Goal: Task Accomplishment & Management: Use online tool/utility

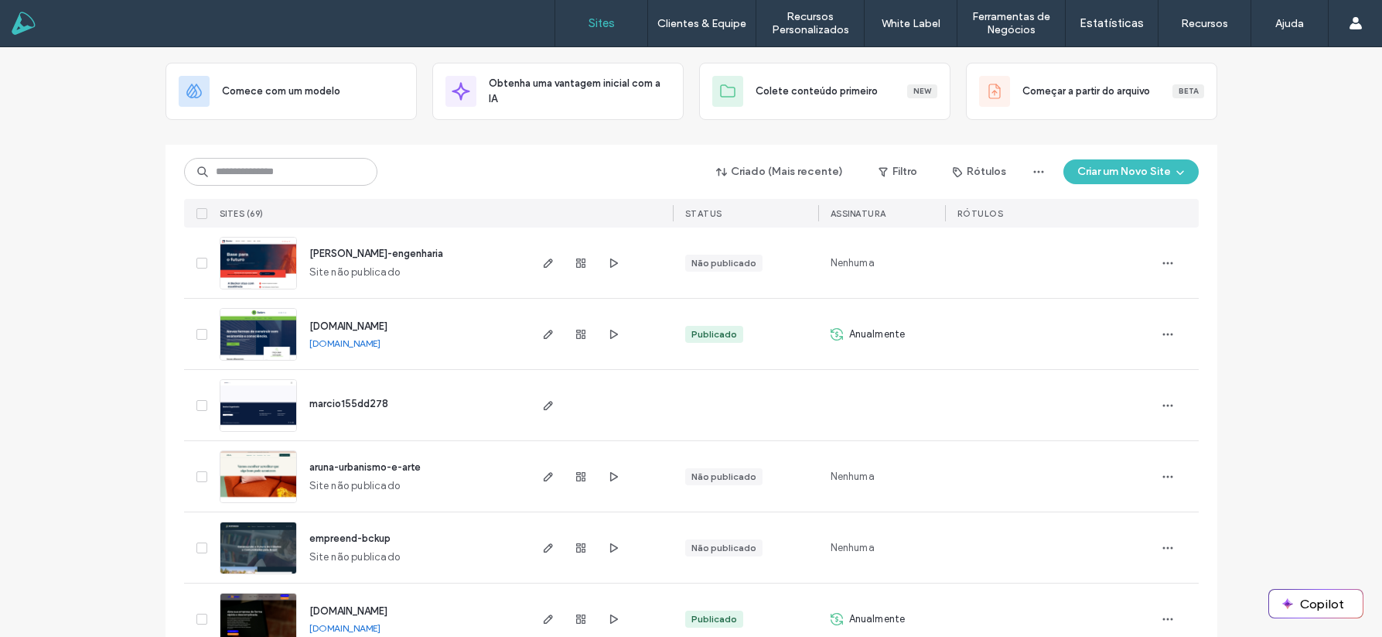
scroll to position [78, 0]
click at [265, 168] on input at bounding box center [280, 171] width 193 height 28
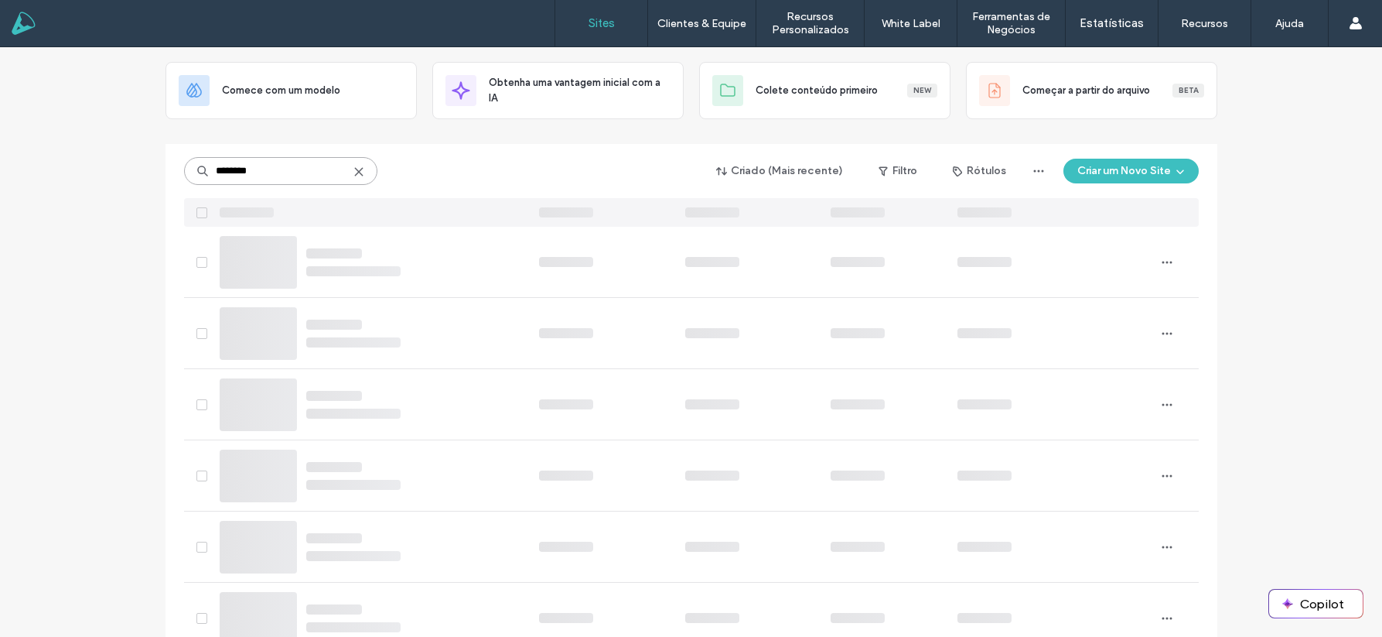
scroll to position [0, 0]
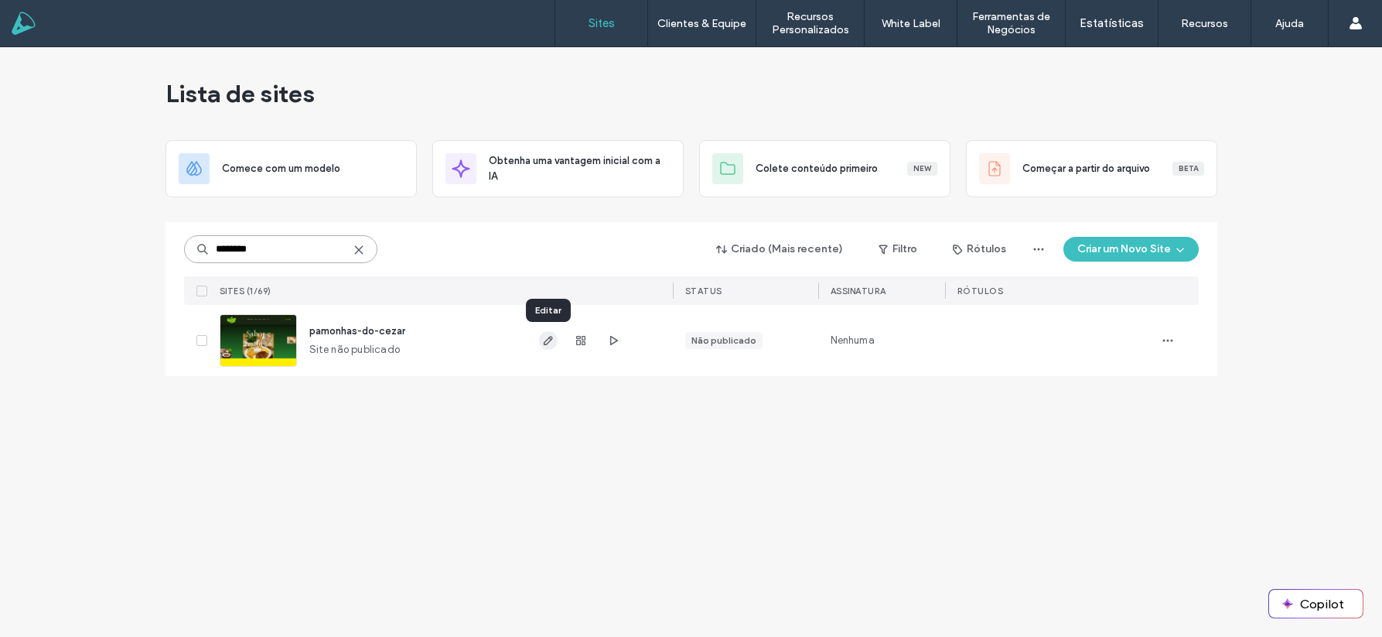
type input "********"
click at [547, 334] on icon "button" at bounding box center [548, 340] width 12 height 12
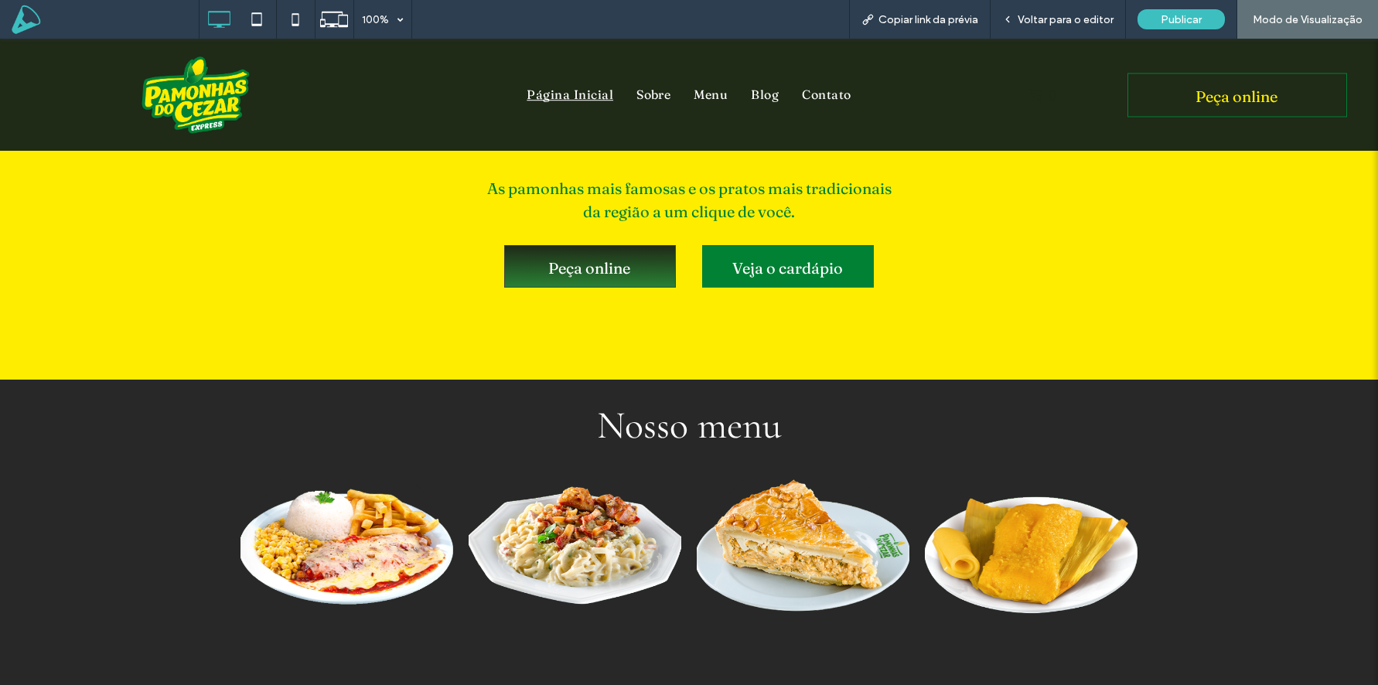
scroll to position [660, 0]
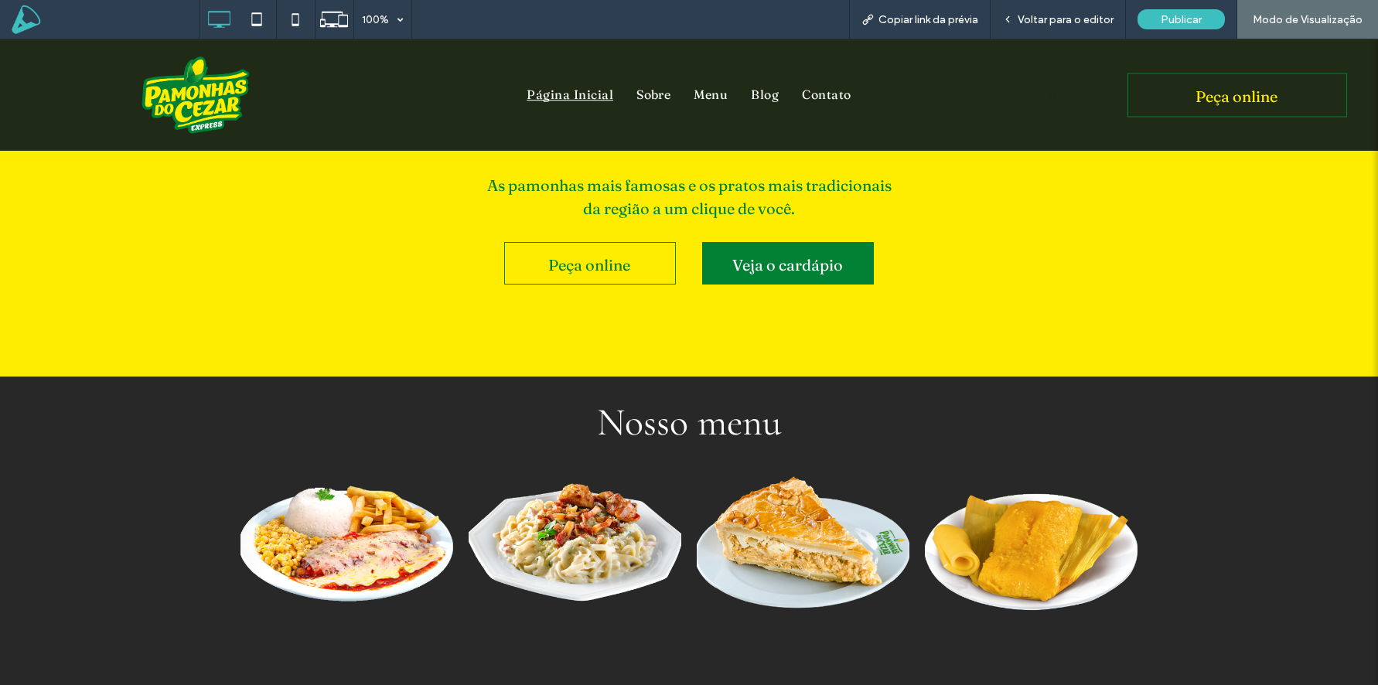
drag, startPoint x: 682, startPoint y: 192, endPoint x: 857, endPoint y: 193, distance: 174.8
click at [857, 193] on div "As pamonhas mais famosas e os pratos mais tradicionais da região a um clique de…" at bounding box center [689, 197] width 470 height 49
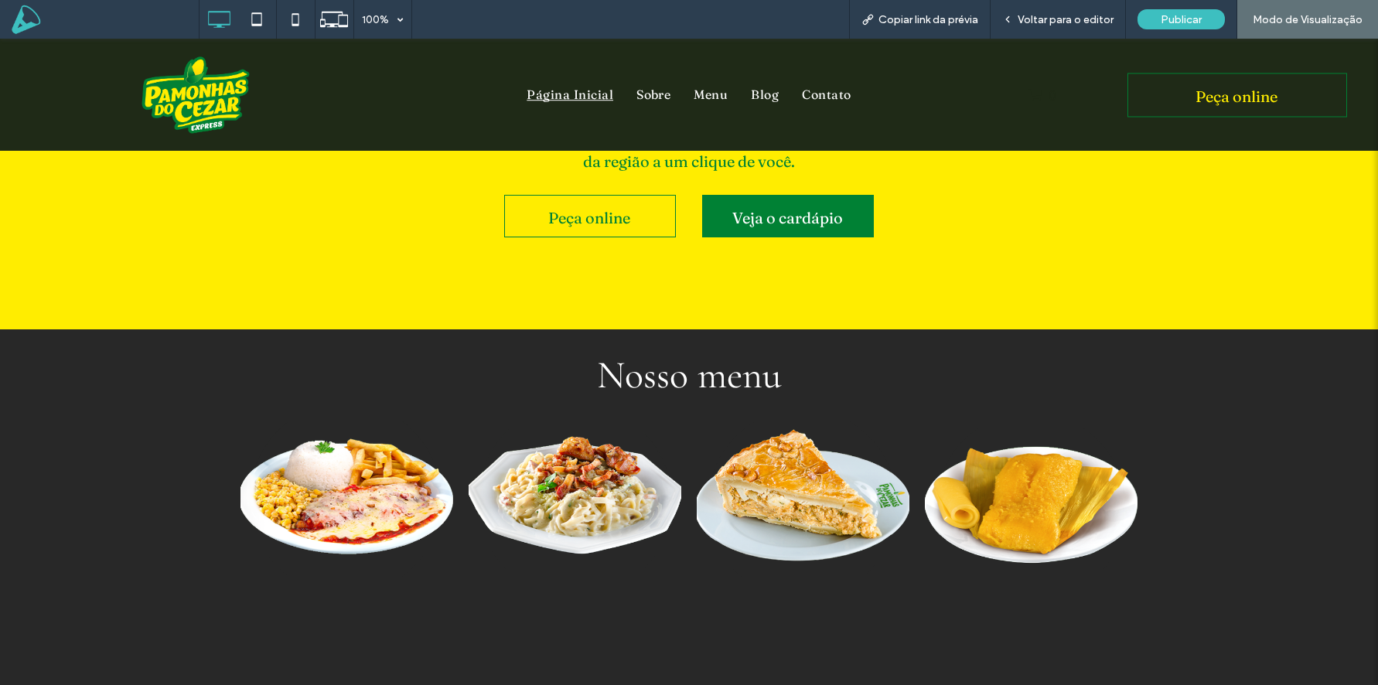
scroll to position [708, 0]
click at [360, 503] on link at bounding box center [347, 499] width 213 height 156
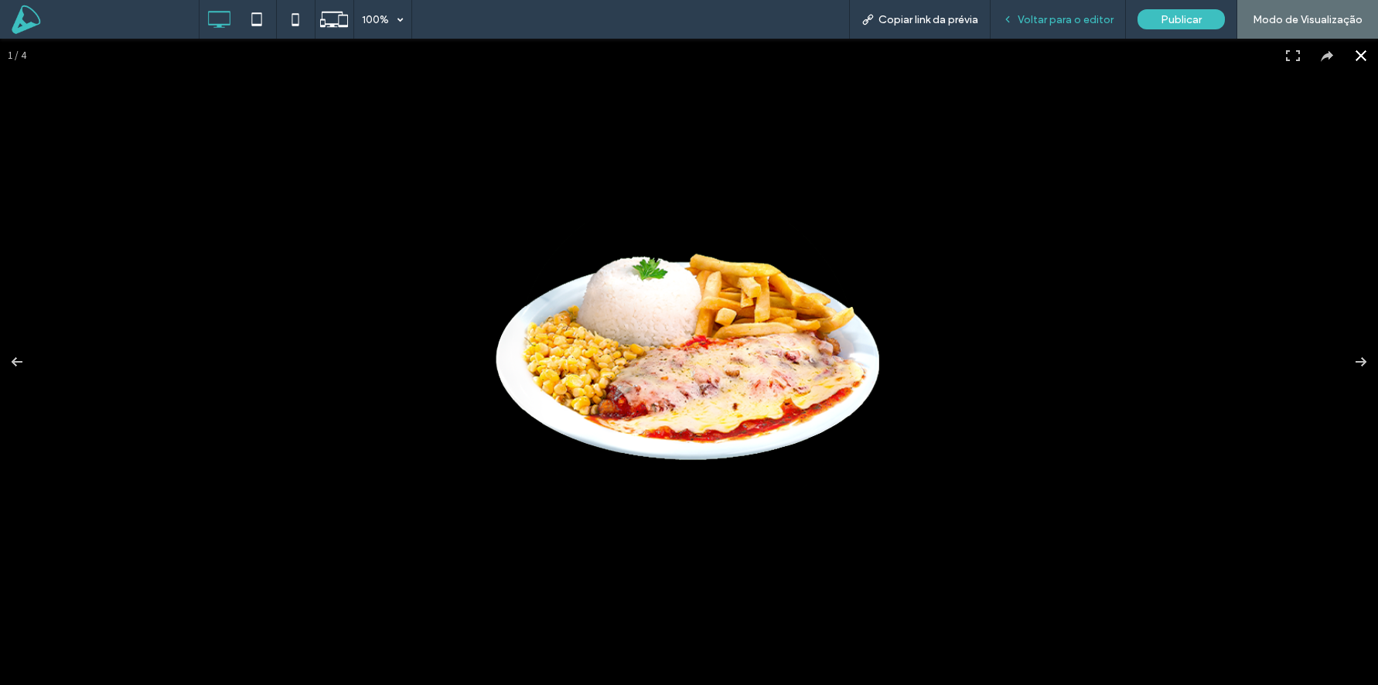
click at [1056, 13] on span "Voltar para o editor" at bounding box center [1066, 19] width 96 height 13
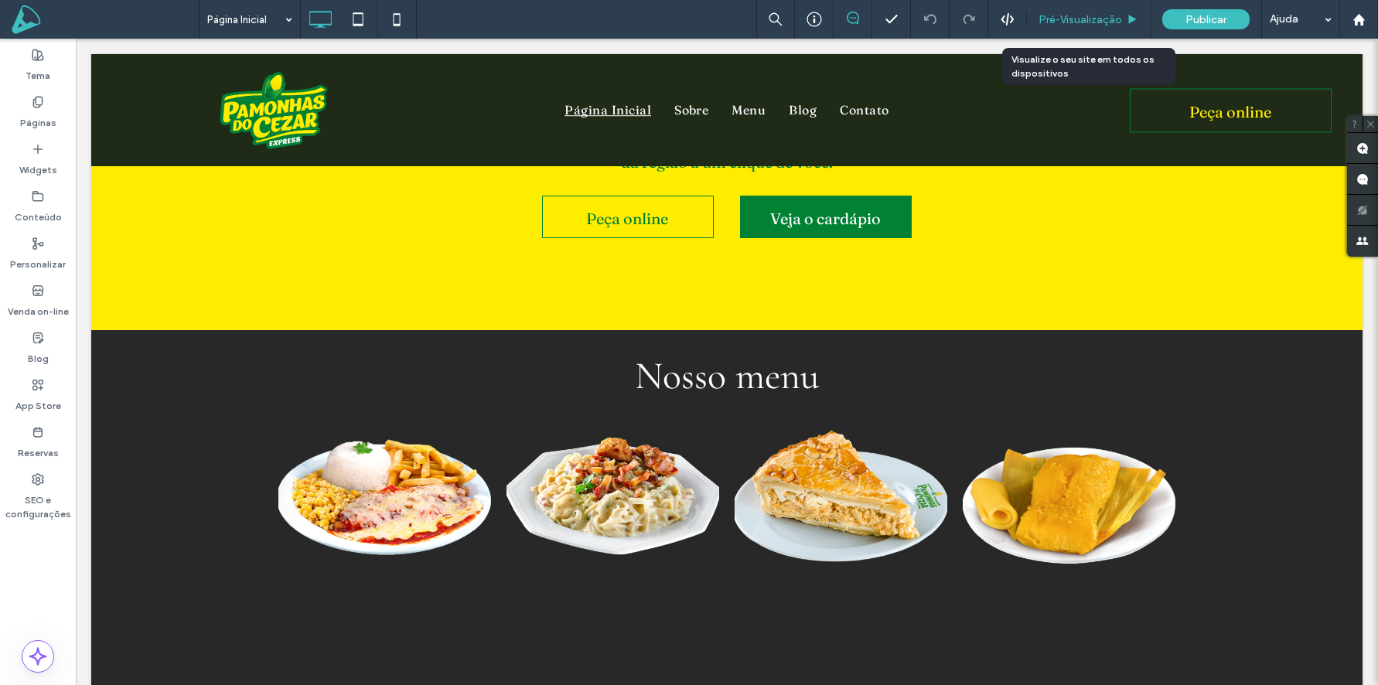
click at [1080, 13] on span "Pré-Visualizaçāo" at bounding box center [1081, 19] width 84 height 13
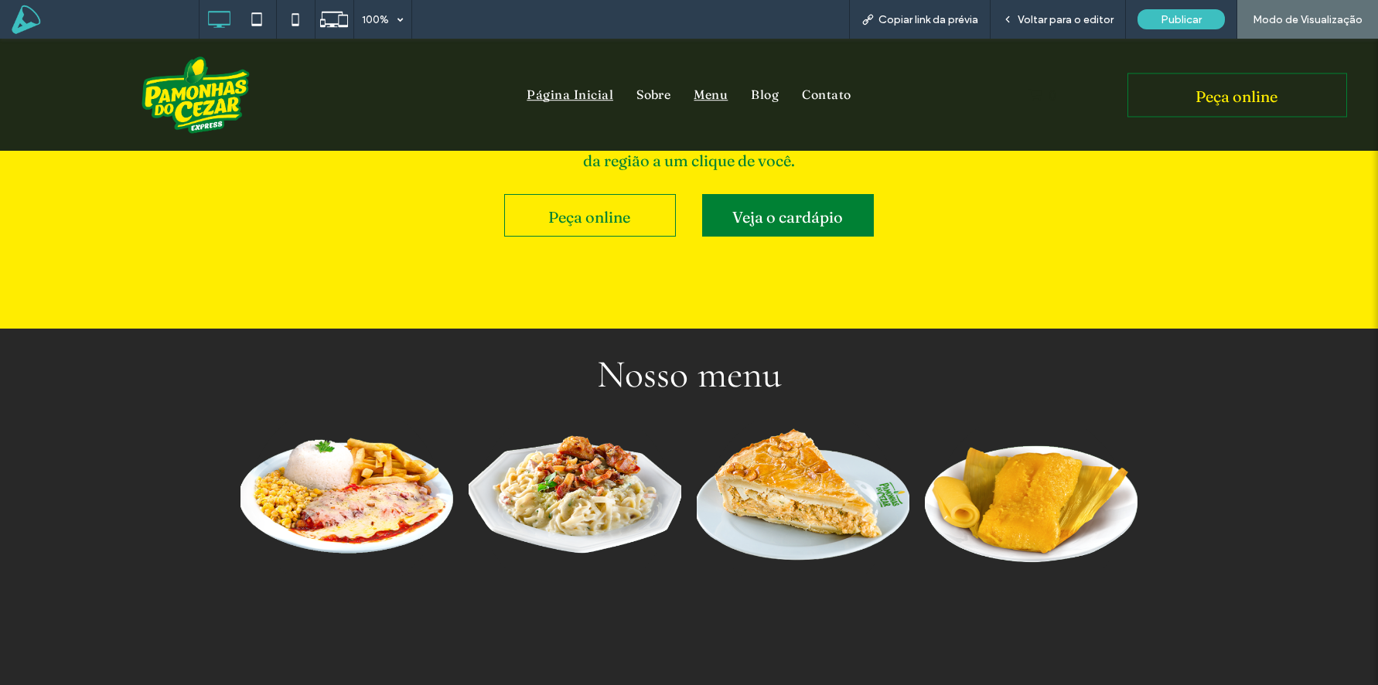
click at [719, 96] on span "Menu" at bounding box center [711, 95] width 34 height 25
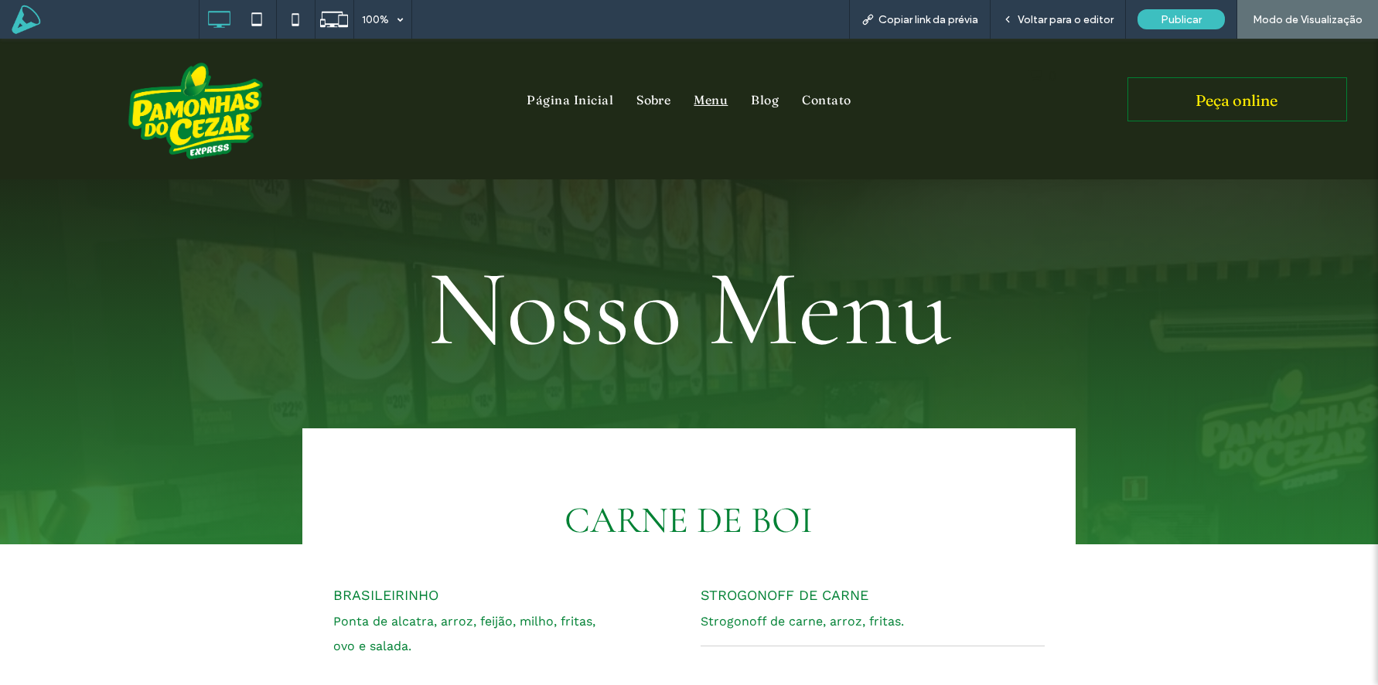
click at [166, 135] on img at bounding box center [195, 110] width 193 height 121
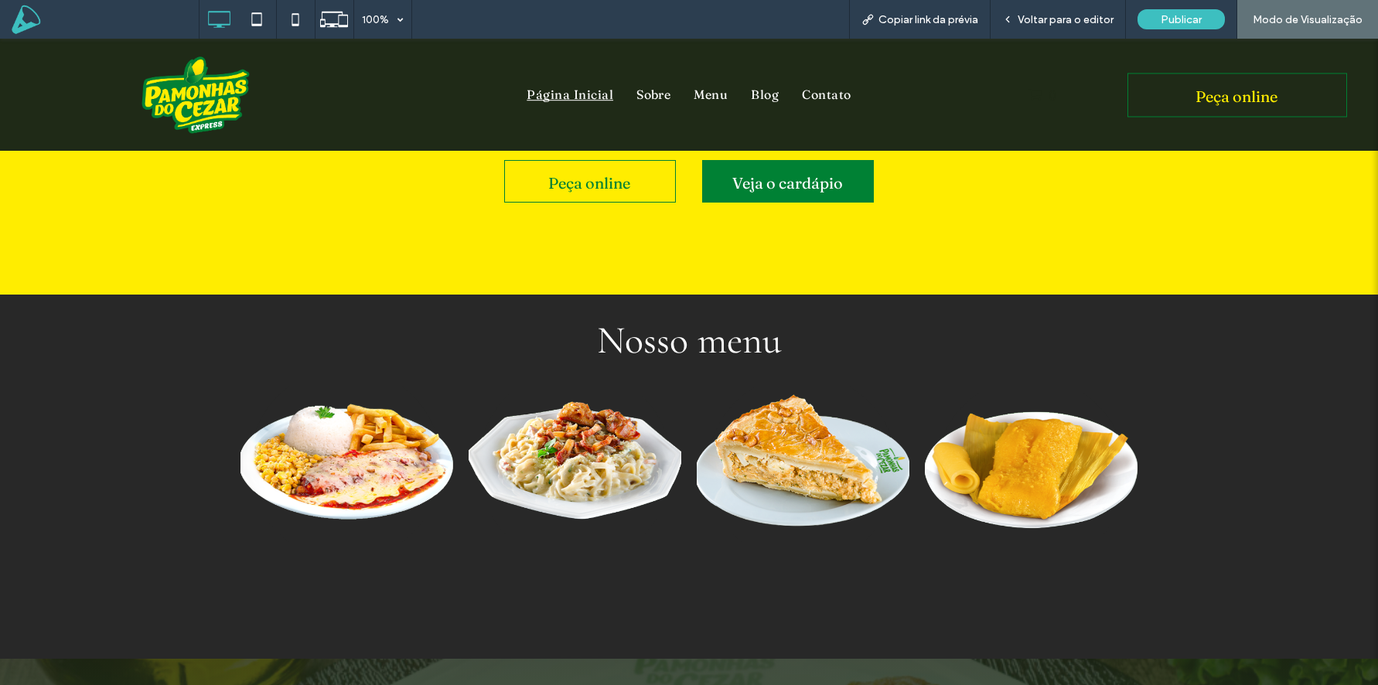
scroll to position [742, 0]
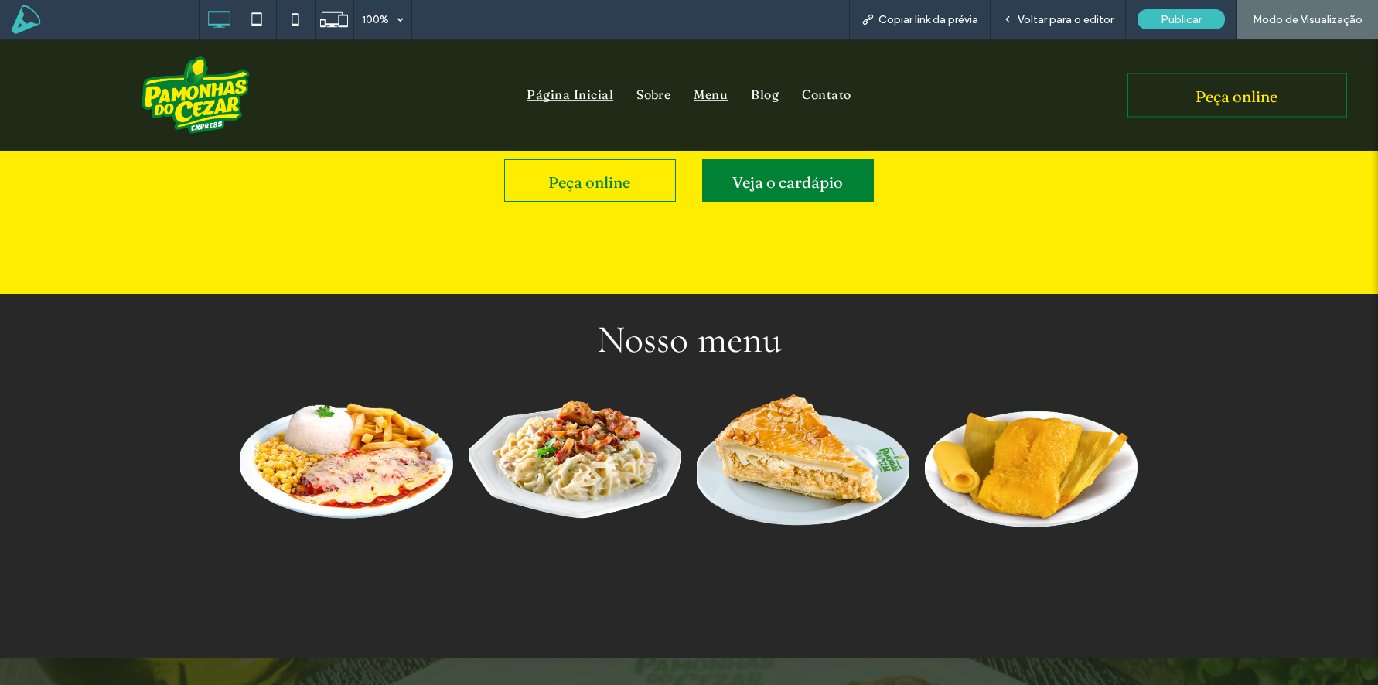
click at [716, 92] on span "Menu" at bounding box center [711, 95] width 34 height 25
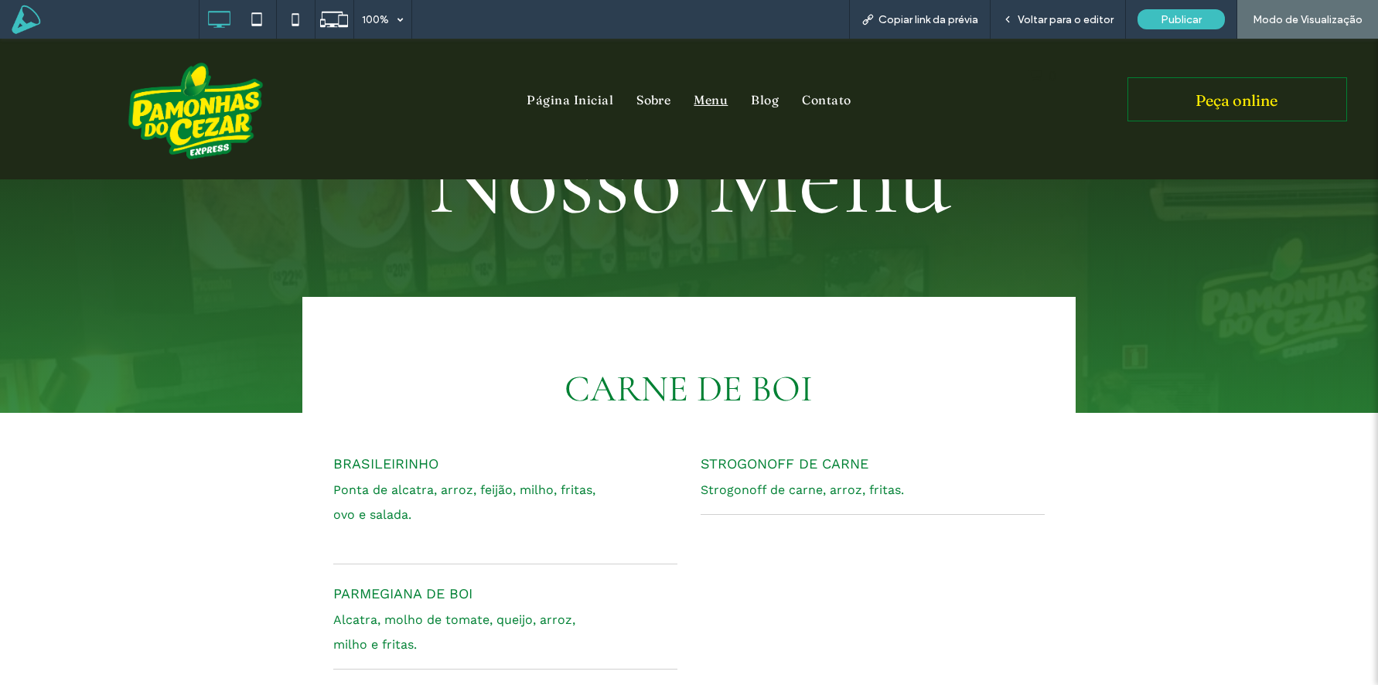
scroll to position [128, 0]
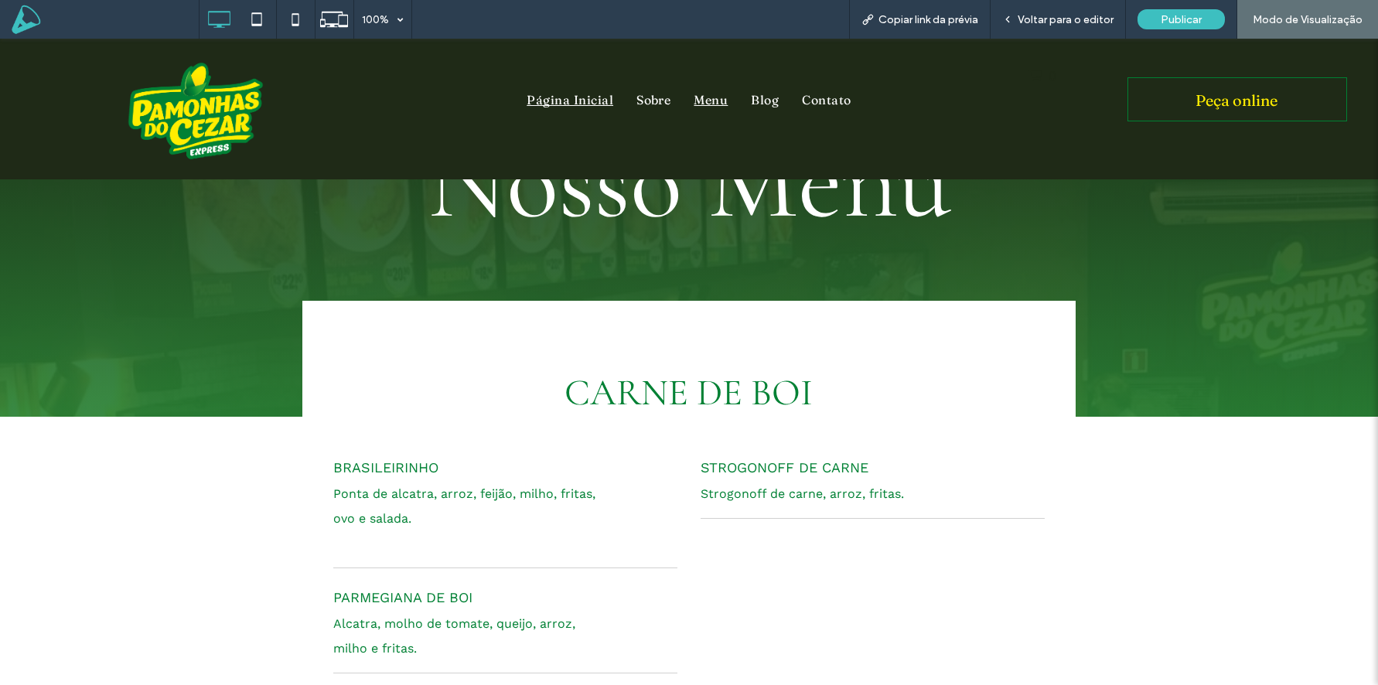
click at [585, 99] on span "Página Inicial" at bounding box center [570, 99] width 87 height 25
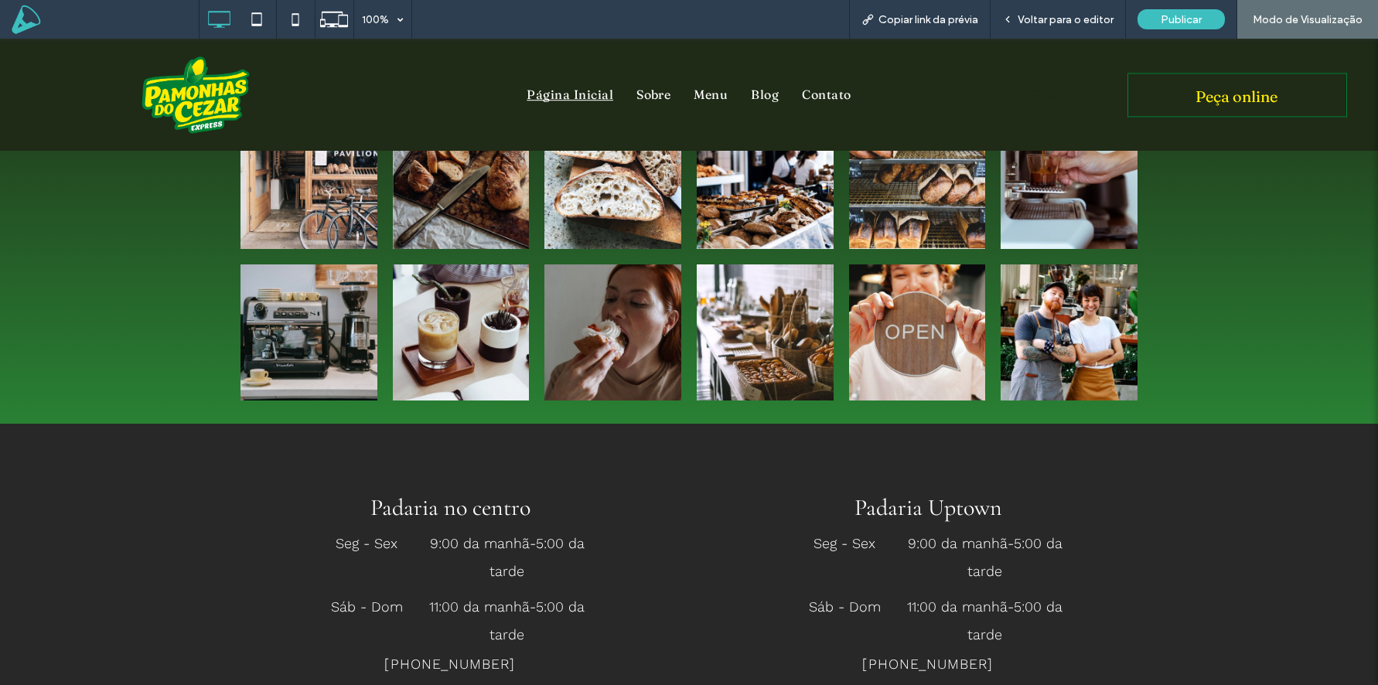
scroll to position [3451, 0]
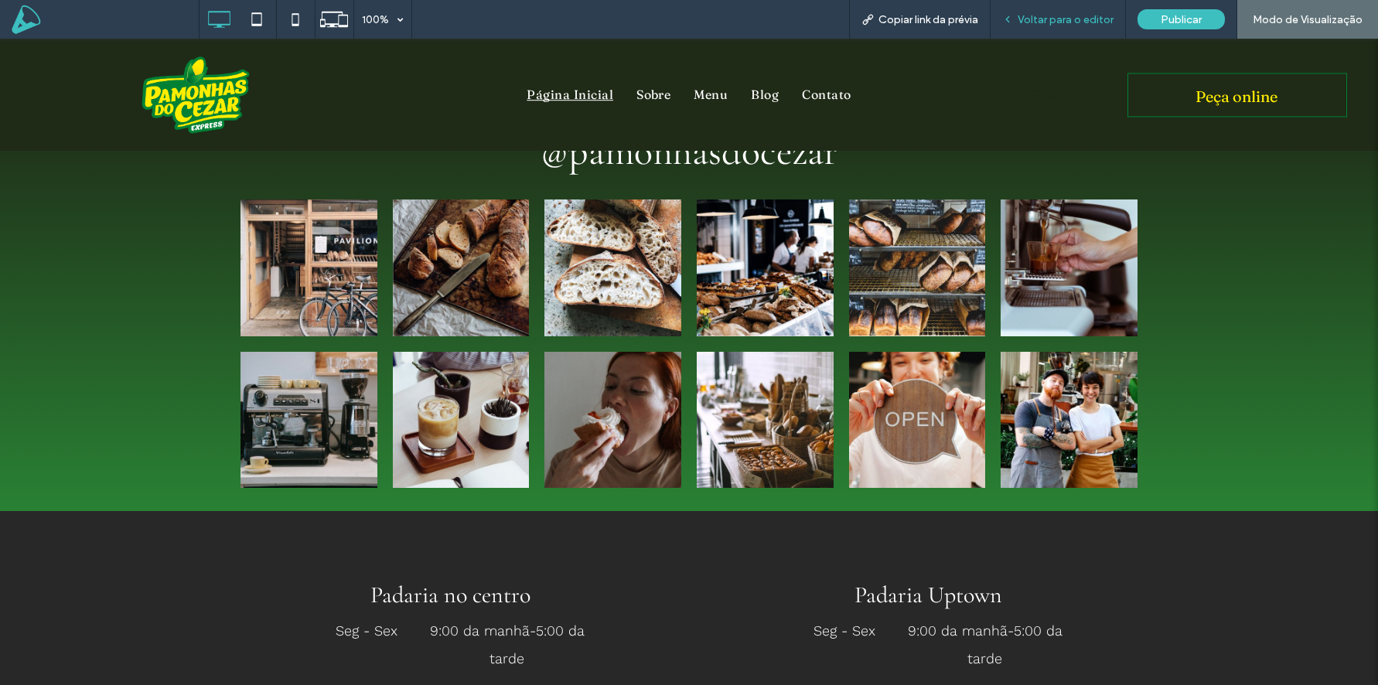
click at [1056, 22] on span "Voltar para o editor" at bounding box center [1066, 19] width 96 height 13
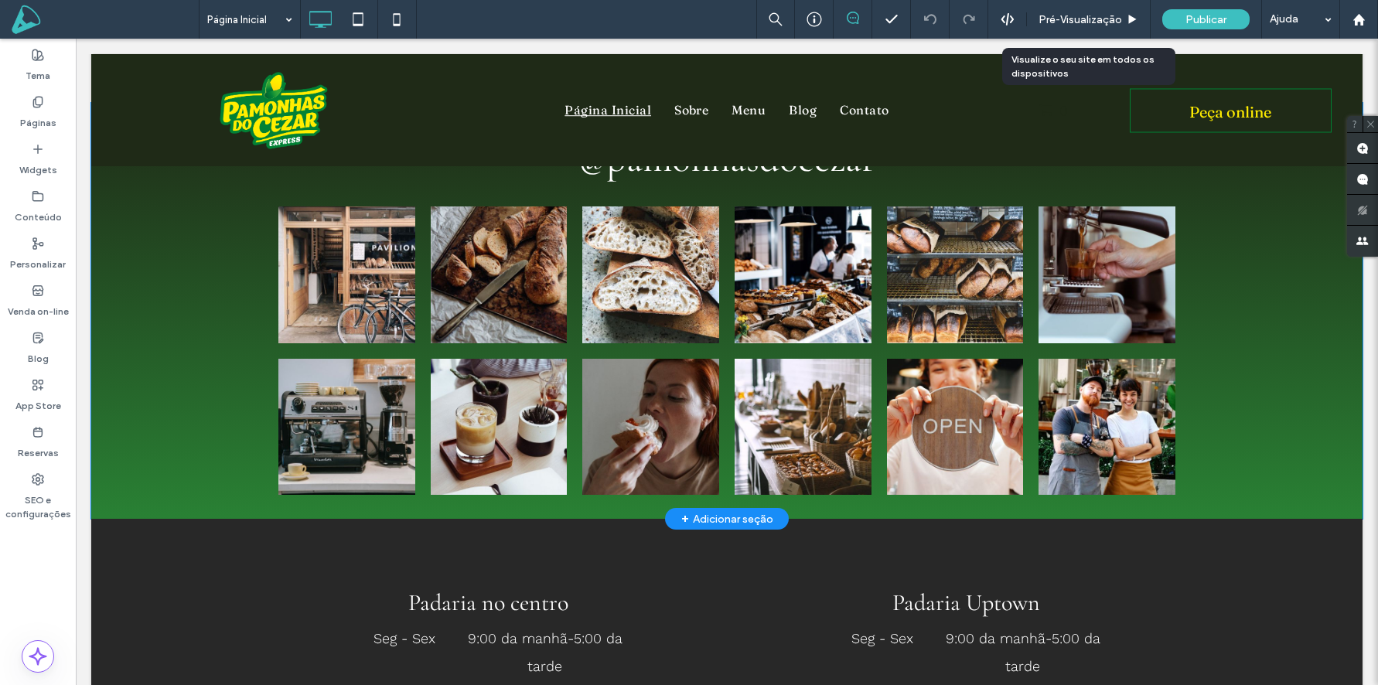
scroll to position [3441, 0]
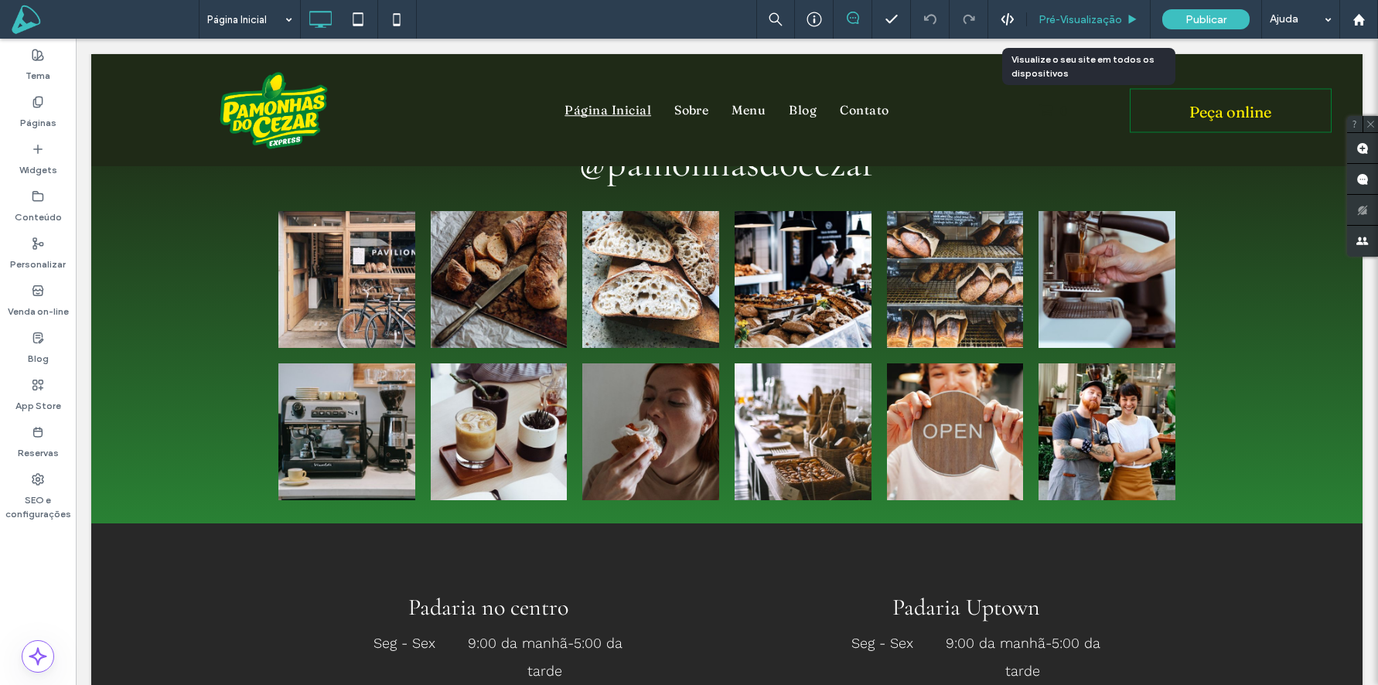
click at [1087, 15] on span "Pré-Visualizaçāo" at bounding box center [1081, 19] width 84 height 13
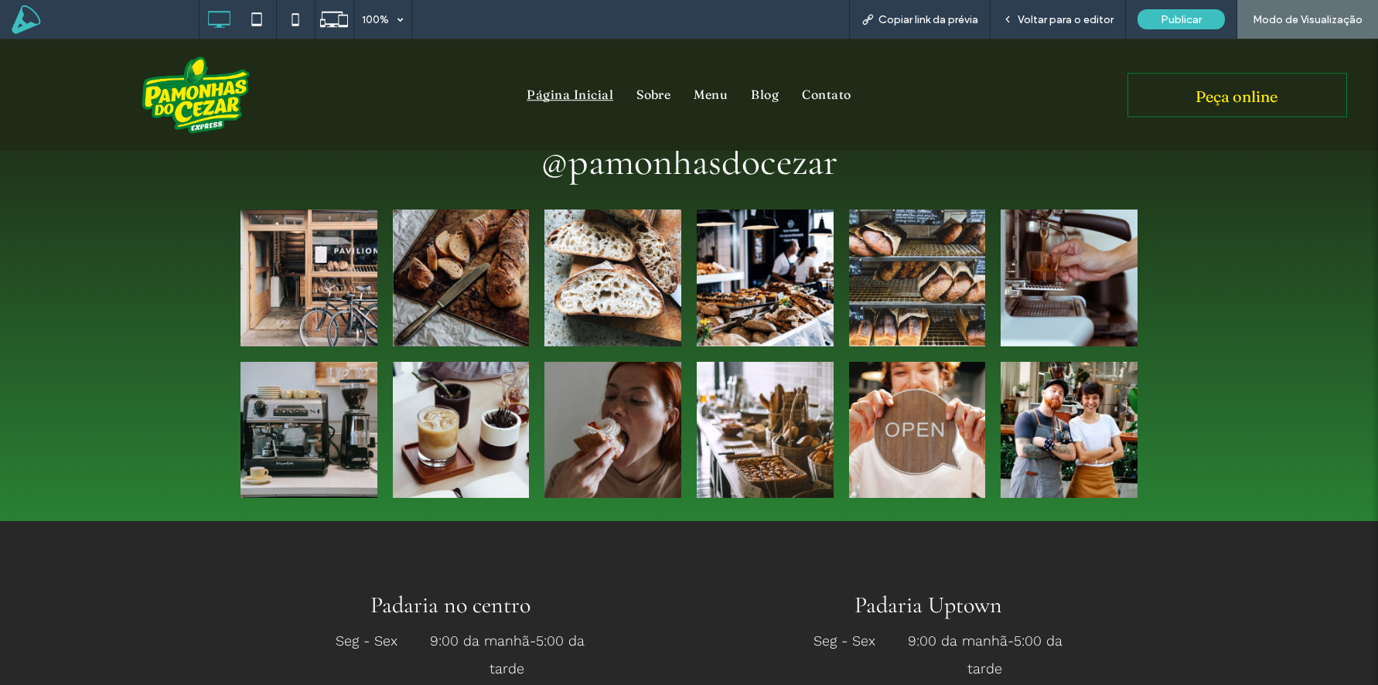
scroll to position [3451, 0]
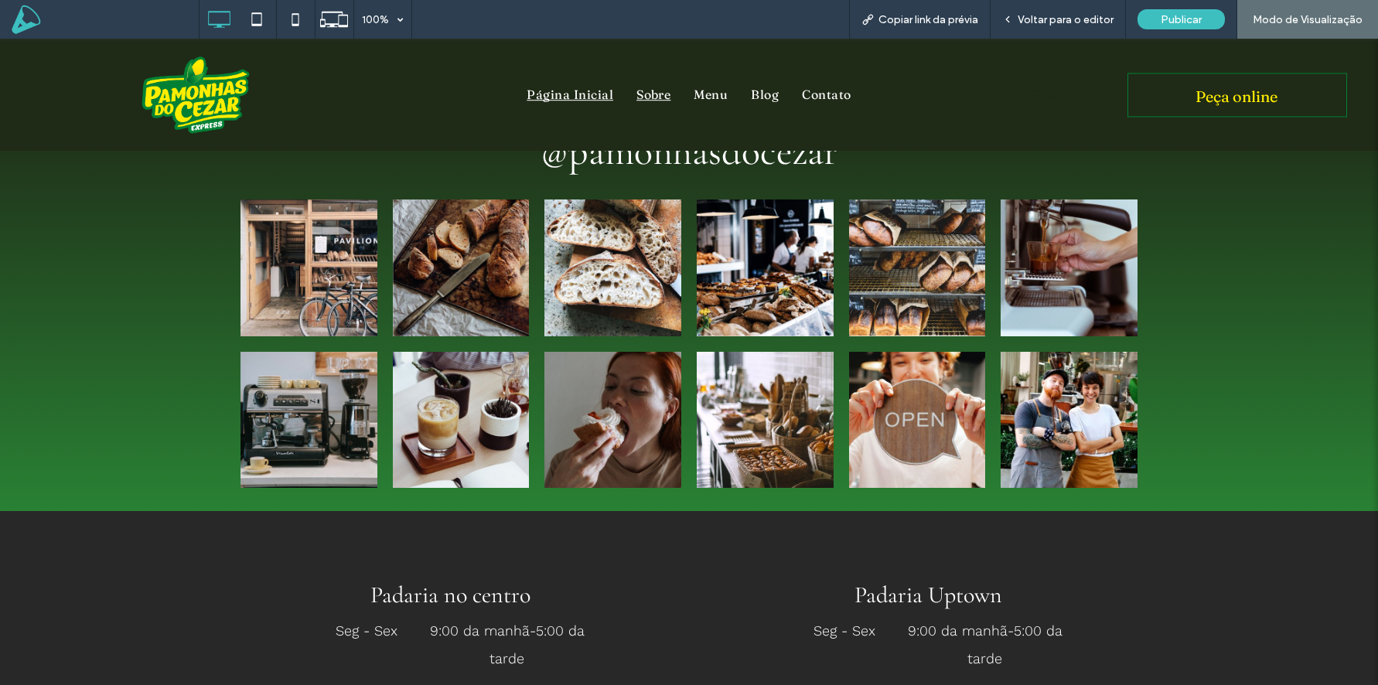
click at [643, 103] on span "Sobre" at bounding box center [654, 95] width 34 height 25
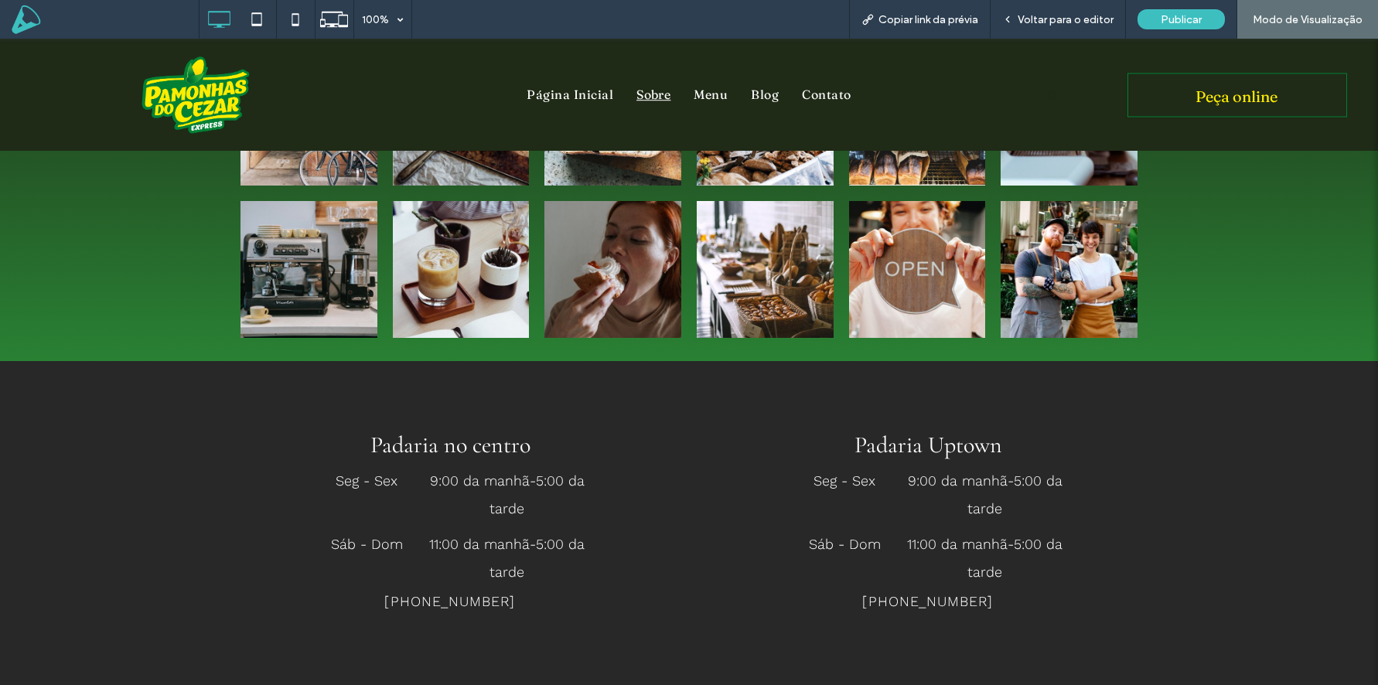
scroll to position [3026, 0]
click at [710, 103] on span "Menu" at bounding box center [711, 95] width 34 height 25
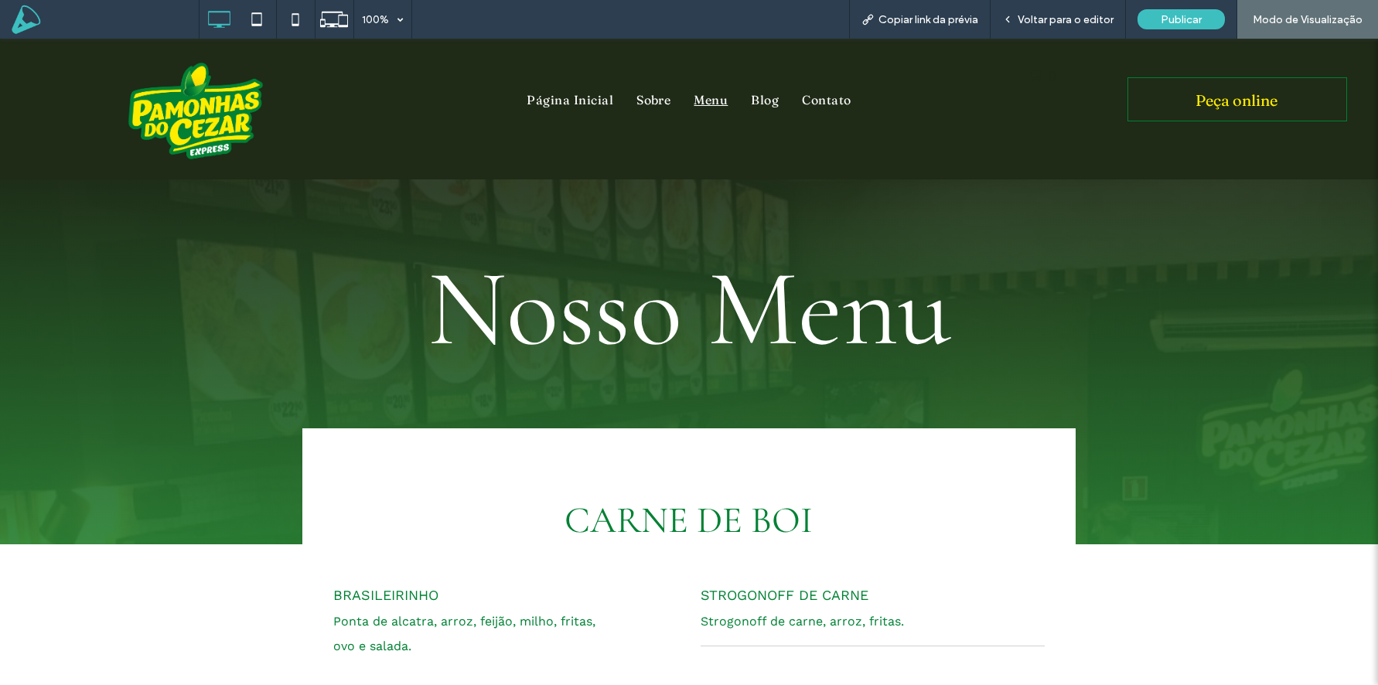
scroll to position [260, 0]
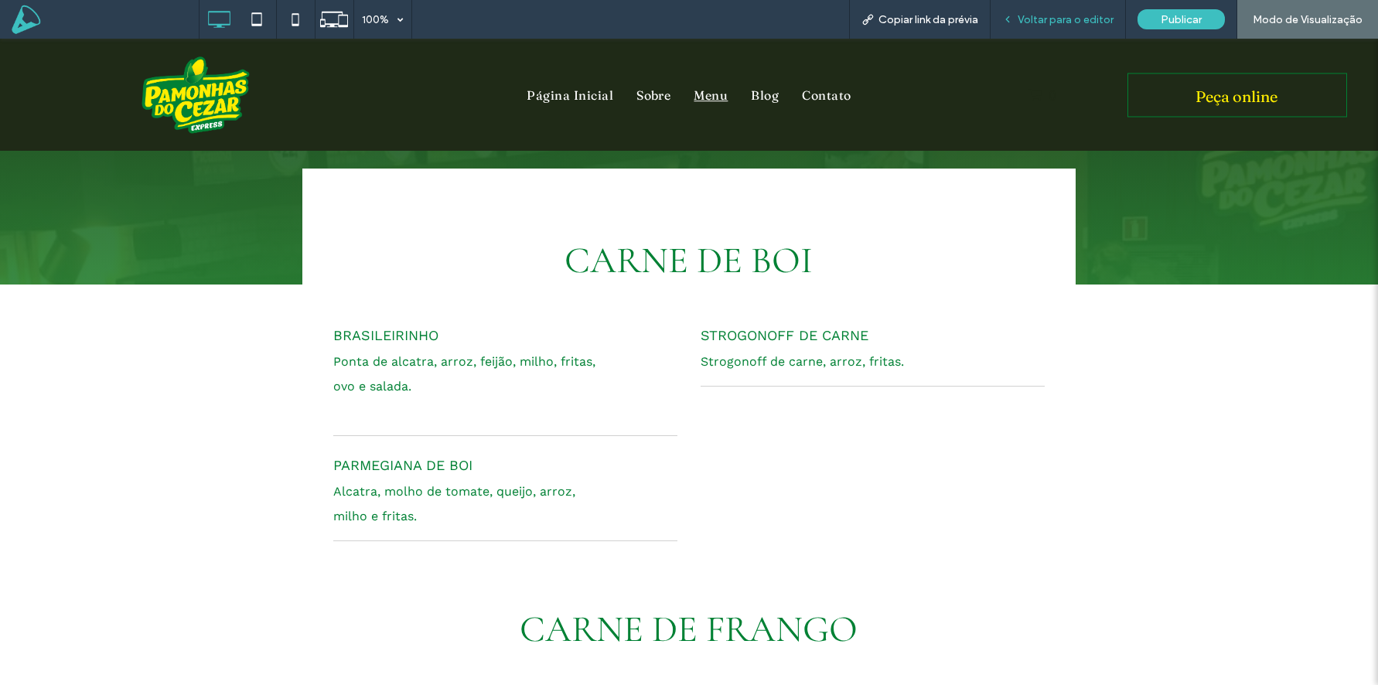
click at [1073, 22] on span "Voltar para o editor" at bounding box center [1066, 19] width 96 height 13
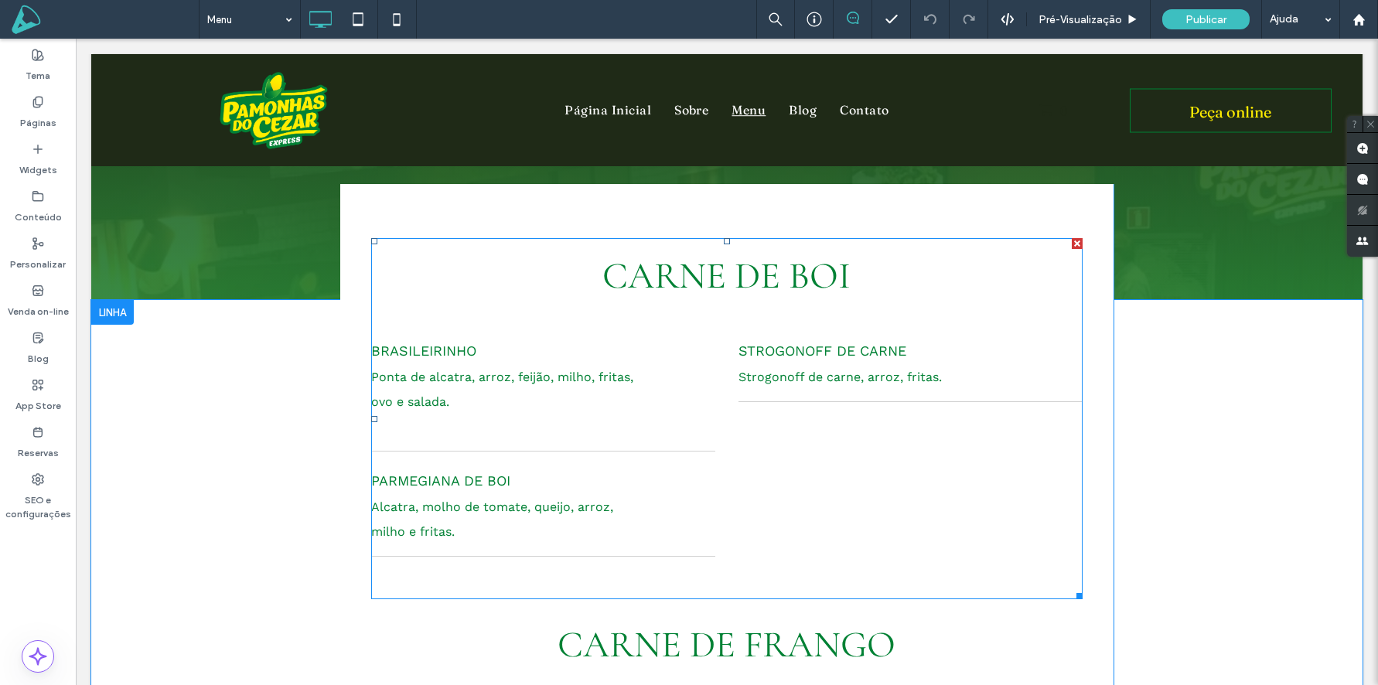
click at [437, 365] on p "Ponta de alcatra, arroz, feijão, milho, fritas, ovo e salada." at bounding box center [507, 389] width 272 height 49
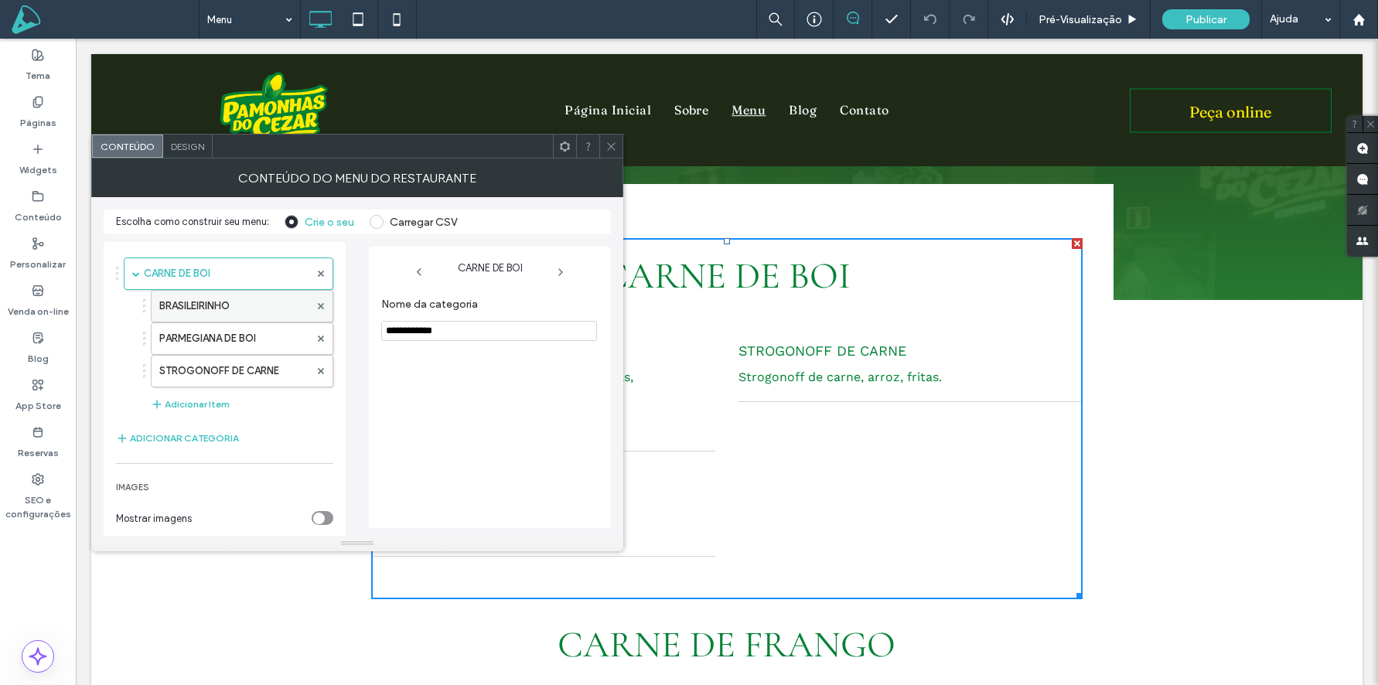
click at [238, 304] on label "BRASILEIRINHO" at bounding box center [234, 306] width 150 height 31
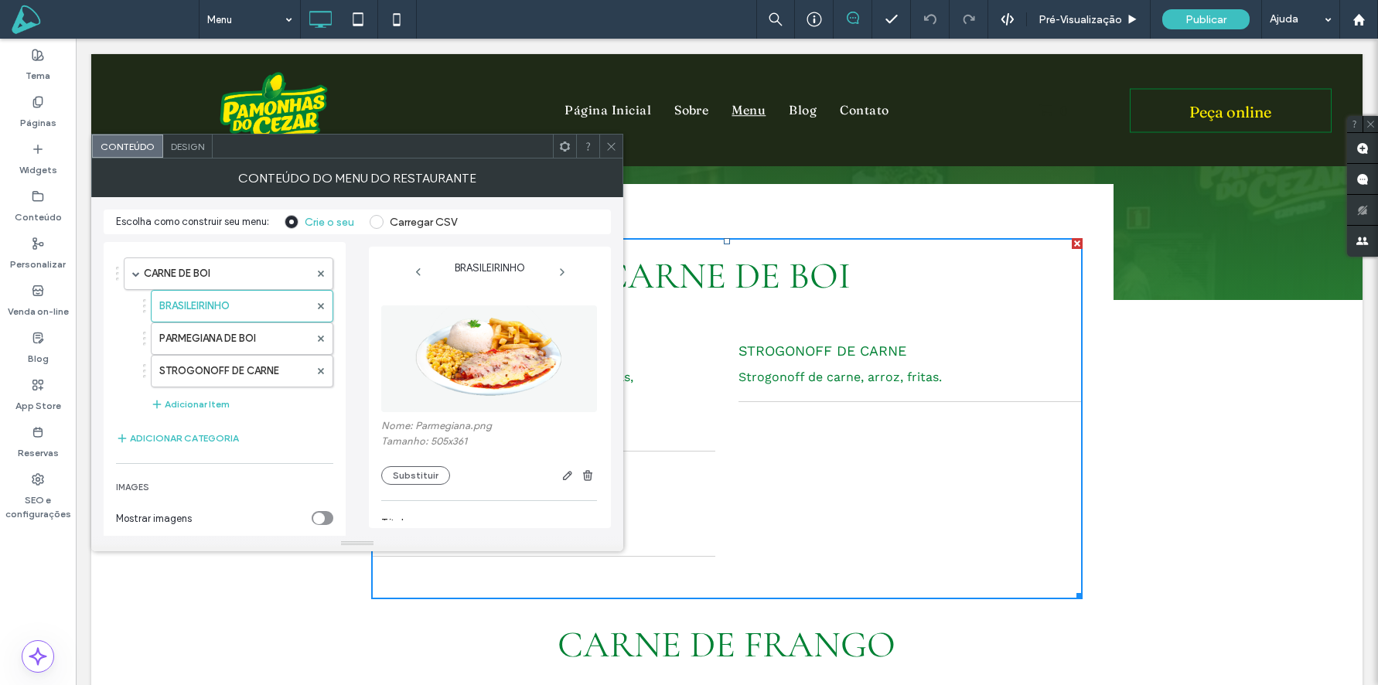
click at [184, 149] on span "Design" at bounding box center [187, 147] width 33 height 12
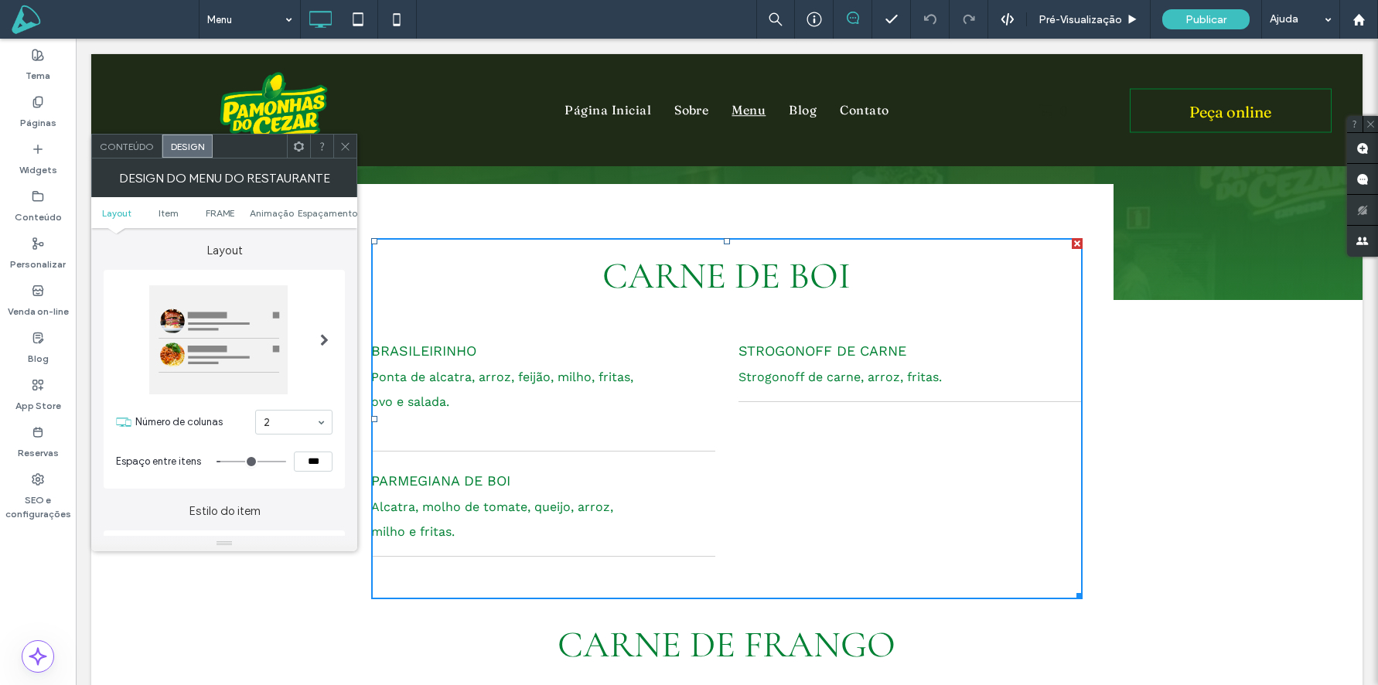
click at [113, 144] on span "Conteúdo" at bounding box center [127, 147] width 54 height 12
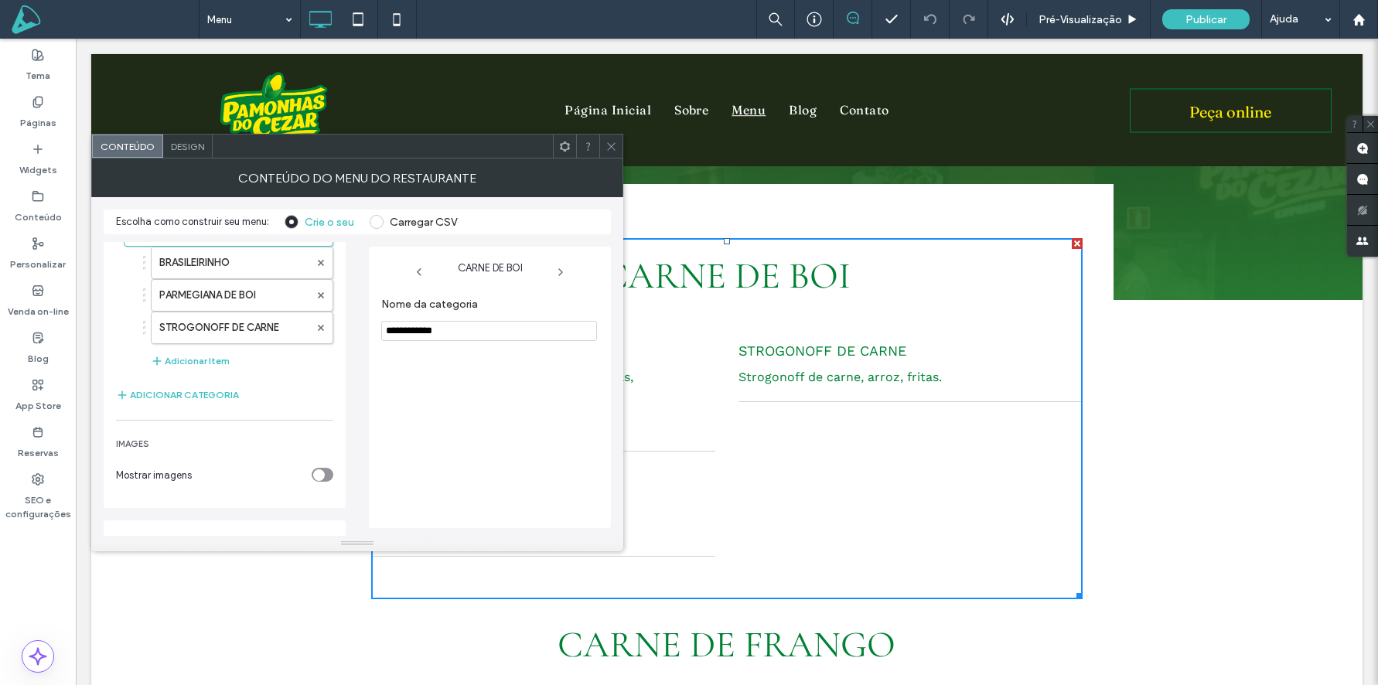
scroll to position [48, 0]
click at [316, 466] on div "toggle" at bounding box center [319, 471] width 12 height 12
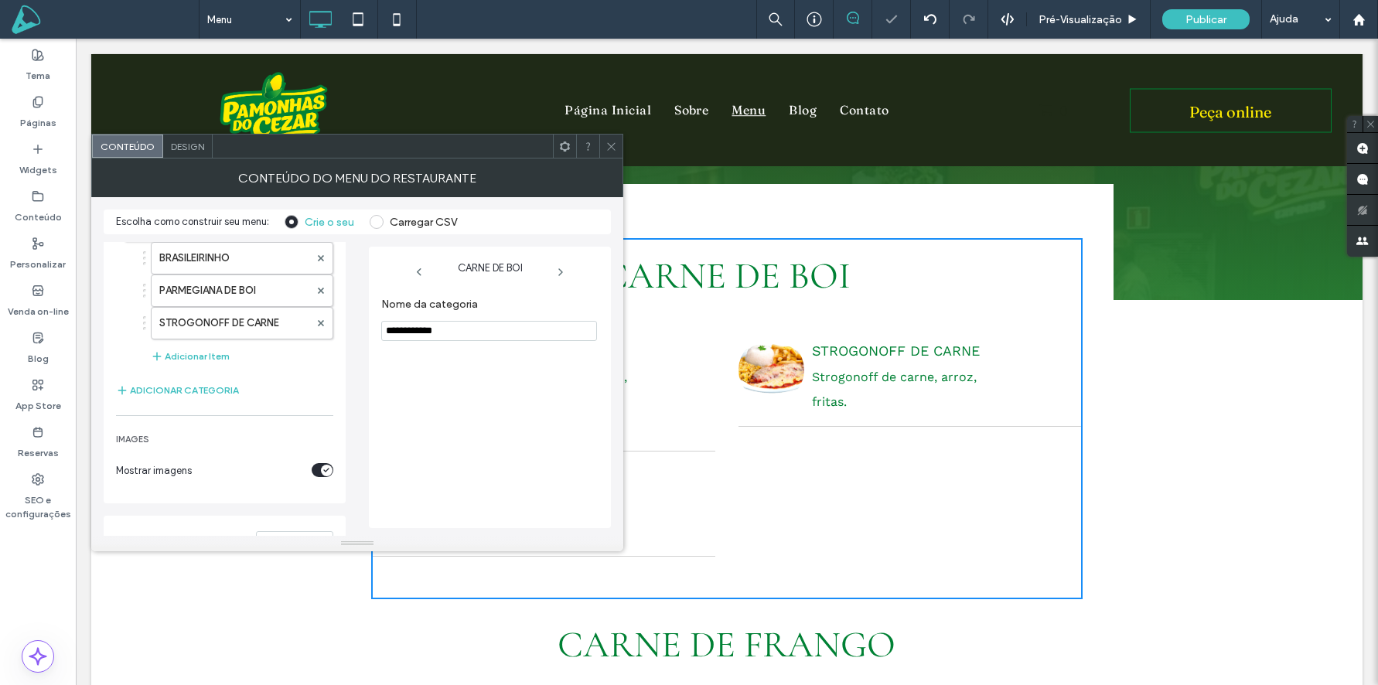
click at [607, 145] on icon at bounding box center [612, 147] width 12 height 12
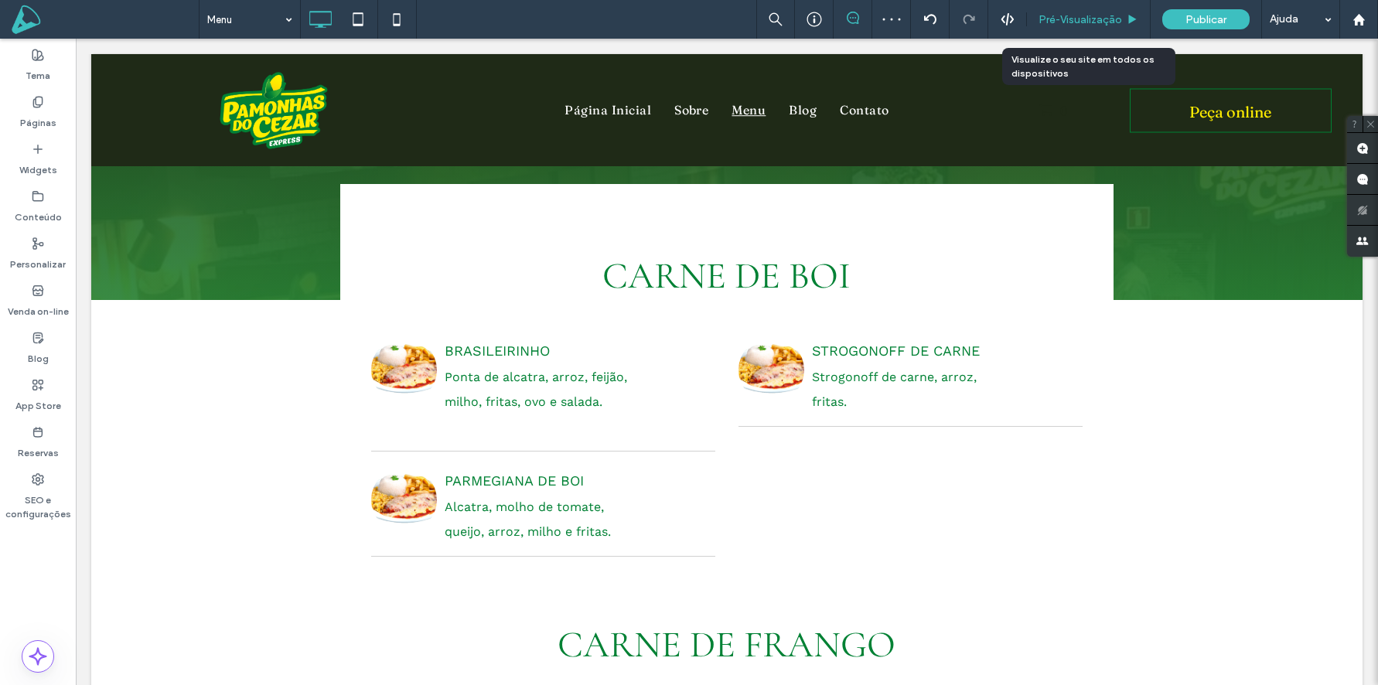
click at [1085, 13] on span "Pré-Visualizaçāo" at bounding box center [1081, 19] width 84 height 13
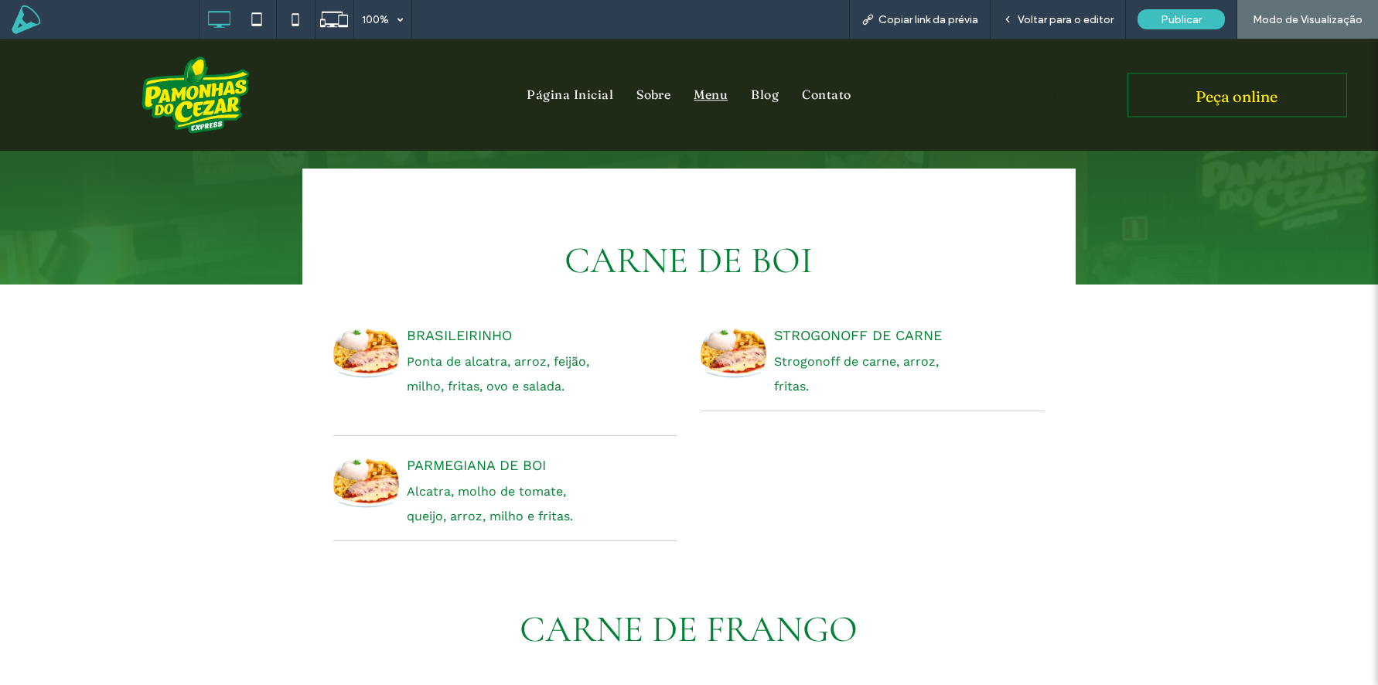
click at [485, 340] on div "BRASILEIRINHO" at bounding box center [469, 336] width 272 height 28
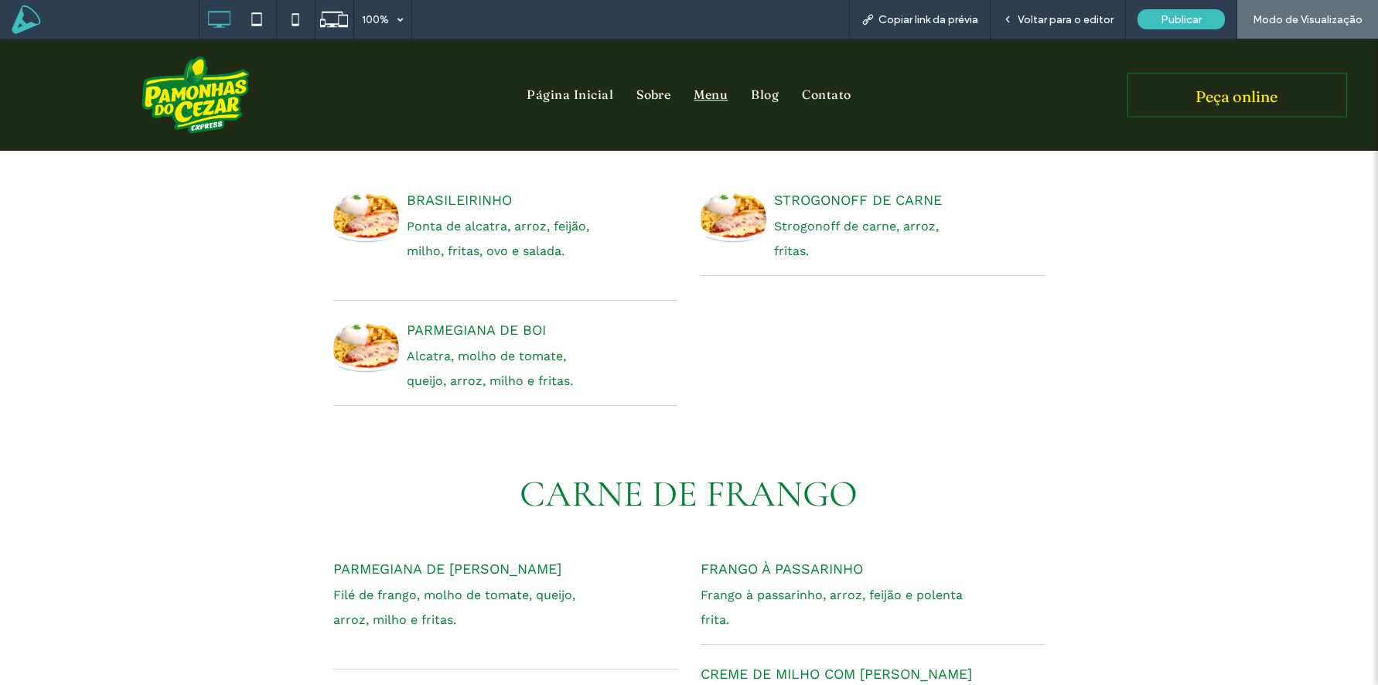
scroll to position [315, 0]
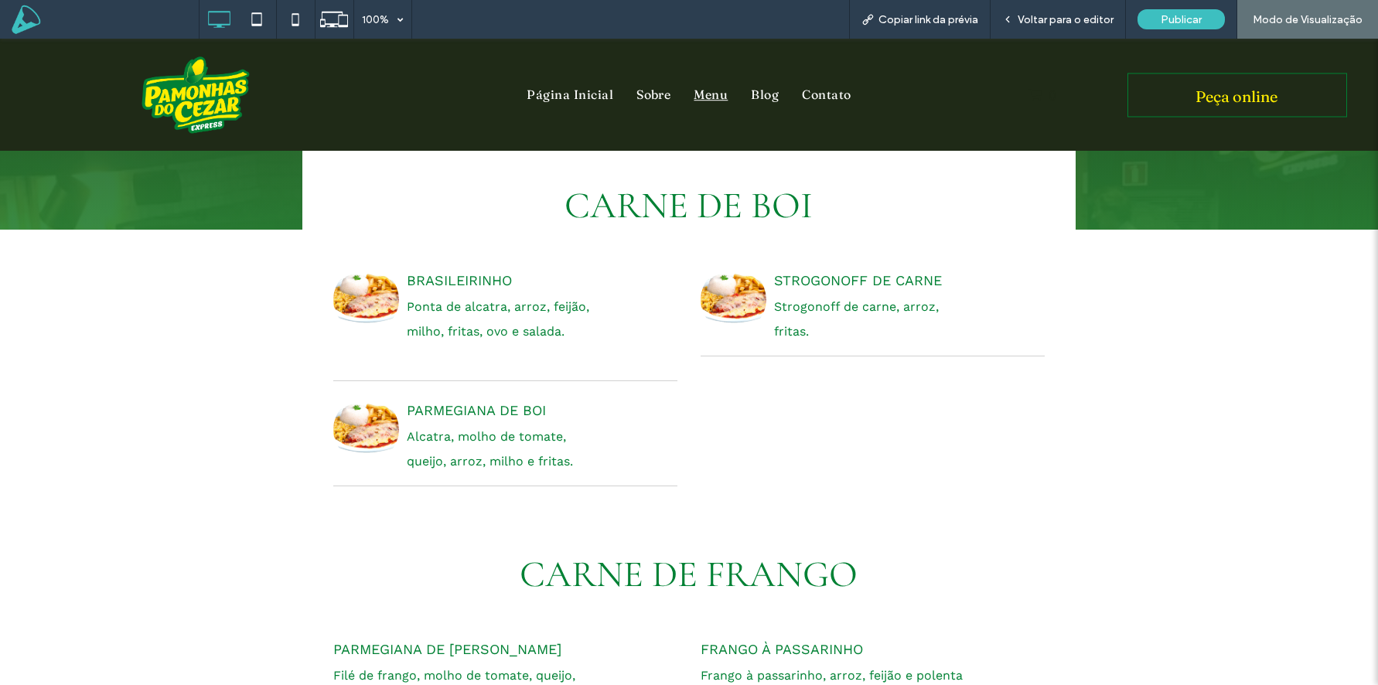
click at [483, 330] on span "Ponta de alcatra, arroz, feijão, milho, fritas, ovo e salada." at bounding box center [498, 318] width 183 height 39
click at [1054, 17] on span "Voltar para o editor" at bounding box center [1066, 19] width 96 height 13
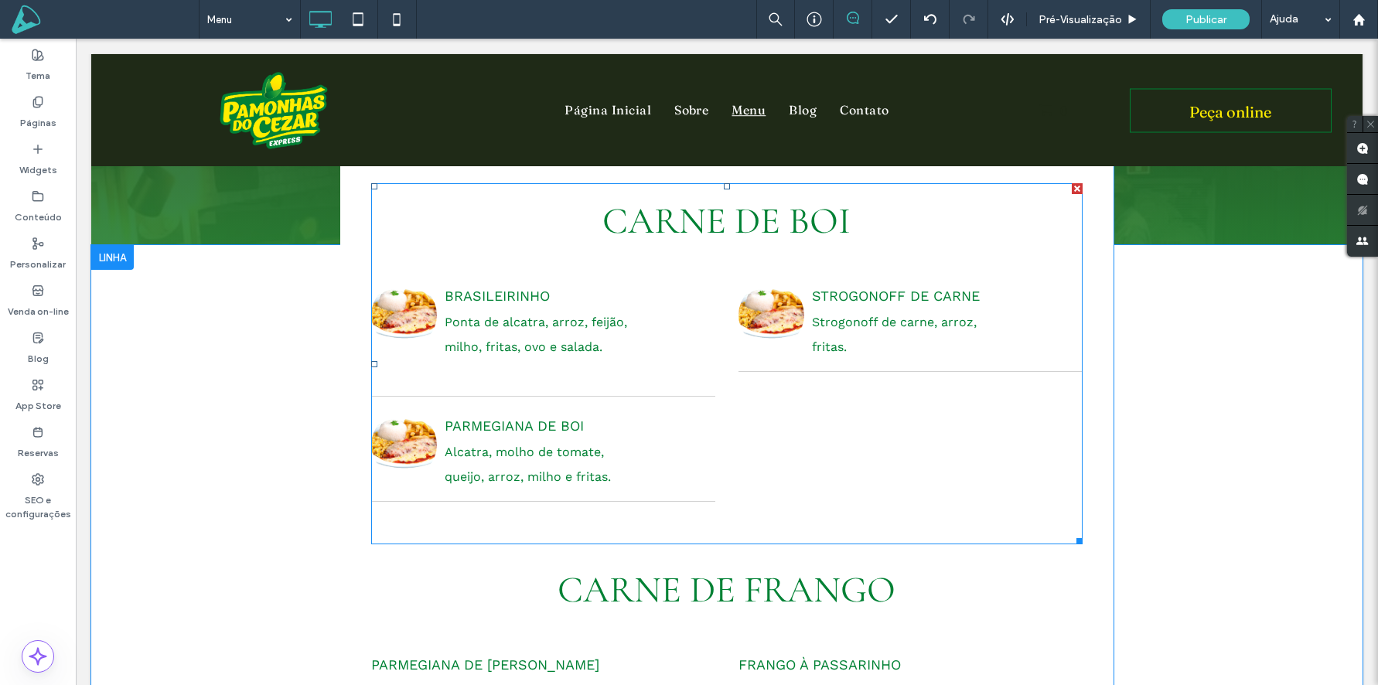
click at [436, 325] on p "Ponta de alcatra, arroz, feijão, milho, fritas, ovo e salada." at bounding box center [507, 334] width 272 height 49
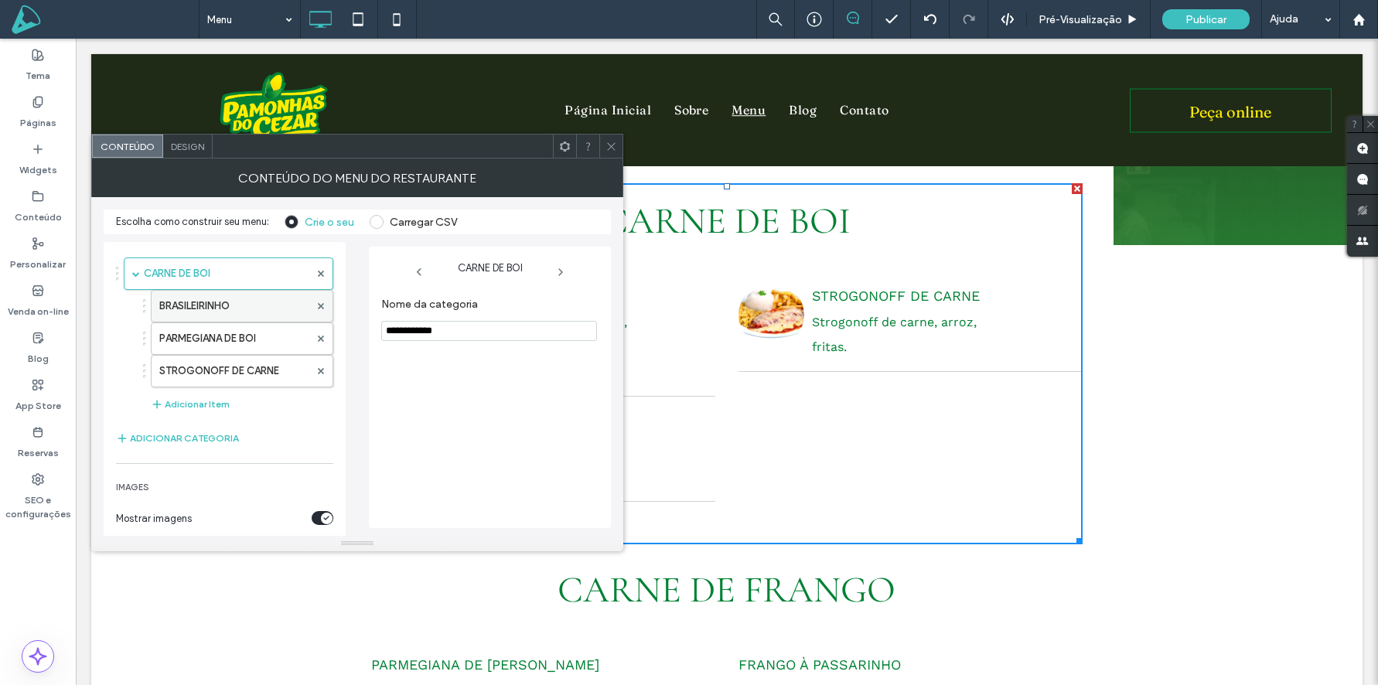
click at [196, 299] on label "BRASILEIRINHO" at bounding box center [234, 306] width 150 height 31
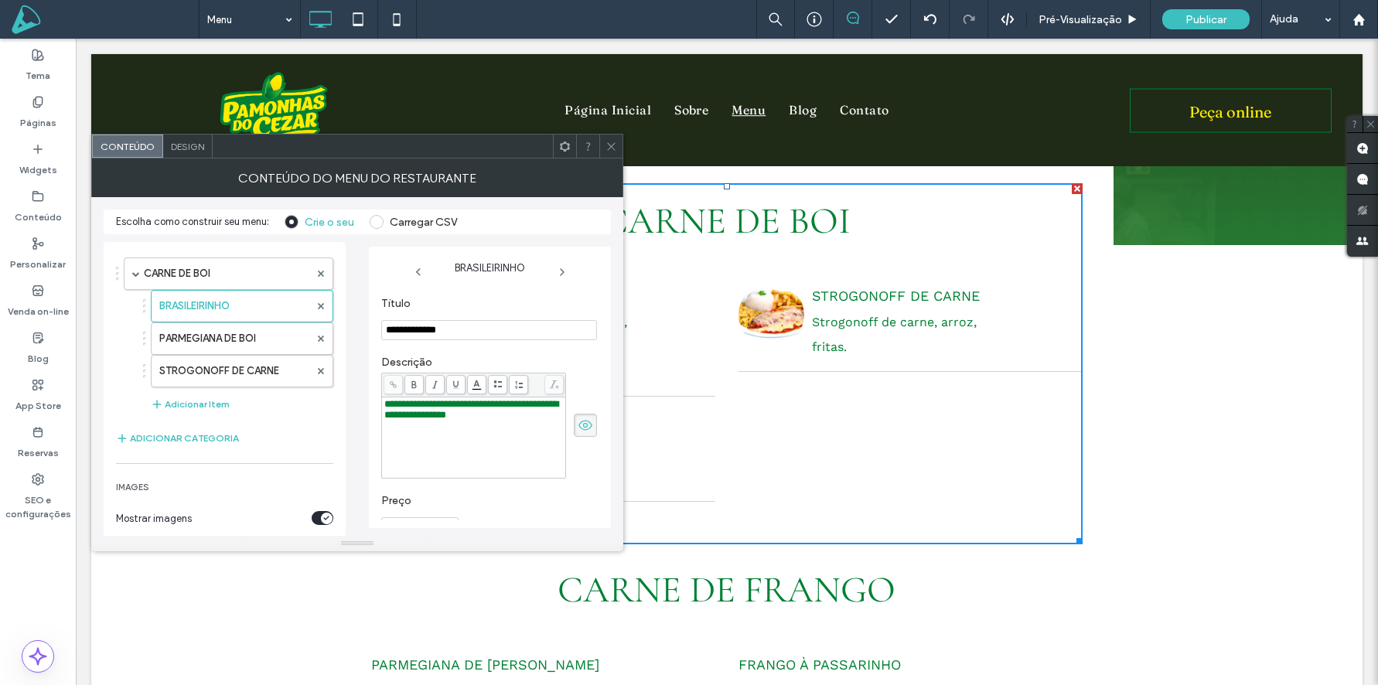
scroll to position [247, 0]
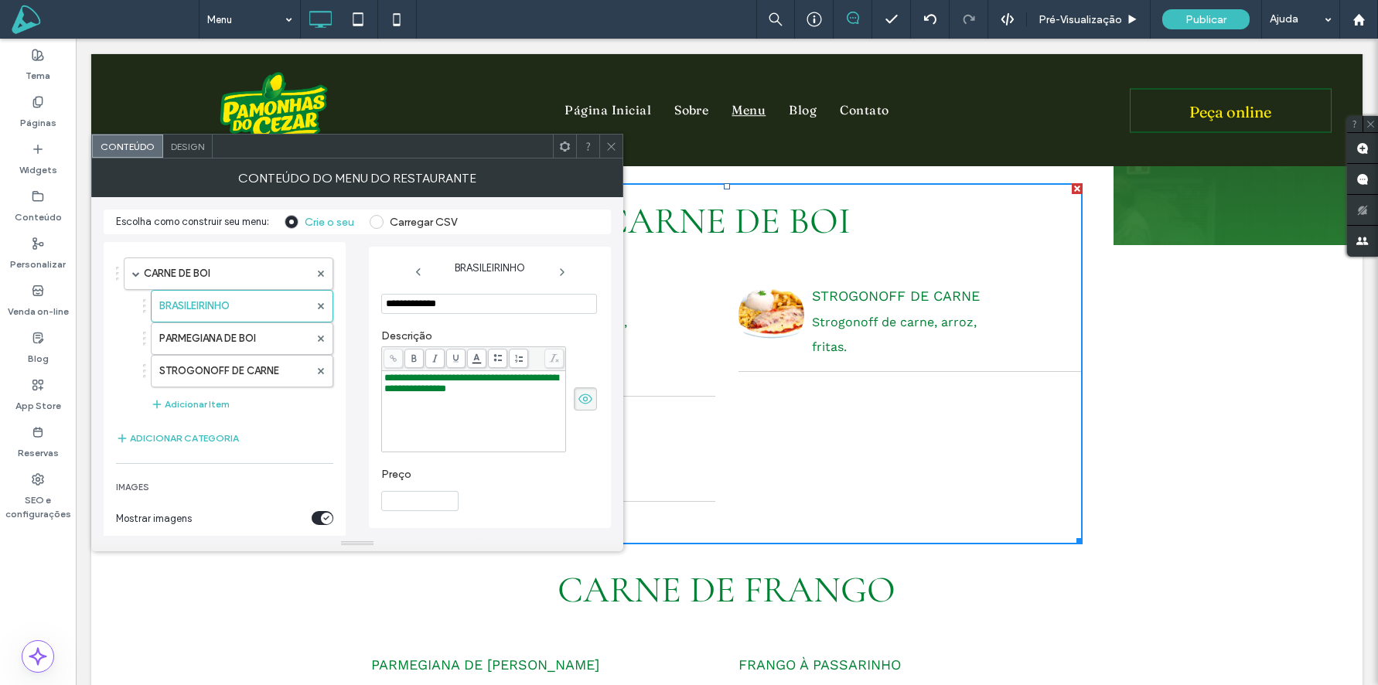
click at [319, 517] on div "toggle" at bounding box center [323, 518] width 22 height 14
click at [606, 155] on span at bounding box center [612, 146] width 12 height 23
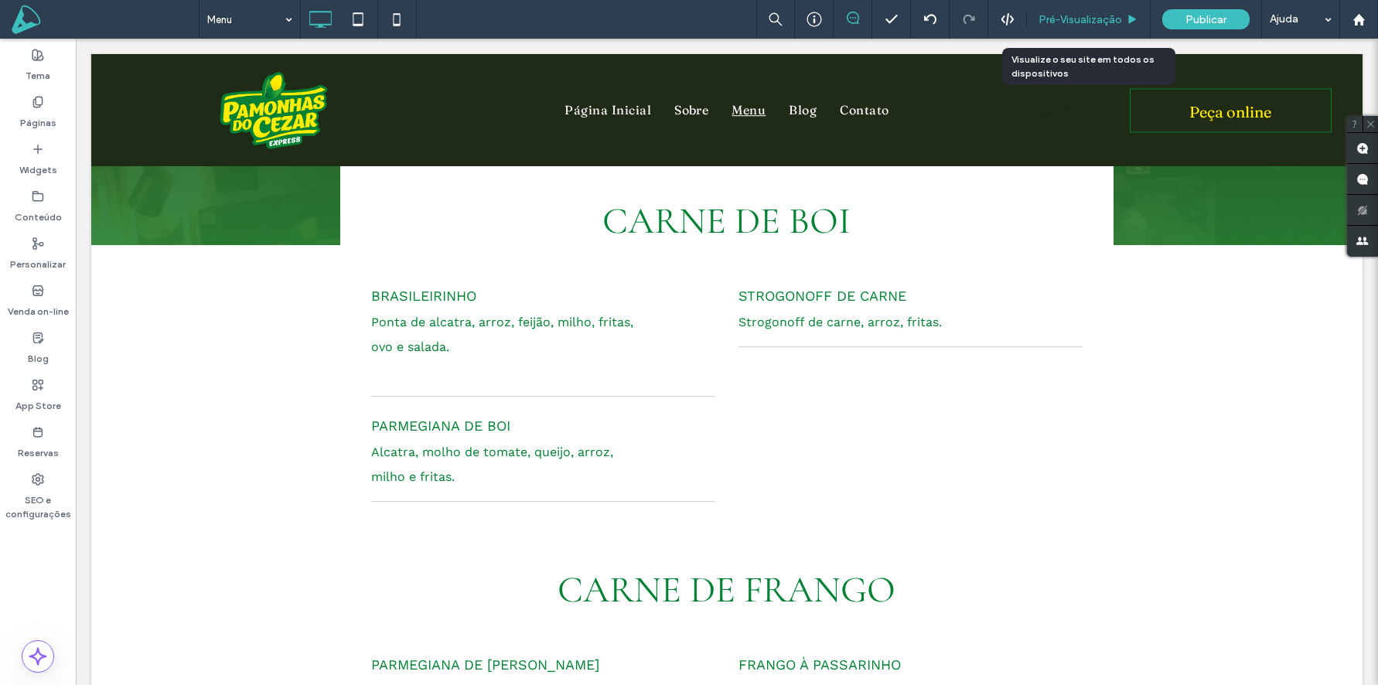
click at [1067, 22] on span "Pré-Visualizaçāo" at bounding box center [1081, 19] width 84 height 13
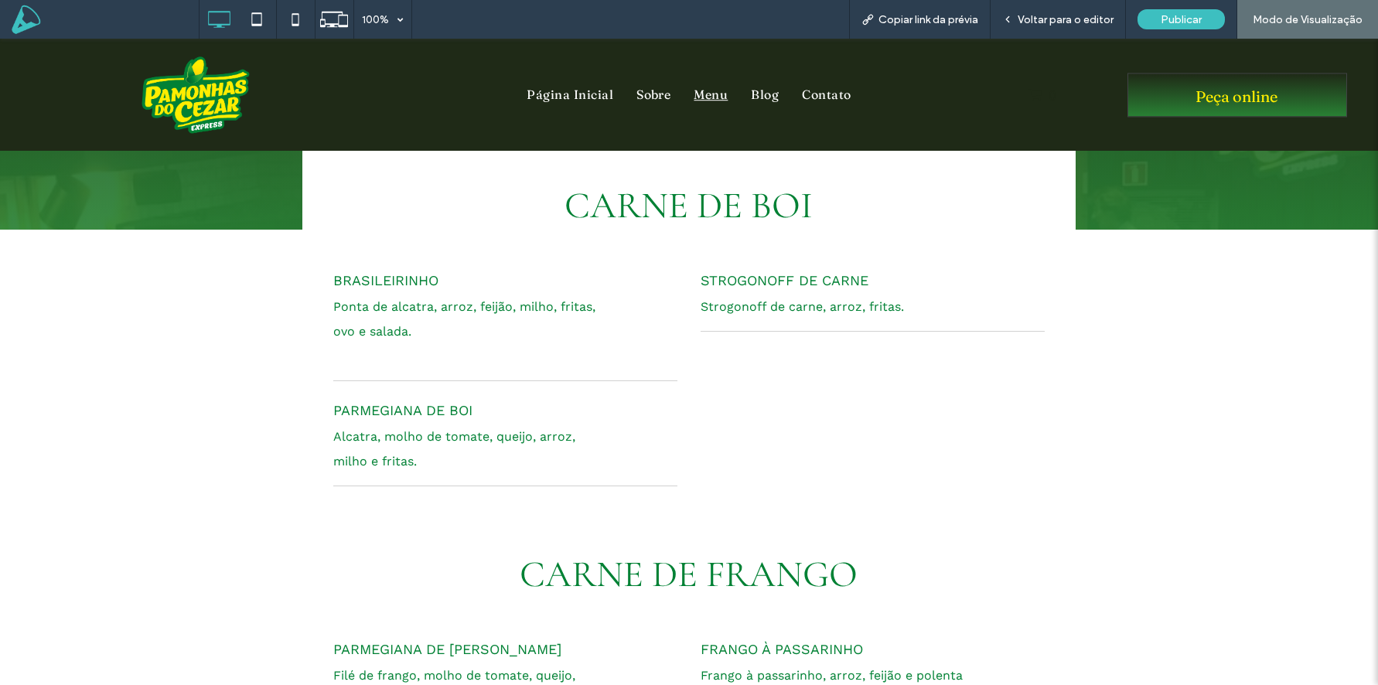
click at [1221, 101] on span "Peça online" at bounding box center [1237, 95] width 82 height 44
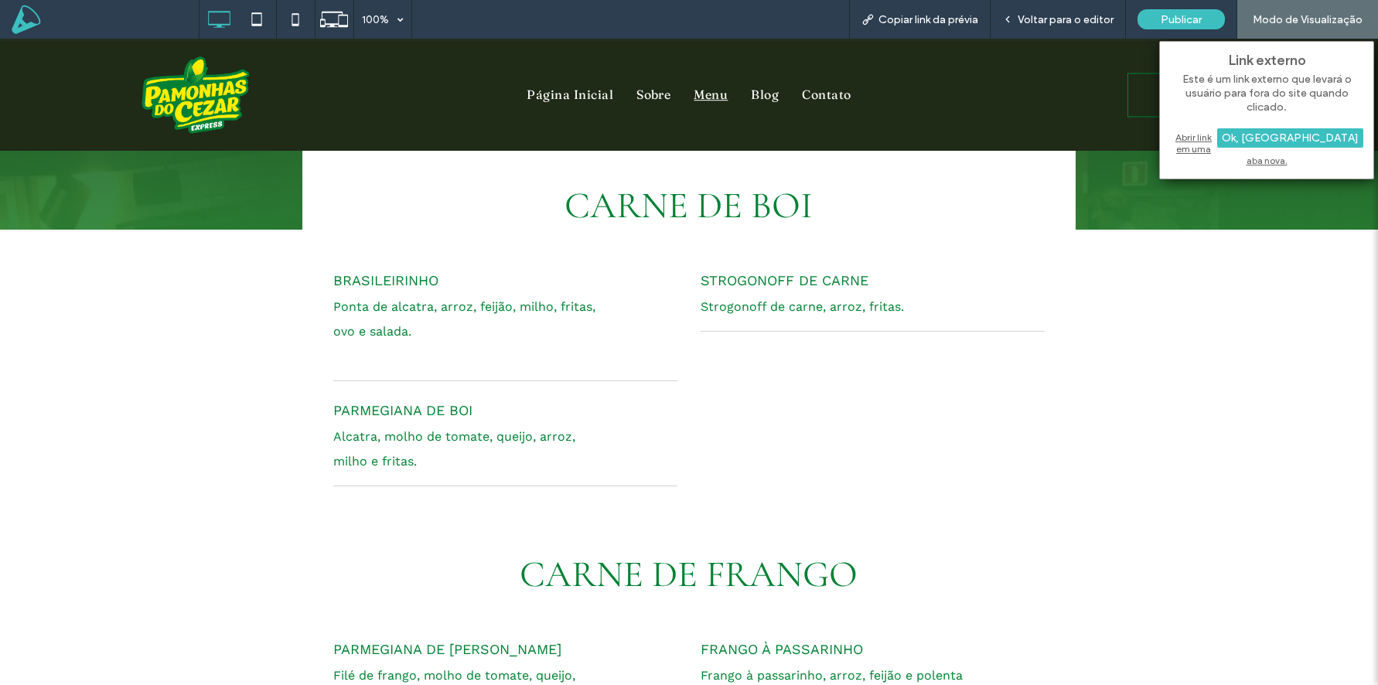
click at [1205, 138] on div "Abrir link em uma aba nova." at bounding box center [1266, 148] width 193 height 39
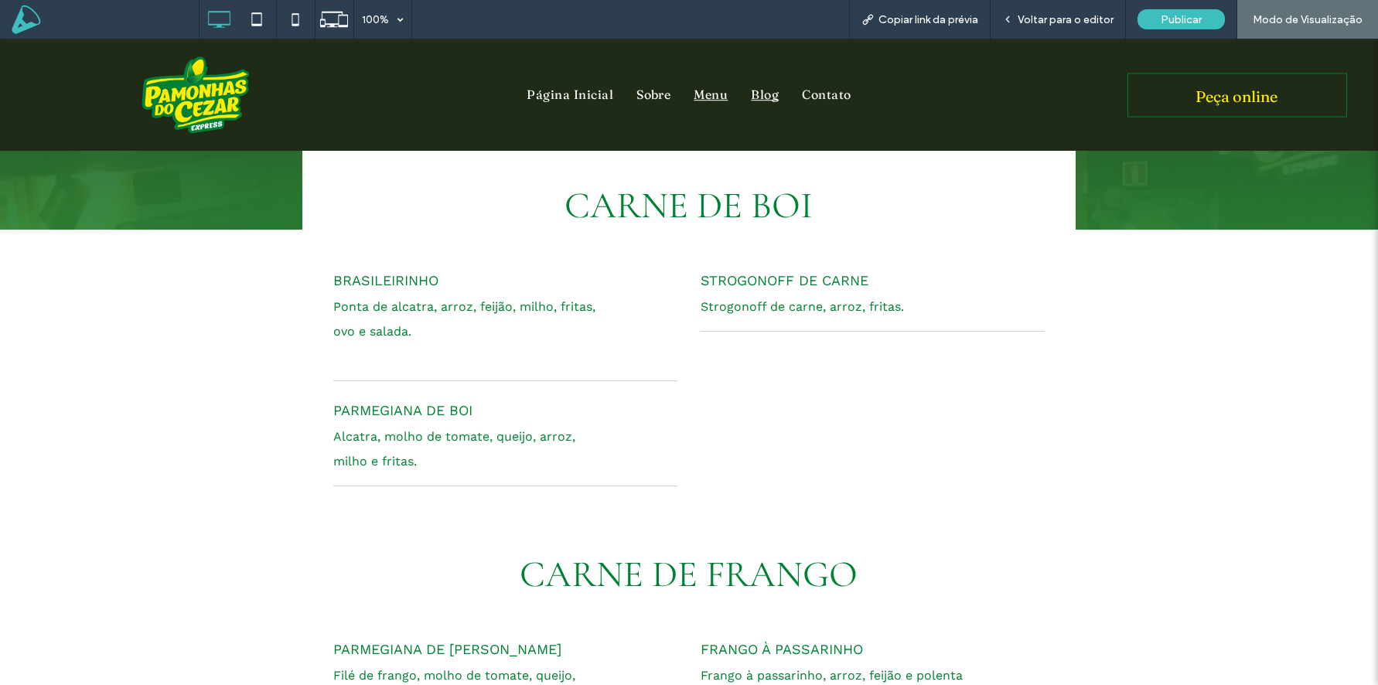
click at [767, 96] on span "Blog" at bounding box center [765, 95] width 28 height 25
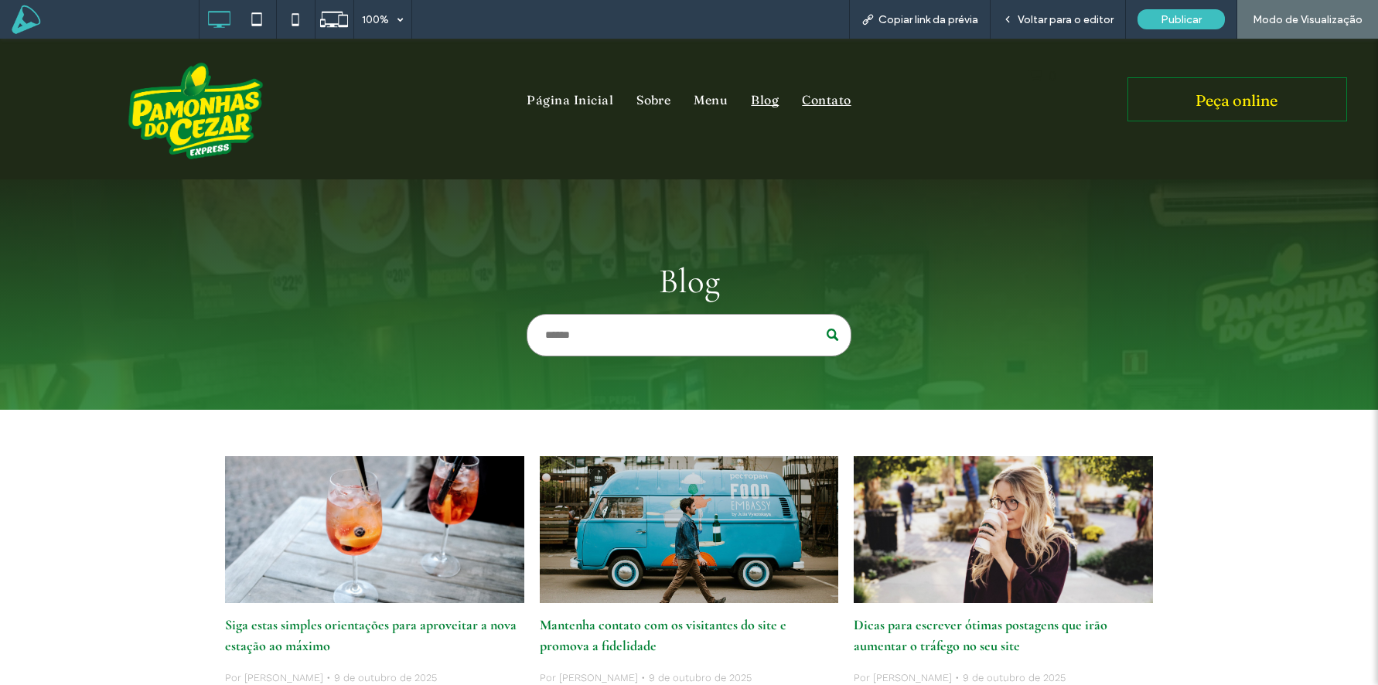
click at [821, 98] on span "Contato" at bounding box center [826, 99] width 49 height 25
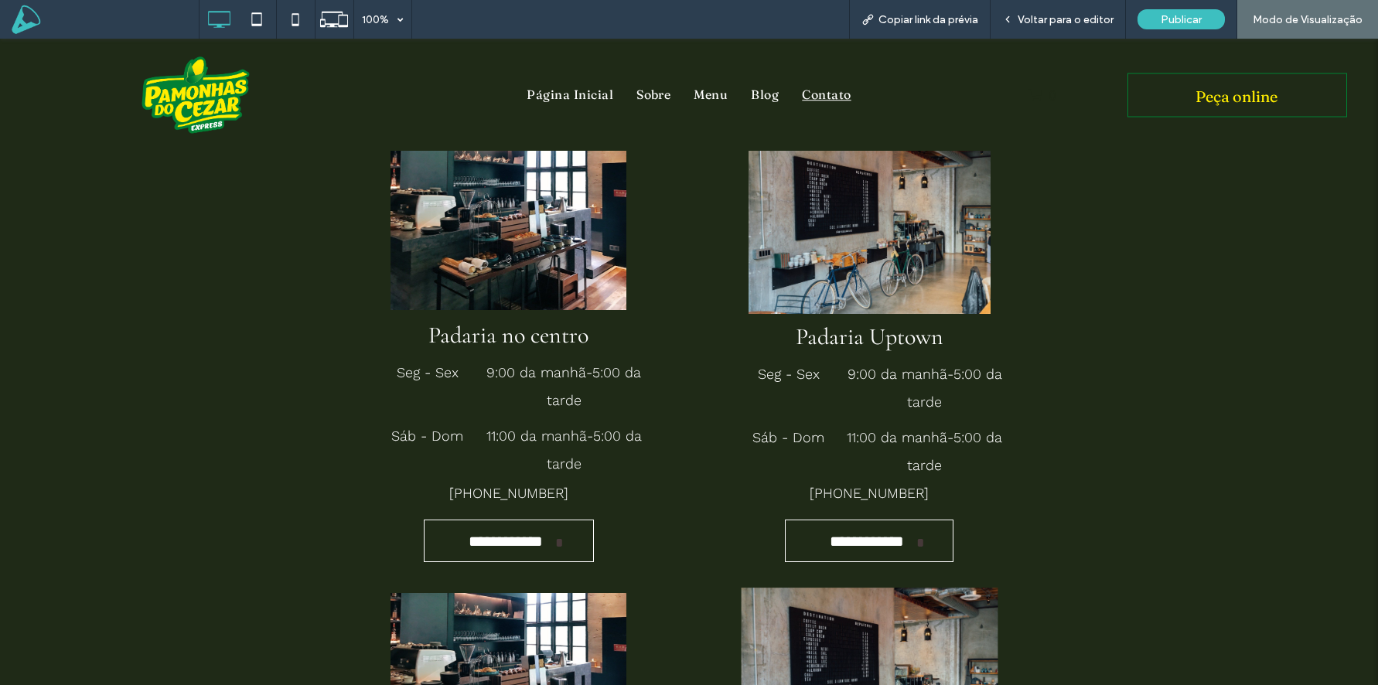
scroll to position [93, 0]
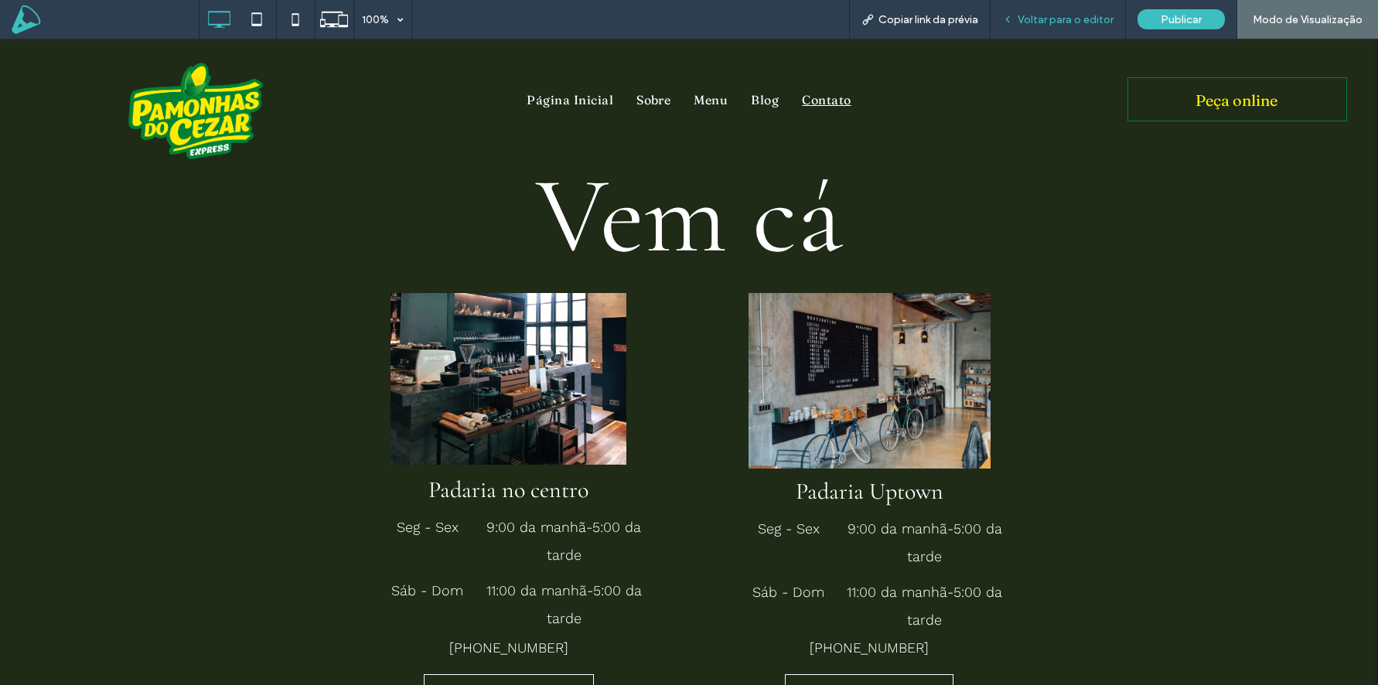
click at [1054, 21] on span "Voltar para o editor" at bounding box center [1066, 19] width 96 height 13
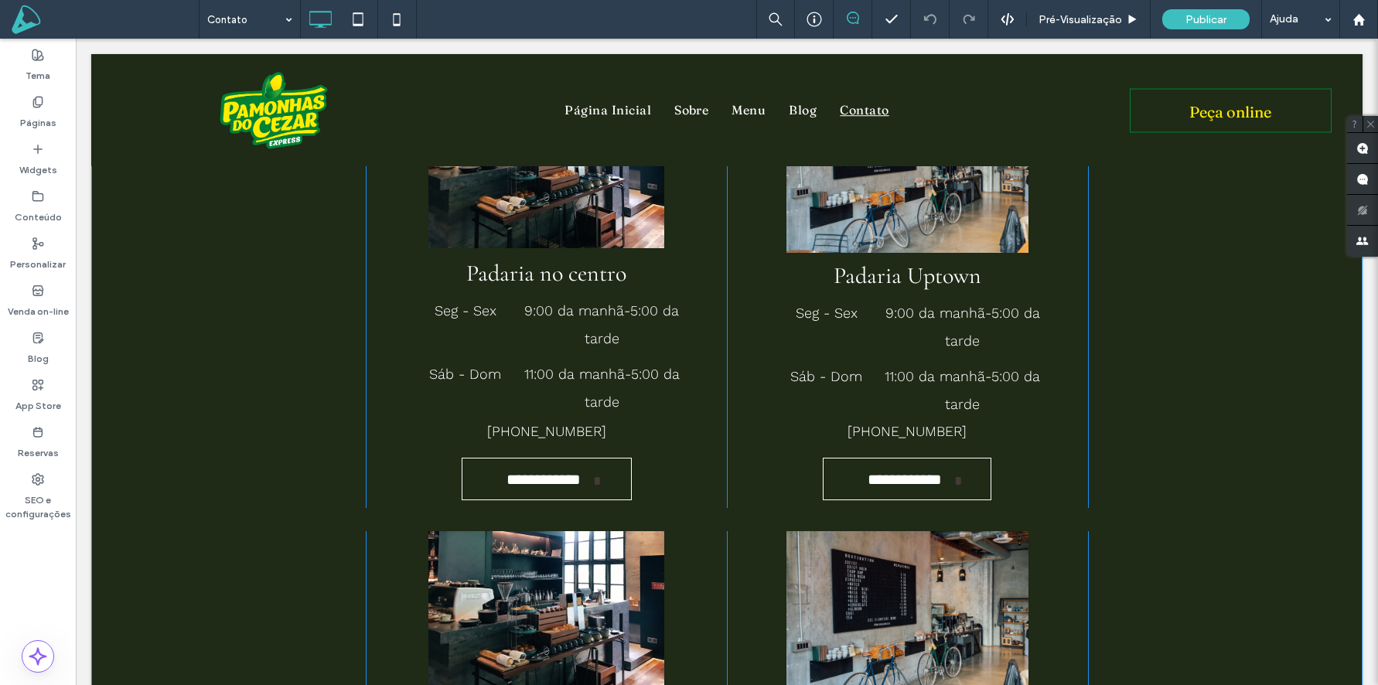
scroll to position [395, 0]
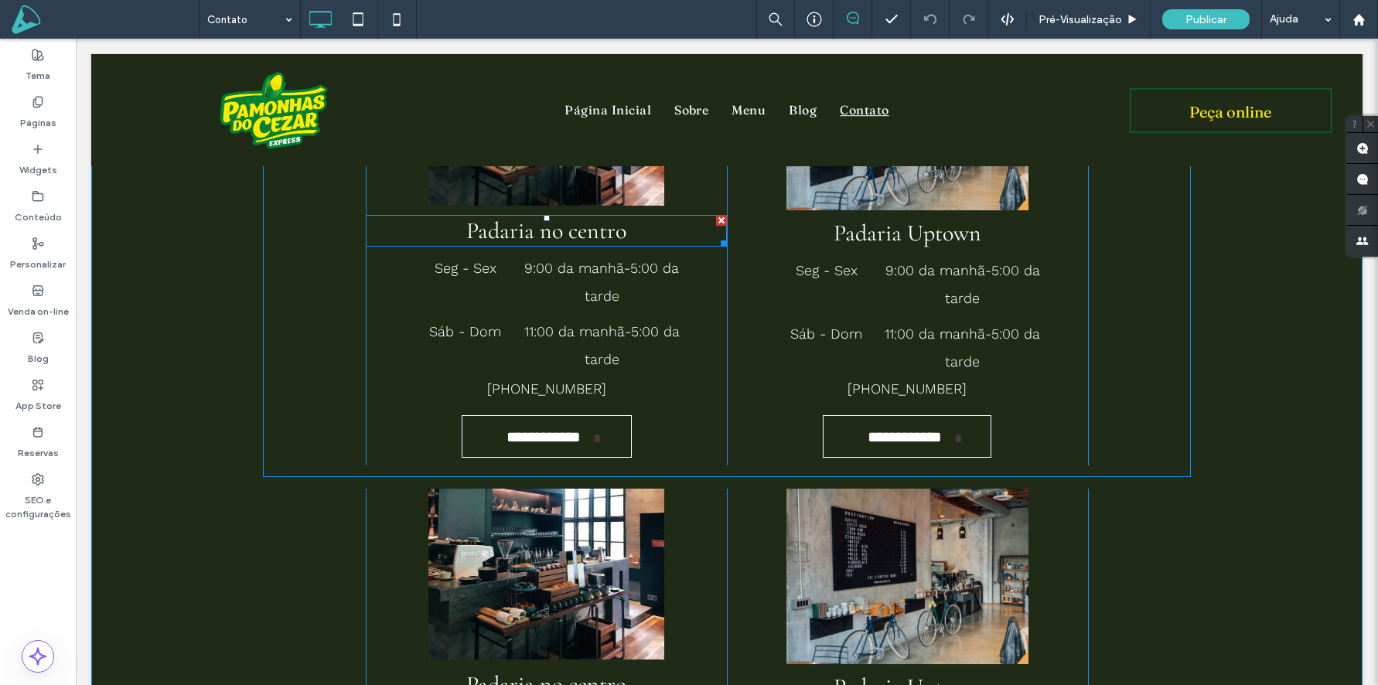
click at [565, 227] on span "Padaria no centro" at bounding box center [546, 231] width 160 height 29
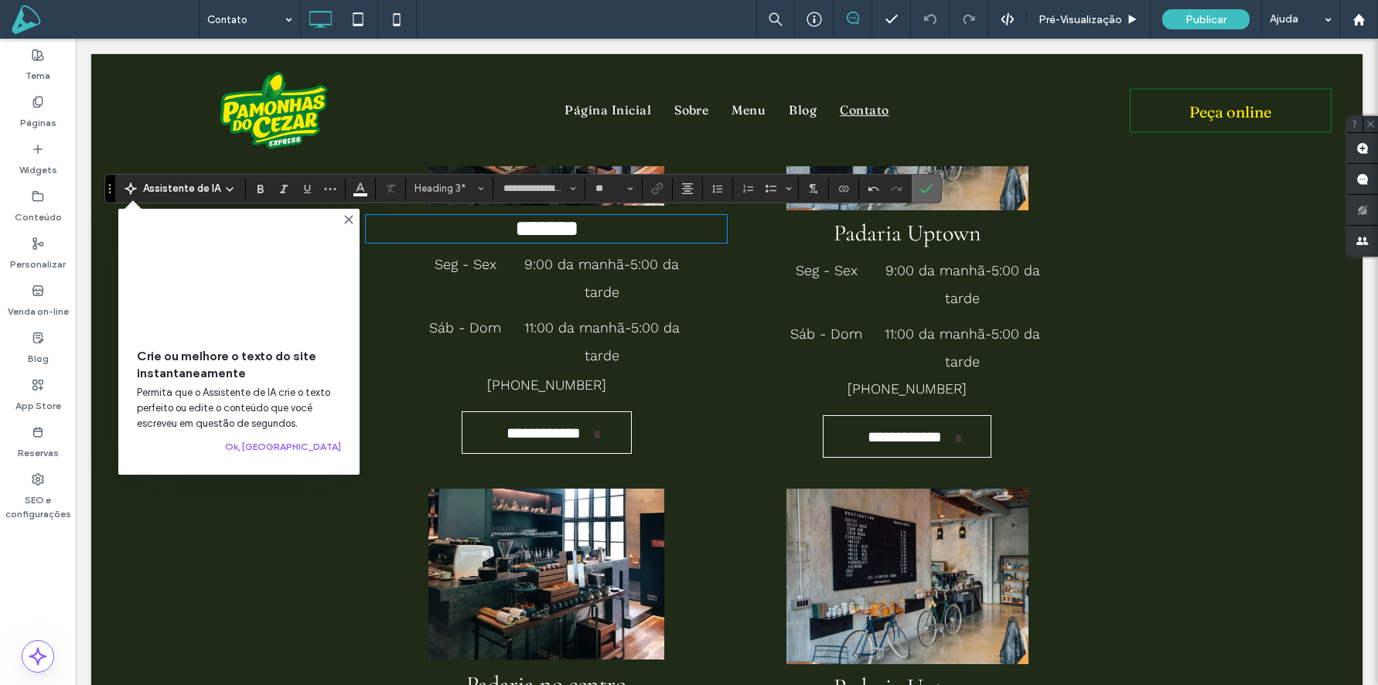
click at [925, 184] on icon "Confirmar" at bounding box center [926, 189] width 12 height 12
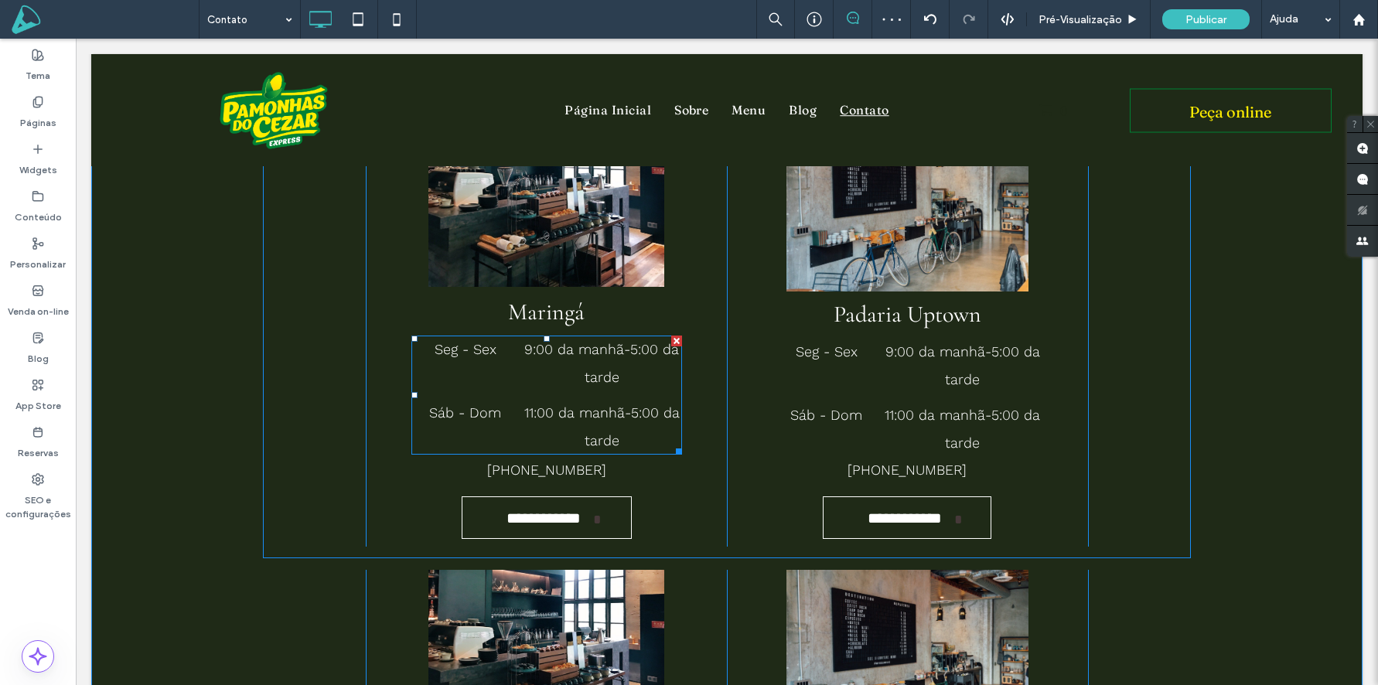
scroll to position [285, 0]
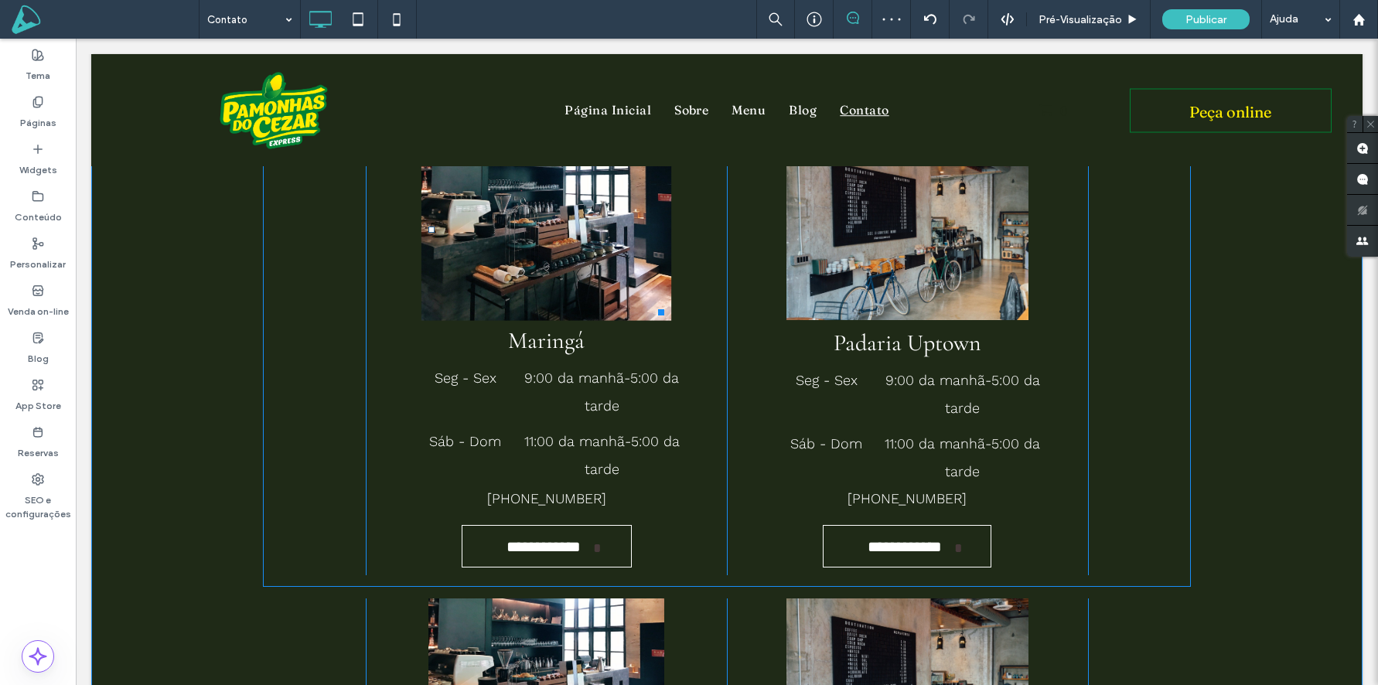
click at [548, 249] on img at bounding box center [547, 230] width 250 height 182
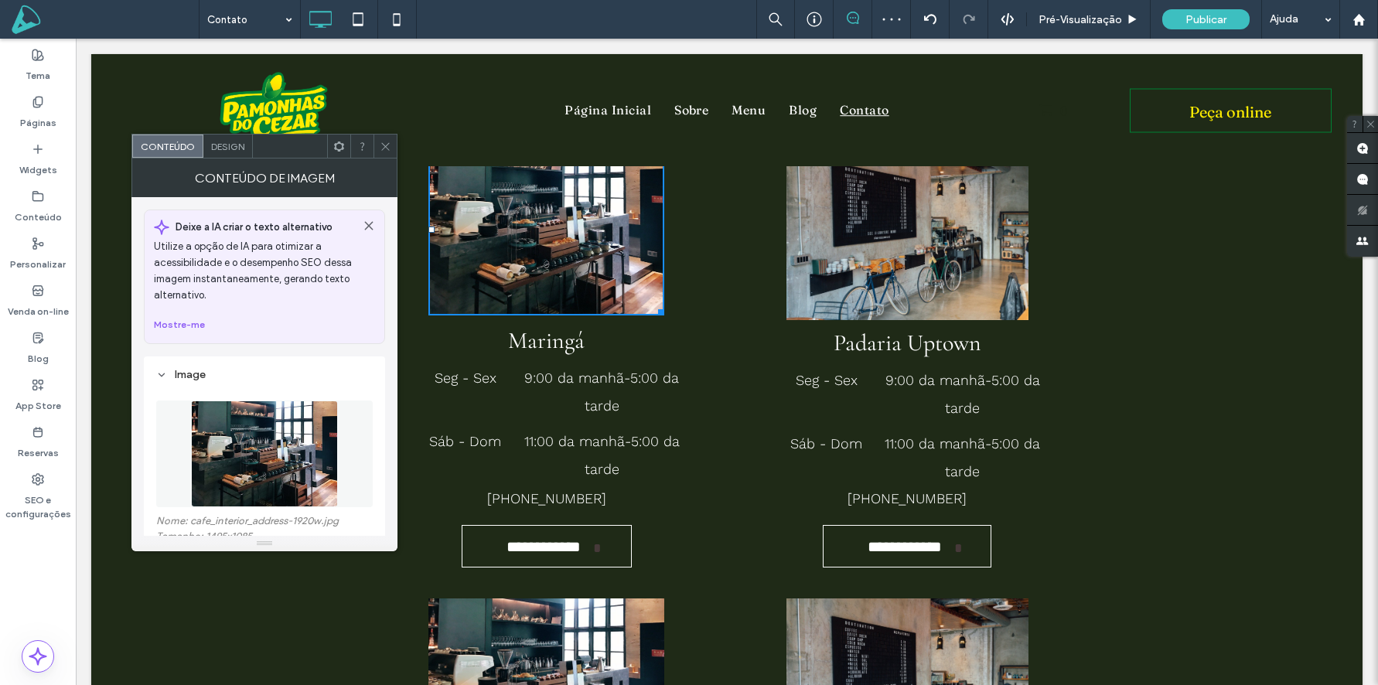
scroll to position [141, 0]
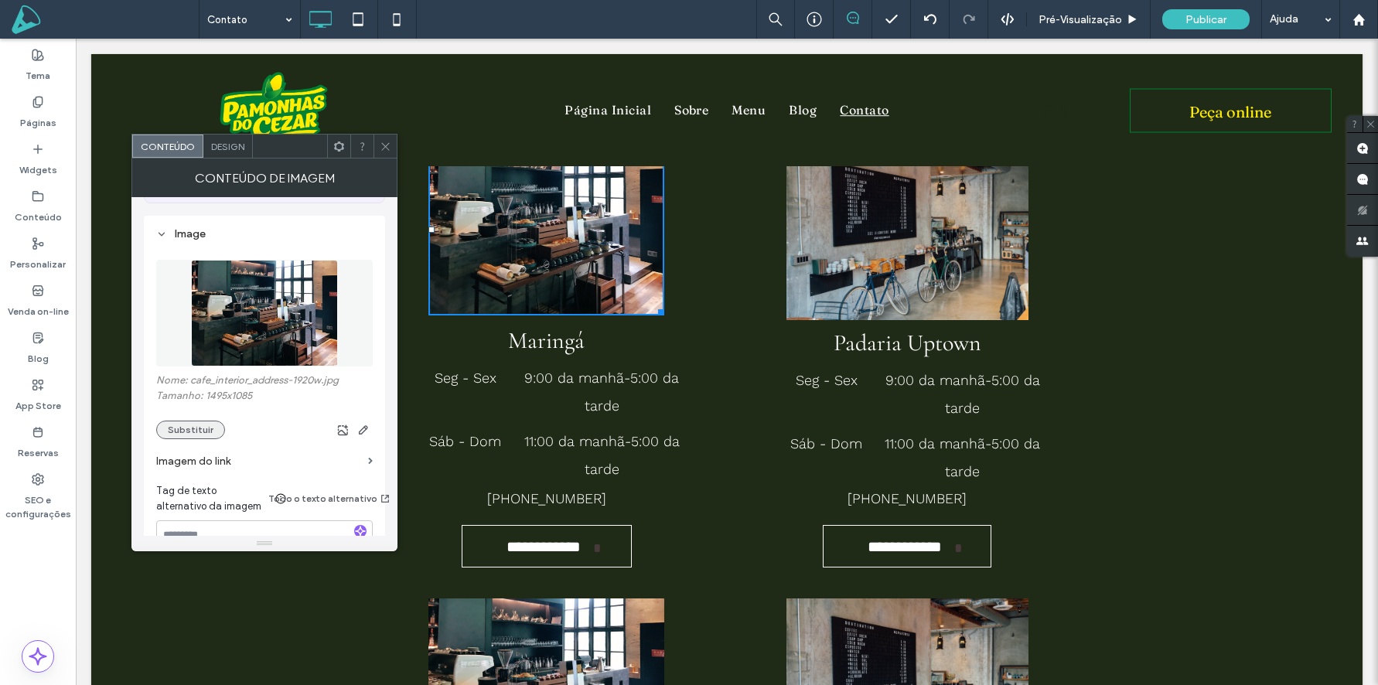
click at [193, 423] on button "Substituir" at bounding box center [190, 430] width 69 height 19
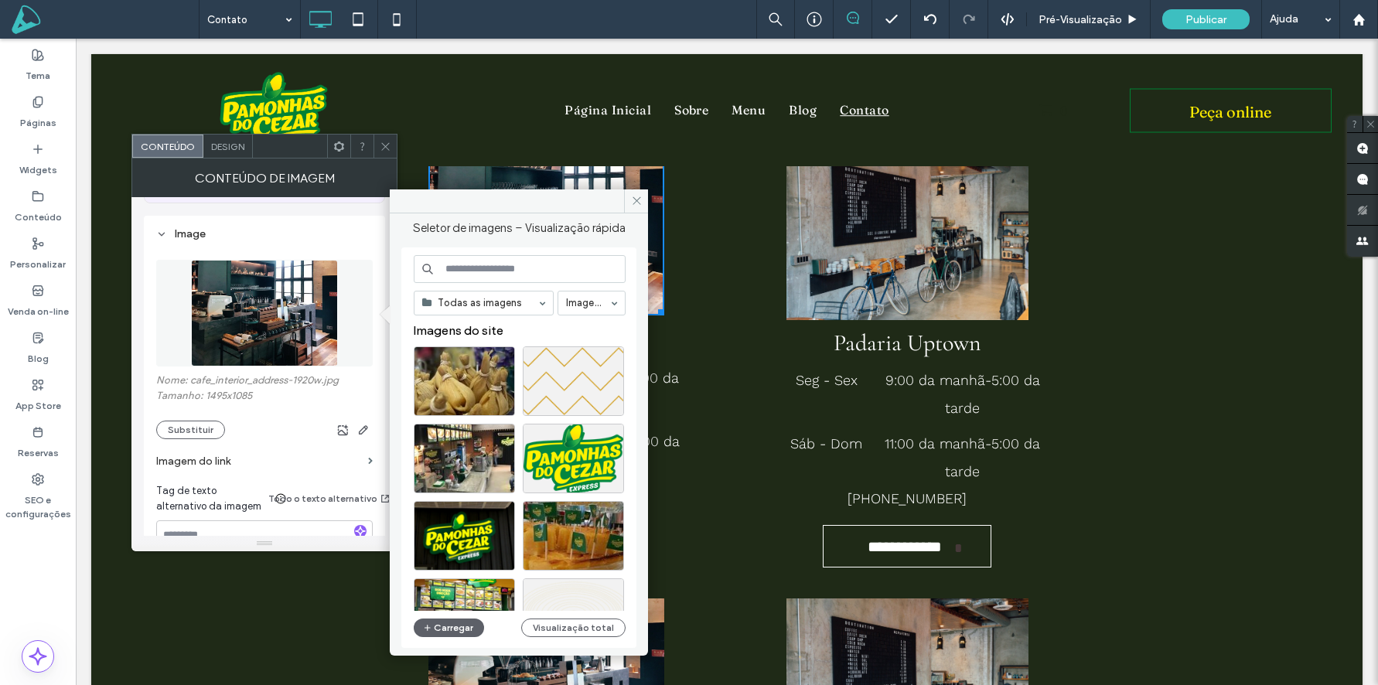
click at [495, 265] on input at bounding box center [520, 269] width 212 height 28
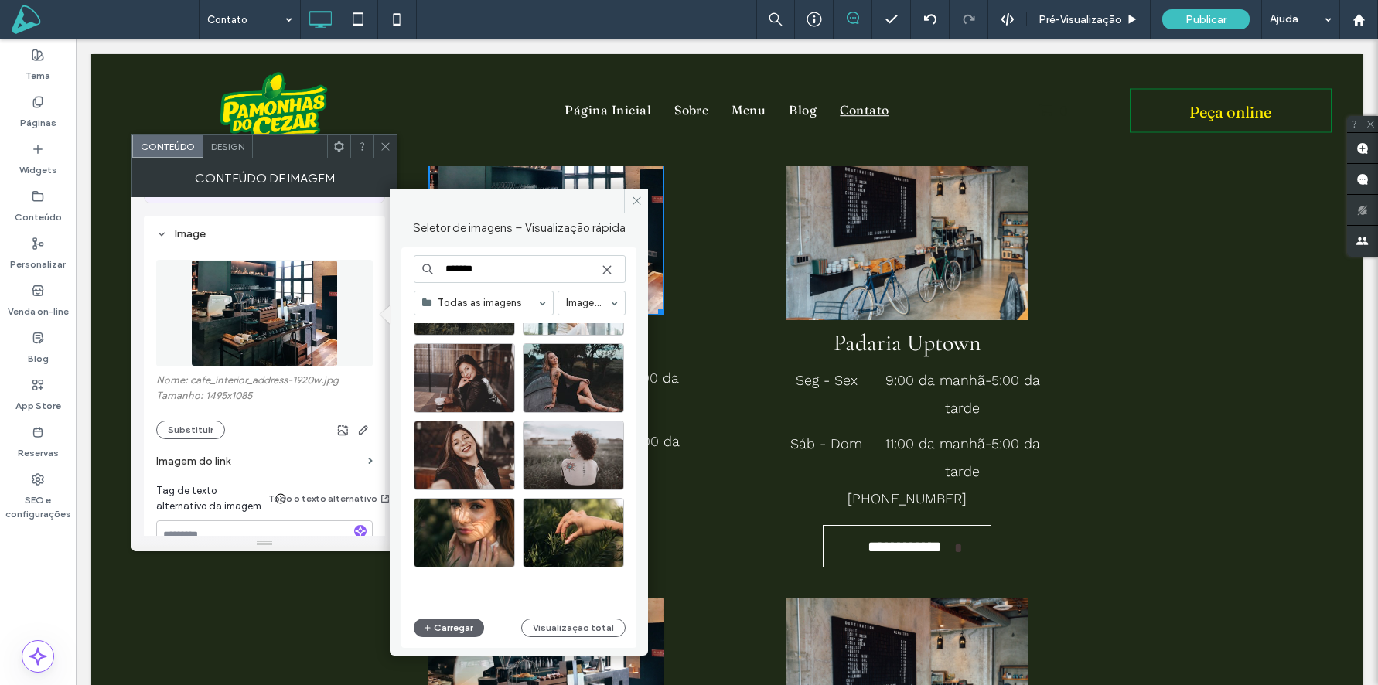
scroll to position [1448, 0]
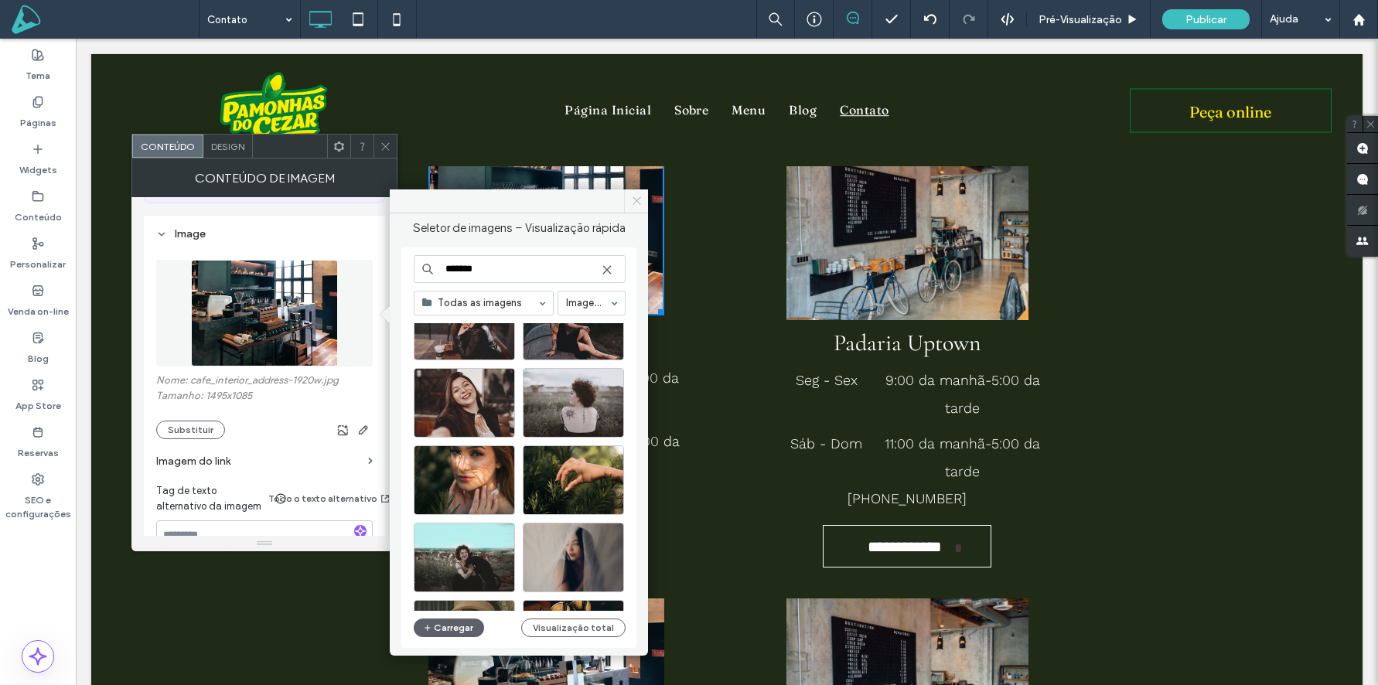
type input "*******"
click at [633, 201] on icon at bounding box center [637, 201] width 12 height 12
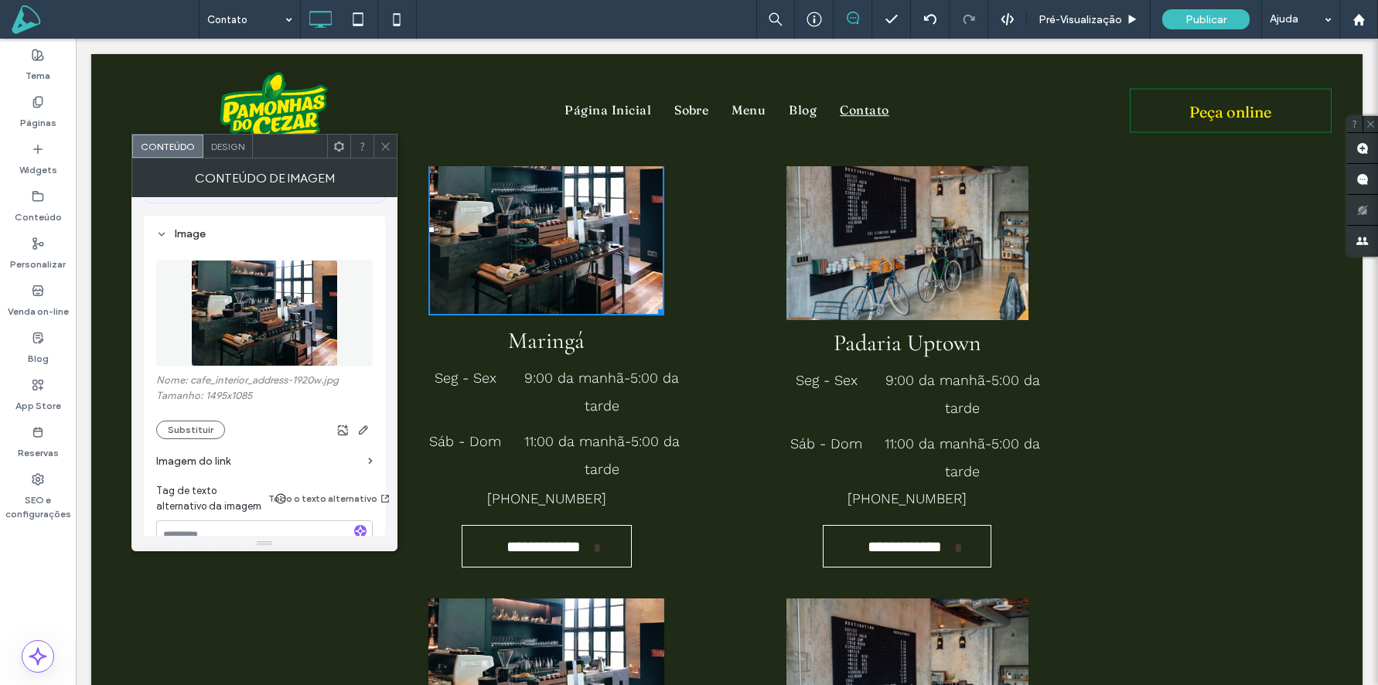
click at [385, 142] on icon at bounding box center [386, 147] width 12 height 12
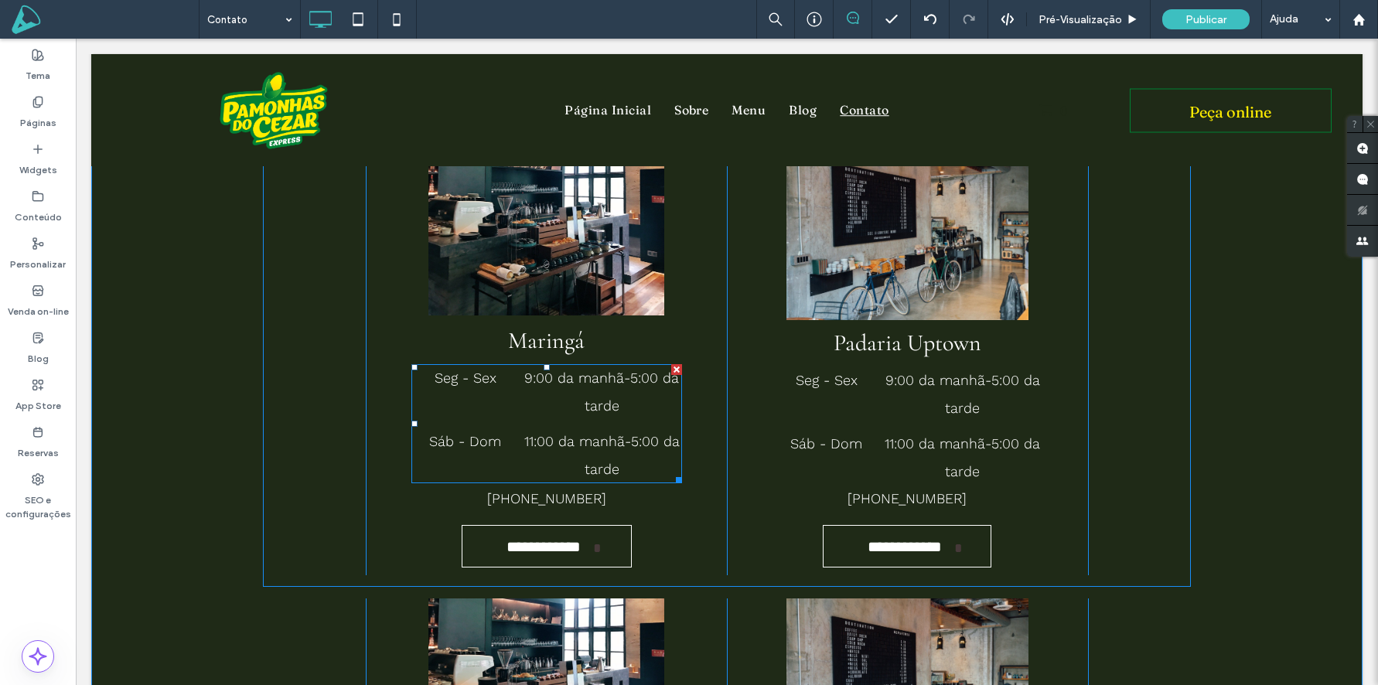
click at [561, 374] on time "9:00 da manhã" at bounding box center [574, 378] width 100 height 16
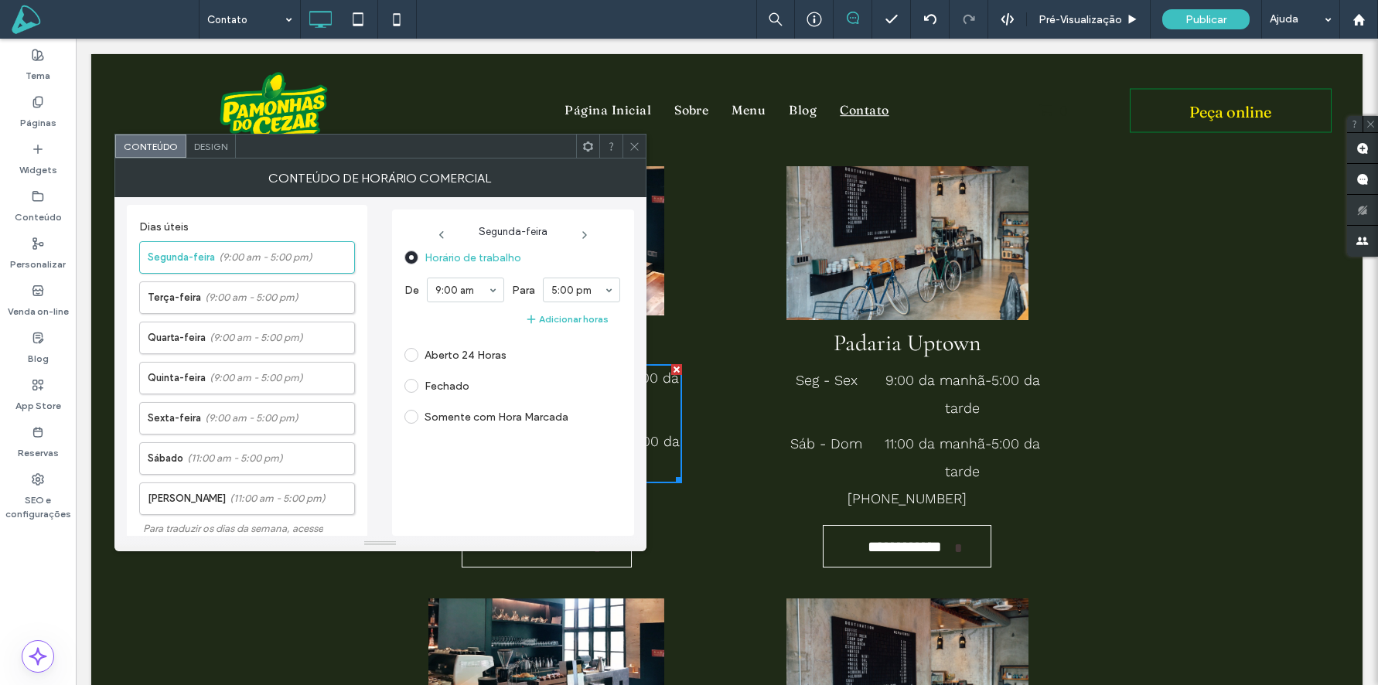
click at [635, 145] on use at bounding box center [634, 146] width 8 height 8
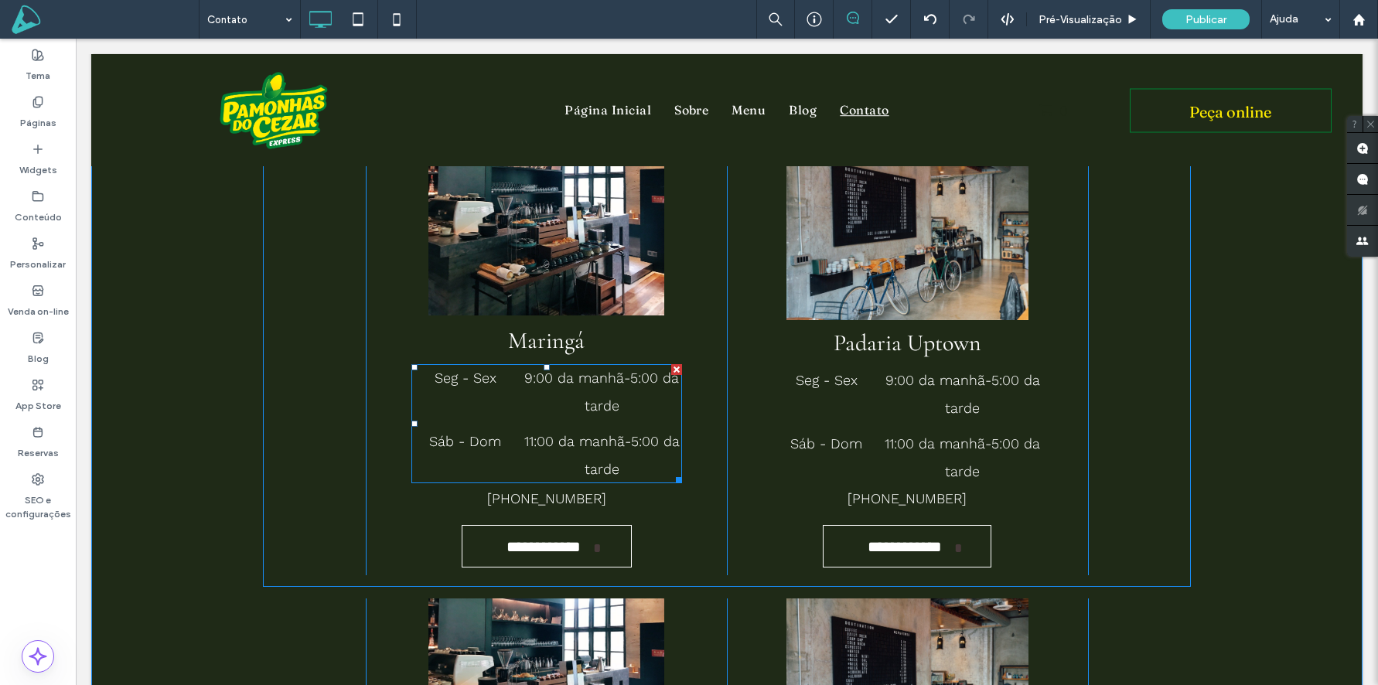
click at [674, 367] on div at bounding box center [676, 369] width 11 height 11
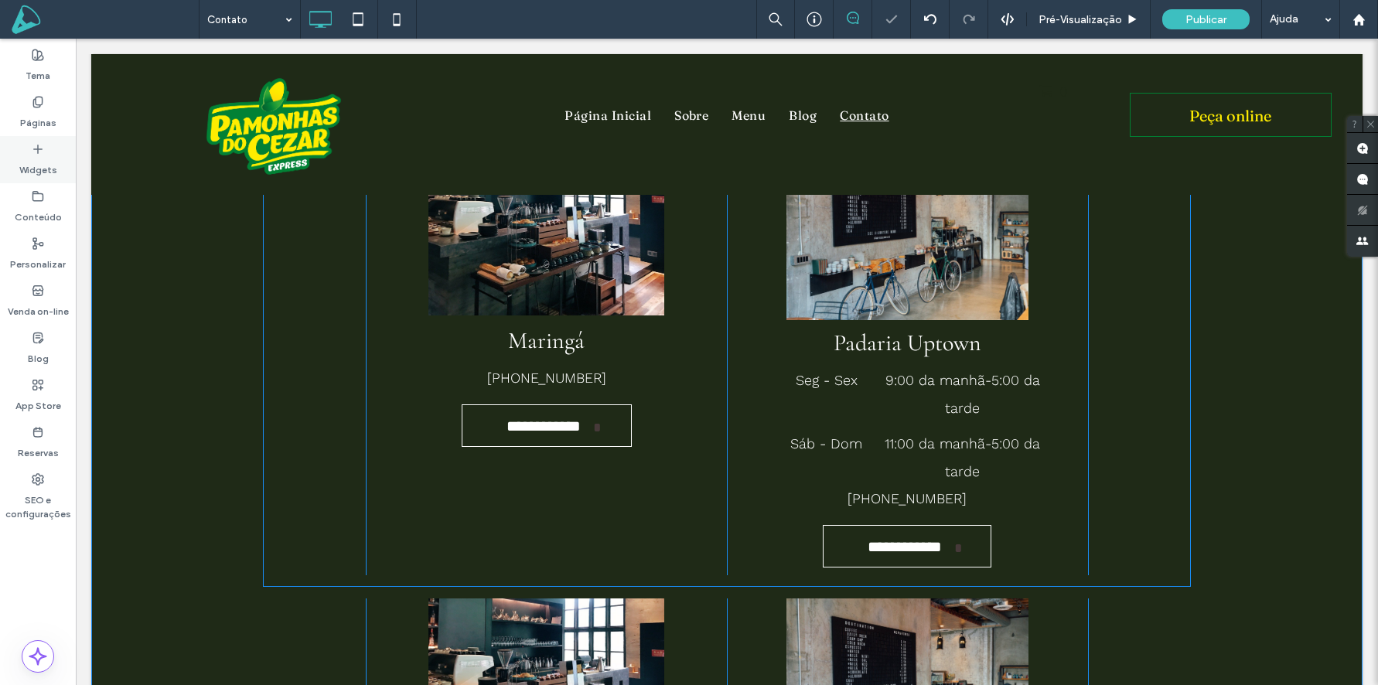
drag, startPoint x: 37, startPoint y: 167, endPoint x: 54, endPoint y: 176, distance: 19.0
click at [37, 167] on label "Widgets" at bounding box center [38, 166] width 38 height 22
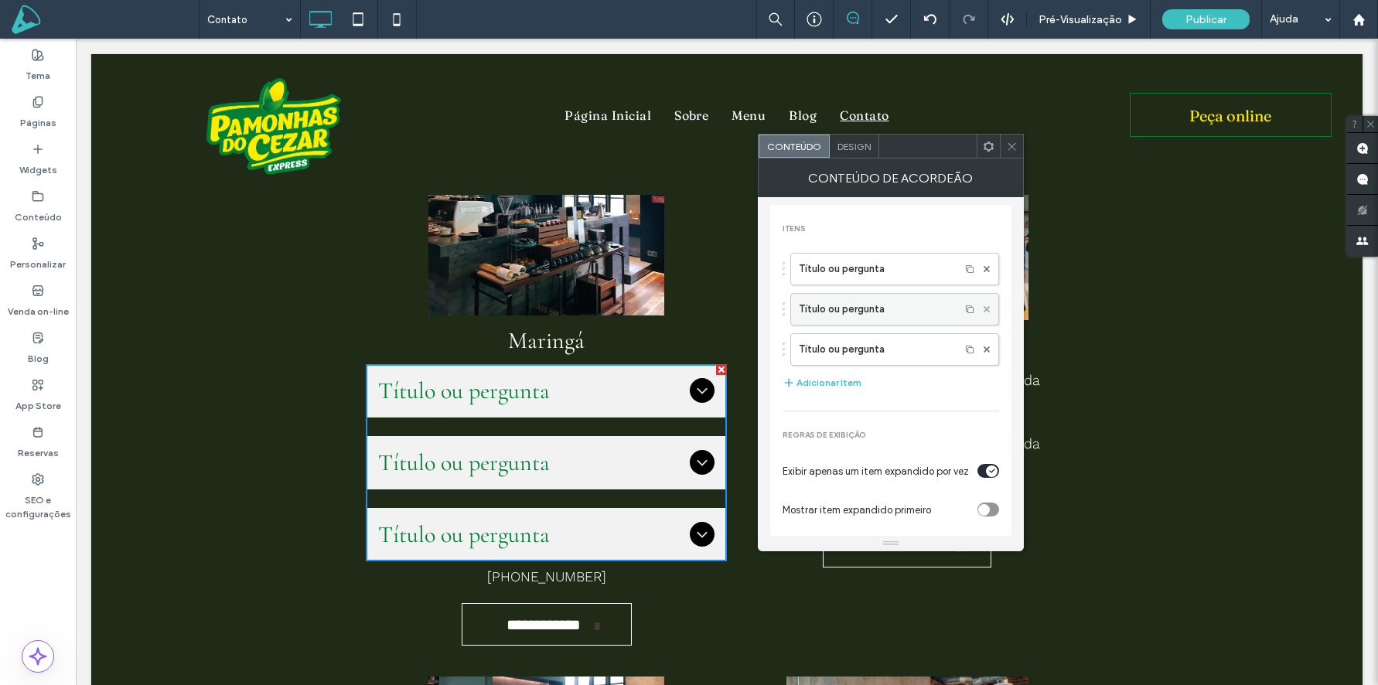
click at [984, 308] on use at bounding box center [987, 309] width 6 height 6
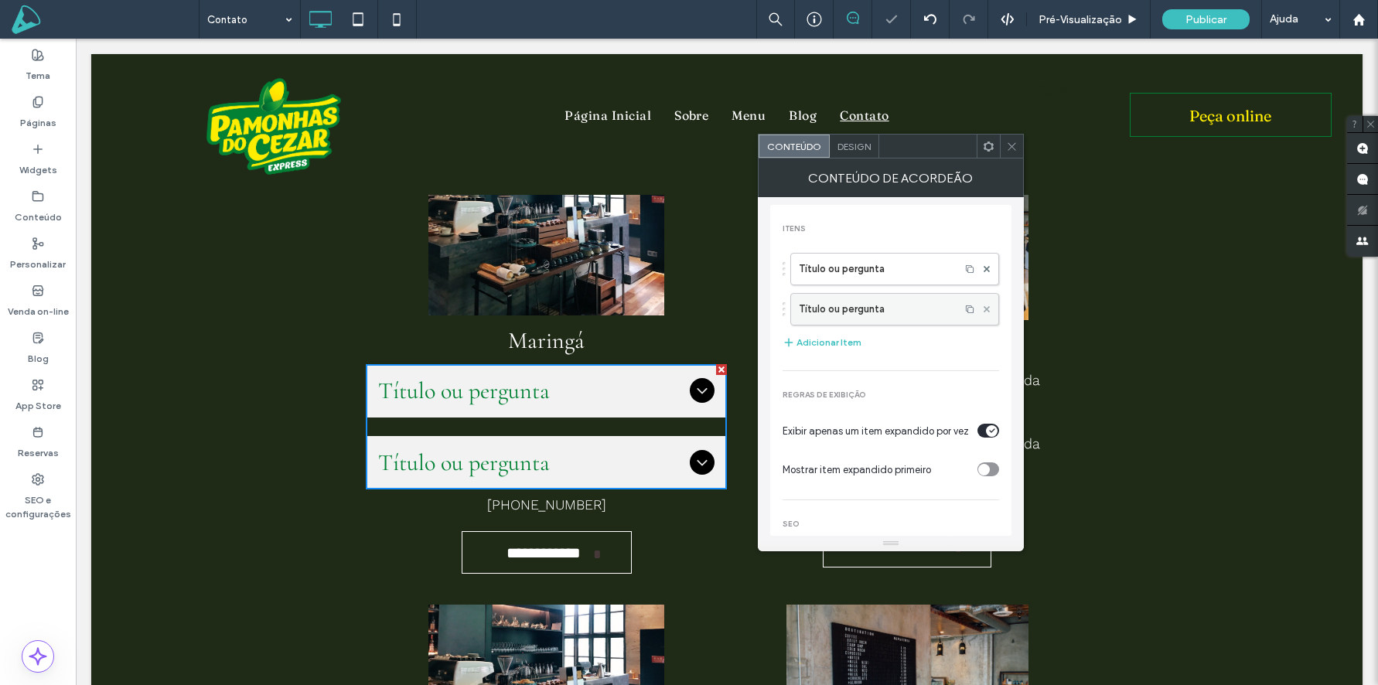
click at [984, 312] on span at bounding box center [987, 309] width 6 height 23
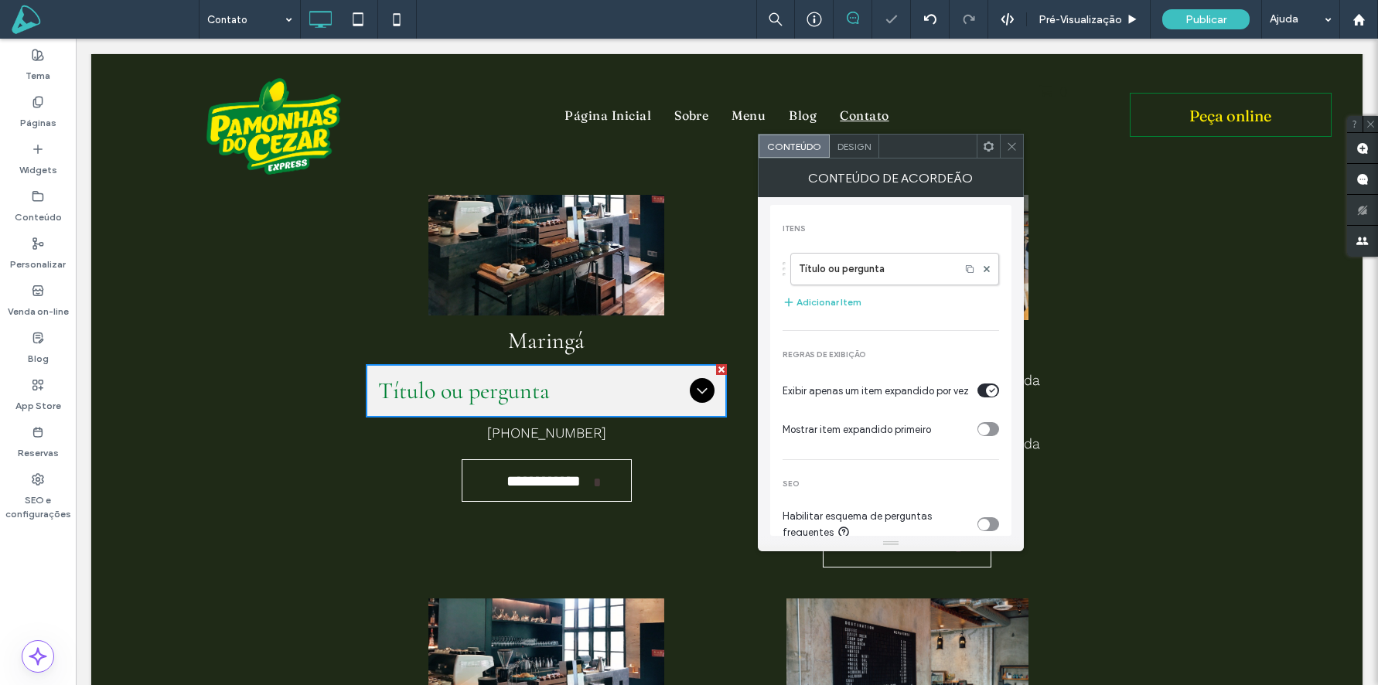
click at [841, 148] on span "Design" at bounding box center [854, 147] width 33 height 12
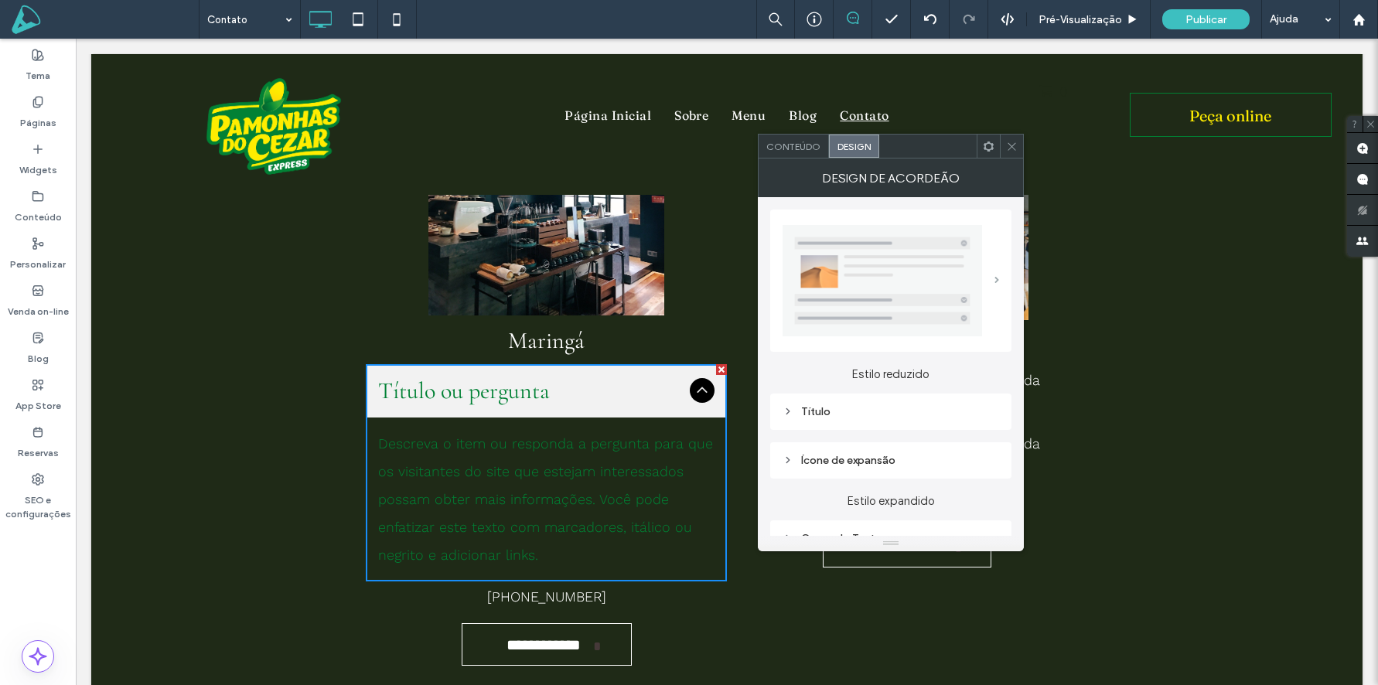
click at [998, 280] on span at bounding box center [997, 280] width 5 height 7
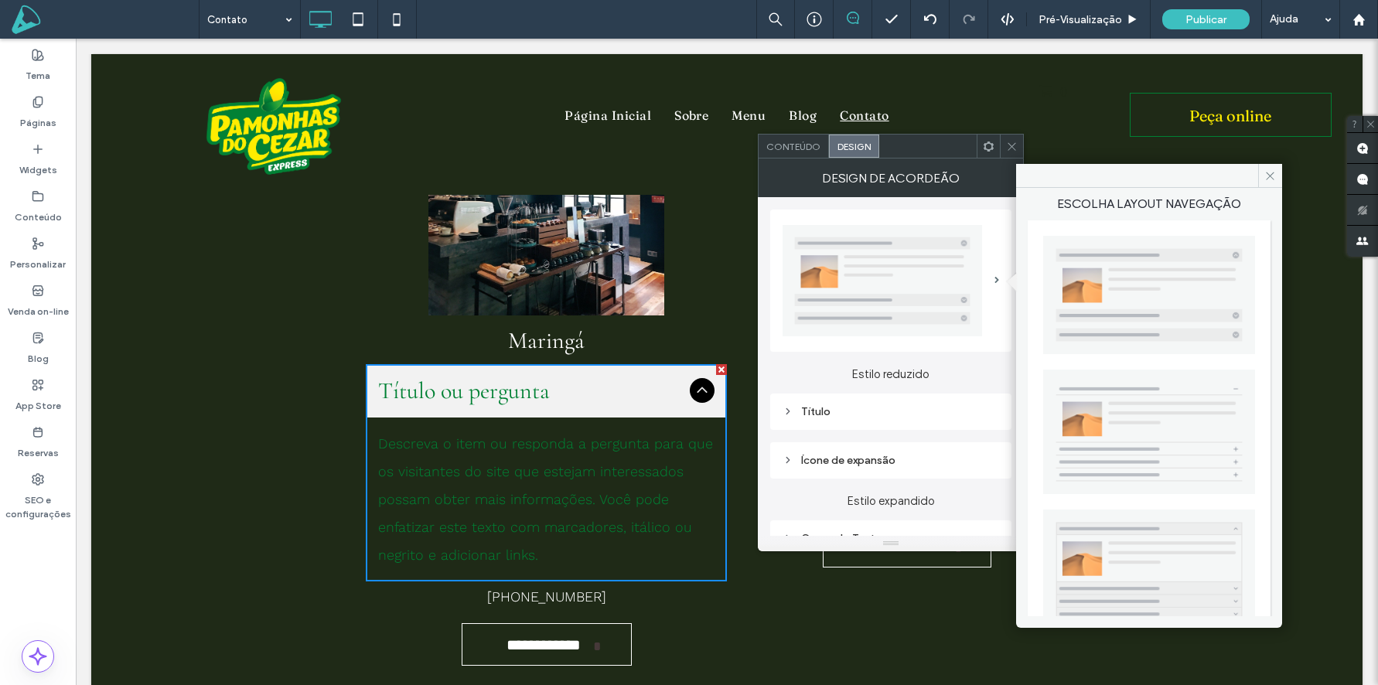
click at [1113, 412] on img at bounding box center [1149, 432] width 212 height 125
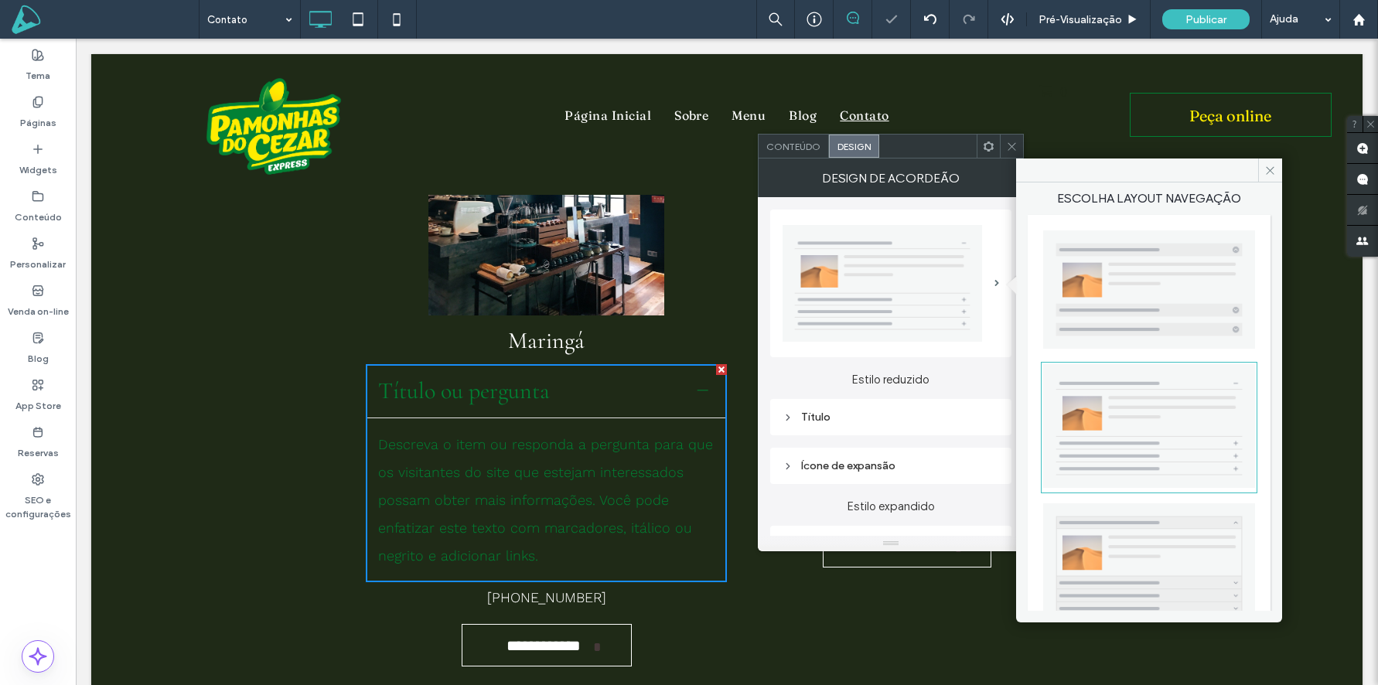
click at [1128, 515] on img at bounding box center [1149, 565] width 212 height 125
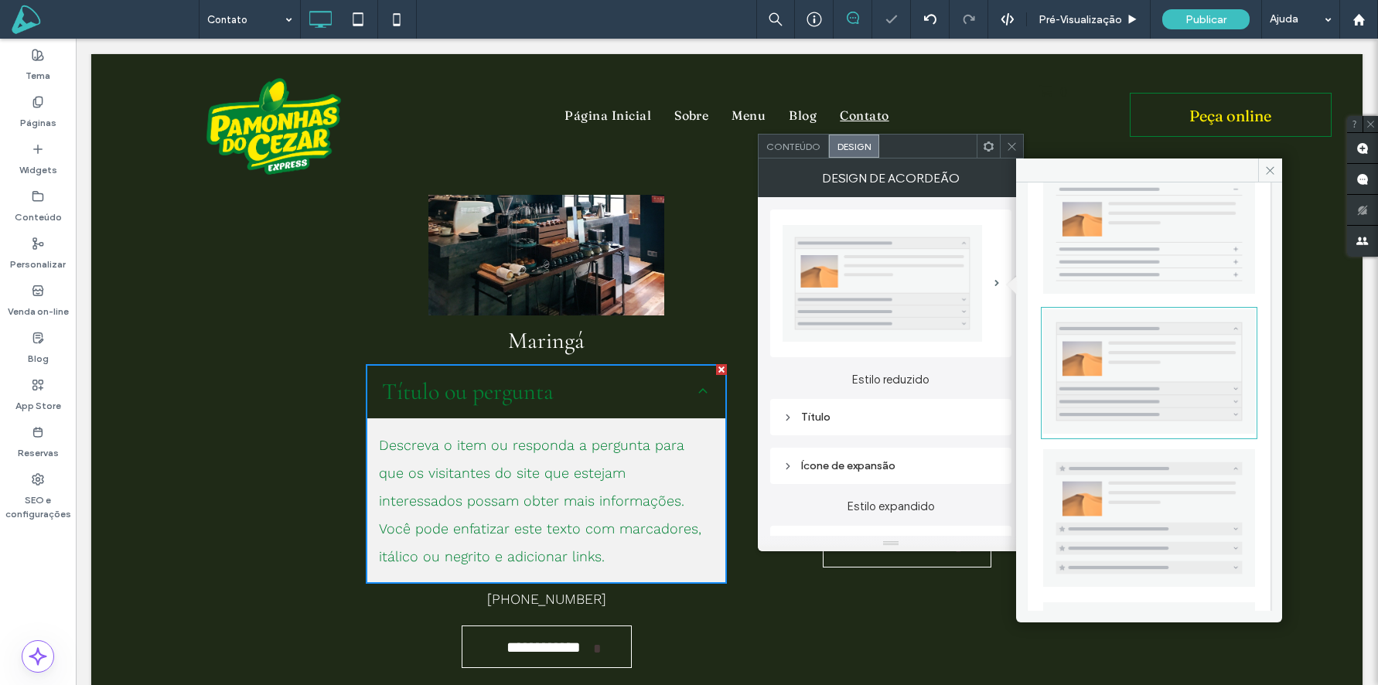
scroll to position [207, 0]
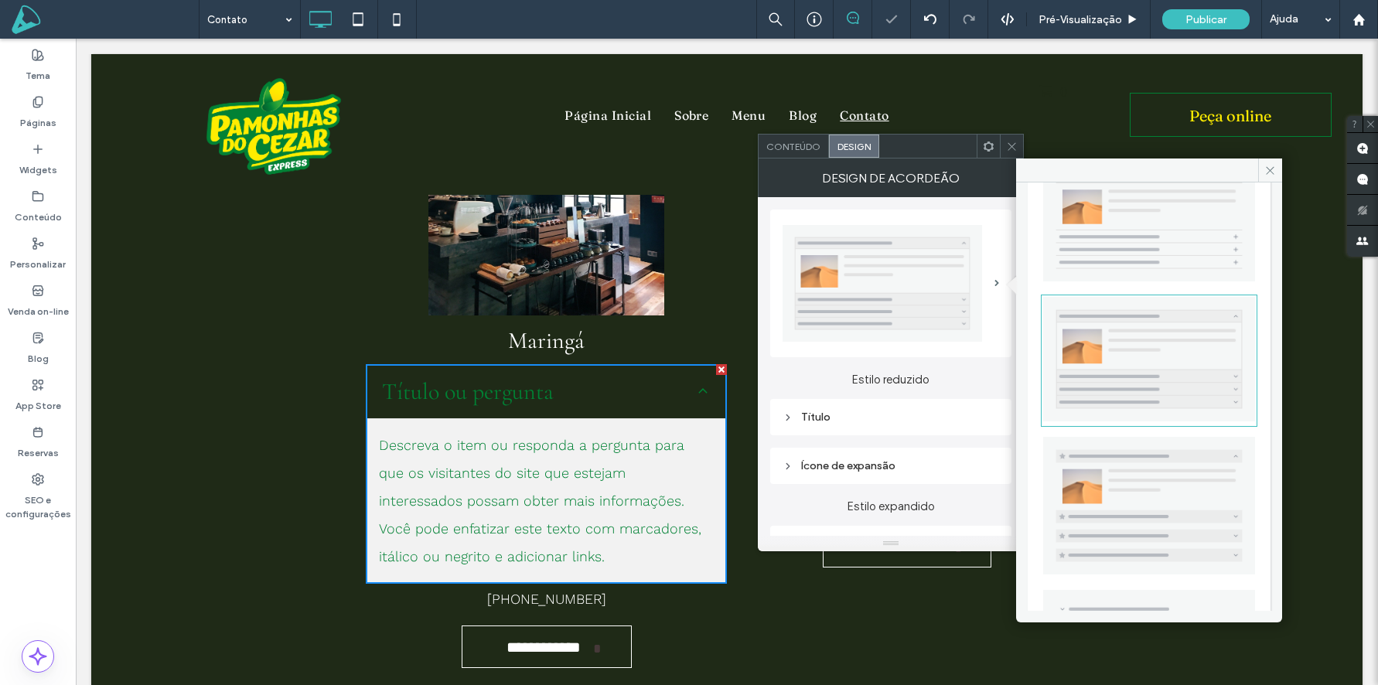
click at [1126, 489] on img at bounding box center [1149, 505] width 212 height 137
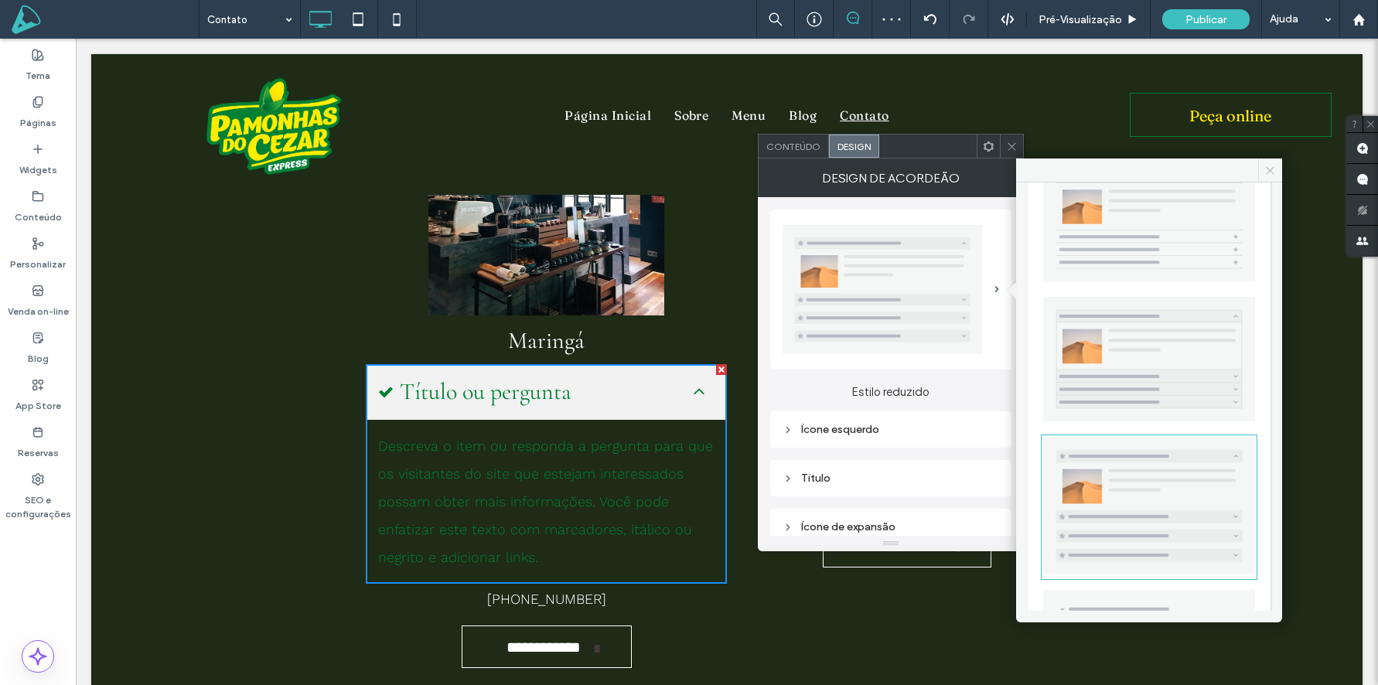
click at [1263, 175] on span at bounding box center [1270, 170] width 24 height 23
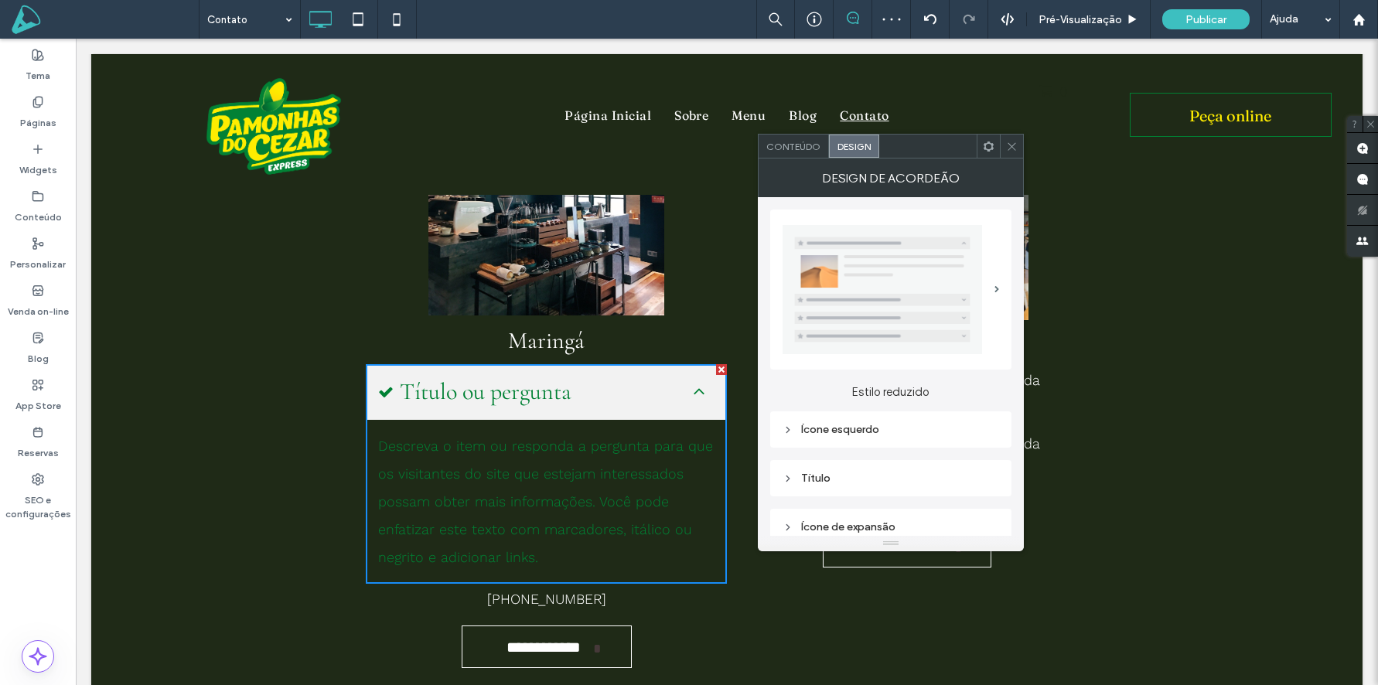
click at [1015, 147] on icon at bounding box center [1012, 147] width 12 height 12
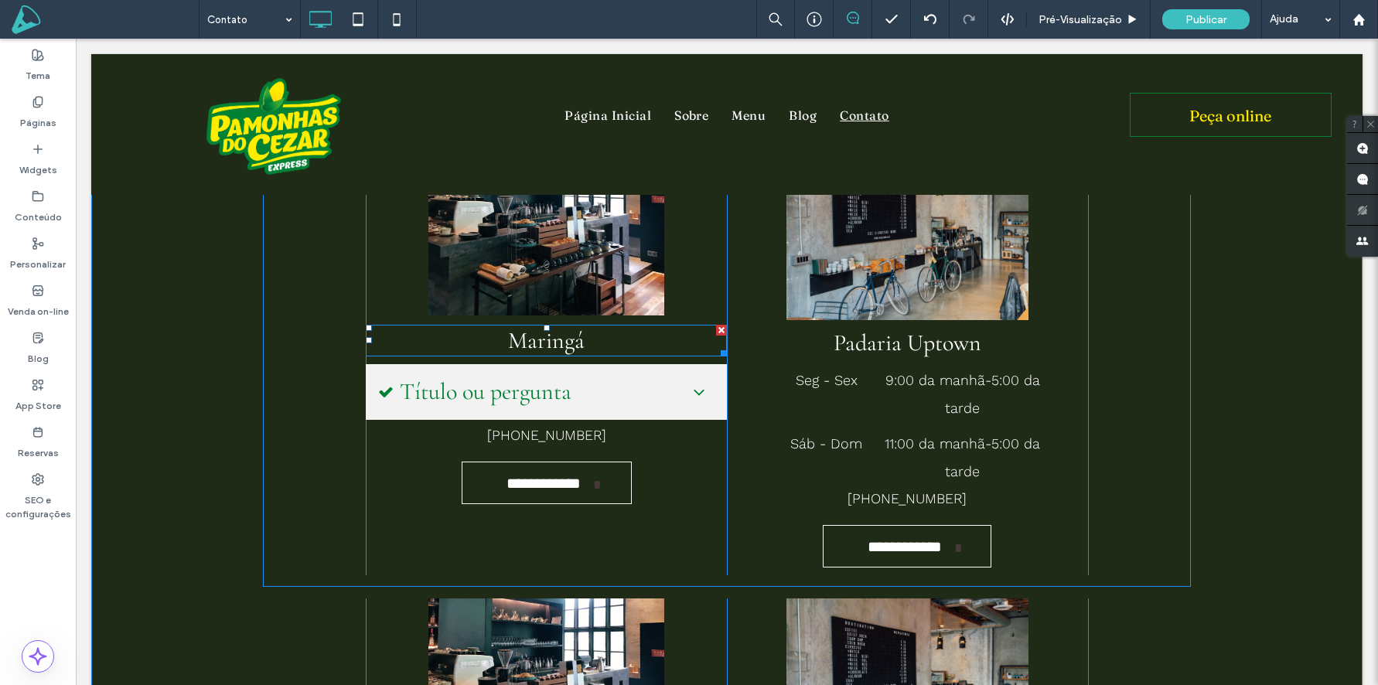
drag, startPoint x: 719, startPoint y: 329, endPoint x: 794, endPoint y: 367, distance: 83.4
click at [719, 329] on div at bounding box center [721, 330] width 11 height 11
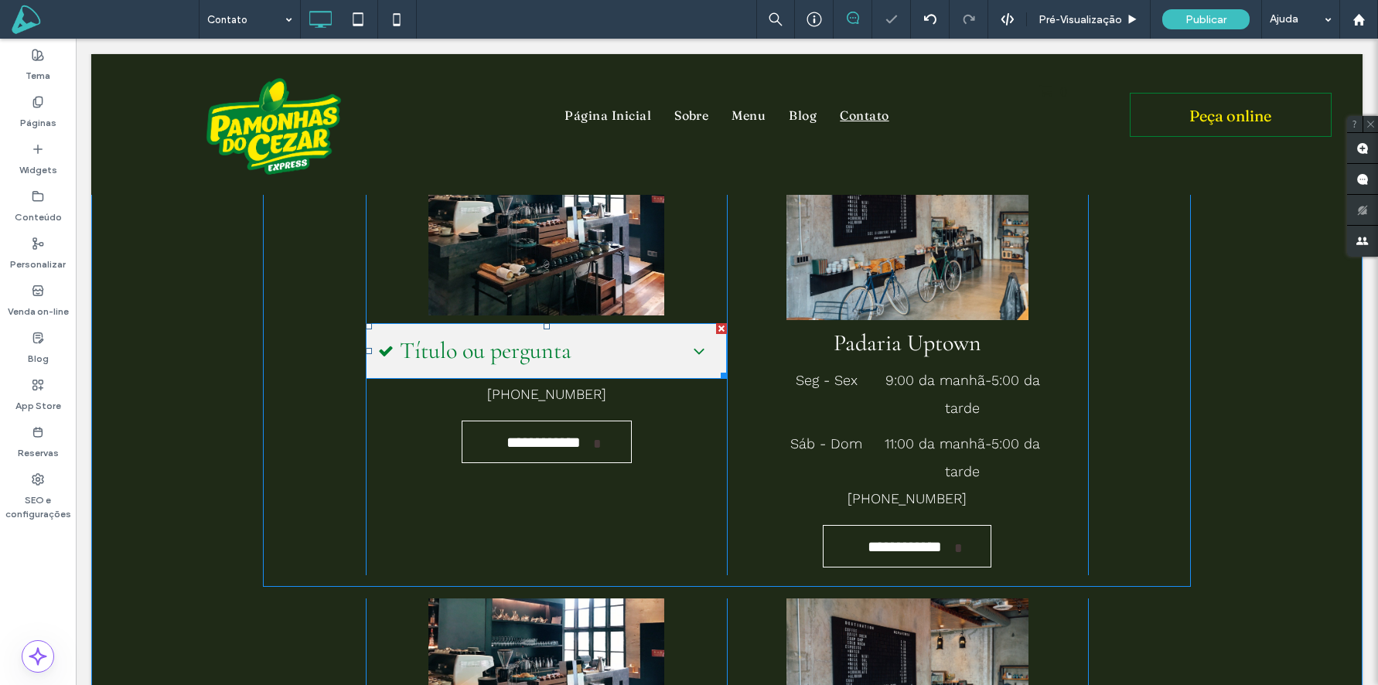
click at [510, 343] on span "Título ou pergunta" at bounding box center [539, 350] width 278 height 29
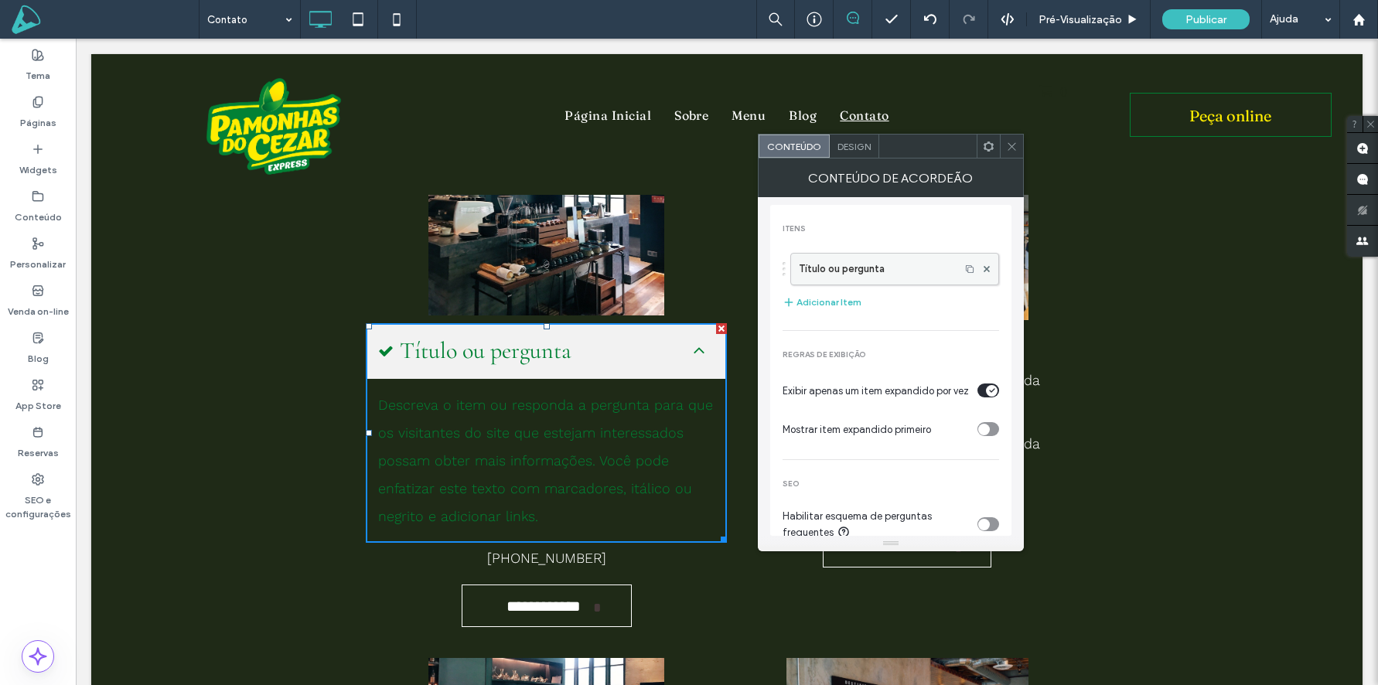
click at [845, 272] on label "Título ou pergunta" at bounding box center [875, 269] width 153 height 31
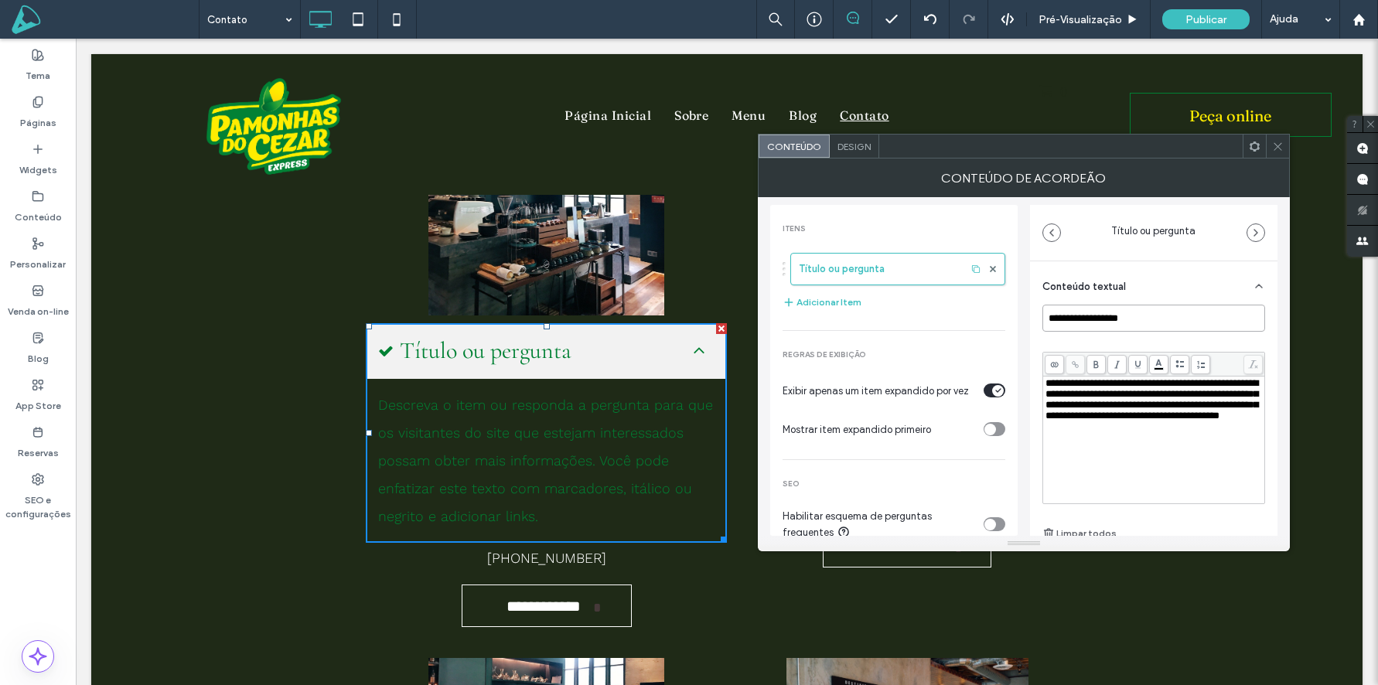
click at [1140, 320] on input "**********" at bounding box center [1154, 318] width 223 height 27
click at [1177, 311] on input "**********" at bounding box center [1154, 318] width 223 height 27
paste input "**********"
type input "**********"
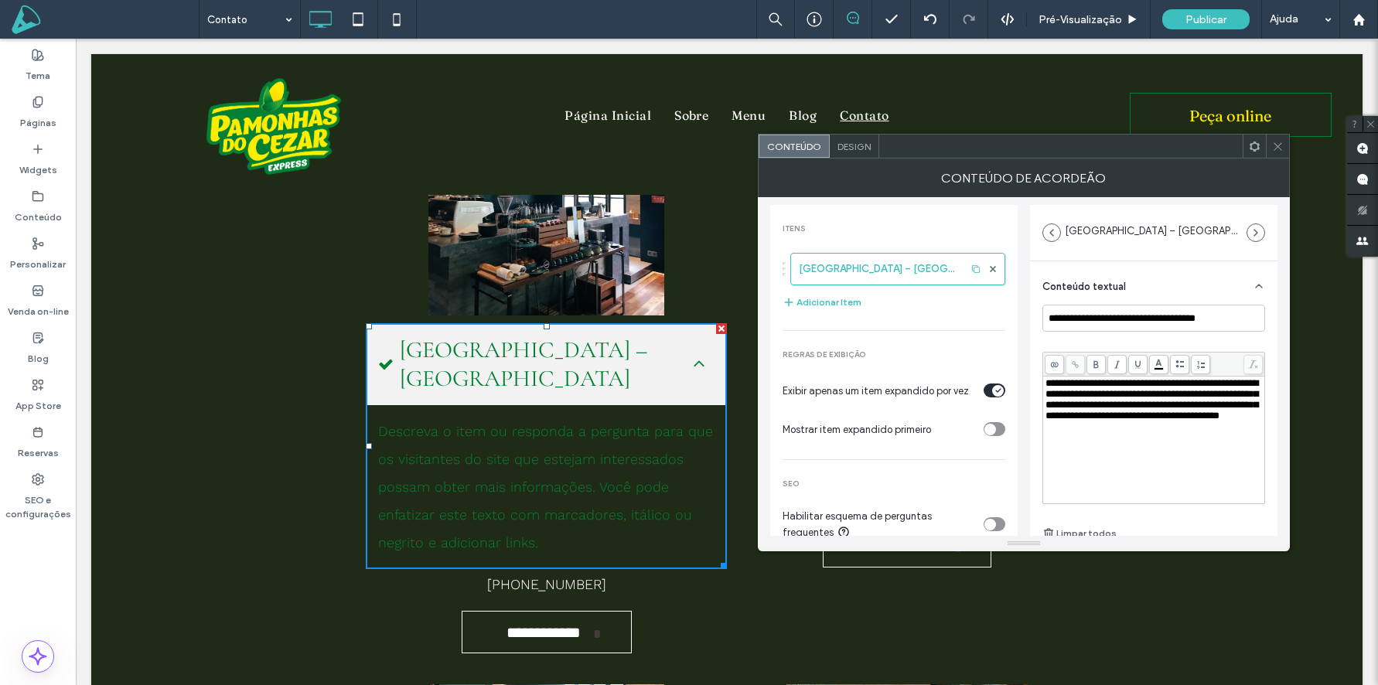
click at [1093, 389] on span "**********" at bounding box center [1152, 399] width 213 height 43
click at [1092, 389] on span "**********" at bounding box center [1152, 399] width 213 height 43
click at [1179, 261] on div "Conteúdo textual" at bounding box center [1154, 282] width 223 height 43
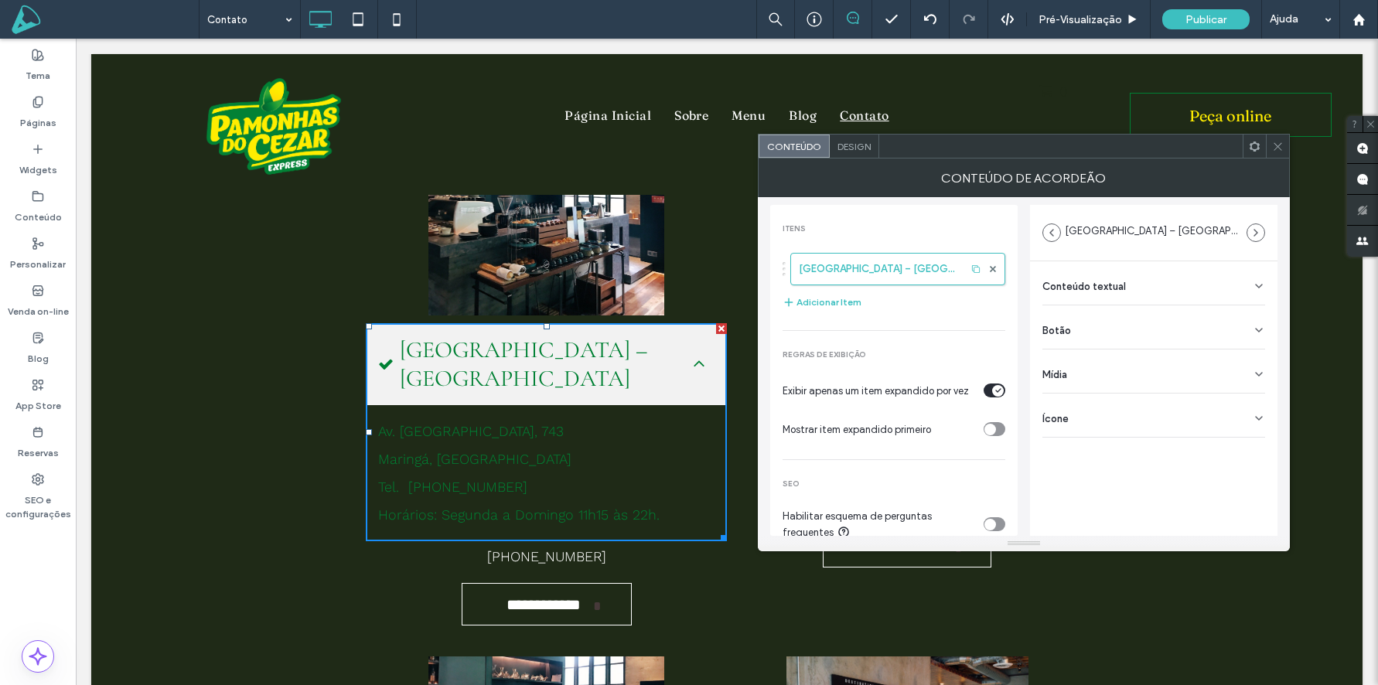
drag, startPoint x: 1277, startPoint y: 146, endPoint x: 1154, endPoint y: 212, distance: 139.4
click at [1277, 145] on use at bounding box center [1278, 146] width 8 height 8
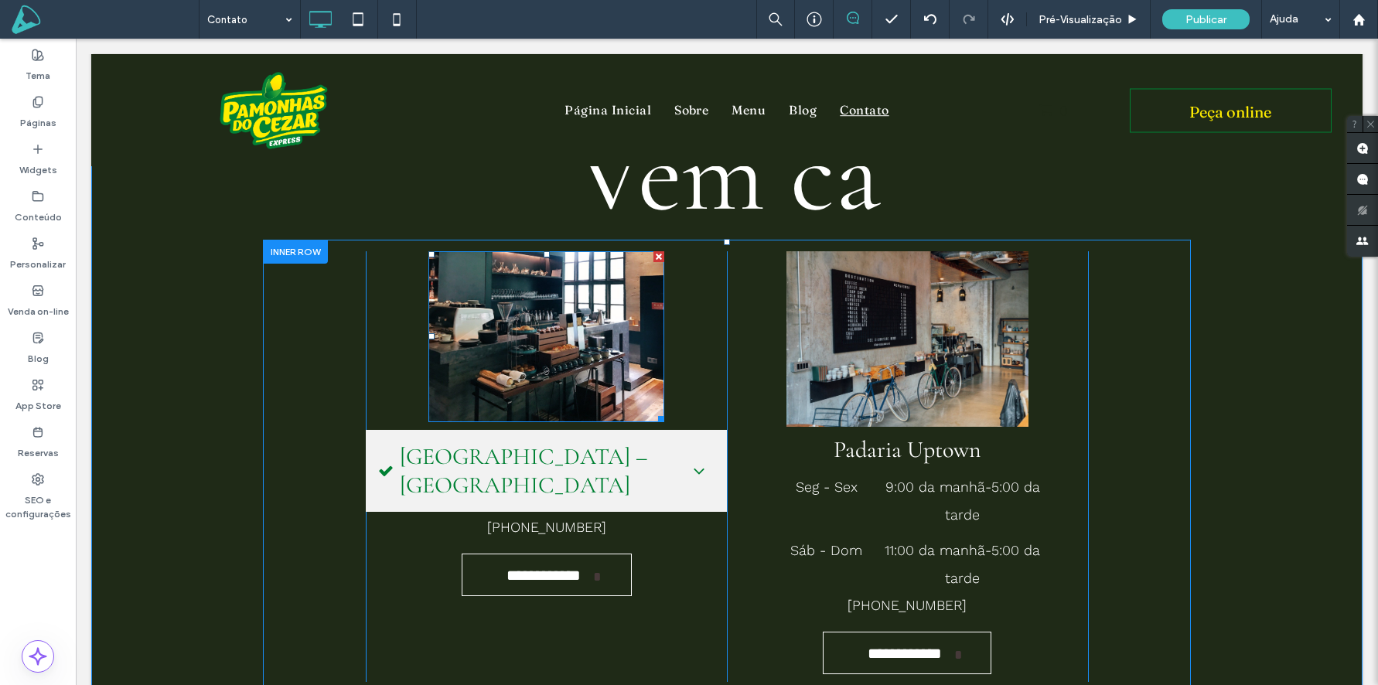
scroll to position [168, 0]
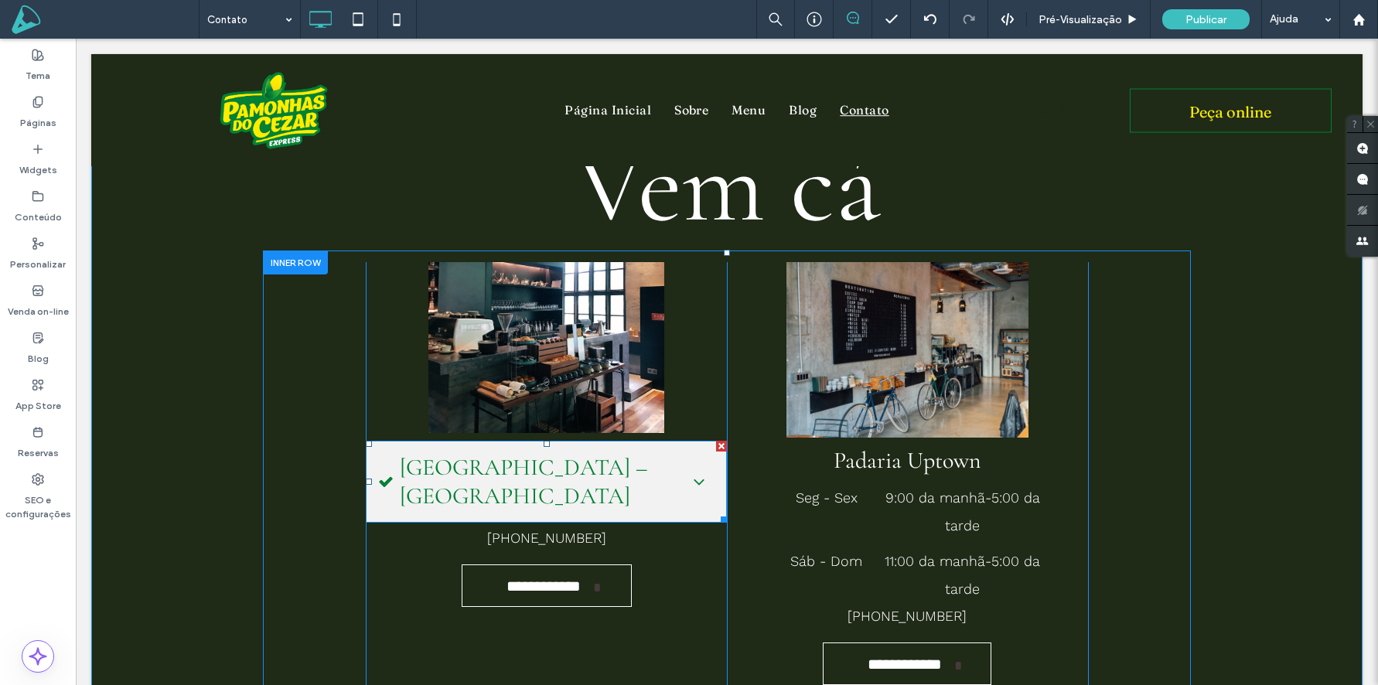
click at [565, 489] on span "Shopping Avenida Center – Loja Externa" at bounding box center [539, 481] width 278 height 57
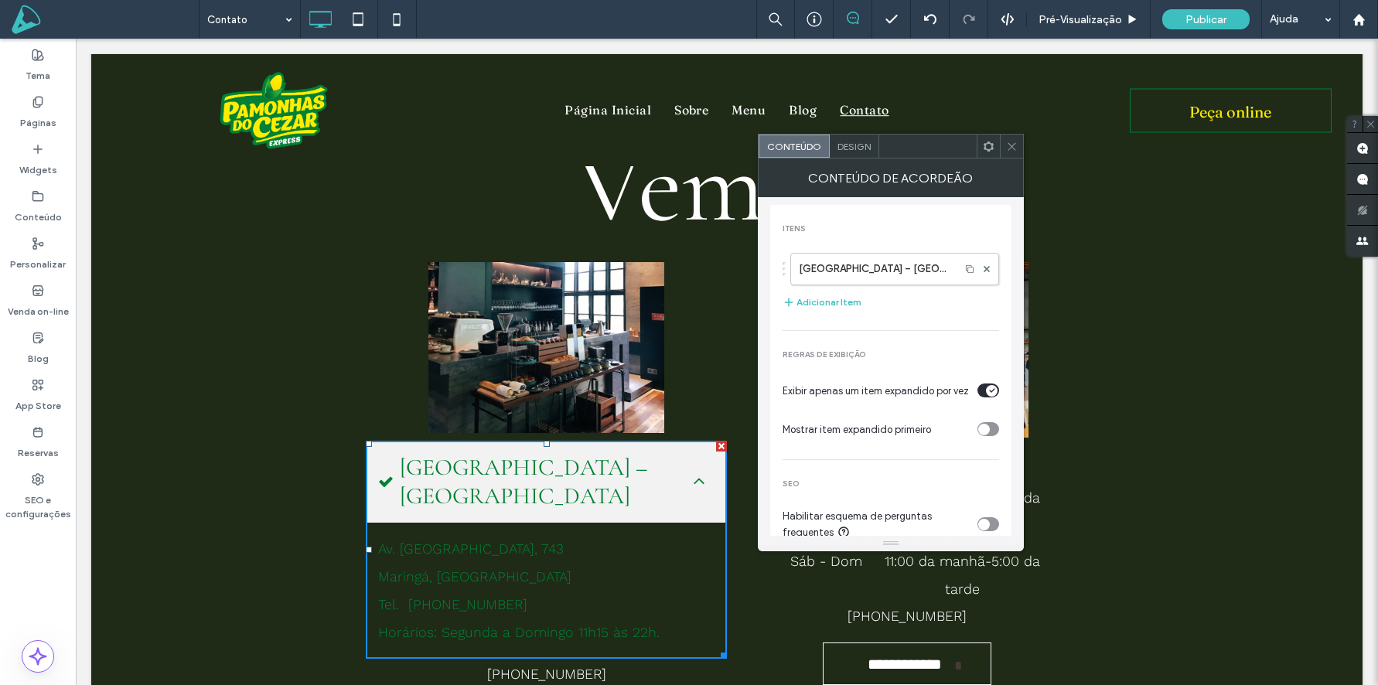
click at [858, 142] on span "Design" at bounding box center [854, 147] width 33 height 12
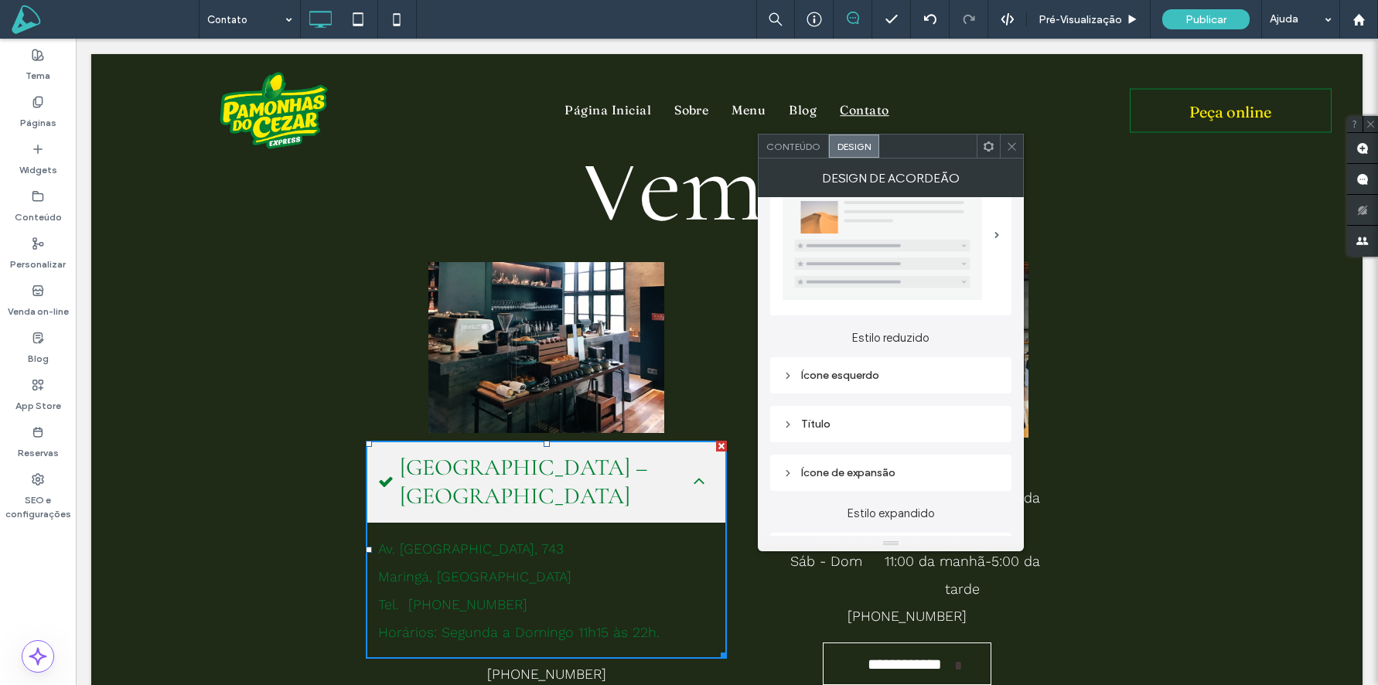
scroll to position [56, 0]
click at [842, 418] on div "Título" at bounding box center [891, 422] width 217 height 13
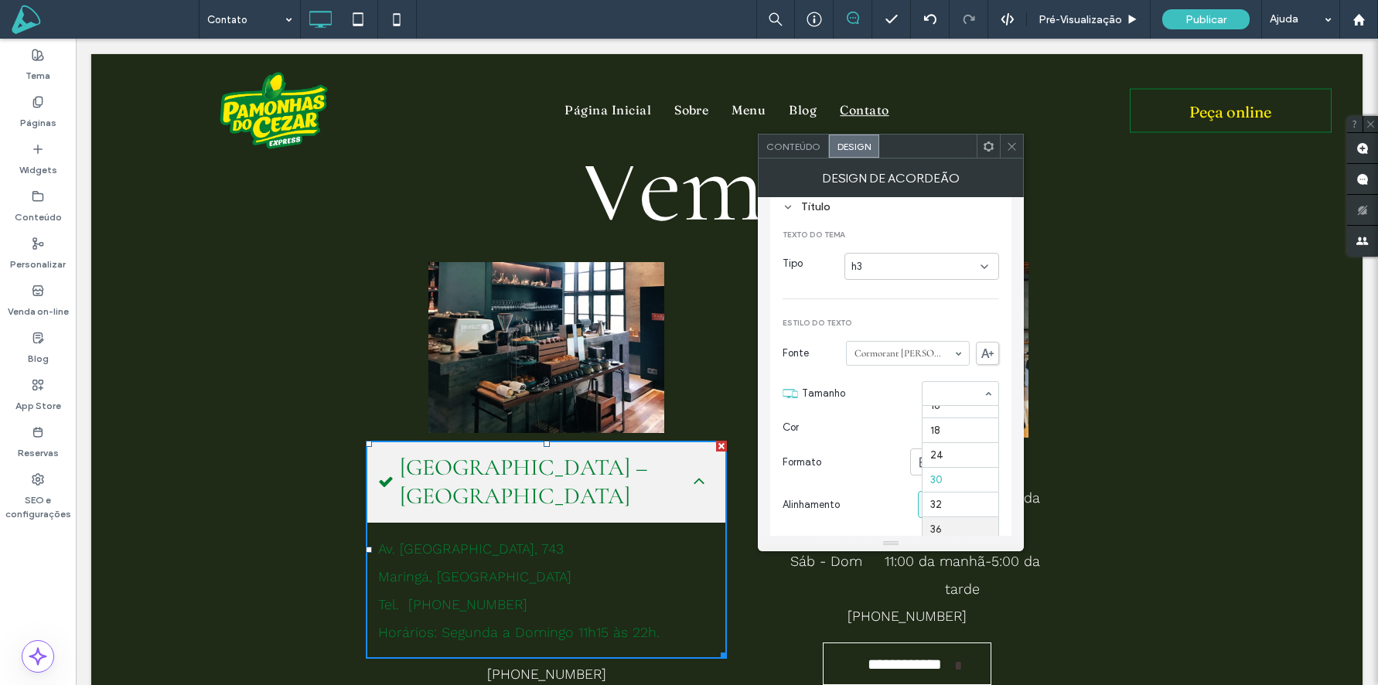
scroll to position [160, 0]
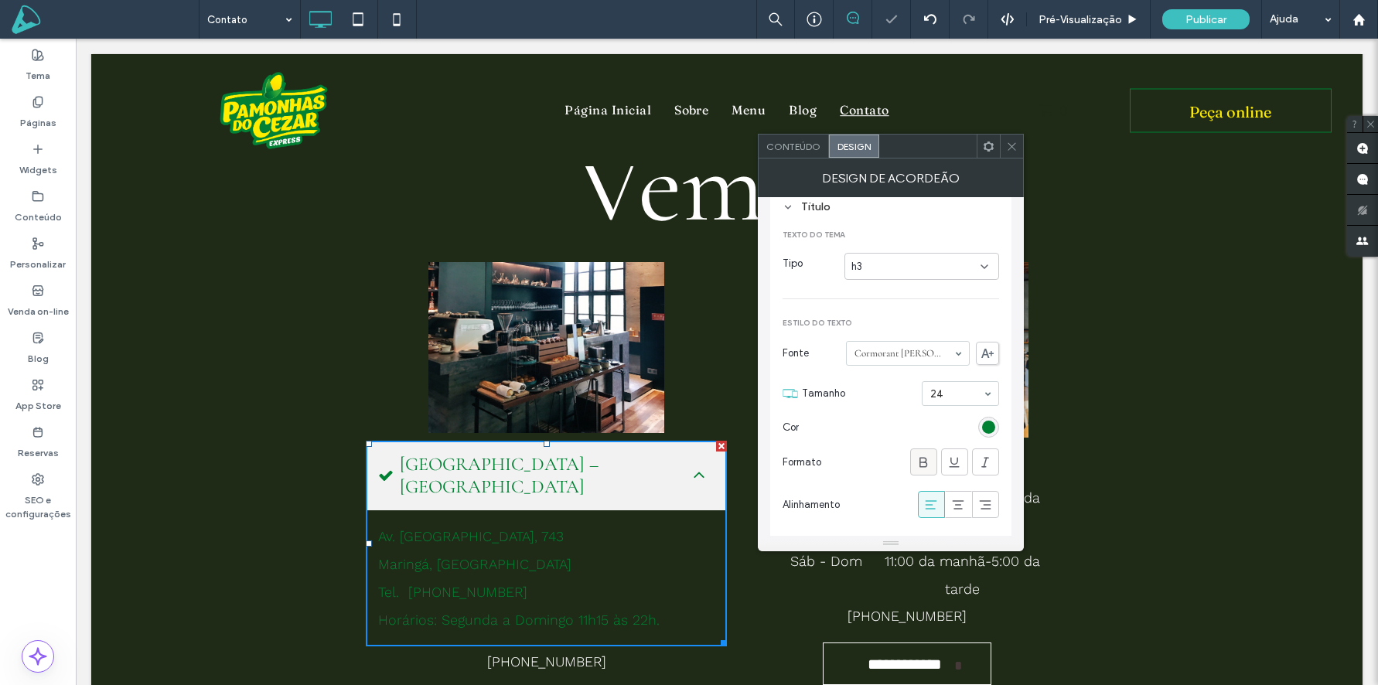
click at [921, 467] on icon at bounding box center [923, 462] width 15 height 15
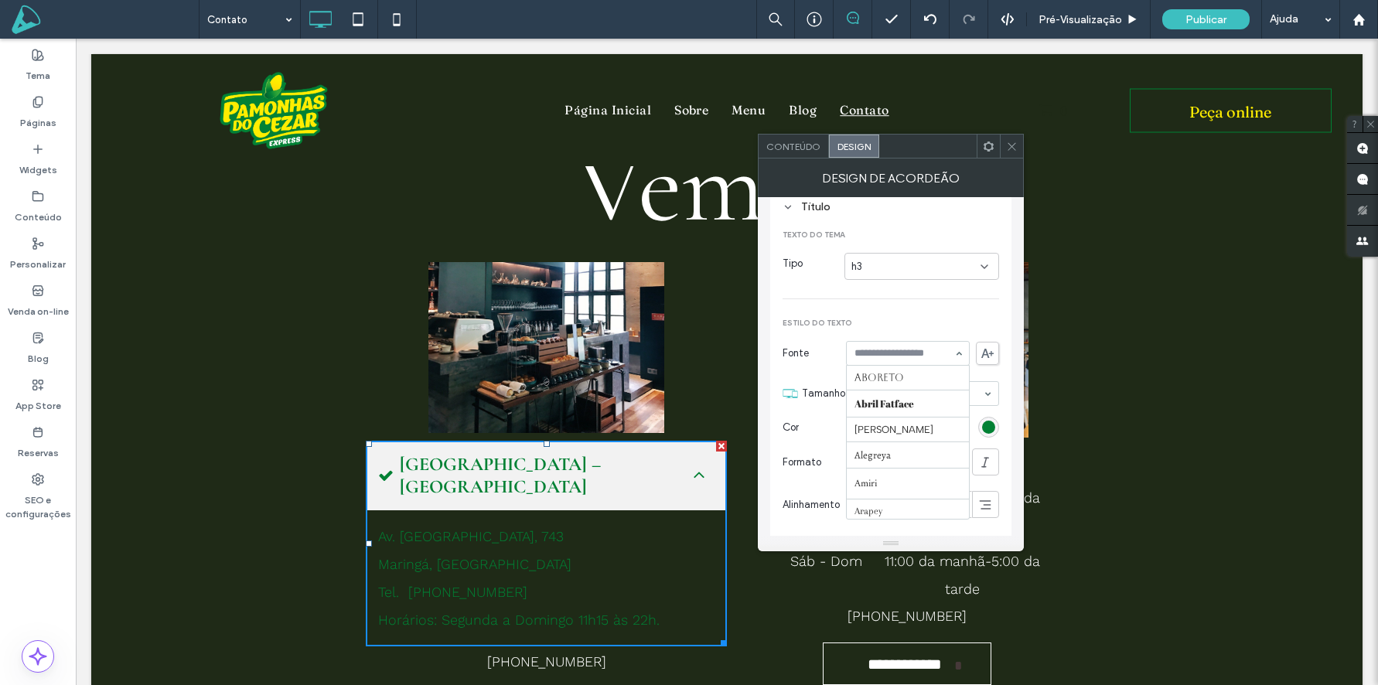
scroll to position [285, 0]
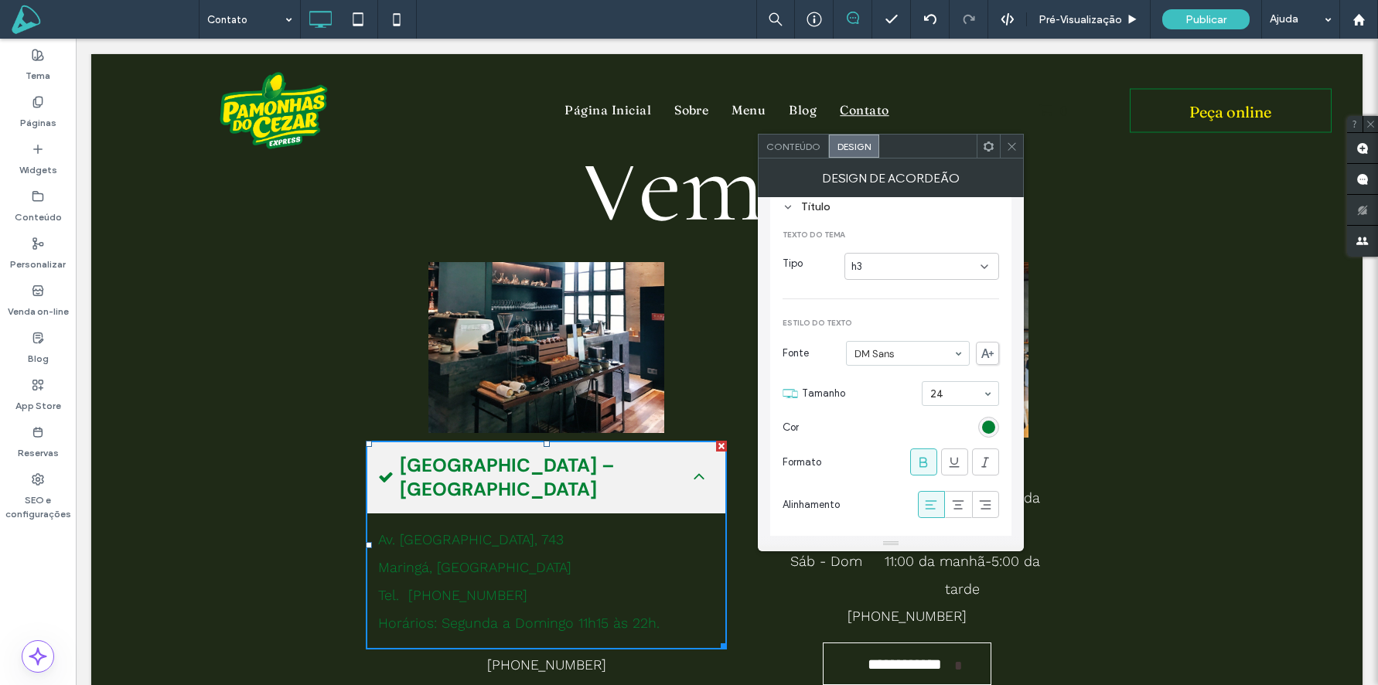
click at [927, 456] on icon at bounding box center [923, 462] width 15 height 15
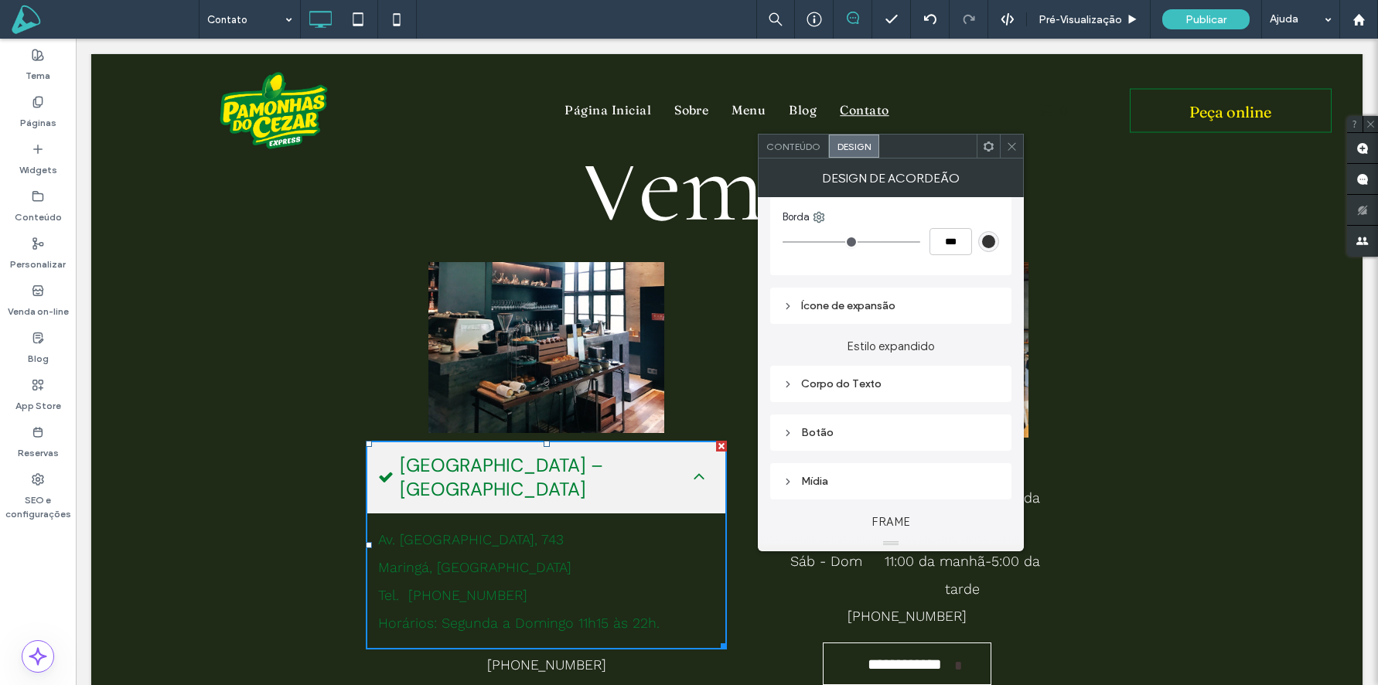
scroll to position [794, 0]
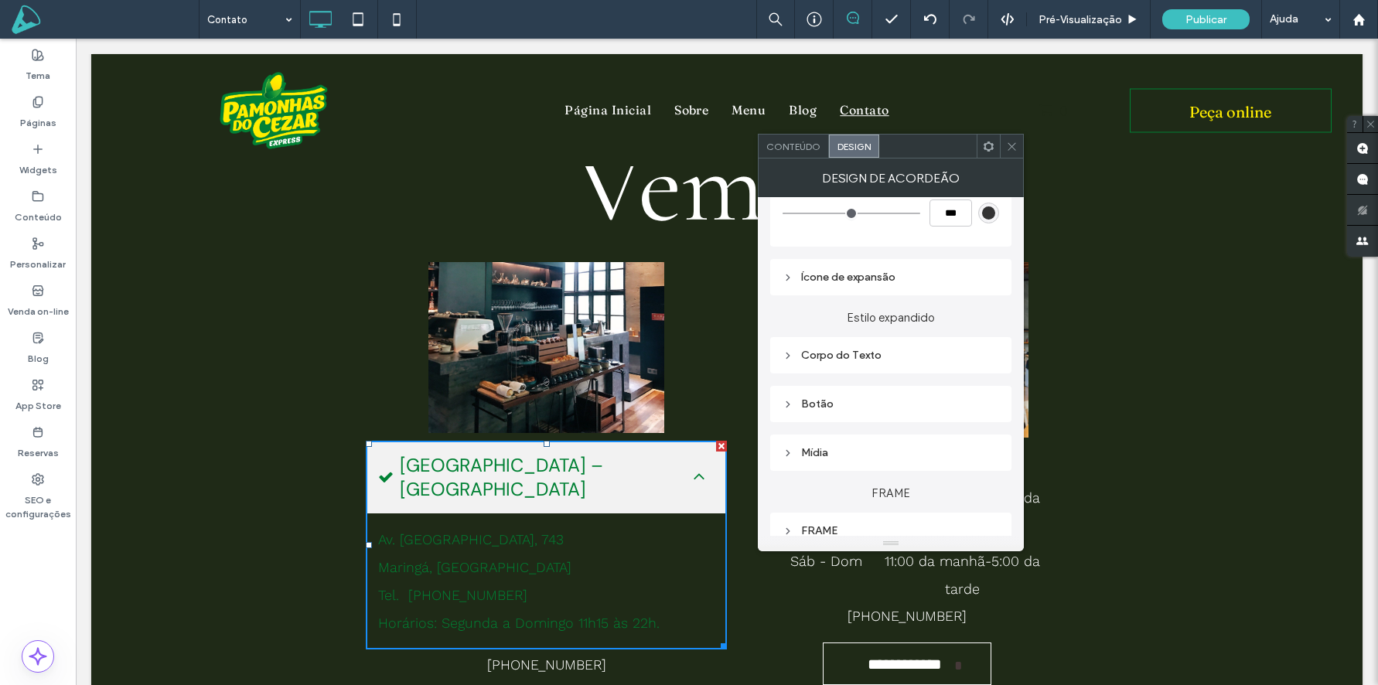
click at [852, 357] on div "Corpo do Texto" at bounding box center [891, 355] width 217 height 13
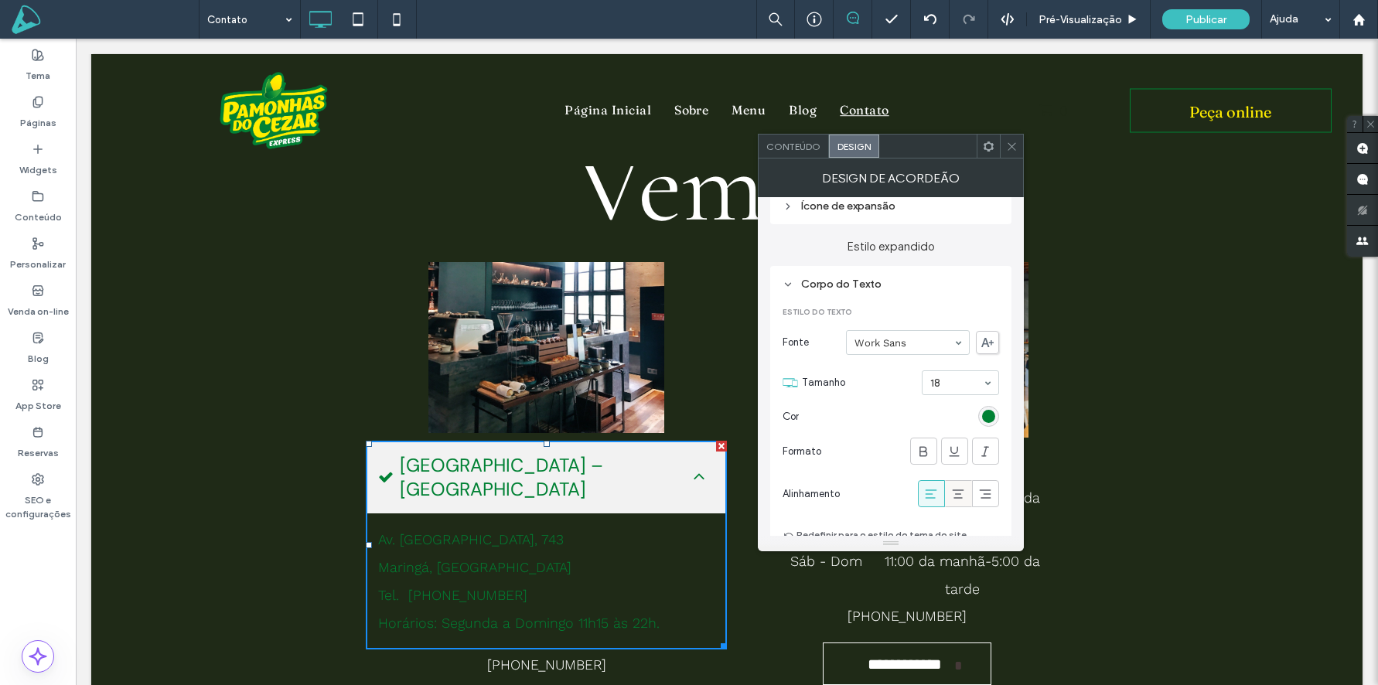
scroll to position [867, 0]
click at [997, 413] on div "rgb(0, 129, 52)" at bounding box center [988, 414] width 21 height 21
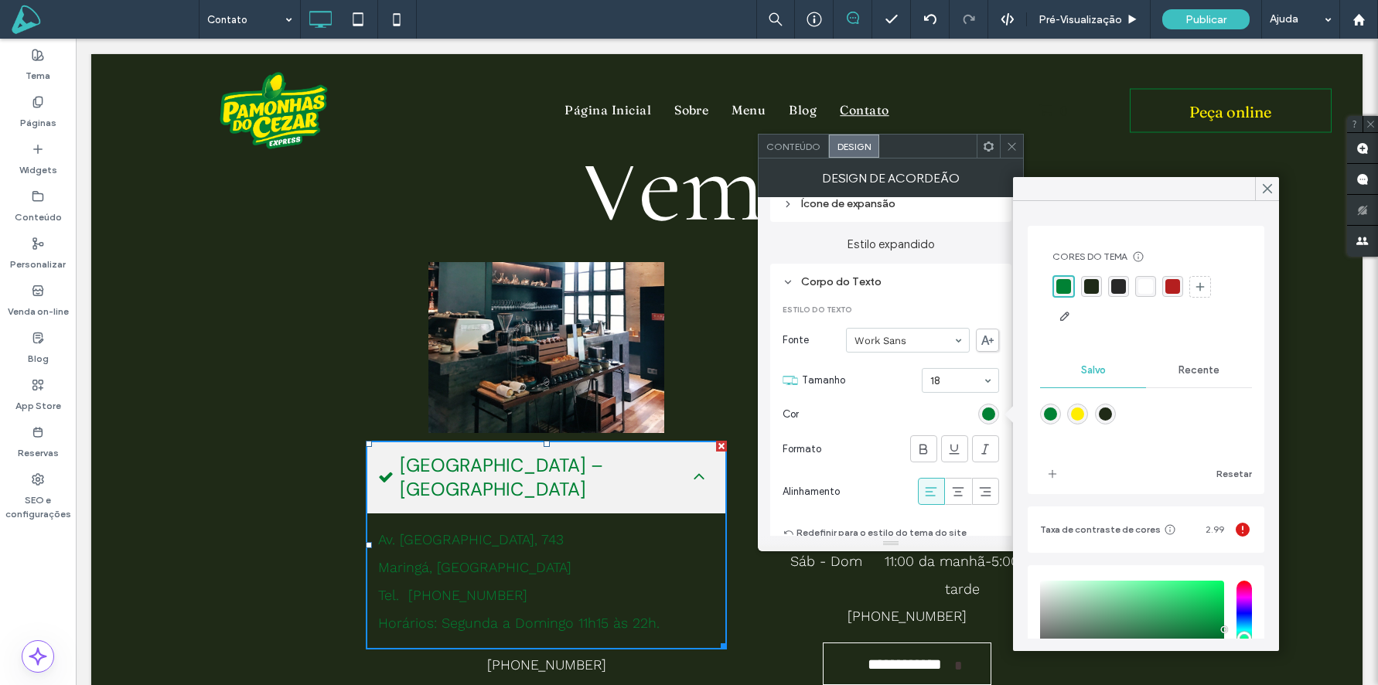
click at [1143, 286] on div "rgba(255,255,255,1)" at bounding box center [1145, 286] width 15 height 15
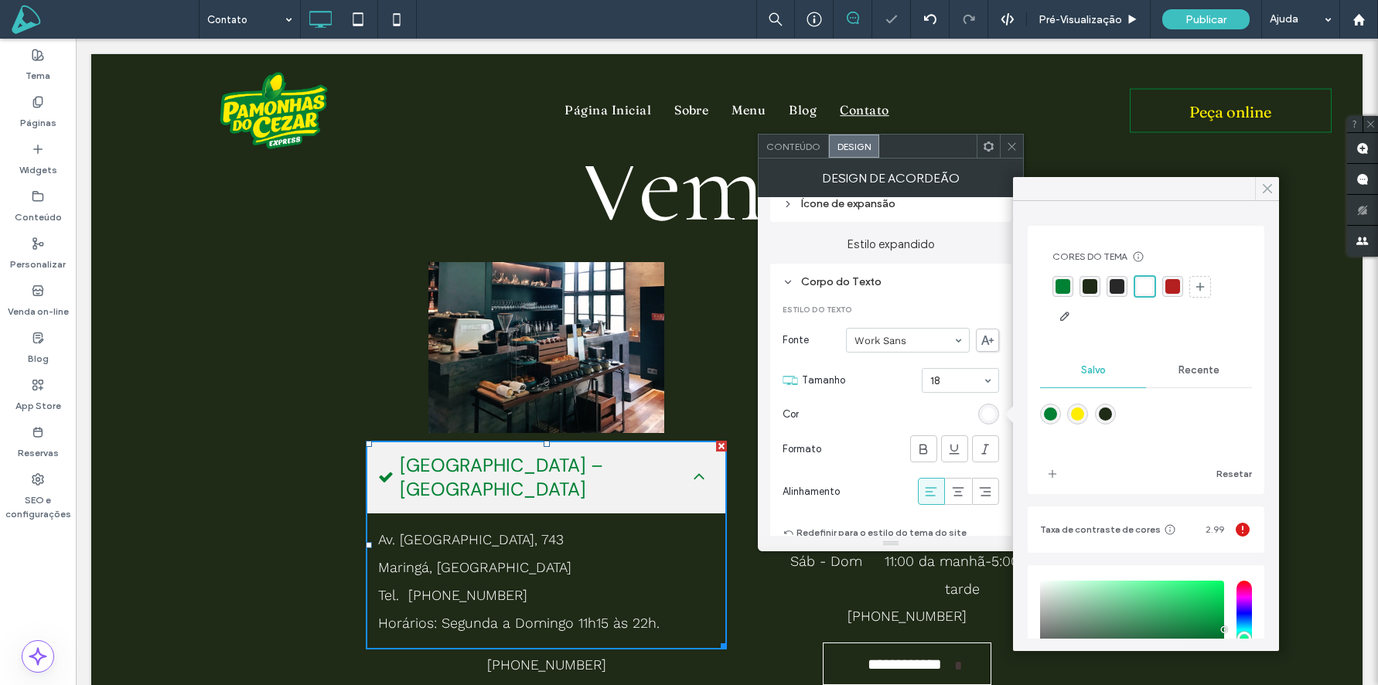
click at [1265, 187] on use at bounding box center [1268, 189] width 8 height 9
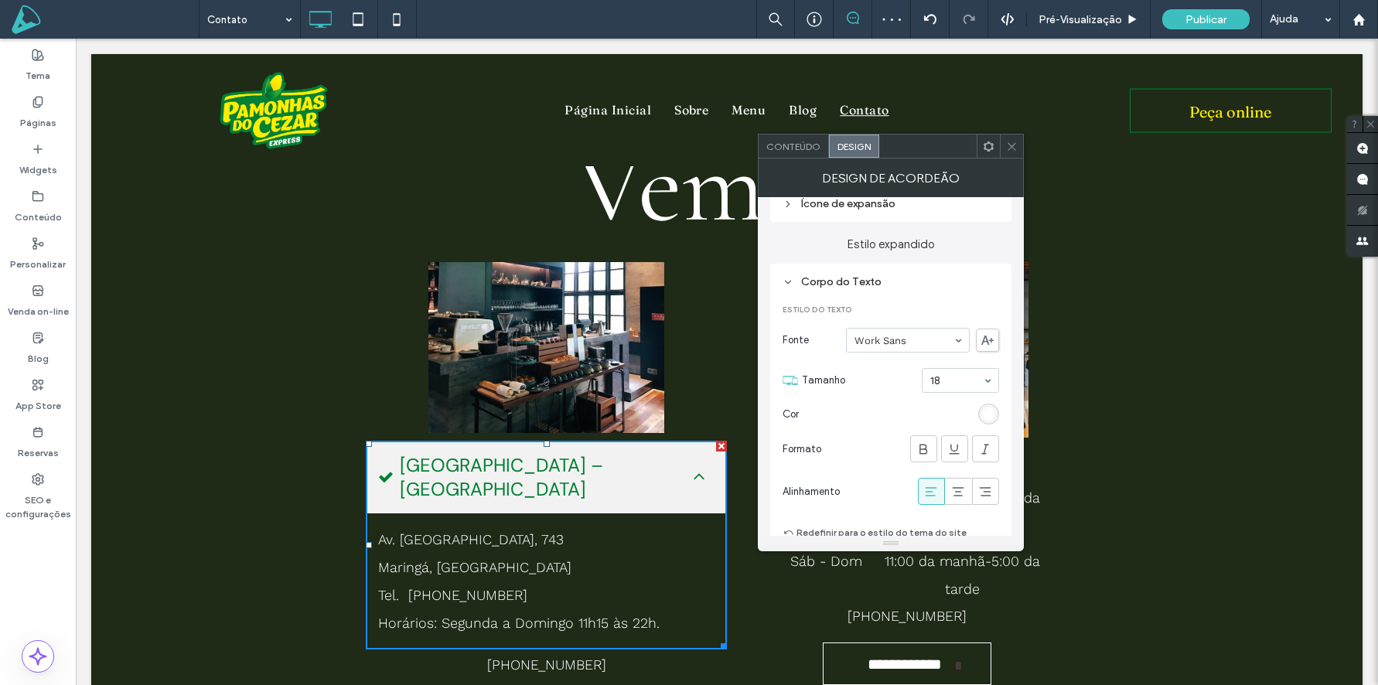
drag, startPoint x: 1020, startPoint y: 143, endPoint x: 1005, endPoint y: 145, distance: 14.9
click at [1020, 143] on div at bounding box center [1011, 146] width 23 height 23
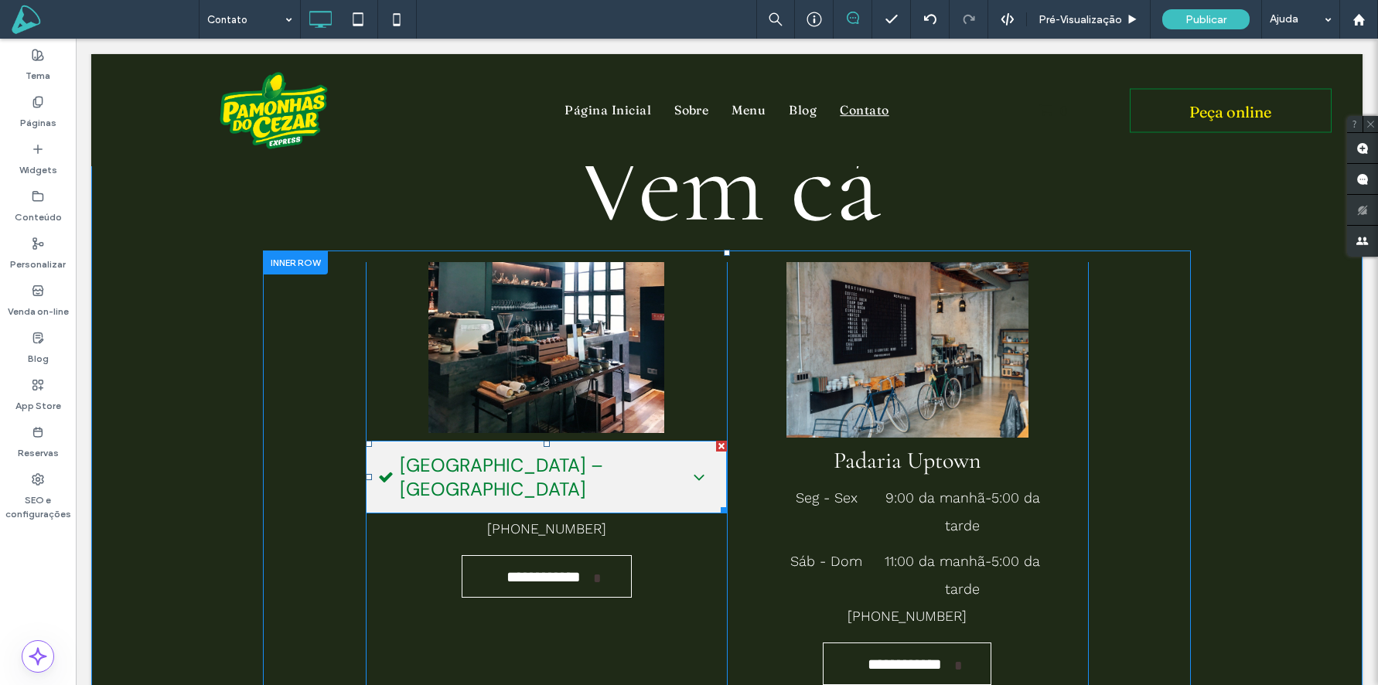
click at [699, 474] on icon at bounding box center [699, 477] width 19 height 19
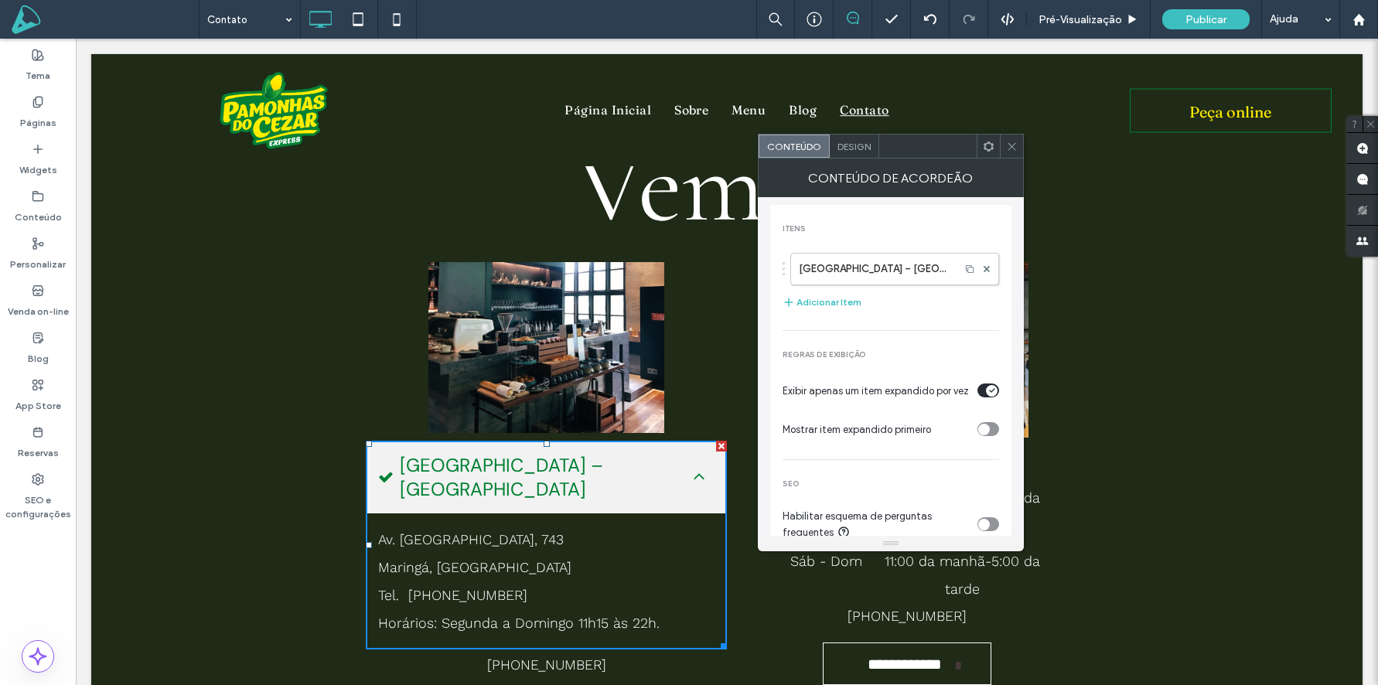
click at [699, 474] on icon at bounding box center [699, 476] width 10 height 6
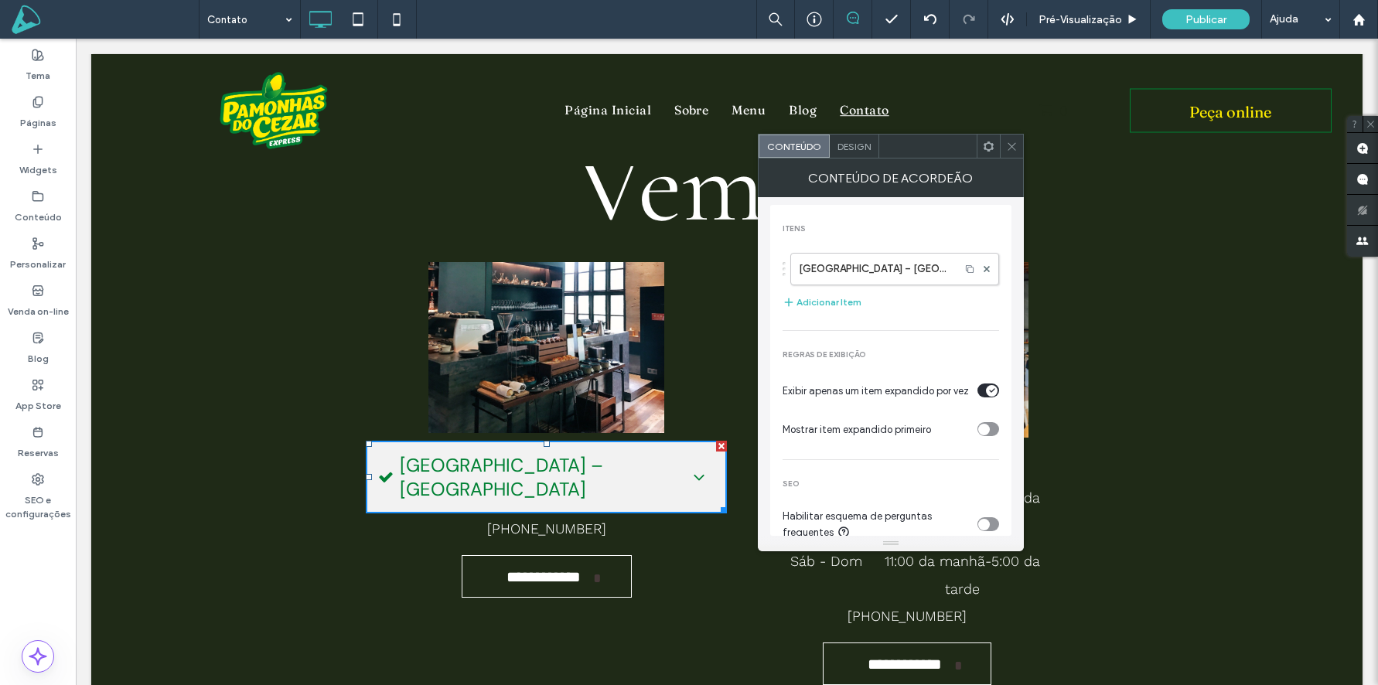
click at [1010, 148] on icon at bounding box center [1012, 147] width 12 height 12
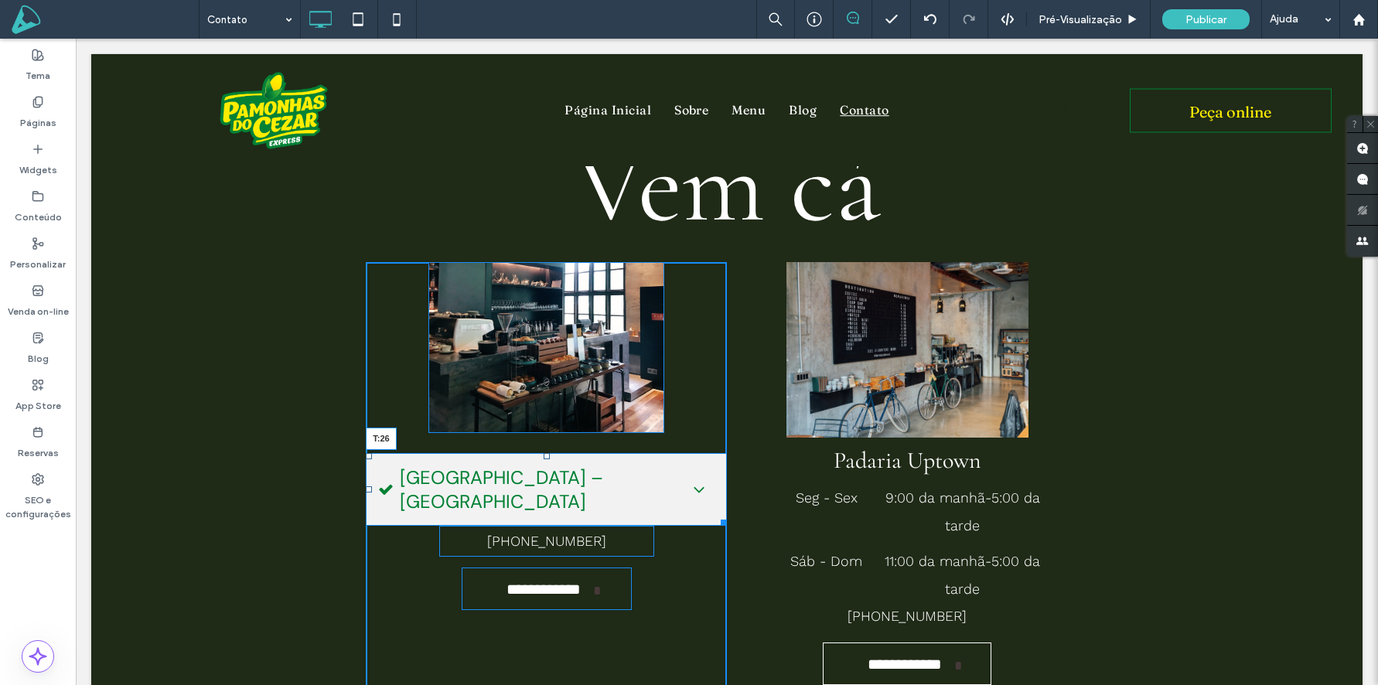
drag, startPoint x: 544, startPoint y: 443, endPoint x: 617, endPoint y: 493, distance: 88.4
click at [544, 456] on div at bounding box center [547, 456] width 6 height 6
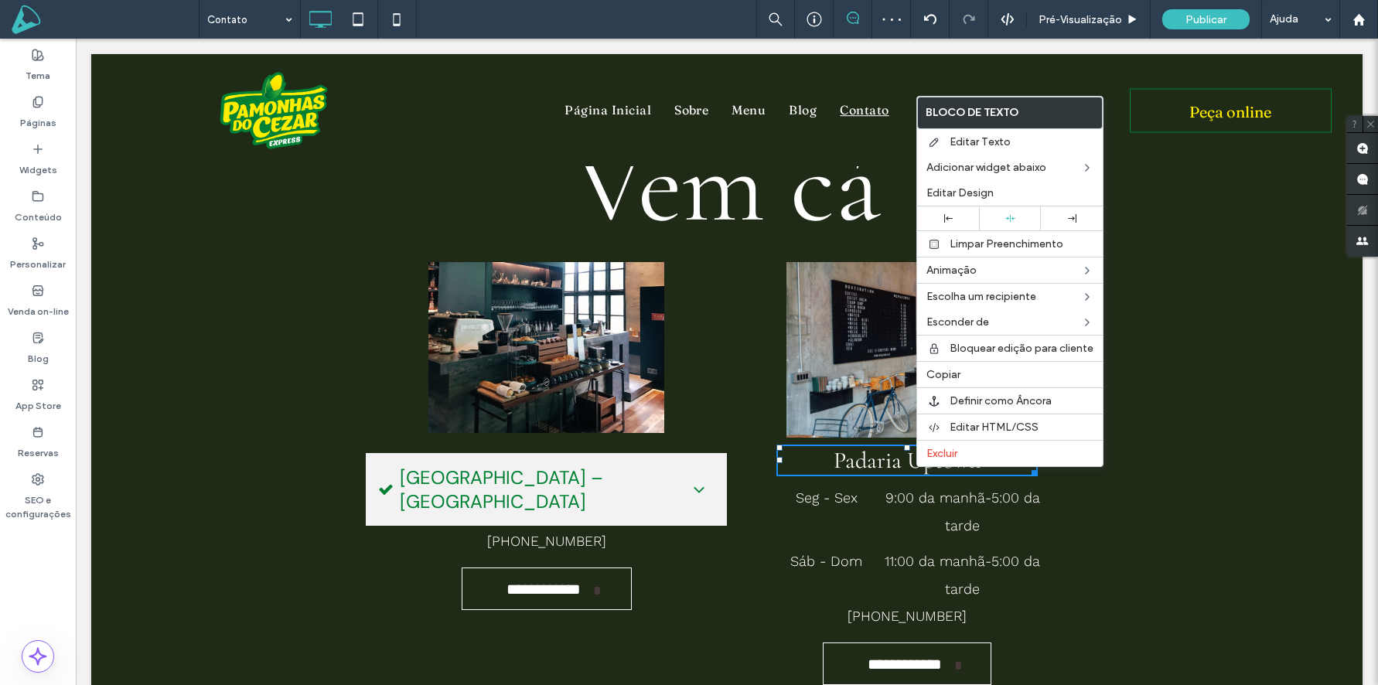
drag, startPoint x: 965, startPoint y: 376, endPoint x: 841, endPoint y: 392, distance: 125.6
click at [965, 376] on label "Copiar" at bounding box center [1010, 374] width 167 height 13
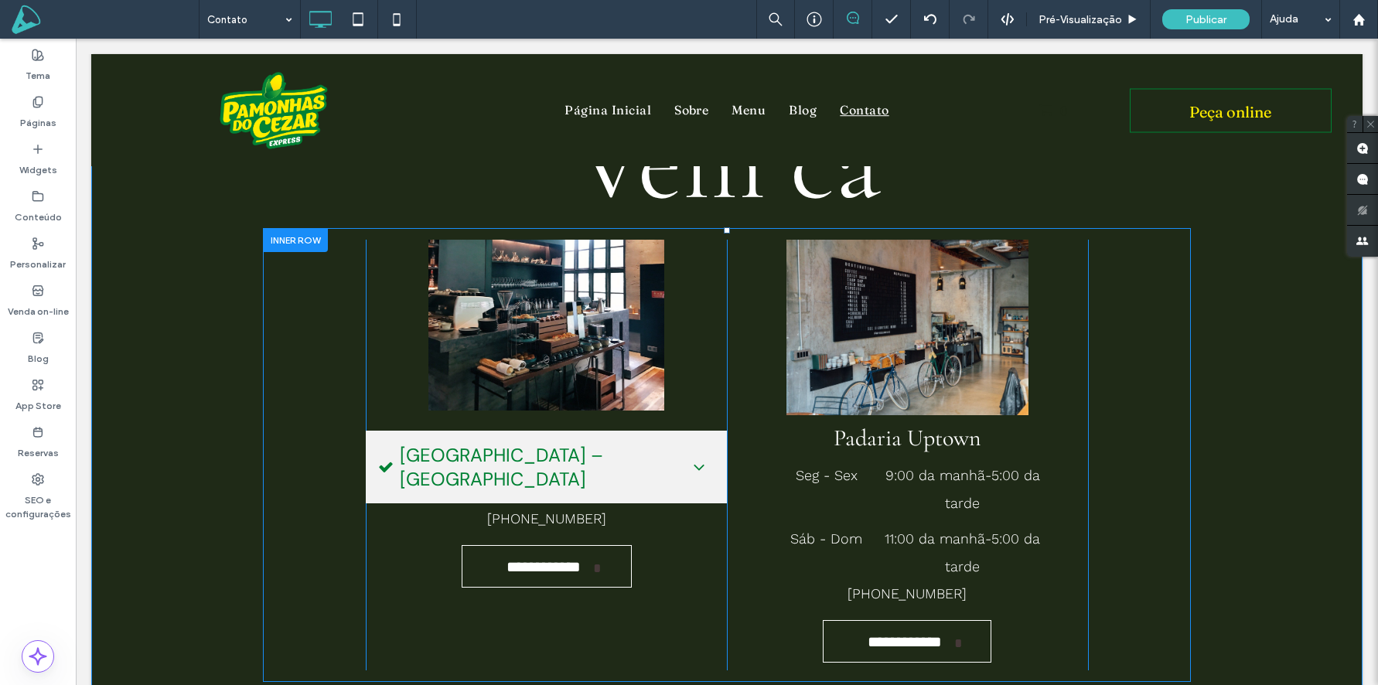
click at [418, 387] on div "**********" at bounding box center [546, 455] width 361 height 431
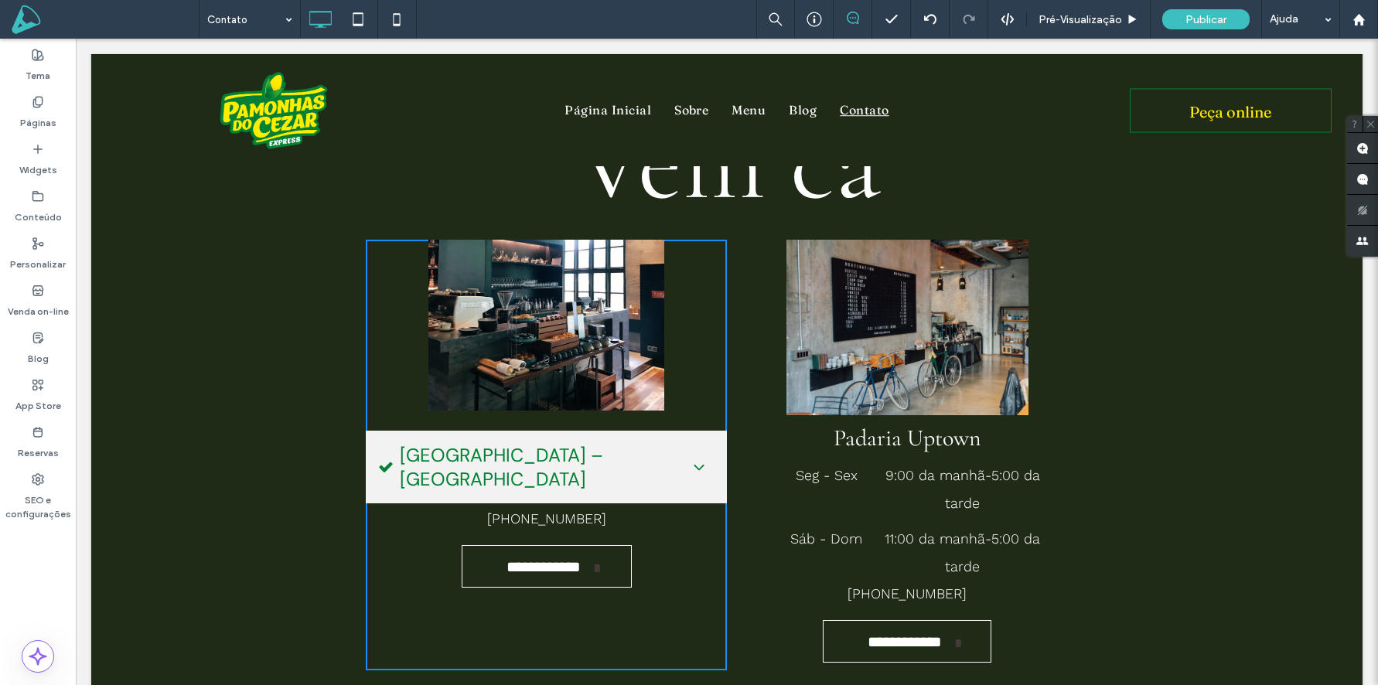
scroll to position [196, 0]
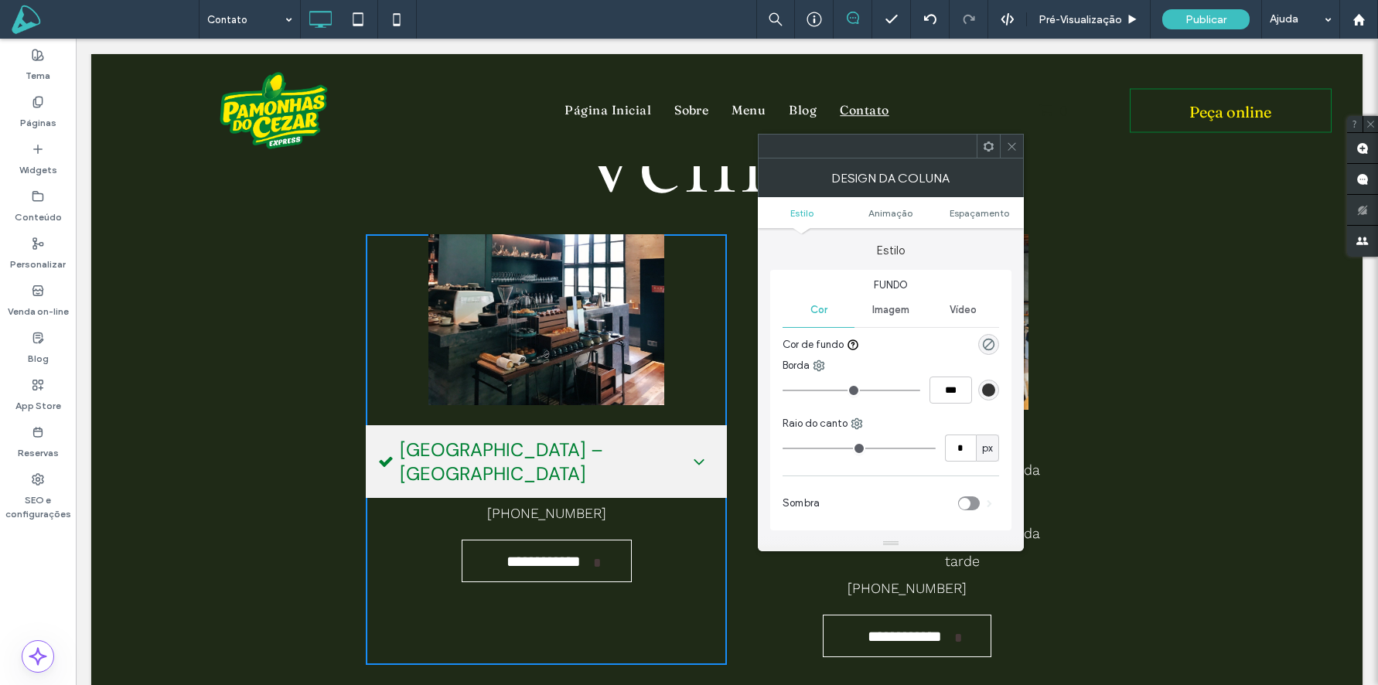
click at [1015, 149] on icon at bounding box center [1012, 147] width 12 height 12
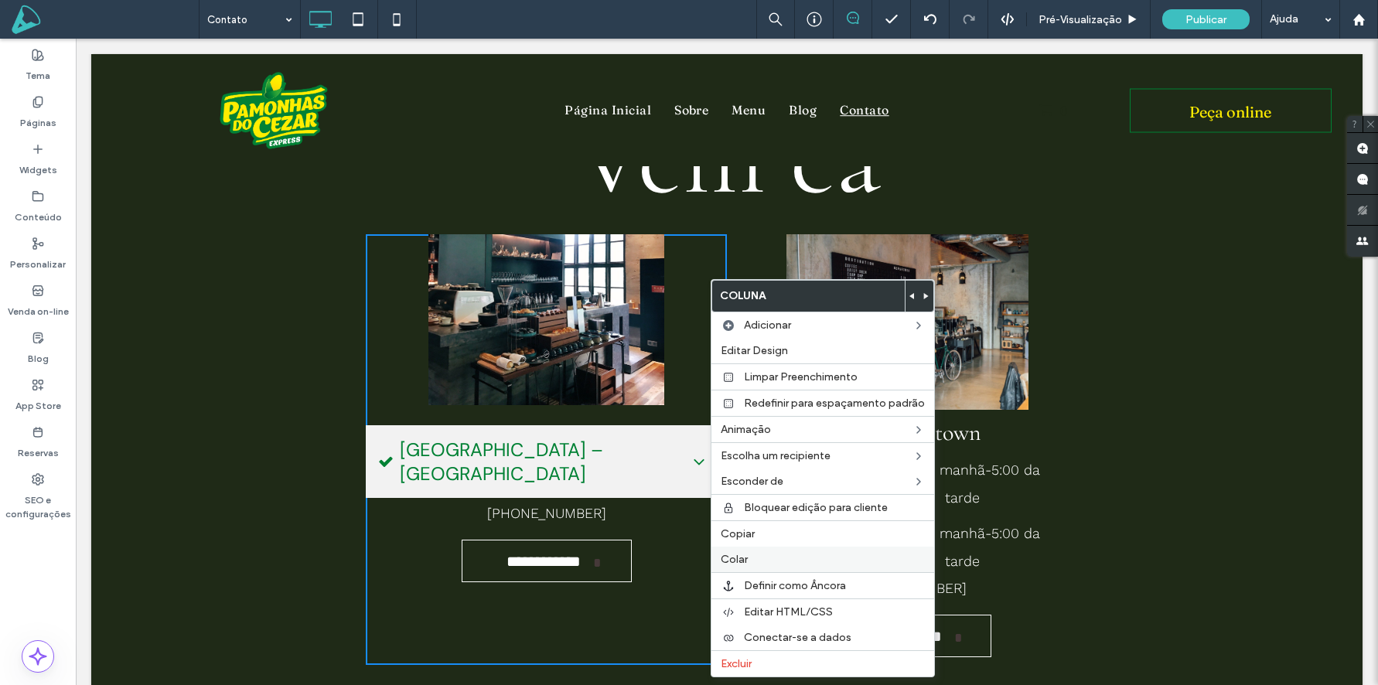
click at [753, 559] on label "Colar" at bounding box center [823, 559] width 204 height 13
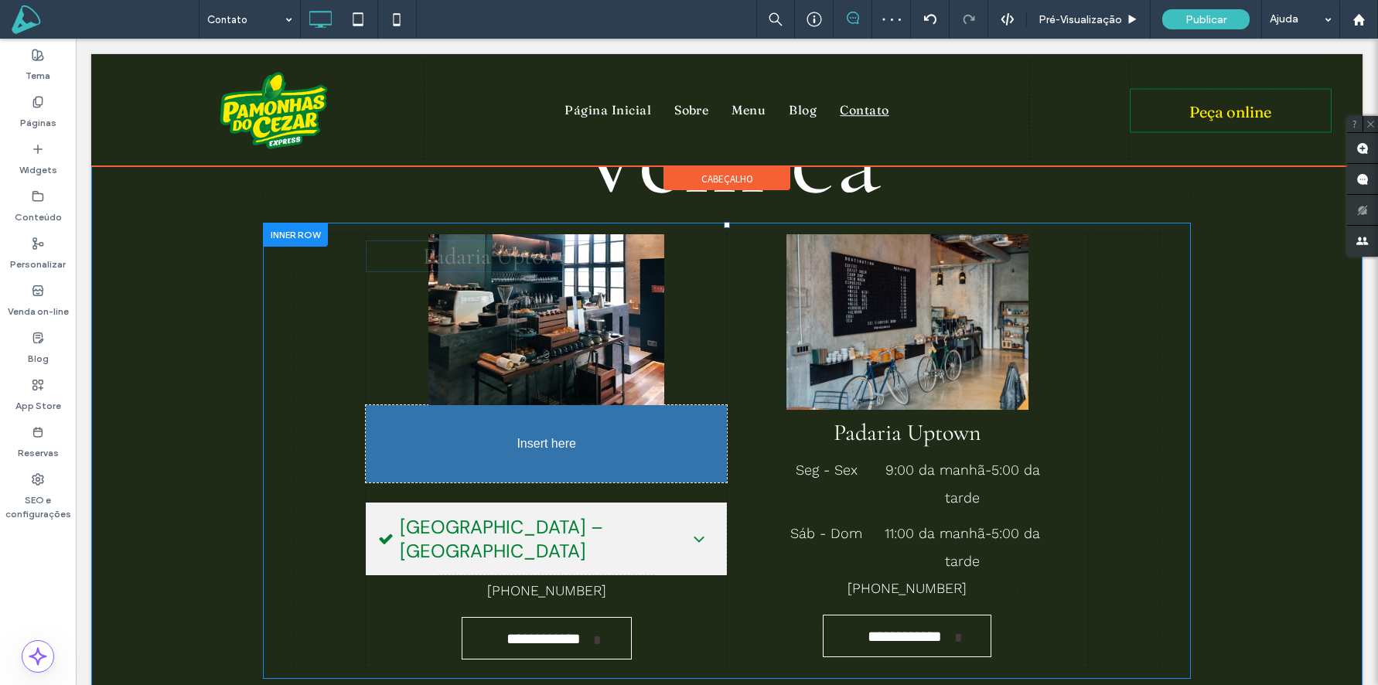
drag, startPoint x: 500, startPoint y: 600, endPoint x: 535, endPoint y: 449, distance: 155.0
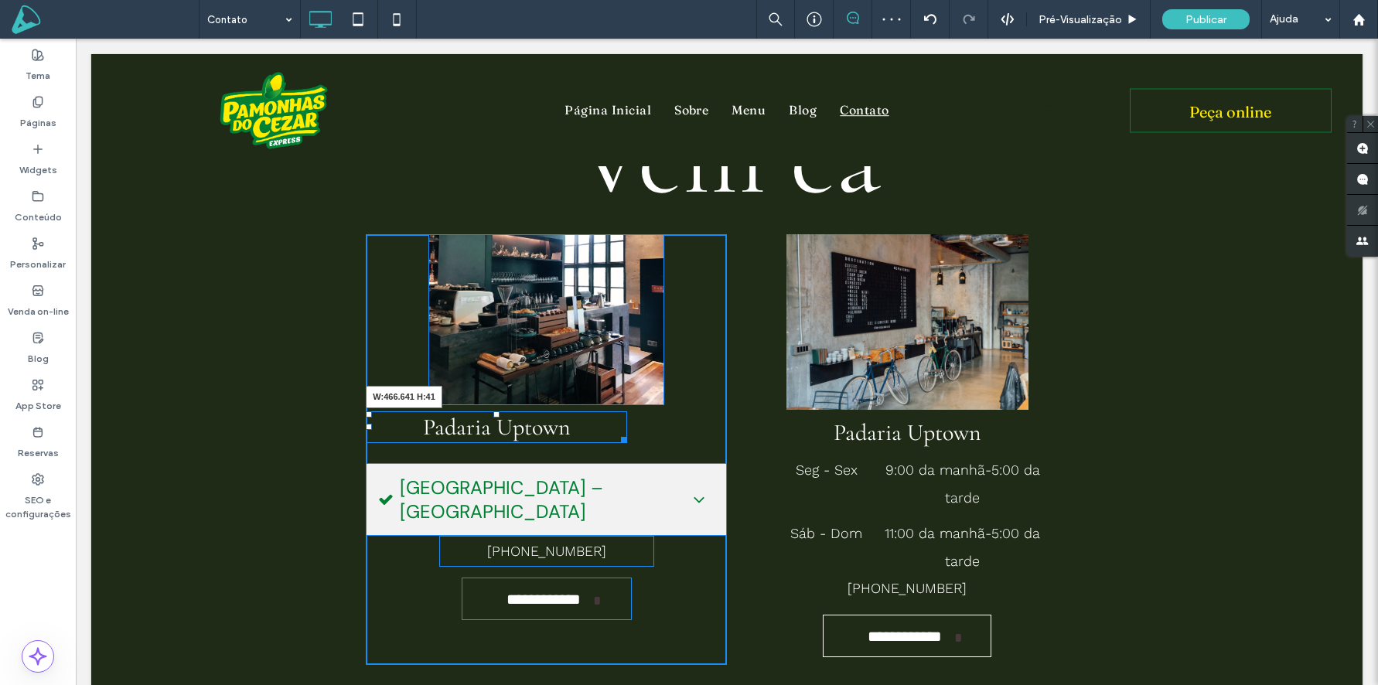
drag, startPoint x: 631, startPoint y: 441, endPoint x: 828, endPoint y: 491, distance: 202.8
click at [759, 452] on div "**********" at bounding box center [727, 449] width 866 height 431
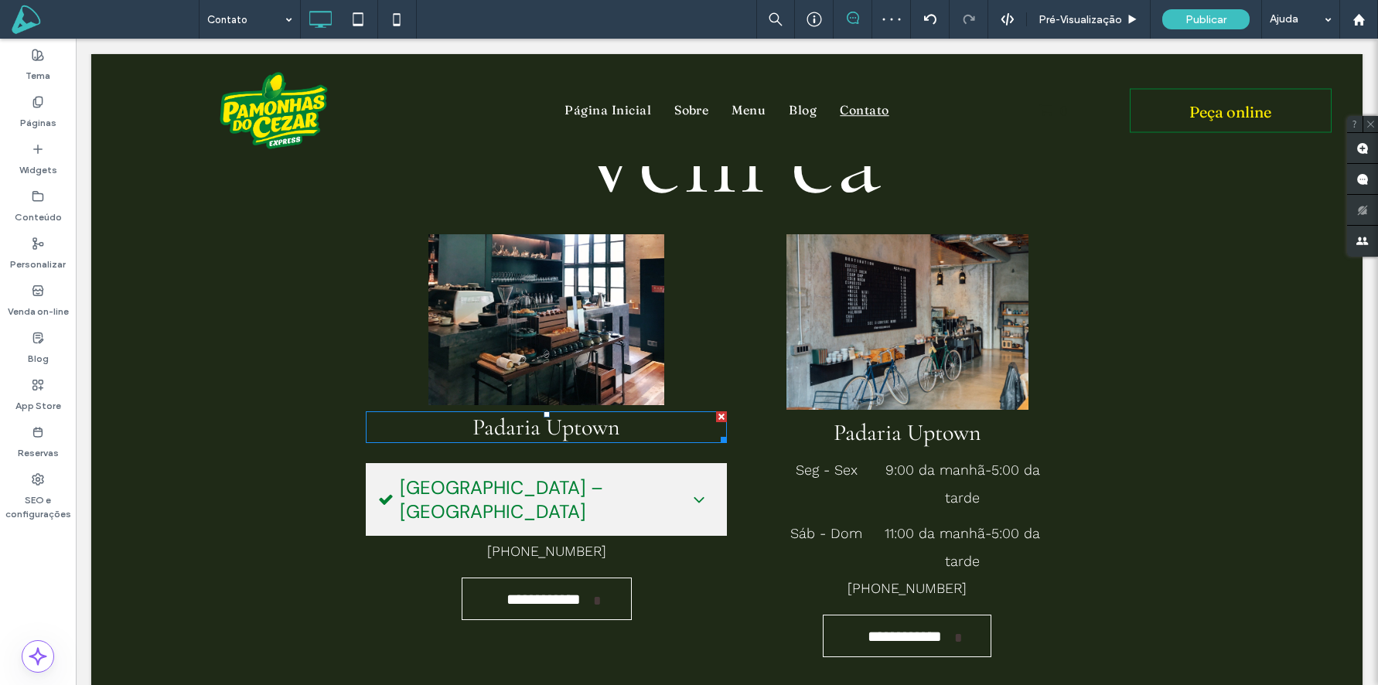
click at [608, 432] on span "Padaria Uptown" at bounding box center [547, 427] width 148 height 29
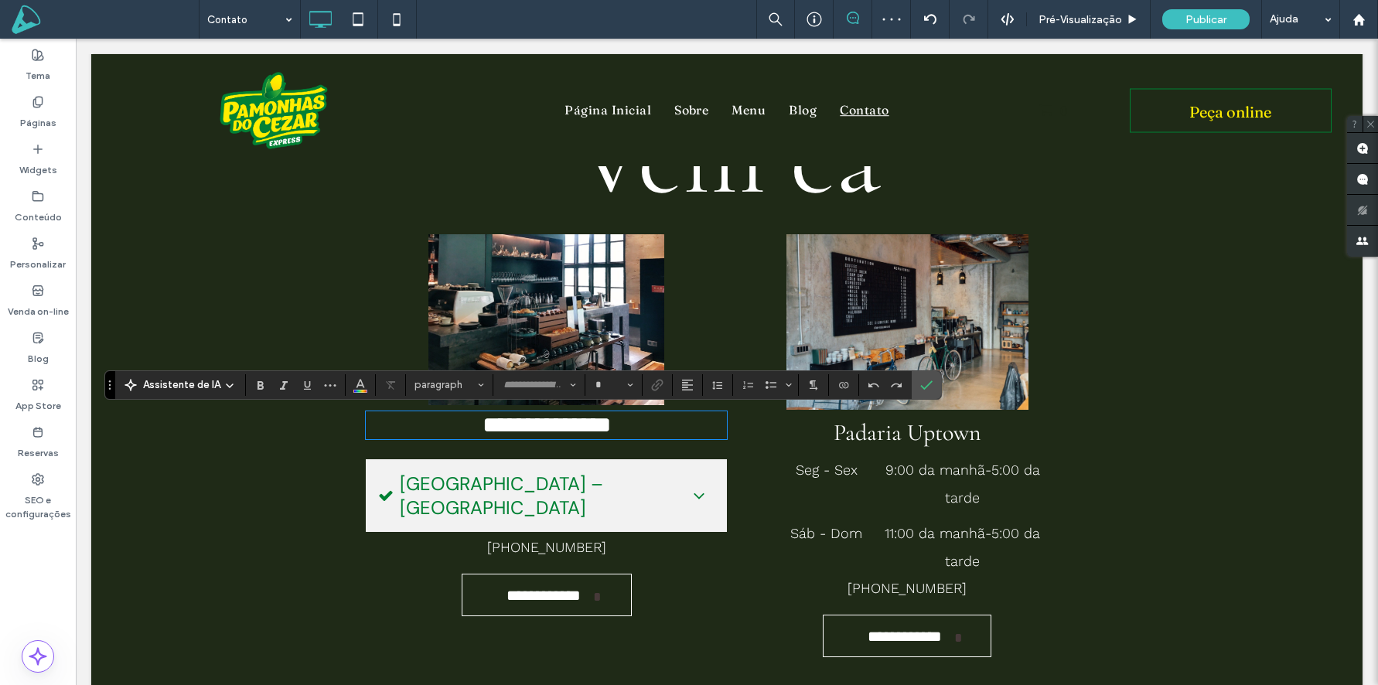
type input "**********"
type input "**"
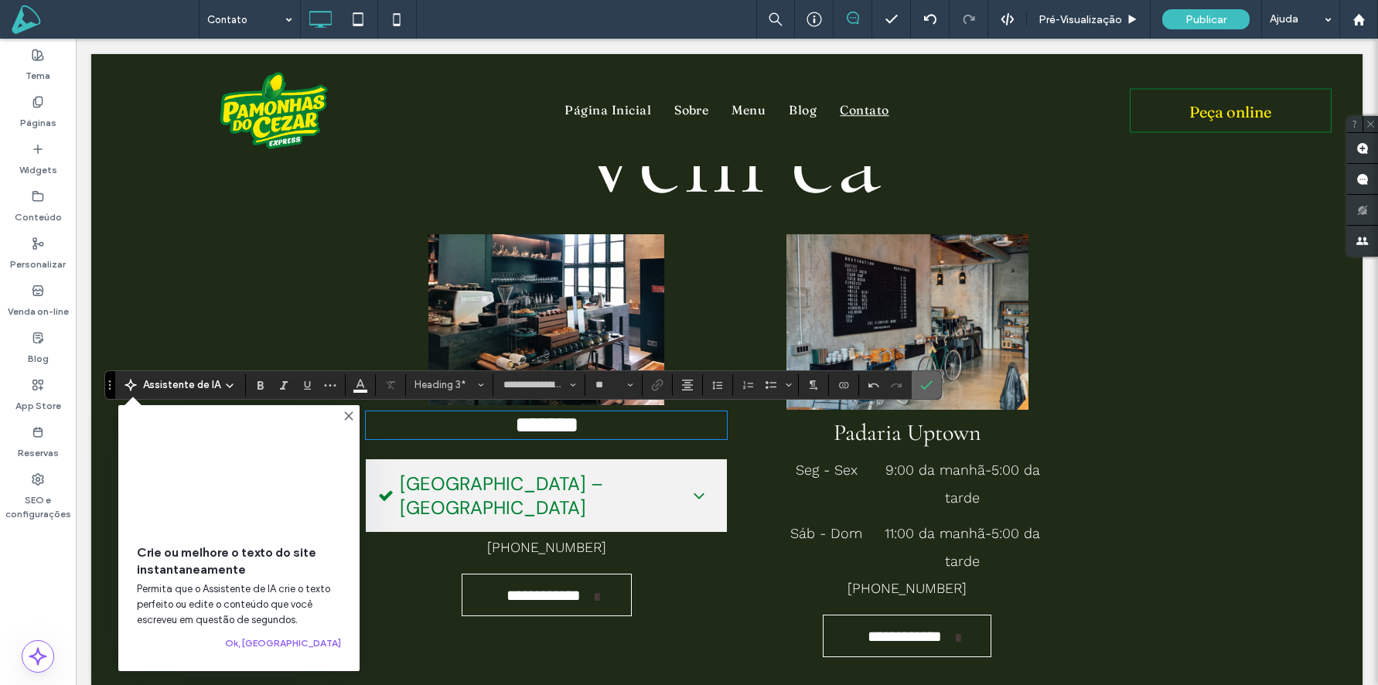
click at [928, 377] on span "Confirmar" at bounding box center [926, 385] width 12 height 26
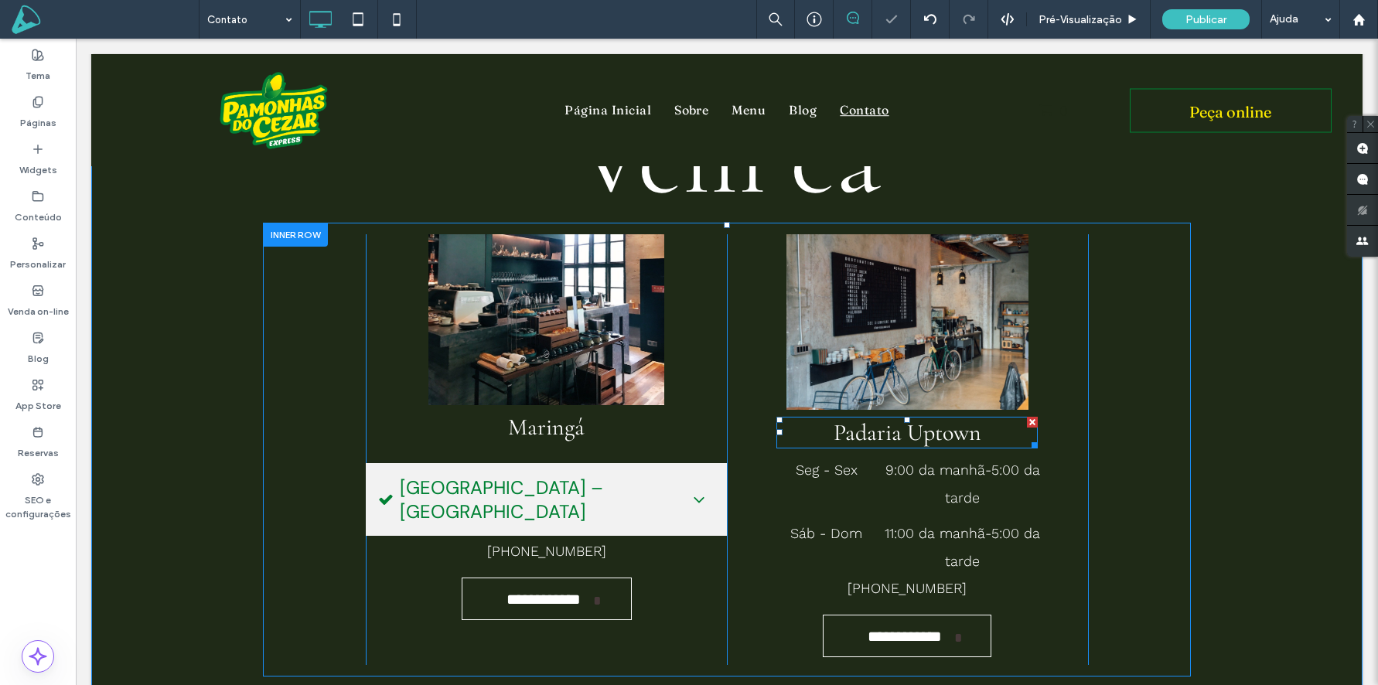
click at [941, 428] on span "Padaria Uptown" at bounding box center [908, 432] width 148 height 29
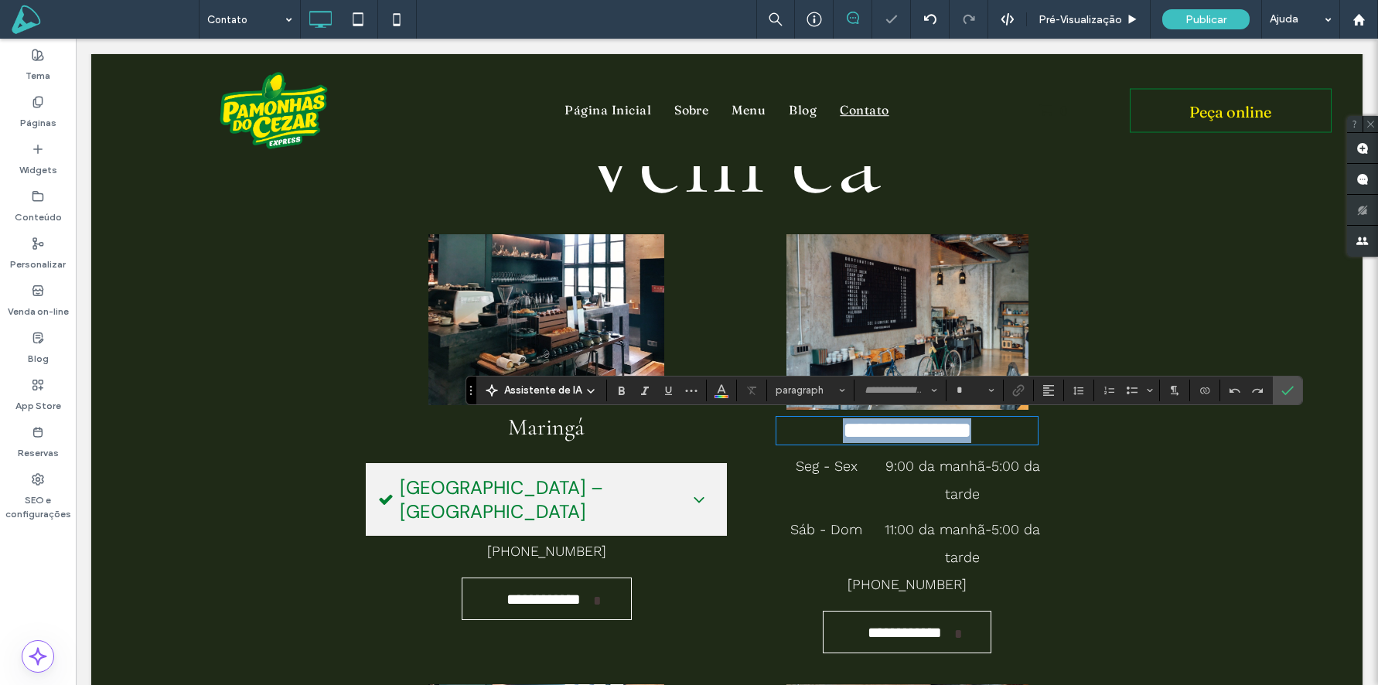
type input "**********"
type input "**"
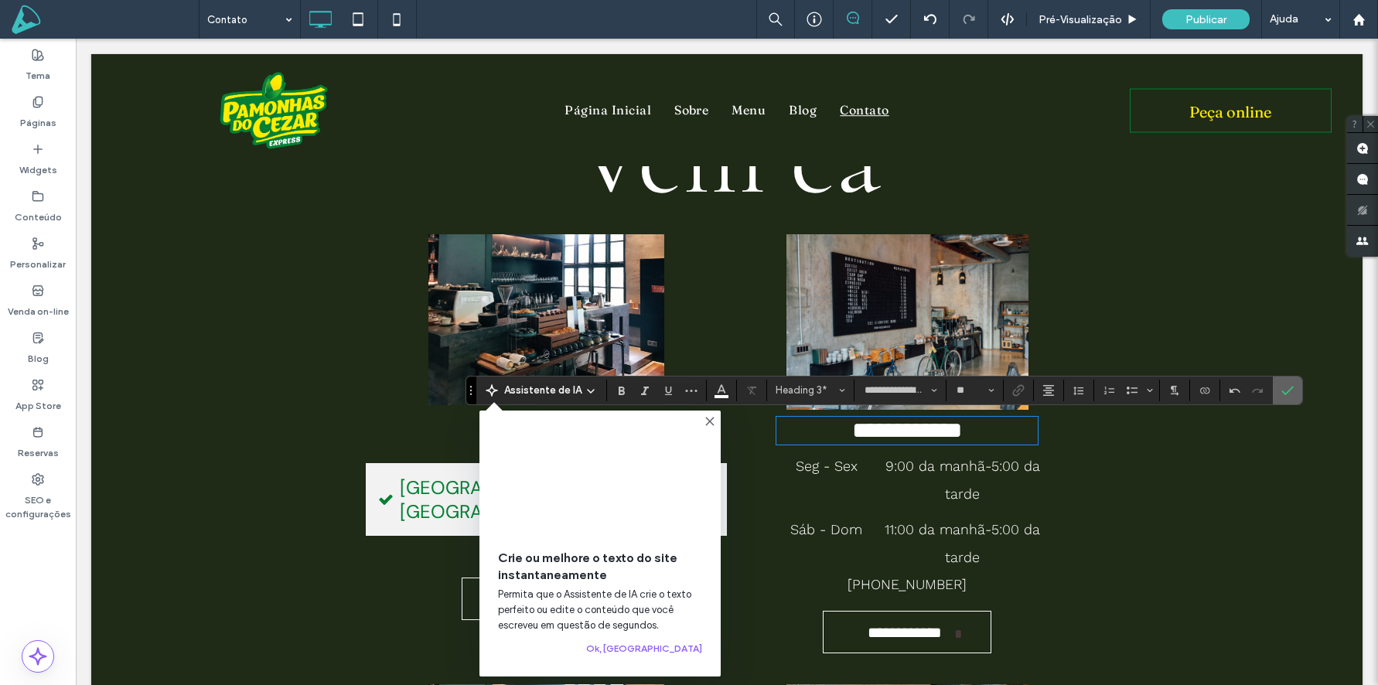
click at [1278, 392] on label "Confirmar" at bounding box center [1287, 391] width 23 height 28
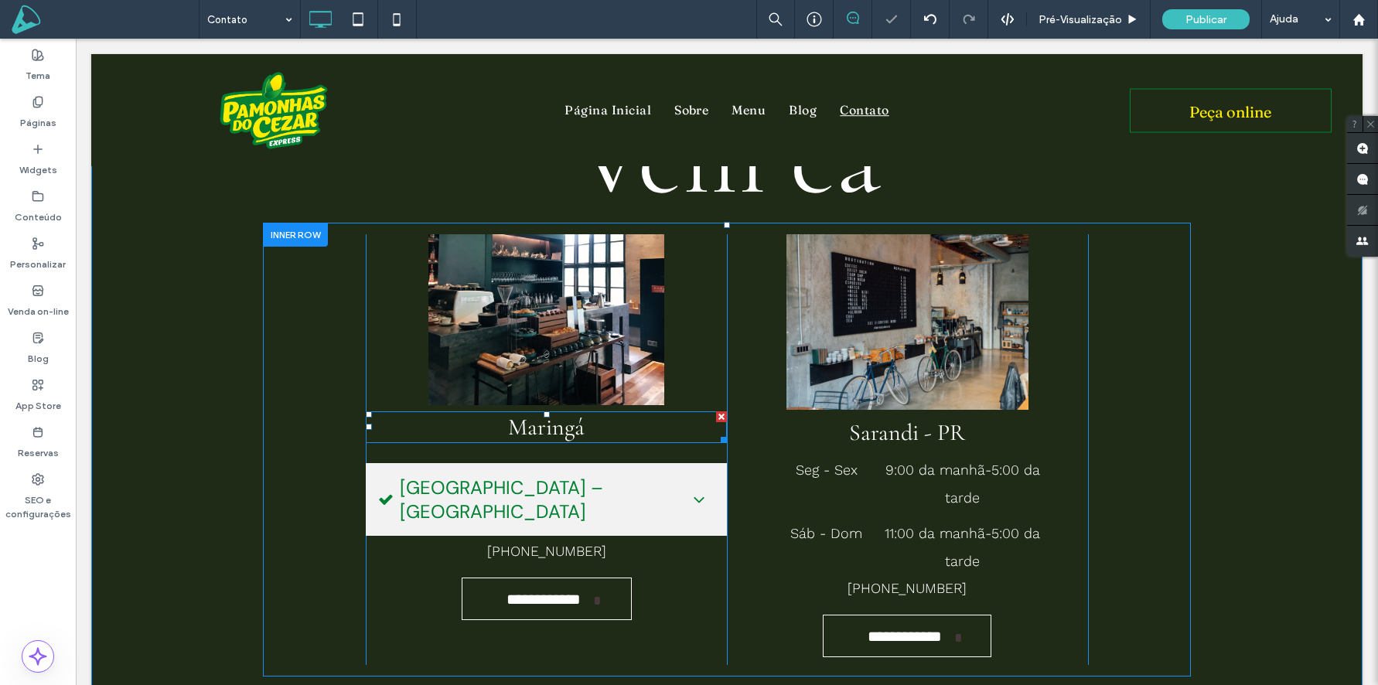
click at [597, 427] on h3 "Maringá" at bounding box center [546, 427] width 361 height 29
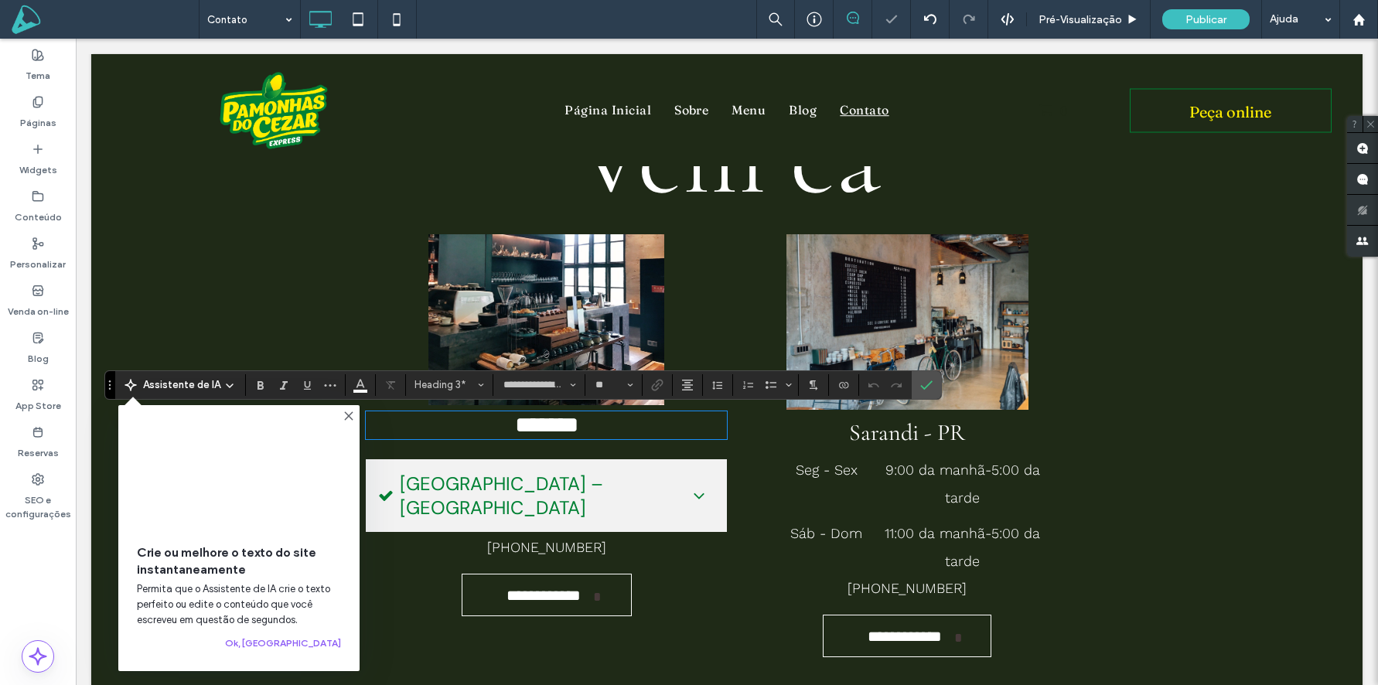
click at [600, 425] on h3 "*******" at bounding box center [546, 425] width 361 height 25
click at [927, 384] on use "Confirmar" at bounding box center [927, 385] width 12 height 9
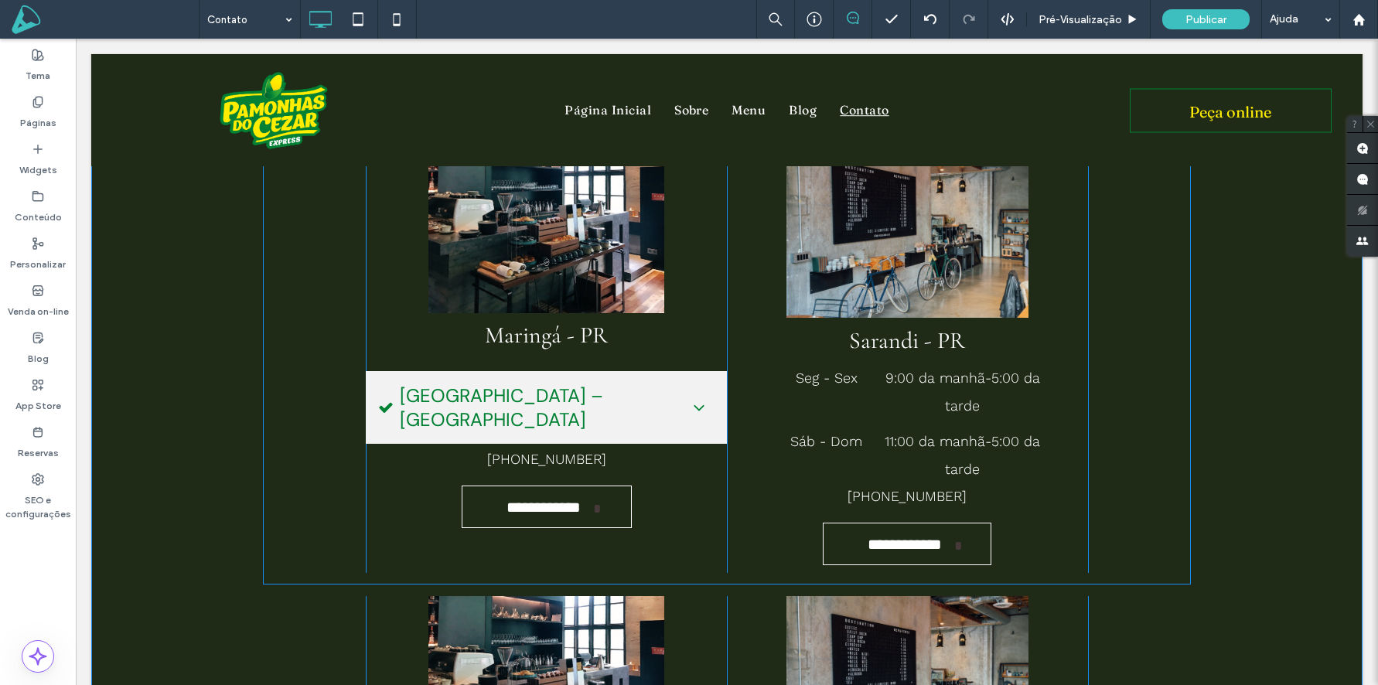
scroll to position [243, 0]
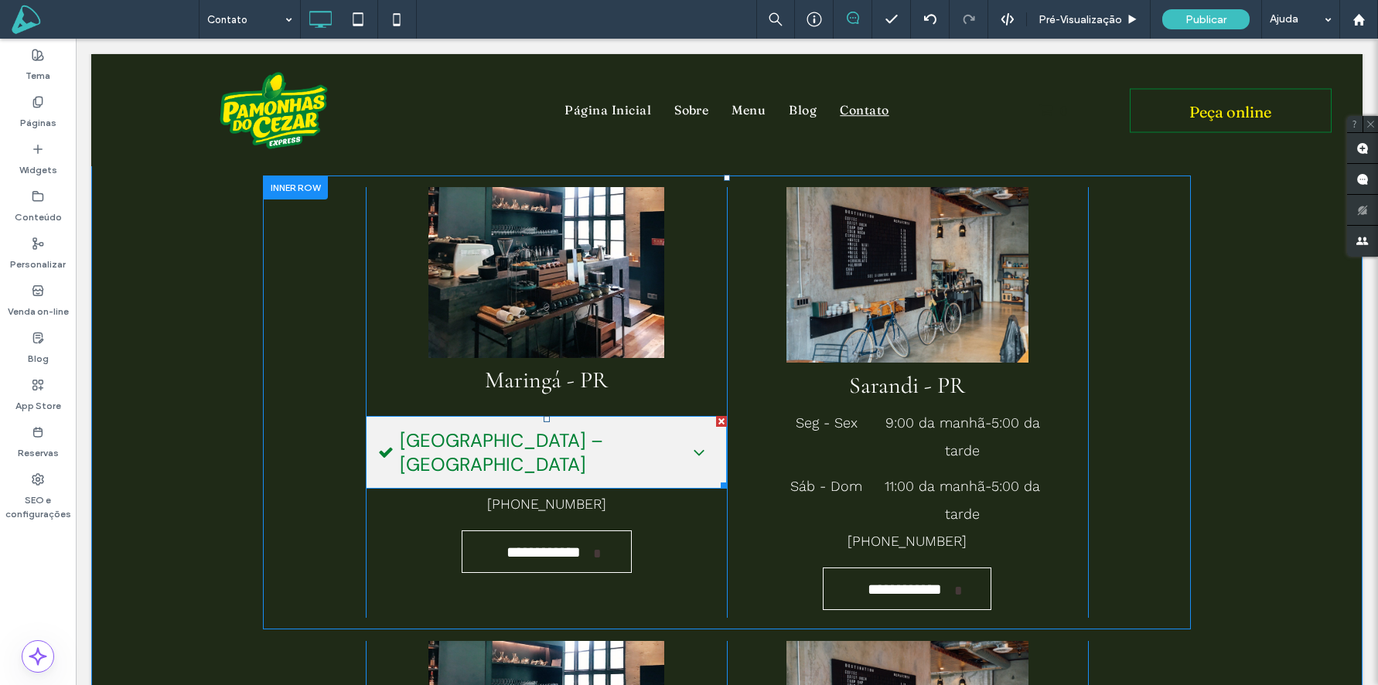
click at [498, 436] on span "Shopping Avenida Center – Loja Externa" at bounding box center [539, 452] width 278 height 48
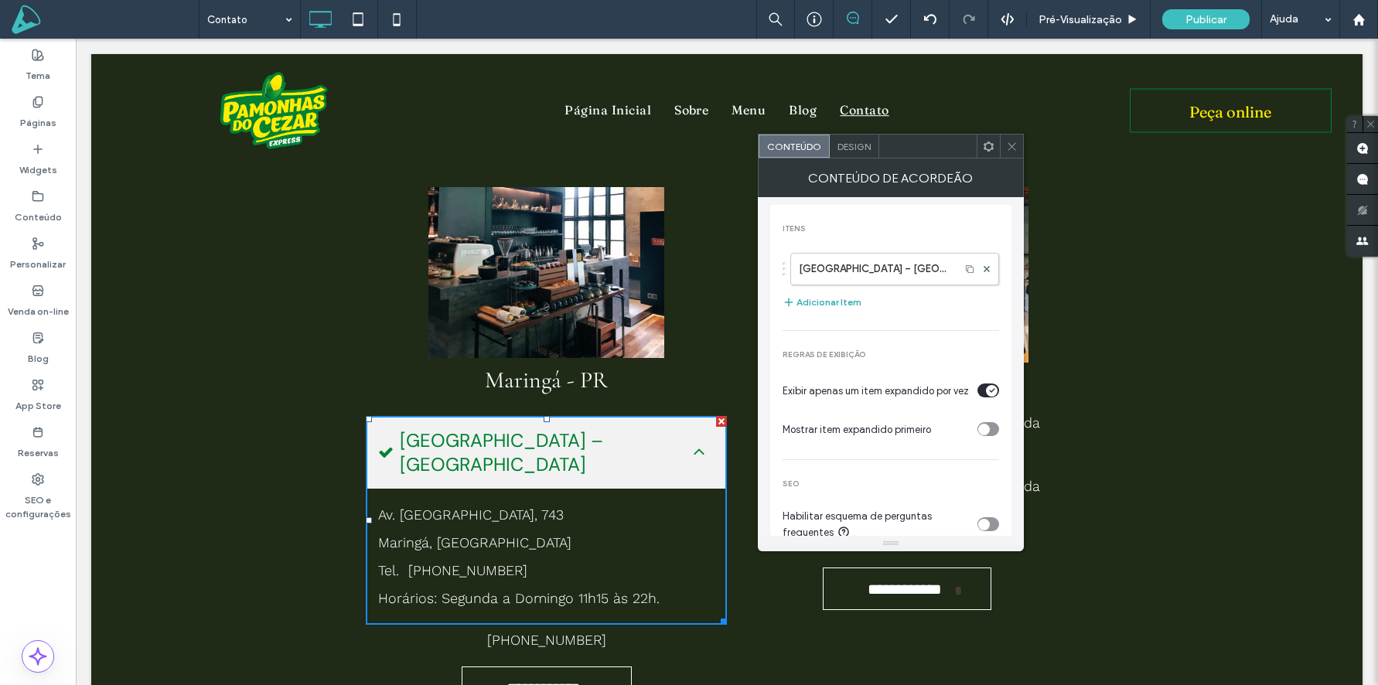
click at [838, 304] on button "Adicionar Item" at bounding box center [822, 302] width 79 height 19
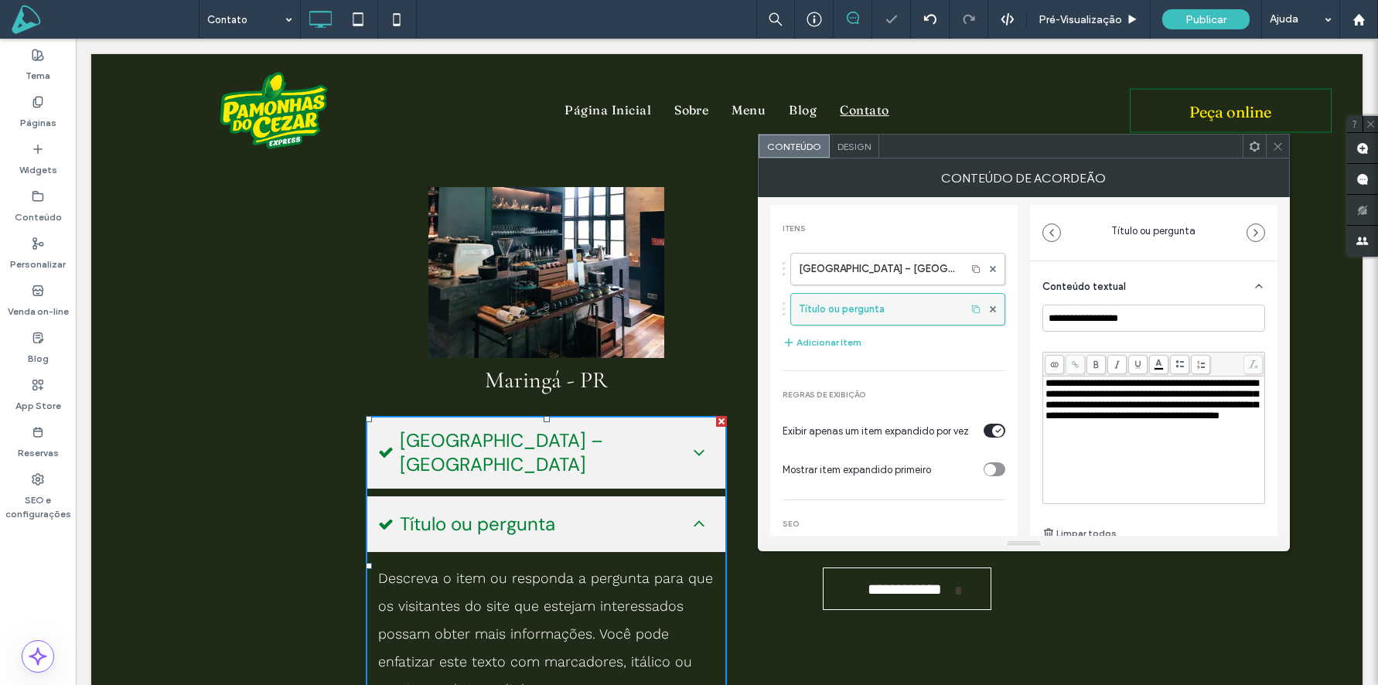
click at [861, 309] on label "Título ou pergunta" at bounding box center [878, 309] width 159 height 31
click at [1146, 324] on input "**********" at bounding box center [1154, 318] width 223 height 27
click at [1145, 315] on input "**********" at bounding box center [1154, 318] width 223 height 27
paste input "**********"
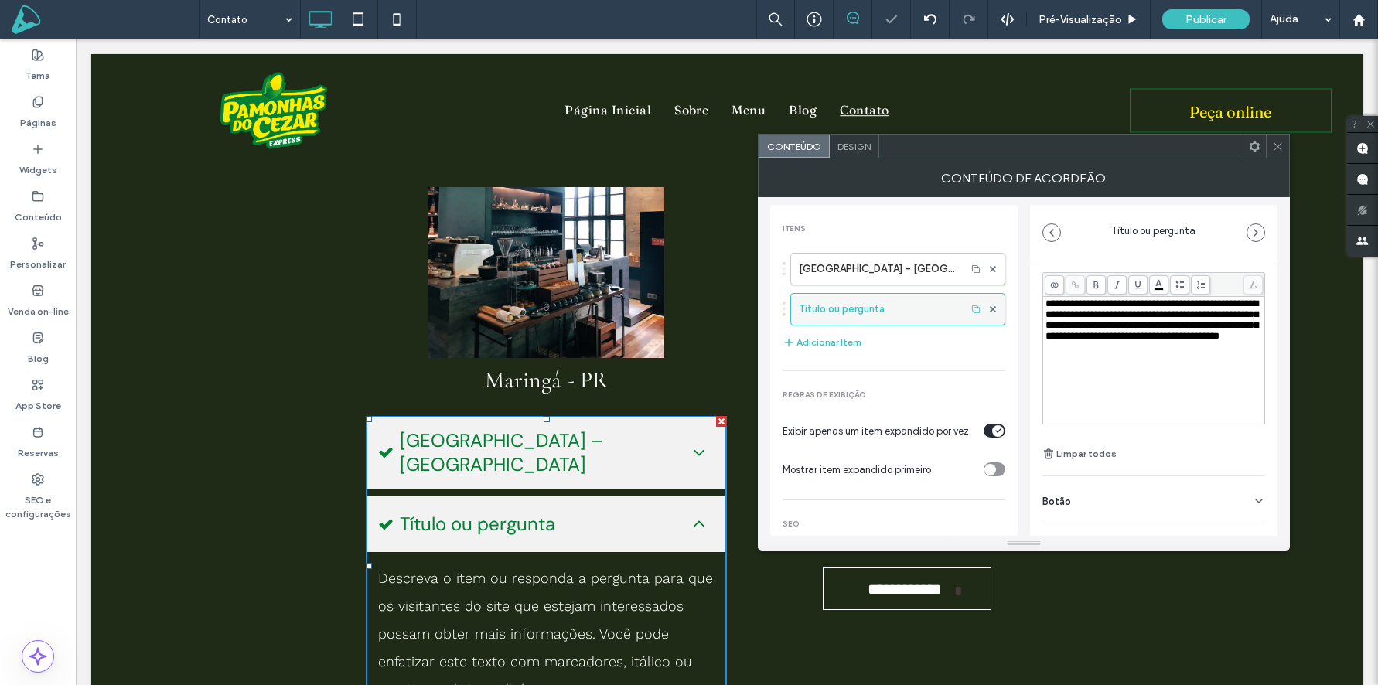
click at [901, 310] on label "Título ou pergunta" at bounding box center [878, 309] width 159 height 31
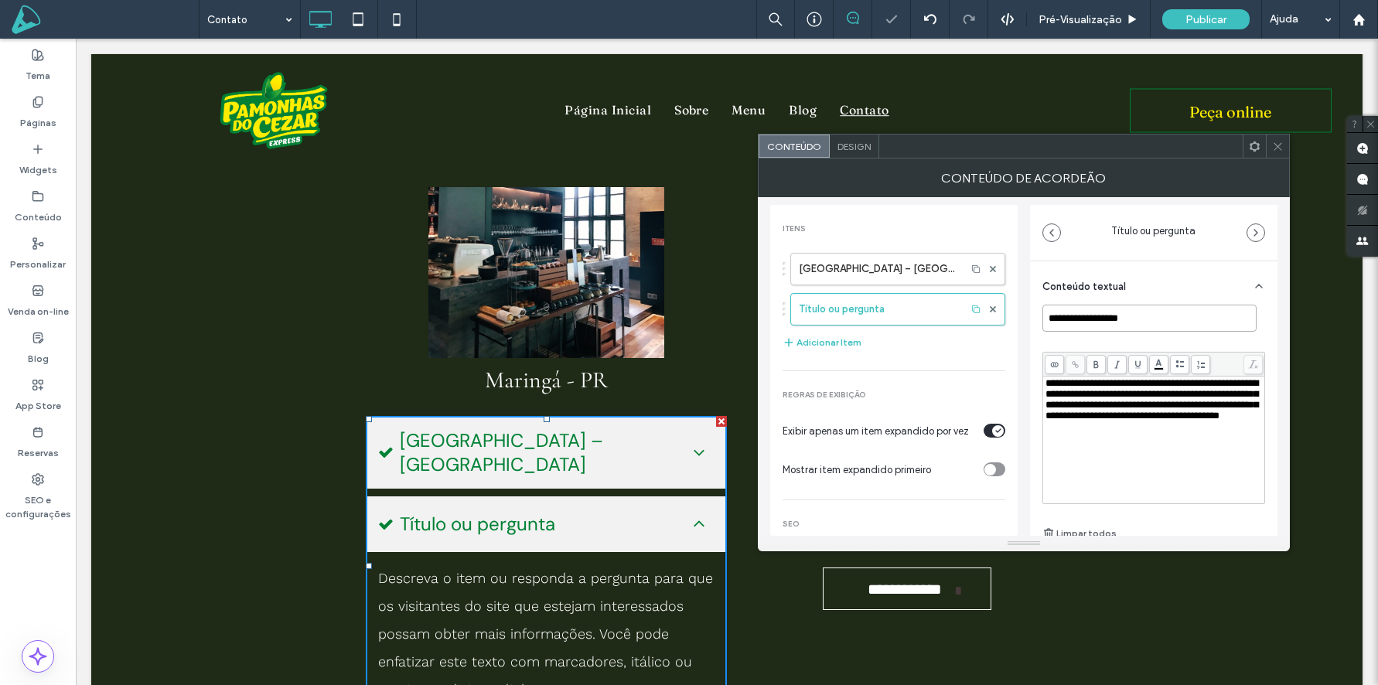
click at [1144, 321] on input "**********" at bounding box center [1150, 318] width 214 height 27
paste input "**********"
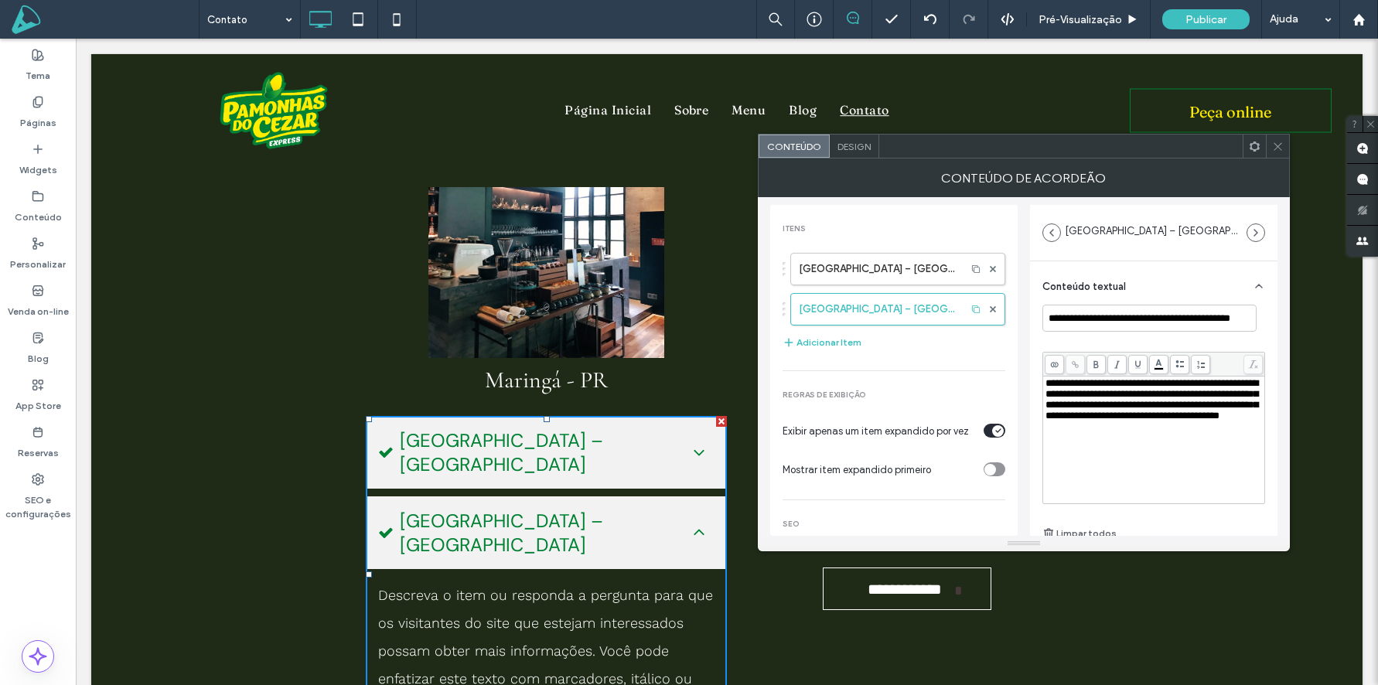
click at [1113, 421] on span "**********" at bounding box center [1152, 399] width 213 height 43
click at [1114, 421] on span "**********" at bounding box center [1152, 399] width 213 height 43
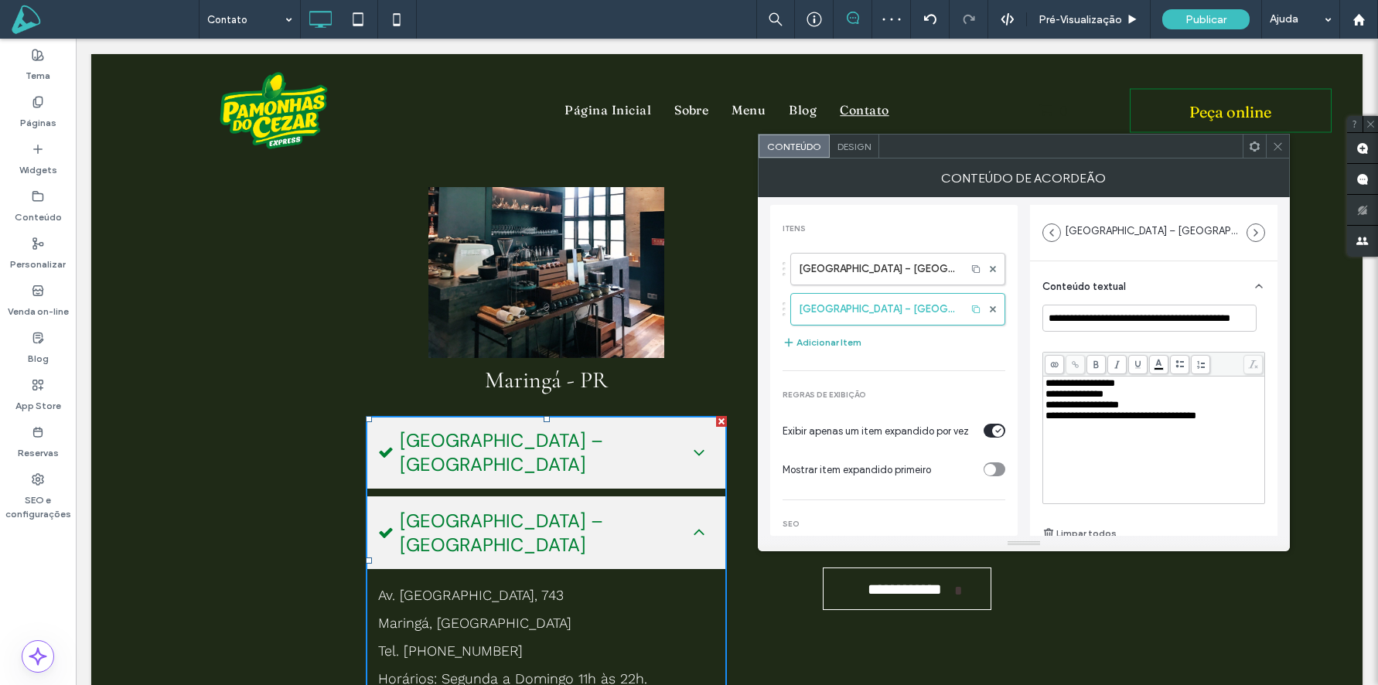
click at [838, 340] on button "Adicionar Item" at bounding box center [822, 342] width 79 height 19
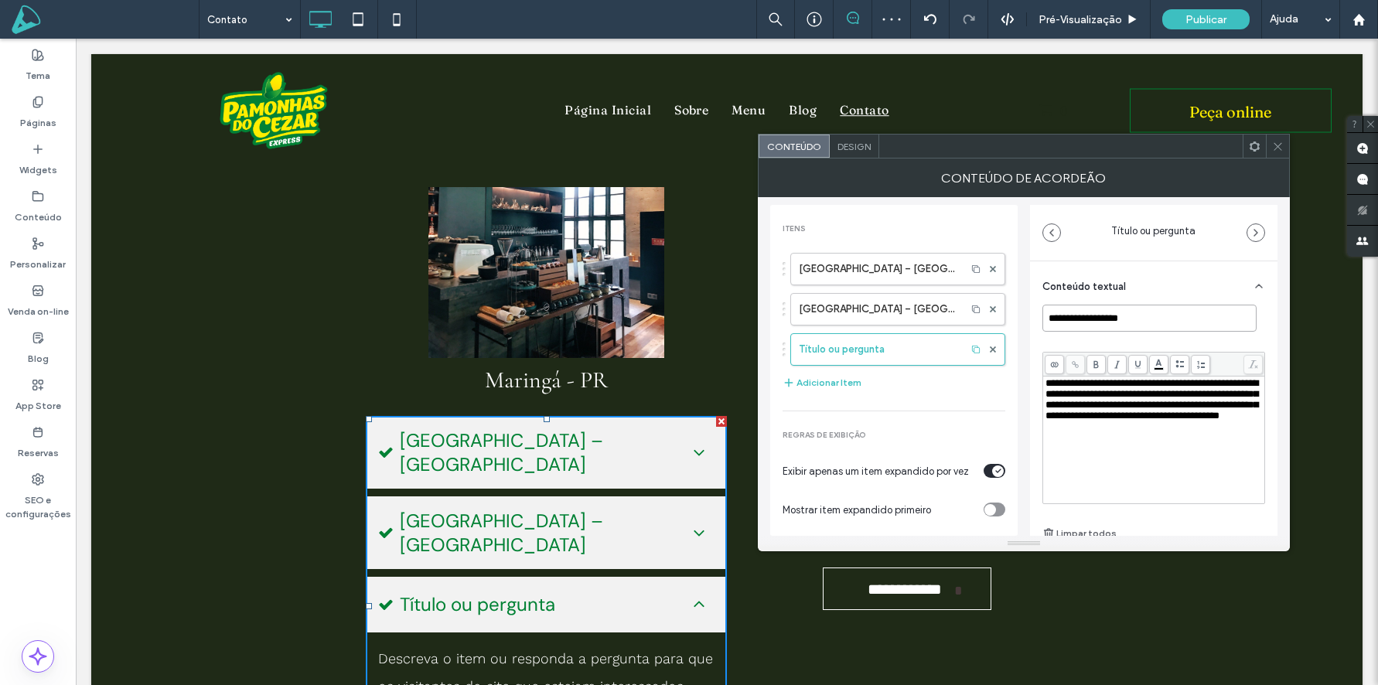
click at [1149, 310] on input "**********" at bounding box center [1150, 318] width 214 height 27
paste input "**********"
click at [1122, 421] on span "**********" at bounding box center [1152, 399] width 213 height 43
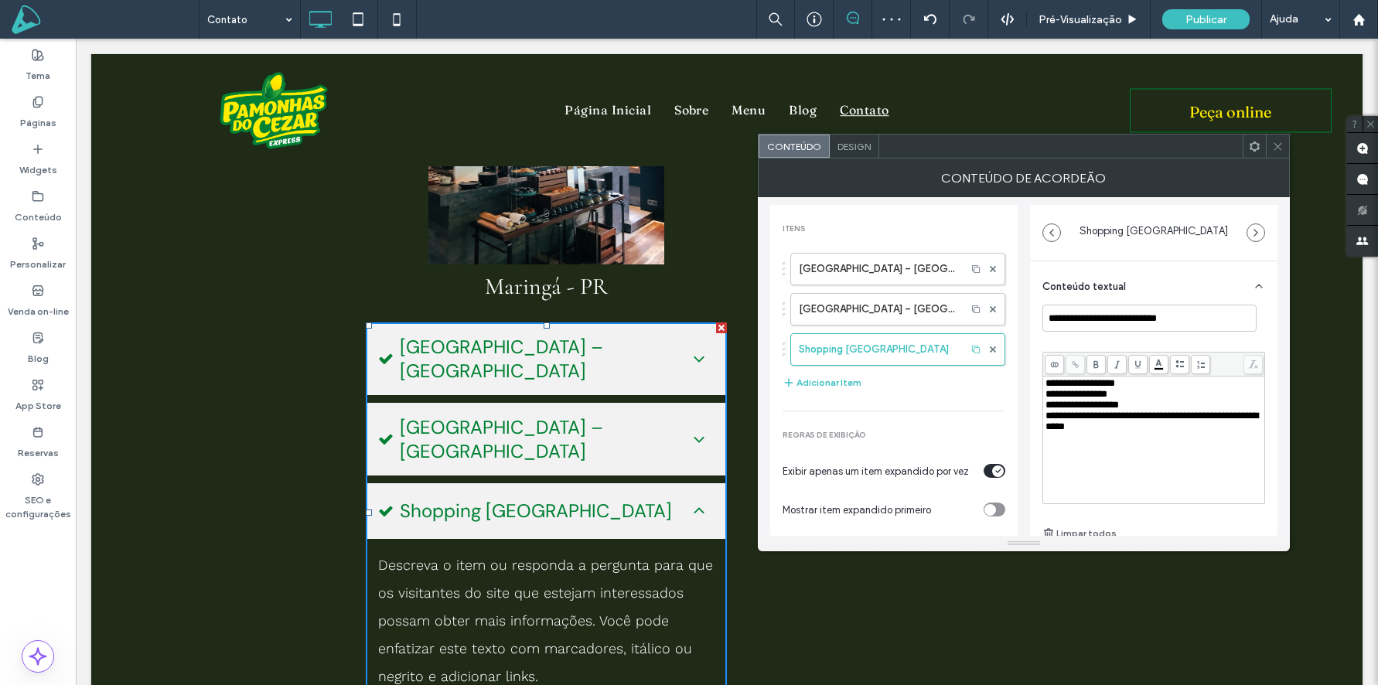
scroll to position [353, 0]
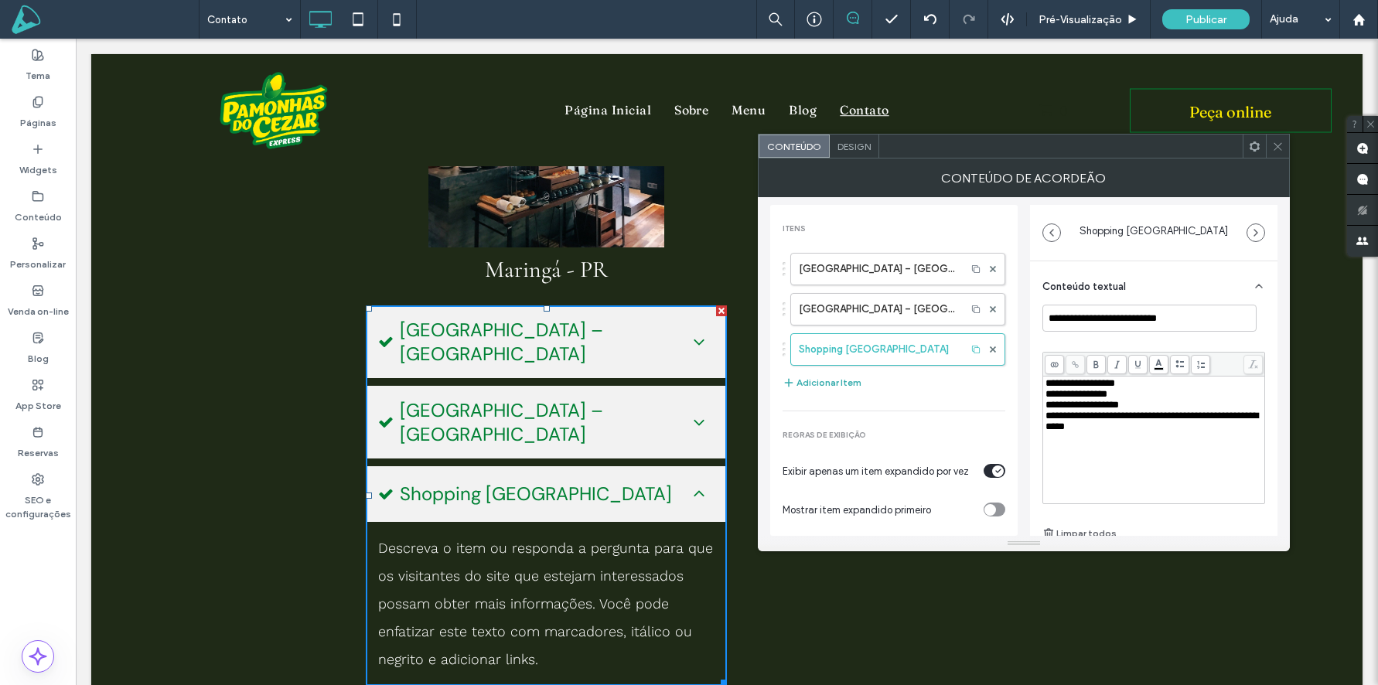
click at [828, 381] on button "Adicionar Item" at bounding box center [822, 383] width 79 height 19
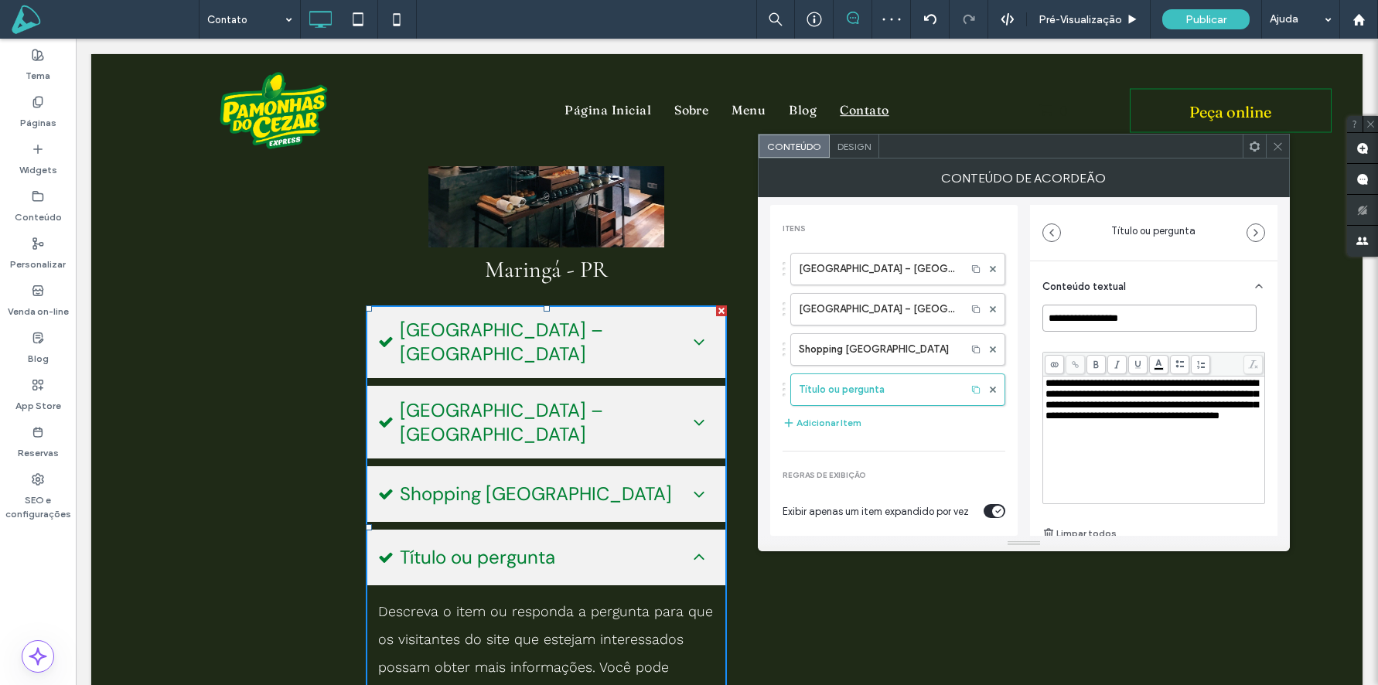
click at [1109, 305] on input "**********" at bounding box center [1150, 318] width 214 height 27
paste input
click at [1054, 421] on span "**********" at bounding box center [1152, 399] width 213 height 43
click at [831, 420] on button "Adicionar Item" at bounding box center [822, 423] width 79 height 19
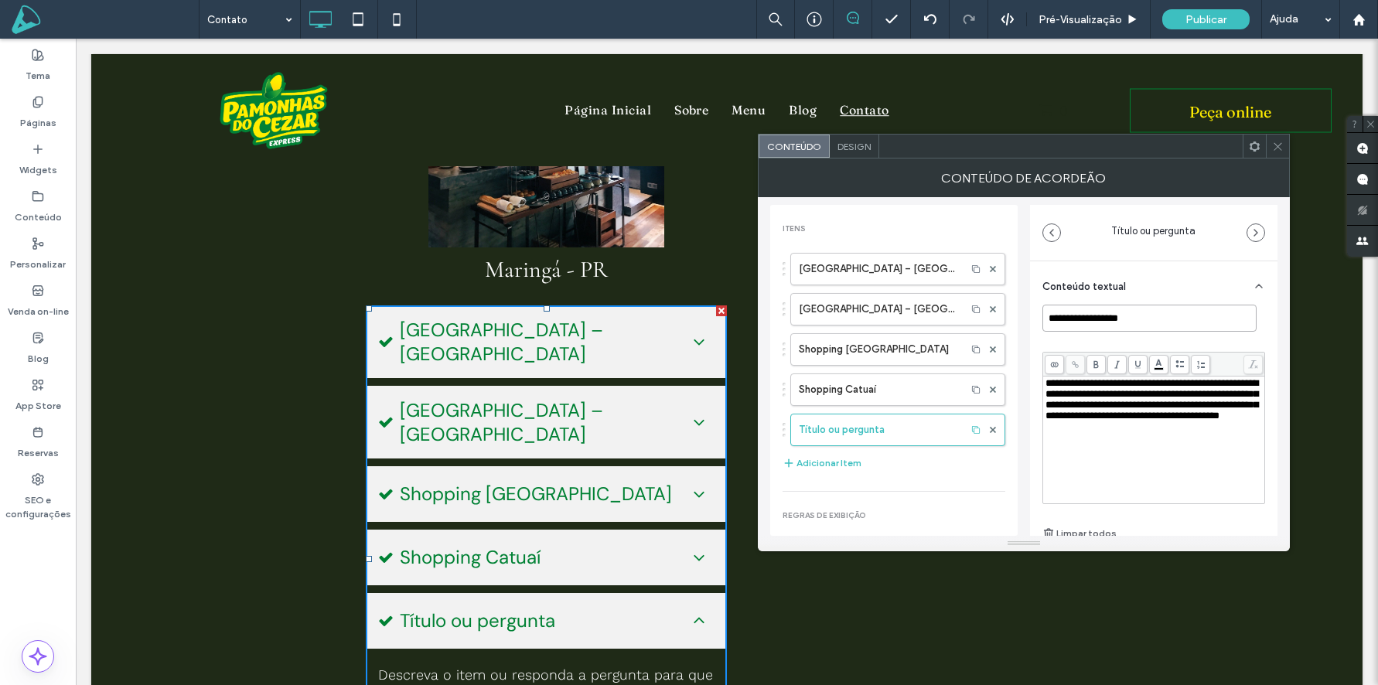
click at [1106, 322] on input "**********" at bounding box center [1150, 318] width 214 height 27
paste input "**"
click at [1063, 456] on div "**********" at bounding box center [1154, 440] width 217 height 124
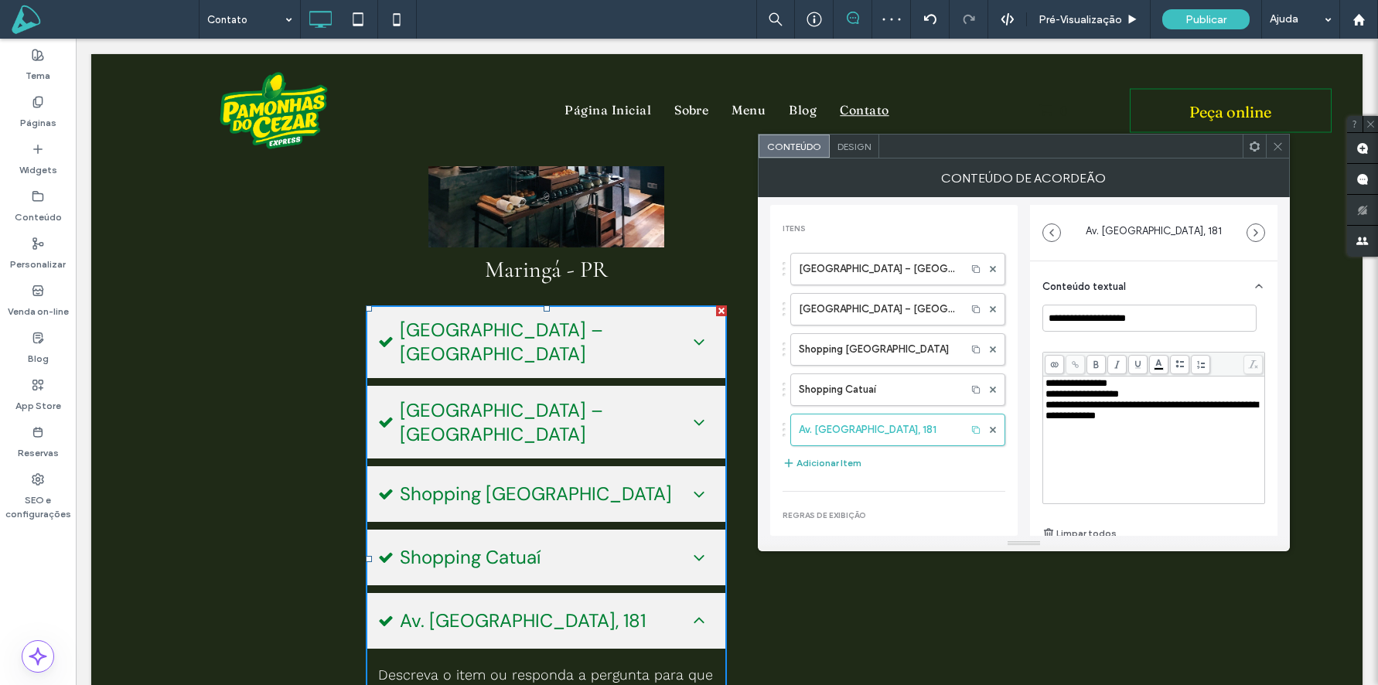
click at [821, 466] on button "Adicionar Item" at bounding box center [822, 463] width 79 height 19
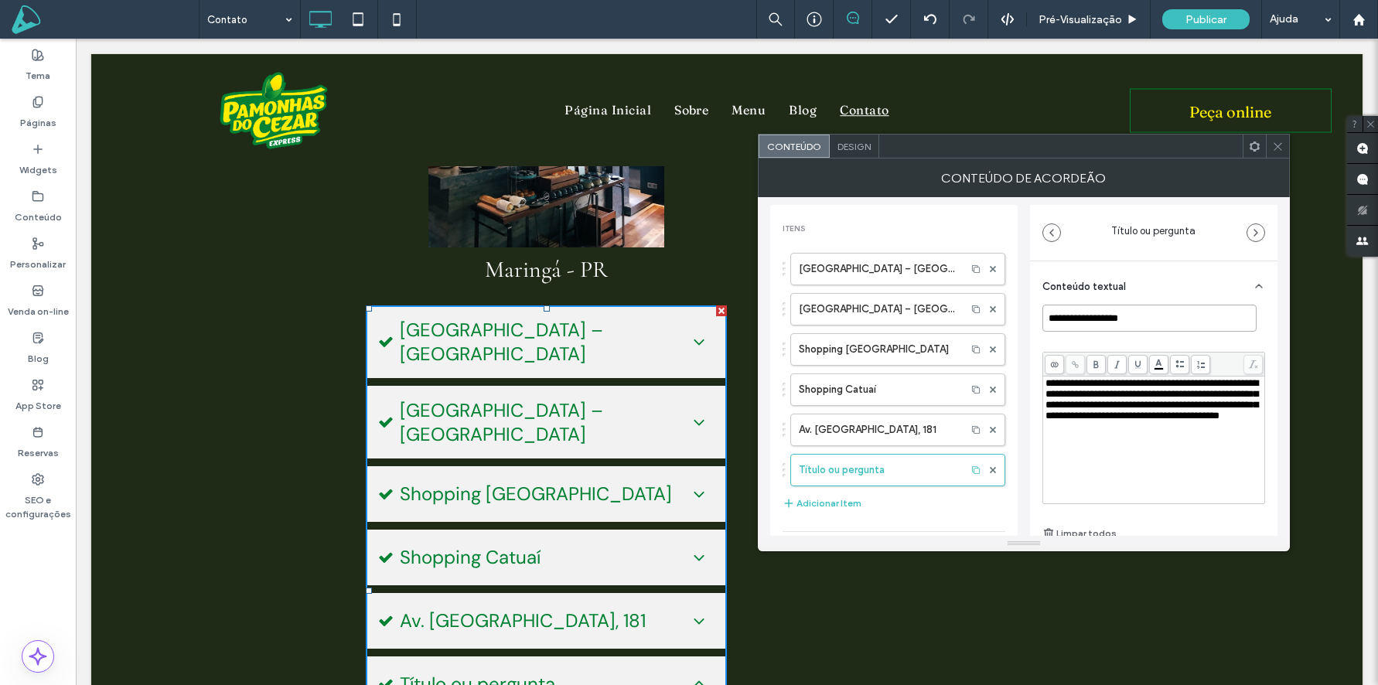
click at [1111, 321] on input "**********" at bounding box center [1150, 318] width 214 height 27
paste input
click at [1063, 421] on span "**********" at bounding box center [1152, 399] width 213 height 43
click at [1062, 421] on span "**********" at bounding box center [1152, 399] width 213 height 43
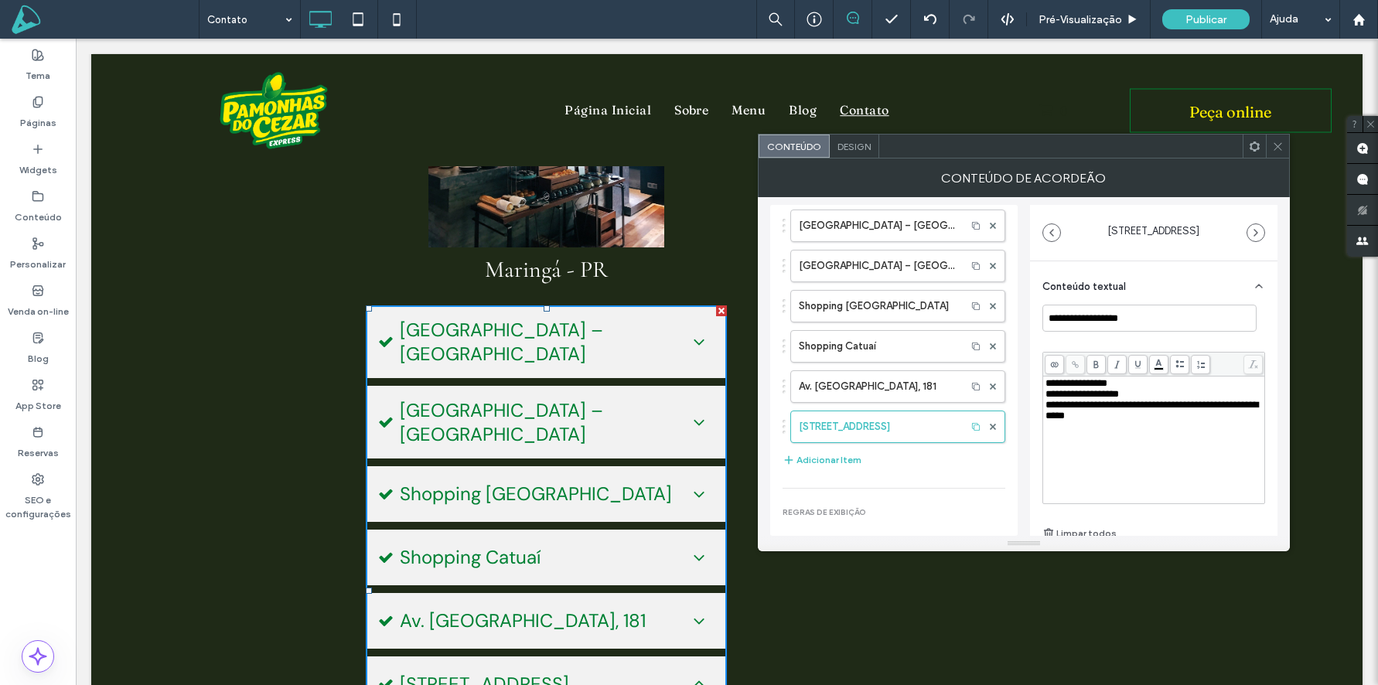
scroll to position [46, 0]
click at [832, 456] on button "Adicionar Item" at bounding box center [822, 457] width 79 height 19
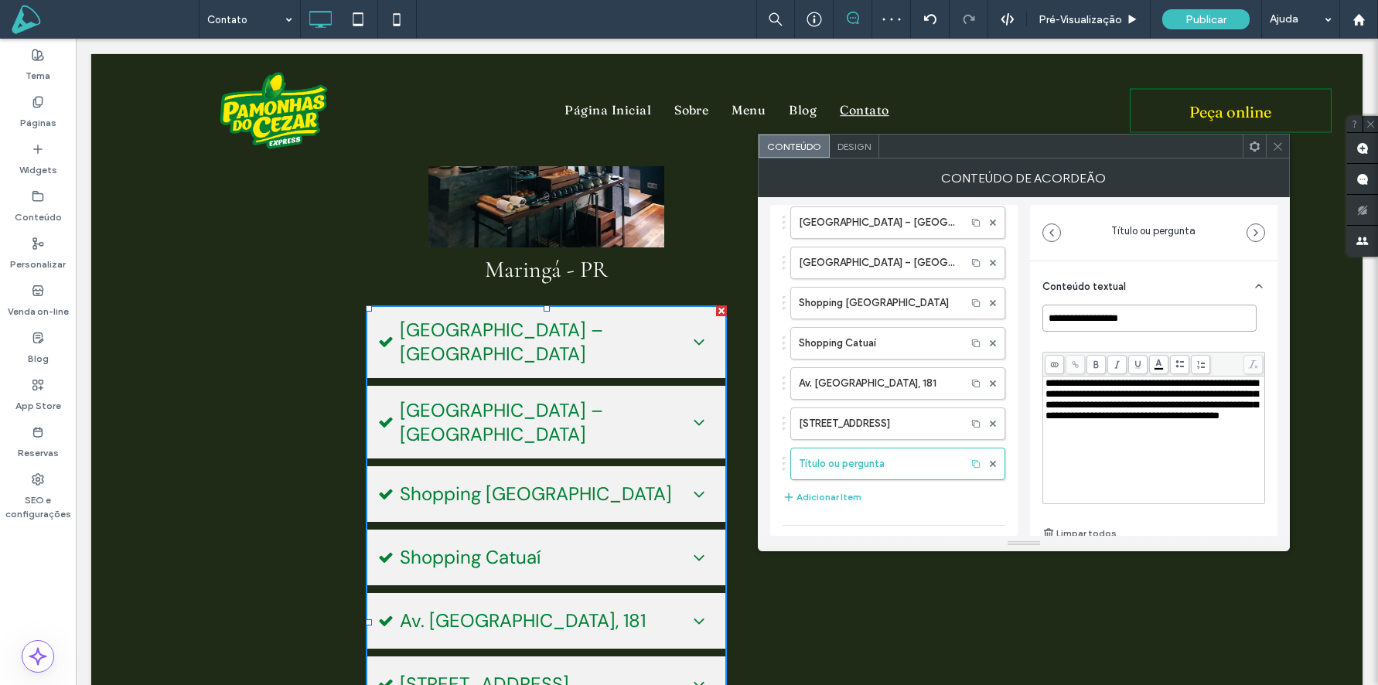
click at [1132, 320] on input "**********" at bounding box center [1150, 318] width 214 height 27
paste input "******"
click at [1104, 469] on div "**********" at bounding box center [1154, 440] width 217 height 124
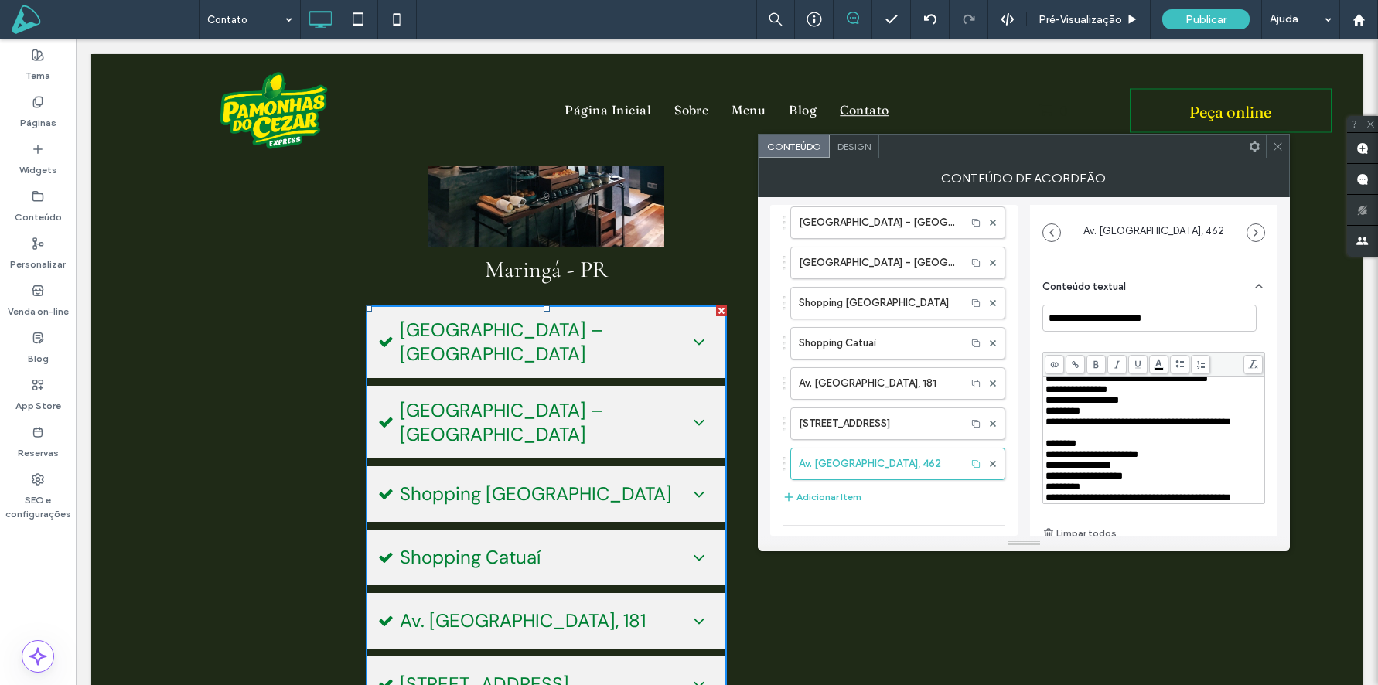
scroll to position [0, 0]
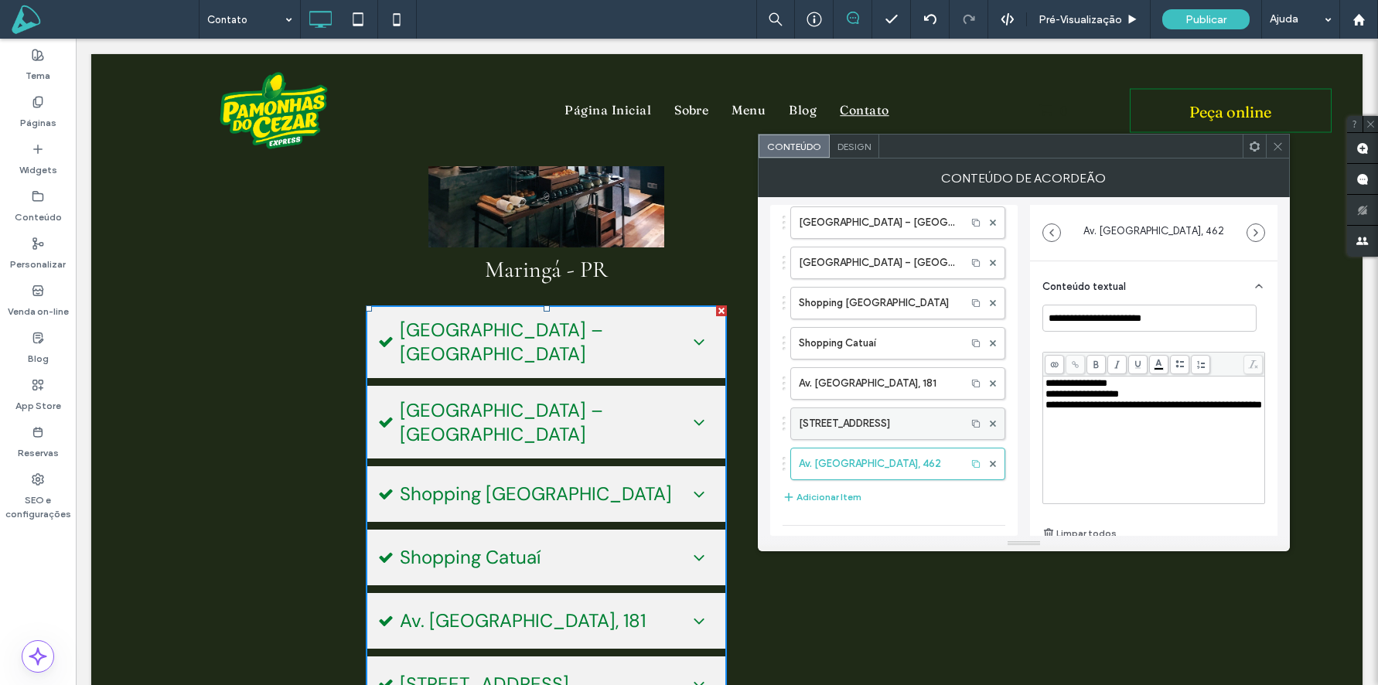
click at [906, 436] on label "Rua Paranaguá, 267" at bounding box center [878, 423] width 159 height 31
type input "**********"
click at [1277, 150] on icon at bounding box center [1278, 147] width 12 height 12
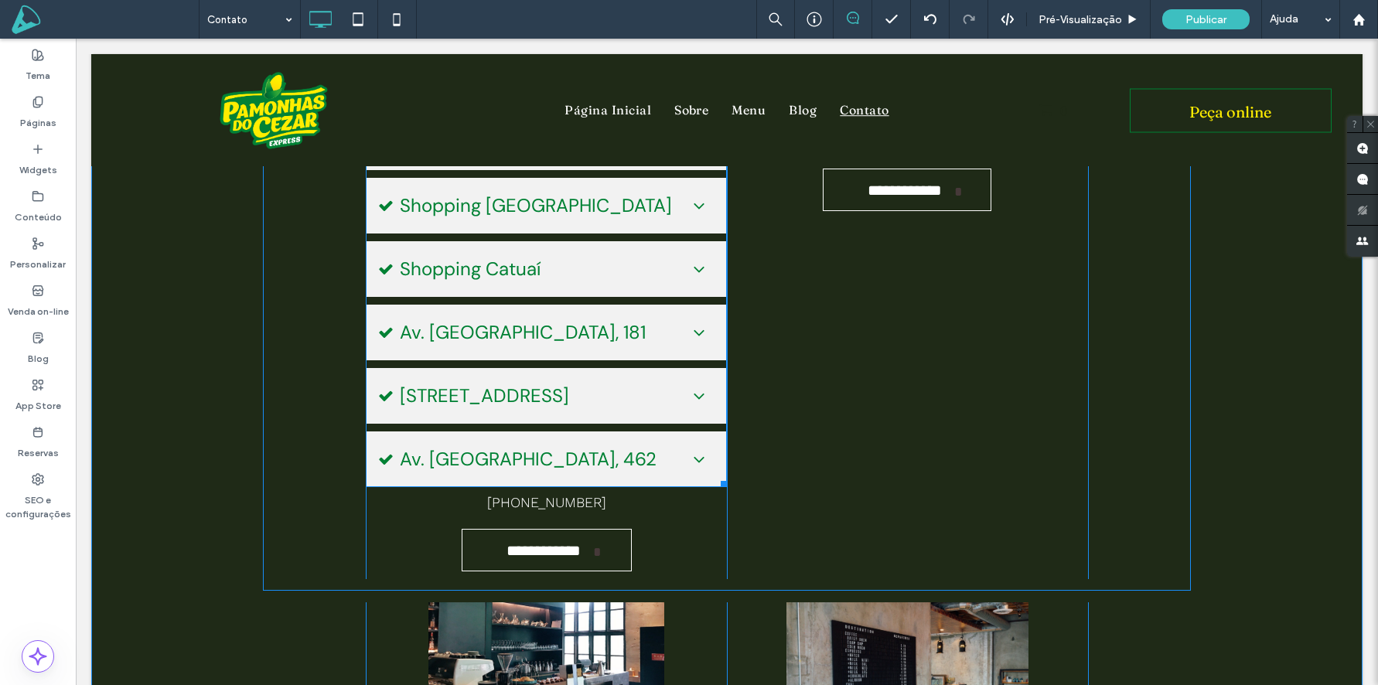
scroll to position [643, 0]
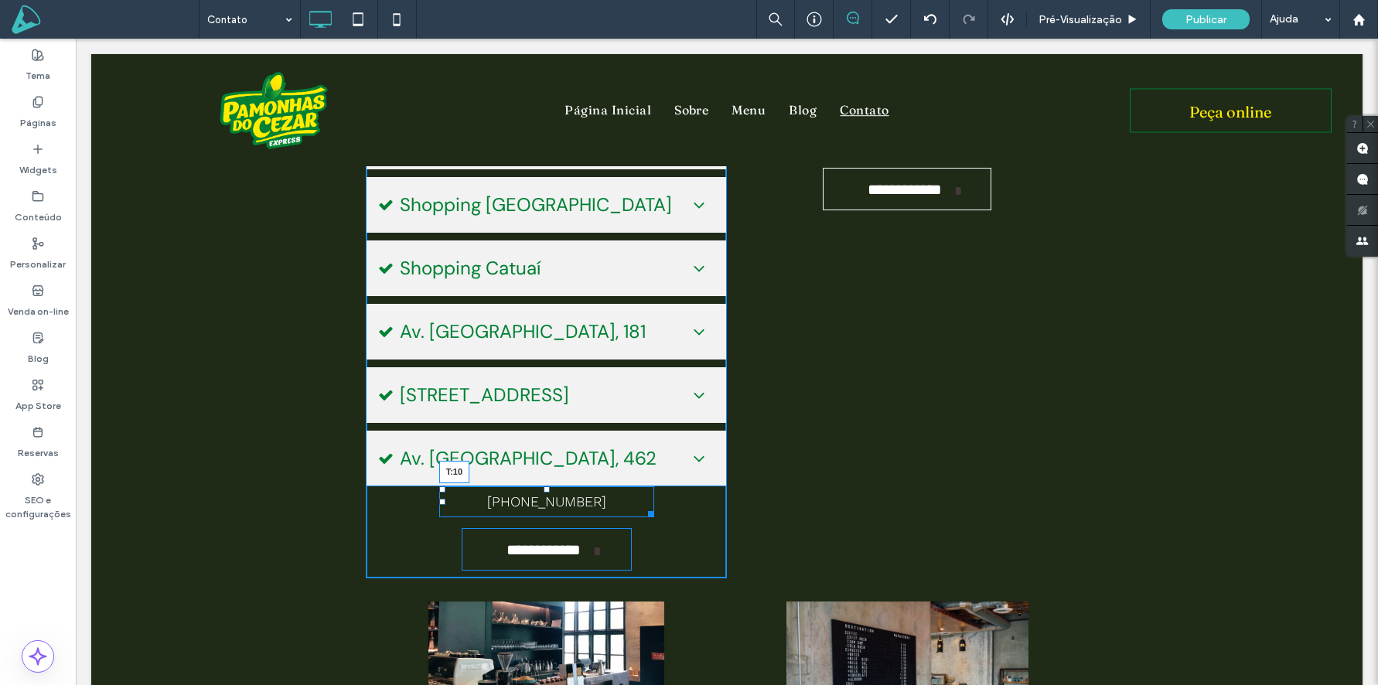
click at [548, 493] on div at bounding box center [547, 489] width 6 height 6
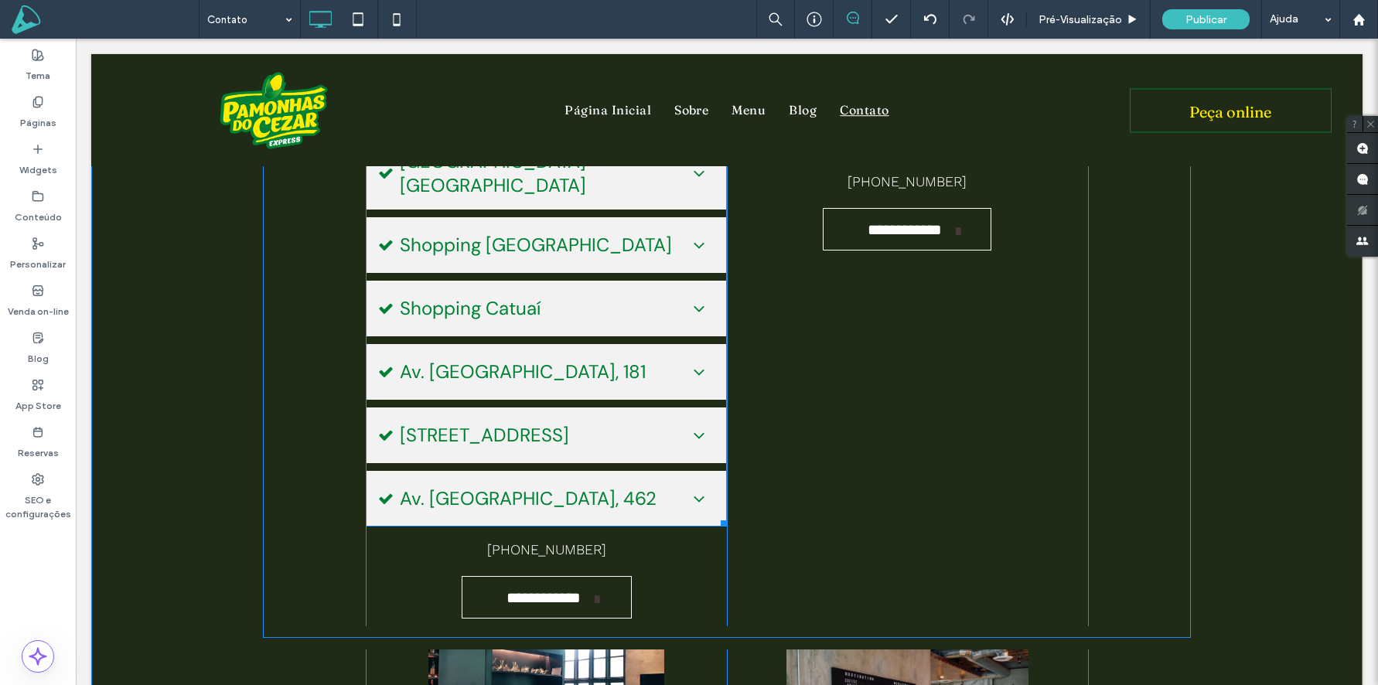
scroll to position [701, 0]
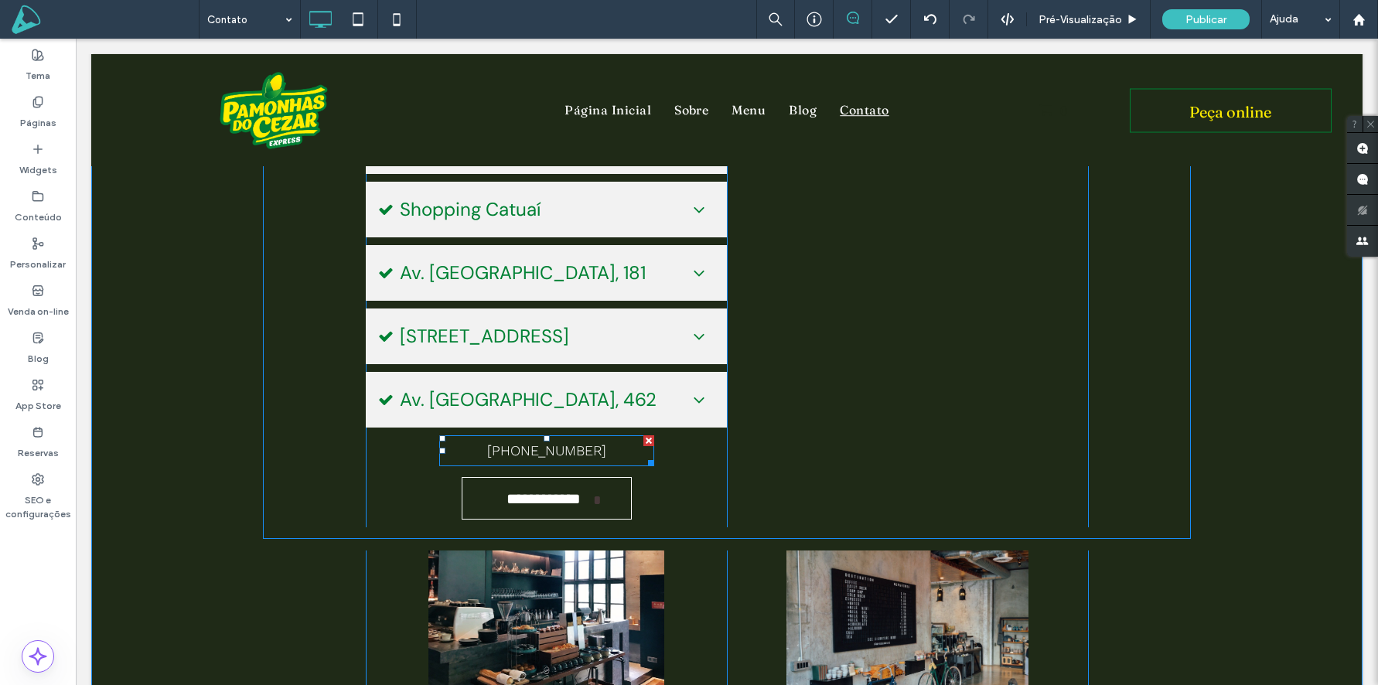
click at [647, 439] on div at bounding box center [648, 440] width 11 height 11
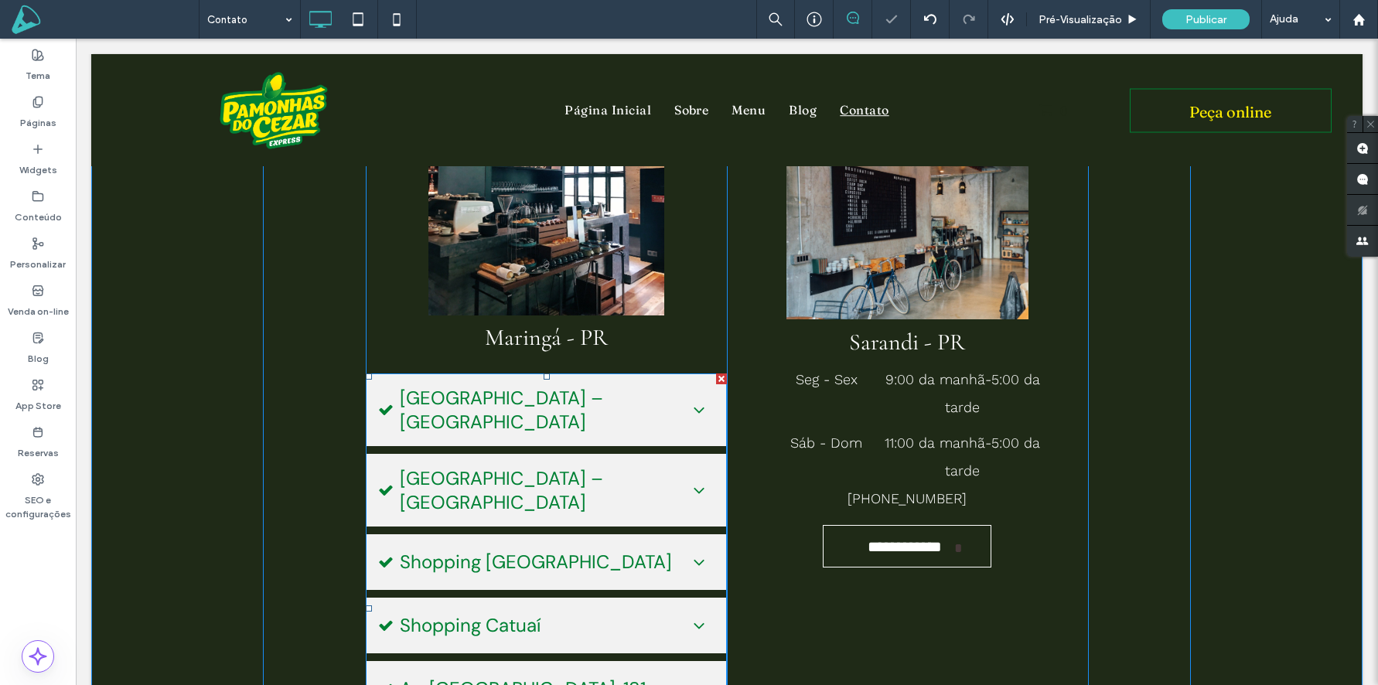
scroll to position [254, 0]
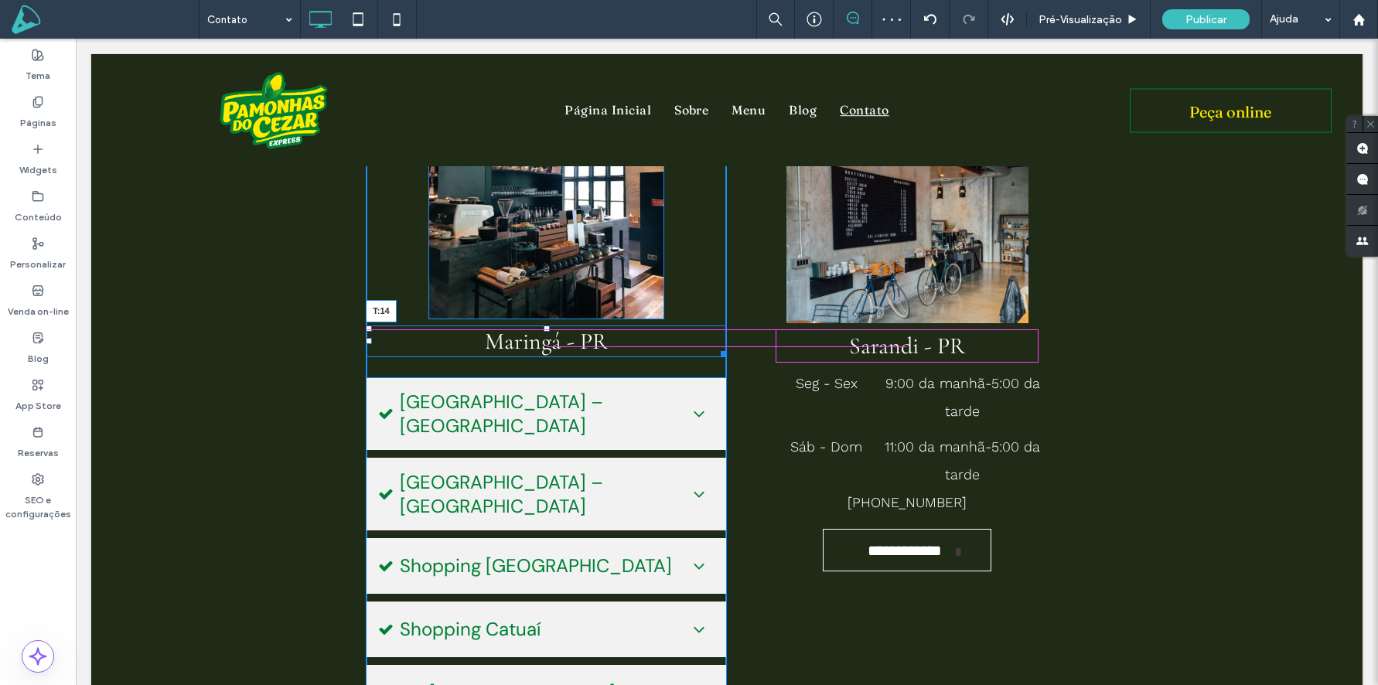
drag, startPoint x: 545, startPoint y: 327, endPoint x: 631, endPoint y: 432, distance: 135.8
click at [545, 332] on div at bounding box center [547, 329] width 6 height 6
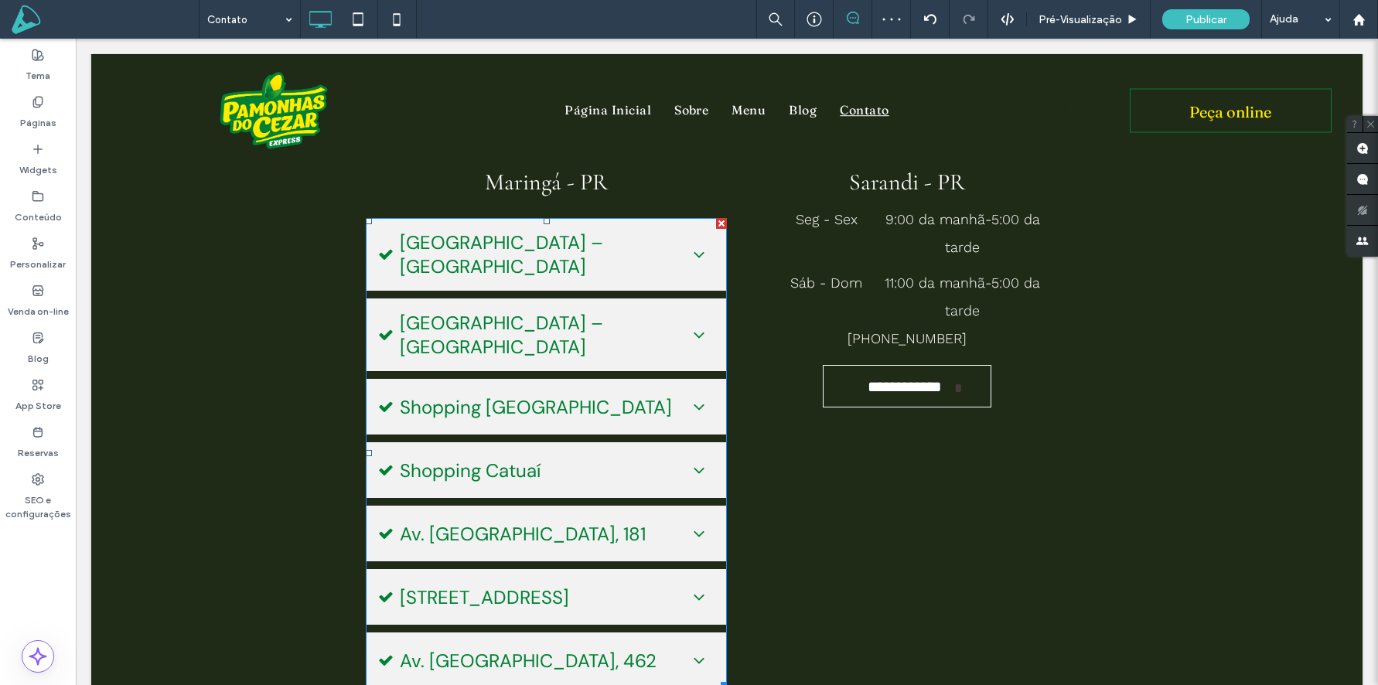
scroll to position [565, 0]
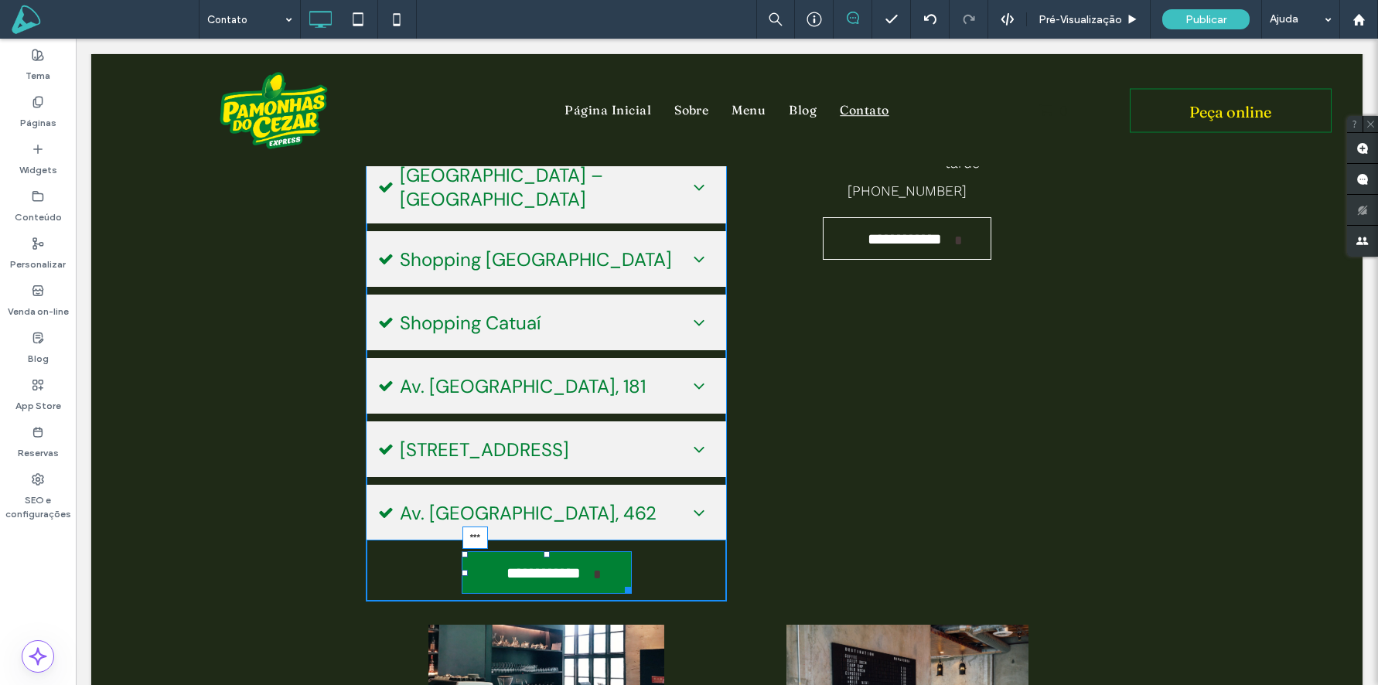
click at [549, 551] on div at bounding box center [547, 554] width 6 height 6
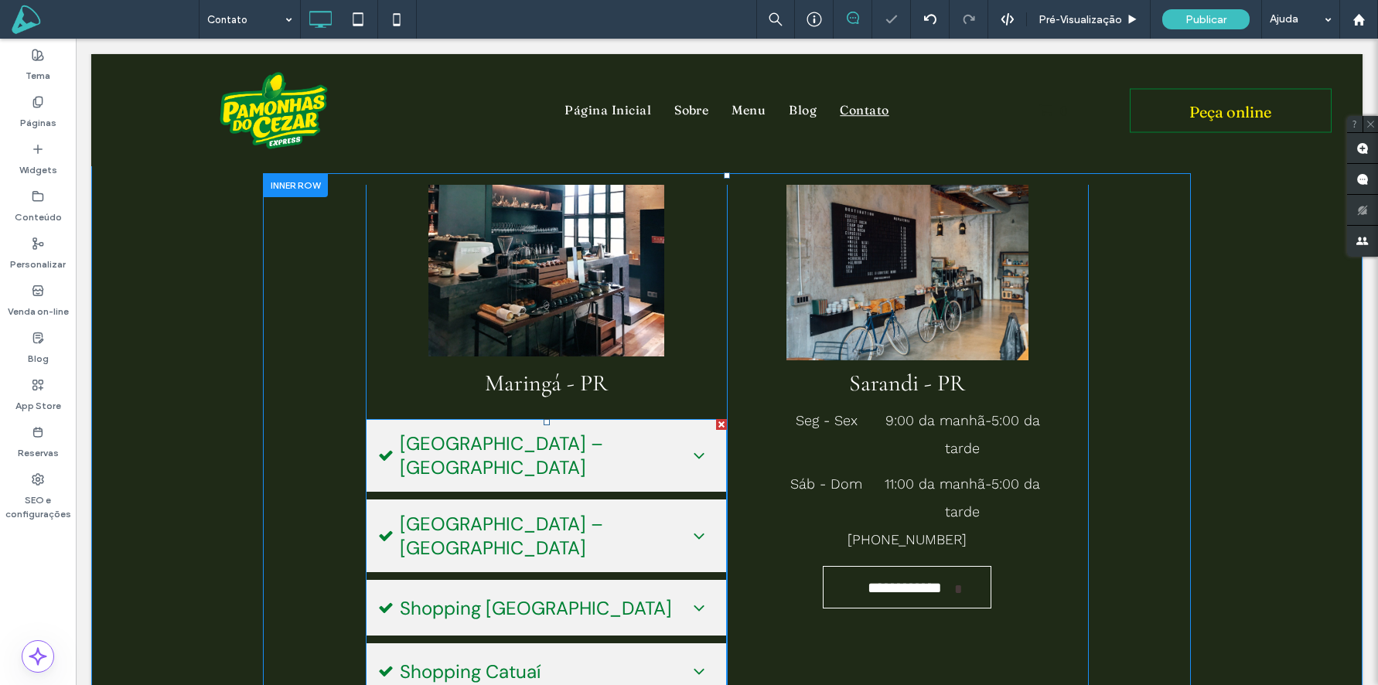
scroll to position [307, 0]
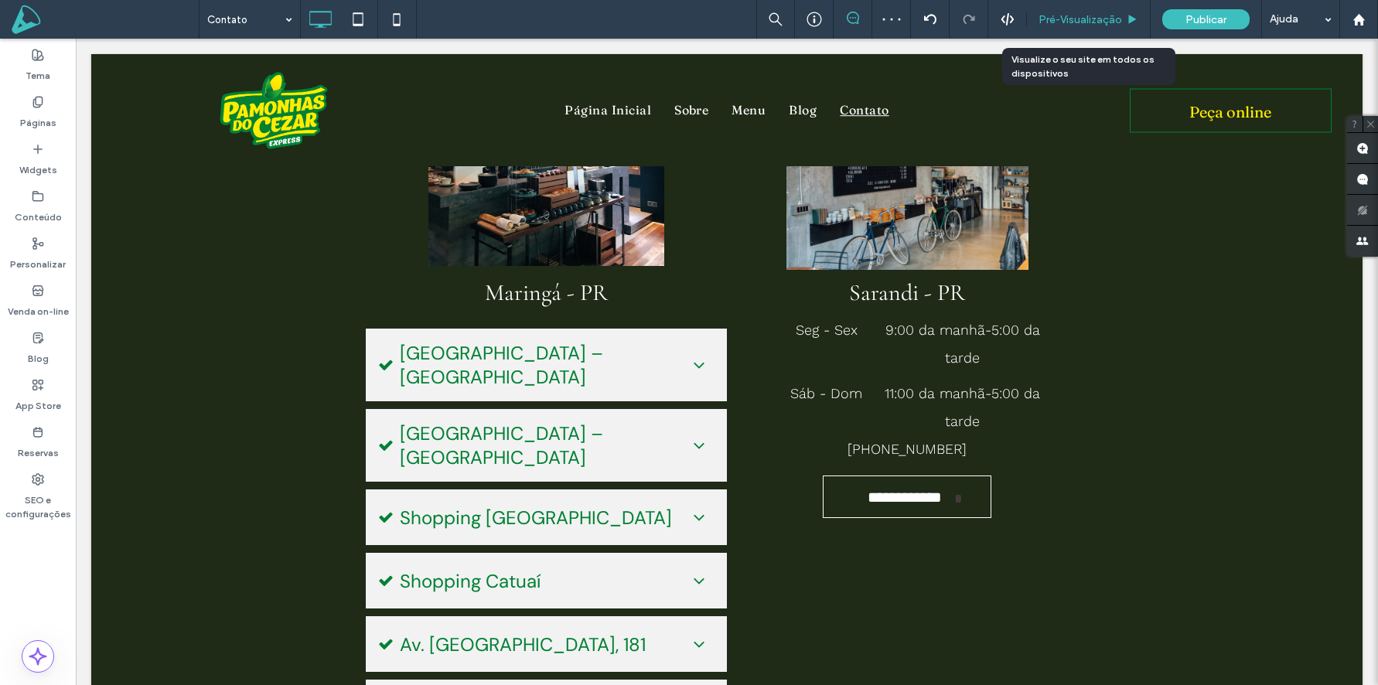
click at [1077, 15] on span "Pré-Visualizaçāo" at bounding box center [1081, 19] width 84 height 13
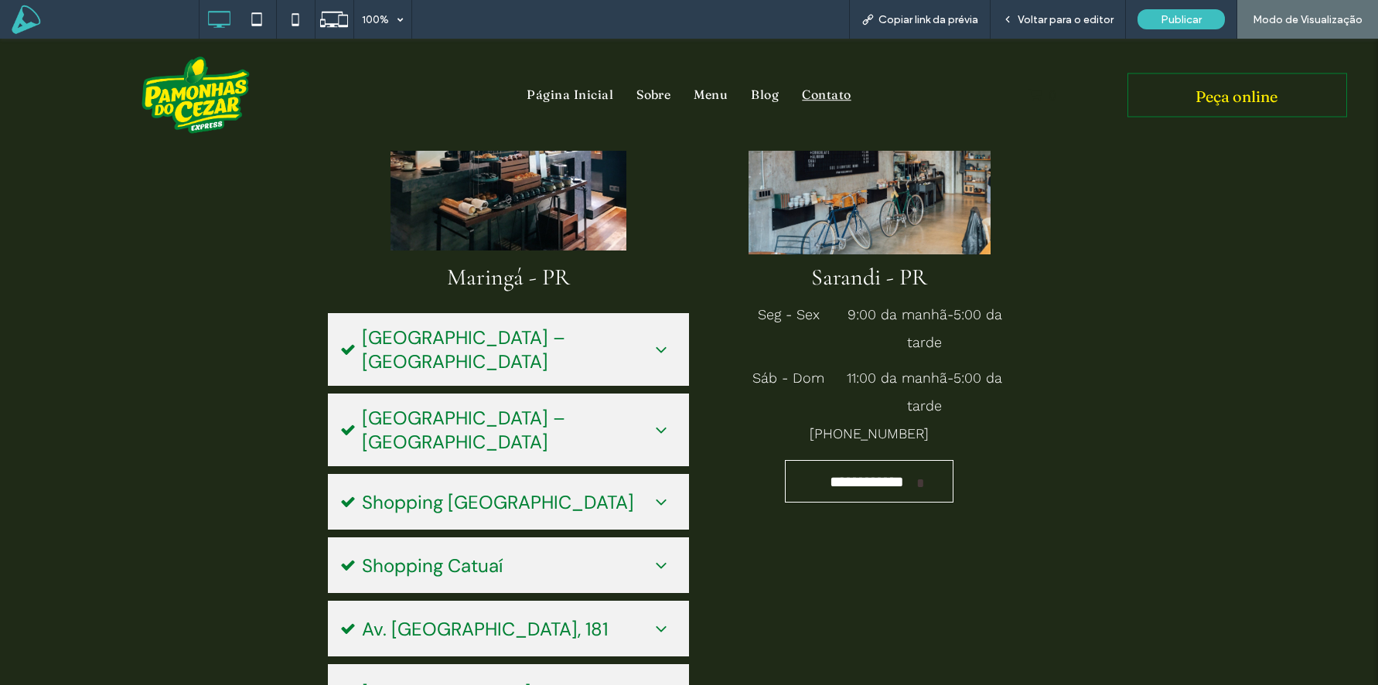
click at [490, 349] on span "Shopping Avenida Center – Loja Externa" at bounding box center [501, 350] width 278 height 48
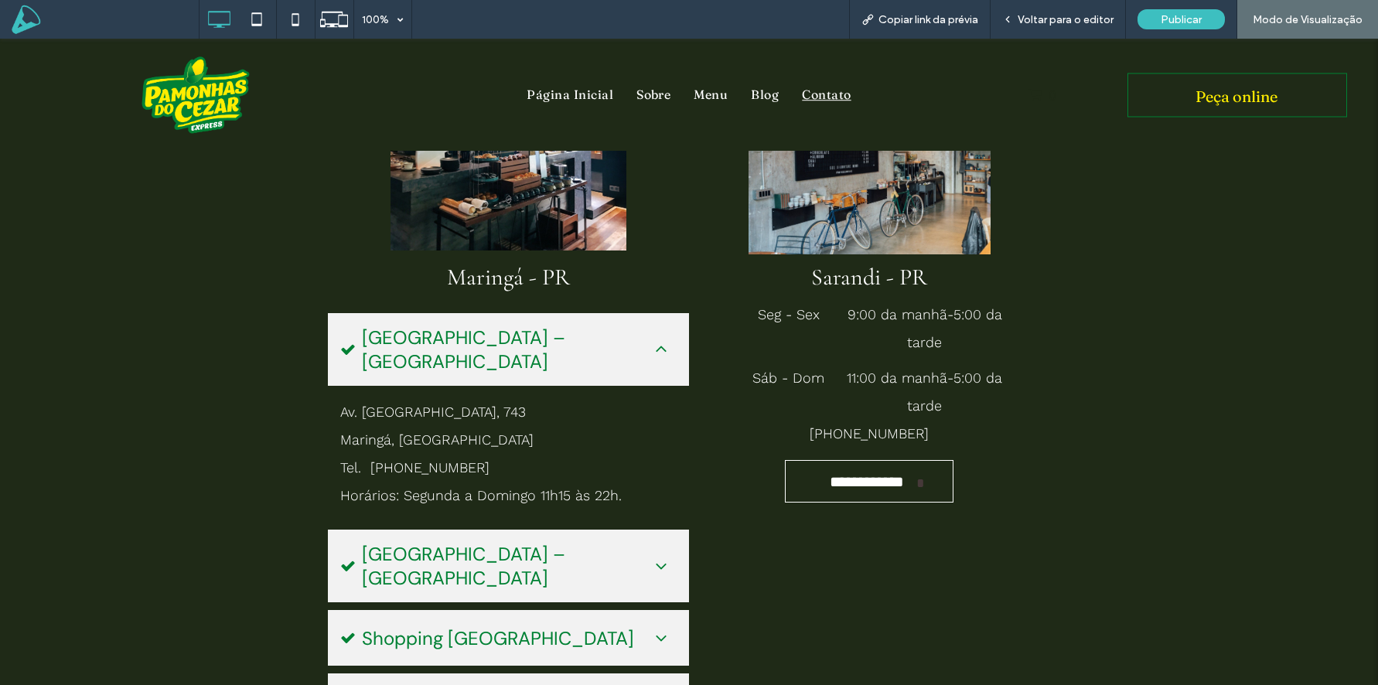
click at [490, 349] on span "Shopping Avenida Center – Loja Externa" at bounding box center [501, 350] width 278 height 48
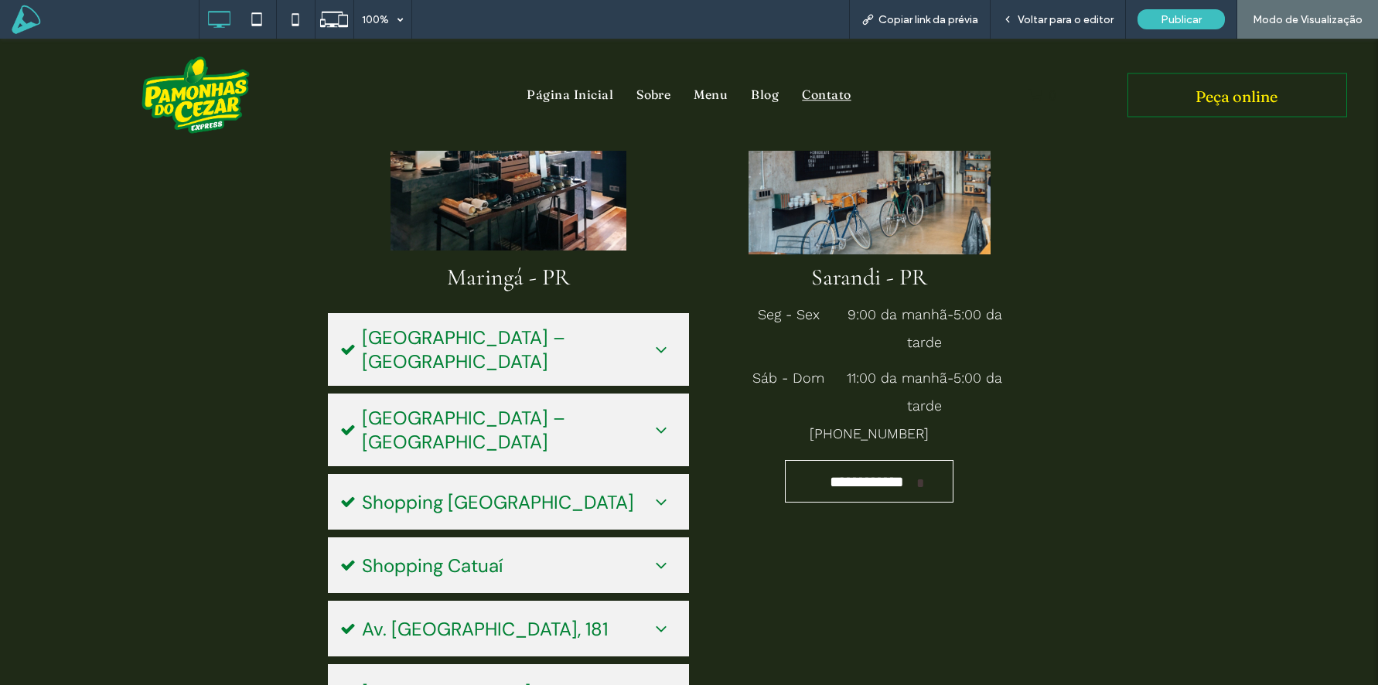
click at [459, 432] on span "Shopping Avenida Center – Praça de Alimentação" at bounding box center [501, 430] width 278 height 48
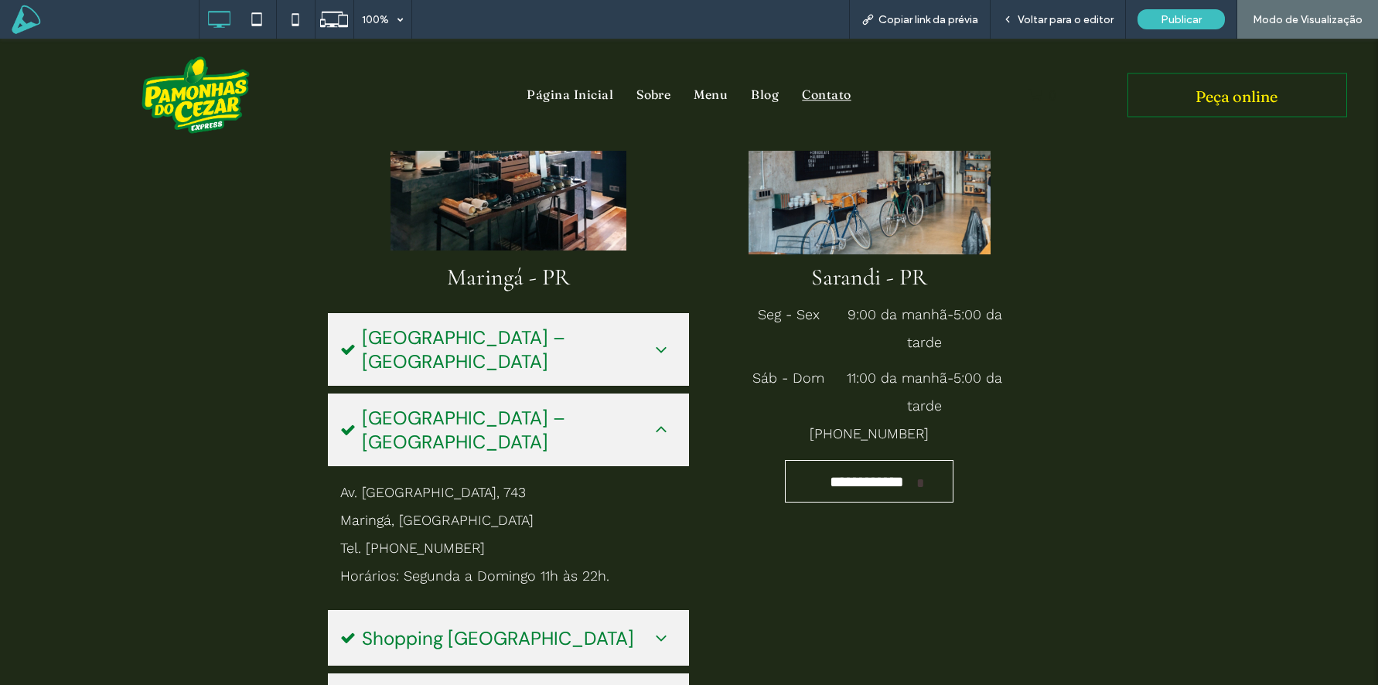
click at [459, 432] on span "Shopping Avenida Center – Praça de Alimentação" at bounding box center [501, 430] width 278 height 48
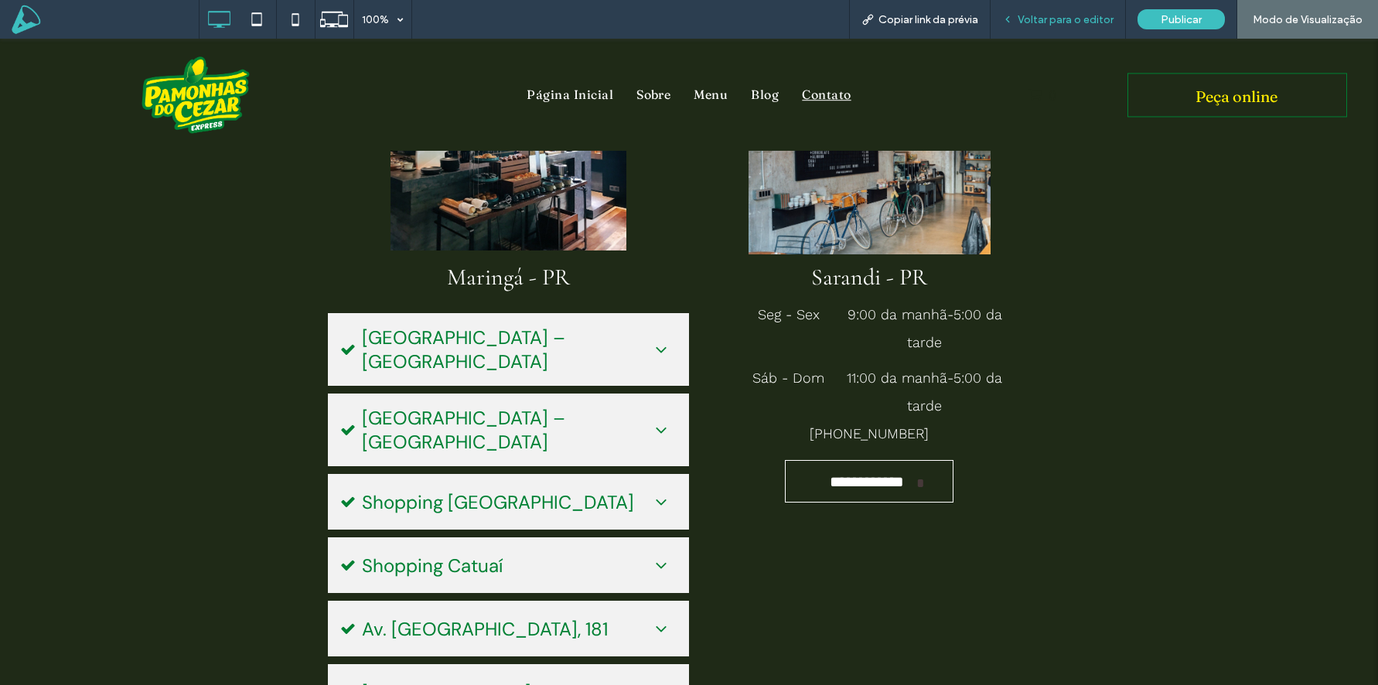
click at [1058, 22] on span "Voltar para o editor" at bounding box center [1066, 19] width 96 height 13
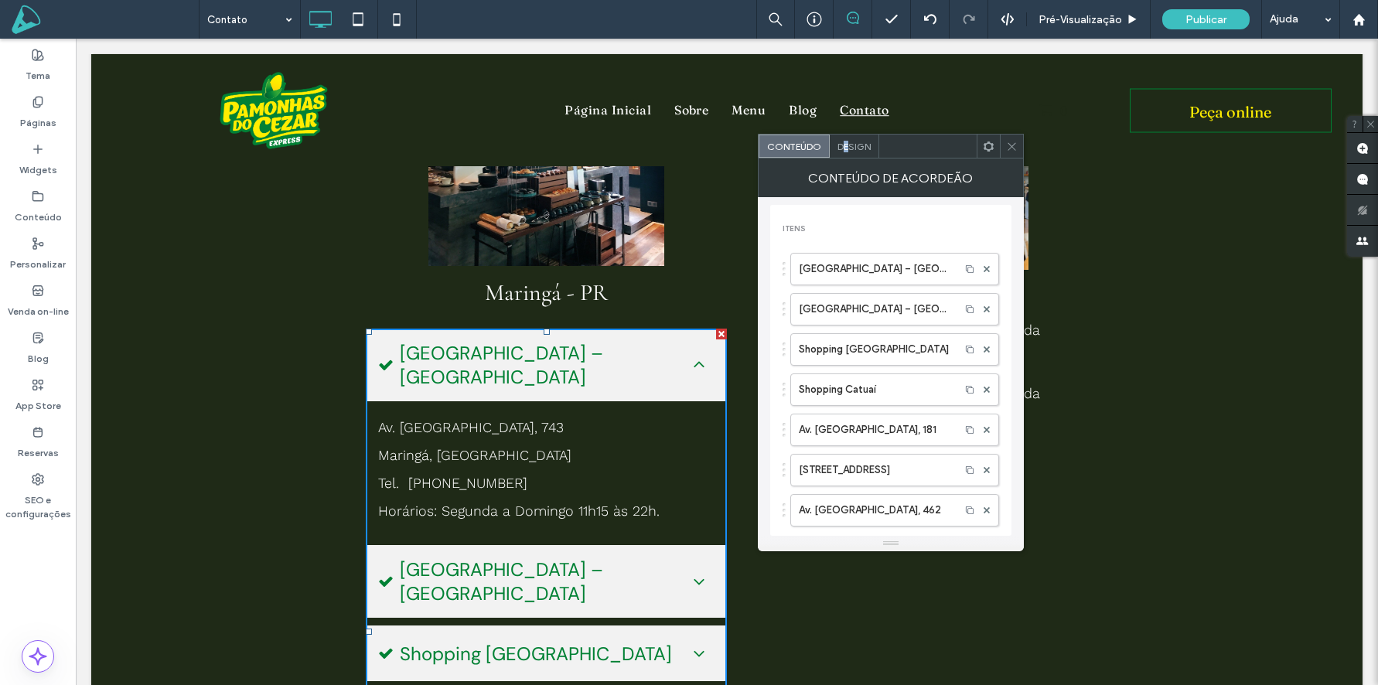
click at [846, 145] on span "Design" at bounding box center [854, 147] width 33 height 12
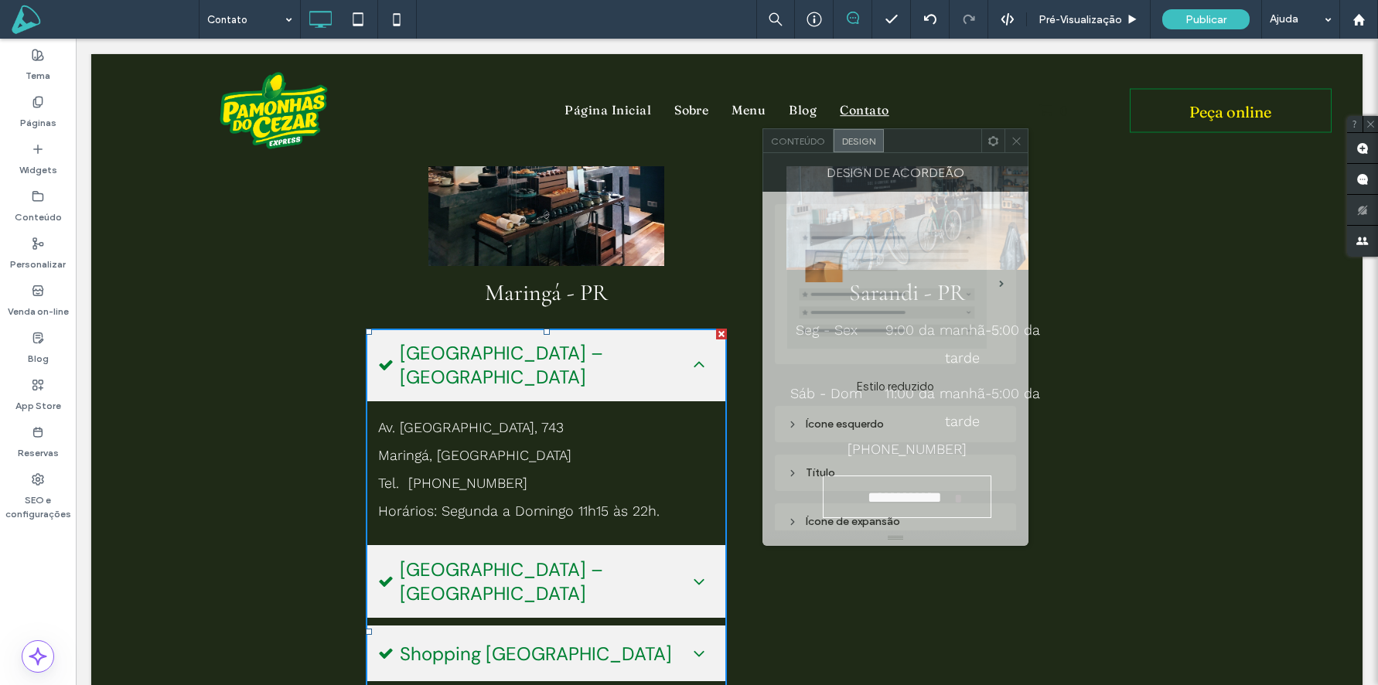
drag, startPoint x: 914, startPoint y: 152, endPoint x: 988, endPoint y: 118, distance: 80.7
click at [981, 129] on div at bounding box center [932, 140] width 97 height 23
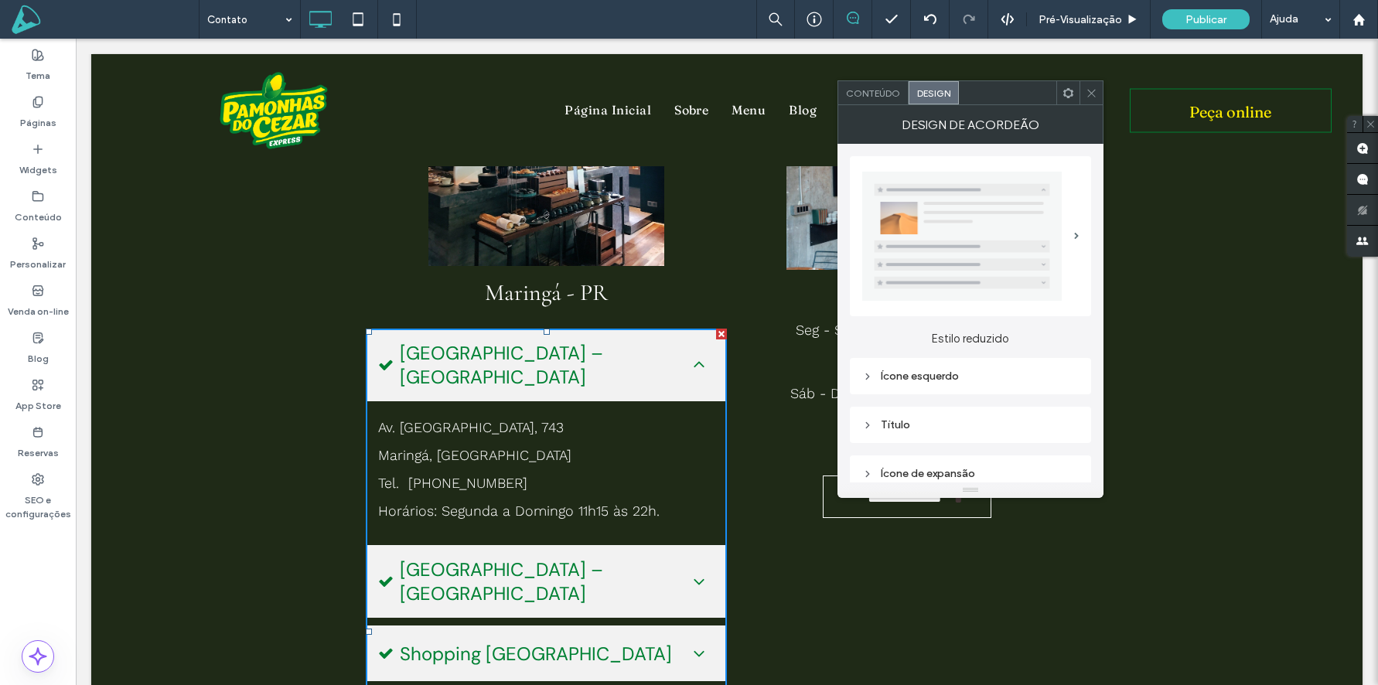
scroll to position [99, 0]
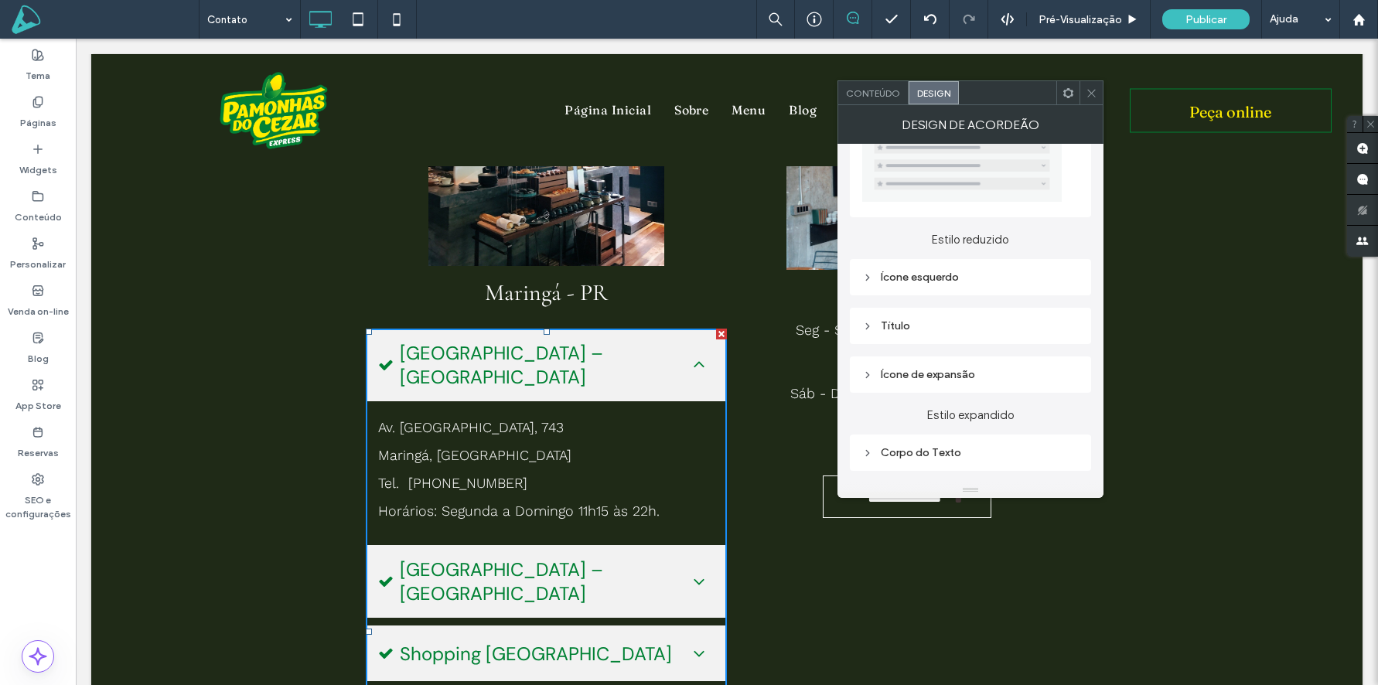
click at [913, 283] on div "Ícone esquerdo" at bounding box center [970, 277] width 217 height 21
click at [888, 327] on div "Título" at bounding box center [970, 325] width 217 height 13
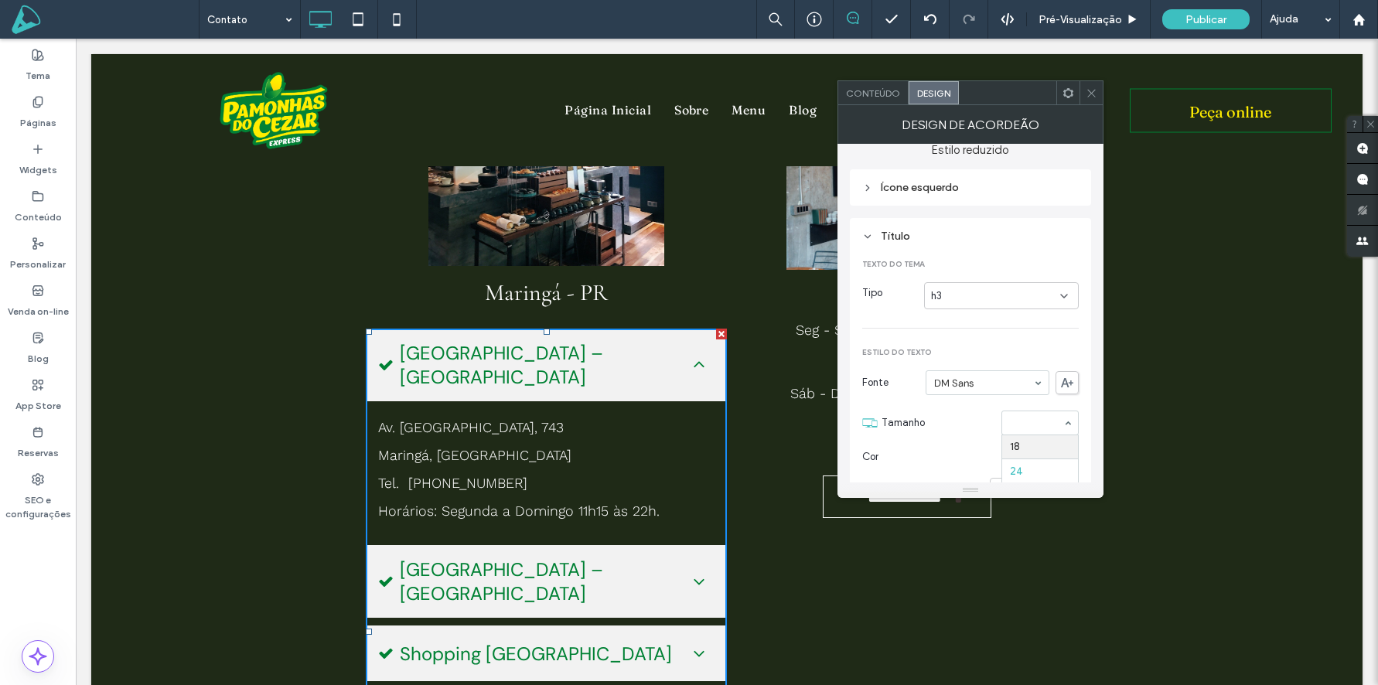
scroll to position [176, 0]
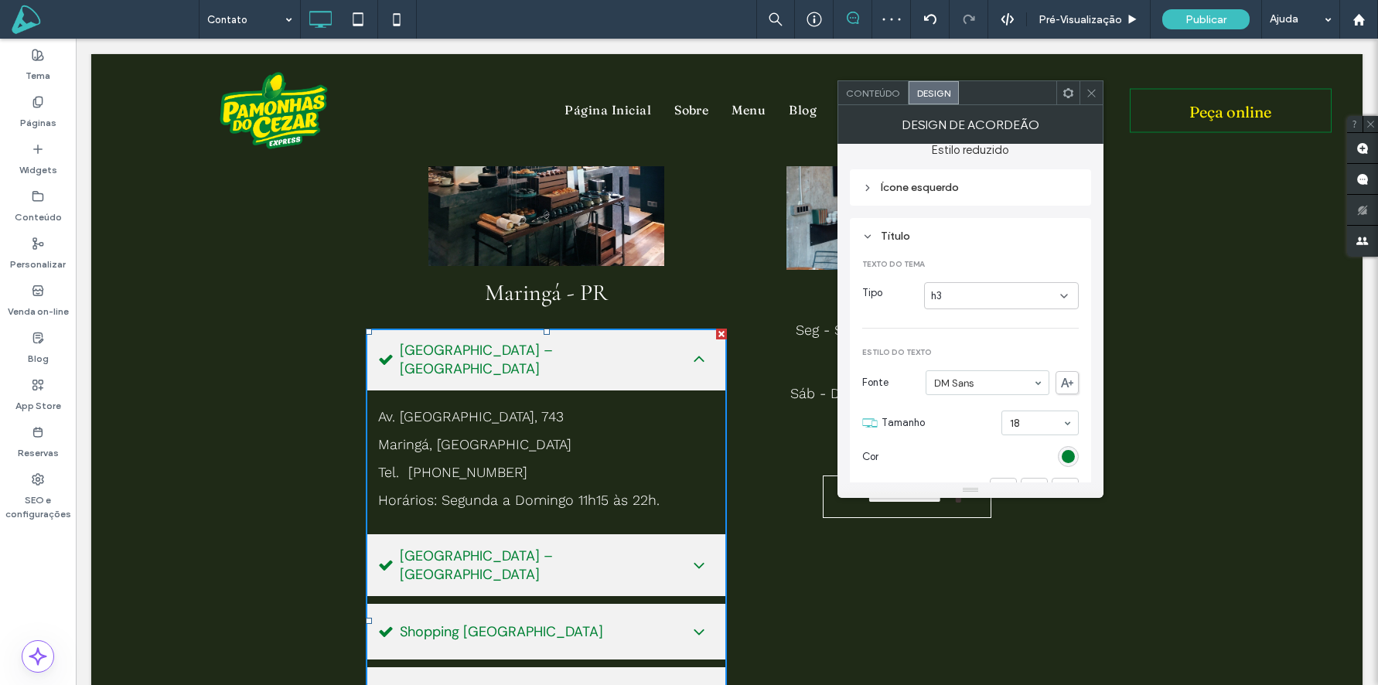
click at [864, 233] on icon at bounding box center [867, 236] width 11 height 11
click at [868, 360] on icon at bounding box center [867, 363] width 11 height 11
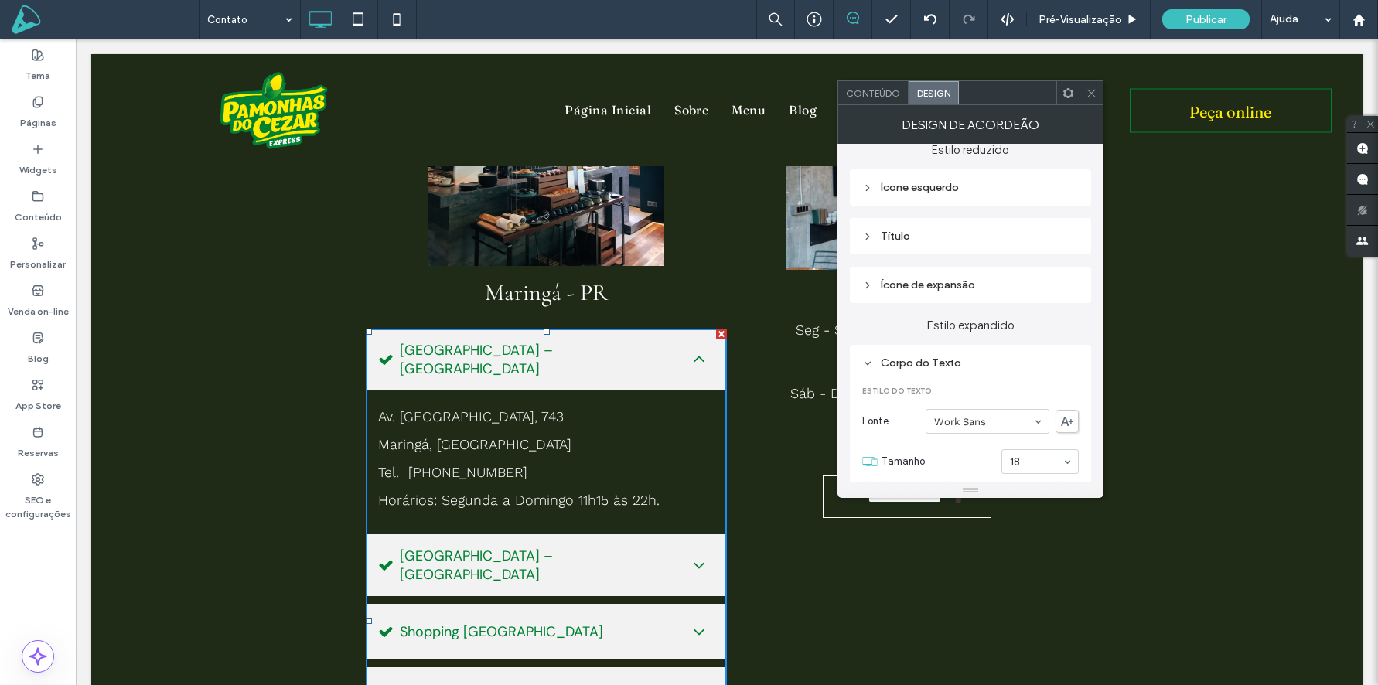
scroll to position [268, 0]
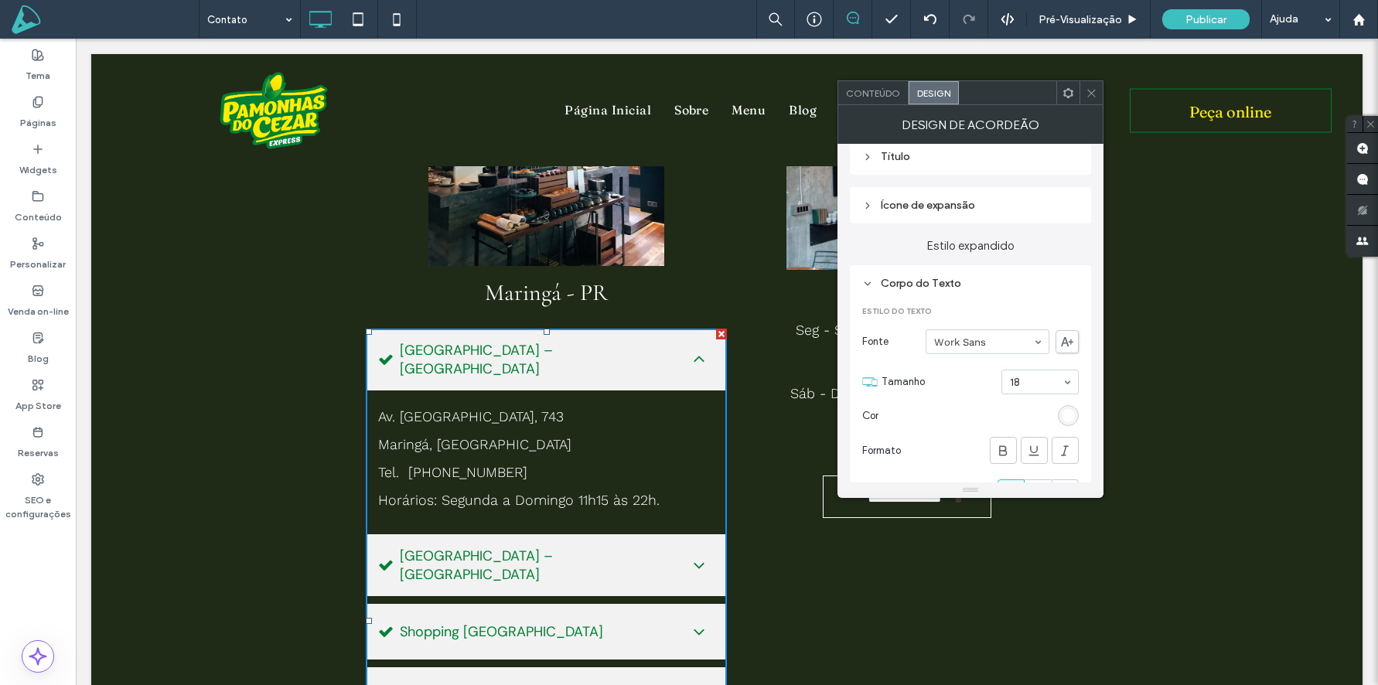
drag, startPoint x: 1083, startPoint y: 382, endPoint x: 1073, endPoint y: 382, distance: 9.3
click at [1083, 382] on div "Corpo do Texto Estilo do Texto Fonte Work Sans Tamanho 18 Cor Formato Alinhamen…" at bounding box center [970, 511] width 241 height 492
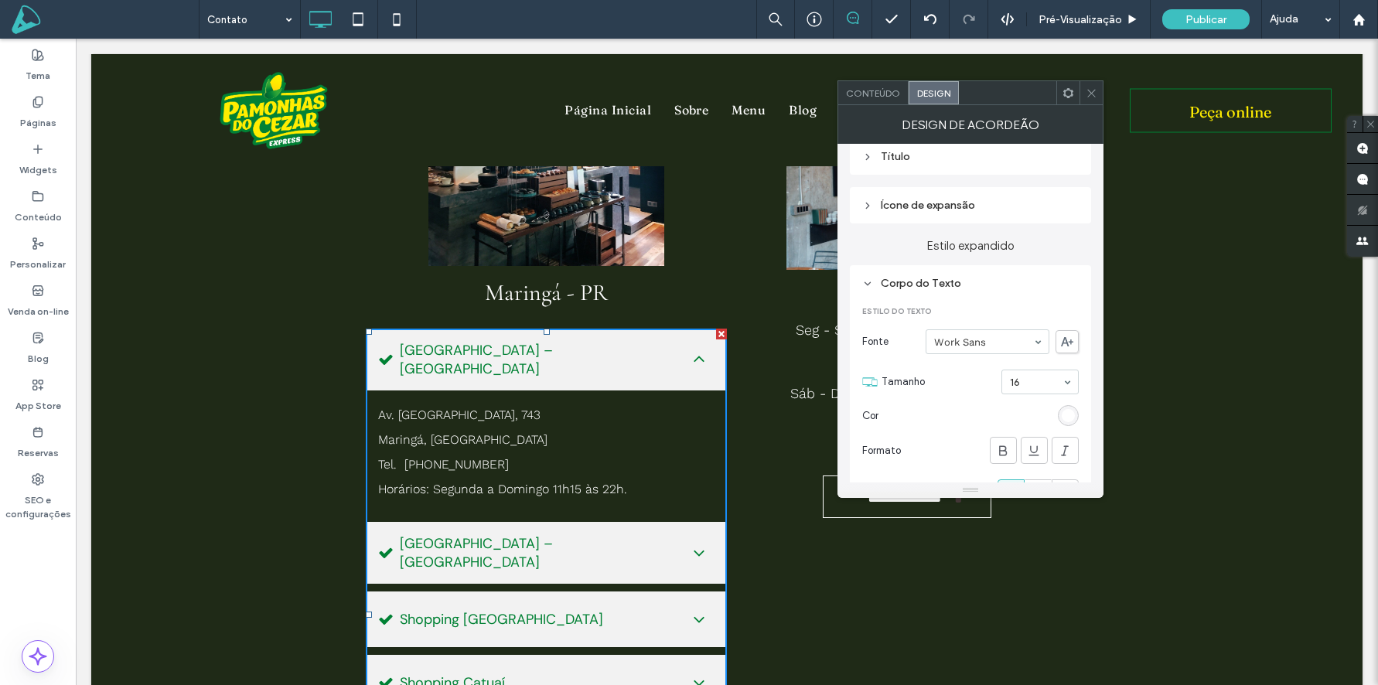
click at [1094, 97] on icon at bounding box center [1092, 93] width 12 height 12
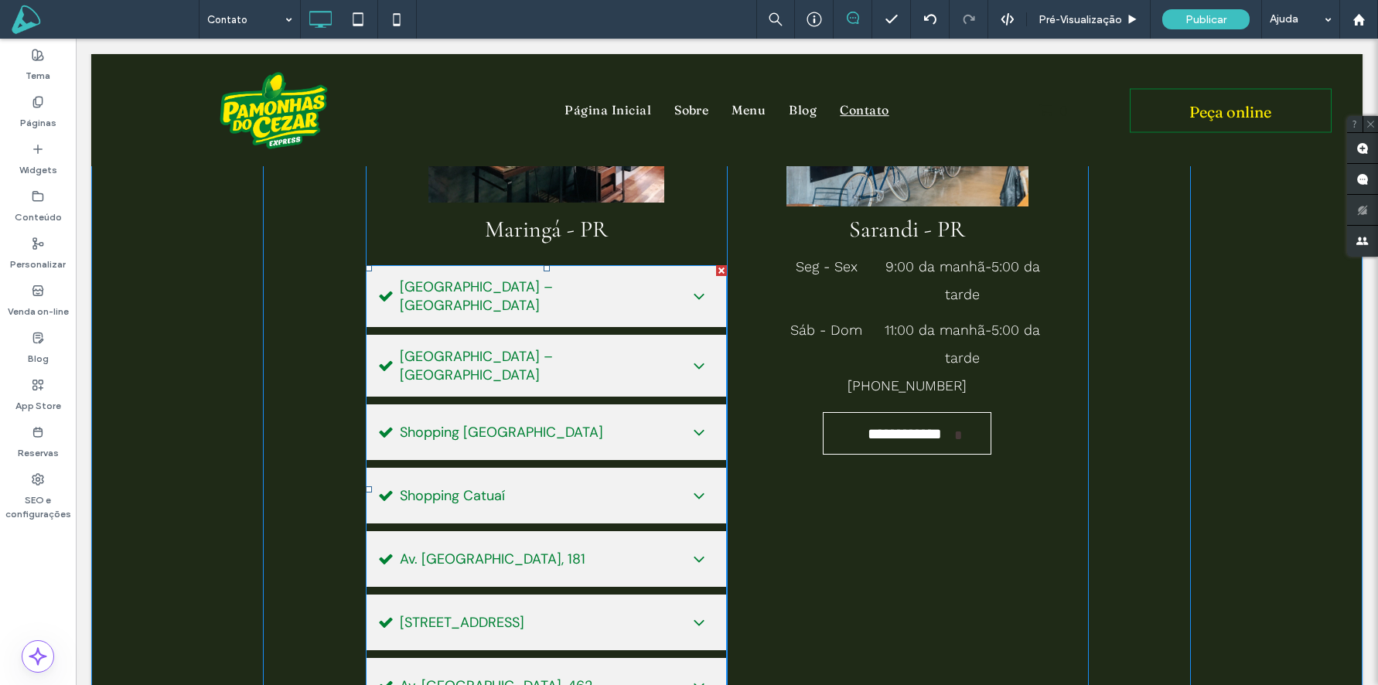
scroll to position [325, 0]
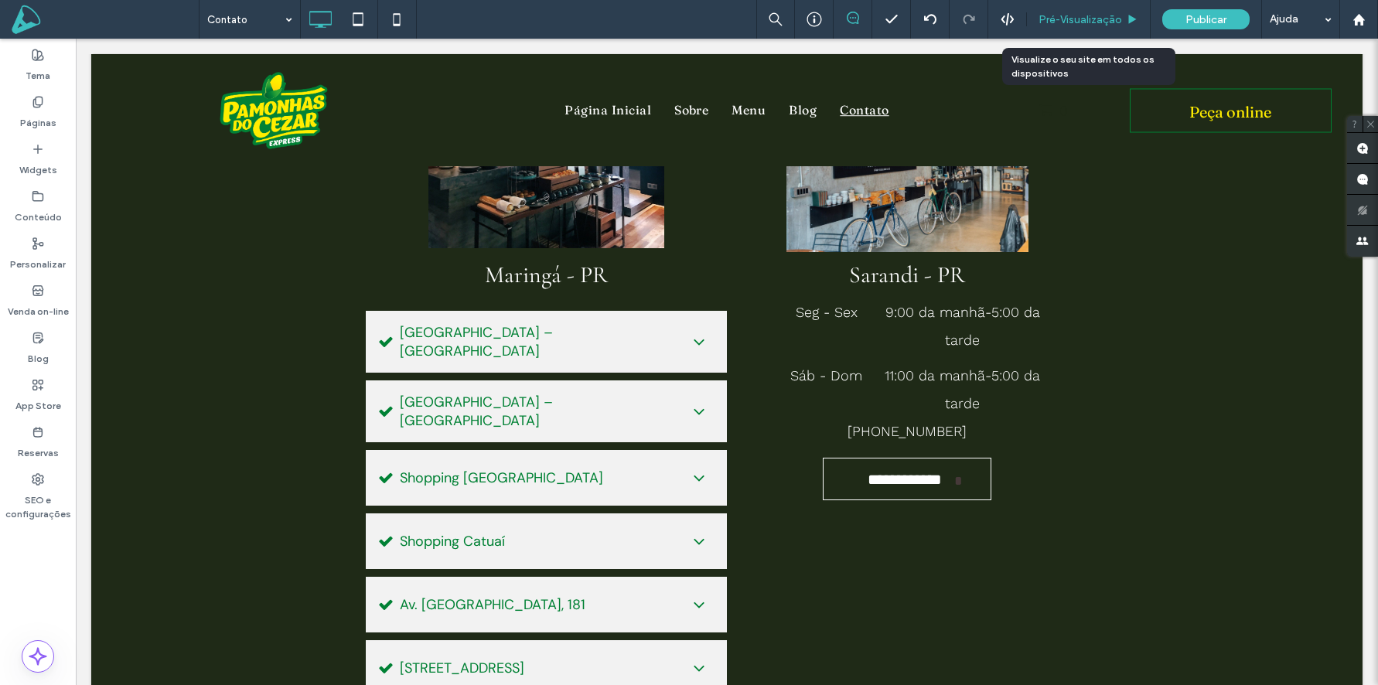
click at [1073, 17] on span "Pré-Visualizaçāo" at bounding box center [1081, 19] width 84 height 13
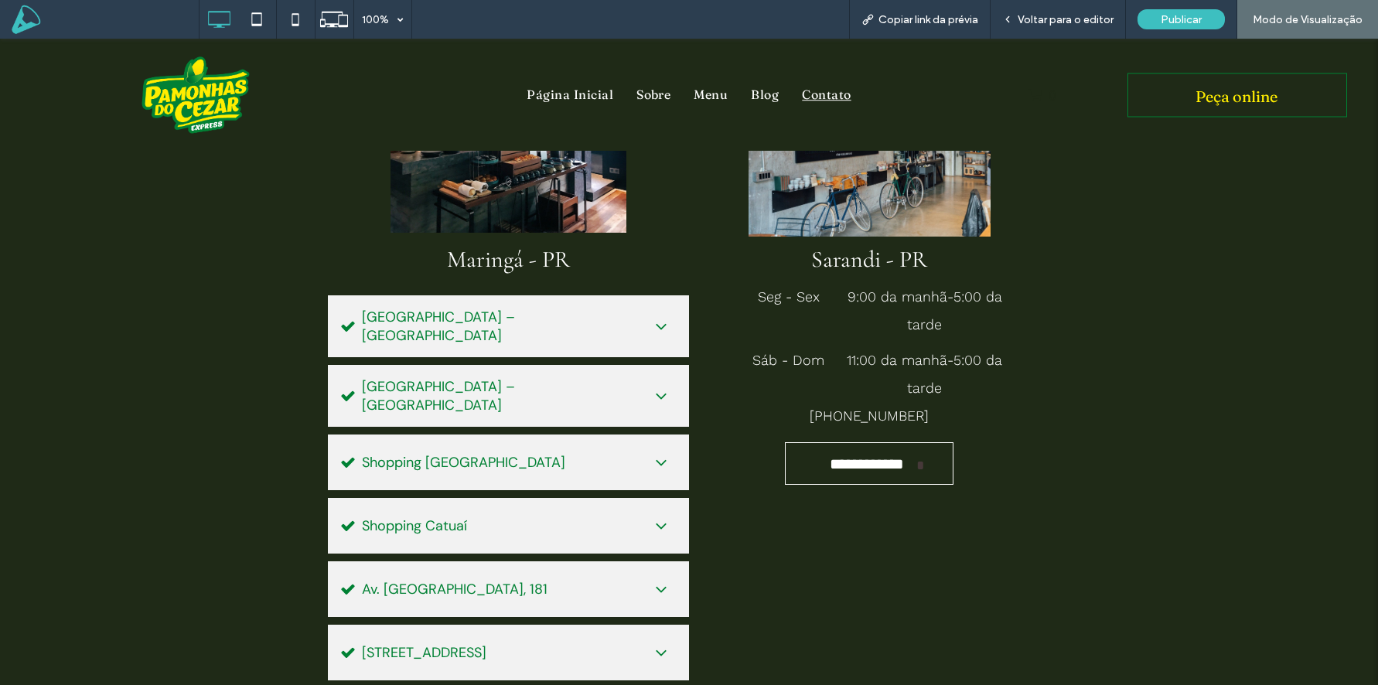
click at [517, 326] on span "Shopping Avenida Center – Loja Externa" at bounding box center [501, 326] width 278 height 37
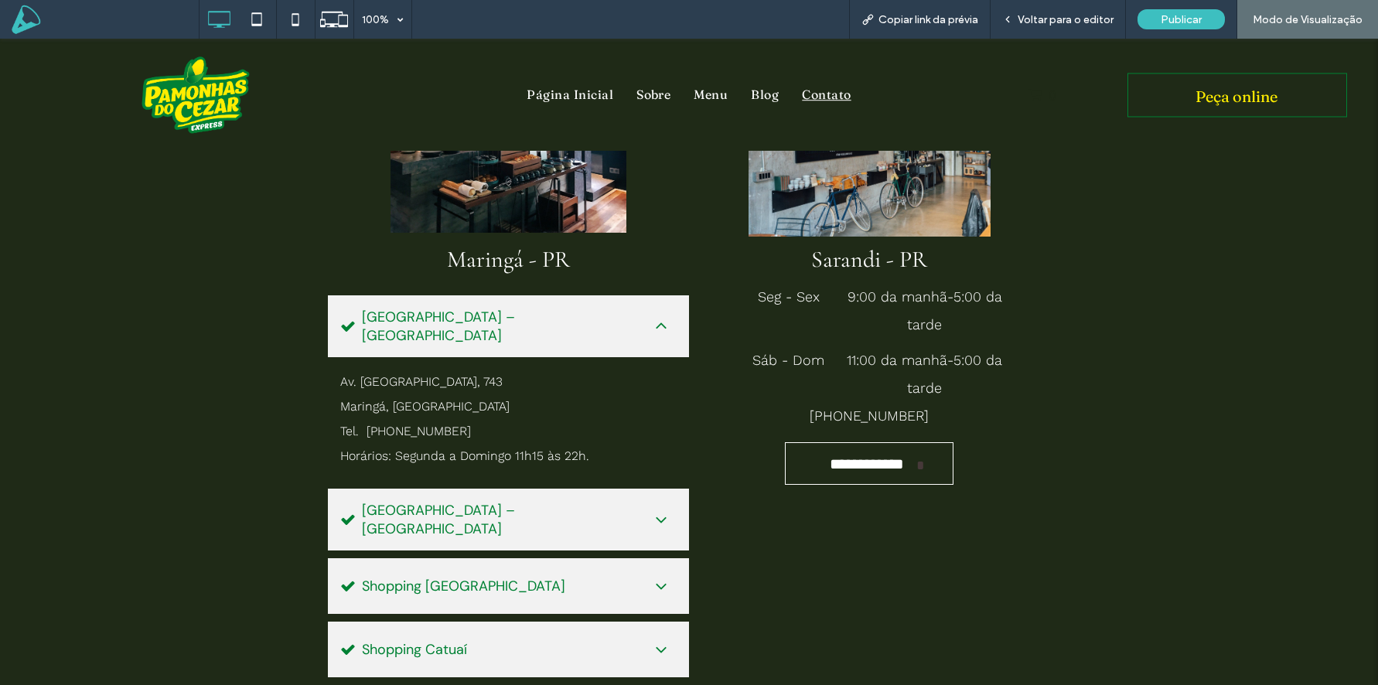
click at [517, 326] on span "Shopping Avenida Center – Loja Externa" at bounding box center [501, 326] width 278 height 37
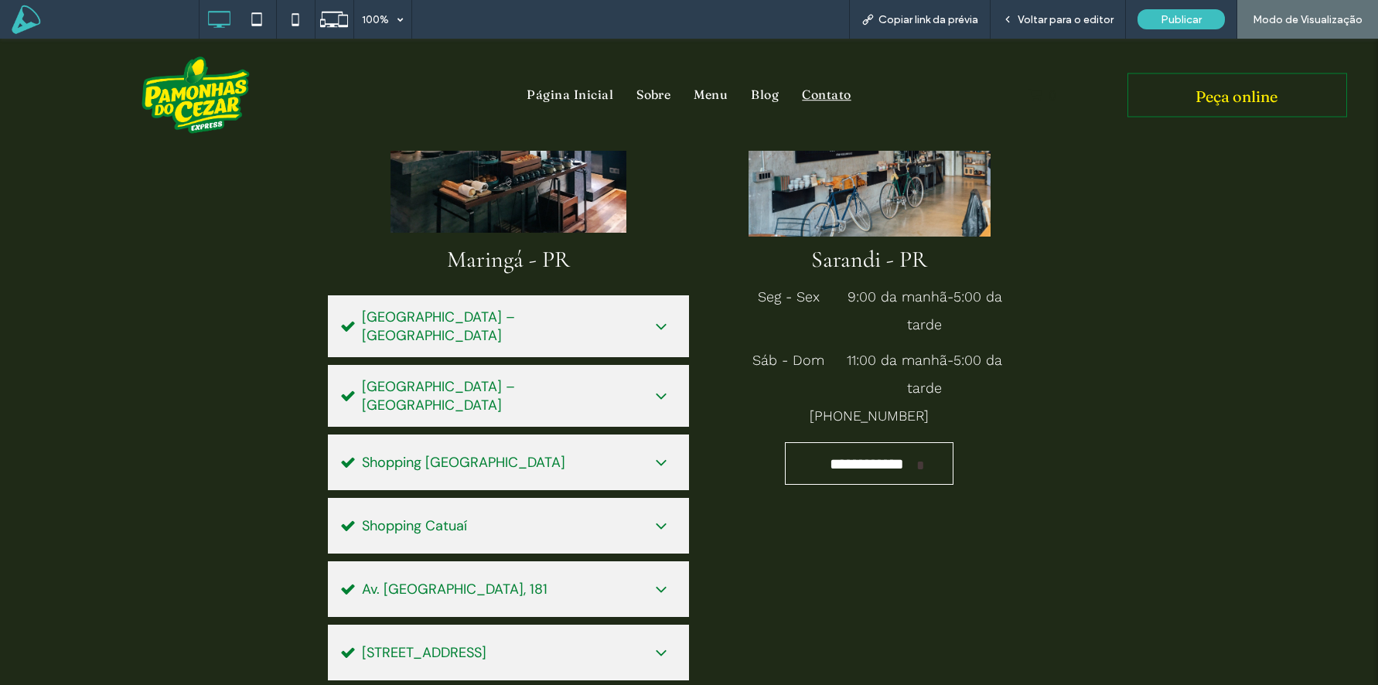
click at [512, 423] on ul "Shopping Avenida Center – Loja Externa Av. São Paulo, 743 Maringá, Paraná Tel. …" at bounding box center [508, 519] width 361 height 449
click at [516, 393] on span "Shopping Avenida Center – Praça de Alimentação" at bounding box center [501, 395] width 278 height 37
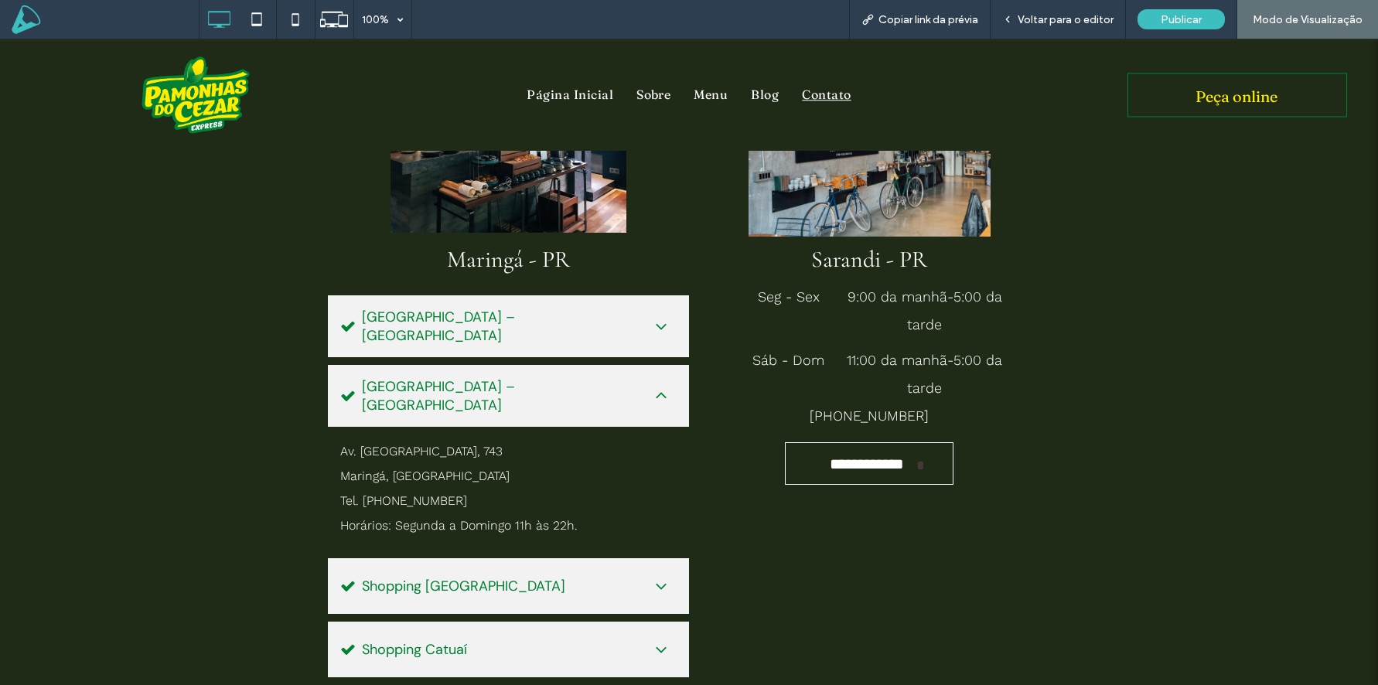
click at [516, 393] on span "Shopping Avenida Center – Praça de Alimentação" at bounding box center [501, 395] width 278 height 37
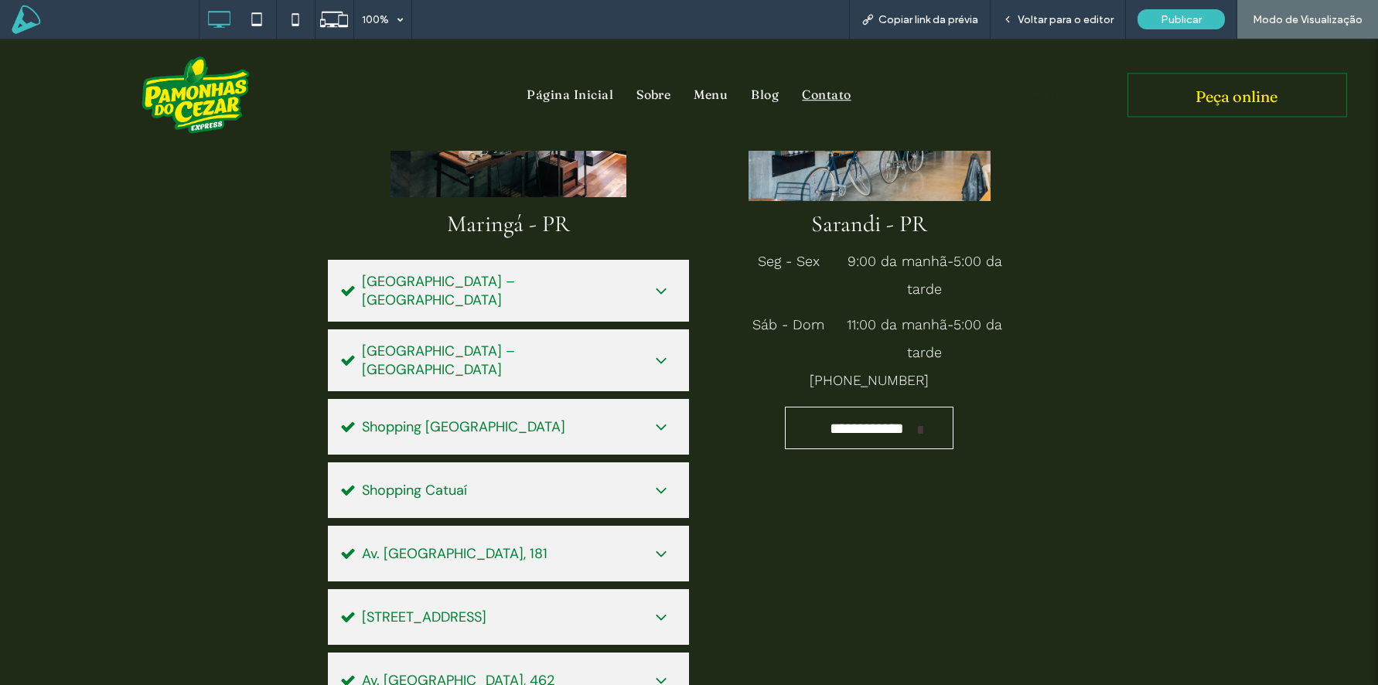
scroll to position [175, 0]
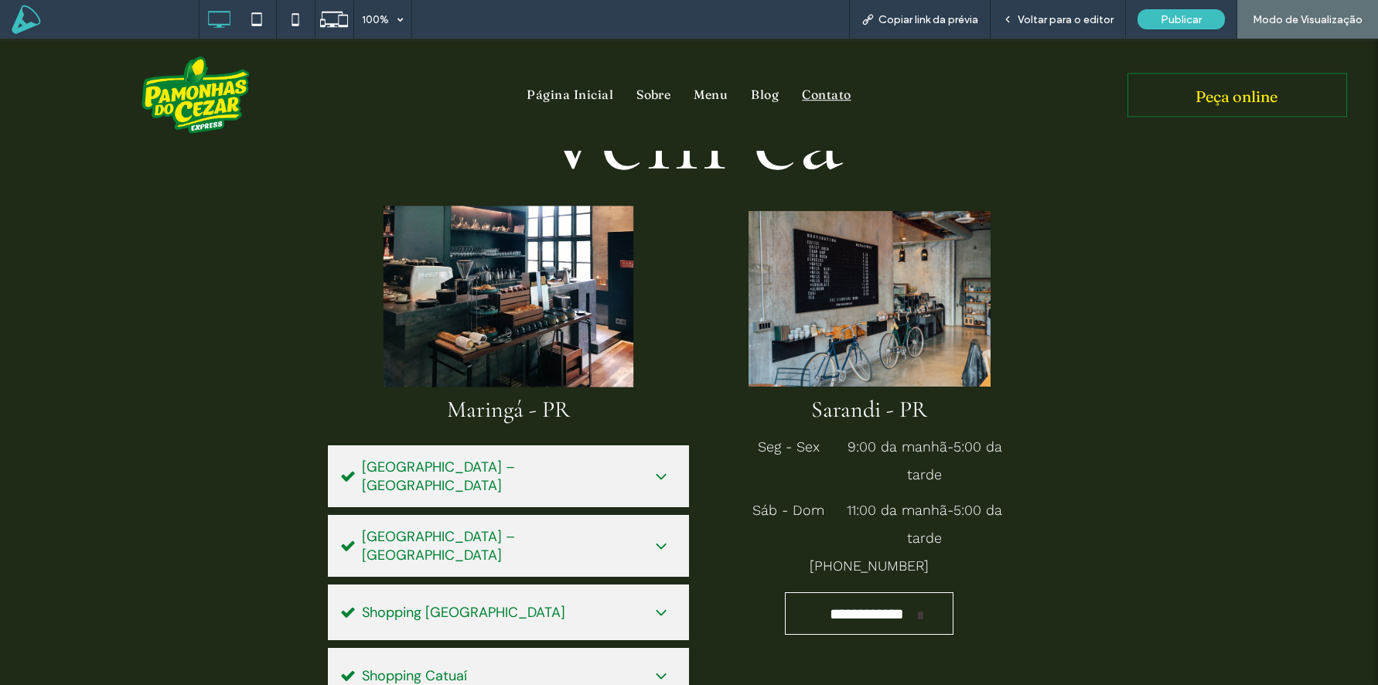
click at [561, 278] on img at bounding box center [509, 298] width 250 height 182
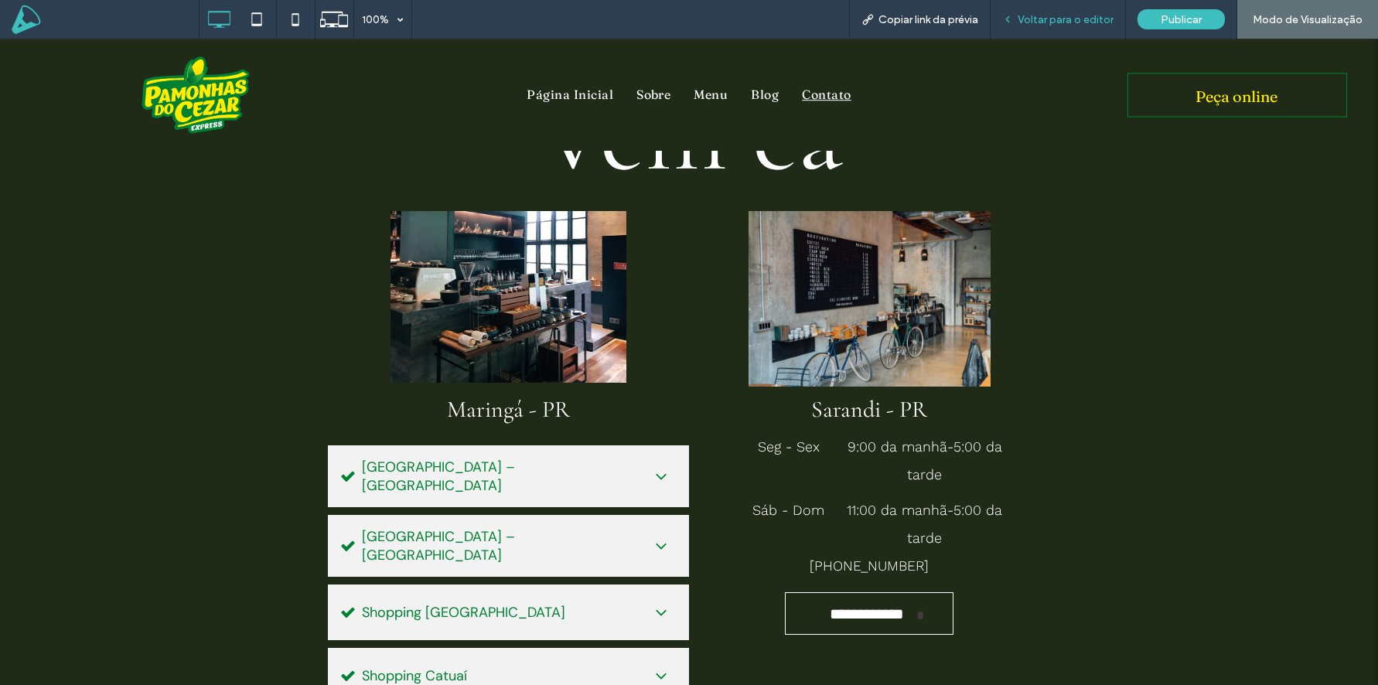
click at [1064, 17] on span "Voltar para o editor" at bounding box center [1066, 19] width 96 height 13
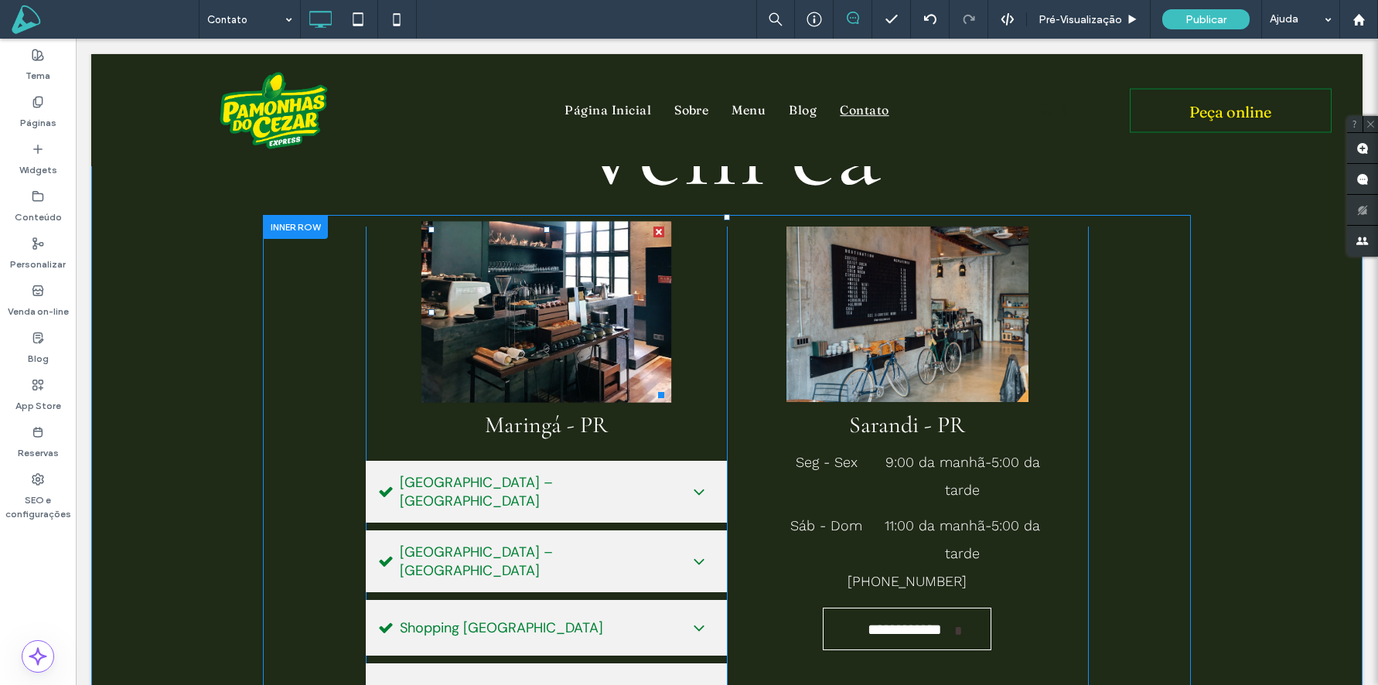
click at [473, 340] on img at bounding box center [547, 313] width 250 height 182
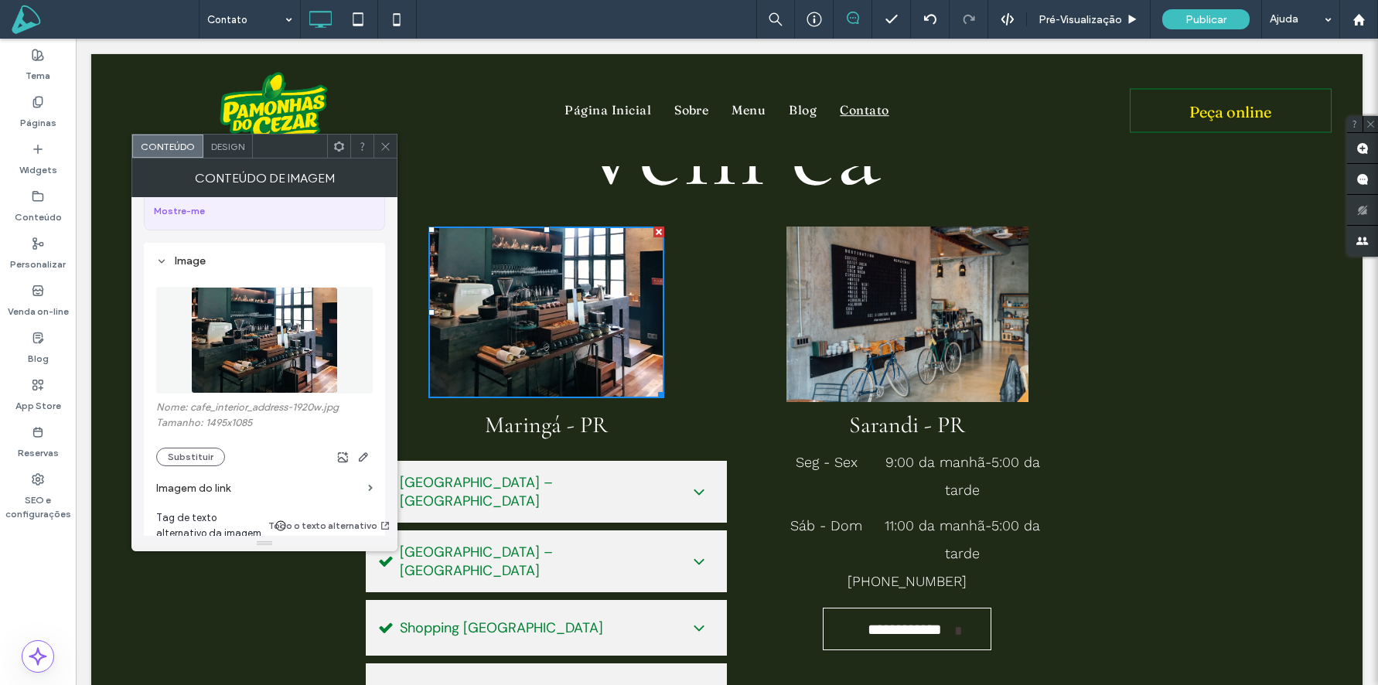
scroll to position [159, 0]
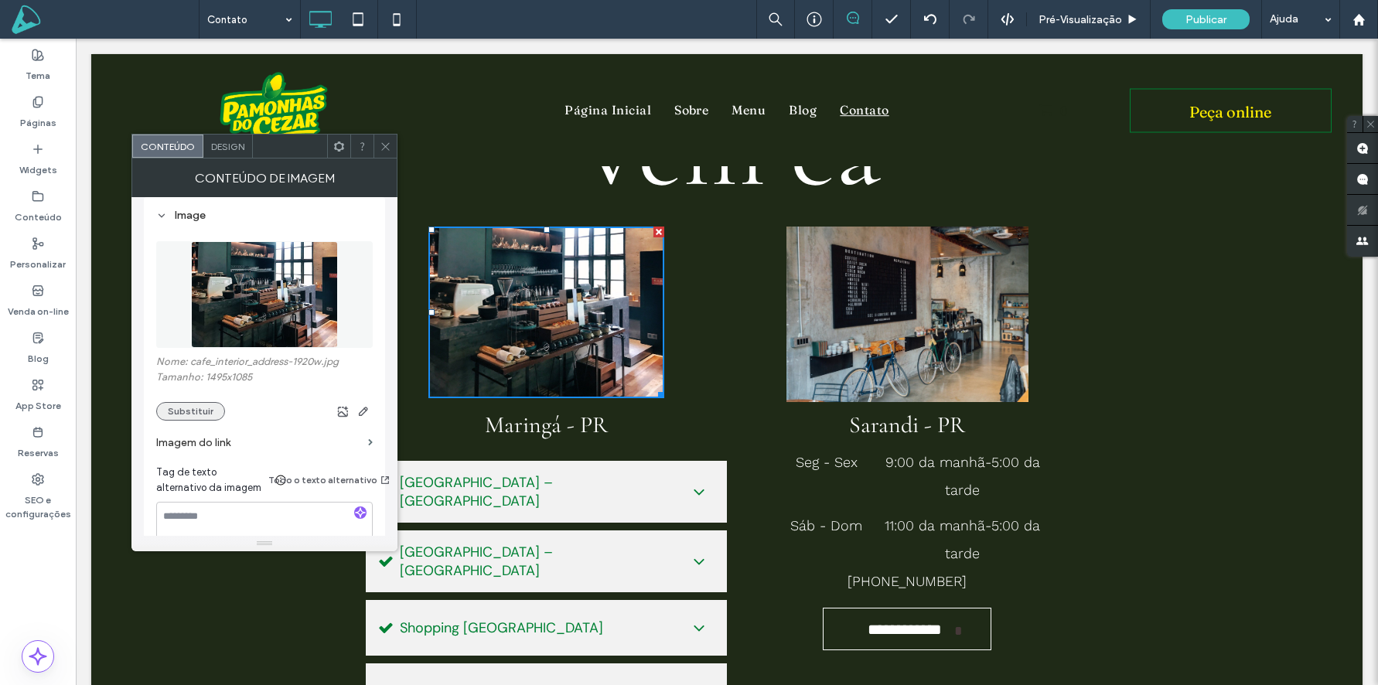
click at [189, 411] on button "Substituir" at bounding box center [190, 411] width 69 height 19
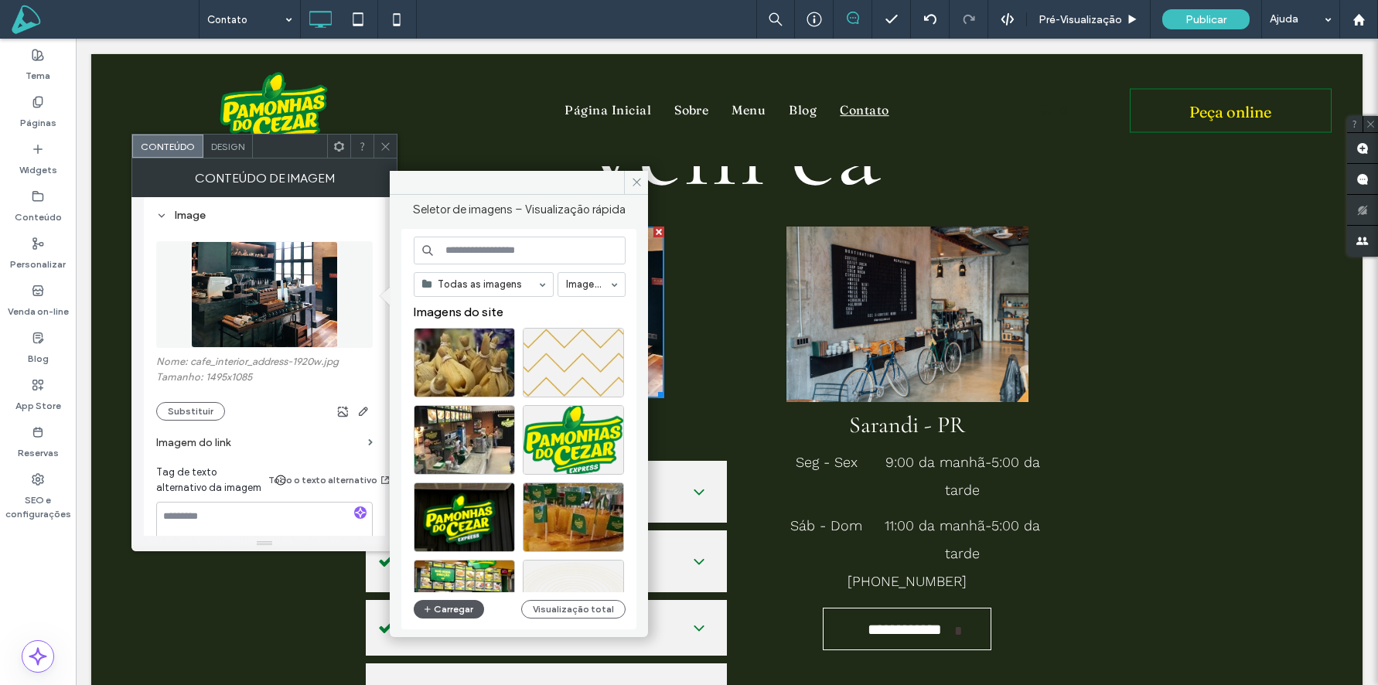
click at [438, 616] on button "Carregar" at bounding box center [449, 609] width 70 height 19
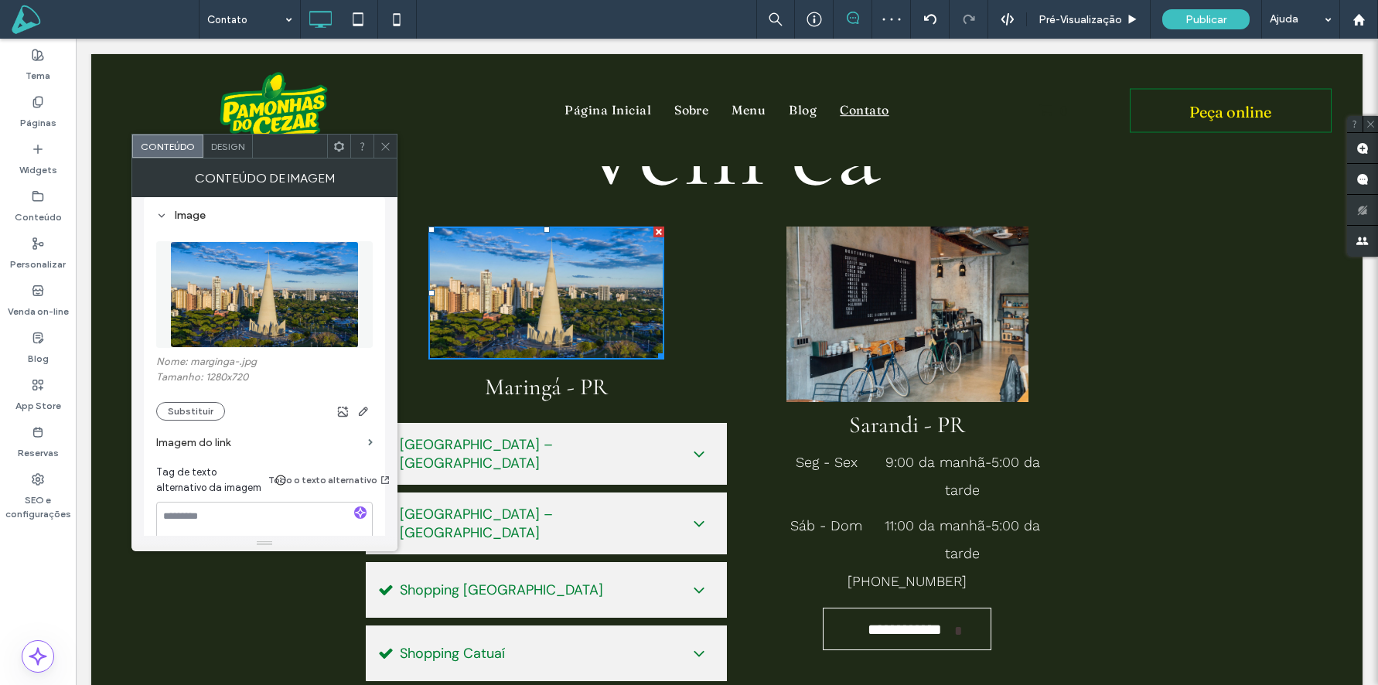
click at [384, 145] on use at bounding box center [385, 146] width 8 height 8
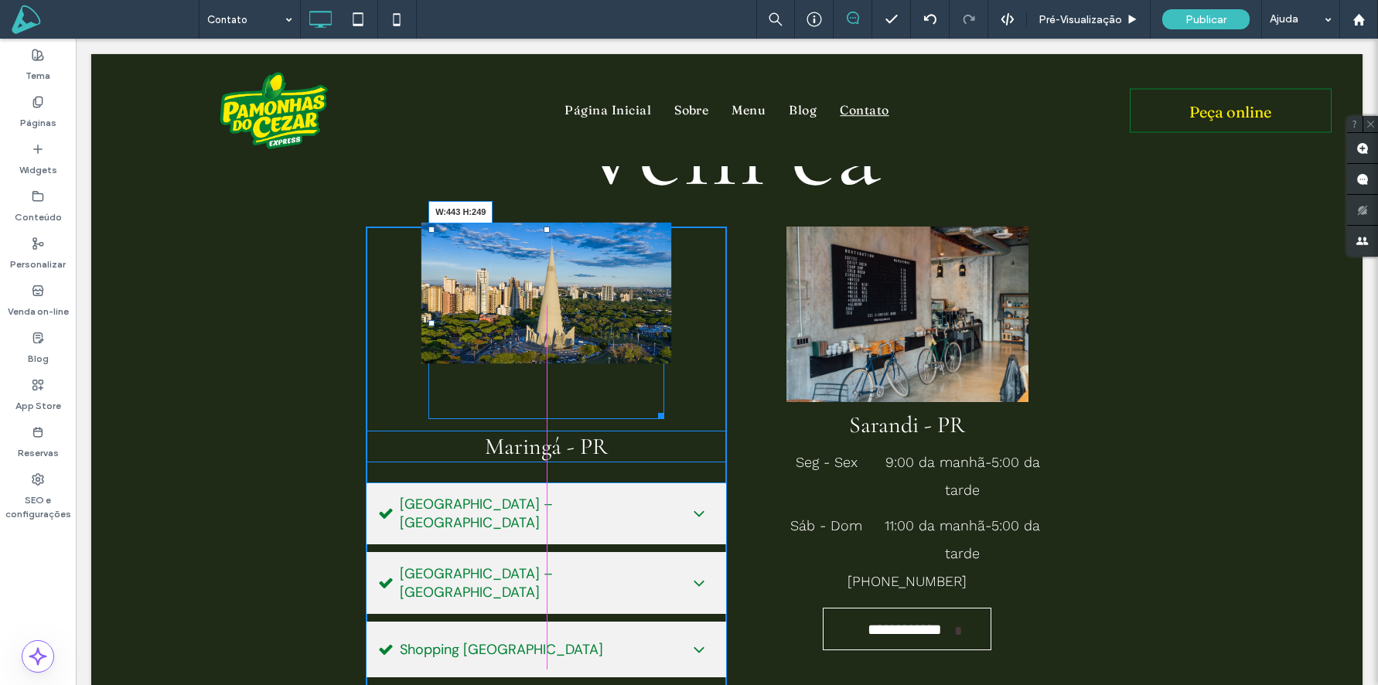
drag, startPoint x: 660, startPoint y: 357, endPoint x: 715, endPoint y: 383, distance: 60.6
click at [664, 383] on div "W:443 H:249" at bounding box center [546, 323] width 236 height 193
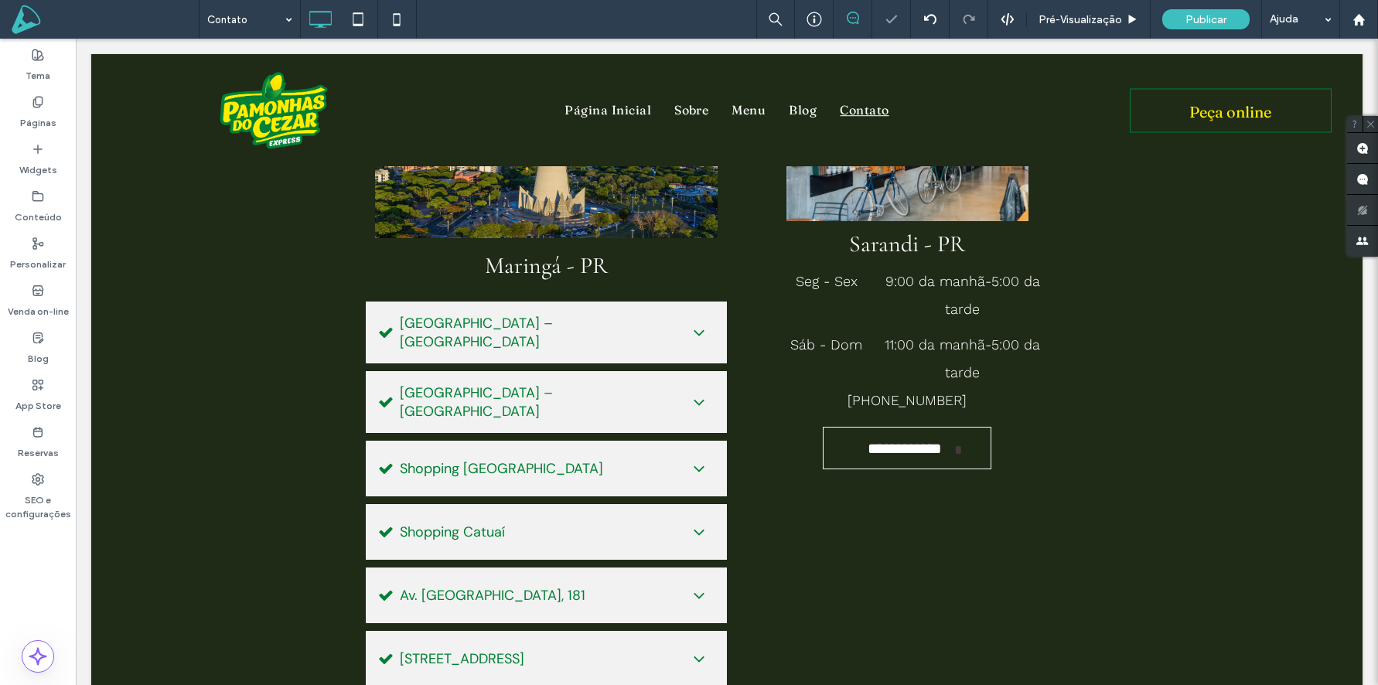
scroll to position [249, 0]
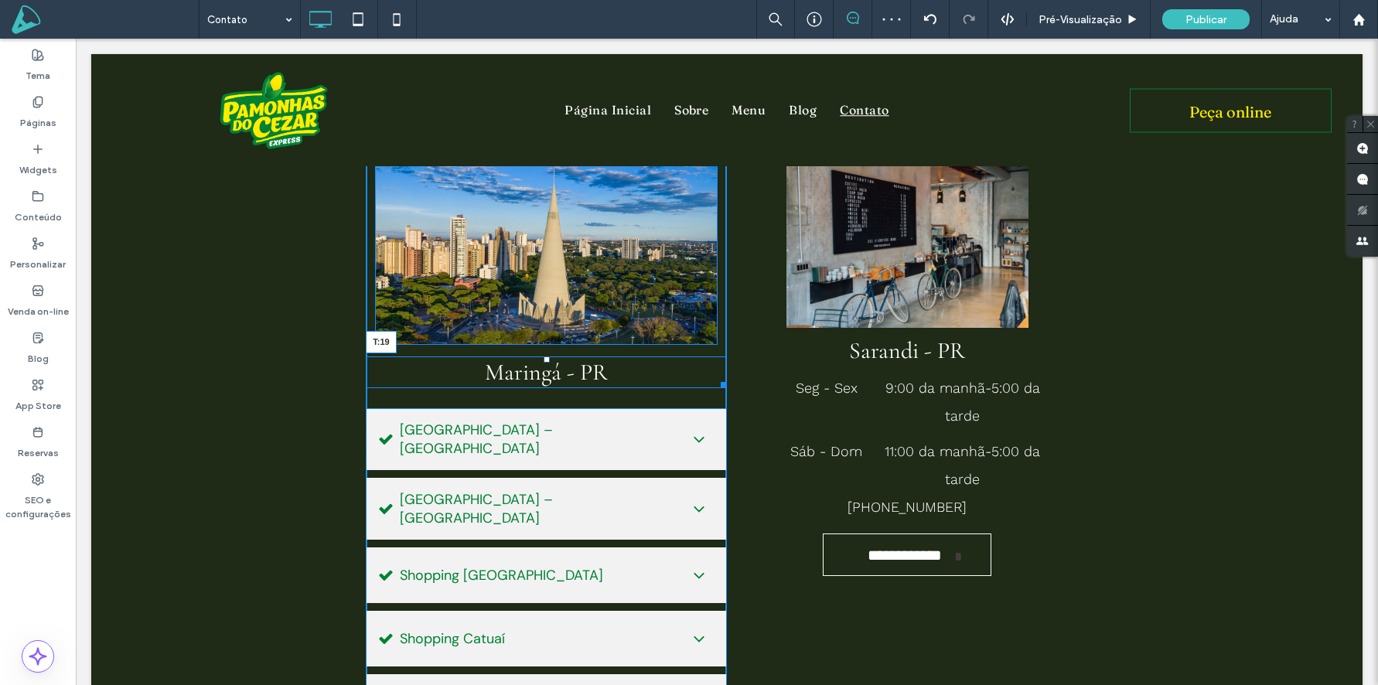
click at [548, 363] on div at bounding box center [547, 360] width 6 height 6
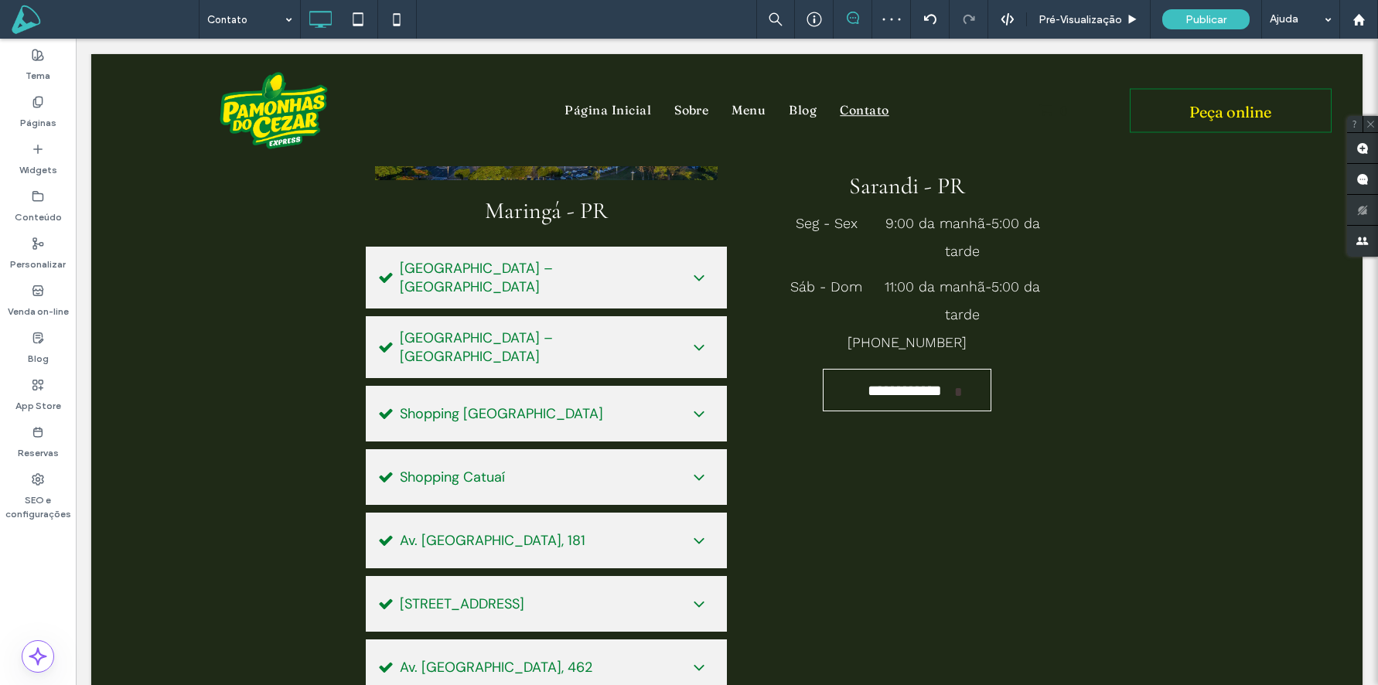
scroll to position [466, 0]
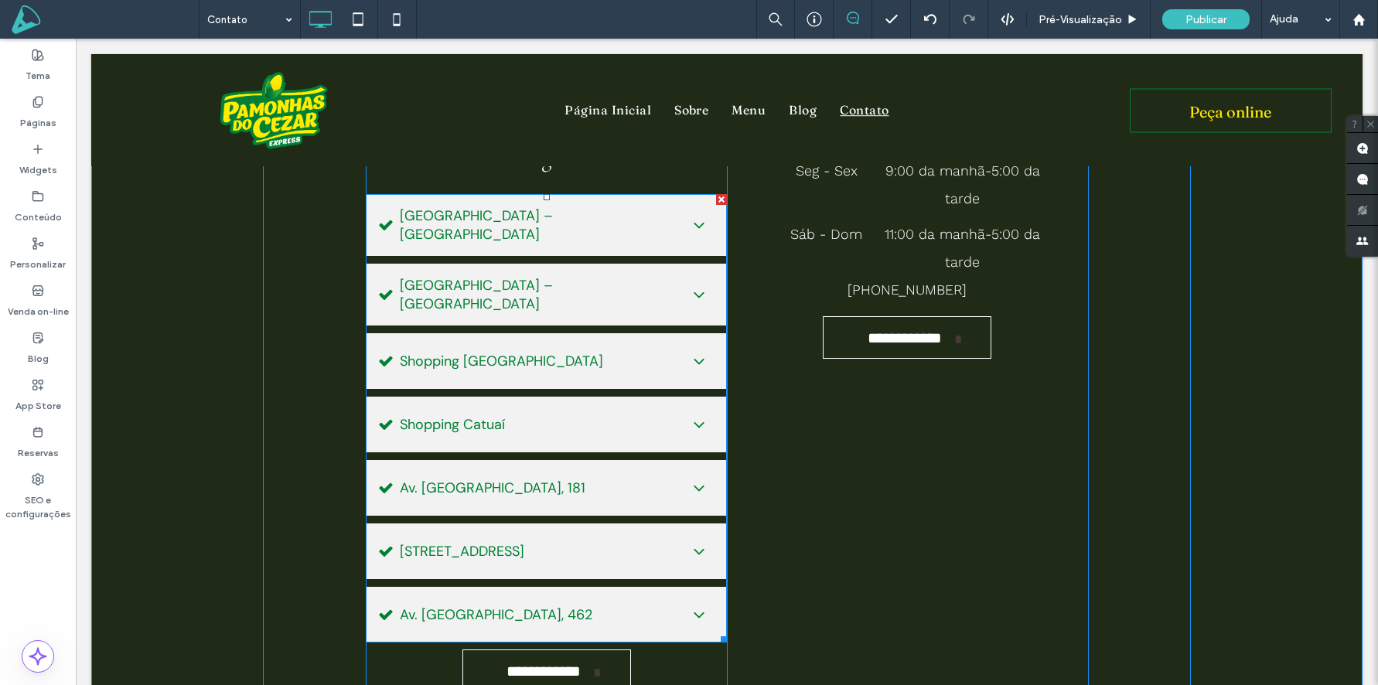
click at [652, 207] on div "Shopping Avenida Center – Loja Externa" at bounding box center [546, 225] width 361 height 62
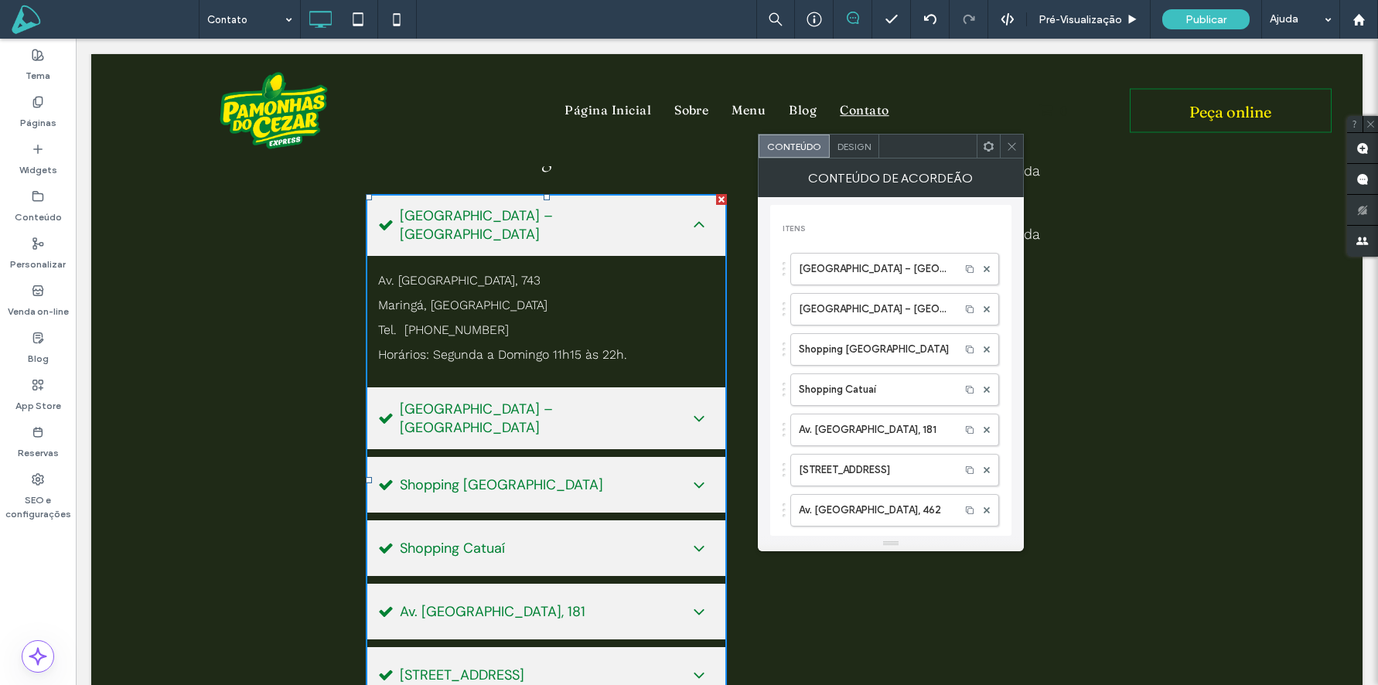
click at [863, 149] on span "Design" at bounding box center [854, 147] width 33 height 12
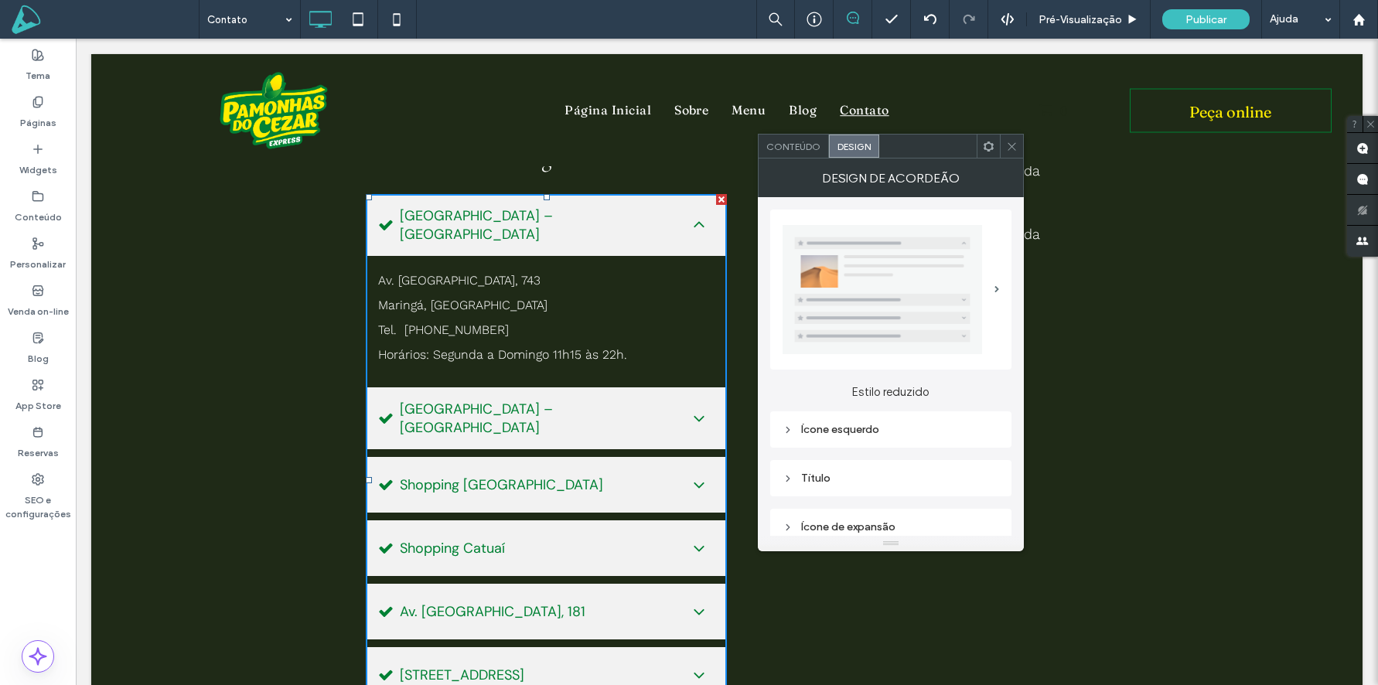
click at [997, 273] on div at bounding box center [891, 289] width 217 height 145
click at [999, 288] on span at bounding box center [997, 289] width 5 height 7
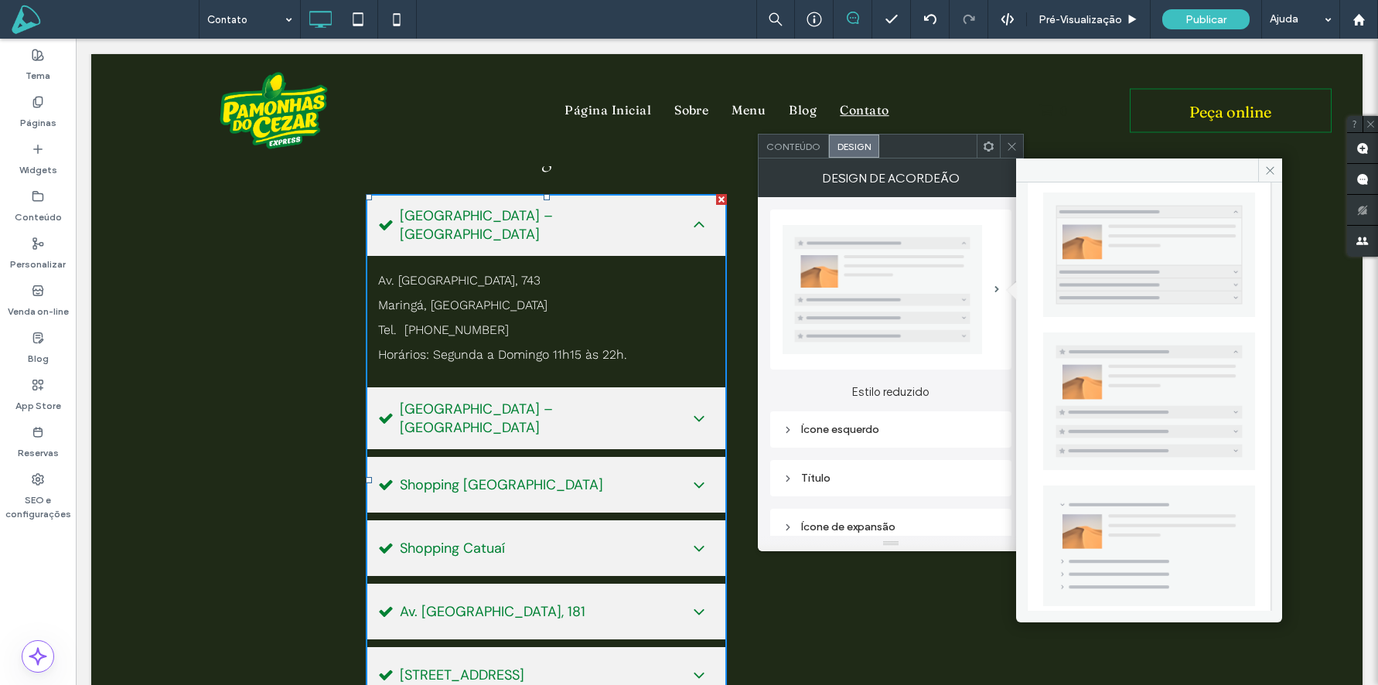
scroll to position [0, 0]
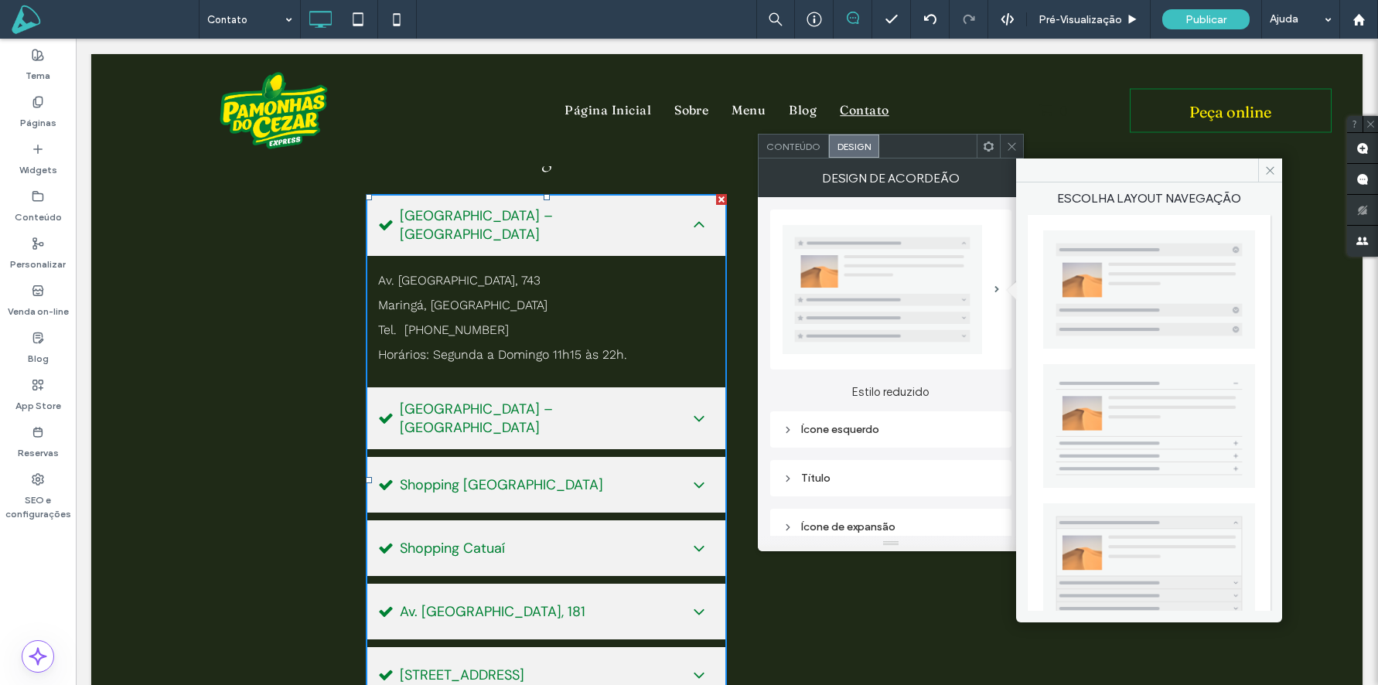
click at [1135, 402] on img at bounding box center [1149, 426] width 212 height 125
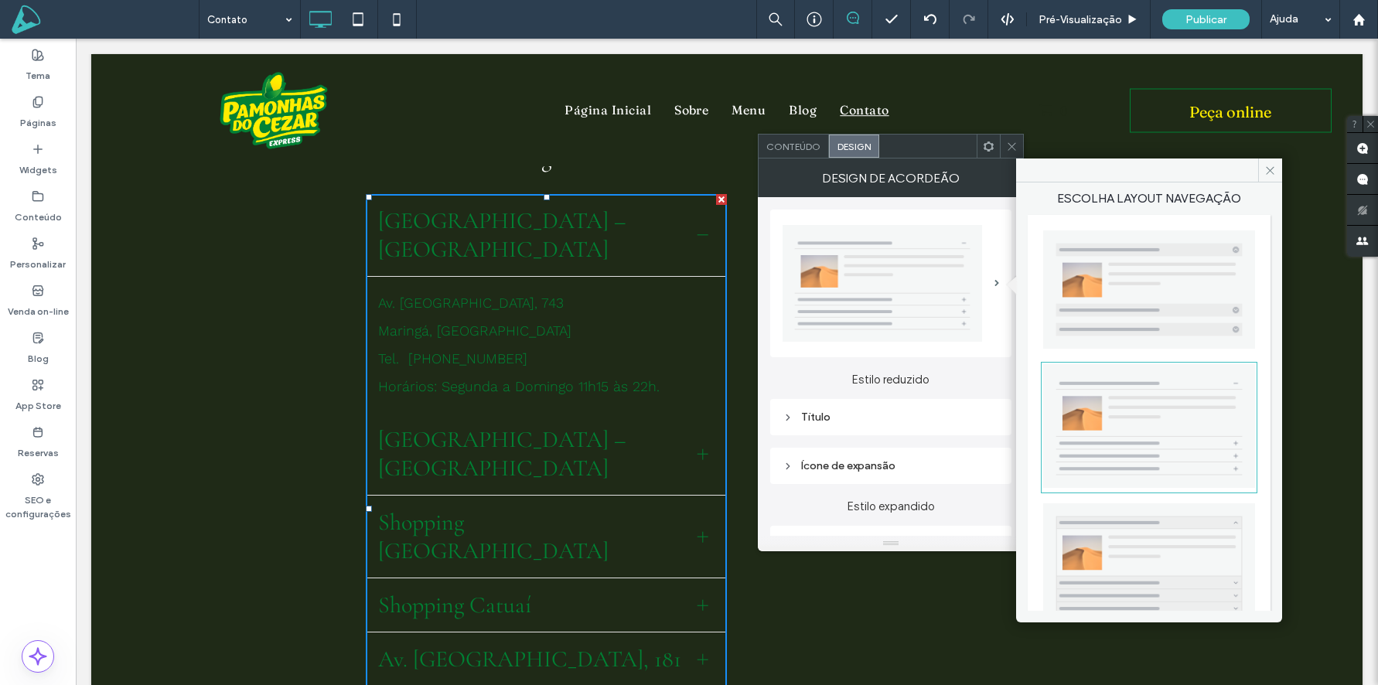
click at [1121, 303] on img at bounding box center [1149, 289] width 212 height 118
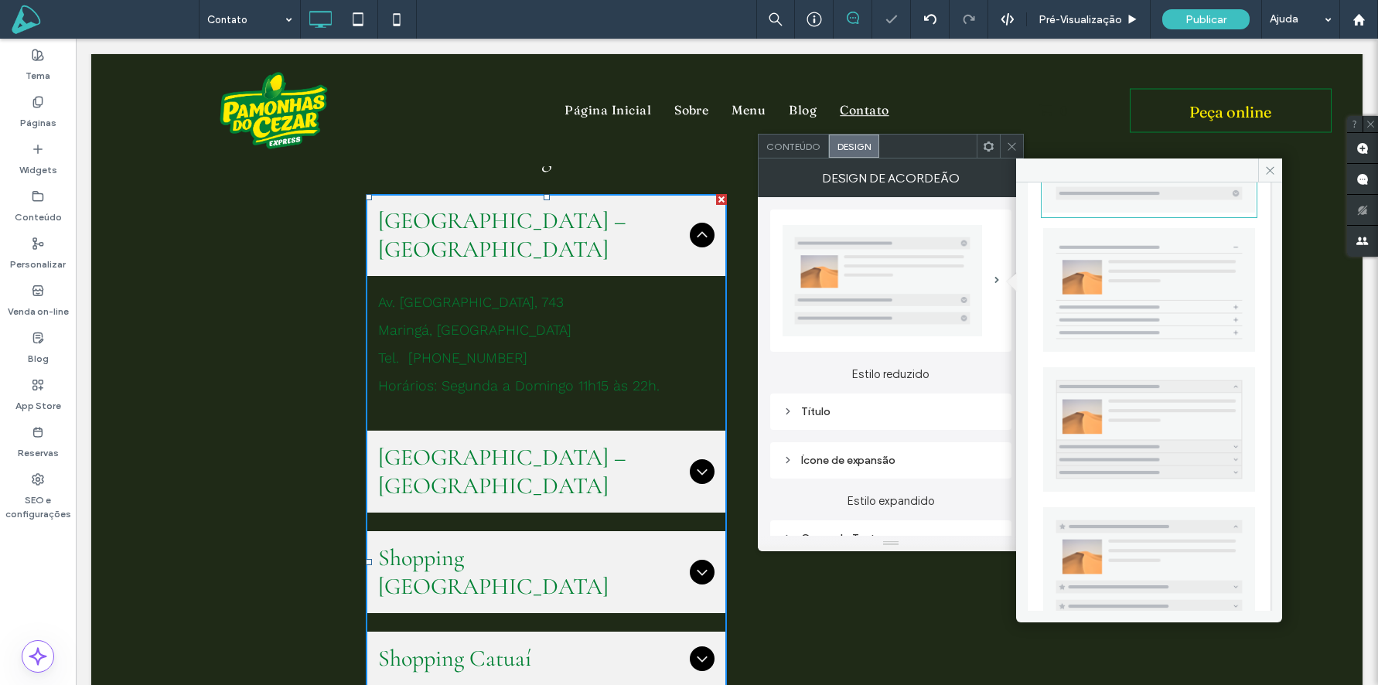
scroll to position [148, 0]
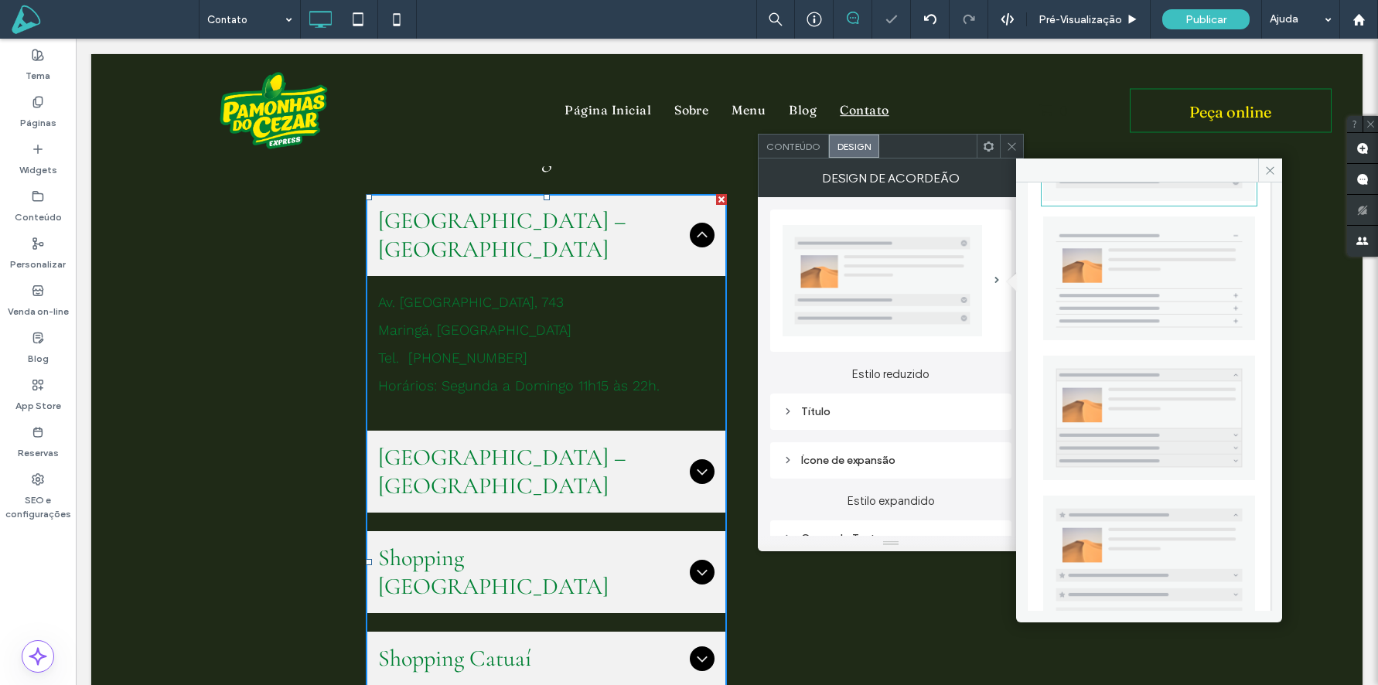
click at [1116, 400] on img at bounding box center [1149, 418] width 212 height 125
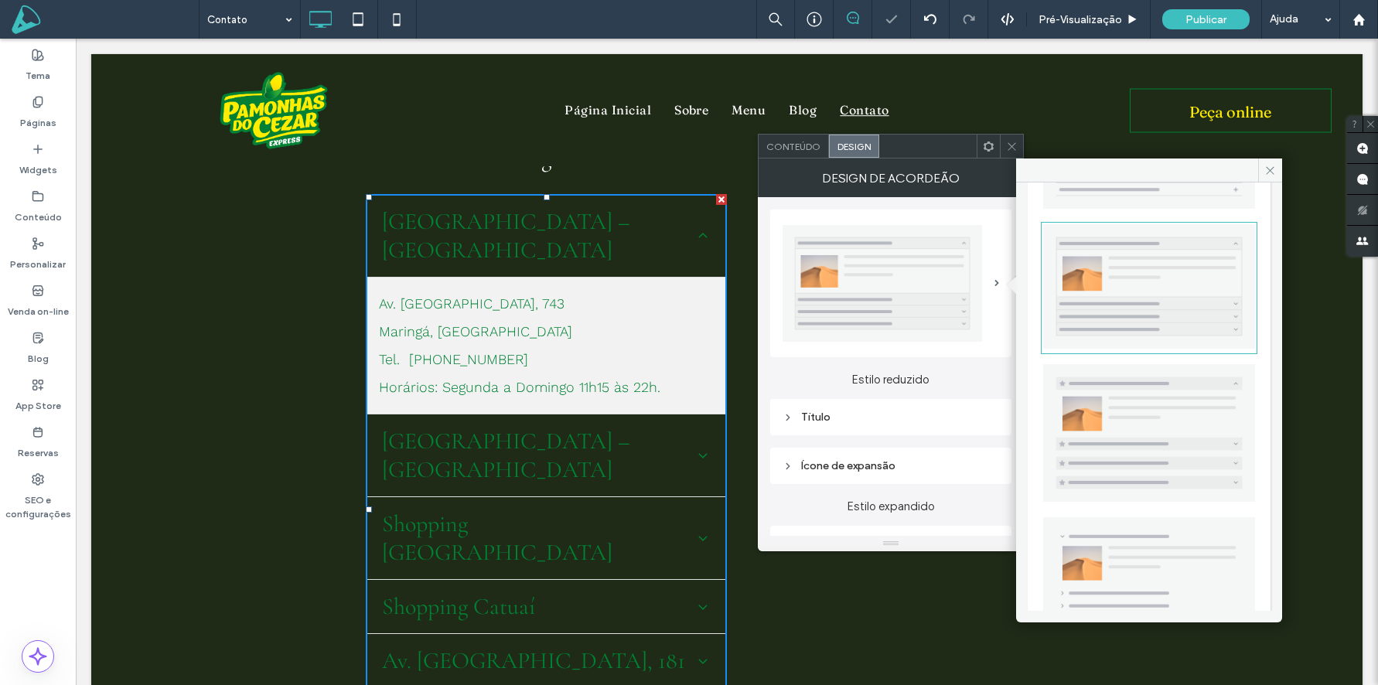
scroll to position [285, 0]
click at [1130, 410] on img at bounding box center [1149, 426] width 212 height 137
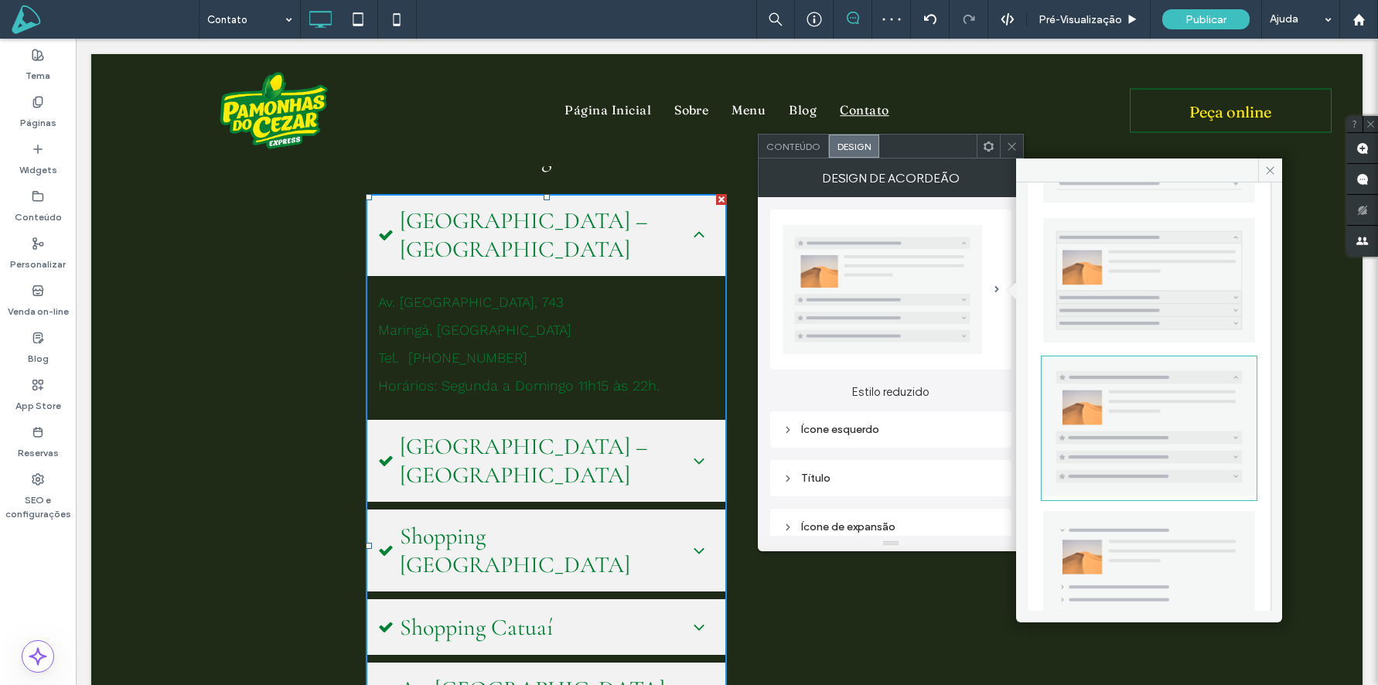
scroll to position [311, 0]
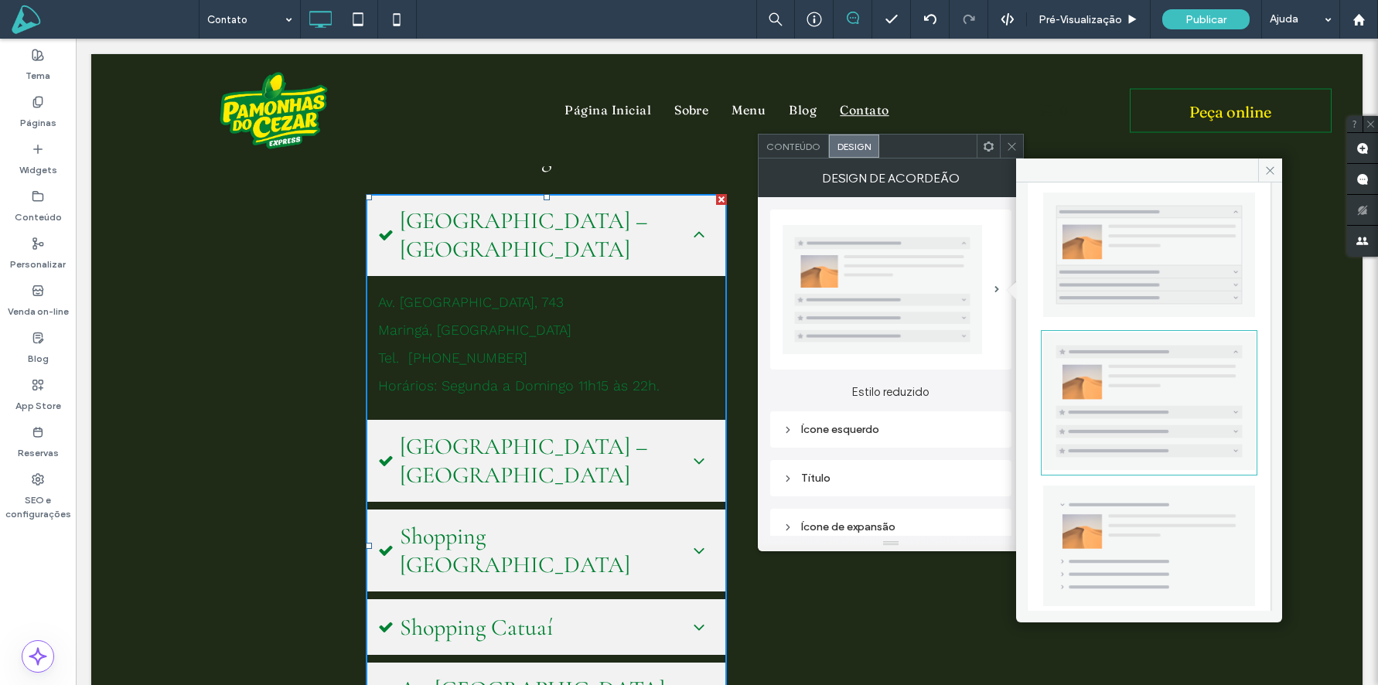
click at [1147, 544] on img at bounding box center [1149, 546] width 212 height 121
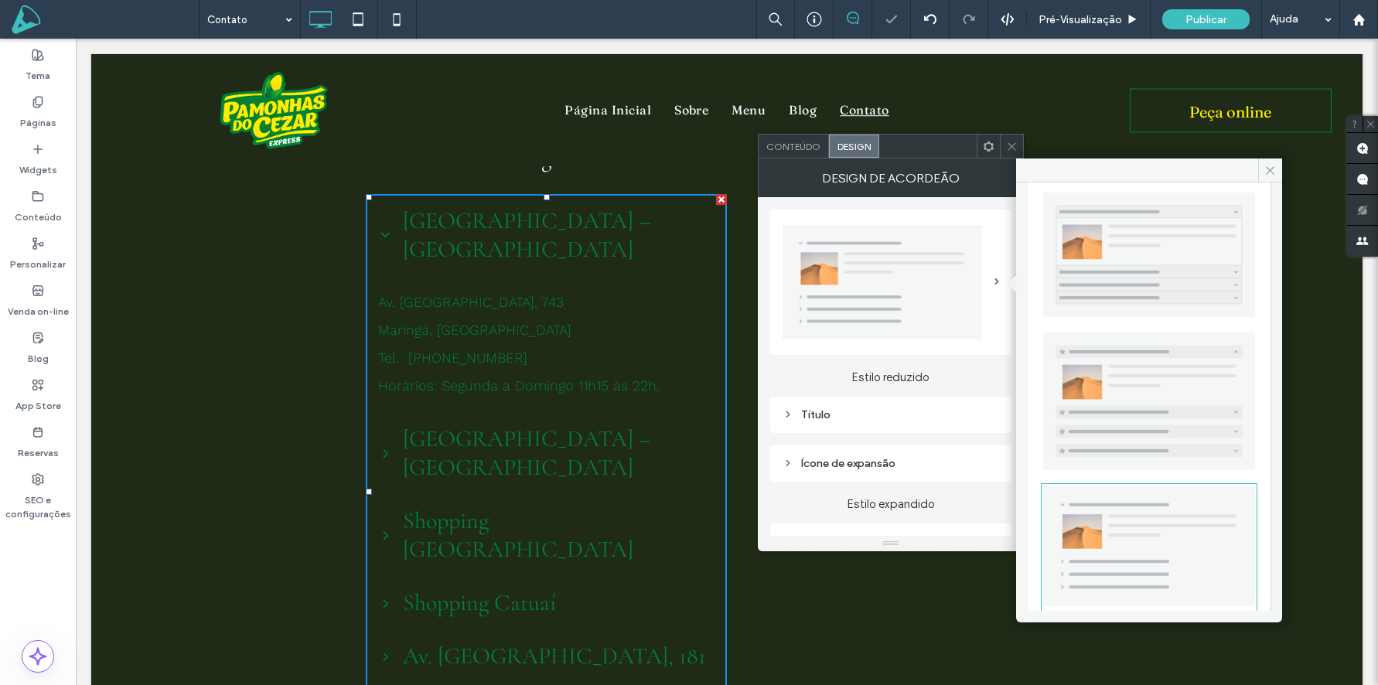
click at [1118, 413] on img at bounding box center [1149, 401] width 212 height 137
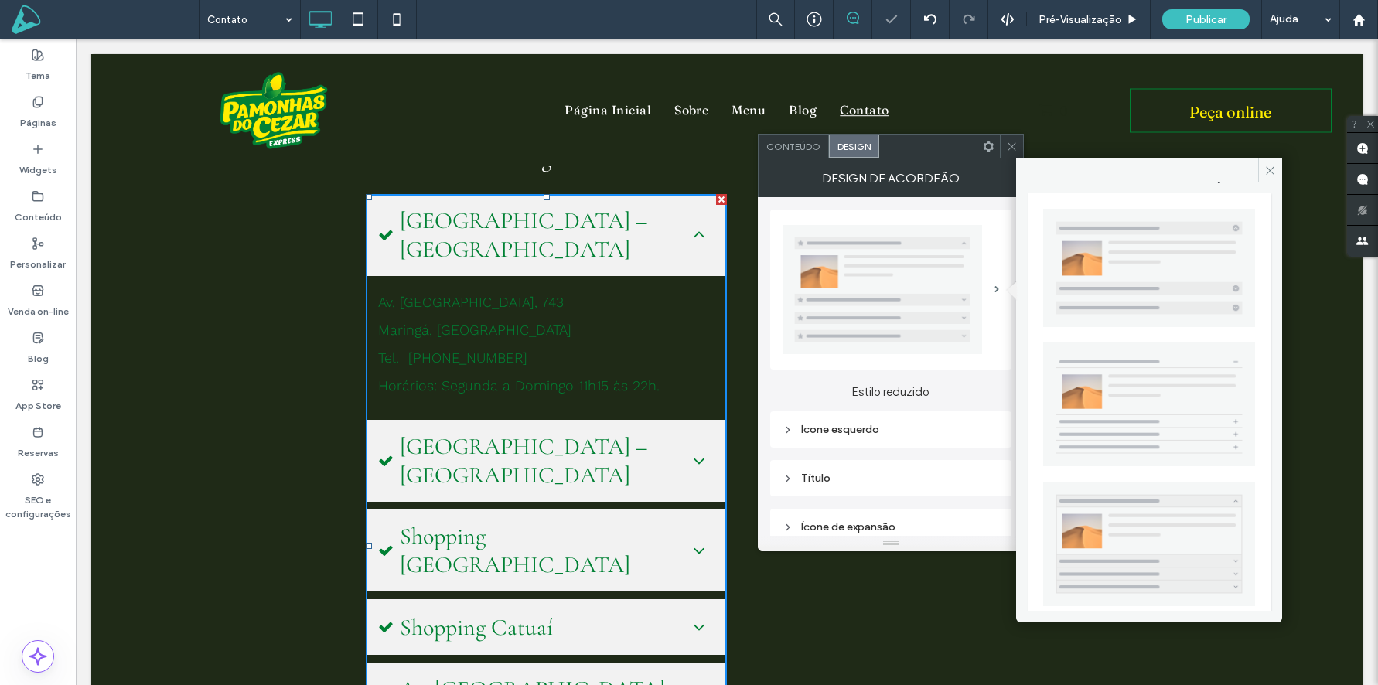
scroll to position [0, 0]
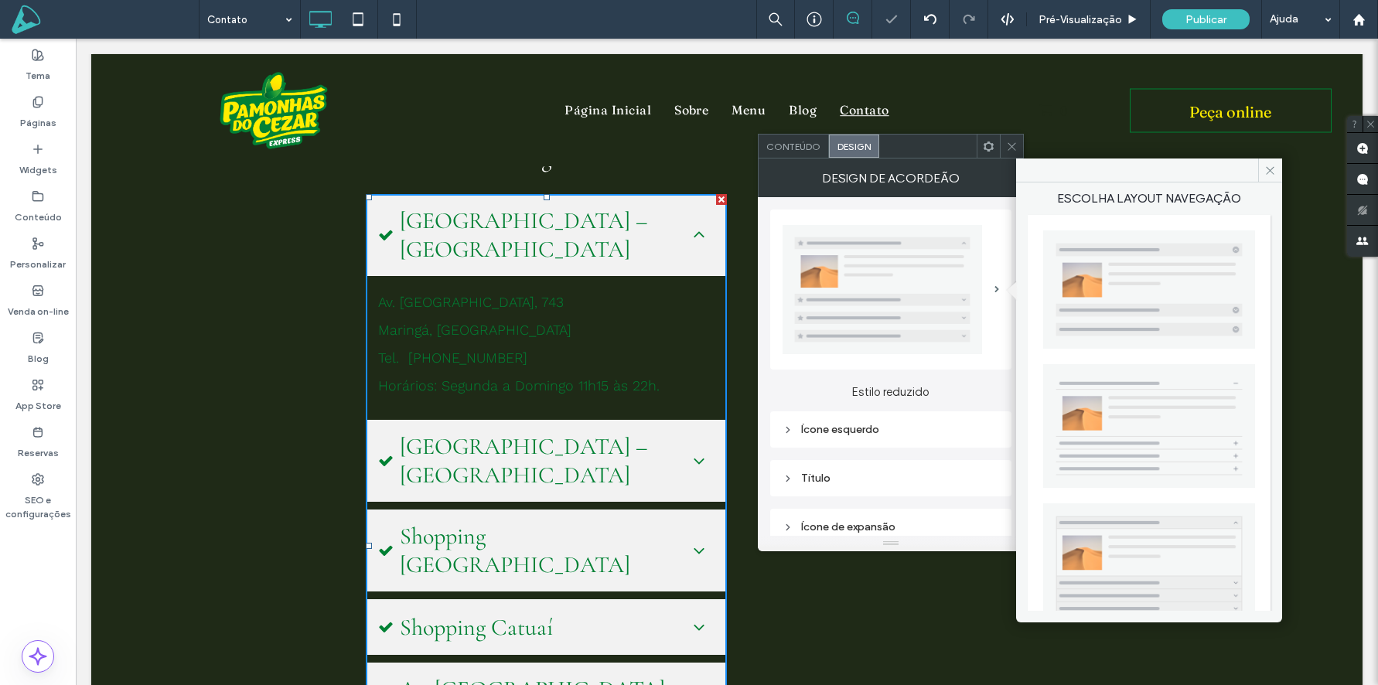
click at [1117, 414] on img at bounding box center [1149, 426] width 212 height 125
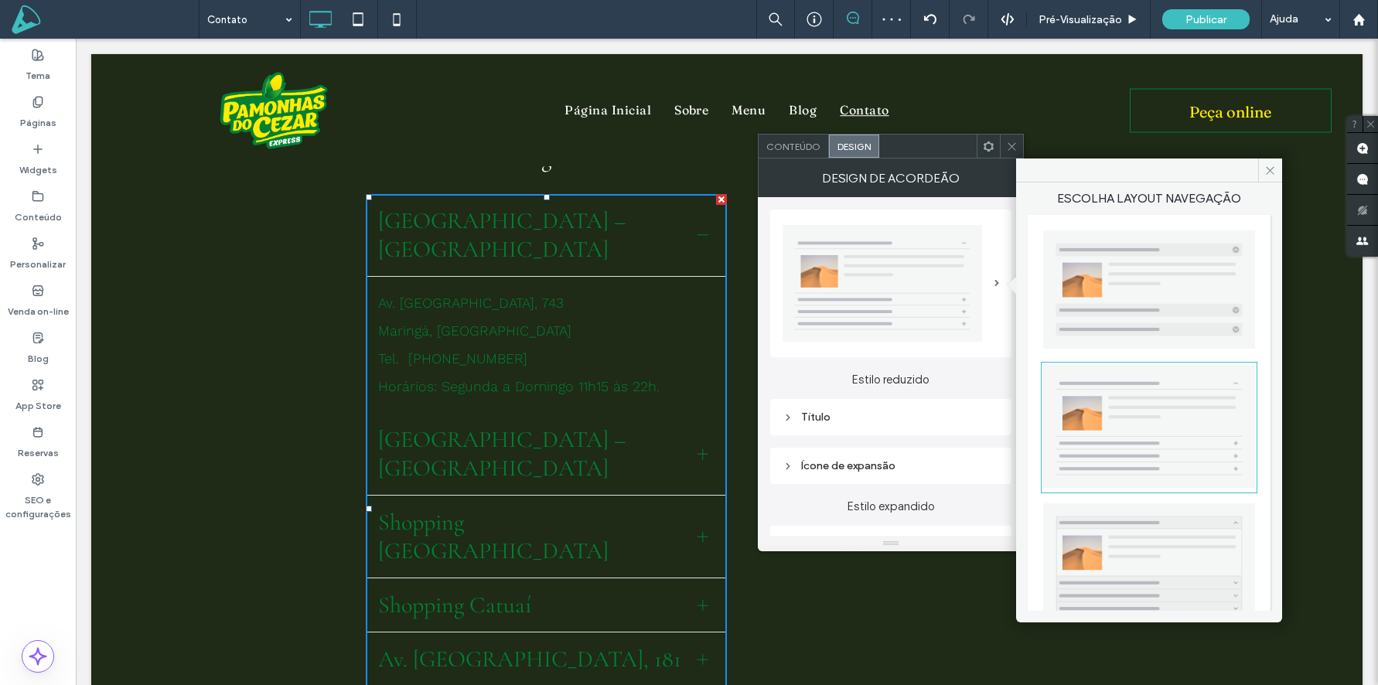
click at [849, 412] on div "Título" at bounding box center [891, 417] width 217 height 13
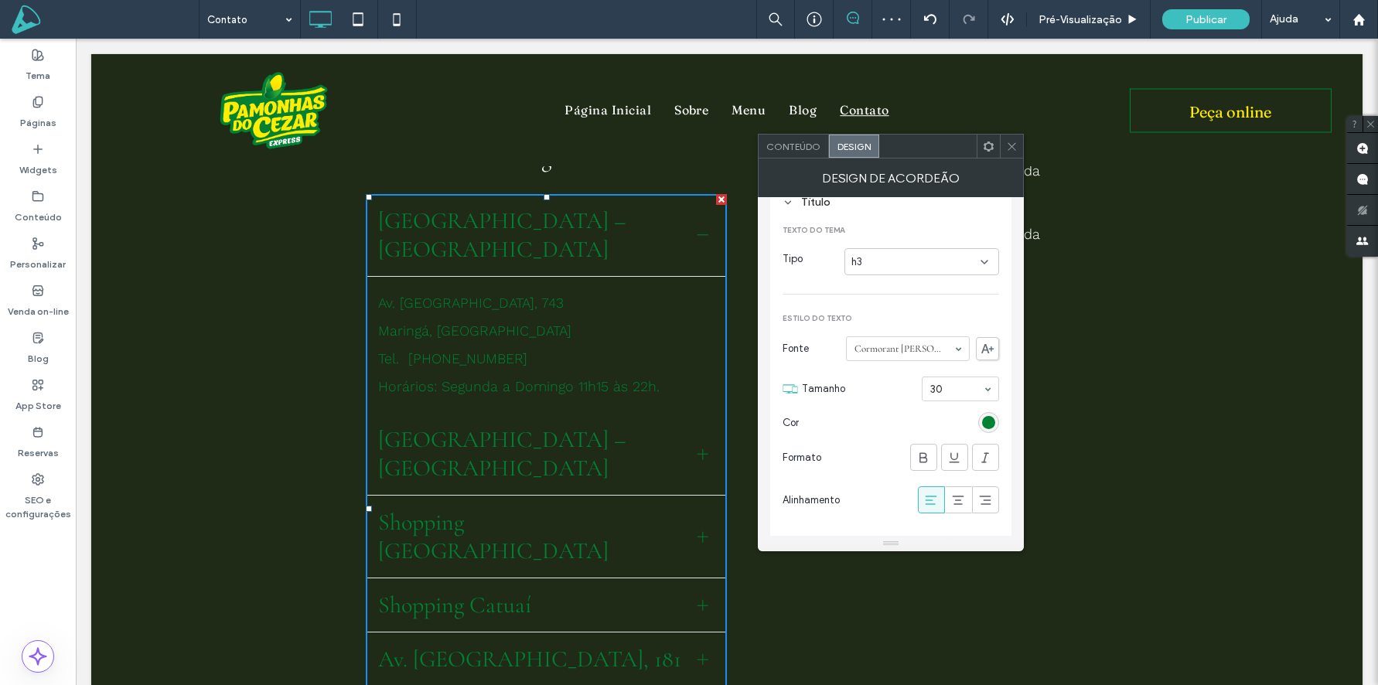
scroll to position [244, 0]
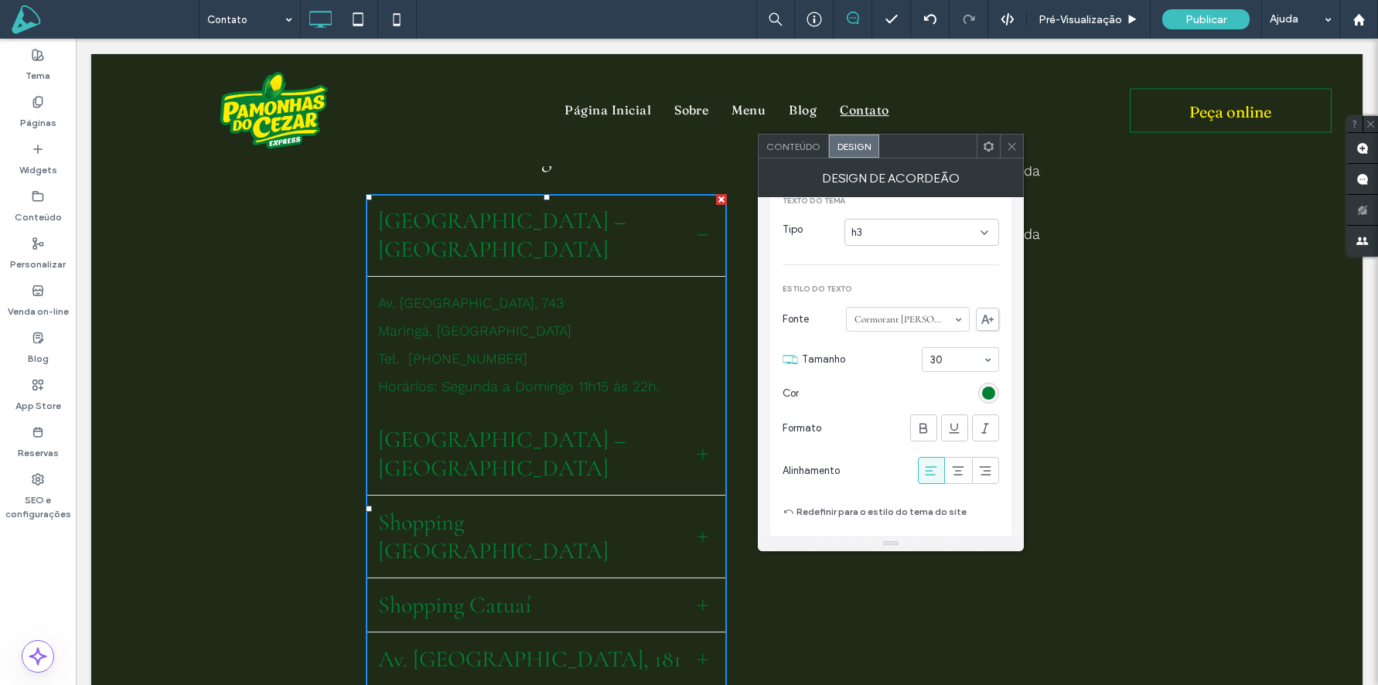
click at [981, 394] on div "rgb(0, 129, 52)" at bounding box center [988, 393] width 21 height 21
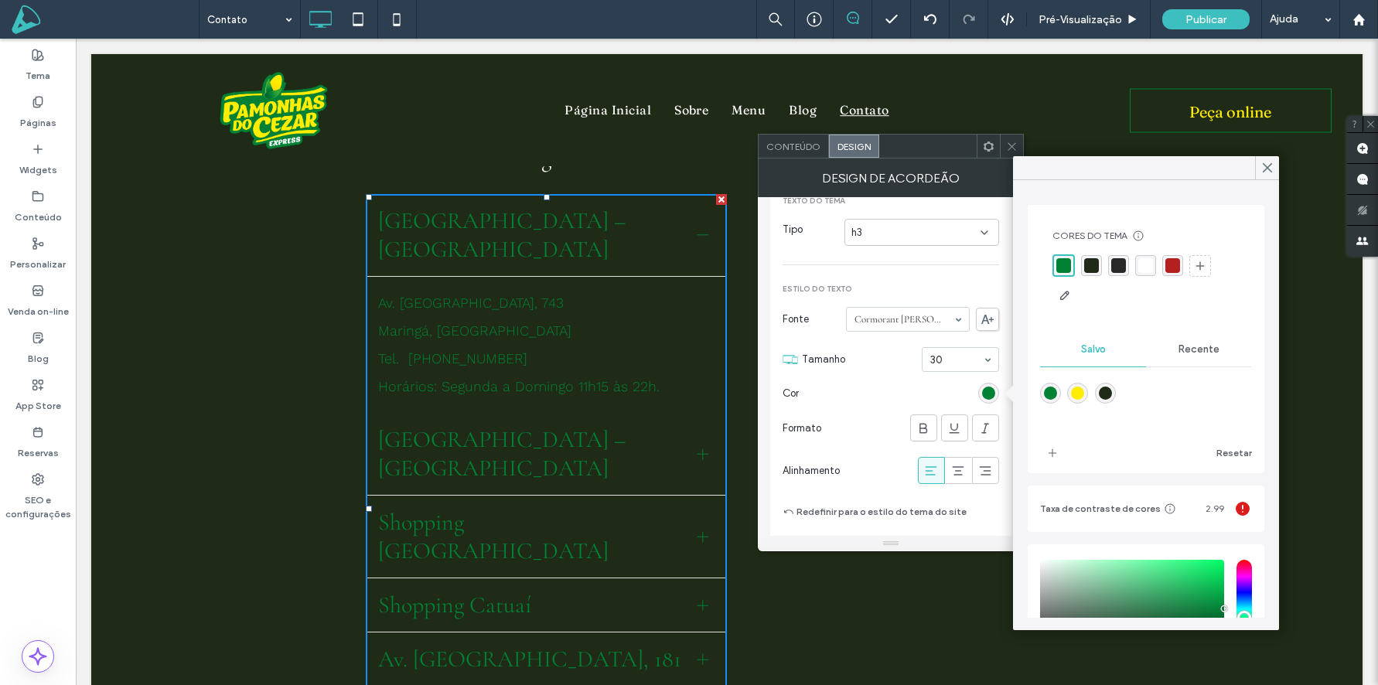
click at [1146, 261] on div "rgba(255,255,255,1)" at bounding box center [1145, 265] width 15 height 15
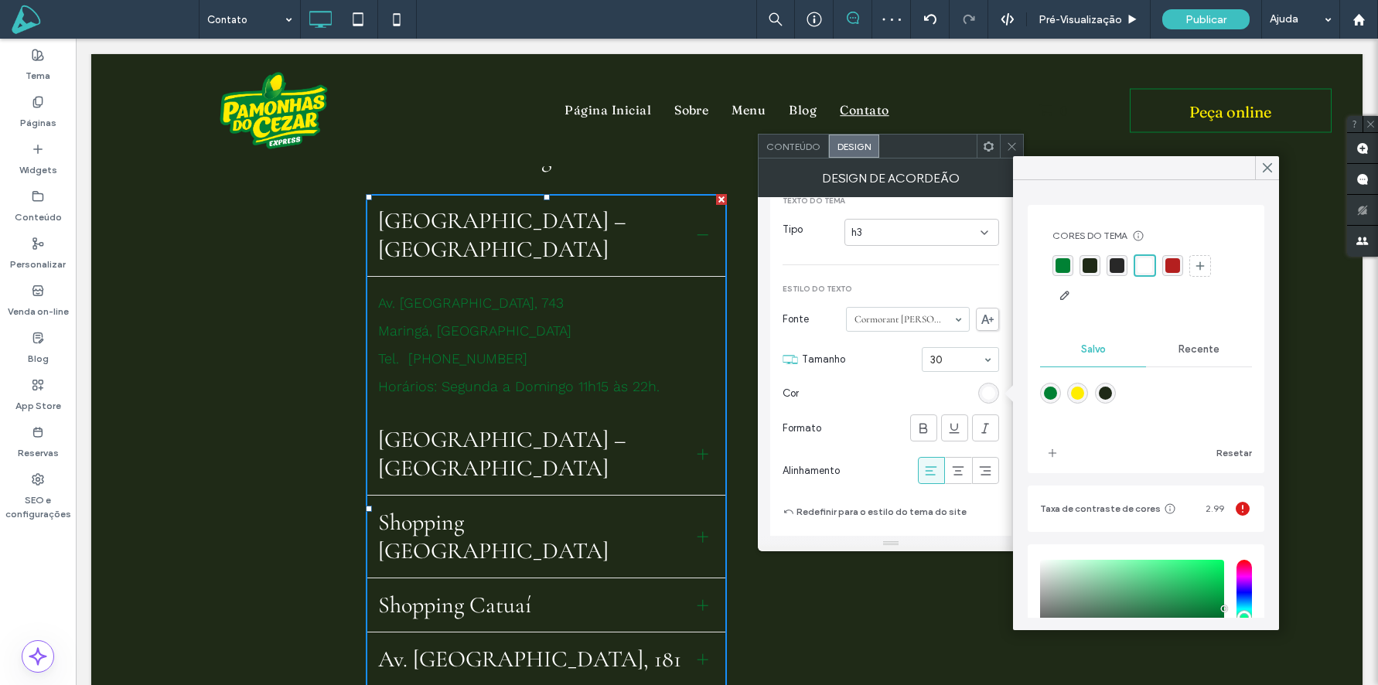
click at [1073, 397] on div "rgba(255,237,0,1)" at bounding box center [1077, 393] width 13 height 13
type input "*******"
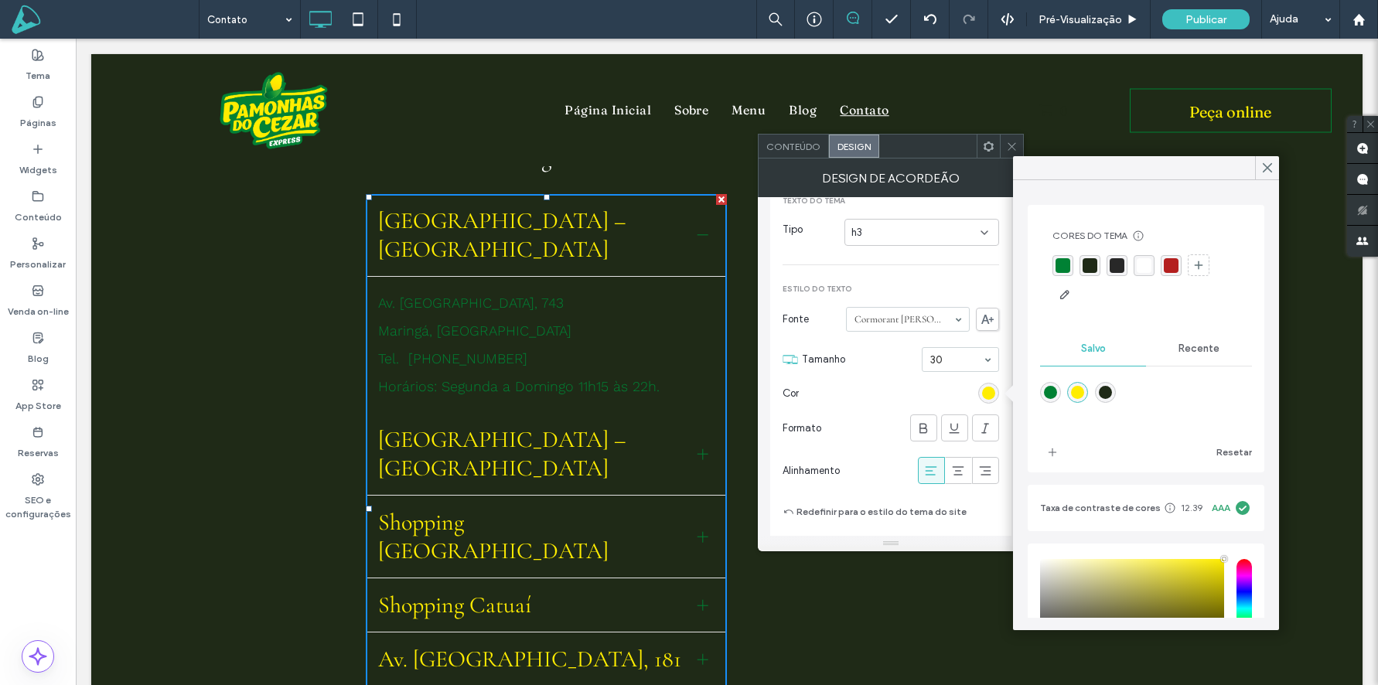
click at [1149, 265] on div "rgba(255,255,255,1)" at bounding box center [1144, 265] width 15 height 15
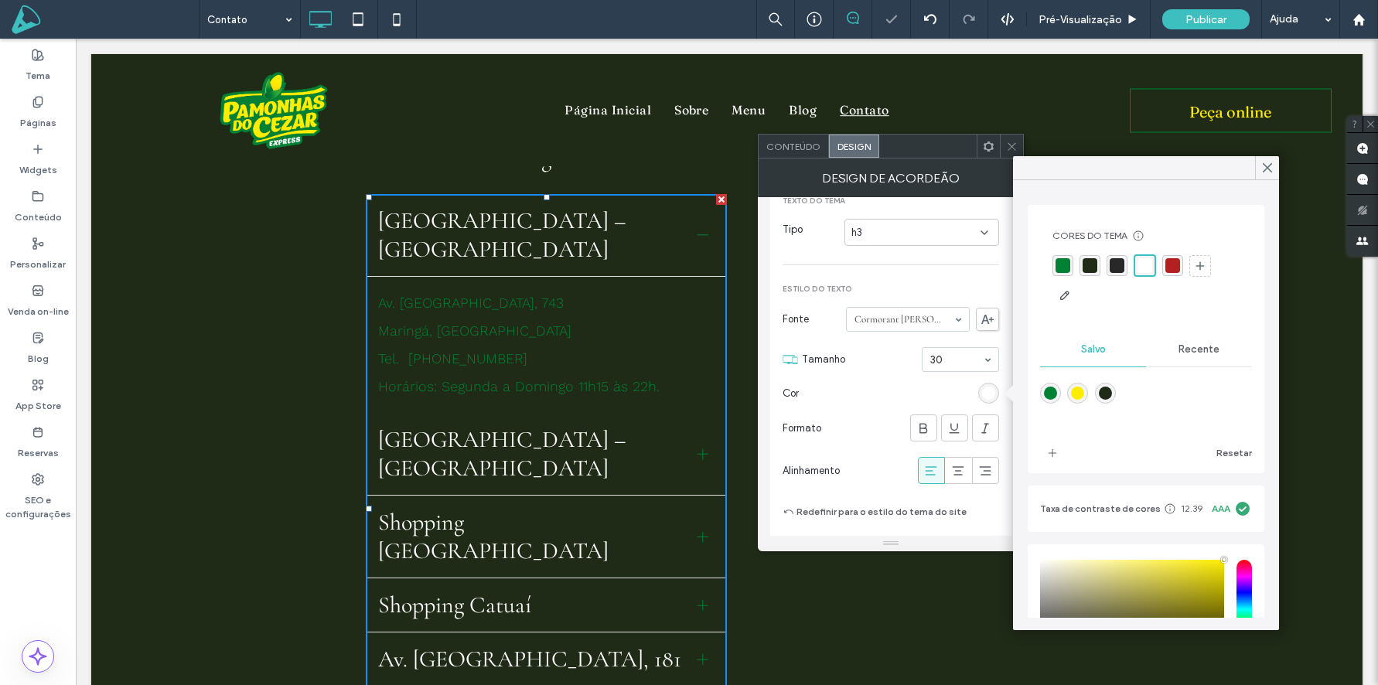
click at [871, 392] on div at bounding box center [902, 393] width 194 height 27
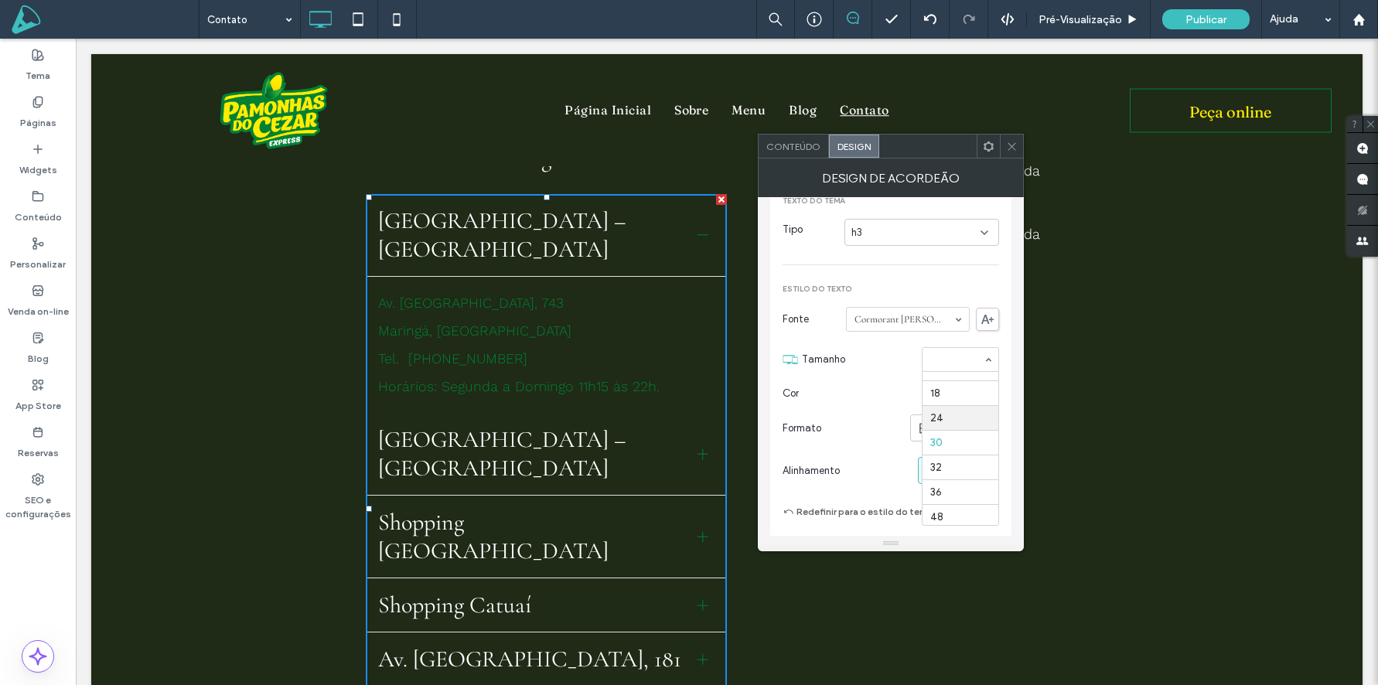
scroll to position [163, 0]
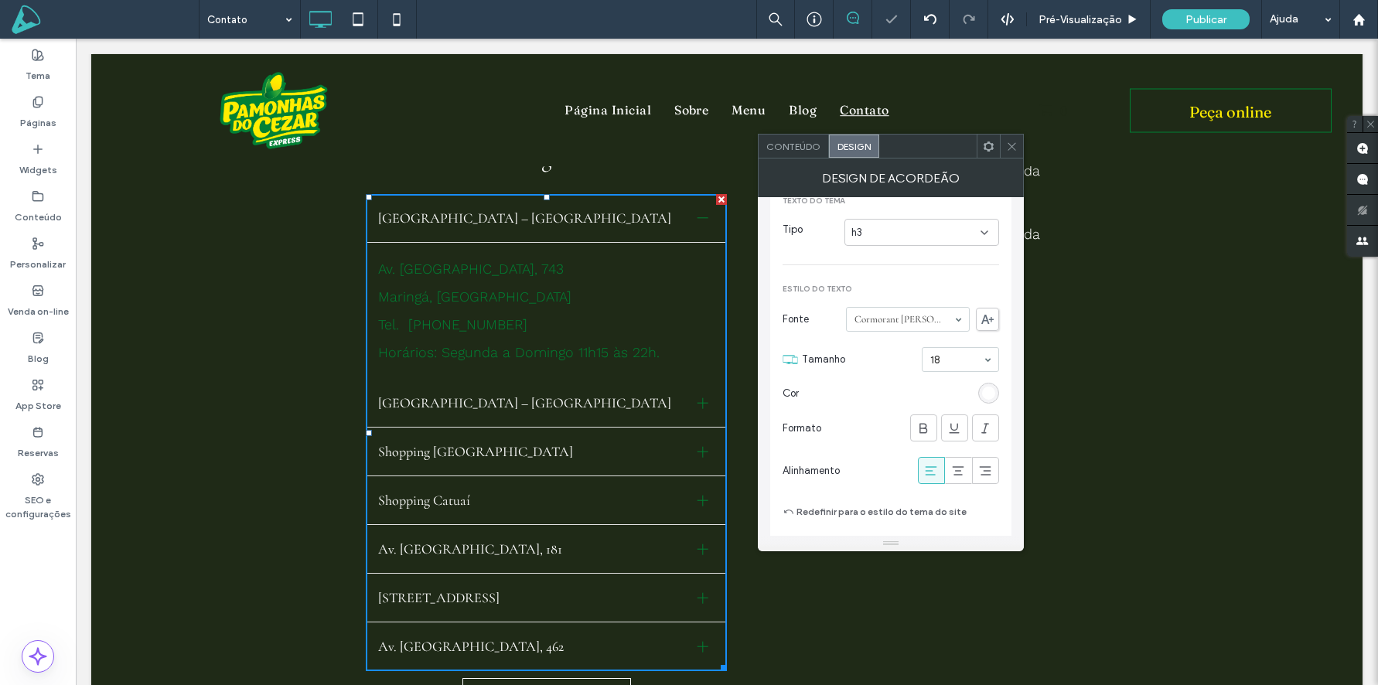
click at [960, 360] on input at bounding box center [956, 359] width 53 height 11
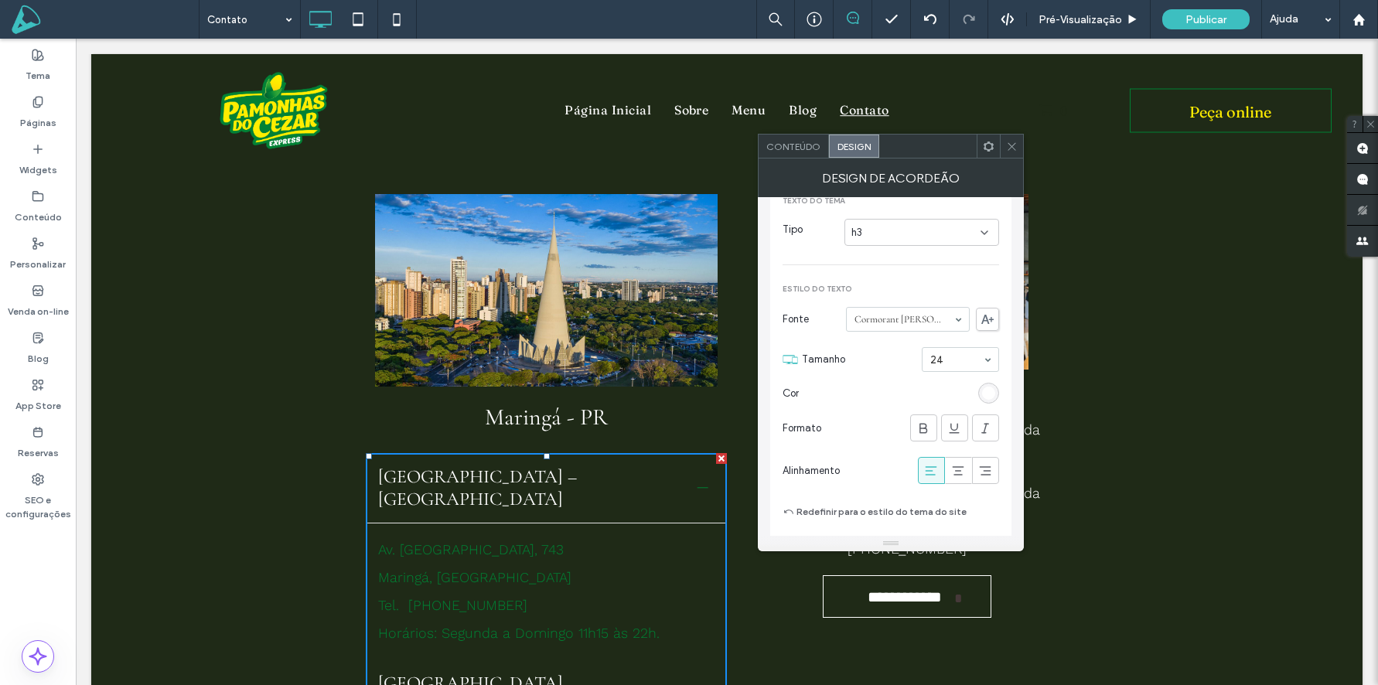
scroll to position [312, 0]
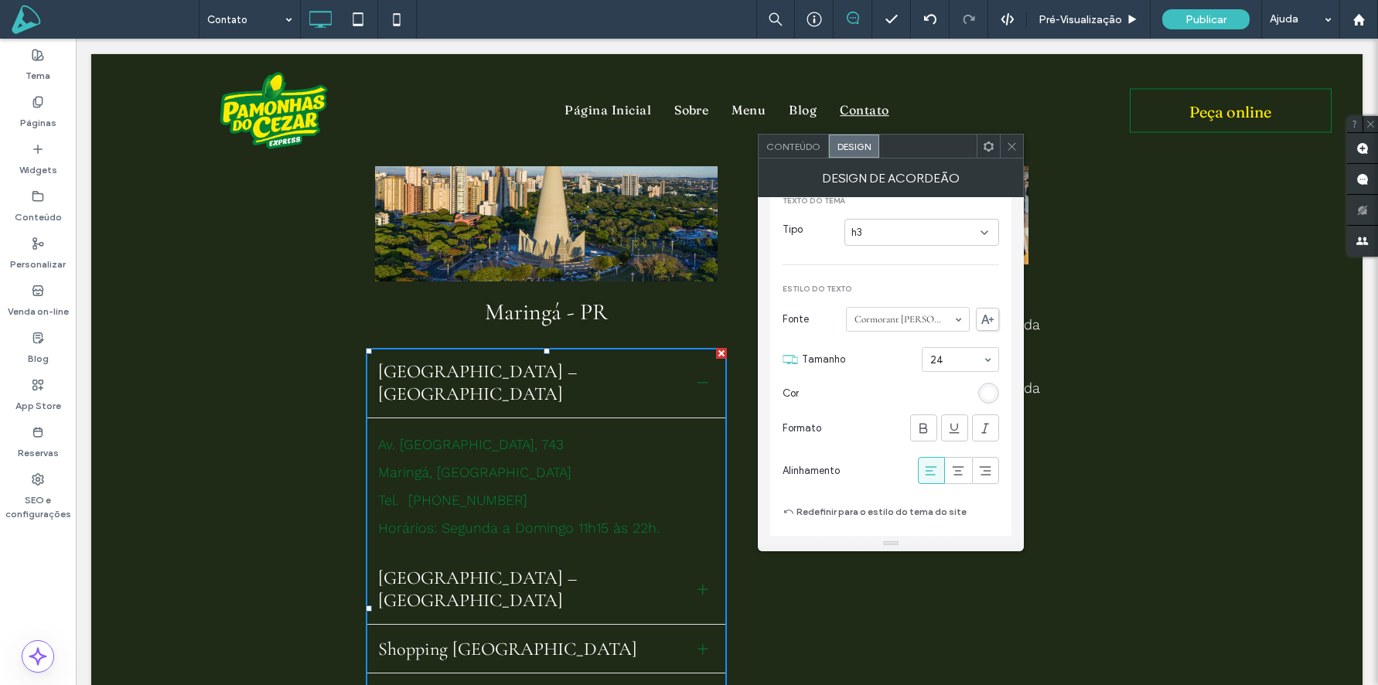
click at [985, 358] on div "24" at bounding box center [960, 359] width 77 height 25
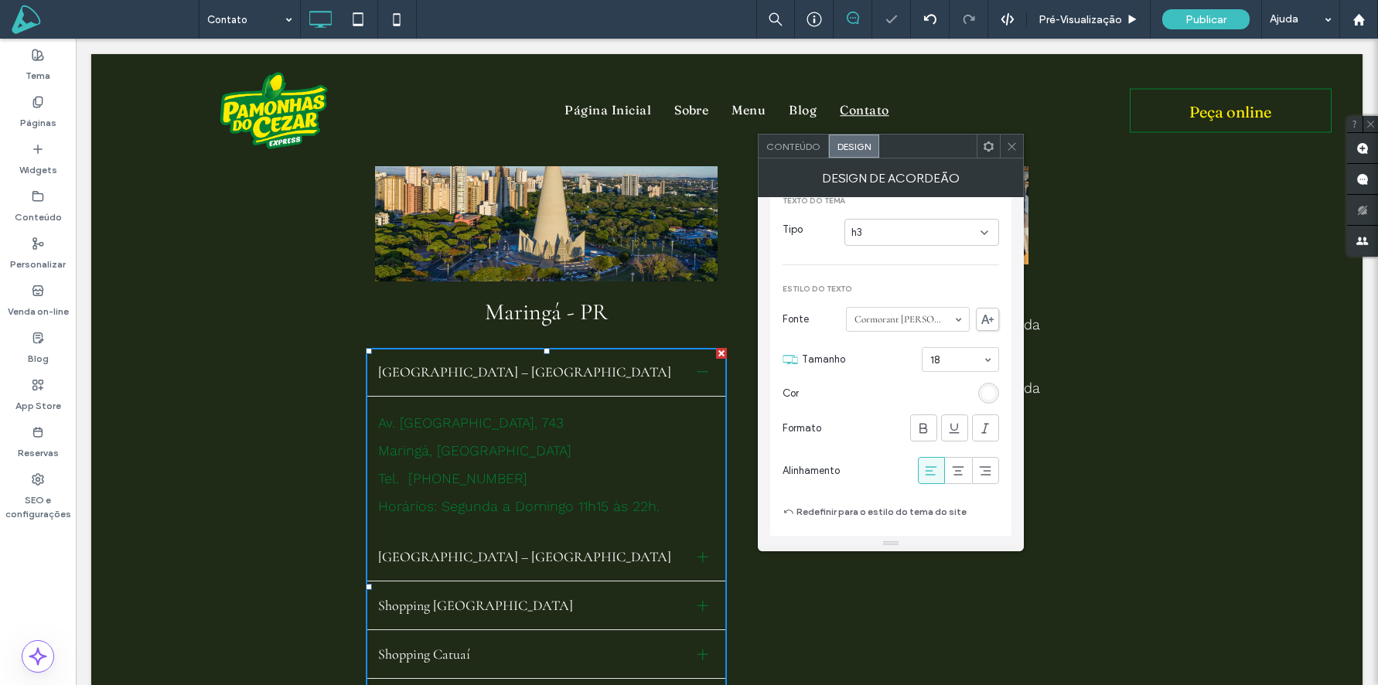
click at [951, 364] on input at bounding box center [956, 359] width 53 height 11
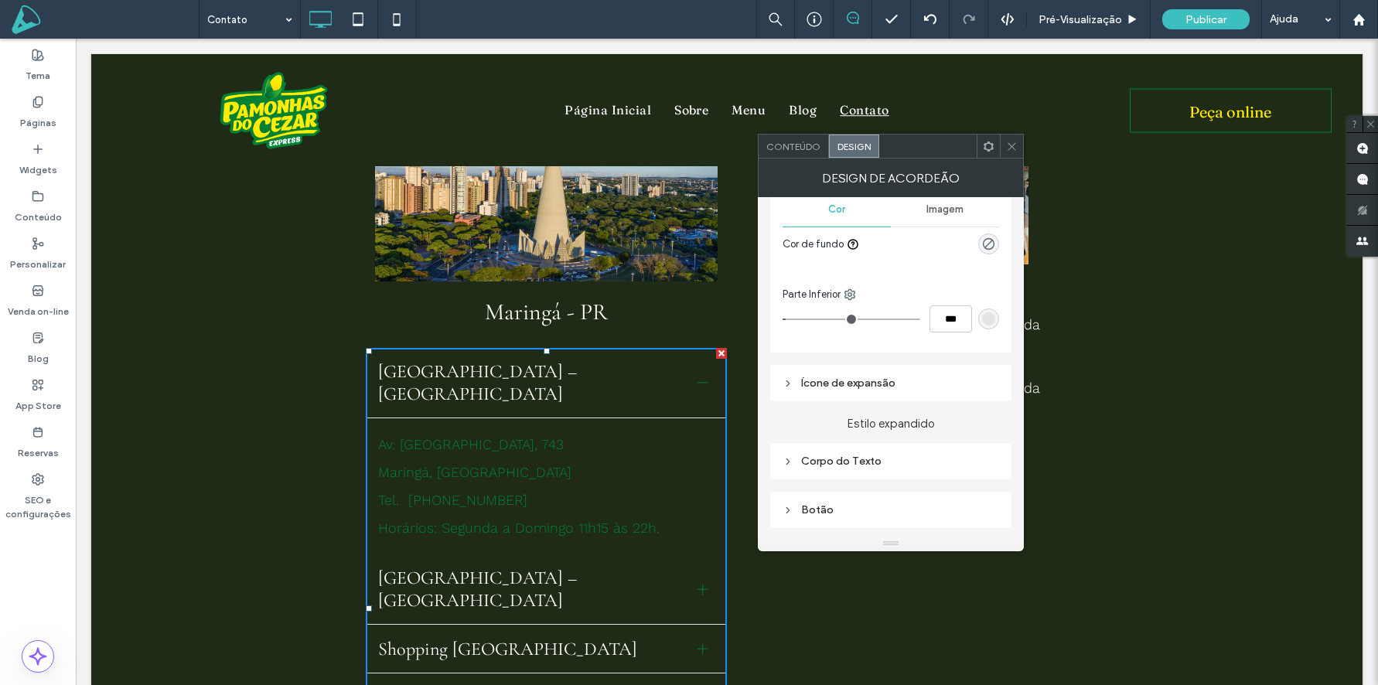
scroll to position [773, 0]
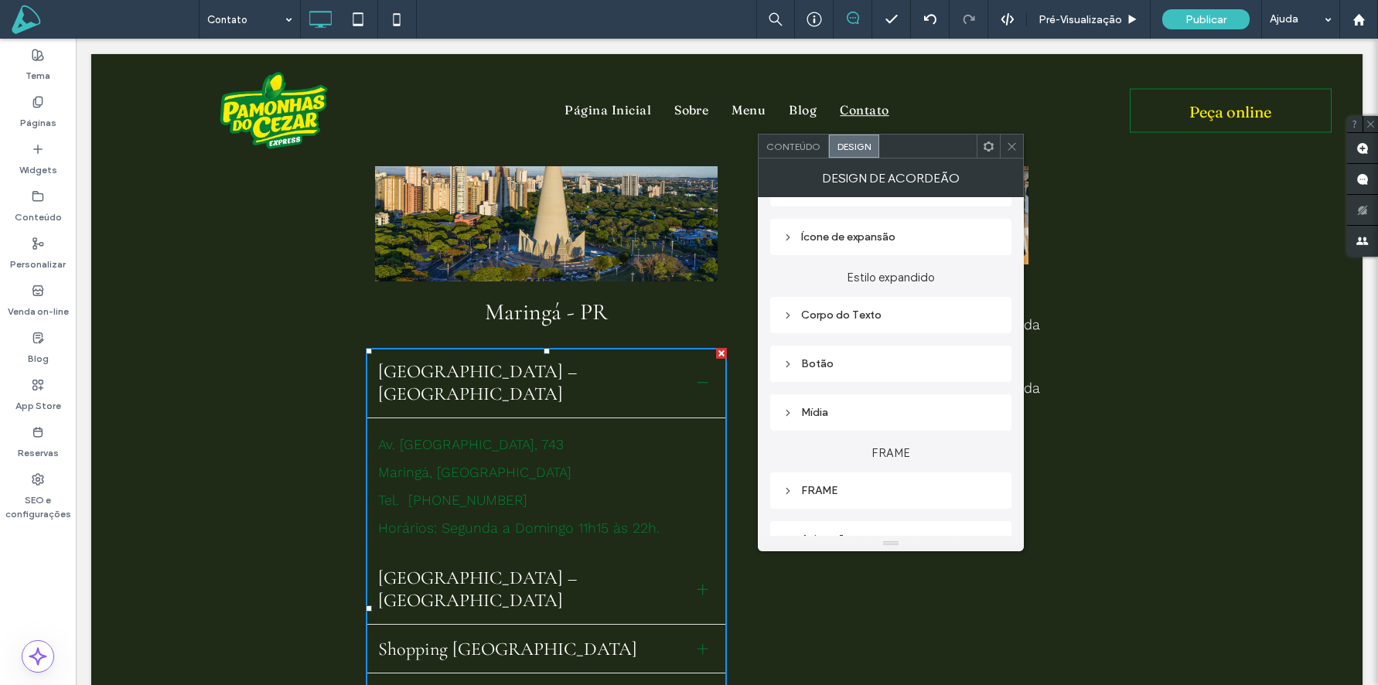
click at [850, 316] on div "Corpo do Texto" at bounding box center [891, 315] width 217 height 13
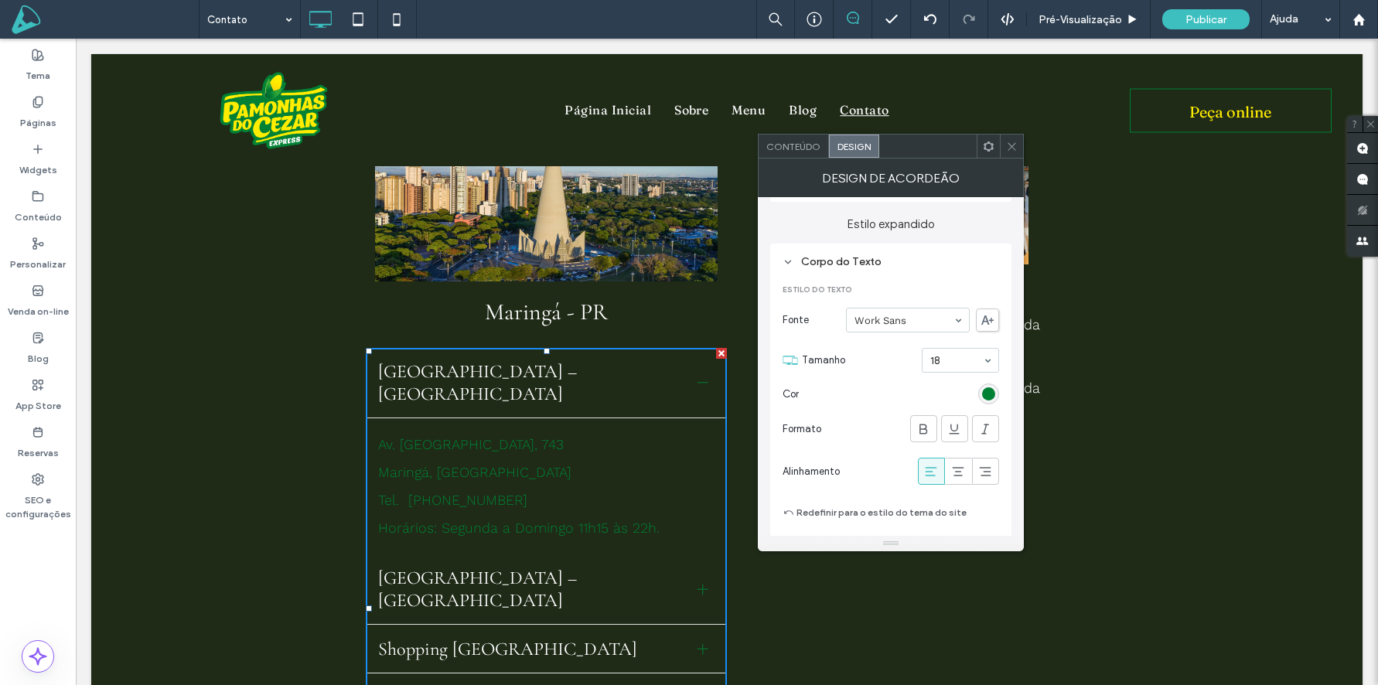
scroll to position [828, 0]
click at [990, 389] on div "rgb(0, 129, 52)" at bounding box center [988, 391] width 13 height 13
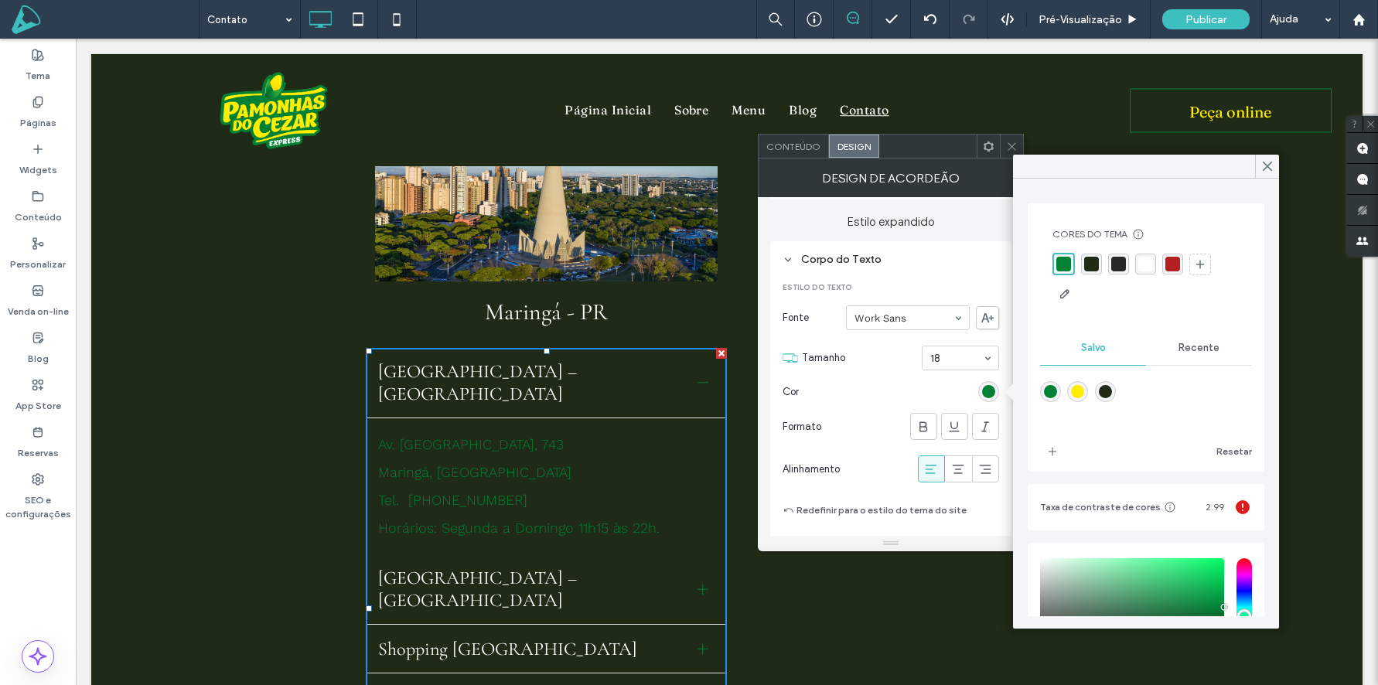
click at [1082, 394] on div "rgba(255,237,0,1)" at bounding box center [1077, 391] width 13 height 13
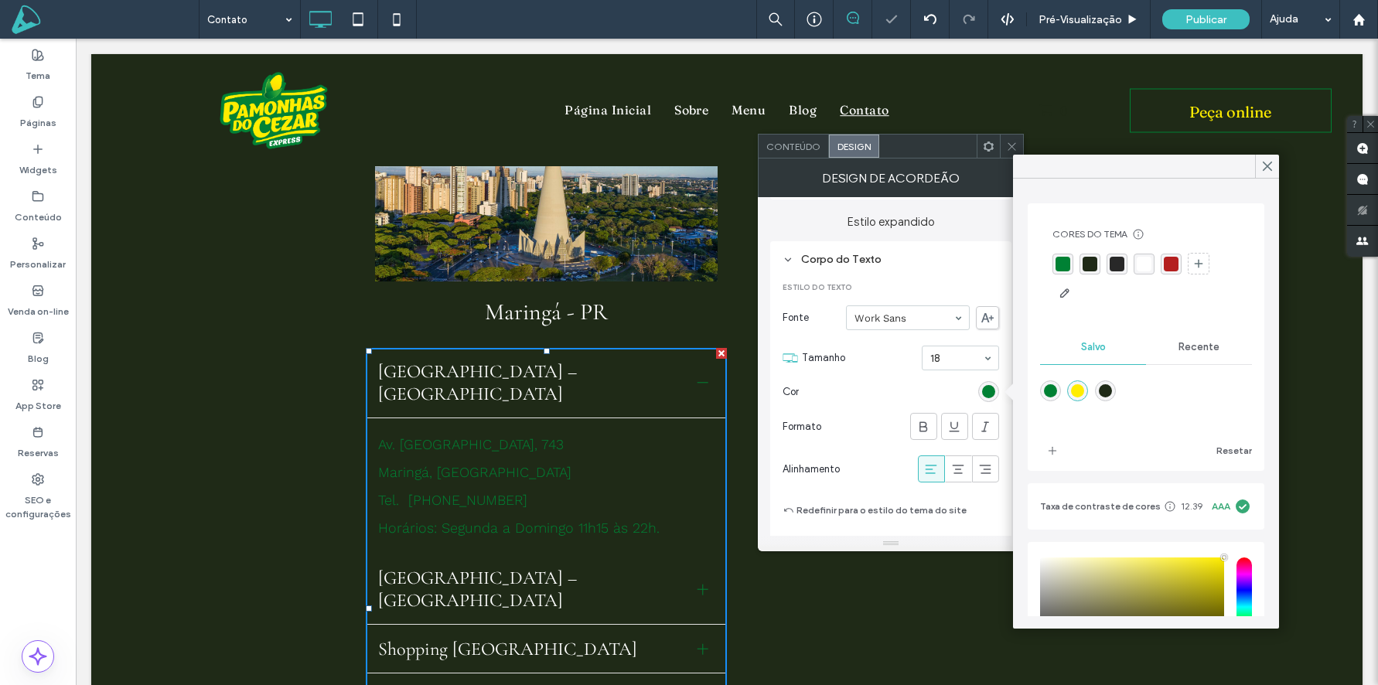
type input "*******"
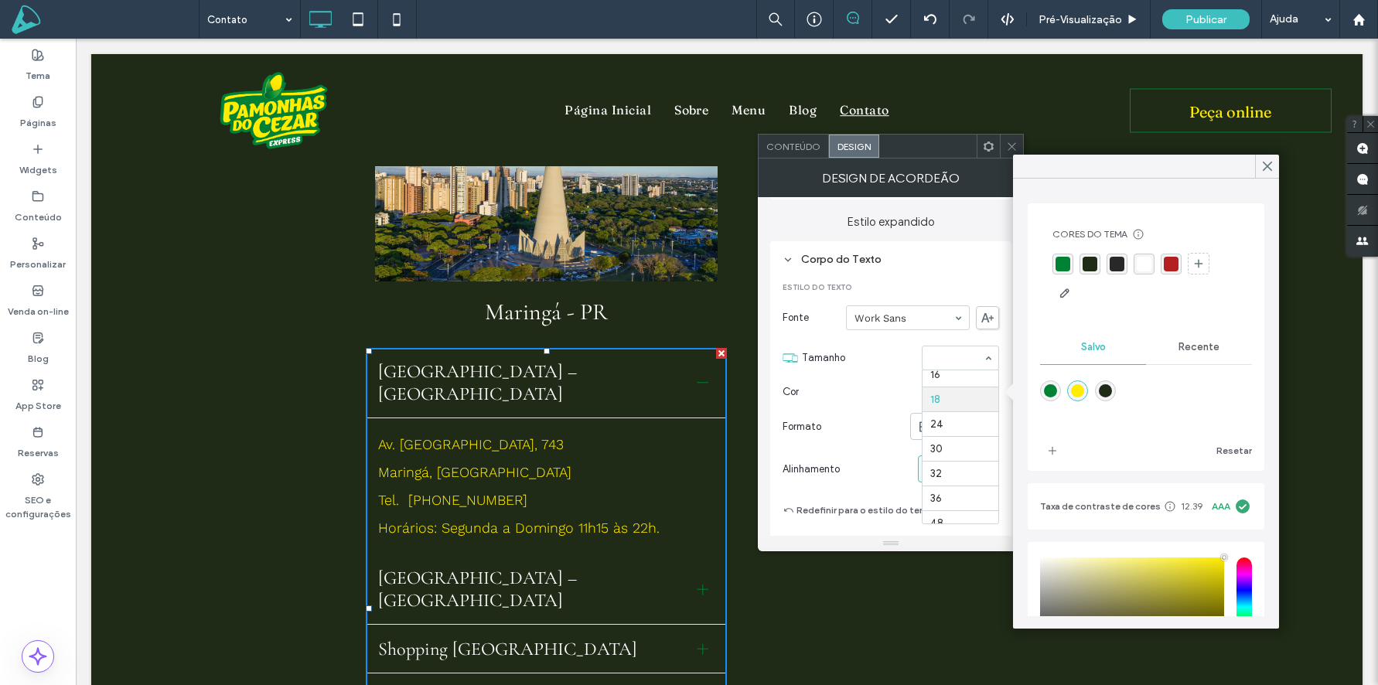
scroll to position [138, 0]
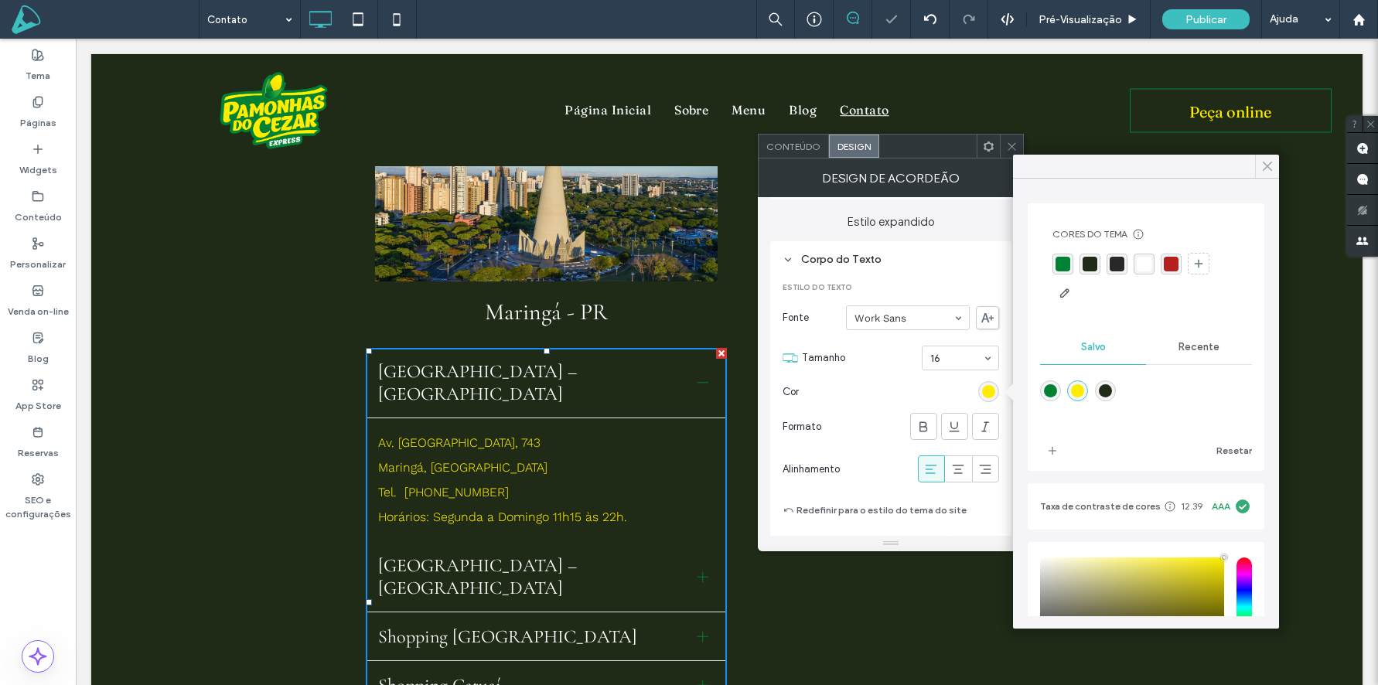
click at [1267, 164] on icon at bounding box center [1268, 166] width 14 height 14
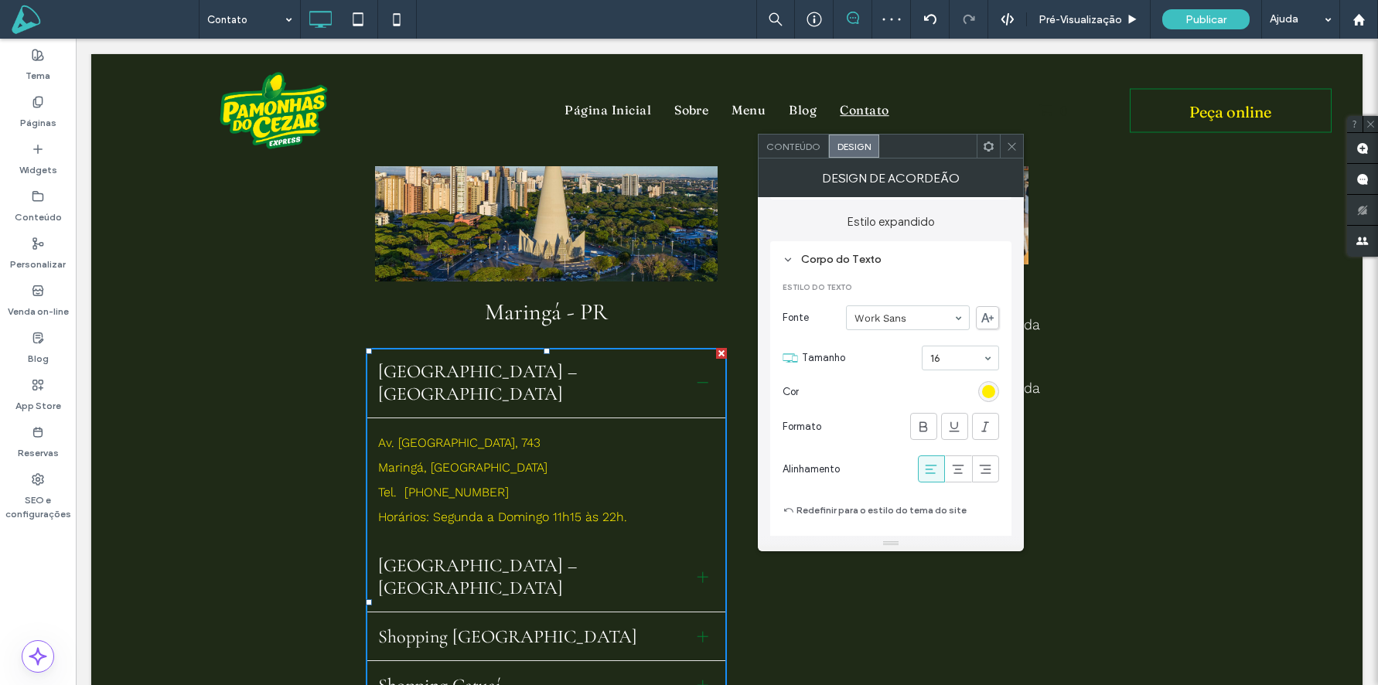
click at [1012, 146] on use at bounding box center [1012, 146] width 8 height 8
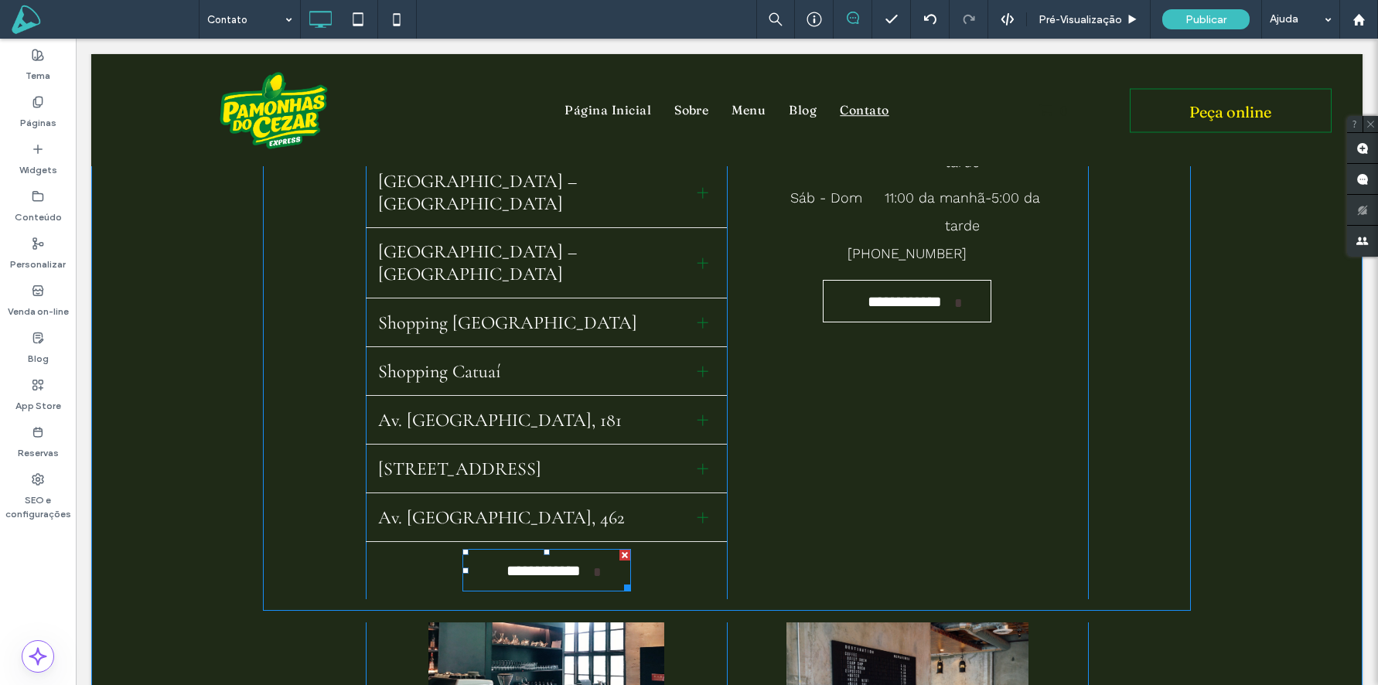
scroll to position [459, 0]
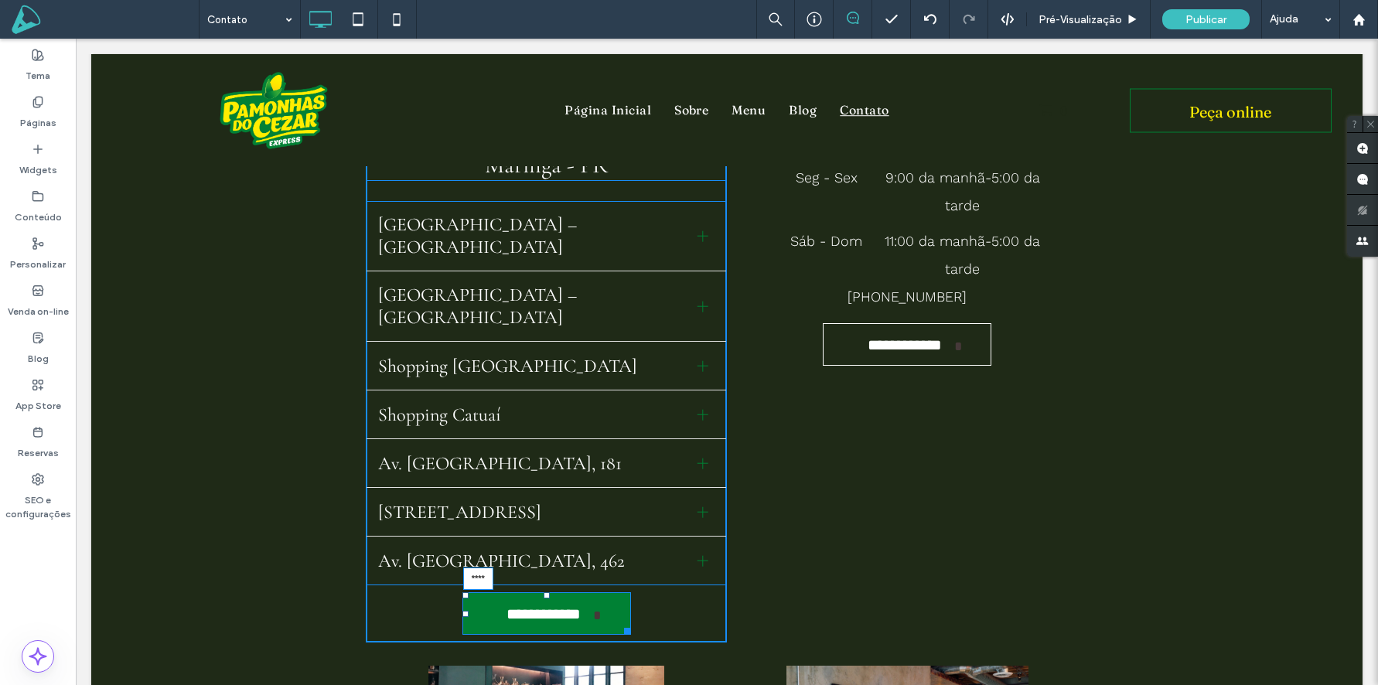
drag, startPoint x: 543, startPoint y: 572, endPoint x: 620, endPoint y: 616, distance: 88.4
click at [544, 592] on div at bounding box center [547, 595] width 6 height 6
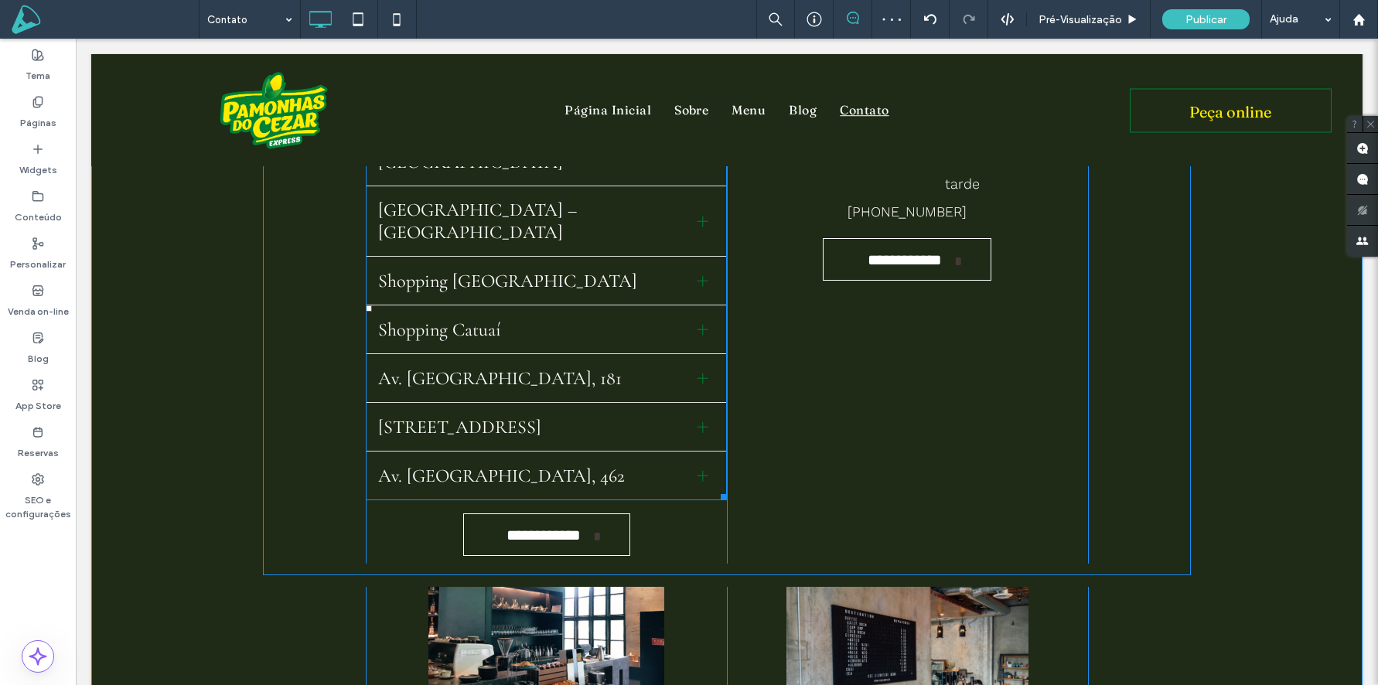
scroll to position [602, 0]
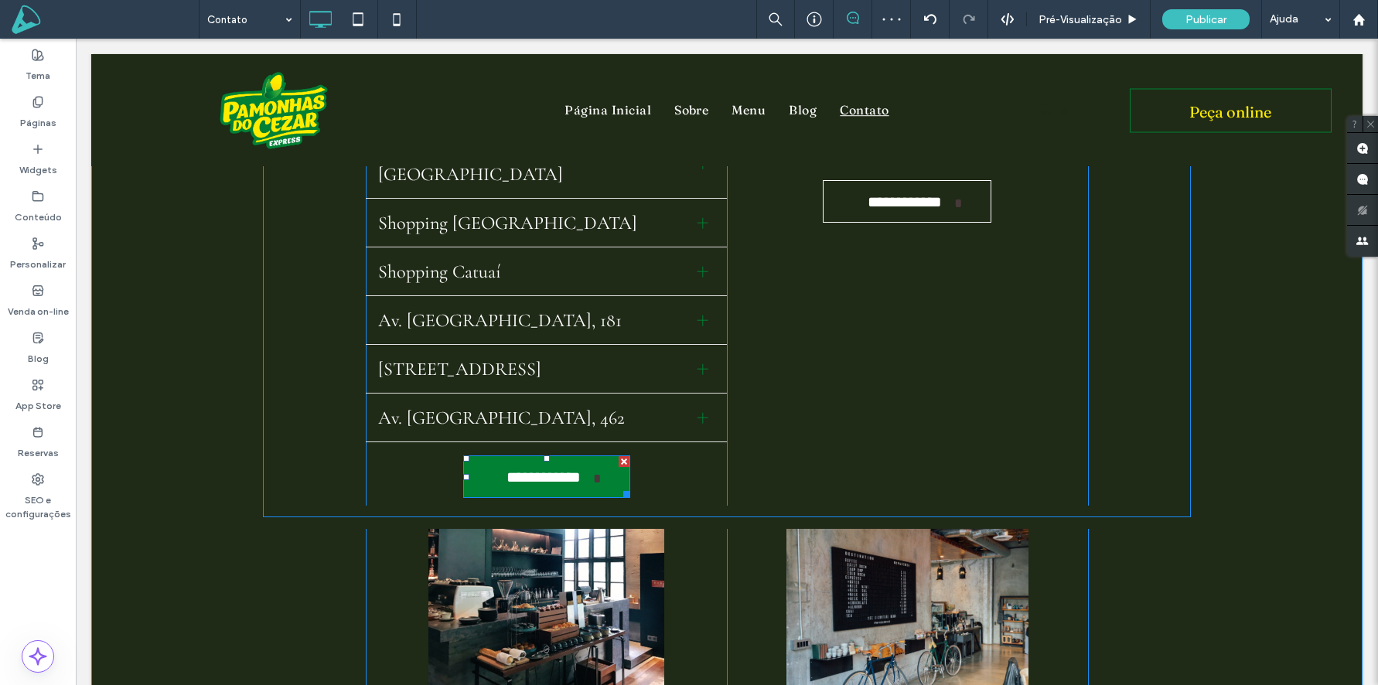
drag, startPoint x: 624, startPoint y: 435, endPoint x: 707, endPoint y: 448, distance: 83.7
click at [624, 456] on div at bounding box center [624, 461] width 11 height 11
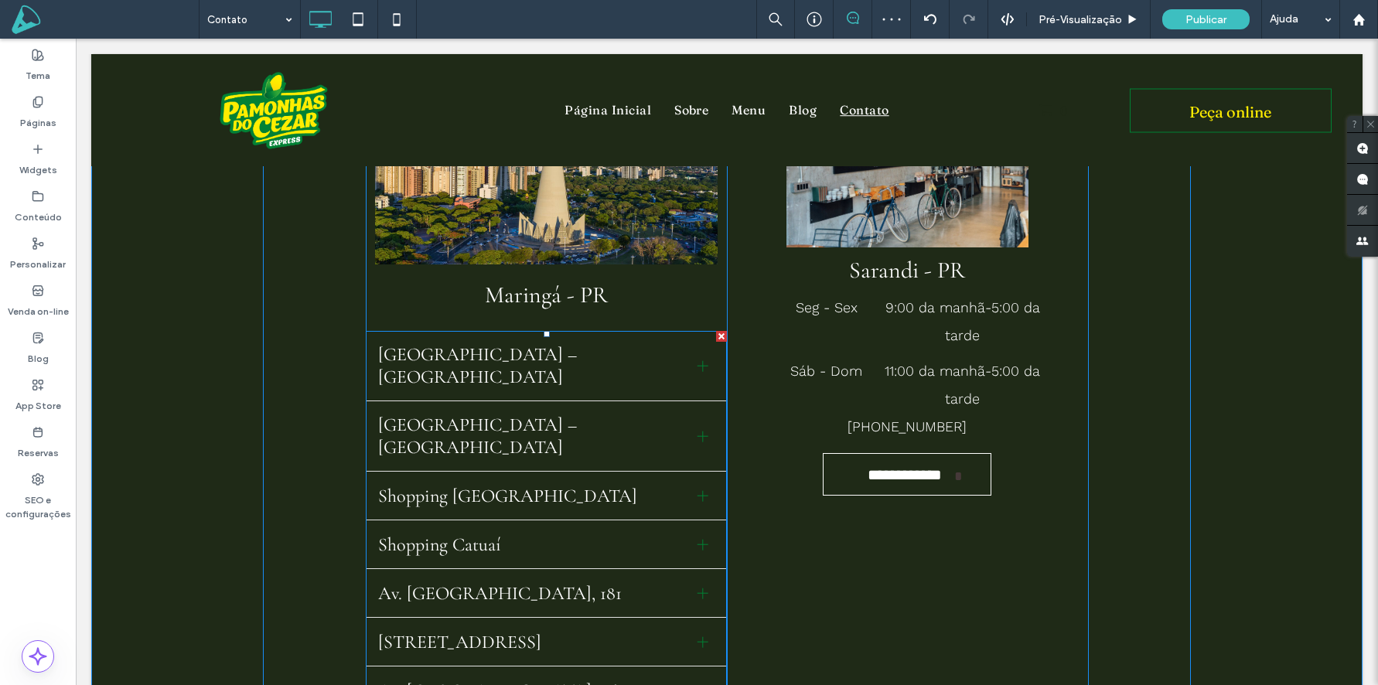
scroll to position [286, 0]
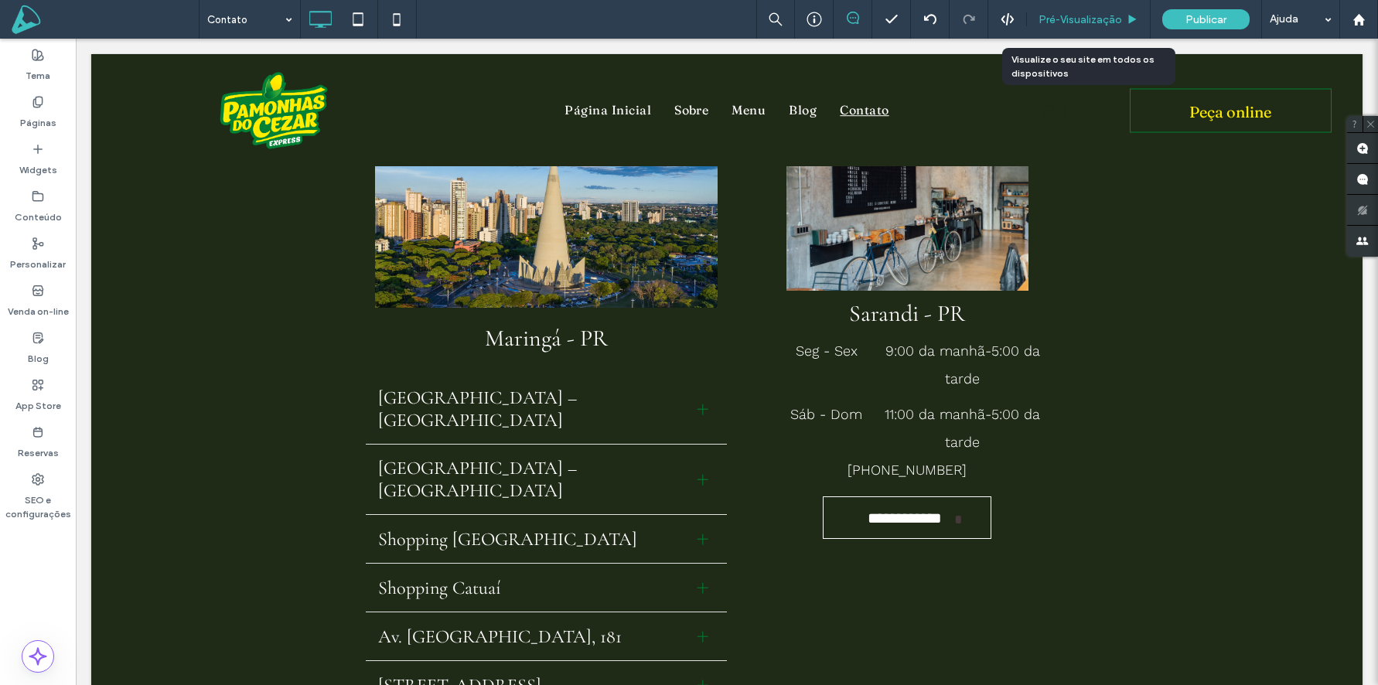
click at [1073, 23] on span "Pré-Visualizaçāo" at bounding box center [1081, 19] width 84 height 13
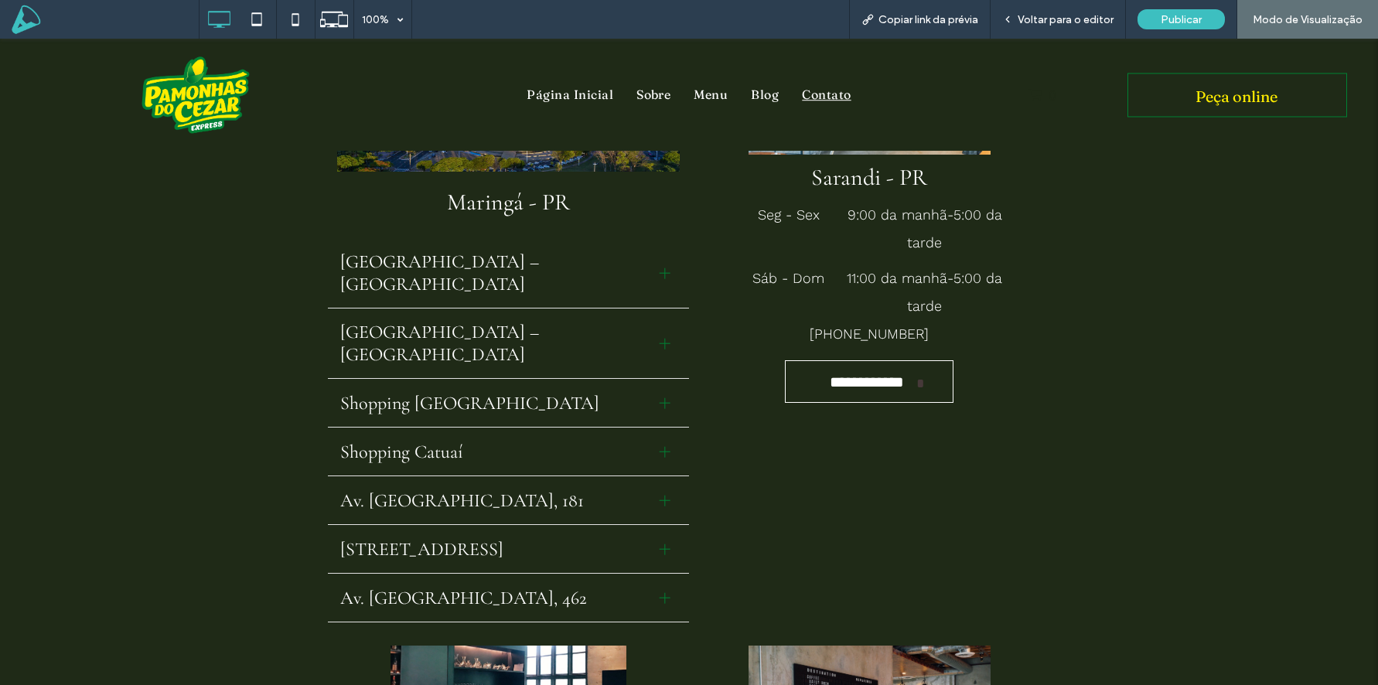
scroll to position [415, 0]
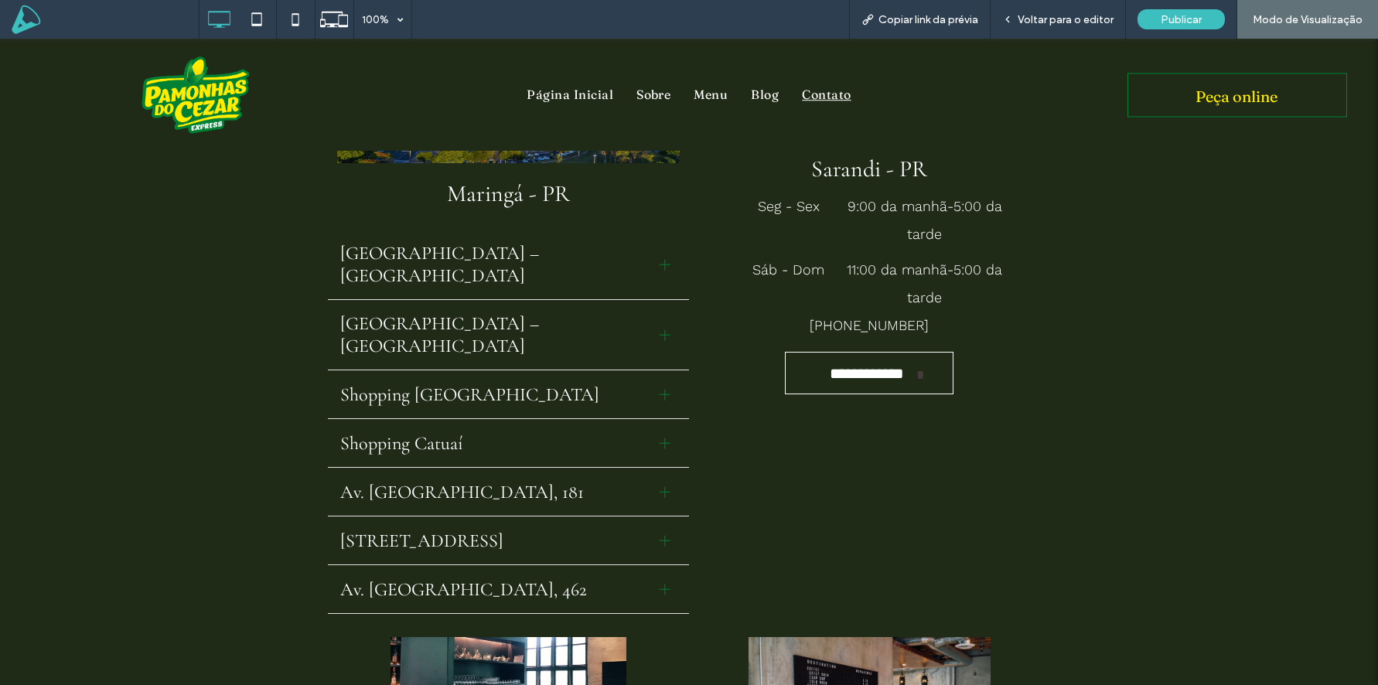
click at [616, 251] on span "Shopping Avenida Center – Loja Externa" at bounding box center [493, 264] width 307 height 45
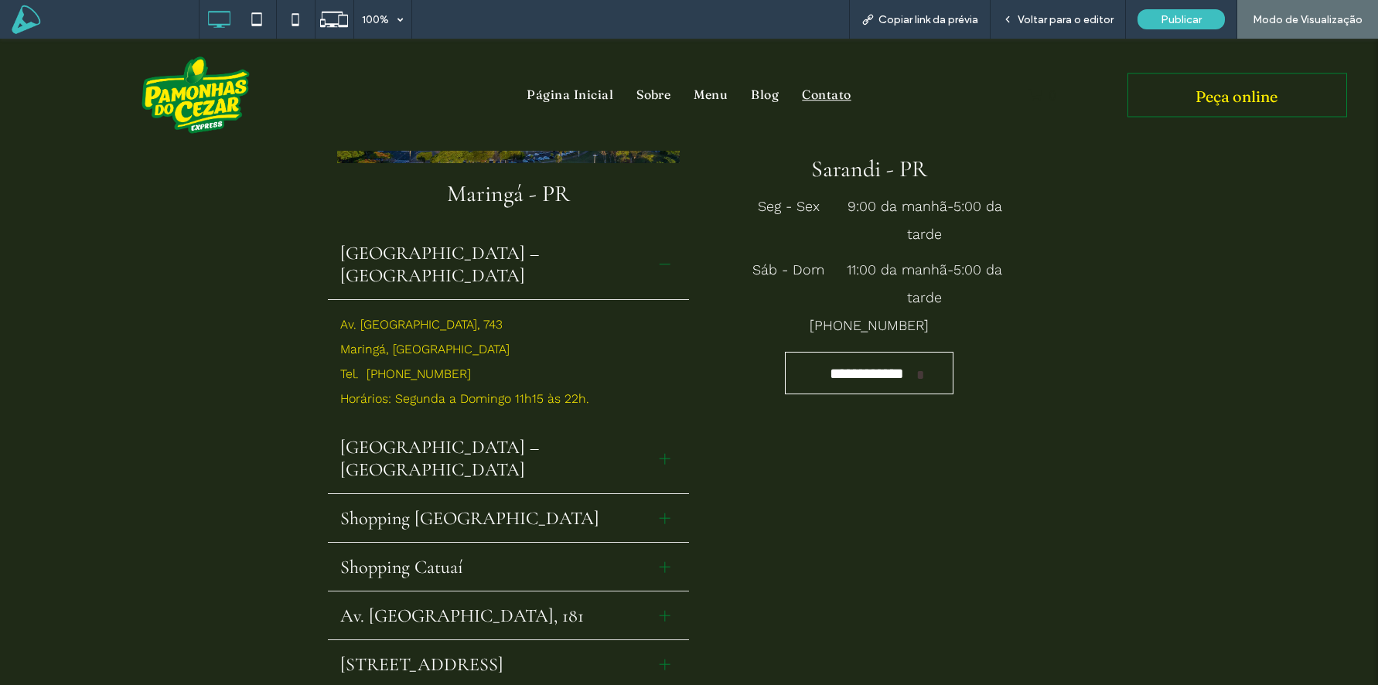
click at [501, 436] on span "Shopping Avenida Center – Praça de Alimentação" at bounding box center [493, 458] width 307 height 45
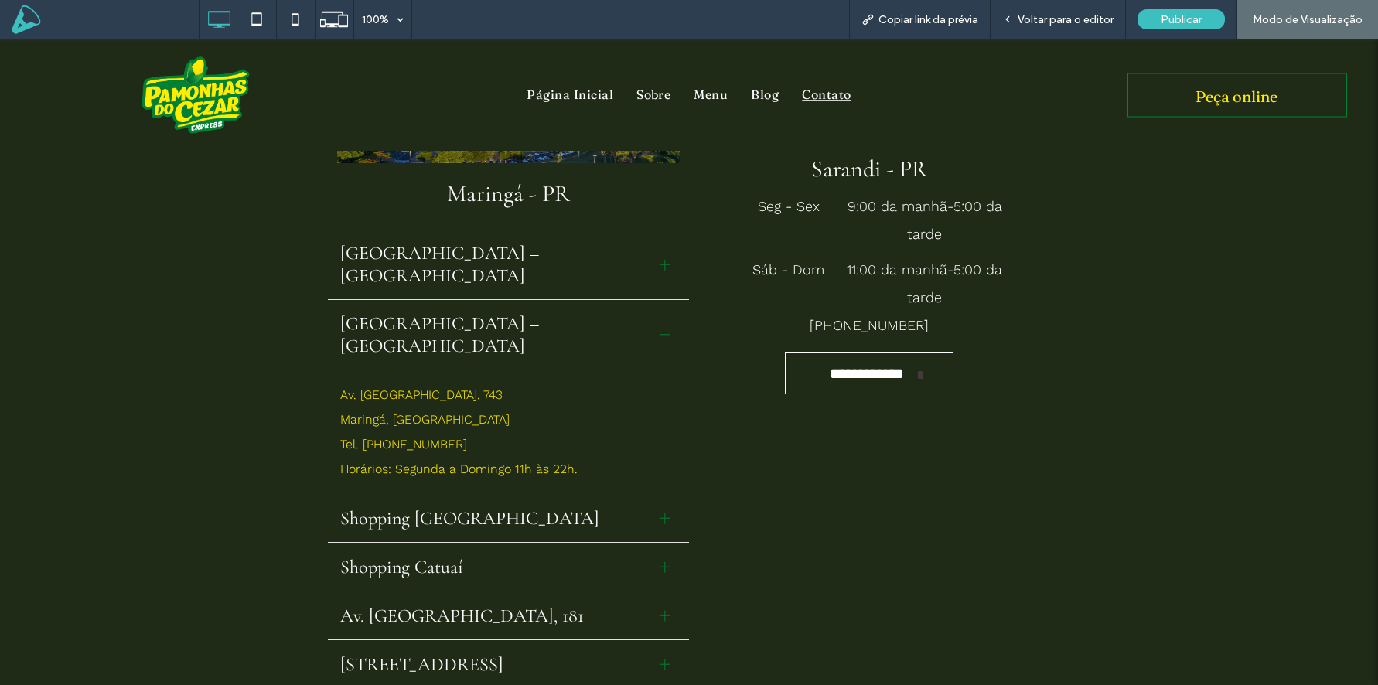
click at [660, 323] on div at bounding box center [665, 334] width 23 height 23
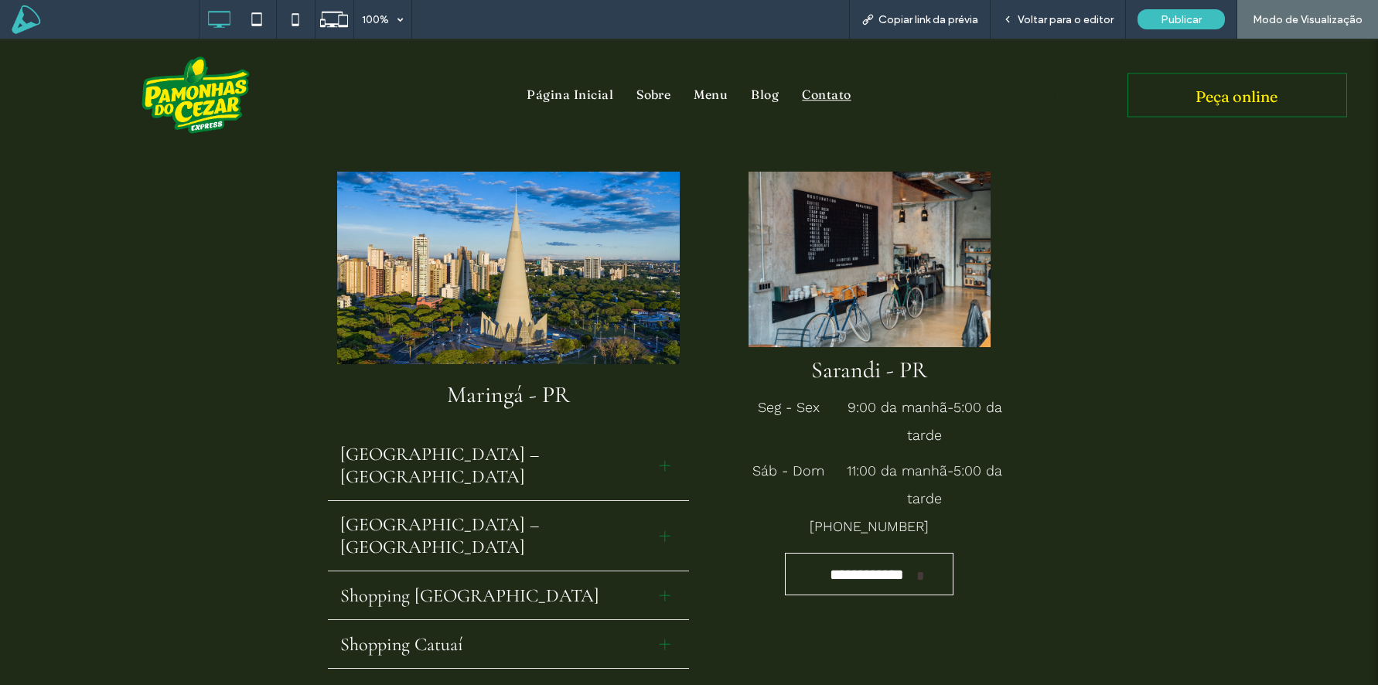
scroll to position [180, 0]
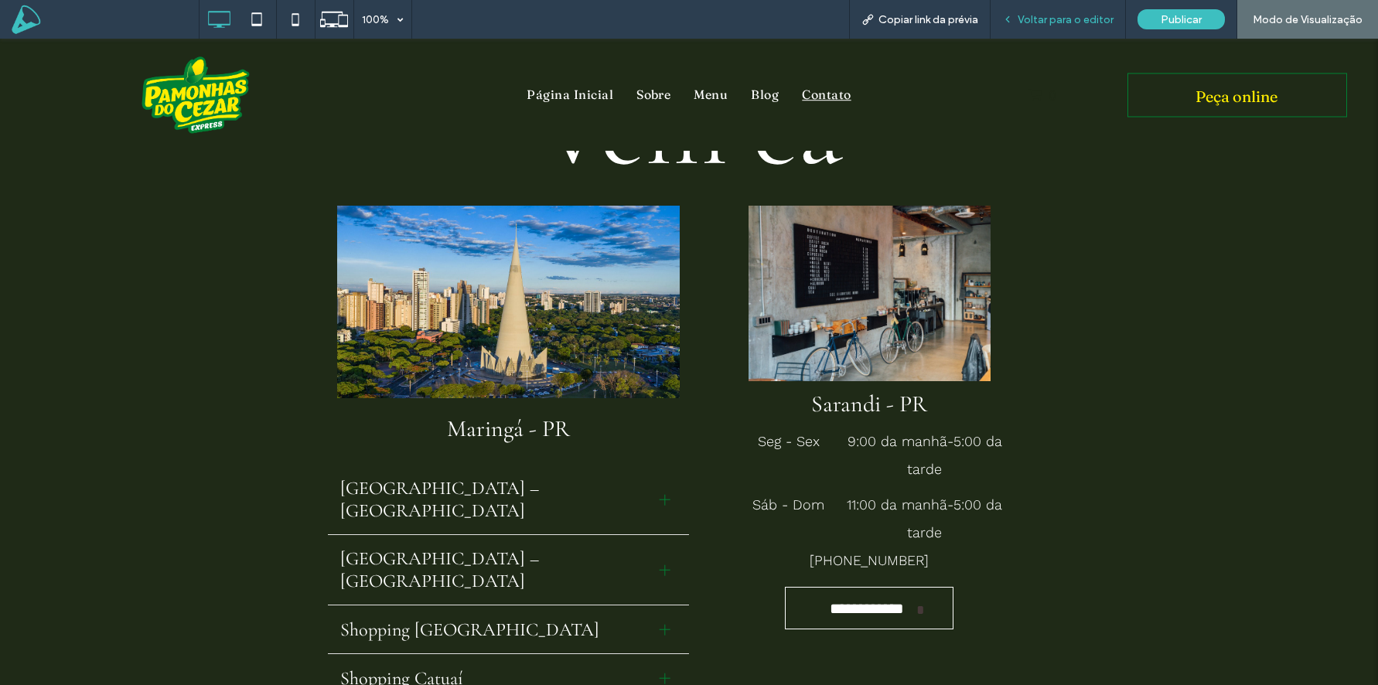
click at [1049, 22] on span "Voltar para o editor" at bounding box center [1066, 19] width 96 height 13
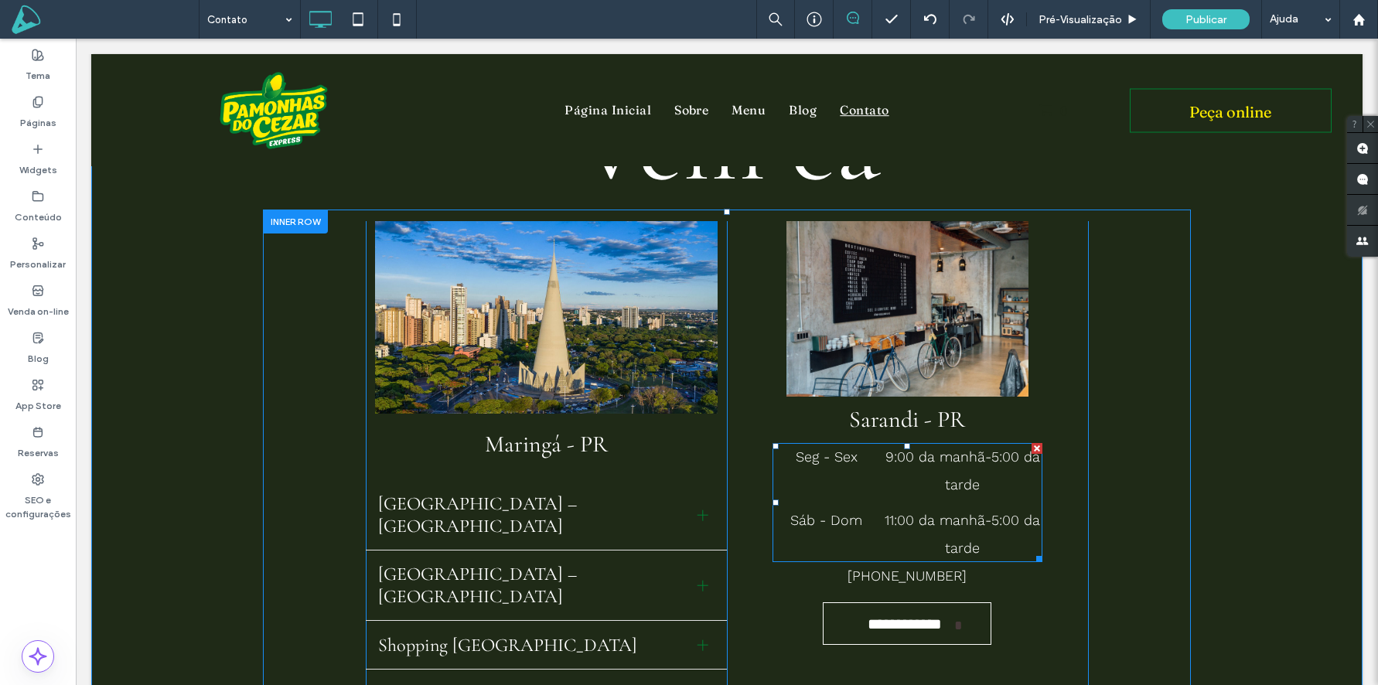
click at [1029, 445] on dd "9:00 da manhã - 5:00 da tarde" at bounding box center [962, 471] width 159 height 56
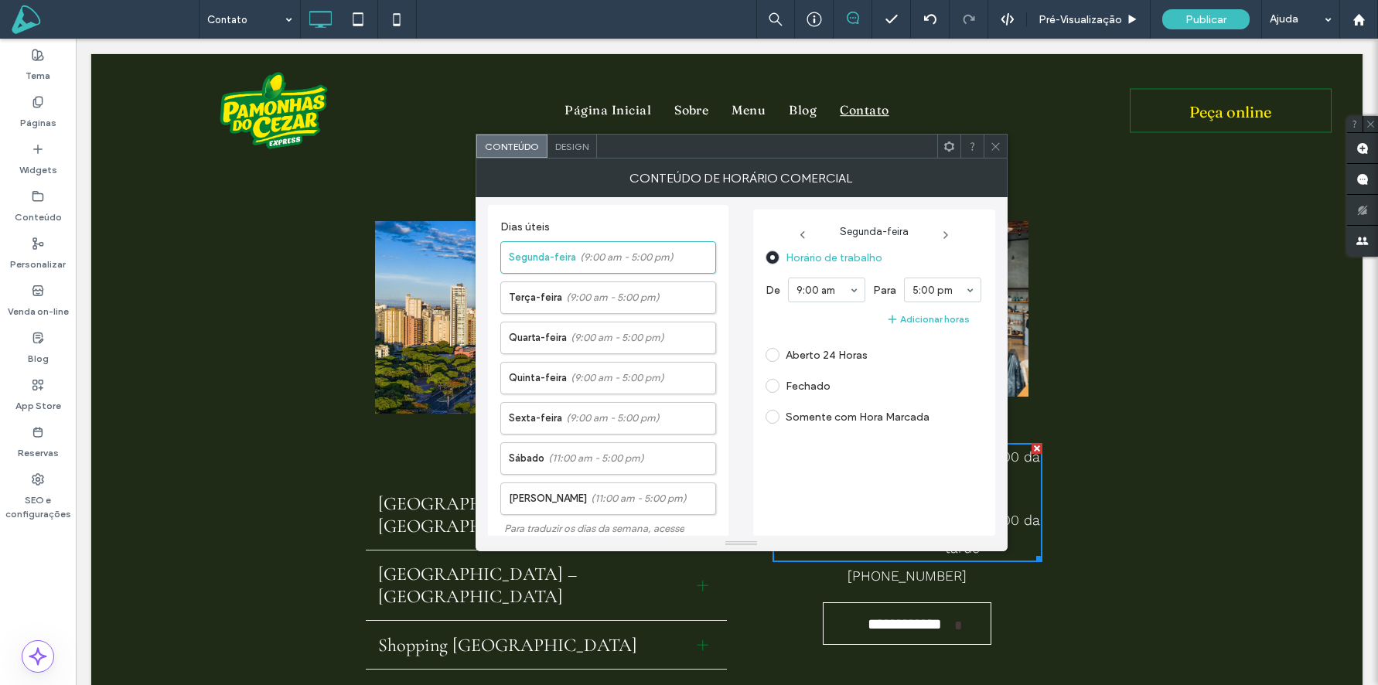
click at [990, 150] on icon at bounding box center [996, 147] width 12 height 12
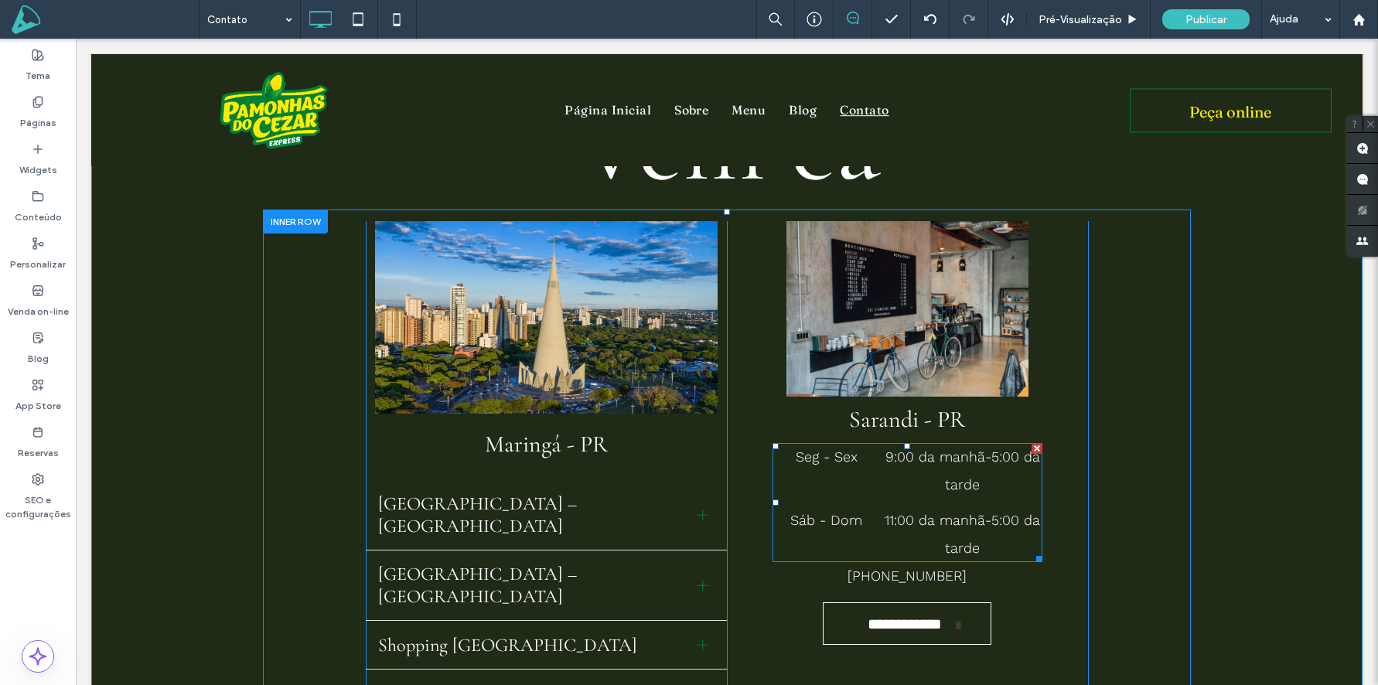
click at [1033, 451] on div at bounding box center [1037, 448] width 11 height 11
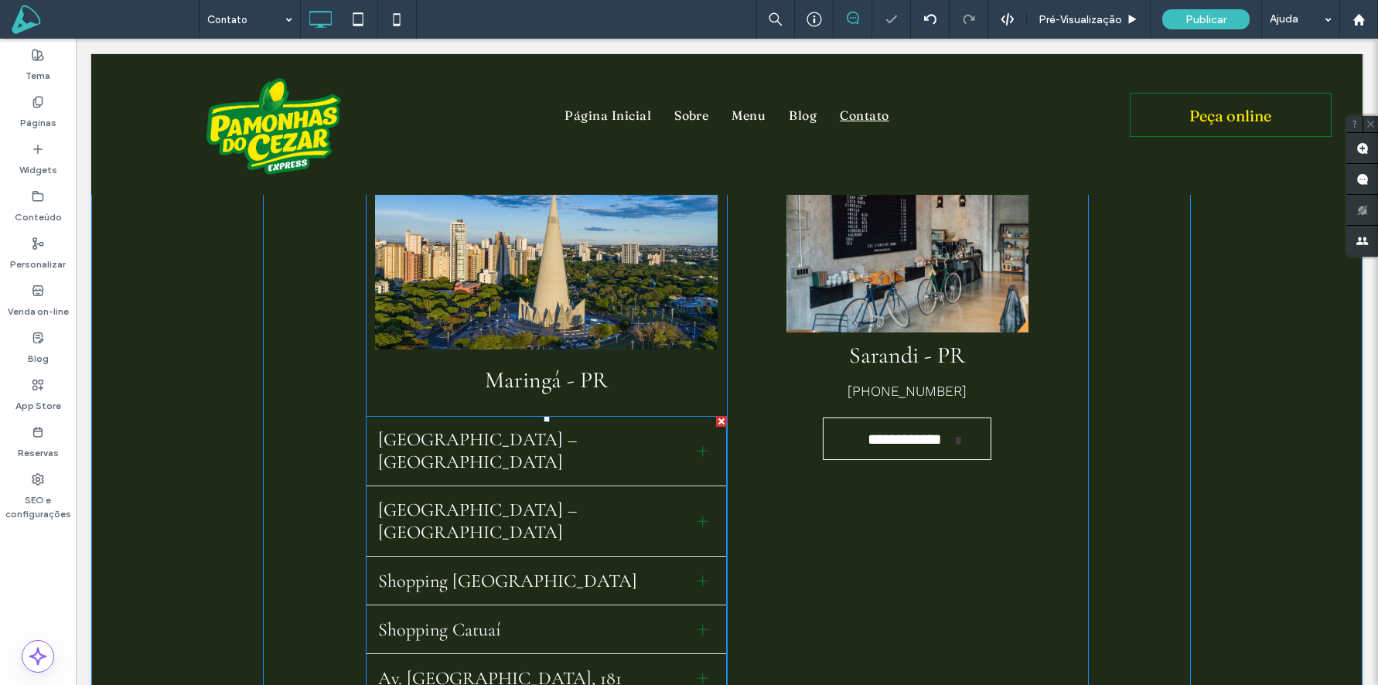
scroll to position [247, 0]
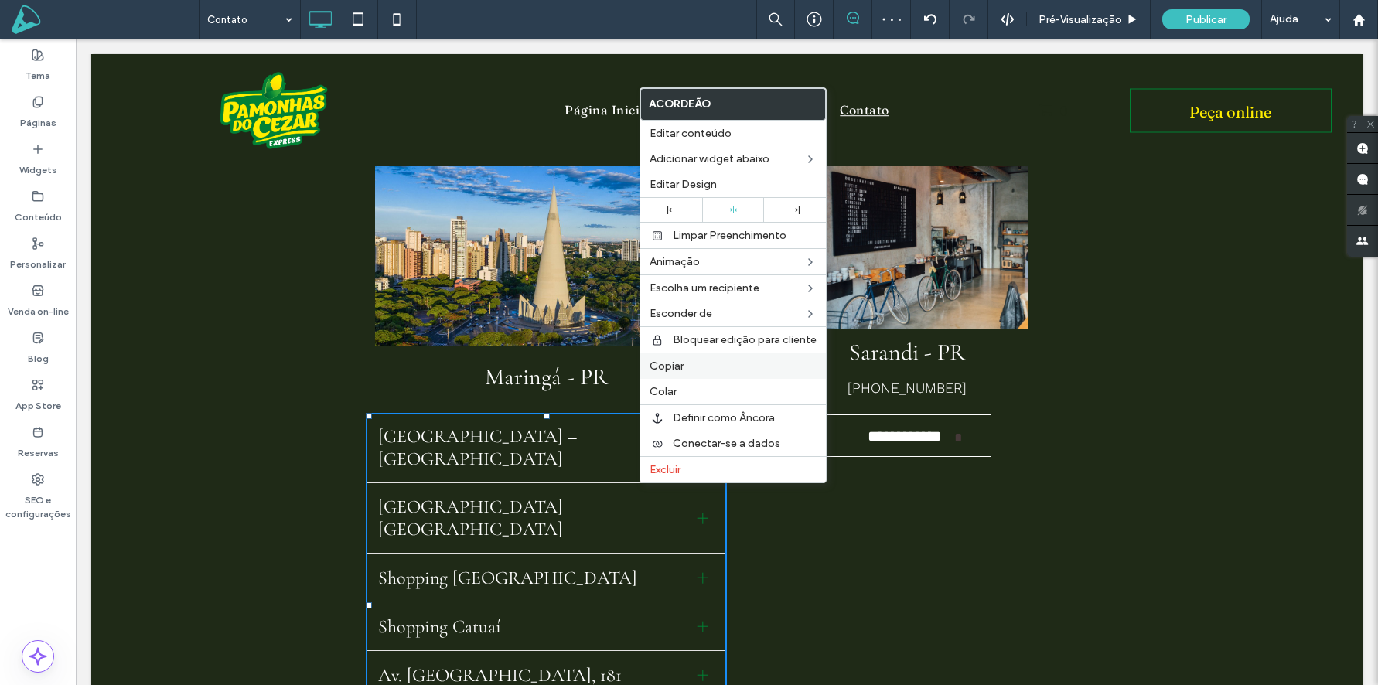
drag, startPoint x: 710, startPoint y: 366, endPoint x: 735, endPoint y: 372, distance: 25.5
click at [710, 366] on label "Copiar" at bounding box center [733, 366] width 167 height 13
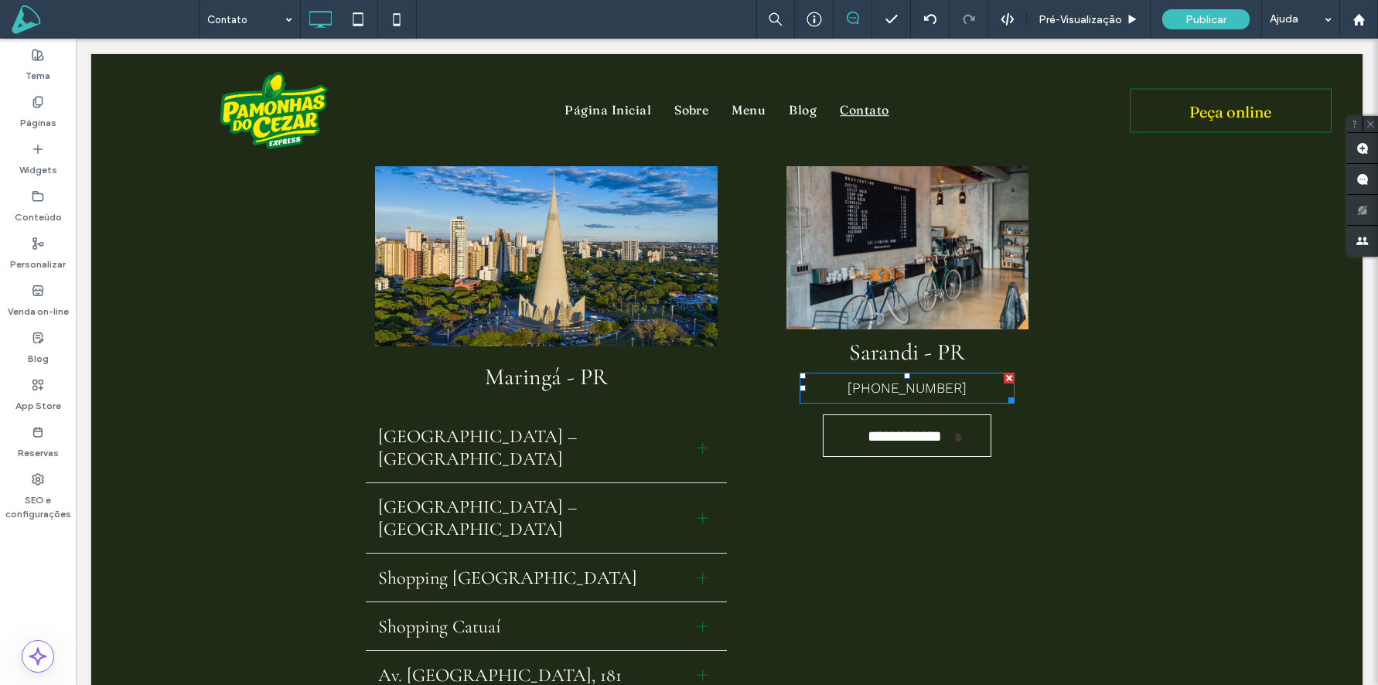
drag, startPoint x: 1012, startPoint y: 378, endPoint x: 1088, endPoint y: 417, distance: 85.1
click at [1012, 378] on div at bounding box center [1009, 378] width 11 height 11
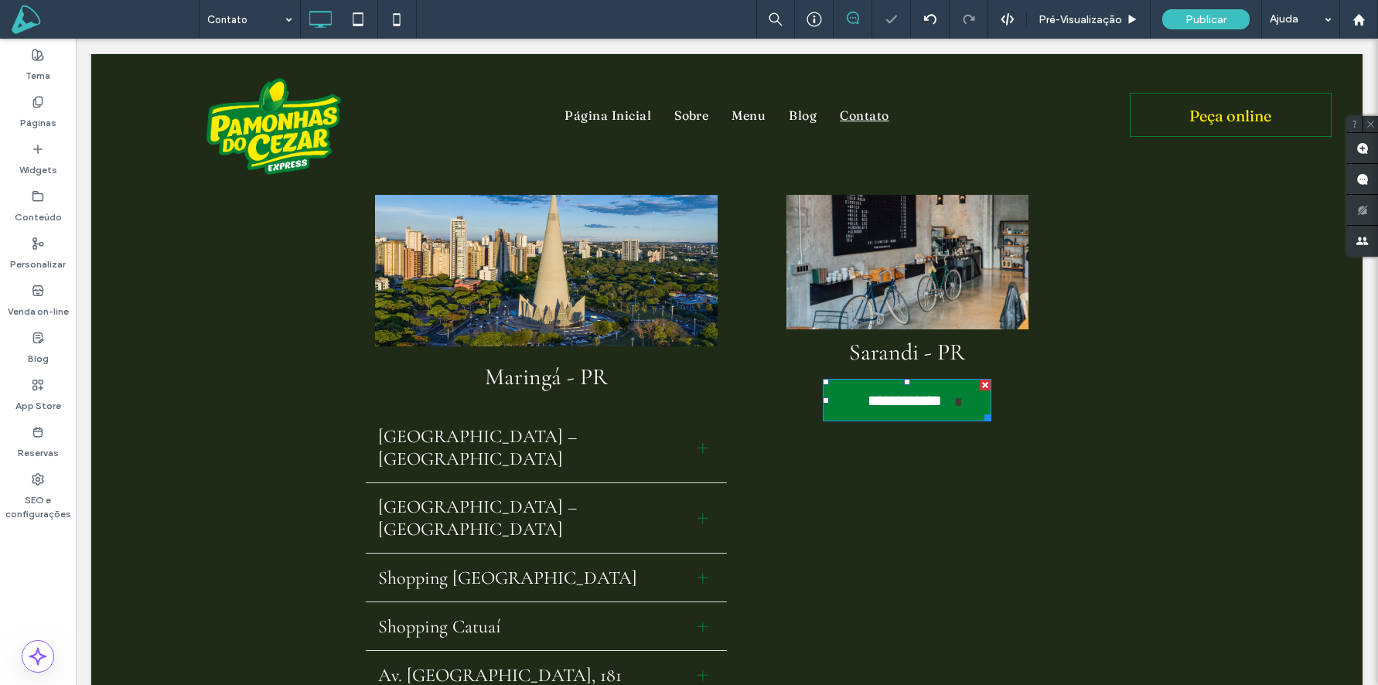
click at [987, 381] on div at bounding box center [985, 385] width 11 height 11
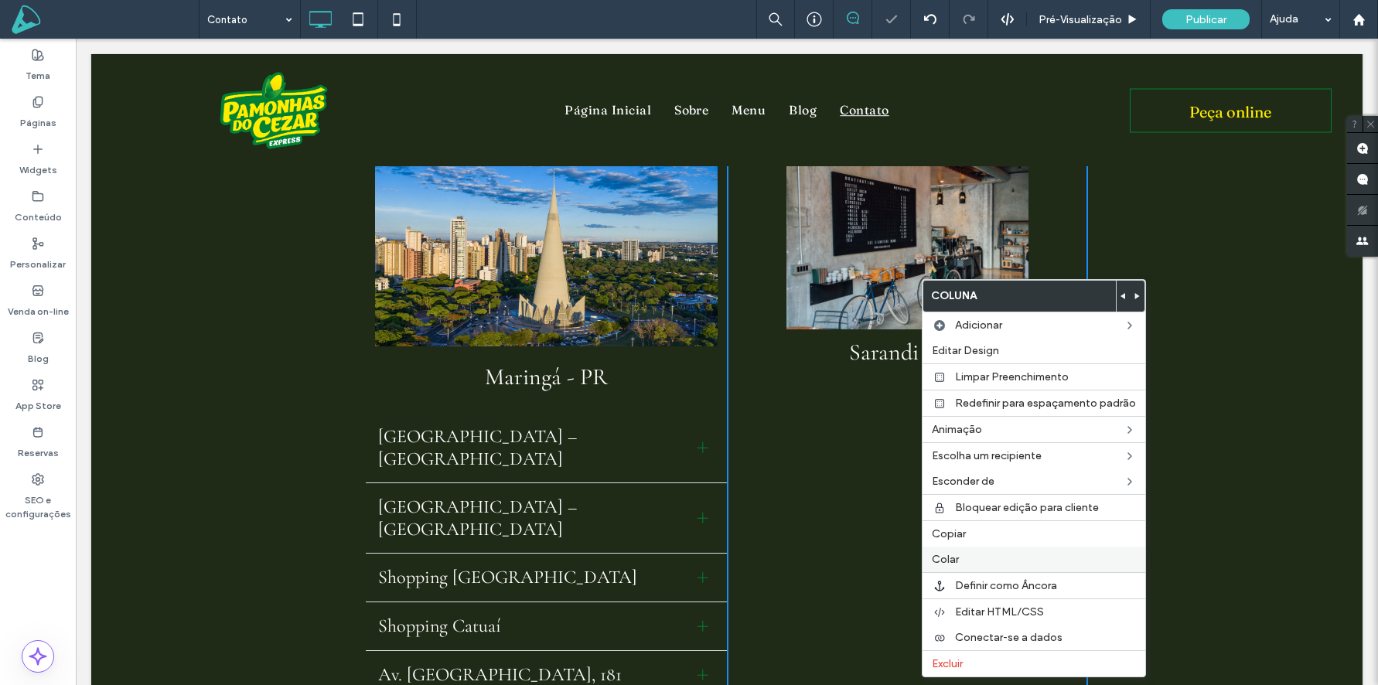
click at [966, 562] on label "Colar" at bounding box center [1034, 559] width 204 height 13
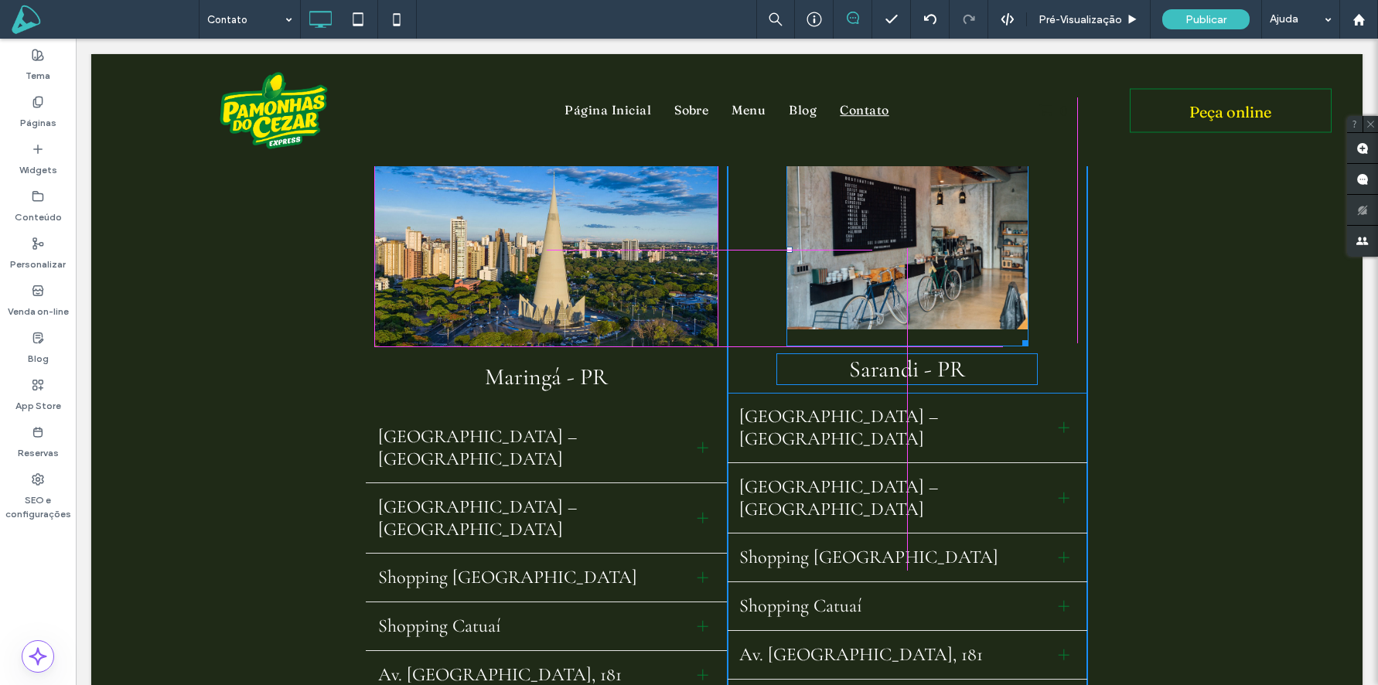
drag, startPoint x: 1033, startPoint y: 331, endPoint x: 1068, endPoint y: 340, distance: 35.8
click at [1029, 340] on div at bounding box center [1023, 341] width 12 height 12
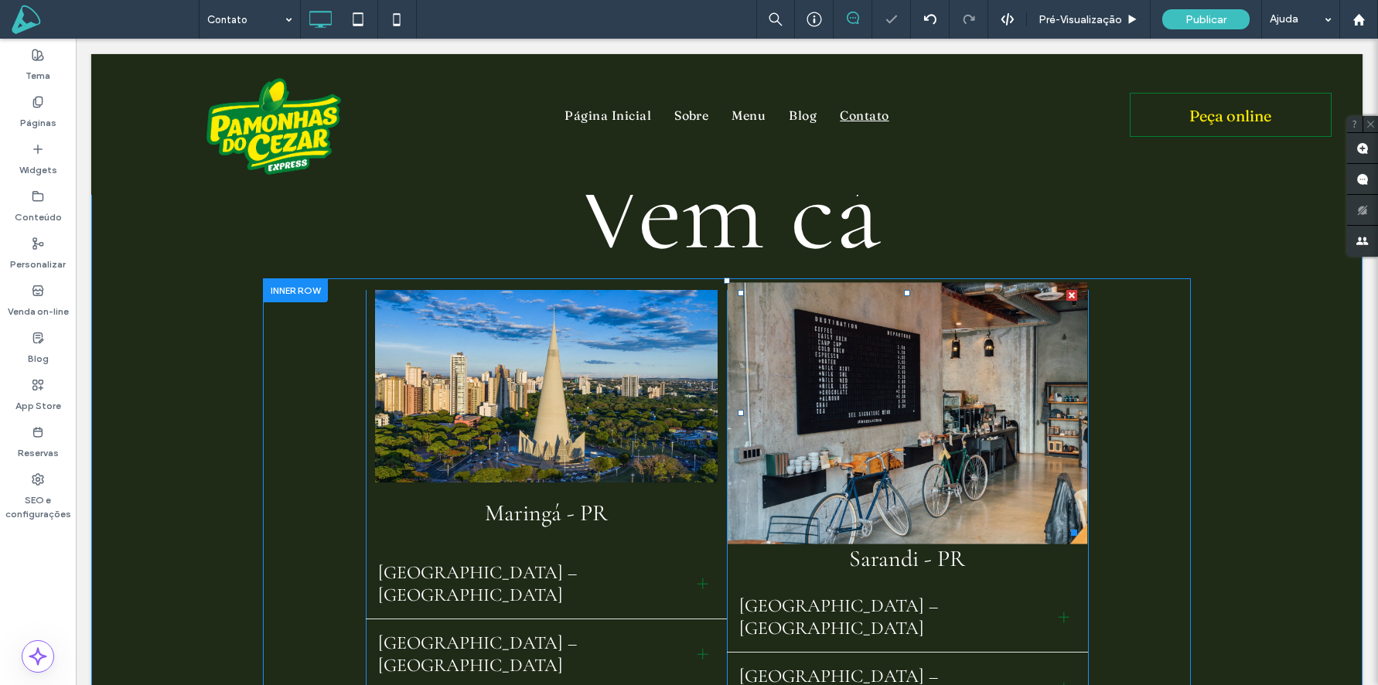
scroll to position [139, 0]
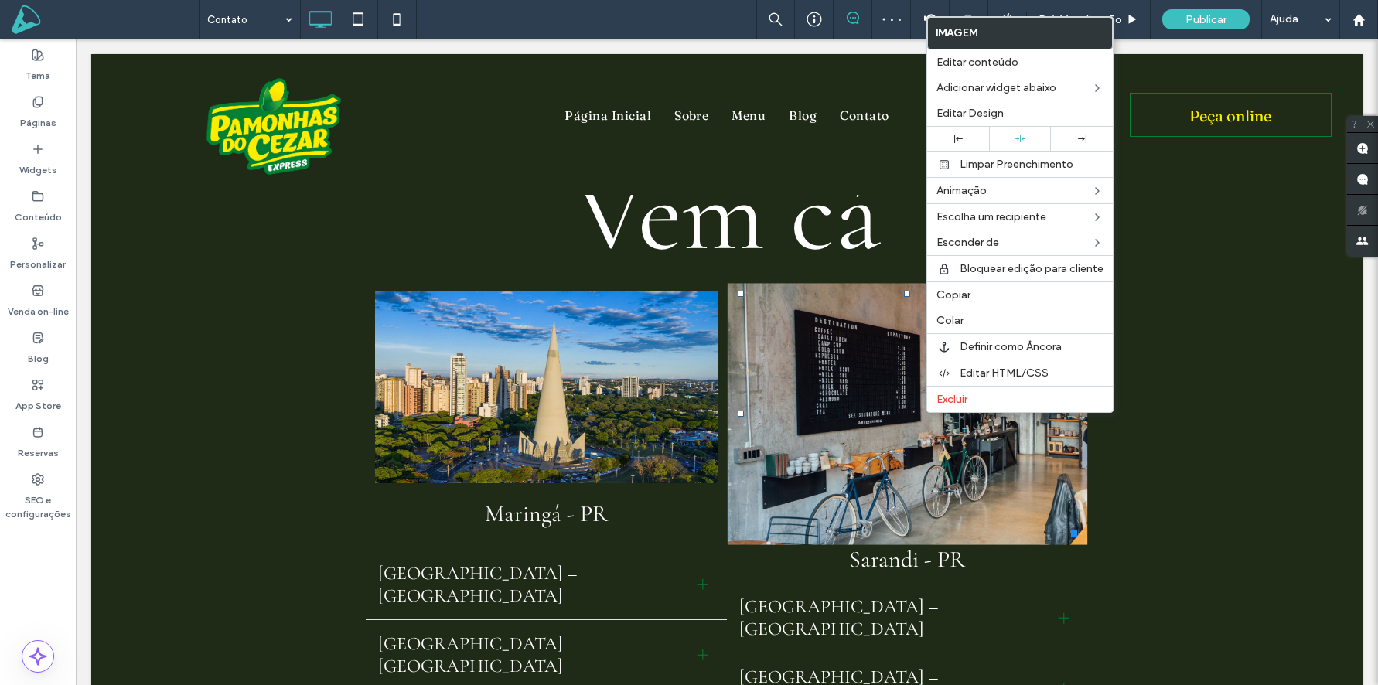
click at [861, 420] on img at bounding box center [907, 413] width 360 height 261
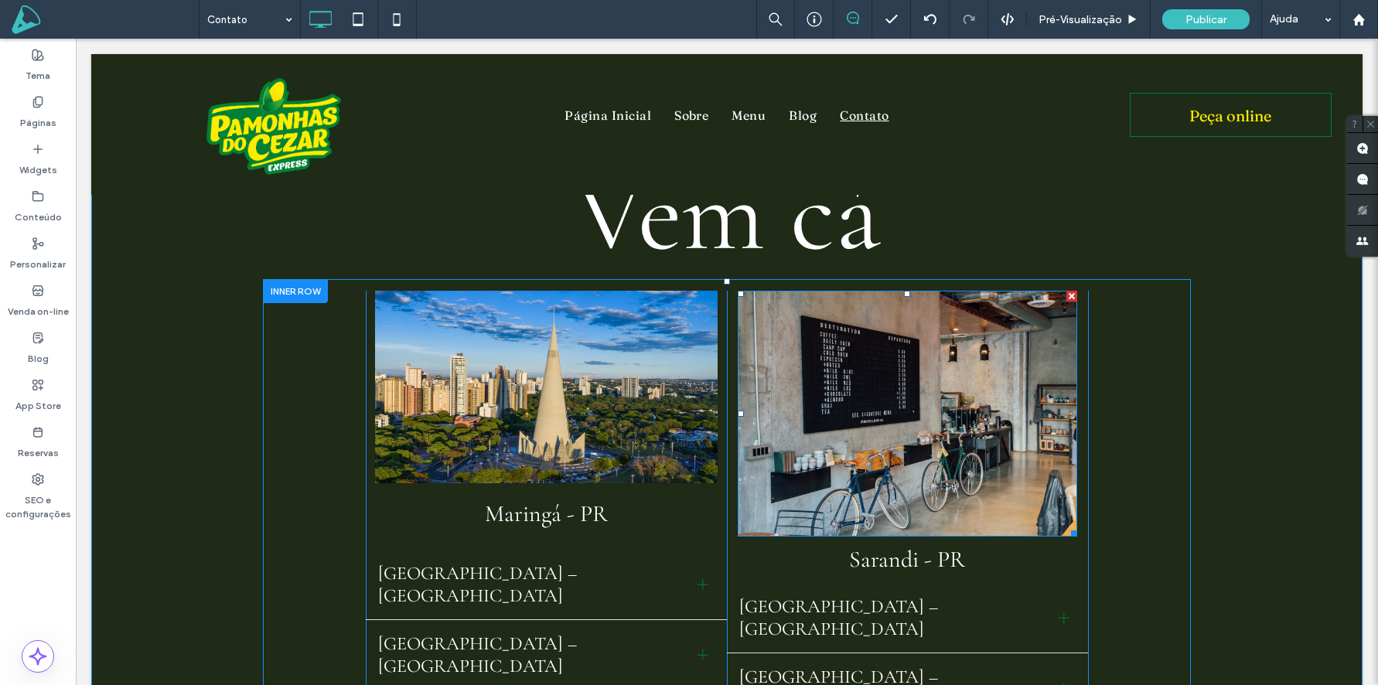
click at [1073, 297] on div at bounding box center [1072, 296] width 11 height 11
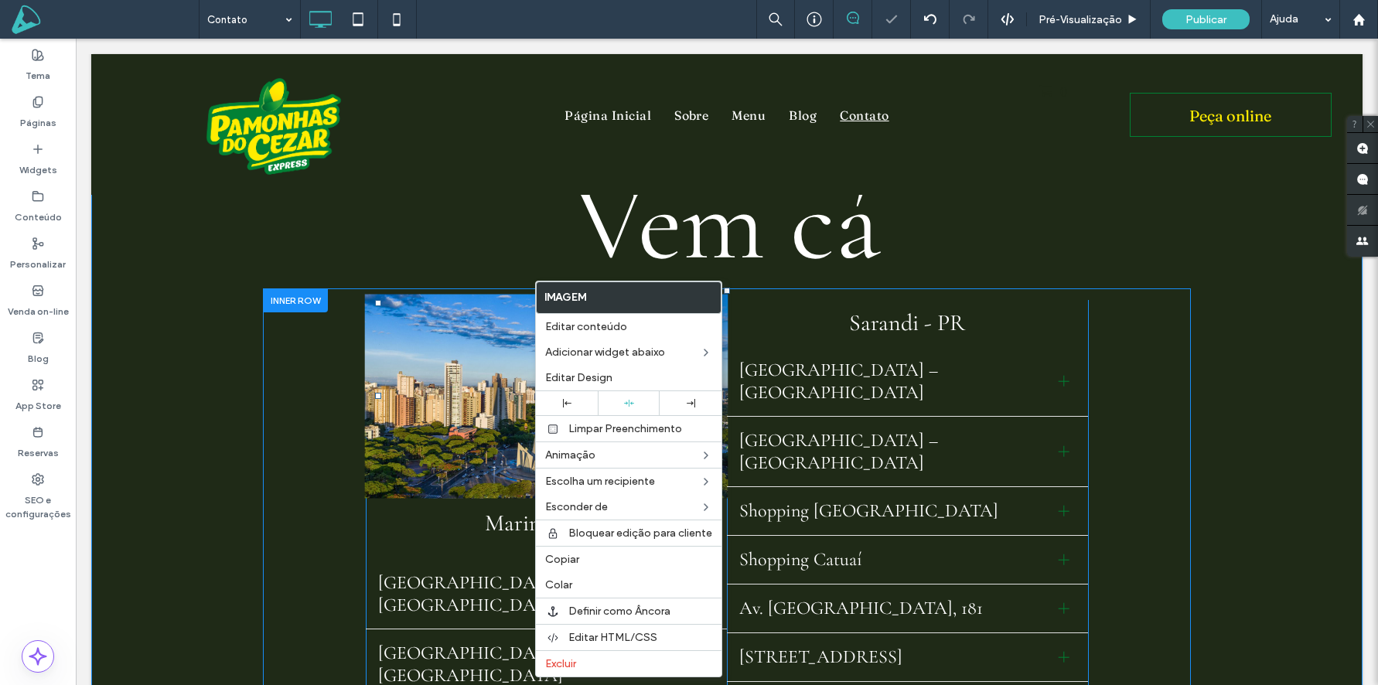
scroll to position [136, 0]
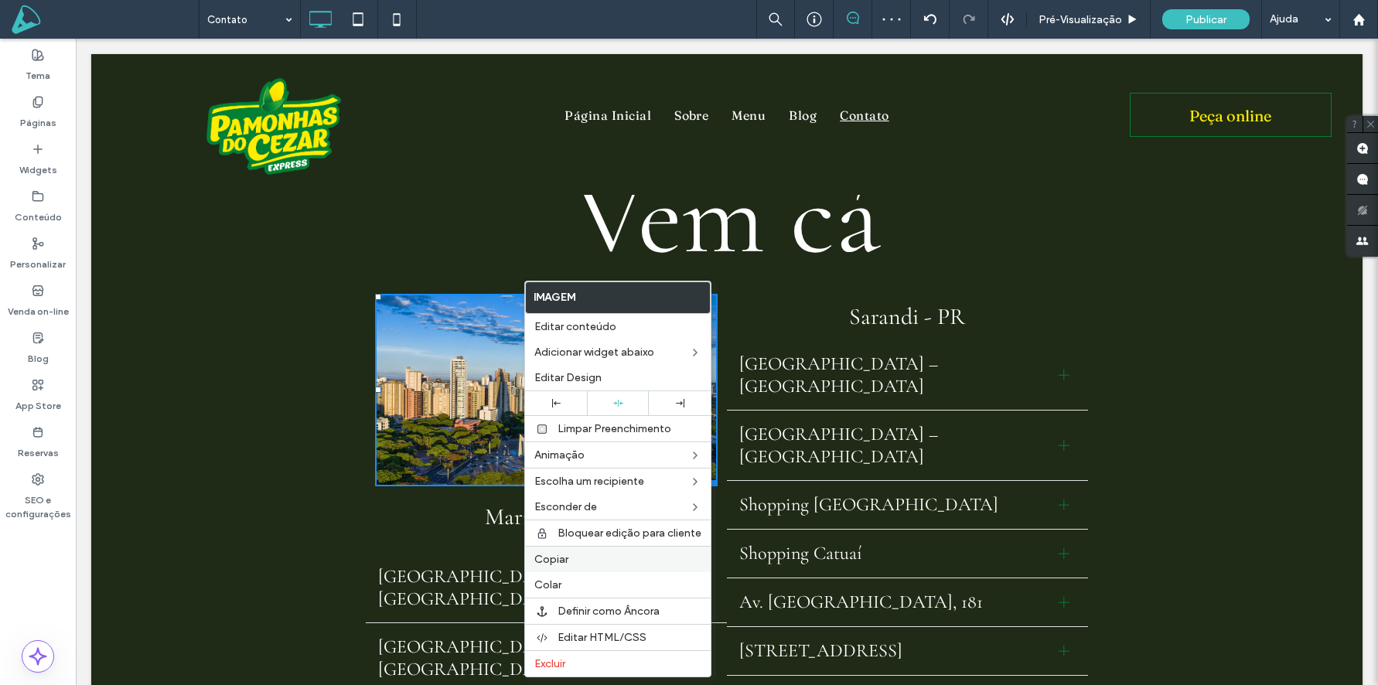
click at [582, 561] on label "Copiar" at bounding box center [617, 559] width 167 height 13
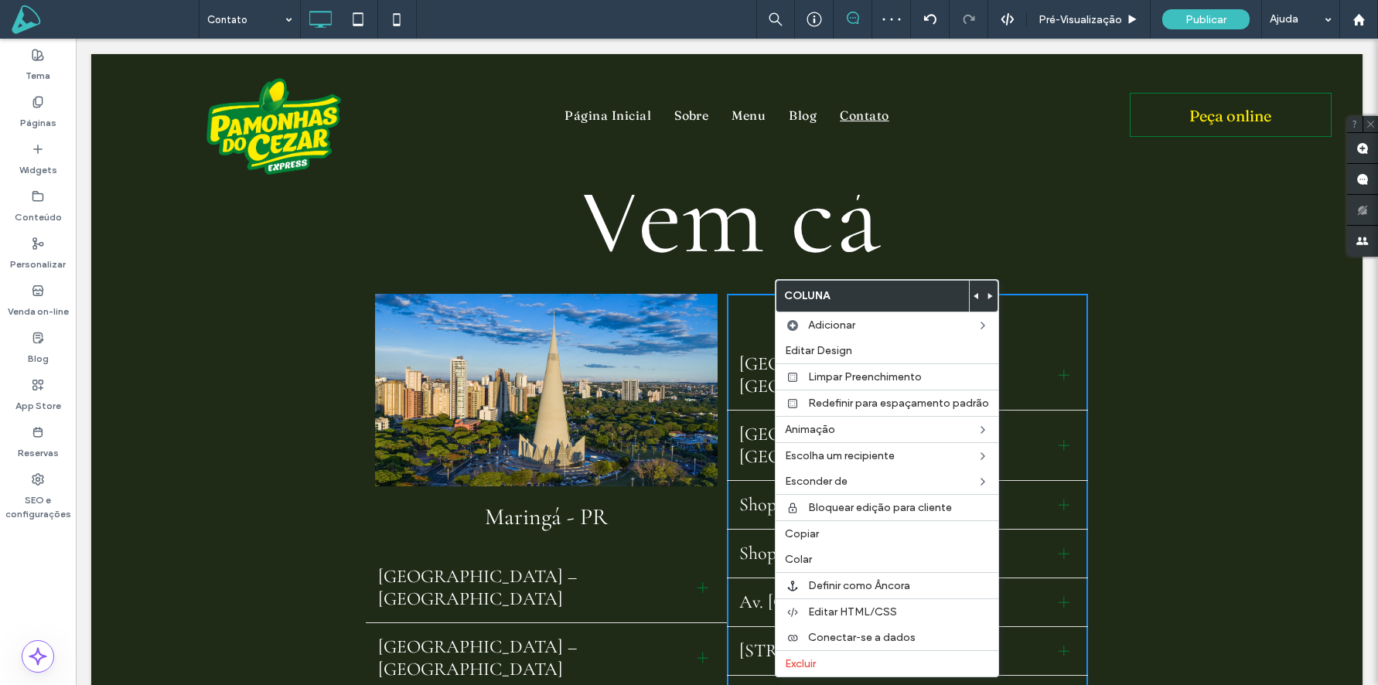
scroll to position [135, 0]
drag, startPoint x: 836, startPoint y: 556, endPoint x: 865, endPoint y: 532, distance: 37.9
click at [836, 556] on label "Colar" at bounding box center [887, 559] width 204 height 13
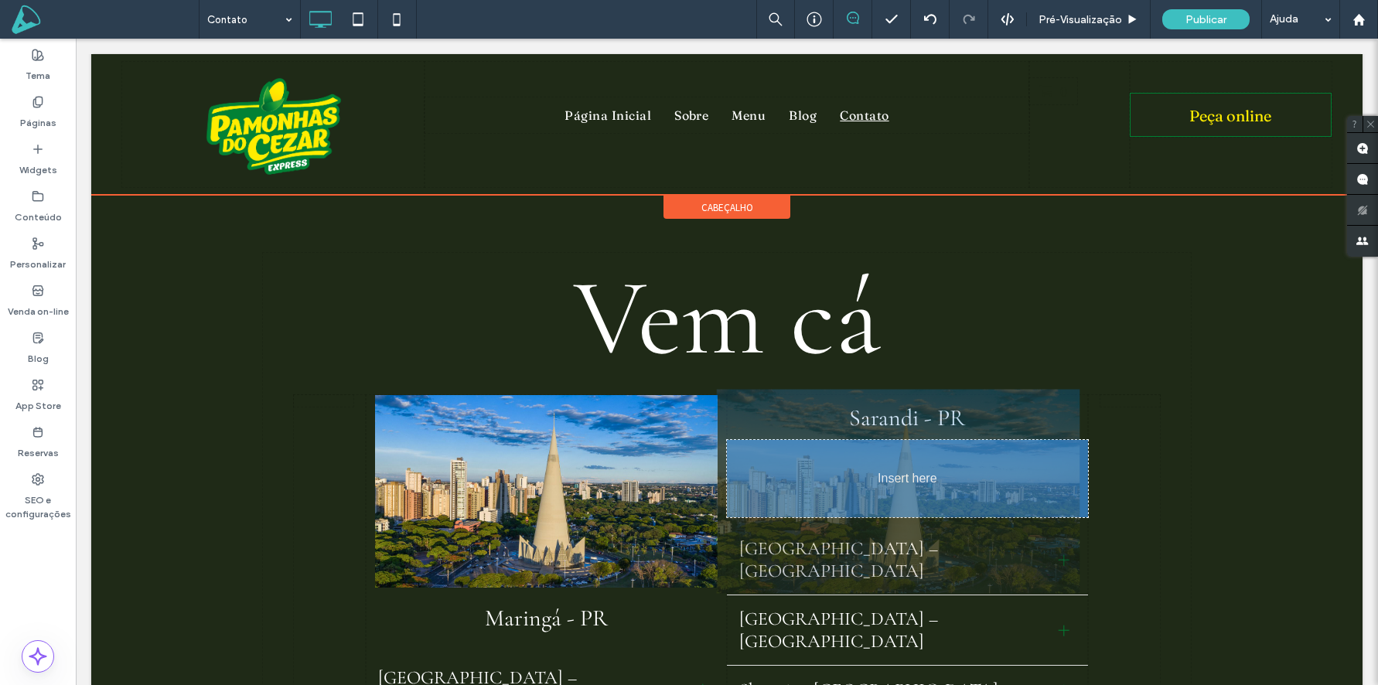
scroll to position [1, 0]
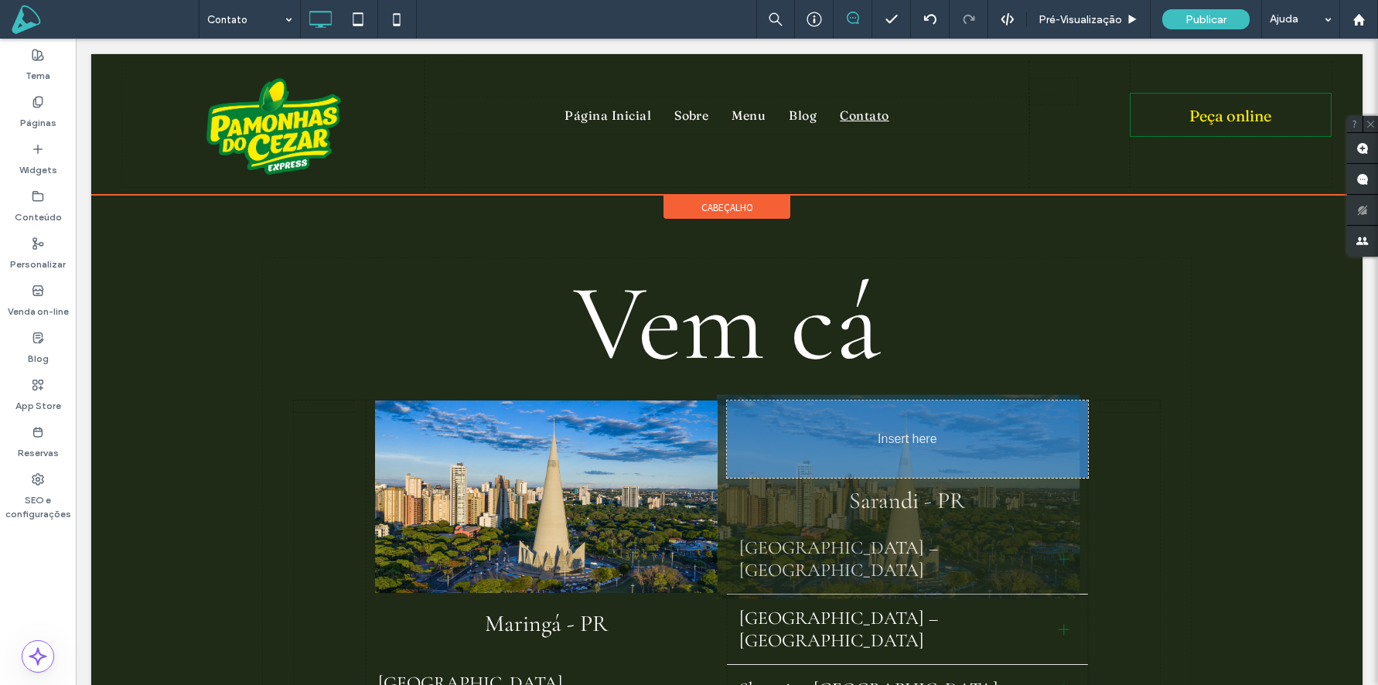
drag, startPoint x: 928, startPoint y: 543, endPoint x: 810, endPoint y: 422, distance: 169.0
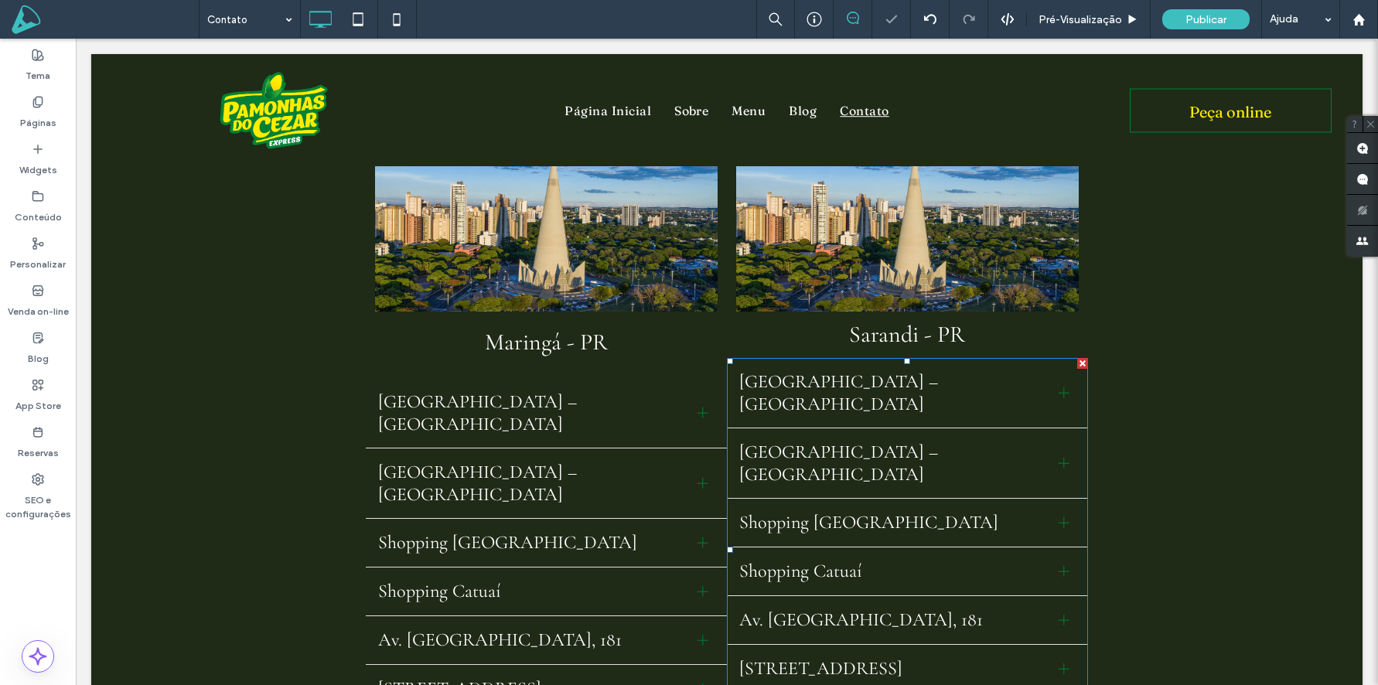
scroll to position [392, 0]
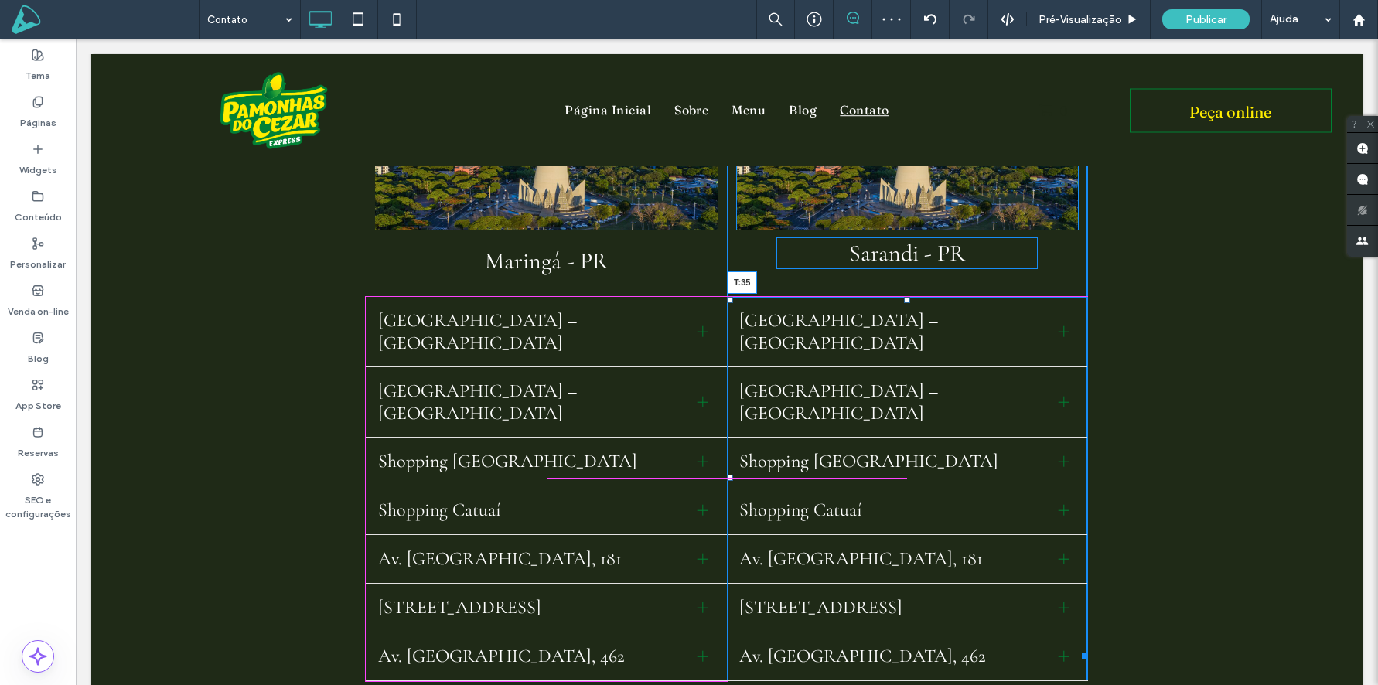
drag, startPoint x: 906, startPoint y: 281, endPoint x: 983, endPoint y: 343, distance: 99.0
click at [907, 304] on div "Shopping Avenida Center – Loja Externa Av. São Paulo, 743 Maringá, Paraná Tel. …" at bounding box center [907, 478] width 361 height 363
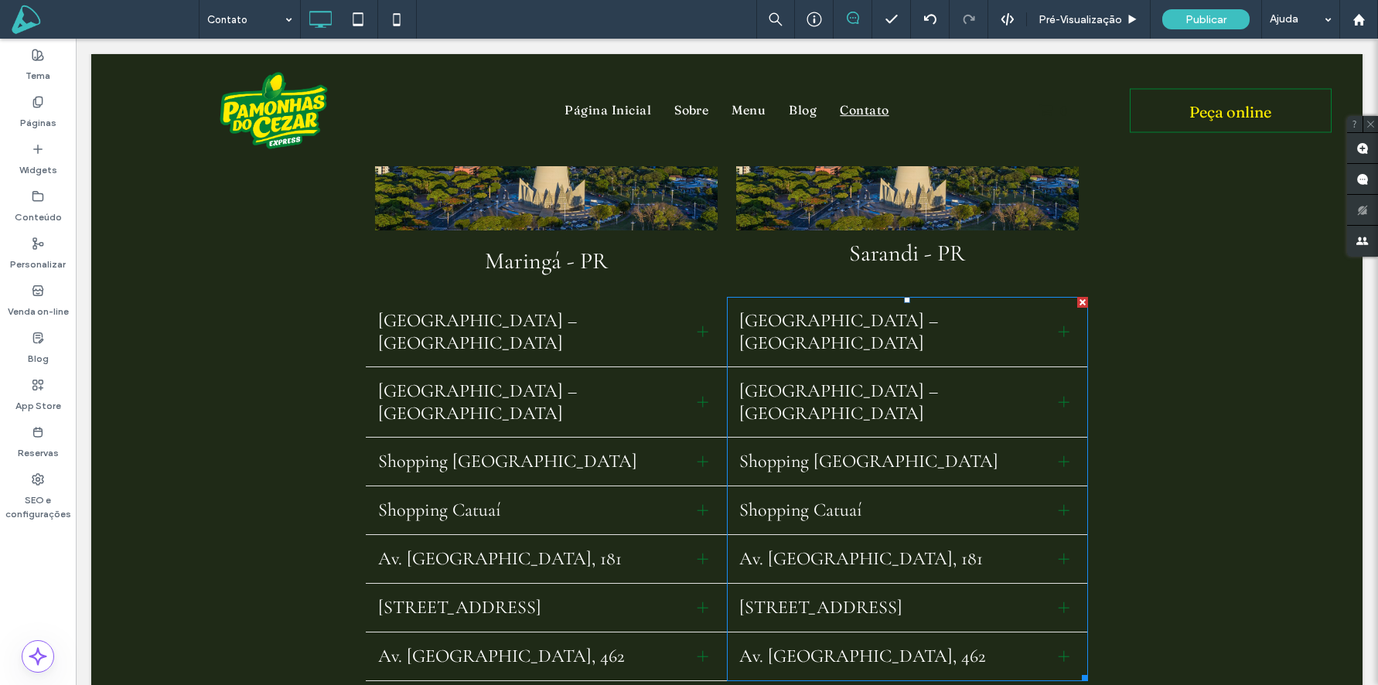
click at [899, 342] on div "Shopping Avenida Center – Loja Externa" at bounding box center [907, 332] width 361 height 70
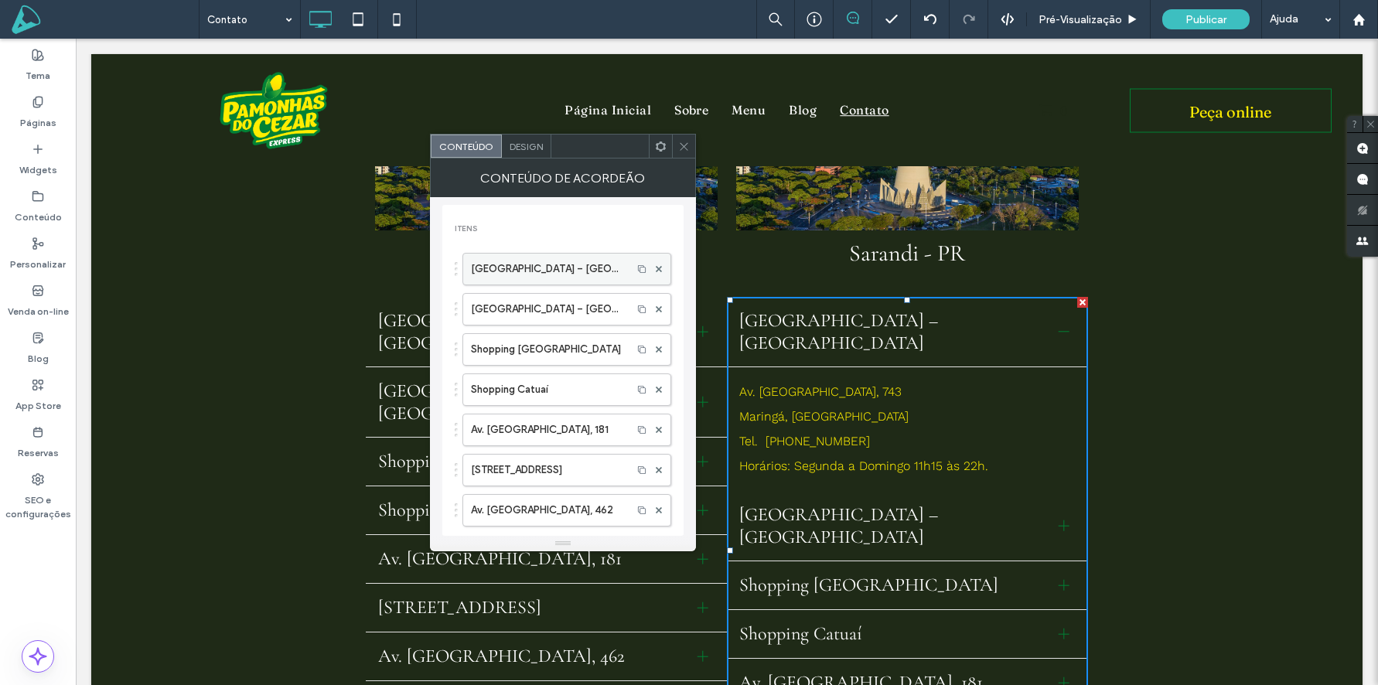
click at [493, 272] on label "Shopping Avenida Center – Loja Externa" at bounding box center [547, 269] width 153 height 31
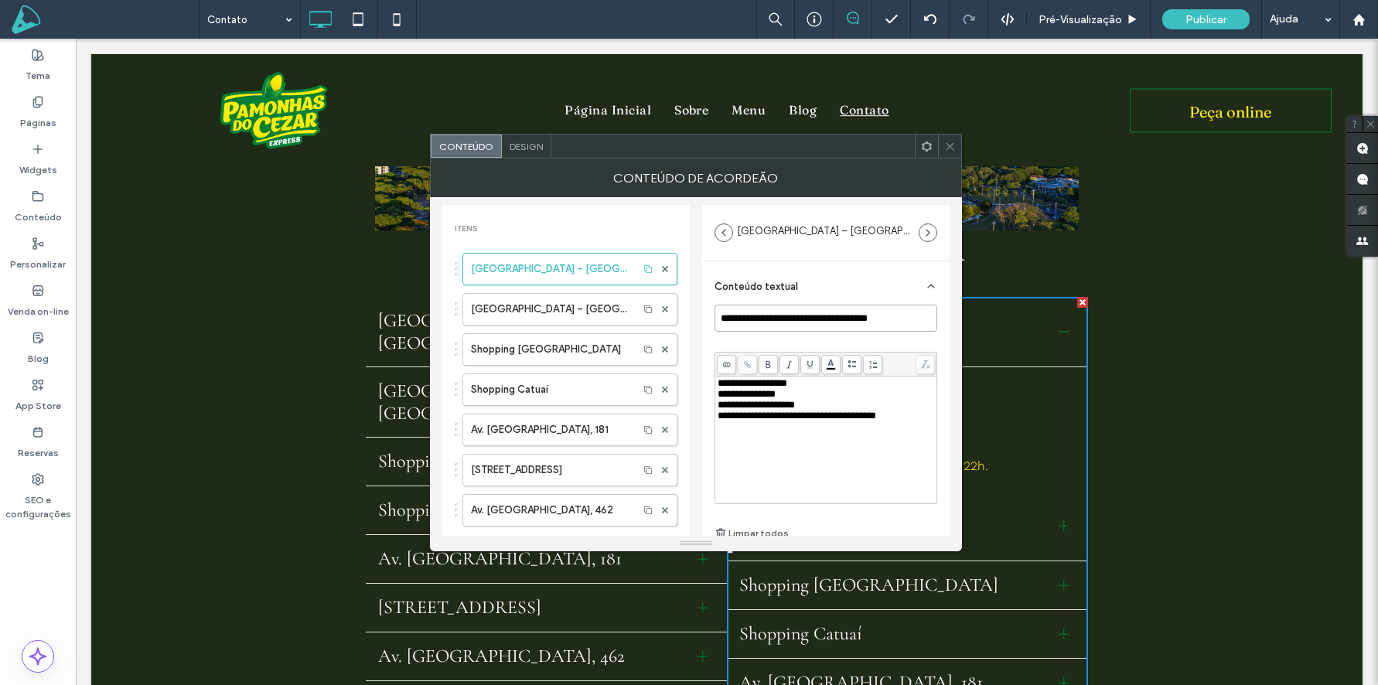
click at [872, 315] on input "**********" at bounding box center [826, 318] width 223 height 27
paste input "****"
type input "**********"
click at [818, 413] on span "**********" at bounding box center [797, 416] width 159 height 10
click at [950, 148] on icon at bounding box center [950, 147] width 12 height 12
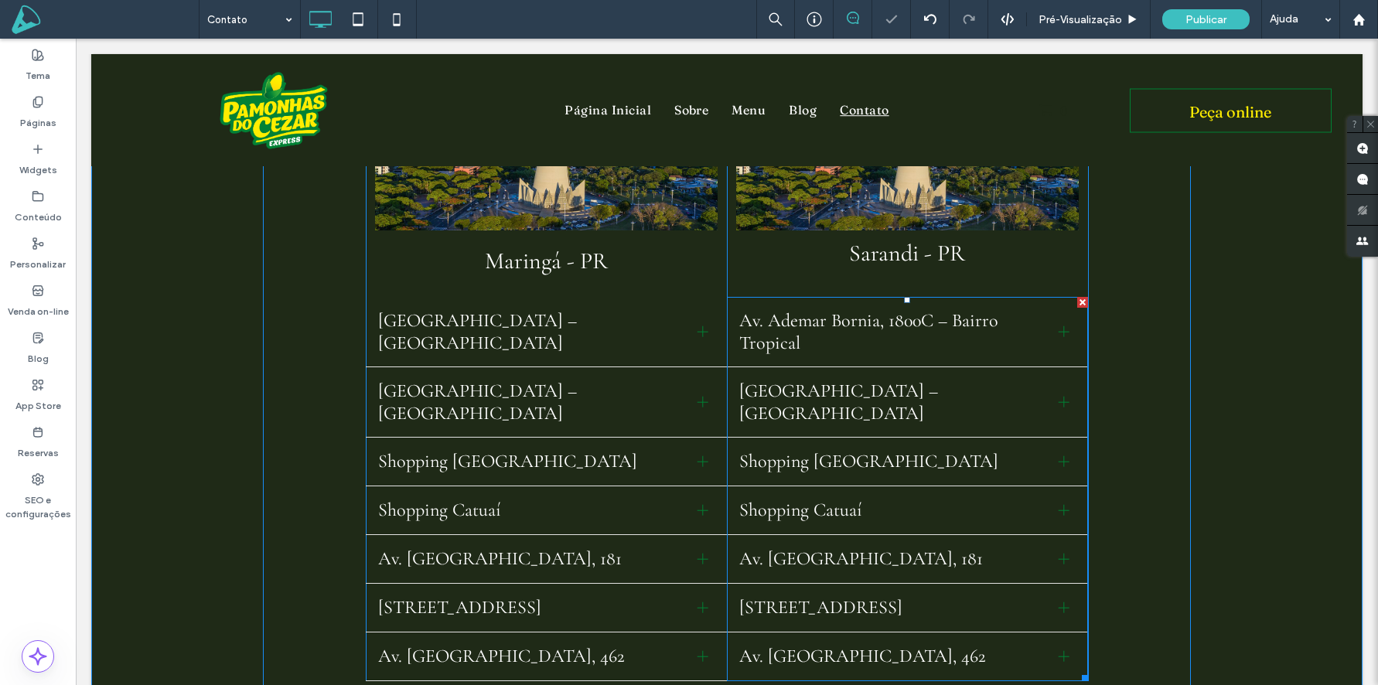
click at [904, 323] on span "Av. Ademar Bornia, 1800C – Bairro Tropical" at bounding box center [892, 331] width 307 height 45
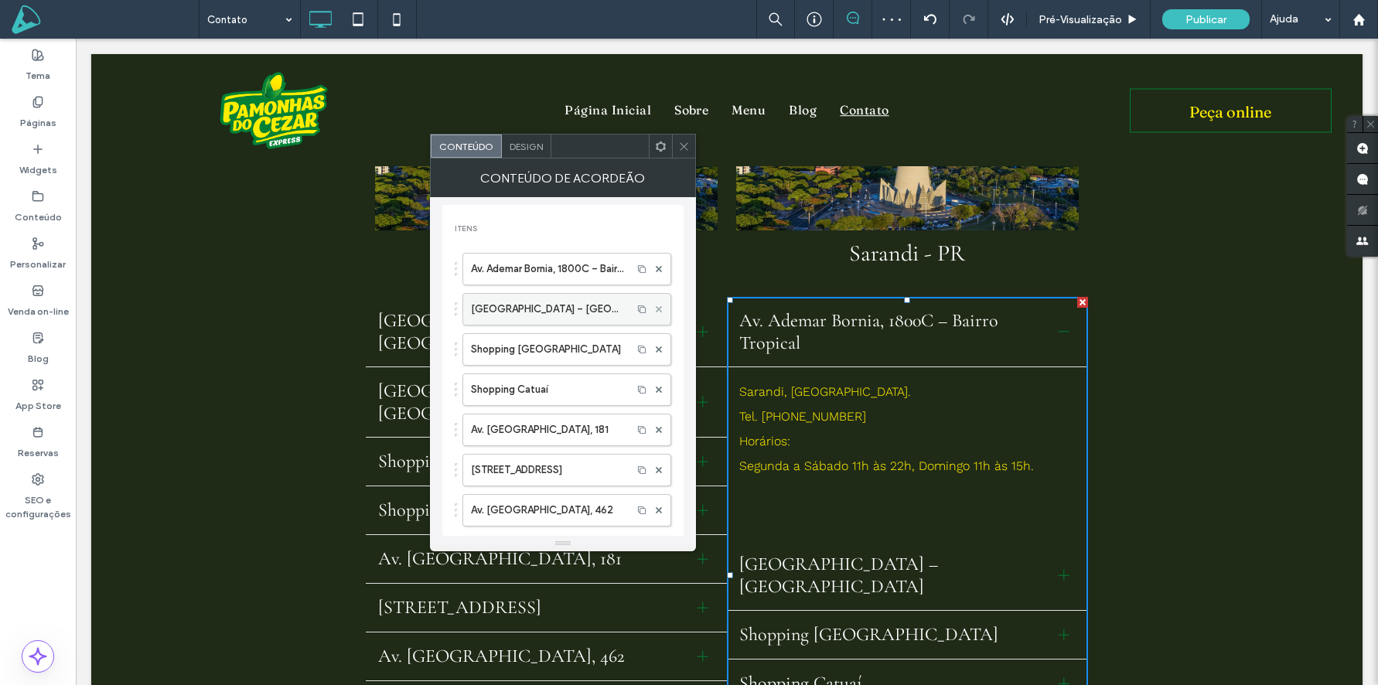
click at [656, 309] on icon at bounding box center [659, 309] width 6 height 6
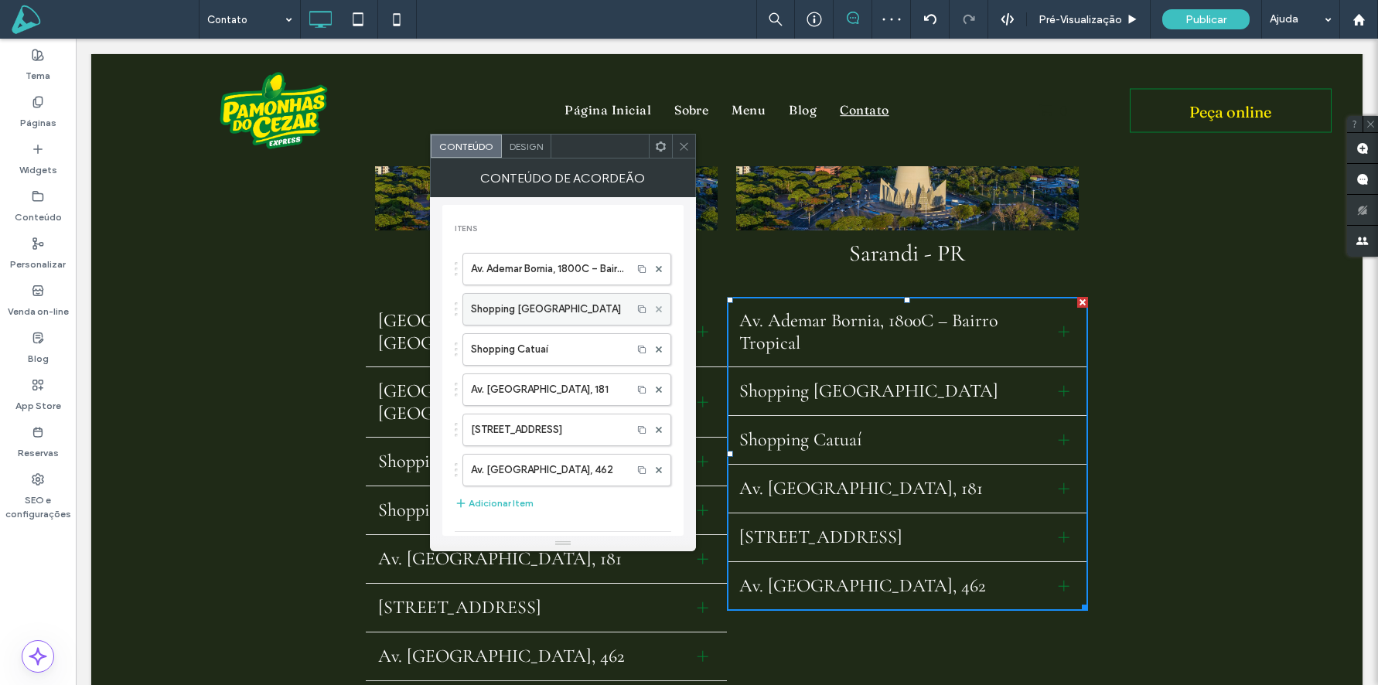
click at [656, 309] on icon at bounding box center [659, 309] width 6 height 6
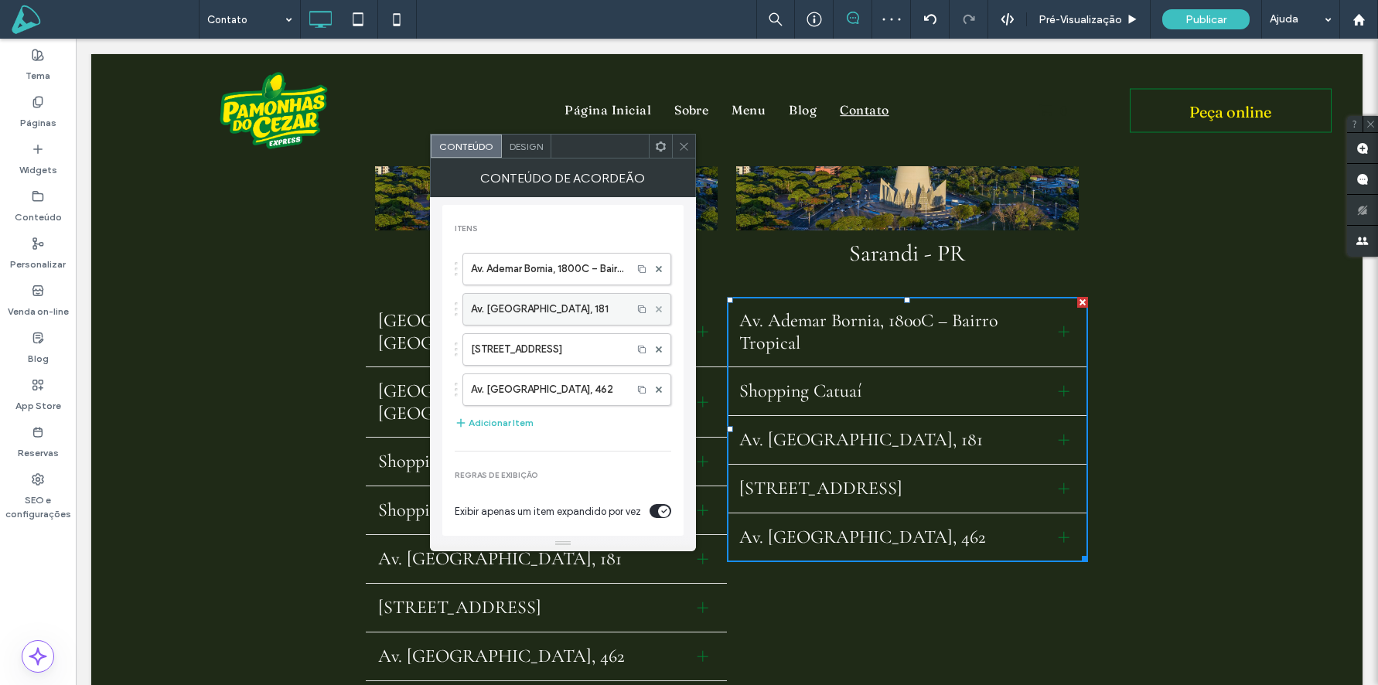
click at [656, 309] on icon at bounding box center [659, 309] width 6 height 6
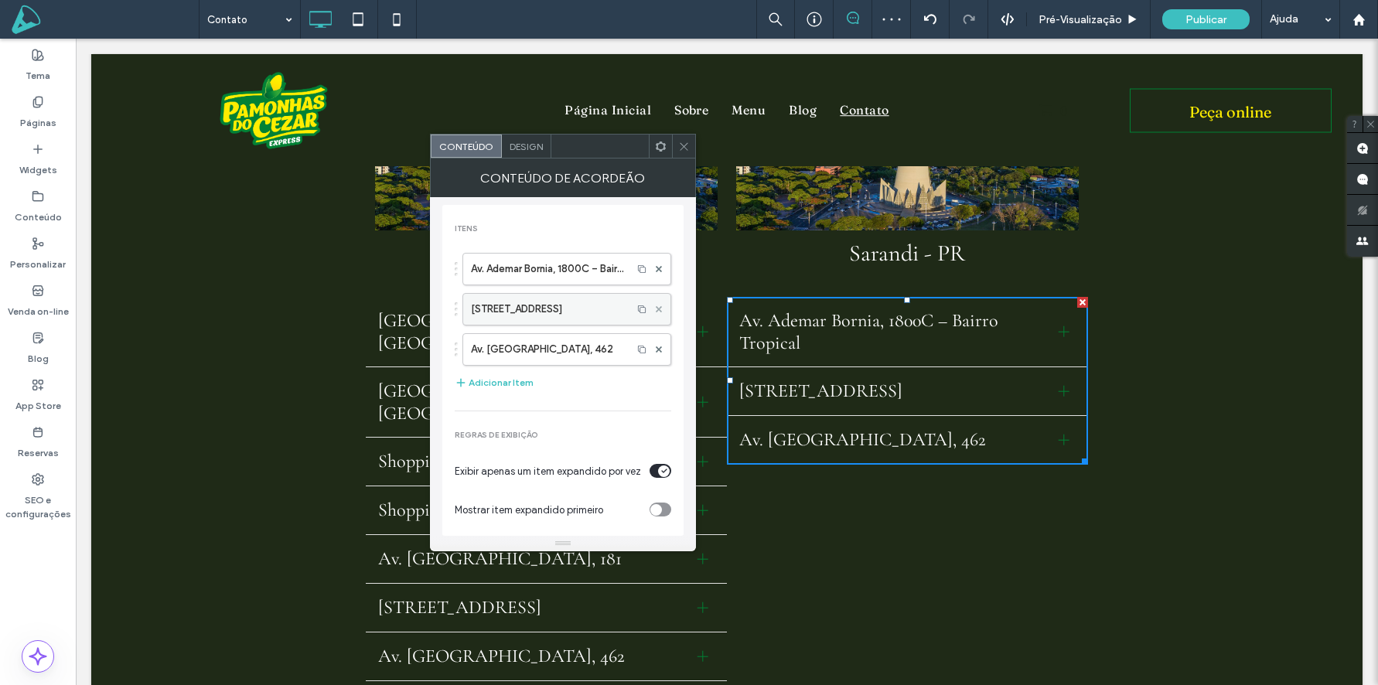
click at [656, 309] on icon at bounding box center [659, 309] width 6 height 6
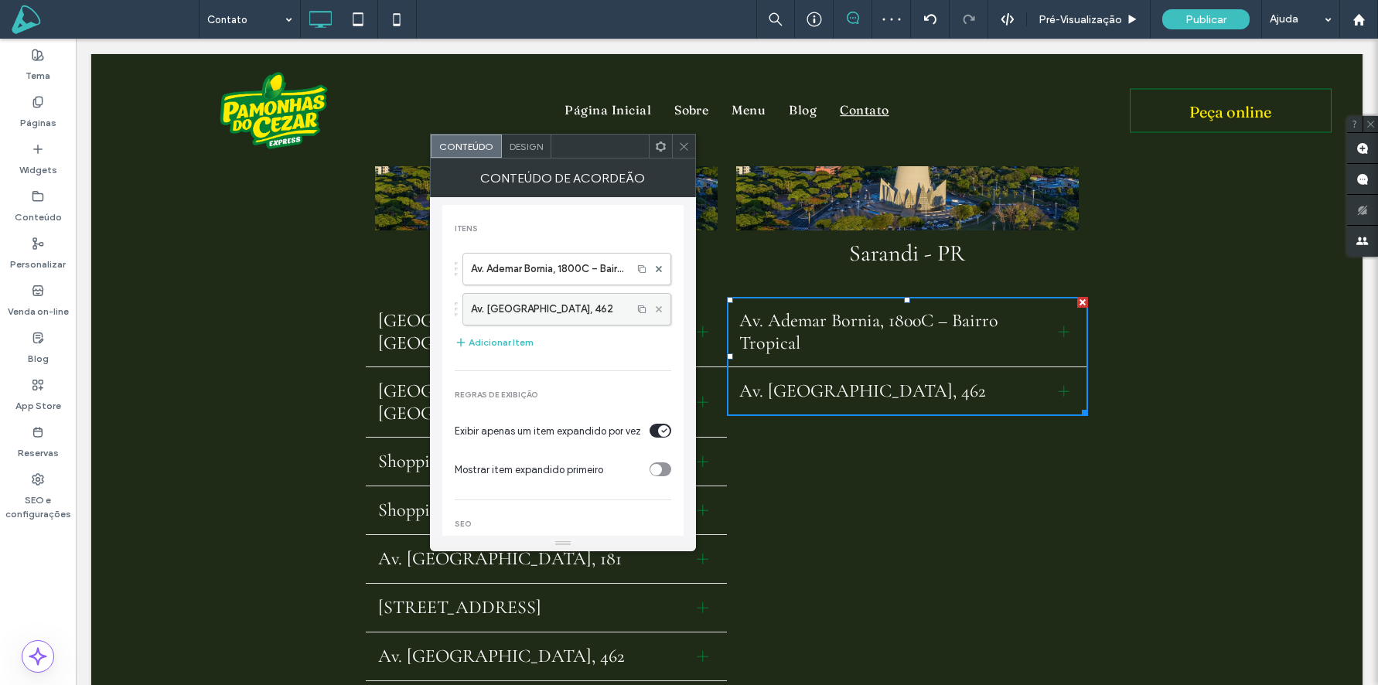
click at [656, 309] on icon at bounding box center [659, 309] width 6 height 6
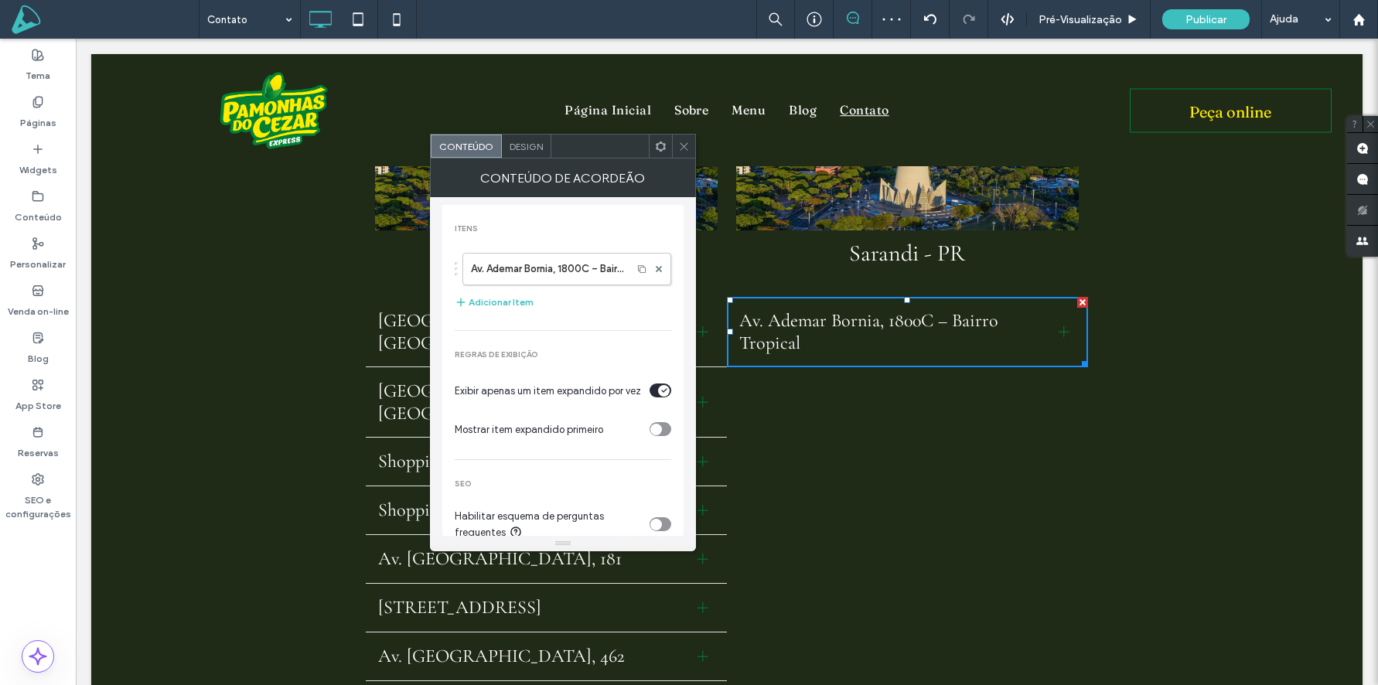
click at [681, 145] on icon at bounding box center [684, 147] width 12 height 12
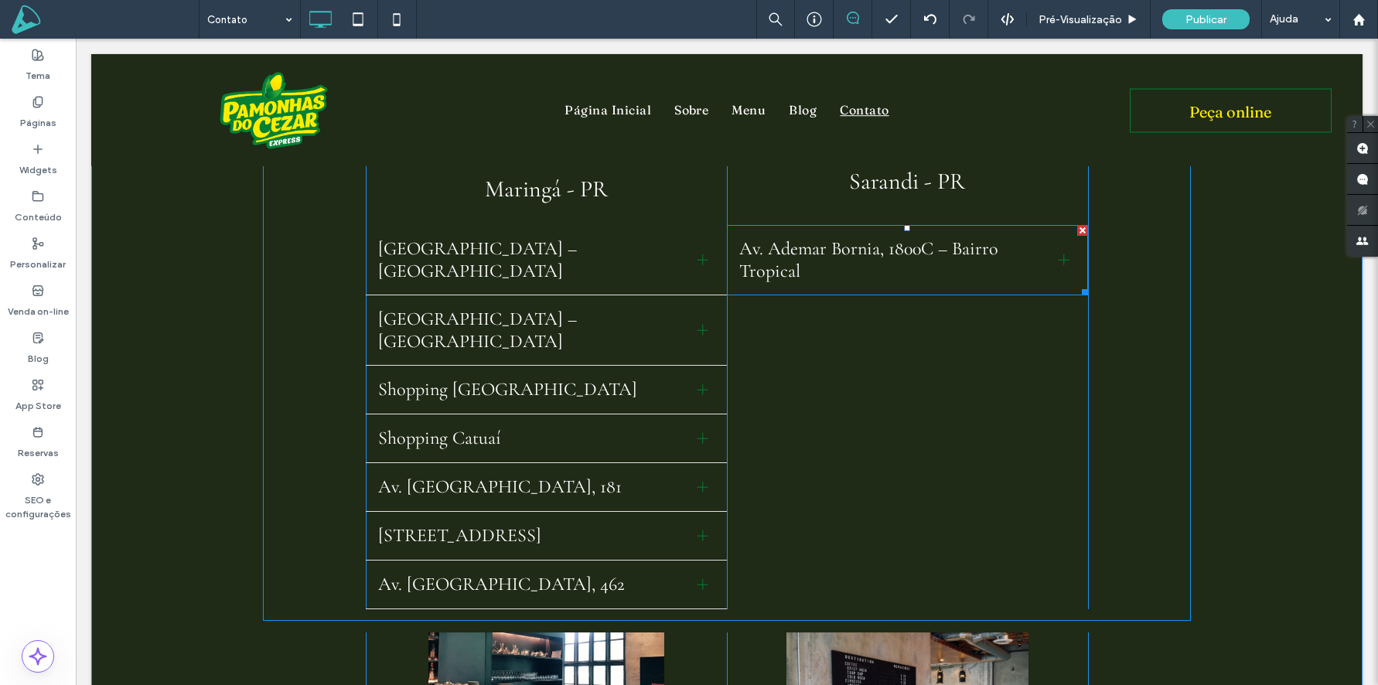
scroll to position [466, 0]
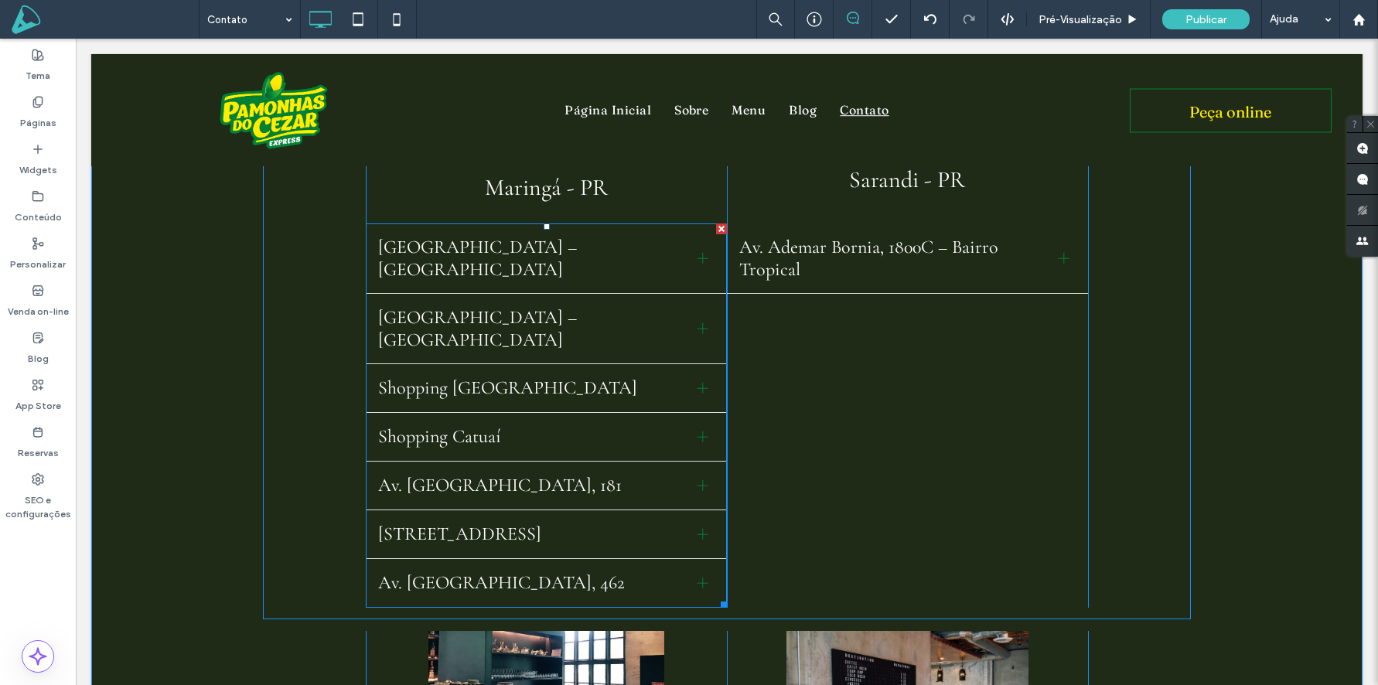
click at [660, 247] on span "Shopping Avenida Center – Loja Externa" at bounding box center [531, 258] width 307 height 45
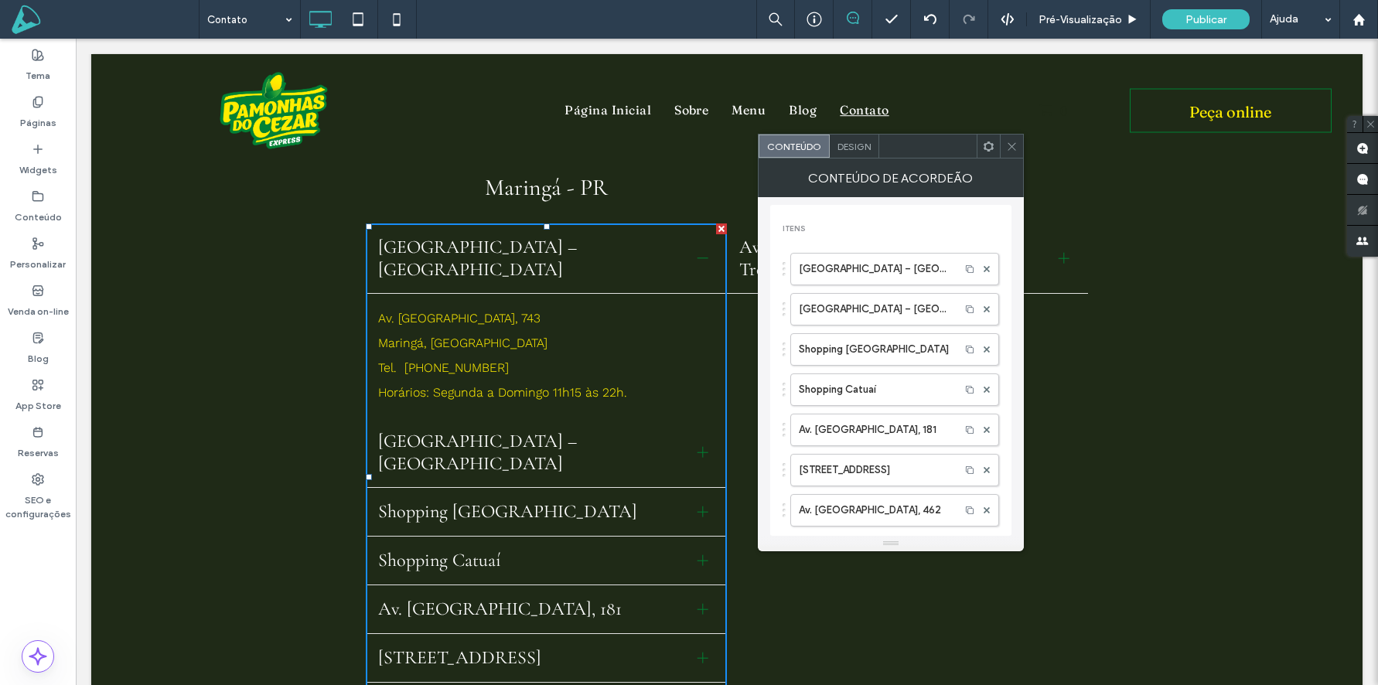
click at [853, 152] on div "Design" at bounding box center [854, 146] width 49 height 23
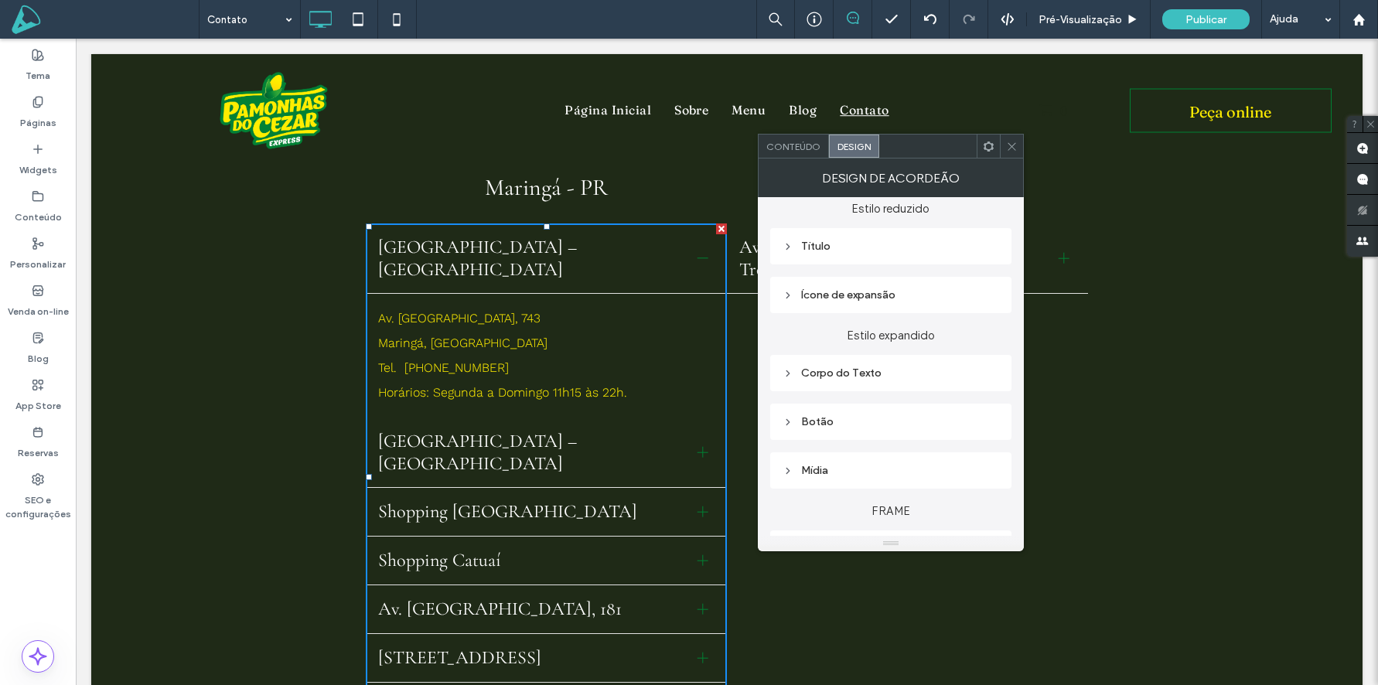
scroll to position [172, 0]
click at [849, 295] on div "Ícone de expansão" at bounding box center [891, 293] width 217 height 13
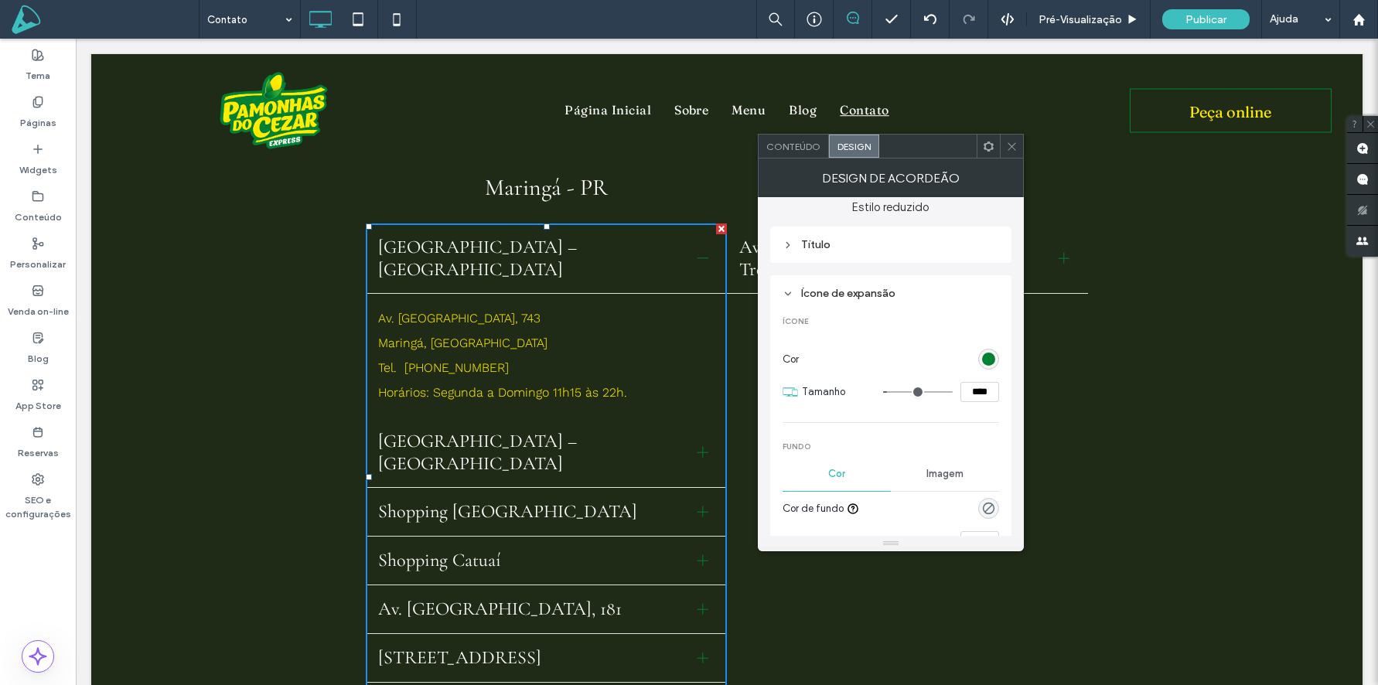
click at [993, 358] on div "rgb(0, 129, 52)" at bounding box center [988, 359] width 13 height 13
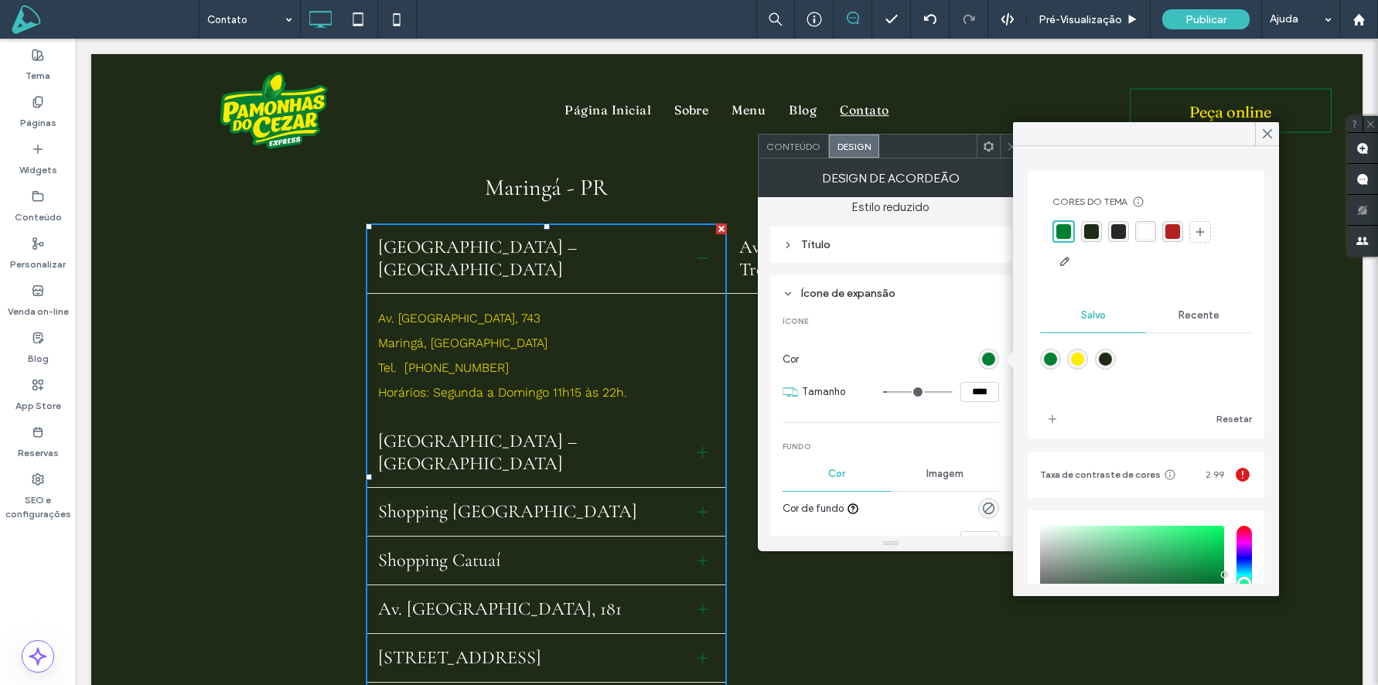
click at [1079, 358] on div "rgba(255,237,0,1)" at bounding box center [1077, 359] width 13 height 13
type input "*******"
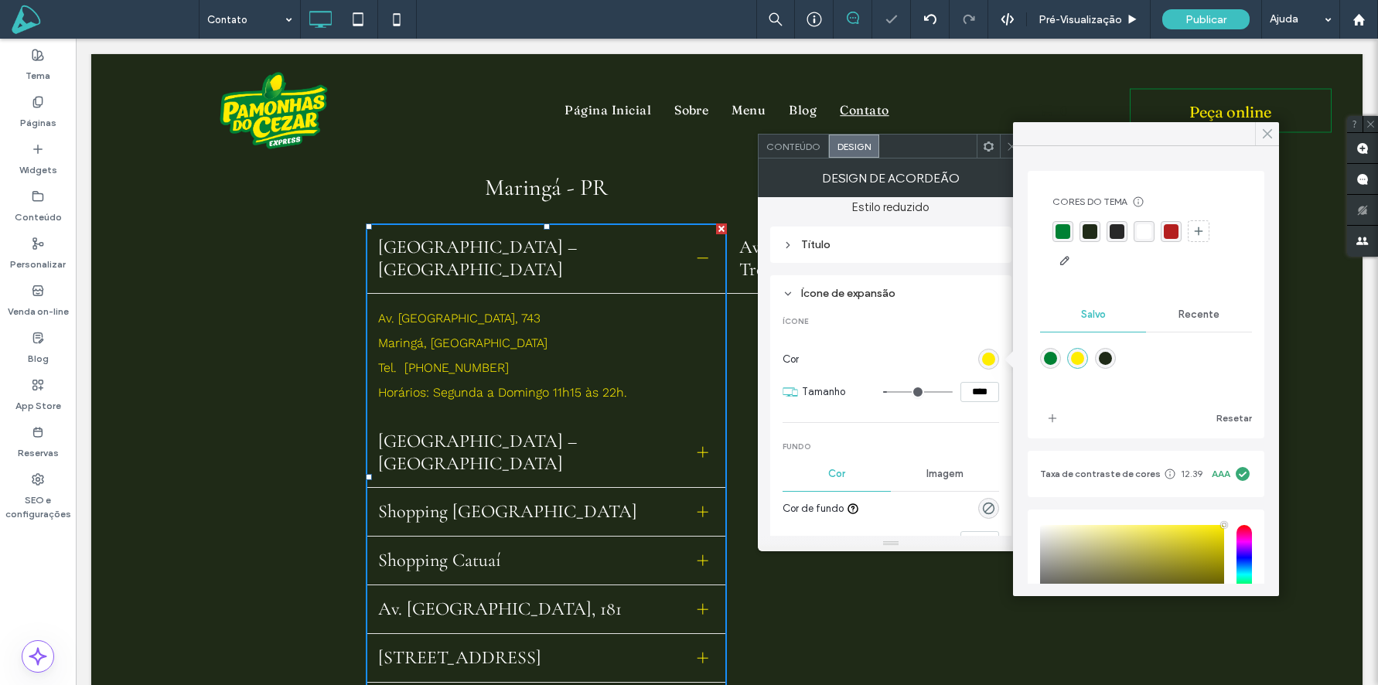
click at [1265, 134] on icon at bounding box center [1268, 134] width 14 height 14
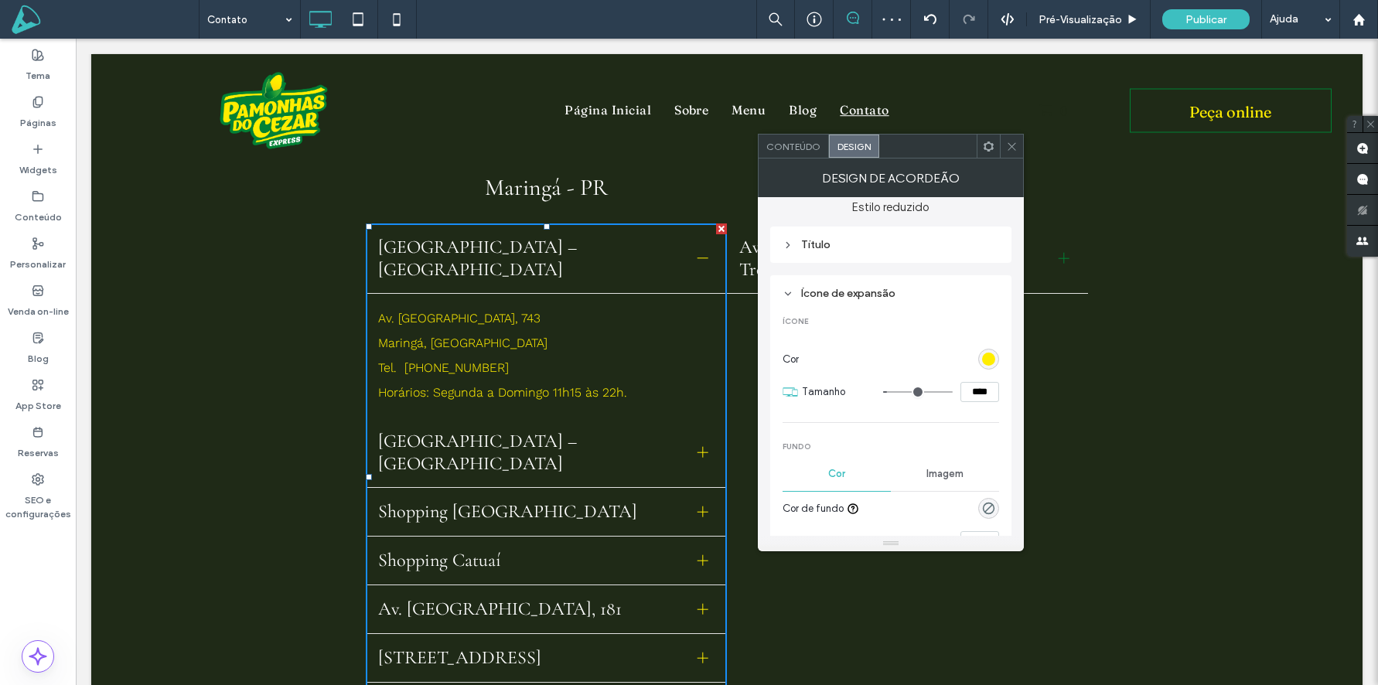
click at [1019, 146] on div at bounding box center [1011, 146] width 23 height 23
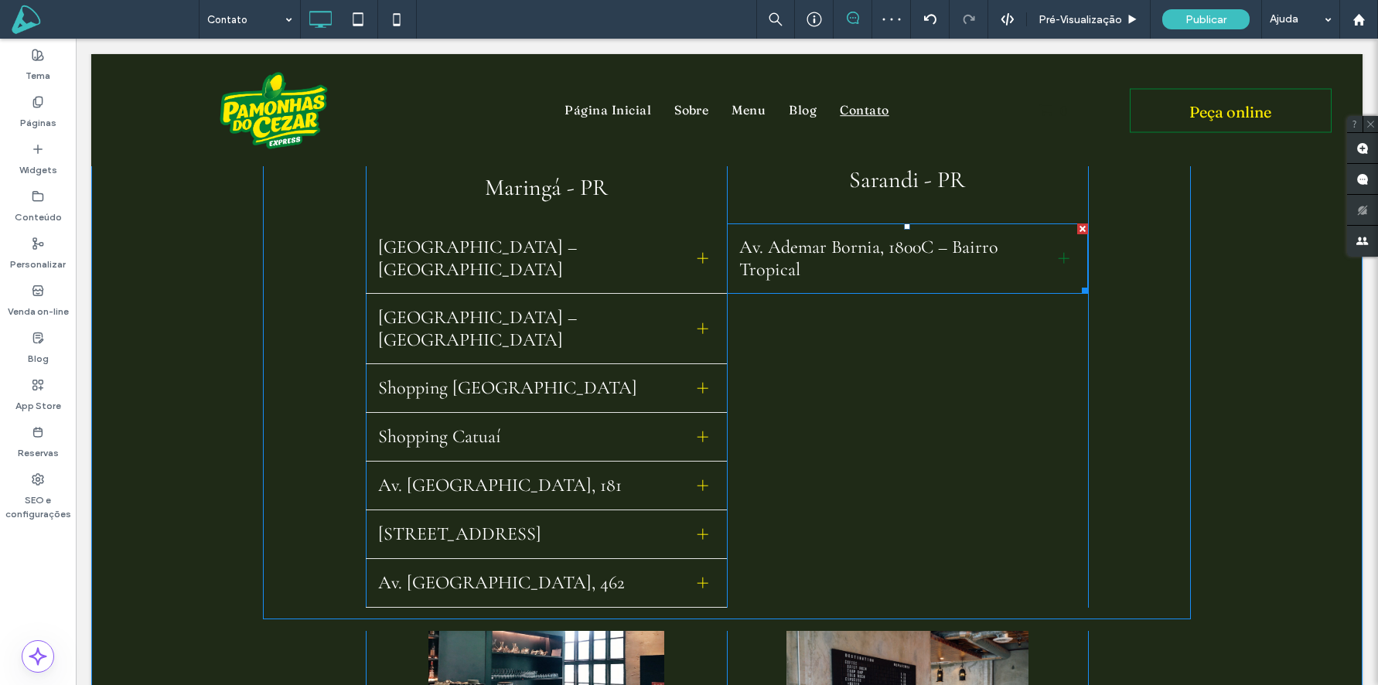
click at [985, 265] on span "Av. Ademar Bornia, 1800C – Bairro Tropical" at bounding box center [892, 258] width 307 height 45
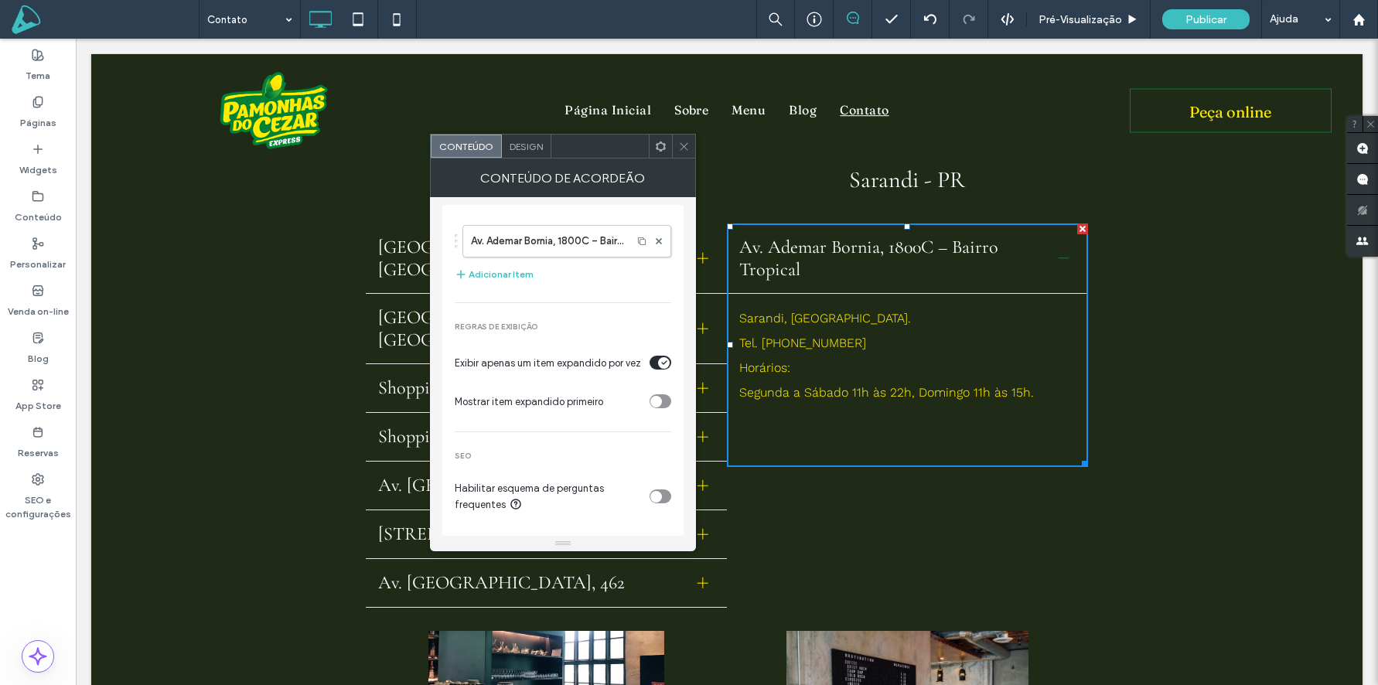
scroll to position [32, 0]
click at [531, 157] on div "Design" at bounding box center [526, 146] width 49 height 23
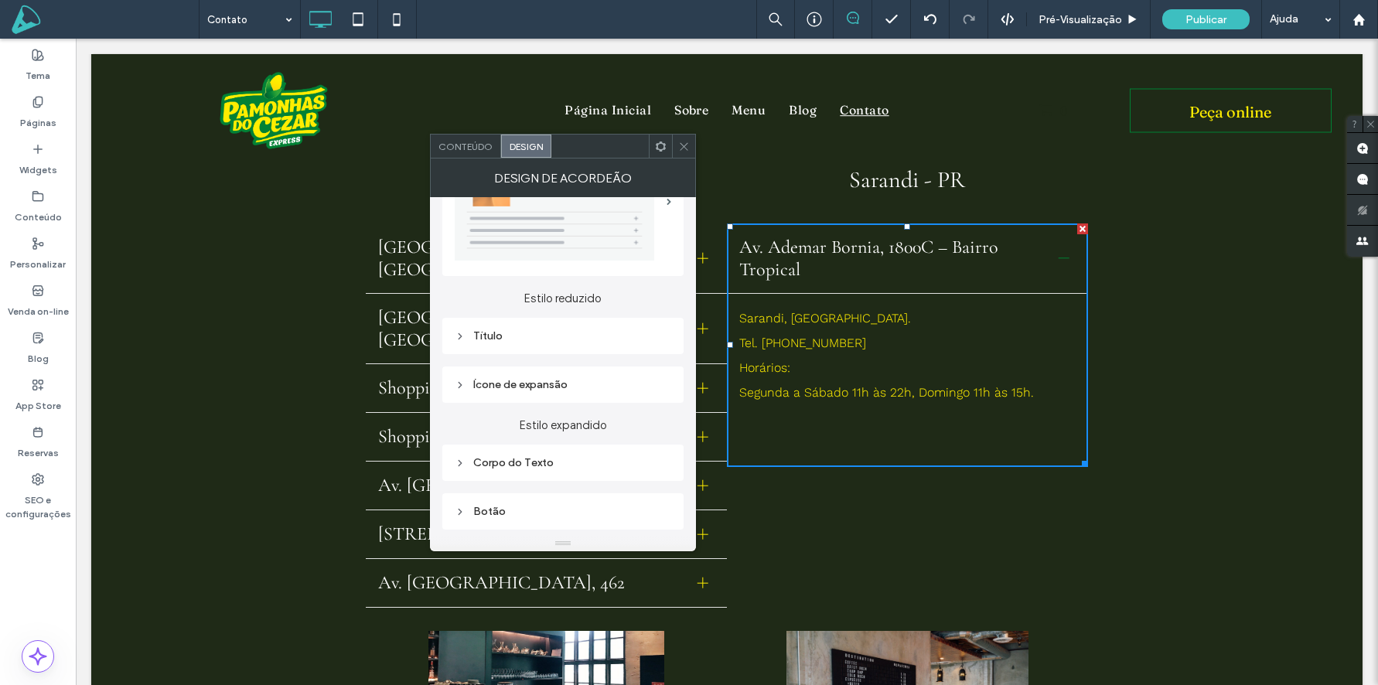
scroll to position [98, 0]
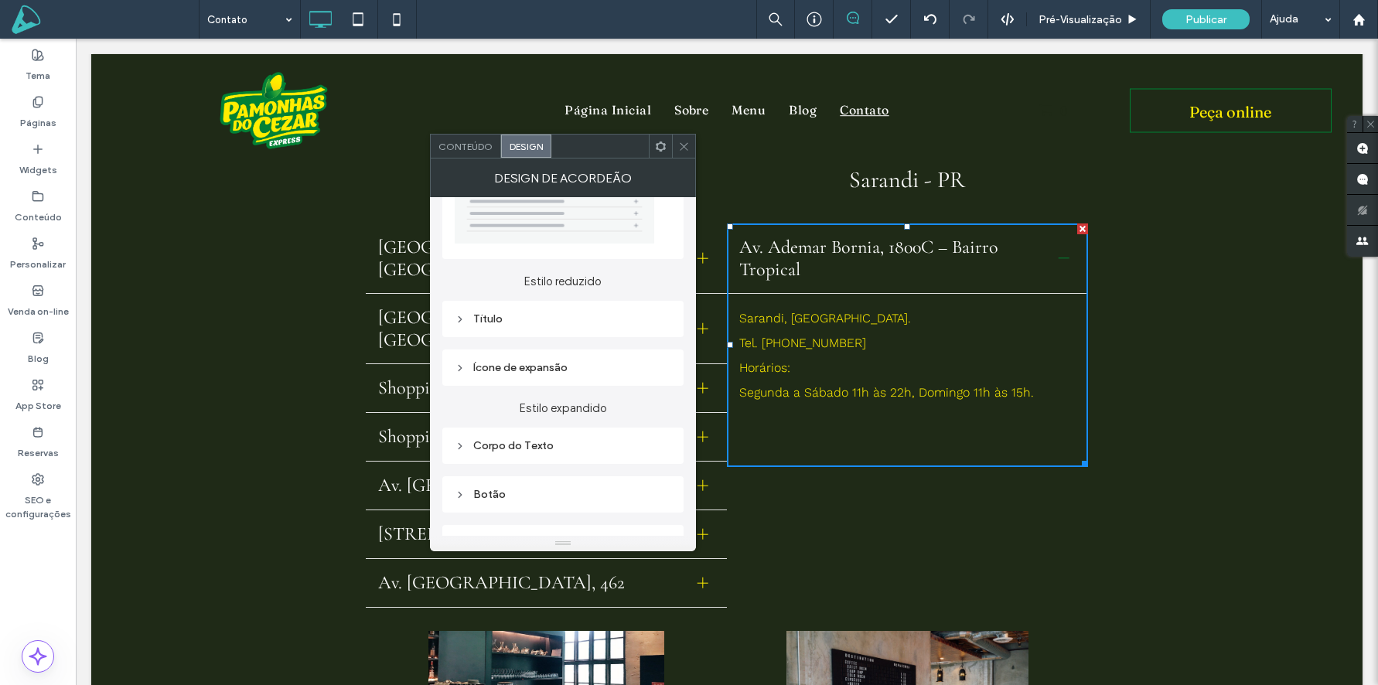
click at [577, 364] on div "Ícone de expansão" at bounding box center [563, 367] width 217 height 13
click at [657, 427] on div "rgb(0, 129, 52)" at bounding box center [660, 433] width 13 height 13
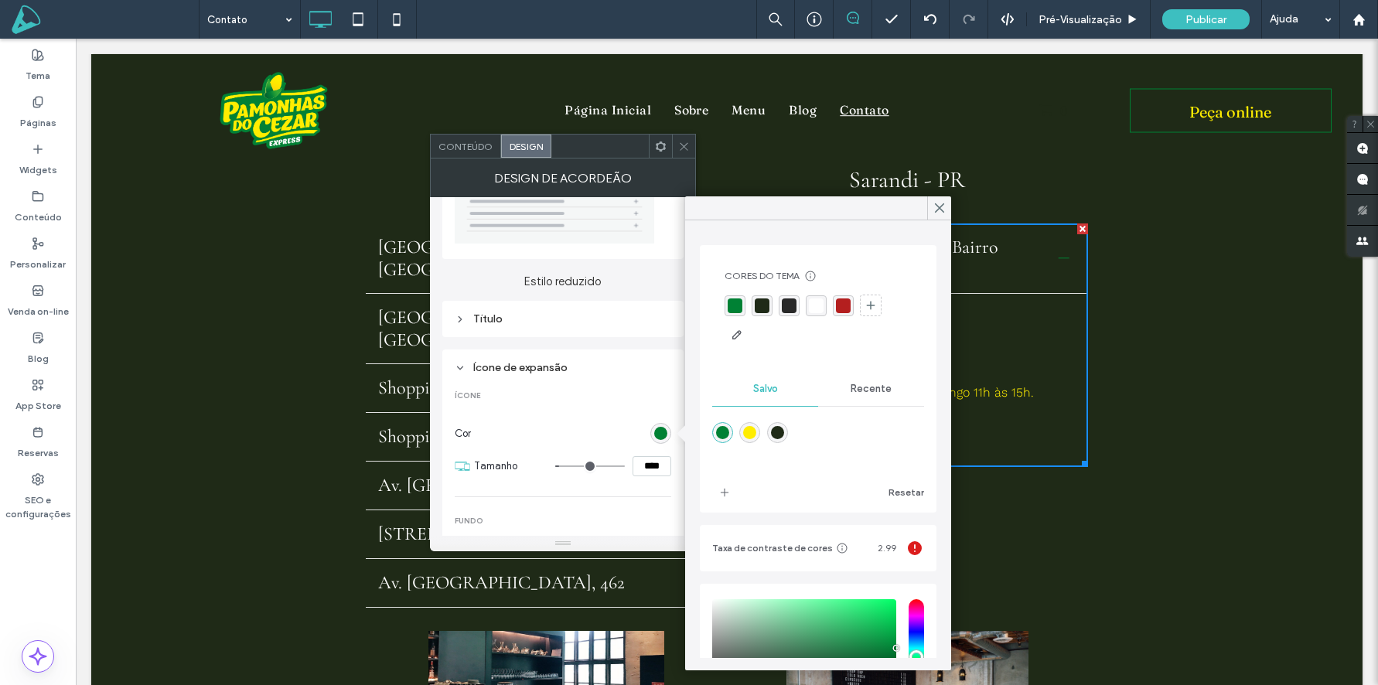
drag, startPoint x: 746, startPoint y: 428, endPoint x: 804, endPoint y: 360, distance: 88.9
click at [746, 428] on div "rgba(255,237,0,1)" at bounding box center [749, 432] width 13 height 13
type input "*******"
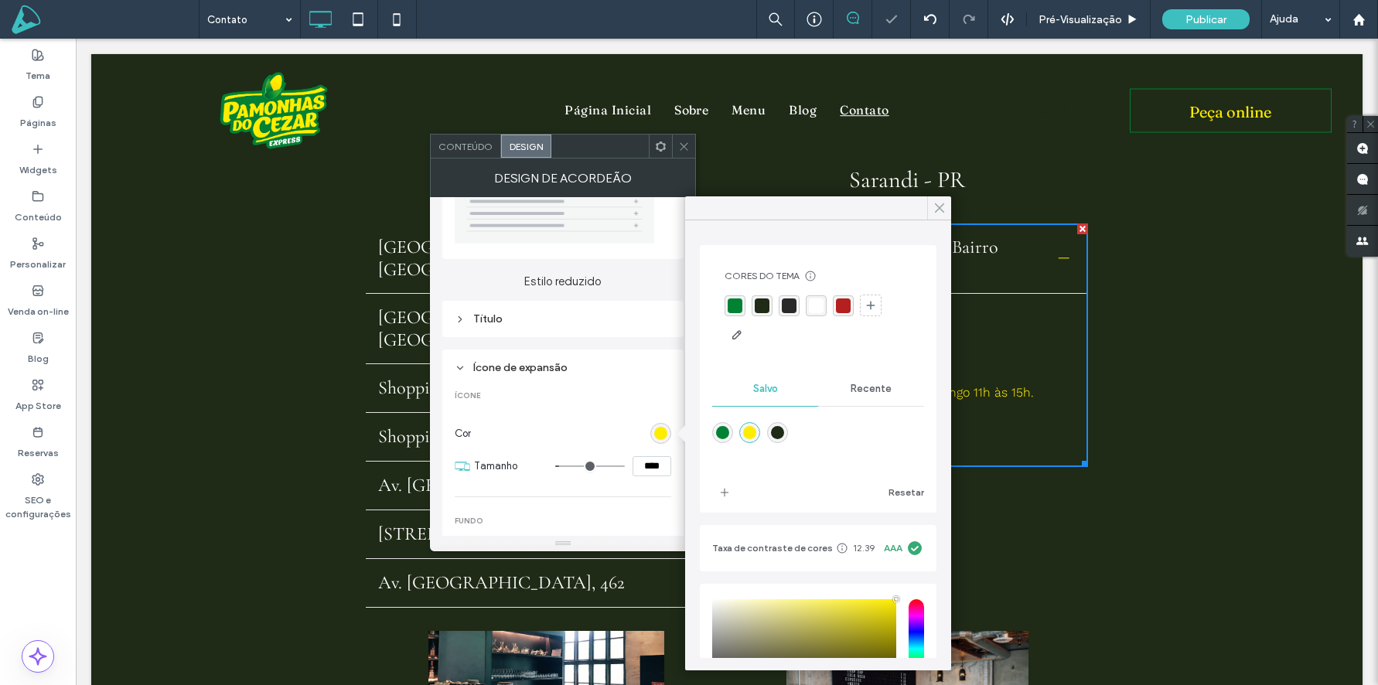
click at [940, 205] on icon at bounding box center [940, 208] width 14 height 14
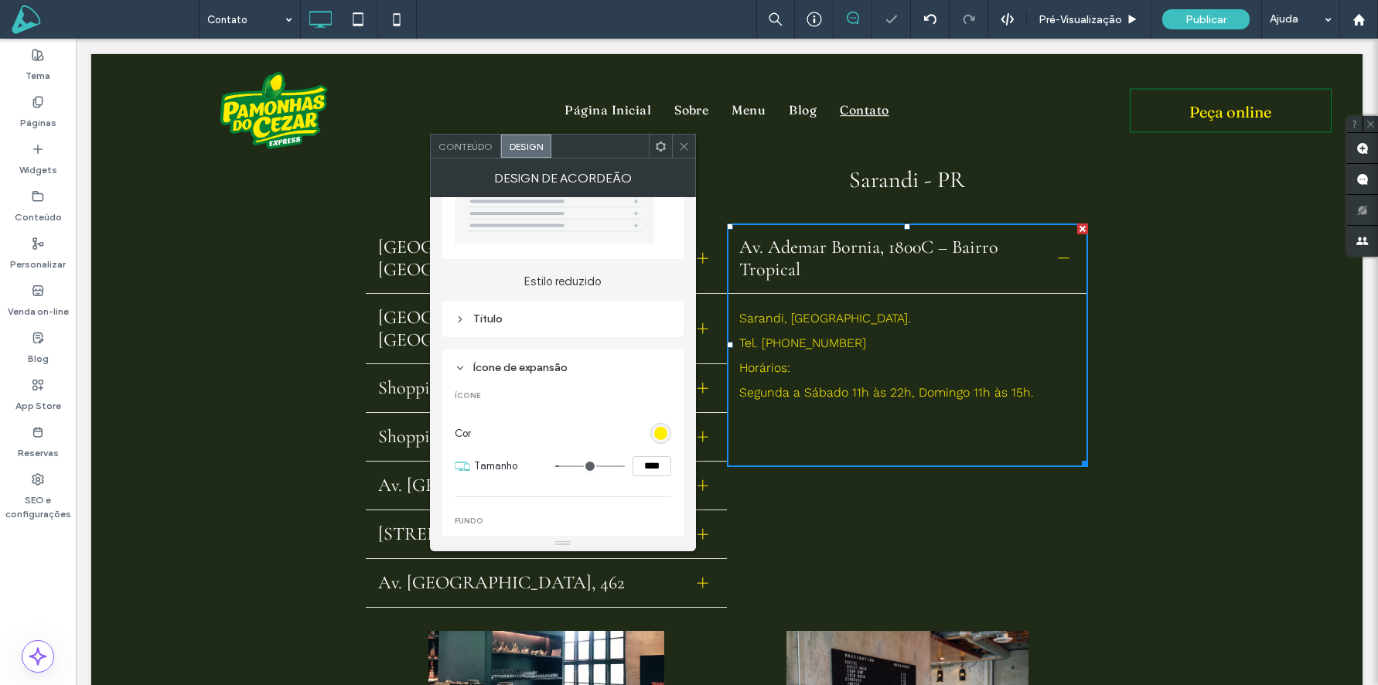
click at [678, 141] on icon at bounding box center [684, 147] width 12 height 12
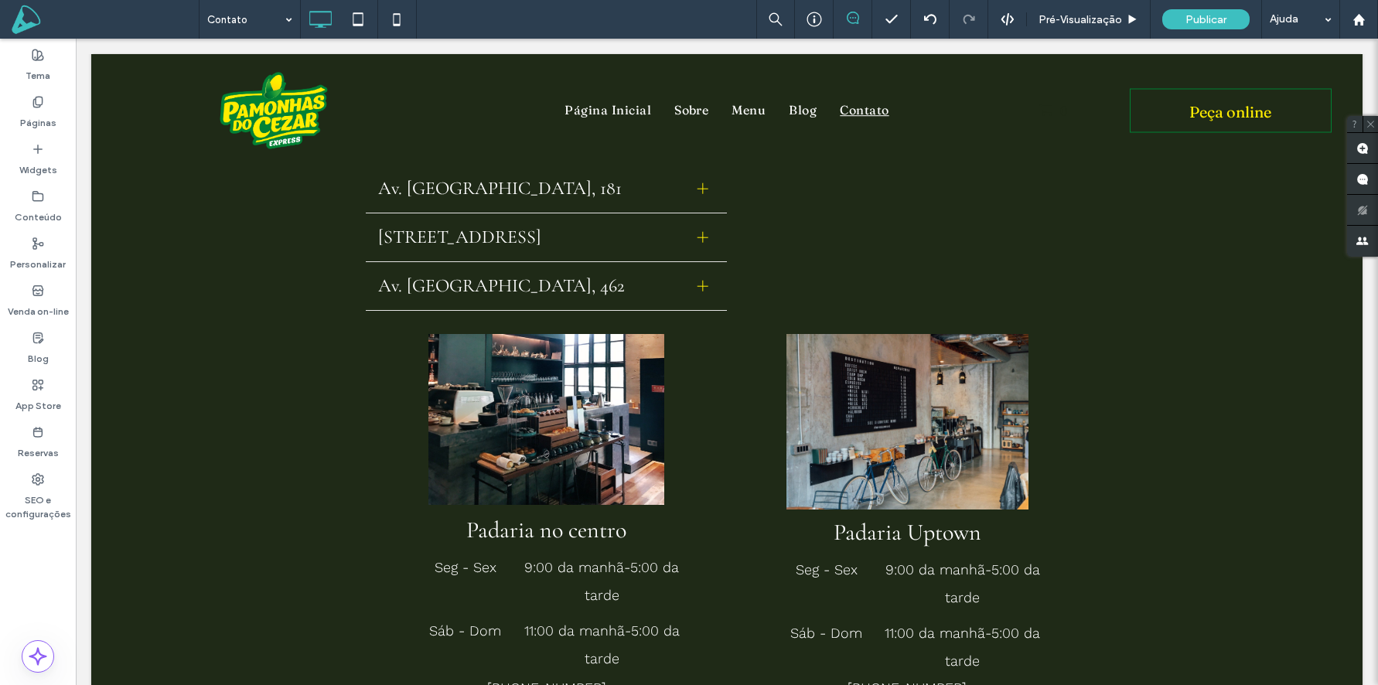
scroll to position [780, 0]
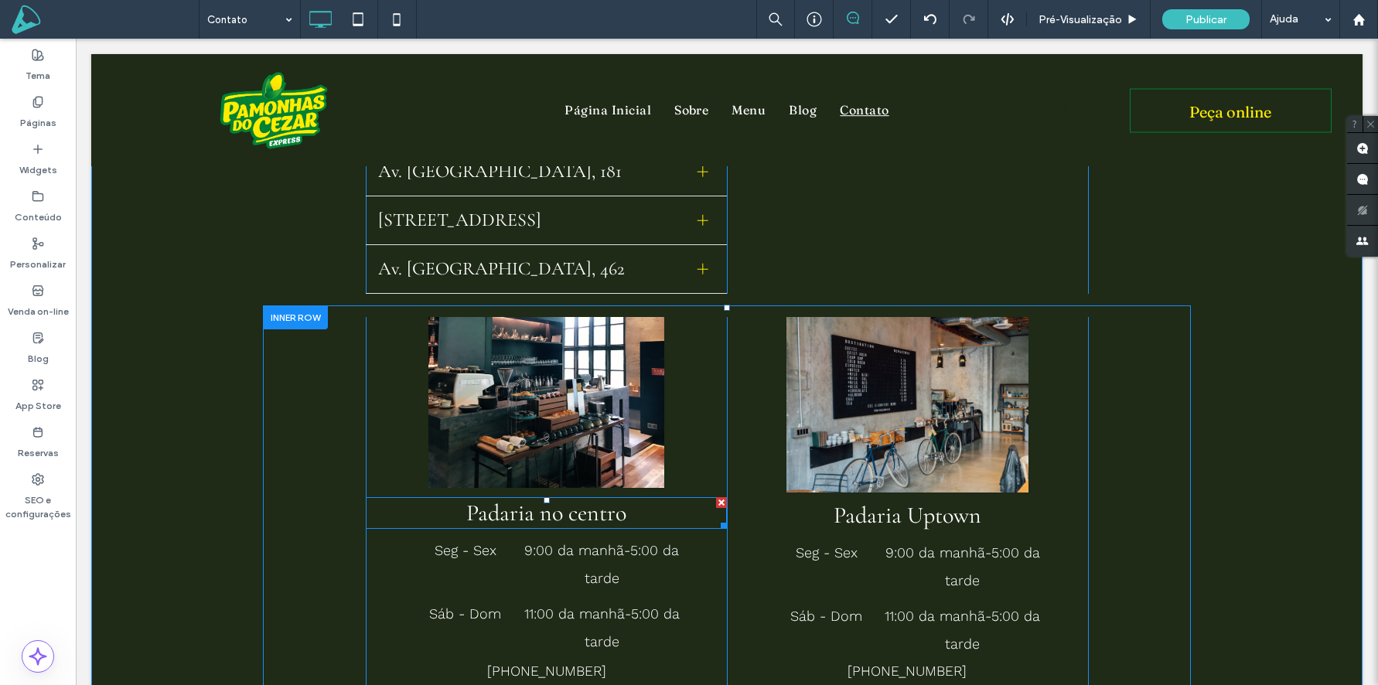
click at [587, 499] on span "Padaria no centro" at bounding box center [546, 513] width 160 height 29
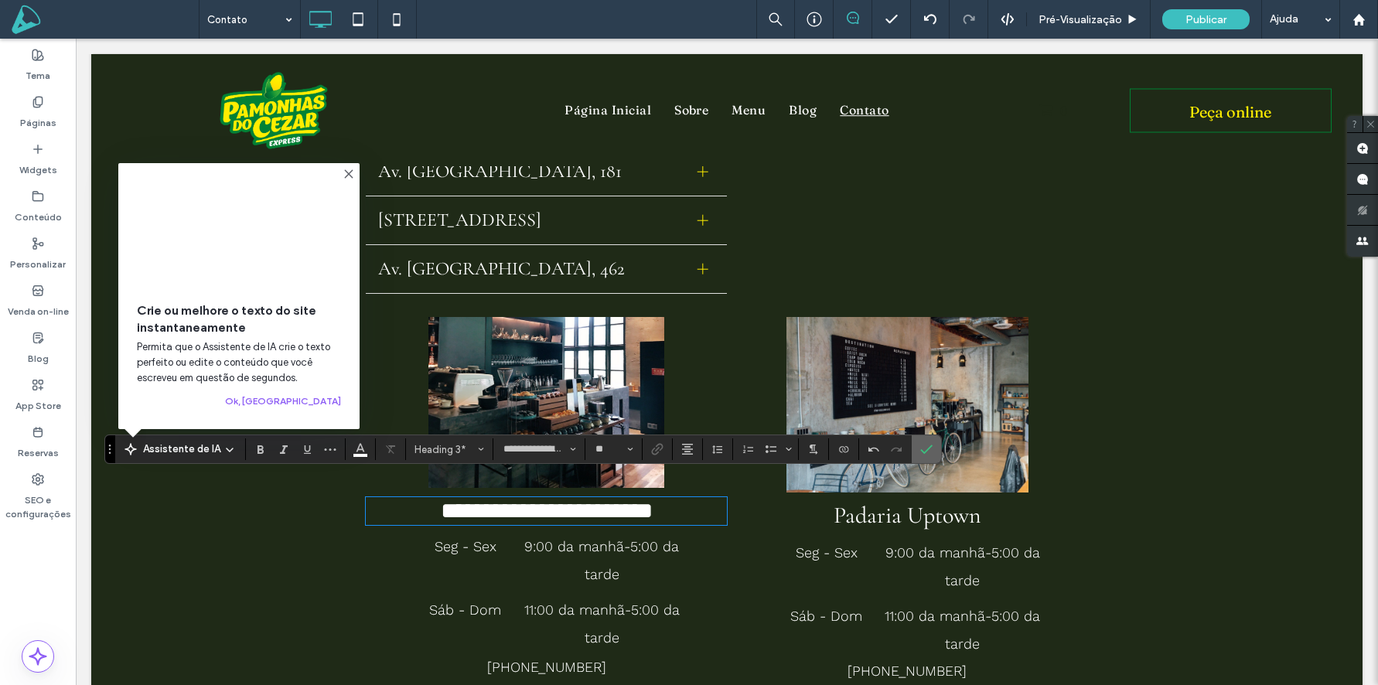
click at [925, 446] on icon "Confirmar" at bounding box center [926, 449] width 12 height 12
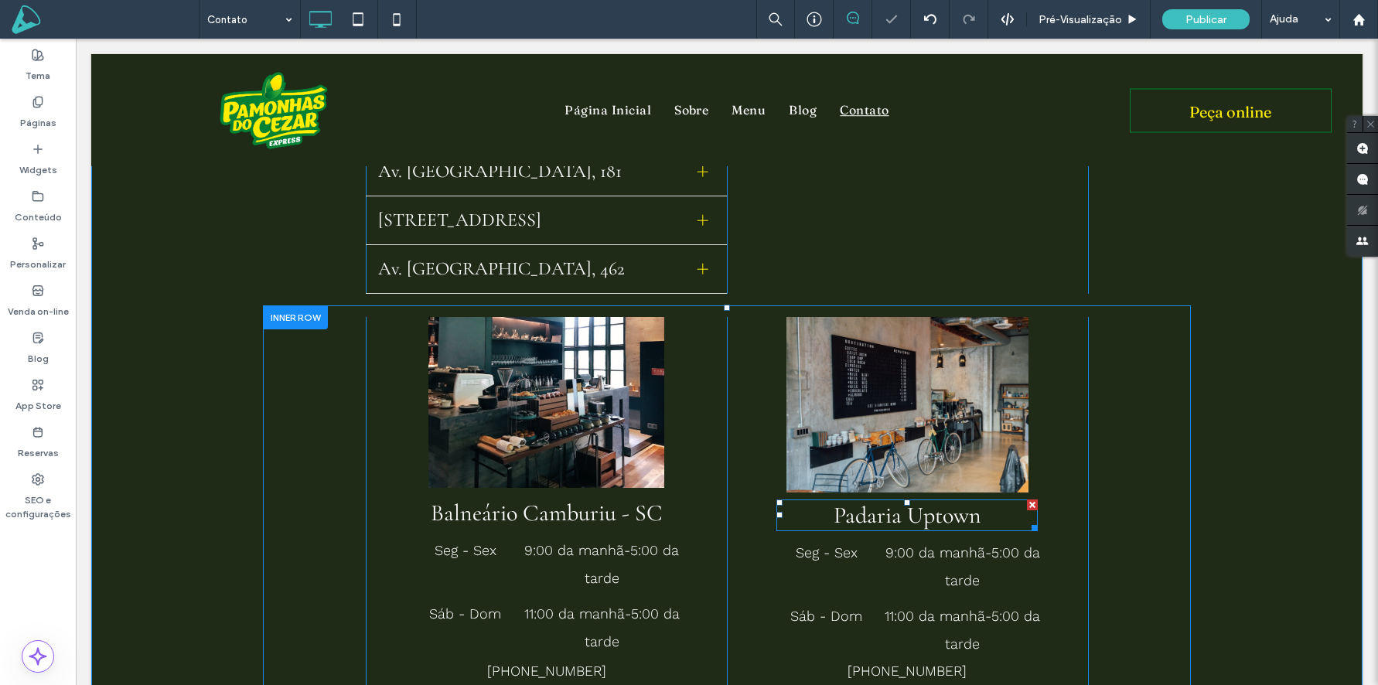
click at [900, 502] on span "Padaria Uptown" at bounding box center [908, 515] width 148 height 29
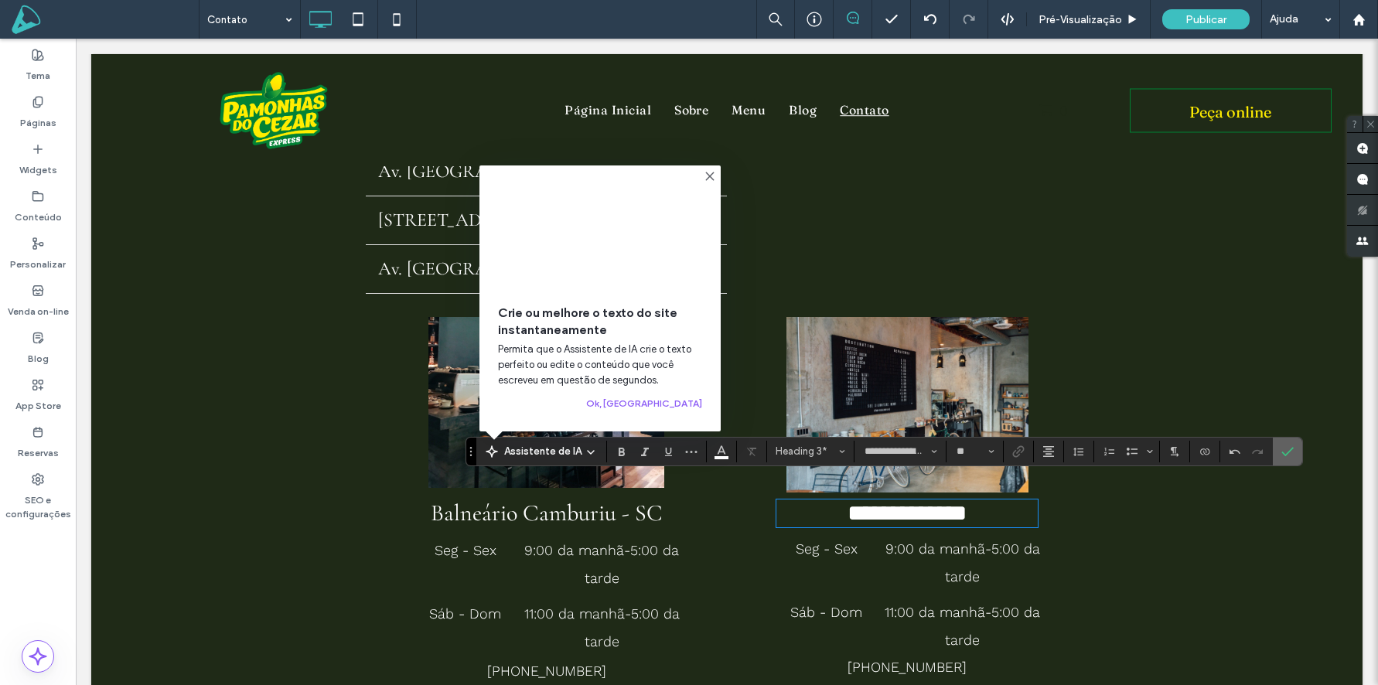
click at [1285, 452] on icon "Confirmar" at bounding box center [1288, 451] width 12 height 12
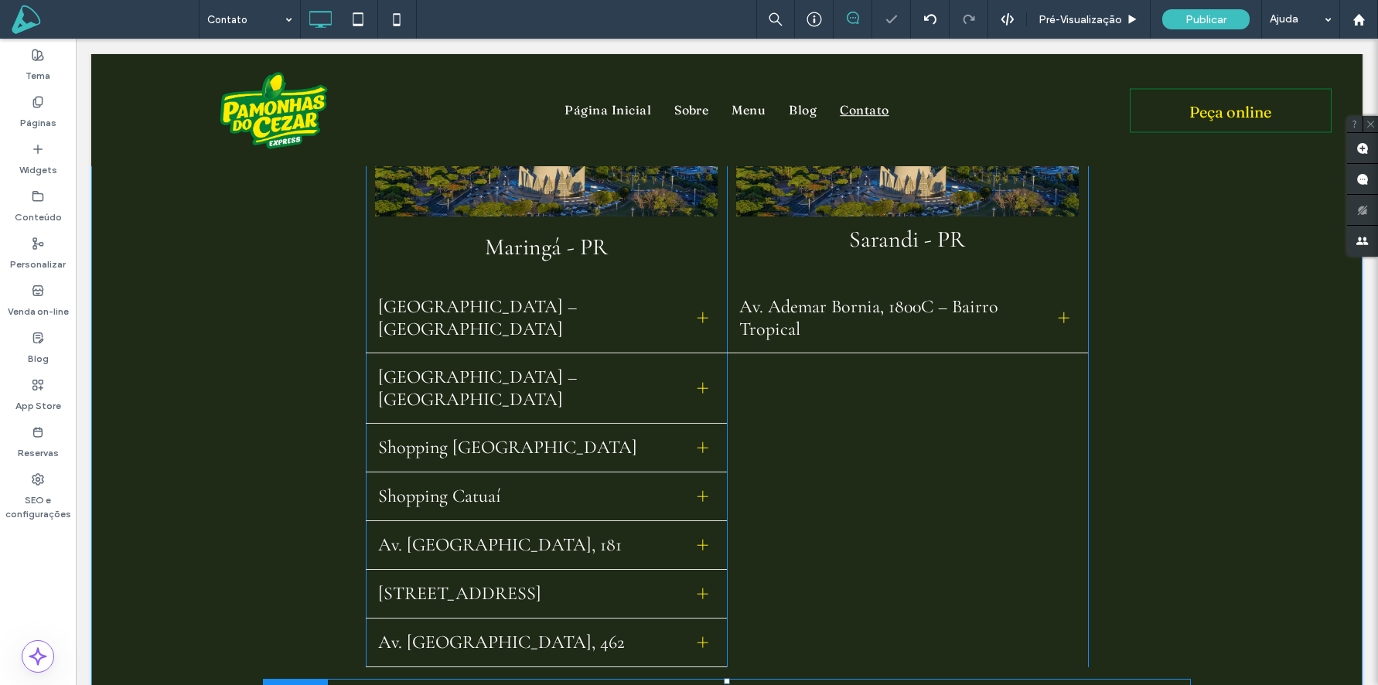
scroll to position [800, 0]
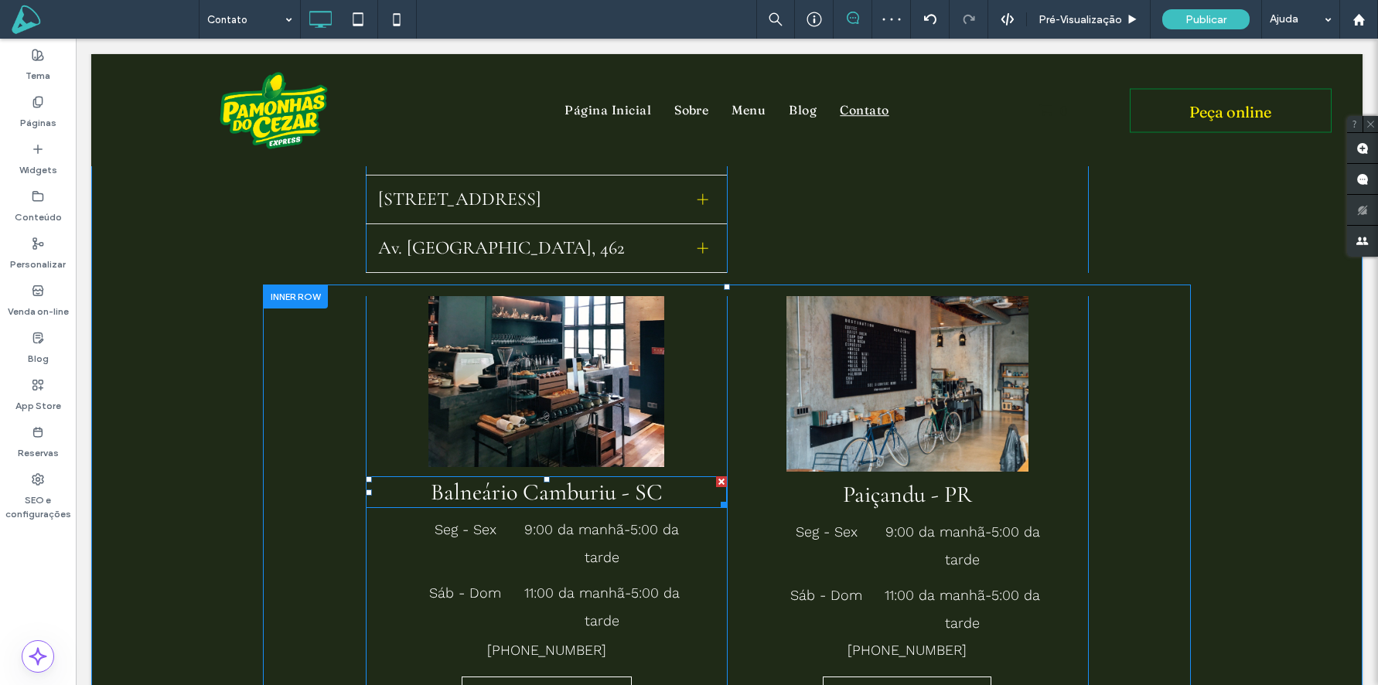
click at [606, 478] on span "Balneário Camburiu - SC" at bounding box center [547, 492] width 232 height 29
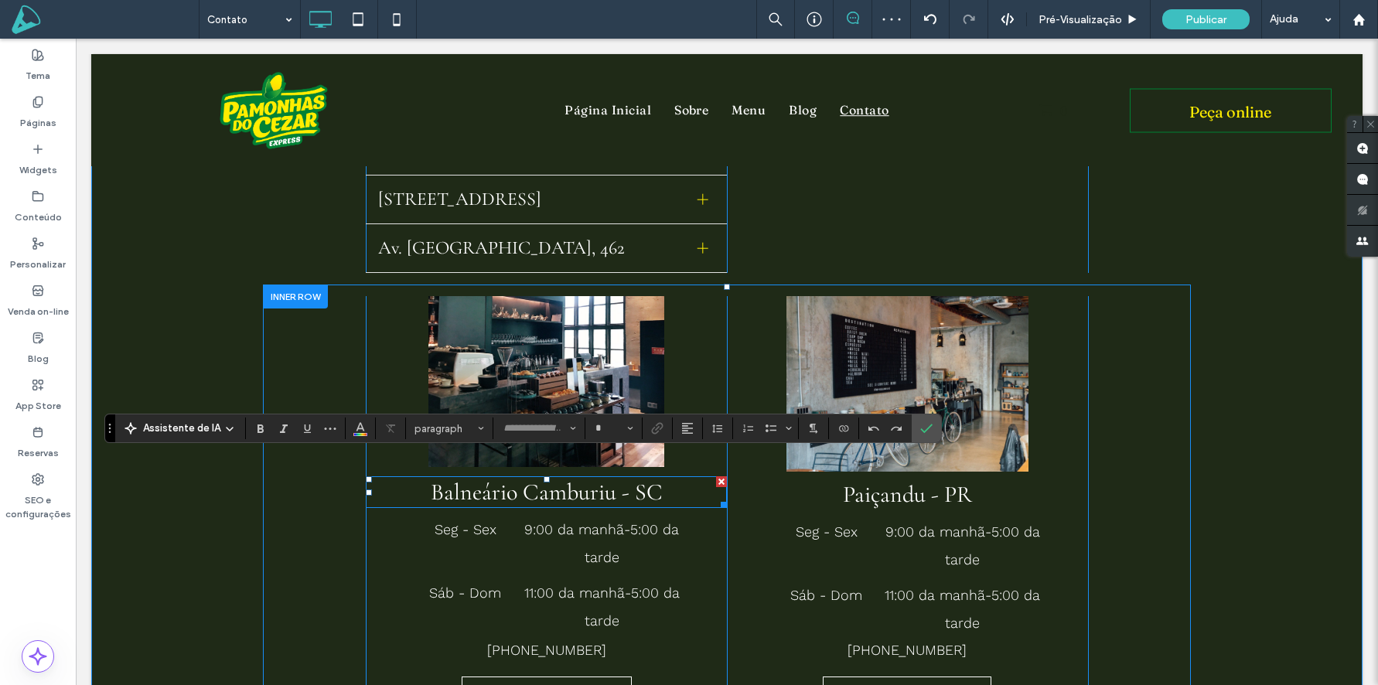
type input "**********"
type input "**"
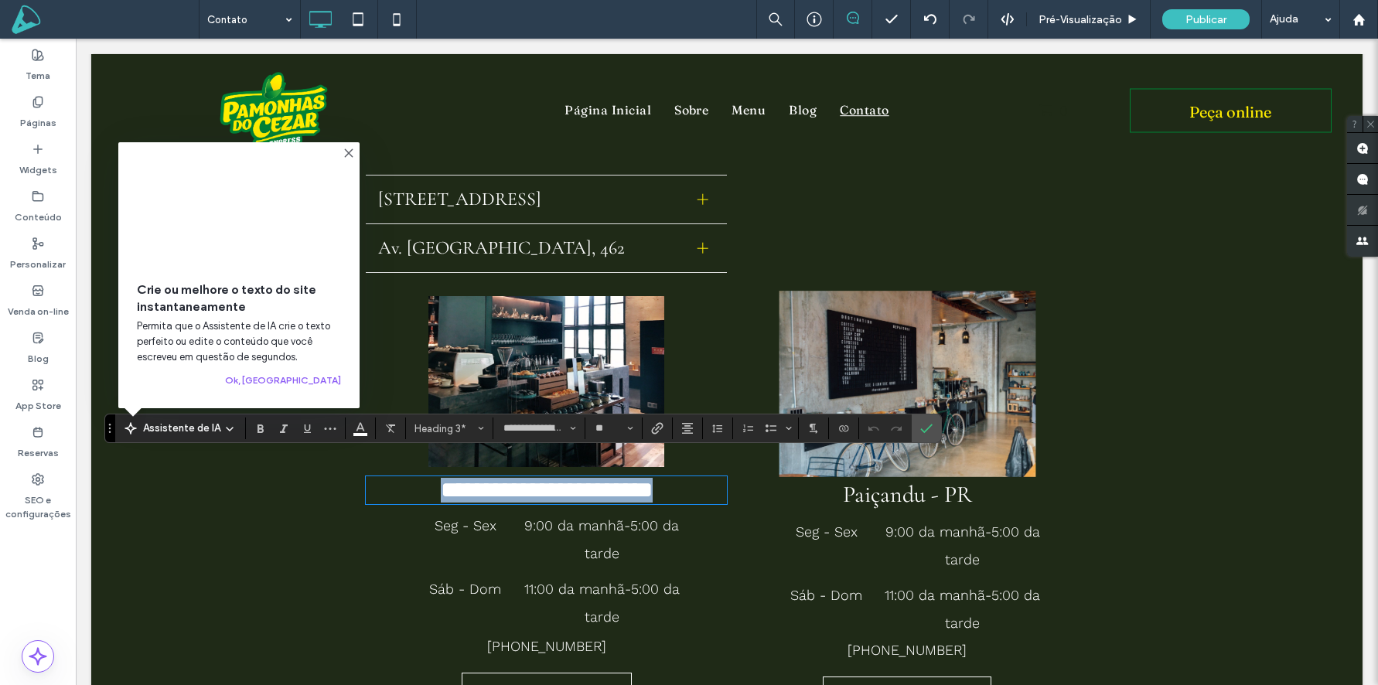
copy span "**********"
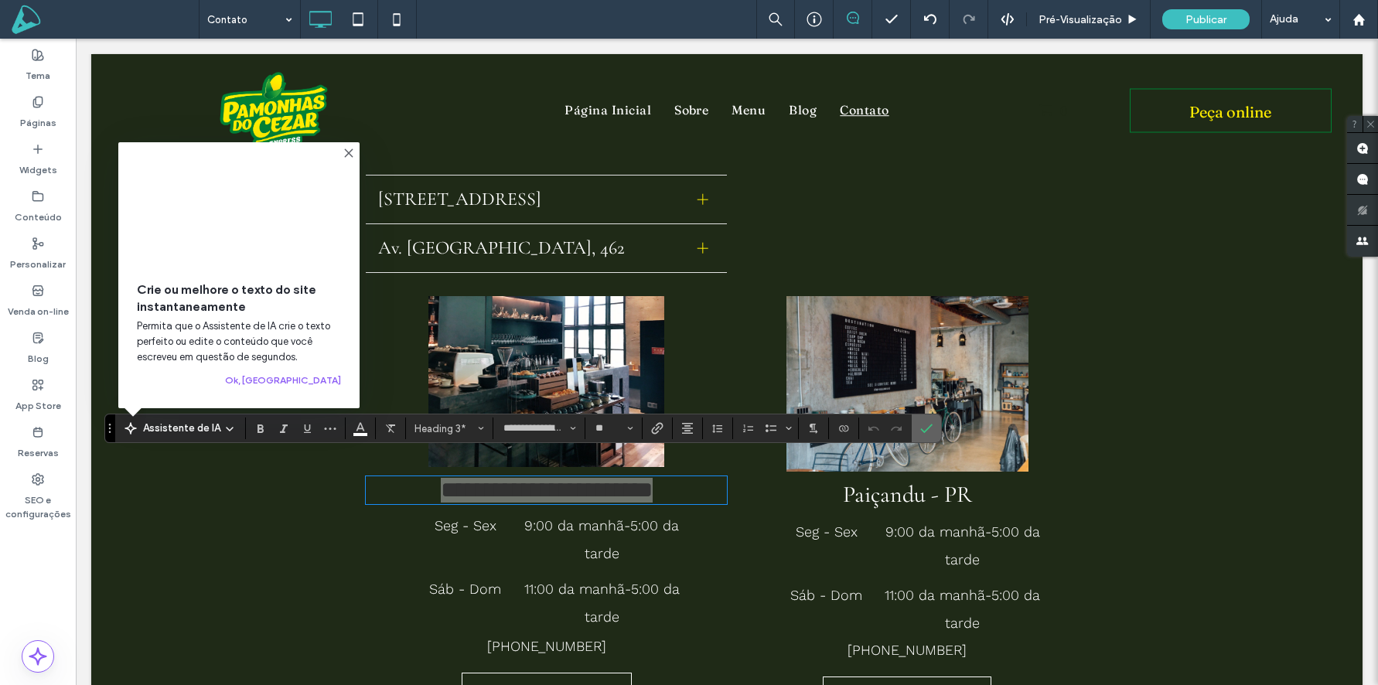
click at [924, 426] on icon "Confirmar" at bounding box center [926, 428] width 12 height 12
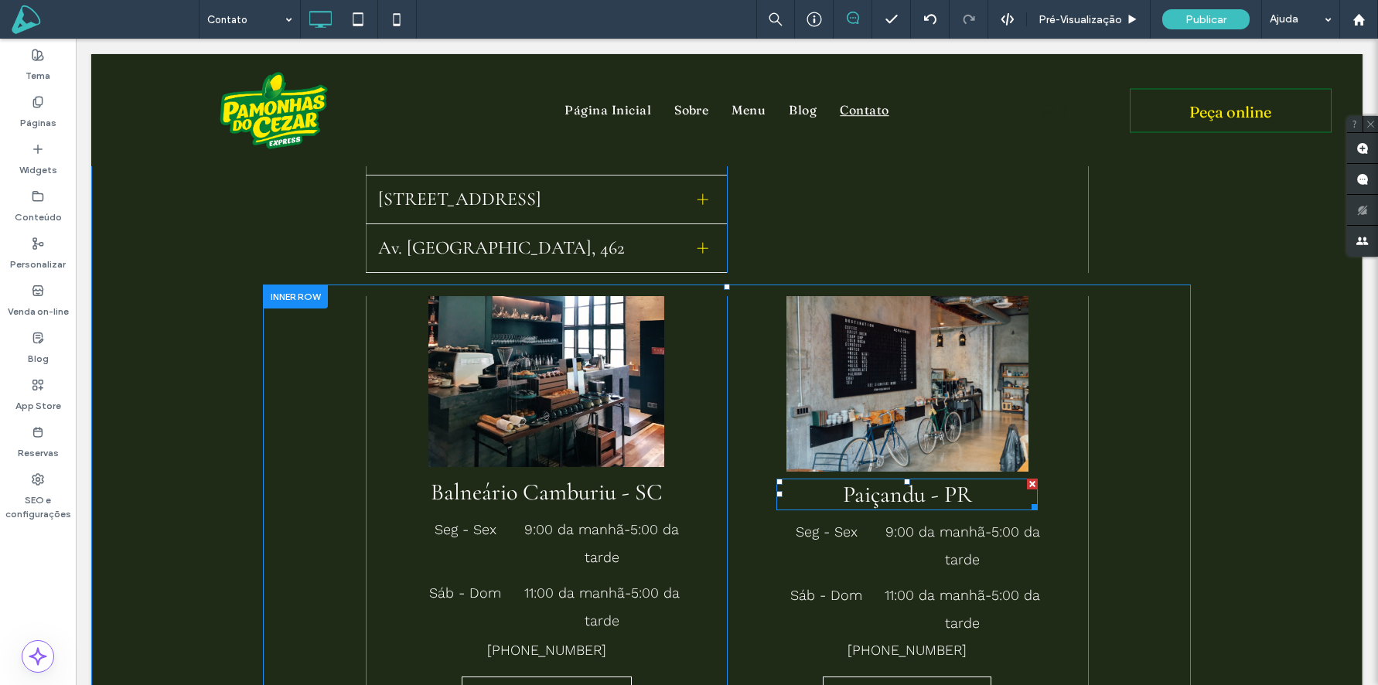
click at [913, 480] on span "Paiçandu - PR" at bounding box center [907, 494] width 129 height 29
type input "**********"
type input "**"
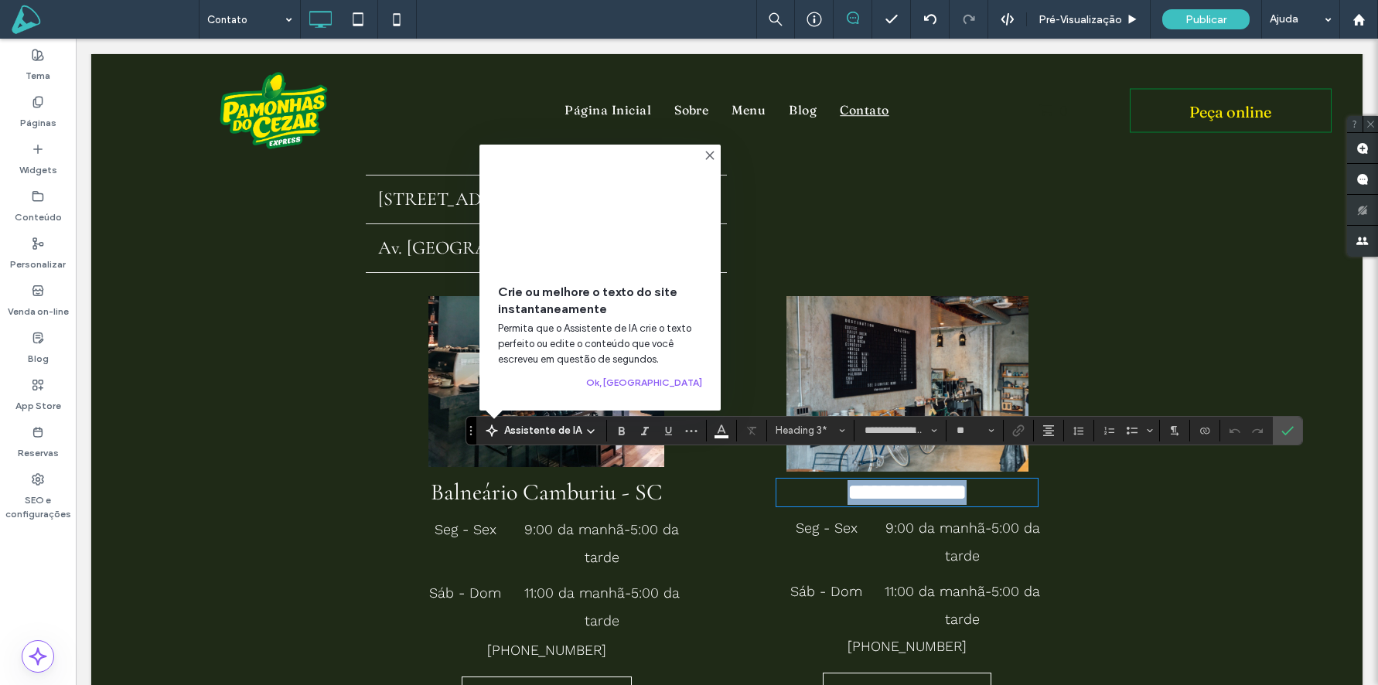
type input "*********"
type input "**"
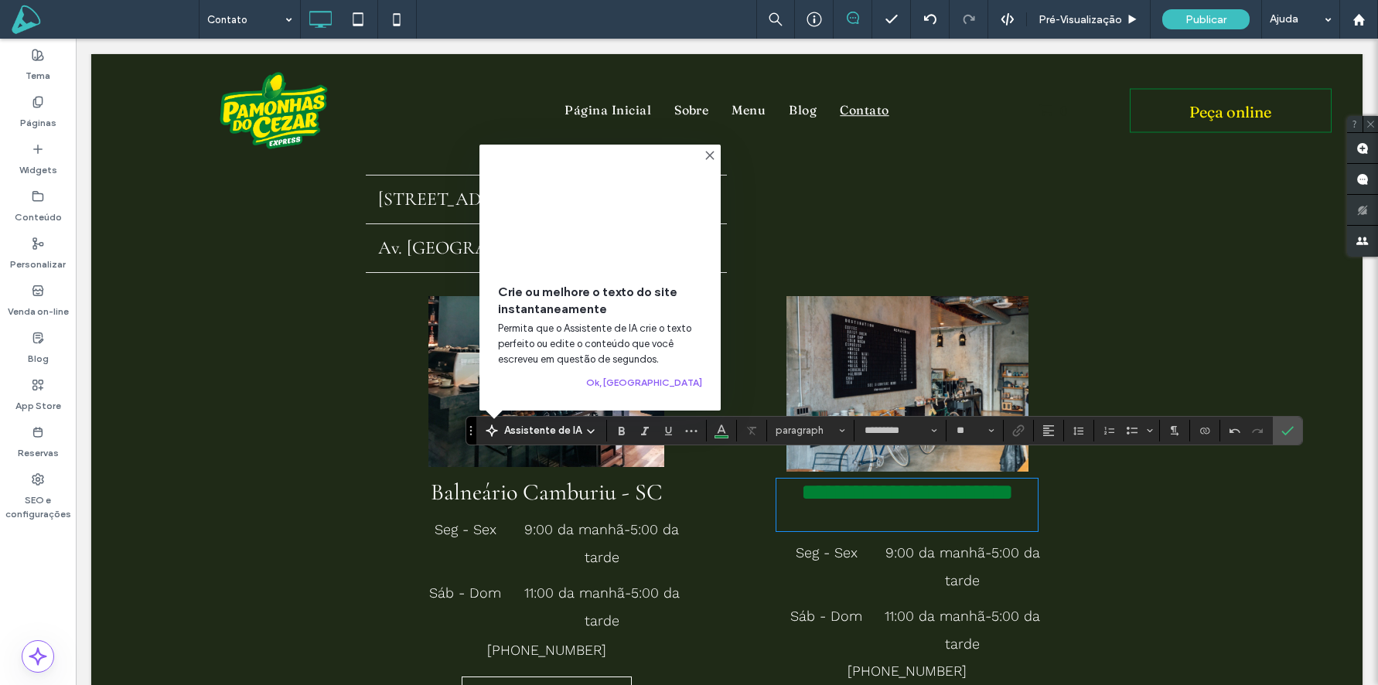
type input "**********"
type input "**"
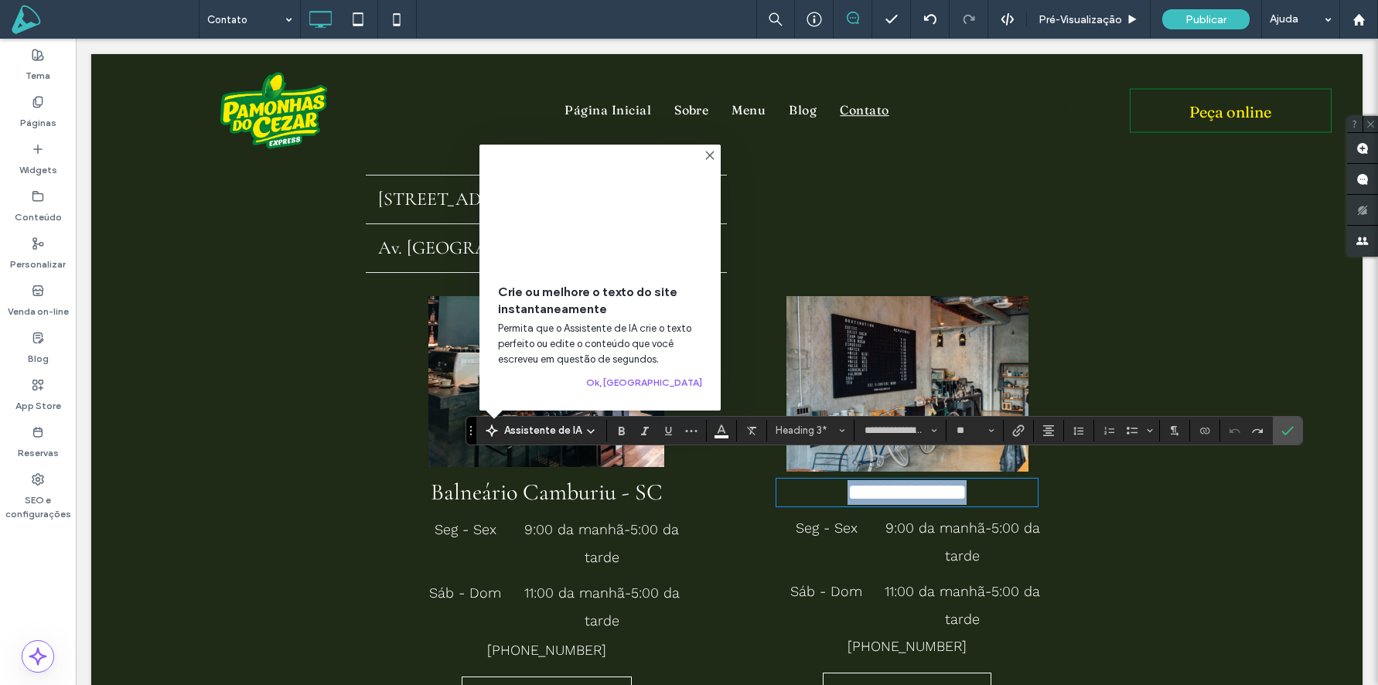
drag, startPoint x: 968, startPoint y: 476, endPoint x: 797, endPoint y: 477, distance: 170.9
click at [797, 480] on h3 "**********" at bounding box center [907, 492] width 261 height 25
click at [1294, 429] on label "Confirmar" at bounding box center [1287, 431] width 23 height 28
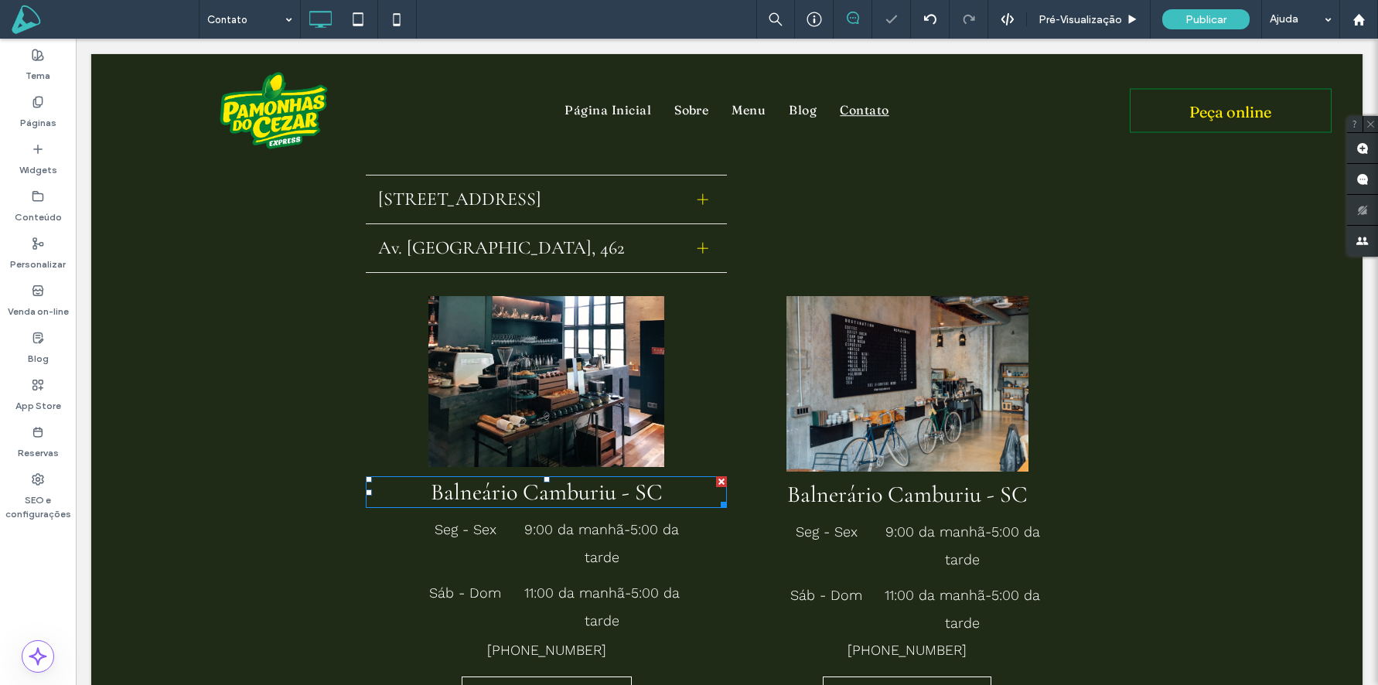
click at [593, 479] on span "Balneário Camburiu - SC" at bounding box center [547, 492] width 232 height 29
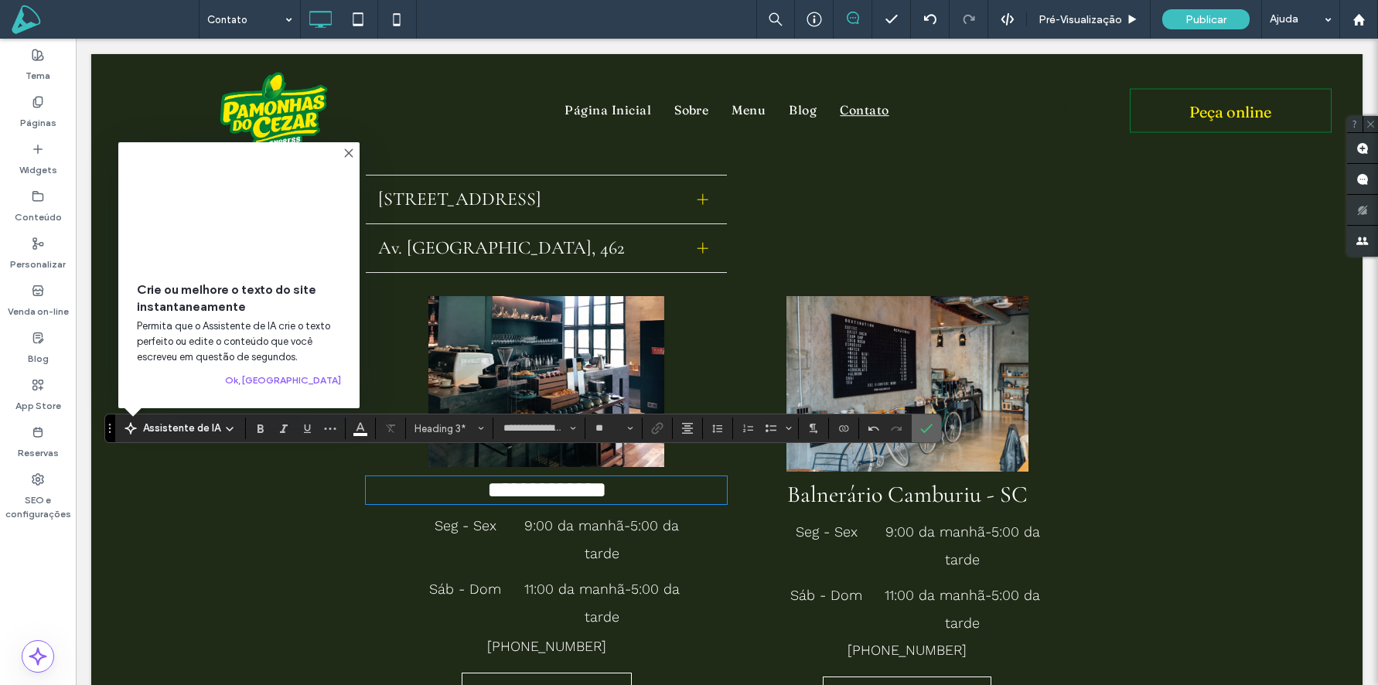
click at [929, 430] on icon "Confirmar" at bounding box center [926, 428] width 12 height 12
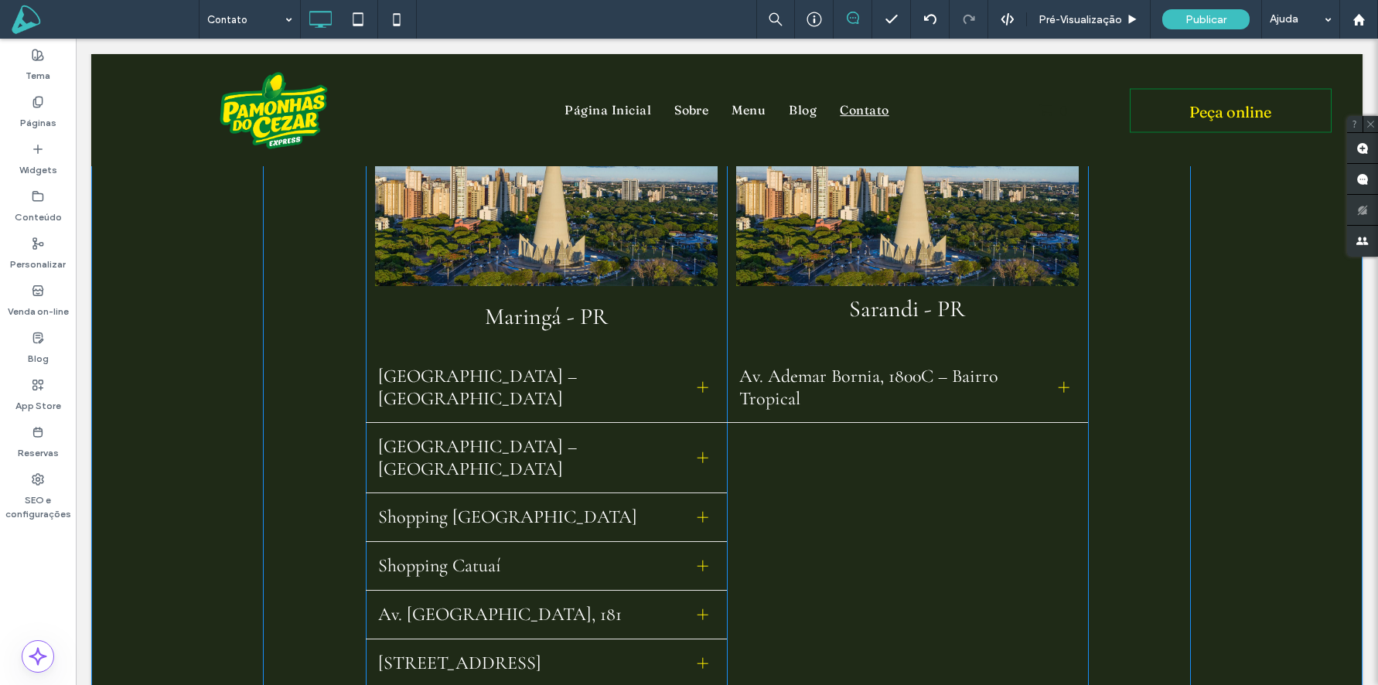
scroll to position [237, 0]
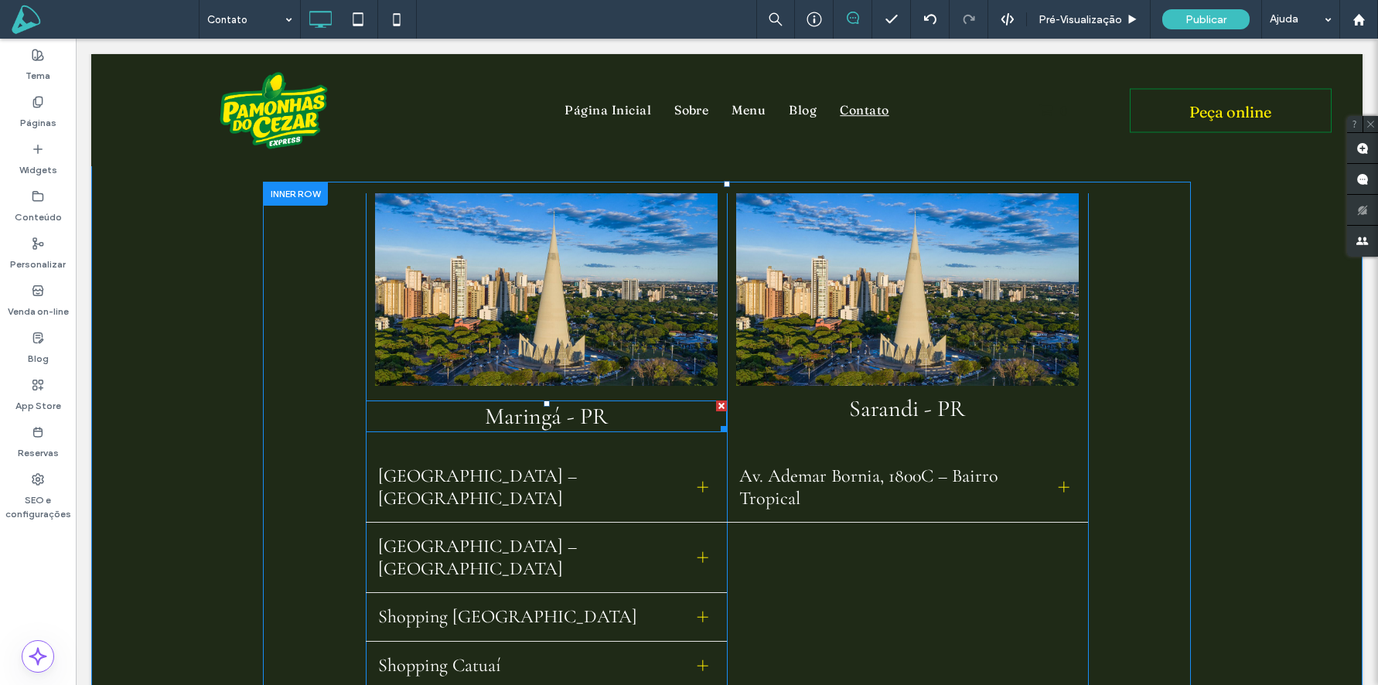
click at [554, 419] on span "Maringá - PR" at bounding box center [546, 416] width 123 height 29
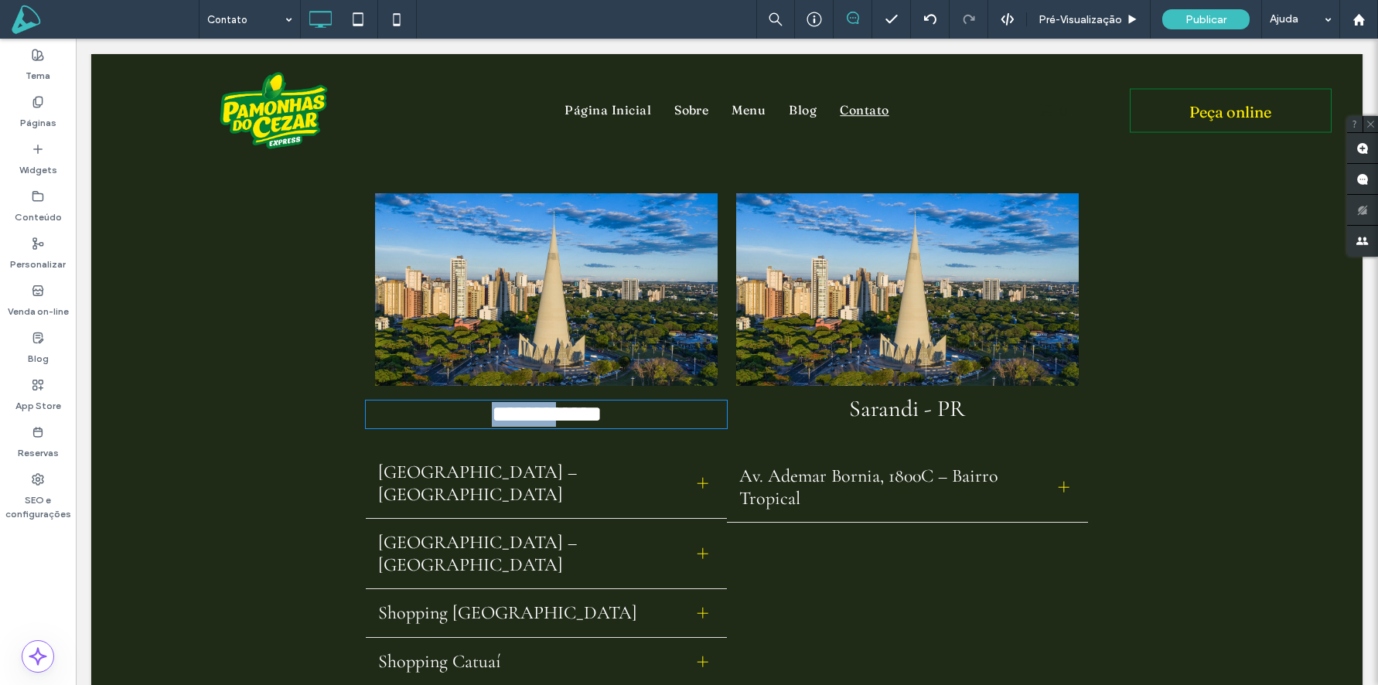
click at [554, 419] on span "**********" at bounding box center [547, 414] width 110 height 22
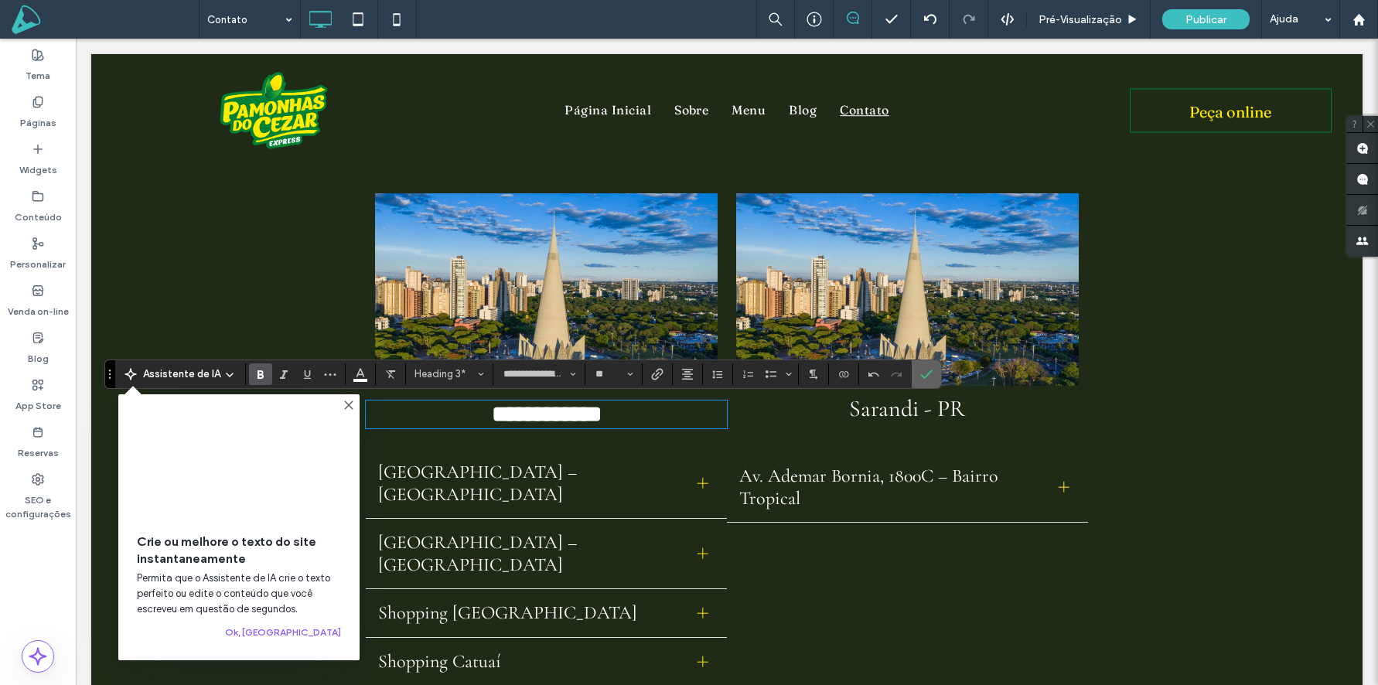
click at [930, 381] on span "Confirmar" at bounding box center [926, 374] width 12 height 26
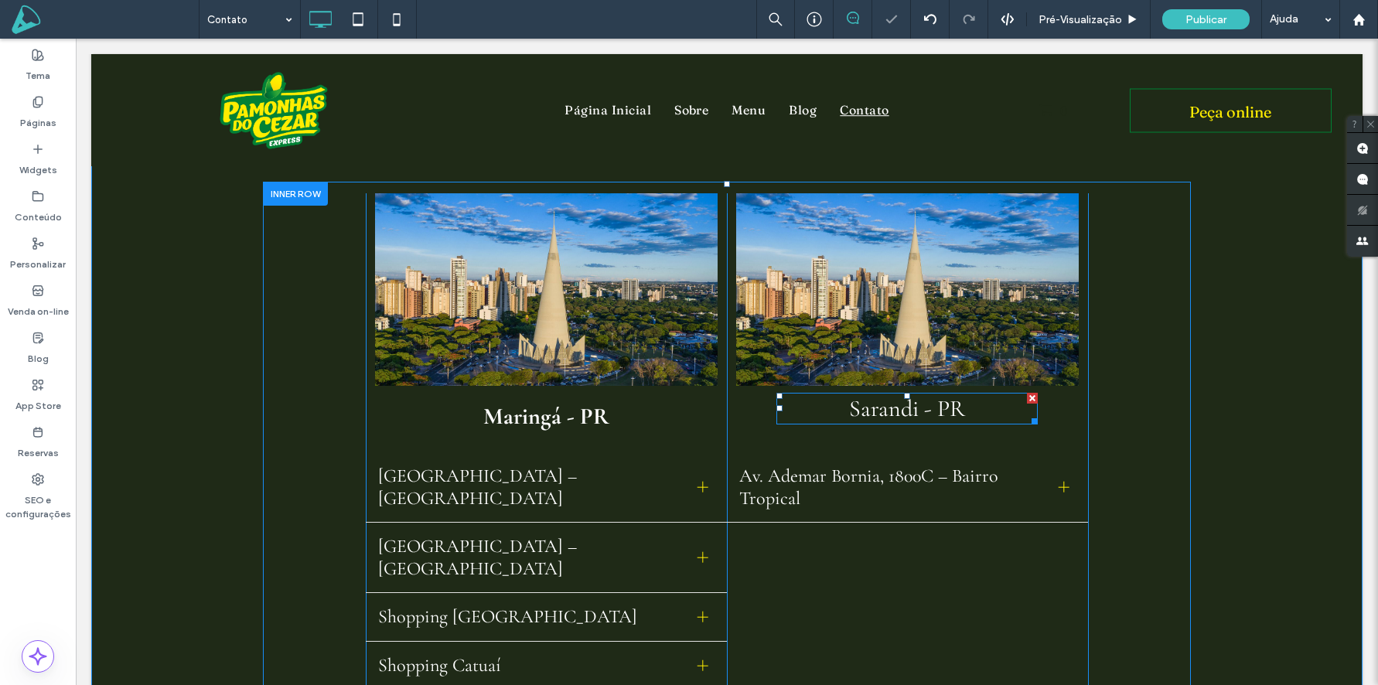
click at [917, 407] on span "Sarandi - PR" at bounding box center [907, 408] width 116 height 29
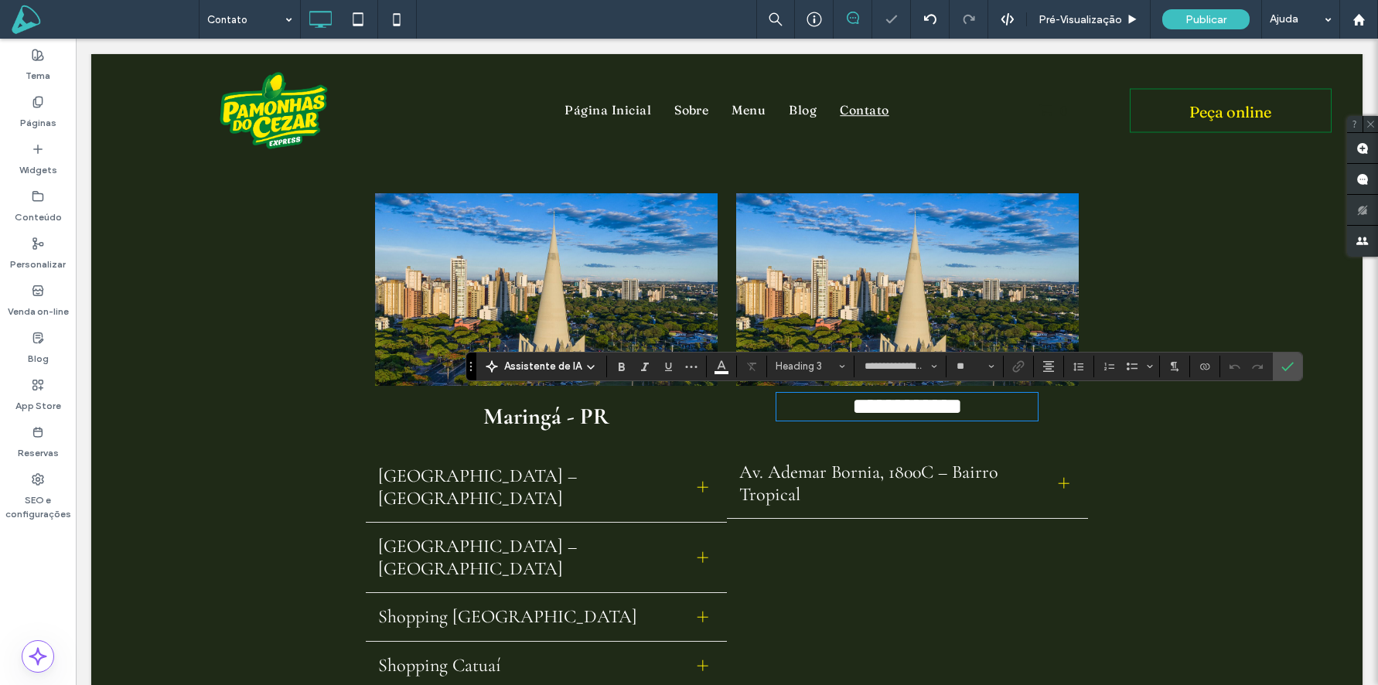
click at [917, 407] on span "**********" at bounding box center [907, 406] width 110 height 22
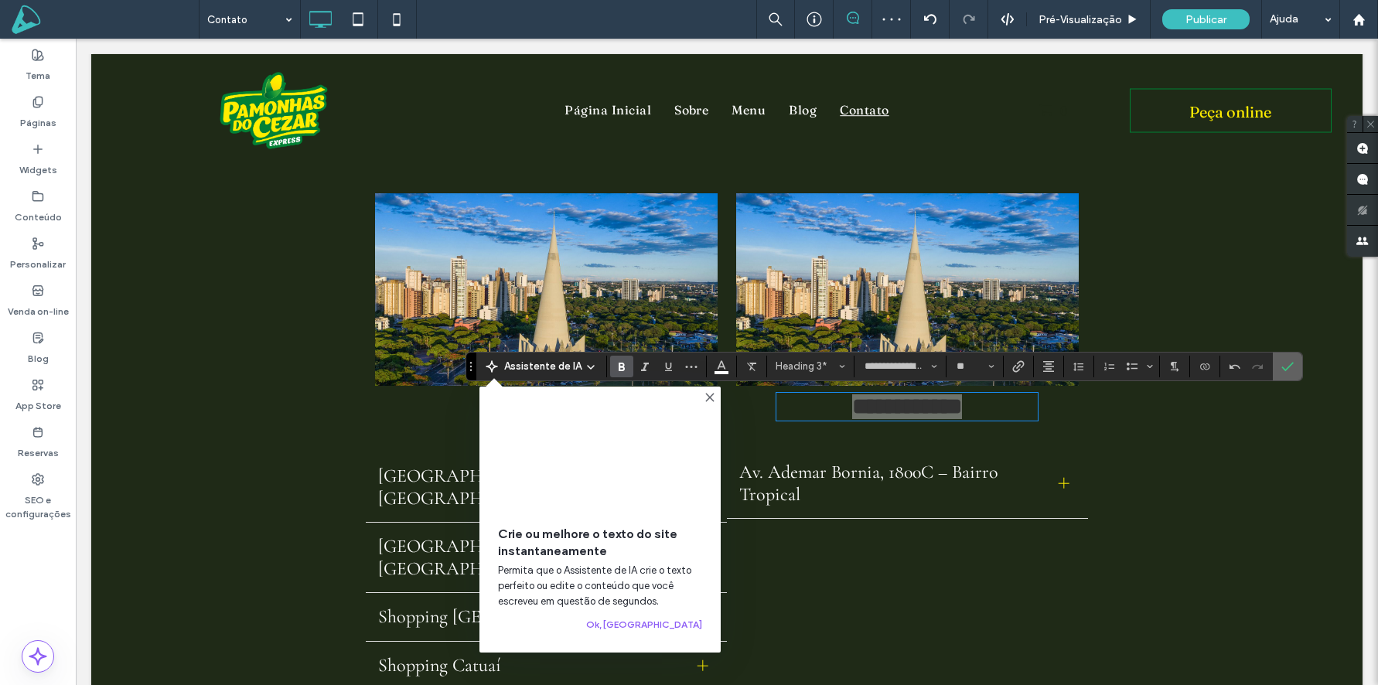
click at [1282, 371] on icon "Confirmar" at bounding box center [1288, 366] width 12 height 12
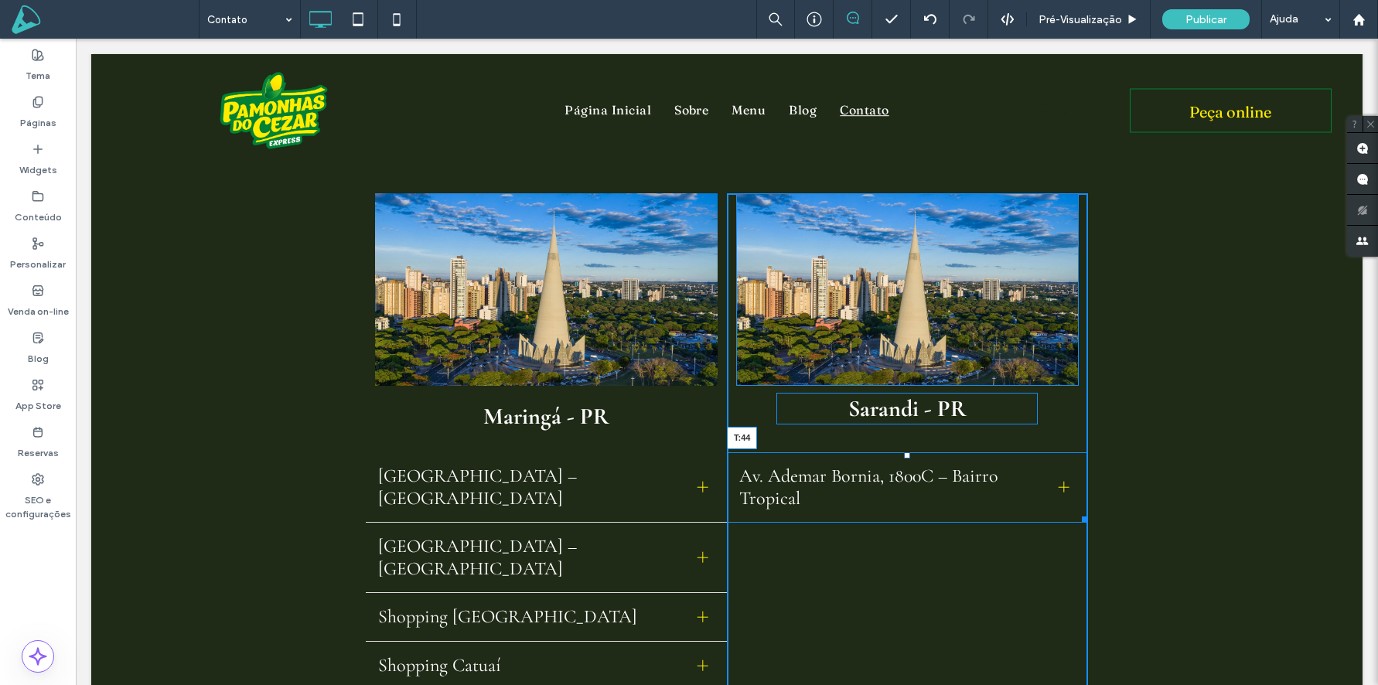
click at [906, 459] on div at bounding box center [907, 455] width 6 height 6
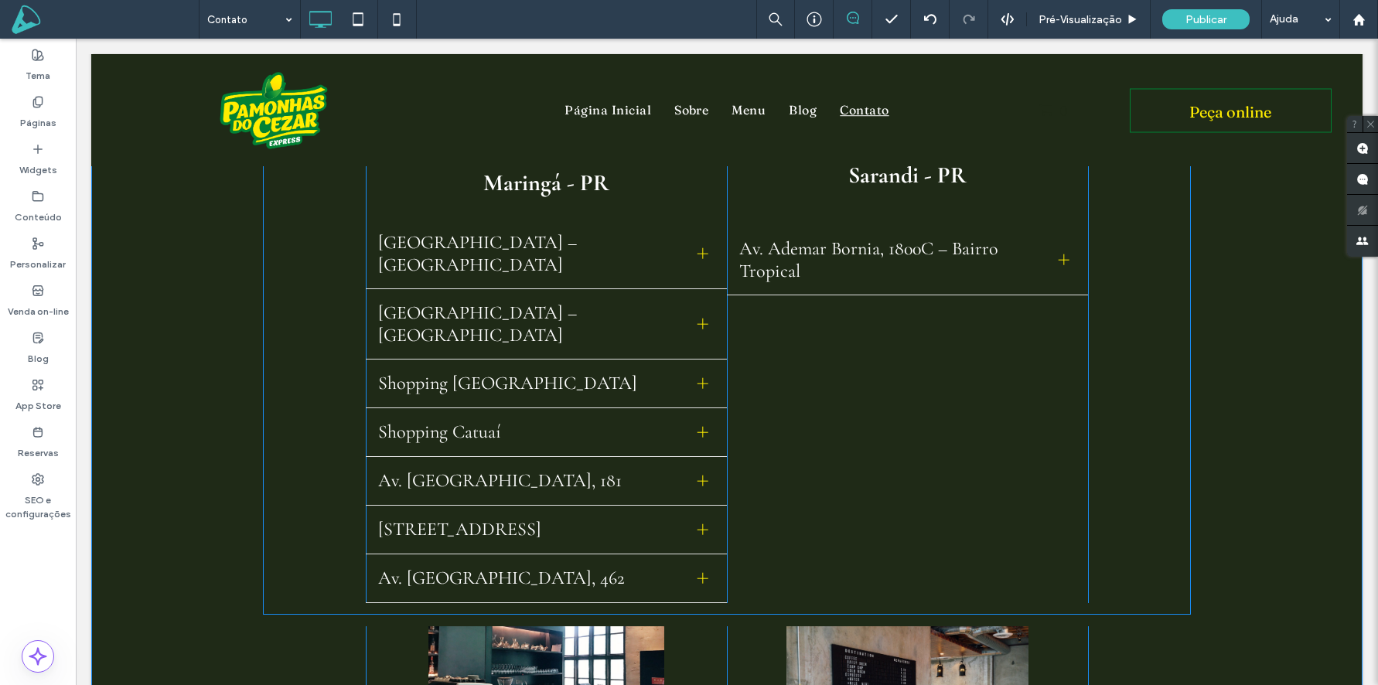
scroll to position [334, 0]
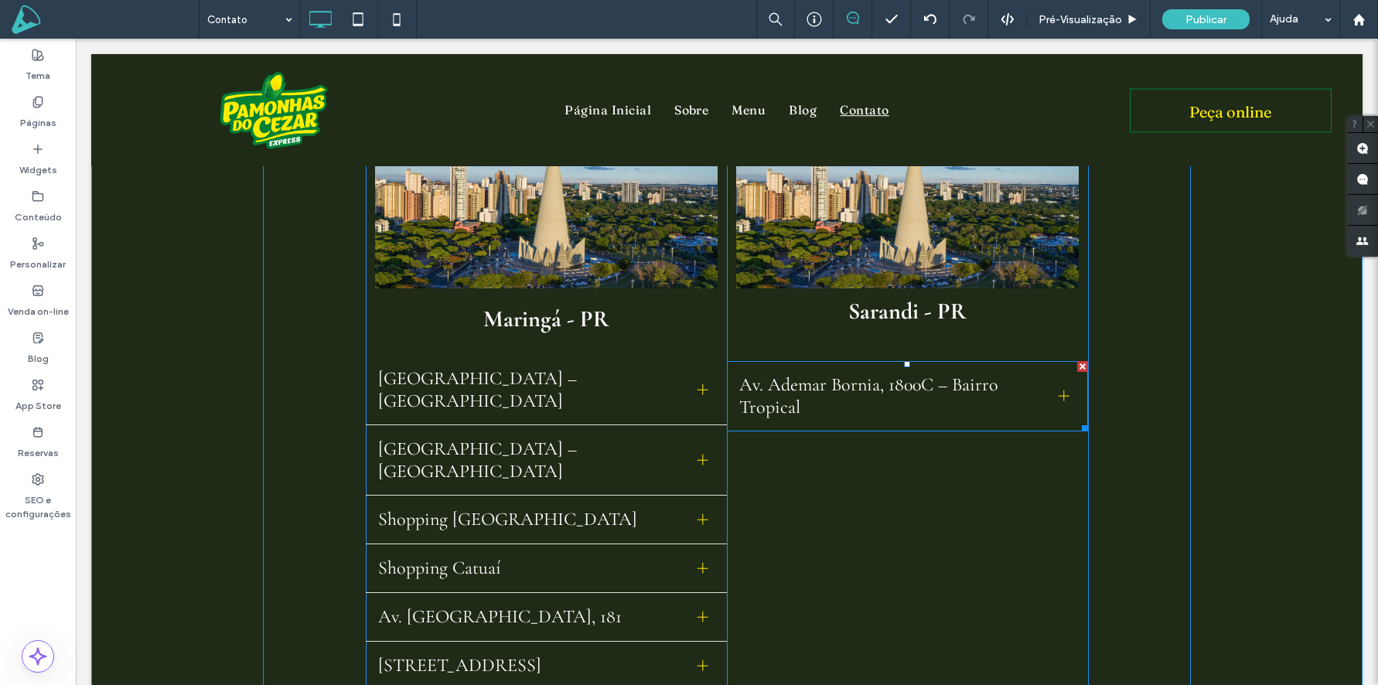
click at [930, 402] on span "Av. Ademar Bornia, 1800C – Bairro Tropical" at bounding box center [892, 396] width 307 height 45
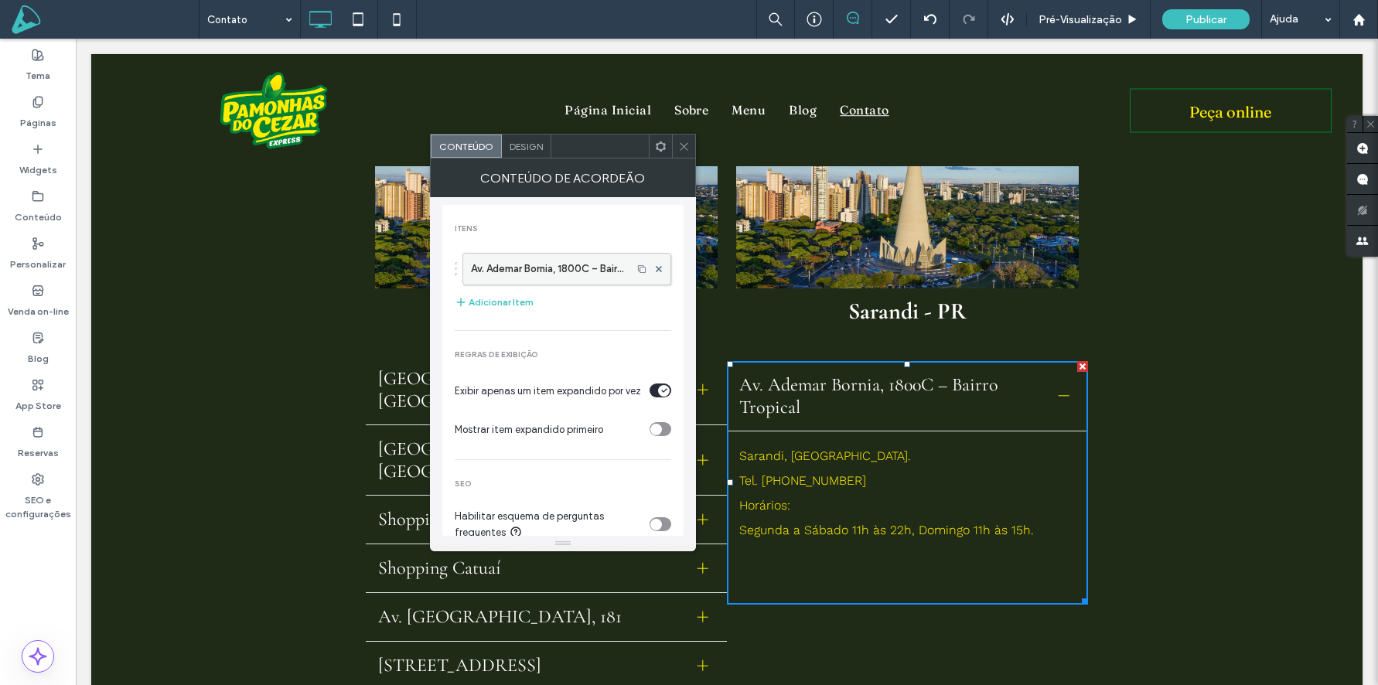
click at [653, 268] on div at bounding box center [658, 269] width 23 height 23
click at [485, 300] on button "Adicionar Item" at bounding box center [494, 302] width 79 height 19
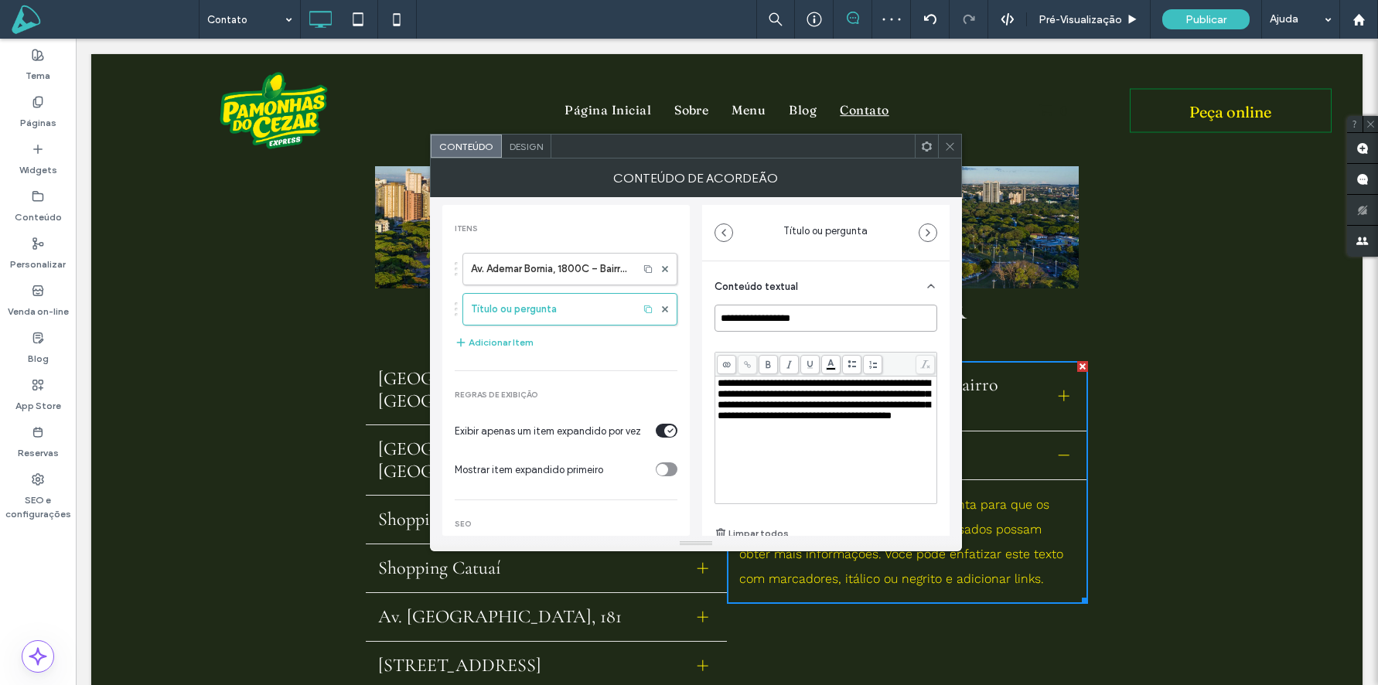
click at [825, 317] on input "**********" at bounding box center [826, 318] width 223 height 27
click at [846, 422] on div "**********" at bounding box center [826, 399] width 217 height 43
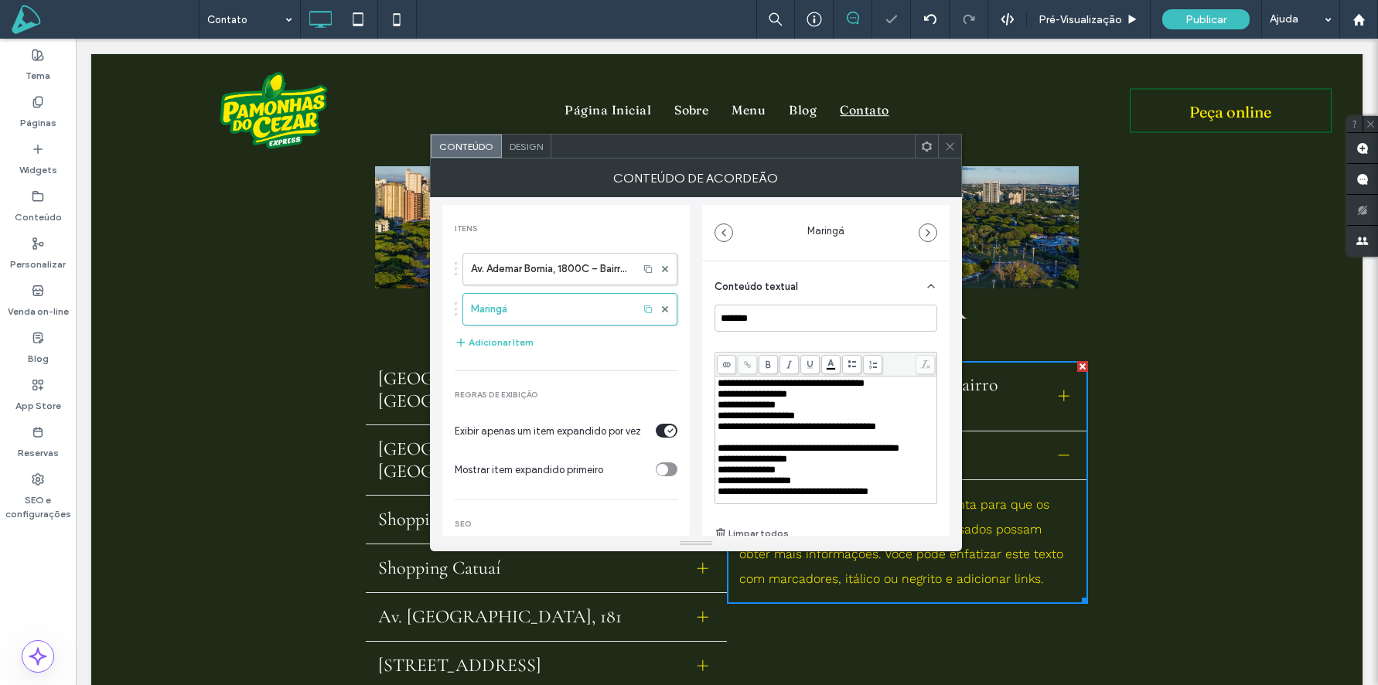
scroll to position [362, 0]
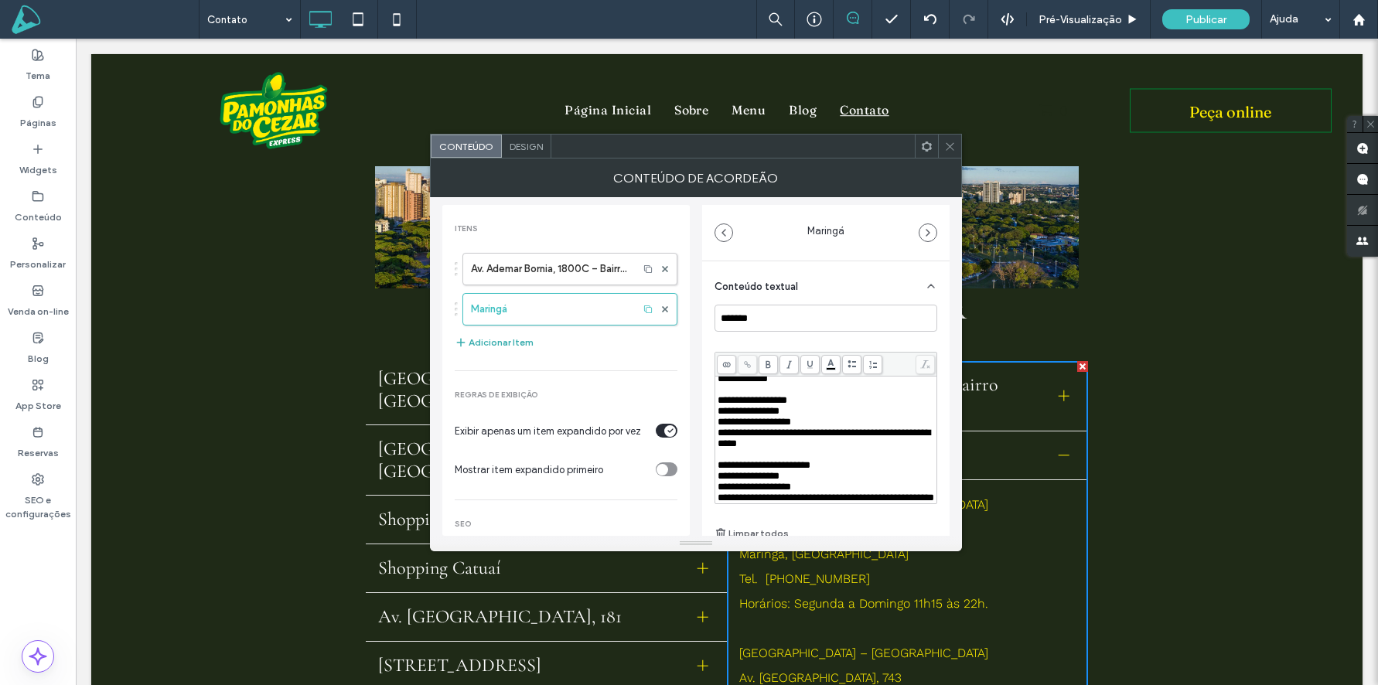
click at [500, 343] on button "Adicionar Item" at bounding box center [494, 342] width 79 height 19
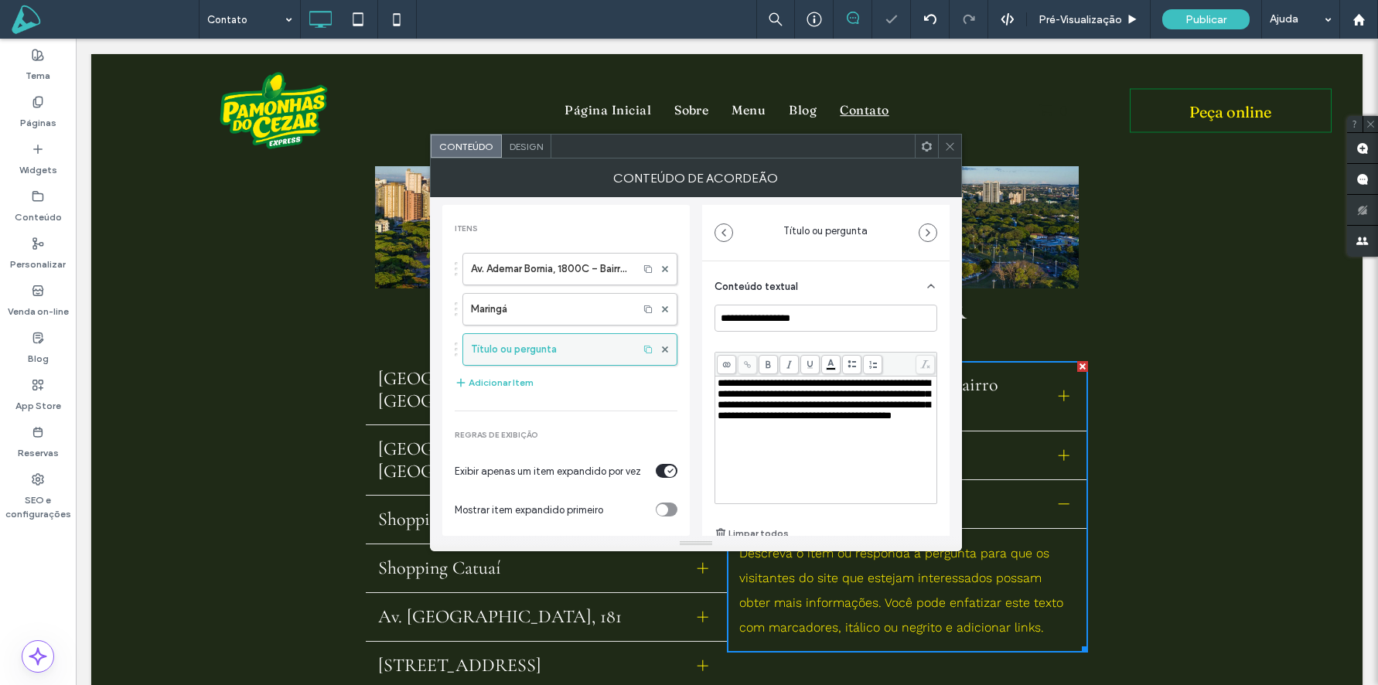
click at [524, 343] on label "Título ou pergunta" at bounding box center [550, 349] width 159 height 31
drag, startPoint x: 835, startPoint y: 319, endPoint x: 650, endPoint y: 304, distance: 186.2
click at [650, 304] on div "**********" at bounding box center [695, 366] width 507 height 339
type input "*******"
click at [778, 456] on div "**********" at bounding box center [826, 440] width 217 height 124
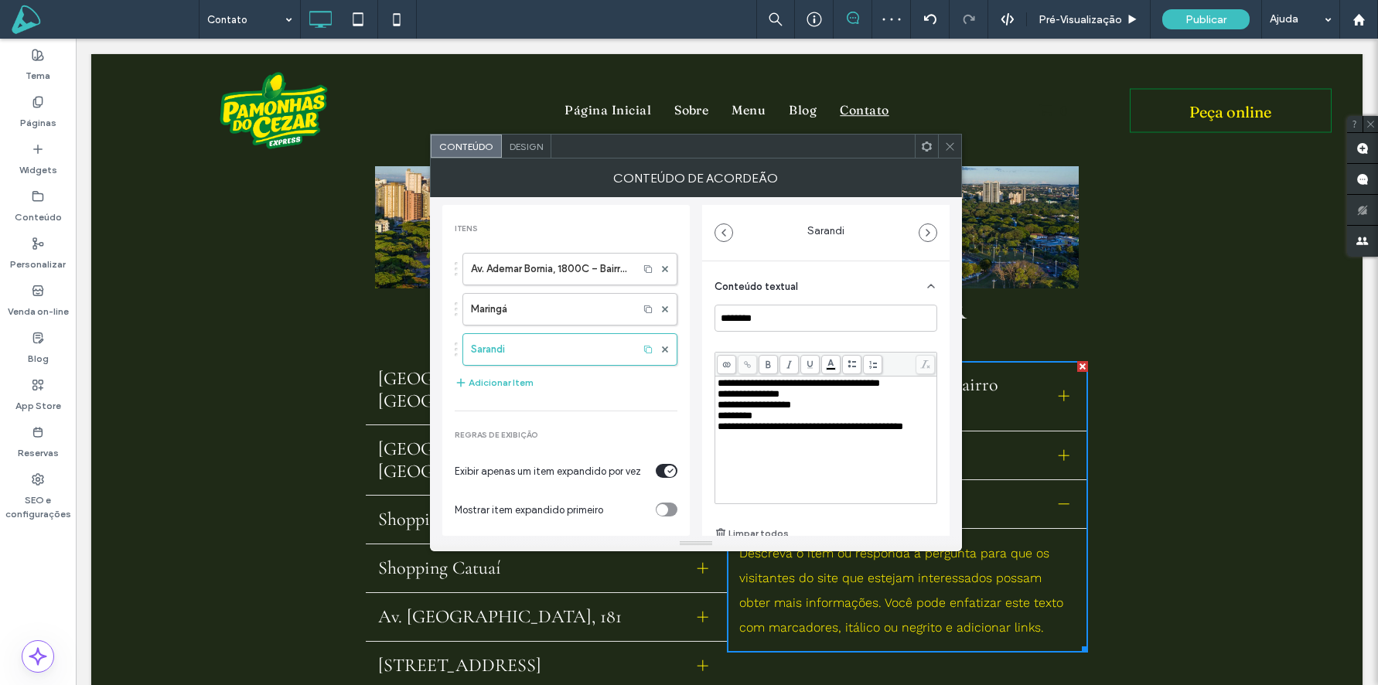
click at [952, 150] on icon at bounding box center [950, 147] width 12 height 12
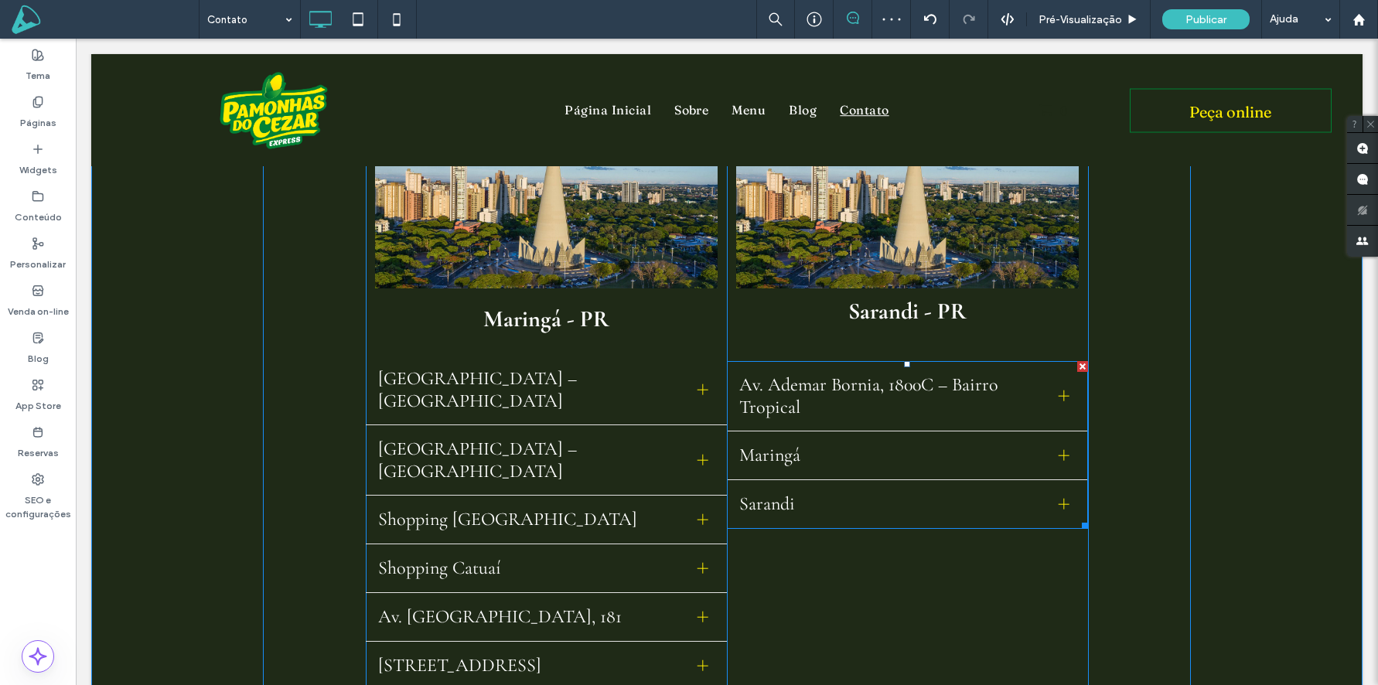
click at [953, 452] on span "Maringá" at bounding box center [892, 455] width 307 height 22
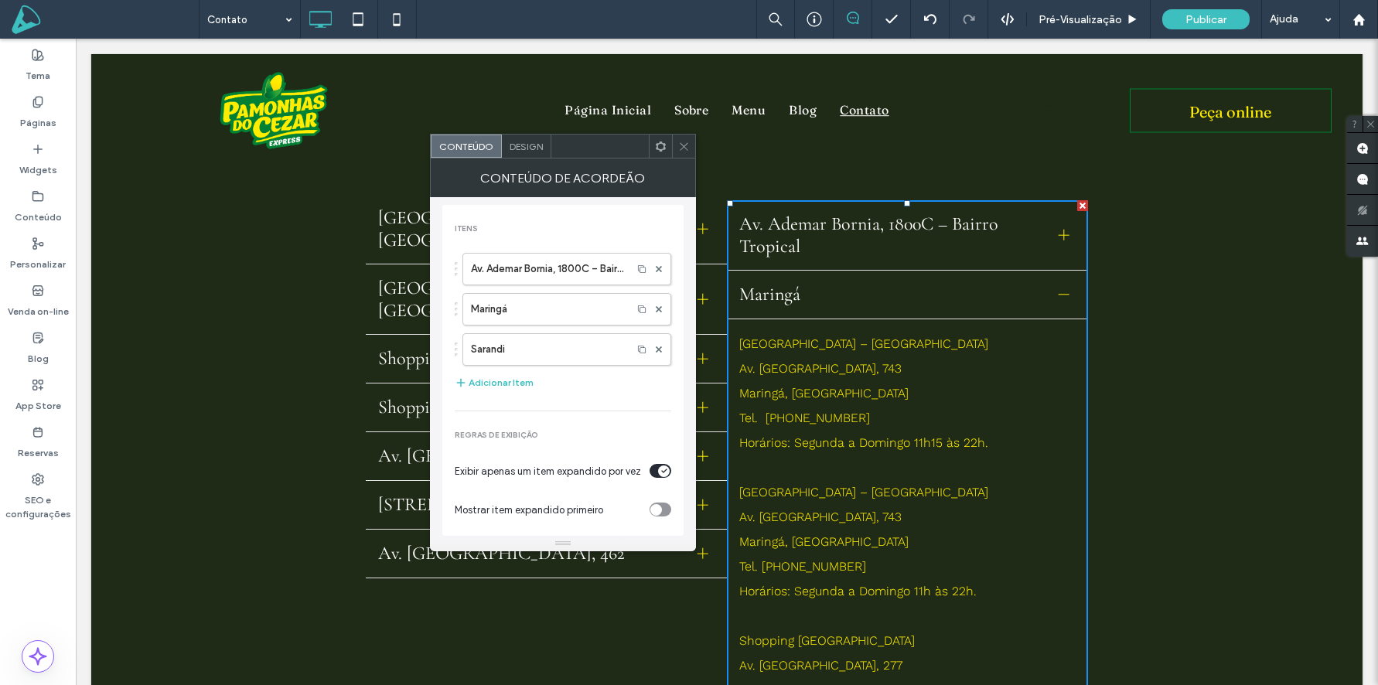
scroll to position [269, 0]
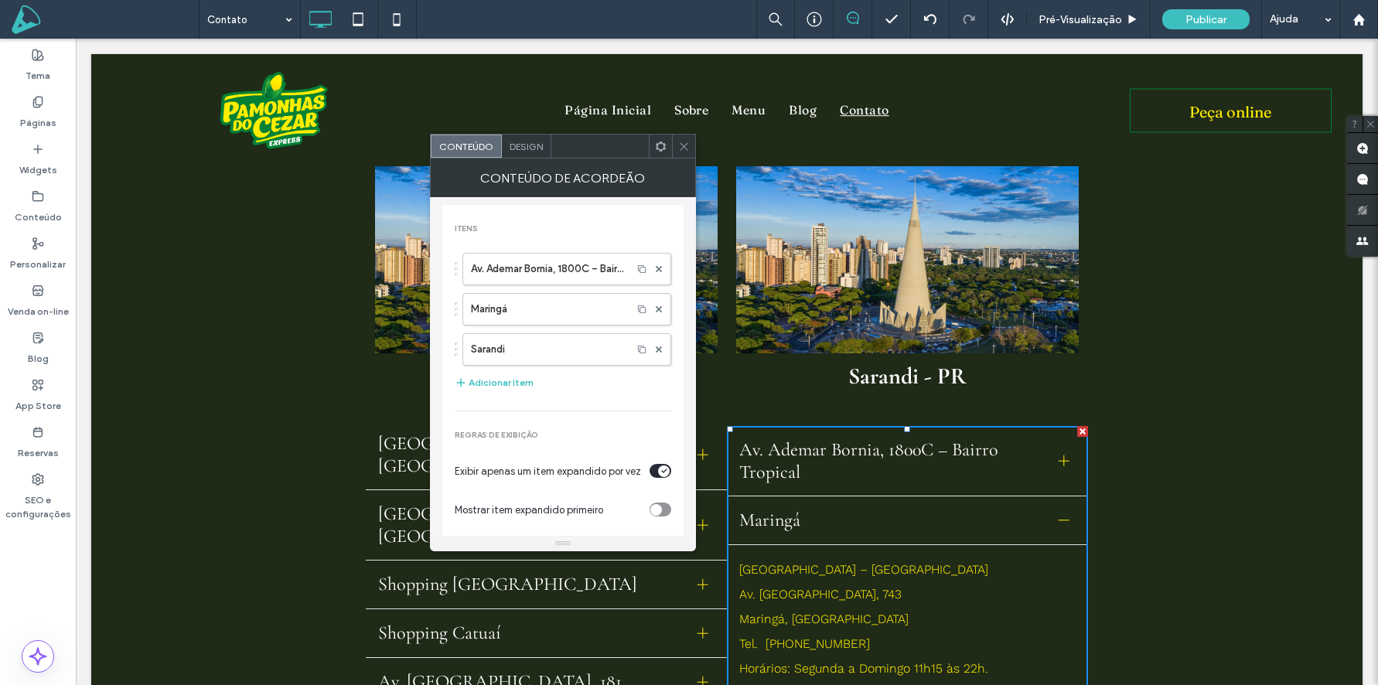
click at [862, 510] on span "Maringá" at bounding box center [892, 520] width 307 height 22
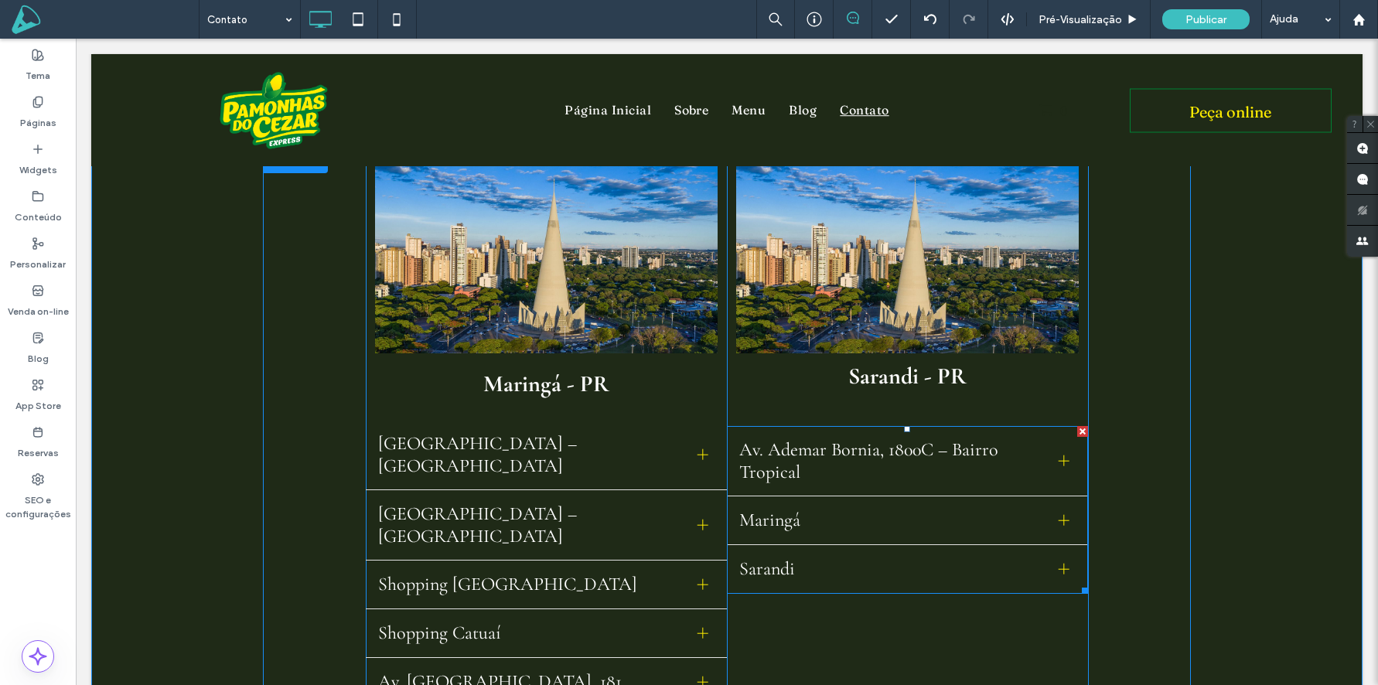
click at [825, 567] on span "Sarandi" at bounding box center [892, 569] width 307 height 22
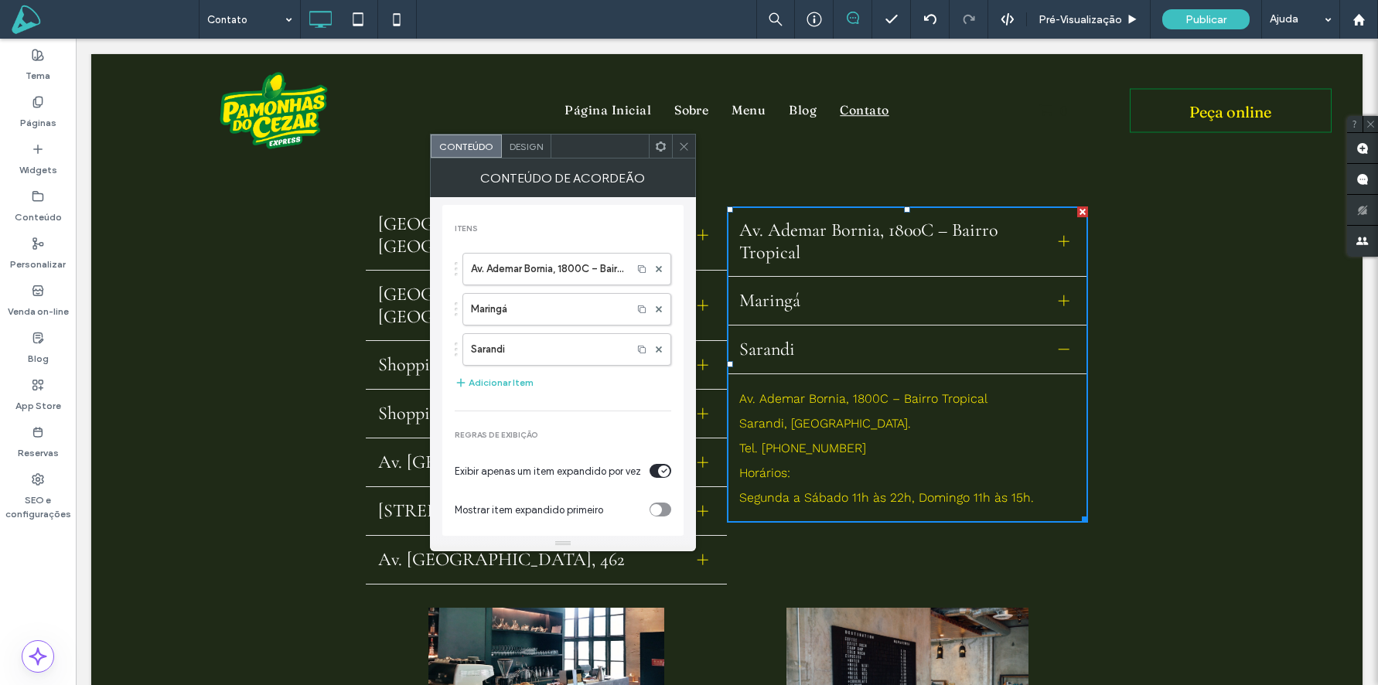
scroll to position [510, 0]
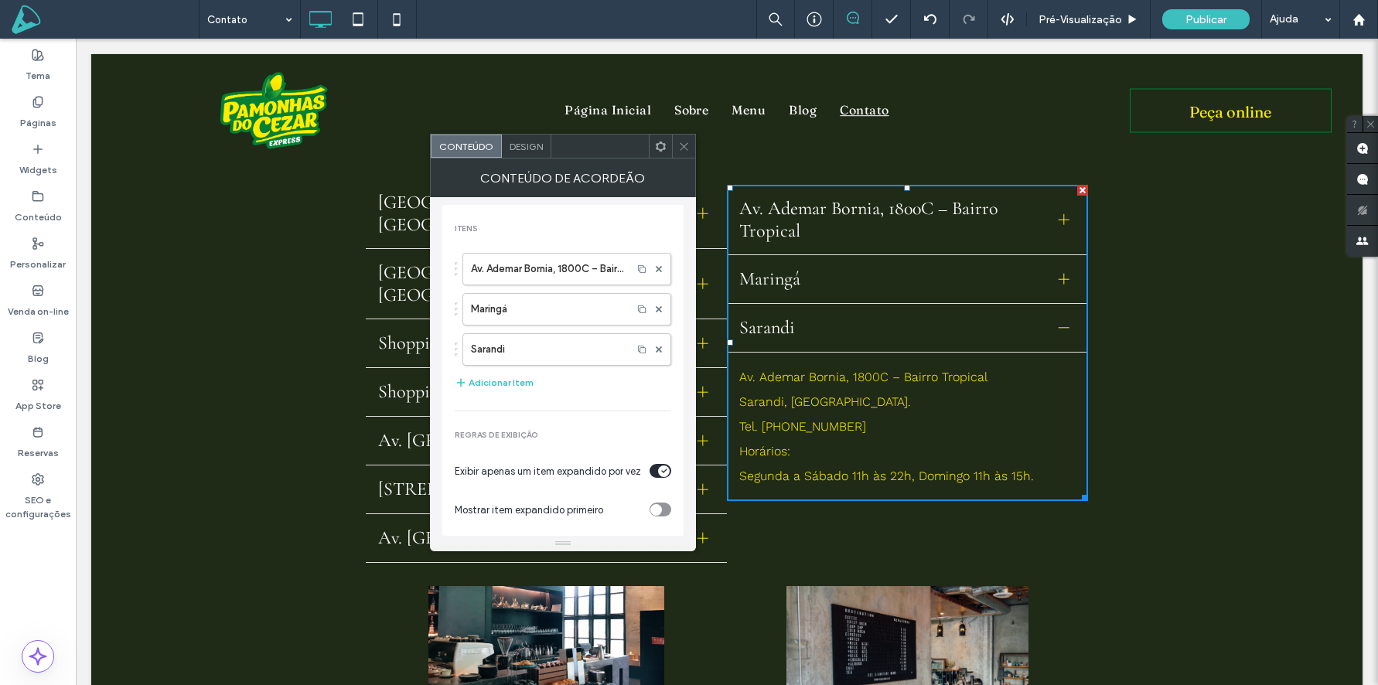
click at [802, 328] on span "Sarandi" at bounding box center [892, 327] width 307 height 22
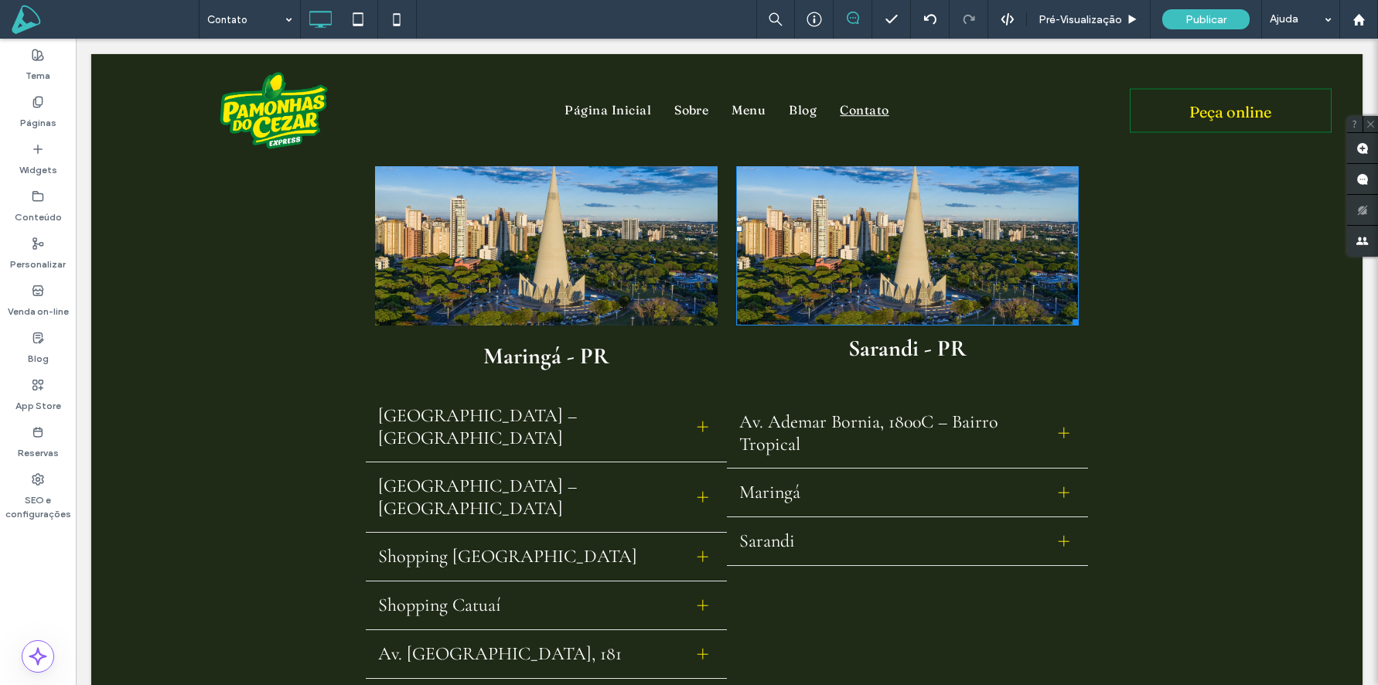
scroll to position [295, 0]
click at [835, 489] on span "Maringá" at bounding box center [892, 494] width 307 height 22
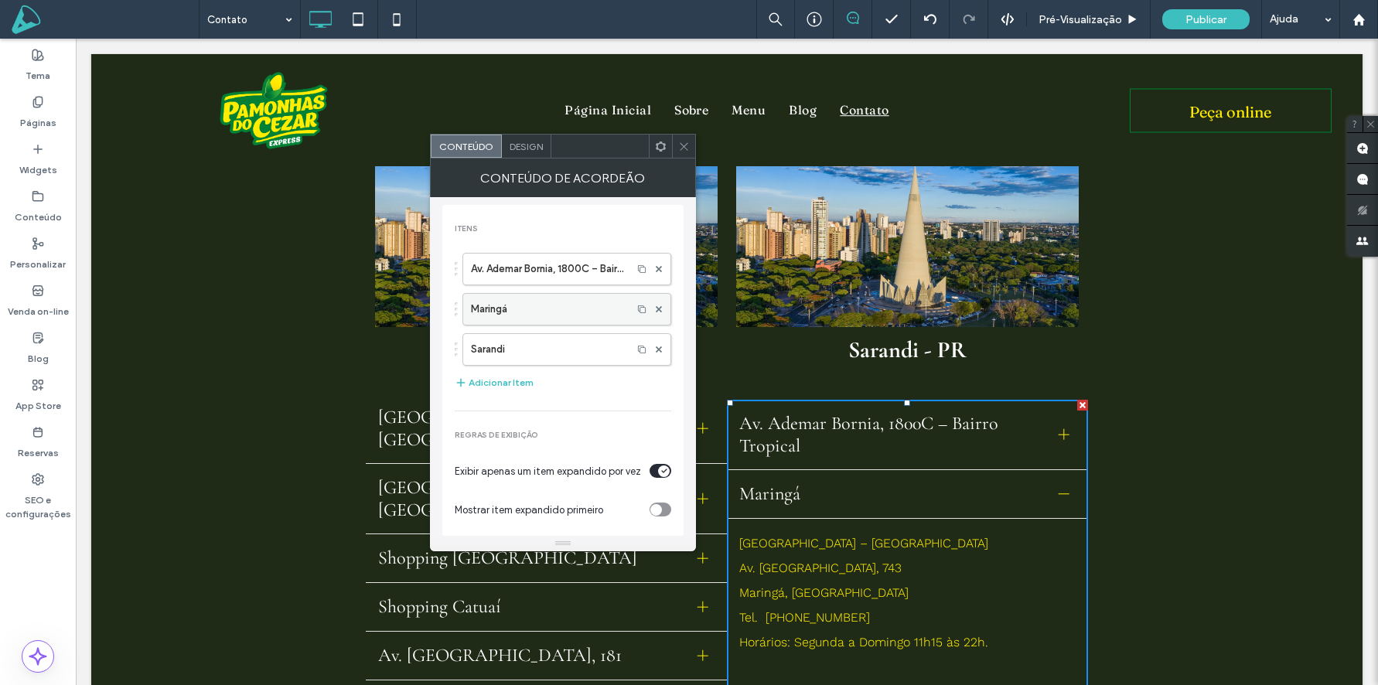
click at [544, 318] on label "Maringá" at bounding box center [547, 309] width 153 height 31
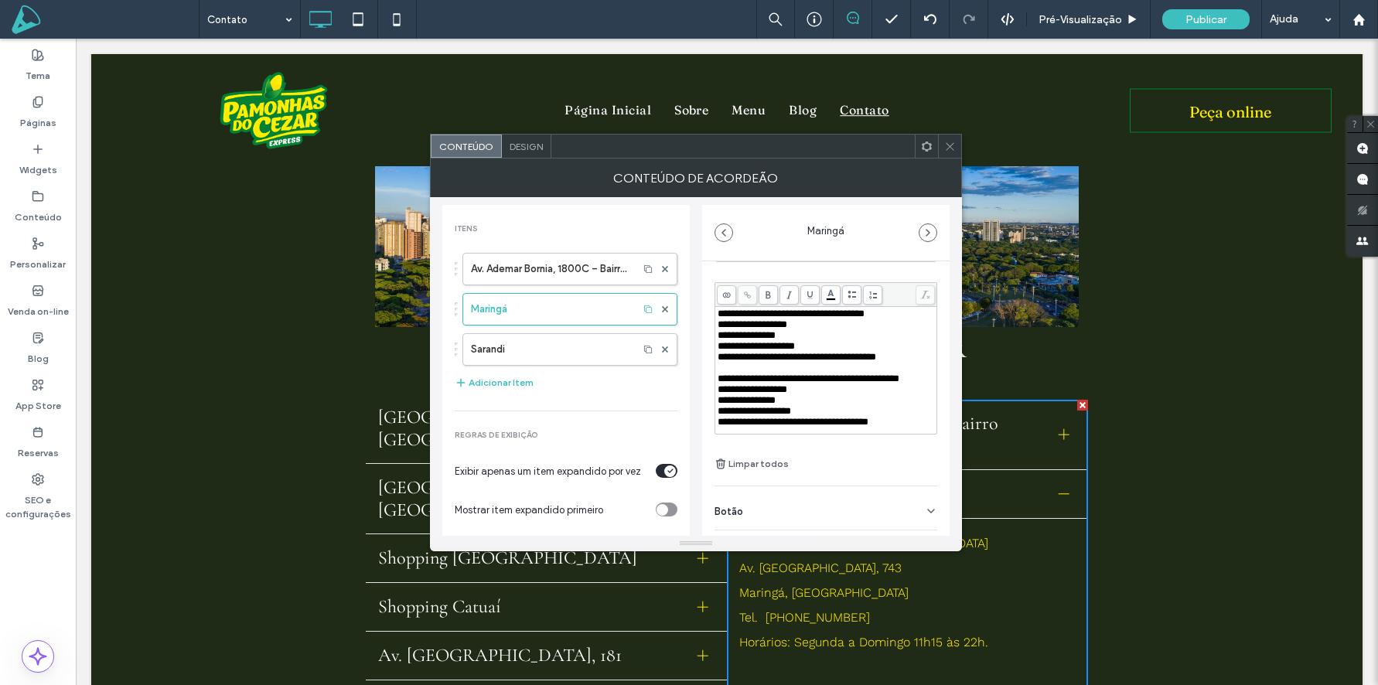
scroll to position [108, 0]
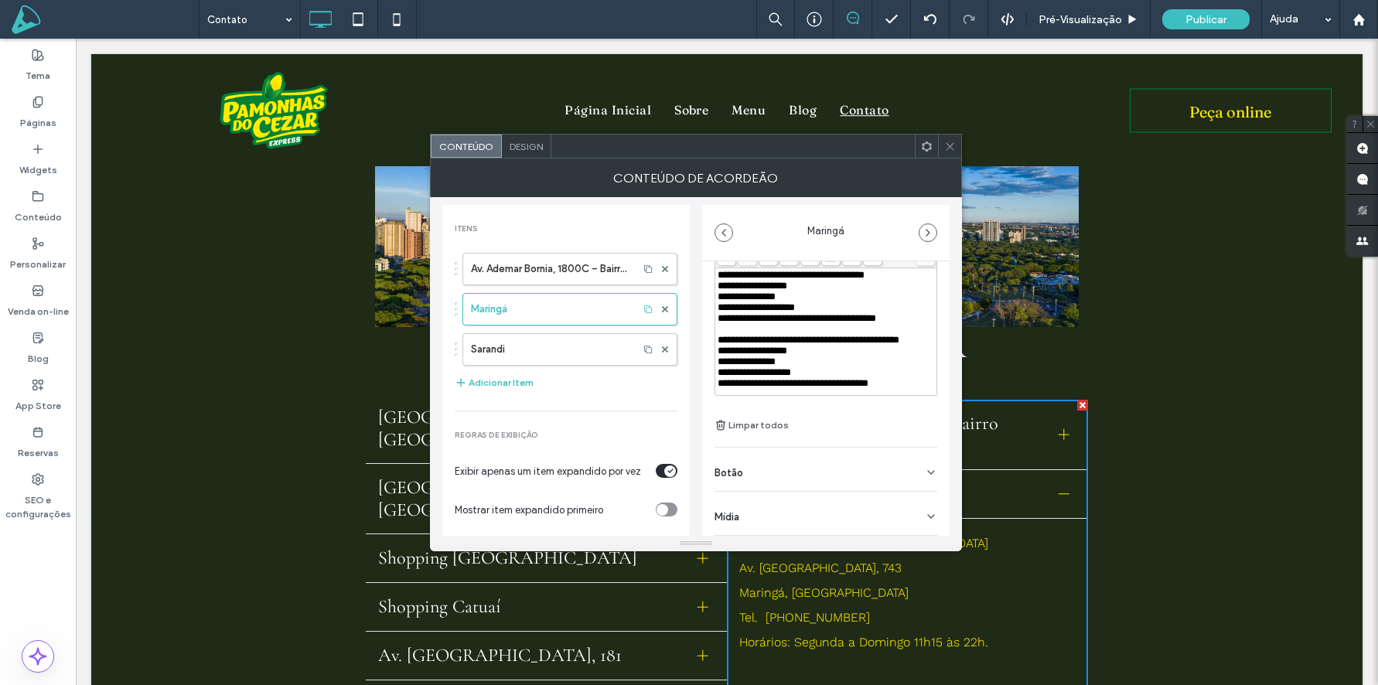
click at [823, 517] on div "Mídia" at bounding box center [826, 513] width 223 height 43
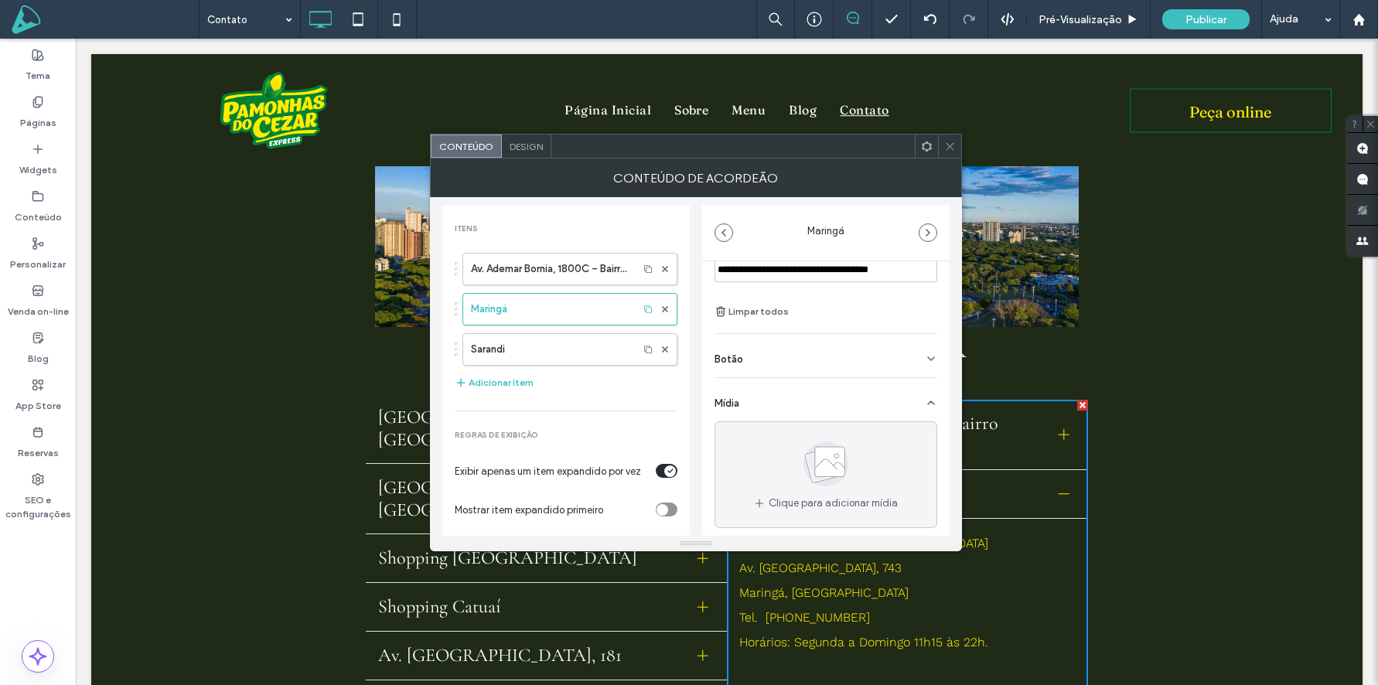
scroll to position [227, 0]
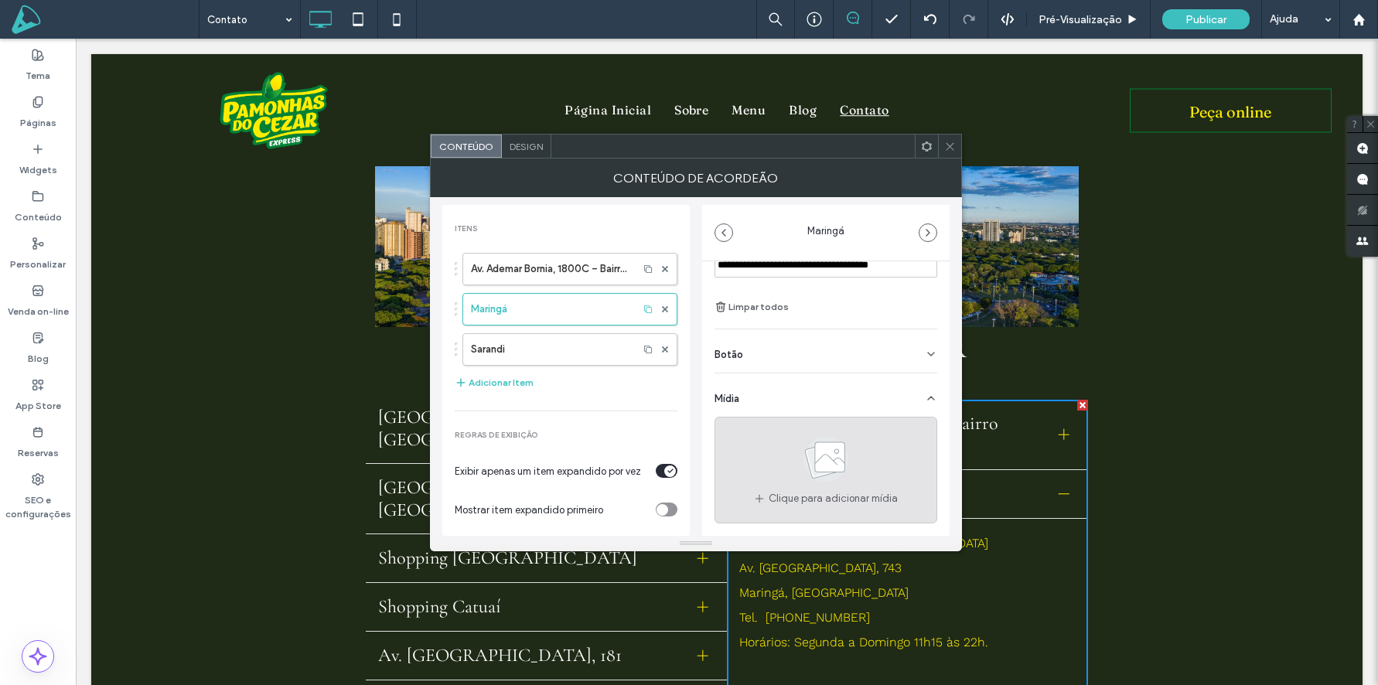
click at [845, 480] on icon at bounding box center [825, 459] width 77 height 51
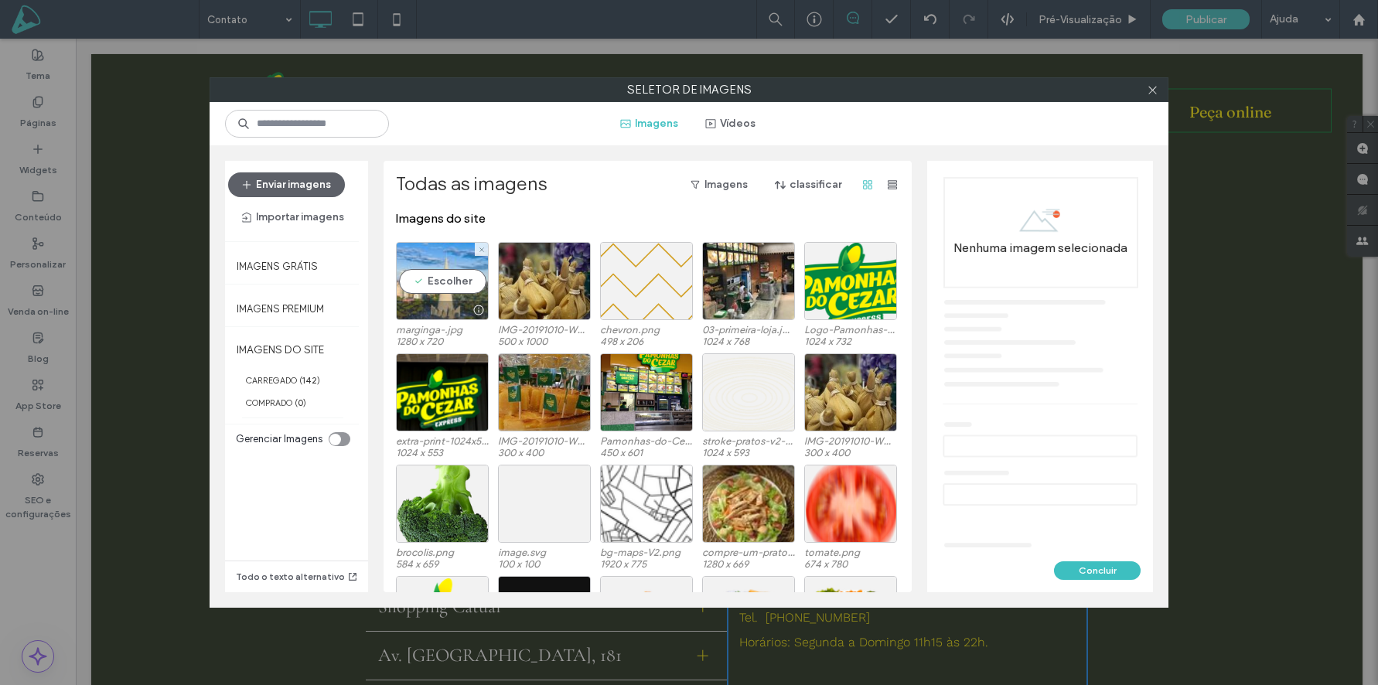
click at [445, 283] on div "Escolher" at bounding box center [442, 281] width 93 height 78
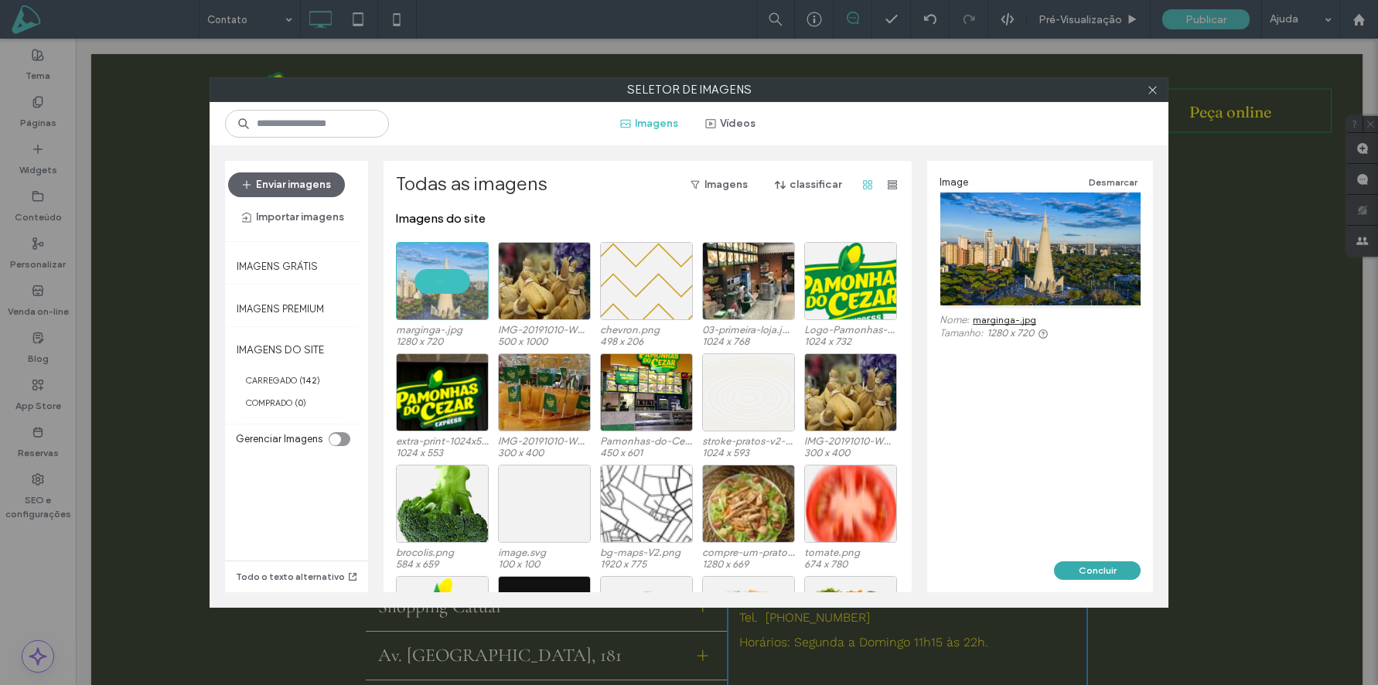
click at [1113, 572] on button "Concluir" at bounding box center [1097, 570] width 87 height 19
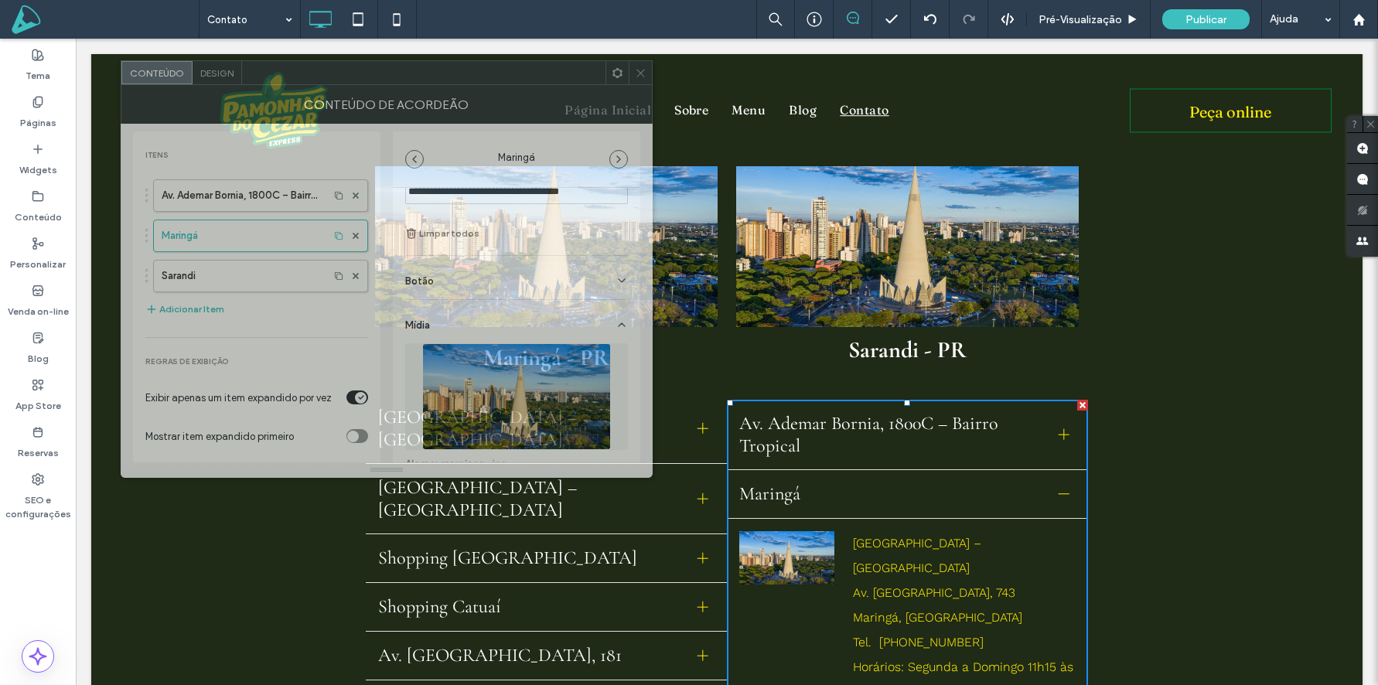
drag, startPoint x: 769, startPoint y: 145, endPoint x: 531, endPoint y: 87, distance: 245.4
click at [529, 85] on div "Conteúdo de acordeão" at bounding box center [387, 104] width 532 height 39
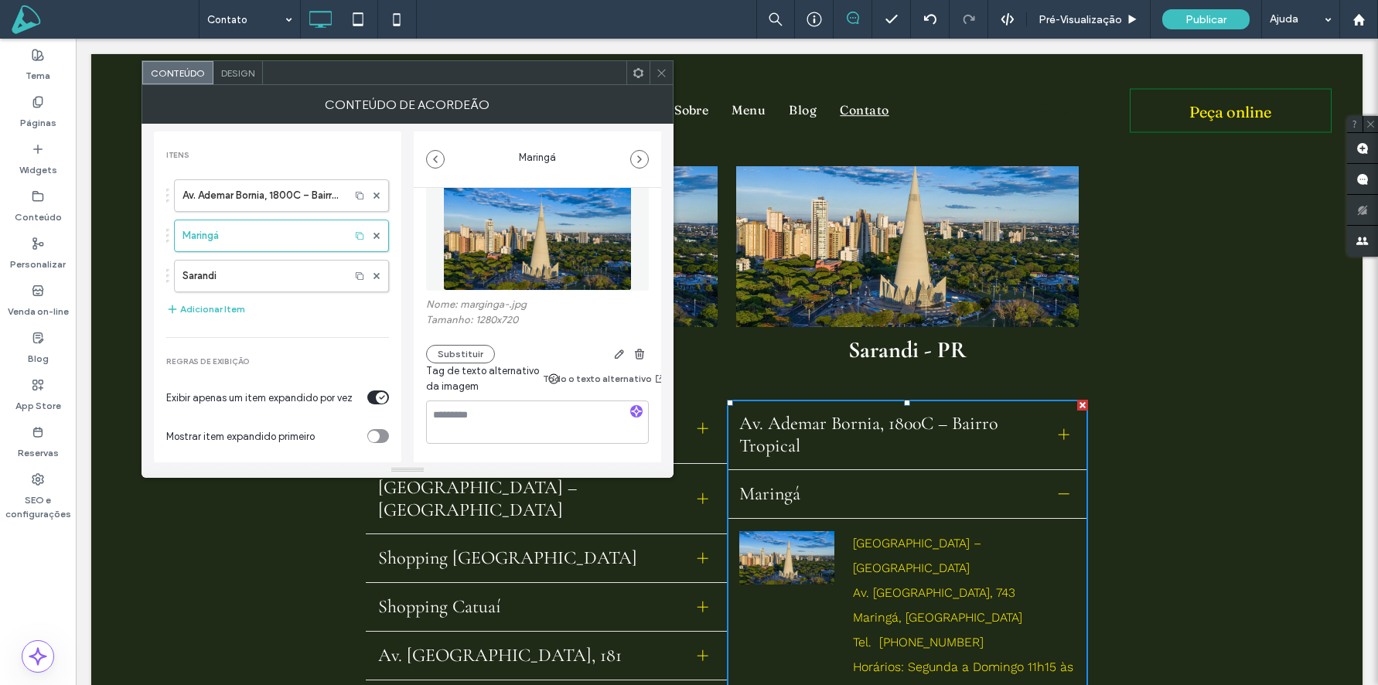
scroll to position [398, 0]
click at [657, 77] on span at bounding box center [662, 72] width 12 height 23
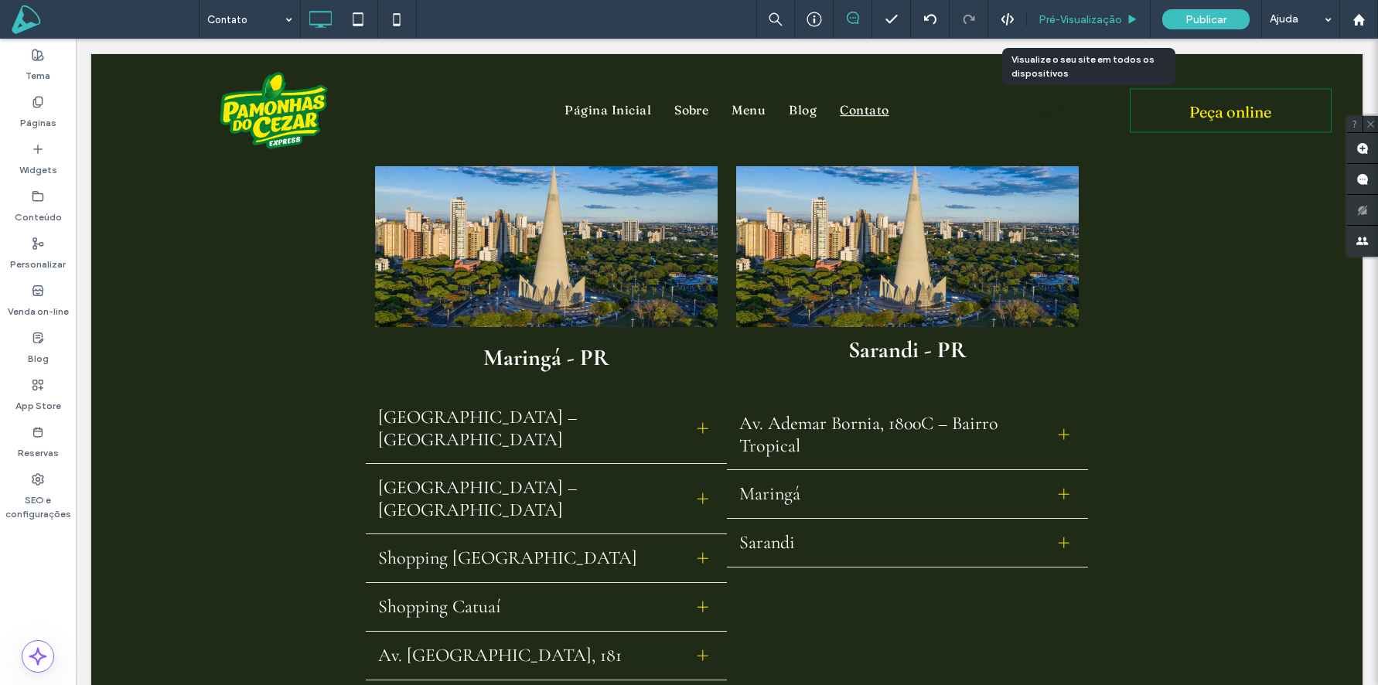
click at [1070, 3] on div "Pré-Visualizaçāo" at bounding box center [1089, 19] width 124 height 39
click at [1073, 17] on span "Pré-Visualizaçāo" at bounding box center [1081, 19] width 84 height 13
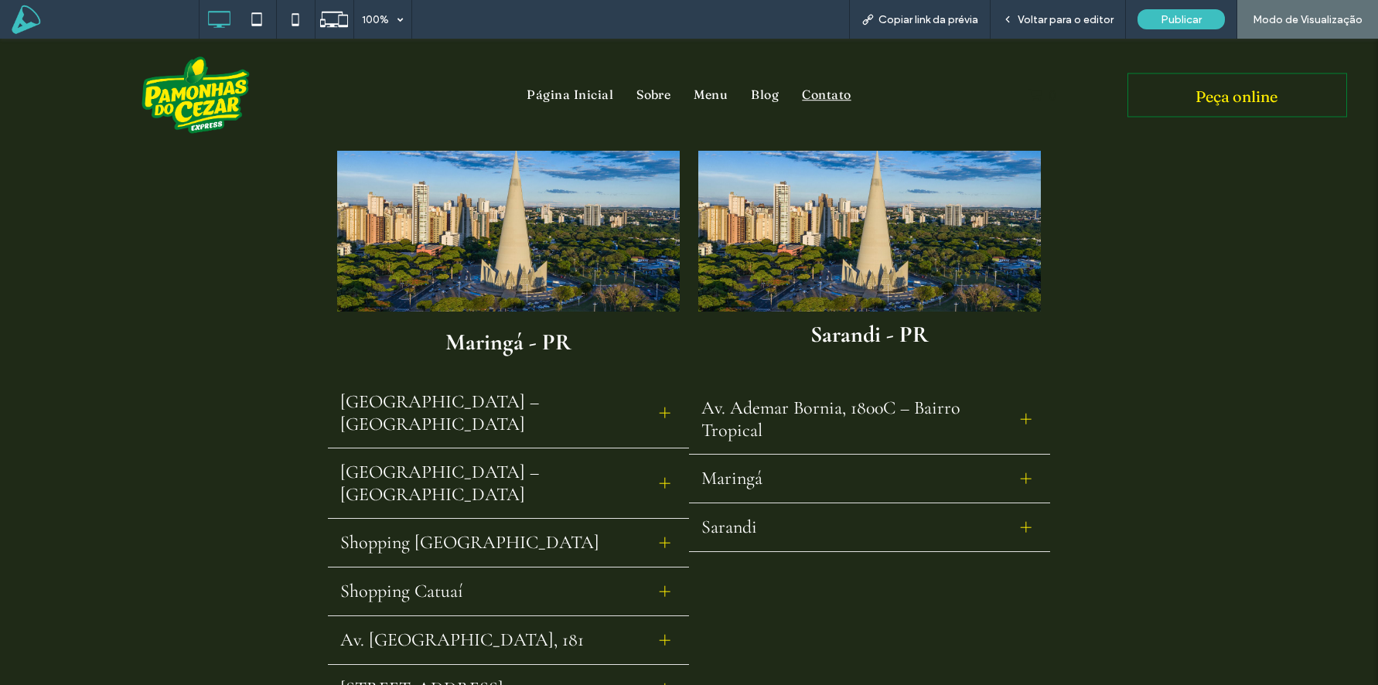
click at [827, 486] on span "Maringá" at bounding box center [854, 478] width 307 height 22
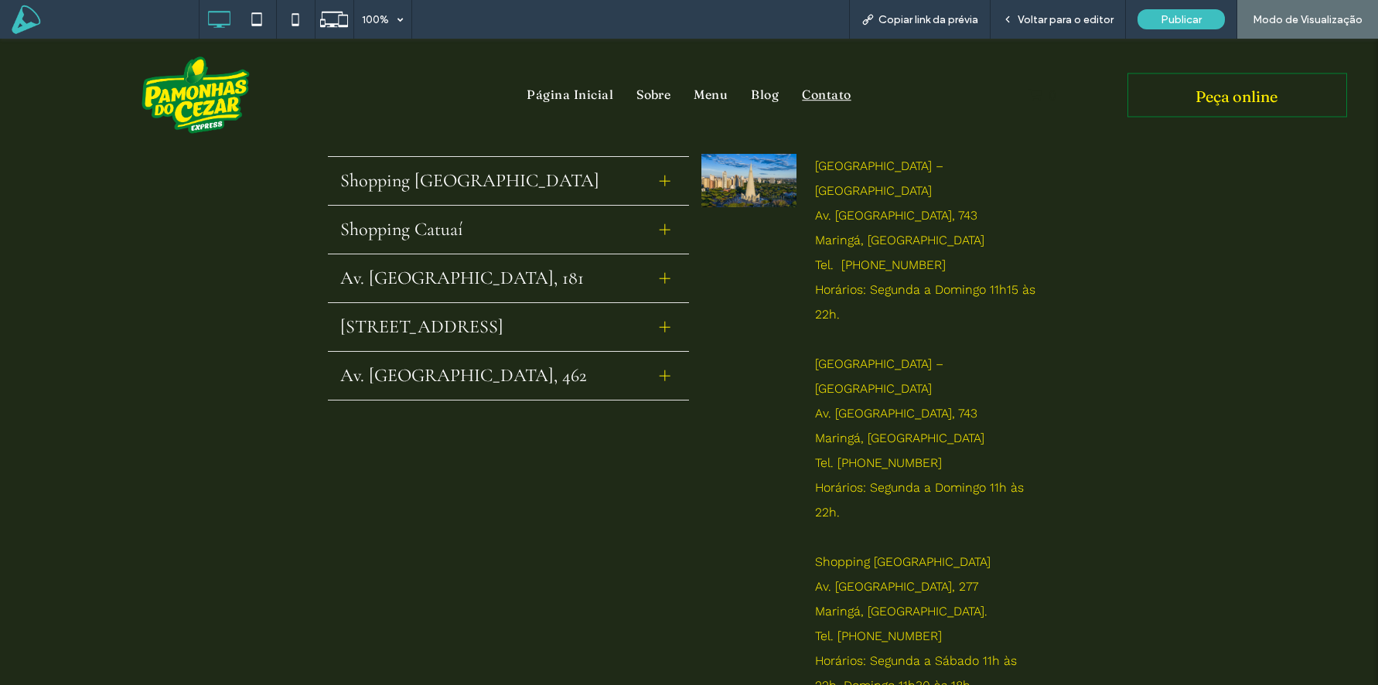
scroll to position [370, 0]
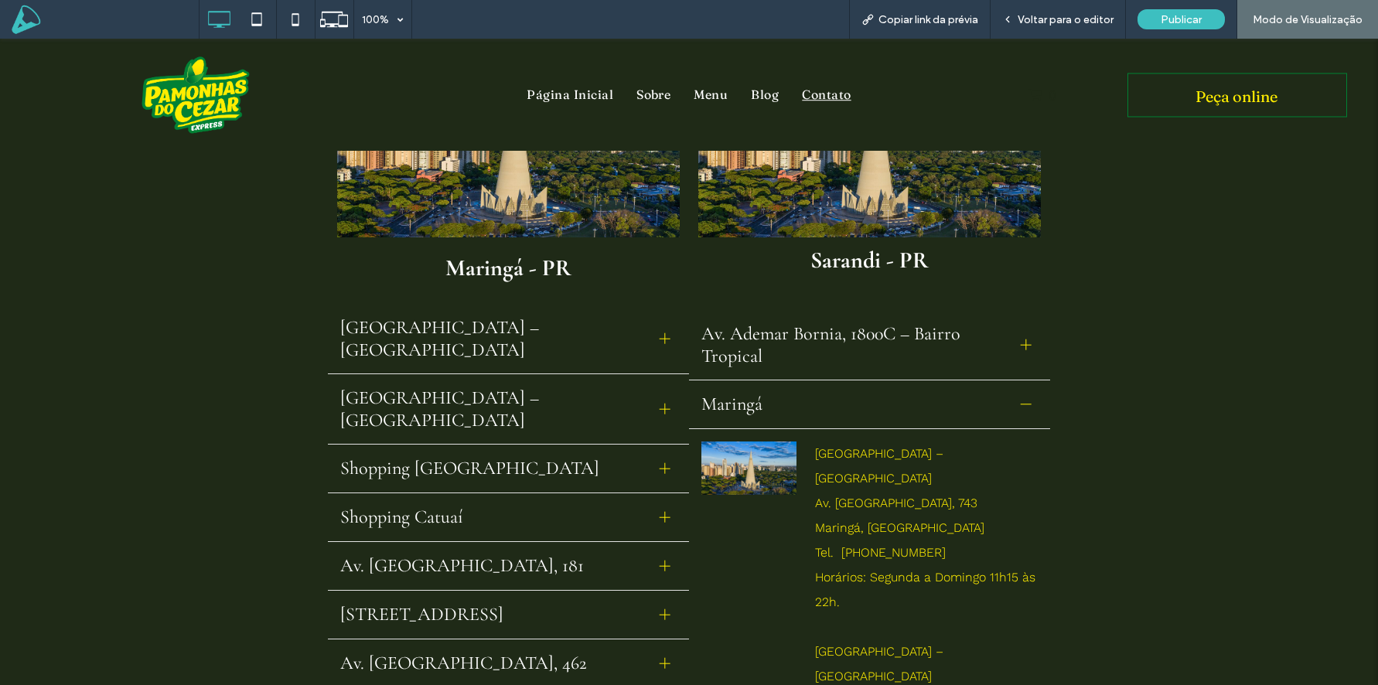
click at [774, 473] on img at bounding box center [748, 468] width 95 height 53
click at [1042, 408] on div "Maringá" at bounding box center [869, 405] width 361 height 49
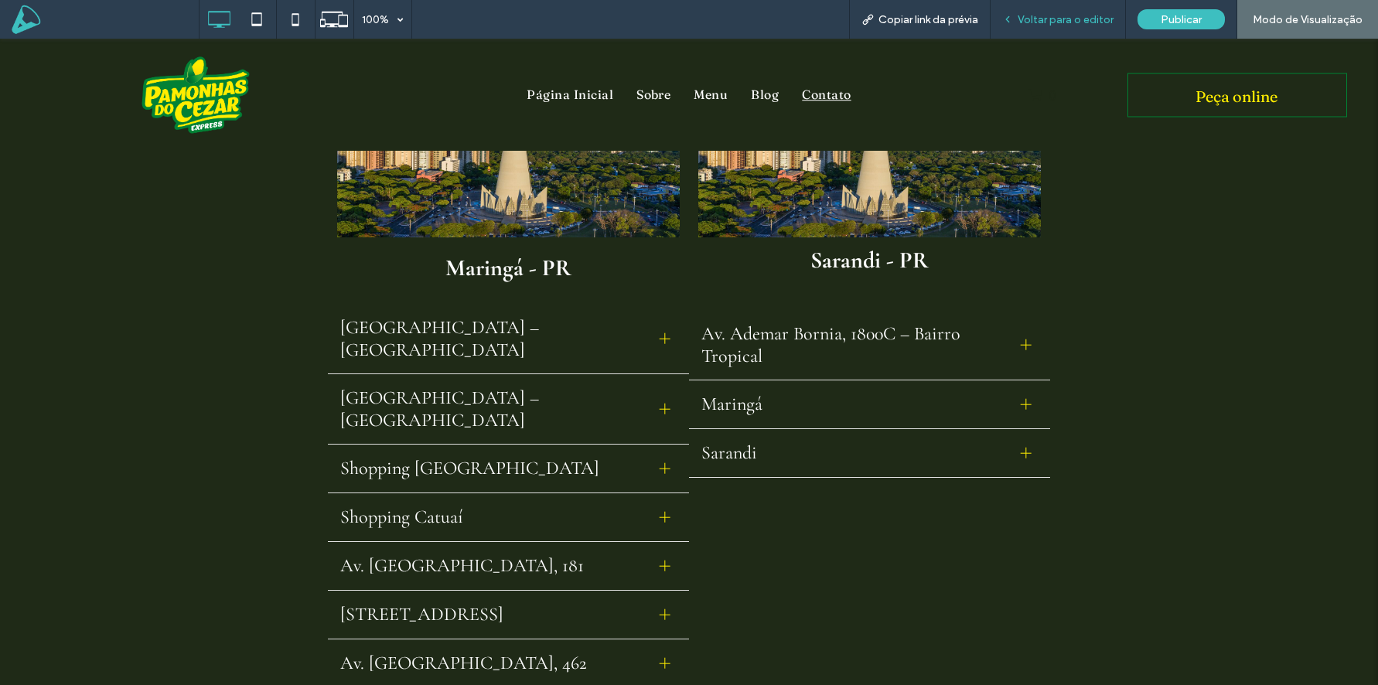
click at [1060, 5] on div "Voltar para o editor" at bounding box center [1058, 19] width 135 height 39
click at [1055, 29] on div "Voltar para o editor" at bounding box center [1058, 19] width 135 height 39
click at [870, 430] on div "Sarandi" at bounding box center [869, 453] width 361 height 49
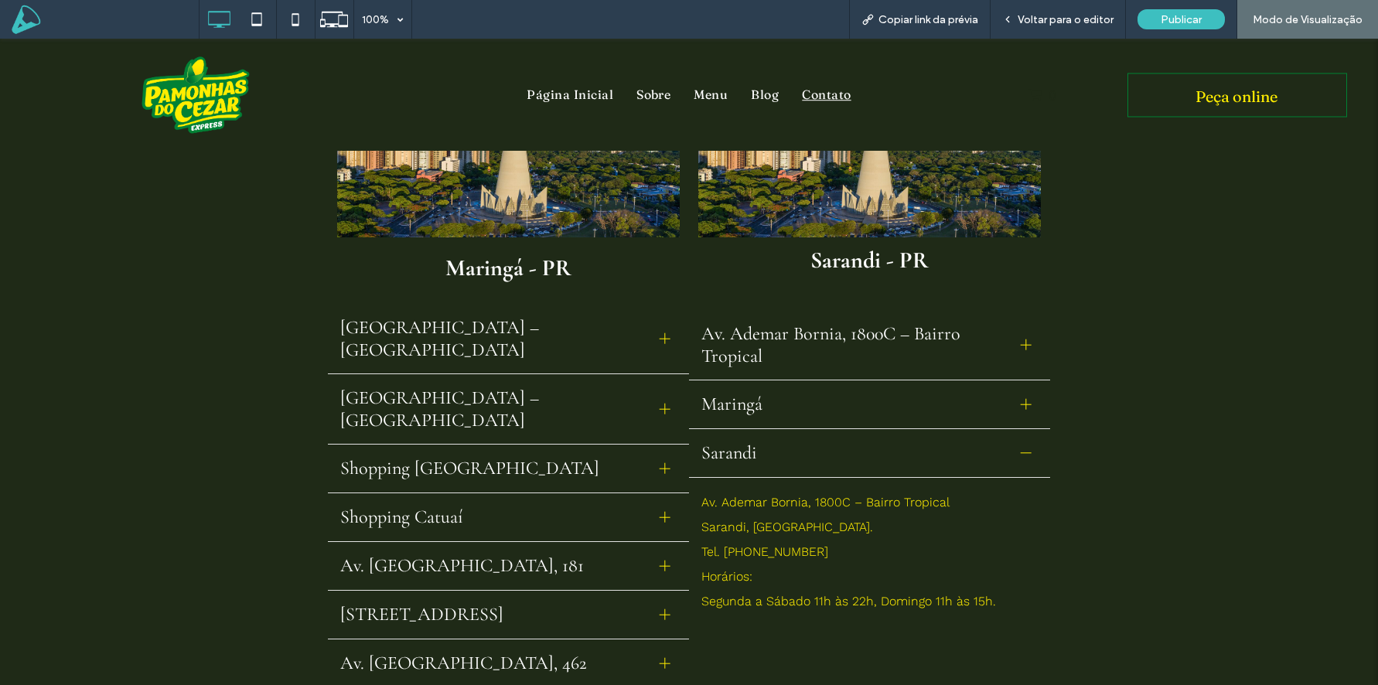
click at [862, 438] on div "Sarandi" at bounding box center [869, 453] width 361 height 49
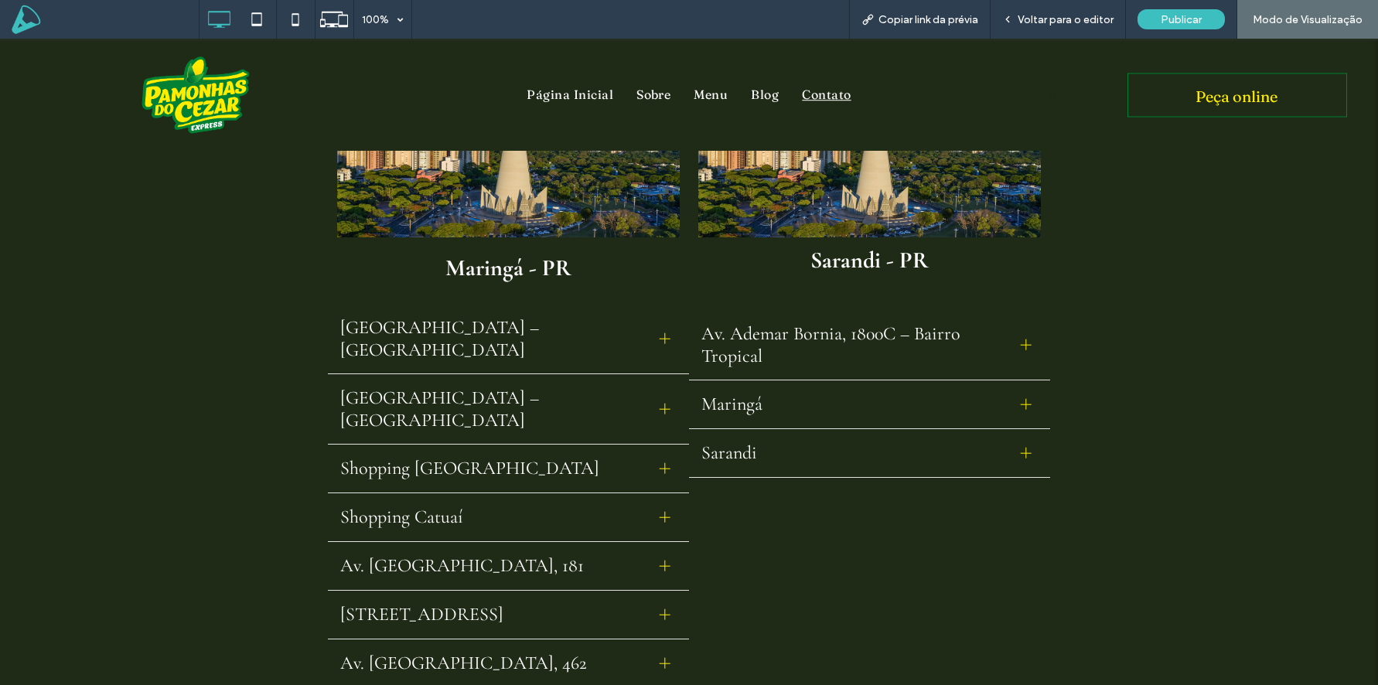
click at [858, 402] on span "Maringá" at bounding box center [854, 404] width 307 height 22
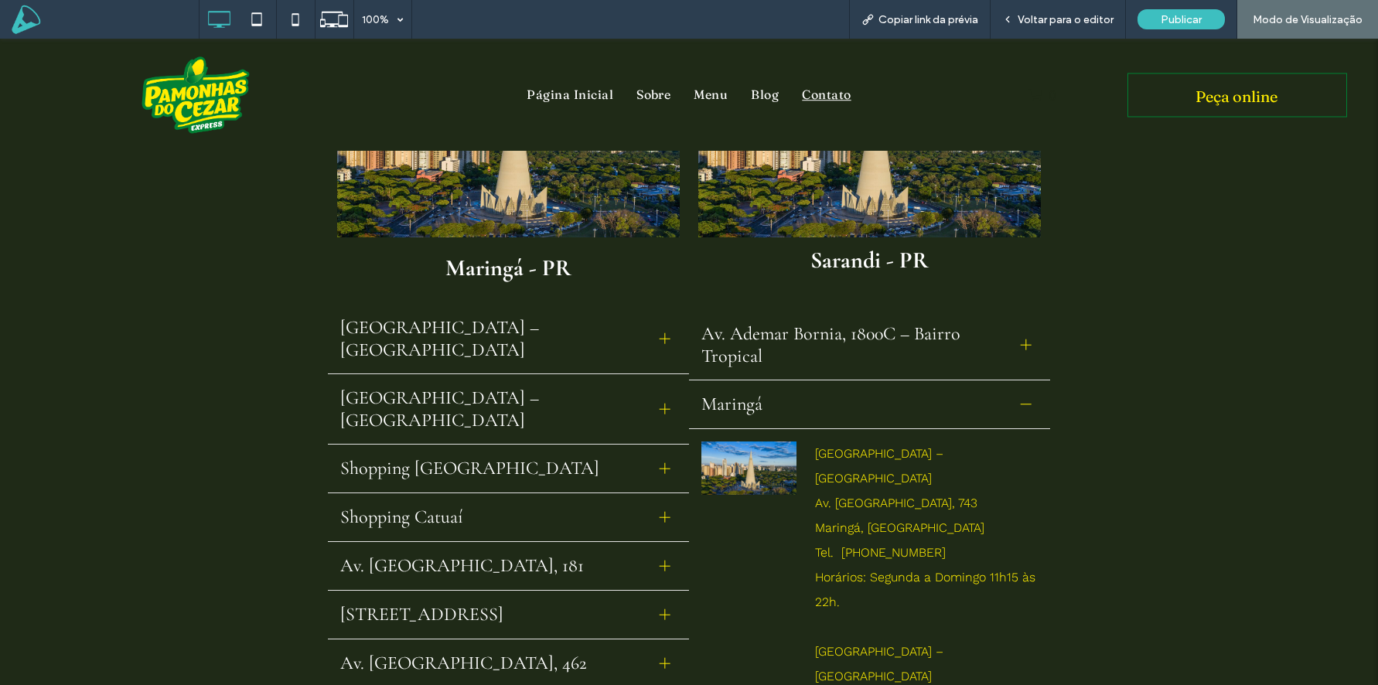
click at [858, 402] on span "Maringá" at bounding box center [854, 404] width 307 height 22
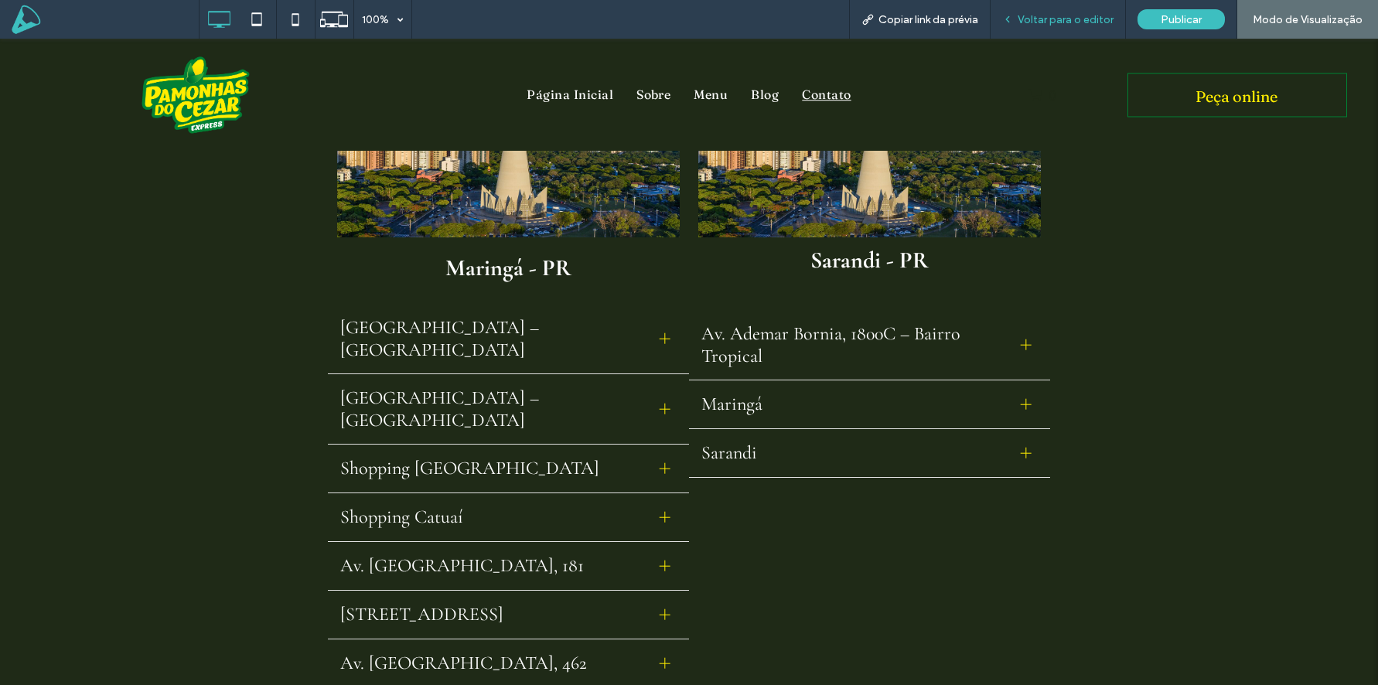
click at [1079, 24] on span "Voltar para o editor" at bounding box center [1066, 19] width 96 height 13
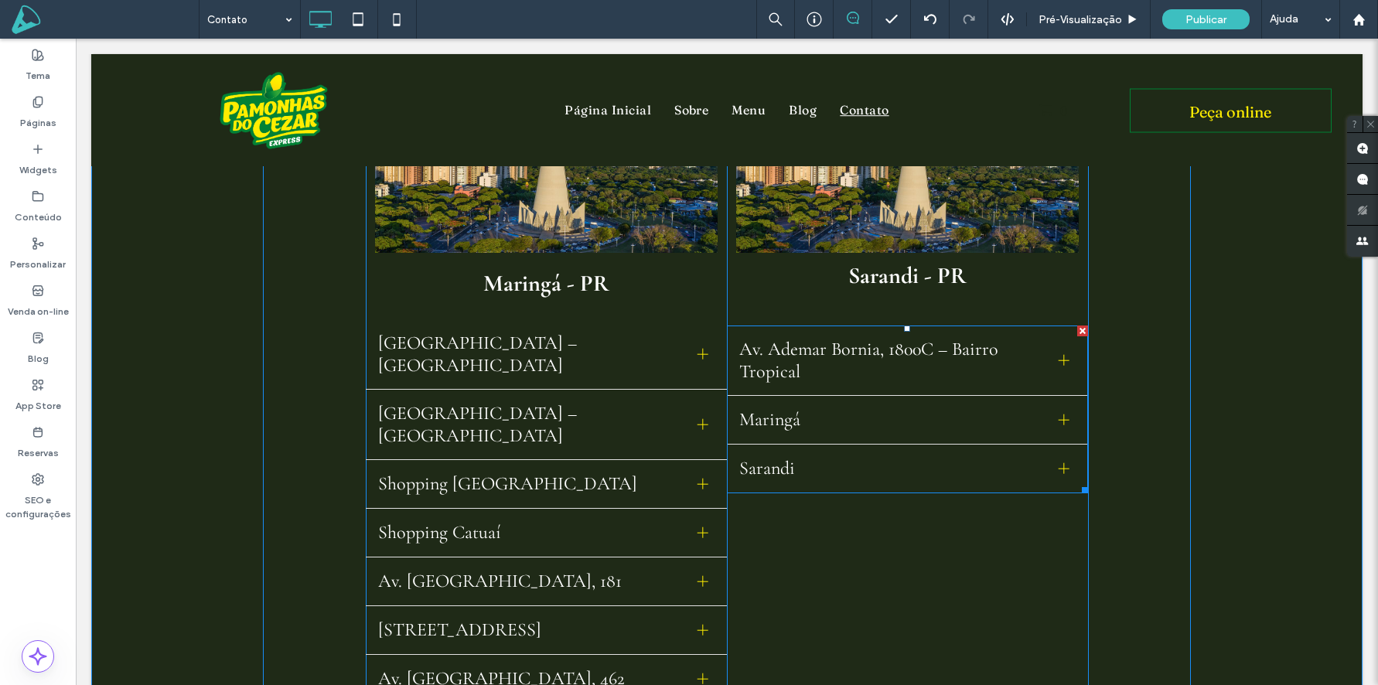
click at [877, 434] on div "Maringá" at bounding box center [907, 420] width 361 height 49
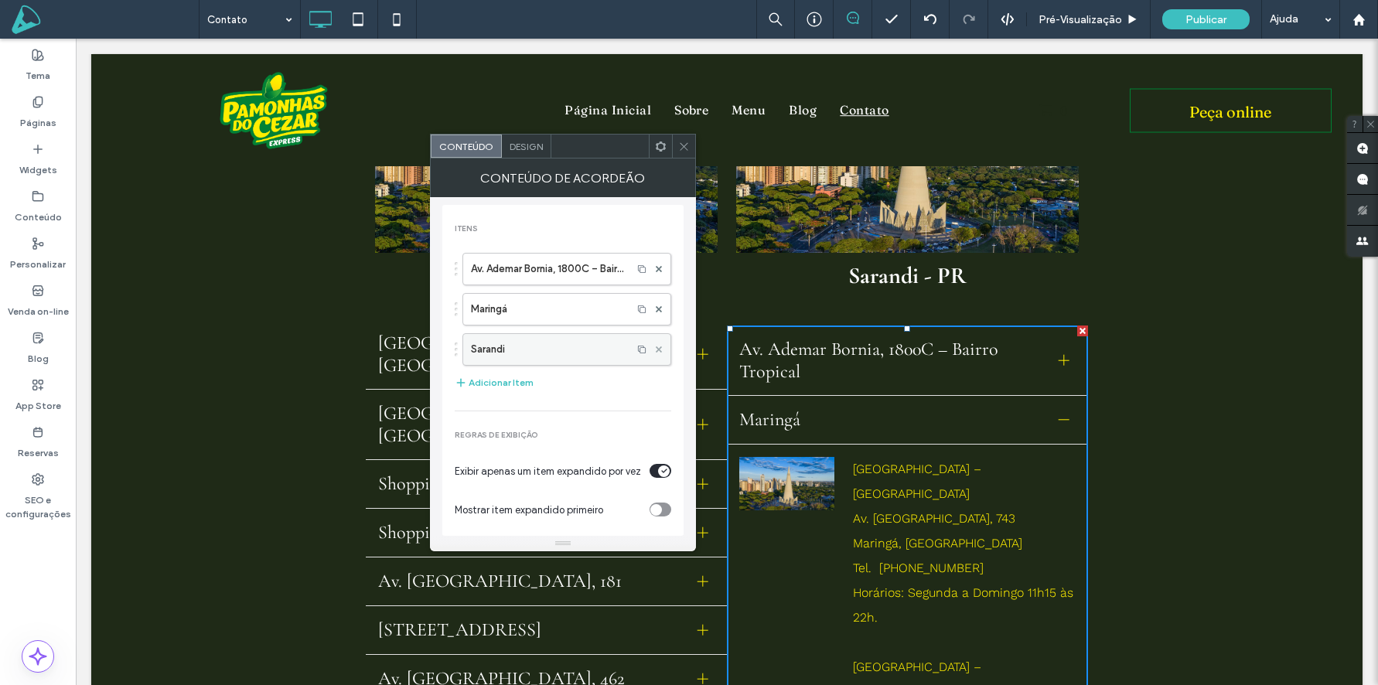
click at [656, 350] on icon at bounding box center [659, 349] width 6 height 6
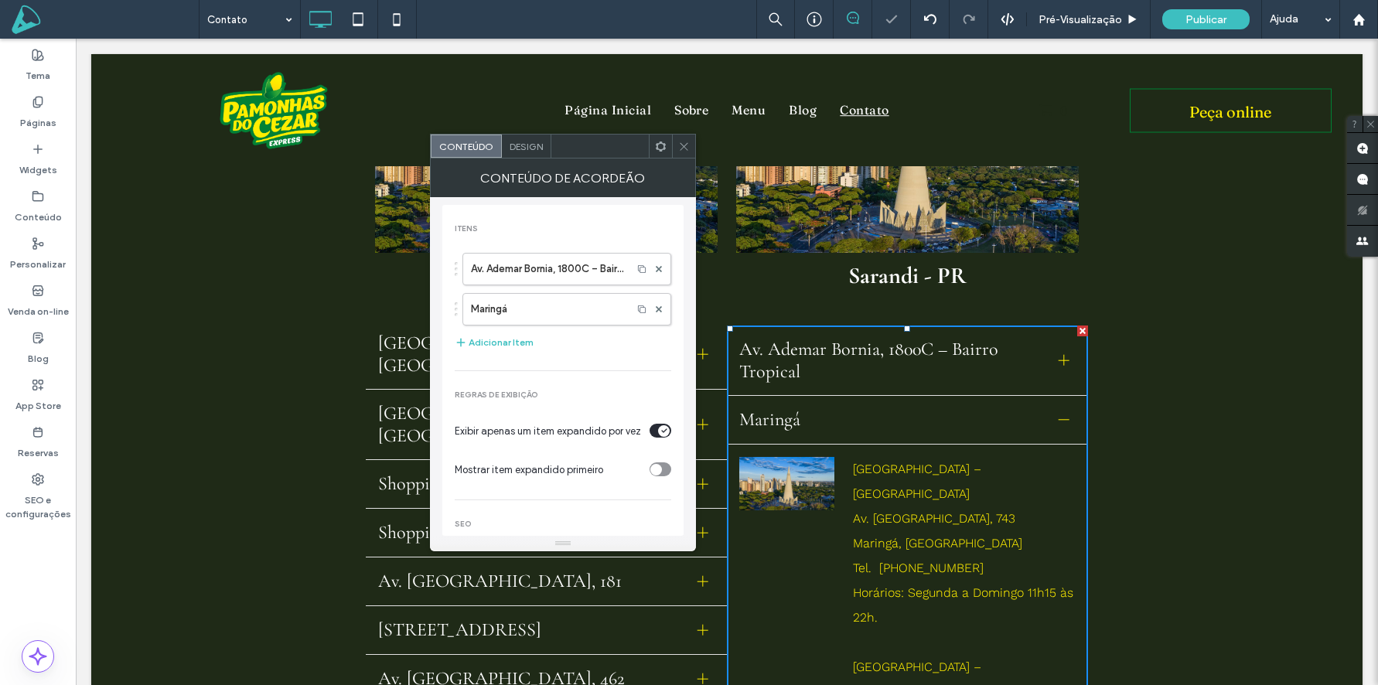
click at [656, 306] on icon at bounding box center [659, 309] width 6 height 6
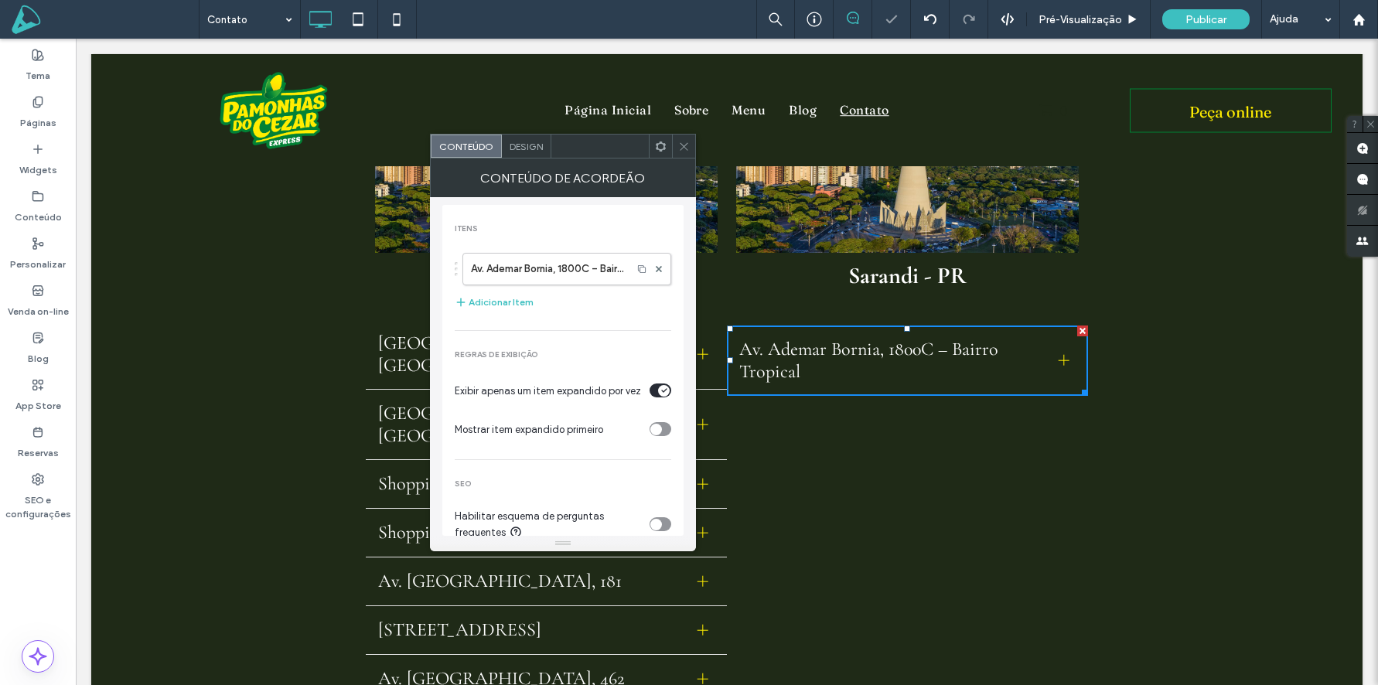
click at [684, 141] on icon at bounding box center [684, 147] width 12 height 12
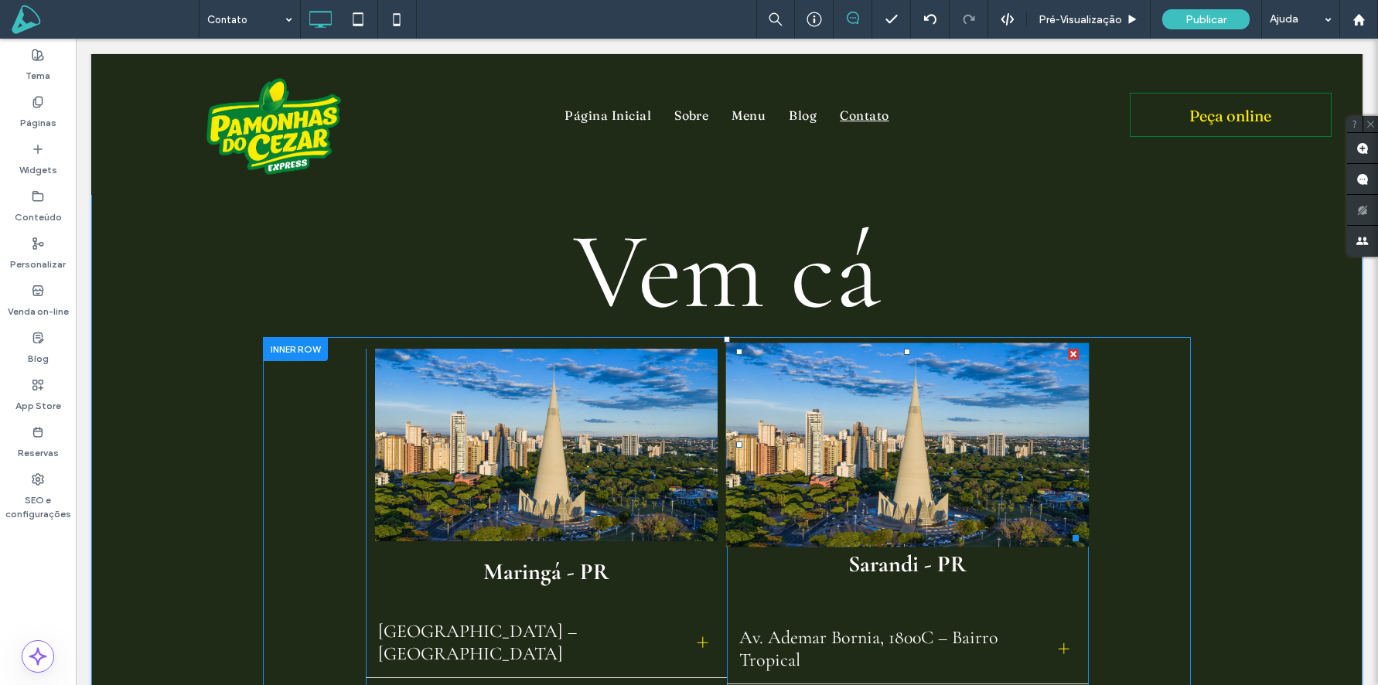
scroll to position [78, 0]
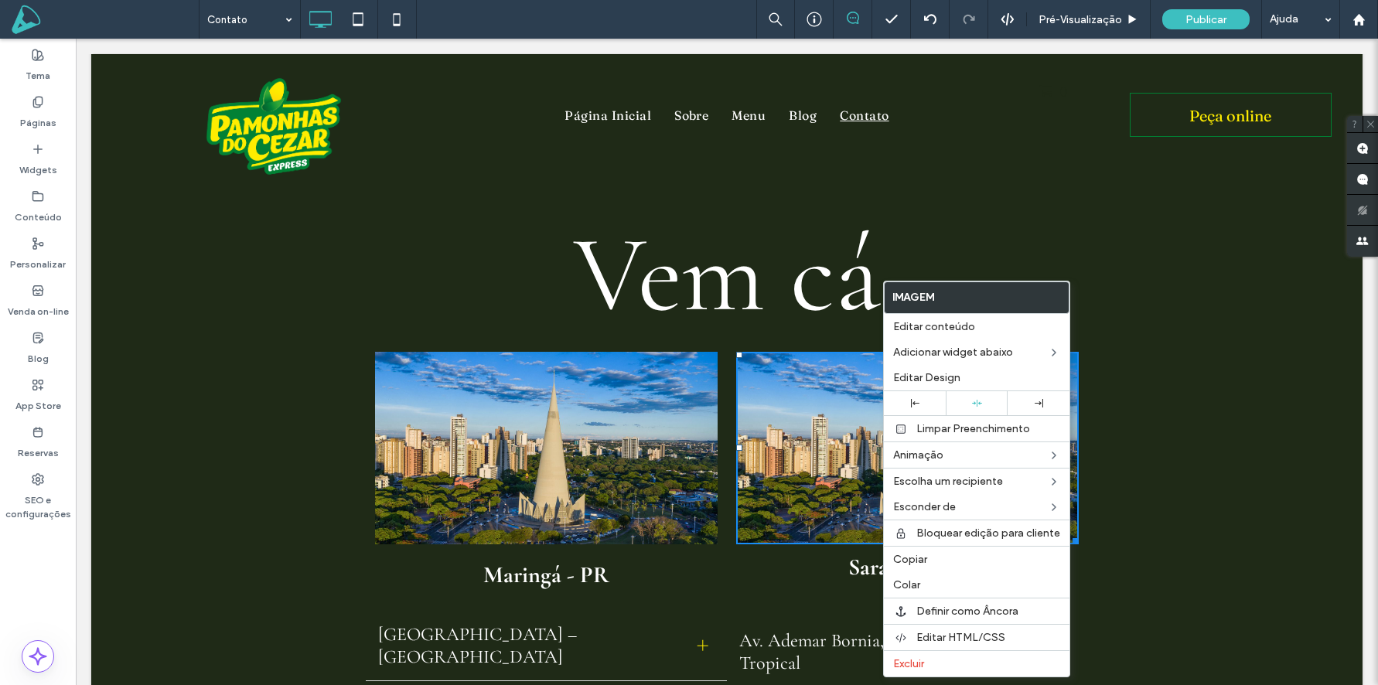
click at [971, 160] on div "Página Inicial Sobre Menu Blog Contato Click To Paste" at bounding box center [727, 124] width 605 height 125
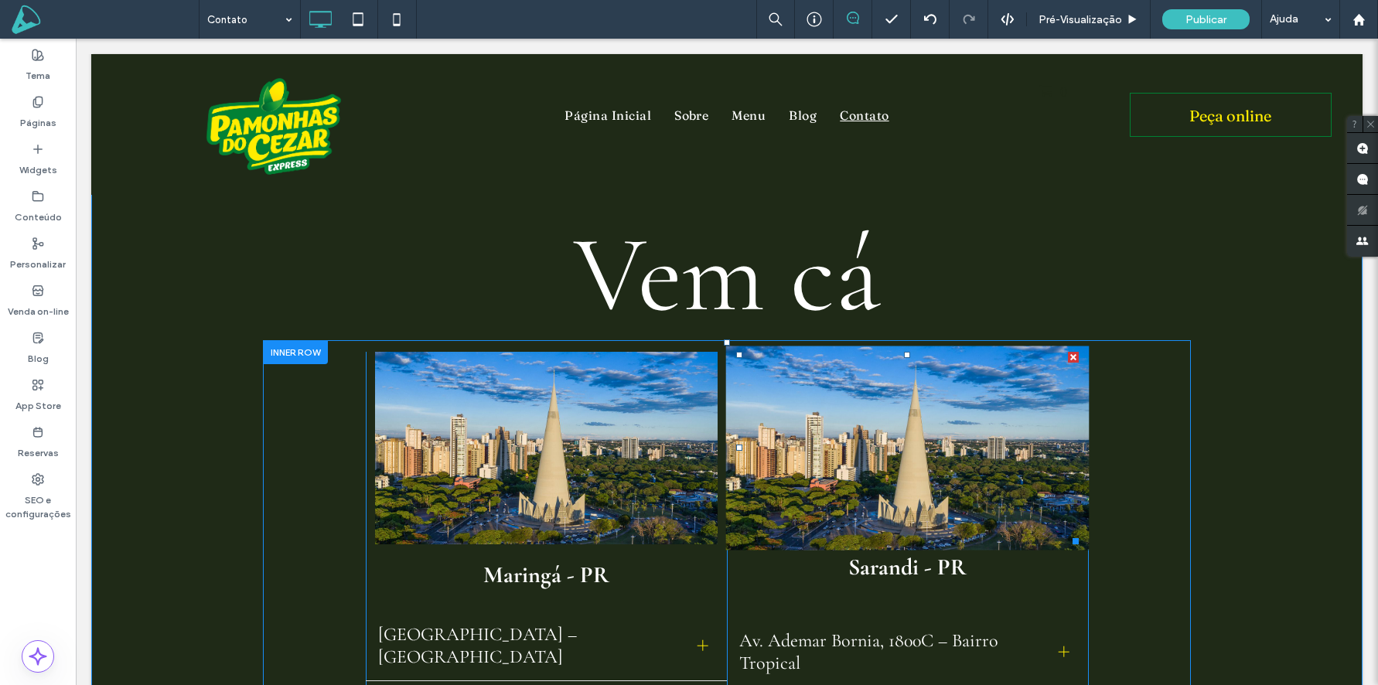
click at [926, 439] on img at bounding box center [908, 448] width 364 height 204
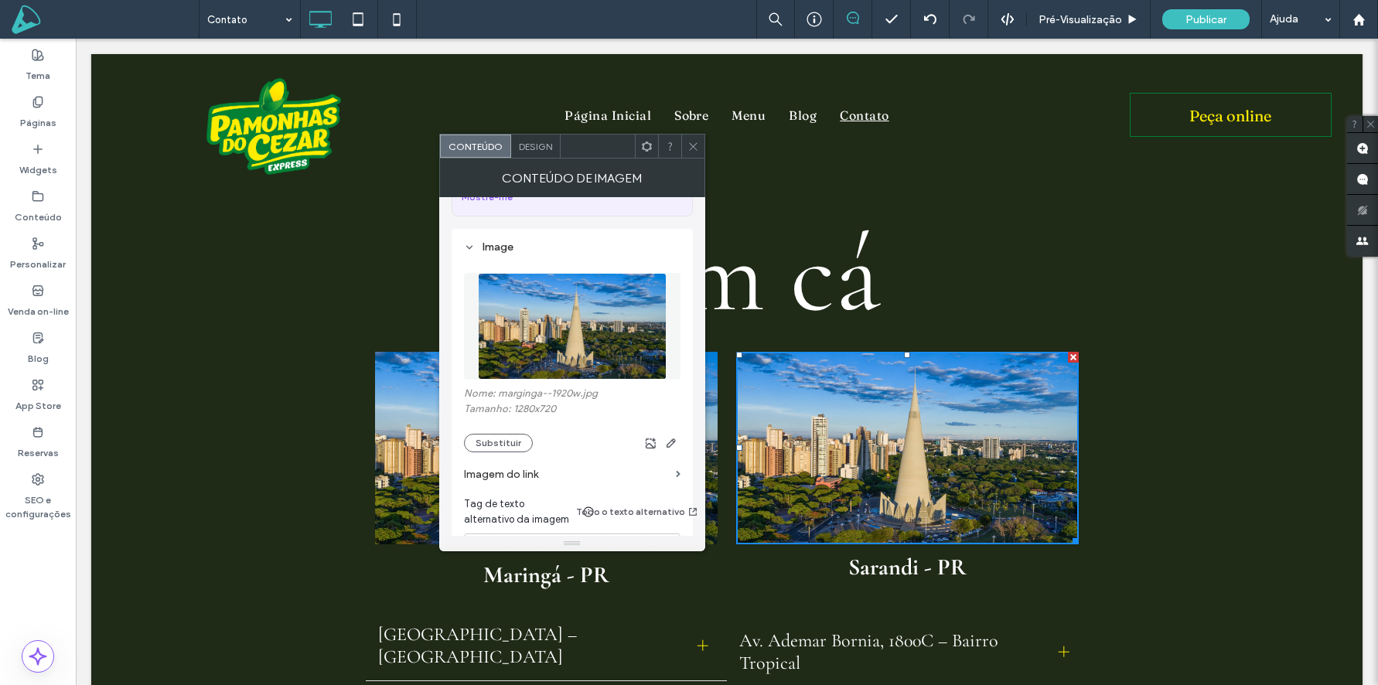
scroll to position [210, 0]
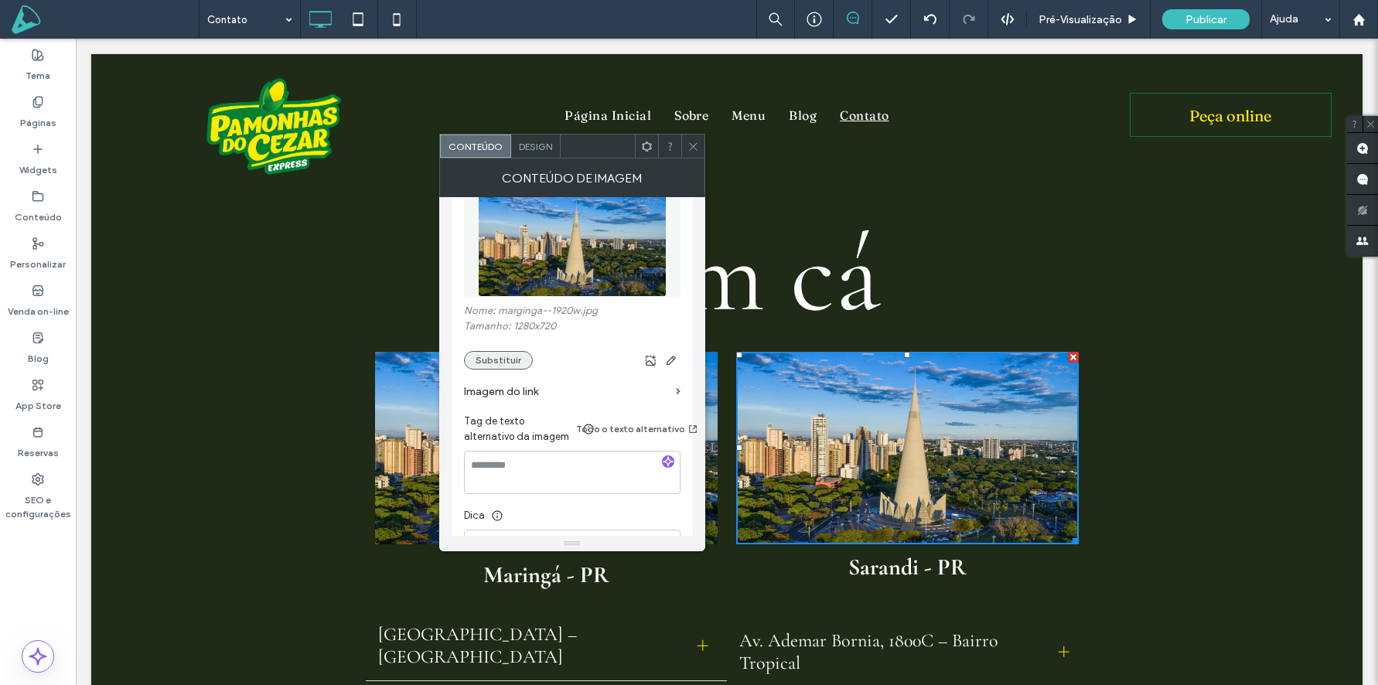
click at [496, 361] on button "Substituir" at bounding box center [498, 360] width 69 height 19
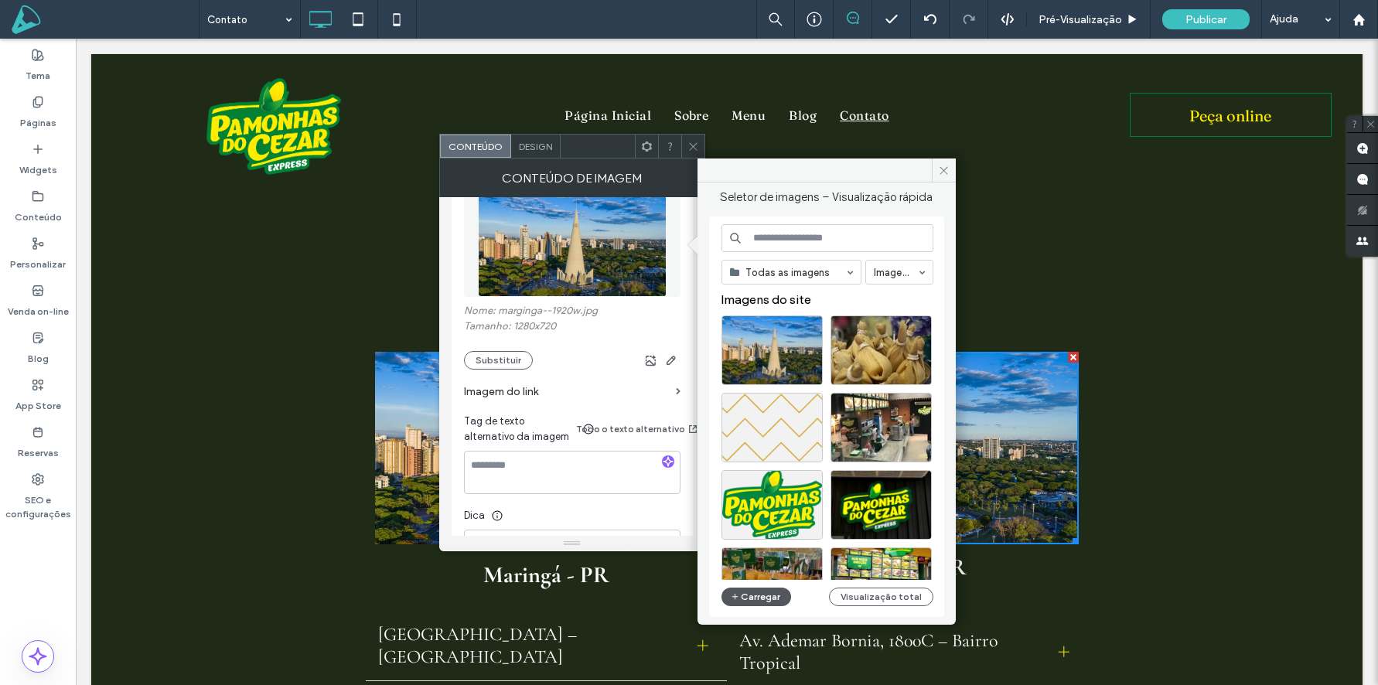
click at [732, 600] on icon "button" at bounding box center [735, 597] width 9 height 12
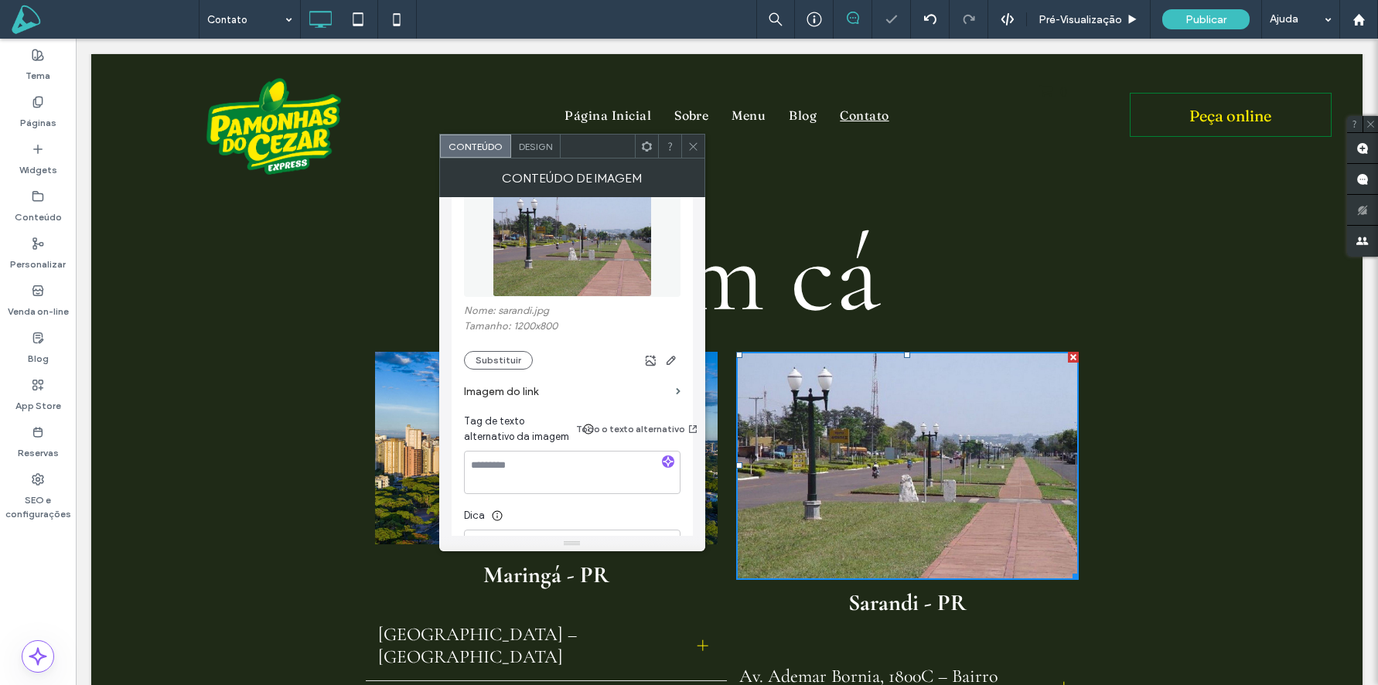
click at [699, 152] on div at bounding box center [692, 146] width 23 height 23
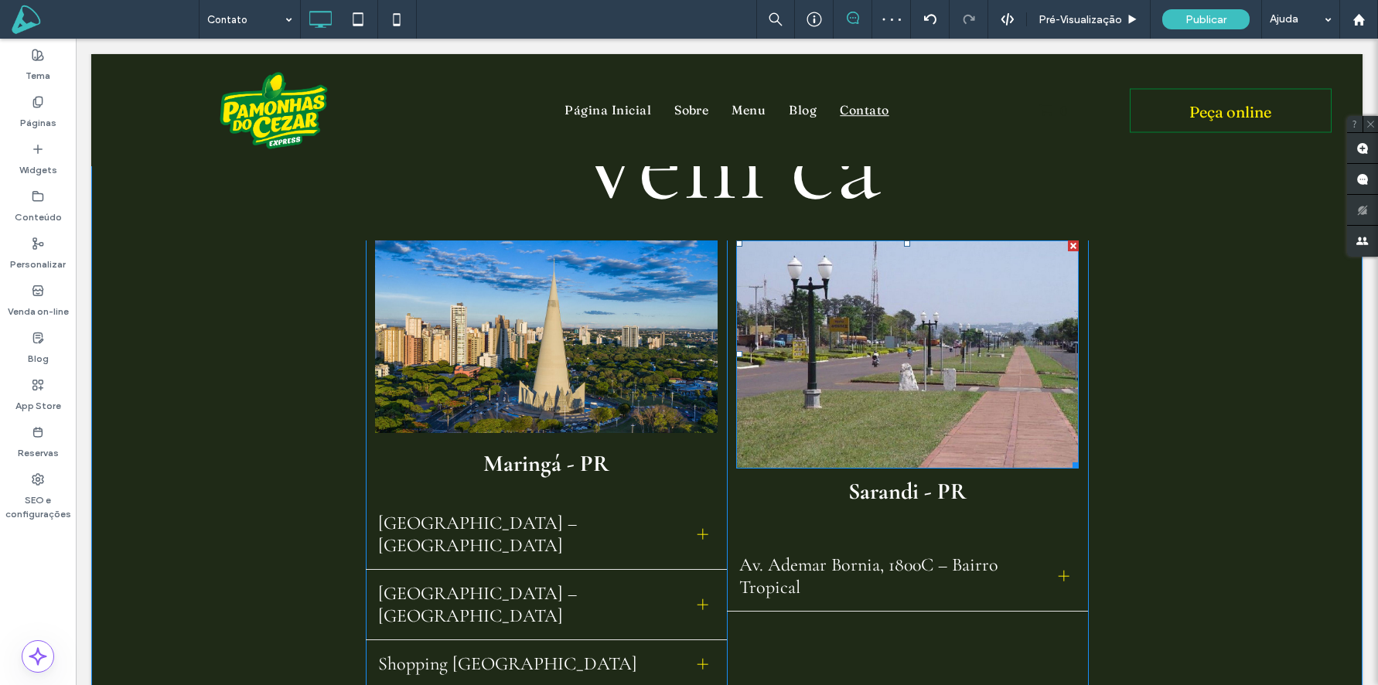
scroll to position [196, 0]
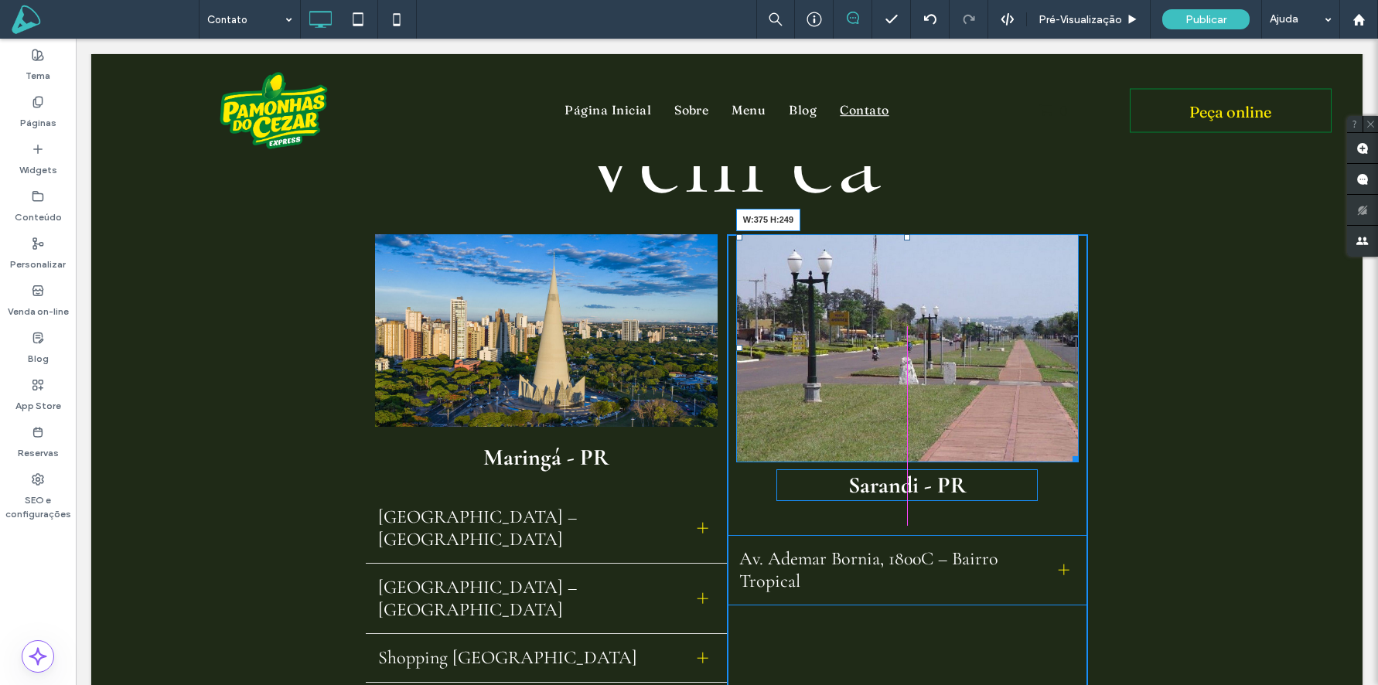
drag, startPoint x: 1073, startPoint y: 459, endPoint x: 1047, endPoint y: 415, distance: 51.3
click at [1067, 451] on div at bounding box center [1073, 457] width 12 height 12
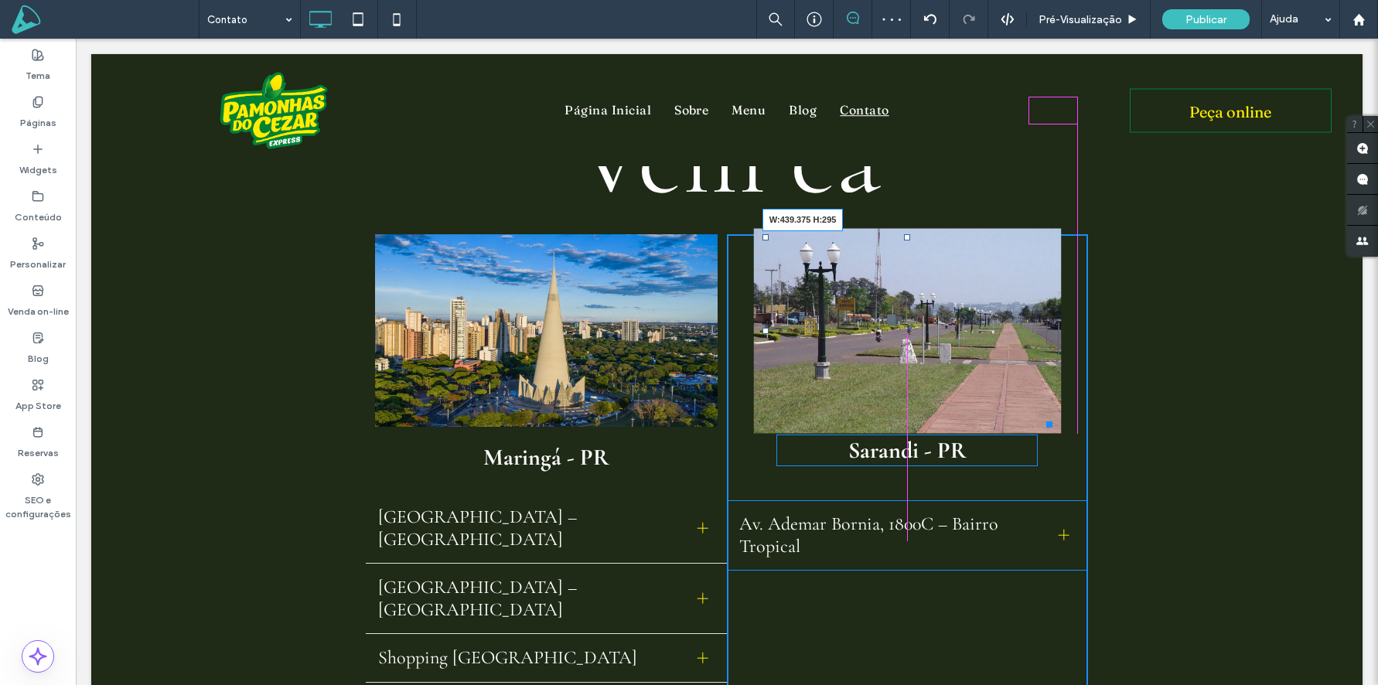
drag, startPoint x: 1049, startPoint y: 424, endPoint x: 1143, endPoint y: 467, distance: 103.8
click at [1053, 428] on div "W:439.375 H:295" at bounding box center [908, 330] width 290 height 193
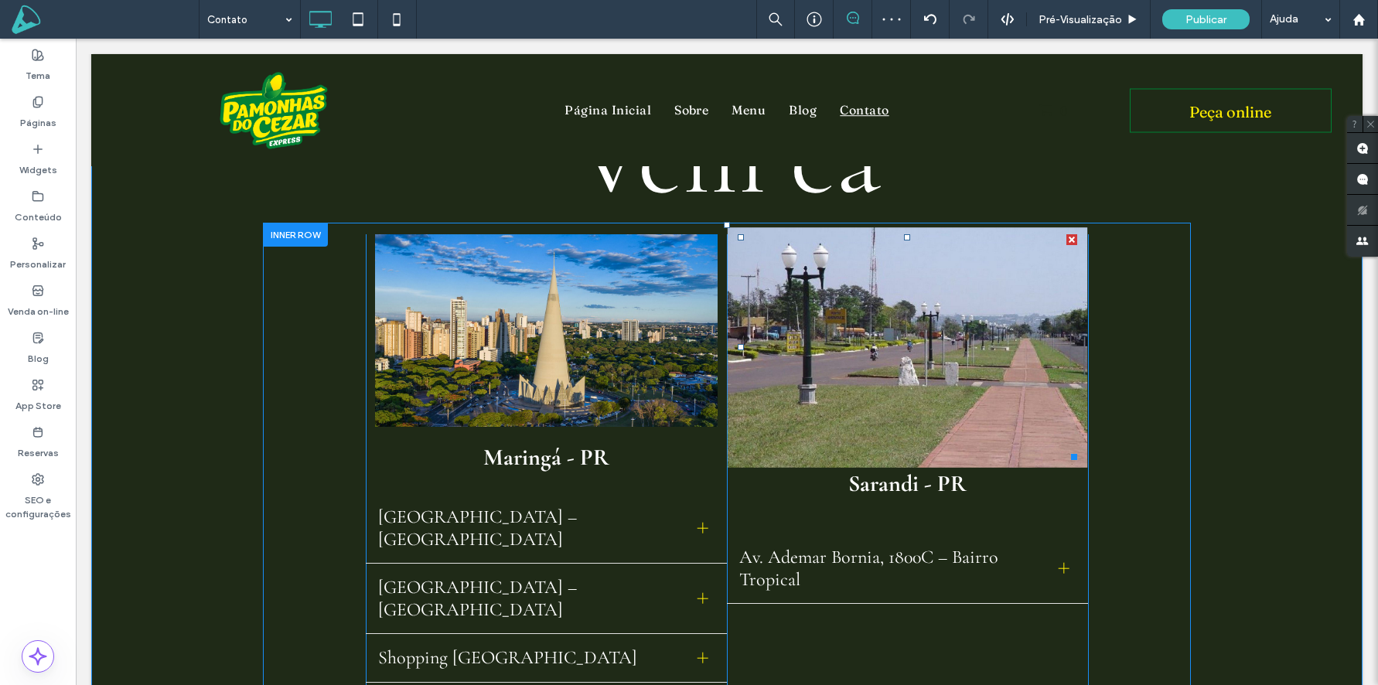
click at [1022, 403] on img at bounding box center [907, 347] width 360 height 240
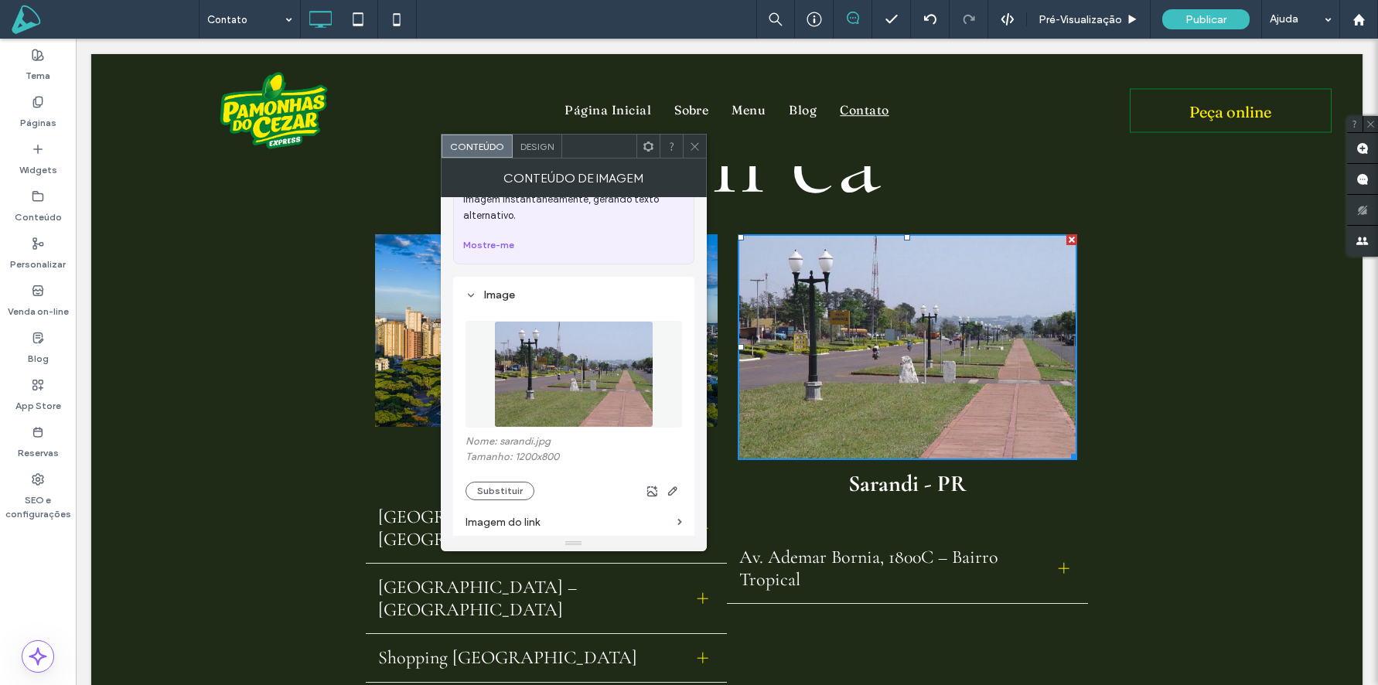
scroll to position [165, 0]
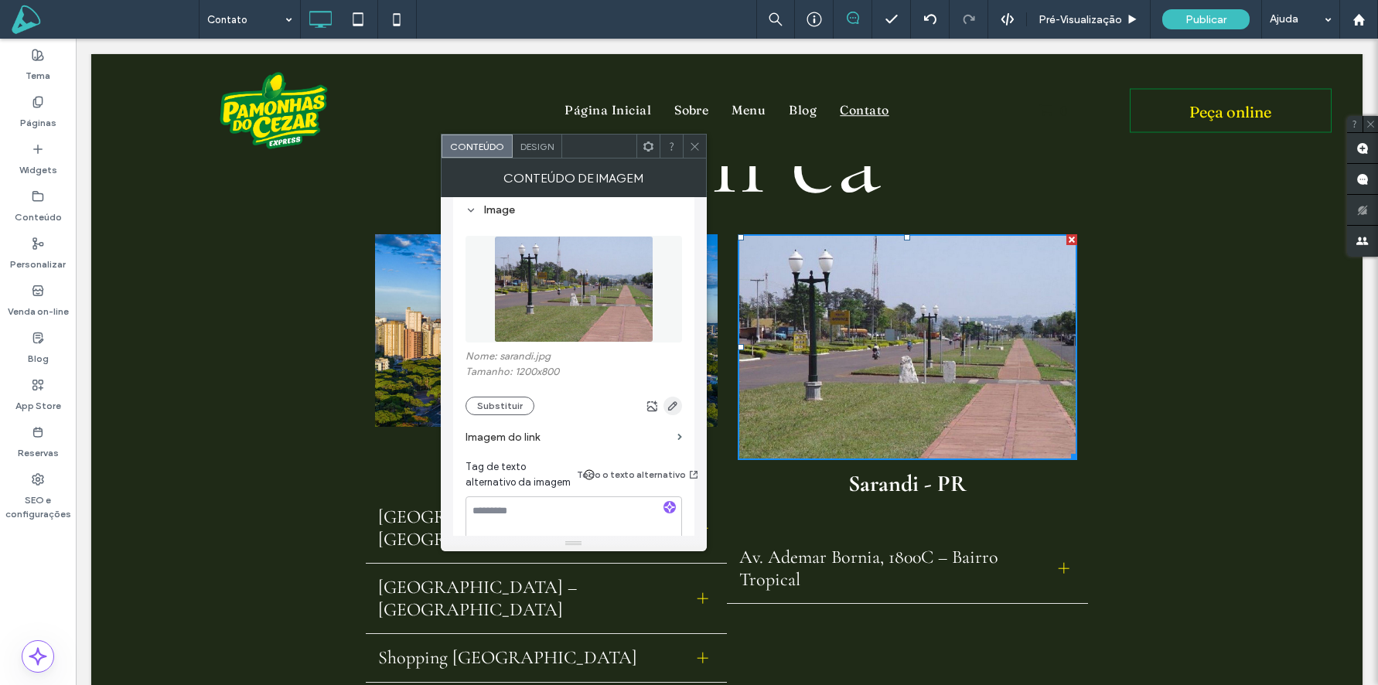
click at [673, 404] on use "button" at bounding box center [672, 405] width 9 height 9
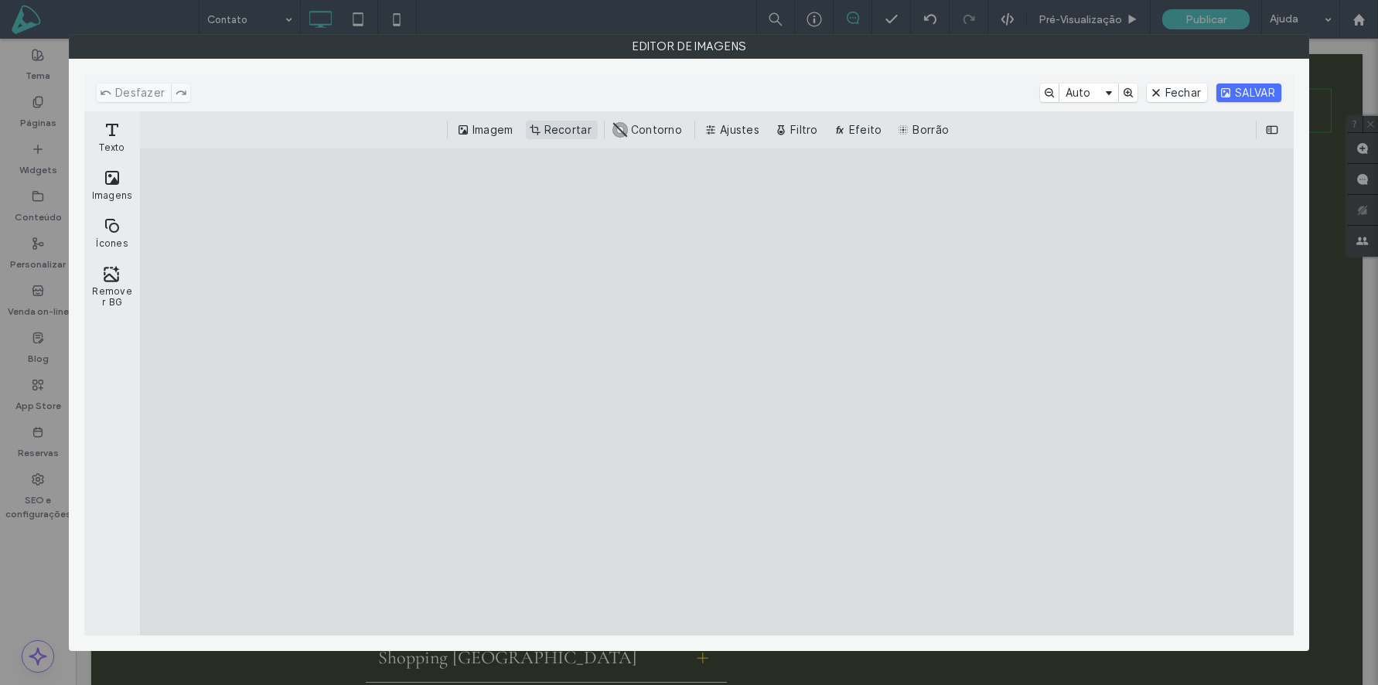
click at [558, 133] on button "Recortar" at bounding box center [562, 130] width 72 height 19
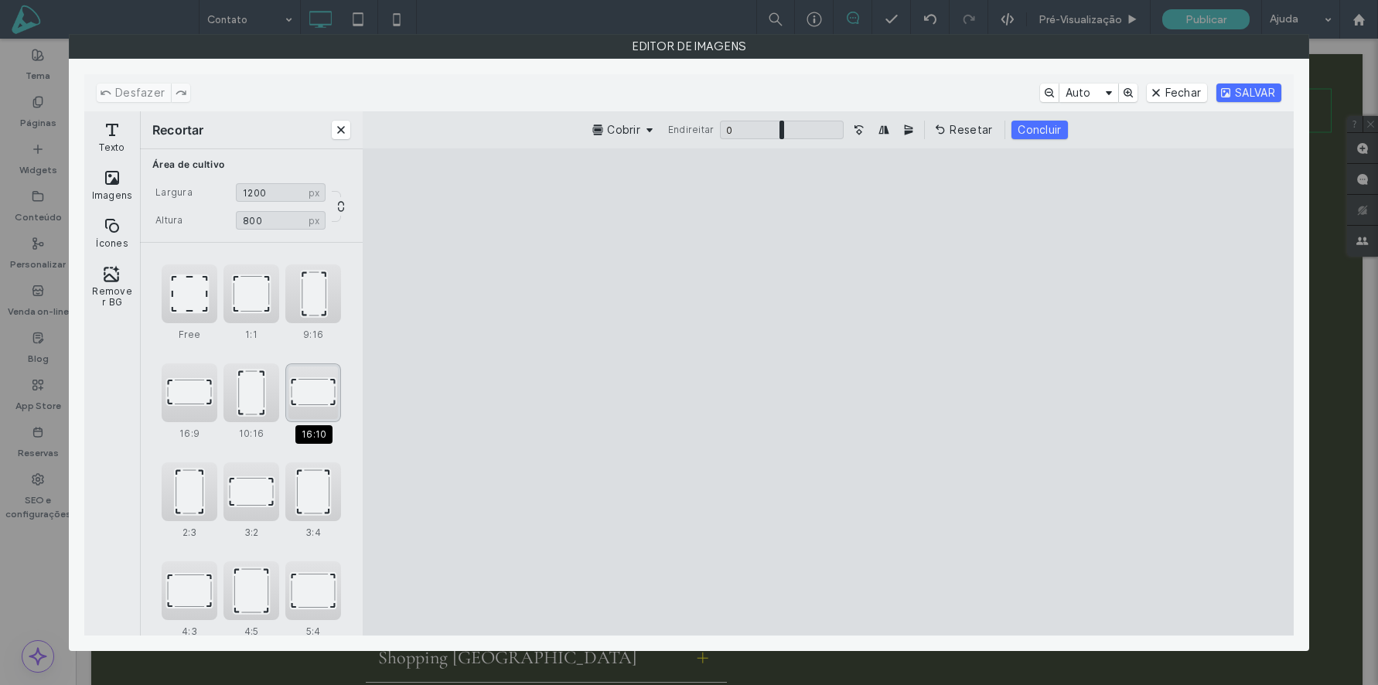
click at [309, 399] on div "16:10" at bounding box center [313, 393] width 56 height 59
click at [189, 403] on div "16:9" at bounding box center [190, 393] width 56 height 59
click at [310, 395] on div "16:10" at bounding box center [313, 393] width 56 height 59
type input "****"
click at [828, 392] on cesdk-canvas "Tela do editor" at bounding box center [828, 392] width 0 height 0
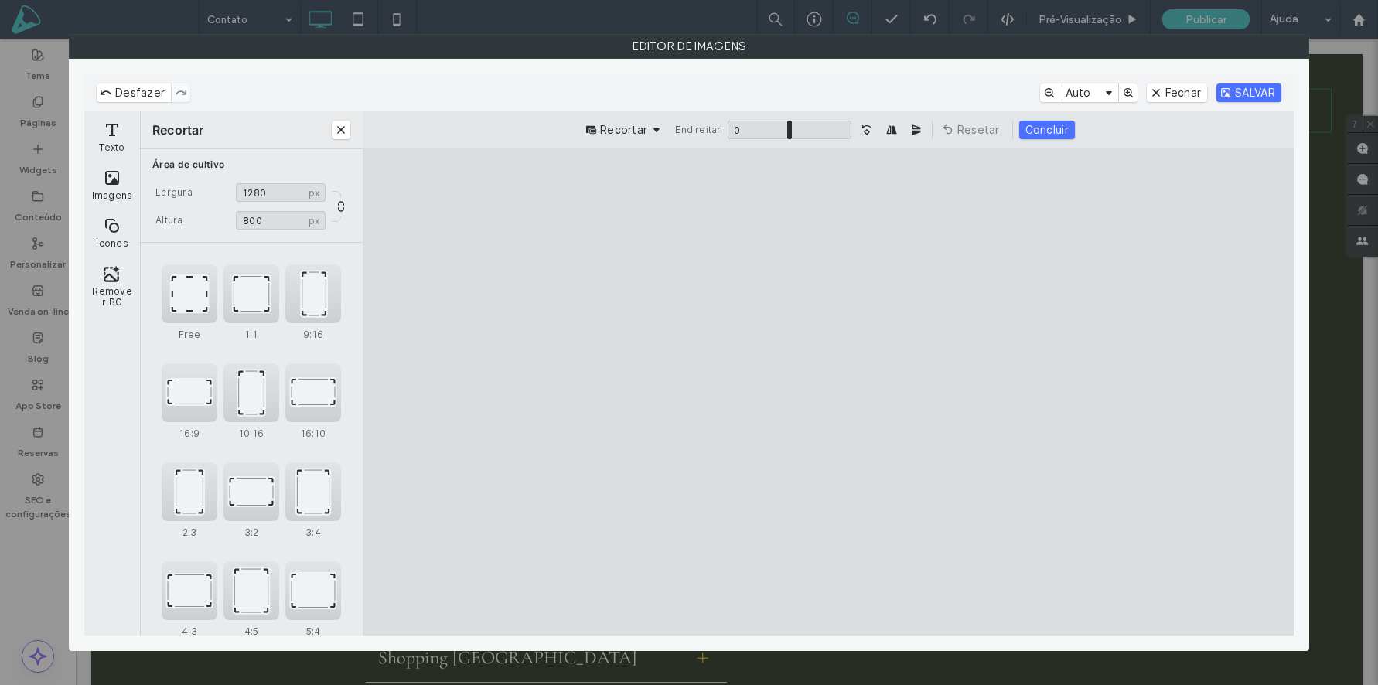
drag, startPoint x: 1002, startPoint y: 321, endPoint x: 1012, endPoint y: 353, distance: 33.0
click at [828, 392] on cesdk-canvas "Tela do editor" at bounding box center [828, 392] width 0 height 0
click at [1254, 90] on button "SALVAR" at bounding box center [1249, 93] width 65 height 19
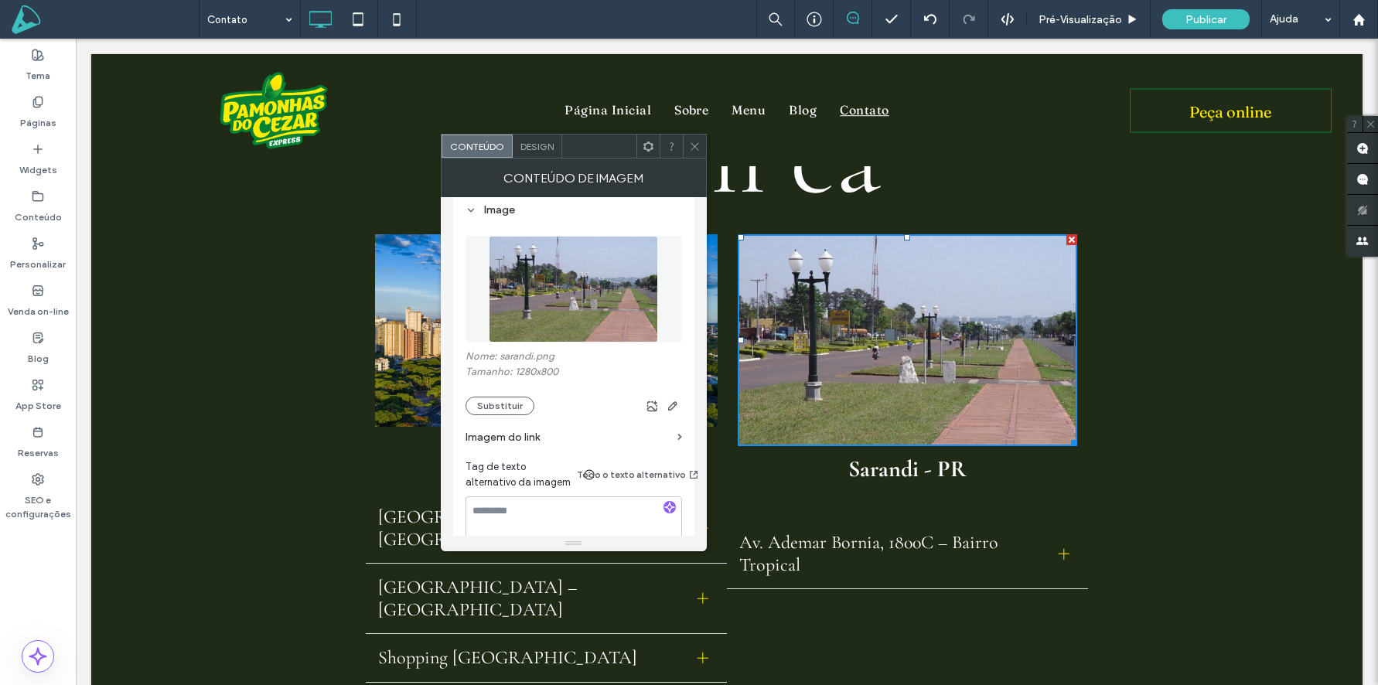
click at [693, 144] on icon at bounding box center [695, 147] width 12 height 12
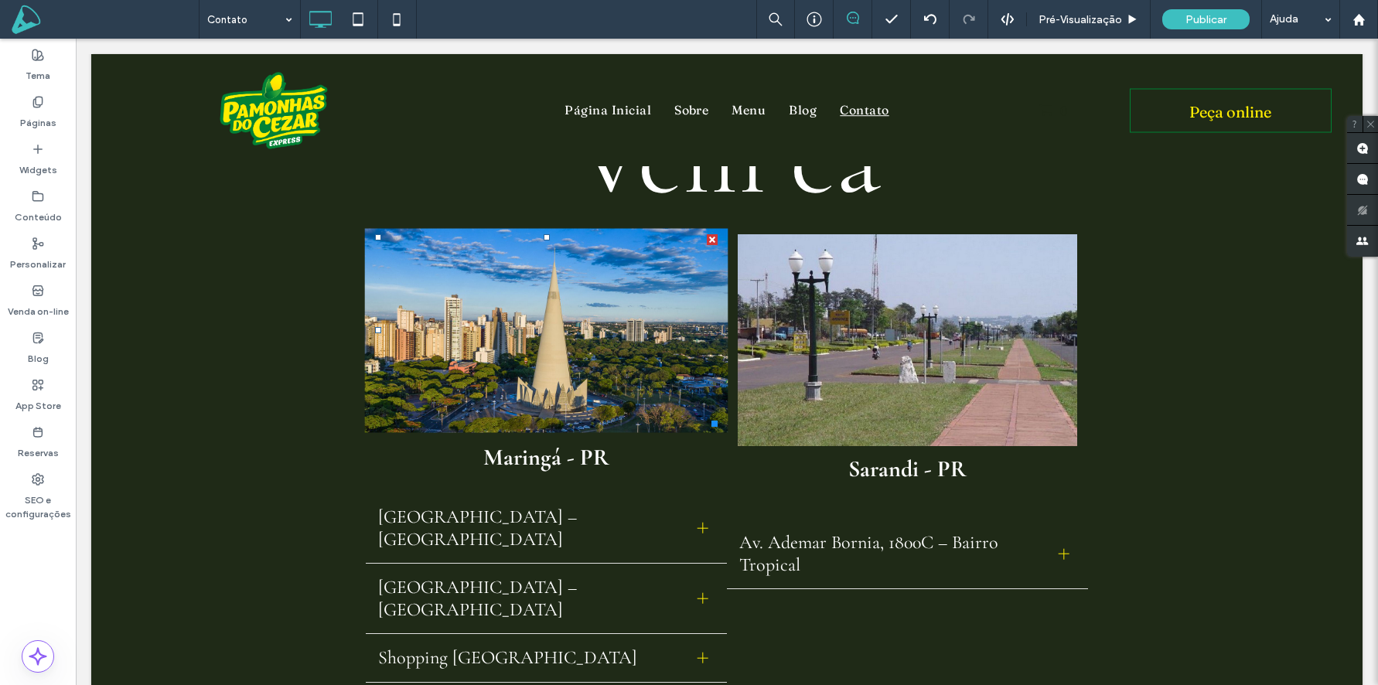
click at [557, 324] on img at bounding box center [547, 330] width 364 height 204
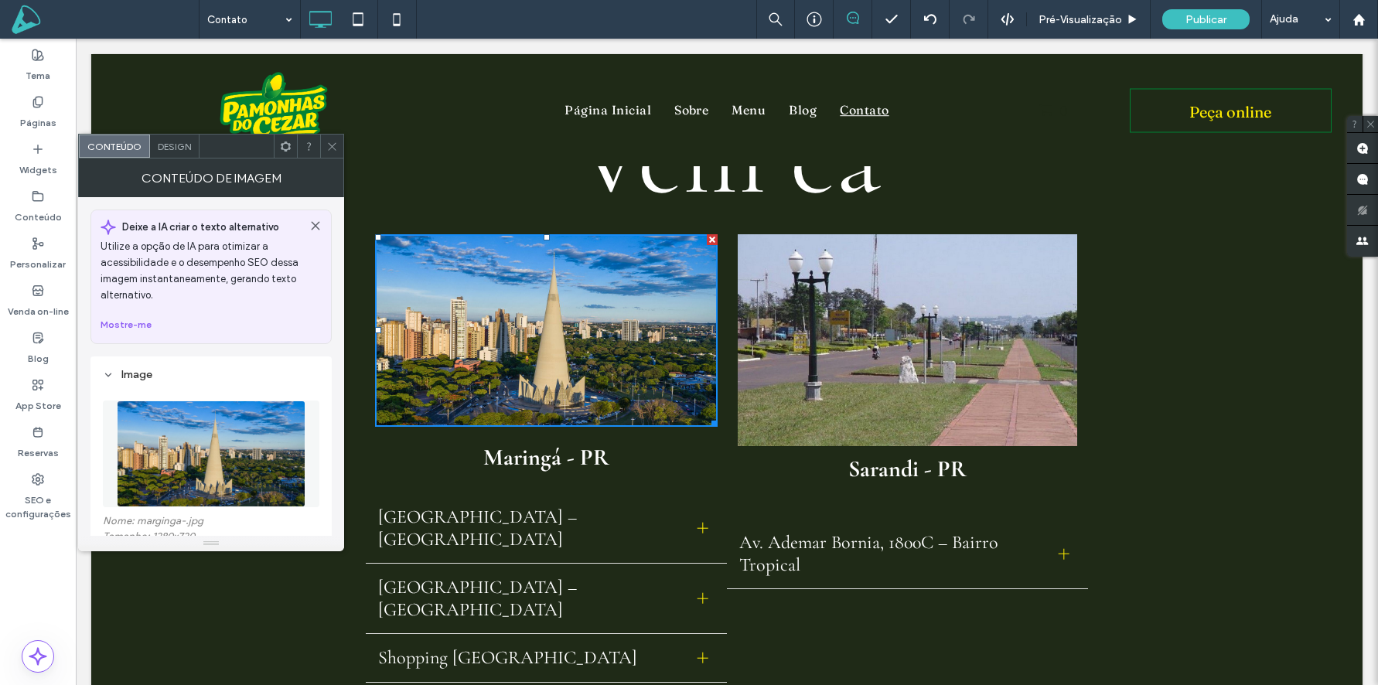
scroll to position [135, 0]
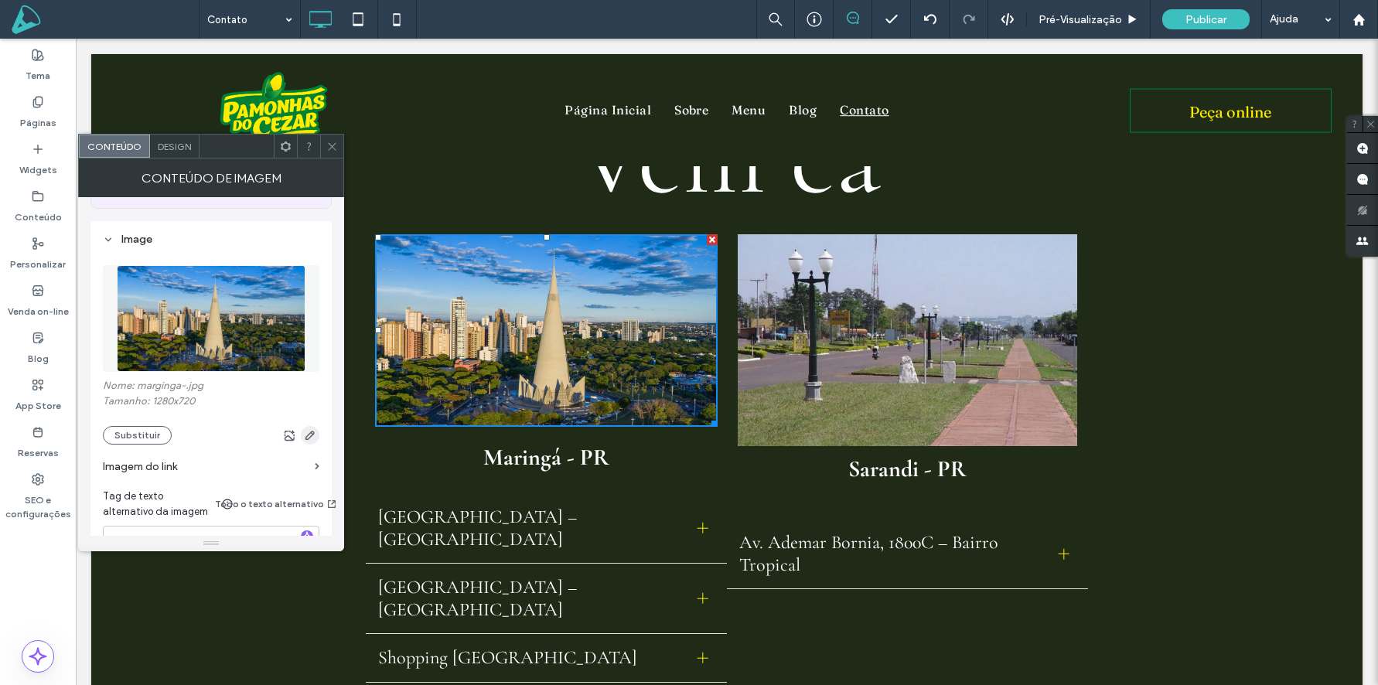
click at [311, 435] on use "button" at bounding box center [309, 435] width 9 height 9
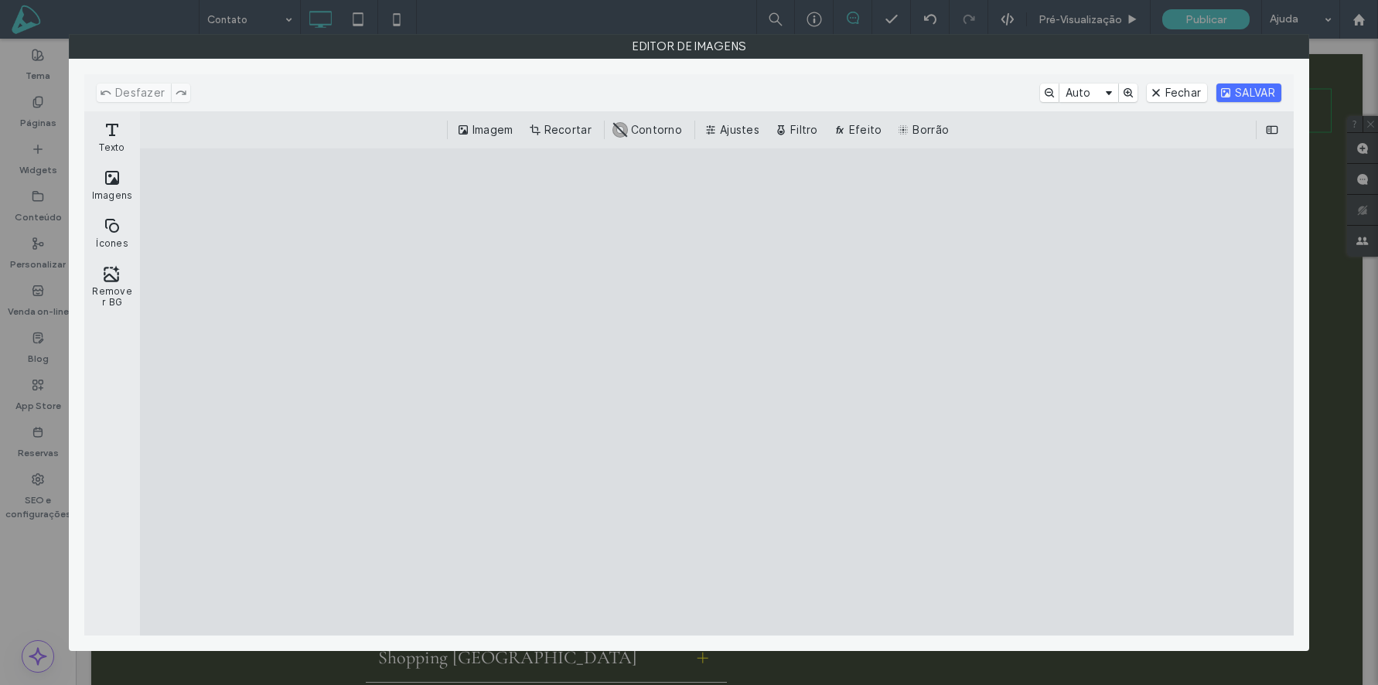
click at [548, 143] on div "Imagem Recortar #ABABAB Contorno Ajustes Filtro Efeito Borrão" at bounding box center [717, 129] width 1154 height 37
click at [559, 128] on button "Recortar" at bounding box center [562, 130] width 72 height 19
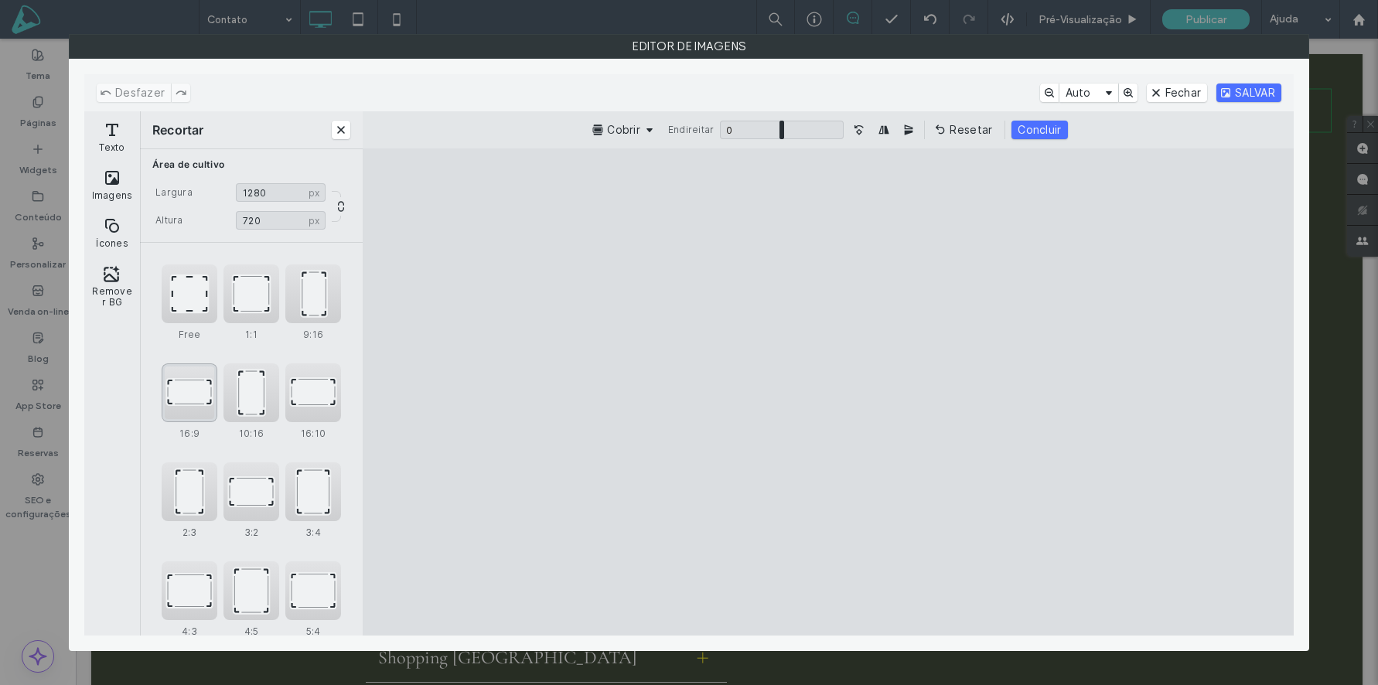
click at [188, 387] on div "16:9" at bounding box center [190, 393] width 56 height 59
click at [189, 396] on div "16:9" at bounding box center [190, 393] width 56 height 59
drag, startPoint x: 721, startPoint y: 380, endPoint x: 719, endPoint y: 399, distance: 19.4
click at [828, 392] on cesdk-canvas "Tela do editor" at bounding box center [828, 392] width 0 height 0
click at [184, 380] on div "16:9" at bounding box center [190, 393] width 56 height 59
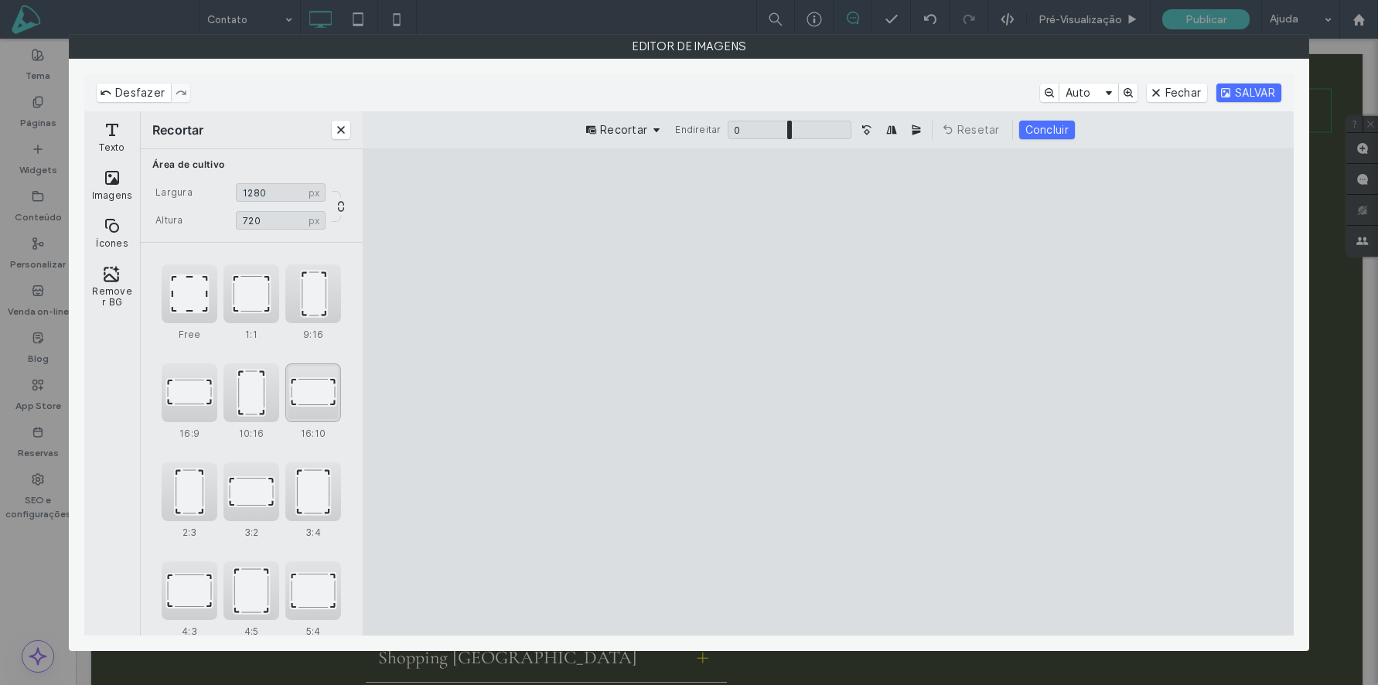
click at [321, 391] on div "16:10" at bounding box center [313, 393] width 56 height 59
click at [179, 402] on div "16:9" at bounding box center [190, 393] width 56 height 59
type input "****"
click at [1179, 95] on button "Fechar" at bounding box center [1177, 93] width 61 height 19
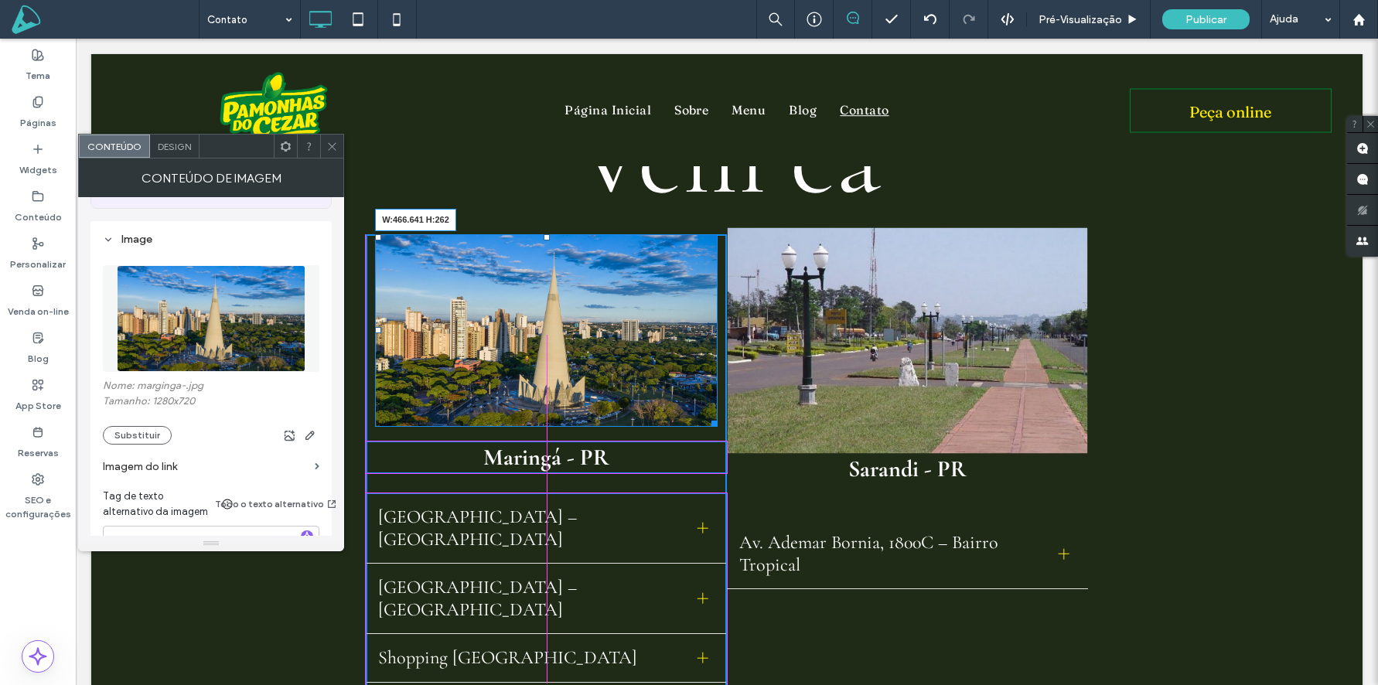
drag, startPoint x: 713, startPoint y: 424, endPoint x: 857, endPoint y: 483, distance: 155.4
click at [753, 451] on div "Click To Paste W:466.641 H:262 Maringá - PR Shopping Avenida Center – Loja Exte…" at bounding box center [727, 555] width 866 height 643
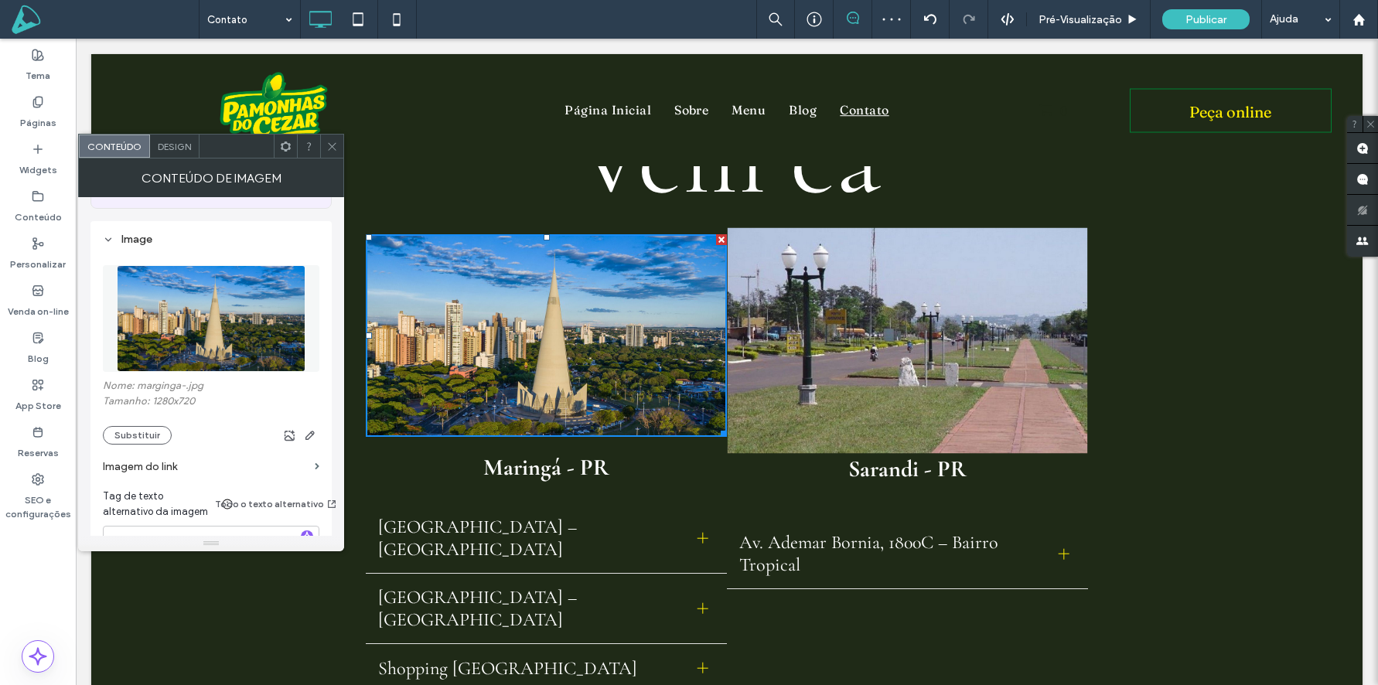
click at [923, 319] on img at bounding box center [907, 339] width 360 height 225
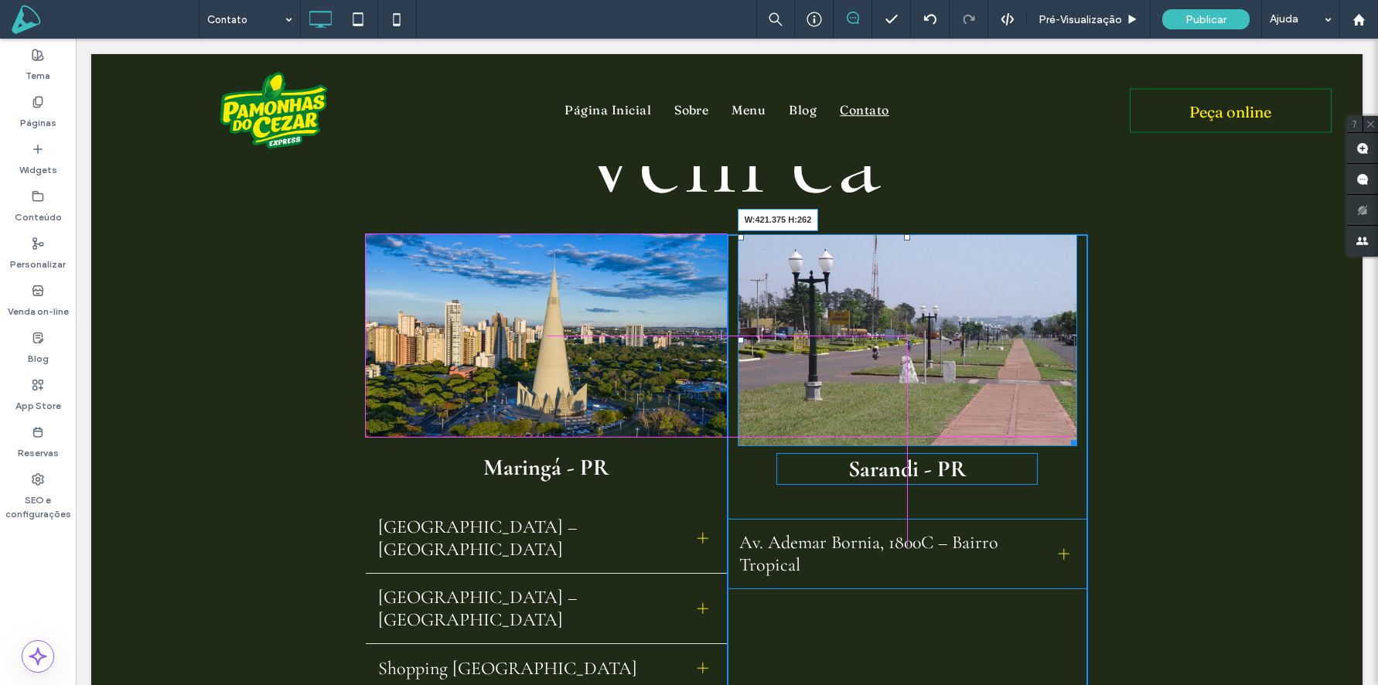
drag, startPoint x: 1075, startPoint y: 444, endPoint x: 1068, endPoint y: 436, distance: 10.4
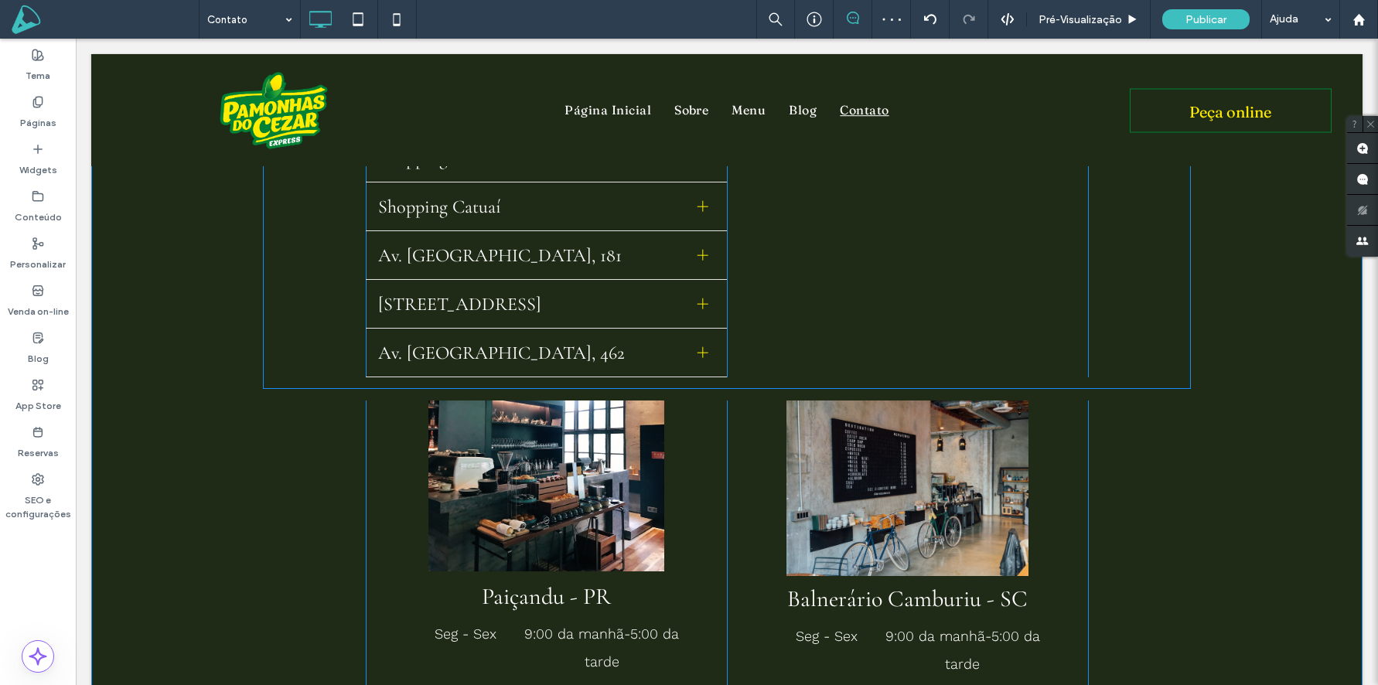
scroll to position [740, 0]
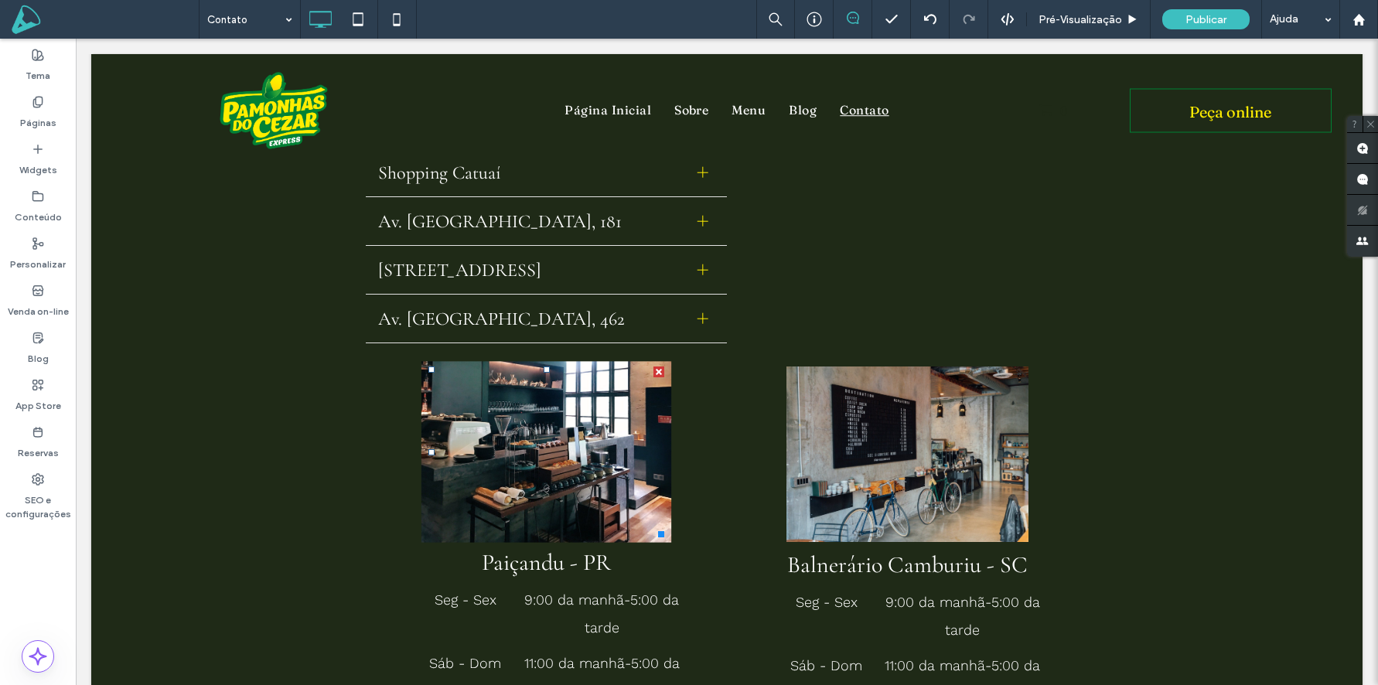
click at [523, 450] on img at bounding box center [547, 452] width 250 height 182
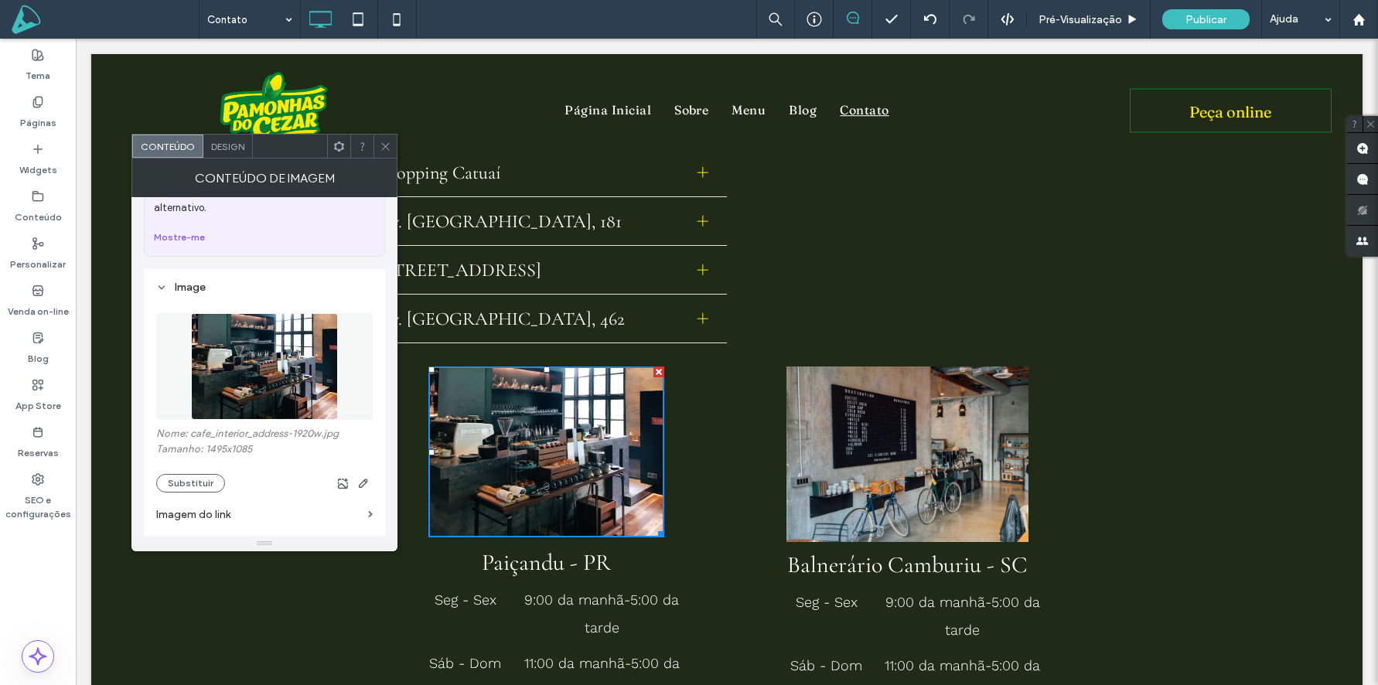
scroll to position [111, 0]
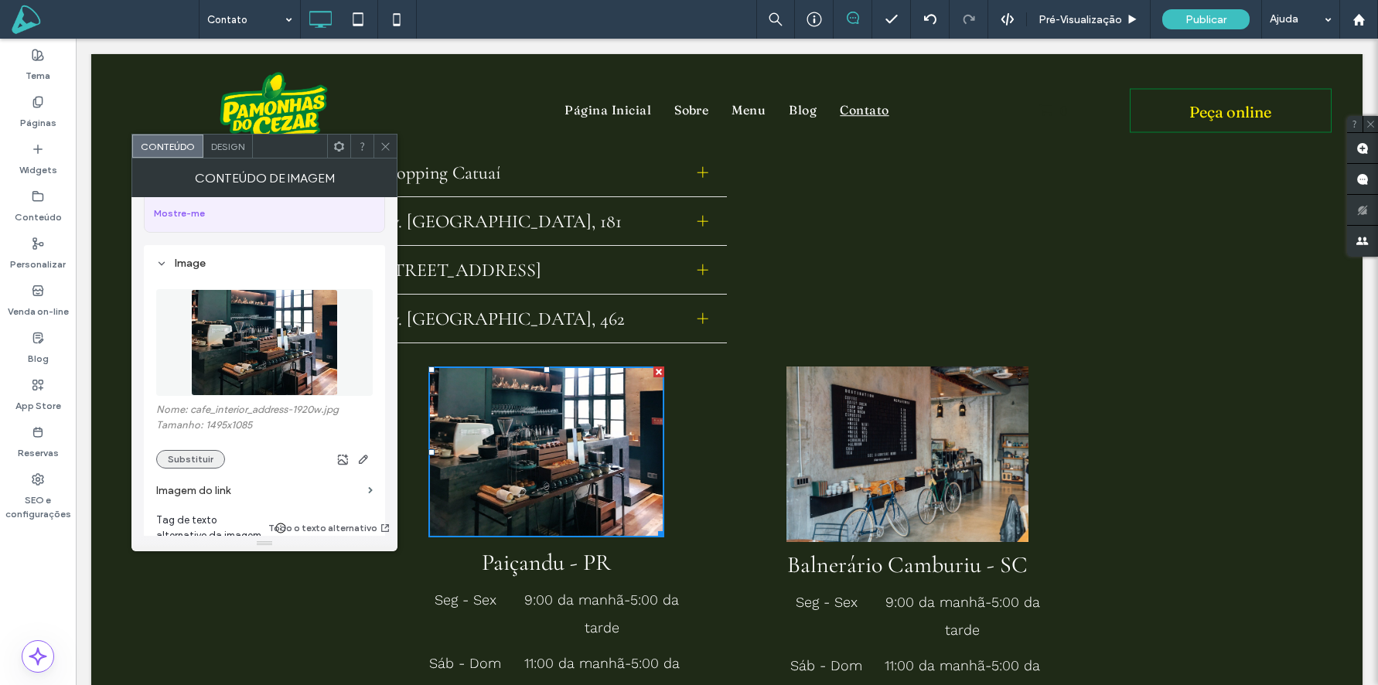
click at [183, 454] on button "Substituir" at bounding box center [190, 459] width 69 height 19
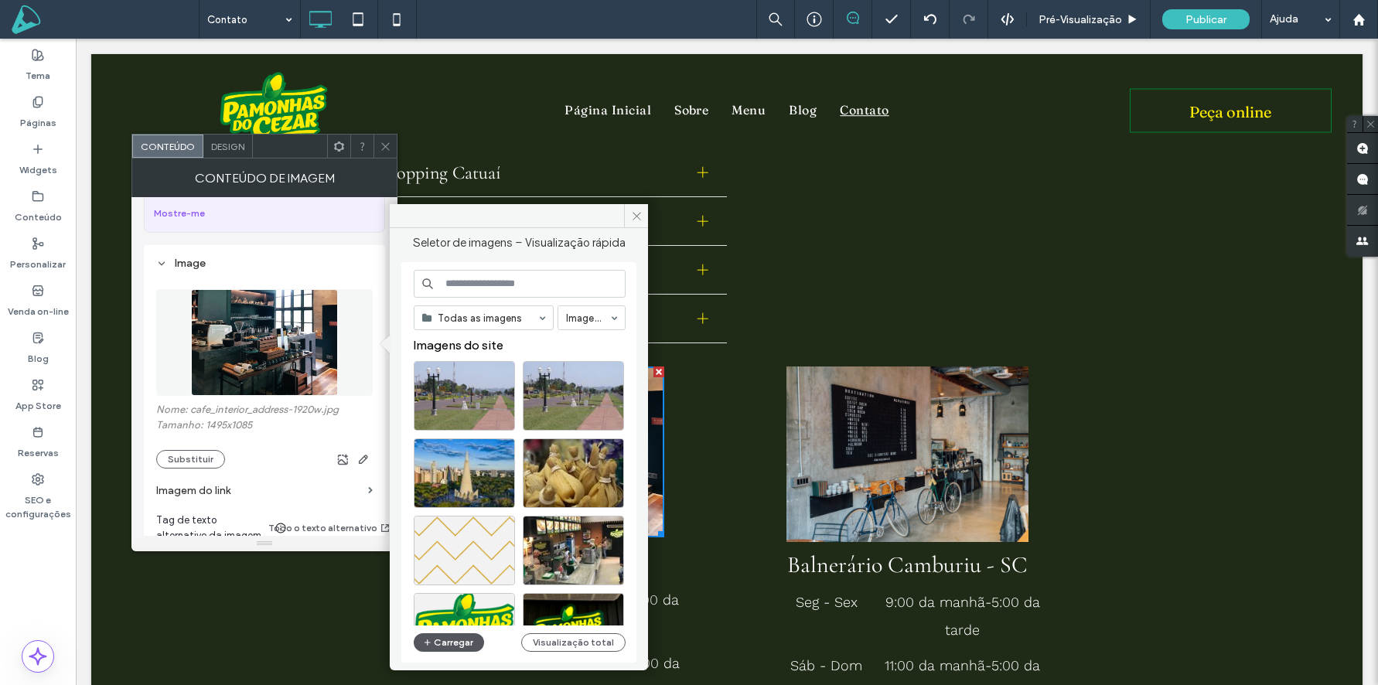
click at [439, 639] on button "Carregar" at bounding box center [449, 642] width 70 height 19
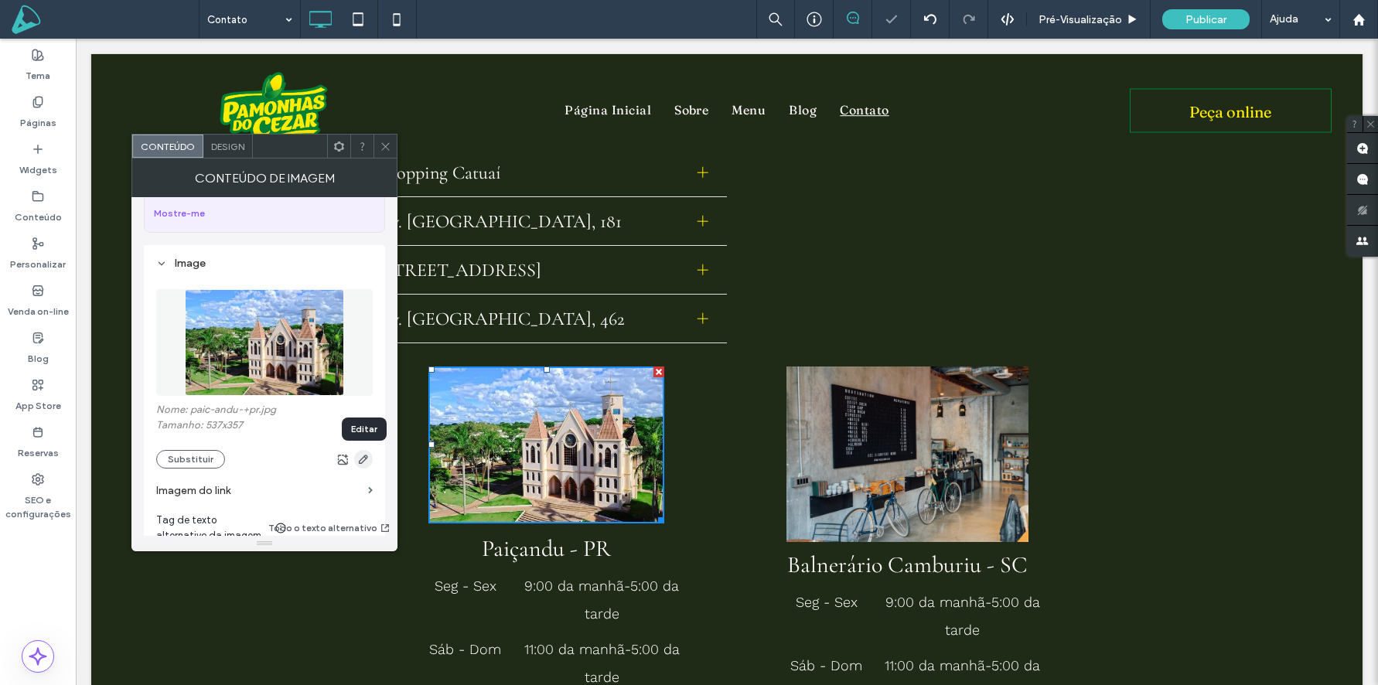
click at [363, 459] on use "button" at bounding box center [363, 459] width 9 height 9
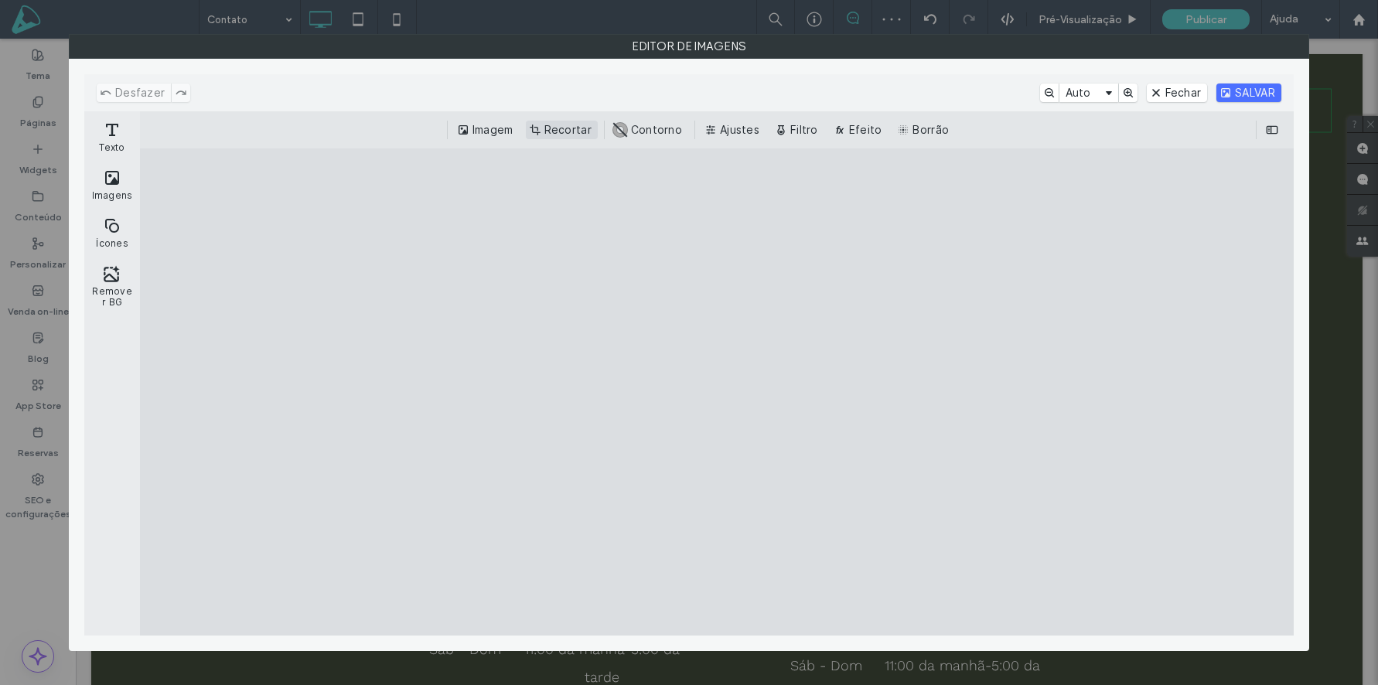
click at [567, 121] on button "Recortar" at bounding box center [562, 130] width 72 height 19
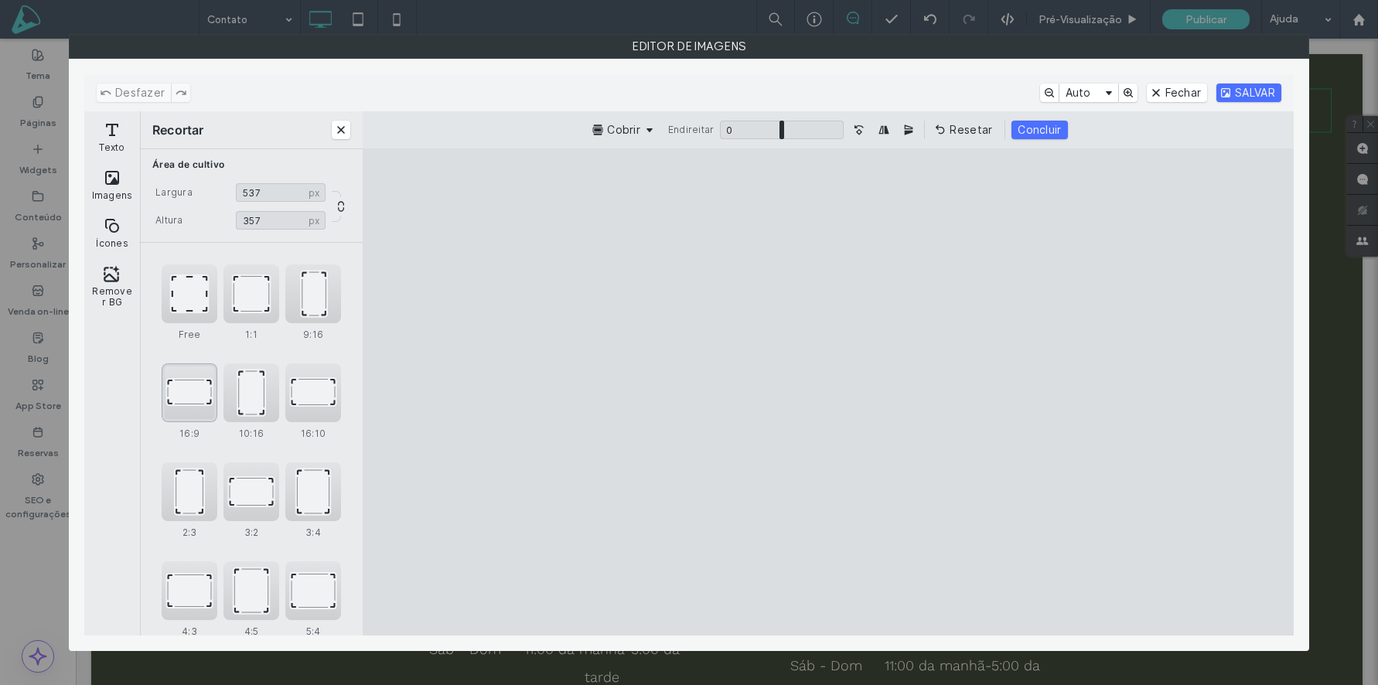
click at [193, 381] on div "16:9" at bounding box center [190, 393] width 56 height 59
type input "******"
click at [828, 392] on cesdk-canvas "Tela do editor" at bounding box center [828, 392] width 0 height 0
click at [1265, 90] on button "SALVAR" at bounding box center [1249, 93] width 65 height 19
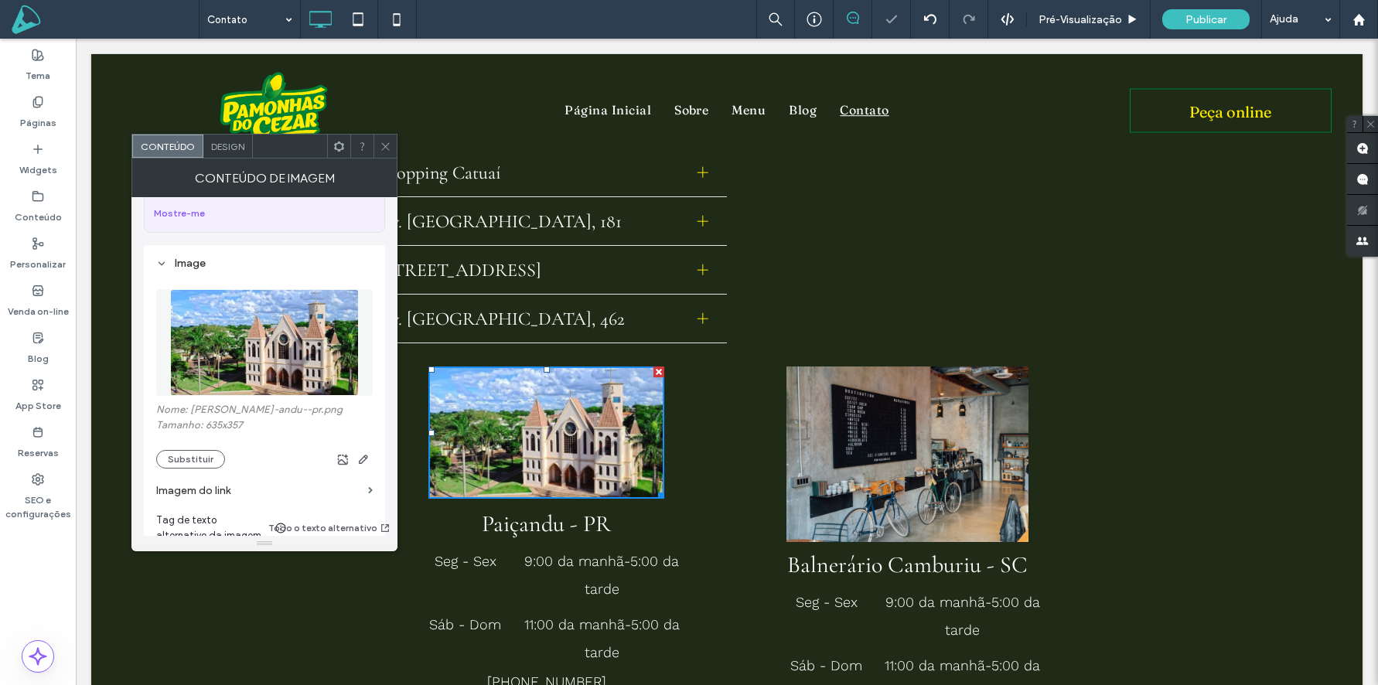
click at [387, 145] on use at bounding box center [385, 146] width 8 height 8
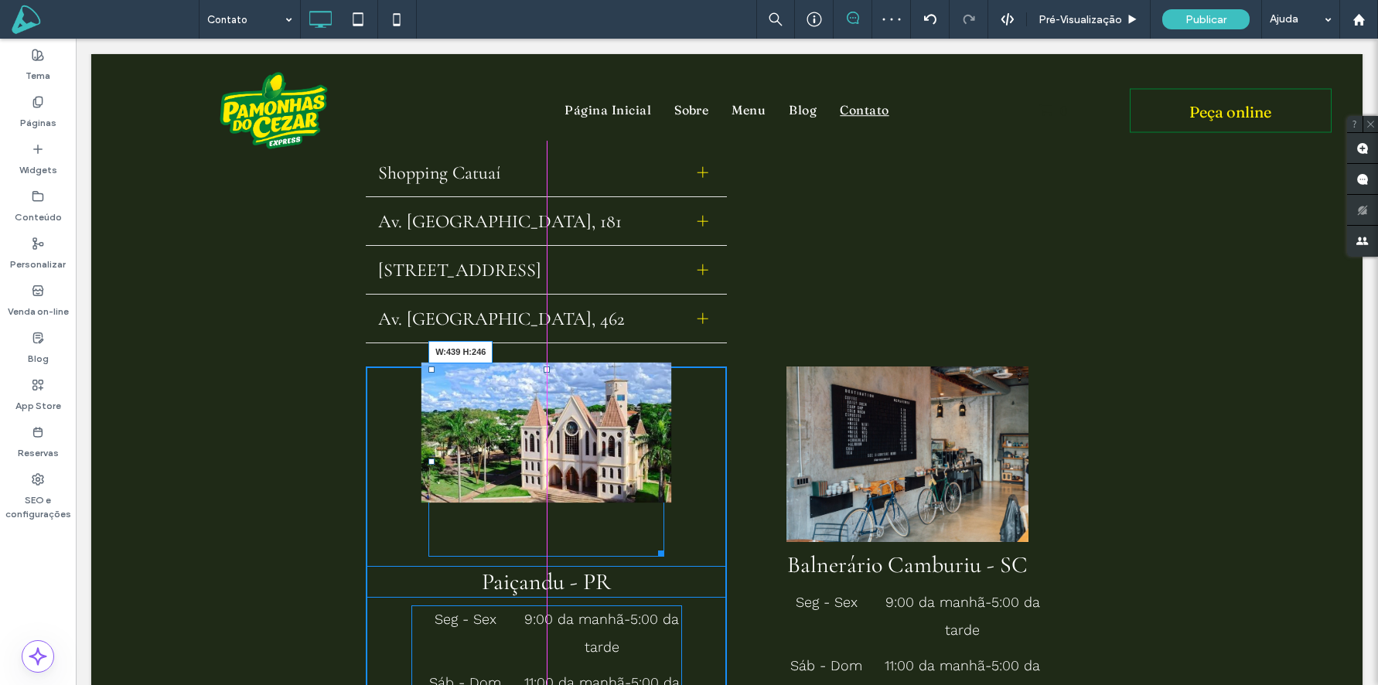
drag, startPoint x: 662, startPoint y: 475, endPoint x: 714, endPoint y: 511, distance: 63.3
click at [664, 511] on div "W:439 H:246" at bounding box center [546, 462] width 236 height 190
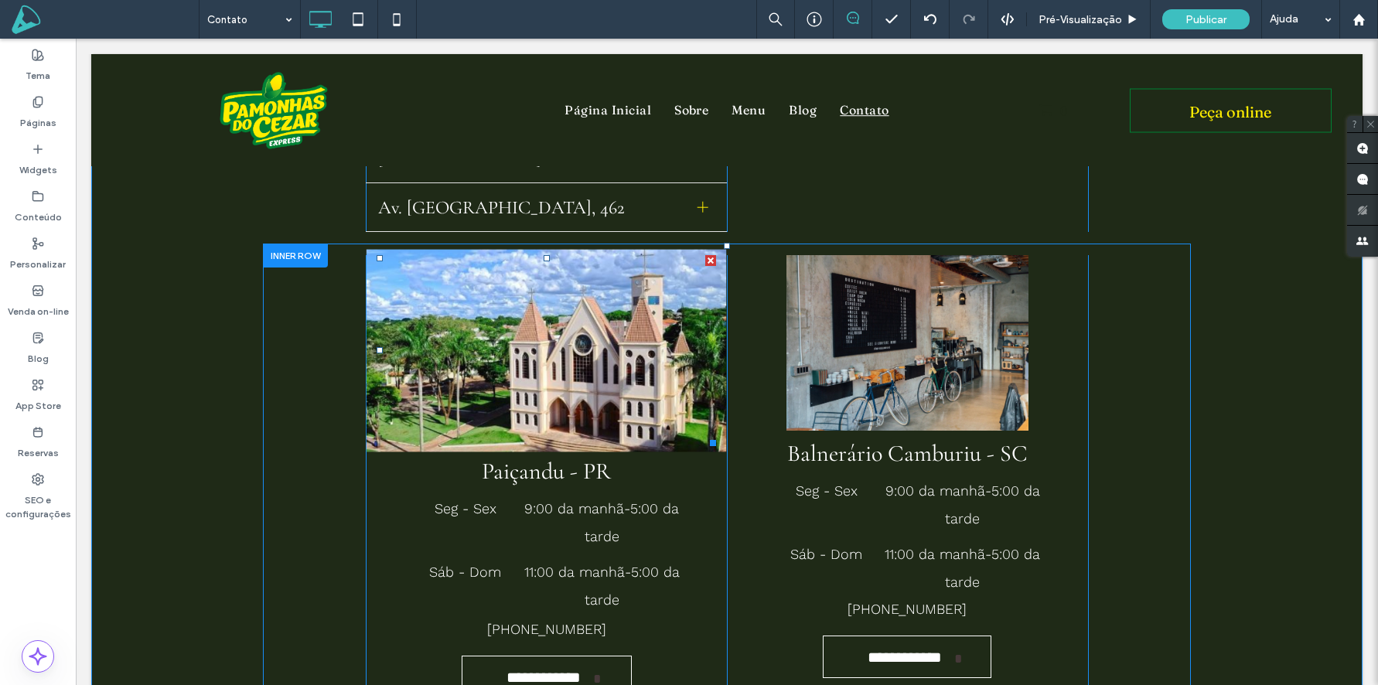
scroll to position [1009, 0]
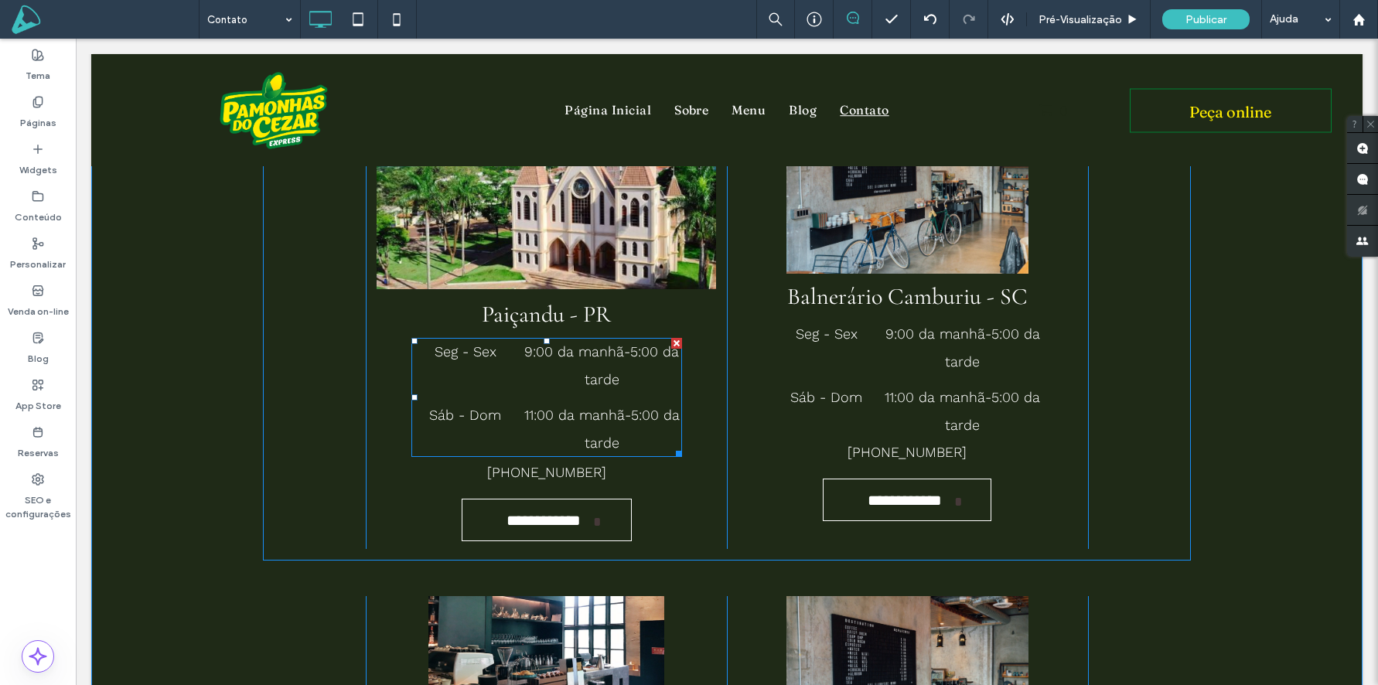
click at [674, 338] on div at bounding box center [676, 343] width 11 height 11
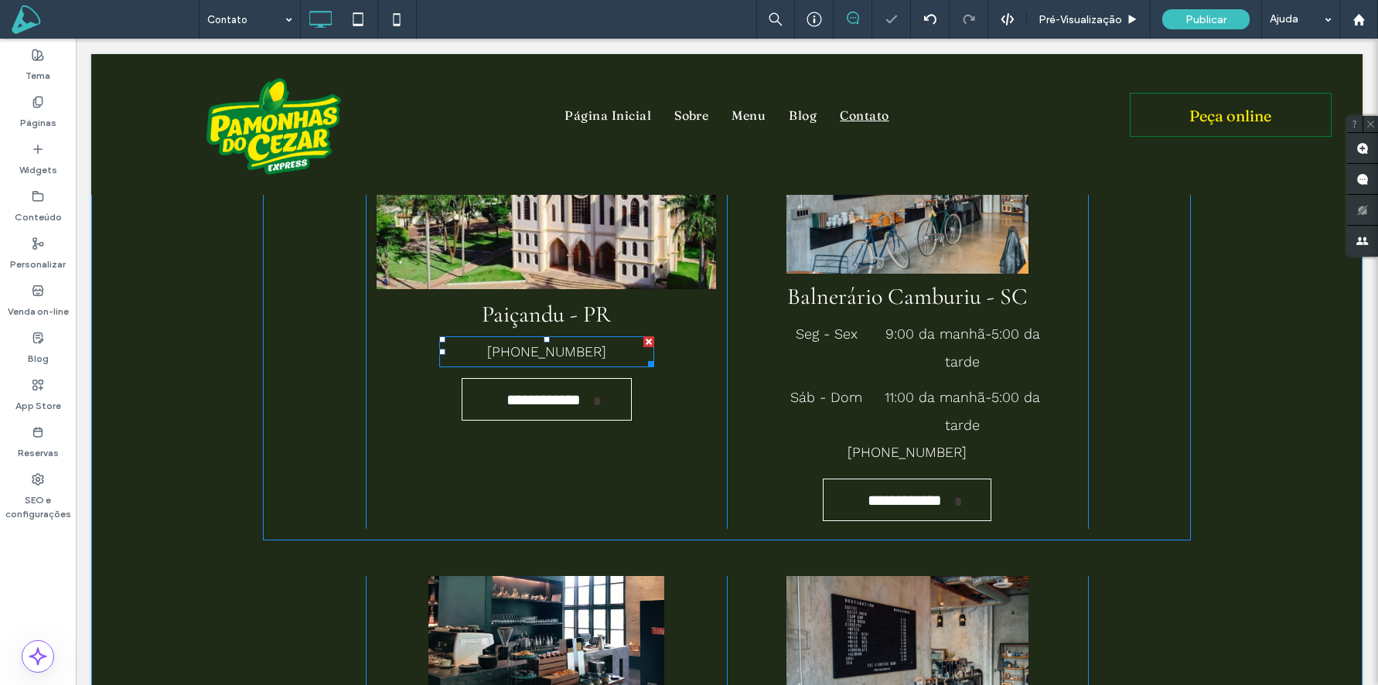
click at [649, 336] on div at bounding box center [648, 341] width 11 height 11
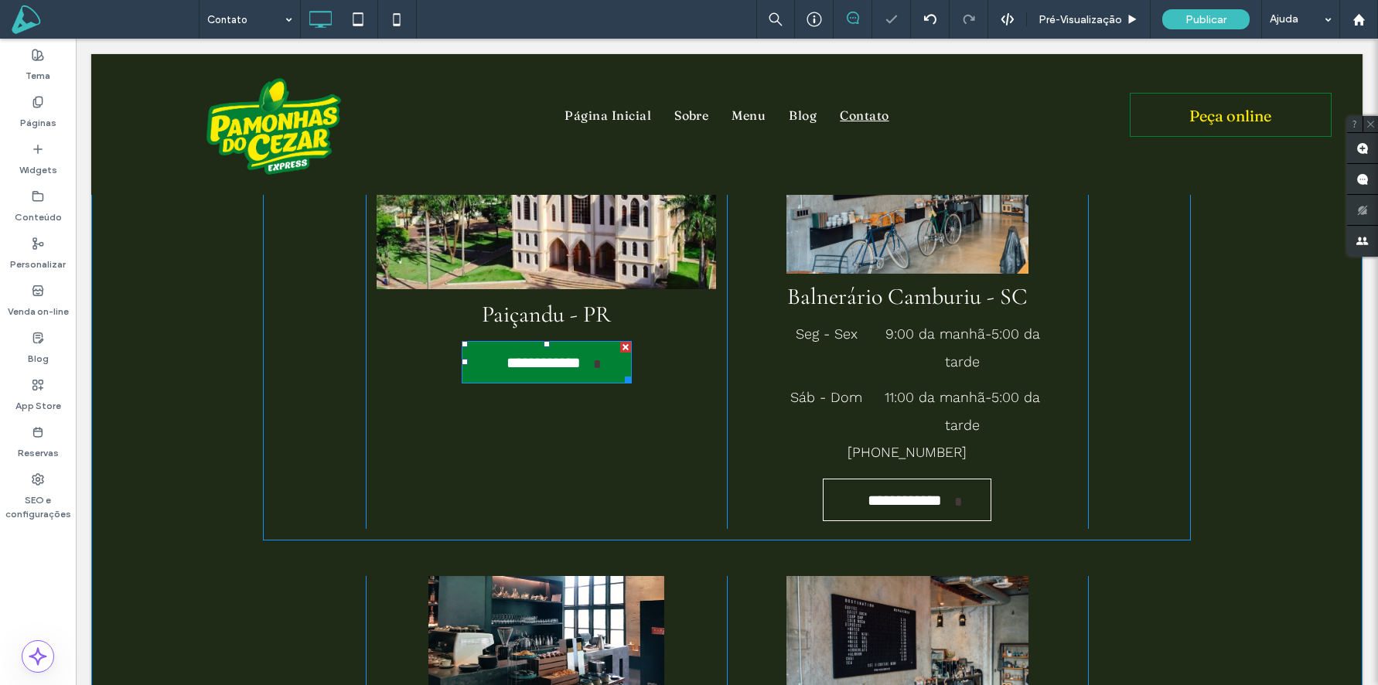
click at [626, 342] on div at bounding box center [625, 347] width 11 height 11
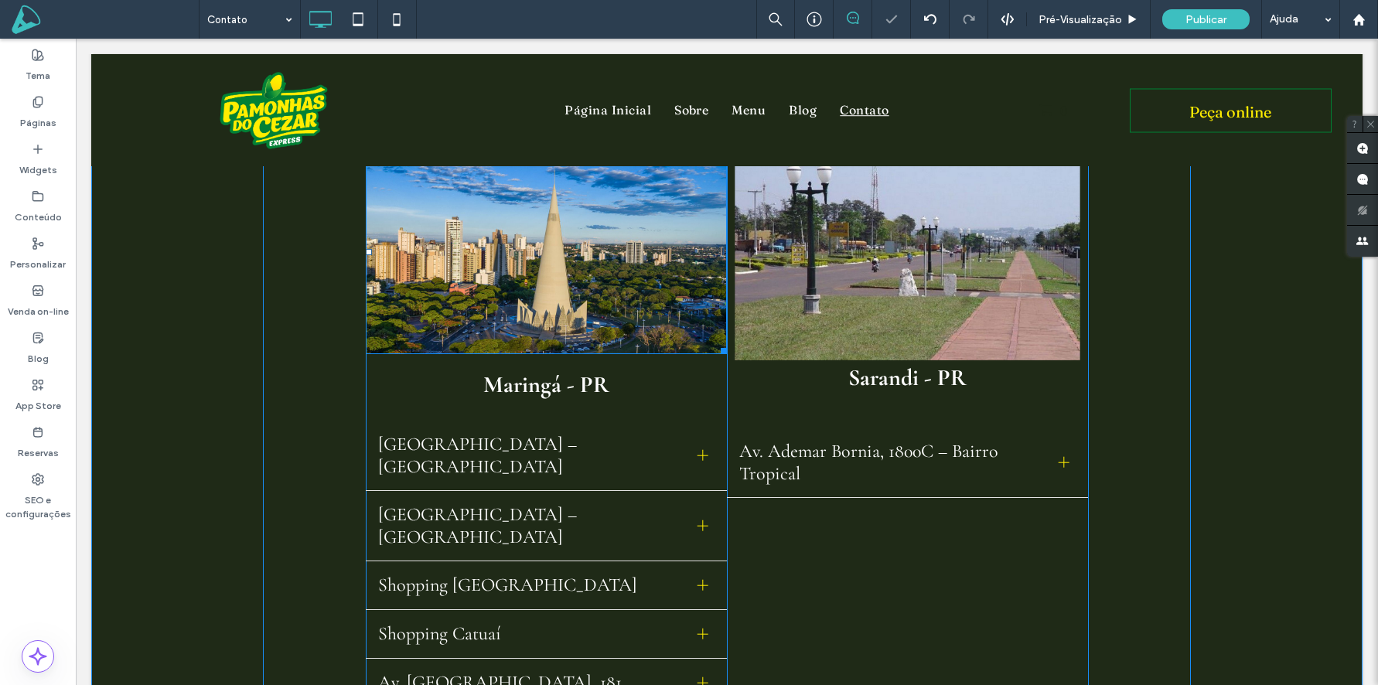
scroll to position [213, 0]
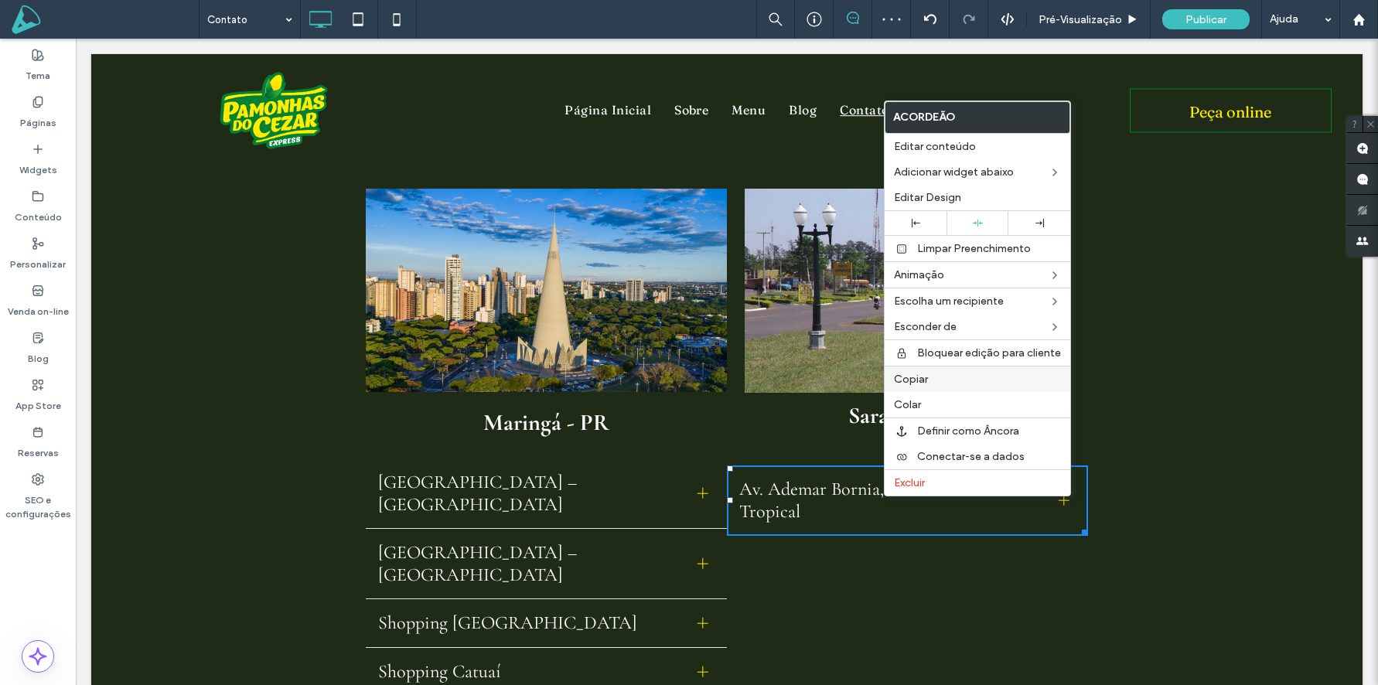
click at [934, 387] on div "Copiar" at bounding box center [978, 379] width 186 height 26
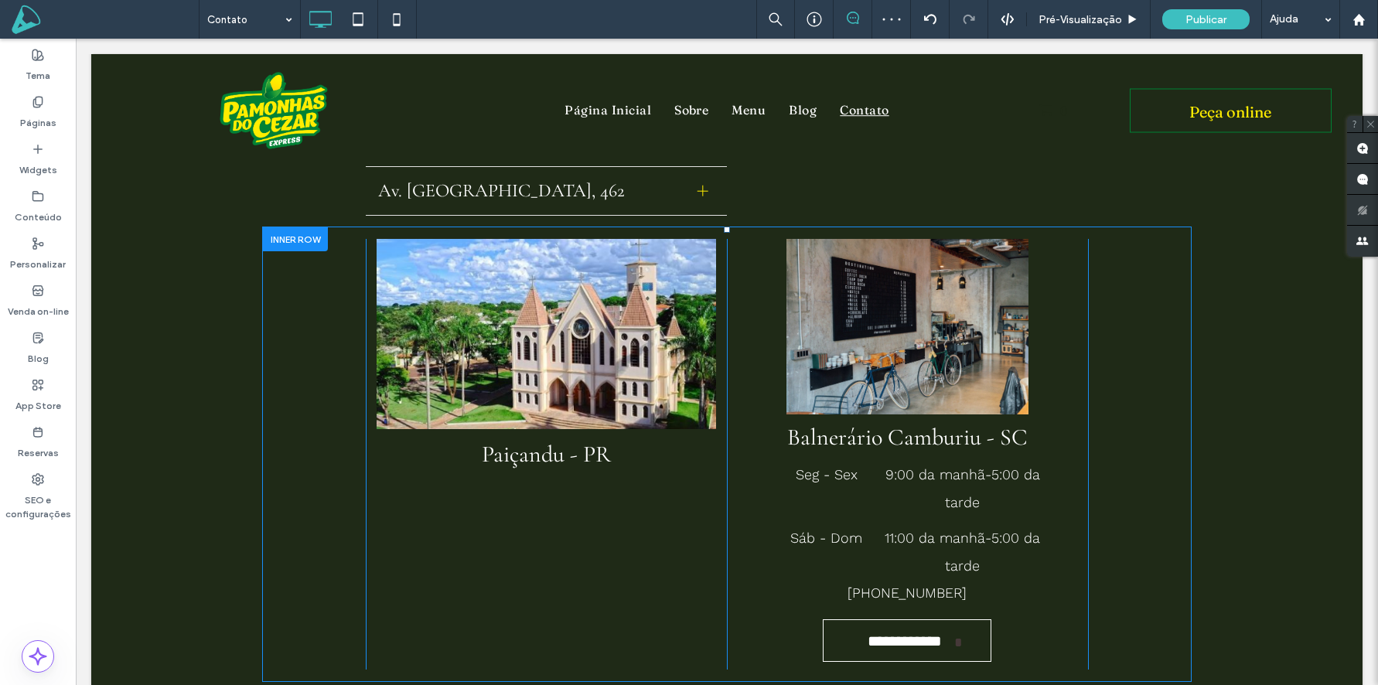
scroll to position [844, 0]
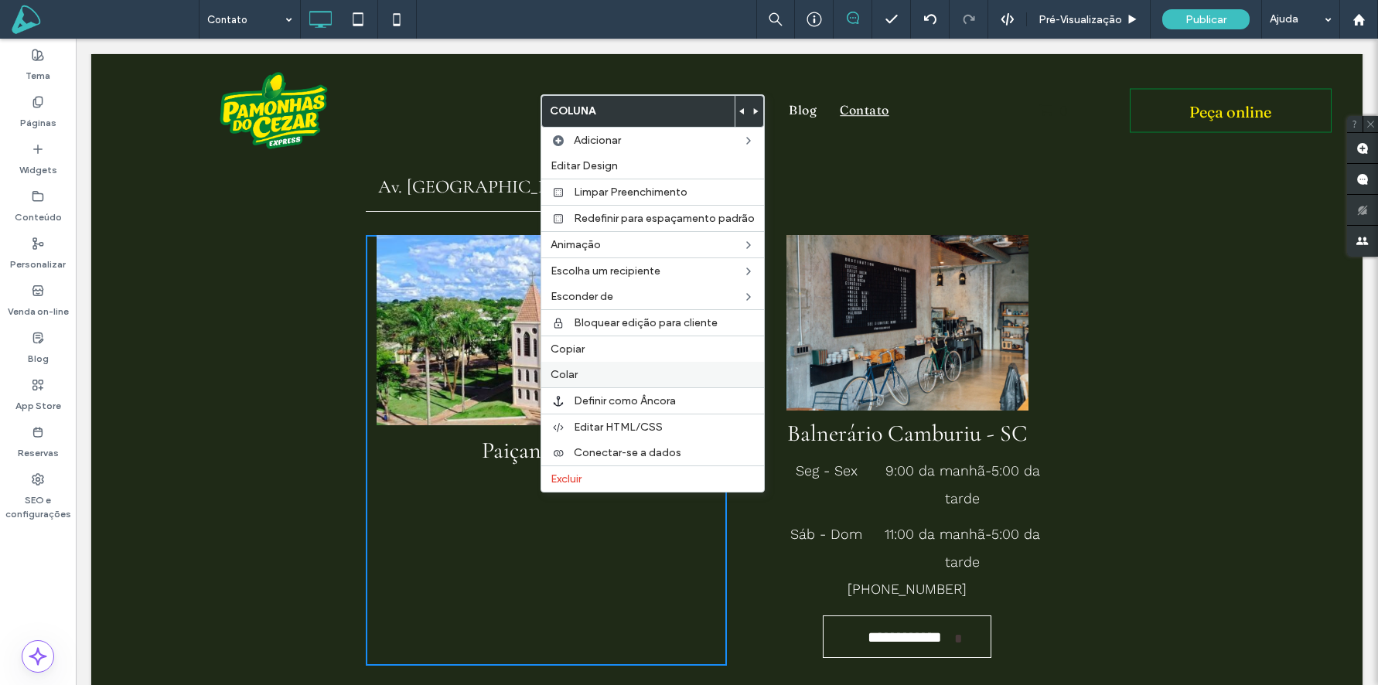
click at [588, 381] on div "Colar" at bounding box center [652, 375] width 223 height 26
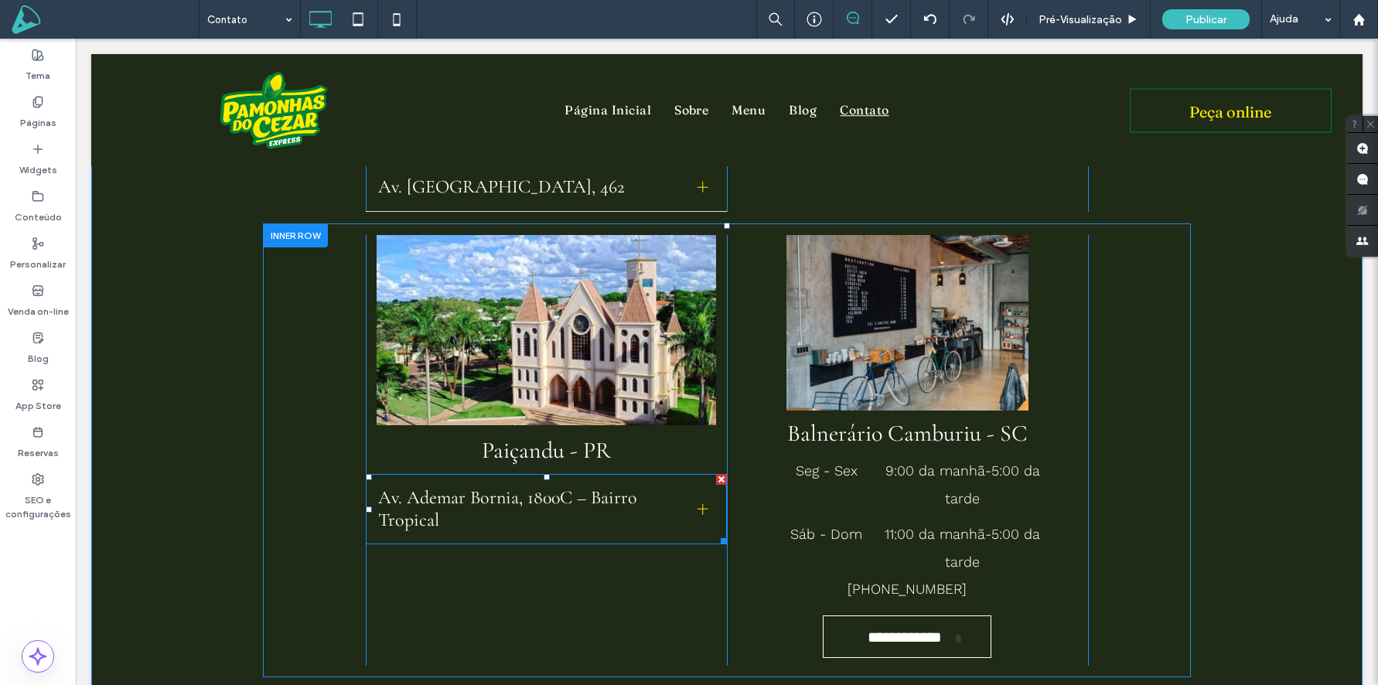
click at [431, 486] on span "Av. Ademar Bornia, 1800C – Bairro Tropical" at bounding box center [531, 508] width 307 height 45
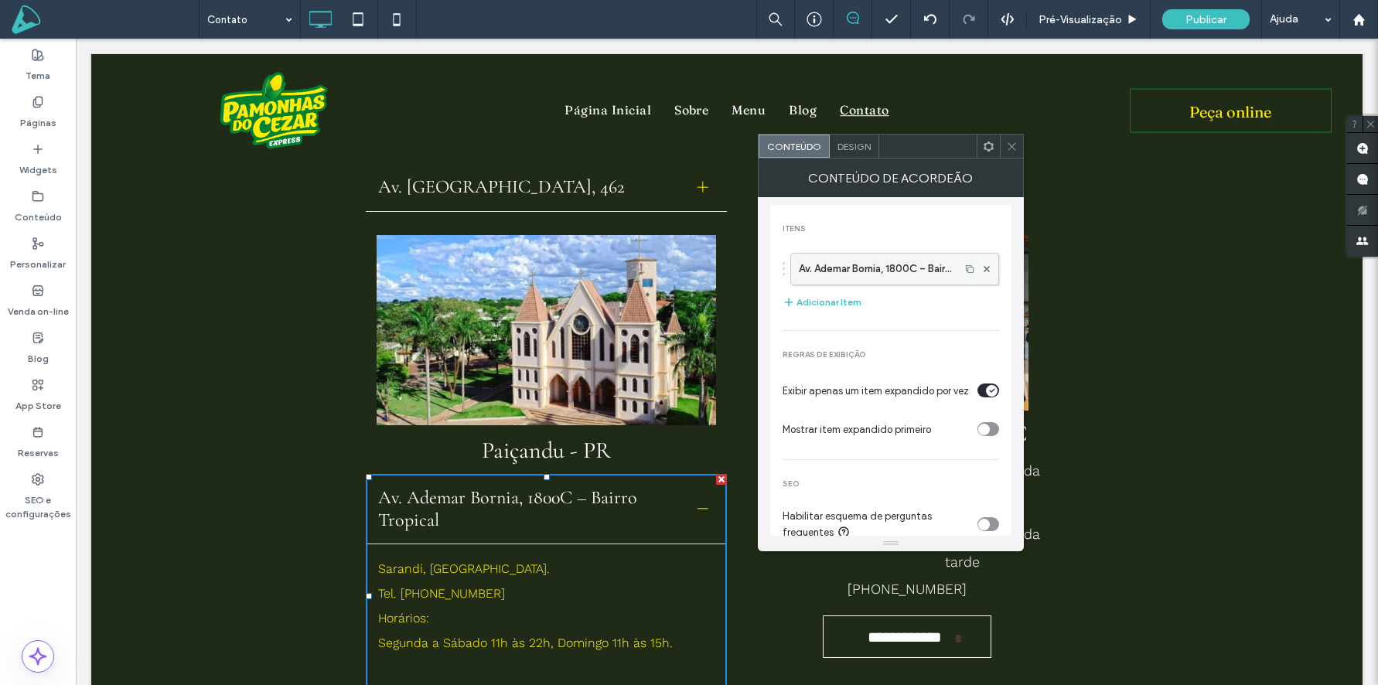
click at [880, 268] on label "Av. Ademar Bornia, 1800C – Bairro Tropical" at bounding box center [875, 269] width 153 height 31
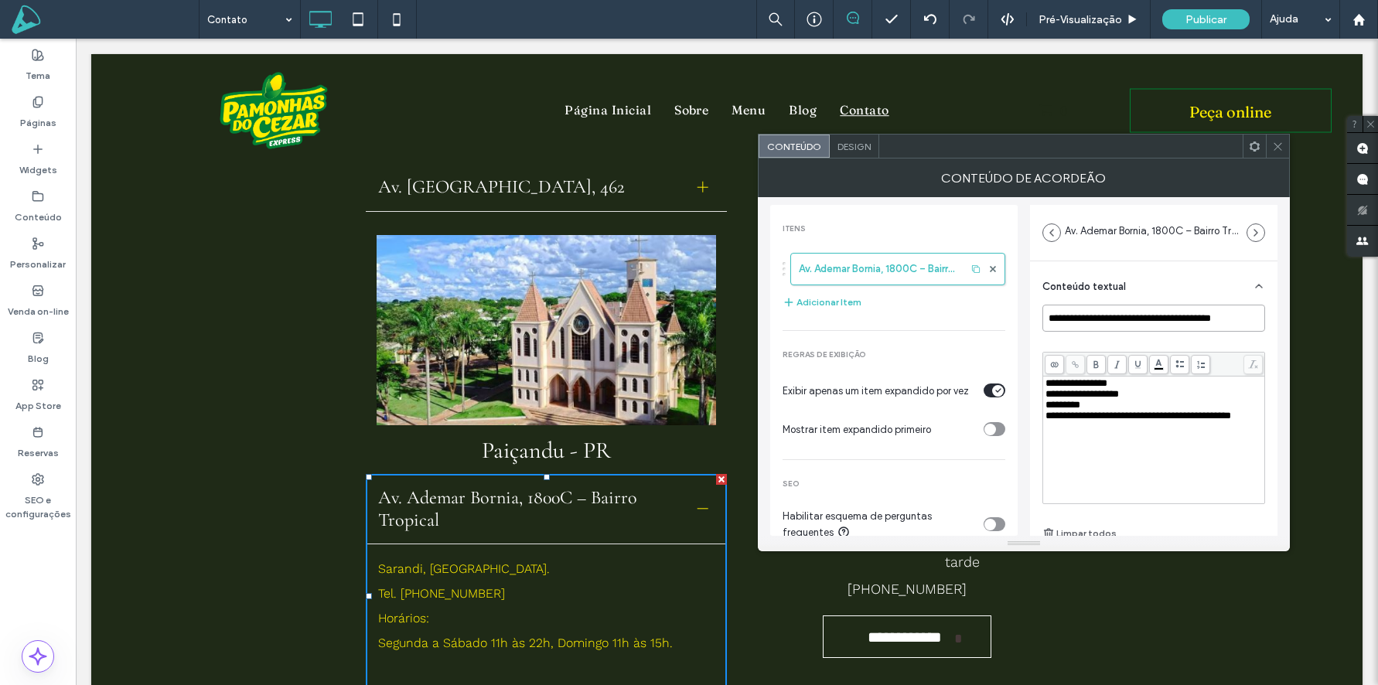
click at [1133, 317] on input "**********" at bounding box center [1154, 318] width 223 height 27
paste input
type input "**********"
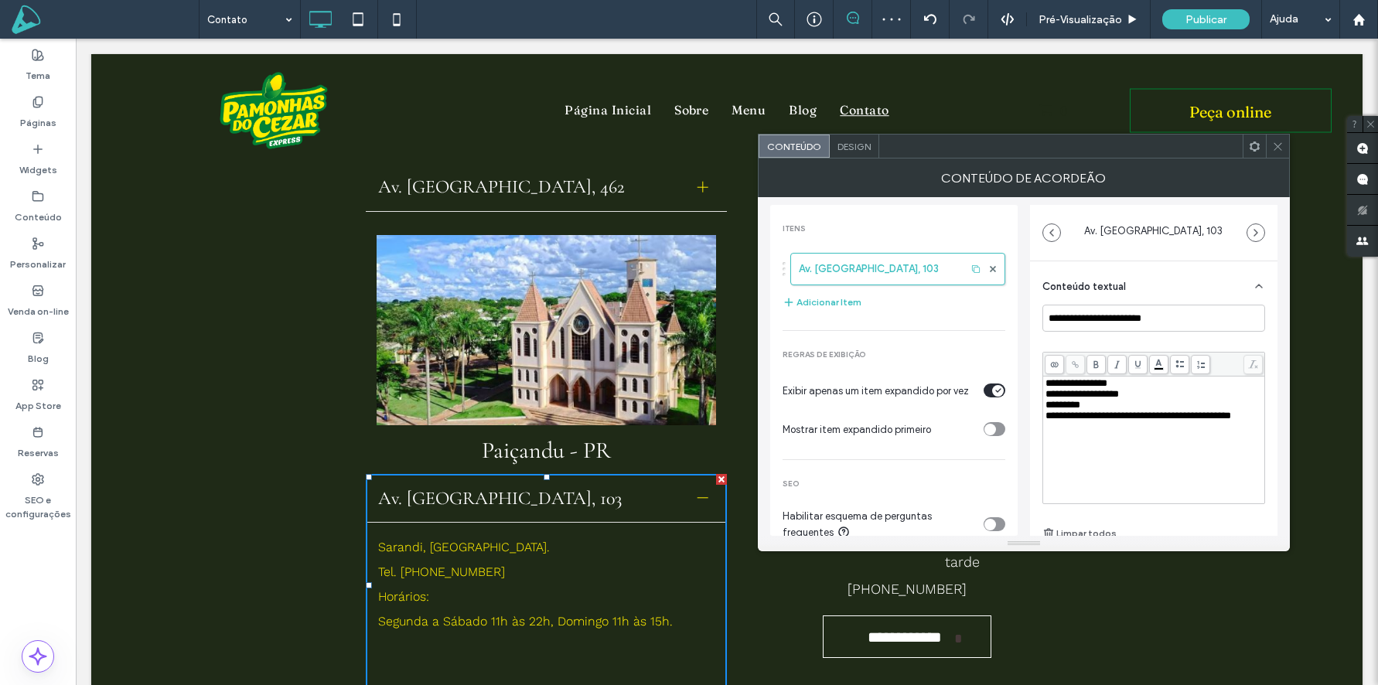
click at [1134, 443] on div "Rich Text Editor" at bounding box center [1154, 437] width 217 height 11
click at [1283, 148] on icon at bounding box center [1278, 147] width 12 height 12
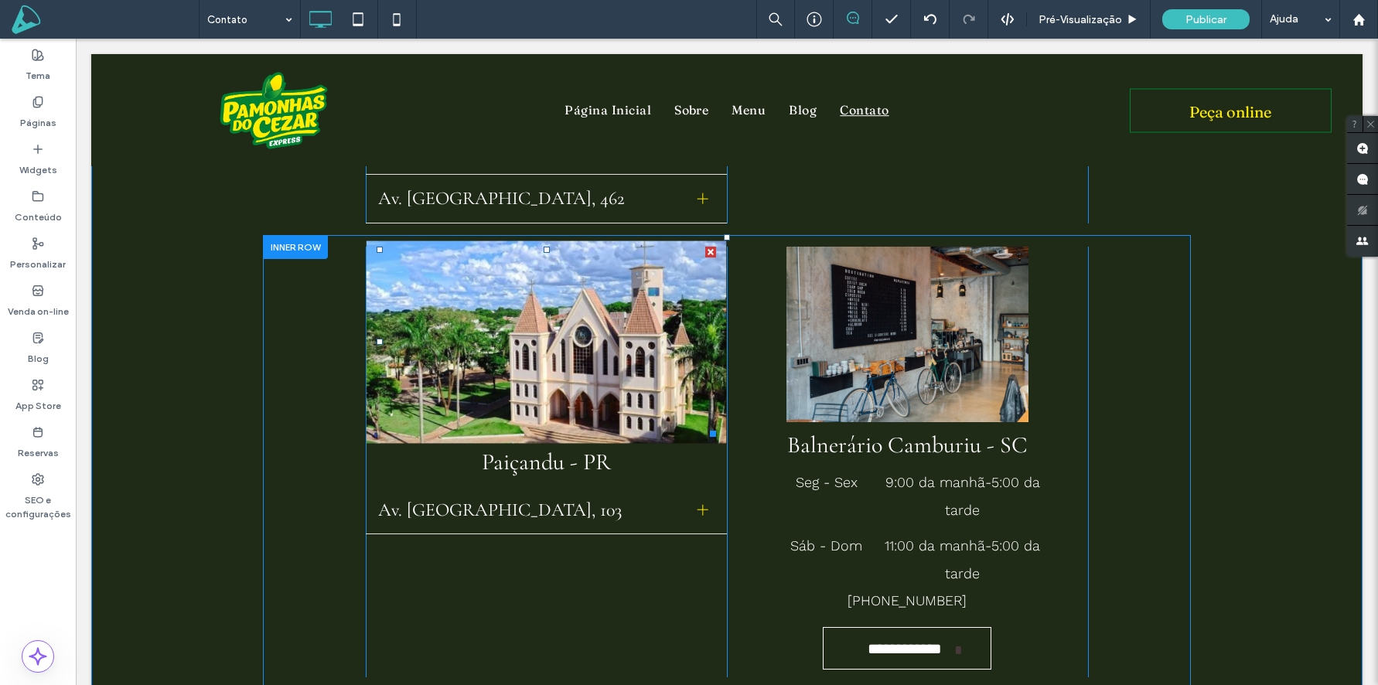
scroll to position [853, 0]
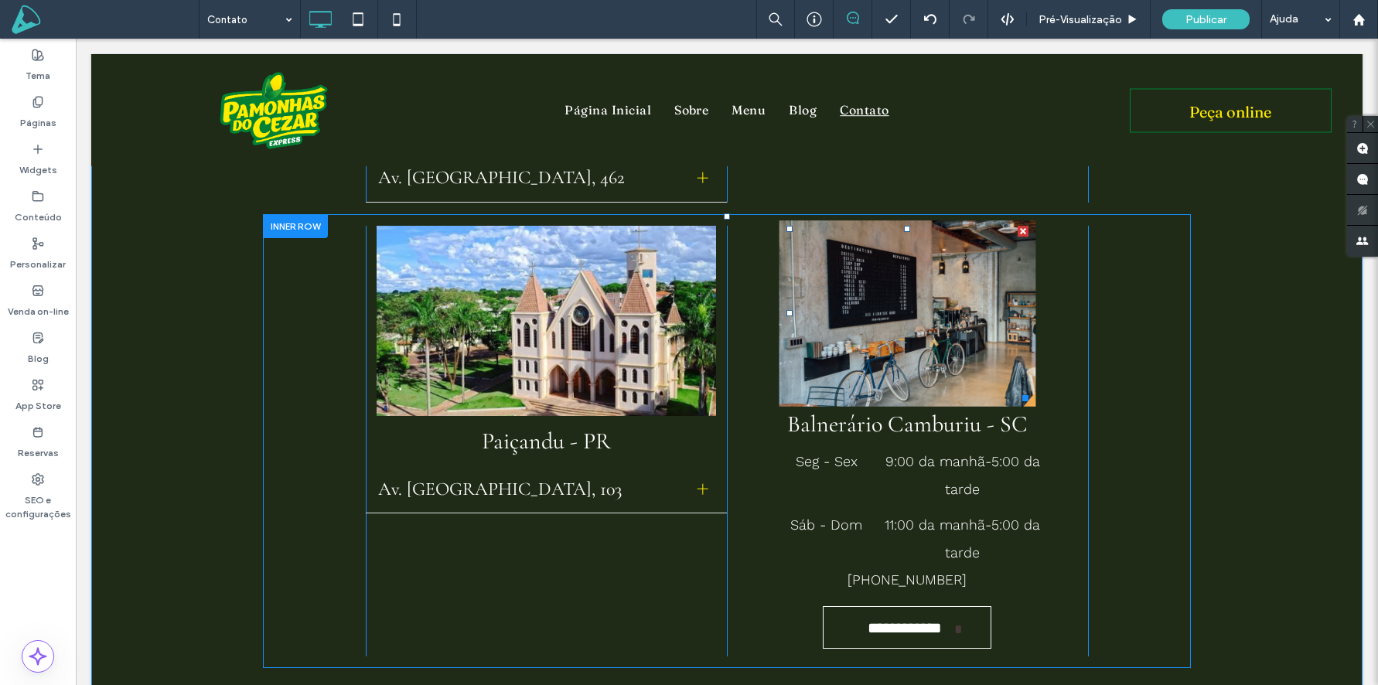
click at [950, 330] on img at bounding box center [907, 313] width 257 height 186
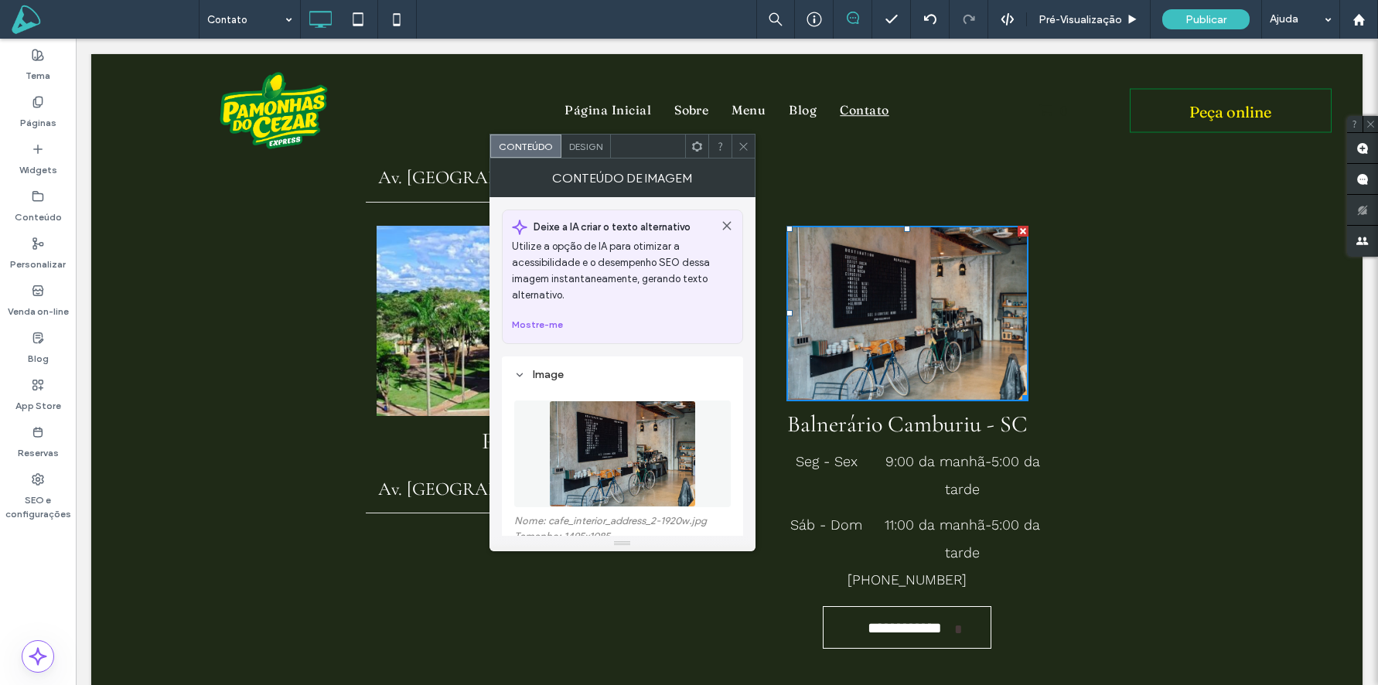
scroll to position [104, 0]
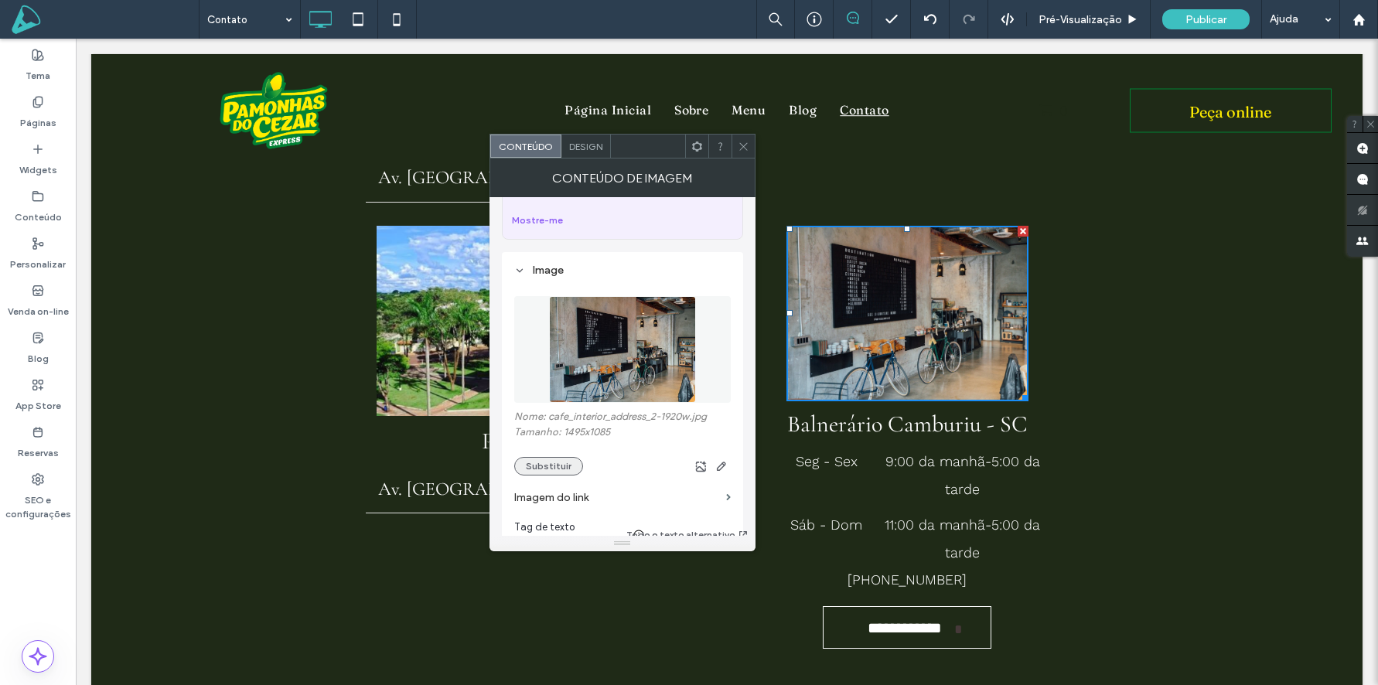
click at [532, 463] on button "Substituir" at bounding box center [548, 466] width 69 height 19
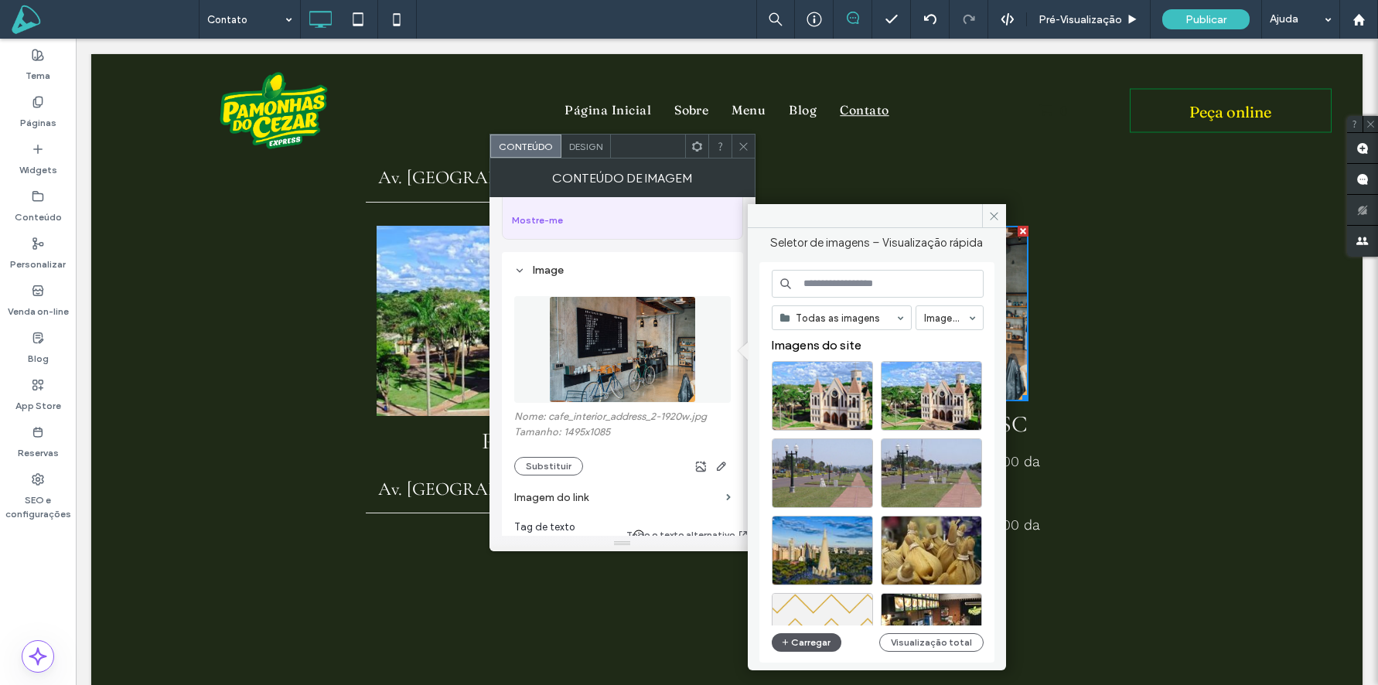
click at [810, 640] on button "Carregar" at bounding box center [807, 642] width 70 height 19
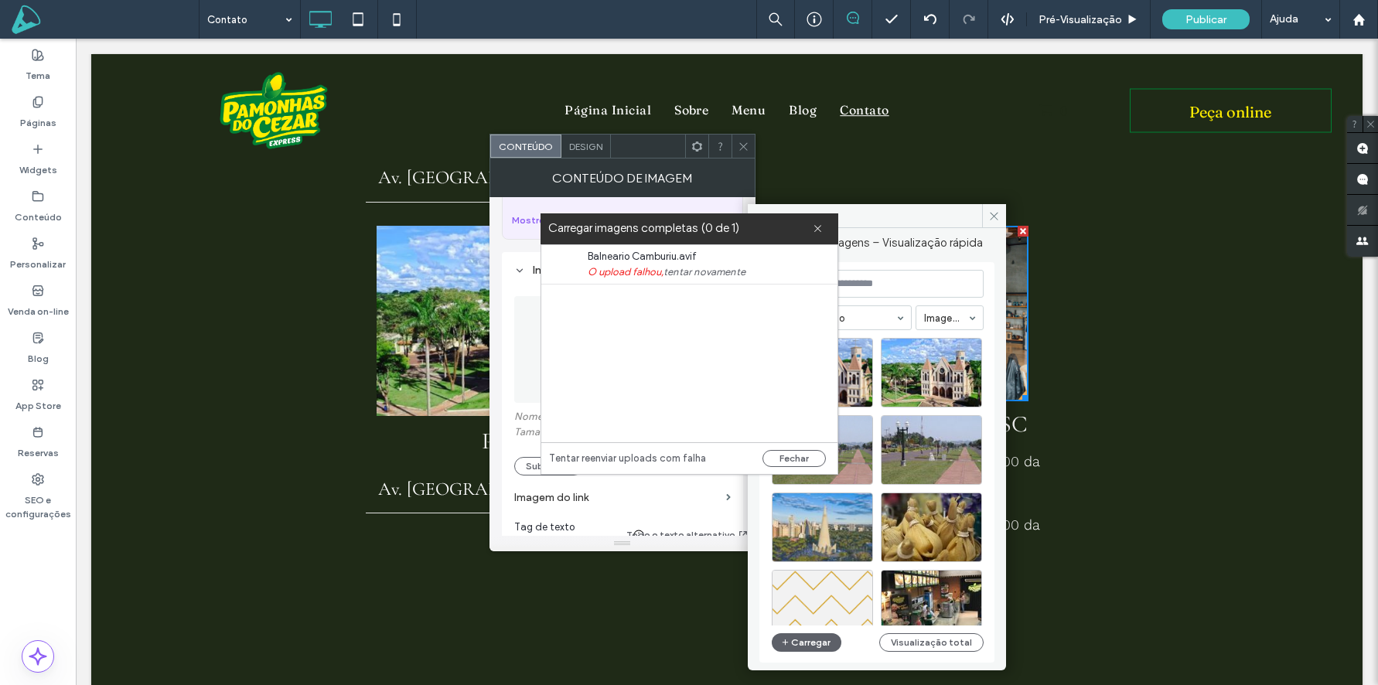
drag, startPoint x: 799, startPoint y: 459, endPoint x: 807, endPoint y: 521, distance: 61.6
click at [796, 459] on button "Fechar" at bounding box center [794, 458] width 63 height 17
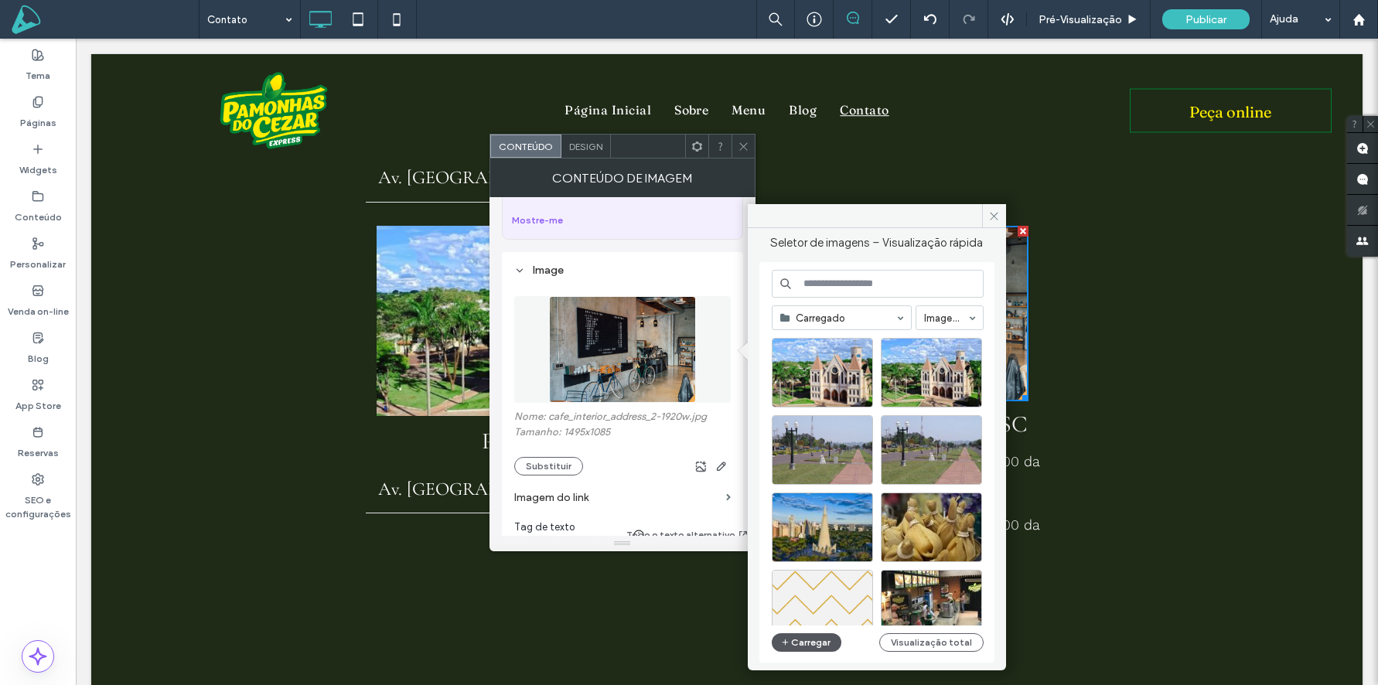
click at [814, 643] on button "Carregar" at bounding box center [807, 642] width 70 height 19
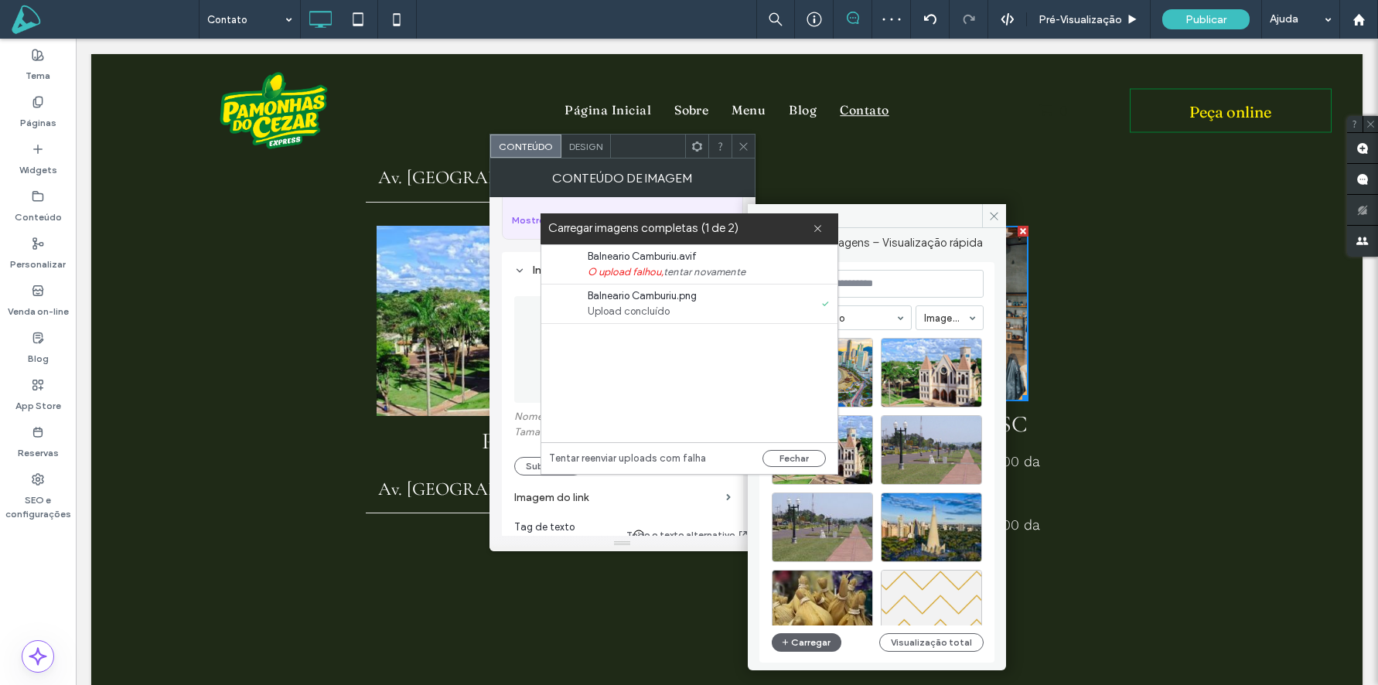
drag, startPoint x: 796, startPoint y: 459, endPoint x: 804, endPoint y: 449, distance: 13.8
click at [796, 459] on button "Fechar" at bounding box center [794, 458] width 63 height 17
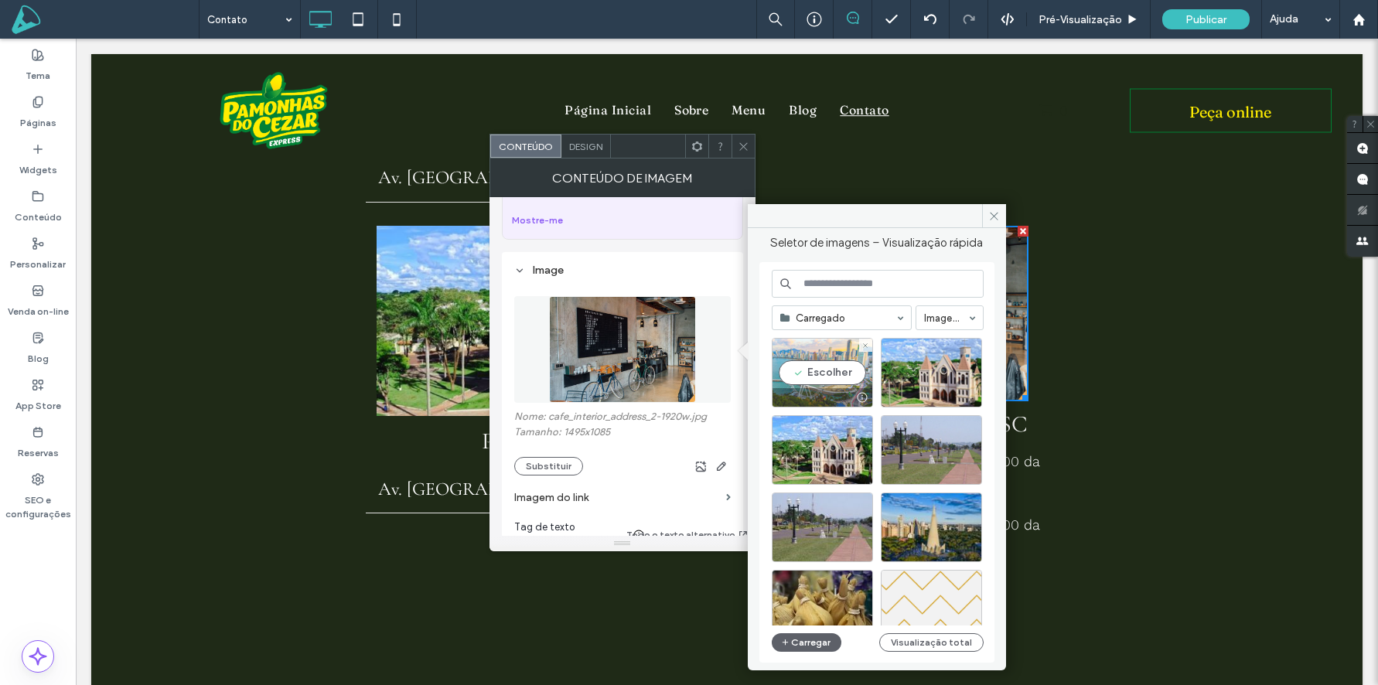
click at [818, 380] on div "Escolher" at bounding box center [822, 373] width 101 height 70
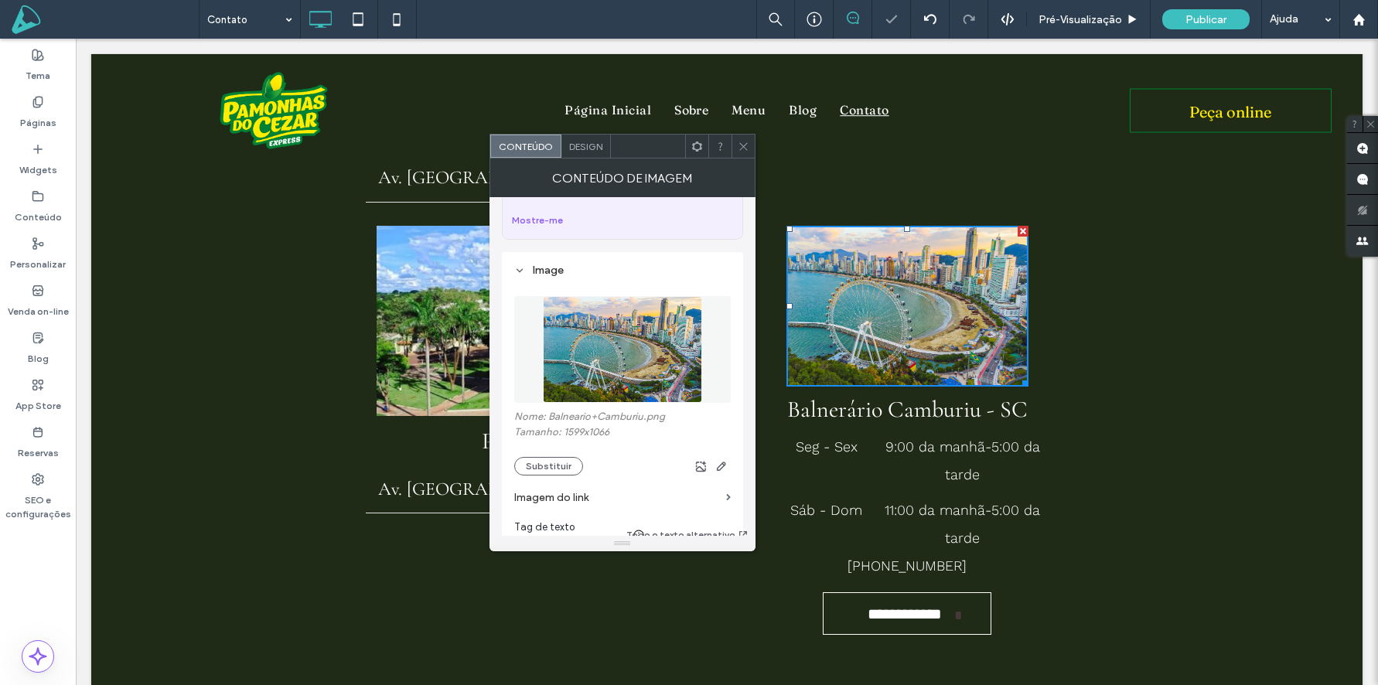
click at [744, 153] on span at bounding box center [744, 146] width 12 height 23
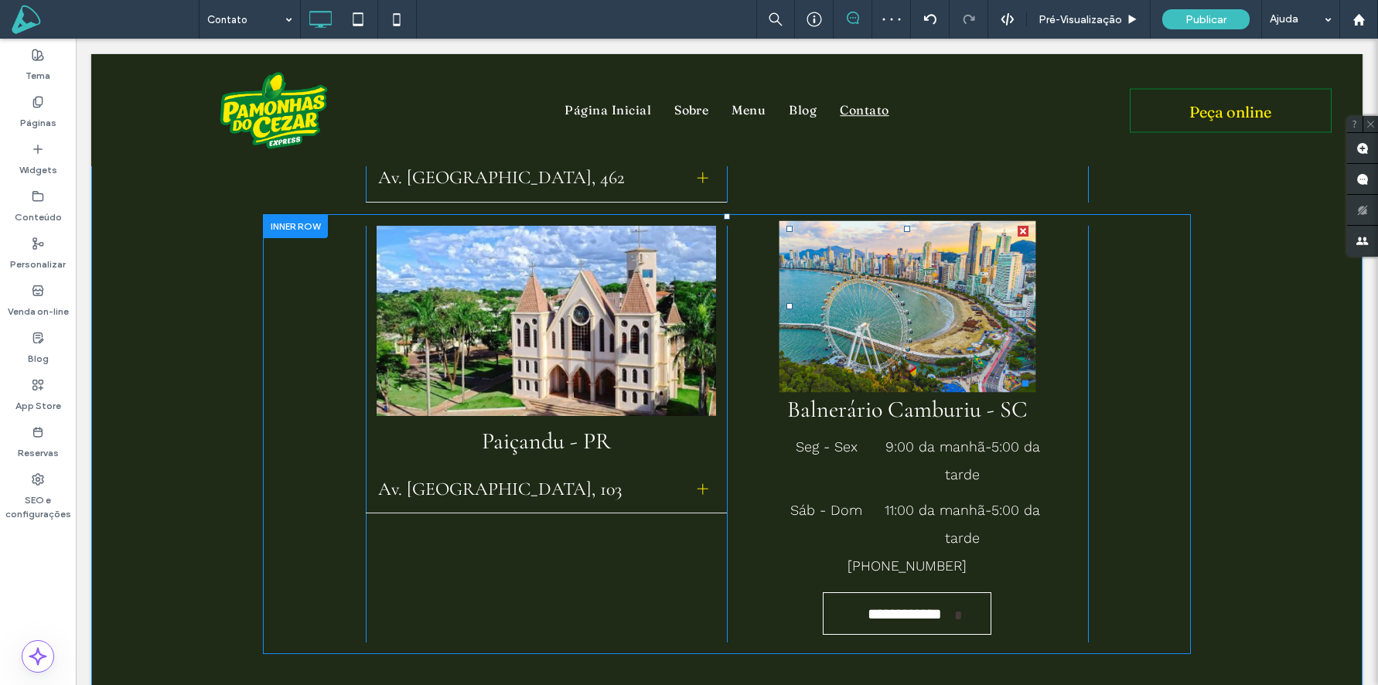
click at [943, 326] on img at bounding box center [907, 305] width 257 height 171
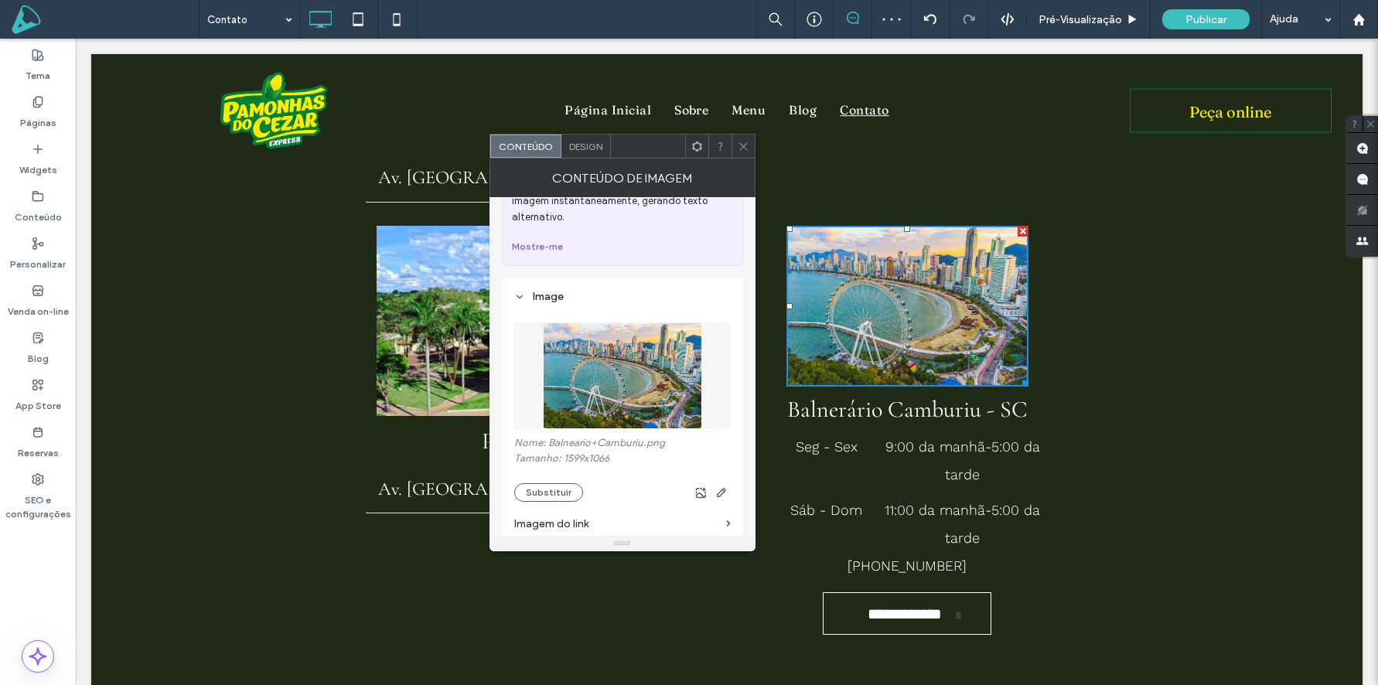
scroll to position [141, 0]
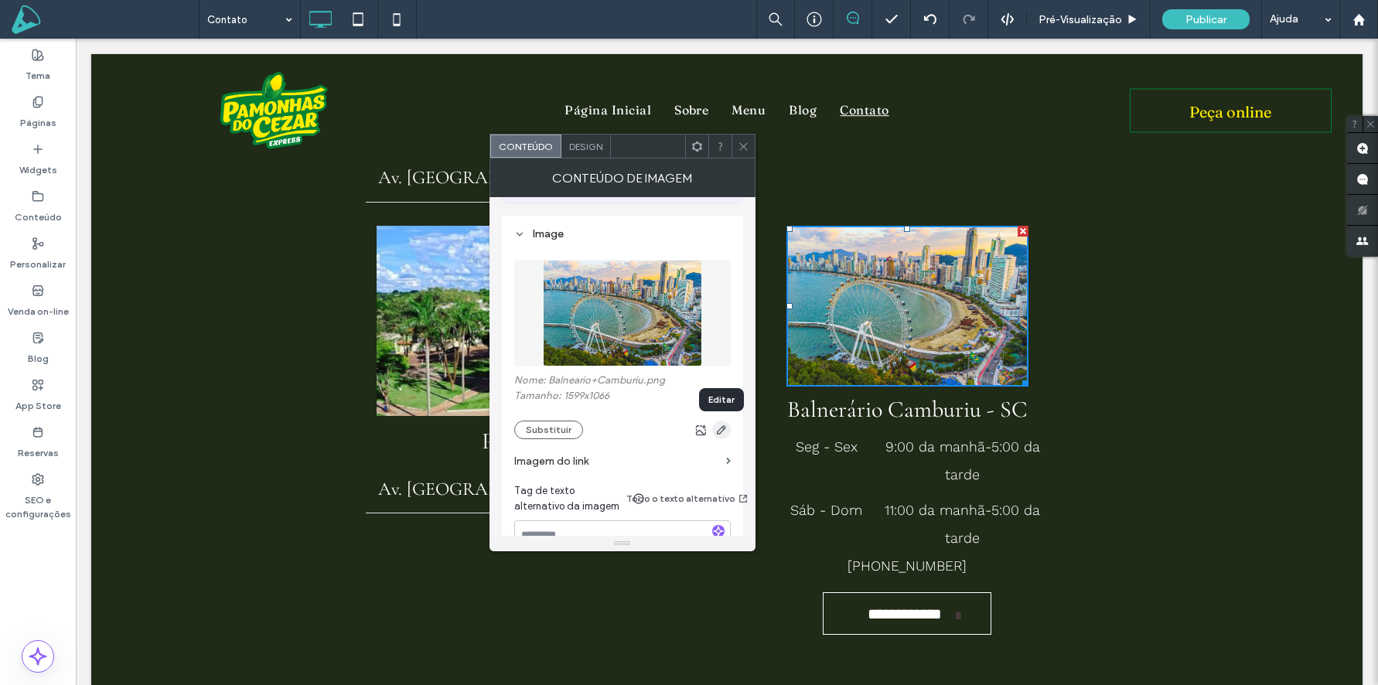
click at [722, 432] on use "button" at bounding box center [721, 429] width 9 height 9
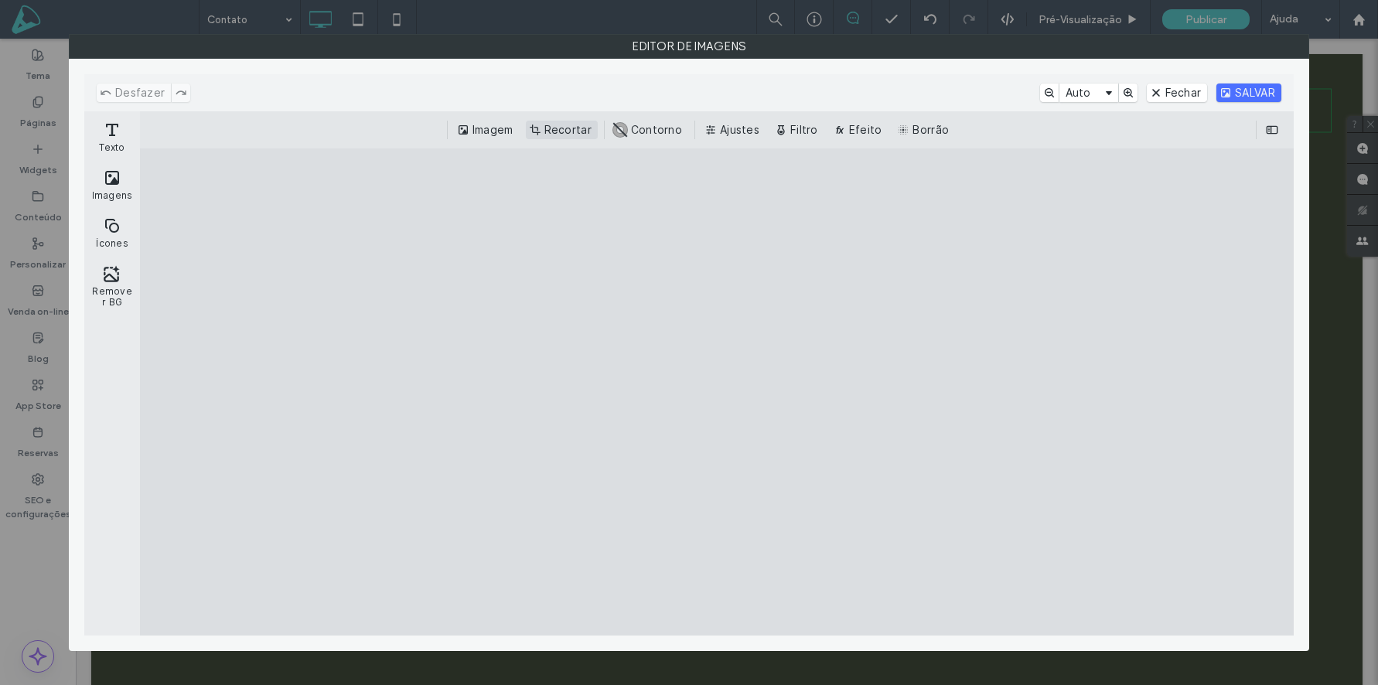
click at [569, 122] on button "Recortar" at bounding box center [562, 130] width 72 height 19
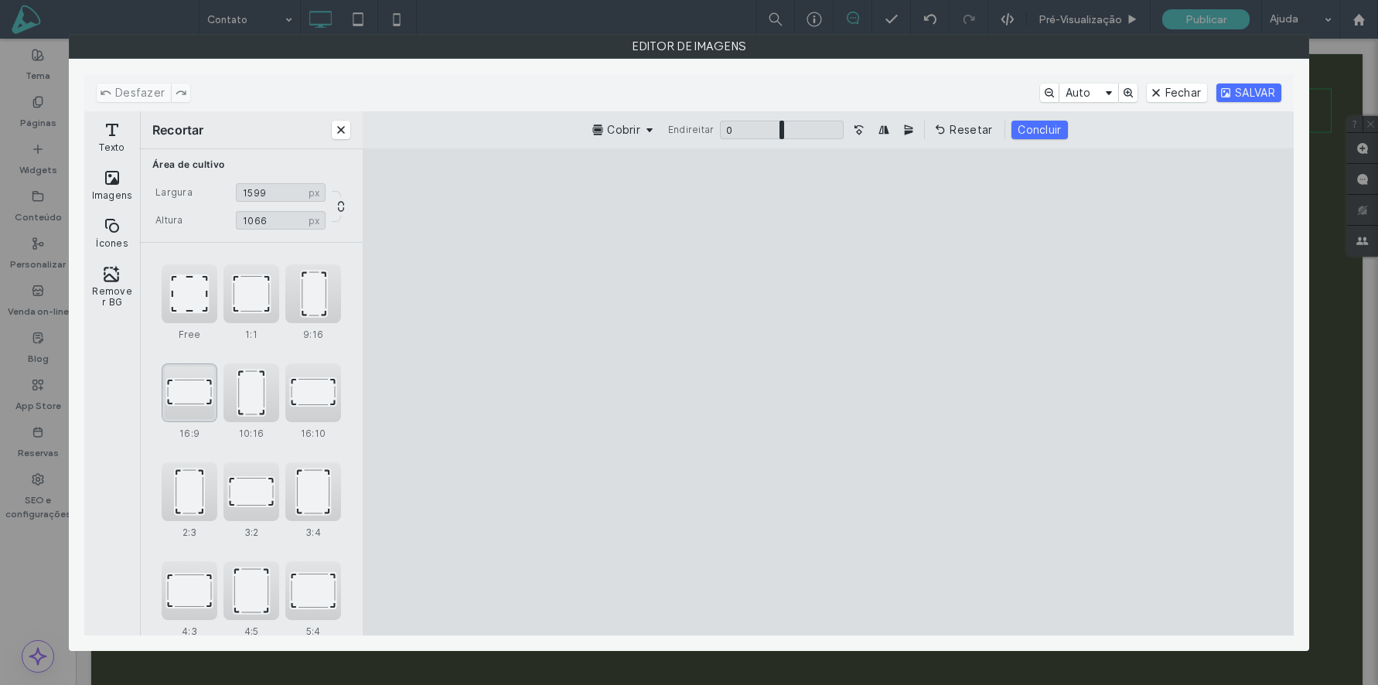
click at [184, 377] on div "16:9" at bounding box center [190, 393] width 56 height 59
type input "*******"
drag, startPoint x: 760, startPoint y: 326, endPoint x: 761, endPoint y: 294, distance: 32.5
click at [828, 392] on cesdk-canvas "Tela do editor" at bounding box center [828, 392] width 0 height 0
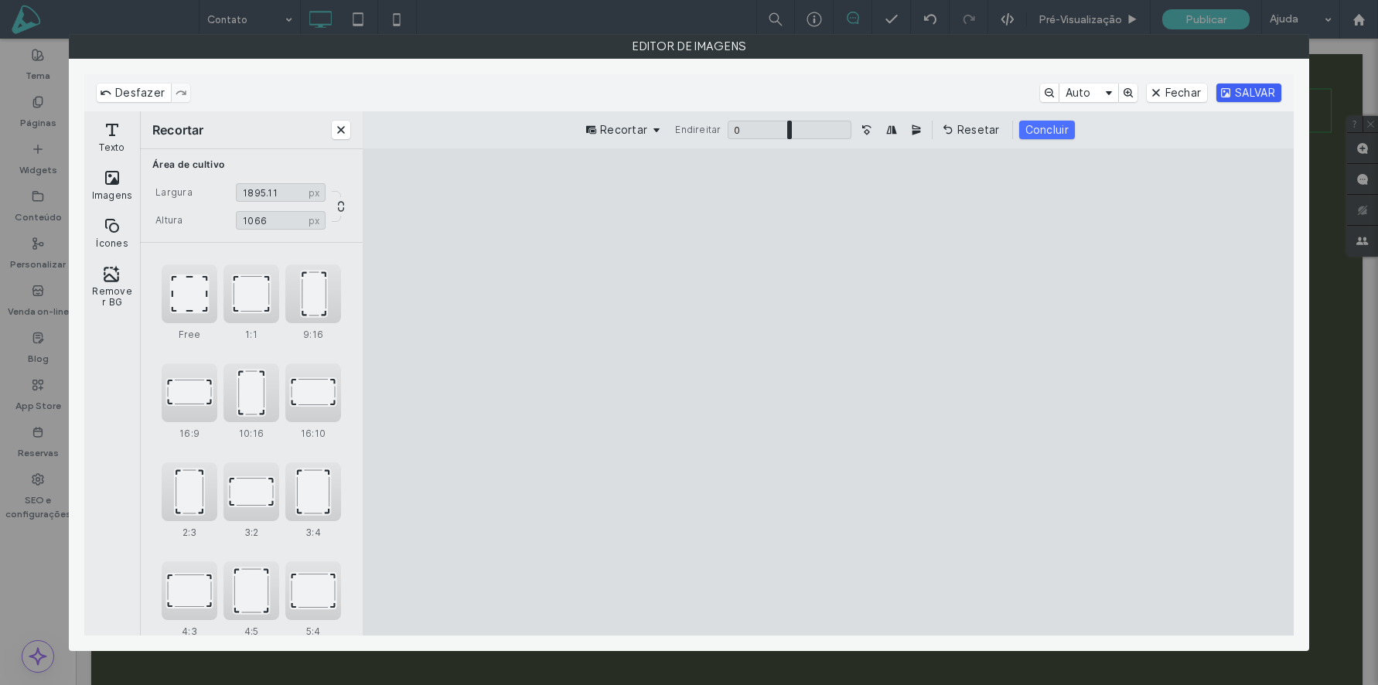
click at [1269, 90] on button "SALVAR" at bounding box center [1249, 93] width 65 height 19
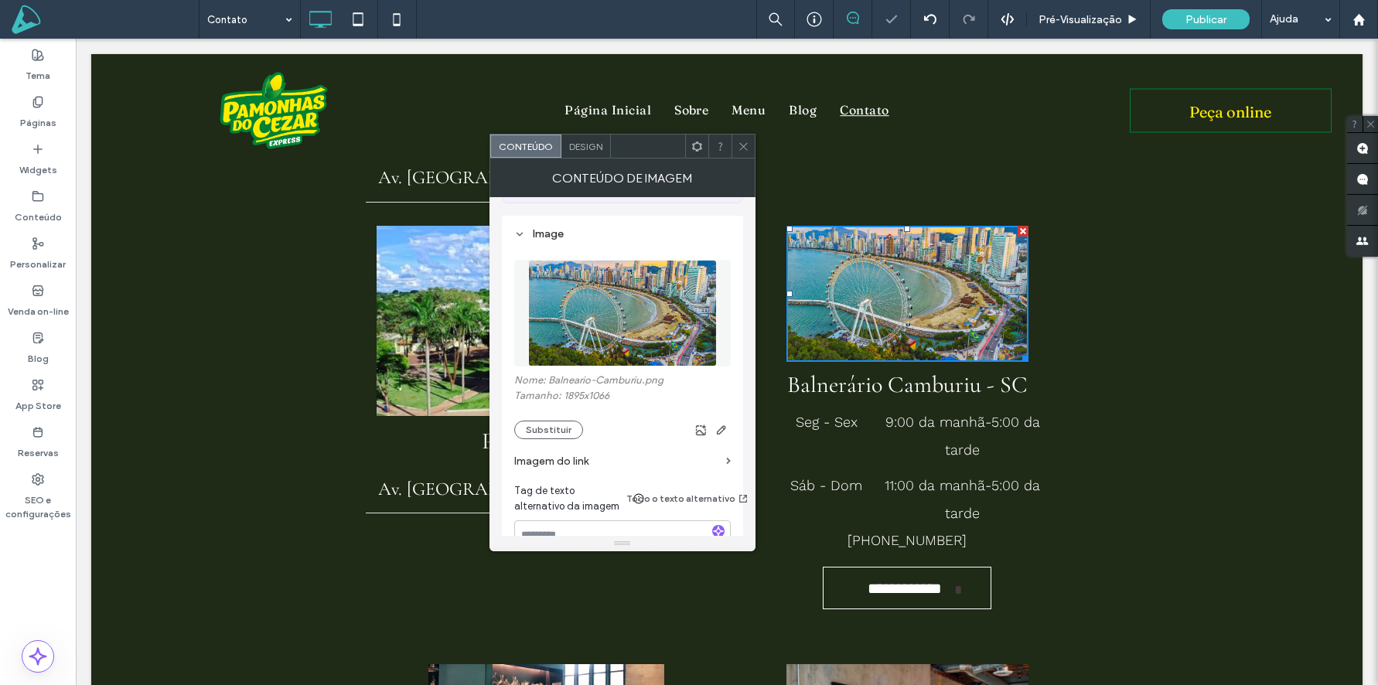
click at [743, 141] on icon at bounding box center [744, 147] width 12 height 12
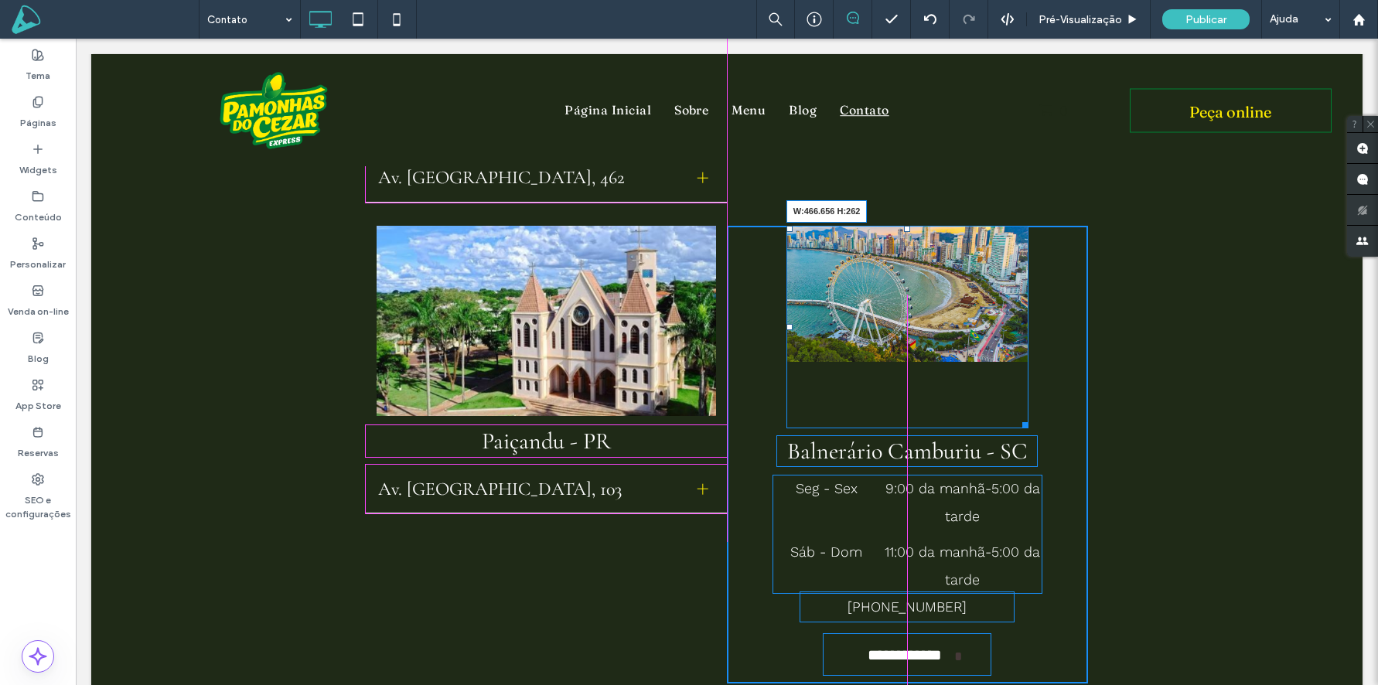
drag, startPoint x: 1025, startPoint y: 339, endPoint x: 1087, endPoint y: 384, distance: 77.1
click at [1087, 384] on div "**********" at bounding box center [727, 455] width 866 height 458
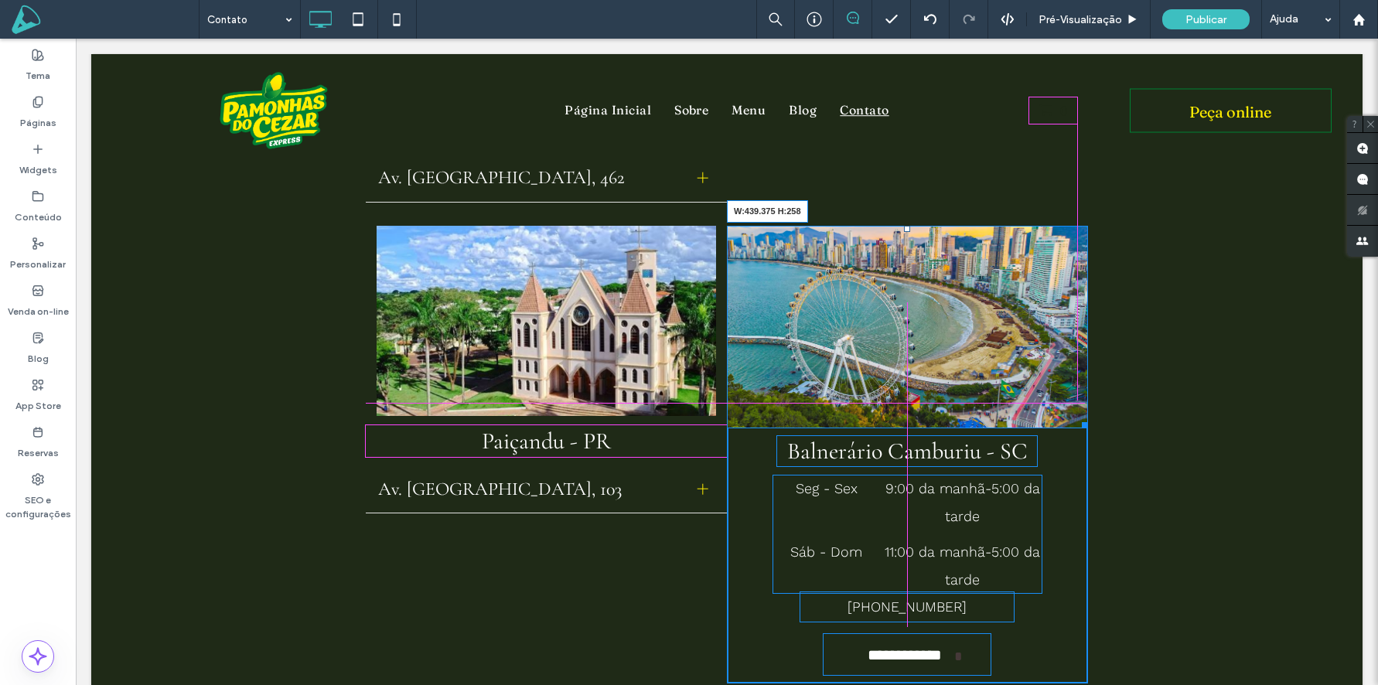
drag, startPoint x: 1082, startPoint y: 402, endPoint x: 1072, endPoint y: 396, distance: 11.8
click at [1077, 417] on div at bounding box center [1083, 423] width 12 height 12
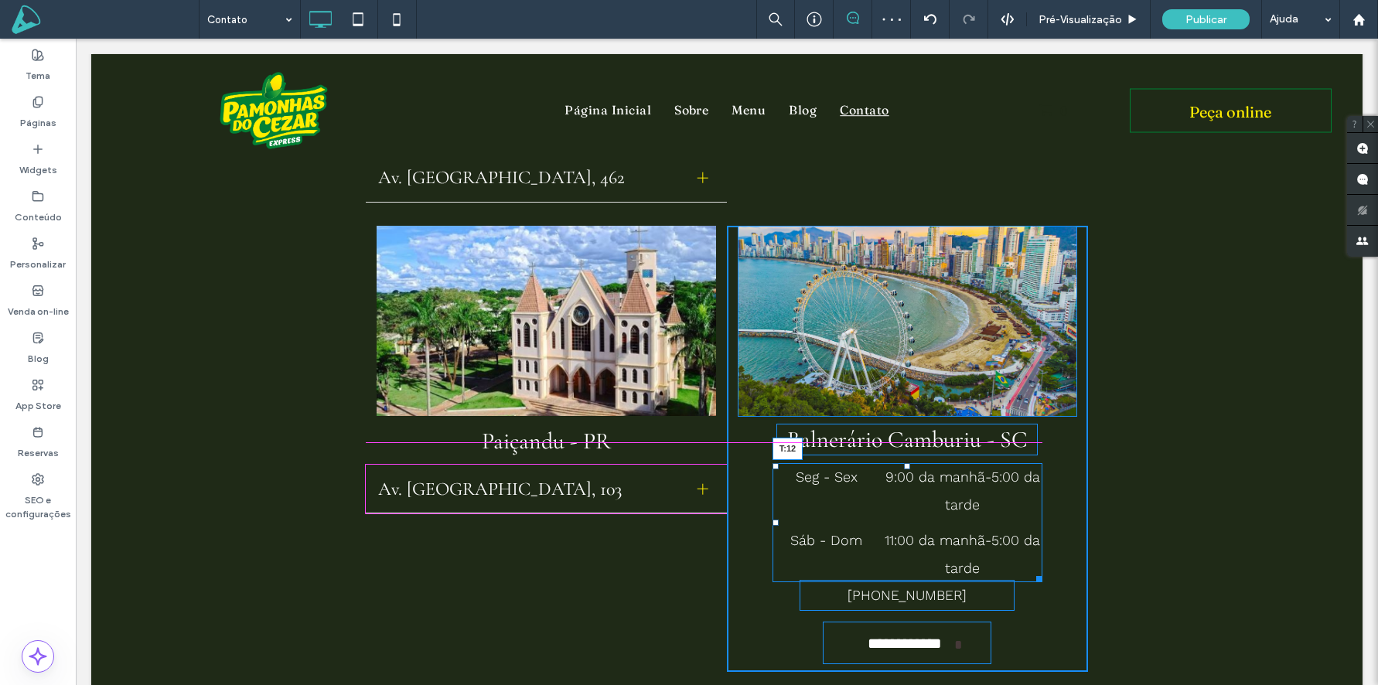
click at [906, 463] on div "Seg - Sex 9:00 da manhã - 5:00 da tarde Sáb - Dom 11:00 da manhã - 5:00 da tard…" at bounding box center [908, 522] width 270 height 119
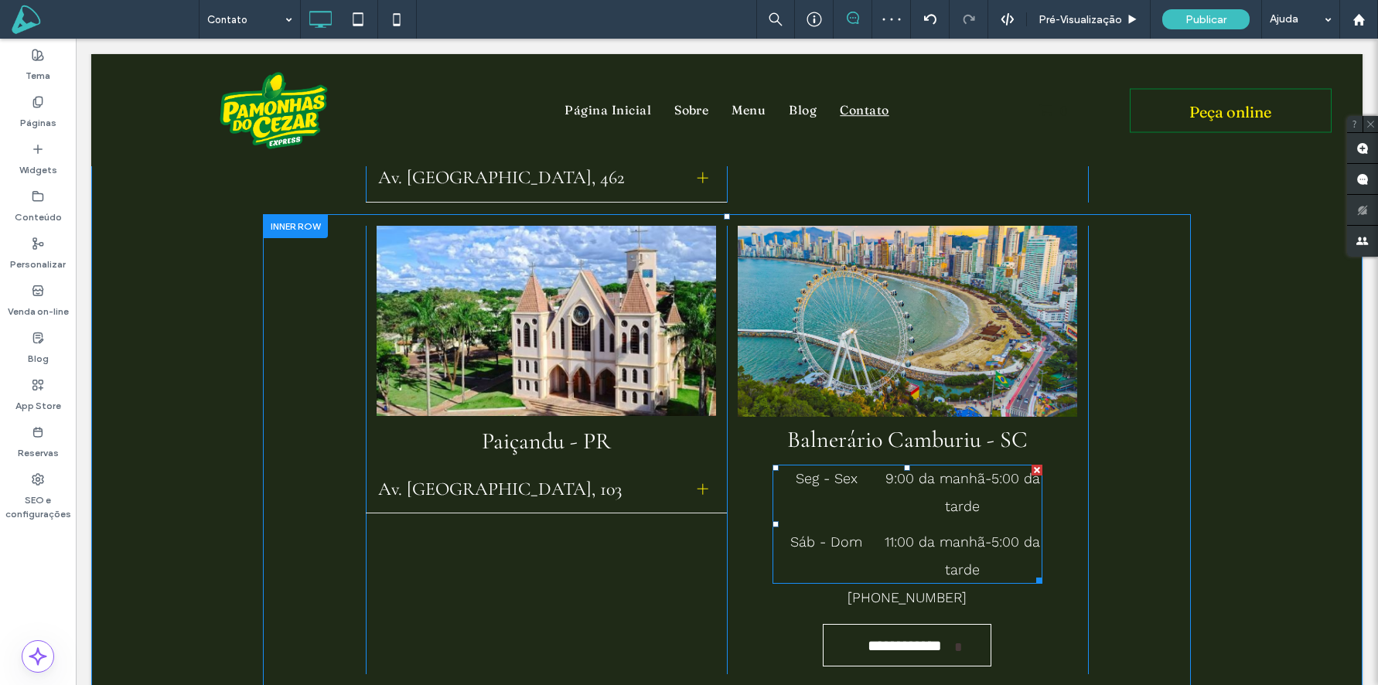
click at [1037, 465] on div at bounding box center [1037, 470] width 11 height 11
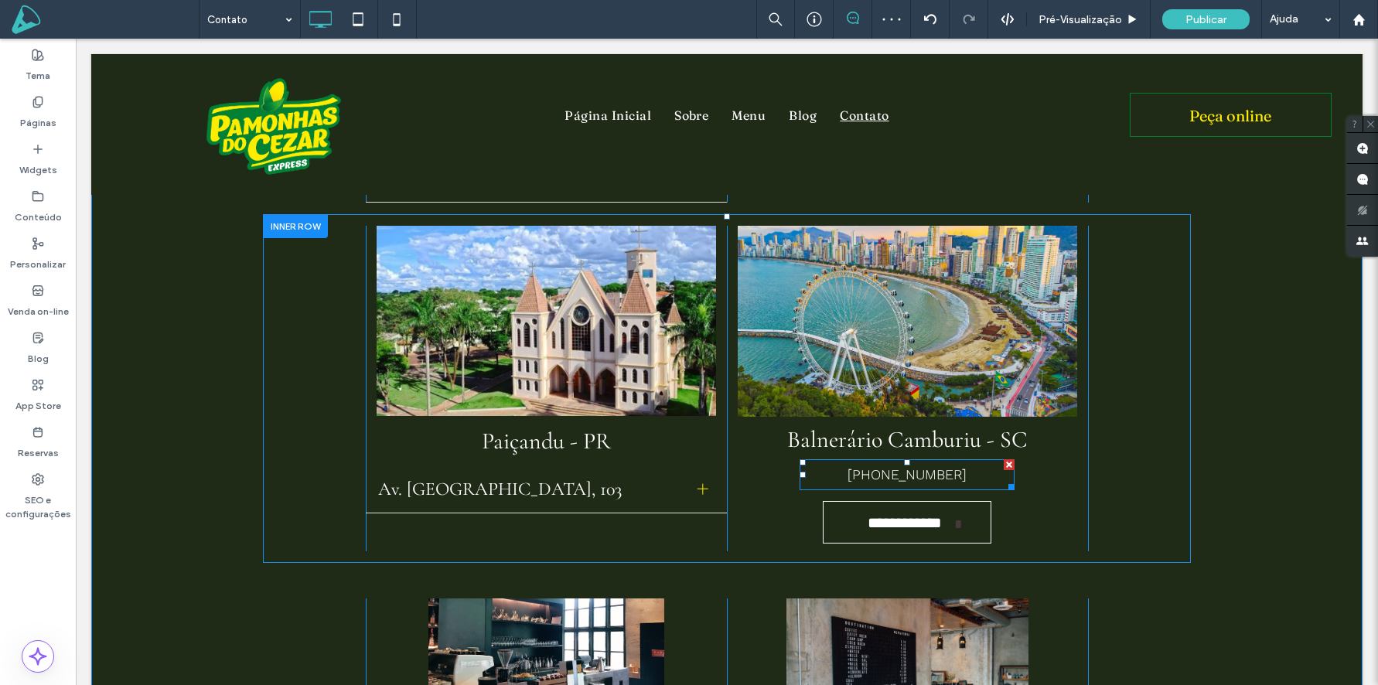
click at [1010, 459] on div at bounding box center [1009, 464] width 11 height 11
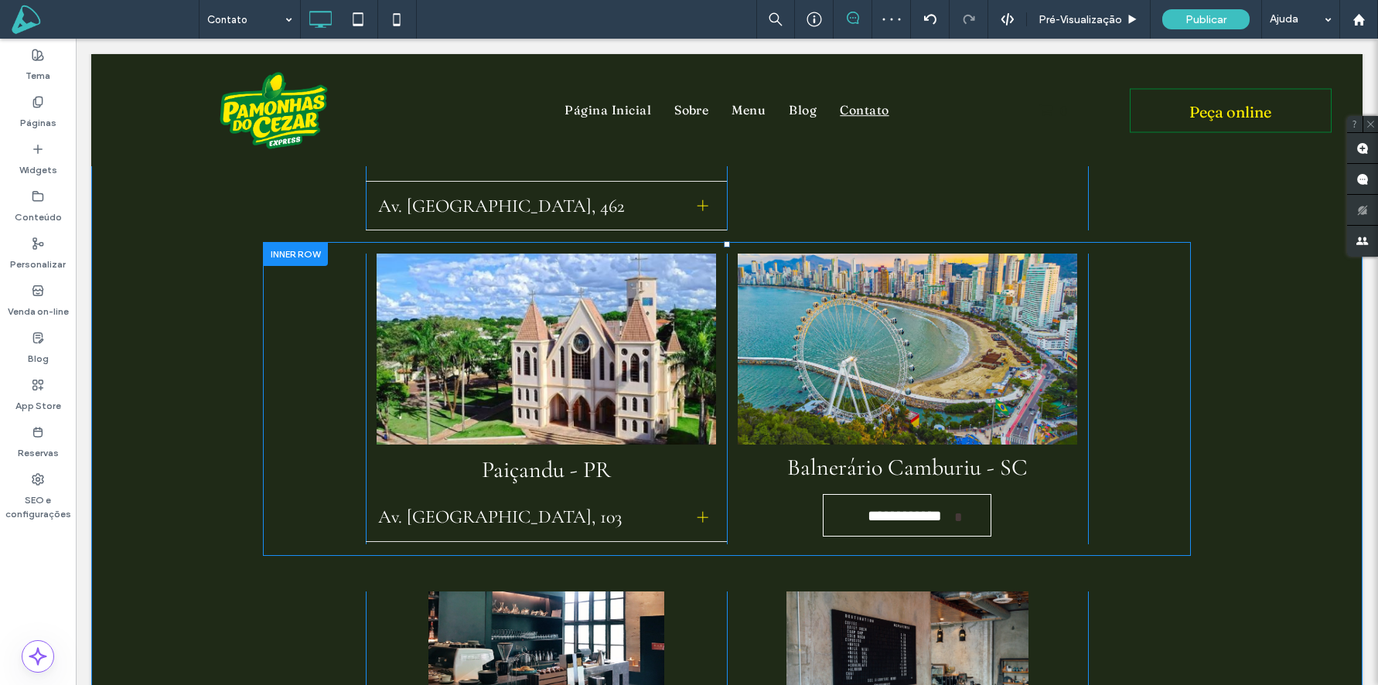
scroll to position [882, 0]
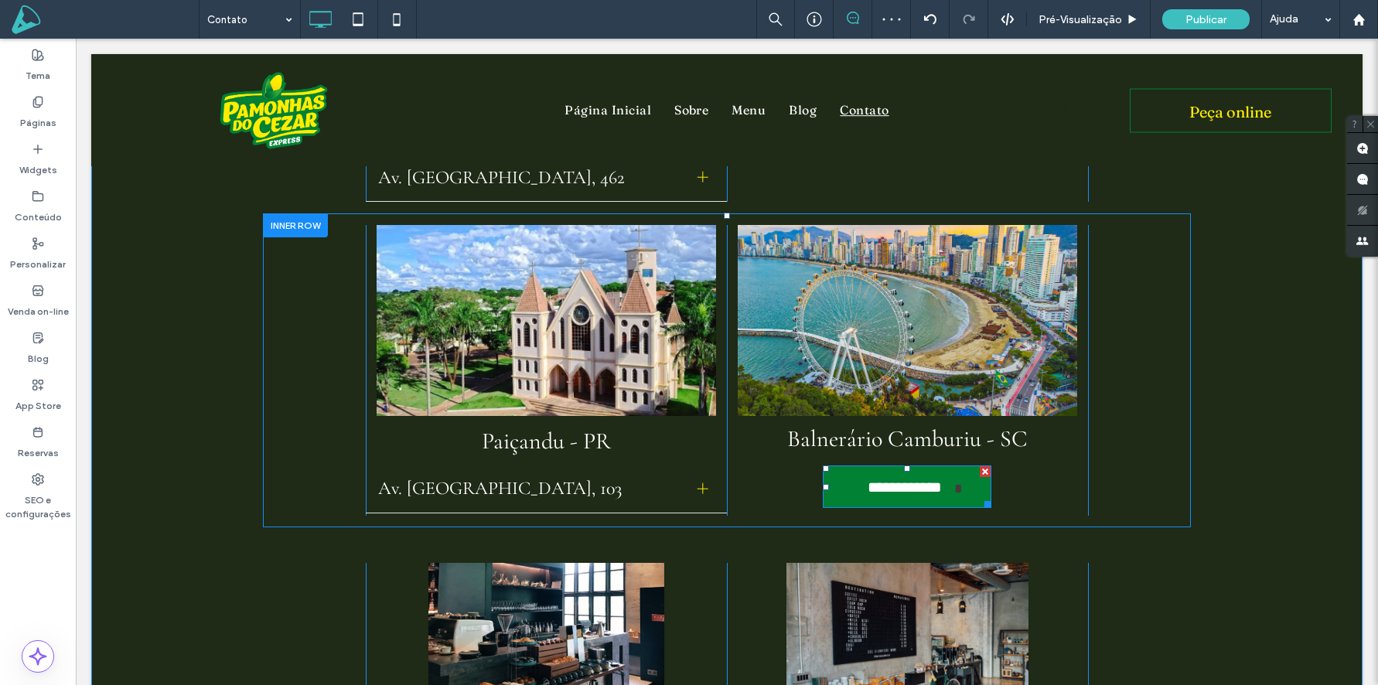
click at [983, 466] on div at bounding box center [985, 471] width 11 height 11
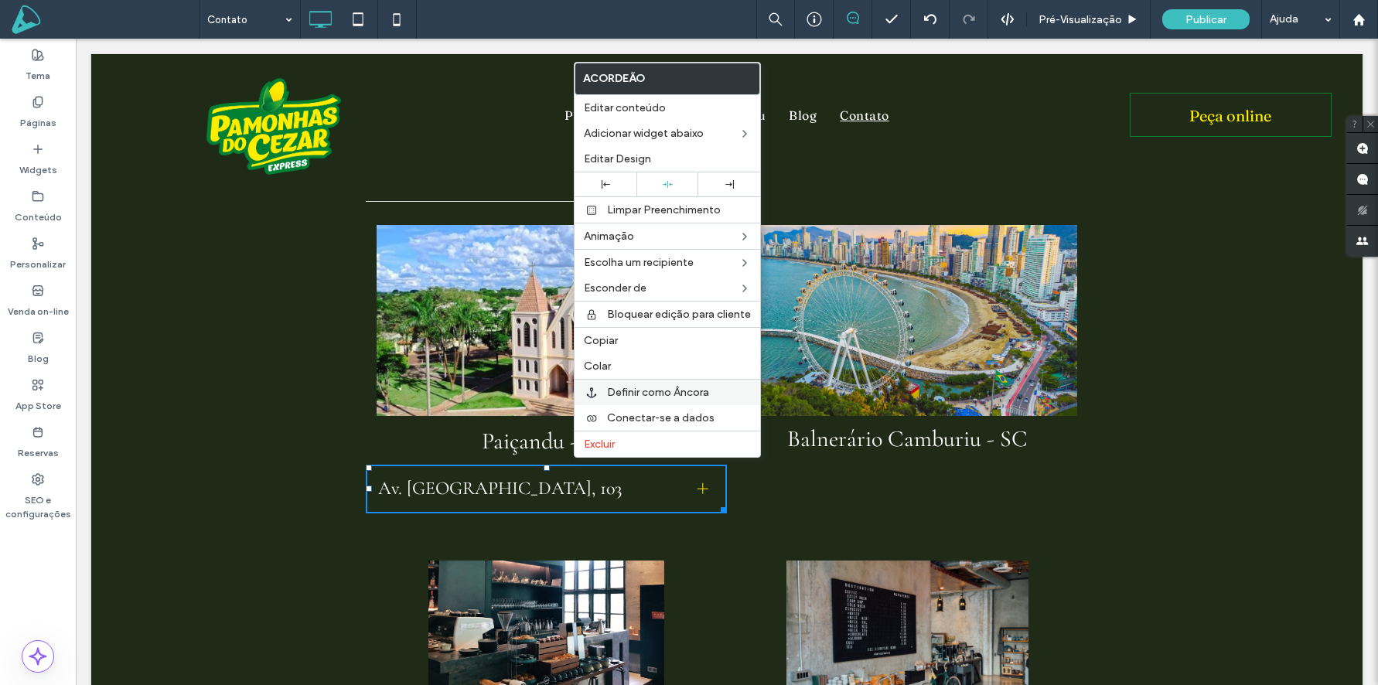
drag, startPoint x: 616, startPoint y: 343, endPoint x: 674, endPoint y: 400, distance: 80.9
click at [616, 343] on span "Copiar" at bounding box center [601, 340] width 34 height 13
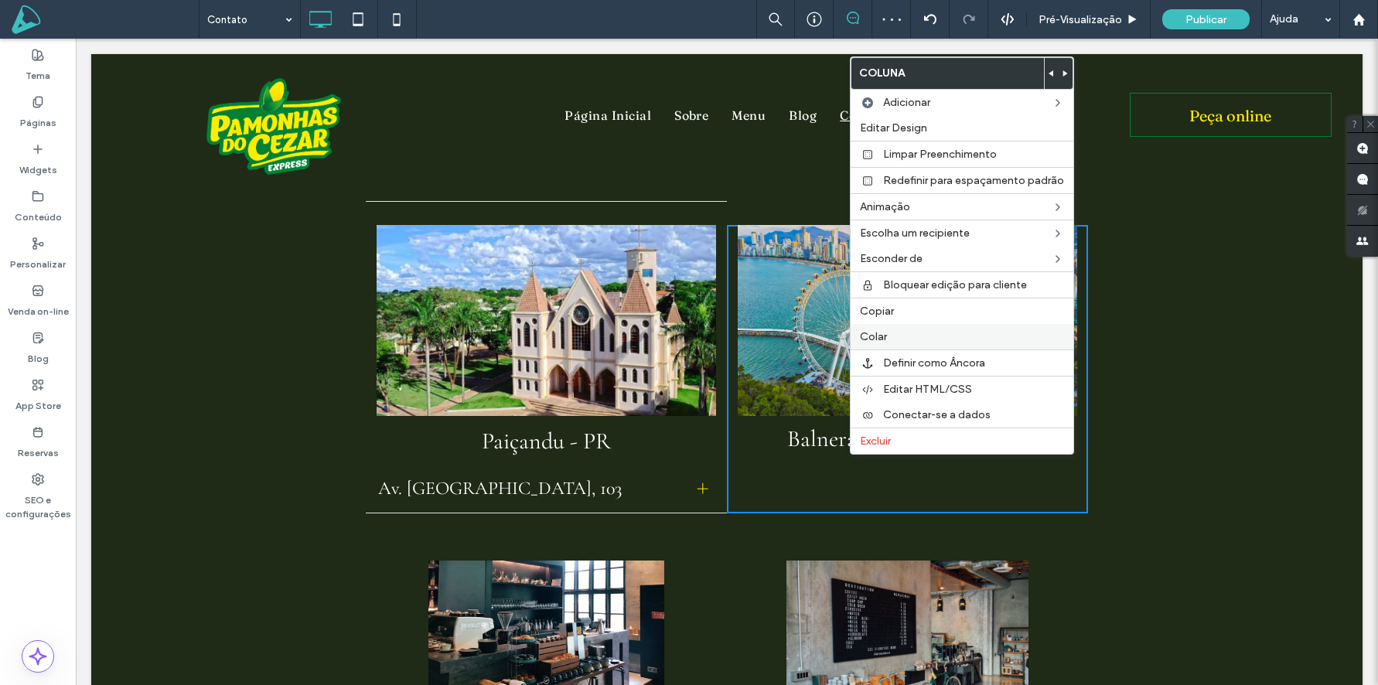
click at [902, 338] on label "Colar" at bounding box center [962, 336] width 204 height 13
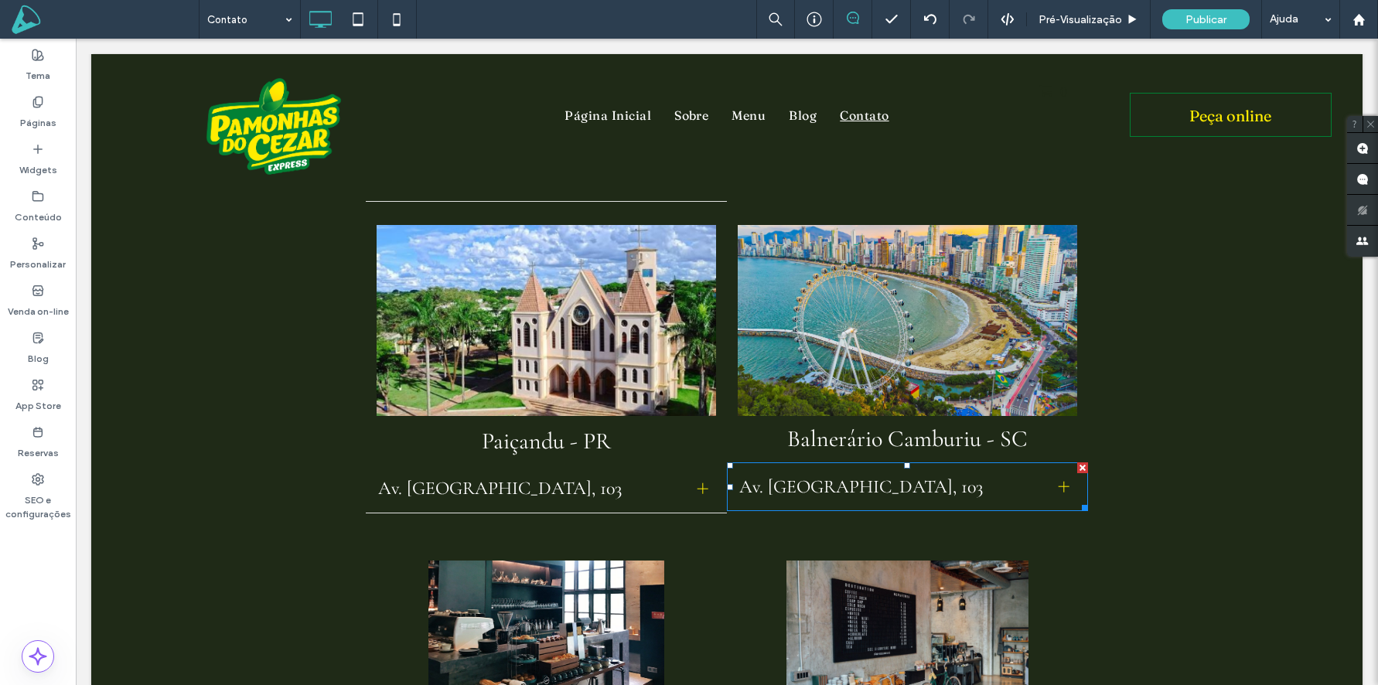
click at [836, 476] on span "Av. Santo Berloffa, 103" at bounding box center [892, 487] width 307 height 22
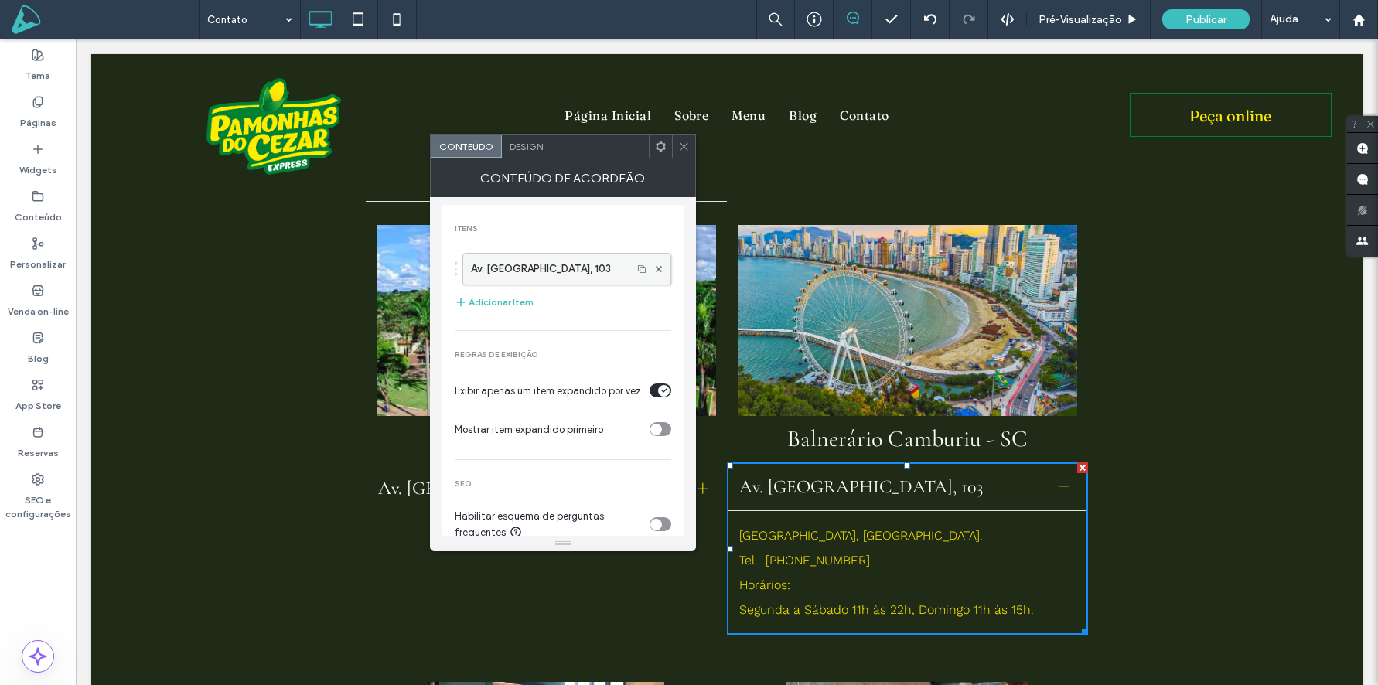
click at [550, 258] on label "Av. Santo Berloffa, 103" at bounding box center [547, 269] width 153 height 31
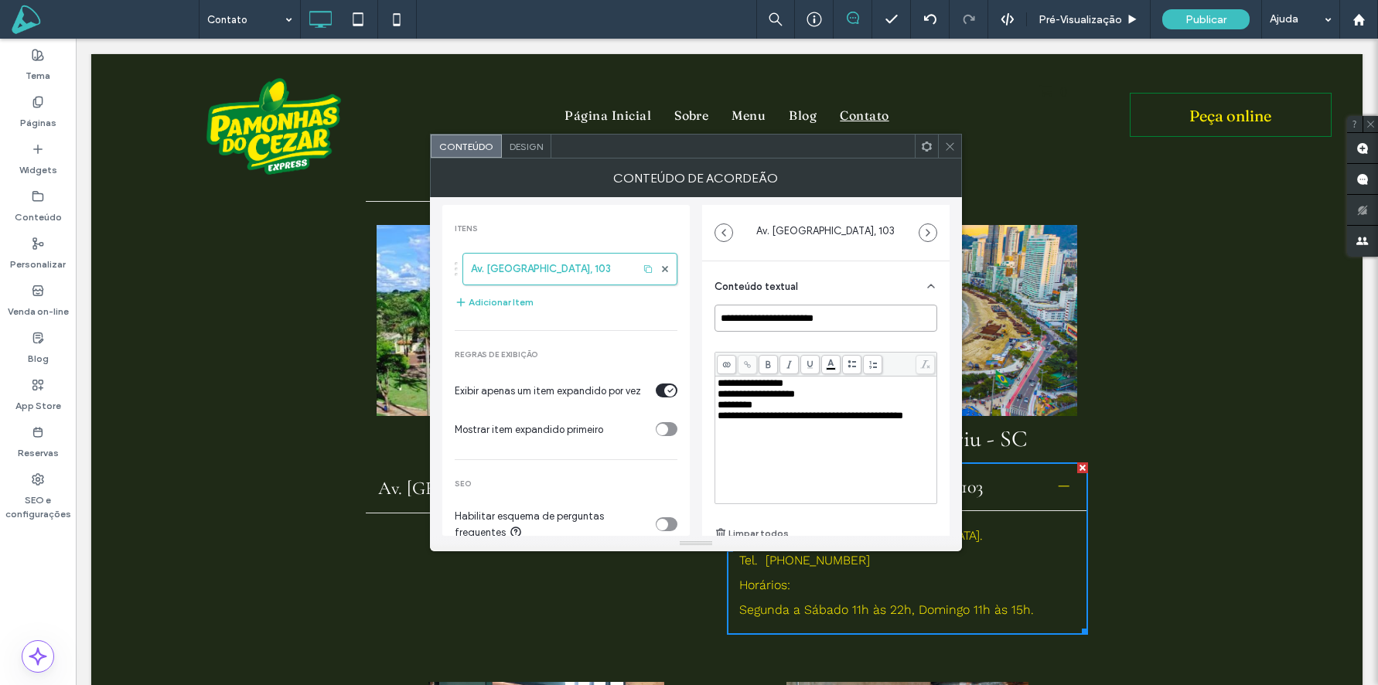
click at [838, 326] on input "**********" at bounding box center [826, 318] width 223 height 27
paste input "***"
type input "**********"
click at [813, 450] on div "**********" at bounding box center [826, 440] width 217 height 124
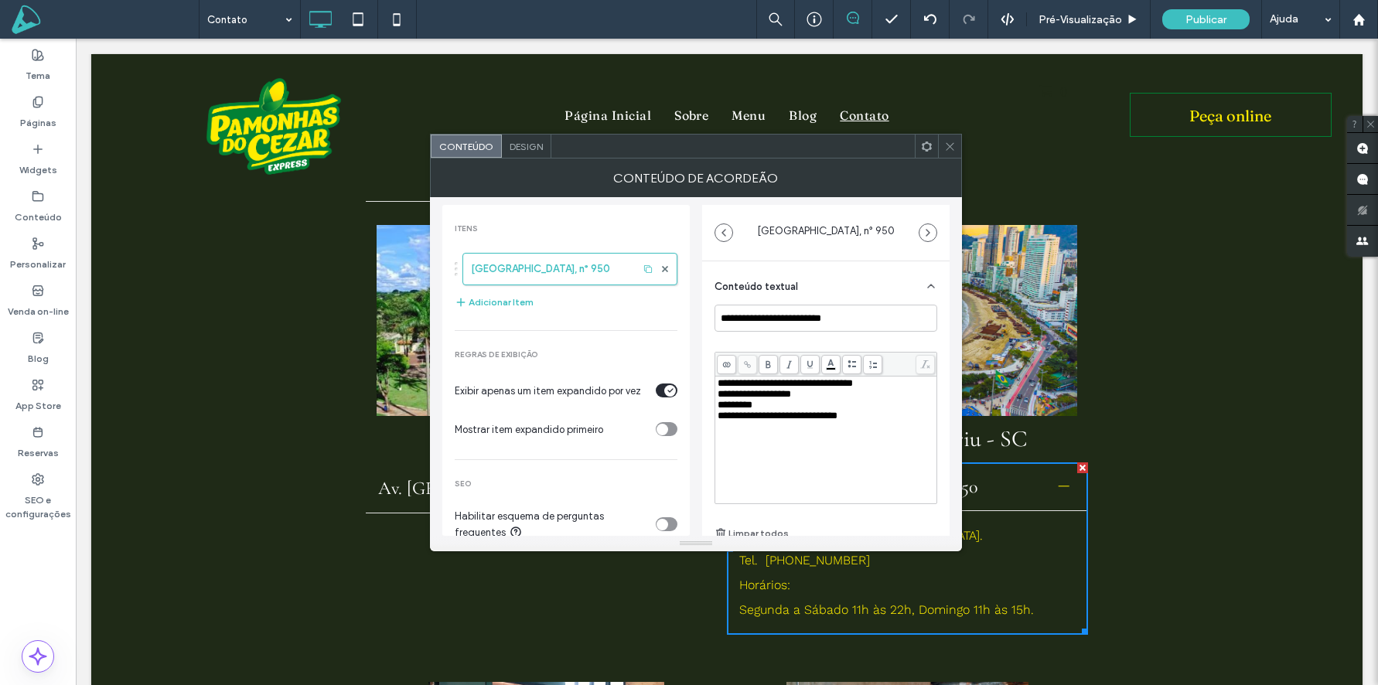
click at [823, 382] on span "**********" at bounding box center [785, 383] width 135 height 10
click at [954, 152] on span at bounding box center [950, 146] width 12 height 23
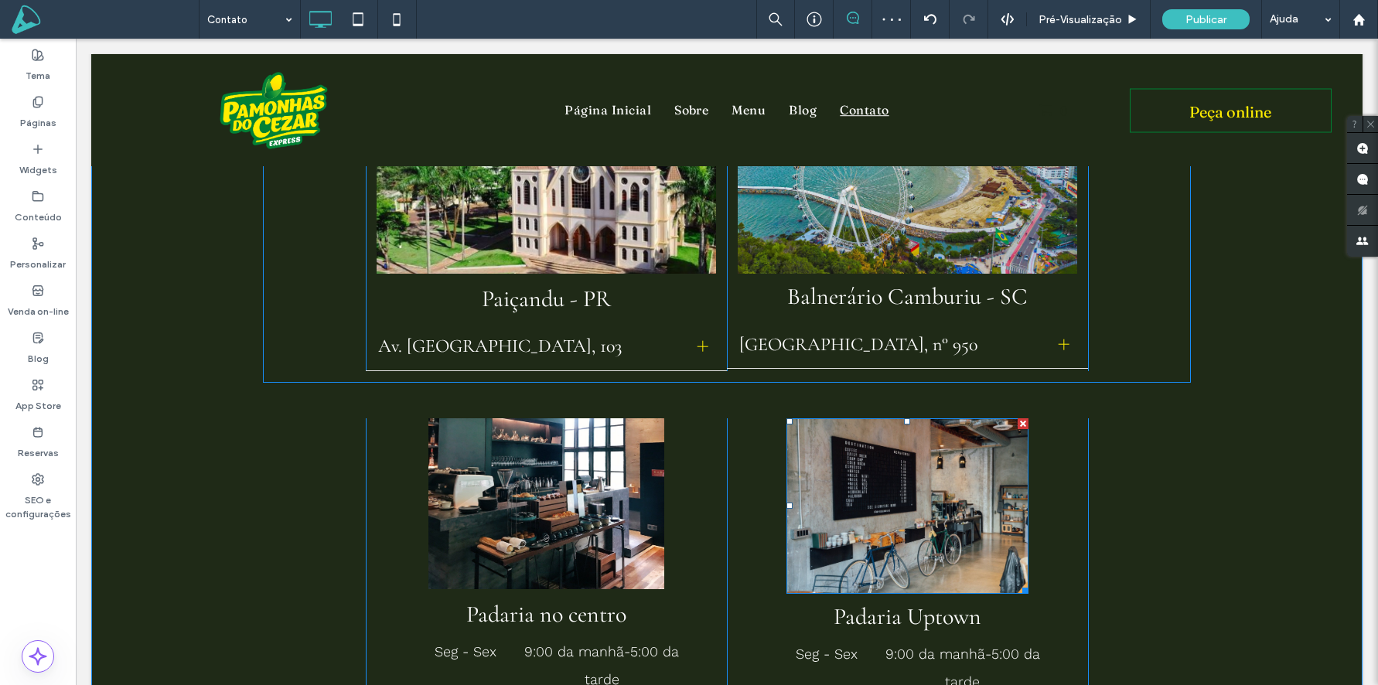
scroll to position [1049, 0]
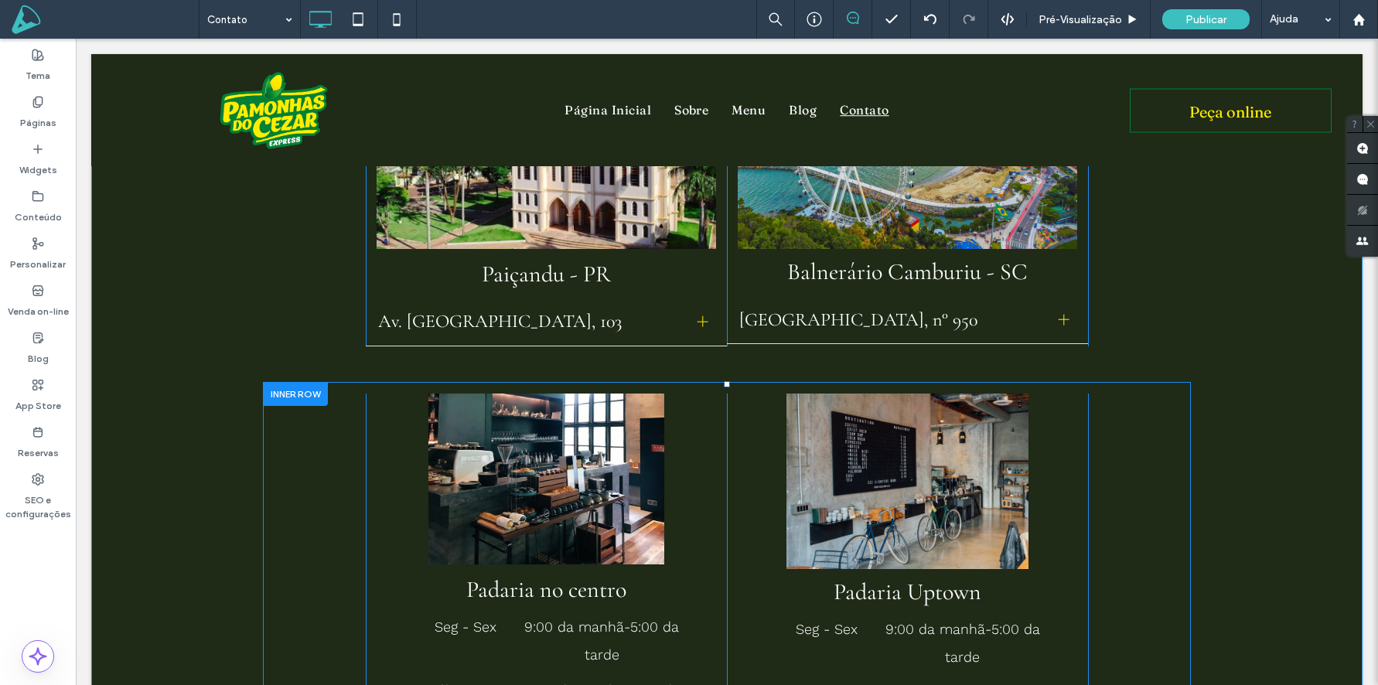
click at [299, 382] on div at bounding box center [295, 394] width 65 height 24
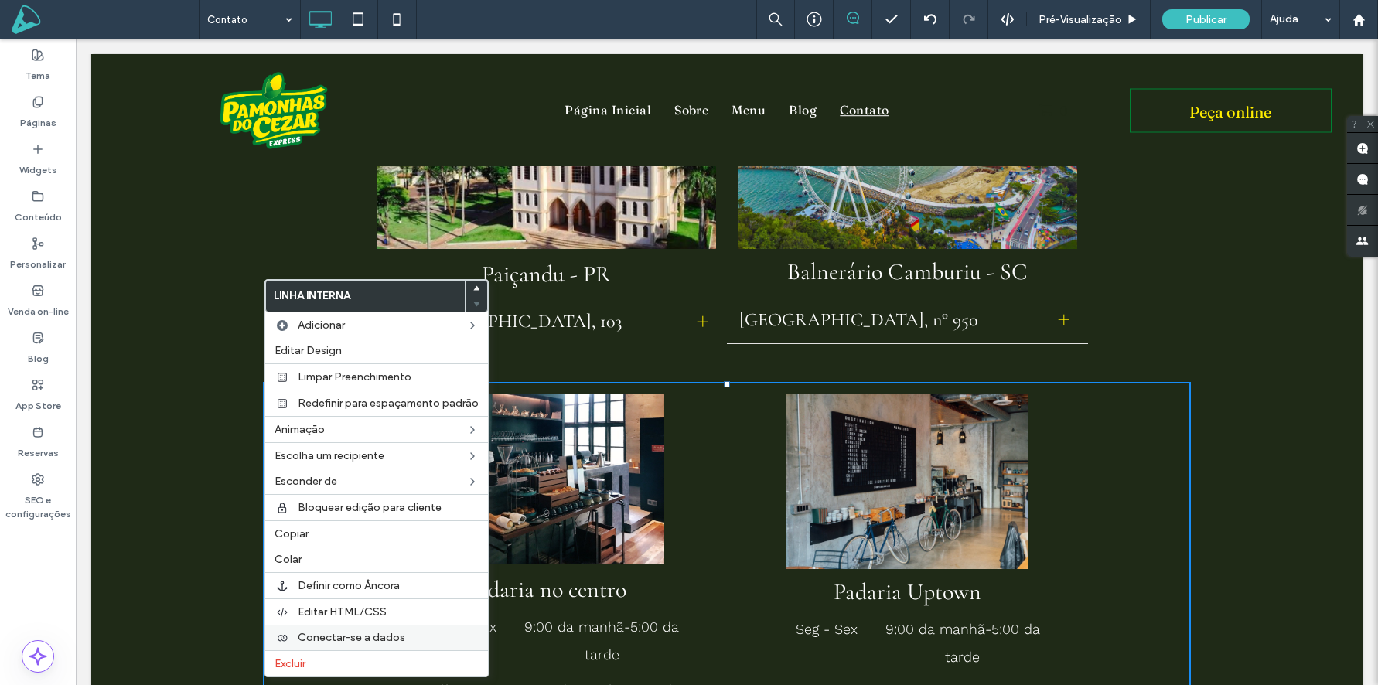
click at [309, 661] on label "Excluir" at bounding box center [377, 663] width 204 height 13
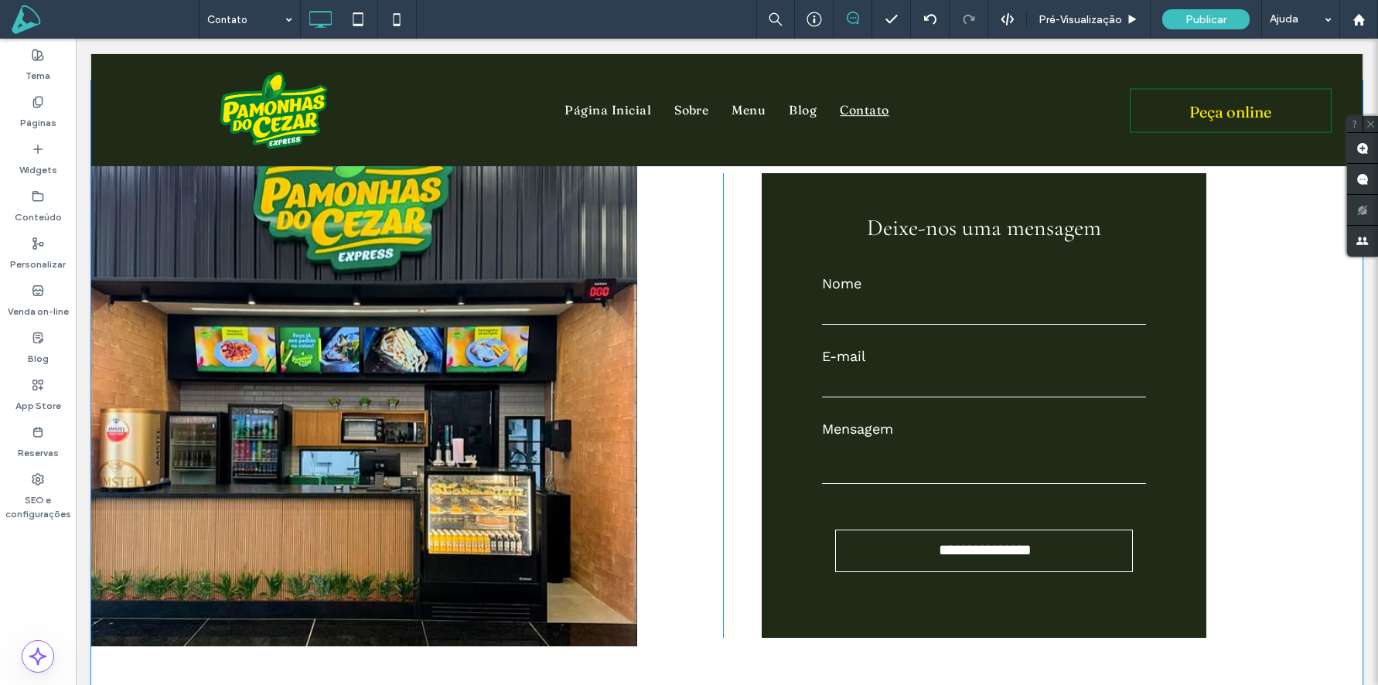
scroll to position [1906, 0]
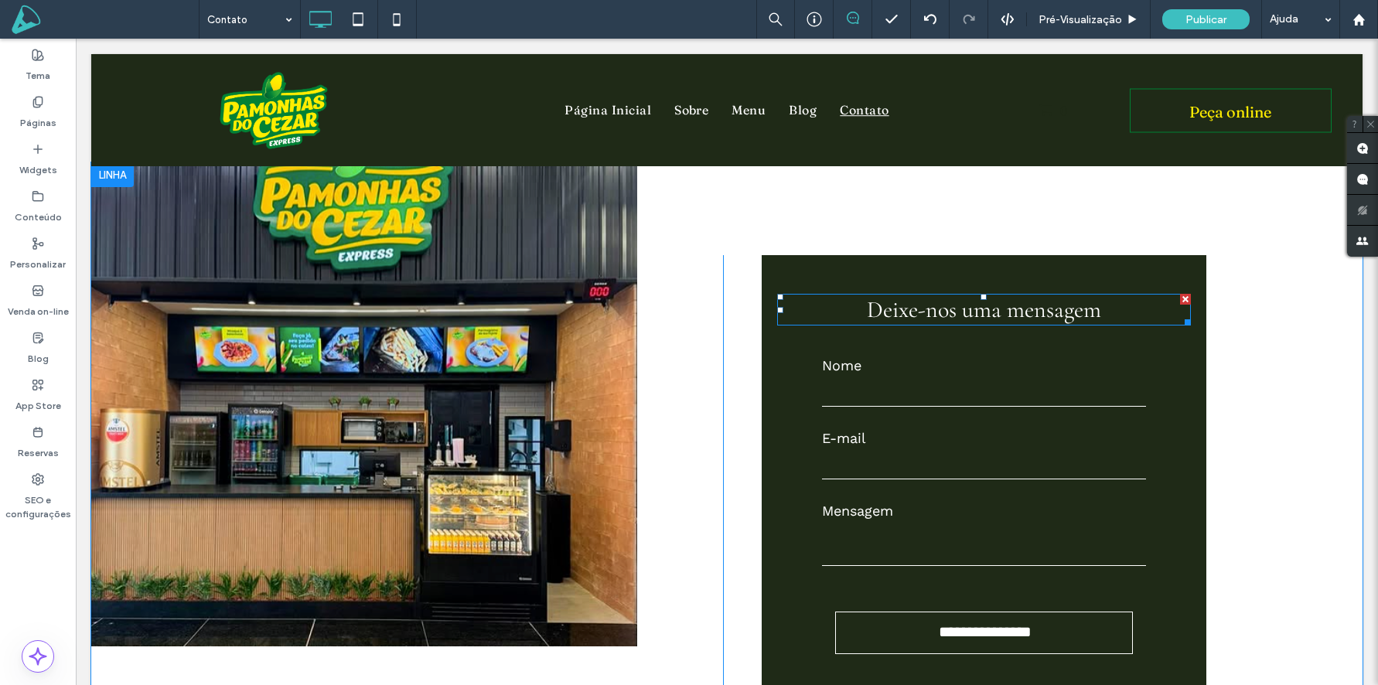
click at [984, 295] on span "Deixe-nos uma mensagem" at bounding box center [984, 309] width 234 height 29
click at [1011, 295] on h3 "Tr" at bounding box center [984, 309] width 414 height 29
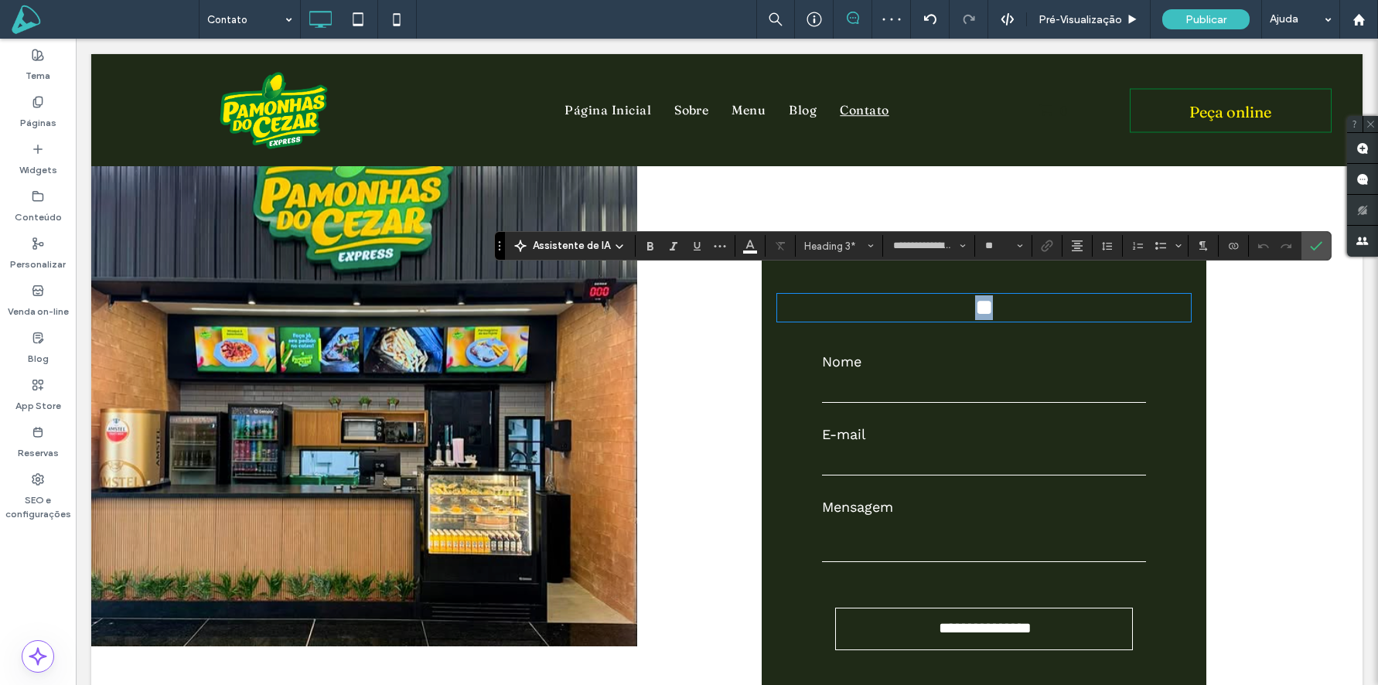
click at [1011, 295] on h3 "**" at bounding box center [984, 307] width 414 height 25
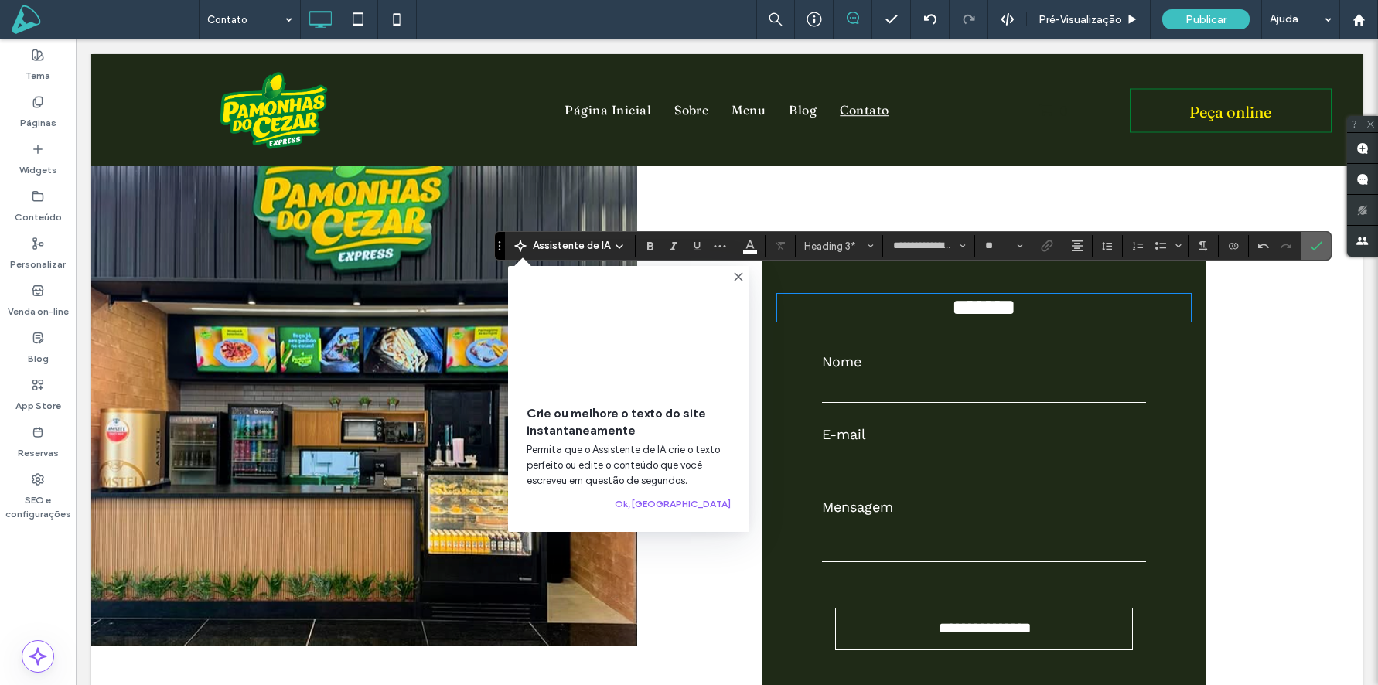
click at [1322, 243] on label "Confirmar" at bounding box center [1316, 246] width 23 height 28
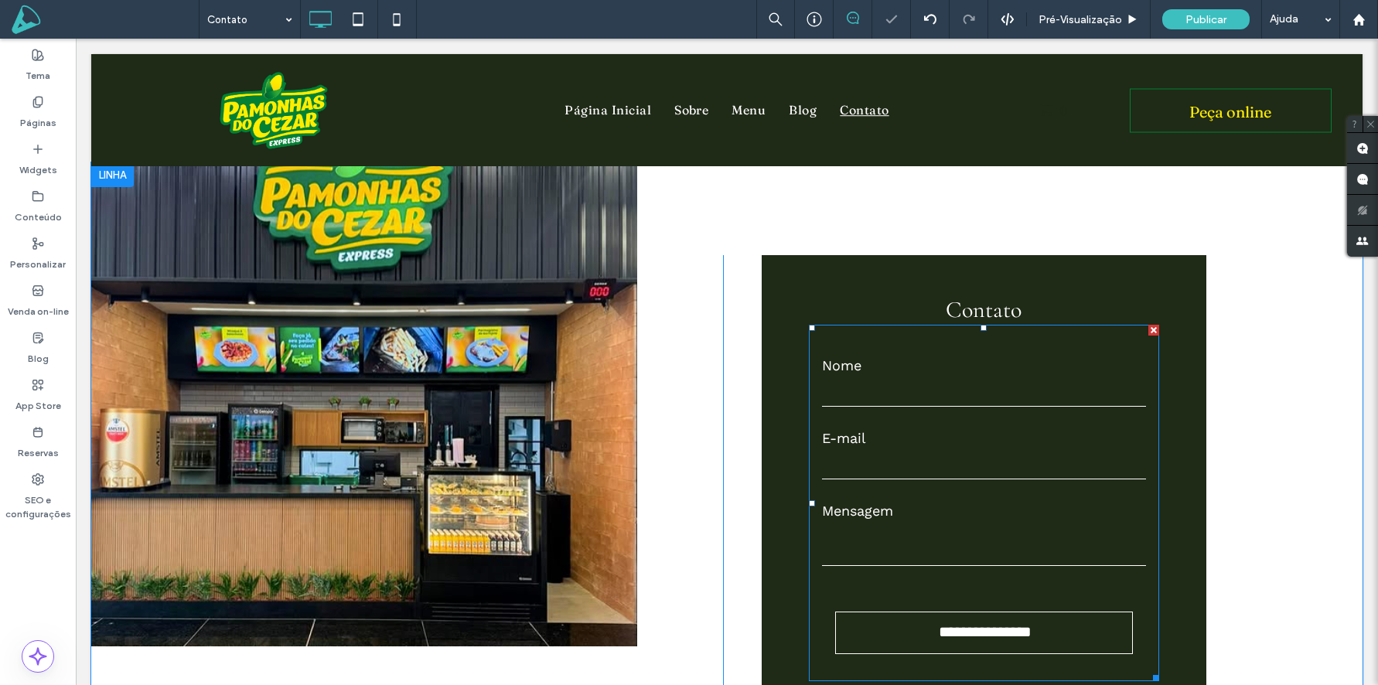
click at [944, 497] on label "Mensagem" at bounding box center [984, 511] width 324 height 28
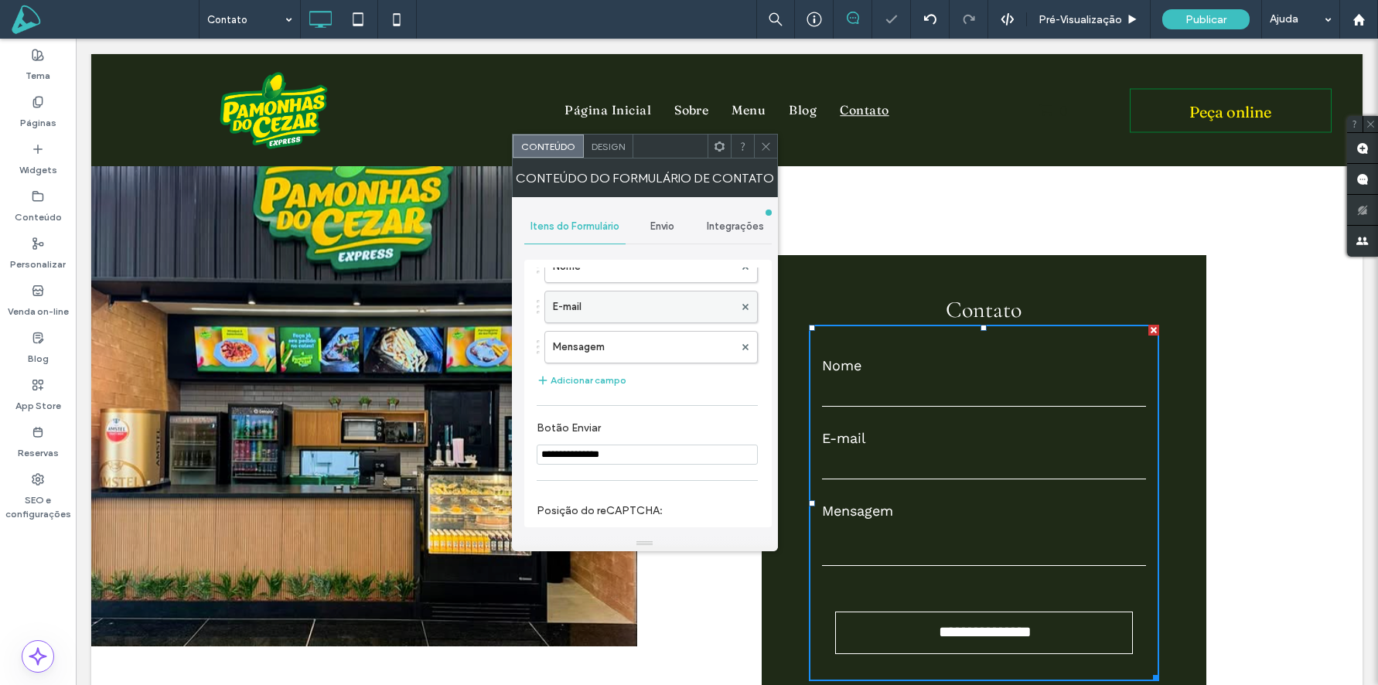
scroll to position [107, 0]
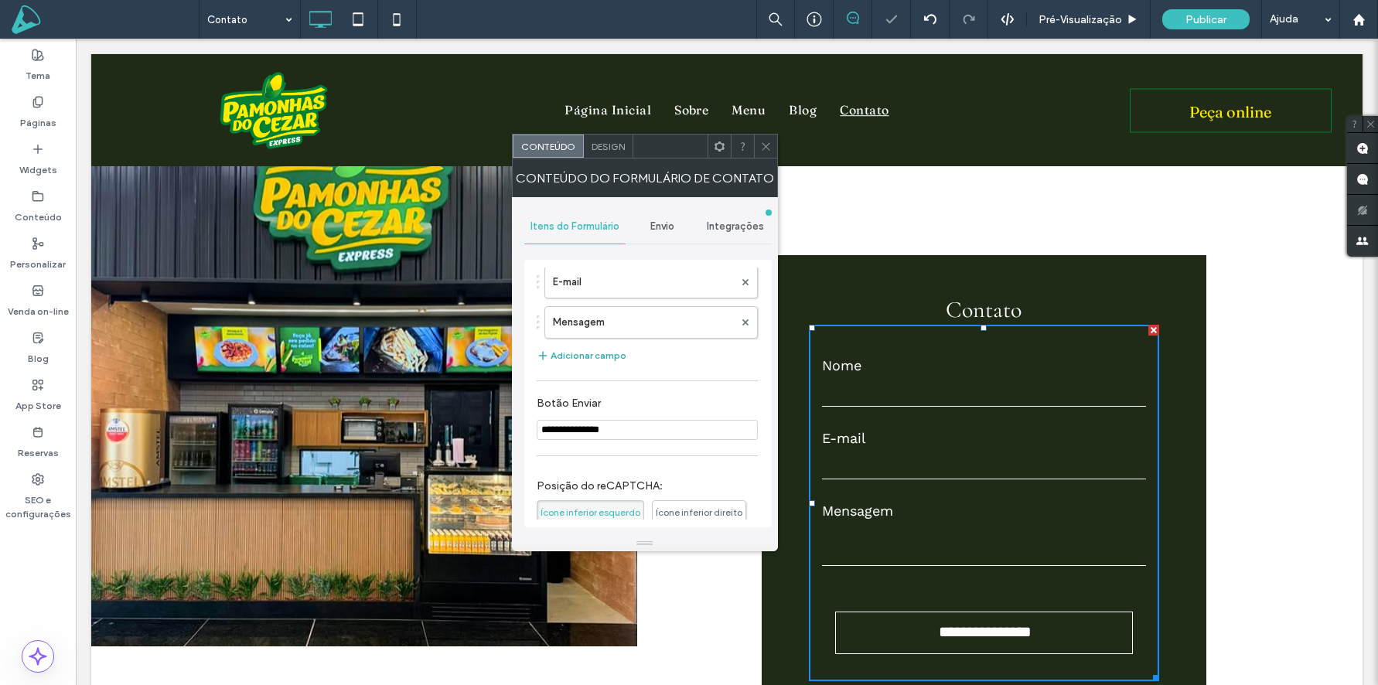
click at [593, 359] on button "Adicionar campo" at bounding box center [582, 355] width 90 height 19
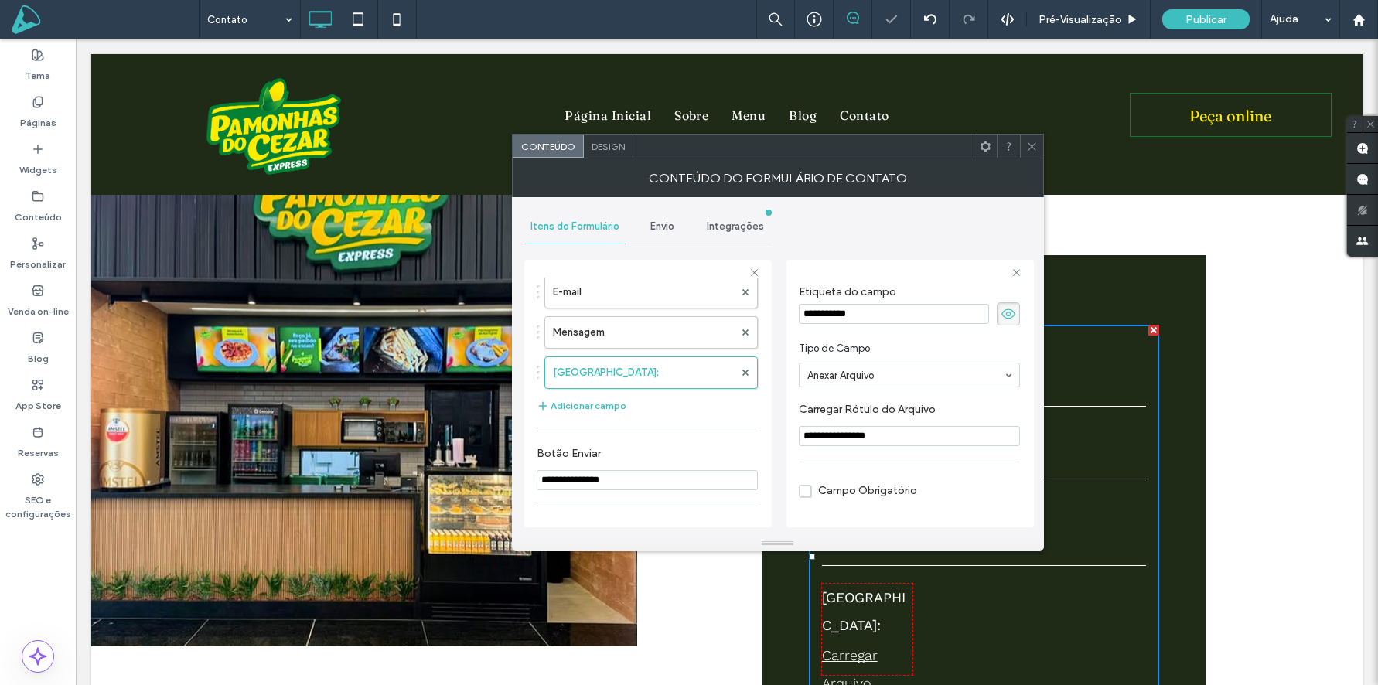
scroll to position [1934, 0]
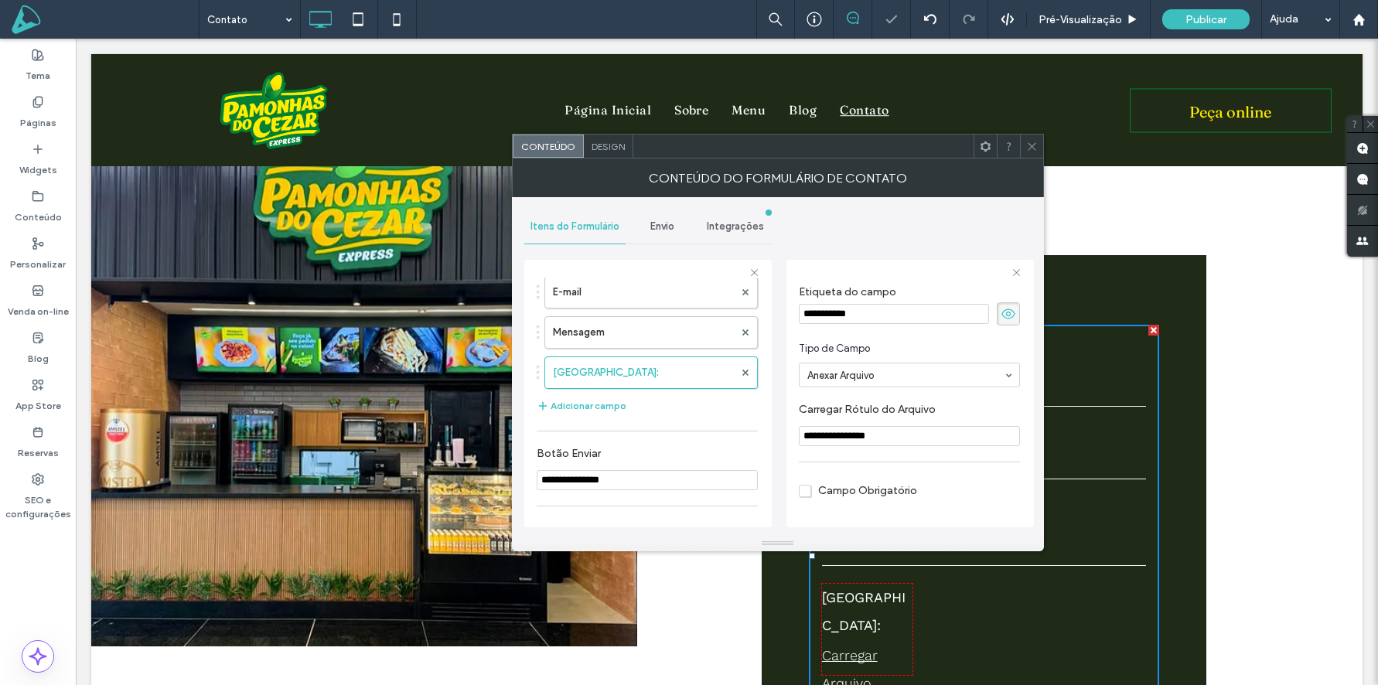
drag, startPoint x: 835, startPoint y: 312, endPoint x: 761, endPoint y: 309, distance: 73.5
click at [761, 309] on div "**********" at bounding box center [647, 391] width 247 height 288
type input "*********"
click at [858, 254] on div "**********" at bounding box center [910, 391] width 247 height 288
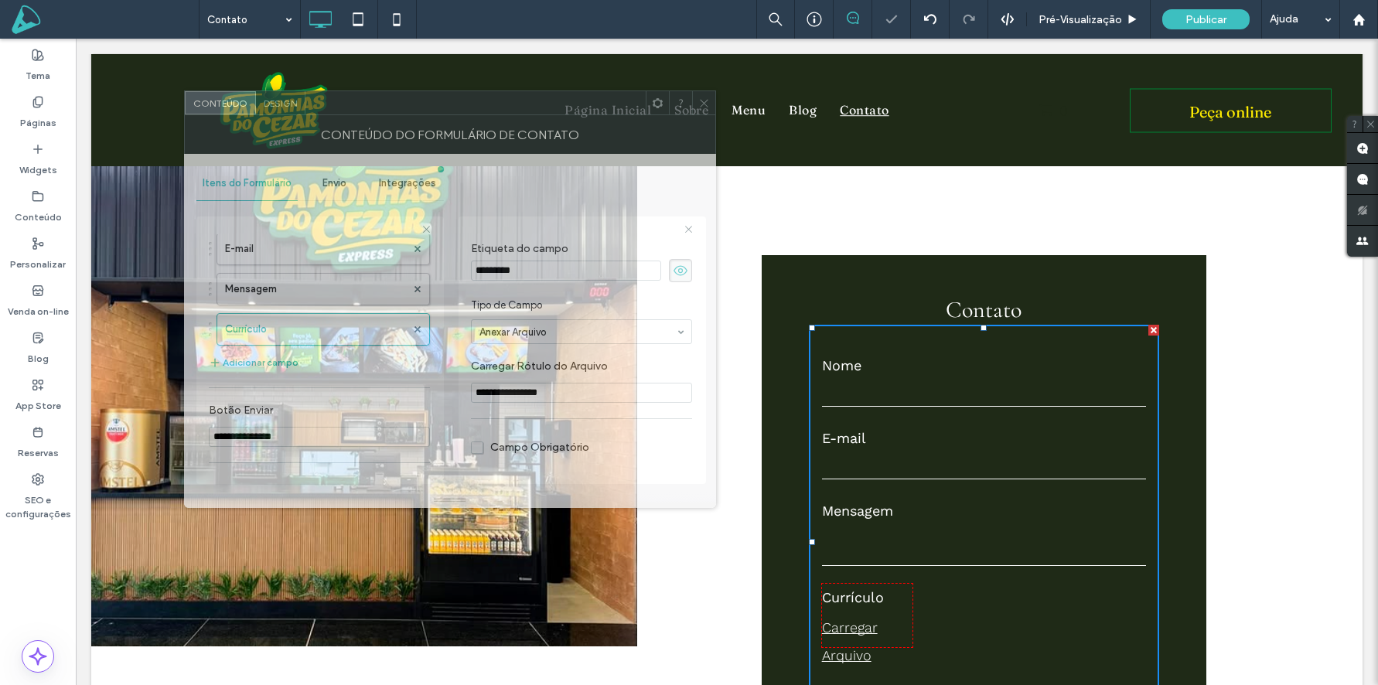
drag, startPoint x: 817, startPoint y: 146, endPoint x: 494, endPoint y: 104, distance: 326.0
click at [494, 104] on div at bounding box center [475, 102] width 340 height 23
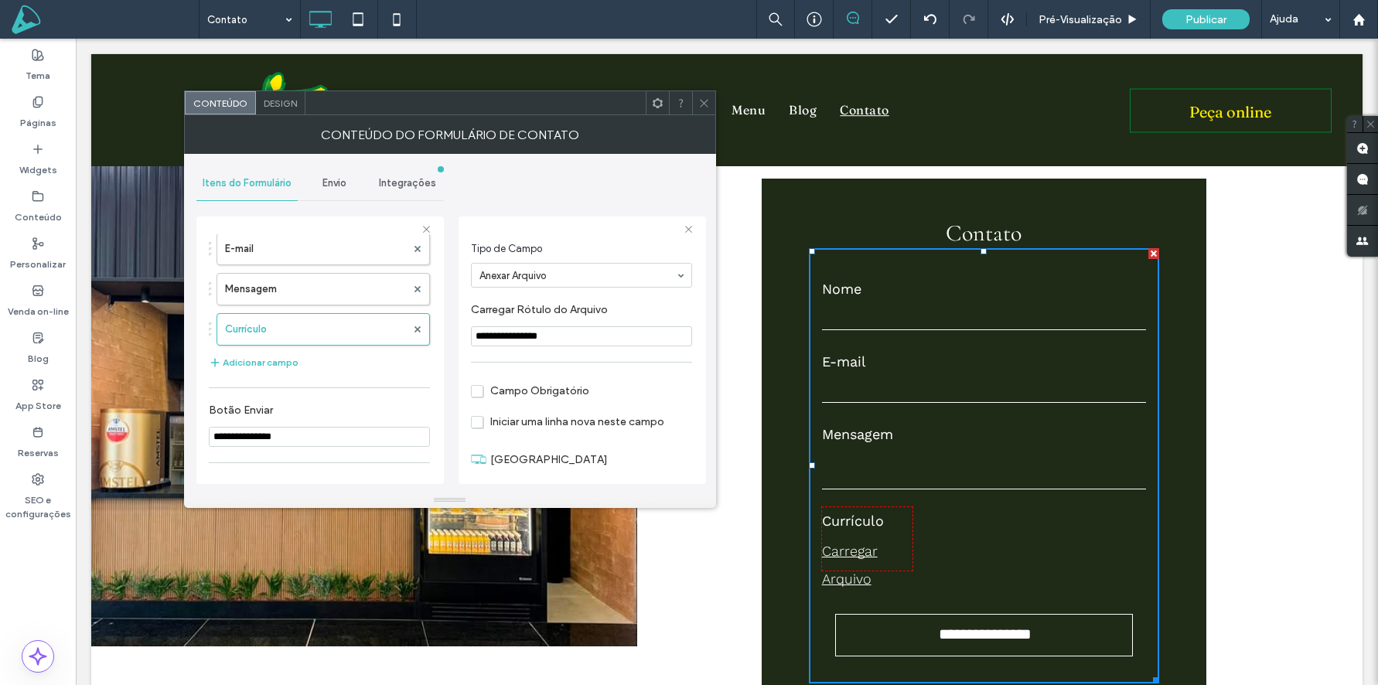
scroll to position [97, 0]
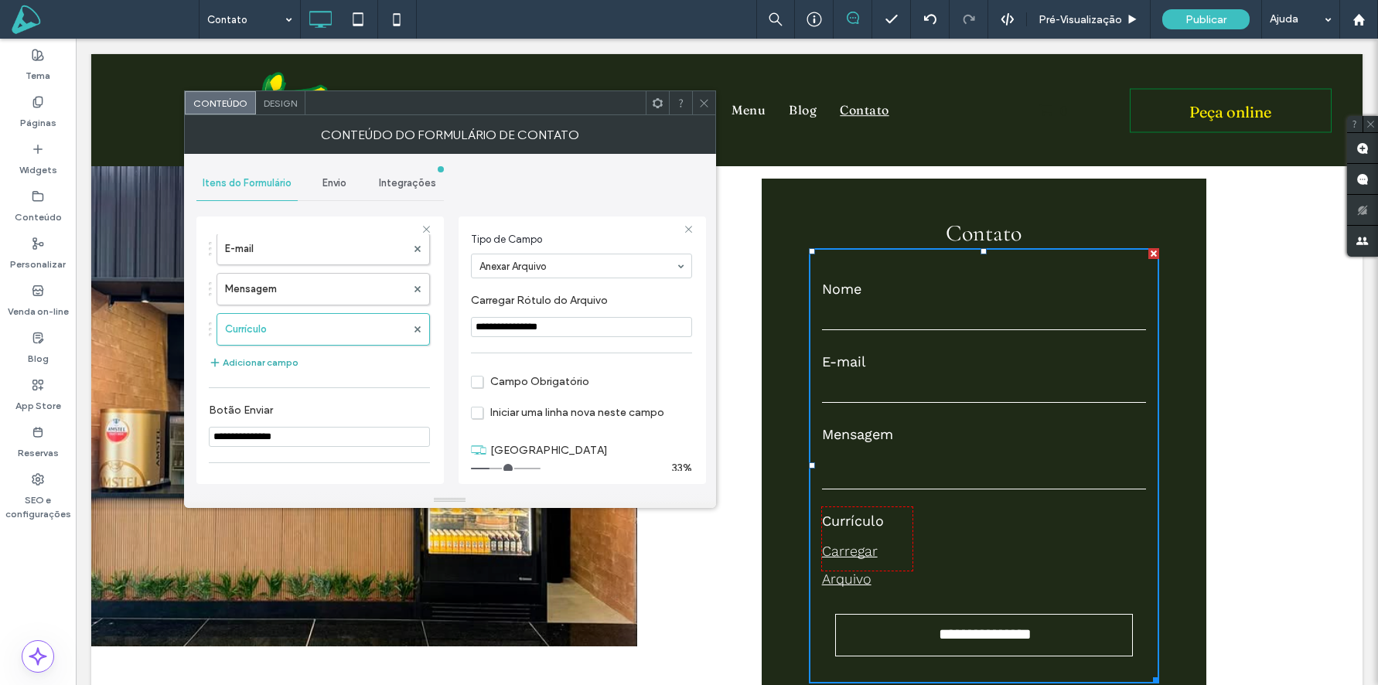
click at [258, 358] on button "Adicionar campo" at bounding box center [254, 362] width 90 height 19
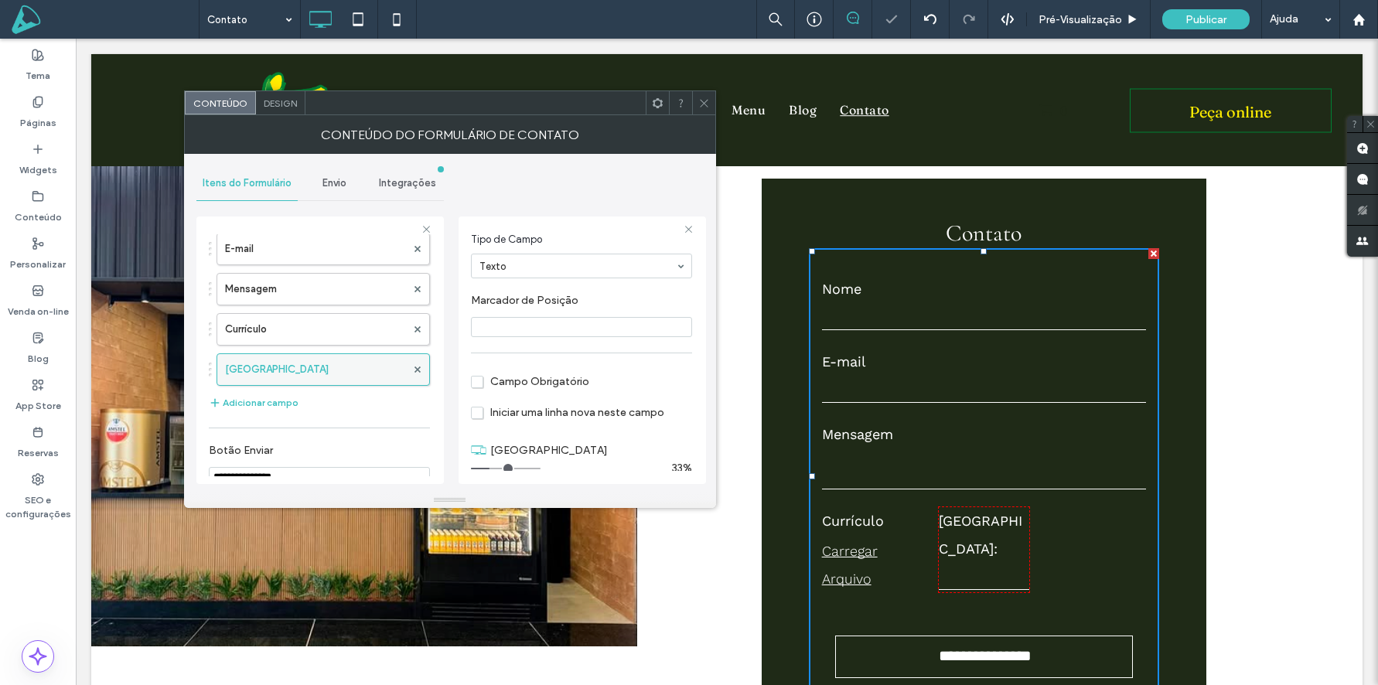
click at [275, 360] on label "Novo Campo" at bounding box center [315, 369] width 181 height 31
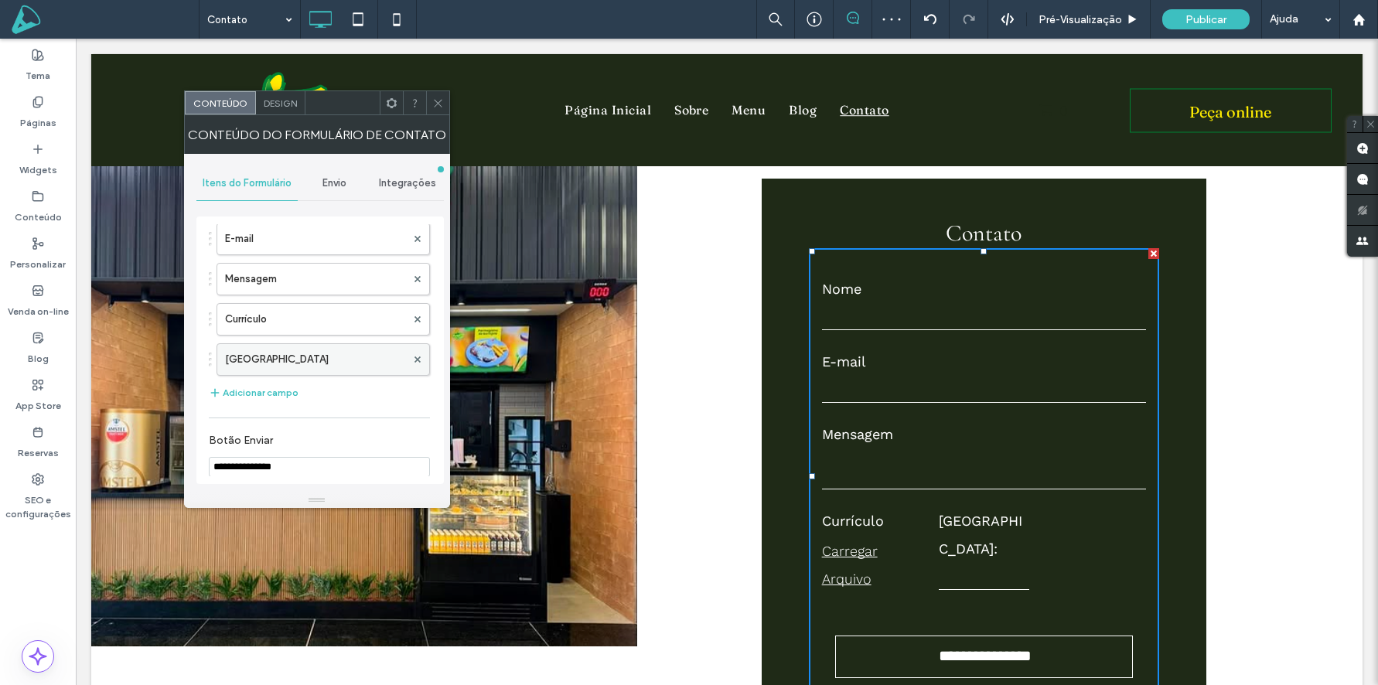
click at [288, 359] on label "Novo Campo" at bounding box center [315, 359] width 181 height 31
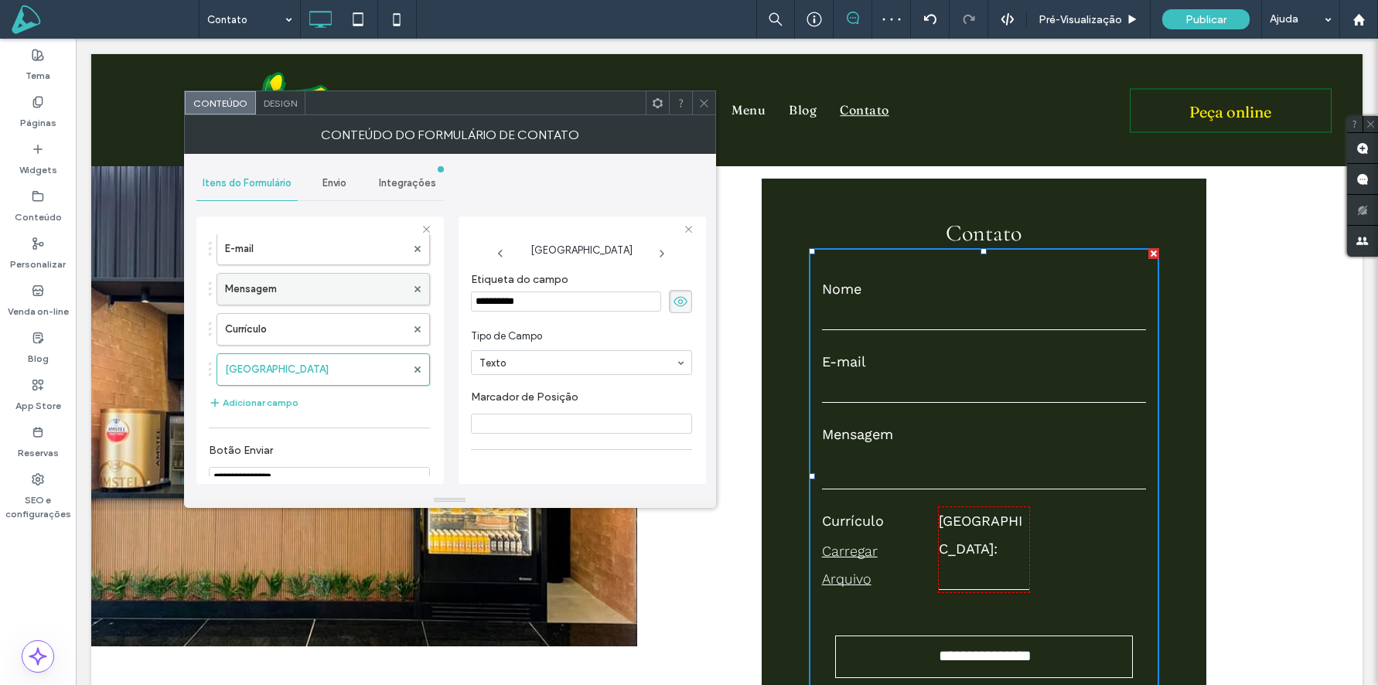
drag, startPoint x: 552, startPoint y: 305, endPoint x: 409, endPoint y: 302, distance: 143.1
click at [408, 302] on div "**********" at bounding box center [319, 348] width 247 height 288
type input "********"
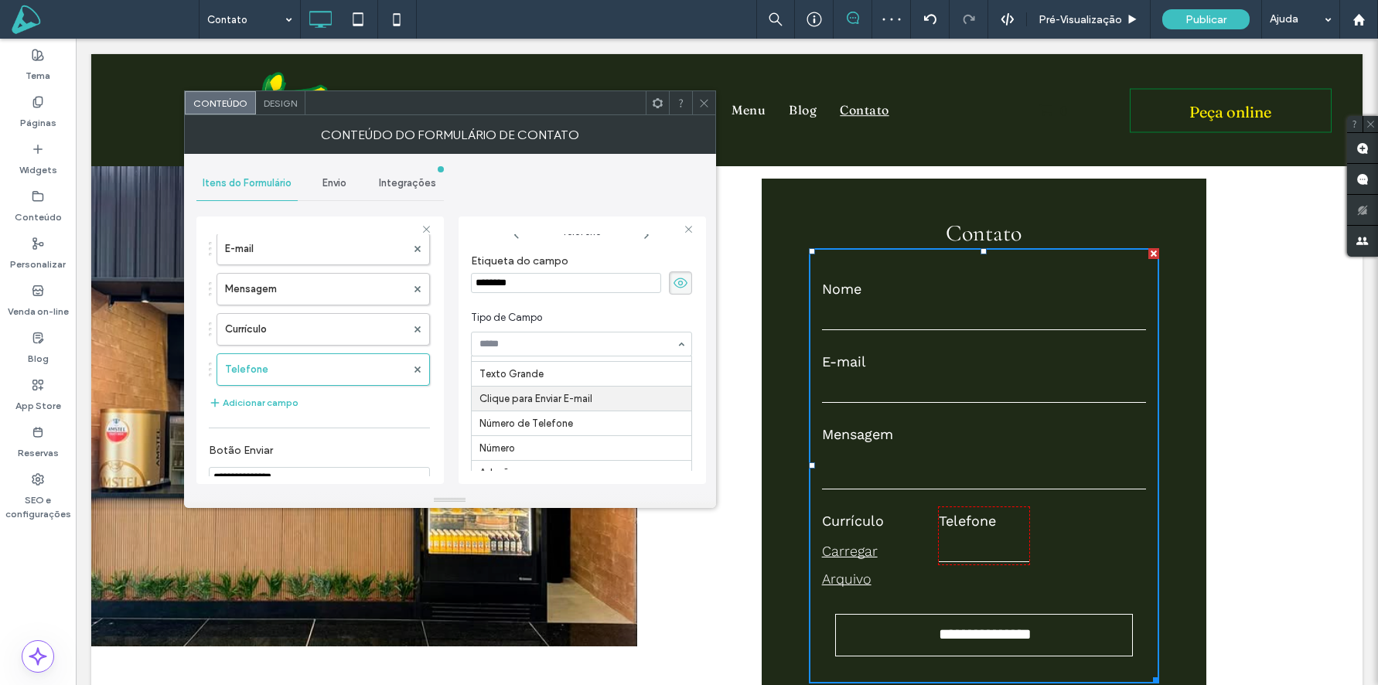
scroll to position [22, 0]
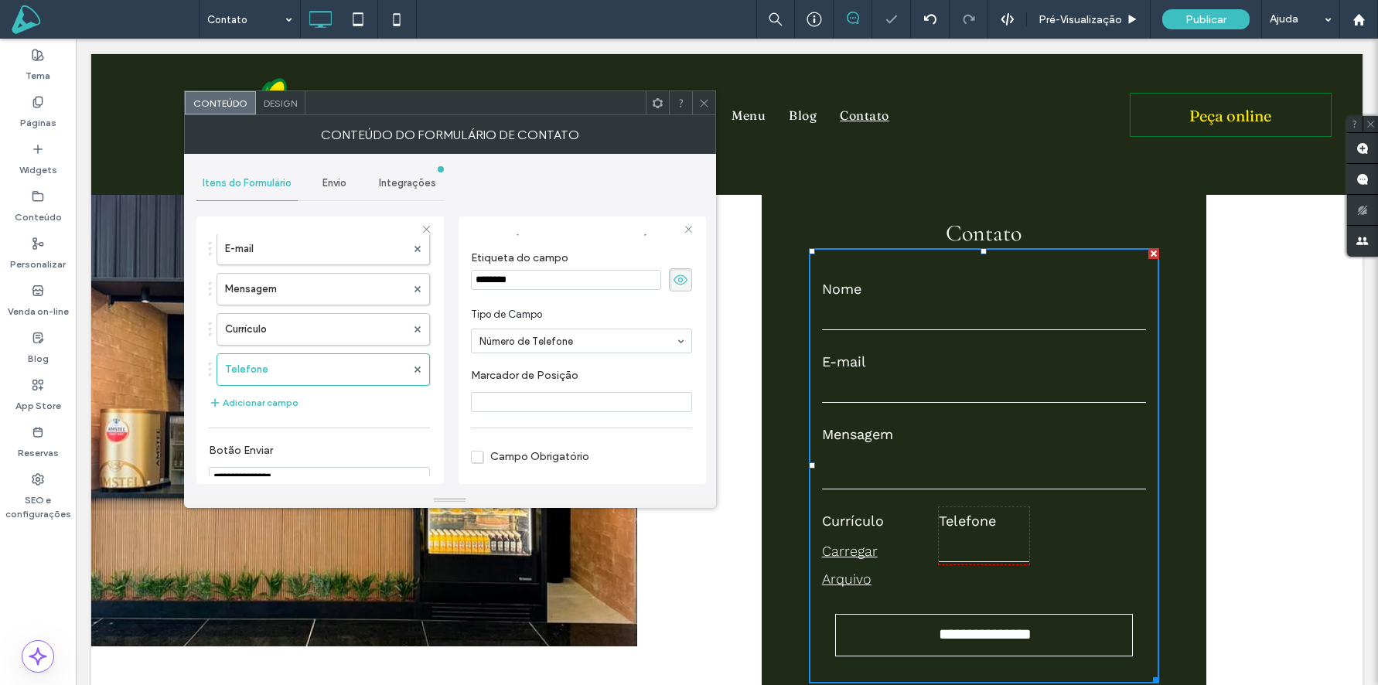
drag, startPoint x: 700, startPoint y: 95, endPoint x: 704, endPoint y: 104, distance: 9.3
click at [701, 95] on span at bounding box center [704, 102] width 12 height 23
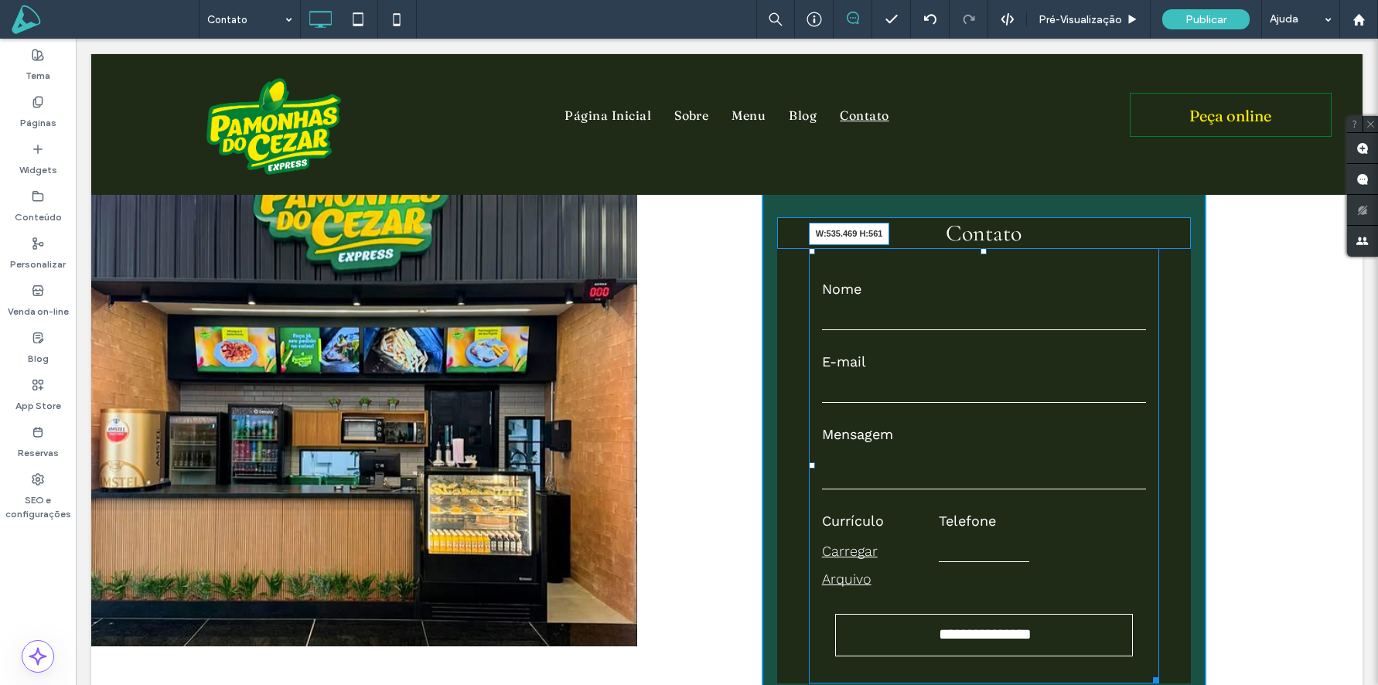
drag, startPoint x: 1154, startPoint y: 652, endPoint x: 1282, endPoint y: 680, distance: 131.4
click at [1208, 651] on div "**********" at bounding box center [726, 450] width 1271 height 729
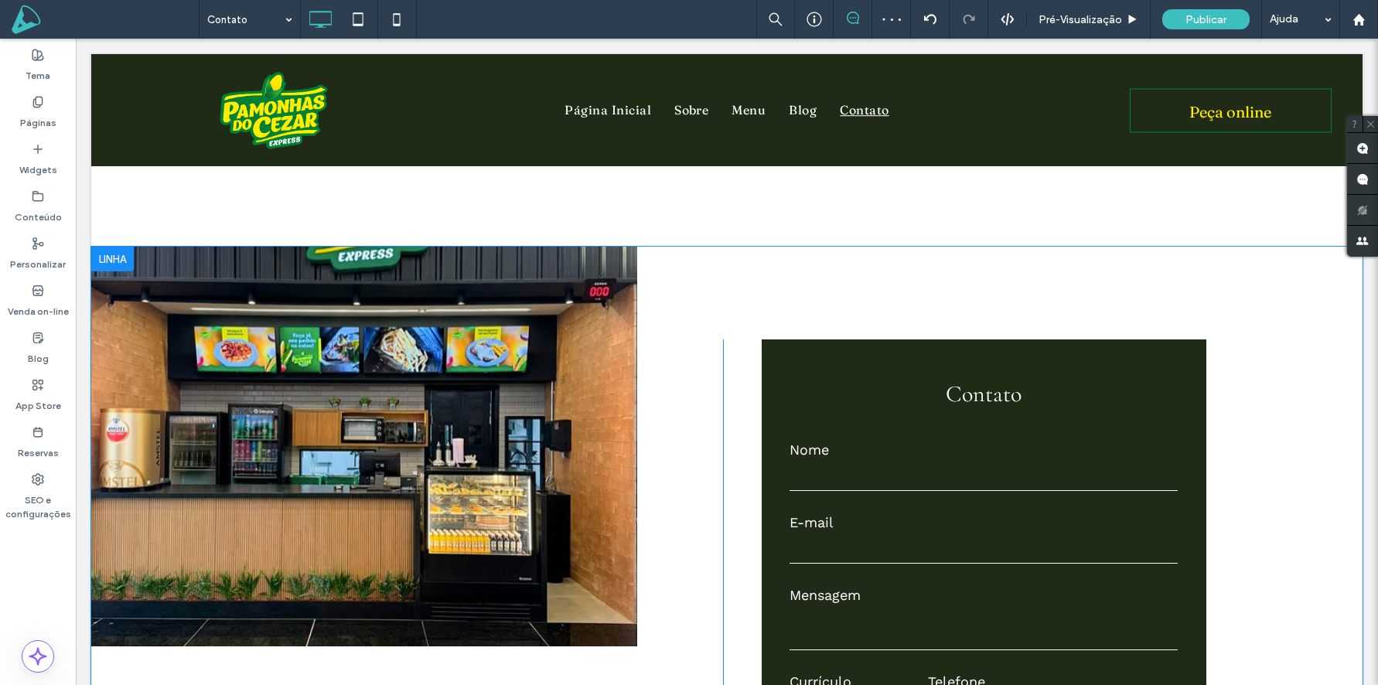
scroll to position [1788, 0]
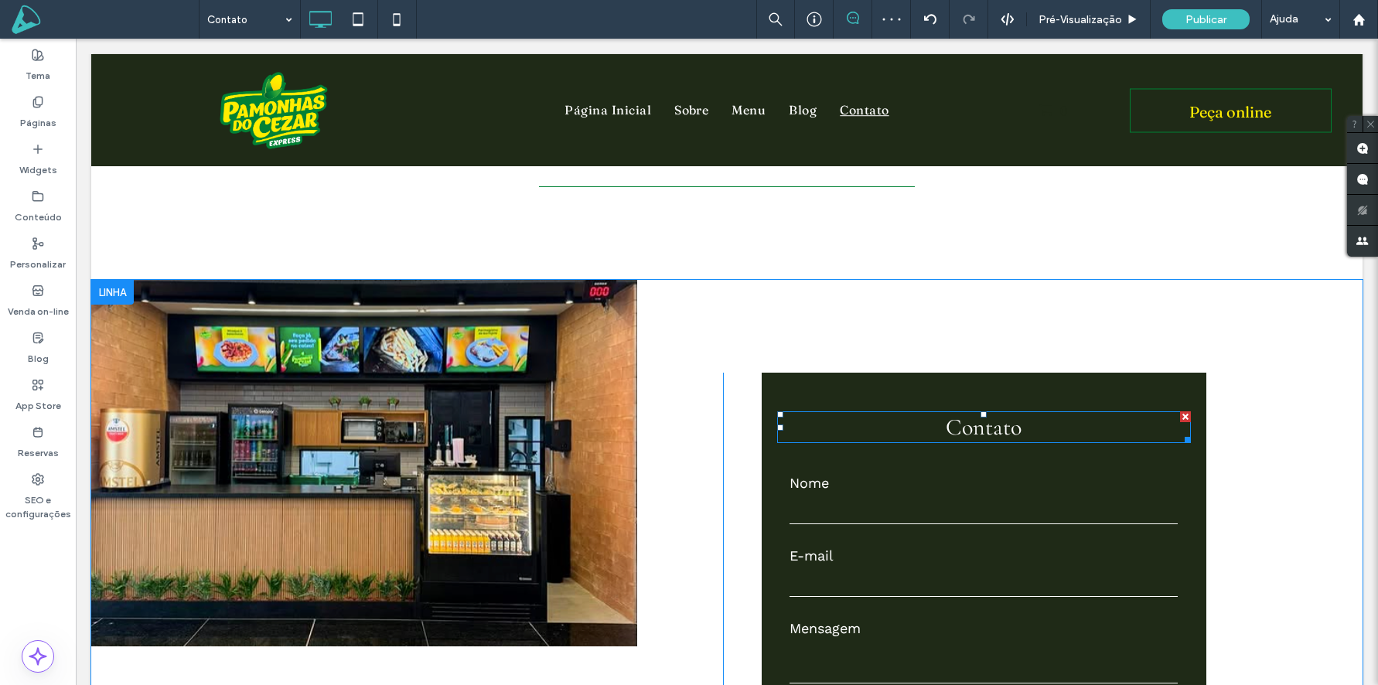
click at [998, 413] on span "Contato" at bounding box center [984, 427] width 76 height 29
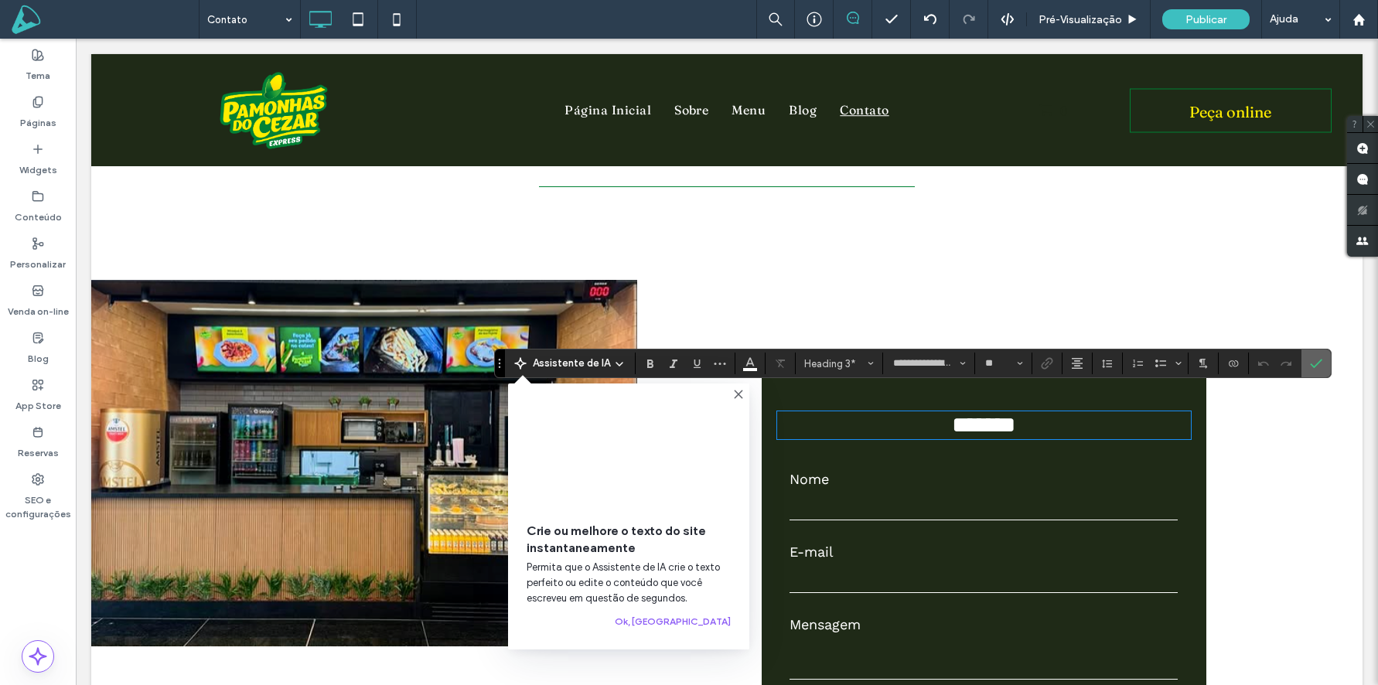
click at [1319, 367] on icon "Confirmar" at bounding box center [1316, 363] width 12 height 12
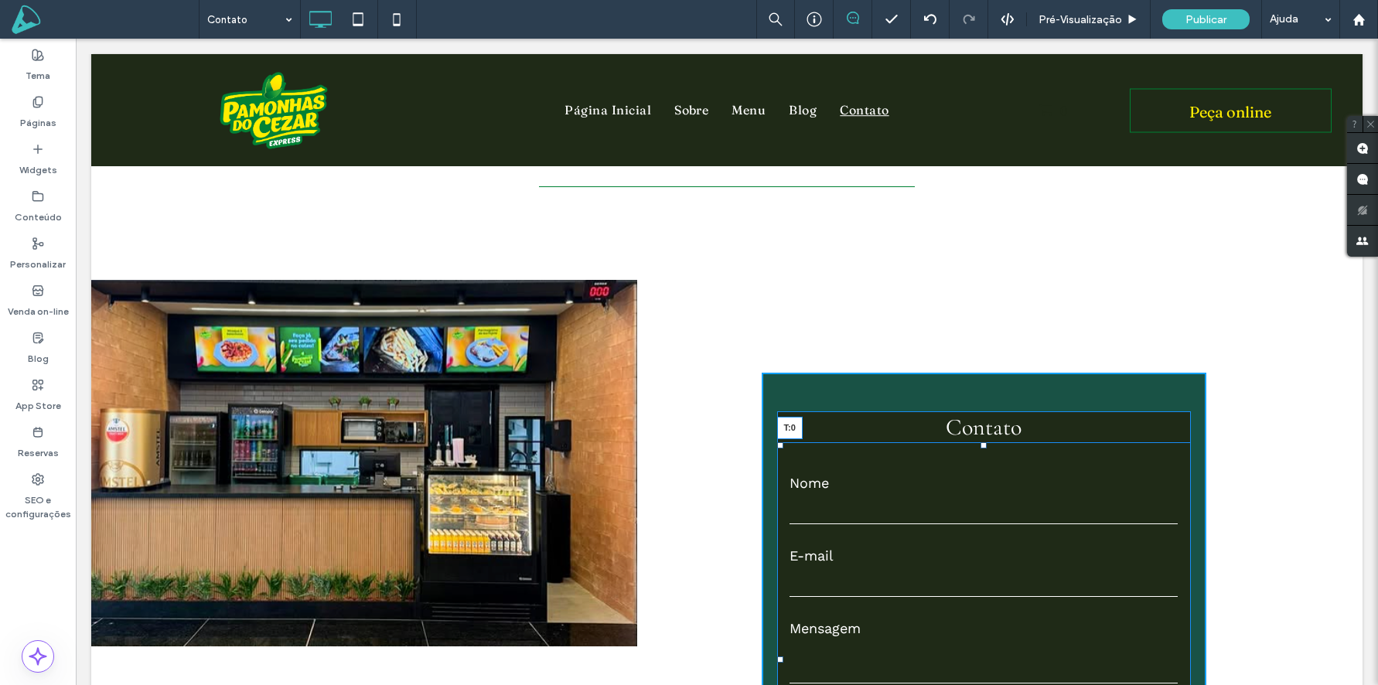
click at [987, 442] on div "**********" at bounding box center [984, 659] width 414 height 434
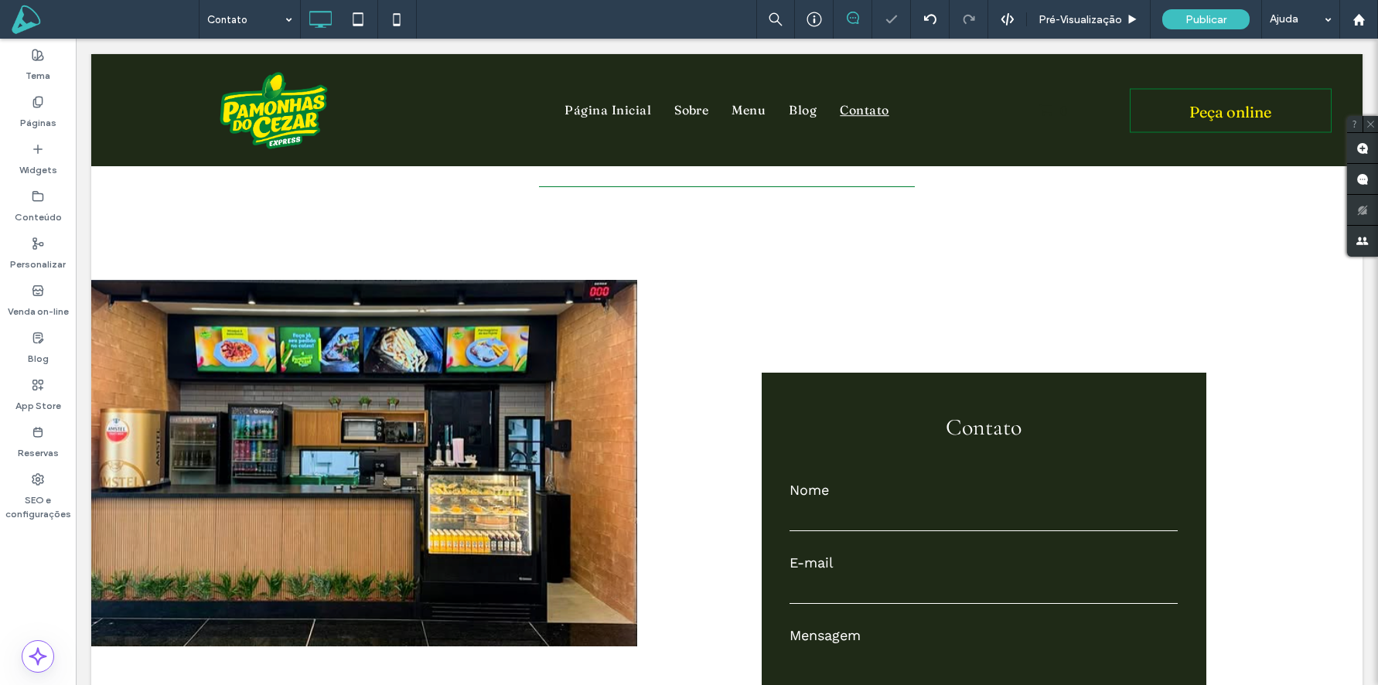
click at [998, 409] on div at bounding box center [689, 342] width 1378 height 685
click at [1013, 413] on span "Contato" at bounding box center [984, 427] width 76 height 29
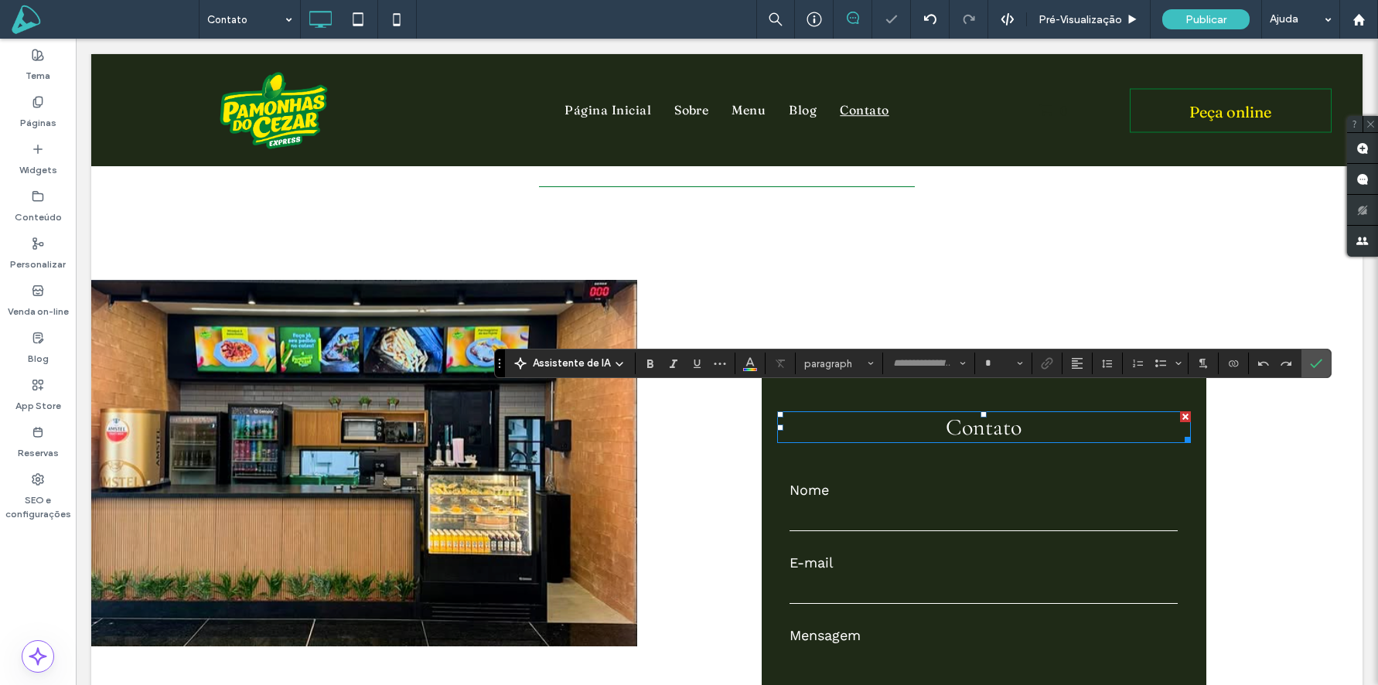
type input "**********"
type input "**"
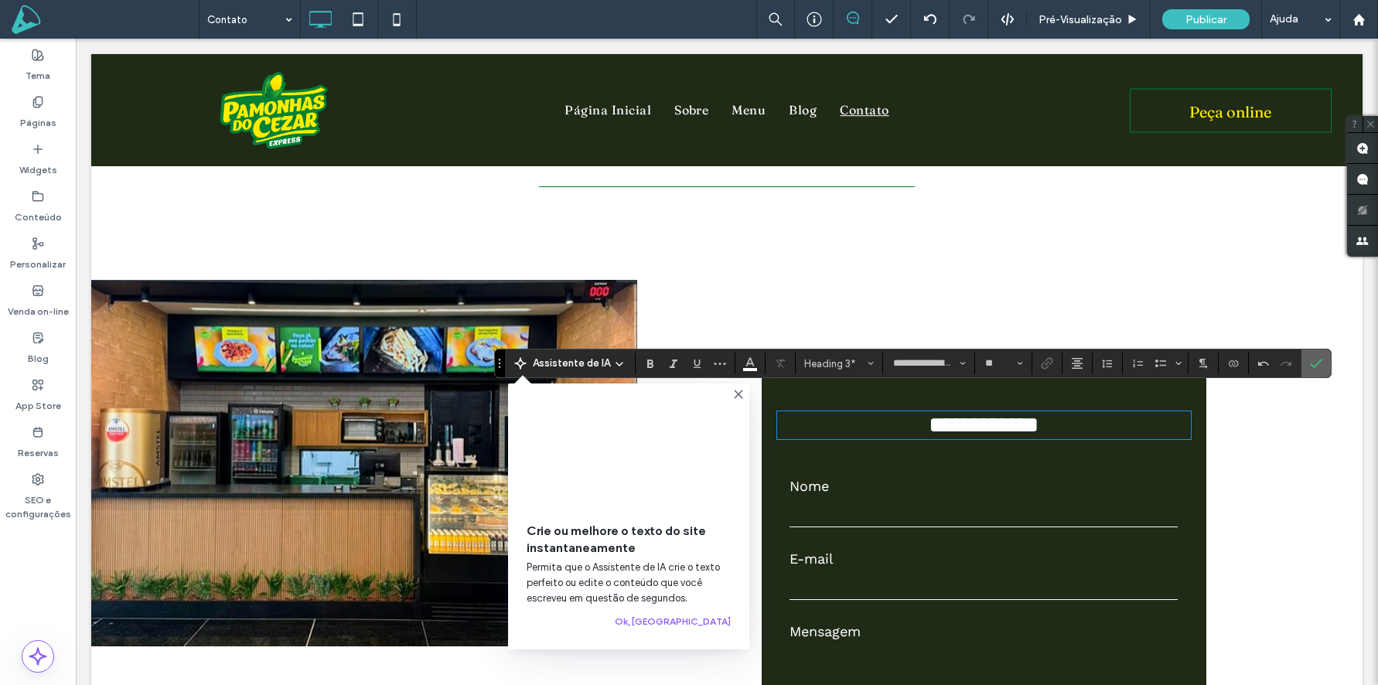
click at [1323, 363] on label "Confirmar" at bounding box center [1316, 364] width 23 height 28
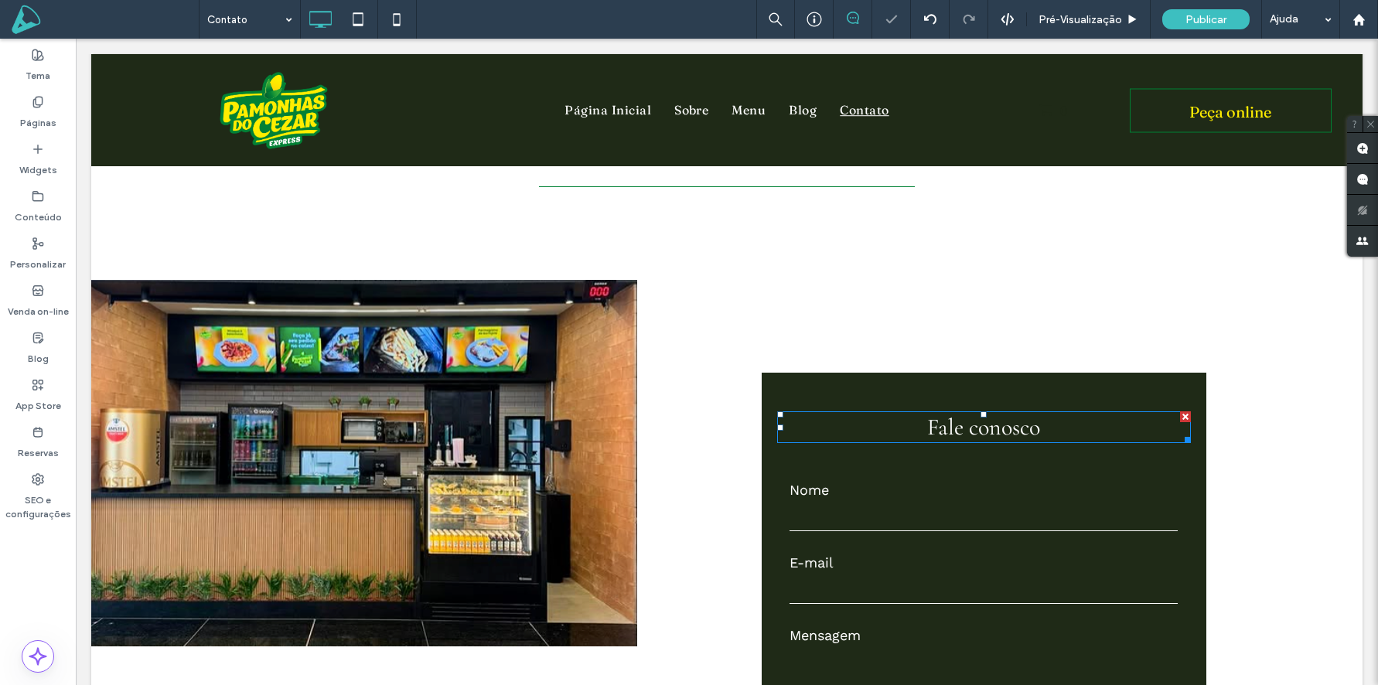
click at [1000, 420] on div "Fale conosco" at bounding box center [984, 427] width 414 height 32
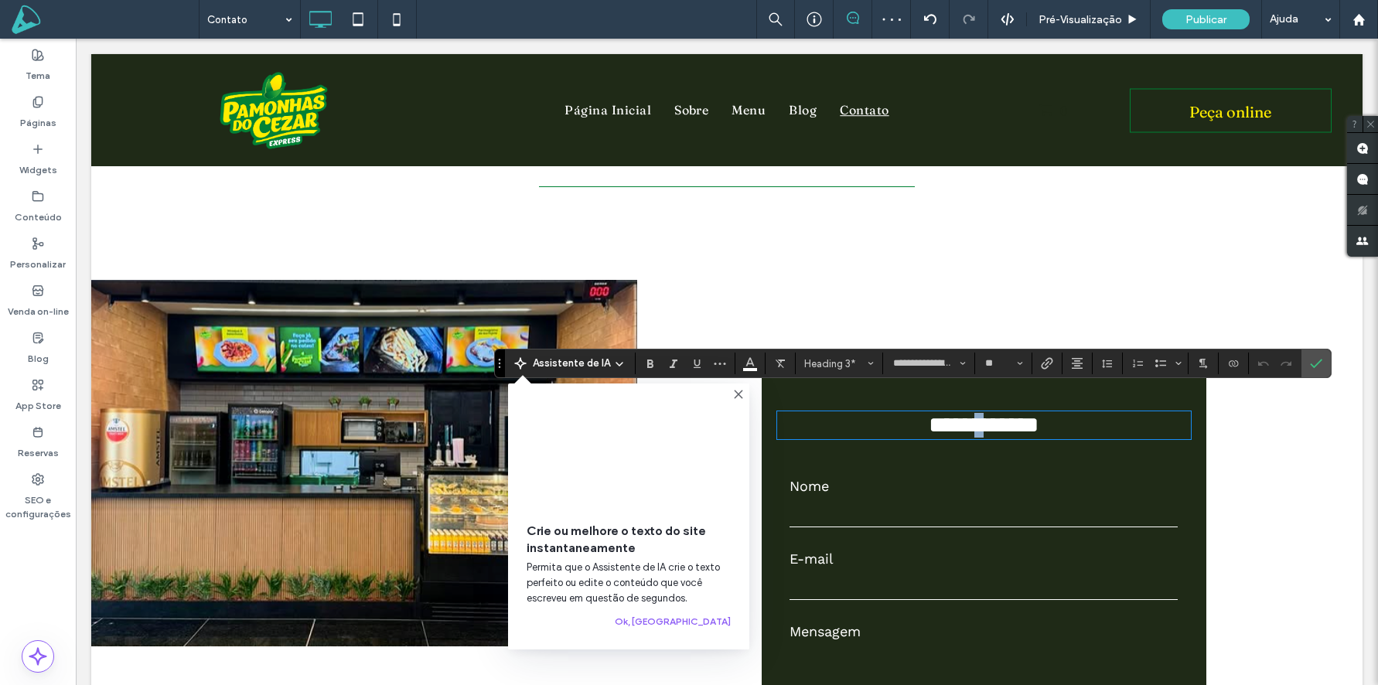
click at [969, 414] on span "**********" at bounding box center [984, 425] width 110 height 22
click at [1335, 362] on div "**********" at bounding box center [726, 646] width 1271 height 732
click at [1316, 362] on icon "Confirmar" at bounding box center [1316, 363] width 12 height 12
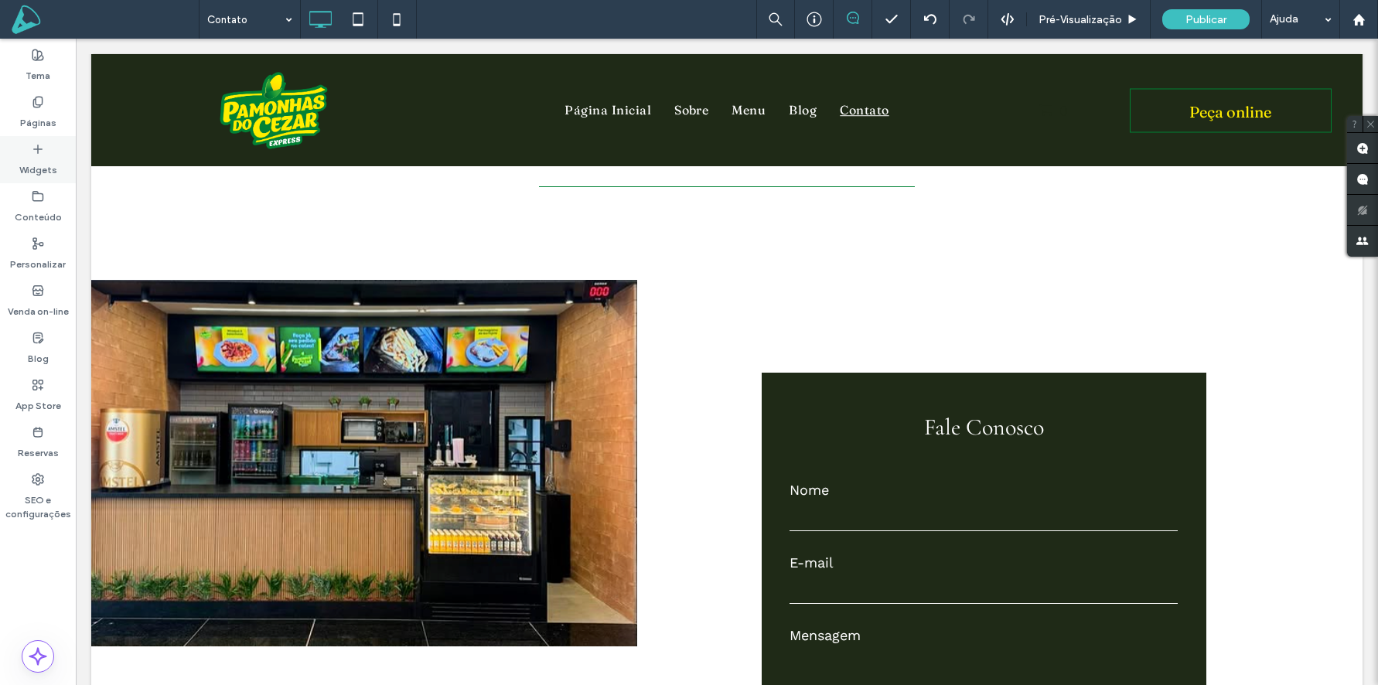
click at [39, 159] on label "Widgets" at bounding box center [38, 166] width 38 height 22
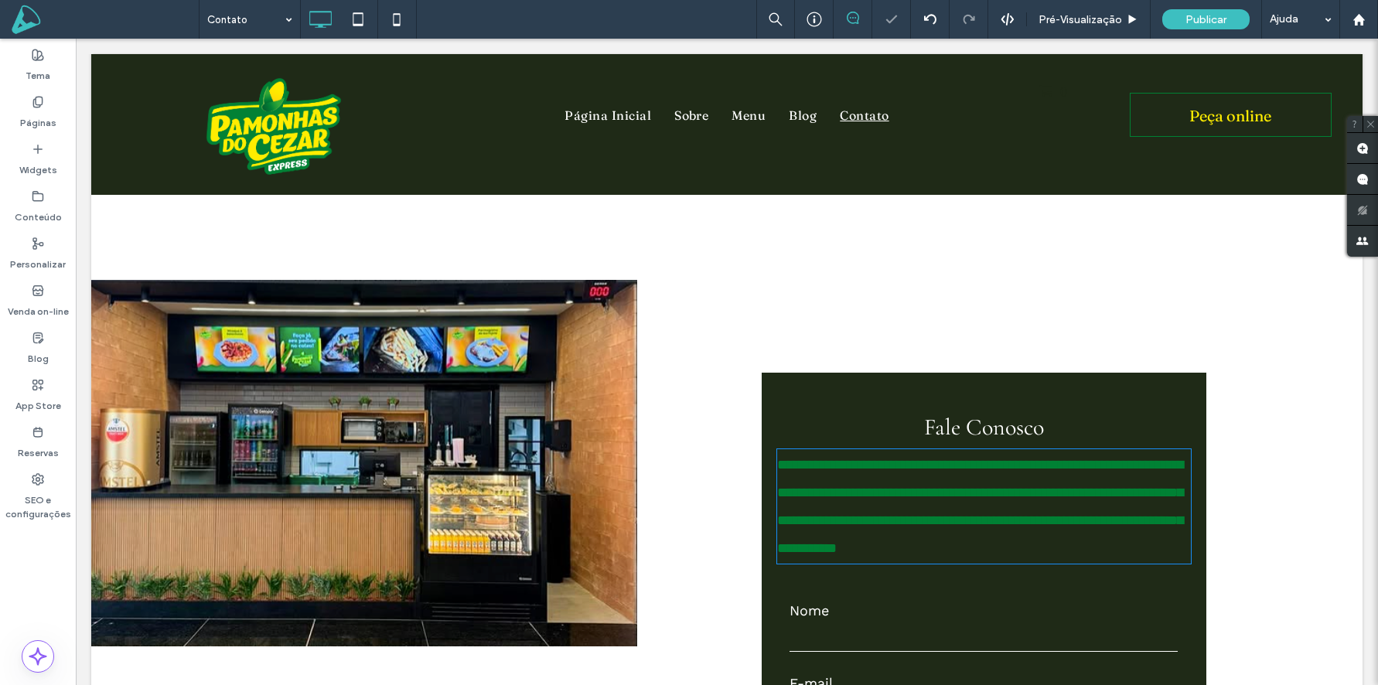
type input "*********"
type input "**"
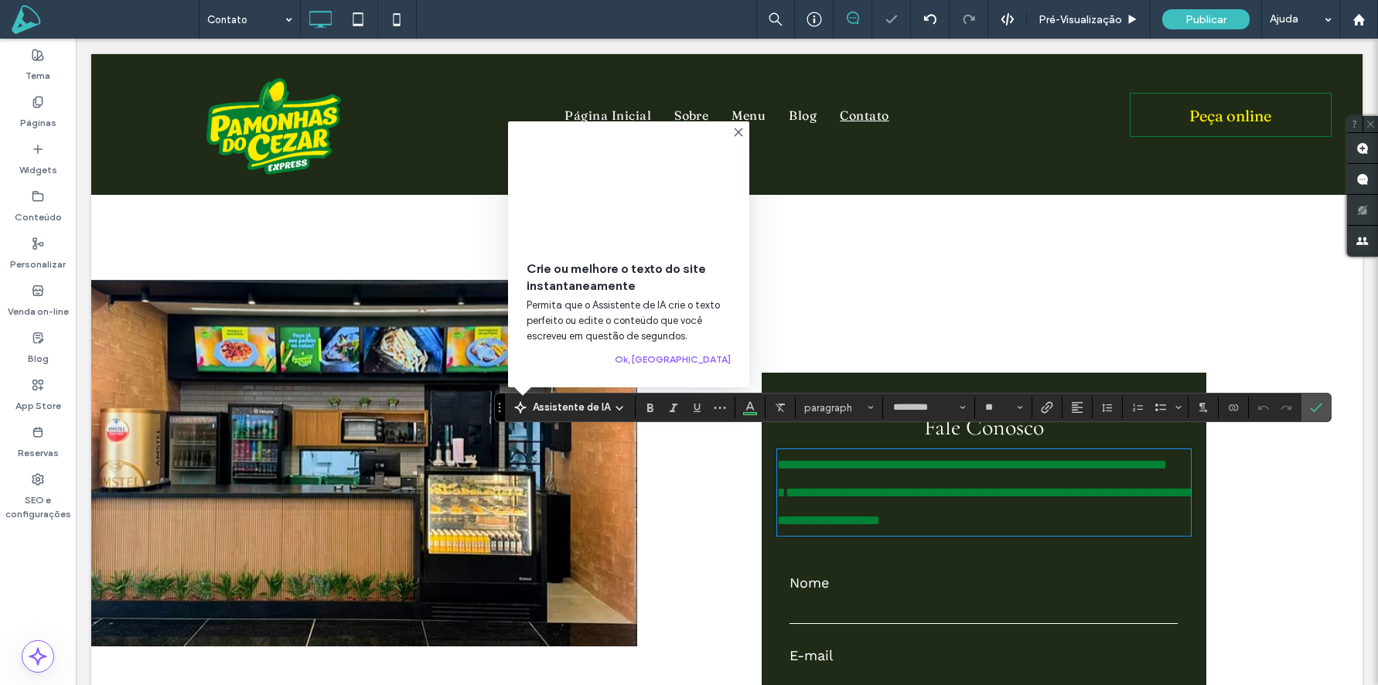
scroll to position [0, 0]
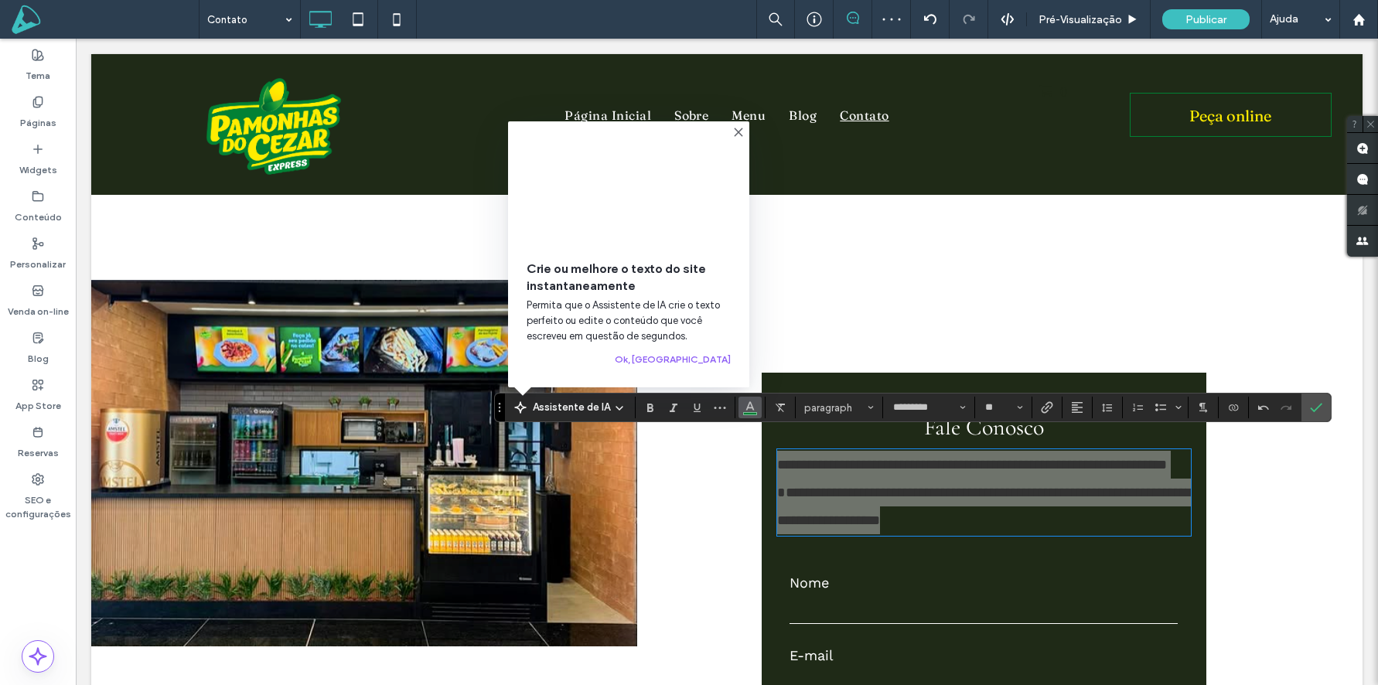
click at [746, 402] on icon "Cor" at bounding box center [750, 406] width 12 height 12
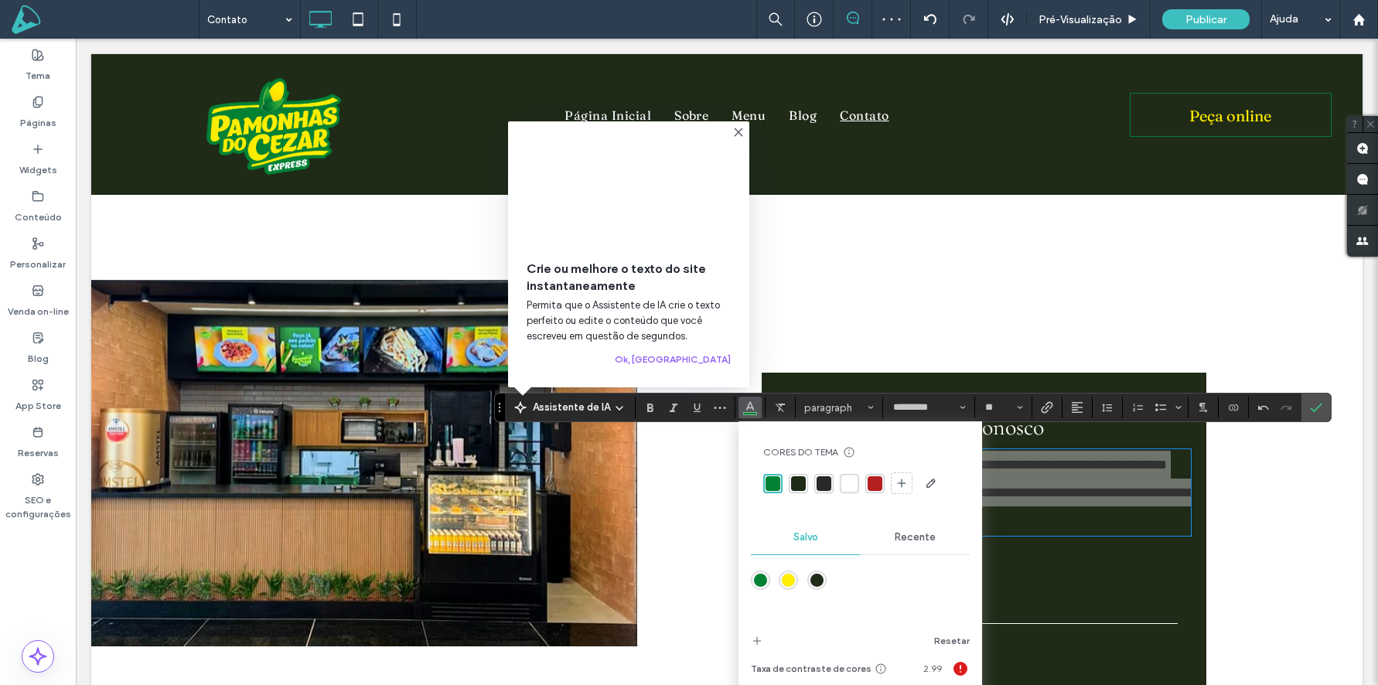
click at [849, 493] on div at bounding box center [860, 483] width 194 height 25
click at [842, 481] on div "rgba(255,255,255,1)" at bounding box center [849, 483] width 15 height 15
click at [1075, 402] on use "Alinhamento" at bounding box center [1077, 407] width 11 height 11
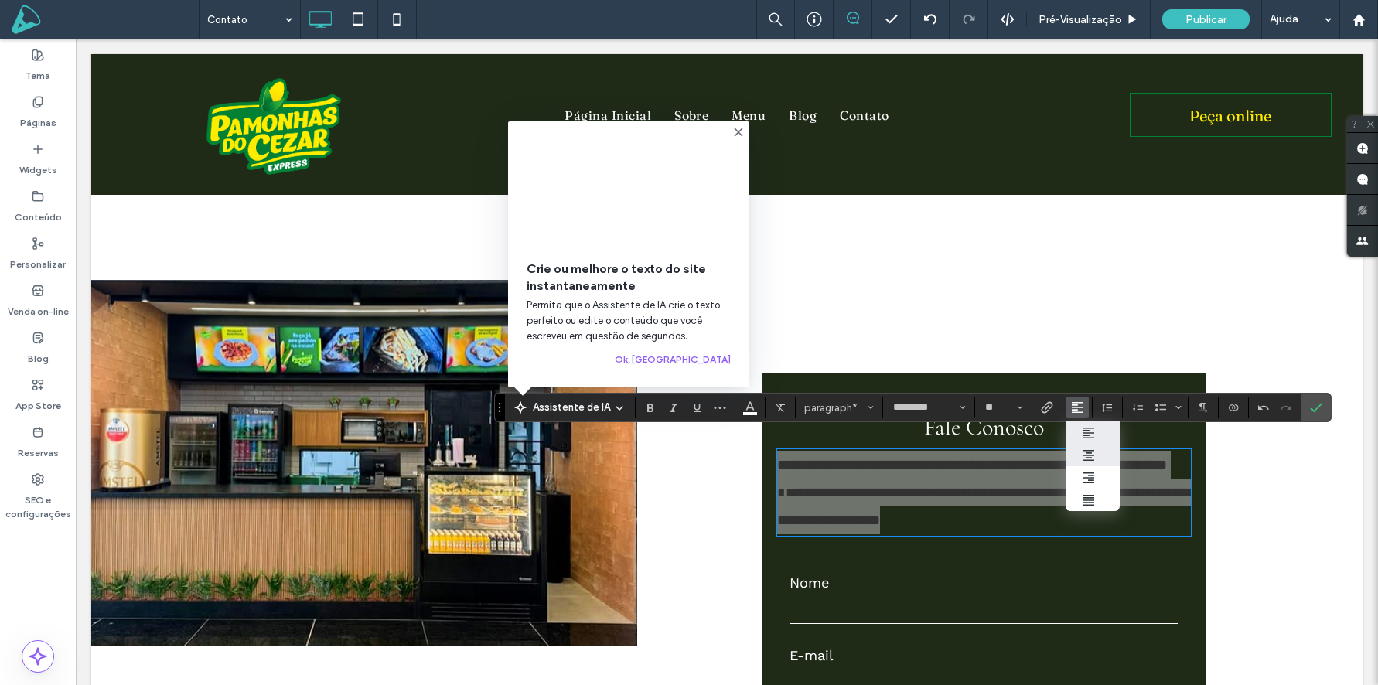
click at [1091, 449] on icon "ui.textEditor.alignment.center" at bounding box center [1089, 455] width 12 height 12
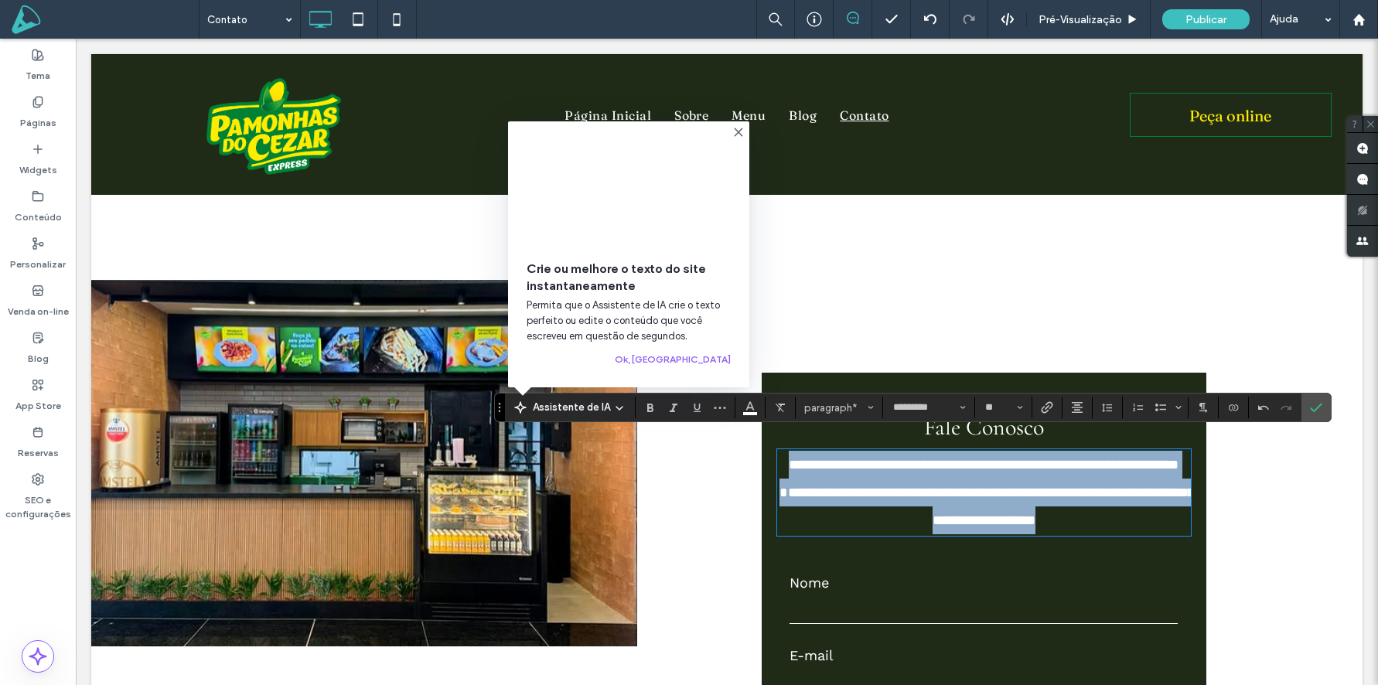
drag, startPoint x: 961, startPoint y: 476, endPoint x: 867, endPoint y: 500, distance: 97.4
click at [961, 476] on span "**********" at bounding box center [987, 493] width 415 height 70
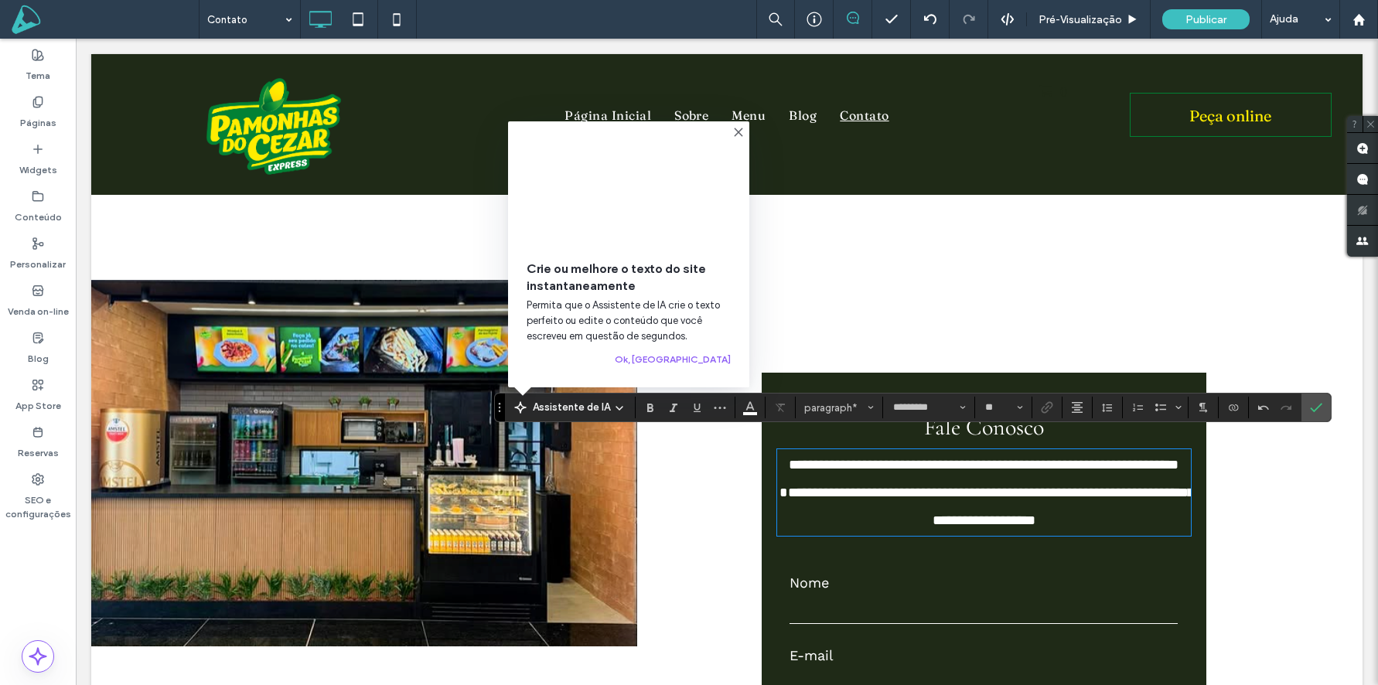
click at [792, 501] on span "**********" at bounding box center [987, 493] width 415 height 70
drag, startPoint x: 911, startPoint y: 469, endPoint x: 777, endPoint y: 473, distance: 134.6
click at [777, 473] on p "**********" at bounding box center [984, 493] width 414 height 84
click at [750, 411] on span "Cor" at bounding box center [750, 406] width 12 height 20
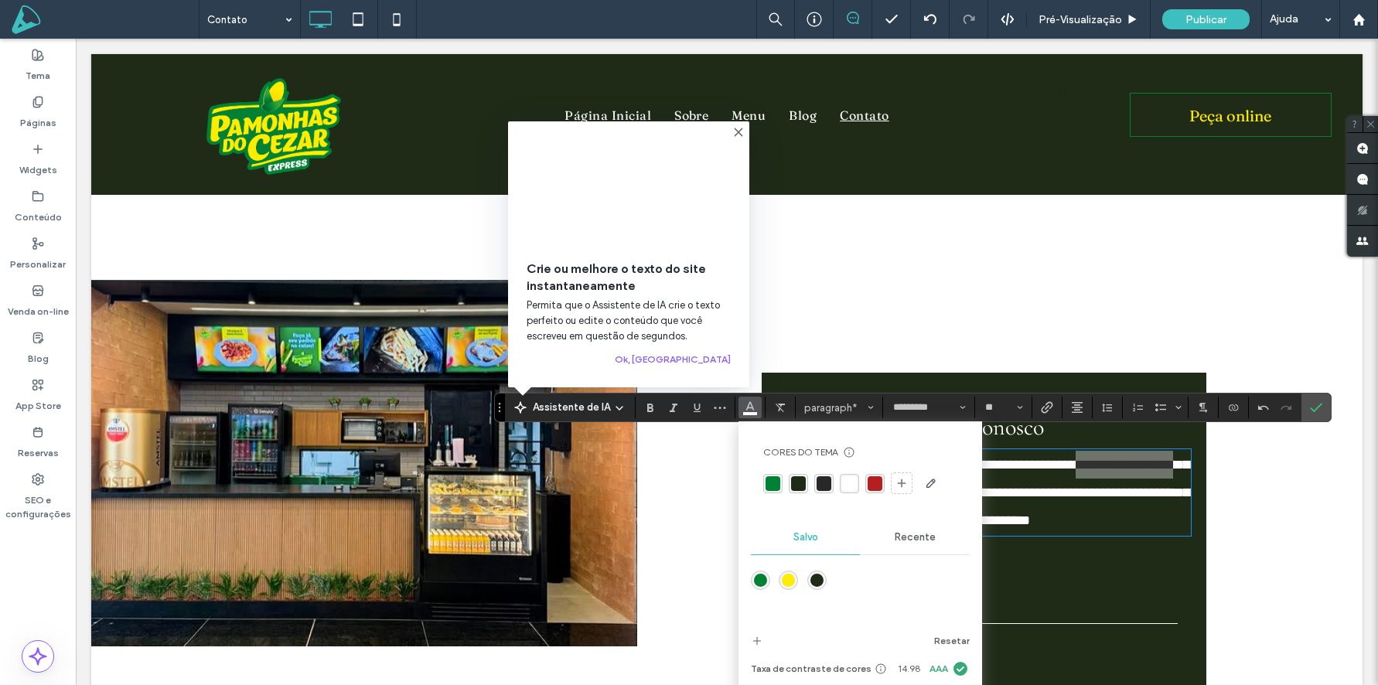
click at [791, 580] on div "rgba(255,237,0,1)" at bounding box center [788, 580] width 13 height 13
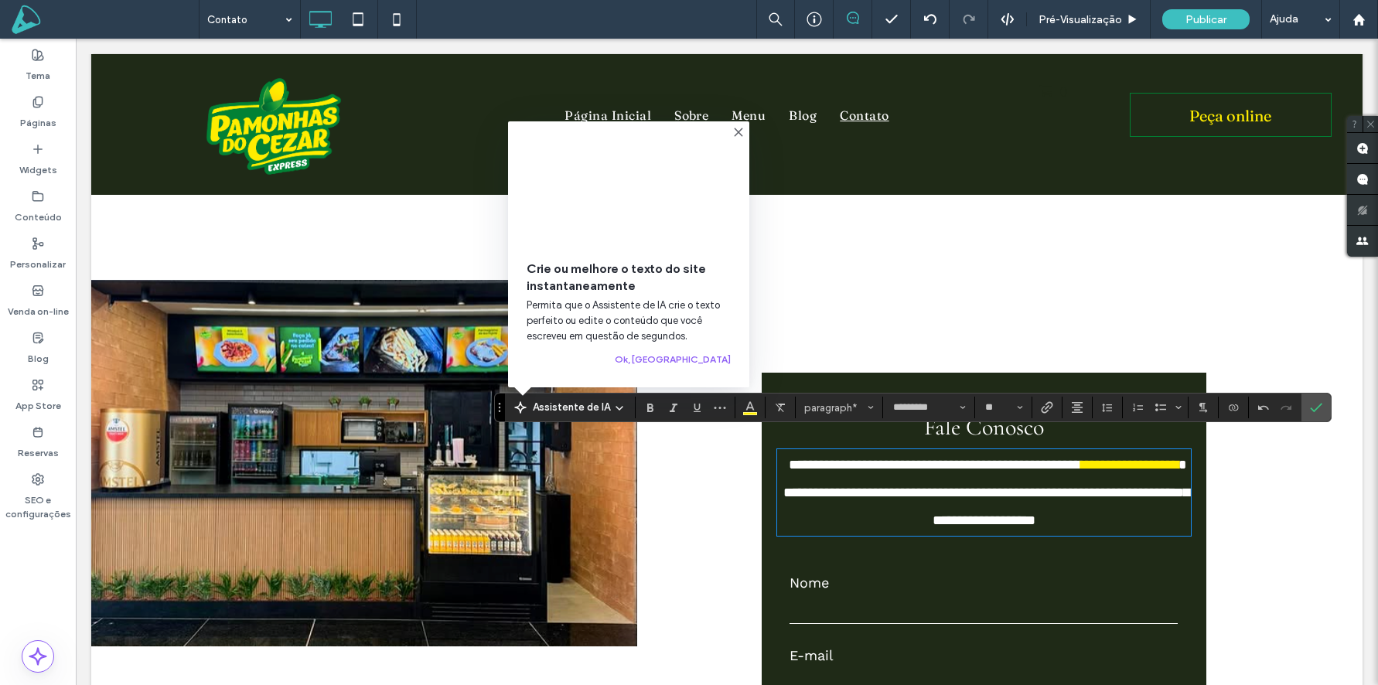
click at [1029, 458] on span "**********" at bounding box center [935, 465] width 292 height 14
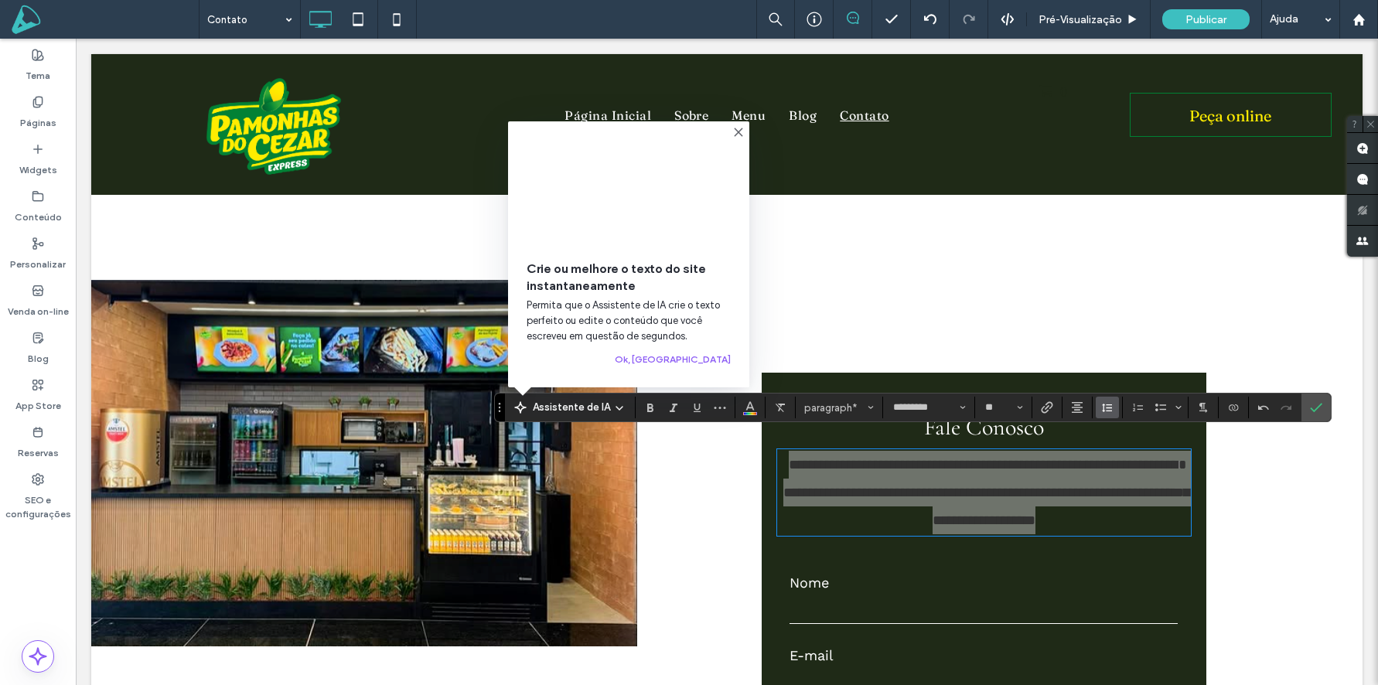
click at [1107, 410] on icon "Altura da Linha" at bounding box center [1107, 407] width 12 height 12
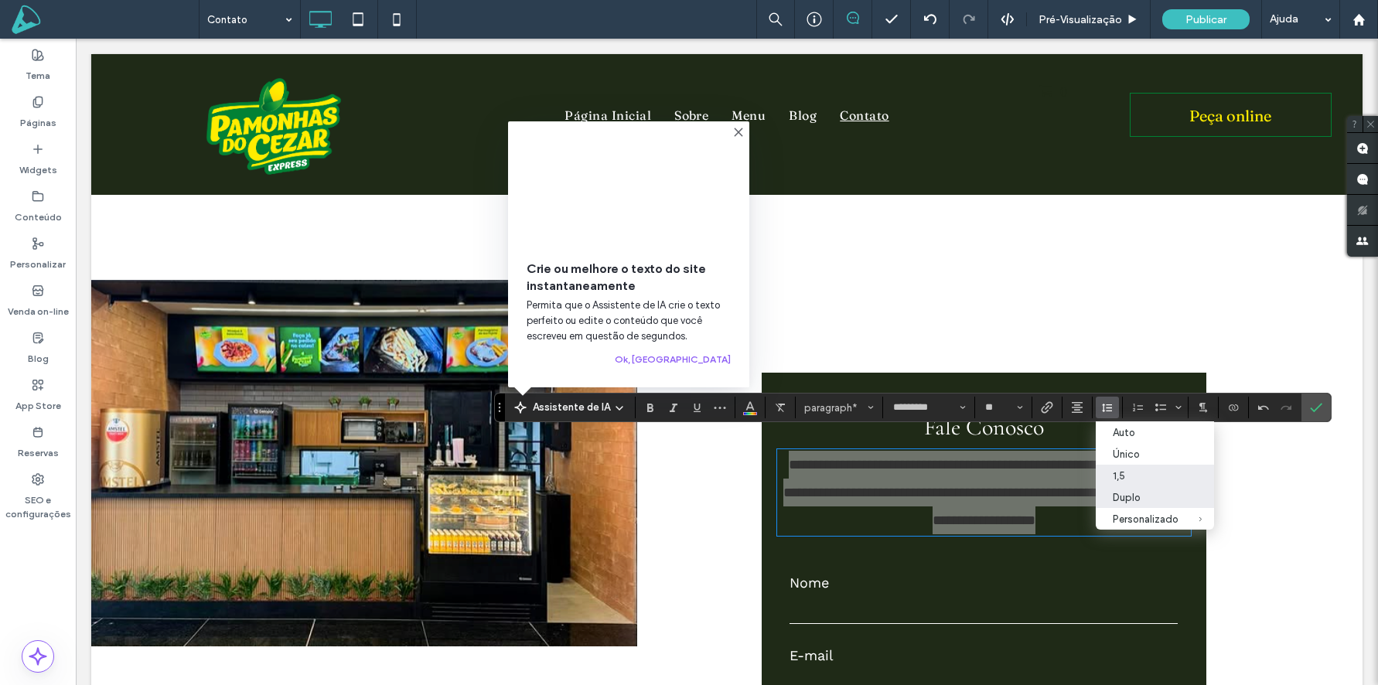
drag, startPoint x: 1132, startPoint y: 476, endPoint x: 1132, endPoint y: 416, distance: 59.6
click at [1132, 476] on div "1,5" at bounding box center [1146, 476] width 66 height 12
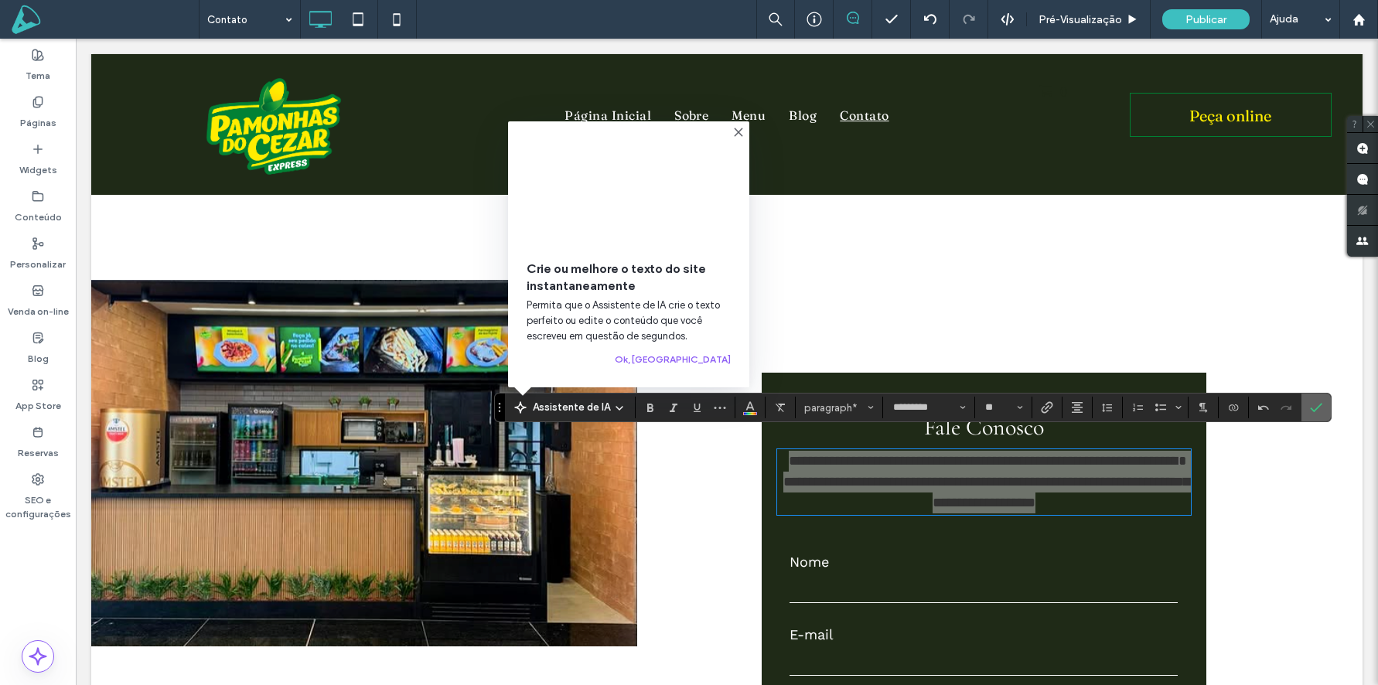
click at [1318, 404] on icon "Confirmar" at bounding box center [1316, 407] width 12 height 12
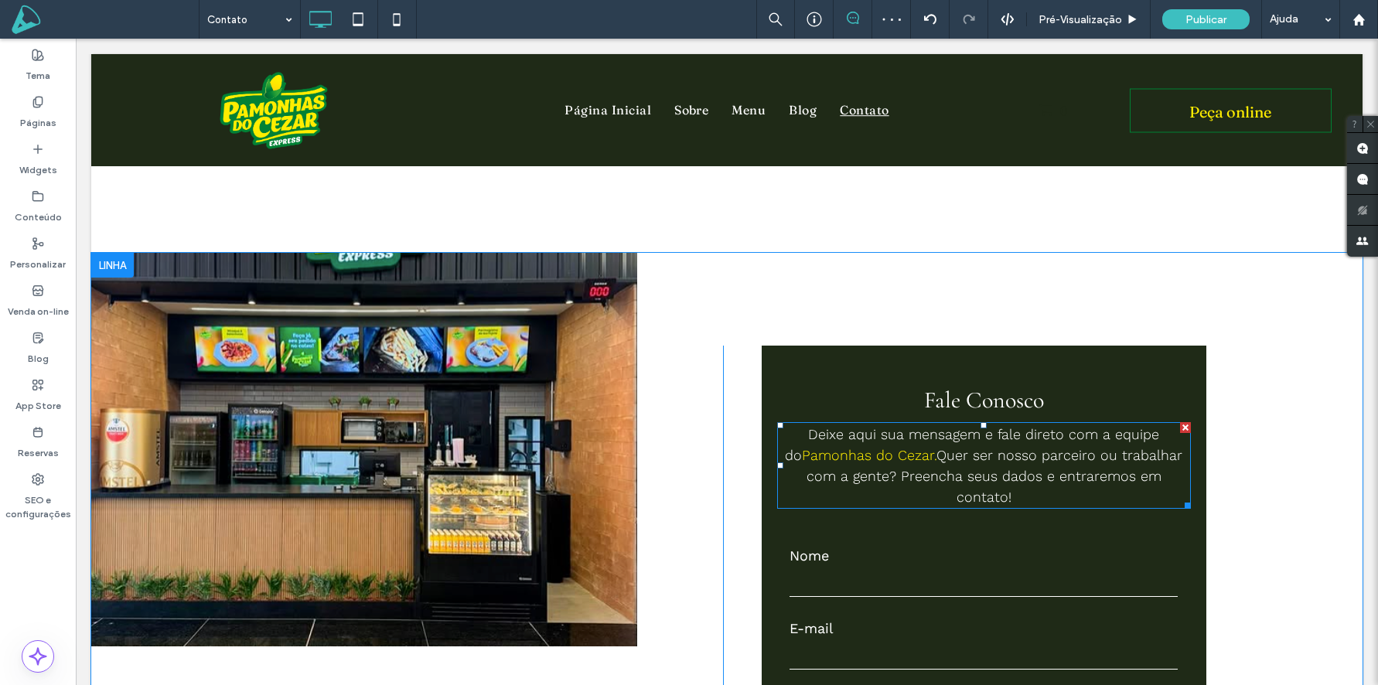
scroll to position [1825, 0]
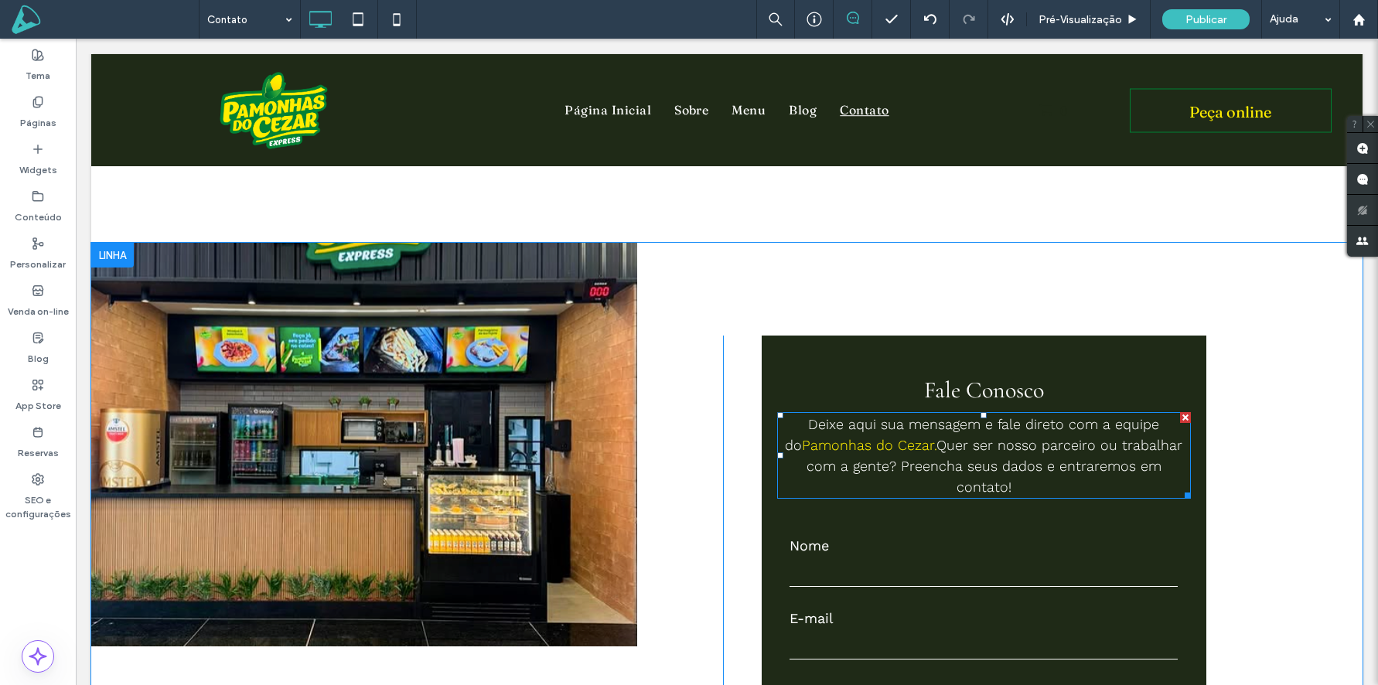
click at [907, 437] on span "Pamonhas do Cezar." at bounding box center [869, 445] width 135 height 16
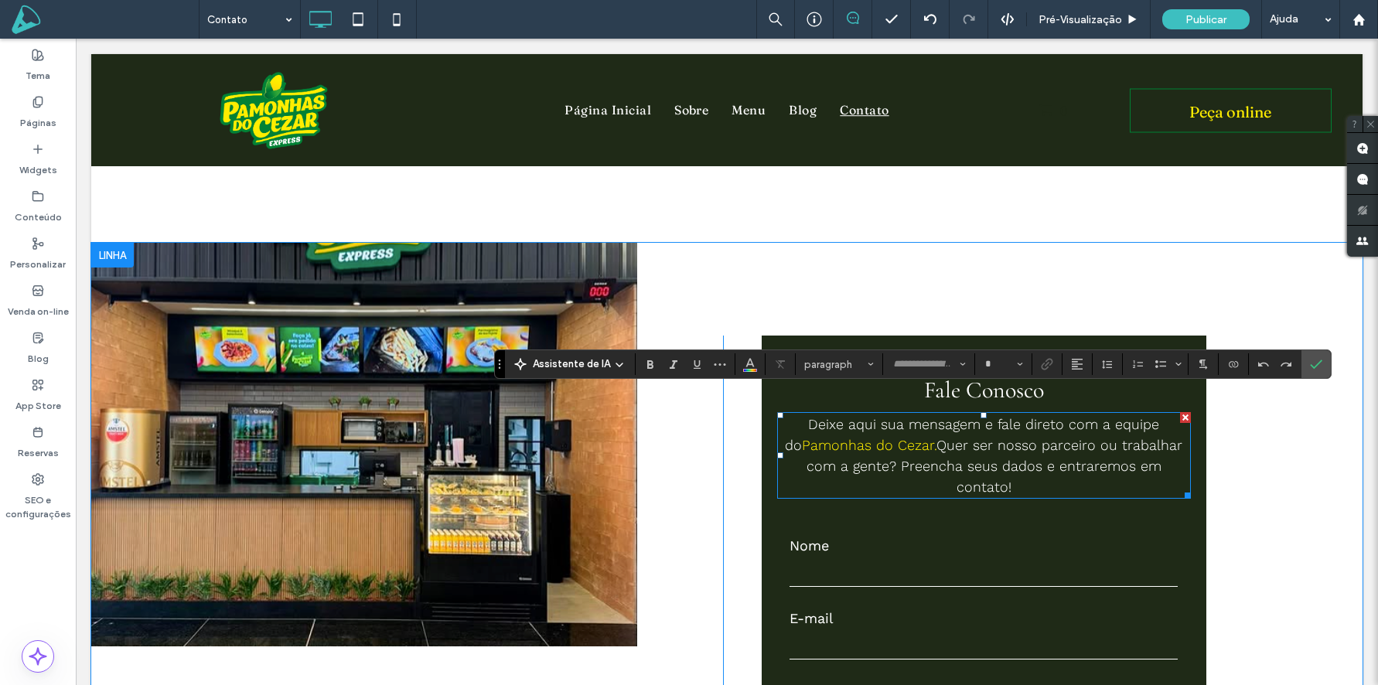
type input "*********"
type input "**"
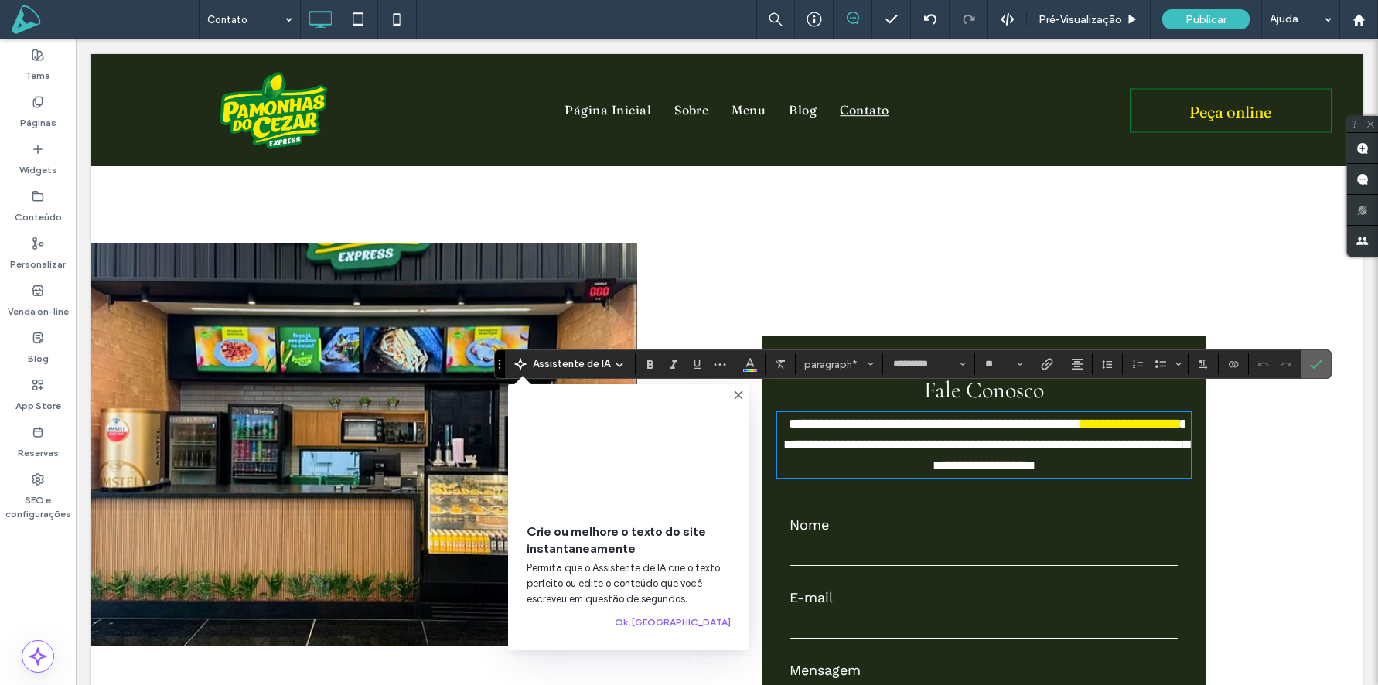
click at [1316, 361] on icon "Confirmar" at bounding box center [1316, 364] width 12 height 12
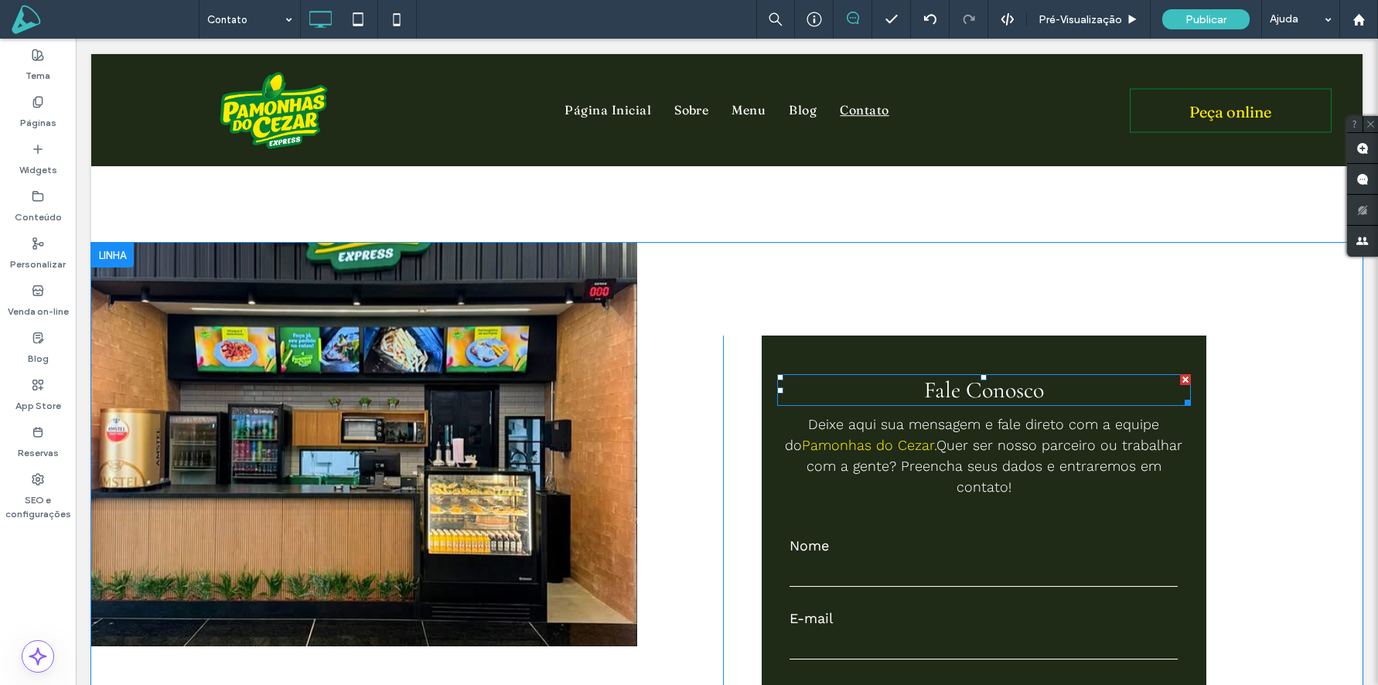
click at [1050, 376] on h3 "Fale Conosco" at bounding box center [984, 390] width 414 height 29
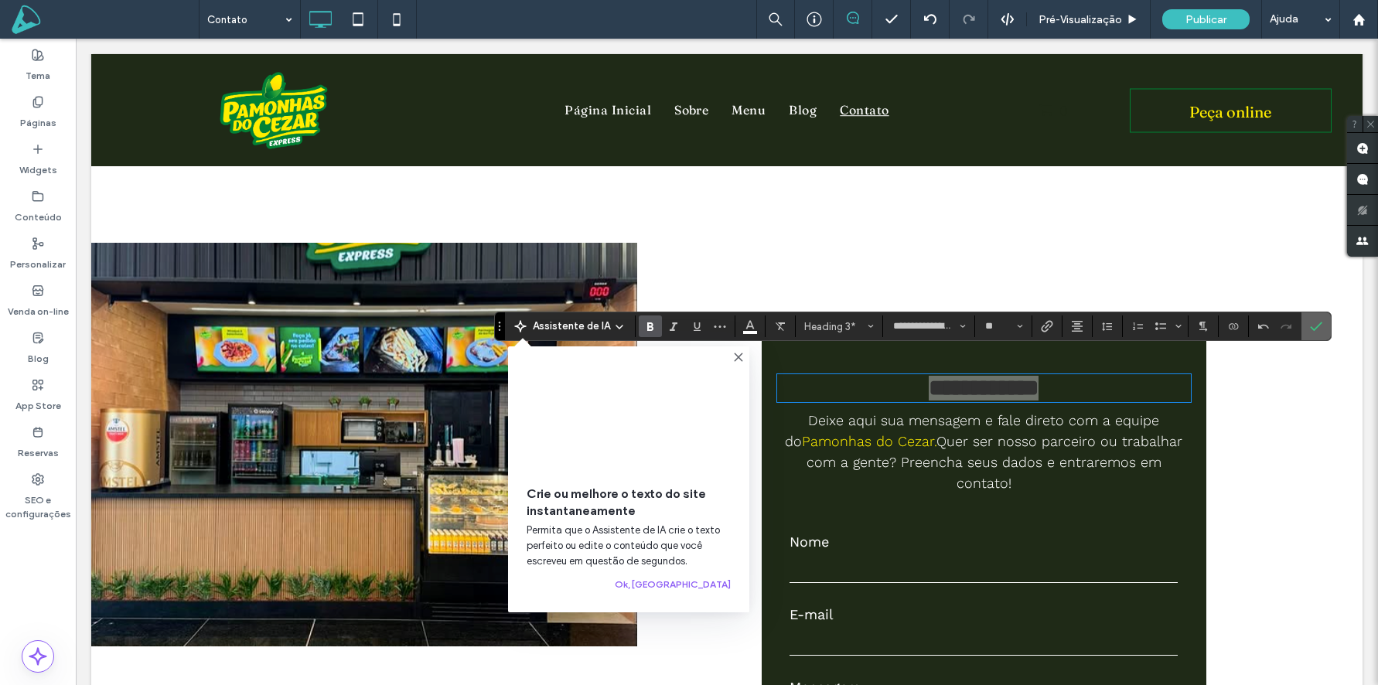
click at [1317, 323] on icon "Confirmar" at bounding box center [1316, 326] width 12 height 12
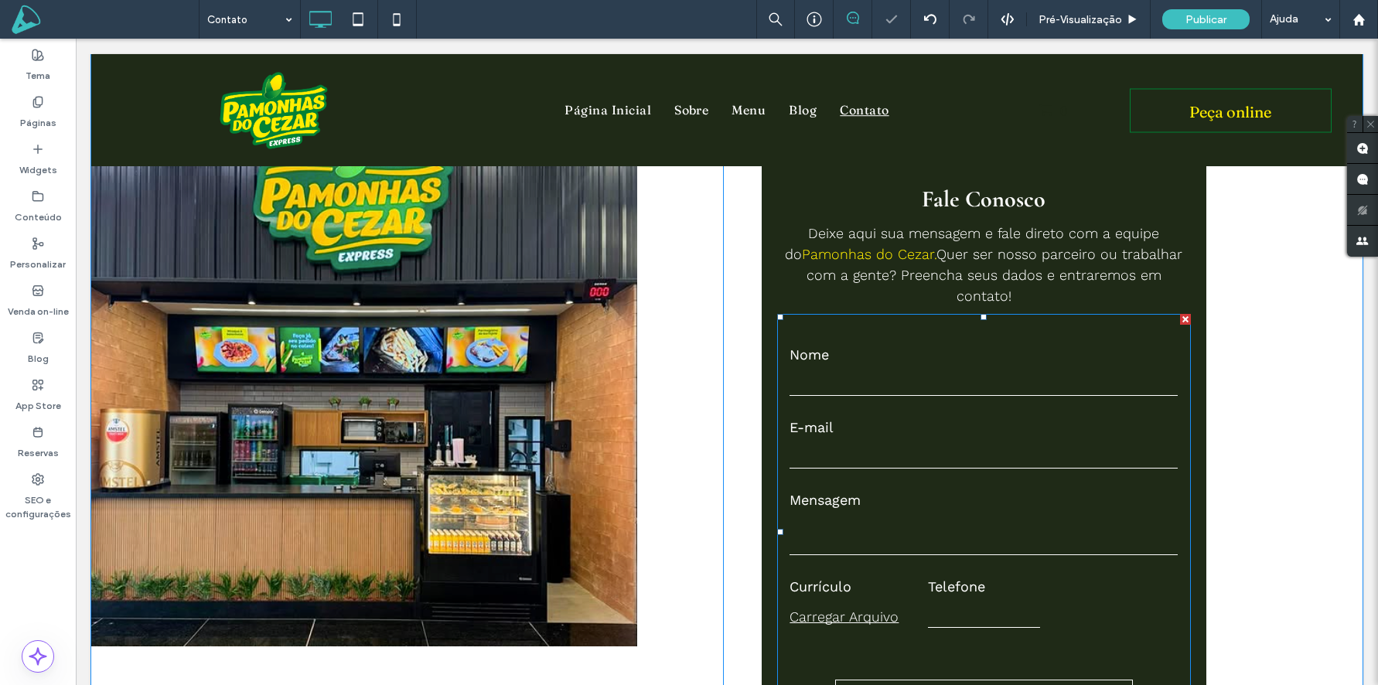
scroll to position [2018, 0]
click at [857, 251] on span "Quer ser nosso parceiro ou trabalhar com a gente? Preencha seus dados e entrare…" at bounding box center [995, 273] width 377 height 58
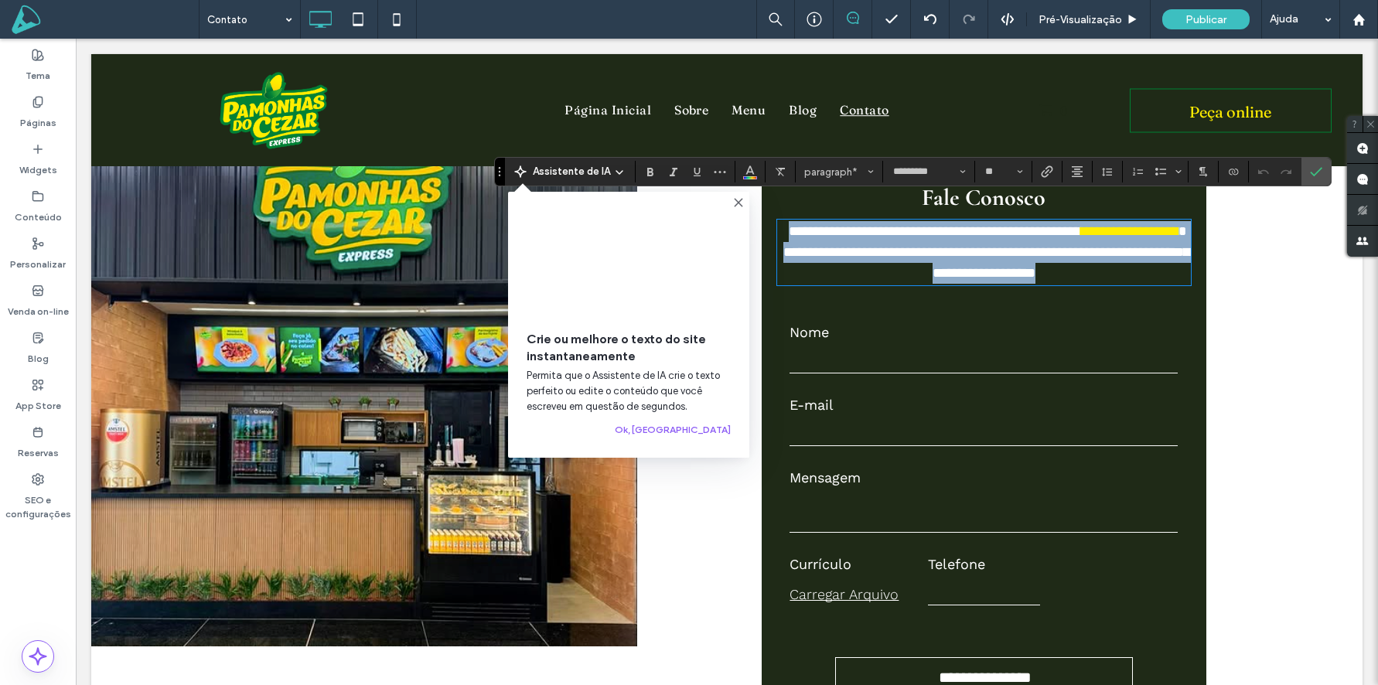
click at [857, 248] on span "**********" at bounding box center [986, 252] width 406 height 56
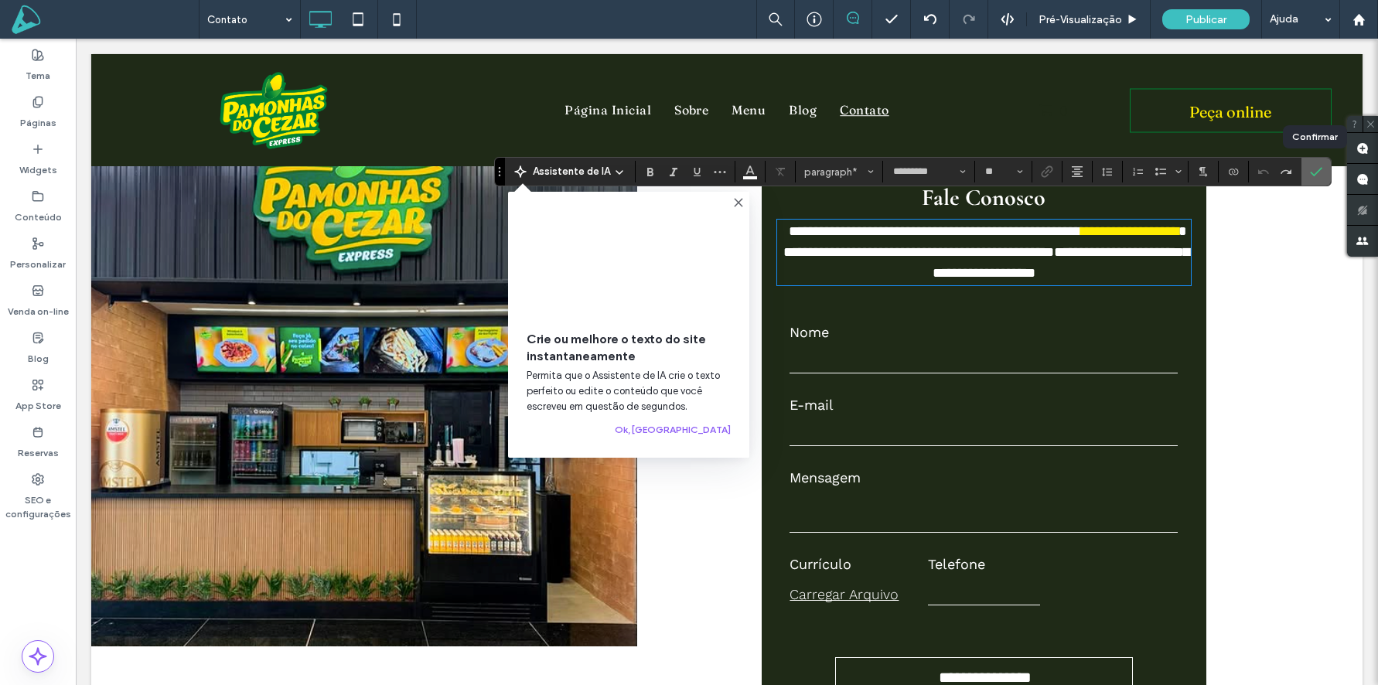
click at [1319, 172] on icon "Confirmar" at bounding box center [1316, 172] width 12 height 12
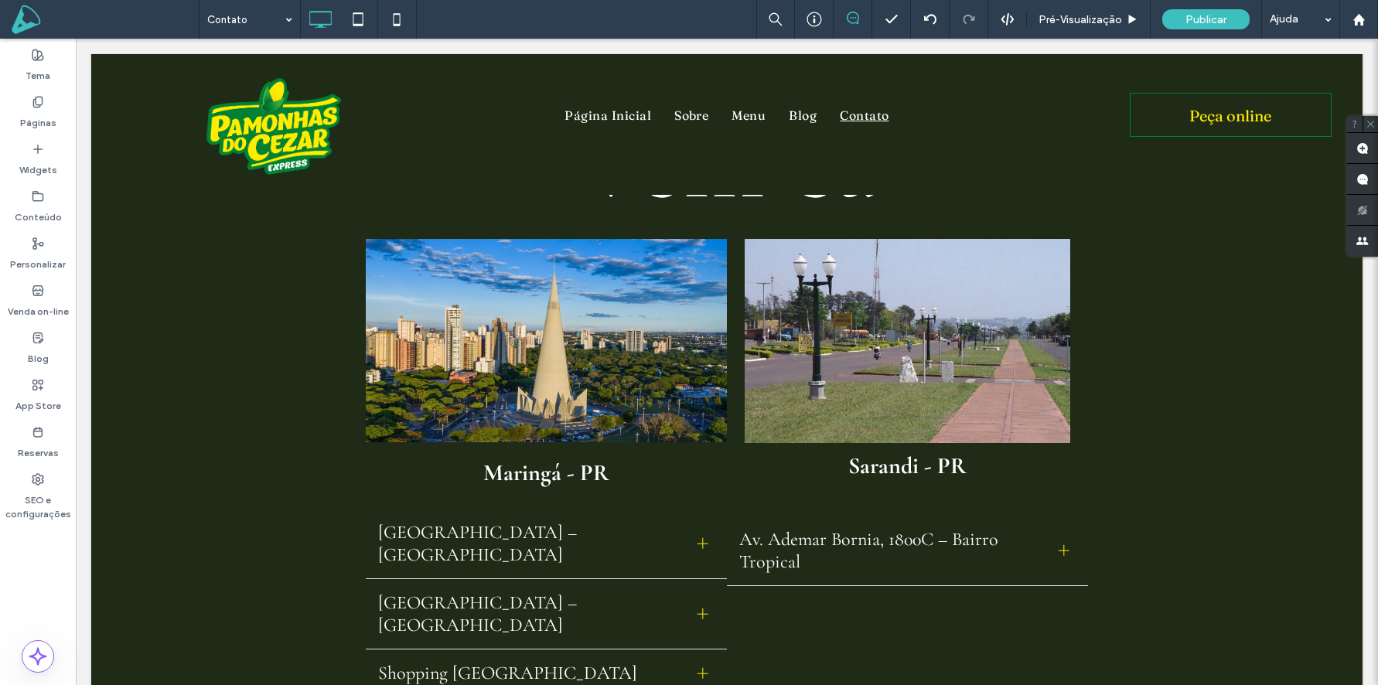
scroll to position [0, 0]
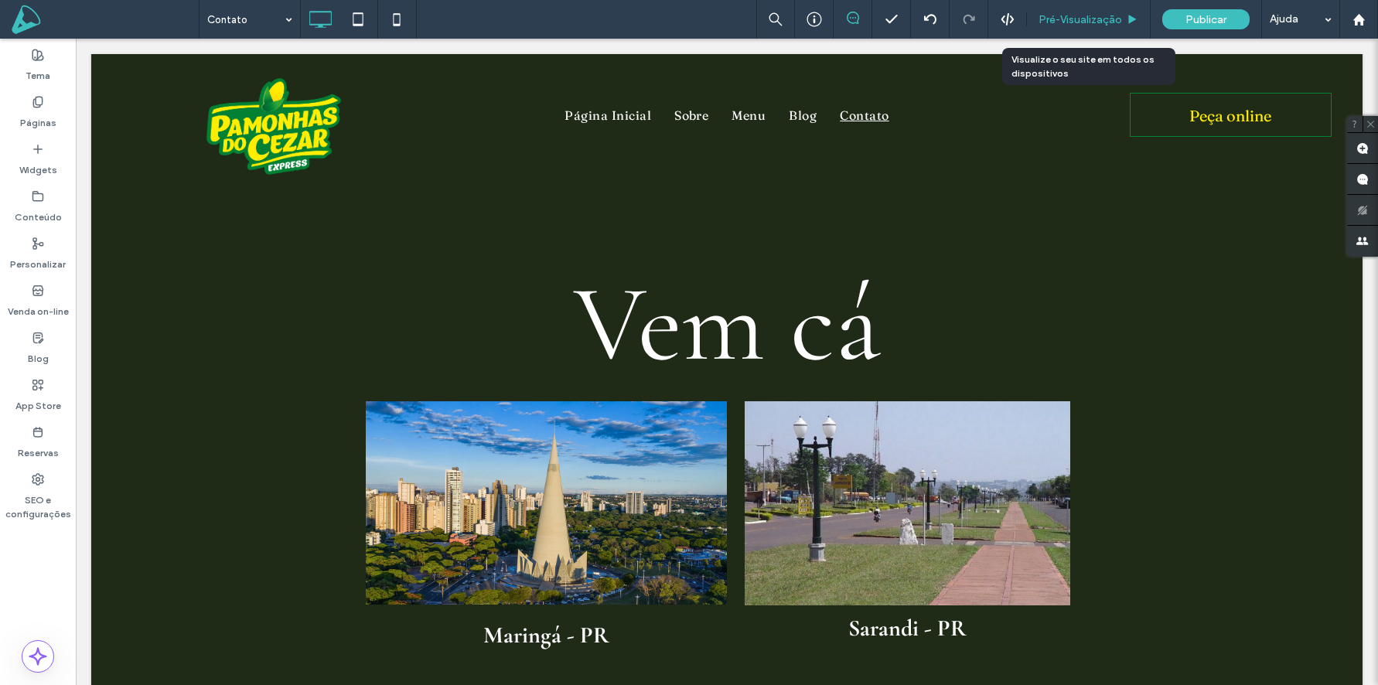
click at [1070, 21] on span "Pré-Visualizaçāo" at bounding box center [1081, 19] width 84 height 13
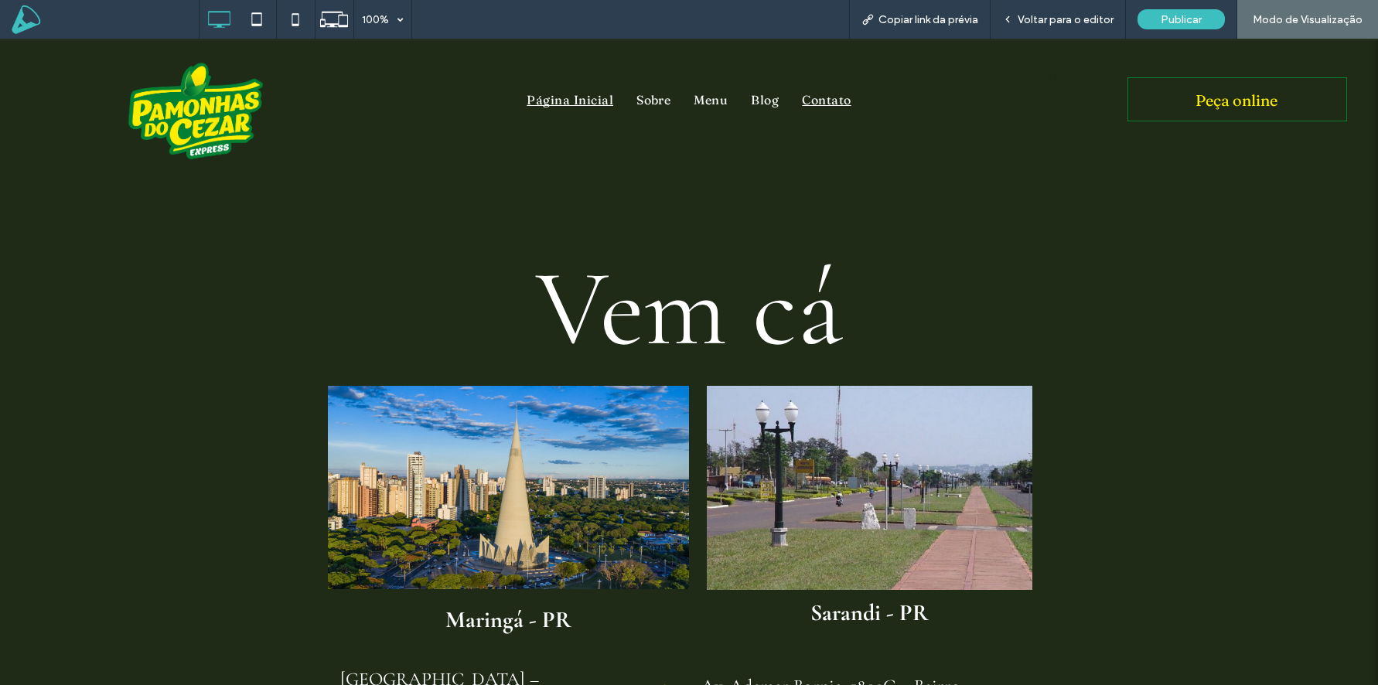
click at [560, 97] on span "Página Inicial" at bounding box center [570, 99] width 87 height 25
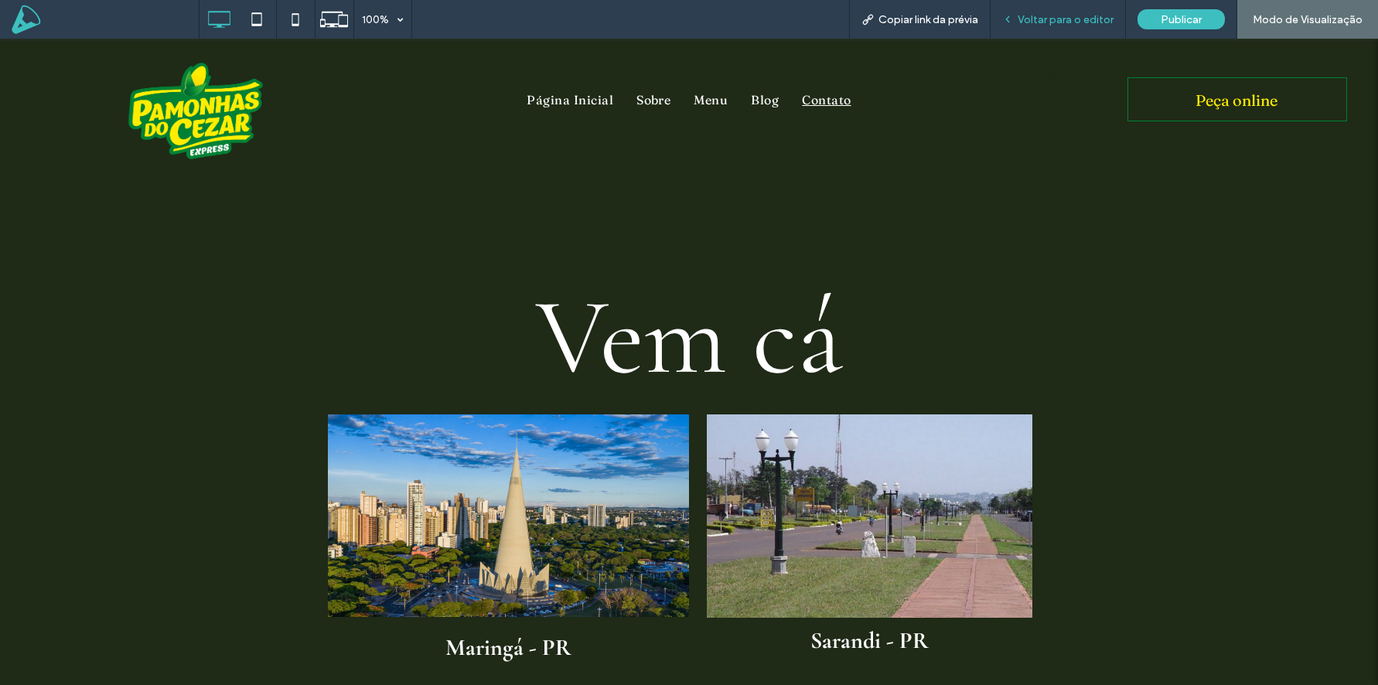
click at [1055, 21] on span "Voltar para o editor" at bounding box center [1066, 19] width 96 height 13
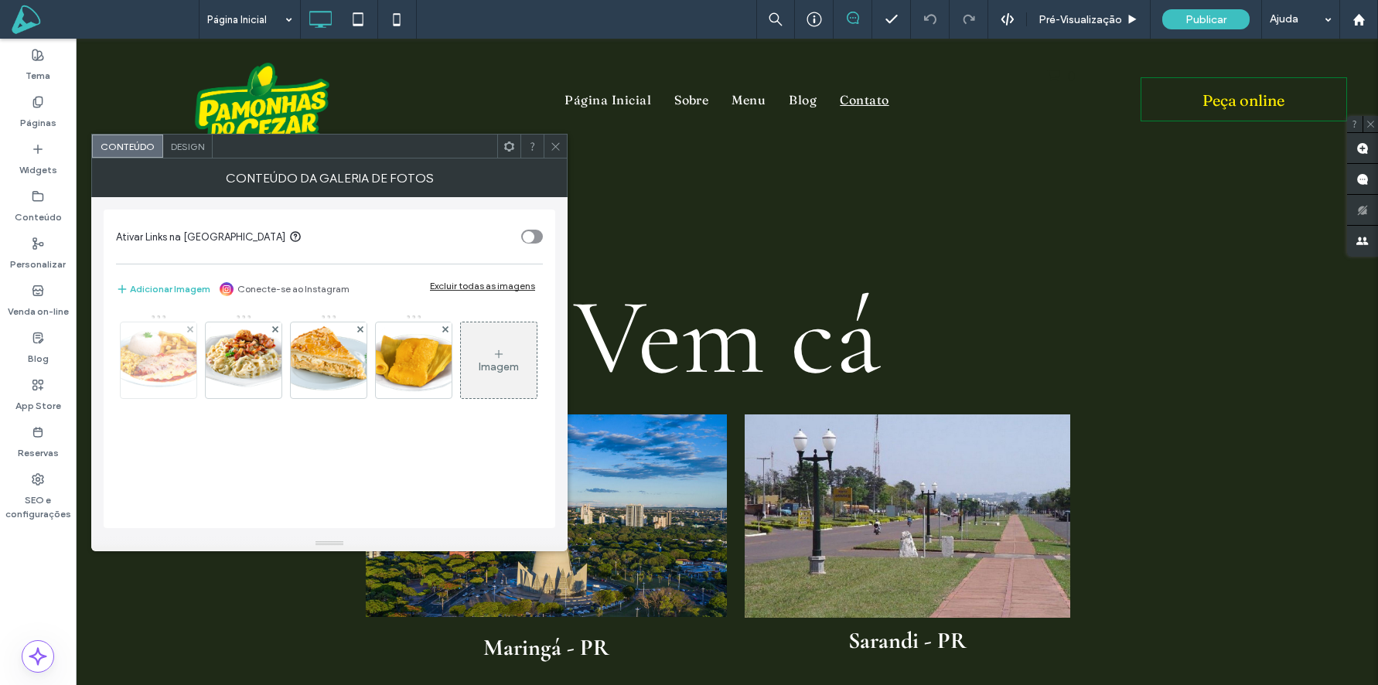
click at [178, 357] on img at bounding box center [158, 361] width 107 height 76
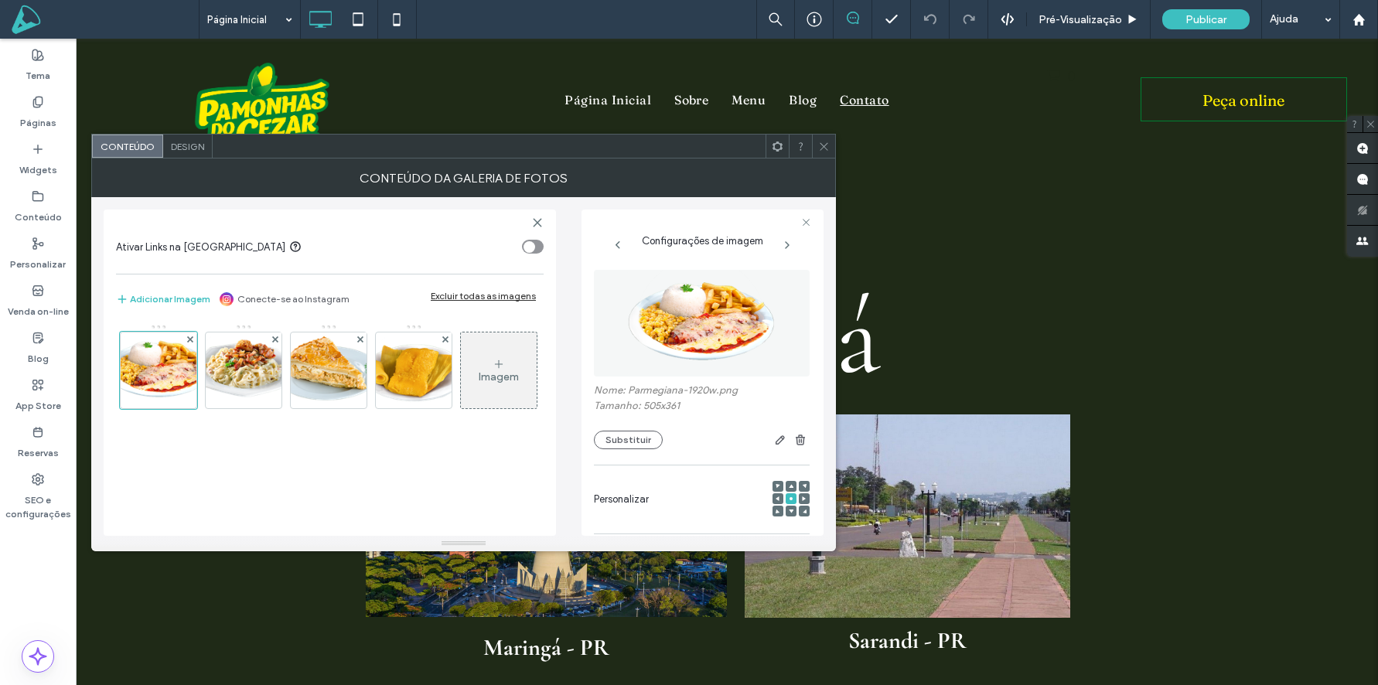
click at [188, 153] on div "Design" at bounding box center [187, 146] width 49 height 23
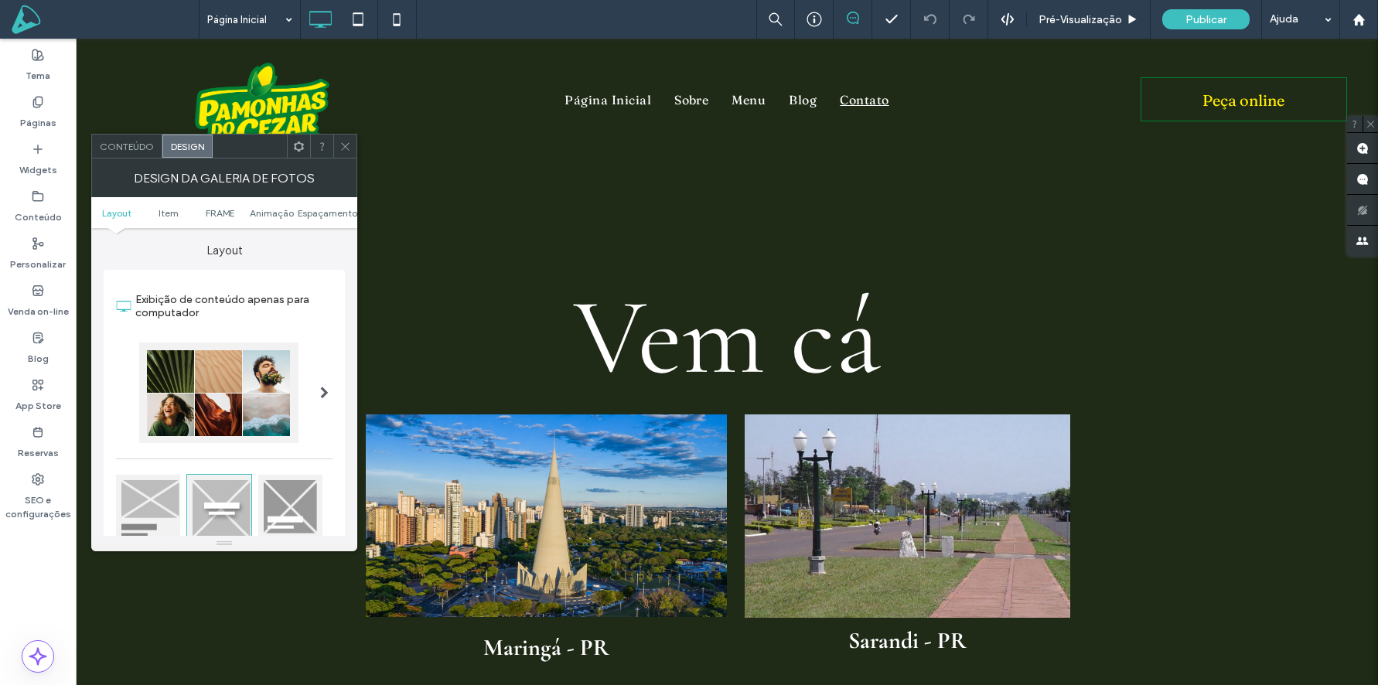
click at [314, 394] on div at bounding box center [325, 393] width 32 height 124
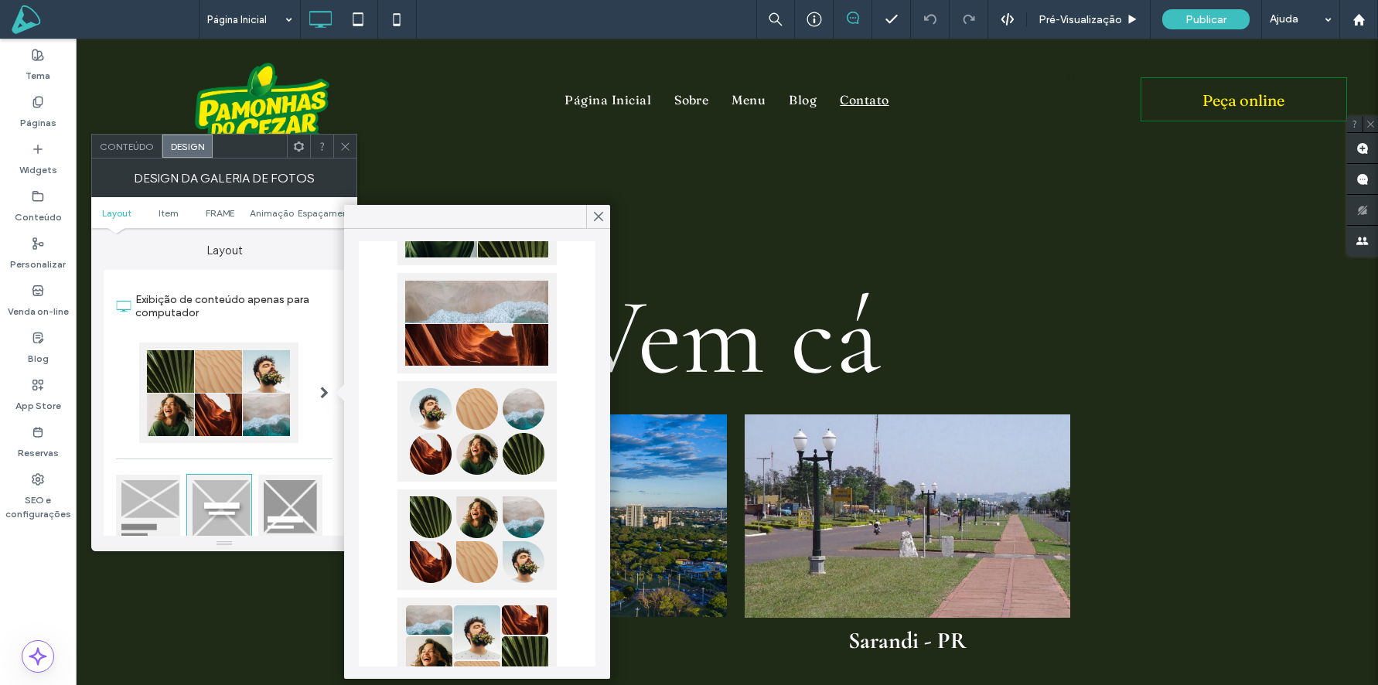
scroll to position [725, 0]
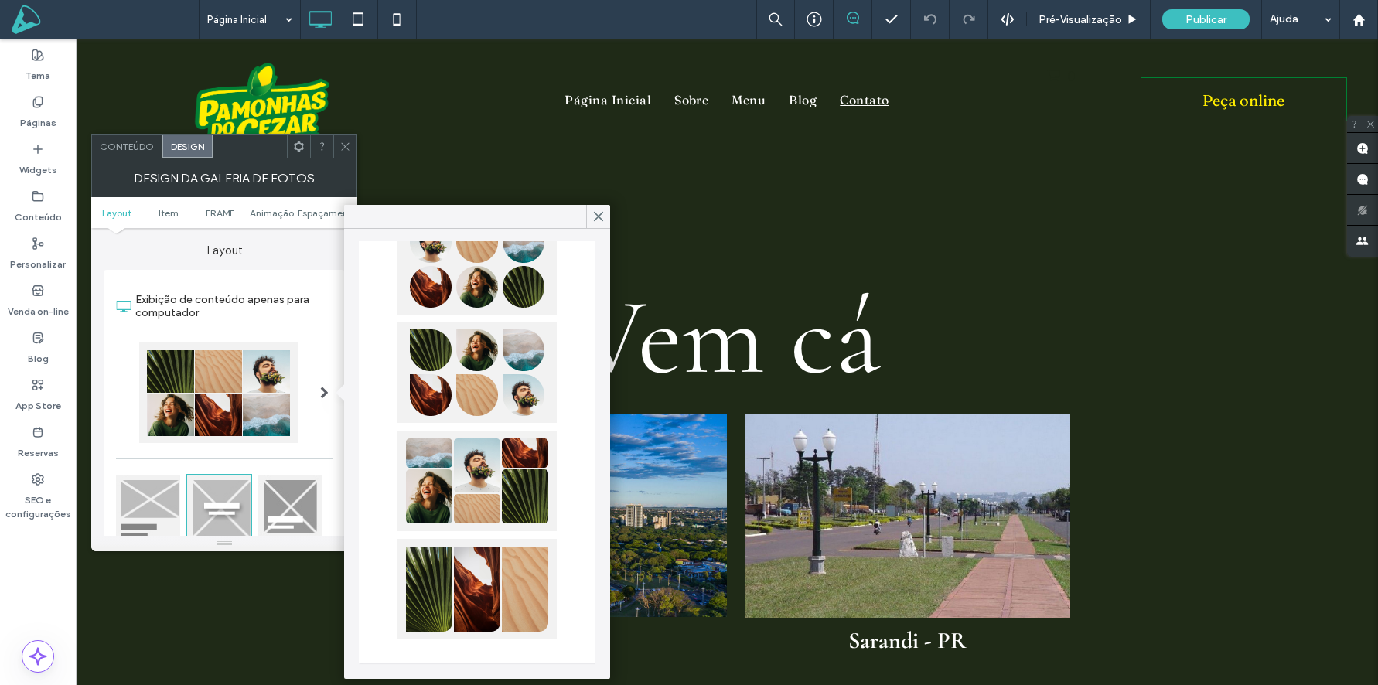
click at [155, 502] on div at bounding box center [148, 507] width 64 height 64
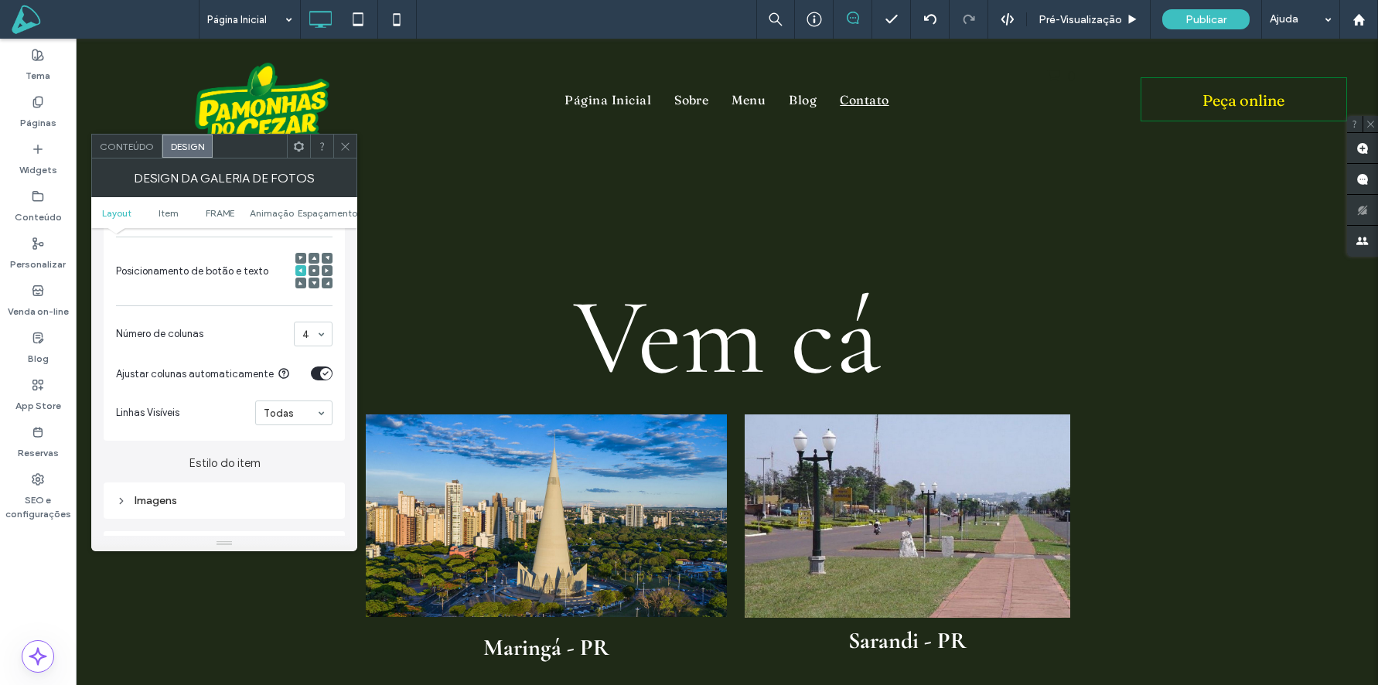
scroll to position [395, 0]
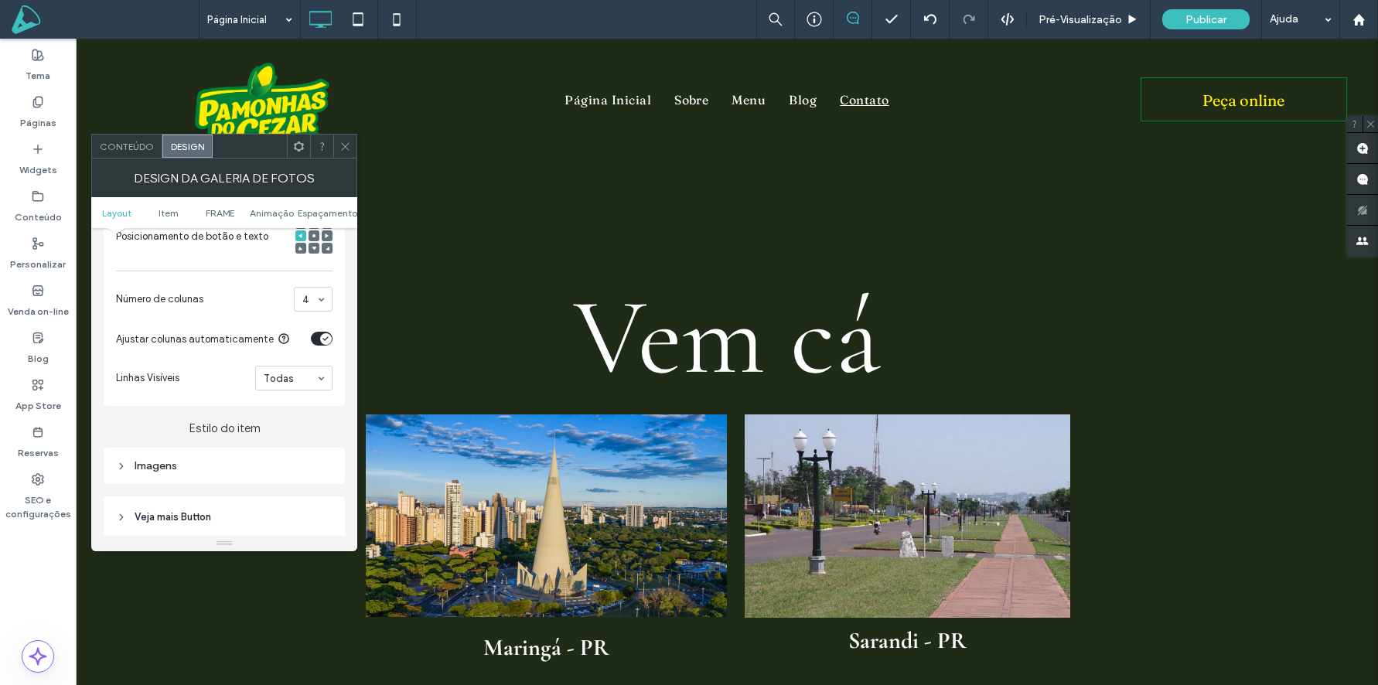
click at [110, 147] on span "Conteúdo" at bounding box center [127, 147] width 54 height 12
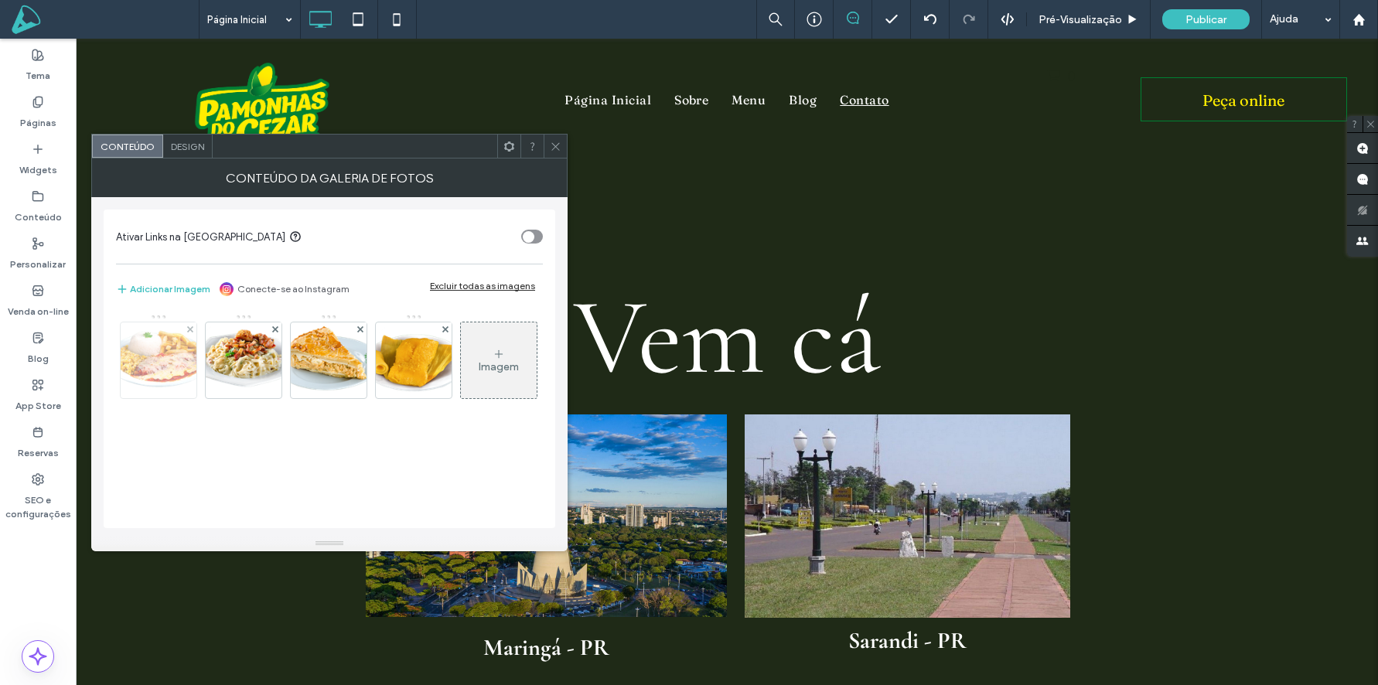
click at [172, 365] on img at bounding box center [158, 361] width 107 height 76
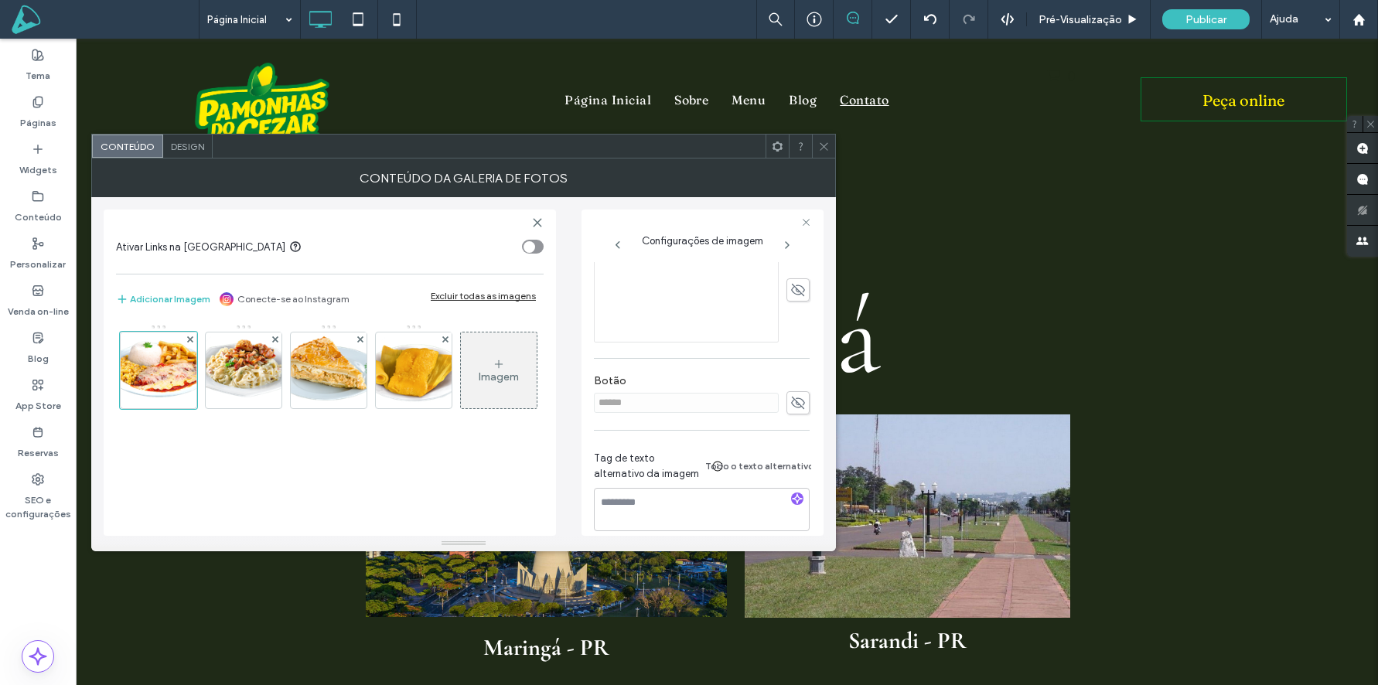
scroll to position [408, 0]
click at [631, 437] on span "Tag de texto alternativo da imagem" at bounding box center [649, 450] width 111 height 31
click at [179, 145] on span "Design" at bounding box center [187, 147] width 33 height 12
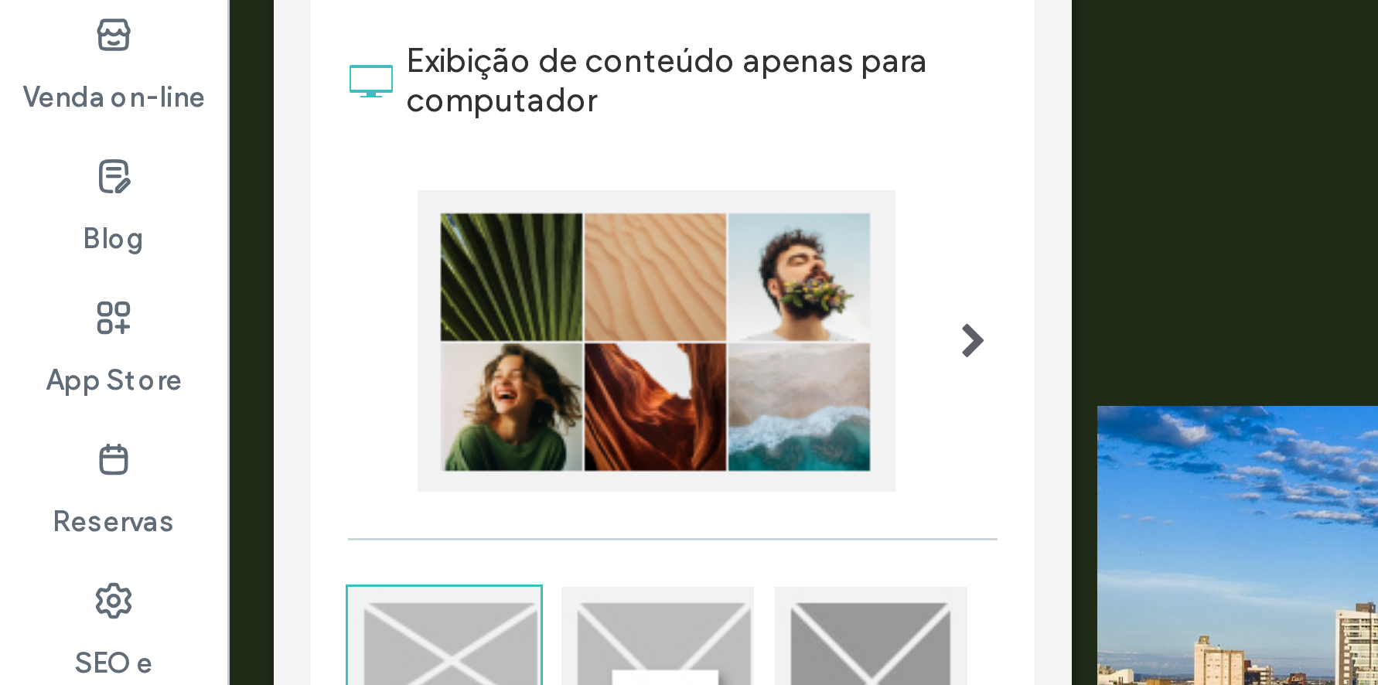
click at [102, 401] on div "Layout Exibição de conteúdo apenas para computador Texto e botão abaixo da imag…" at bounding box center [224, 382] width 266 height 308
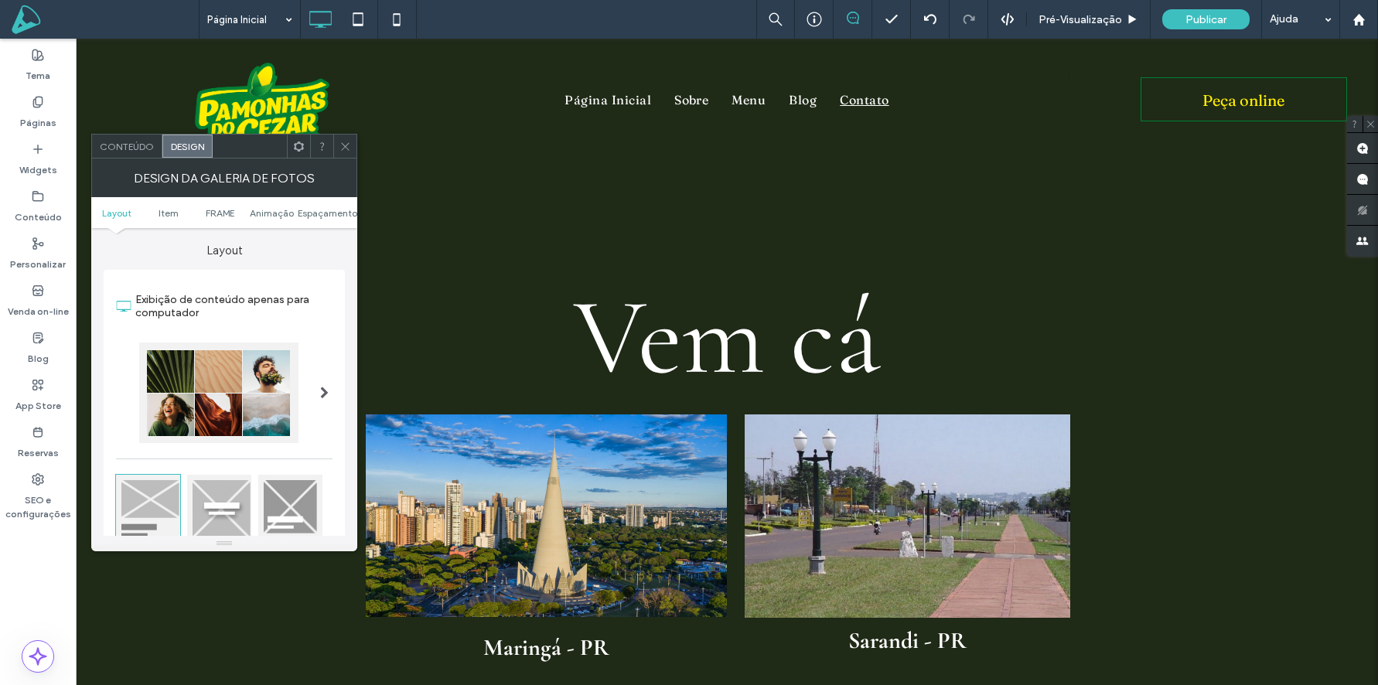
drag, startPoint x: 292, startPoint y: 490, endPoint x: 295, endPoint y: 445, distance: 44.9
click at [292, 490] on div at bounding box center [290, 507] width 64 height 64
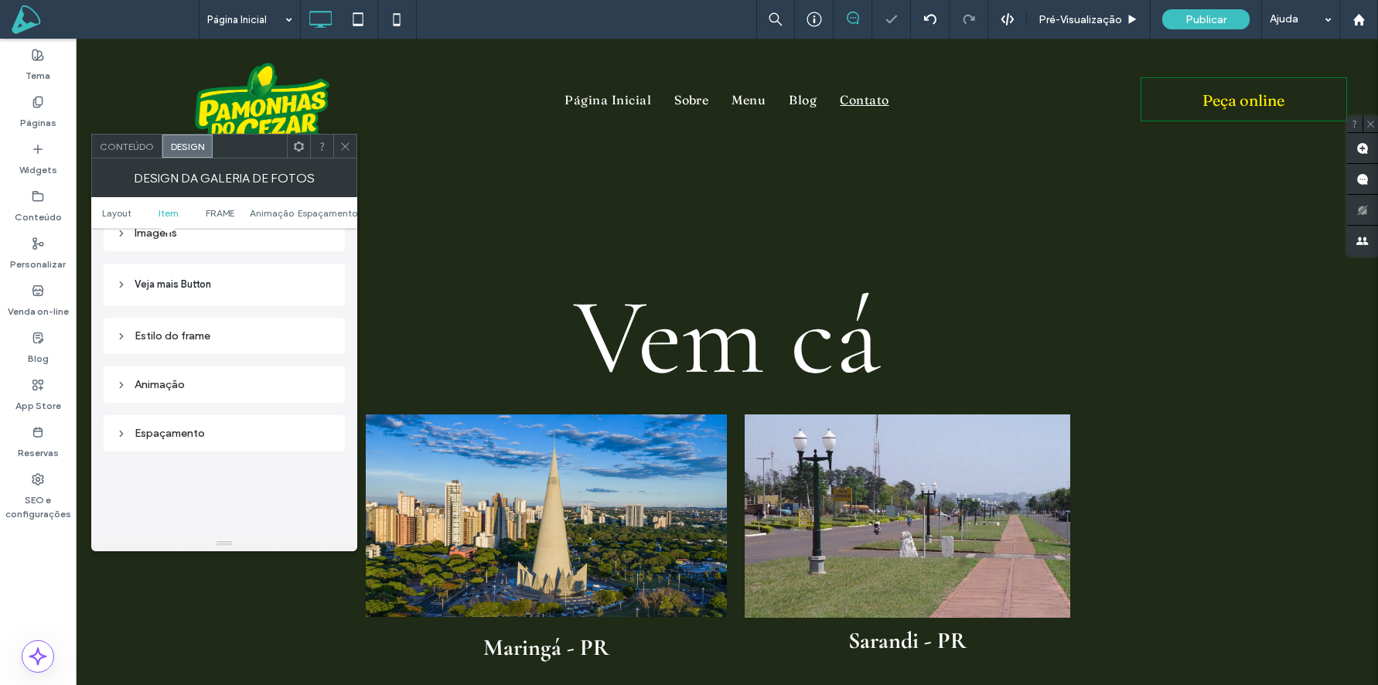
scroll to position [634, 0]
click at [160, 329] on div "Estilo do frame" at bounding box center [224, 329] width 217 height 13
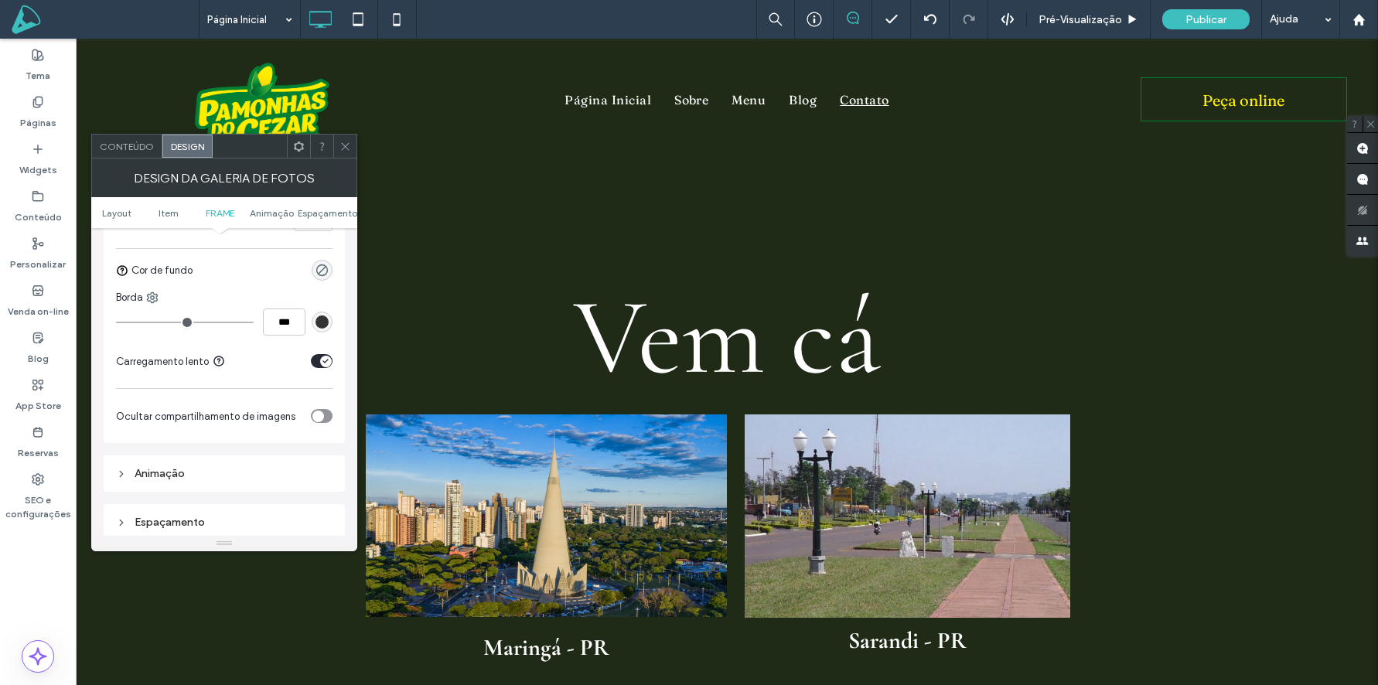
scroll to position [889, 0]
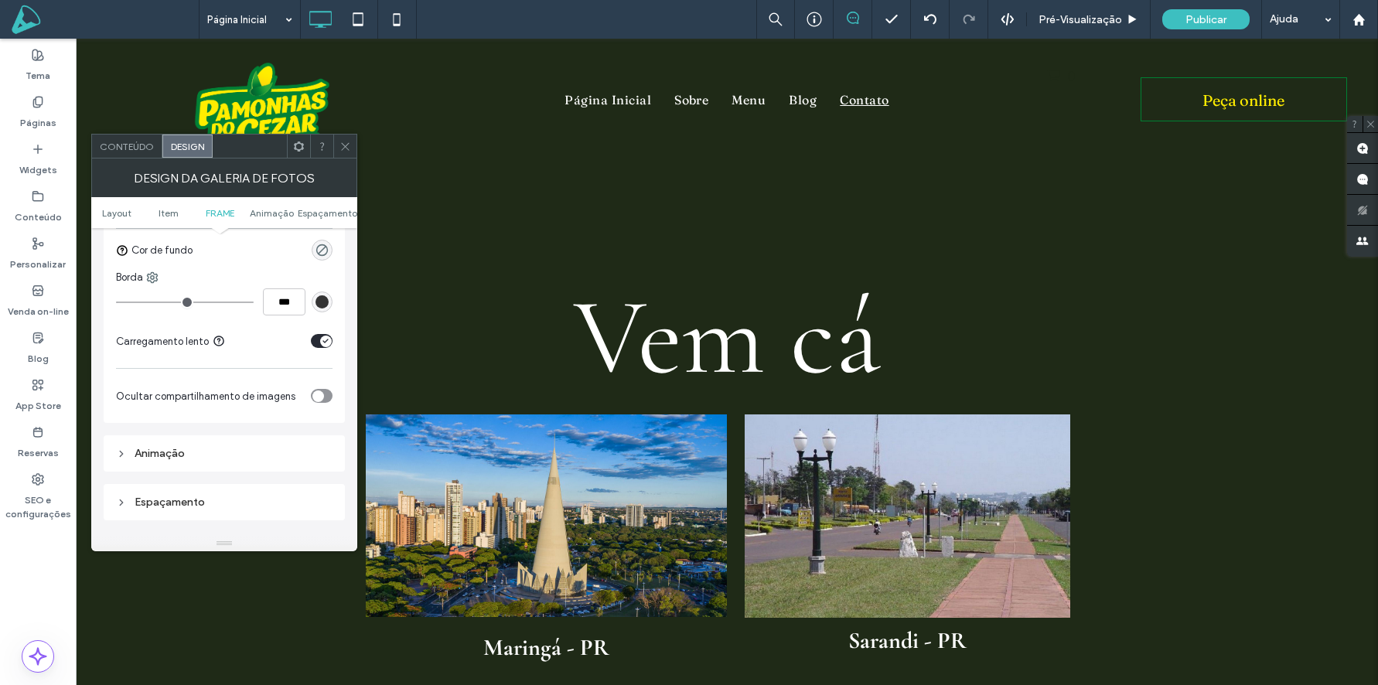
click at [148, 459] on div "Animaçāo" at bounding box center [224, 453] width 217 height 13
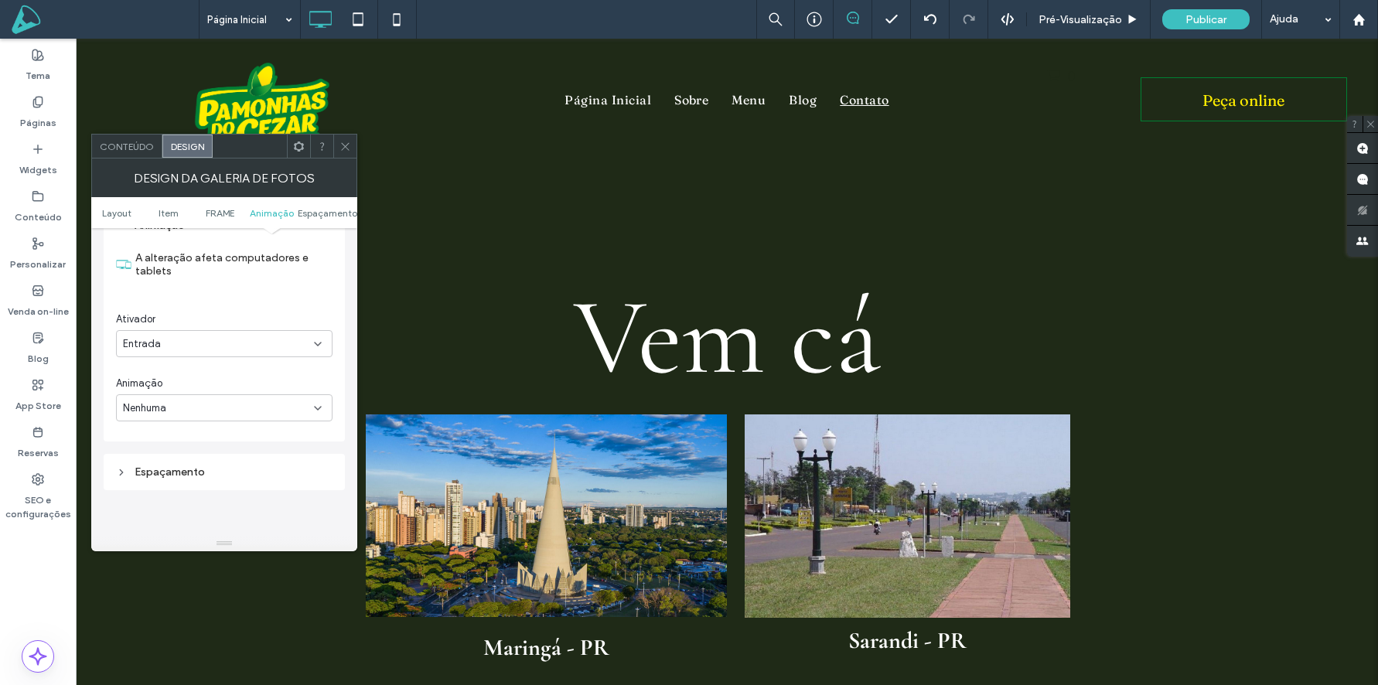
scroll to position [1175, 0]
click at [163, 416] on div "Espaçamento" at bounding box center [224, 414] width 217 height 13
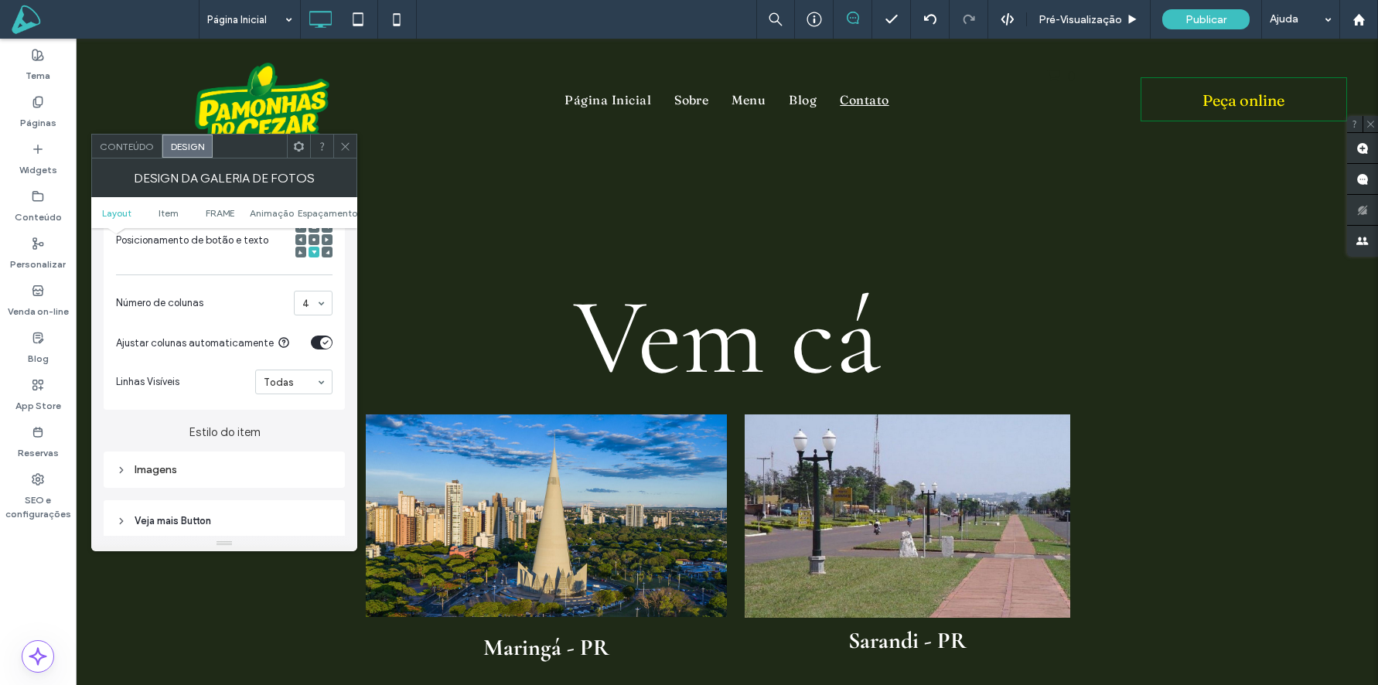
scroll to position [480, 0]
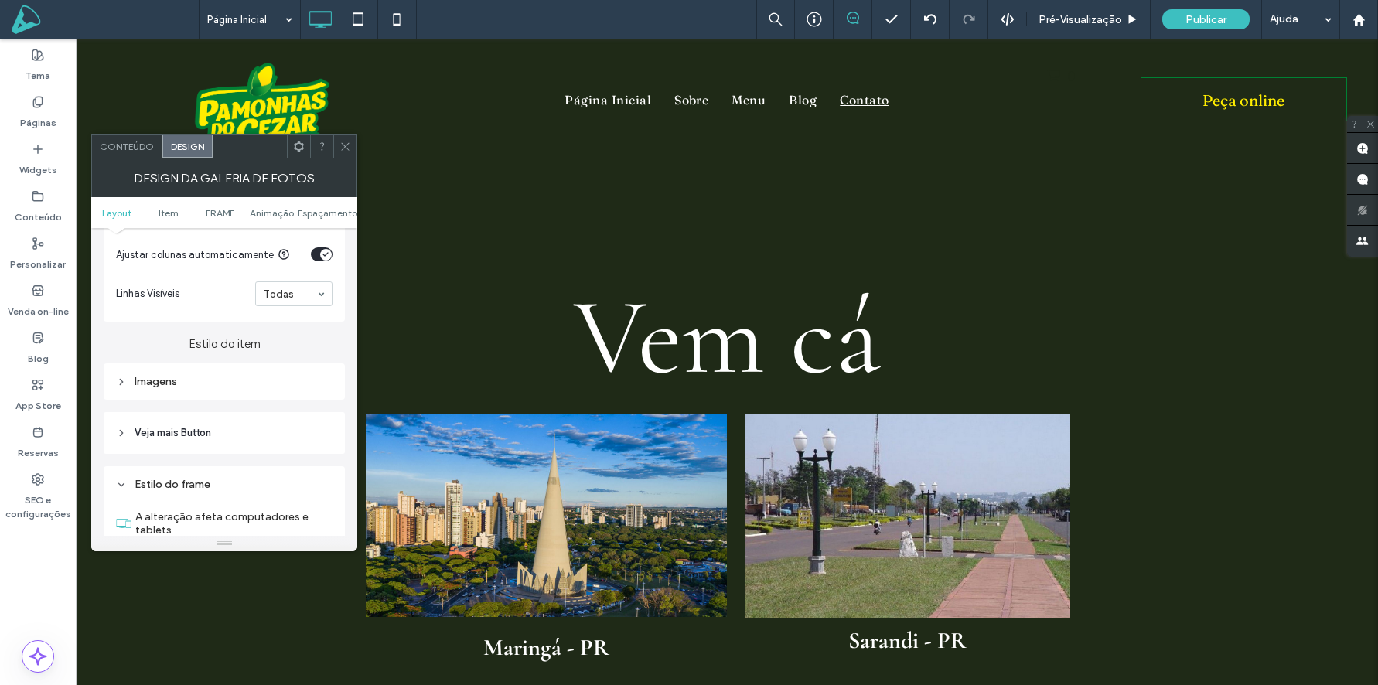
click at [162, 395] on div "Imagens" at bounding box center [224, 382] width 241 height 36
click at [165, 385] on div "Imagens" at bounding box center [224, 381] width 217 height 13
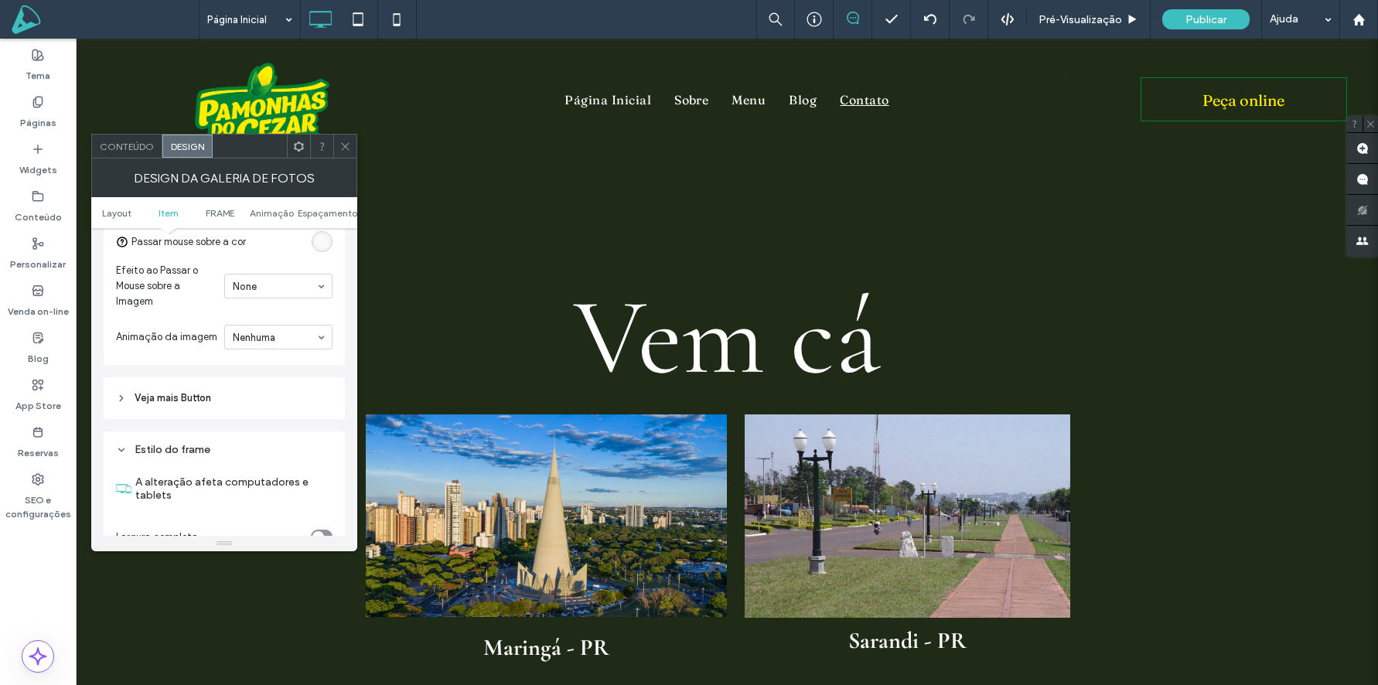
scroll to position [927, 0]
click at [175, 397] on span "Veja mais Button" at bounding box center [173, 397] width 77 height 15
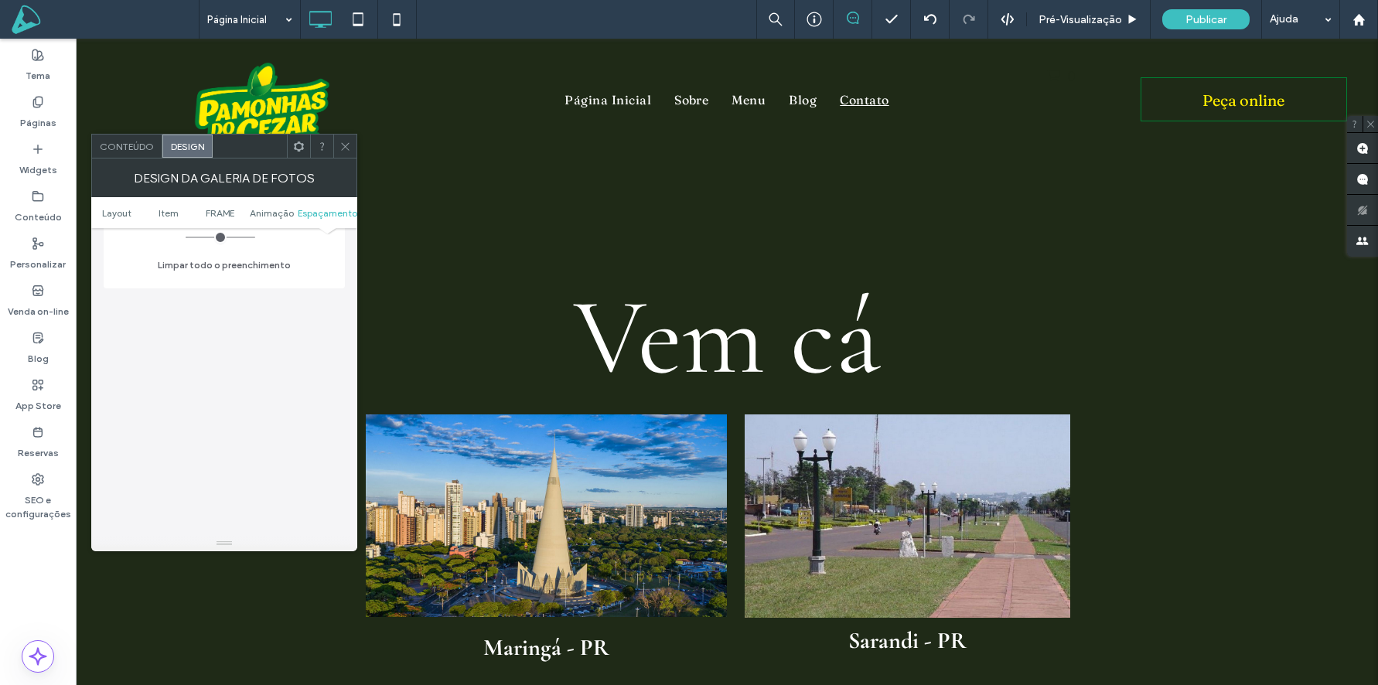
scroll to position [2319, 0]
click at [341, 144] on icon at bounding box center [346, 147] width 12 height 12
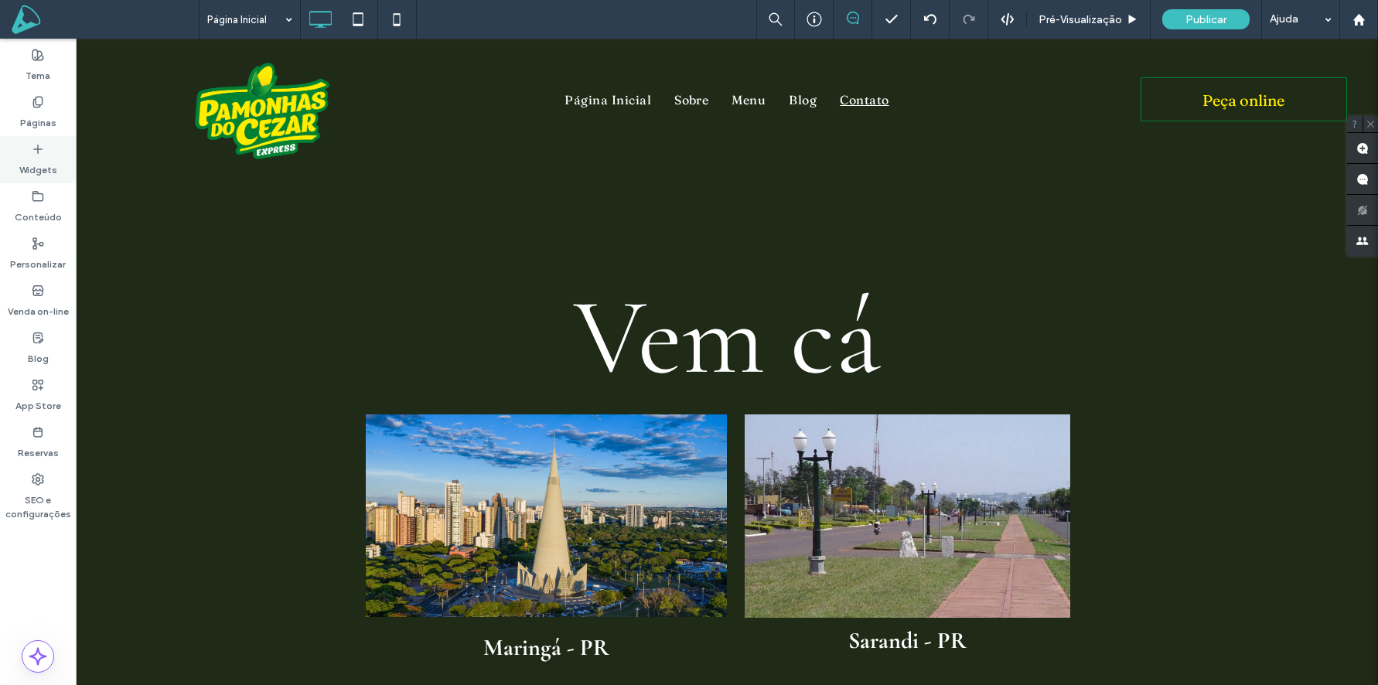
click at [29, 155] on div "Widgets" at bounding box center [38, 159] width 76 height 47
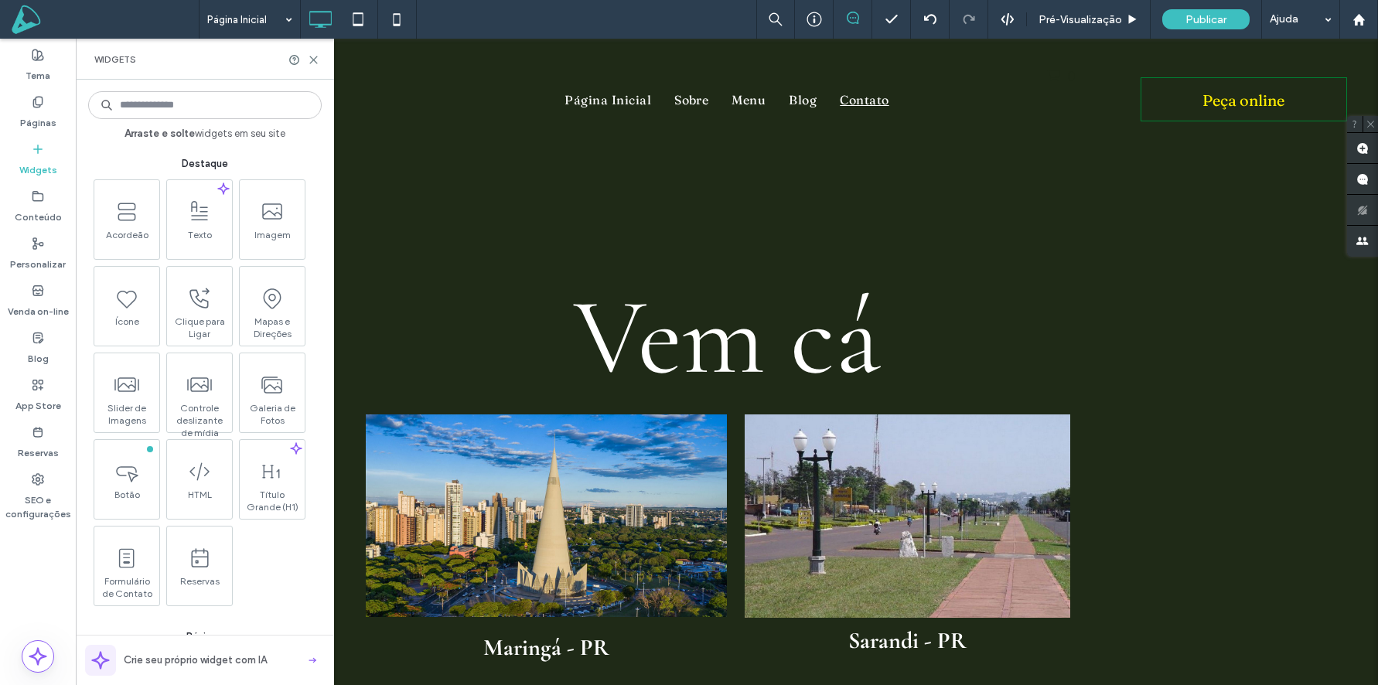
click at [185, 104] on input at bounding box center [205, 105] width 234 height 28
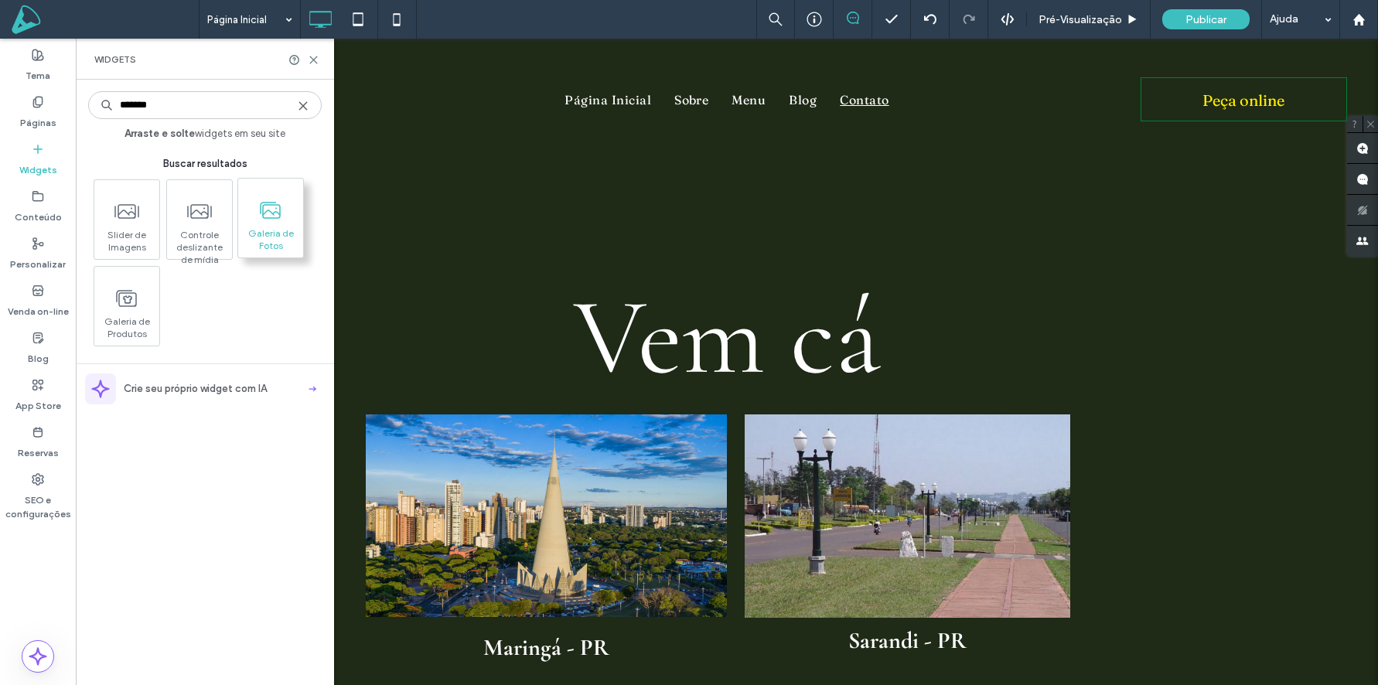
type input "*******"
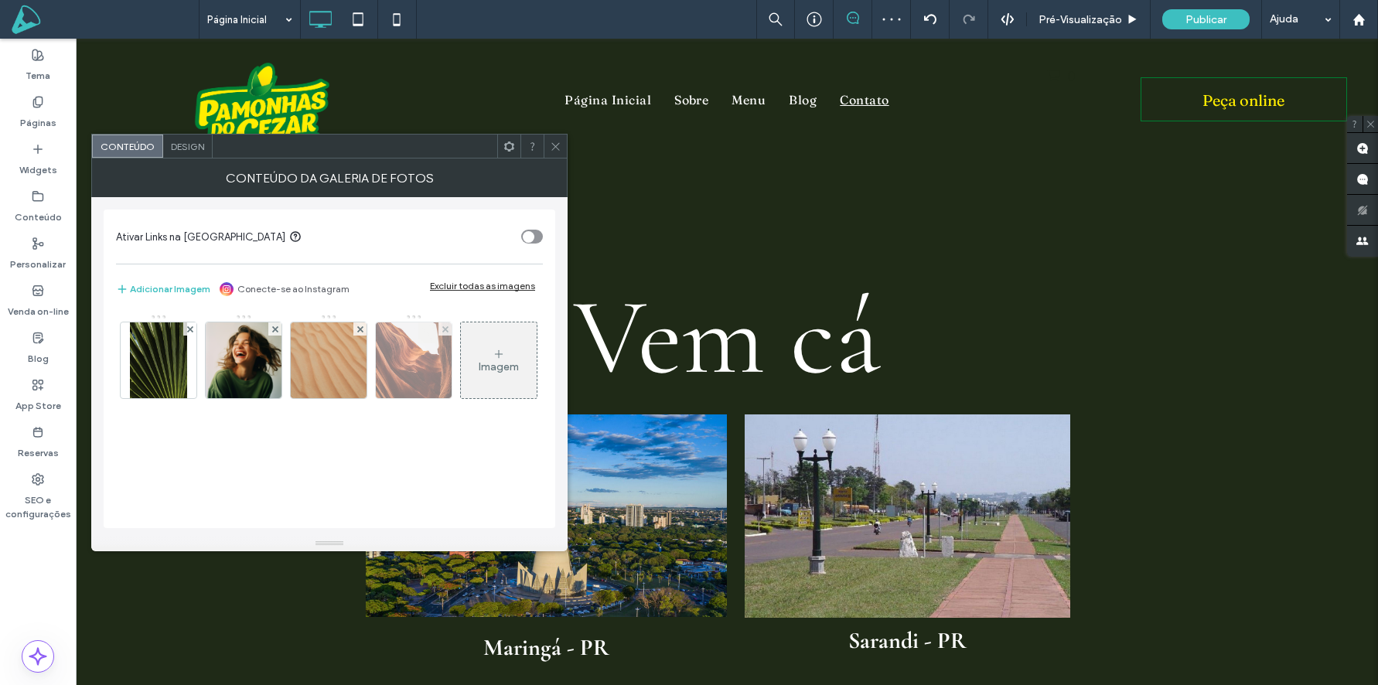
click at [179, 352] on img at bounding box center [159, 361] width 58 height 76
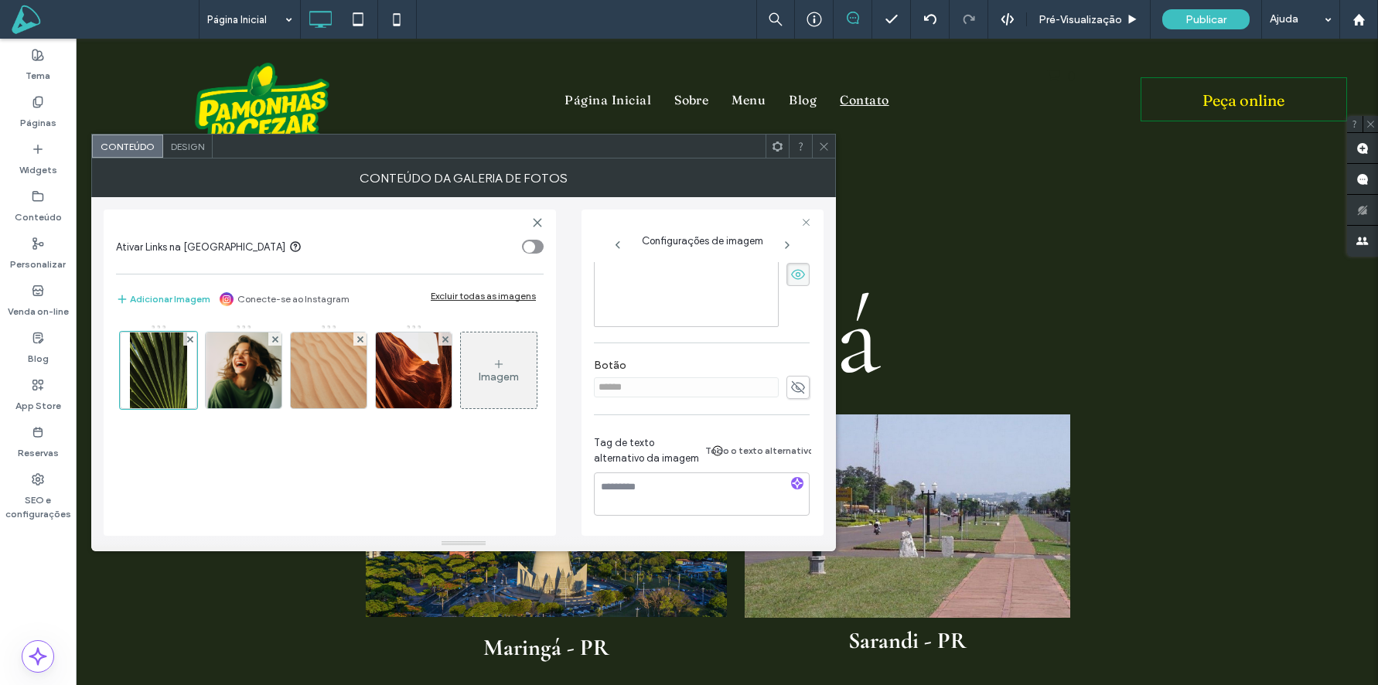
scroll to position [408, 0]
click at [830, 139] on div at bounding box center [823, 146] width 23 height 23
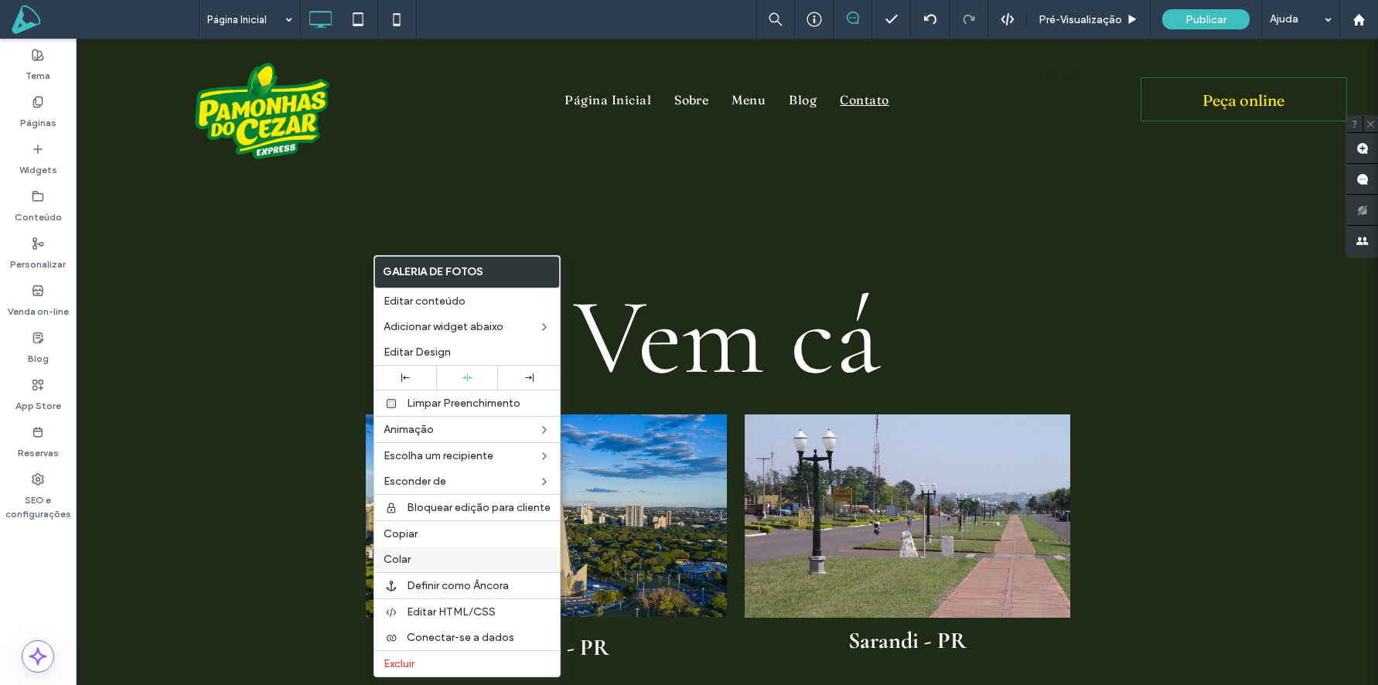
click at [434, 556] on label "Colar" at bounding box center [467, 559] width 167 height 13
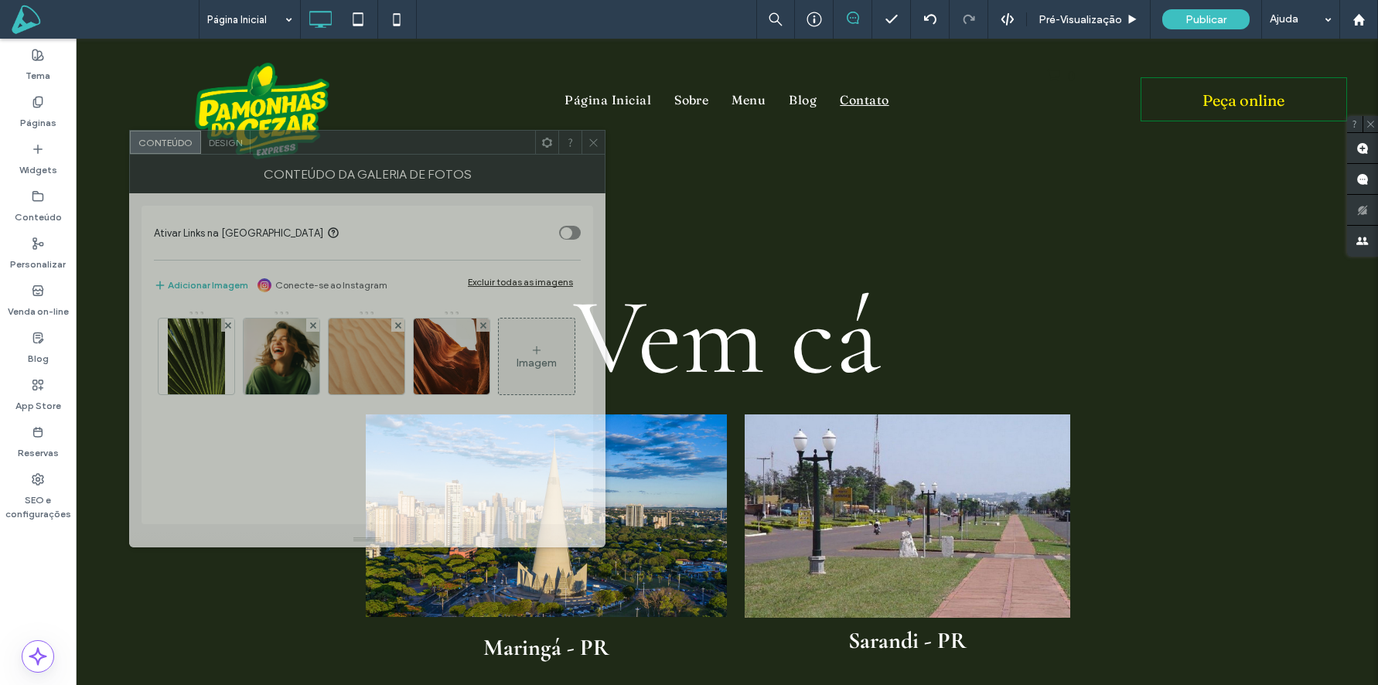
click at [377, 146] on div at bounding box center [393, 142] width 285 height 23
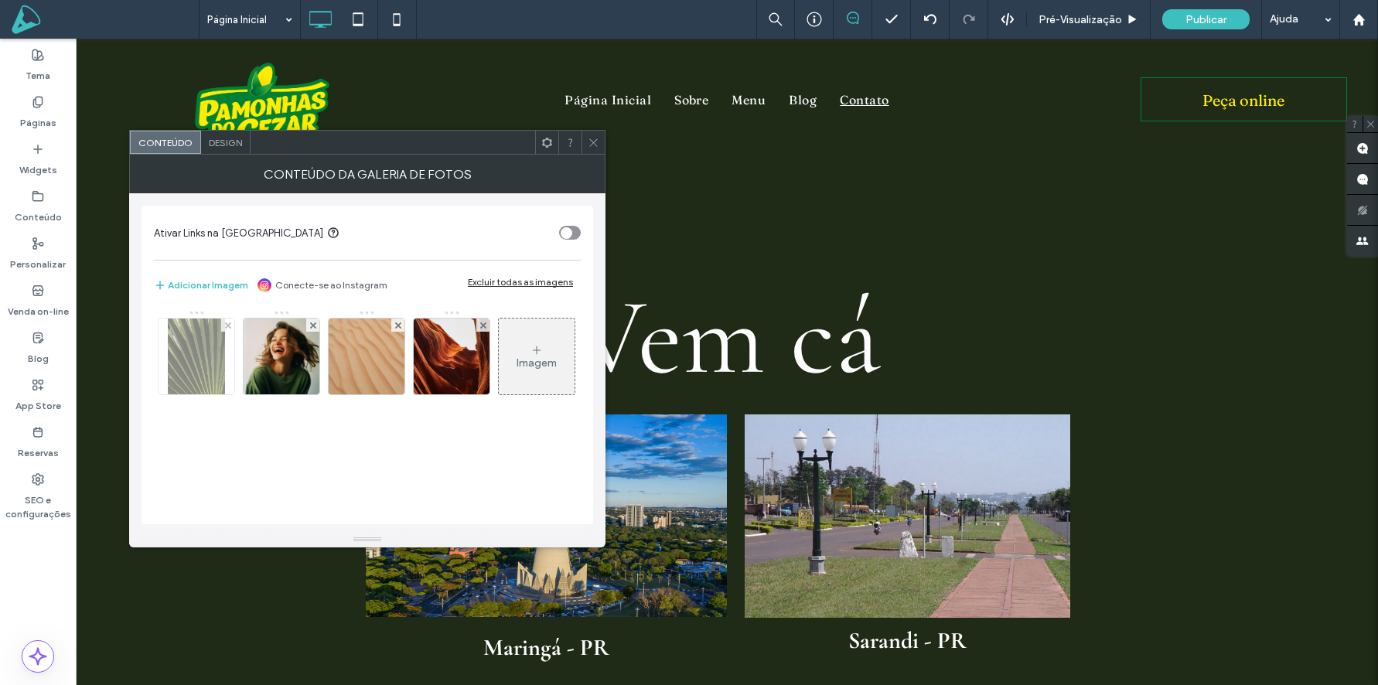
click at [183, 394] on div at bounding box center [196, 356] width 77 height 77
click at [184, 374] on img at bounding box center [197, 357] width 58 height 76
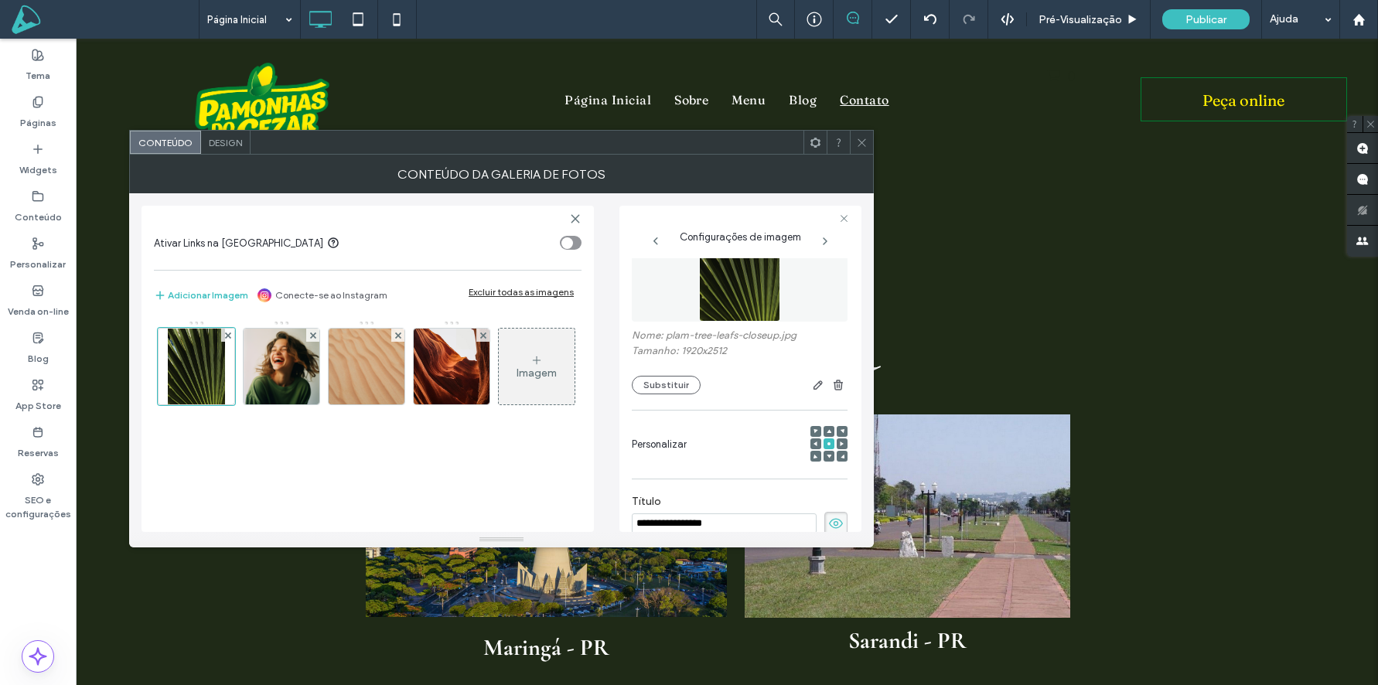
scroll to position [43, 0]
click at [746, 440] on div "Personalizar" at bounding box center [740, 453] width 216 height 53
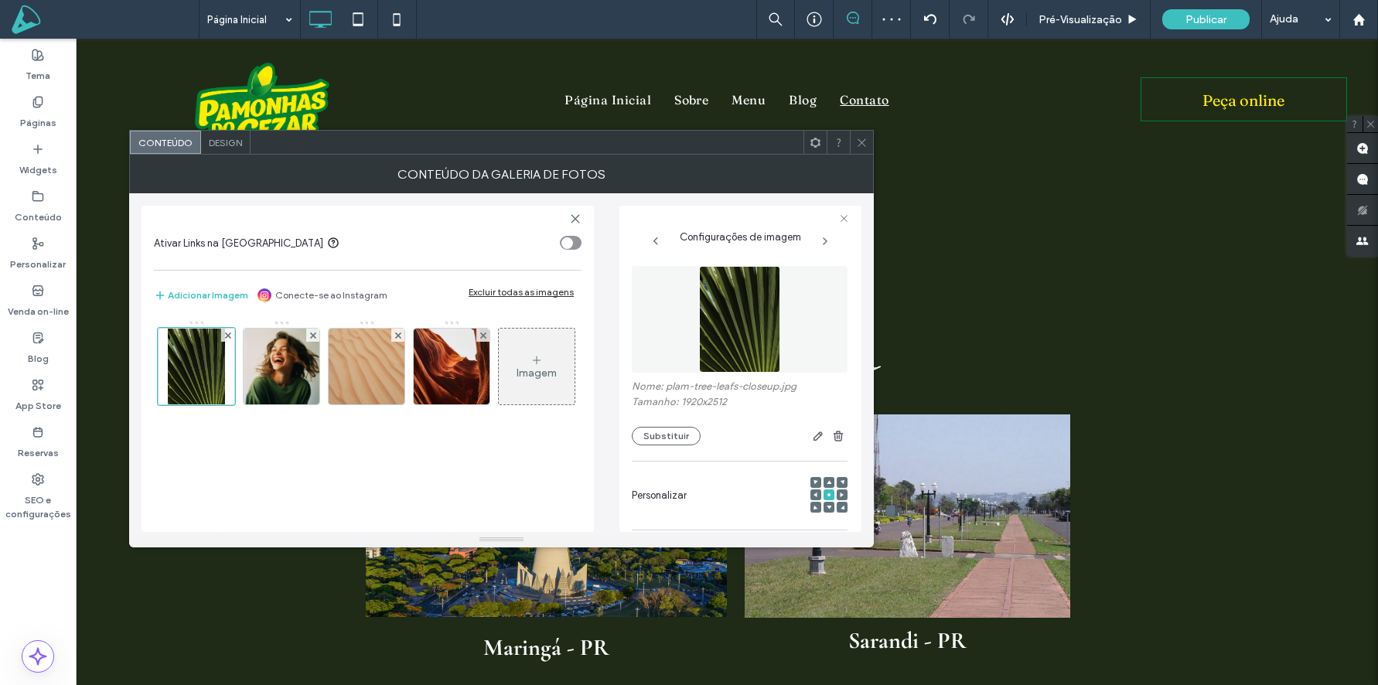
click at [864, 142] on icon at bounding box center [862, 143] width 12 height 12
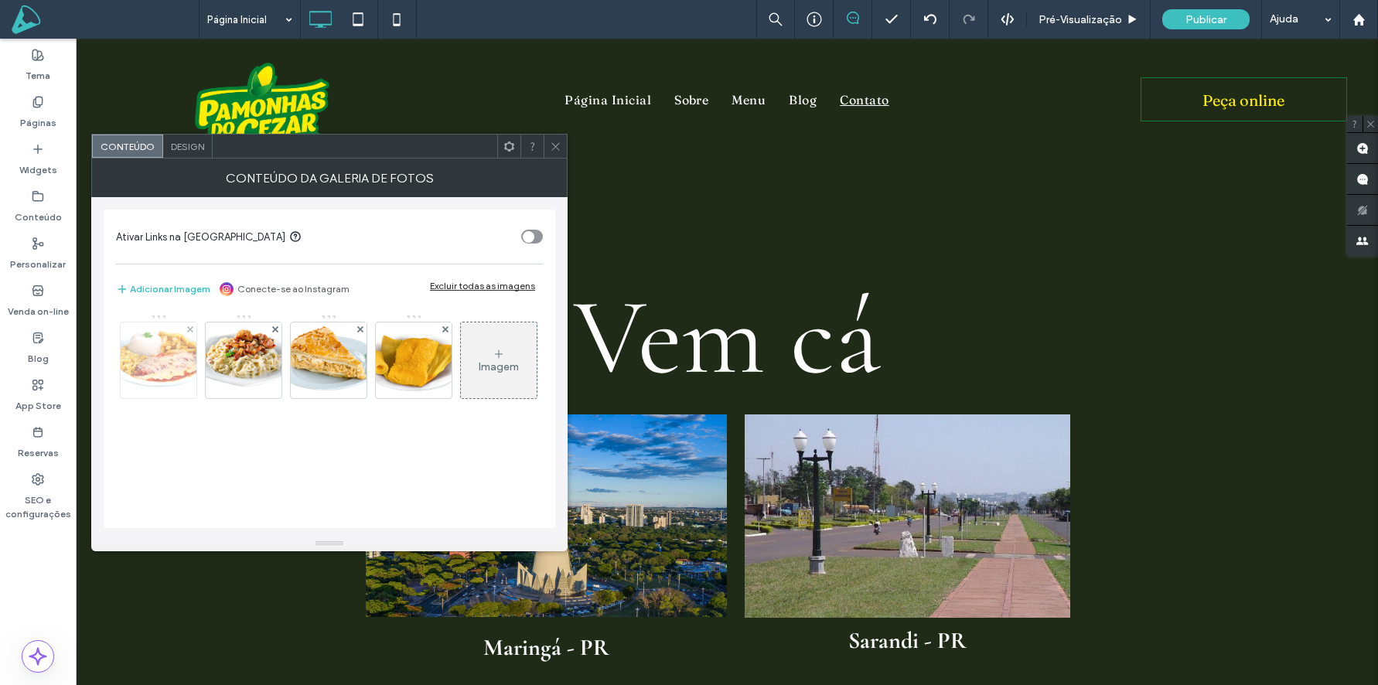
click at [159, 372] on img at bounding box center [158, 361] width 107 height 76
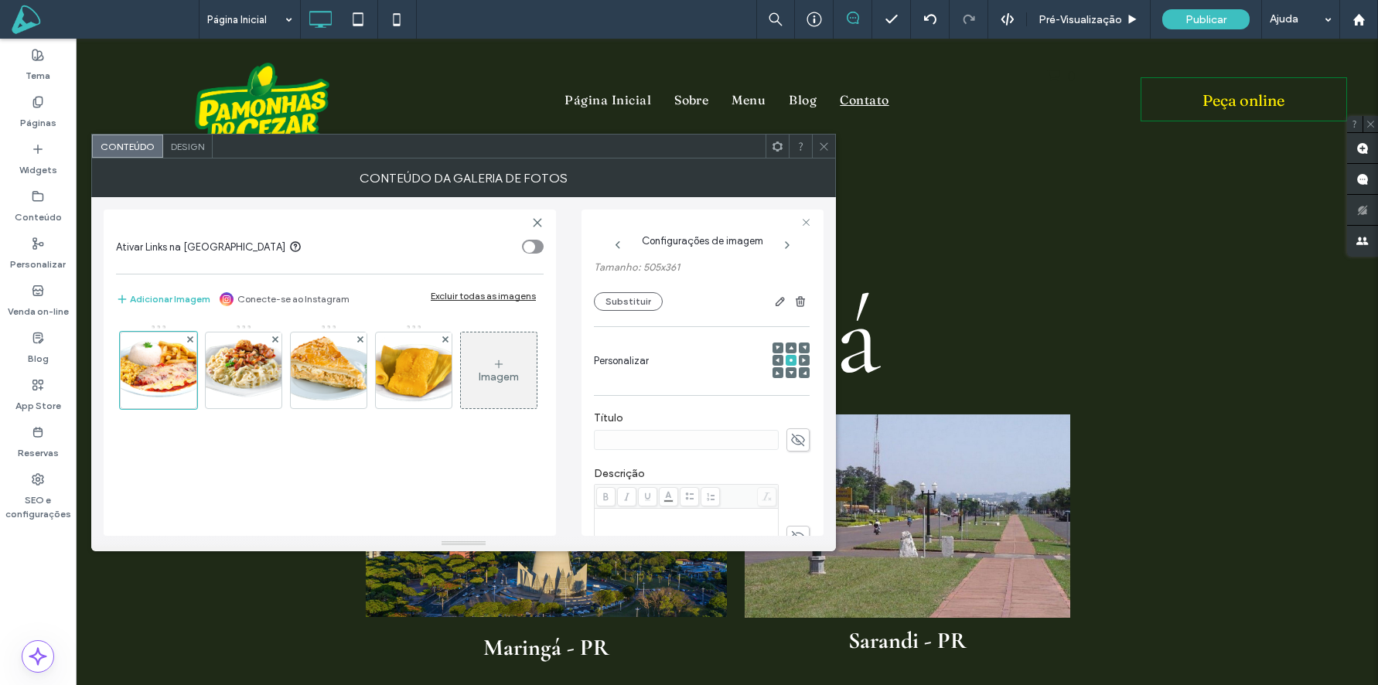
scroll to position [148, 0]
click at [703, 377] on div "Personalizar" at bounding box center [702, 351] width 216 height 53
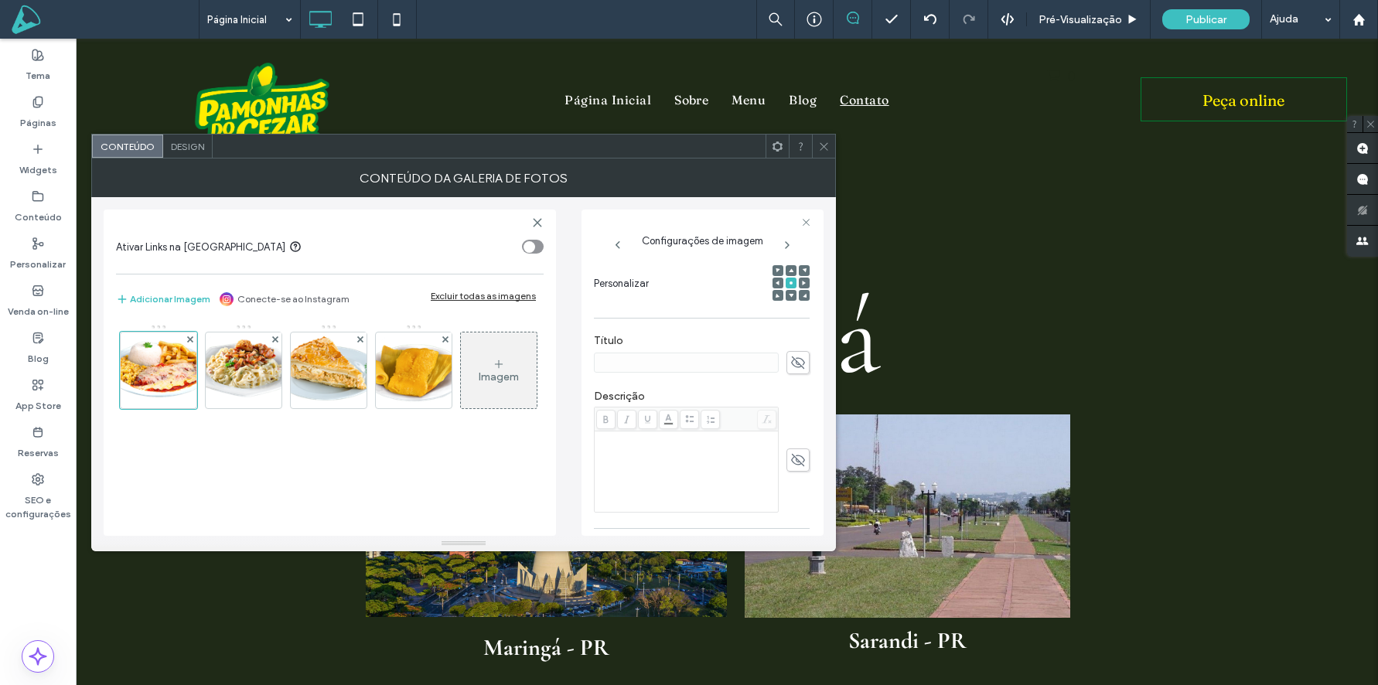
scroll to position [218, 0]
click at [795, 355] on icon at bounding box center [797, 360] width 15 height 17
click at [790, 454] on icon at bounding box center [797, 457] width 15 height 17
click at [791, 455] on use at bounding box center [798, 457] width 14 height 10
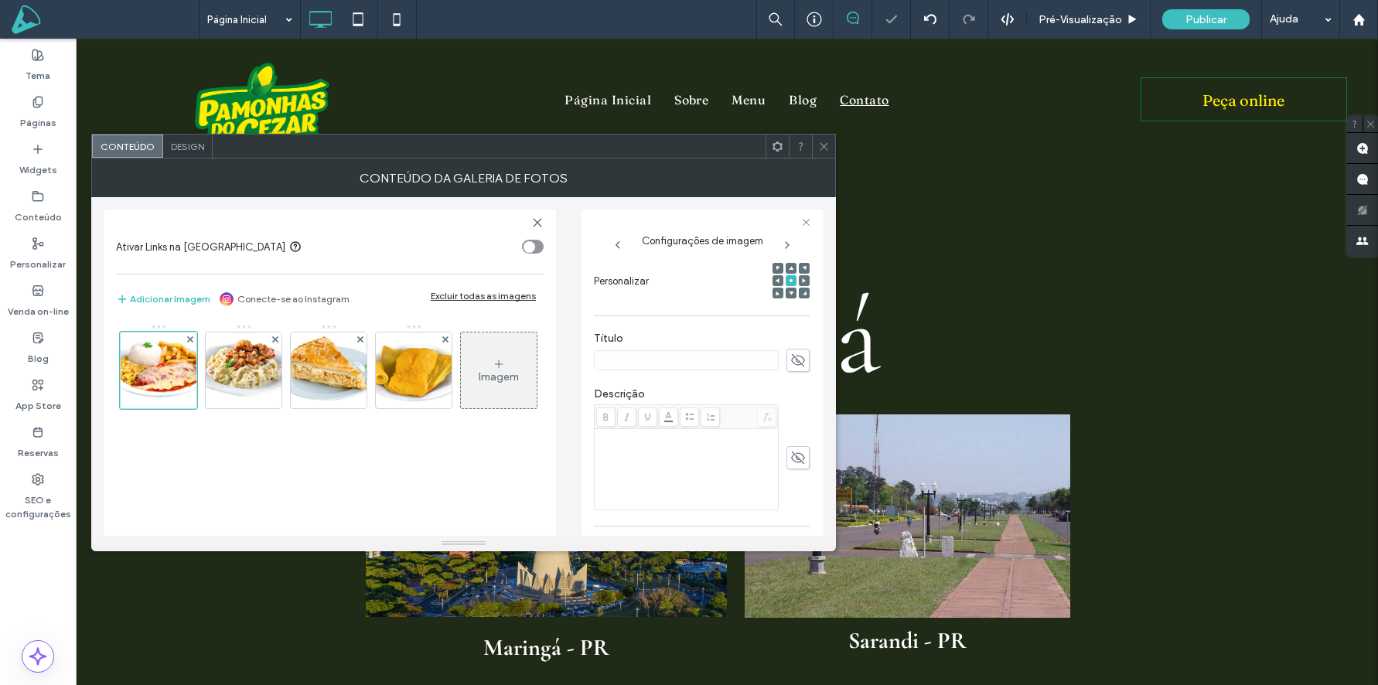
click at [784, 343] on label "Título" at bounding box center [702, 340] width 216 height 17
drag, startPoint x: 787, startPoint y: 366, endPoint x: 763, endPoint y: 371, distance: 25.3
click at [790, 366] on icon at bounding box center [797, 360] width 15 height 17
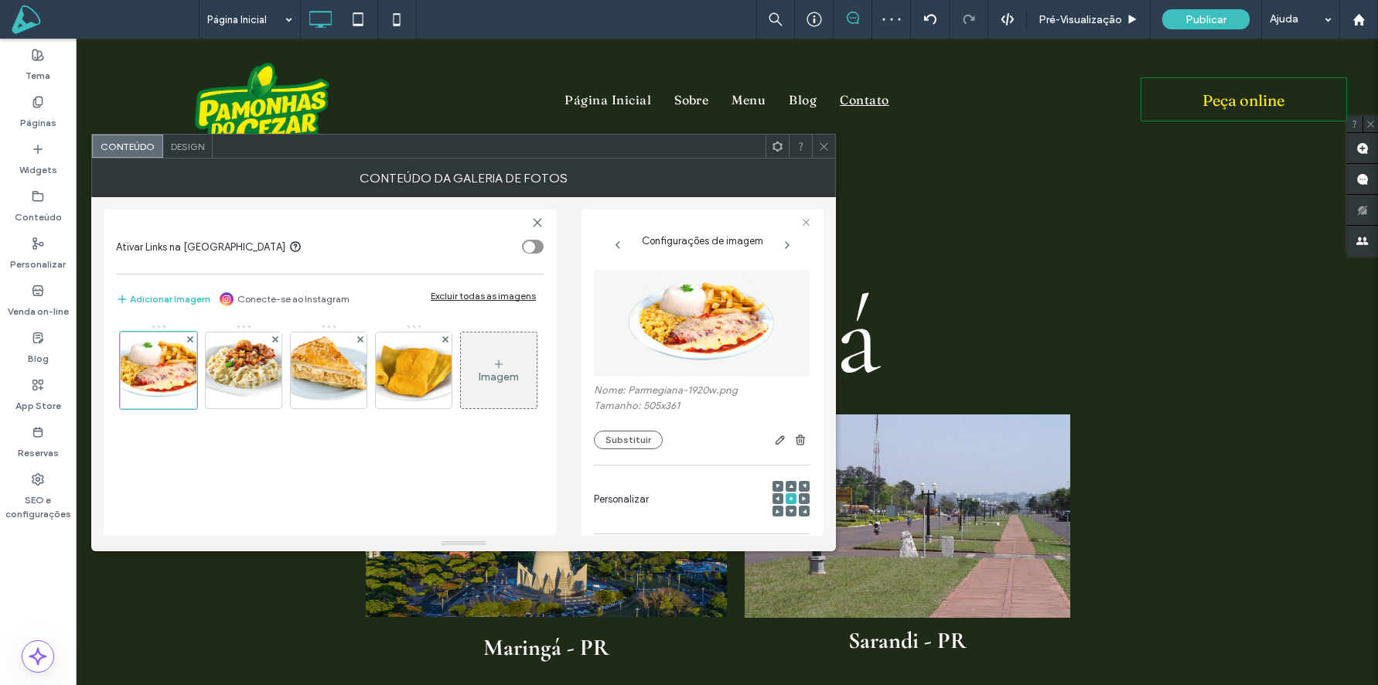
click at [627, 494] on span "Personalizar" at bounding box center [621, 499] width 55 height 15
click at [774, 437] on icon "button" at bounding box center [780, 440] width 12 height 12
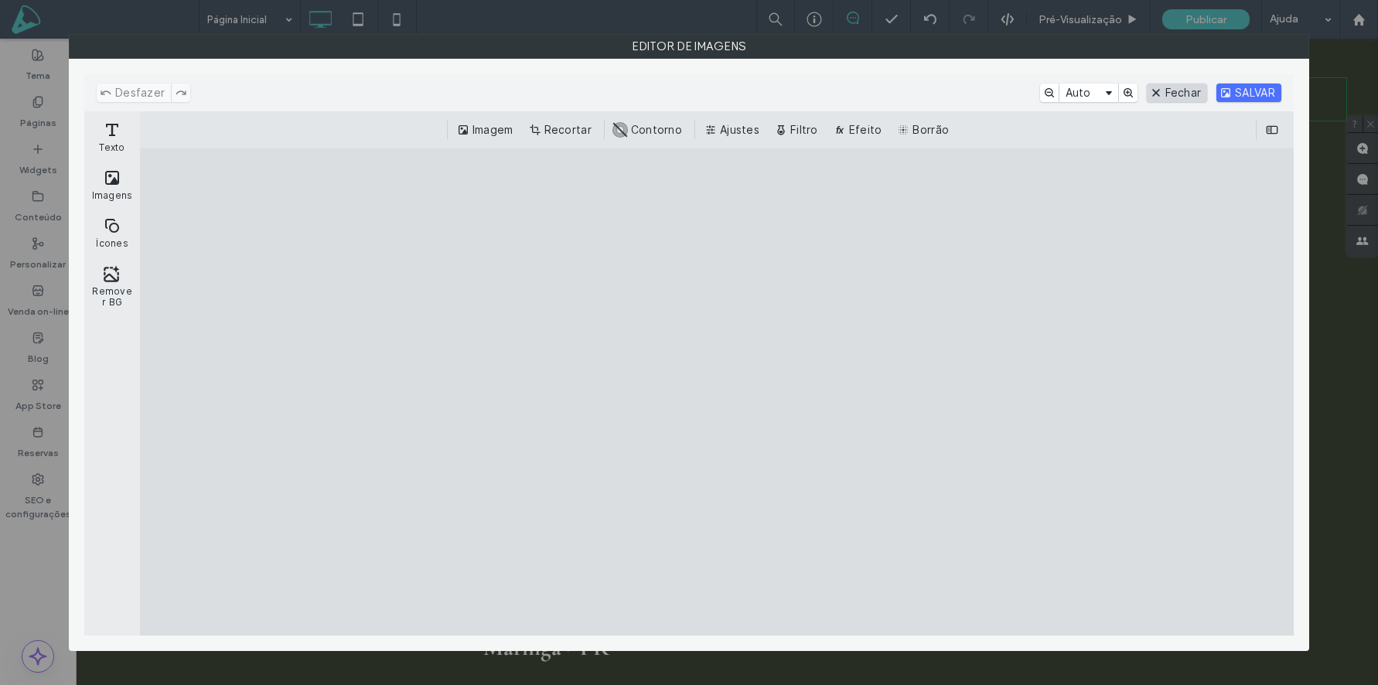
click at [1186, 98] on button "Fechar" at bounding box center [1177, 93] width 61 height 19
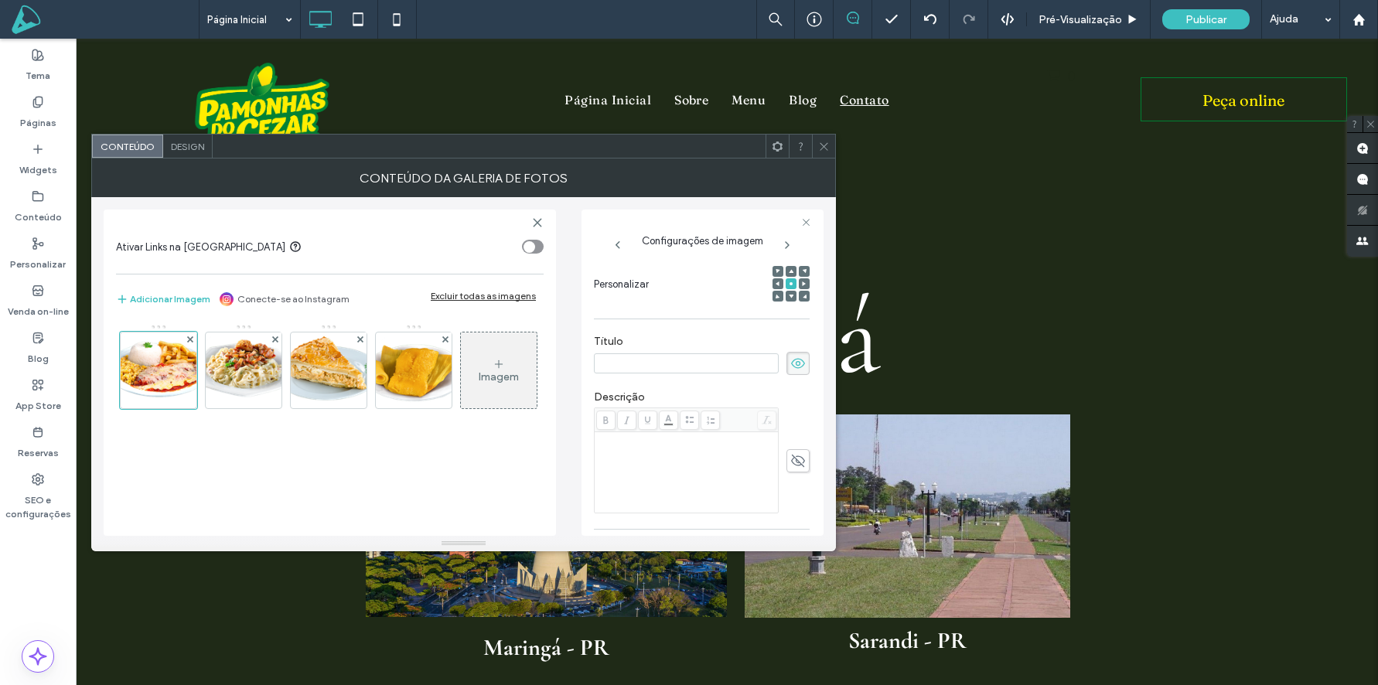
scroll to position [217, 0]
click at [790, 358] on icon at bounding box center [797, 361] width 15 height 17
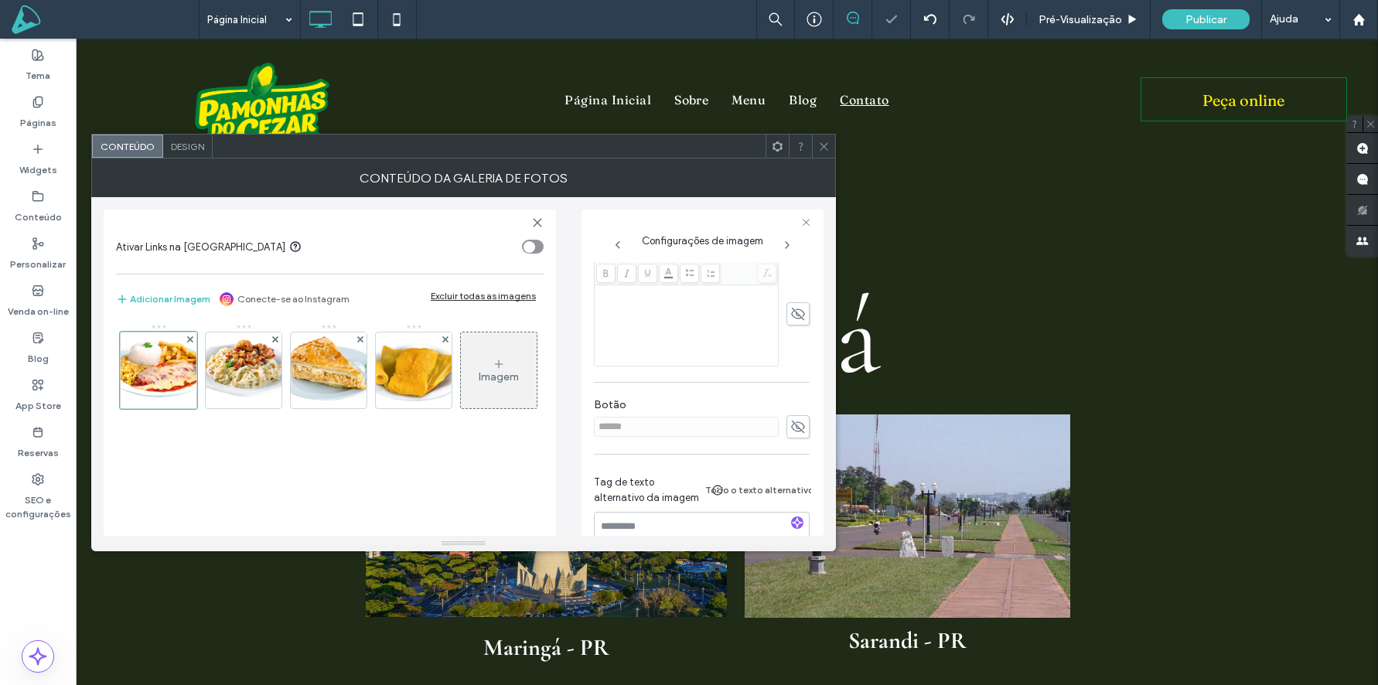
scroll to position [408, 0]
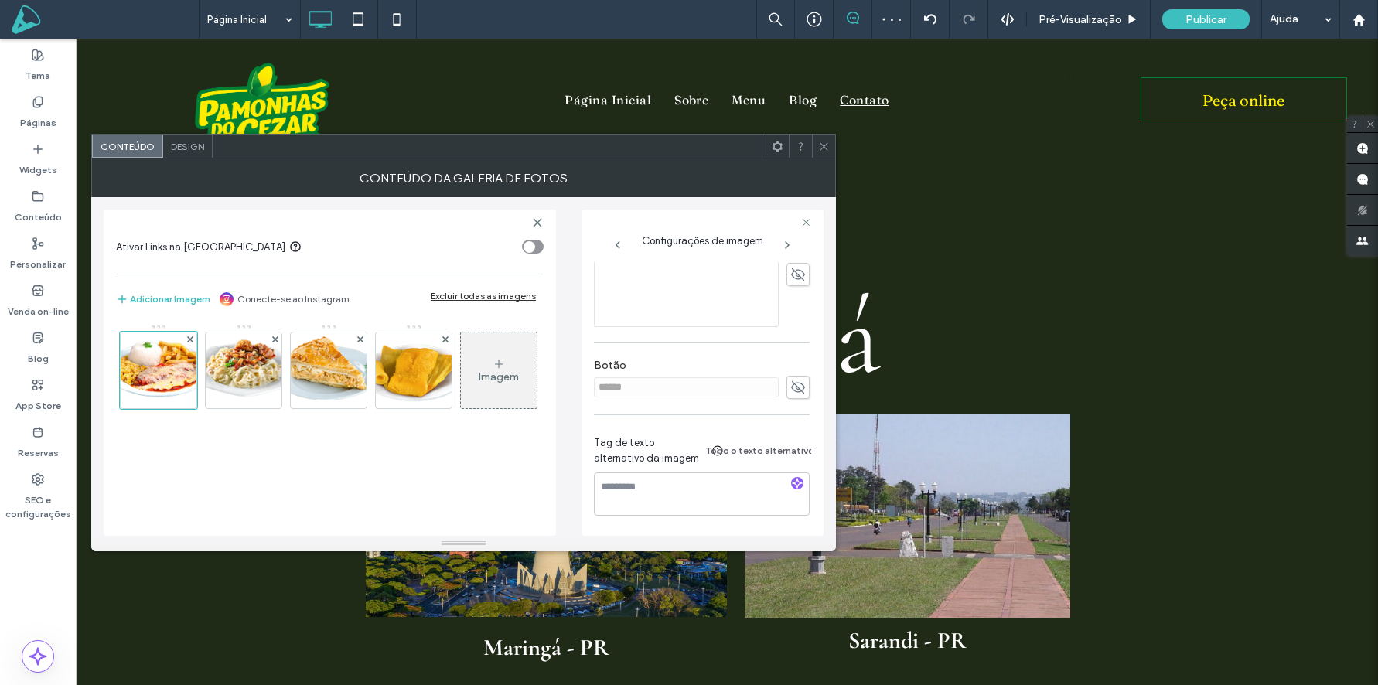
click at [746, 435] on div "Tag de texto alternativo da imagem Todo o texto alternativo" at bounding box center [702, 453] width 216 height 37
click at [733, 445] on button "Todo o texto alternativo" at bounding box center [767, 451] width 86 height 19
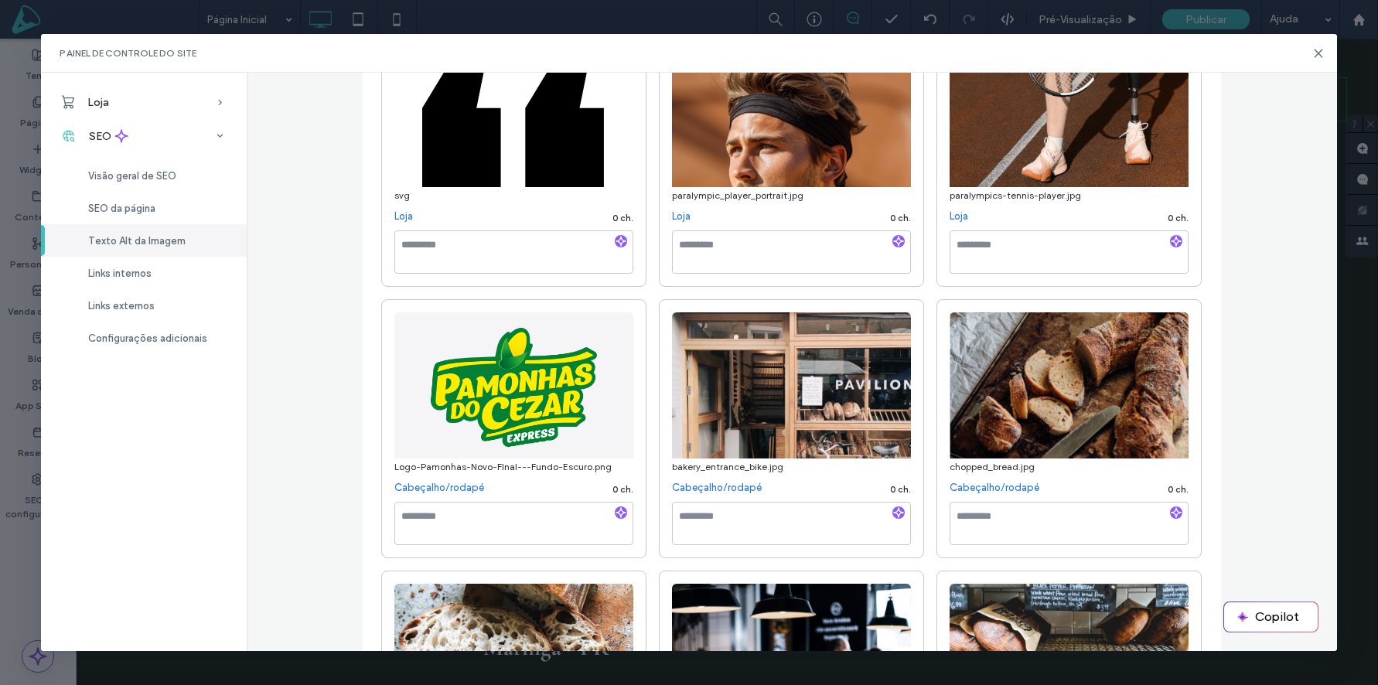
scroll to position [281, 0]
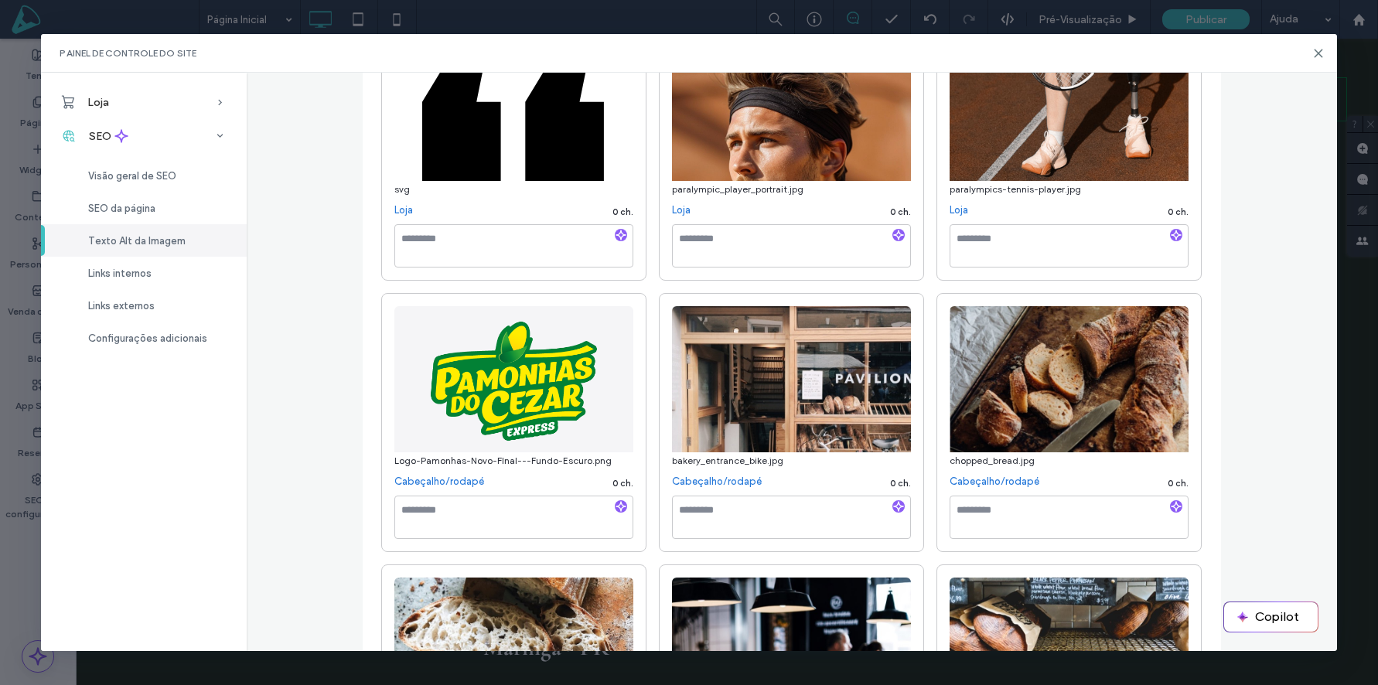
click at [501, 463] on span "Logo-Pamonhas-Novo-FInal---Fundo-Escuro.png" at bounding box center [502, 461] width 217 height 12
click at [512, 509] on textarea at bounding box center [513, 517] width 239 height 43
type textarea "**********"
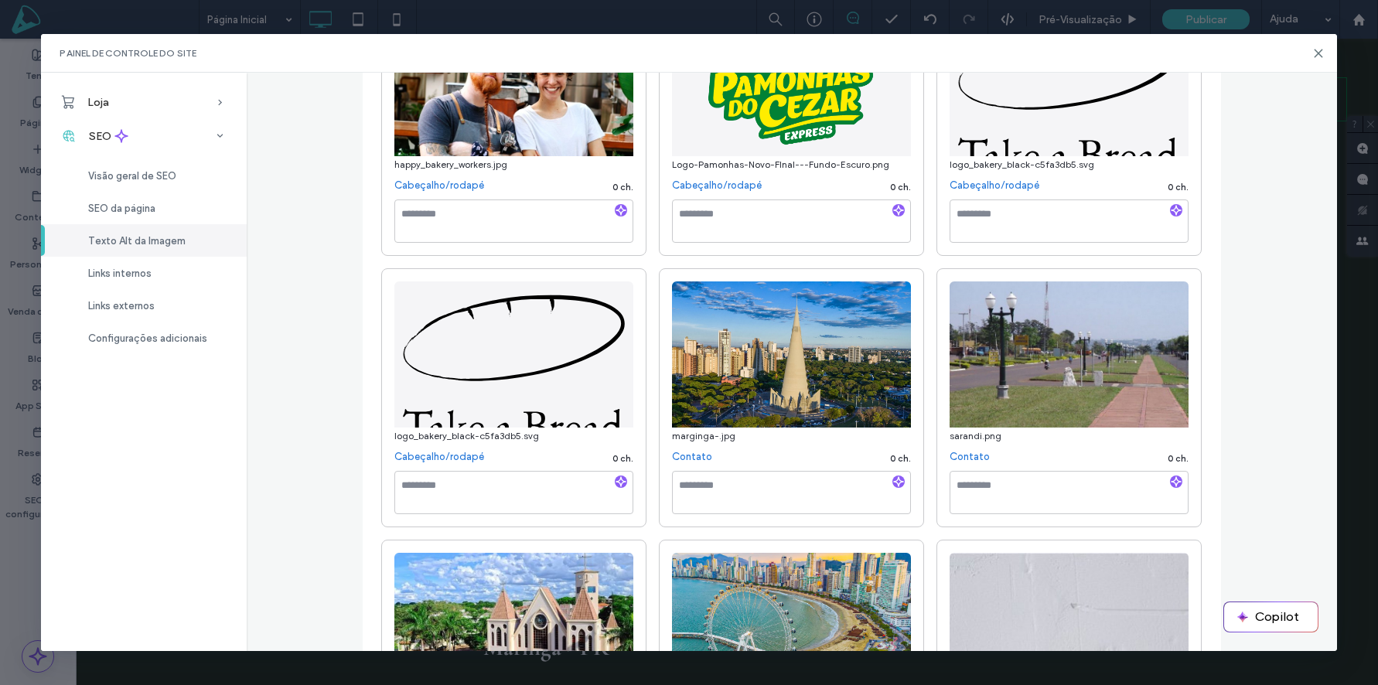
scroll to position [1736, 0]
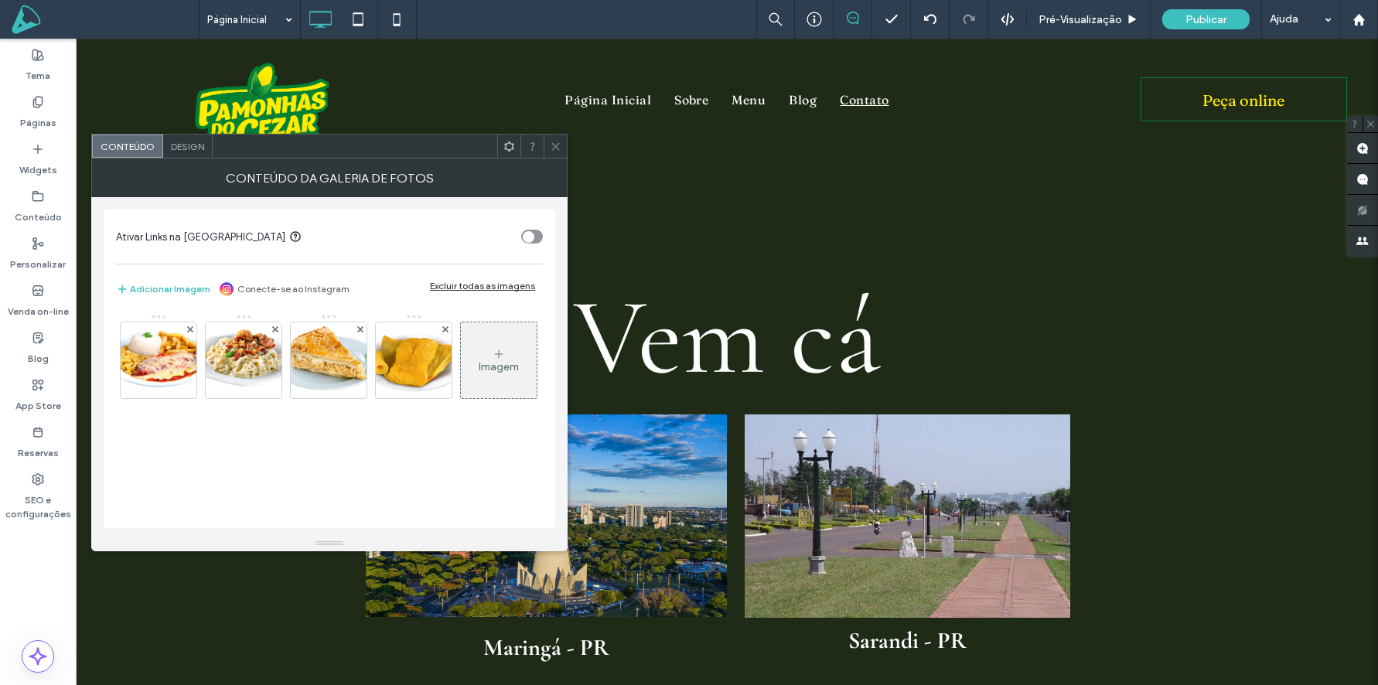
click at [558, 152] on span at bounding box center [556, 146] width 12 height 23
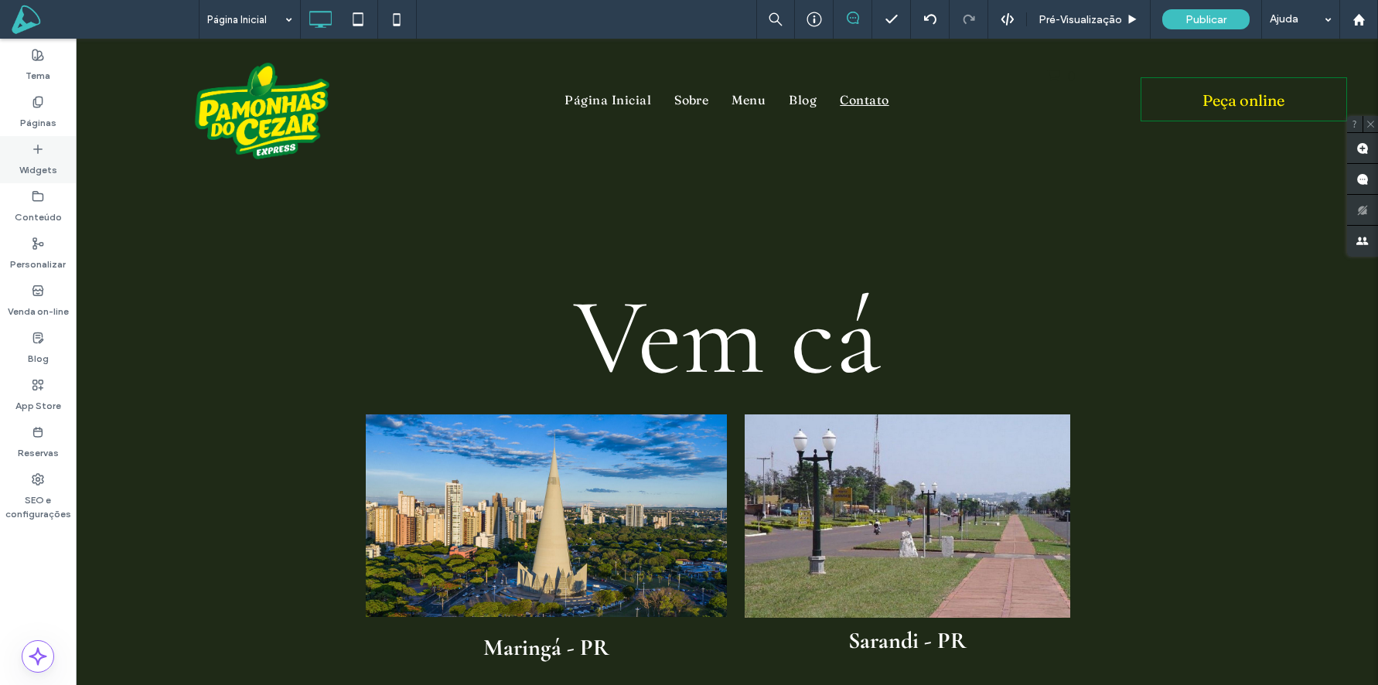
click at [46, 155] on label "Widgets" at bounding box center [38, 166] width 38 height 22
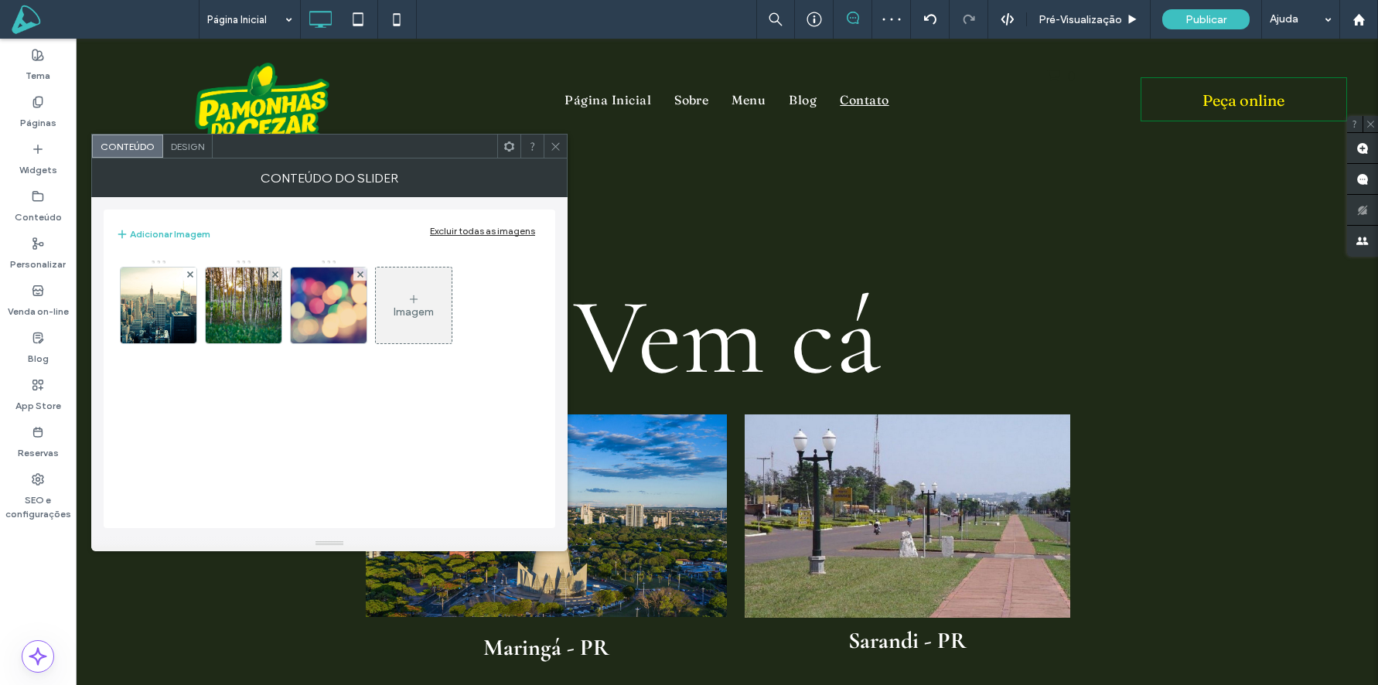
click at [181, 149] on span "Design" at bounding box center [187, 147] width 33 height 12
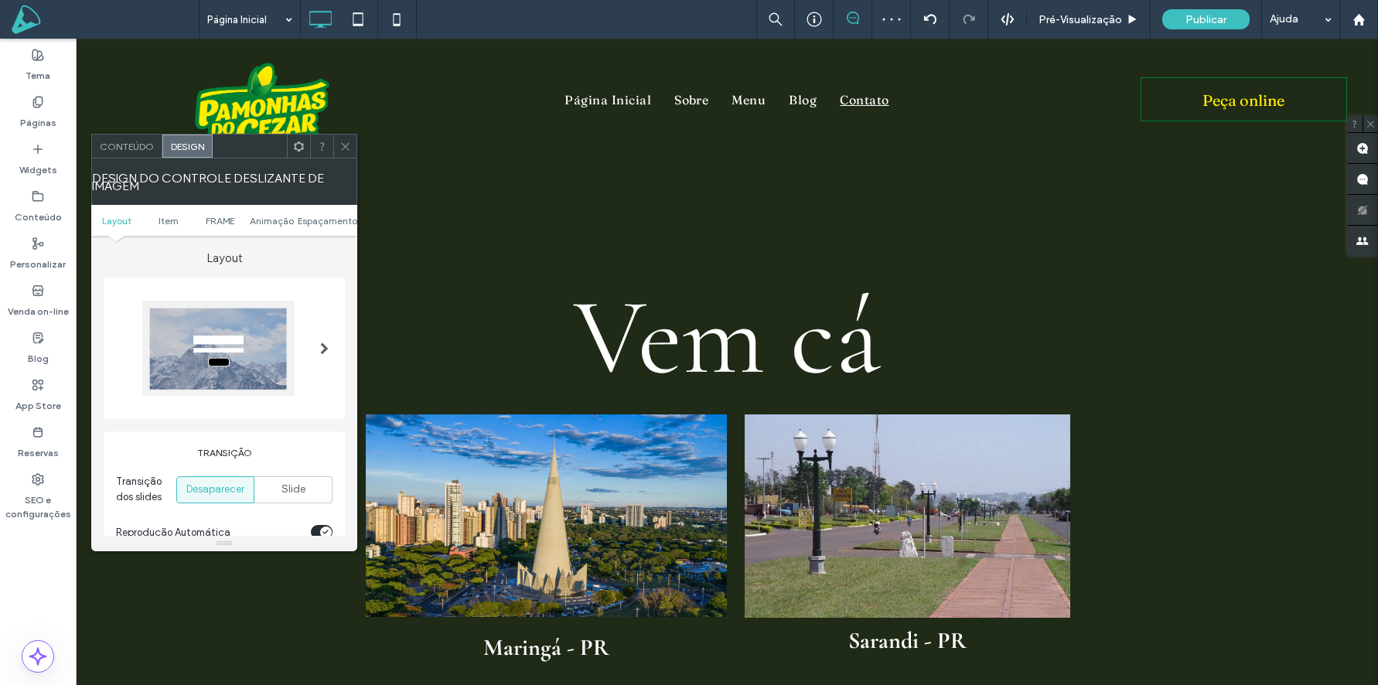
click at [312, 323] on div at bounding box center [325, 348] width 32 height 118
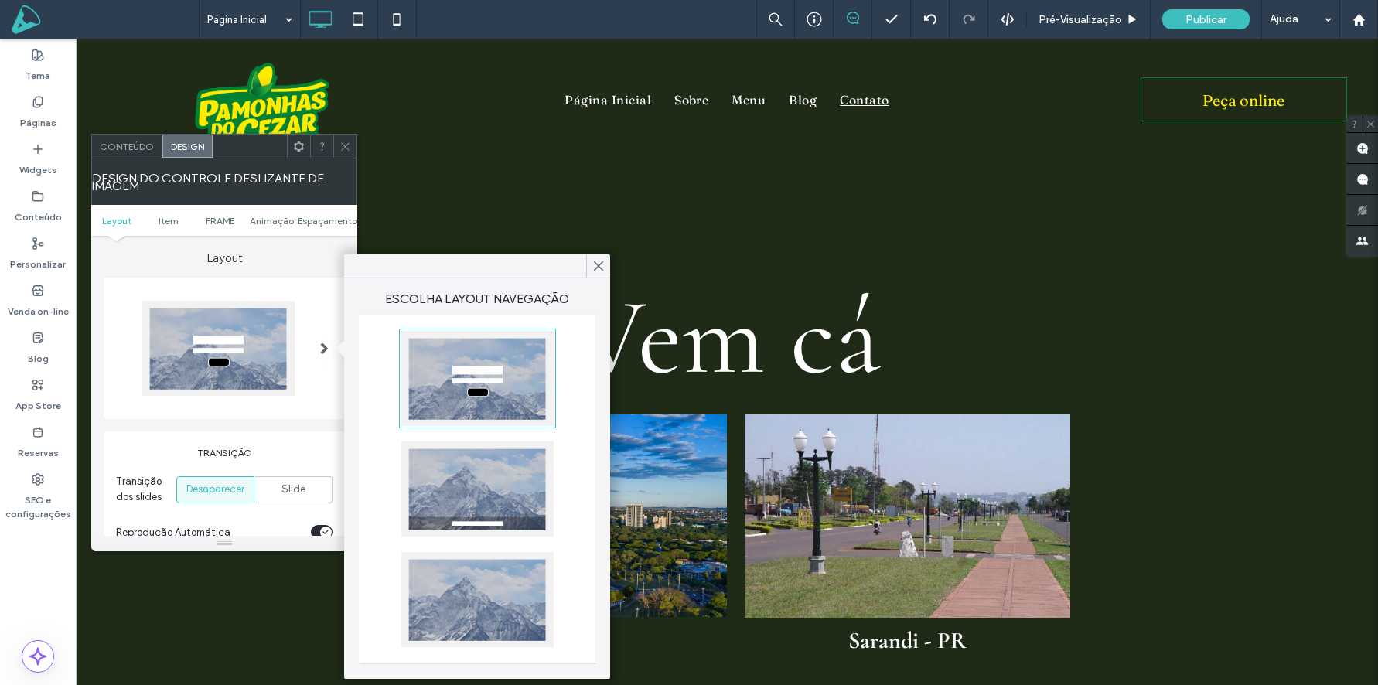
click at [497, 568] on div at bounding box center [477, 599] width 152 height 95
click at [596, 267] on icon at bounding box center [599, 266] width 14 height 14
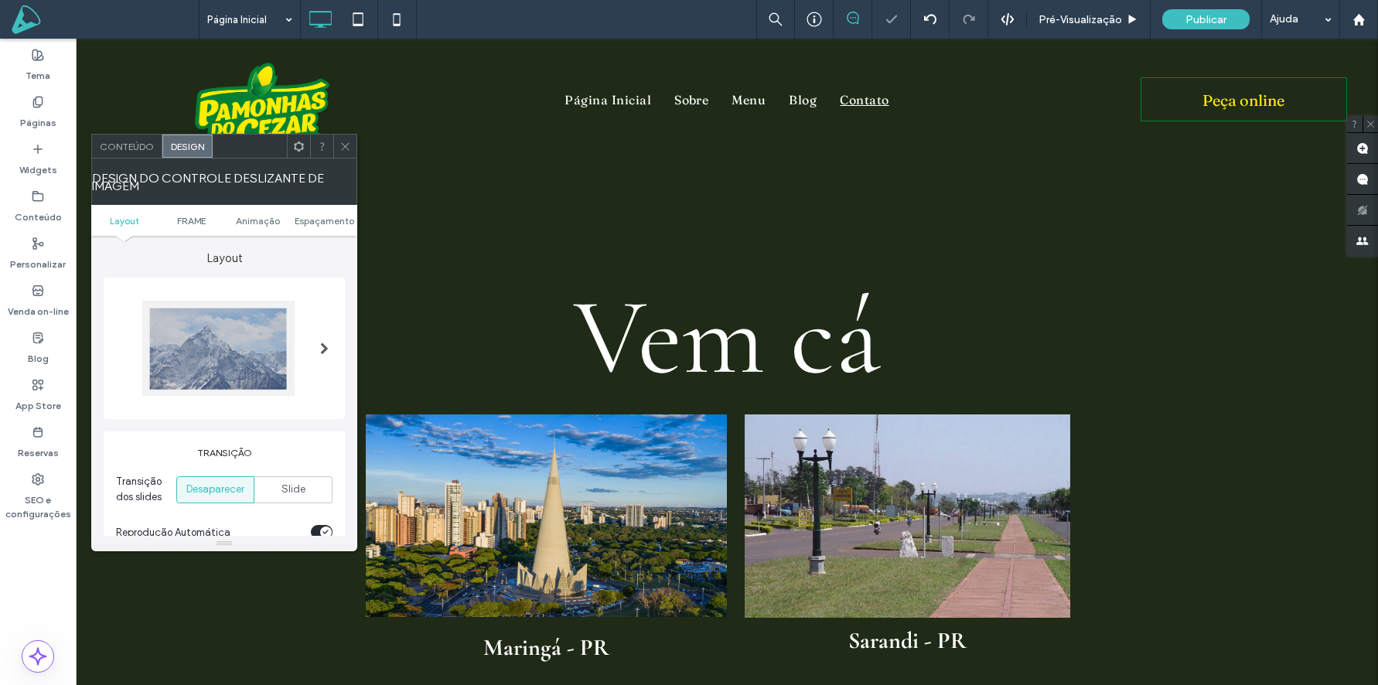
click at [345, 146] on icon at bounding box center [346, 147] width 12 height 12
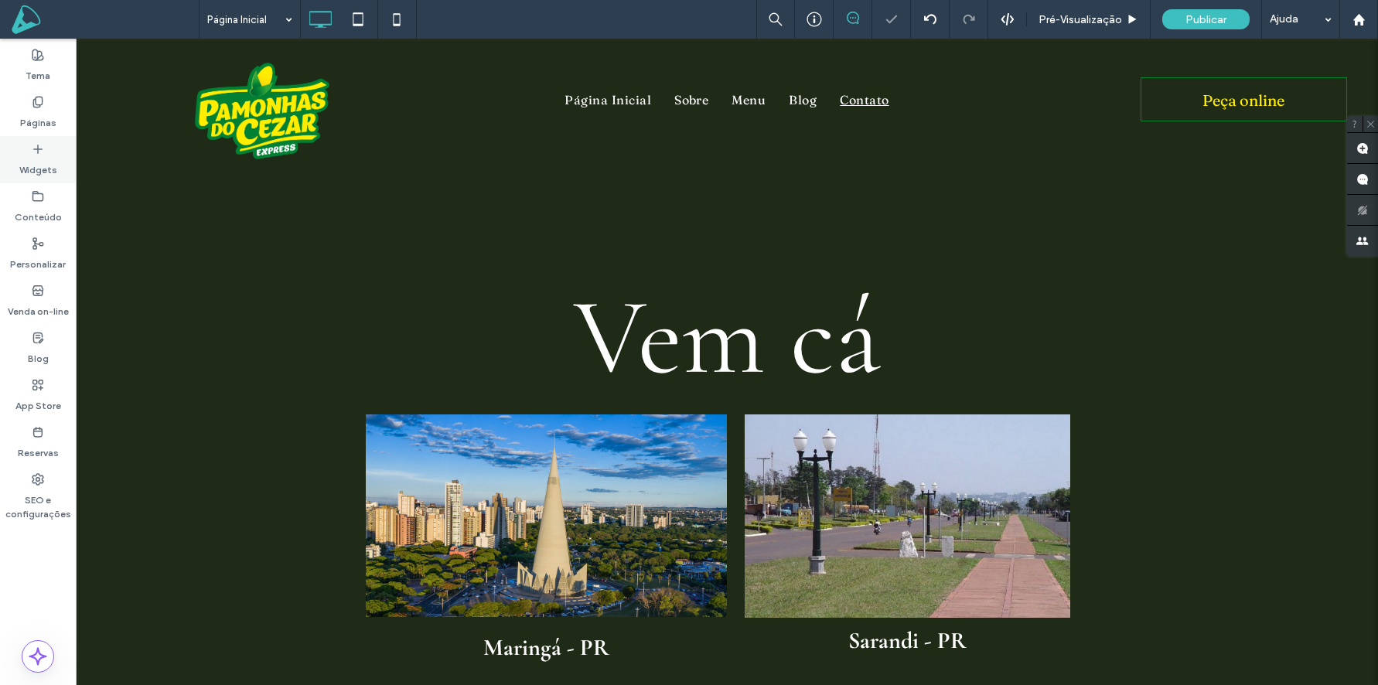
click at [43, 147] on icon at bounding box center [38, 149] width 12 height 12
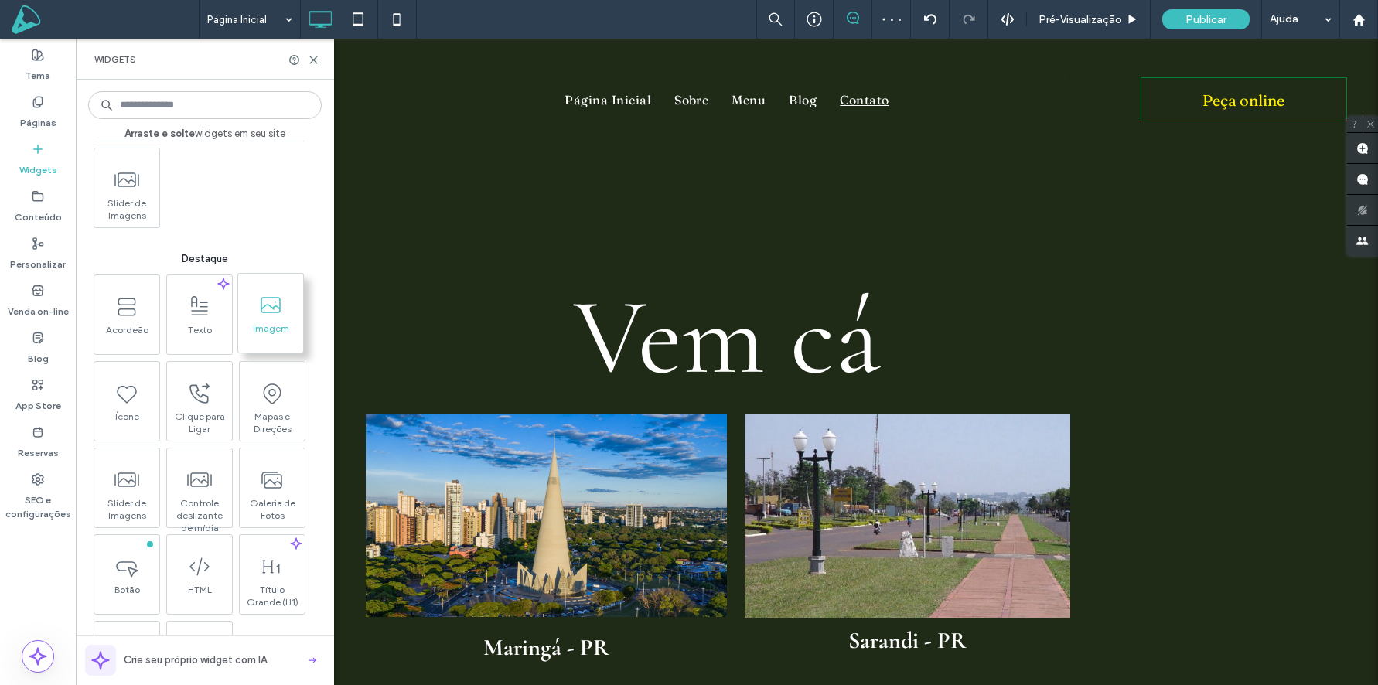
scroll to position [121, 0]
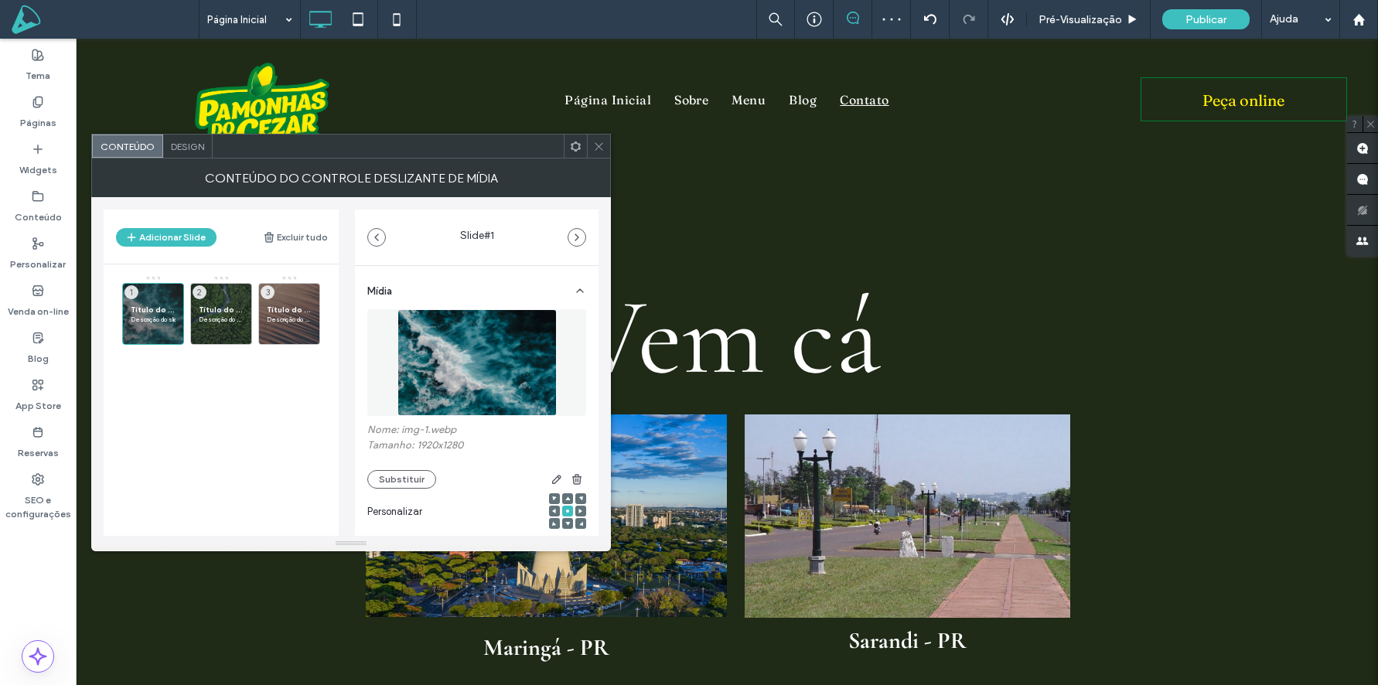
click at [173, 146] on span "Design" at bounding box center [187, 147] width 33 height 12
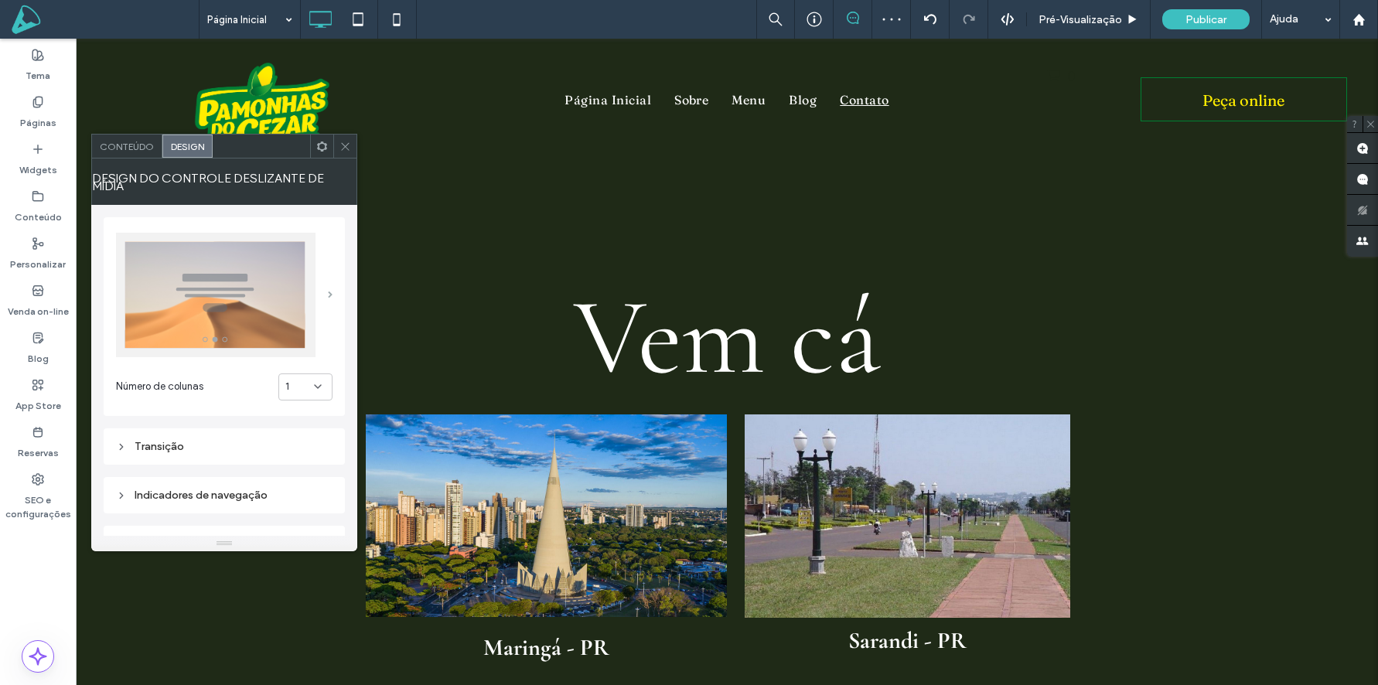
click at [328, 293] on span at bounding box center [330, 295] width 5 height 7
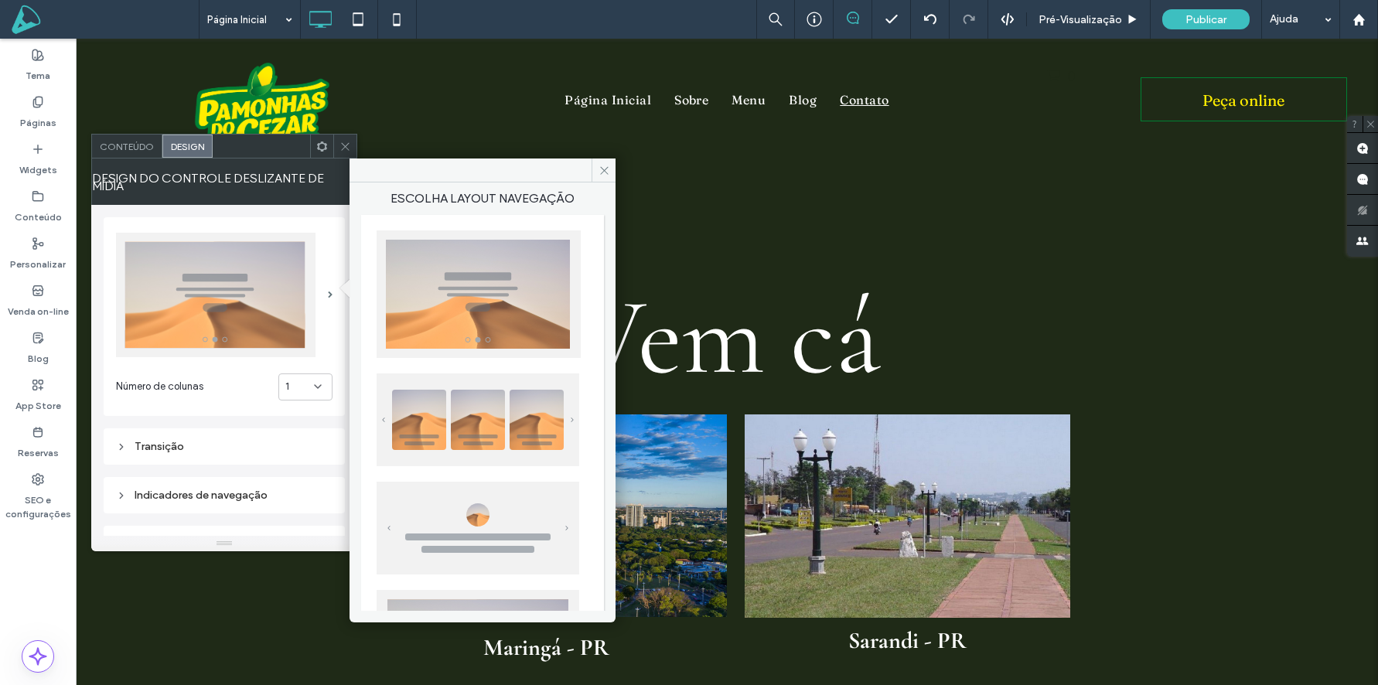
click at [500, 407] on img at bounding box center [478, 420] width 203 height 93
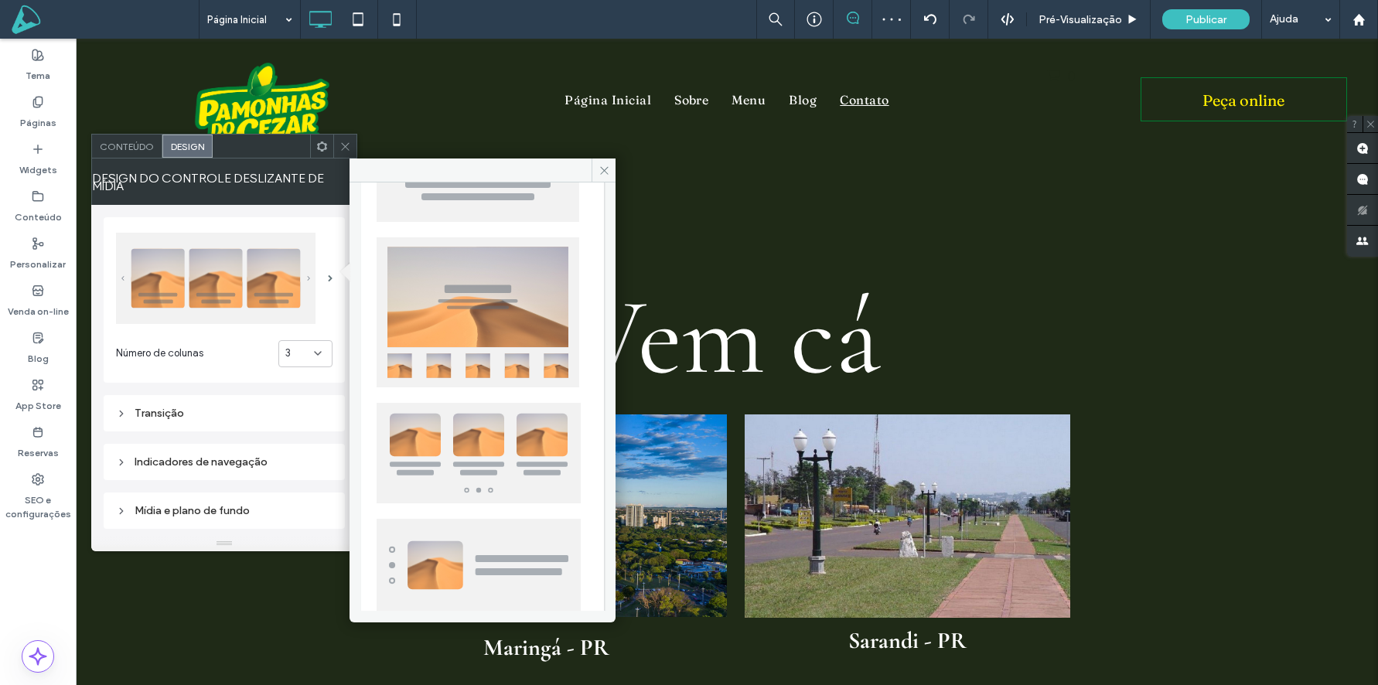
scroll to position [376, 0]
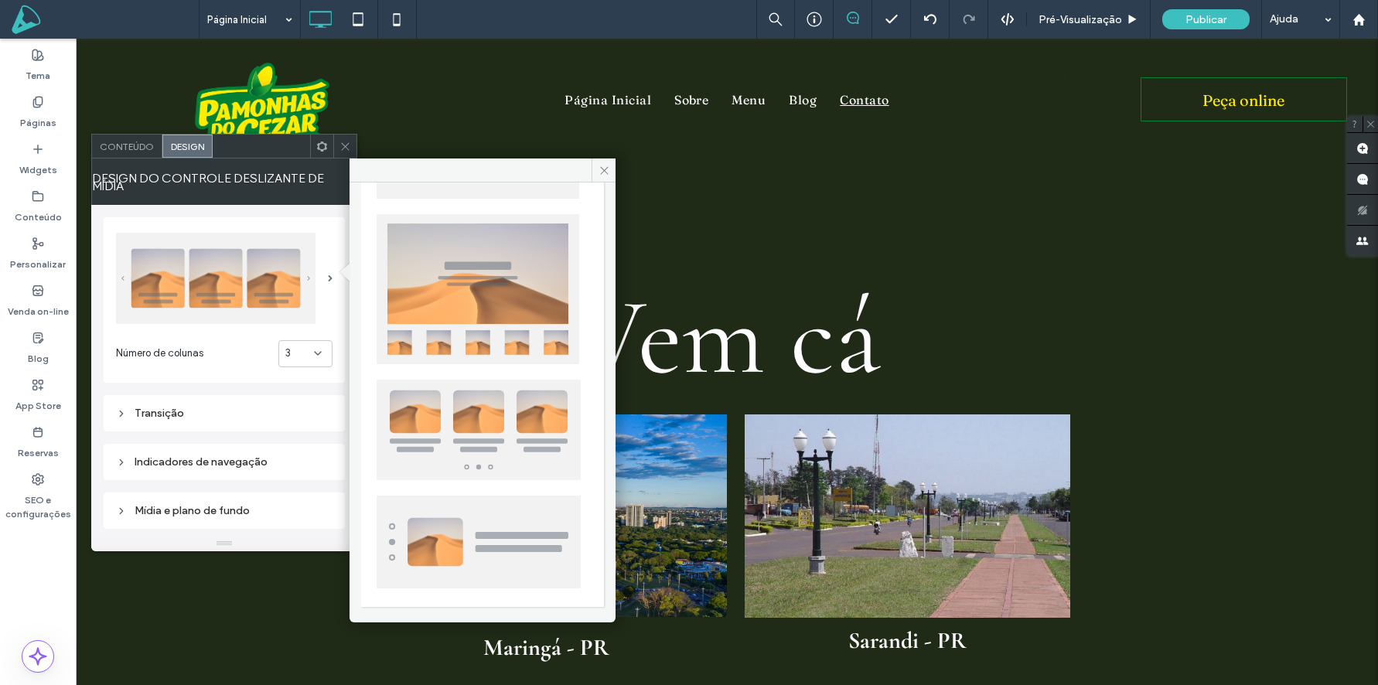
click at [504, 411] on img at bounding box center [479, 430] width 204 height 101
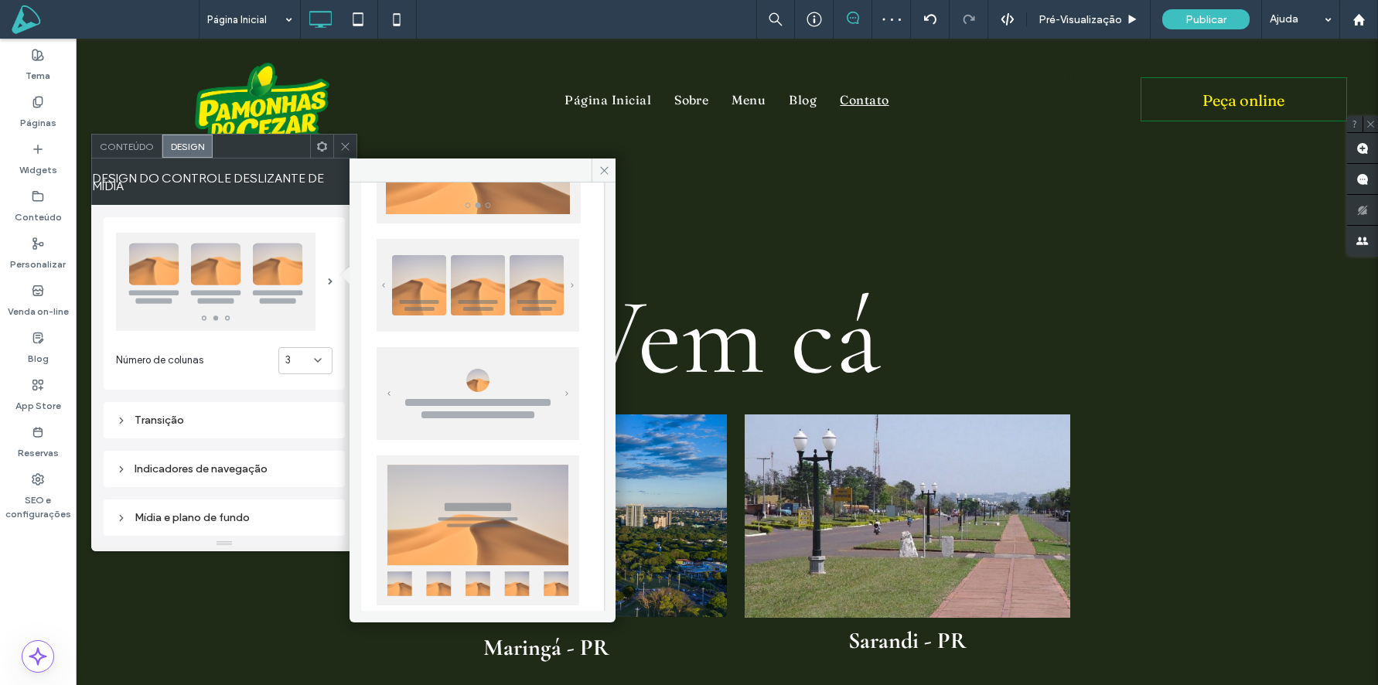
scroll to position [97, 0]
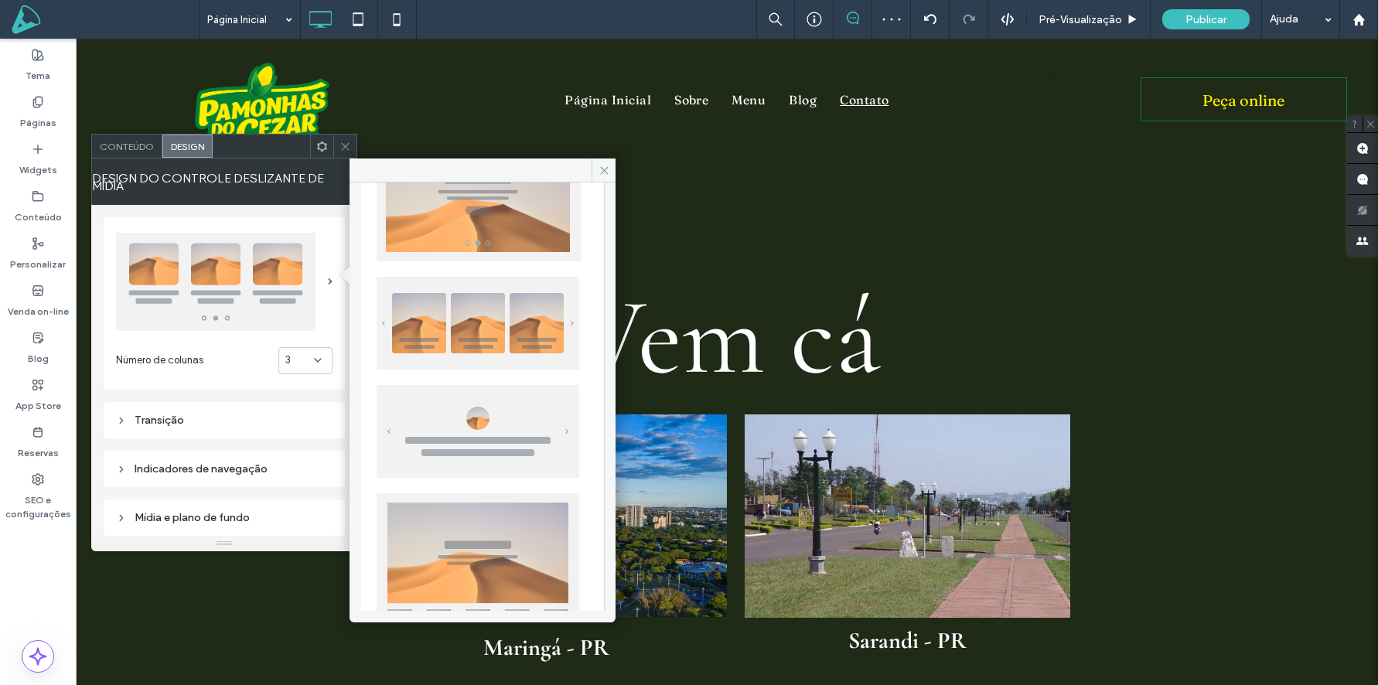
click at [484, 315] on img at bounding box center [478, 323] width 203 height 93
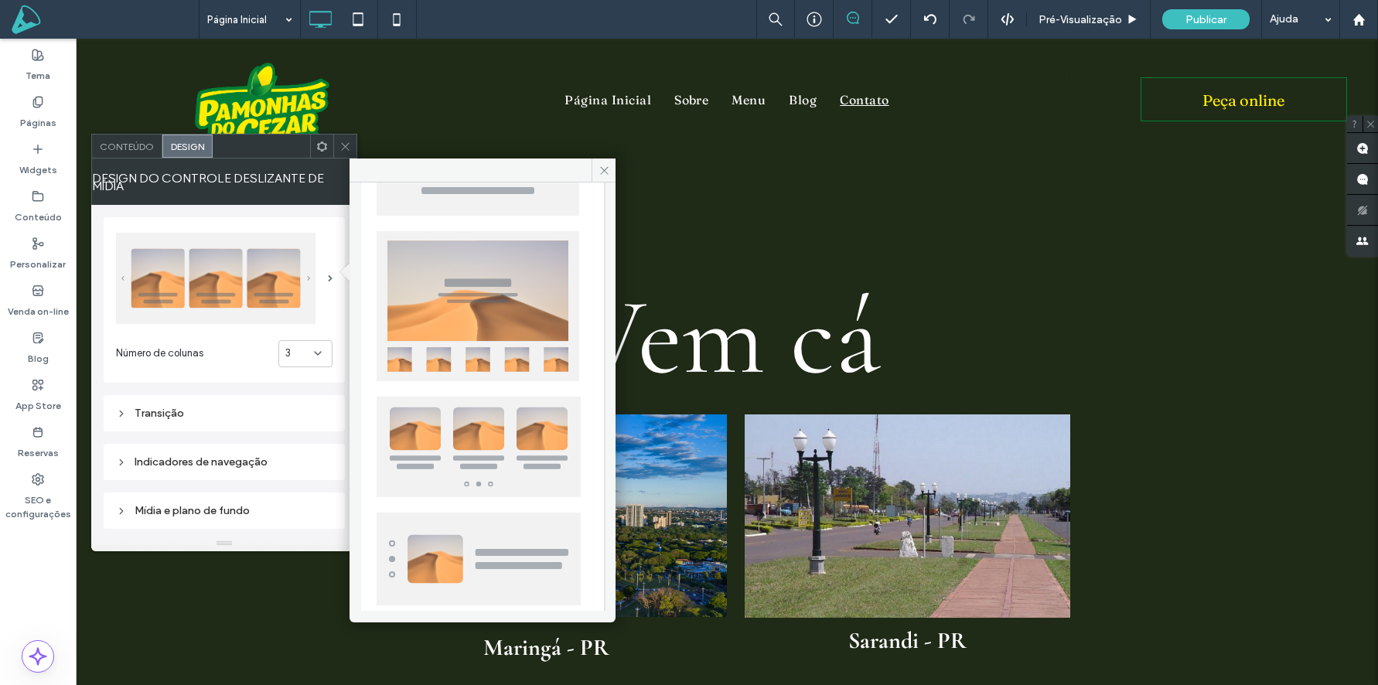
scroll to position [376, 0]
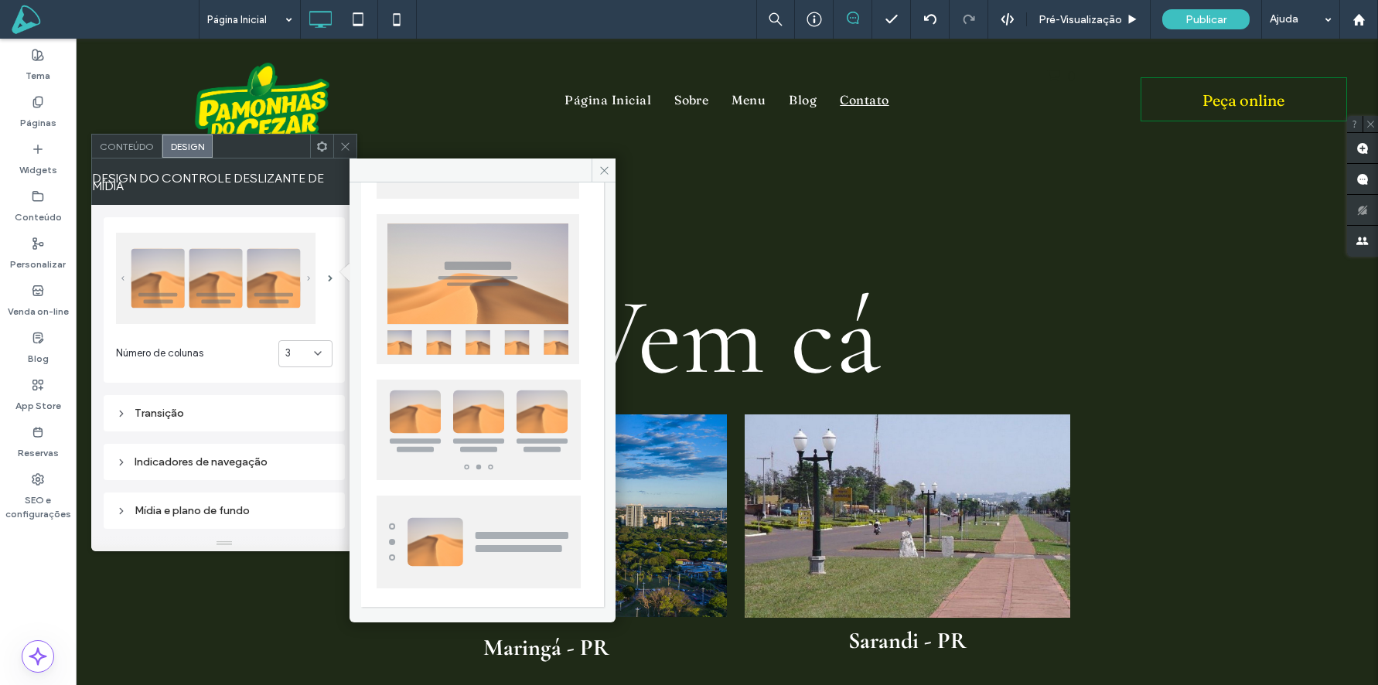
click at [511, 418] on img at bounding box center [479, 430] width 204 height 101
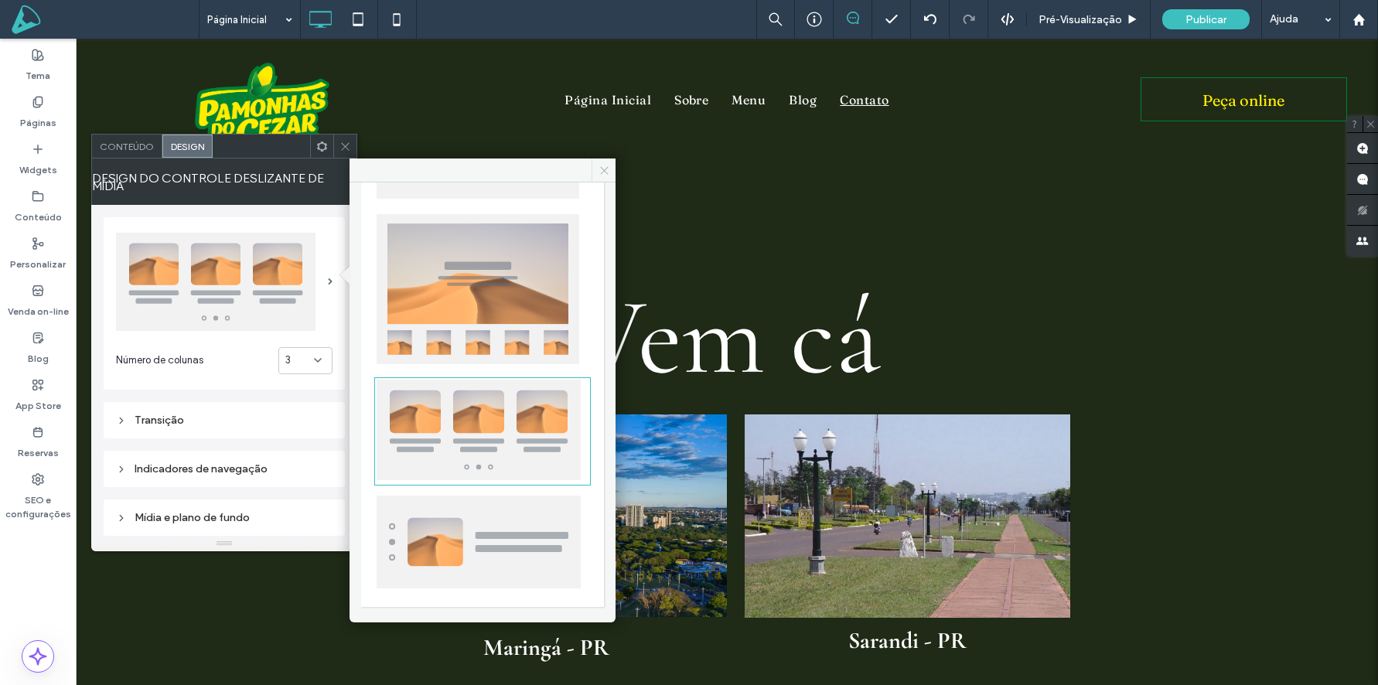
click at [601, 170] on icon at bounding box center [605, 171] width 12 height 12
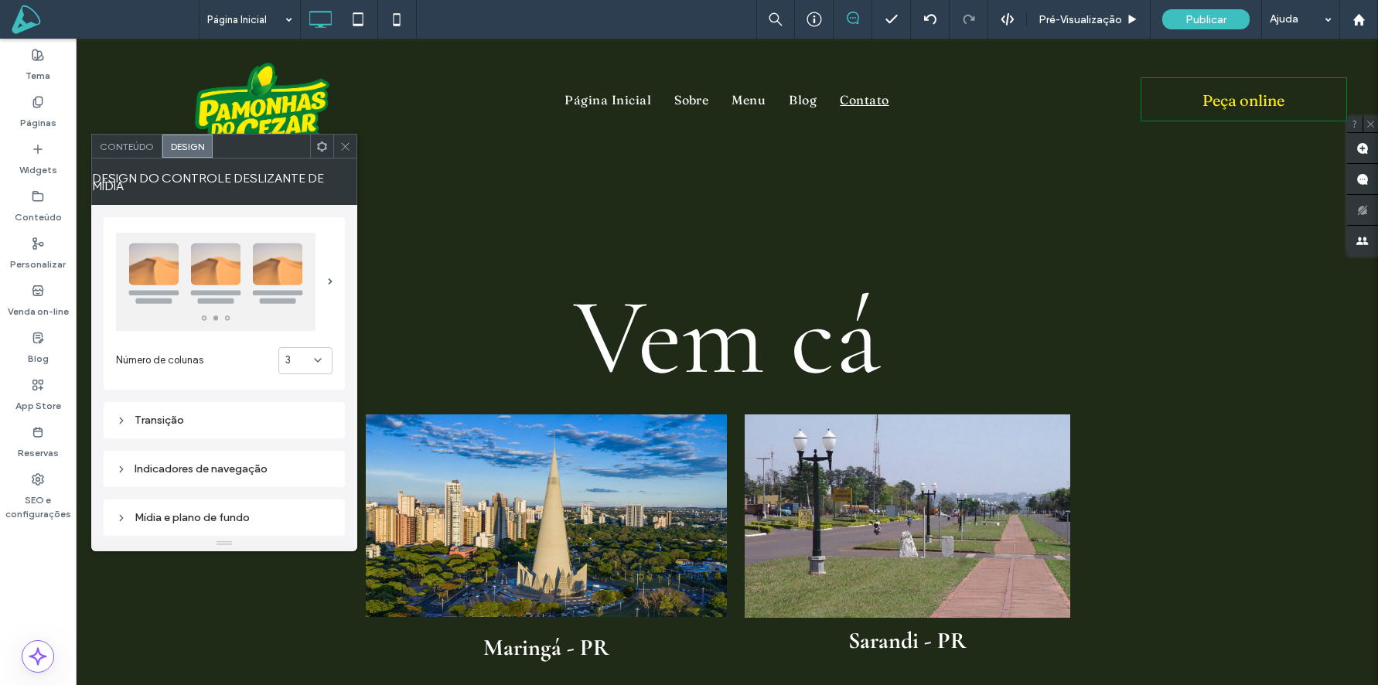
click at [155, 414] on div "Transição" at bounding box center [224, 420] width 217 height 13
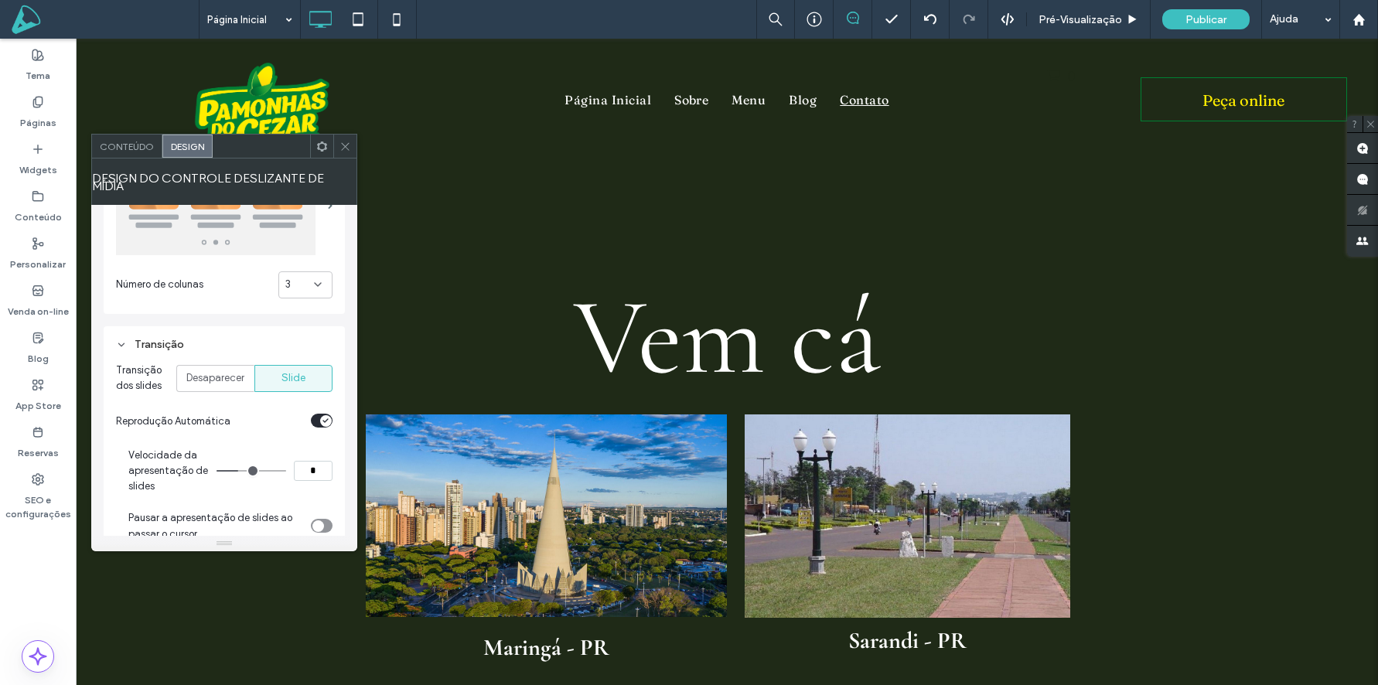
scroll to position [90, 0]
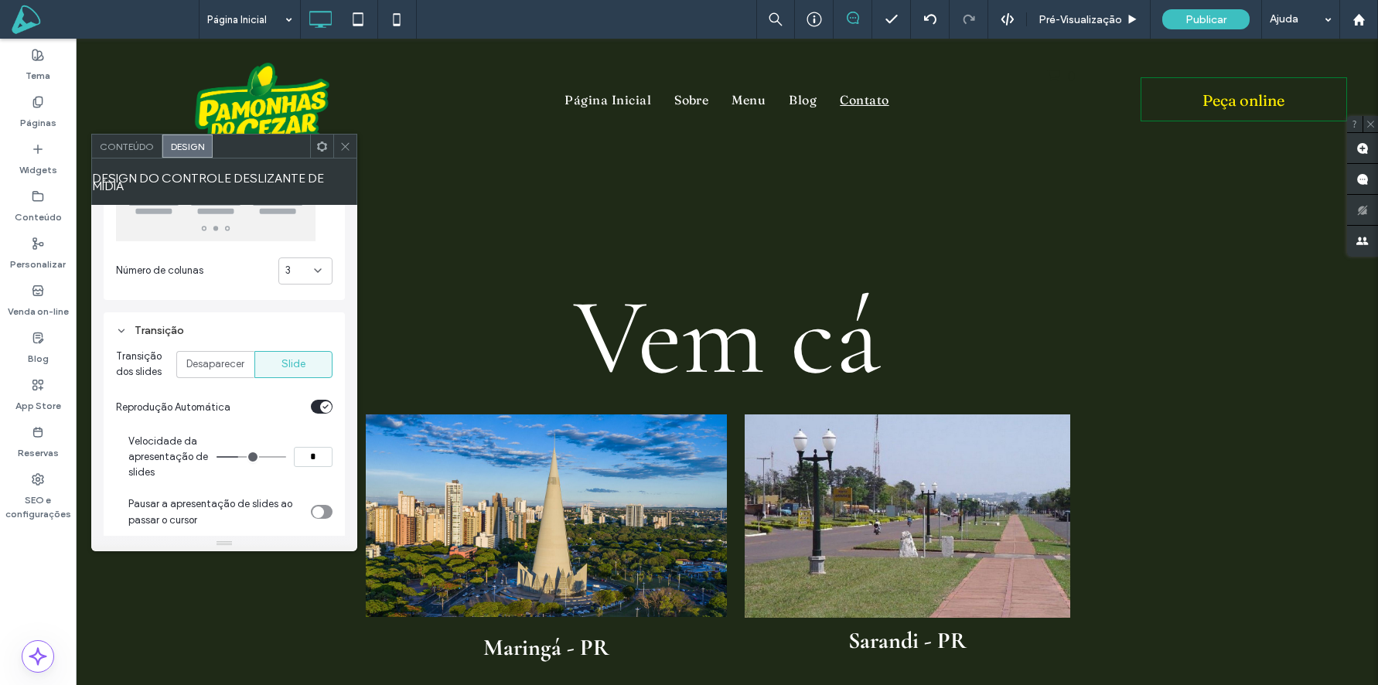
type input "*"
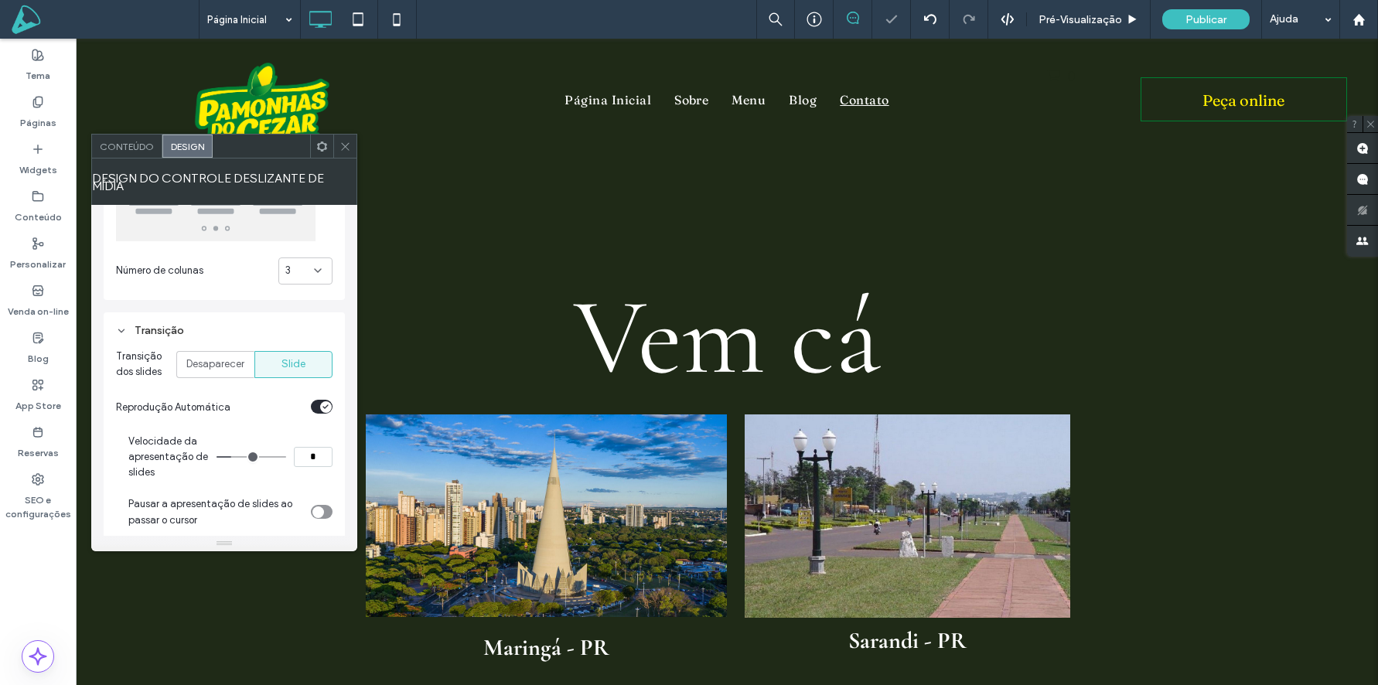
click at [235, 456] on input "range" at bounding box center [252, 457] width 70 height 2
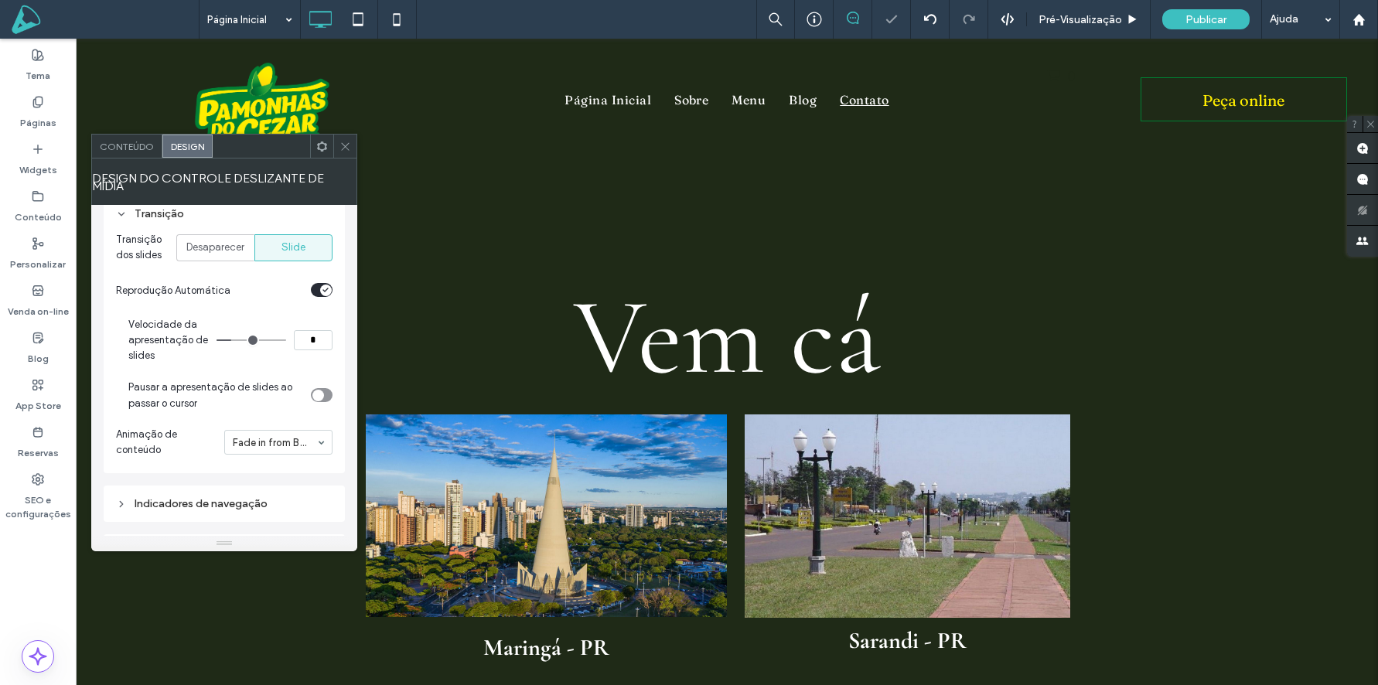
scroll to position [241, 0]
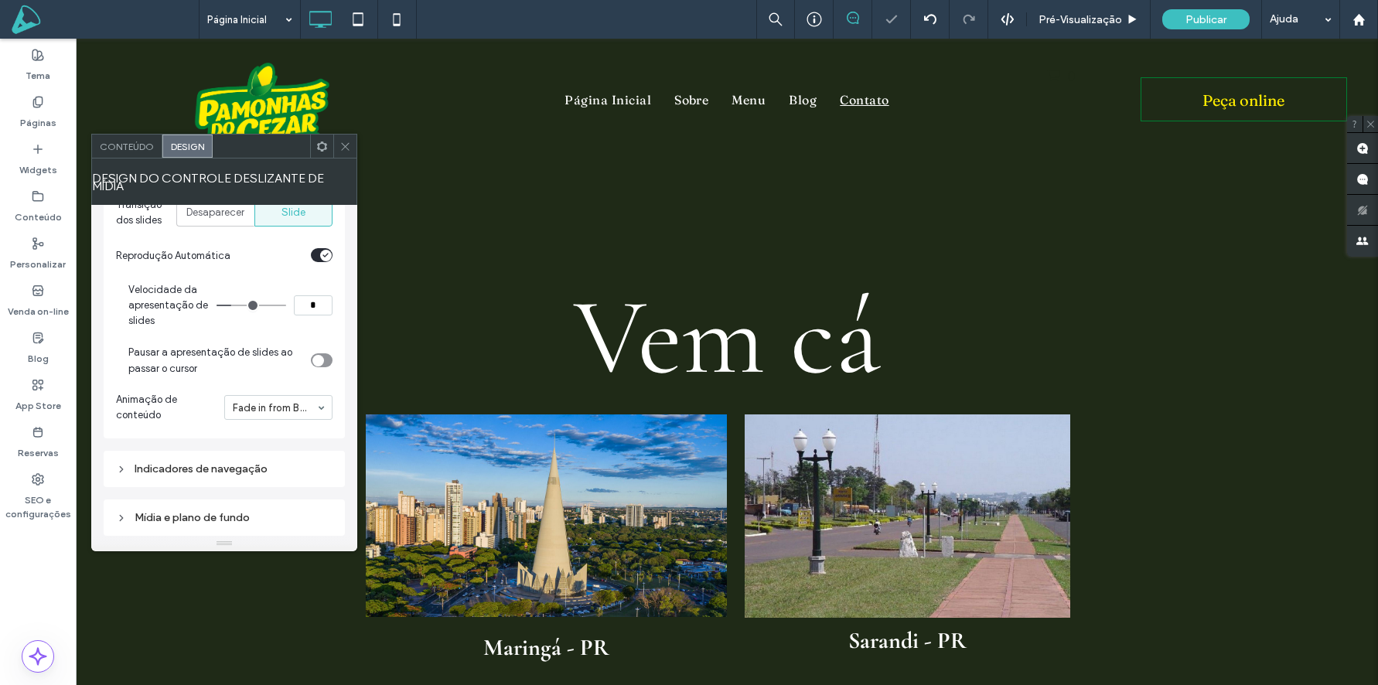
click at [169, 463] on div "Indicadores de navegação" at bounding box center [224, 469] width 217 height 13
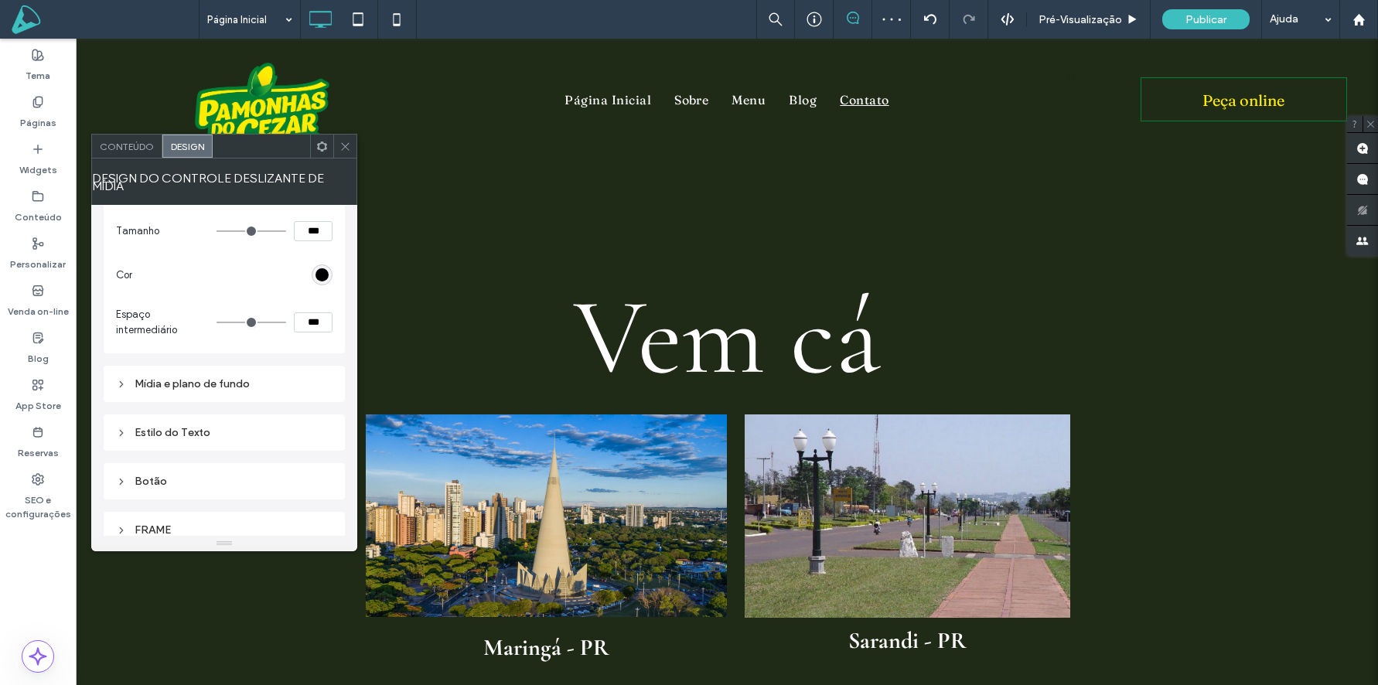
scroll to position [606, 0]
click at [188, 370] on div "Mídia e plano de fundo" at bounding box center [224, 380] width 217 height 21
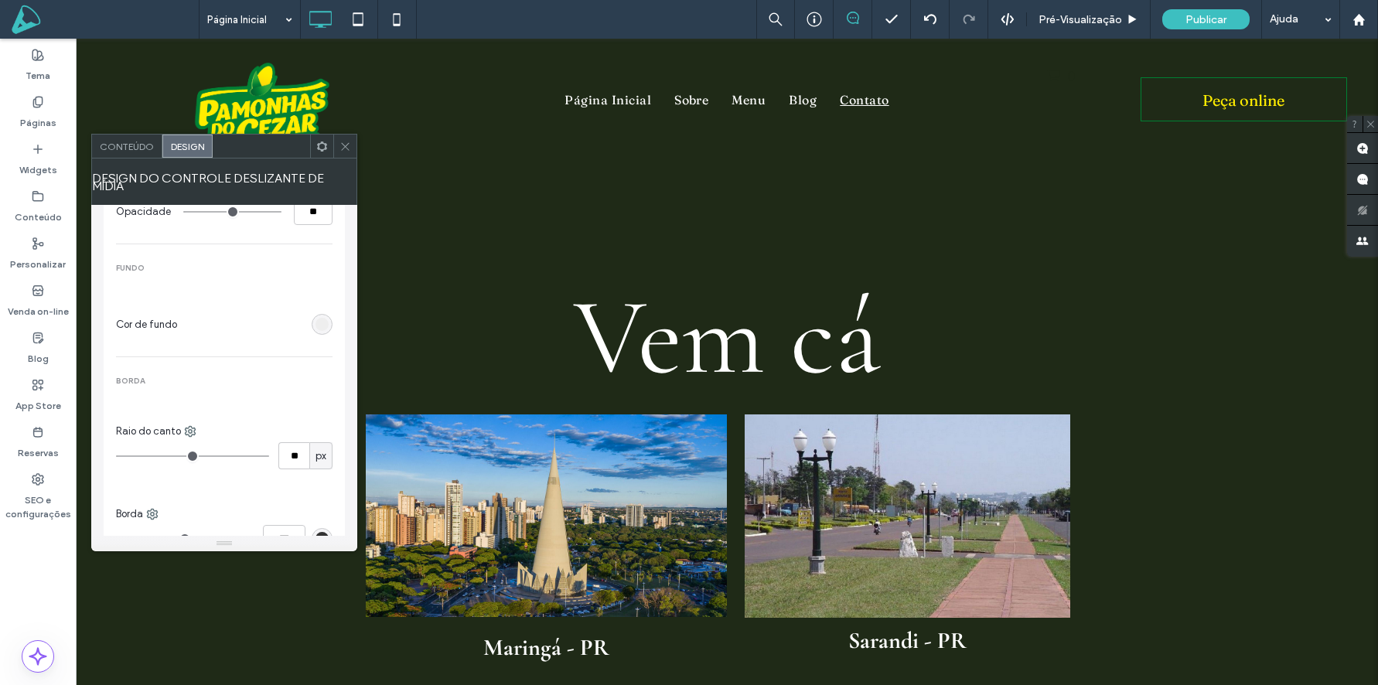
scroll to position [1022, 0]
click at [136, 152] on div "Conteúdo" at bounding box center [127, 146] width 70 height 23
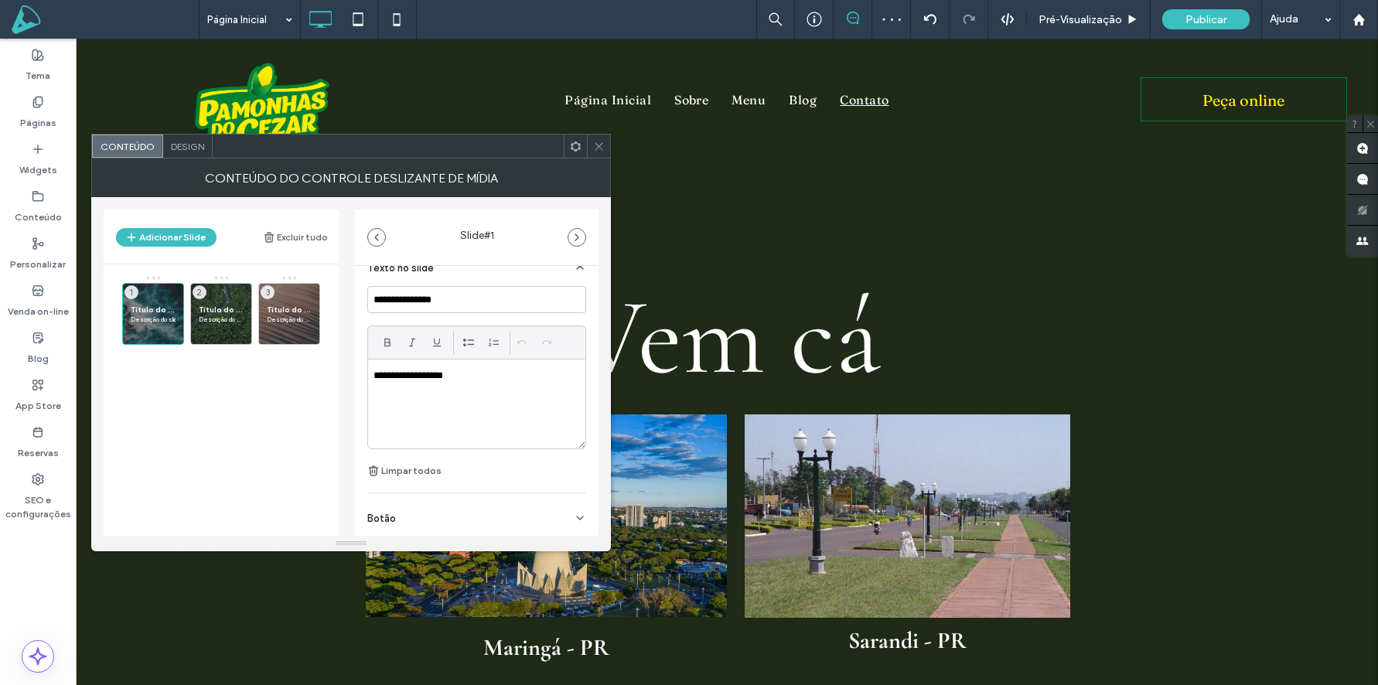
scroll to position [450, 0]
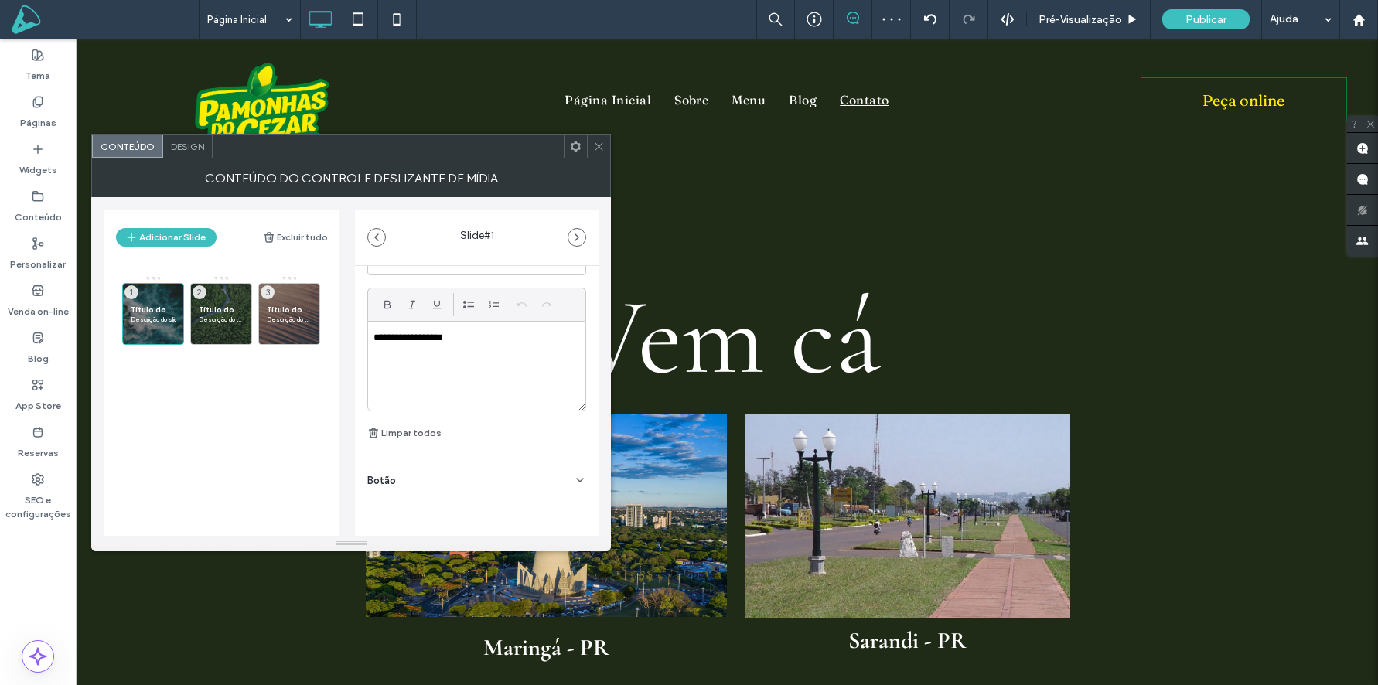
click at [408, 466] on div "Botão" at bounding box center [476, 477] width 219 height 43
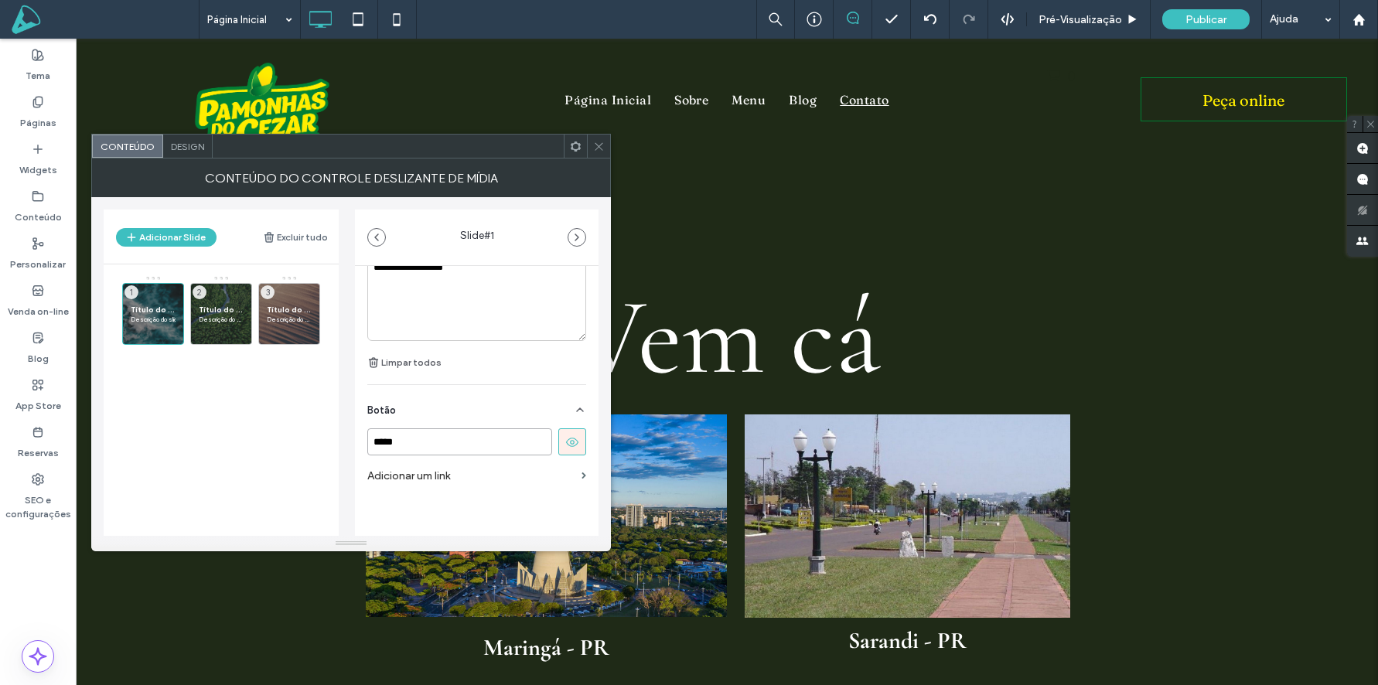
click at [442, 440] on input "*****" at bounding box center [459, 441] width 185 height 27
type input "**********"
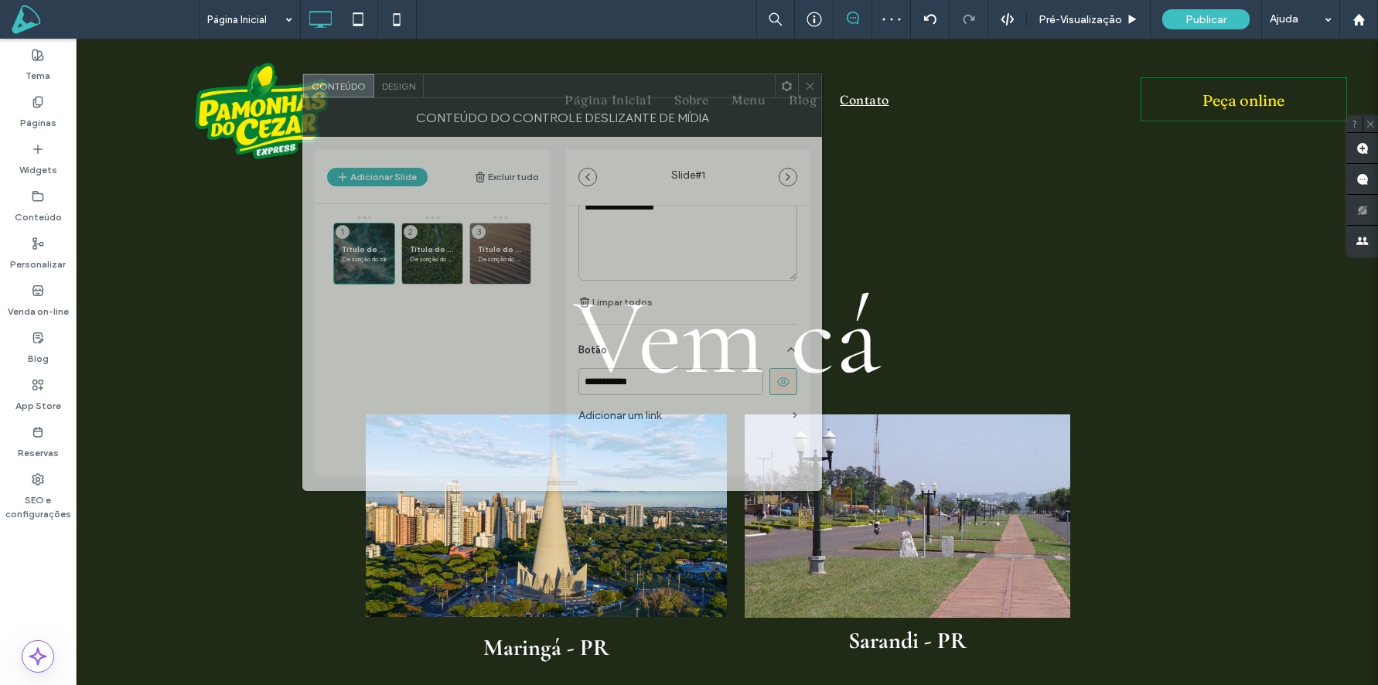
drag, startPoint x: 447, startPoint y: 142, endPoint x: 649, endPoint y: 90, distance: 208.4
click at [649, 90] on div at bounding box center [599, 85] width 351 height 23
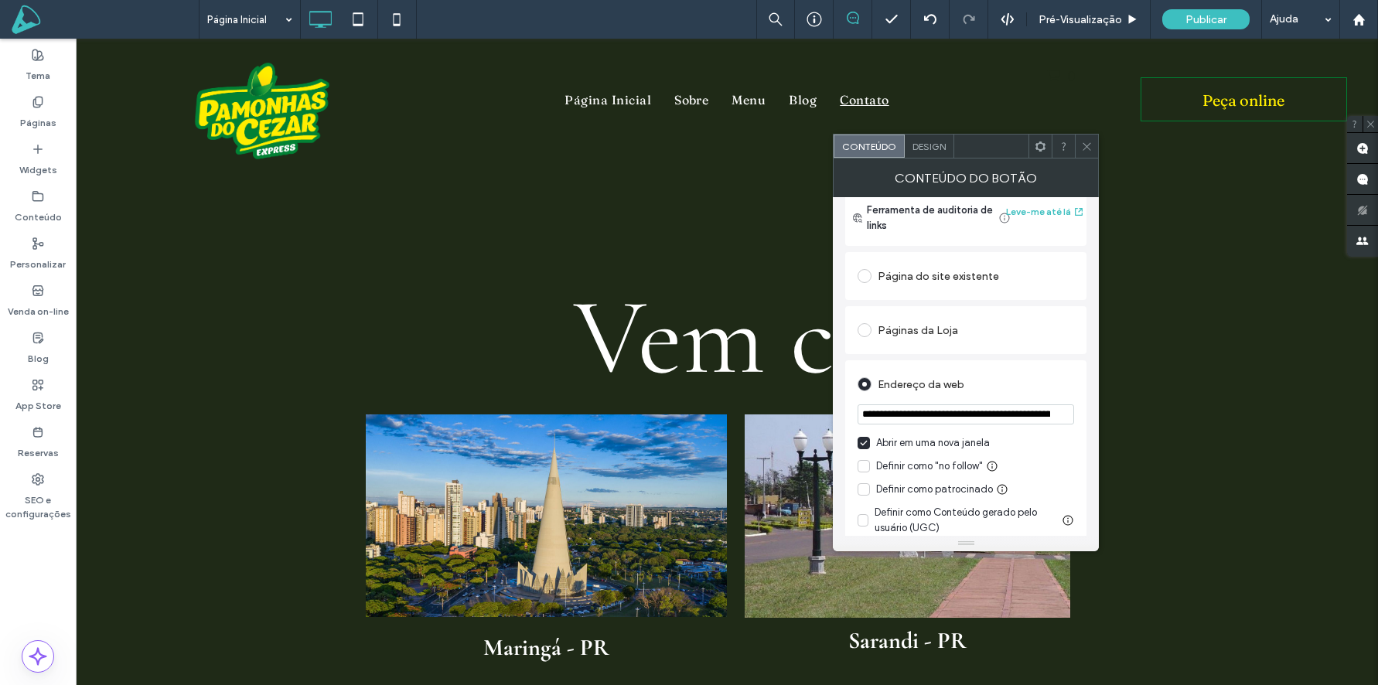
scroll to position [207, 0]
click at [1043, 412] on input "**********" at bounding box center [966, 411] width 217 height 20
click at [1086, 144] on icon at bounding box center [1087, 147] width 12 height 12
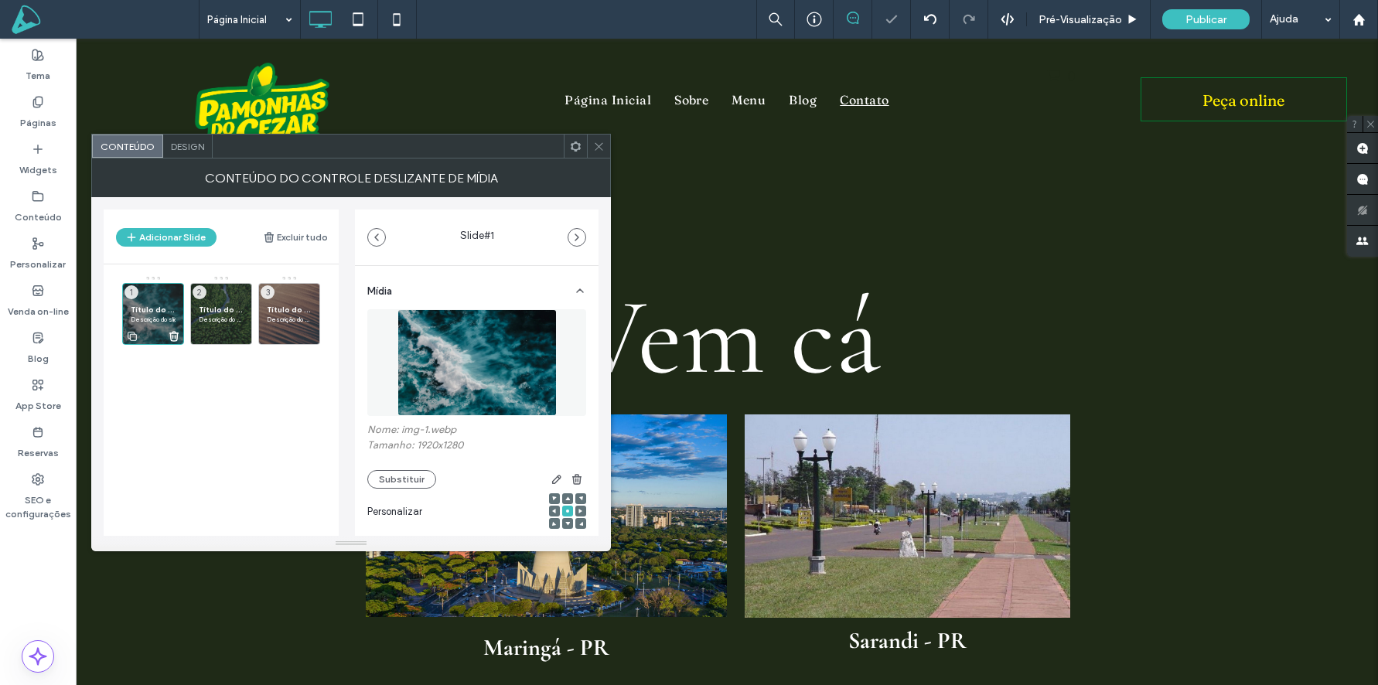
click at [140, 309] on span "Título do Slide" at bounding box center [153, 310] width 45 height 10
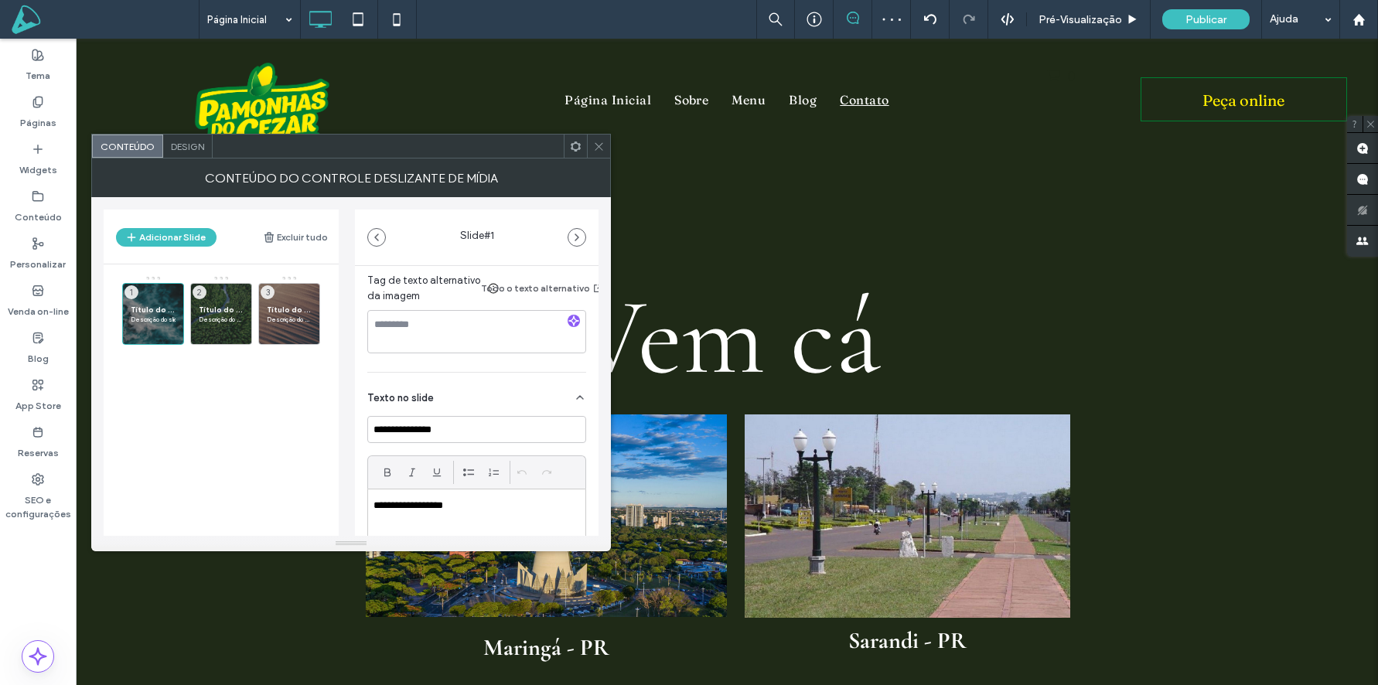
scroll to position [450, 0]
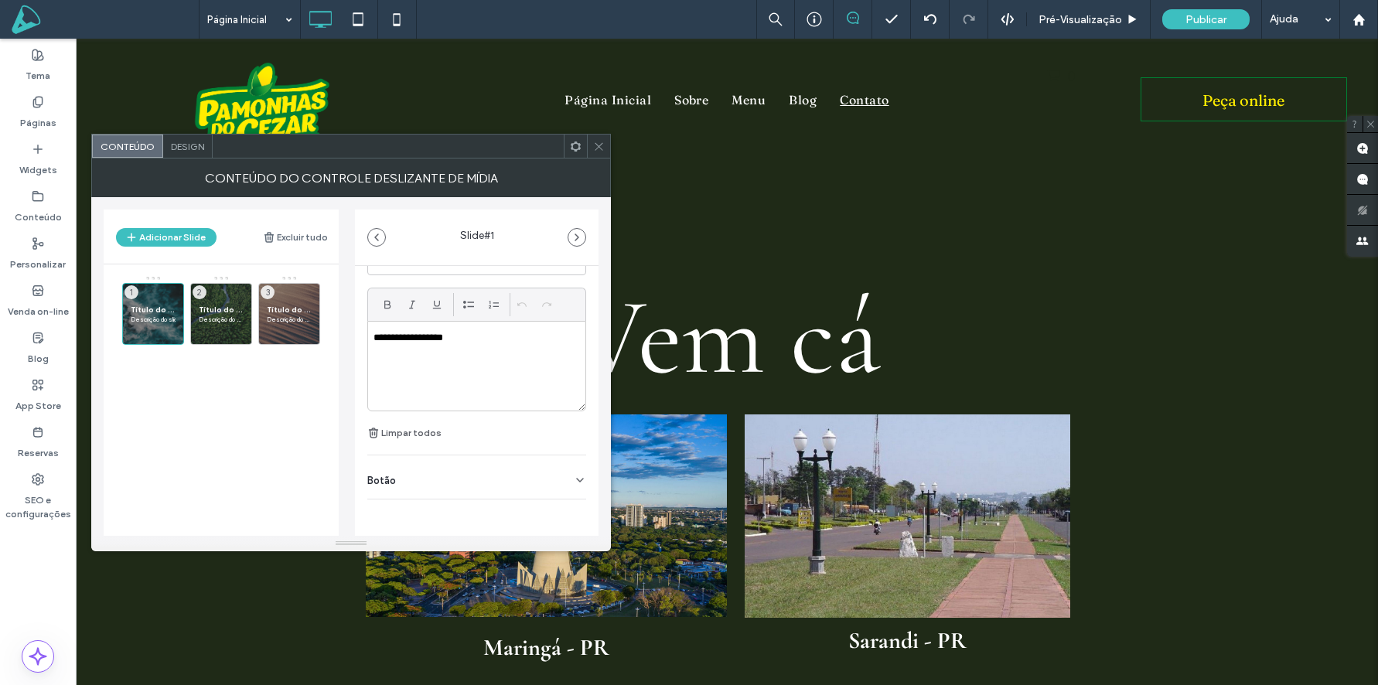
click at [433, 499] on hr at bounding box center [476, 499] width 219 height 1
click at [436, 476] on div "Botão" at bounding box center [476, 477] width 219 height 43
click at [444, 464] on label "Adicionar um link" at bounding box center [471, 473] width 208 height 29
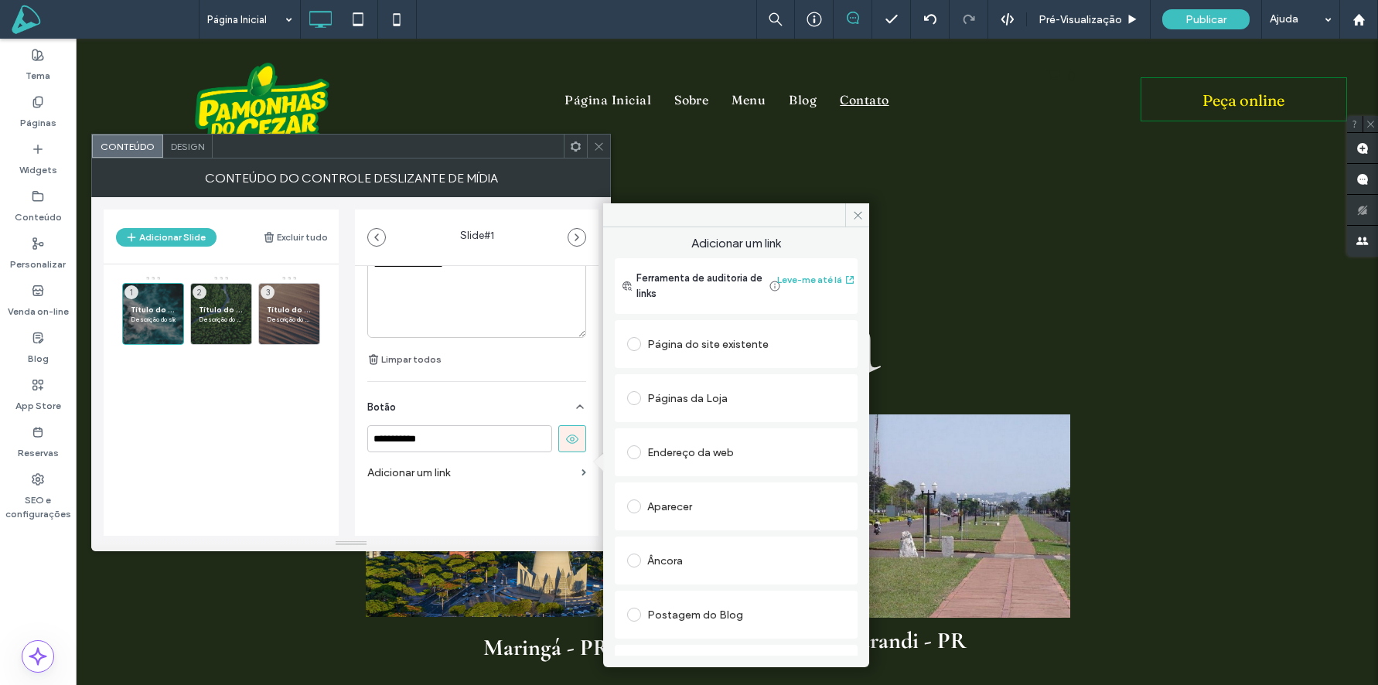
click at [692, 457] on div "Endereço da web" at bounding box center [736, 452] width 218 height 25
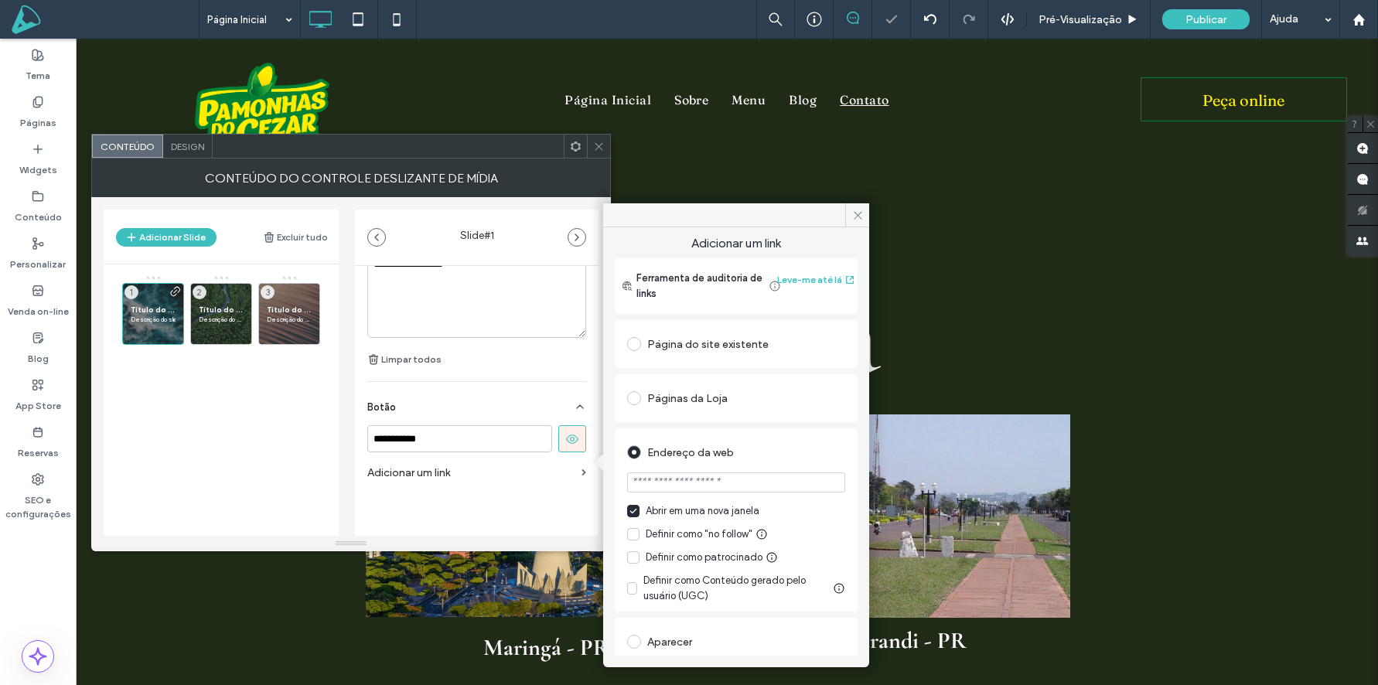
click at [691, 480] on input "url" at bounding box center [736, 483] width 218 height 20
paste input "**********"
type input "**********"
click at [787, 440] on div "Endereço da web" at bounding box center [736, 452] width 218 height 25
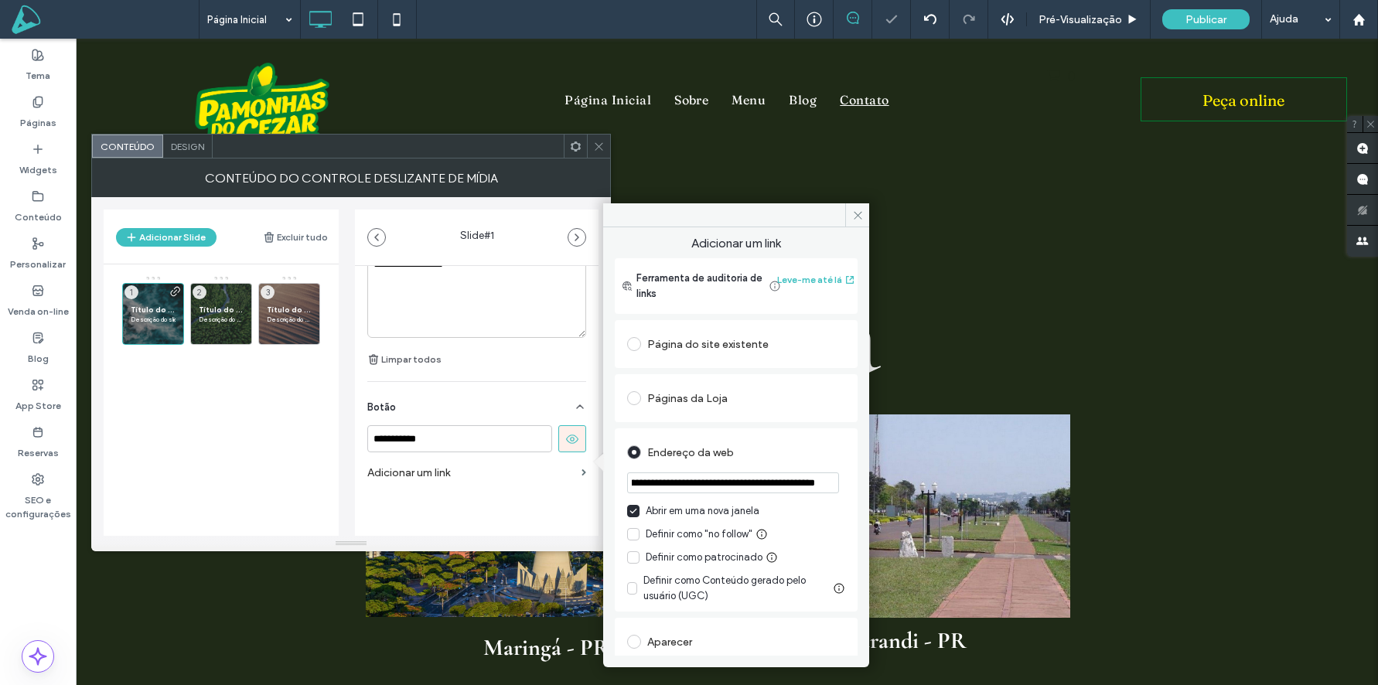
scroll to position [0, 0]
drag, startPoint x: 861, startPoint y: 220, endPoint x: 585, endPoint y: 314, distance: 291.5
click at [861, 220] on span at bounding box center [857, 214] width 24 height 23
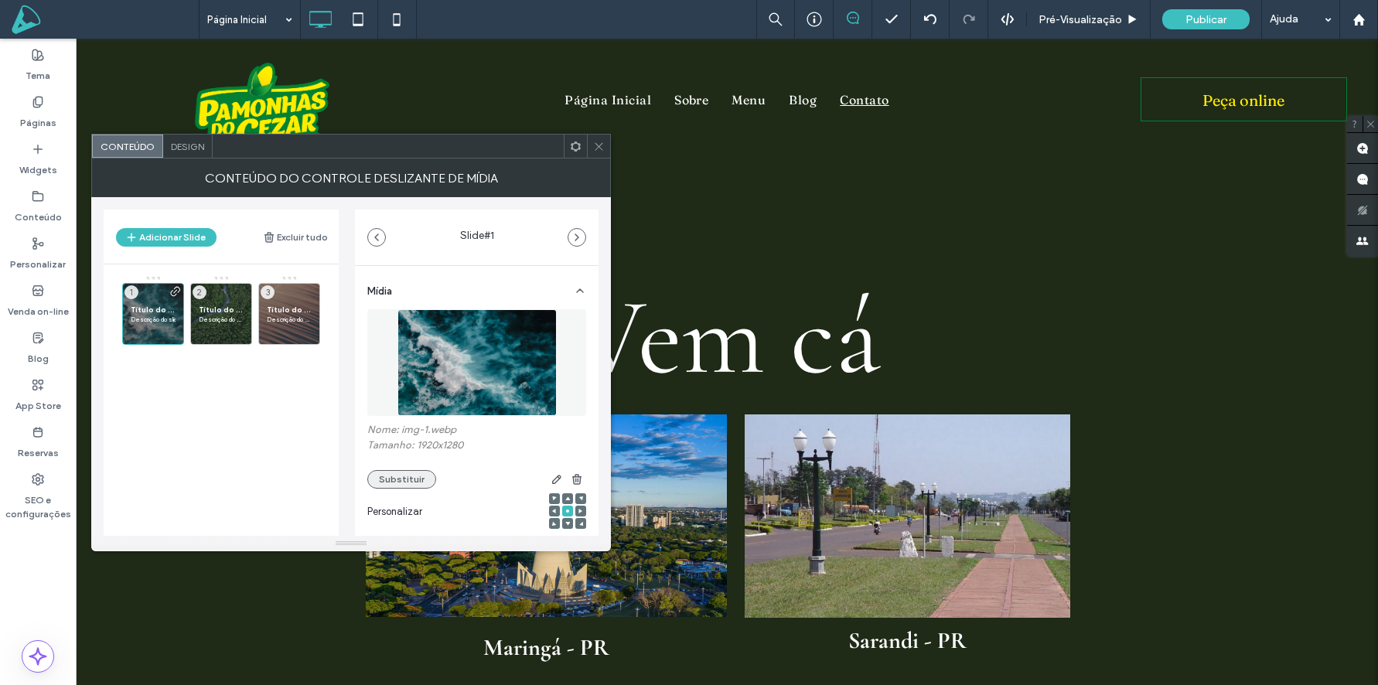
click at [375, 480] on button "Substituir" at bounding box center [401, 479] width 69 height 19
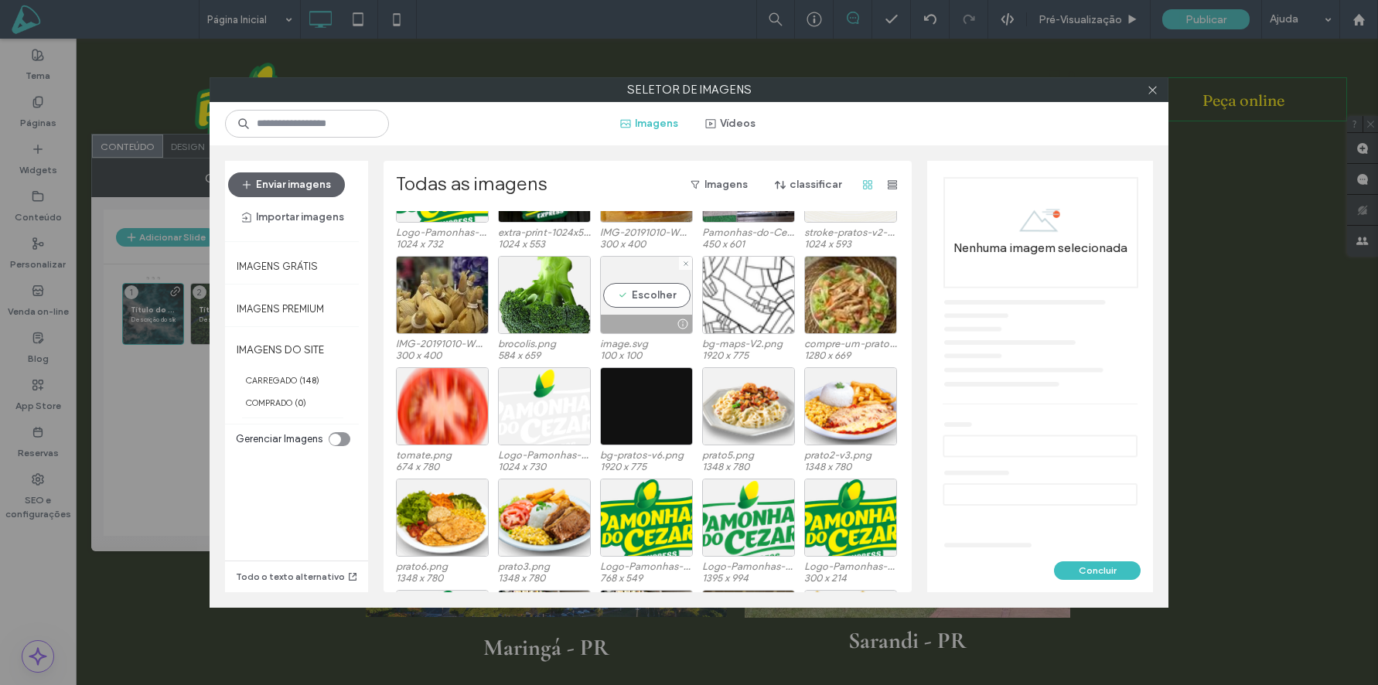
scroll to position [322, 0]
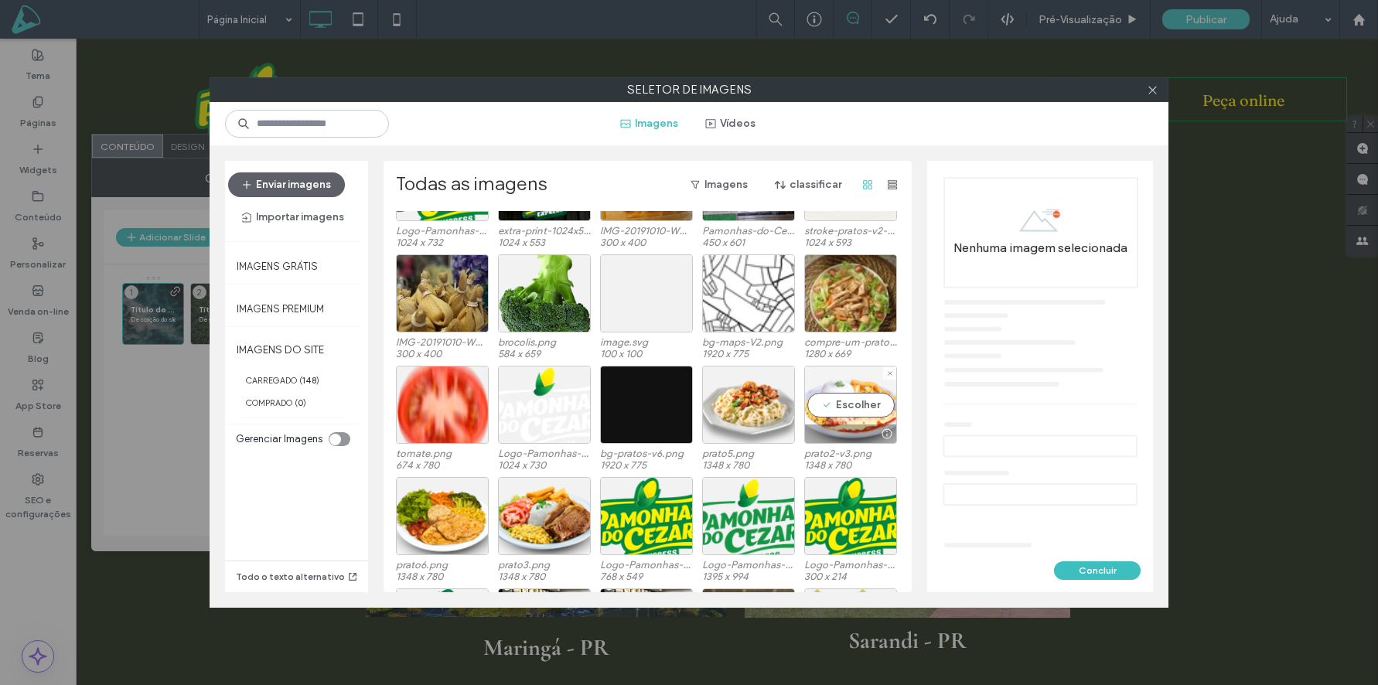
click at [833, 408] on div "Escolher" at bounding box center [850, 405] width 93 height 78
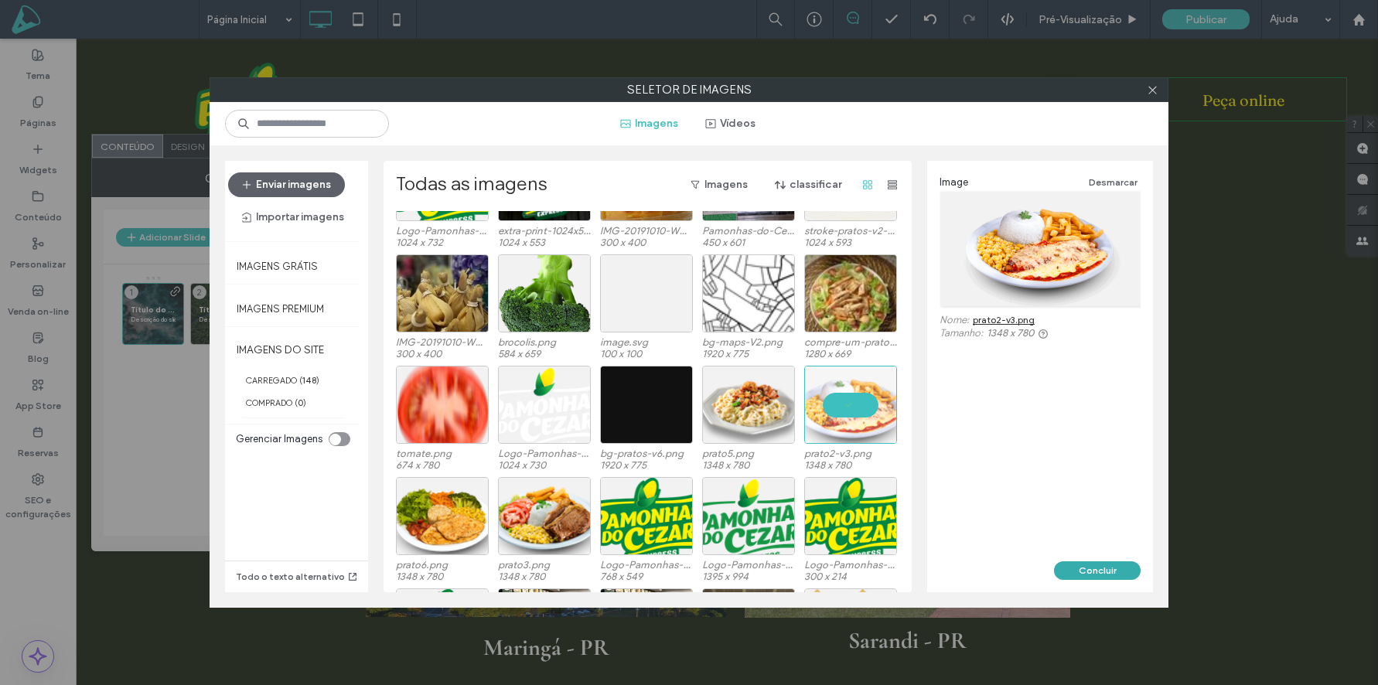
click at [1088, 569] on button "Concluir" at bounding box center [1097, 570] width 87 height 19
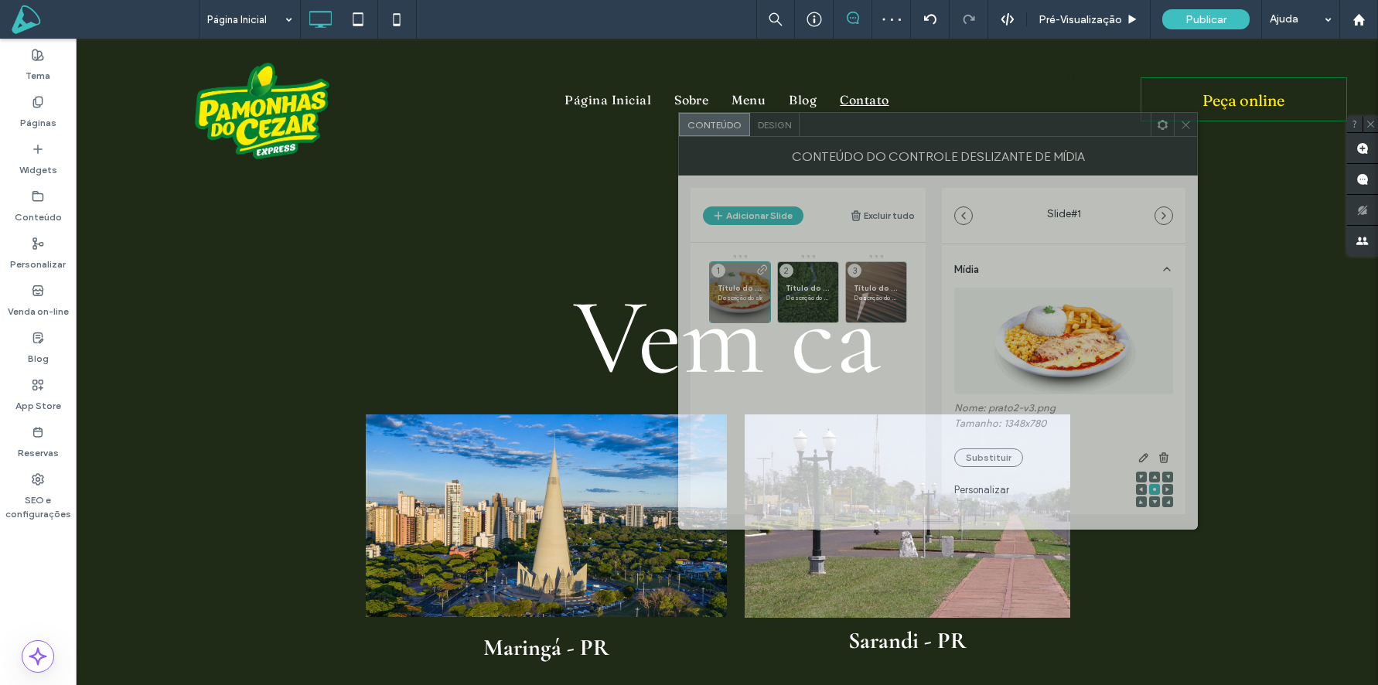
drag, startPoint x: 432, startPoint y: 137, endPoint x: 977, endPoint y: 131, distance: 545.3
click at [978, 131] on div at bounding box center [975, 124] width 351 height 23
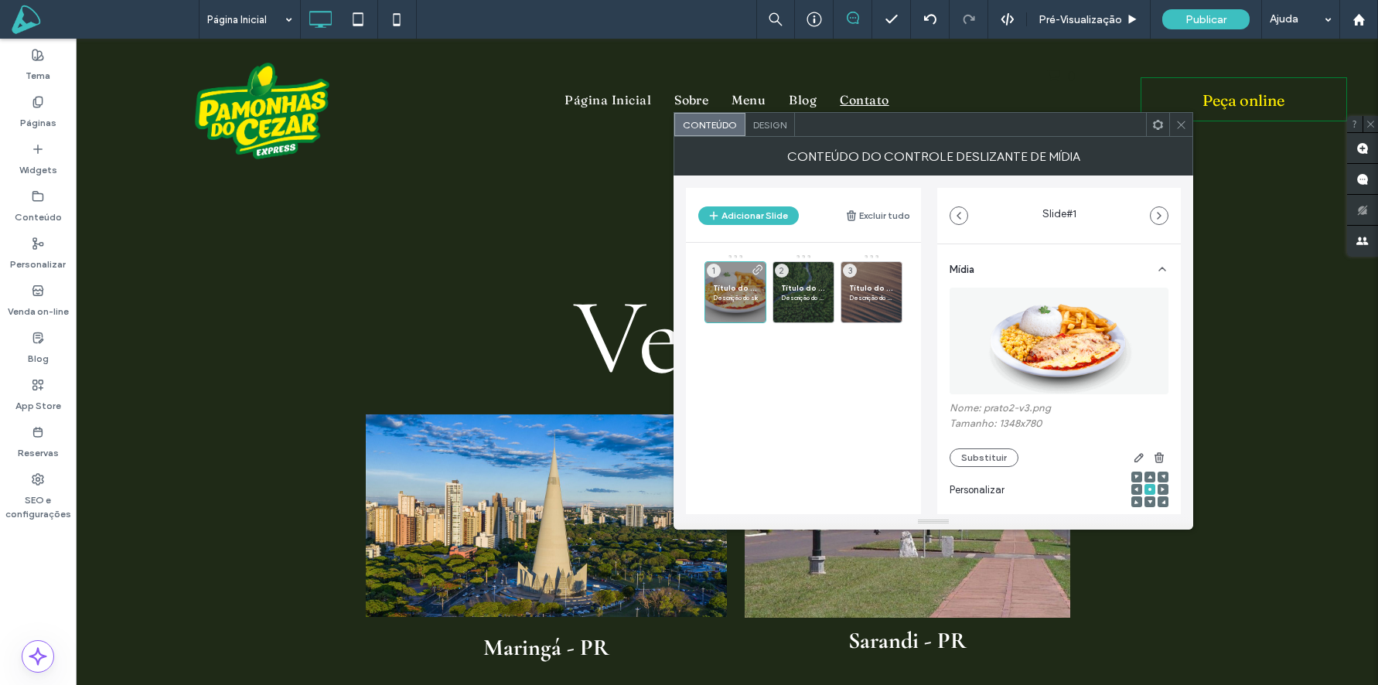
click at [1179, 128] on icon at bounding box center [1182, 125] width 12 height 12
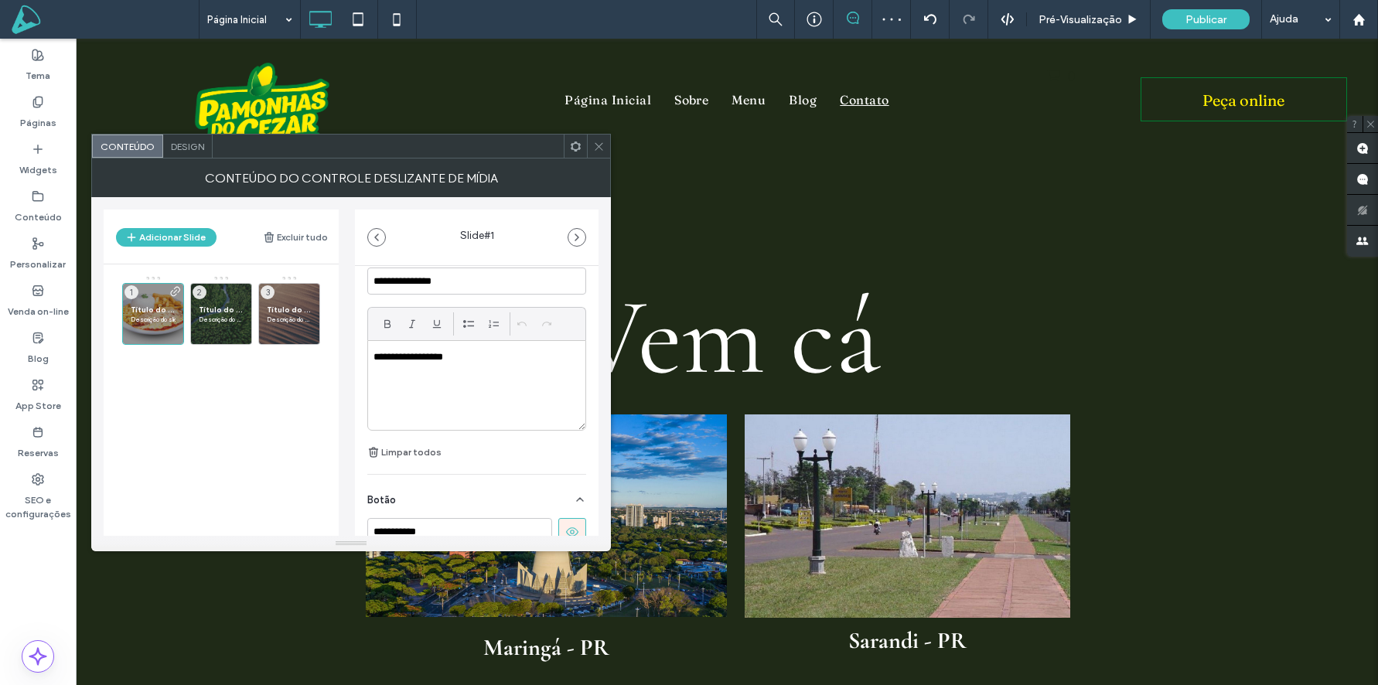
scroll to position [326, 0]
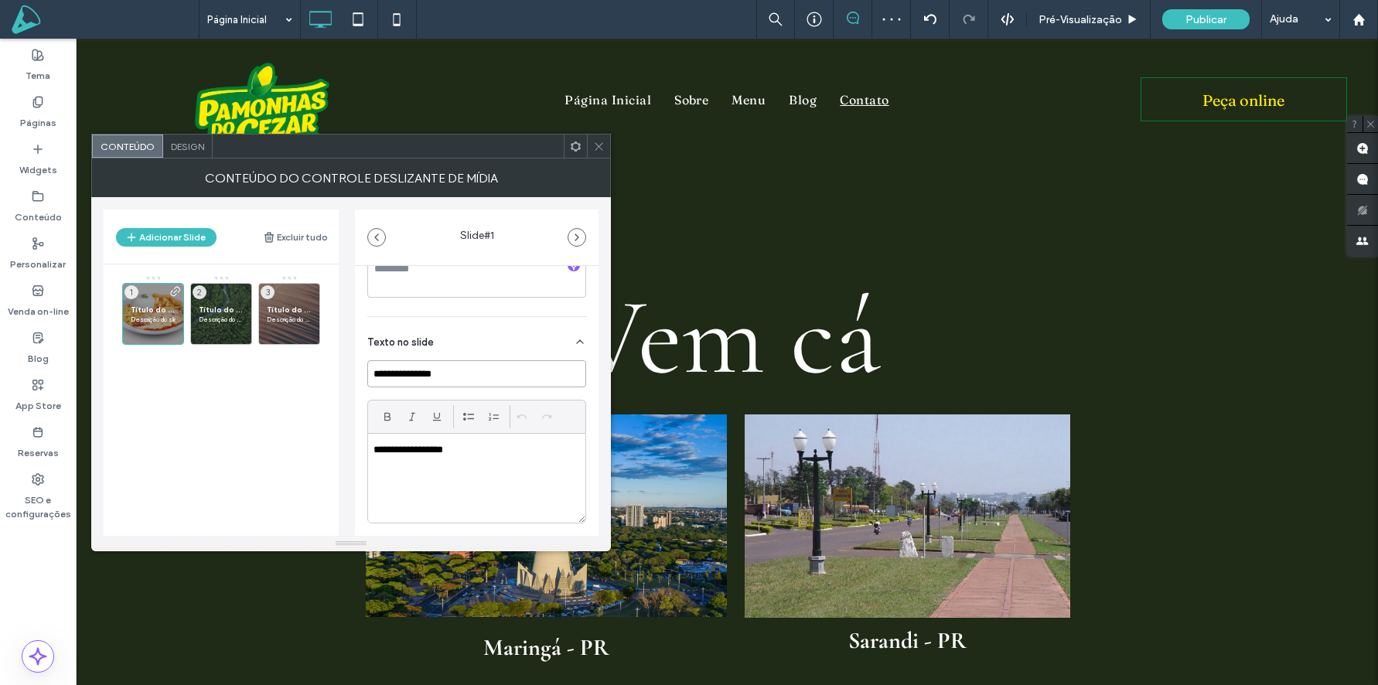
click at [528, 371] on input "**********" at bounding box center [476, 373] width 219 height 27
click at [497, 447] on p "**********" at bounding box center [473, 450] width 198 height 14
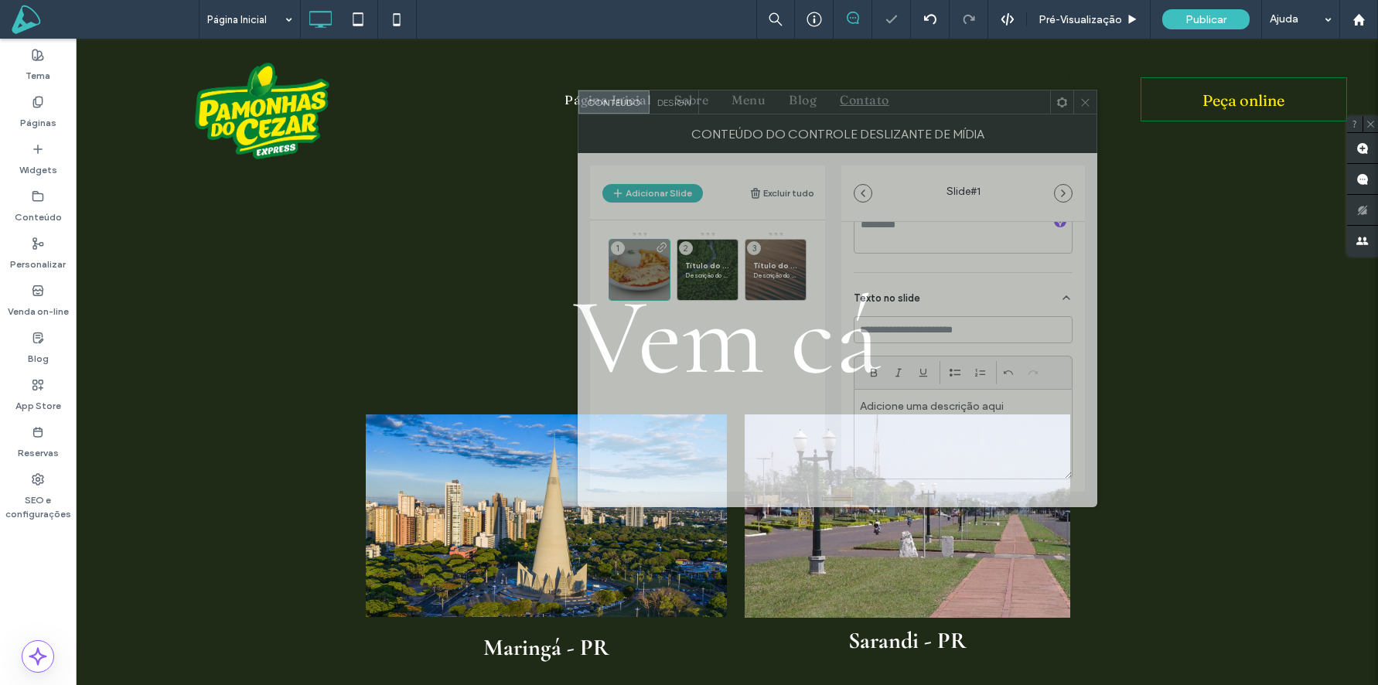
drag, startPoint x: 417, startPoint y: 142, endPoint x: 855, endPoint y: 107, distance: 439.2
click at [856, 106] on div at bounding box center [874, 101] width 351 height 23
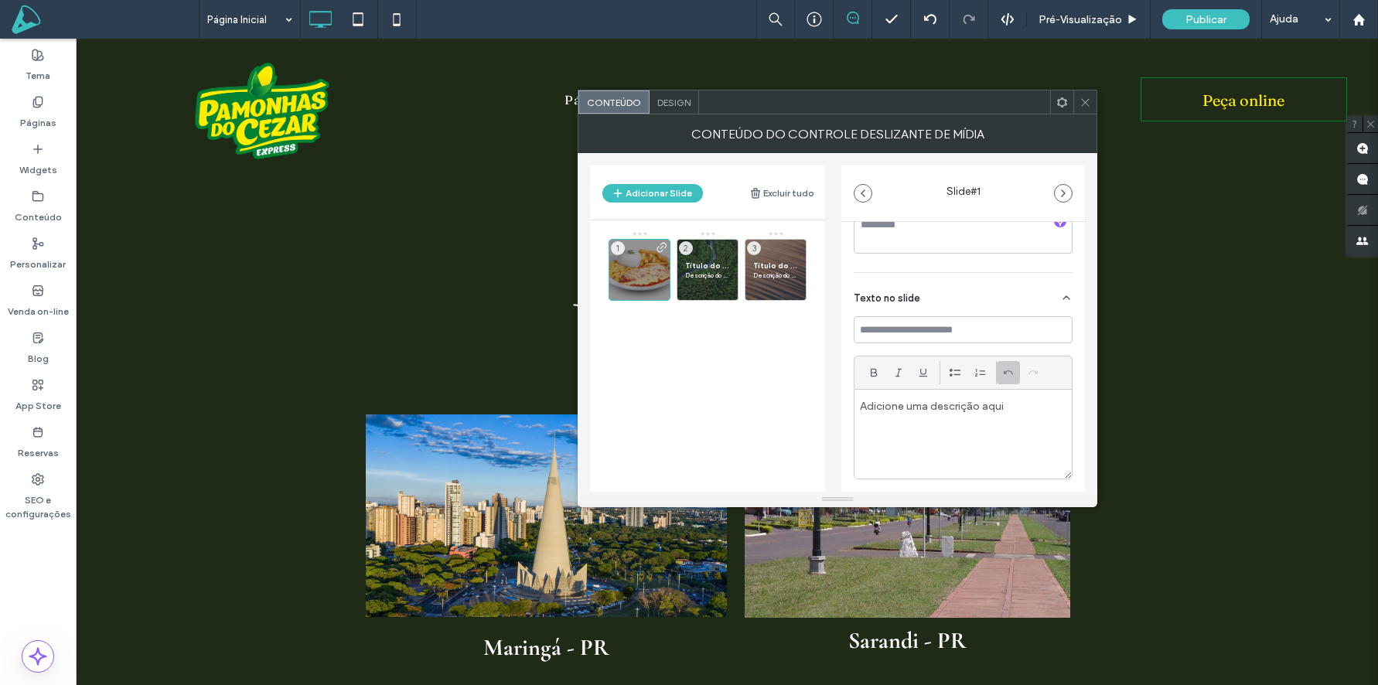
scroll to position [325, 0]
click at [986, 329] on input at bounding box center [963, 330] width 219 height 27
click at [910, 333] on input at bounding box center [963, 330] width 219 height 27
type input "**********"
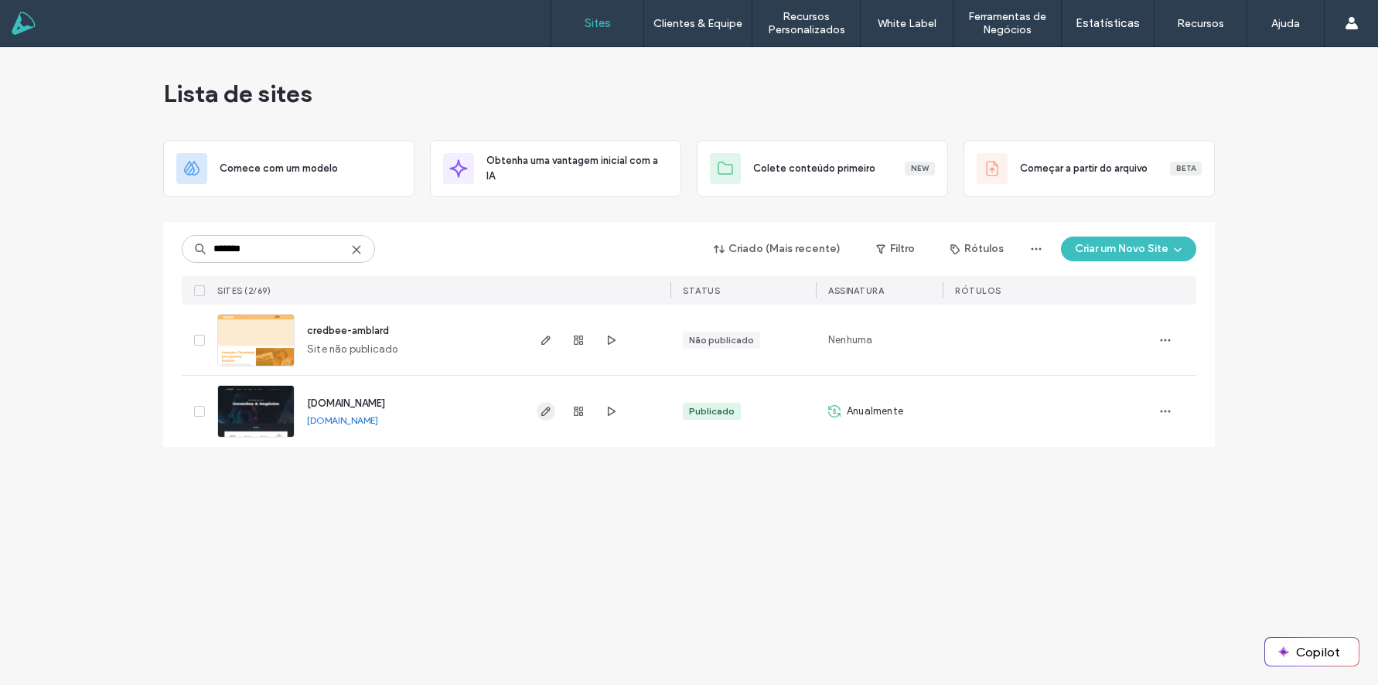
type input "*******"
click at [538, 410] on span "button" at bounding box center [546, 411] width 19 height 19
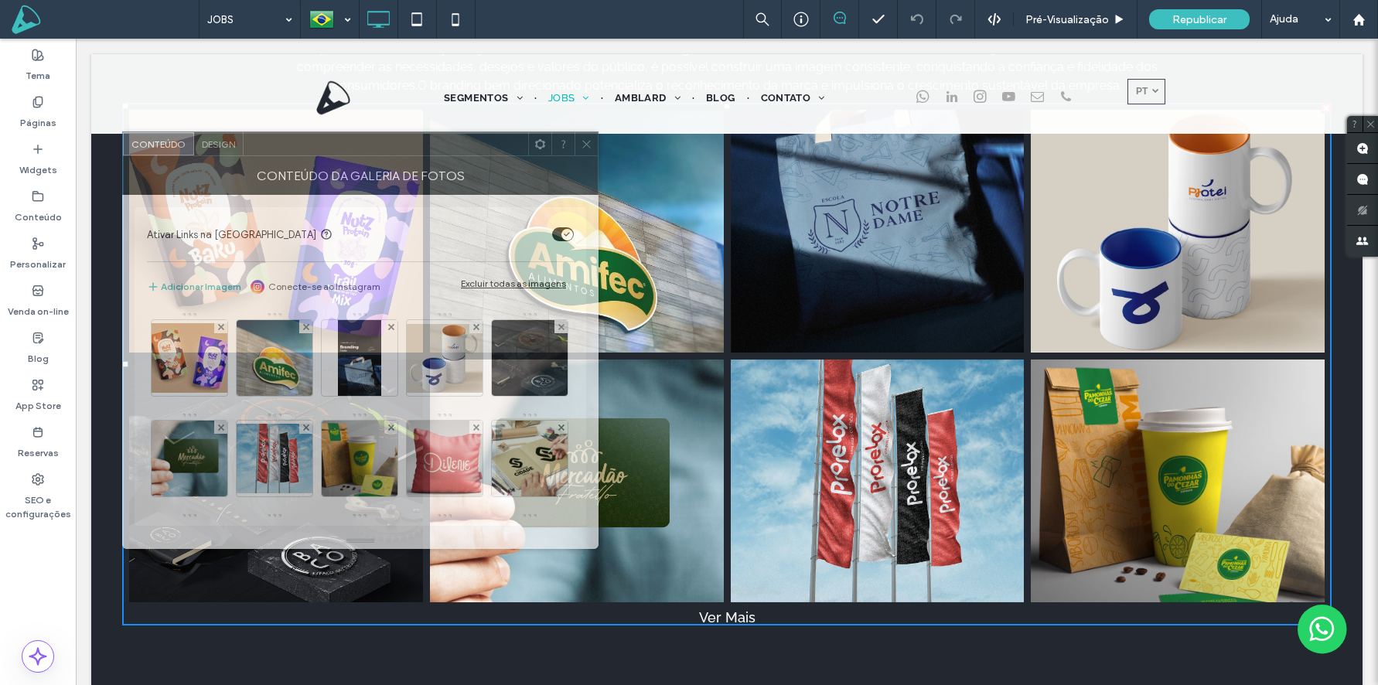
drag, startPoint x: 290, startPoint y: 145, endPoint x: 302, endPoint y: 145, distance: 12.4
click at [302, 145] on div at bounding box center [386, 143] width 285 height 23
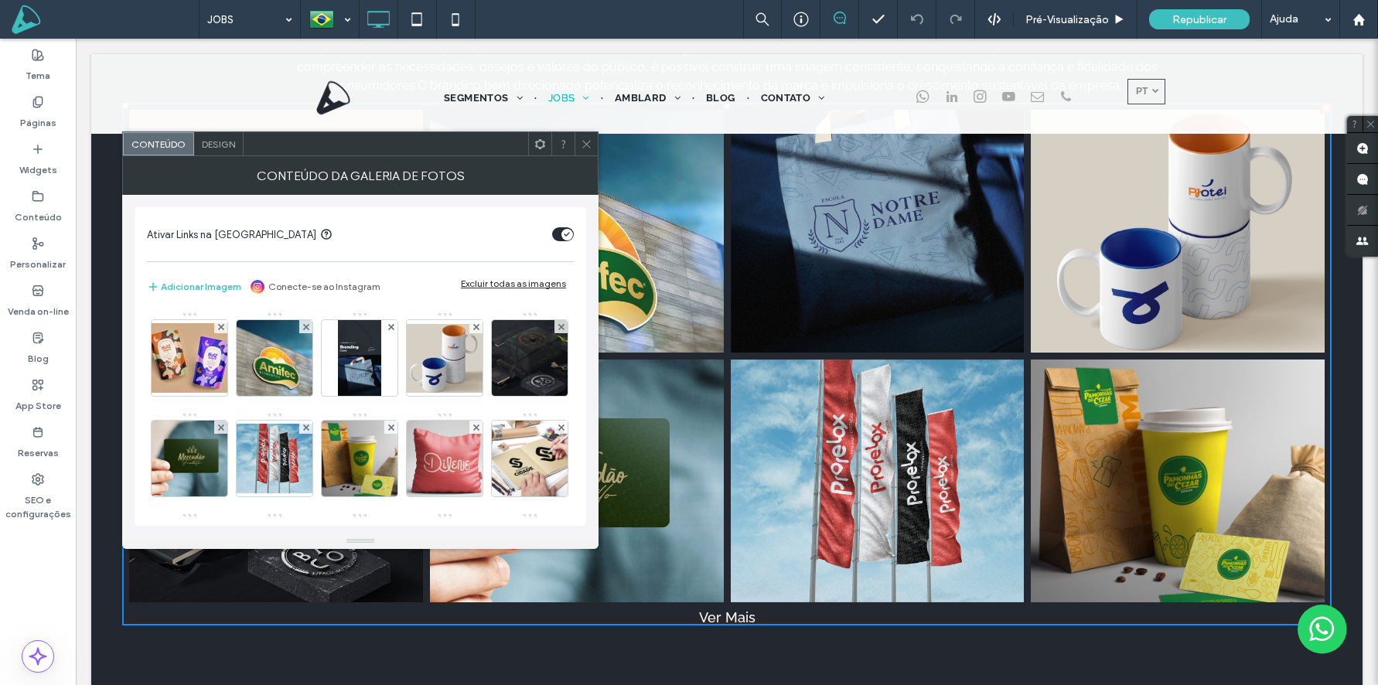
click at [207, 141] on span "Design" at bounding box center [218, 144] width 33 height 12
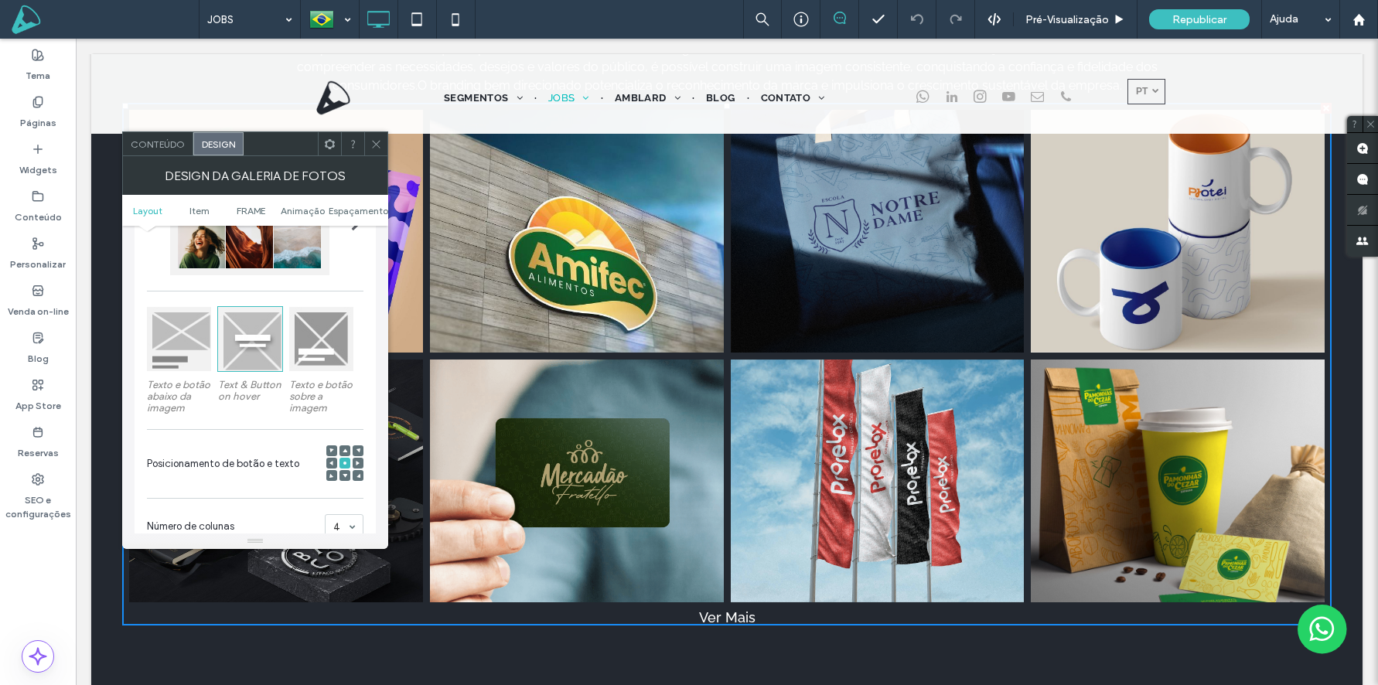
scroll to position [268, 0]
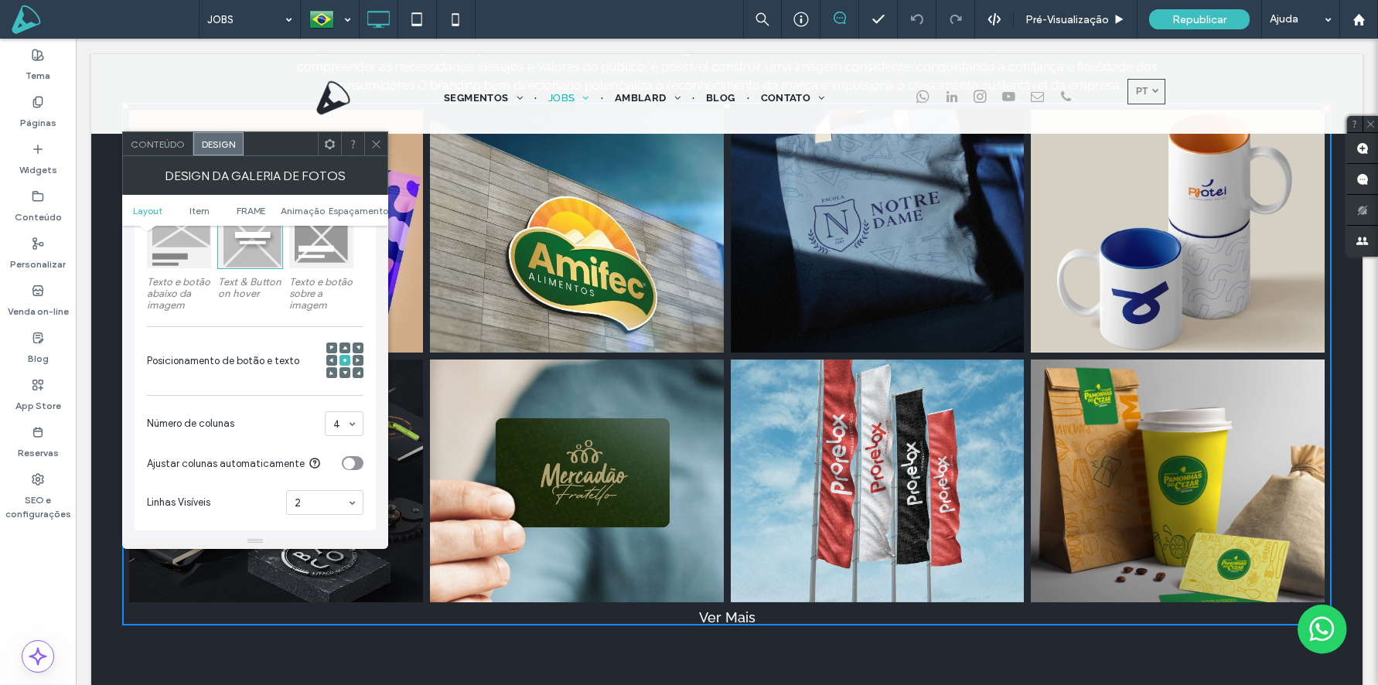
click at [156, 145] on span "Conteúdo" at bounding box center [158, 144] width 54 height 12
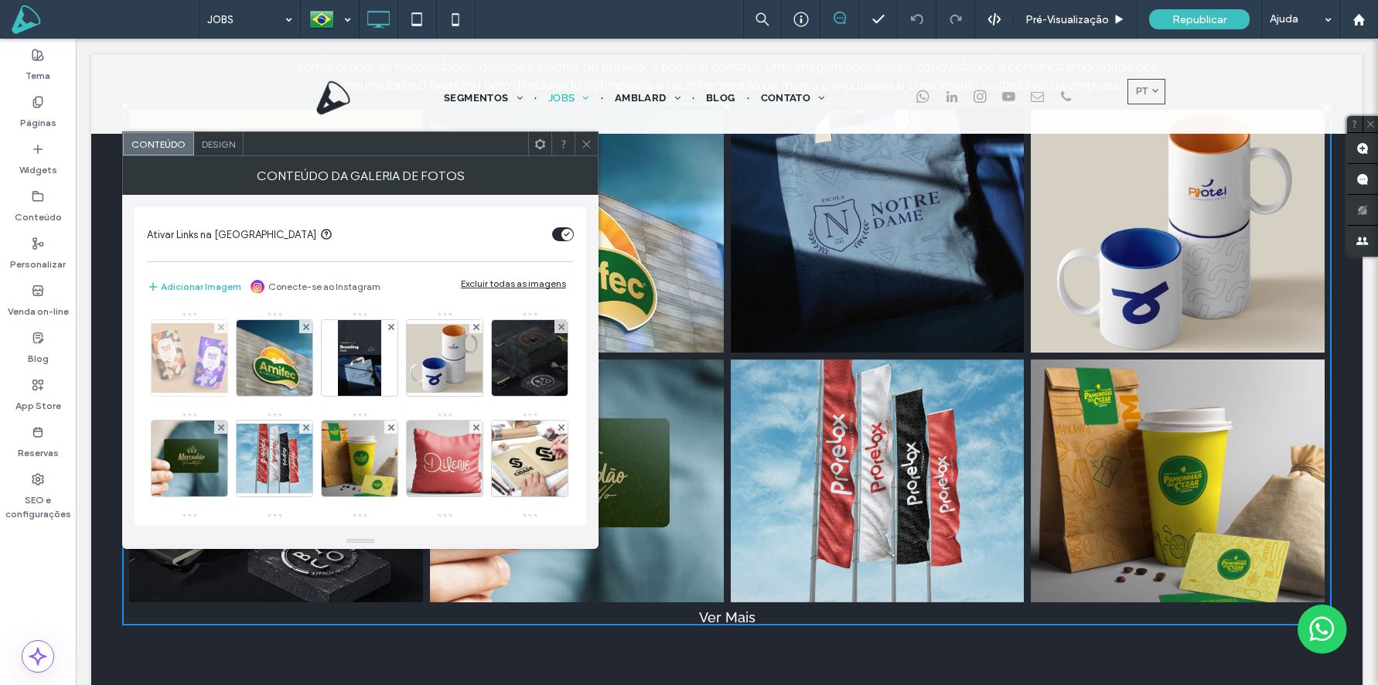
click at [184, 353] on img at bounding box center [190, 358] width 124 height 70
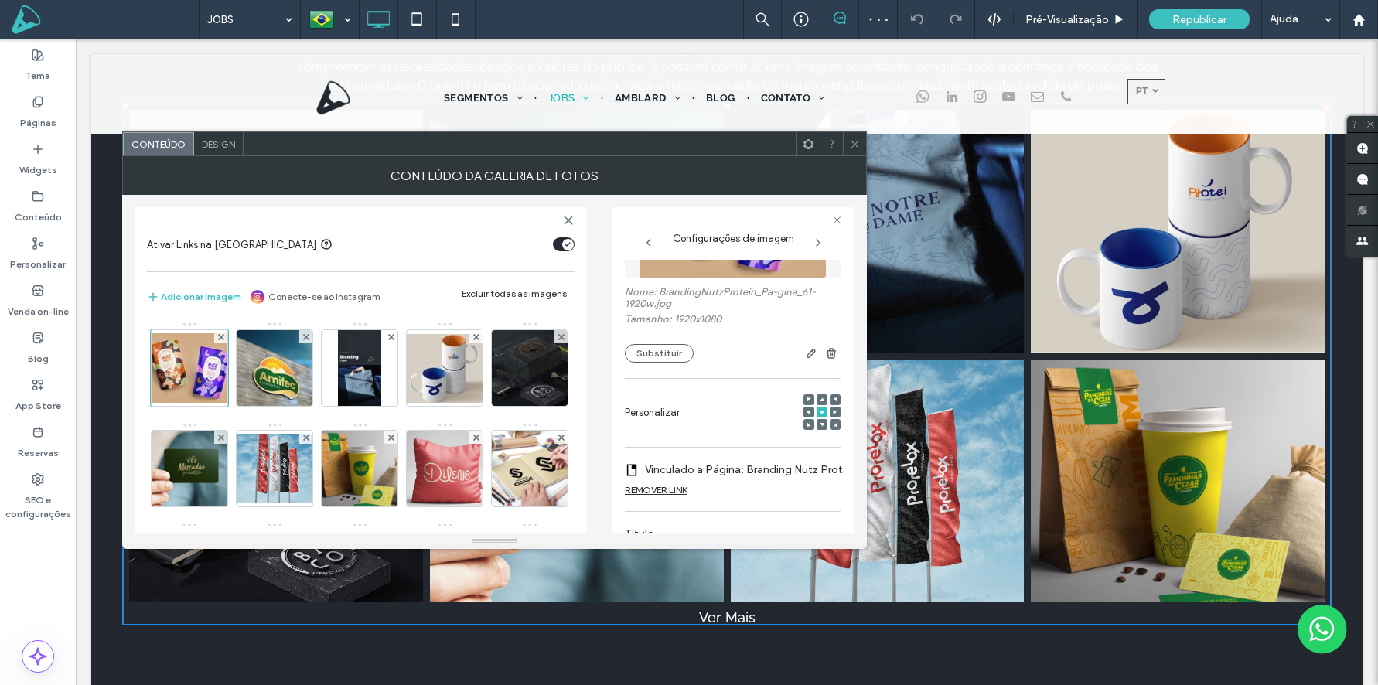
scroll to position [102, 0]
drag, startPoint x: 858, startPoint y: 144, endPoint x: 820, endPoint y: 171, distance: 46.6
click at [858, 144] on icon at bounding box center [855, 144] width 12 height 12
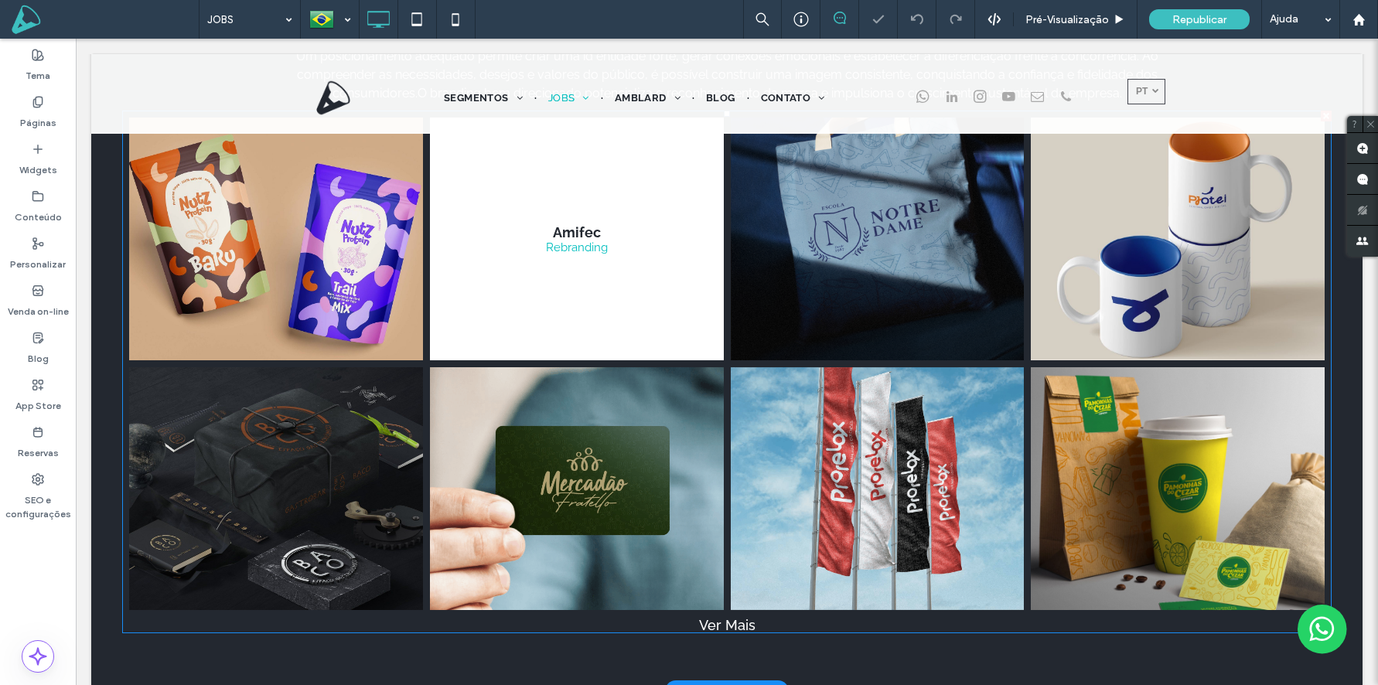
scroll to position [1083, 0]
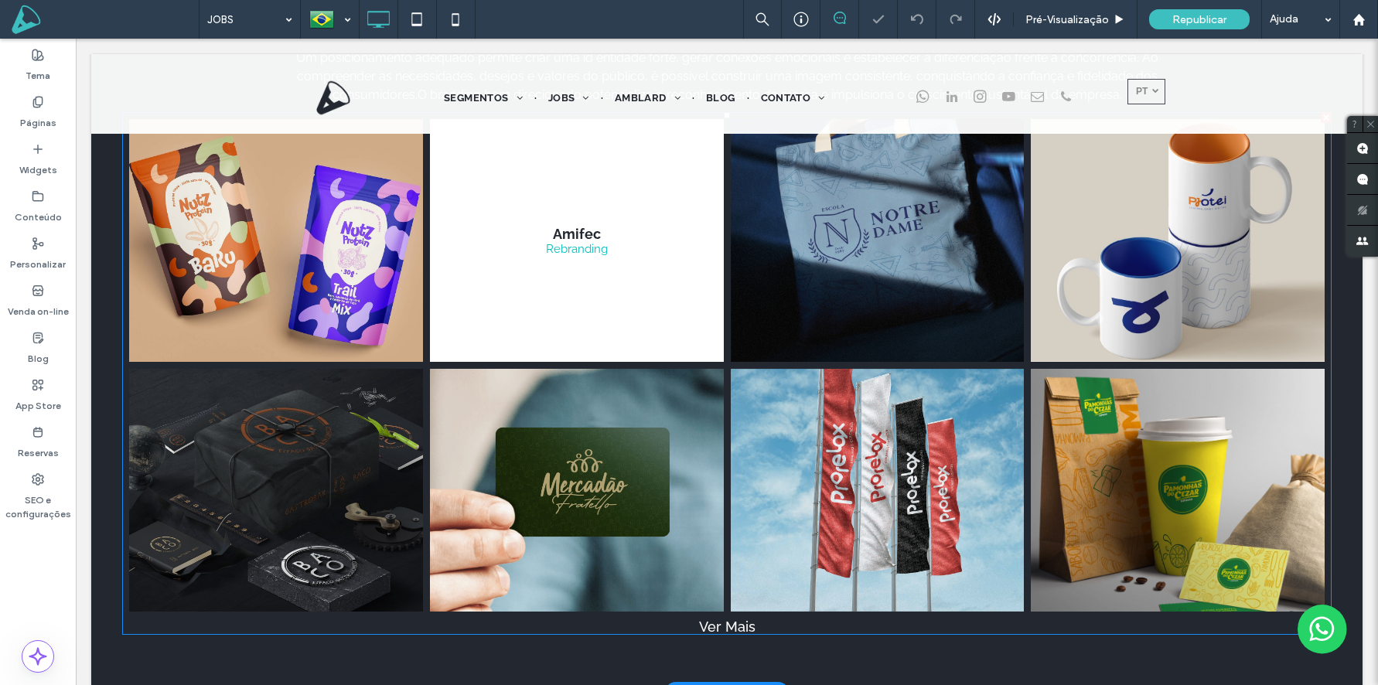
click at [513, 206] on link at bounding box center [577, 240] width 294 height 243
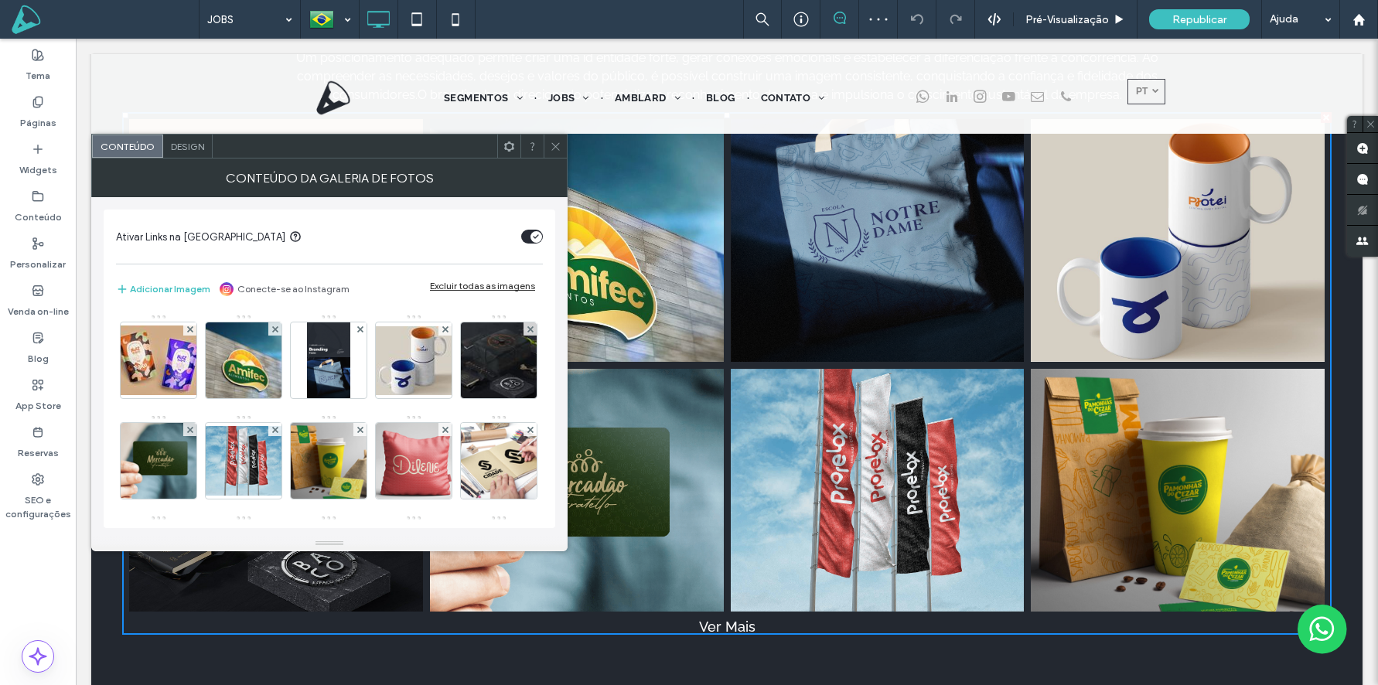
drag, startPoint x: 556, startPoint y: 153, endPoint x: 539, endPoint y: 207, distance: 56.7
click at [556, 154] on span at bounding box center [556, 146] width 12 height 23
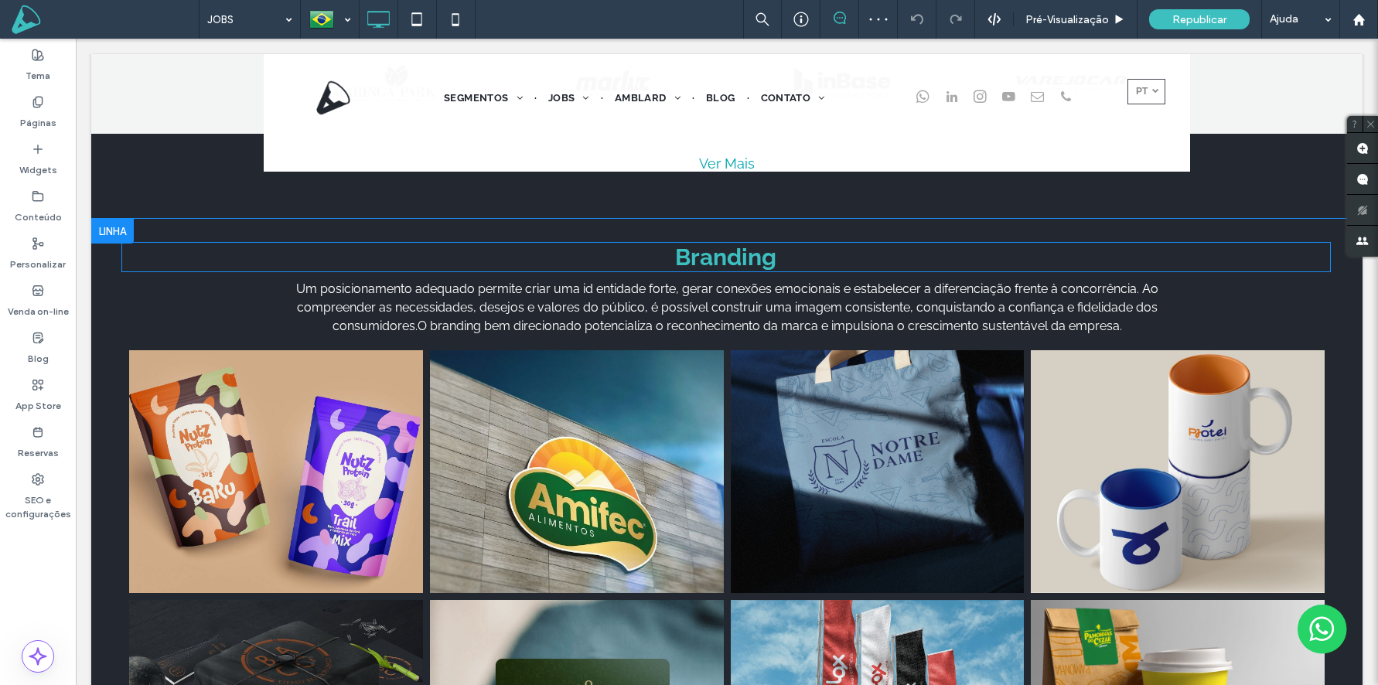
scroll to position [836, 0]
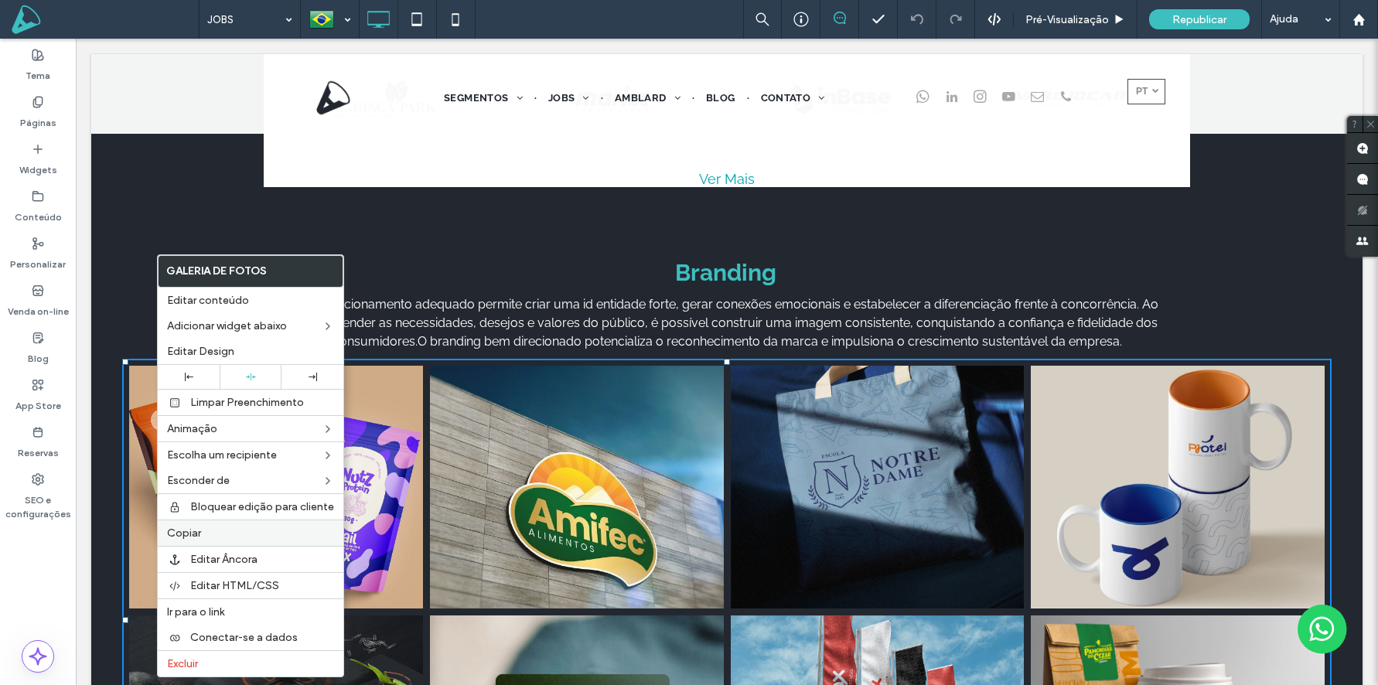
click at [241, 541] on div "Copiar" at bounding box center [251, 533] width 186 height 26
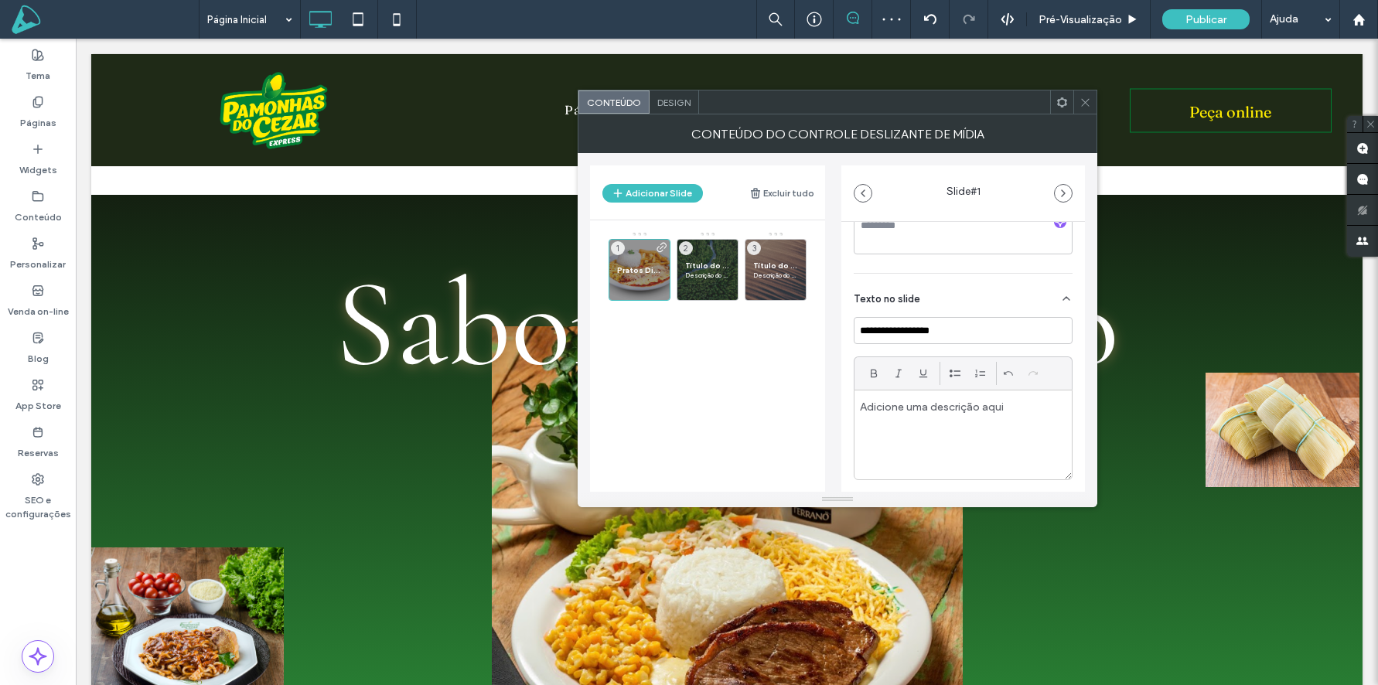
scroll to position [951, 0]
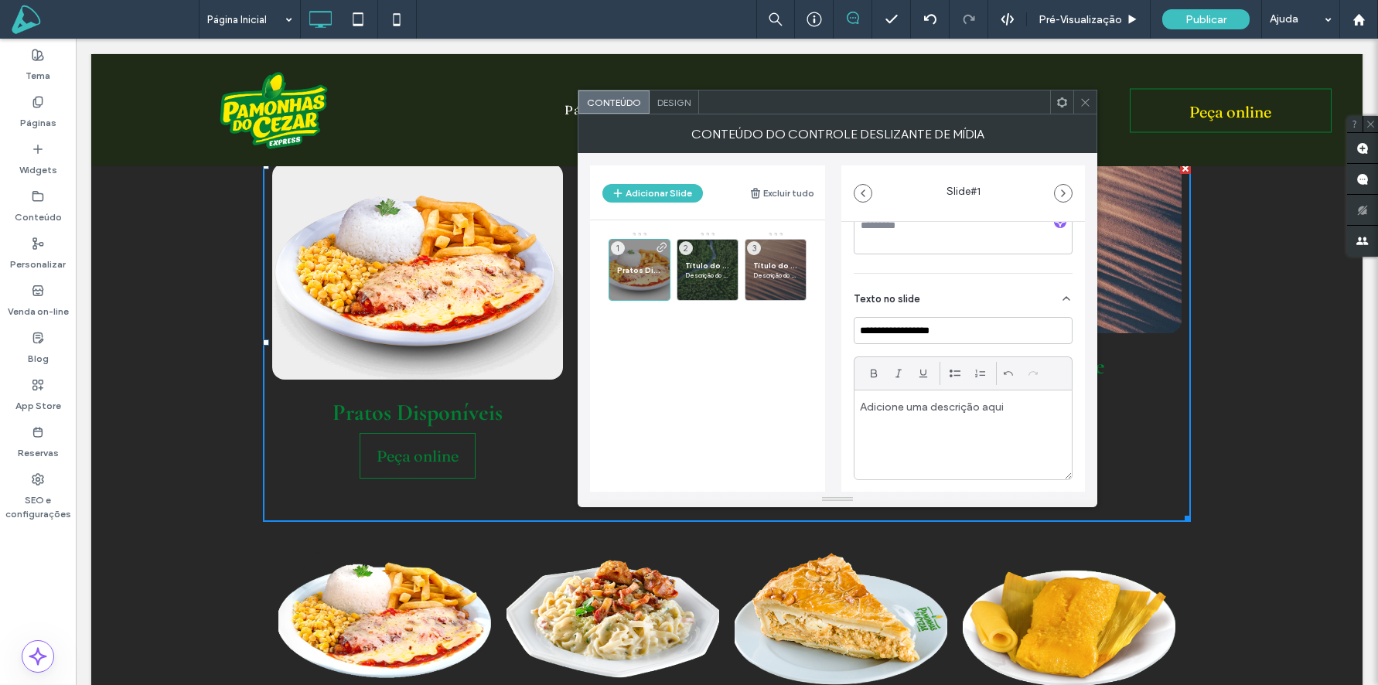
type input "**********"
click at [954, 287] on div "Texto no slide" at bounding box center [963, 295] width 219 height 43
click at [1091, 102] on icon at bounding box center [1086, 103] width 12 height 12
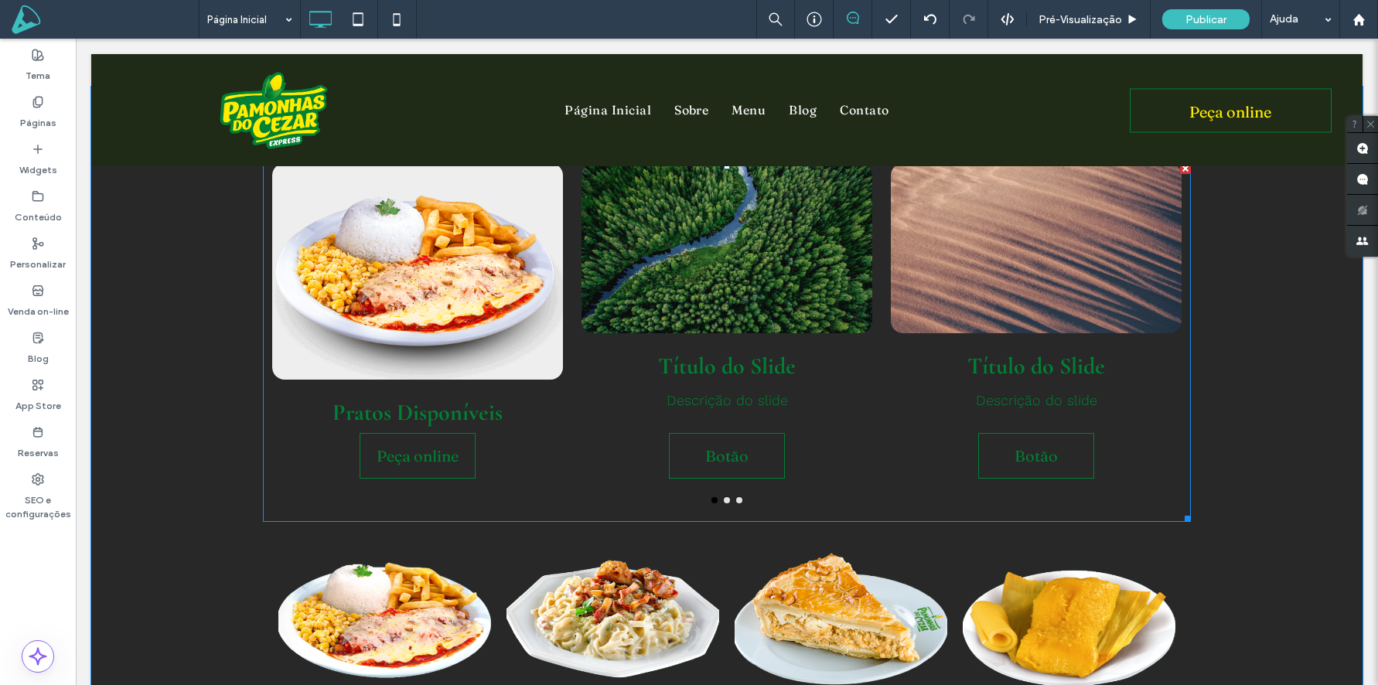
click at [701, 282] on div at bounding box center [727, 248] width 291 height 170
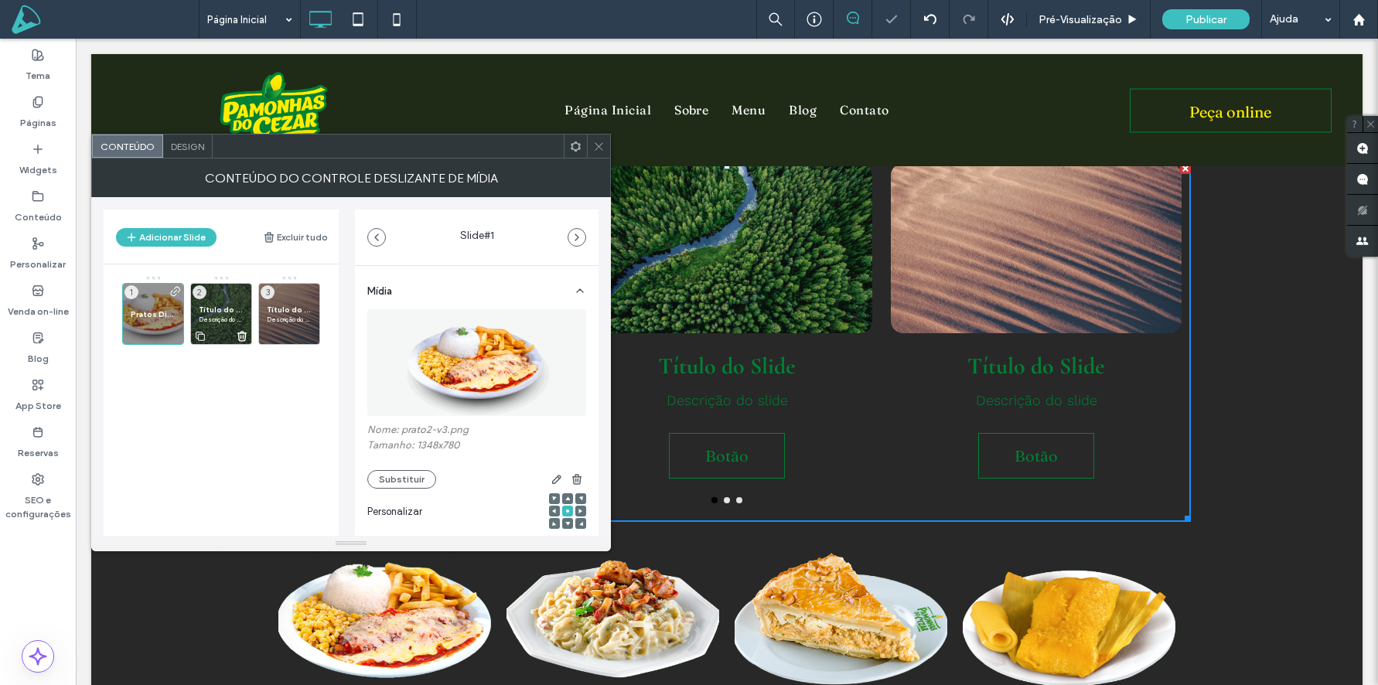
click at [227, 322] on span "Descrição do slide" at bounding box center [221, 319] width 45 height 9
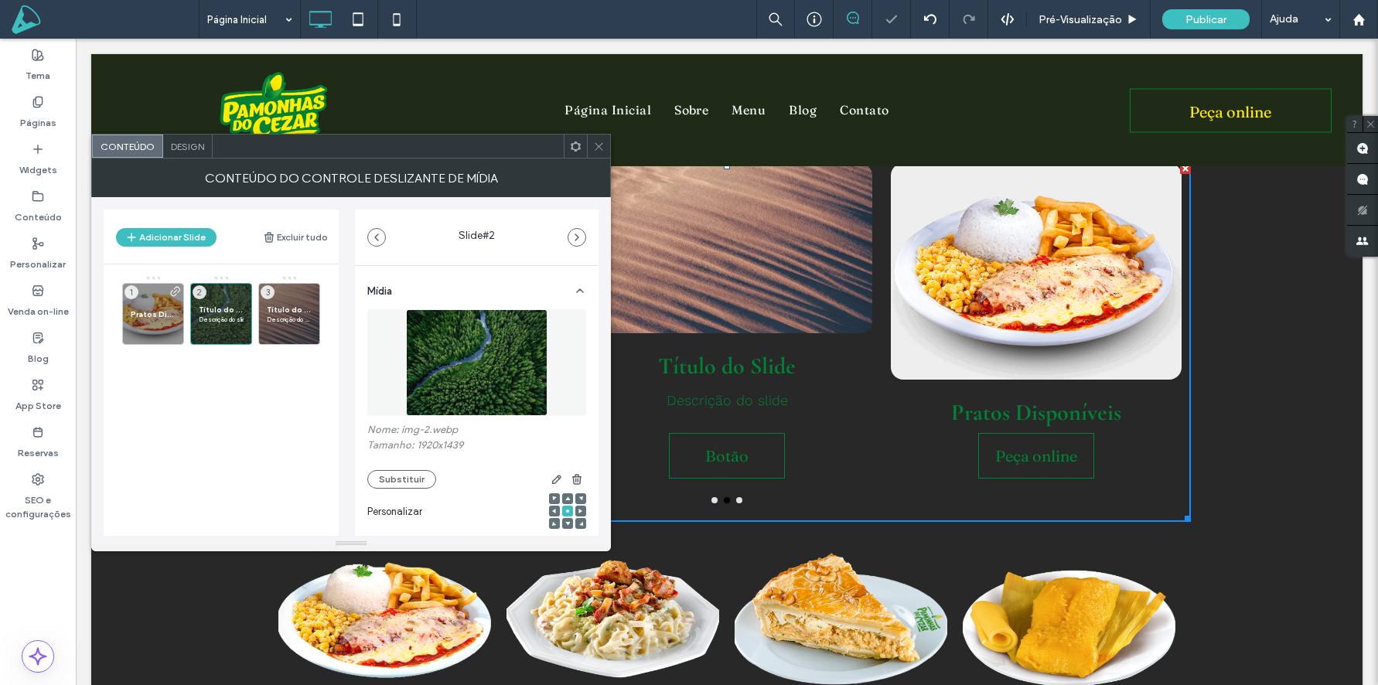
click at [390, 490] on div "Personalizar" at bounding box center [476, 516] width 219 height 54
click at [395, 480] on button "Substituir" at bounding box center [401, 479] width 69 height 19
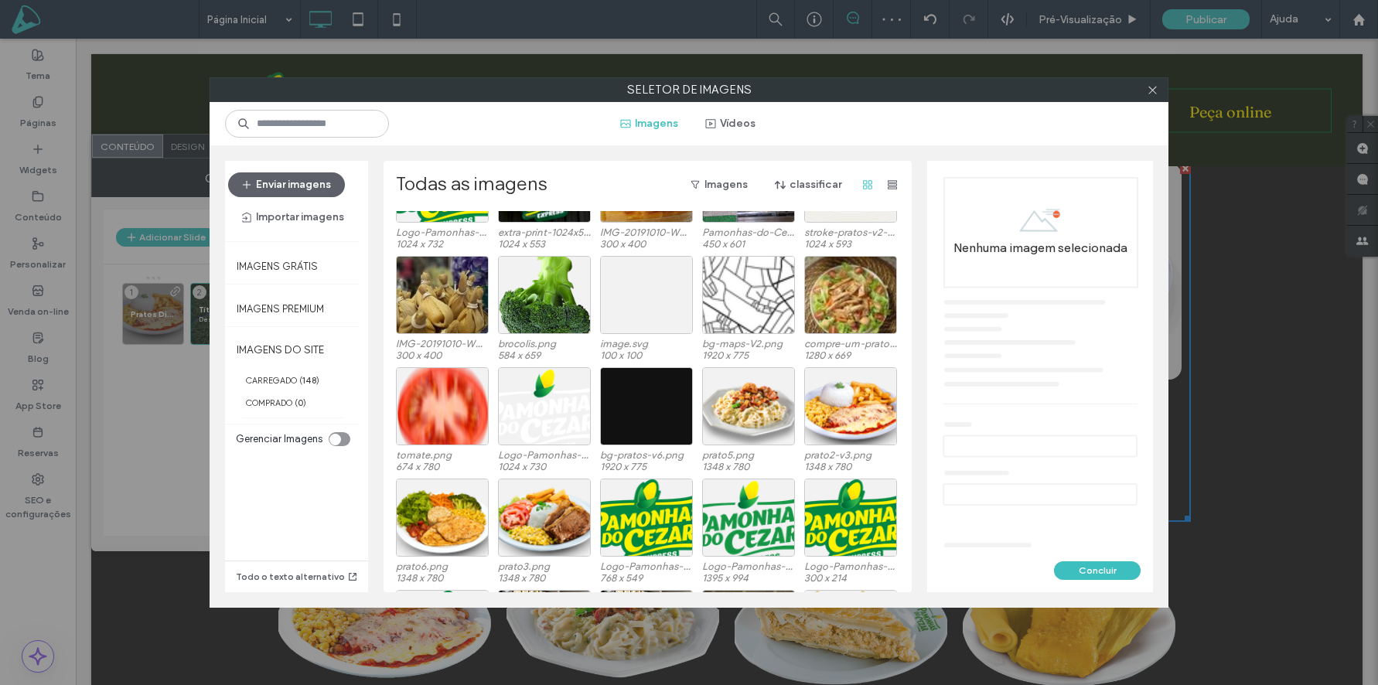
scroll to position [418, 0]
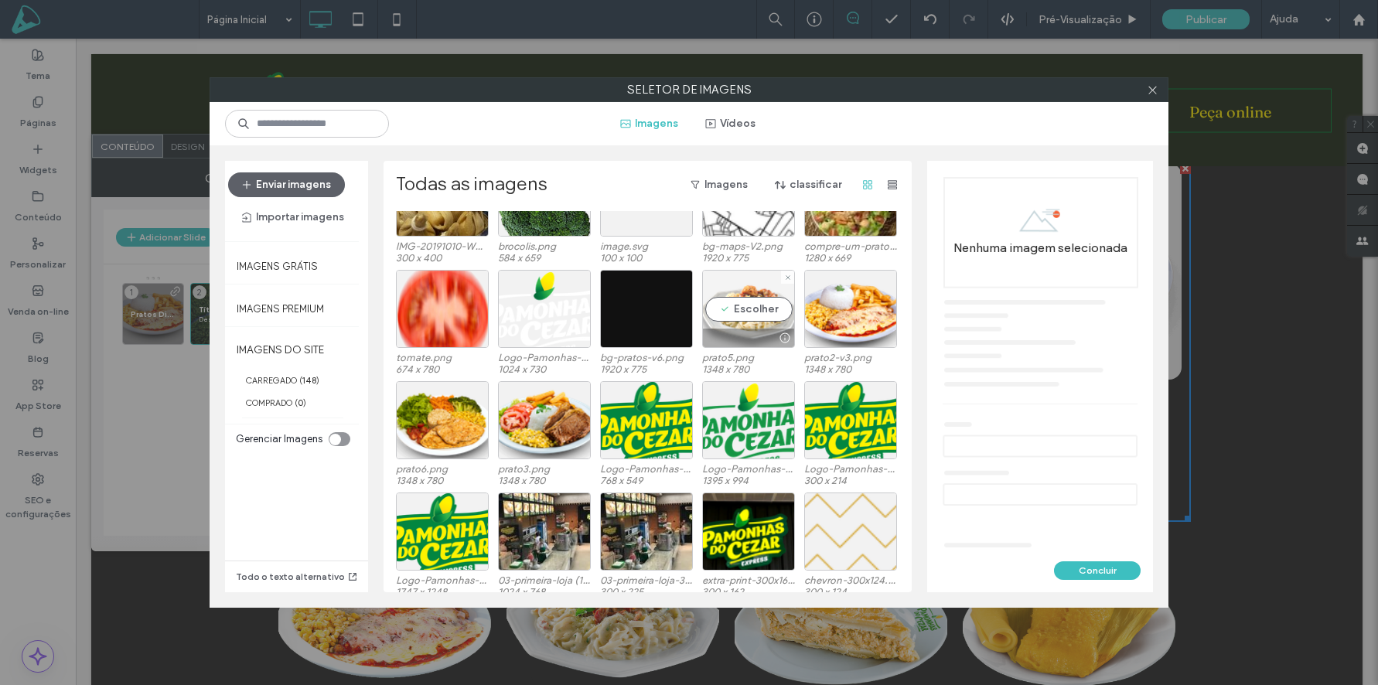
click at [736, 313] on div "Escolher" at bounding box center [748, 309] width 93 height 78
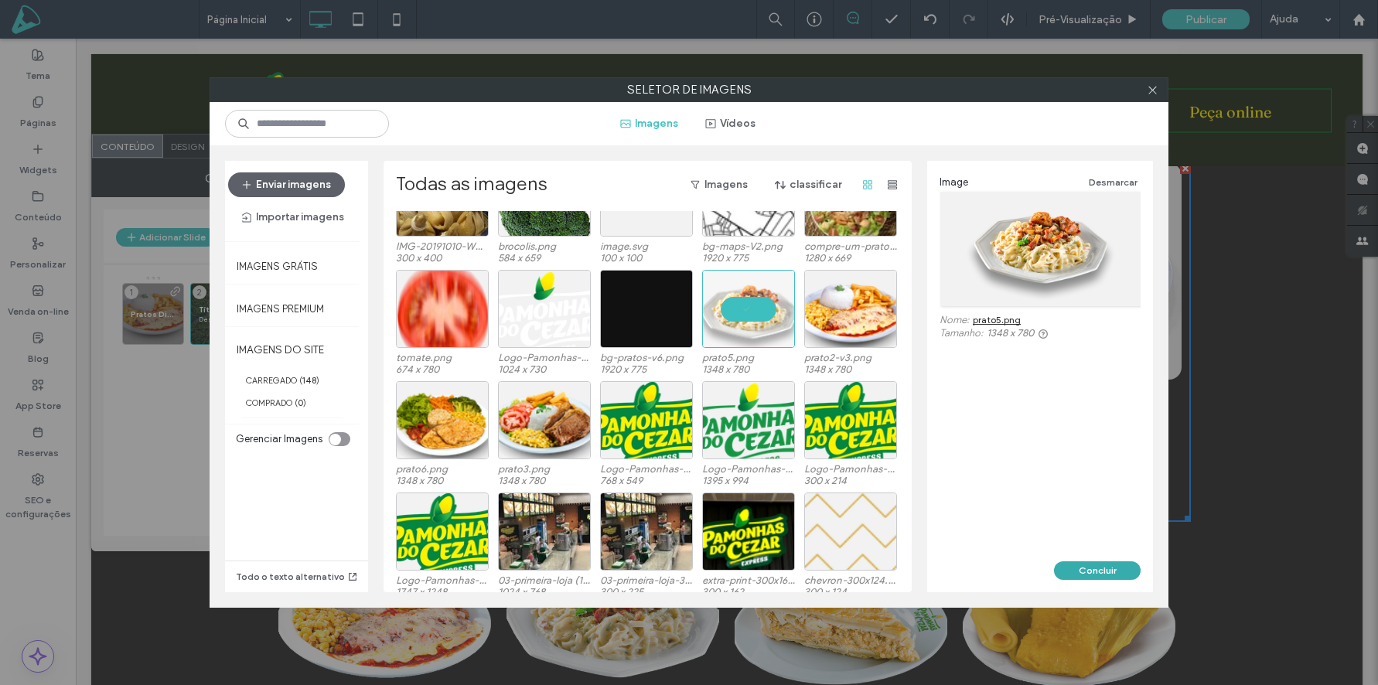
click at [1102, 570] on button "Concluir" at bounding box center [1097, 570] width 87 height 19
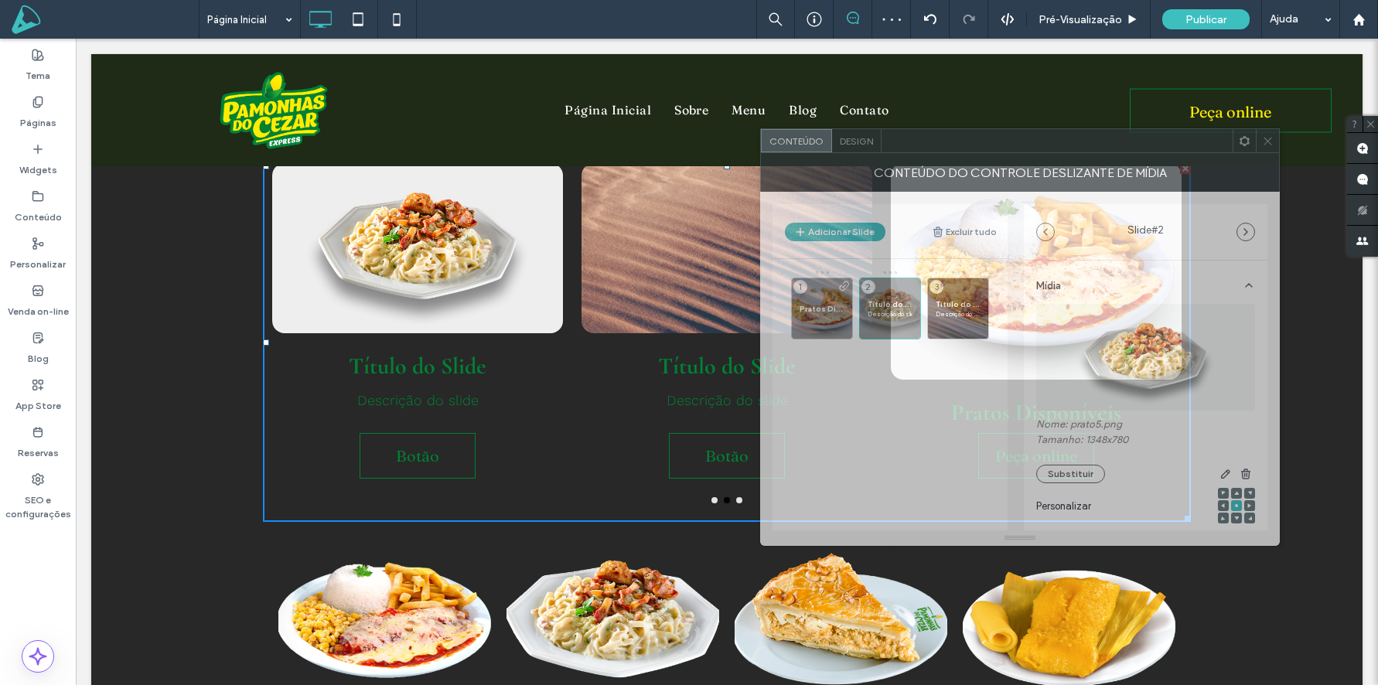
drag, startPoint x: 374, startPoint y: 143, endPoint x: 1007, endPoint y: 146, distance: 633.4
click at [1007, 146] on div at bounding box center [1057, 140] width 351 height 23
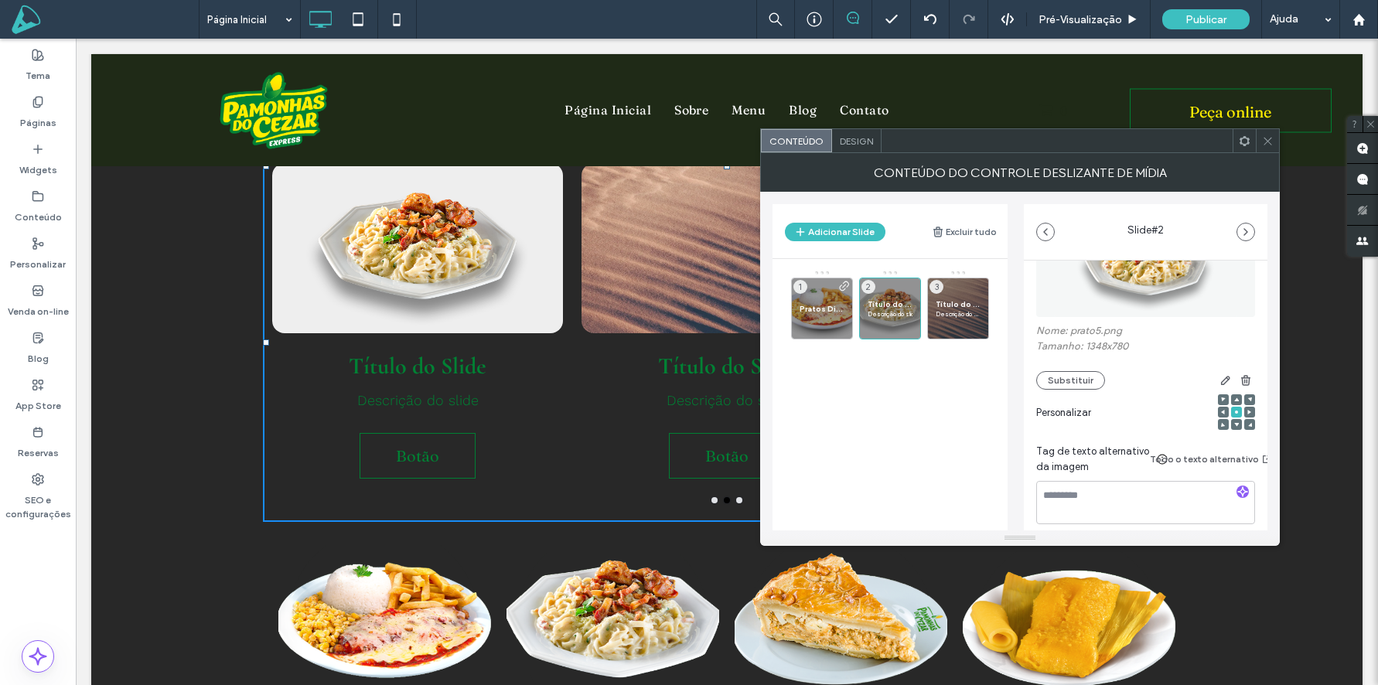
scroll to position [210, 0]
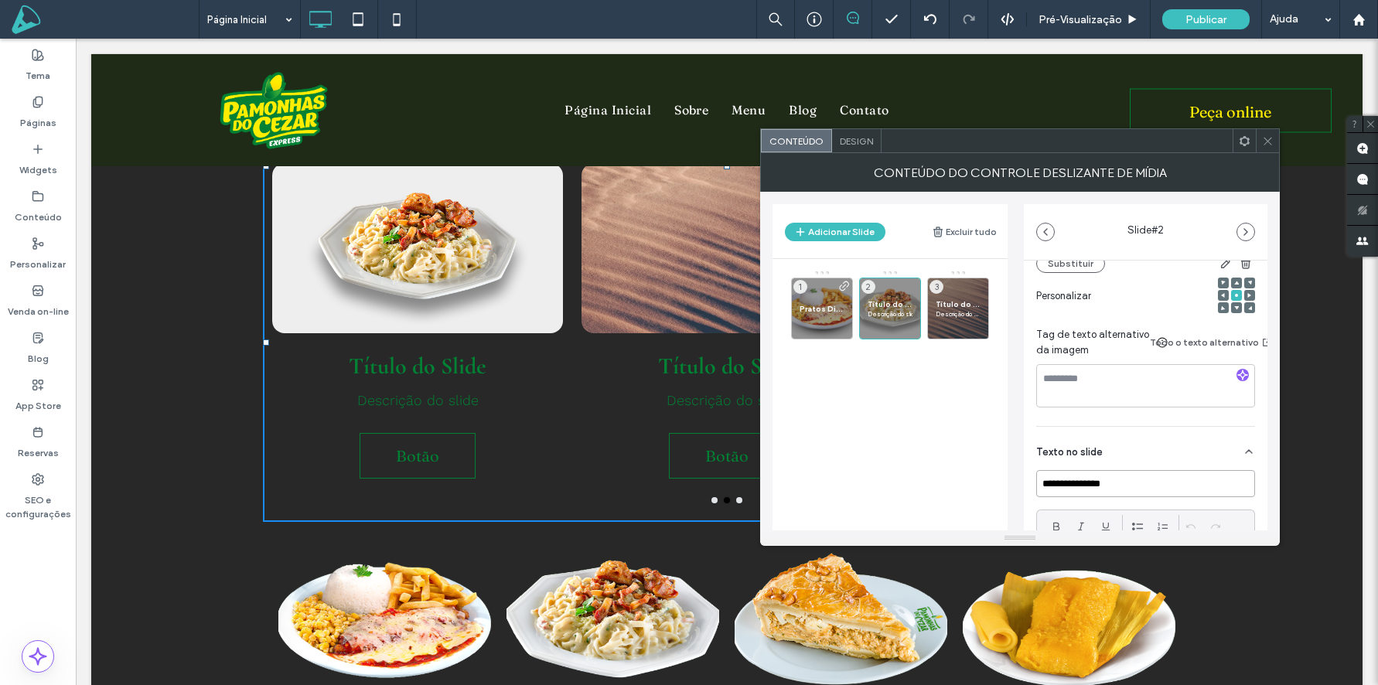
click at [1130, 478] on input "**********" at bounding box center [1145, 483] width 219 height 27
click at [1128, 478] on input "**********" at bounding box center [1145, 483] width 219 height 27
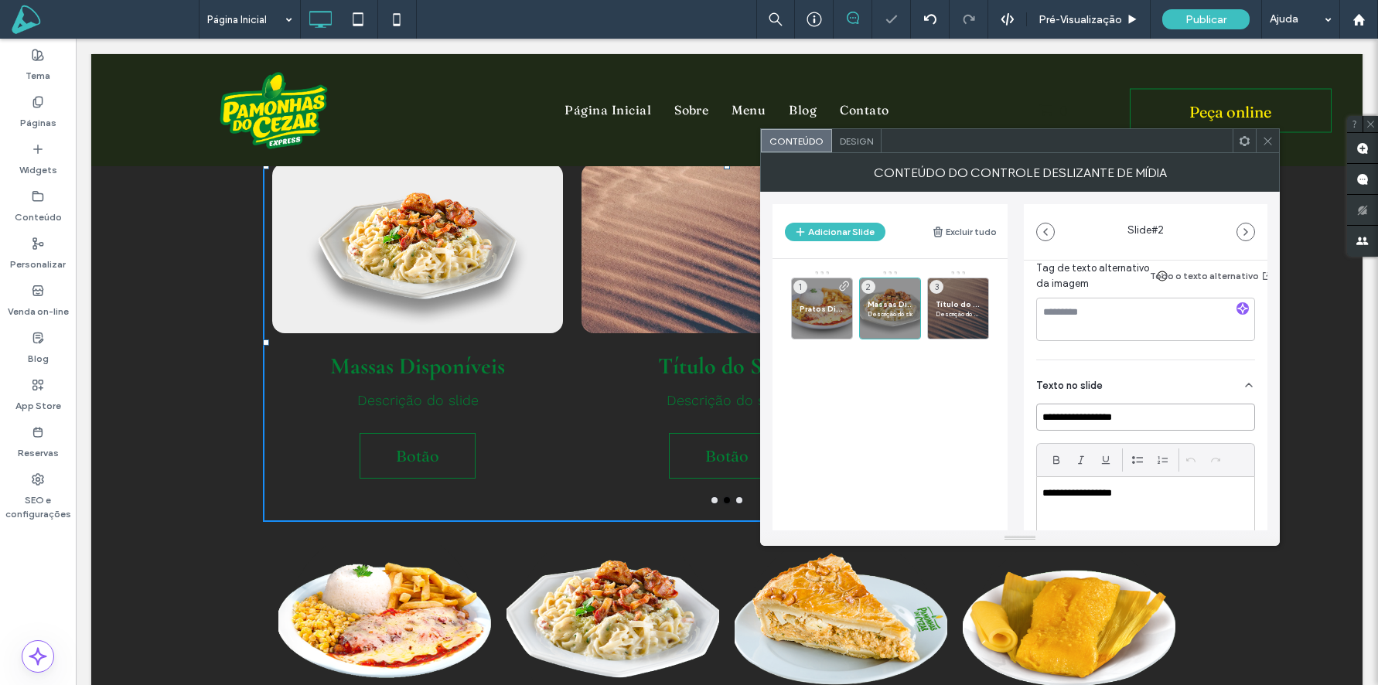
scroll to position [326, 0]
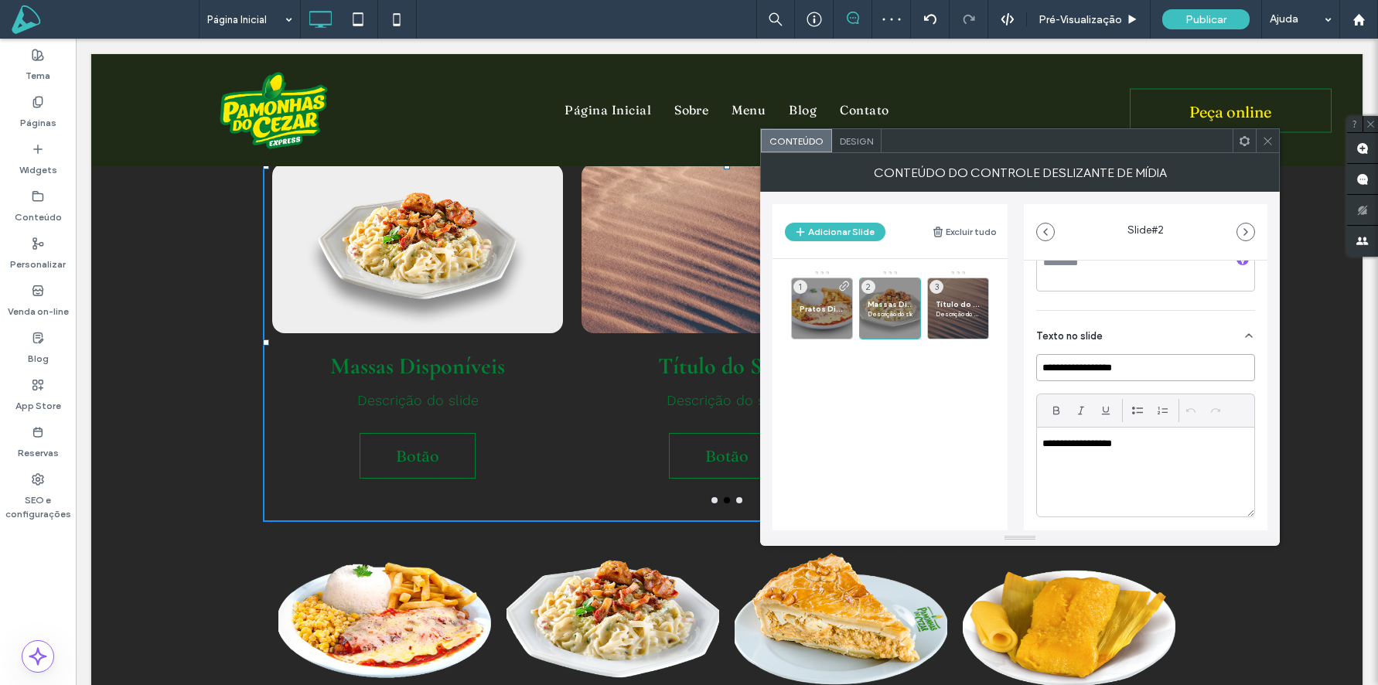
type input "**********"
click at [1170, 457] on div "**********" at bounding box center [1145, 472] width 217 height 89
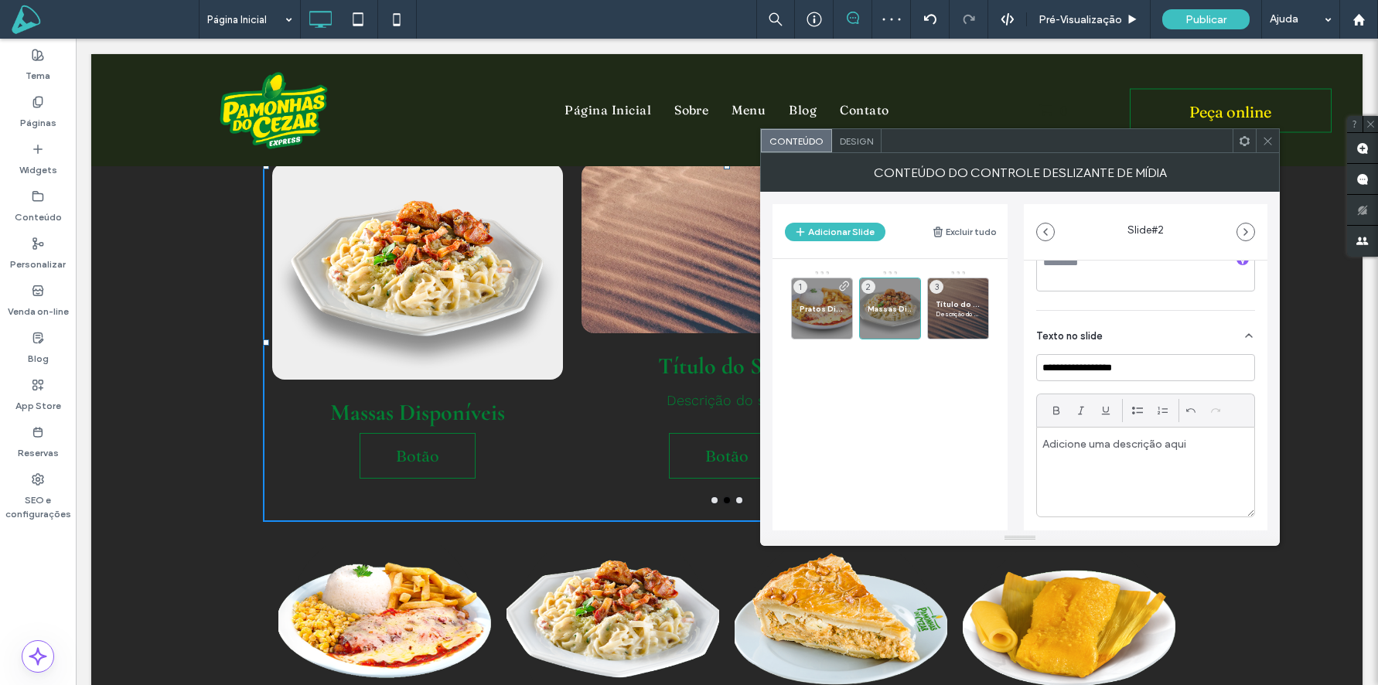
click at [1002, 428] on div "Pratos Disponíveis 1 Massas Disponíveis 2 Título do Slide Descrição do slide 3" at bounding box center [899, 355] width 217 height 170
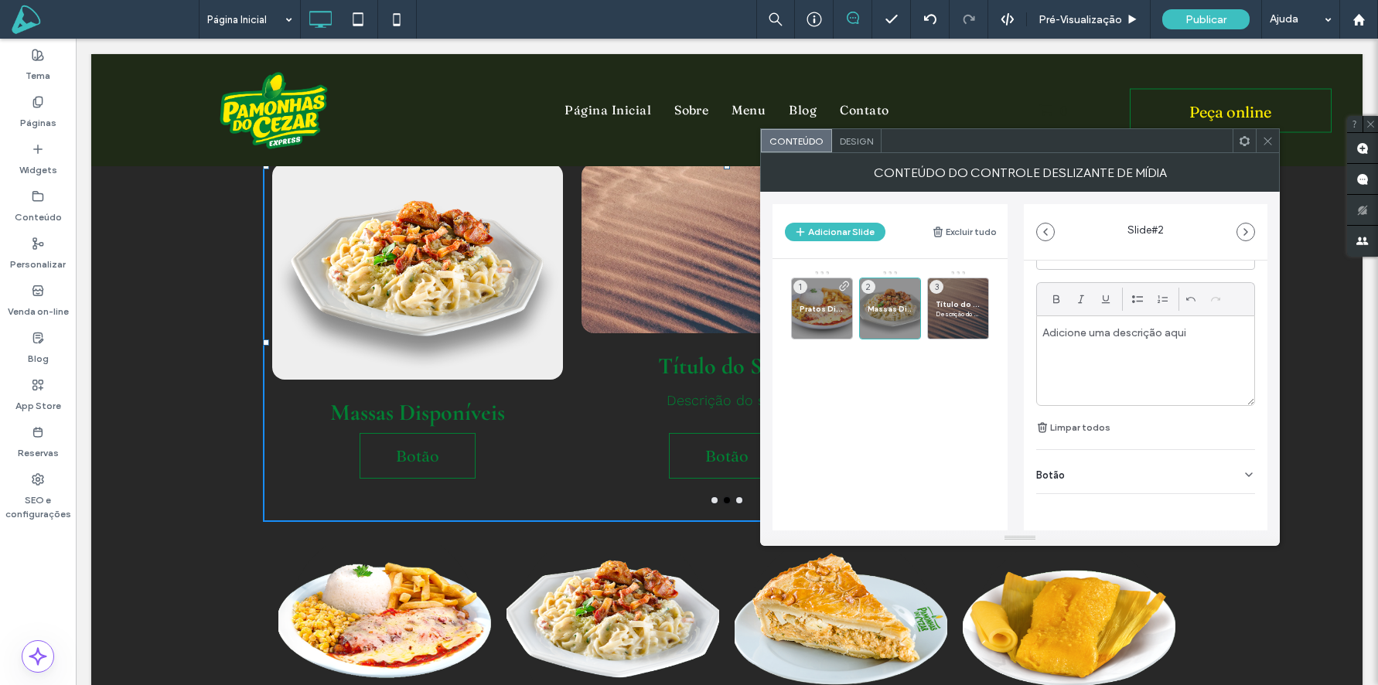
click at [1139, 460] on div "Botão" at bounding box center [1145, 471] width 219 height 43
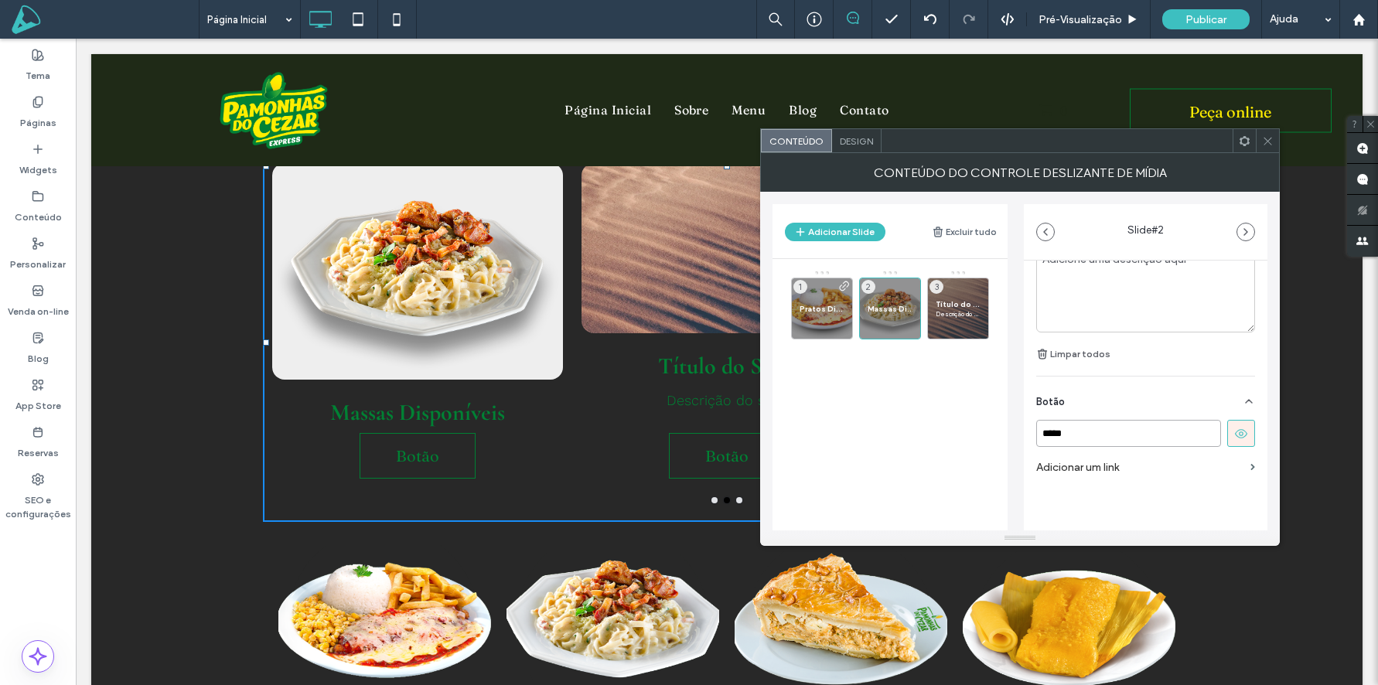
click at [1106, 420] on input "*****" at bounding box center [1128, 433] width 185 height 27
type input "**********"
click at [1273, 144] on icon at bounding box center [1268, 141] width 12 height 12
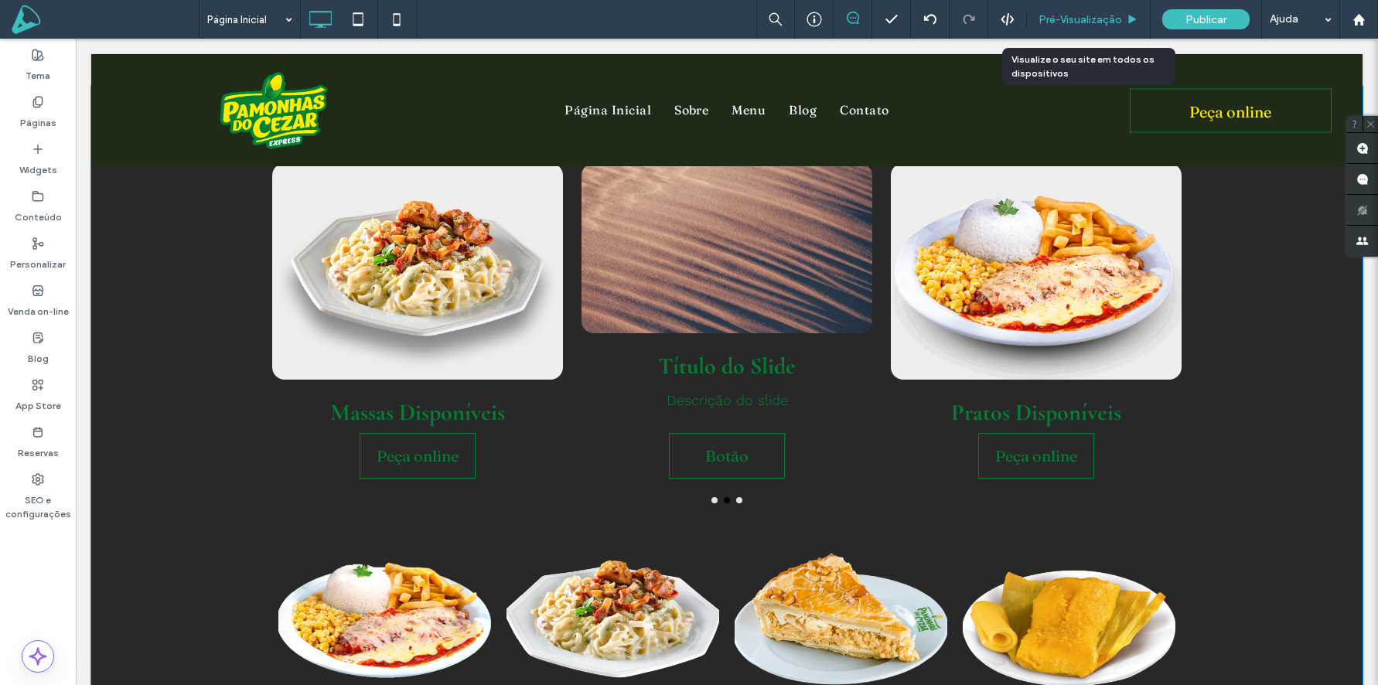
click at [1110, 15] on span "Pré-Visualizaçāo" at bounding box center [1081, 19] width 84 height 13
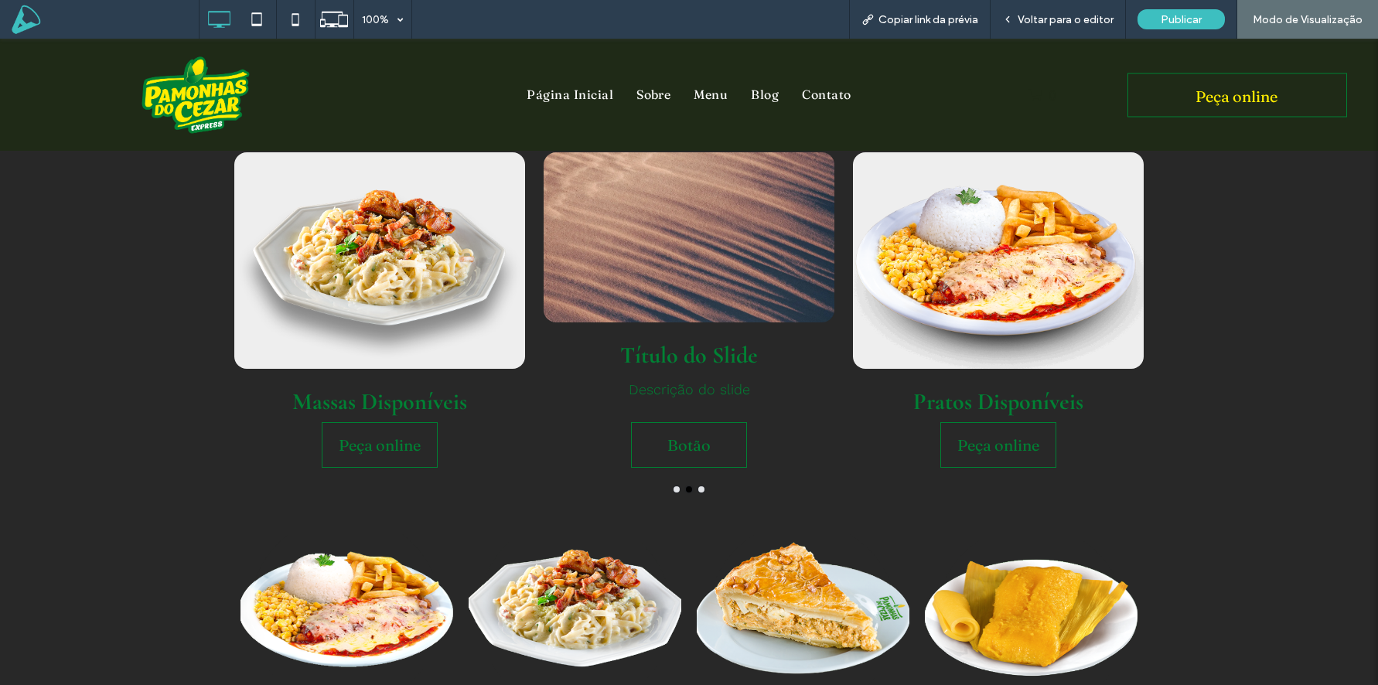
scroll to position [961, 0]
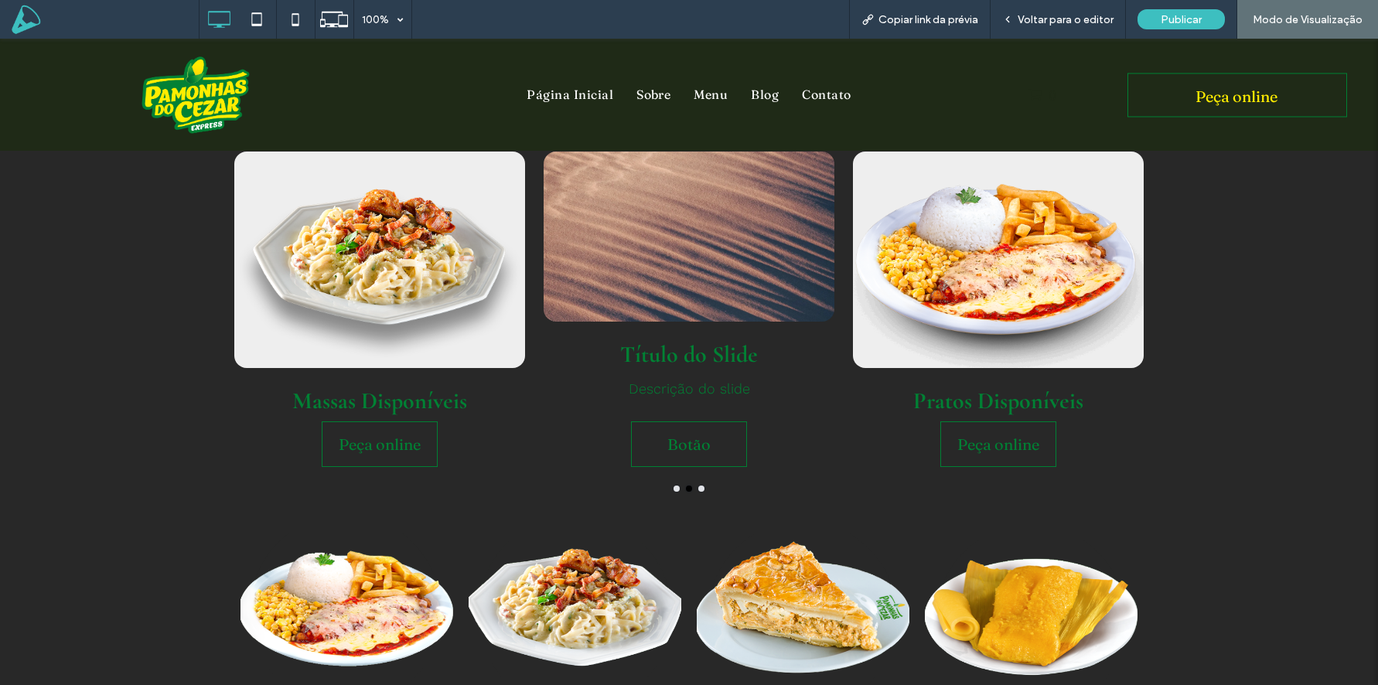
click at [731, 257] on div at bounding box center [689, 237] width 291 height 170
click at [1088, 9] on div "Voltar para o editor" at bounding box center [1058, 19] width 135 height 39
click at [1067, 23] on span "Voltar para o editor" at bounding box center [1066, 19] width 96 height 13
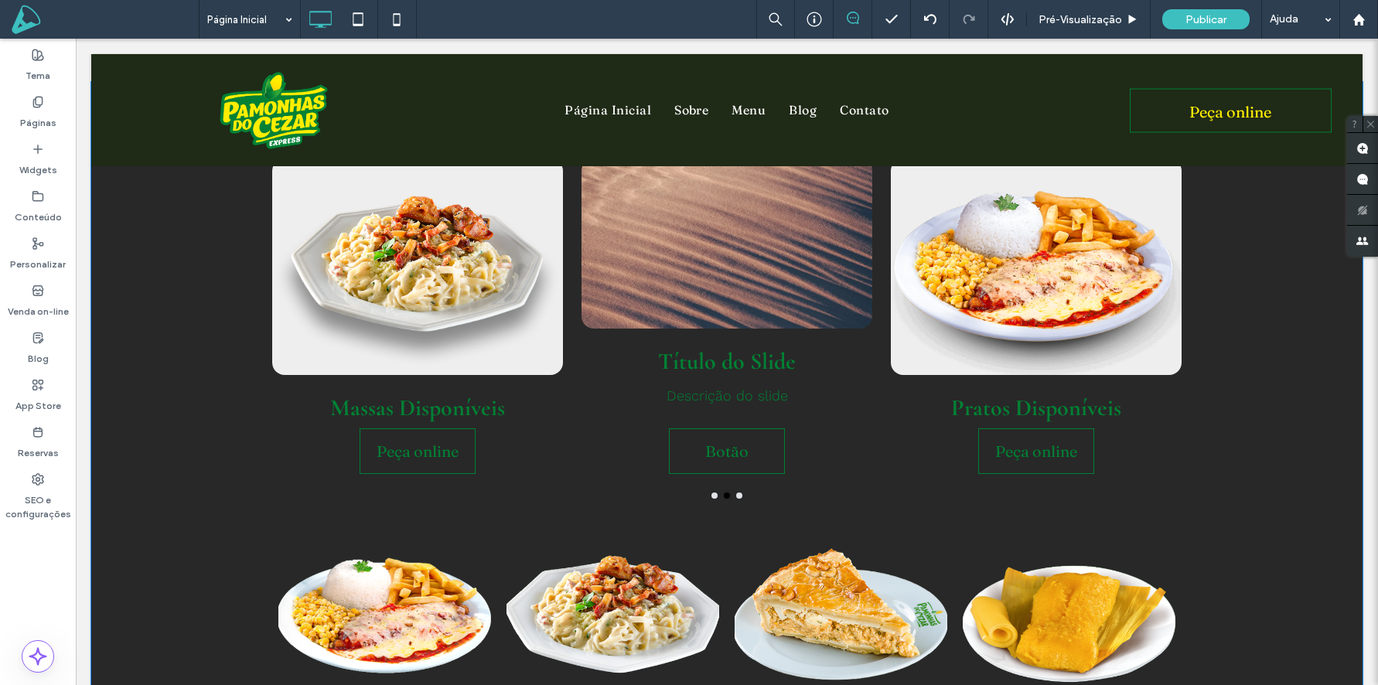
scroll to position [952, 0]
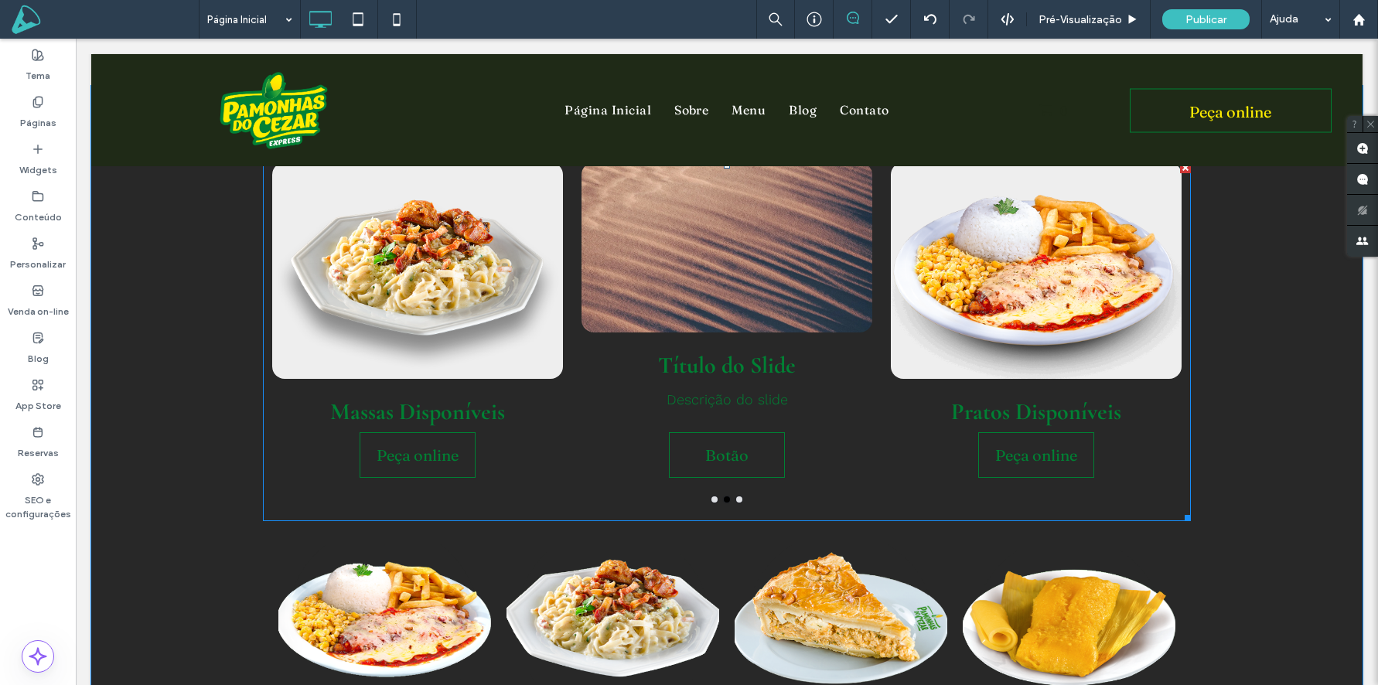
click at [753, 281] on div at bounding box center [727, 247] width 291 height 170
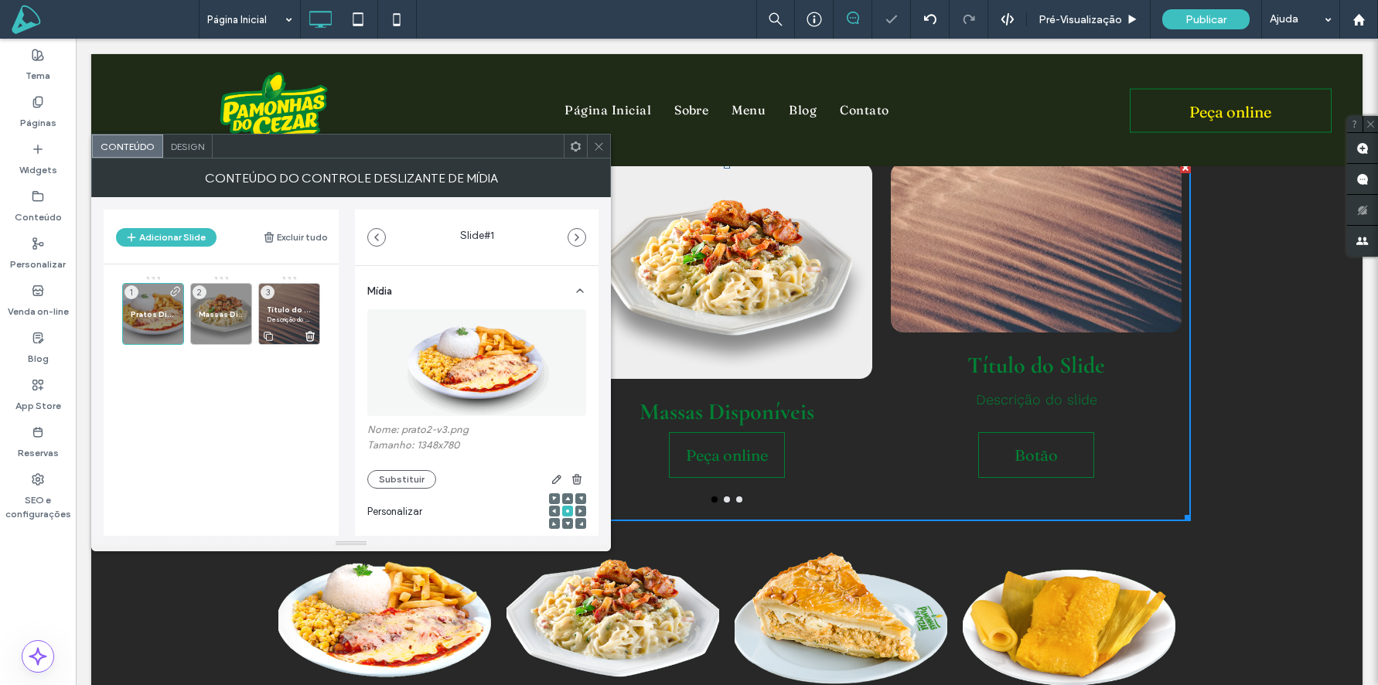
click at [291, 320] on span "Descrição do slide" at bounding box center [289, 319] width 45 height 9
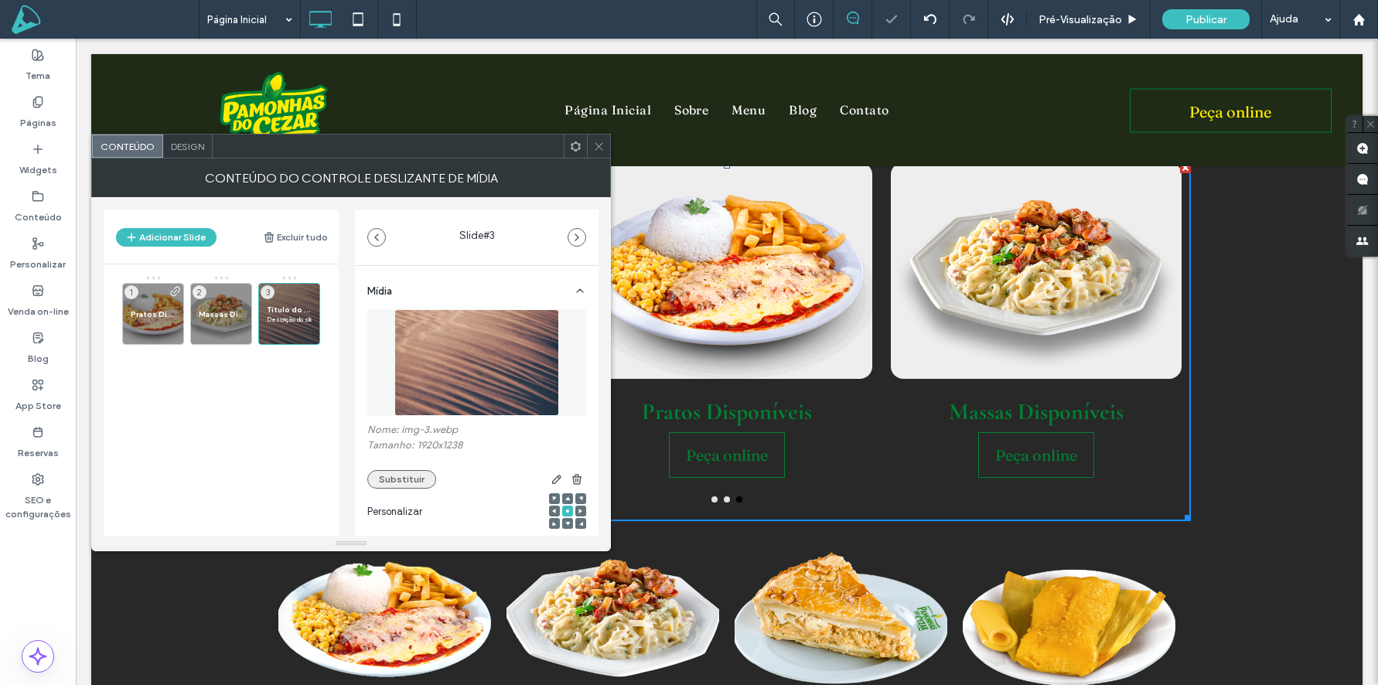
click at [417, 478] on button "Substituir" at bounding box center [401, 479] width 69 height 19
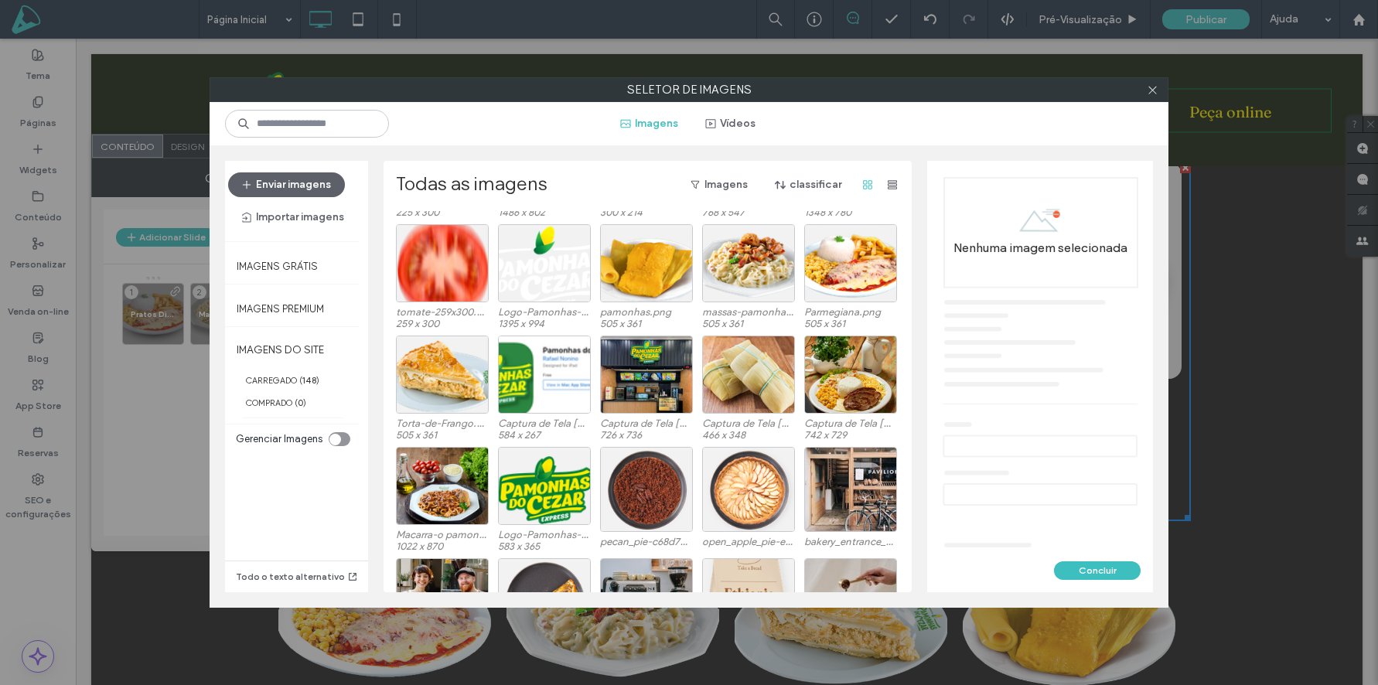
scroll to position [1019, 0]
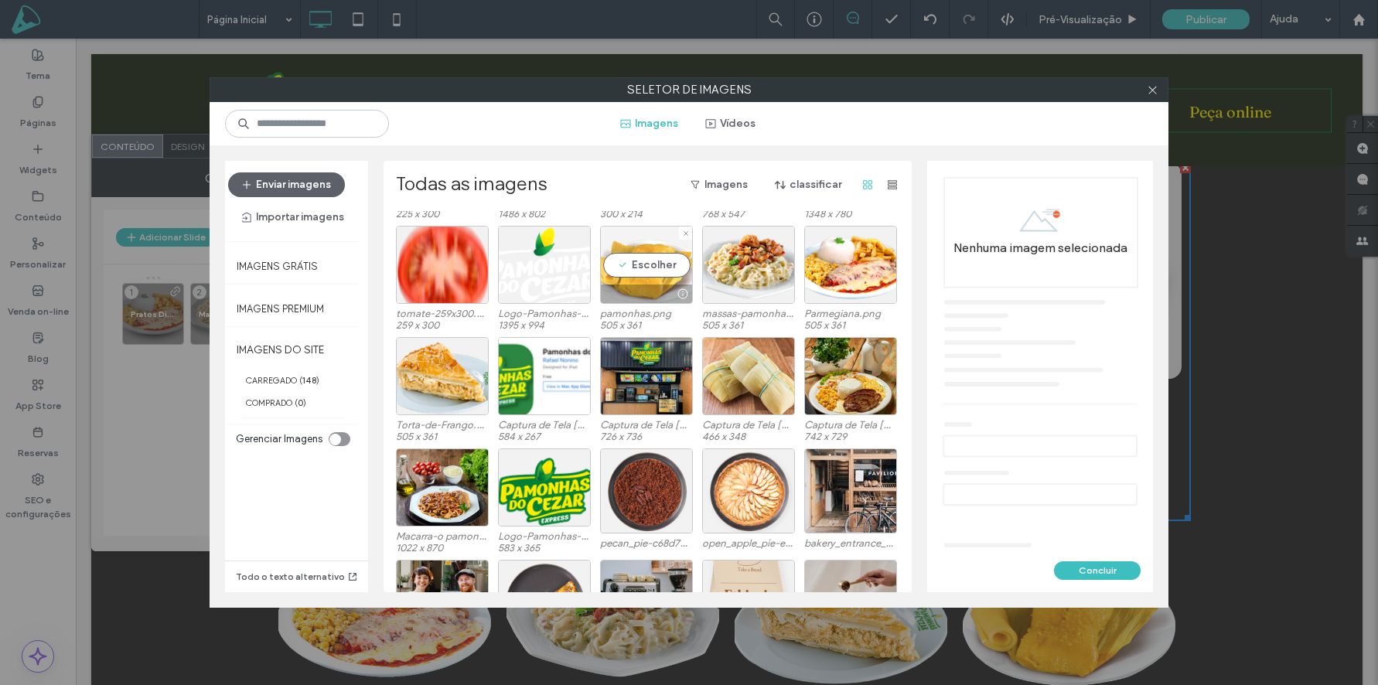
click at [646, 275] on div "Escolher" at bounding box center [646, 265] width 93 height 78
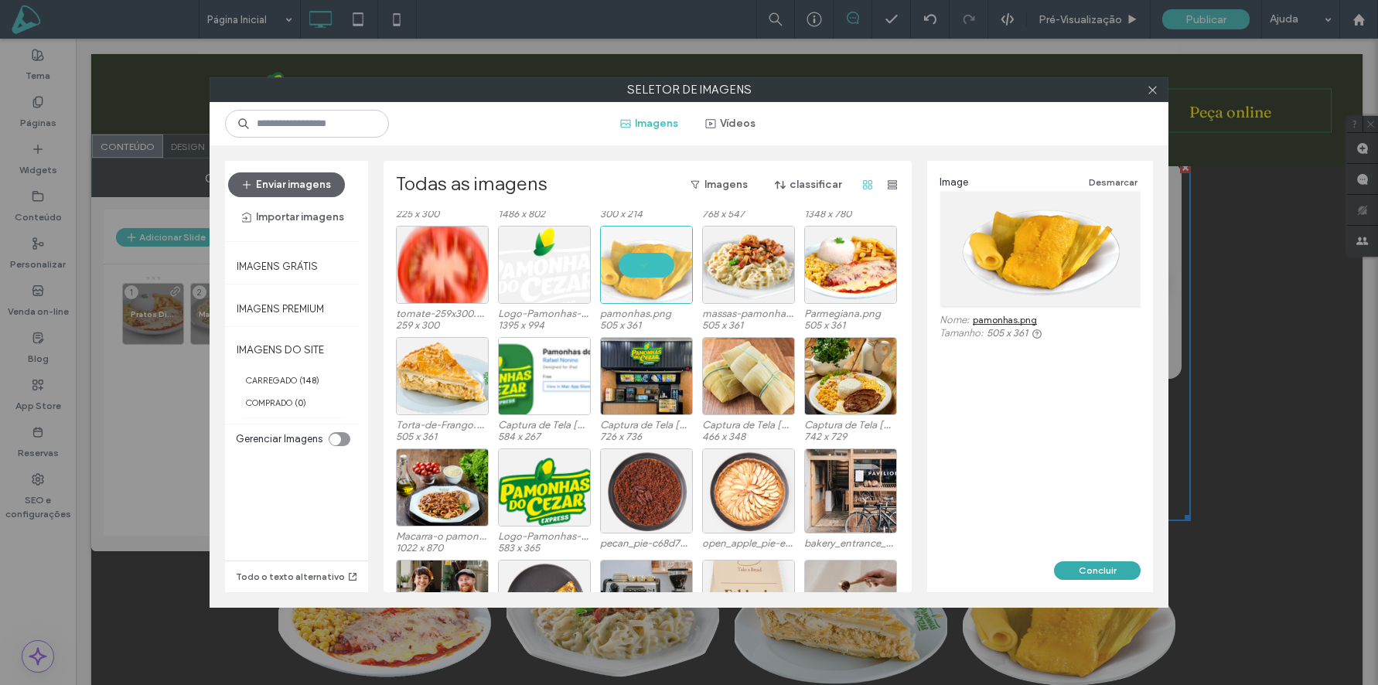
click at [1107, 572] on button "Concluir" at bounding box center [1097, 570] width 87 height 19
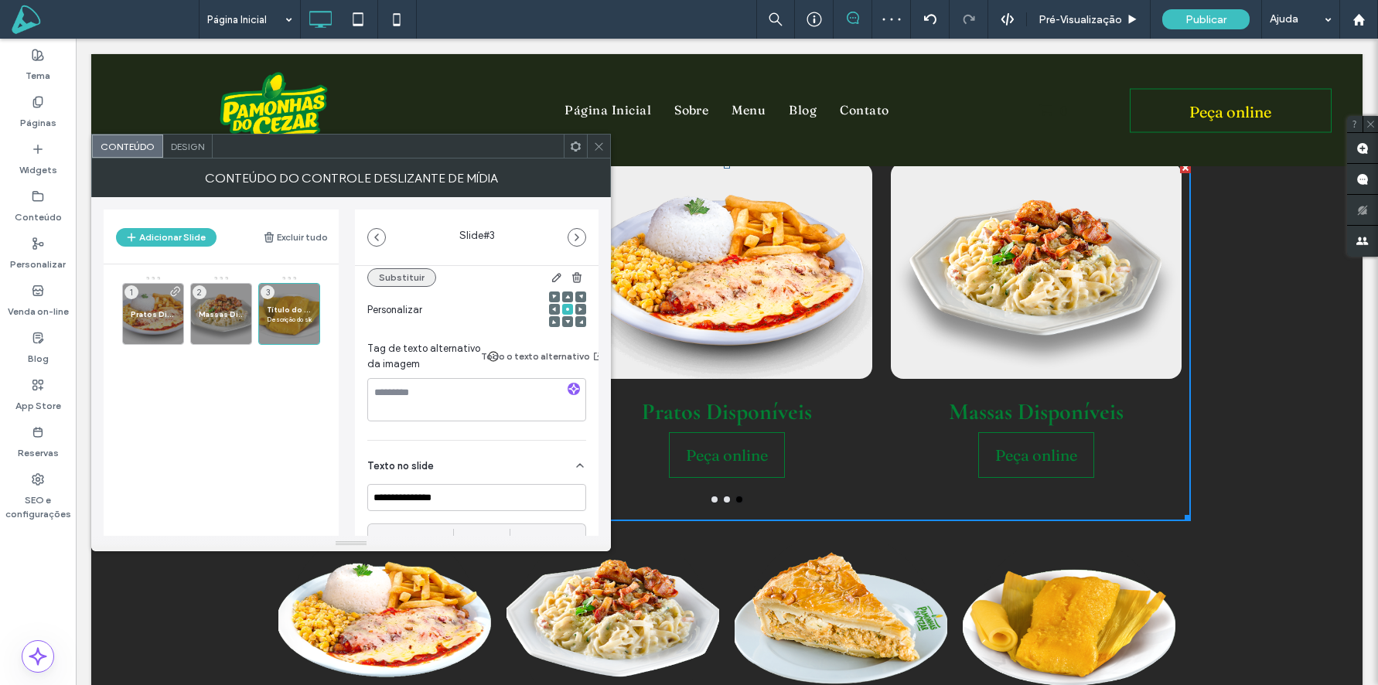
scroll to position [203, 0]
click at [464, 495] on input "**********" at bounding box center [476, 496] width 219 height 27
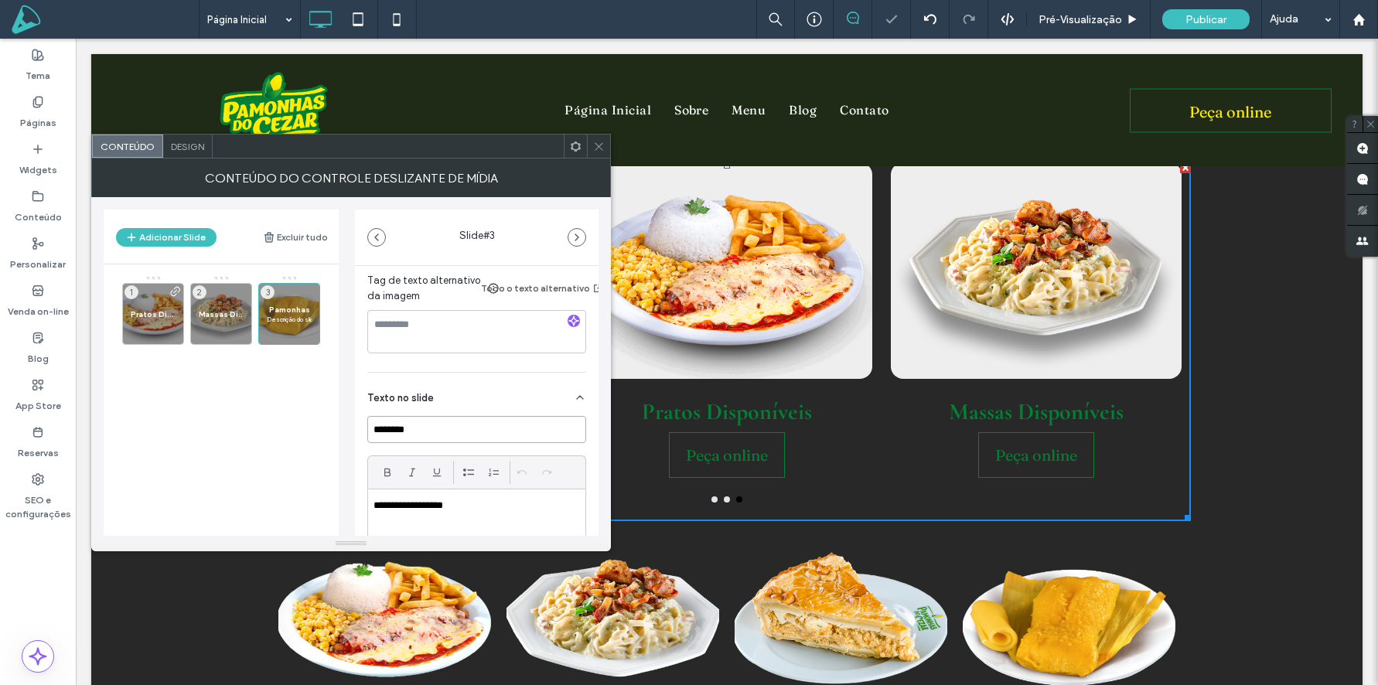
scroll to position [377, 0]
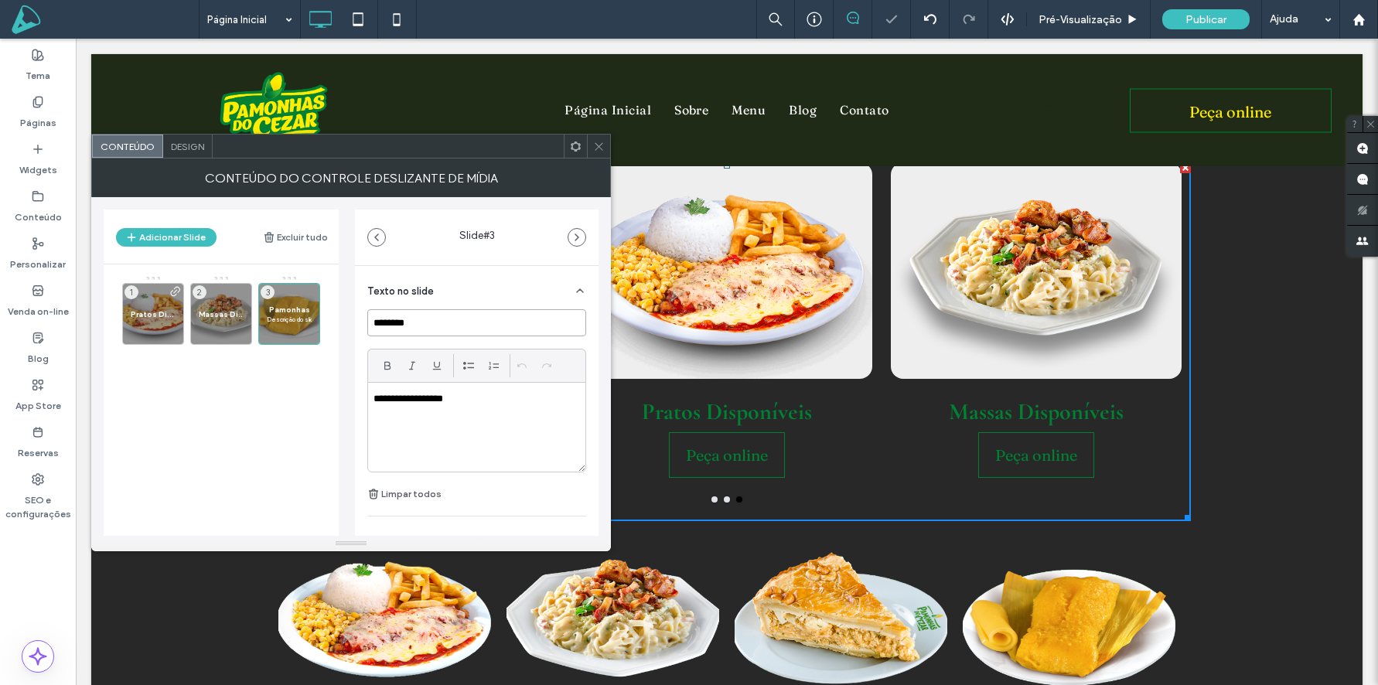
type input "********"
click at [488, 410] on div "**********" at bounding box center [476, 427] width 217 height 89
drag, startPoint x: 275, startPoint y: 426, endPoint x: 294, endPoint y: 409, distance: 25.8
click at [275, 426] on div "Pratos Disponíveis 1 Massas Disponíveis 2 Pamonhas 3" at bounding box center [230, 360] width 217 height 170
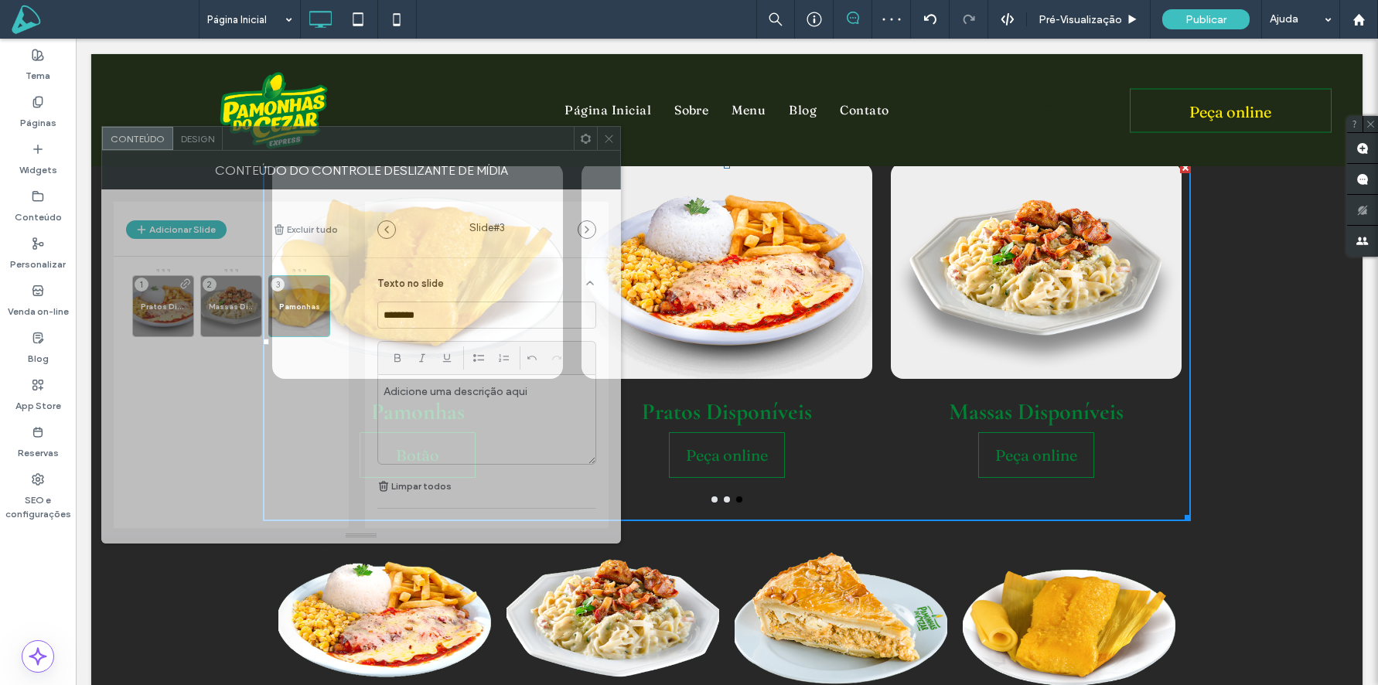
drag, startPoint x: 421, startPoint y: 150, endPoint x: 500, endPoint y: 122, distance: 84.4
click at [500, 127] on div at bounding box center [398, 138] width 351 height 23
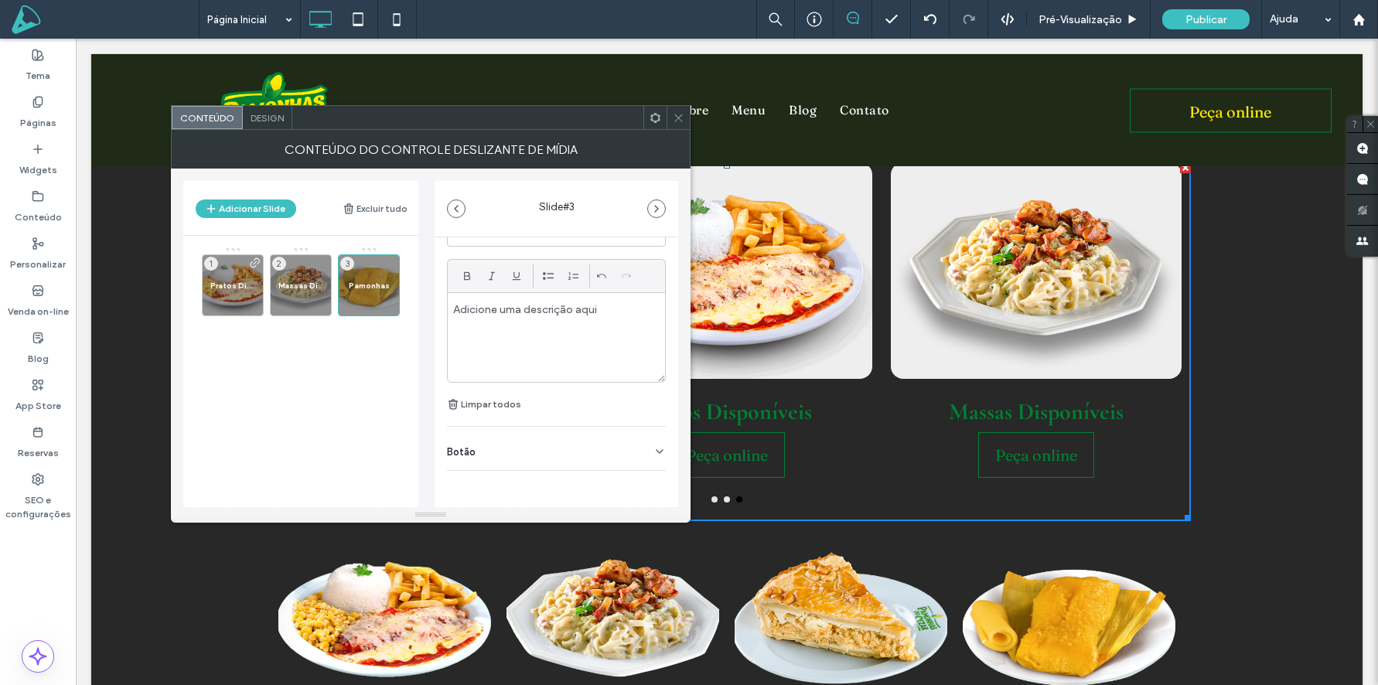
click at [479, 445] on div "Botão" at bounding box center [556, 448] width 219 height 43
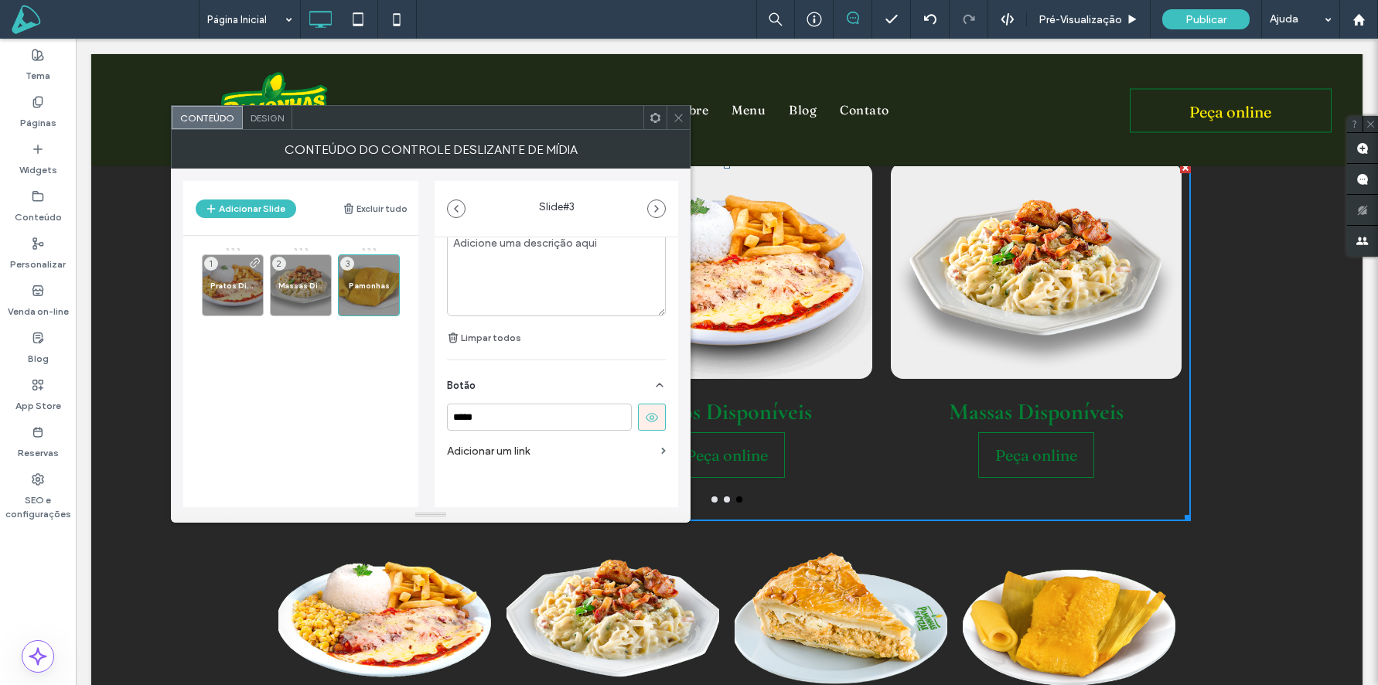
scroll to position [512, 0]
click at [515, 413] on input "*****" at bounding box center [539, 410] width 185 height 27
type input "**********"
click at [333, 408] on div "Pratos Disponíveis 1 Massas Disponíveis 2 Pamonhas 3" at bounding box center [310, 332] width 217 height 170
click at [251, 216] on button "Adicionar Slide" at bounding box center [246, 209] width 101 height 19
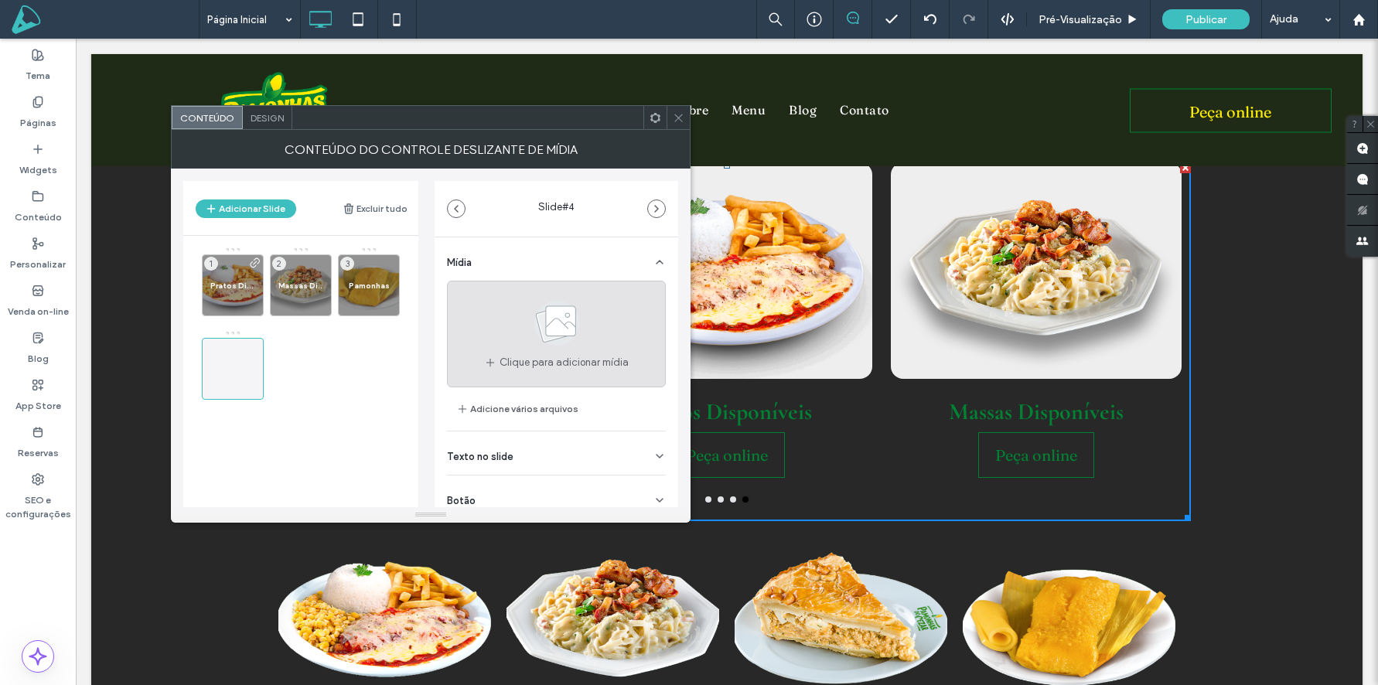
click at [548, 334] on use at bounding box center [556, 323] width 45 height 45
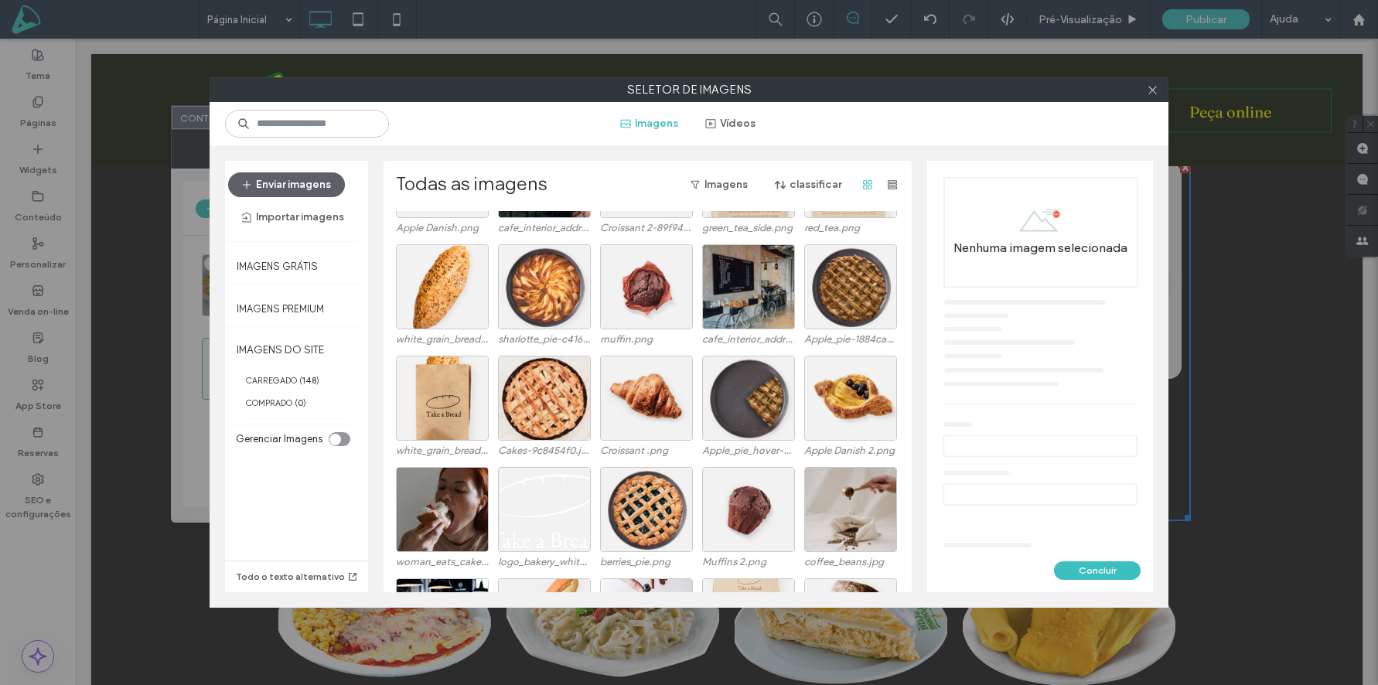
scroll to position [2337, 0]
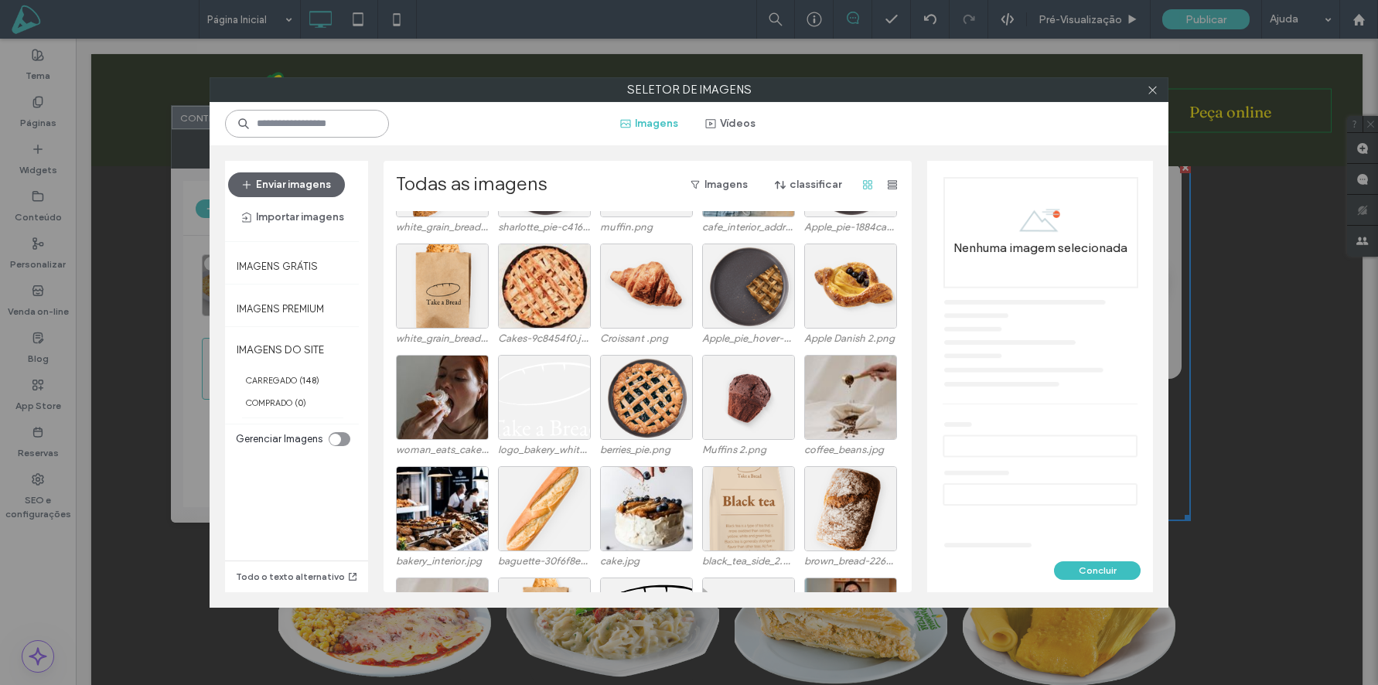
click at [292, 114] on input at bounding box center [307, 124] width 164 height 28
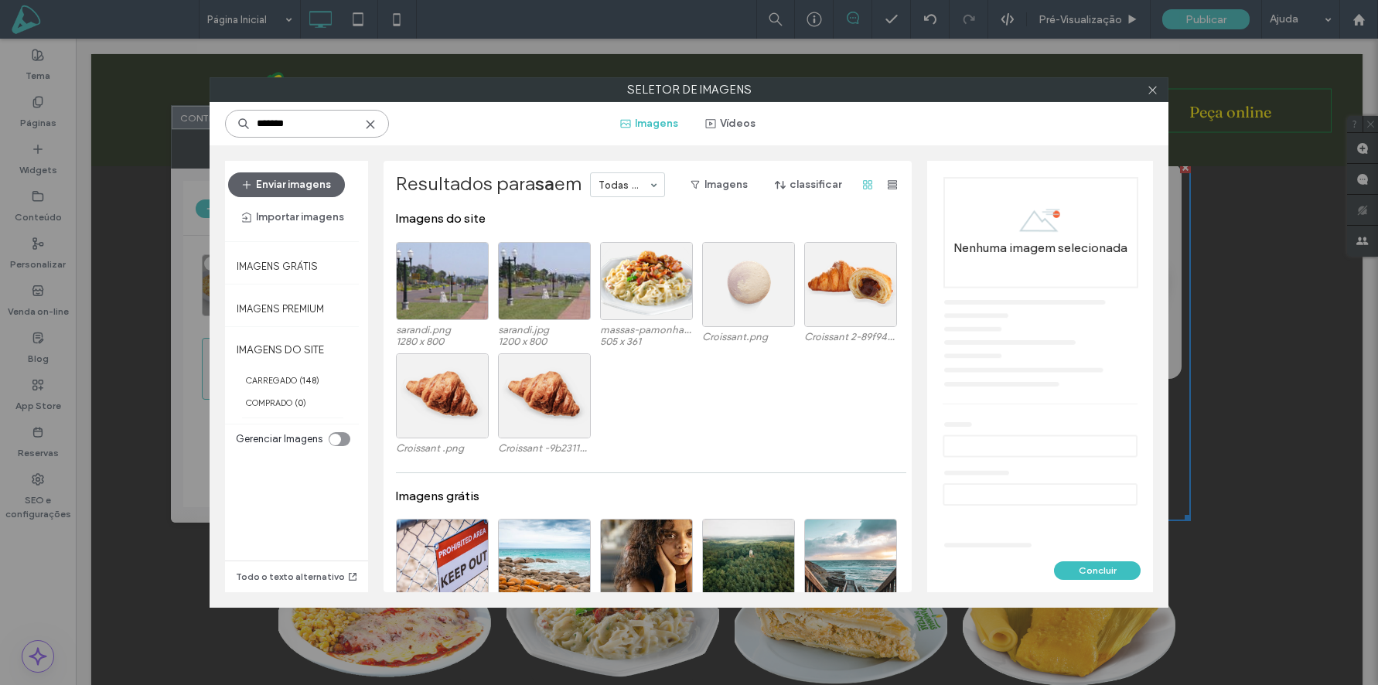
type input "********"
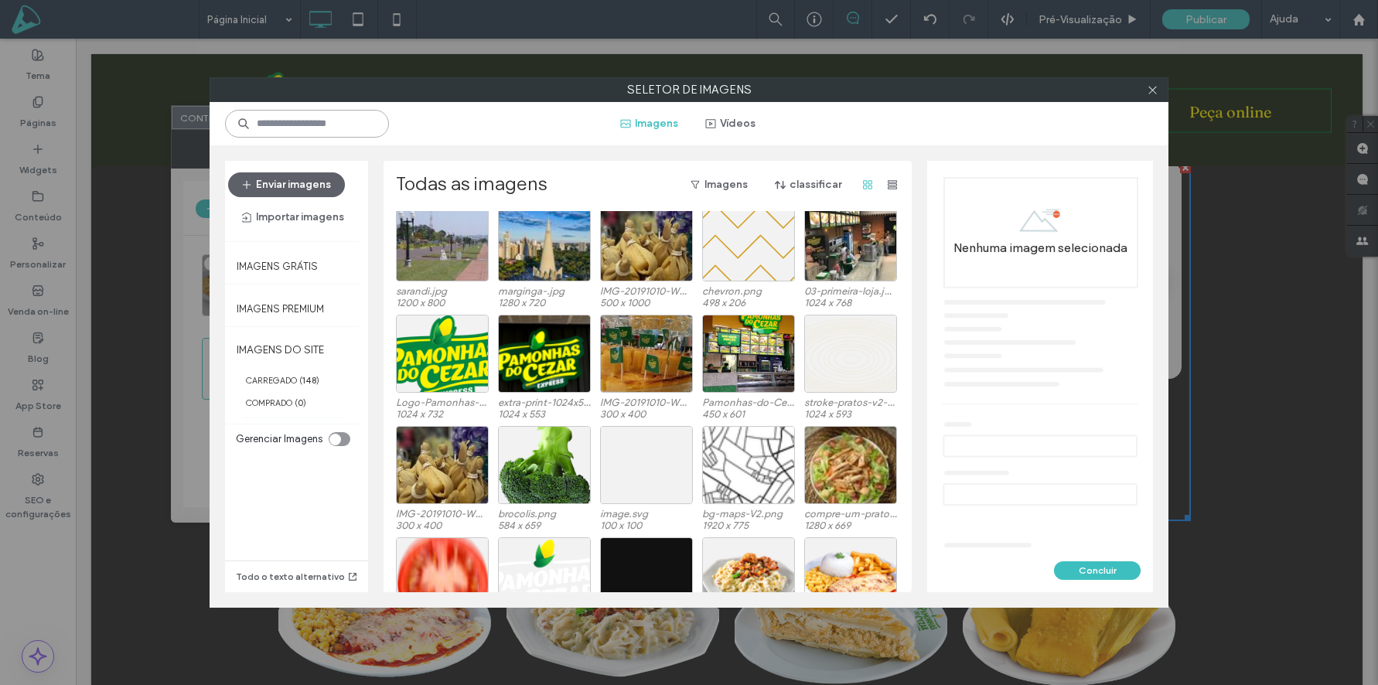
scroll to position [199, 0]
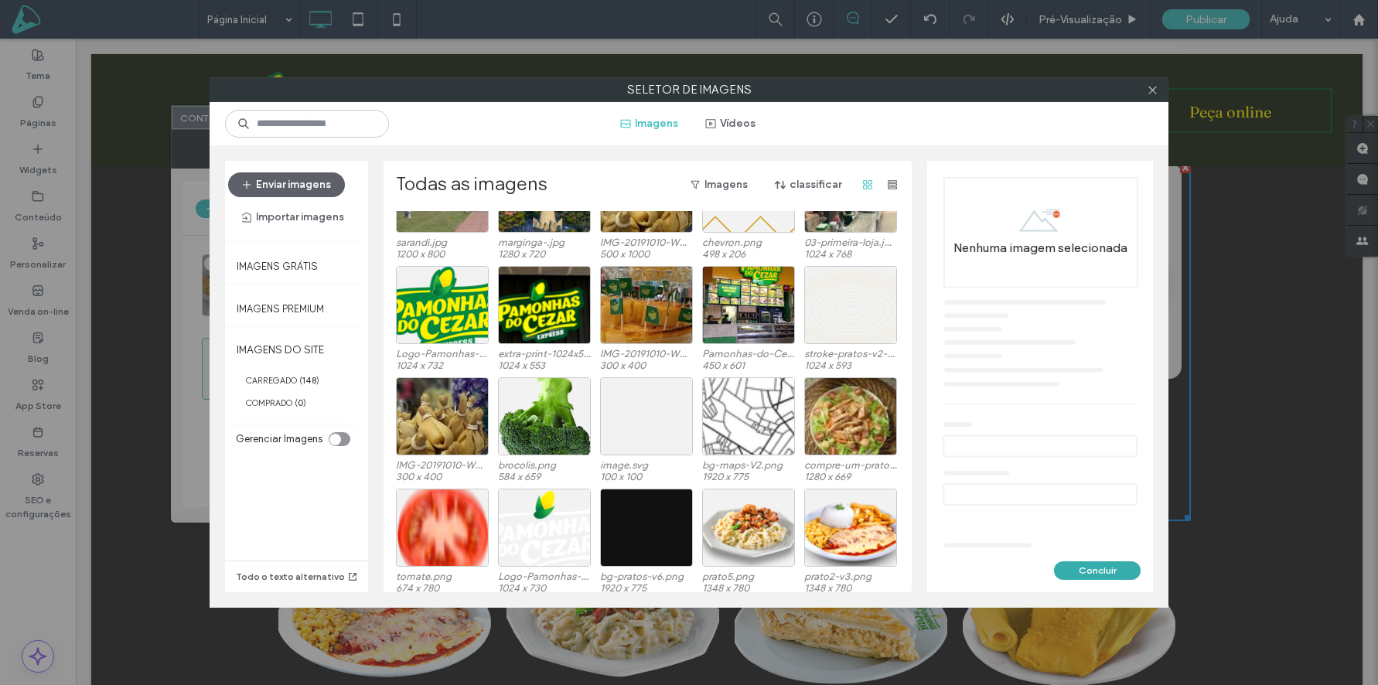
click at [1094, 573] on button "Concluir" at bounding box center [1097, 570] width 87 height 19
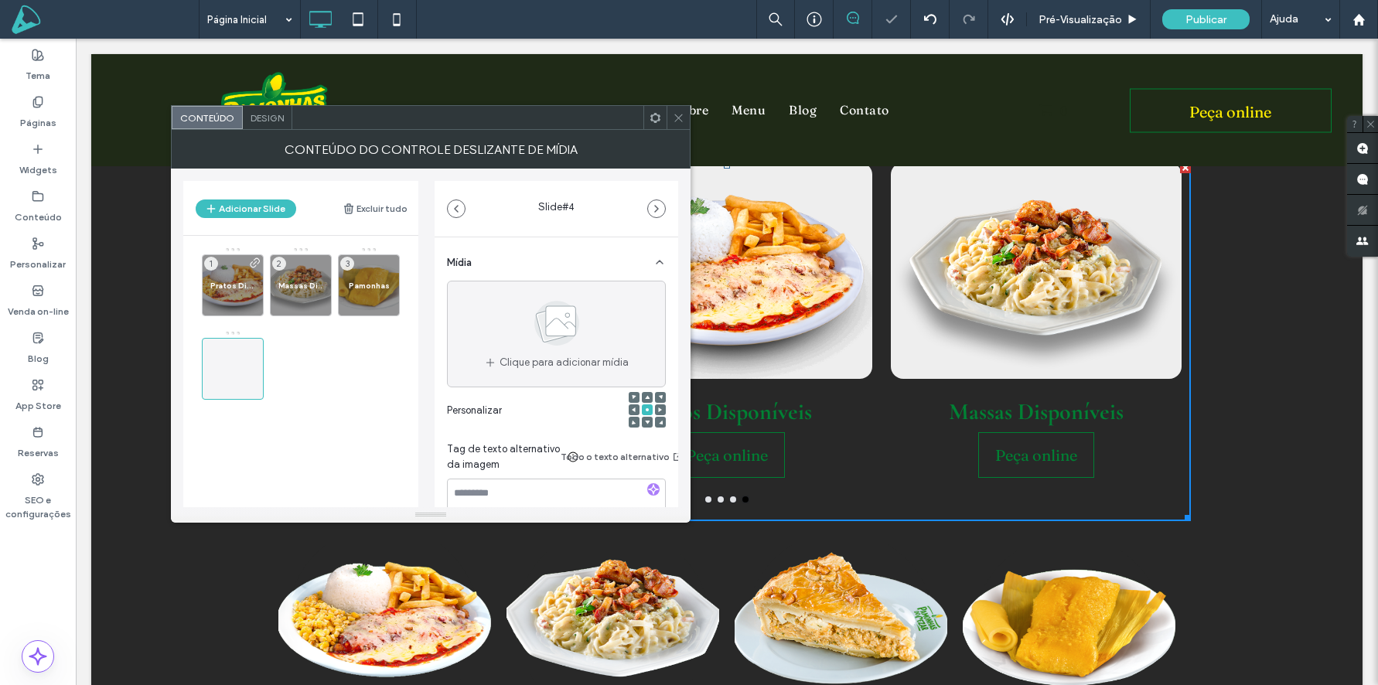
click at [824, 621] on link at bounding box center [841, 622] width 213 height 156
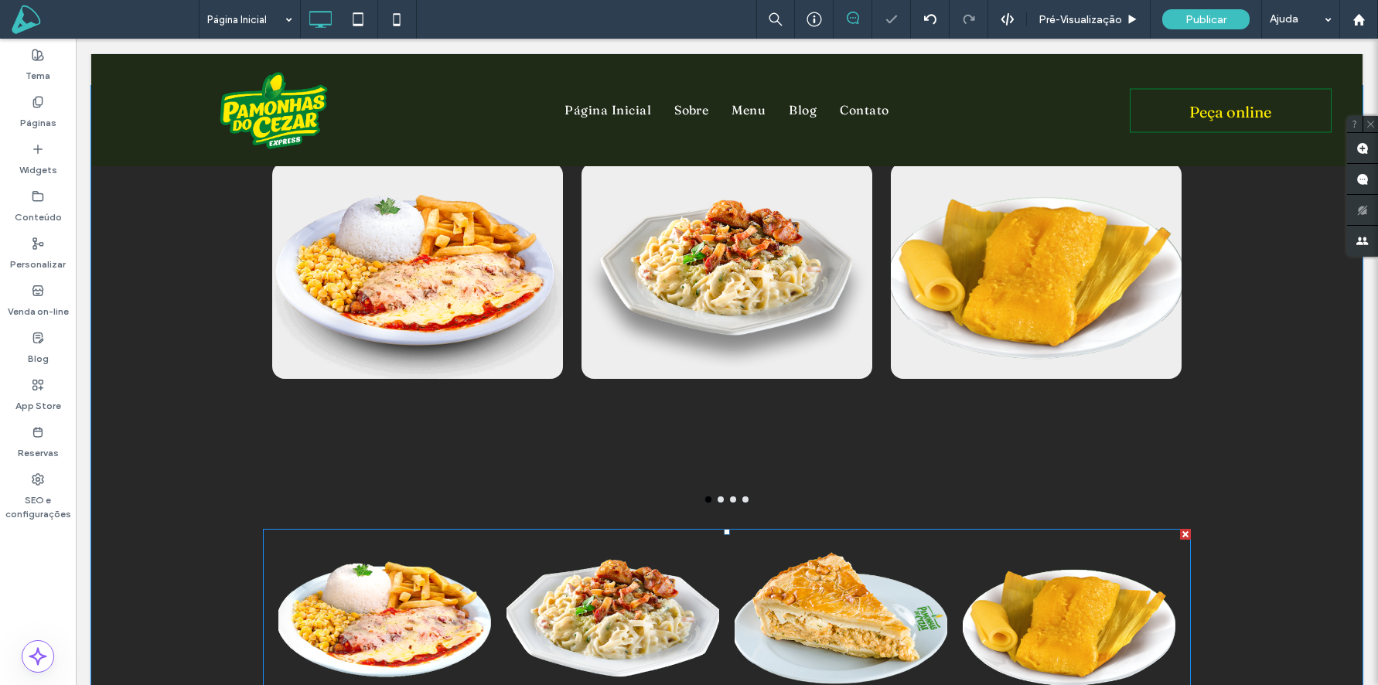
click at [825, 621] on link at bounding box center [841, 622] width 213 height 156
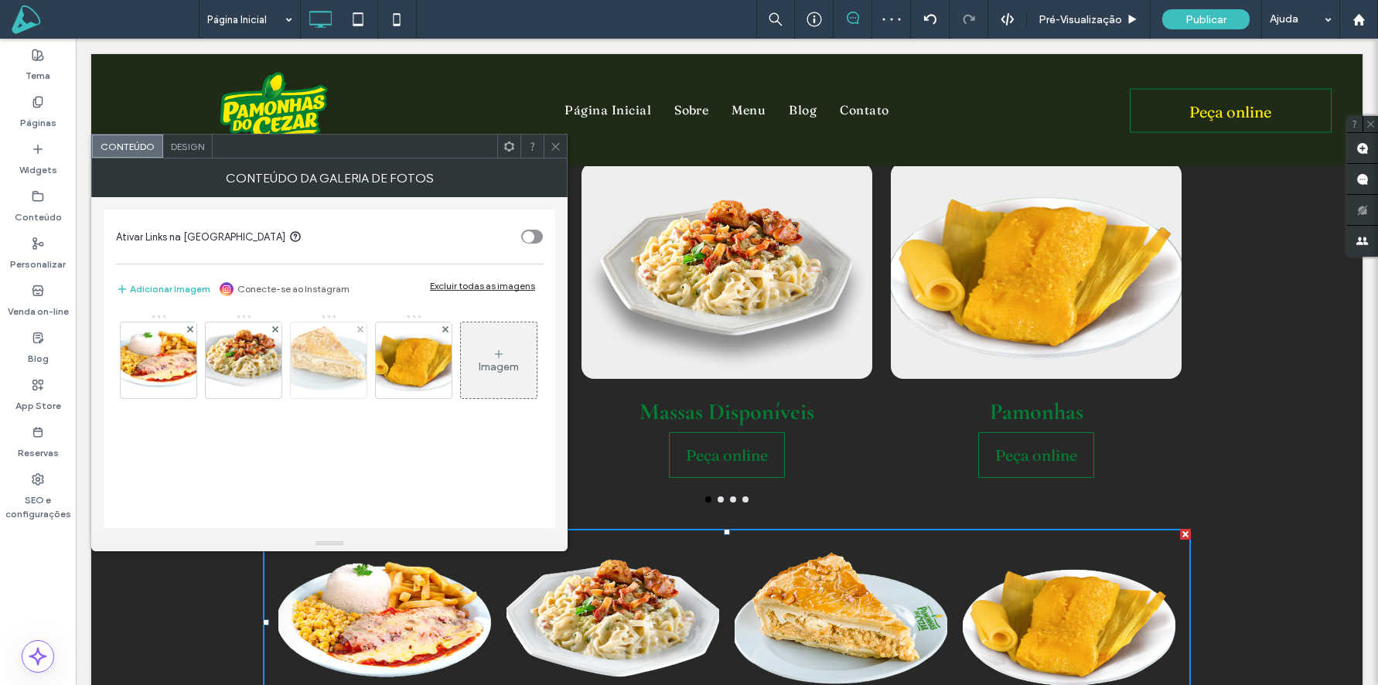
click at [331, 356] on img at bounding box center [328, 361] width 107 height 76
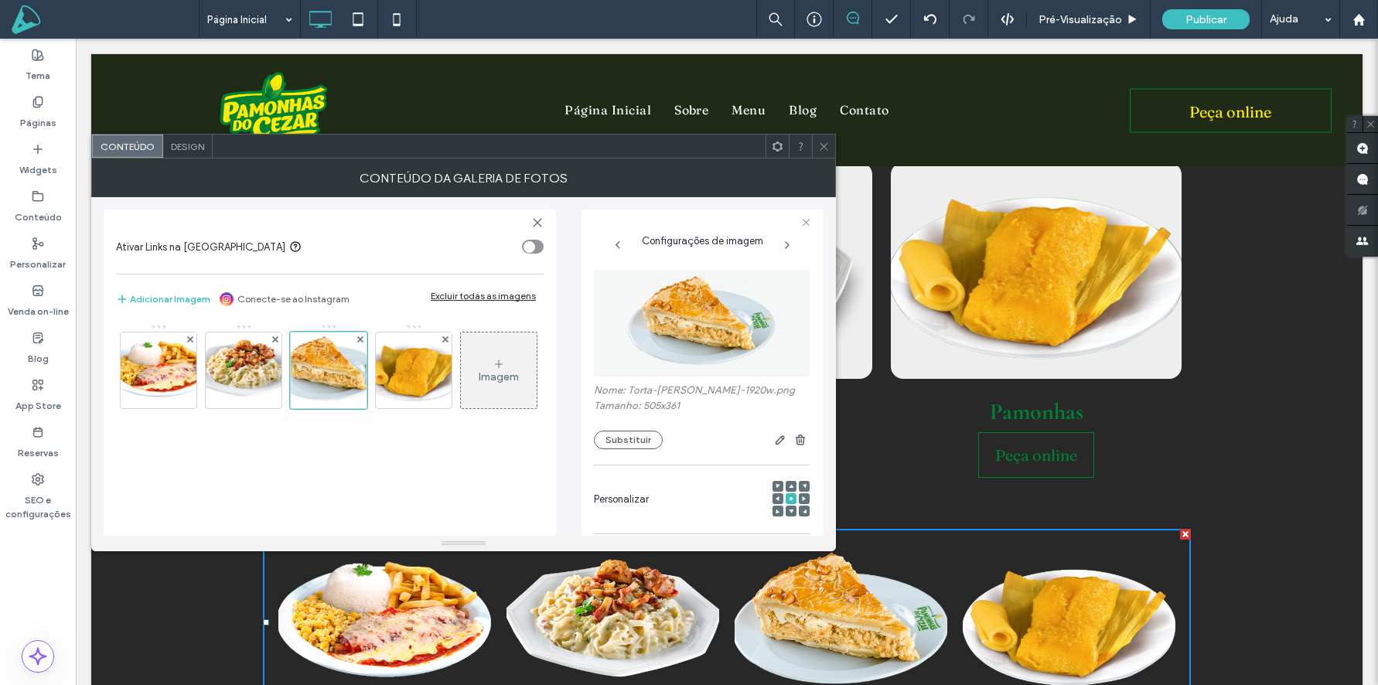
click at [819, 143] on icon at bounding box center [824, 147] width 12 height 12
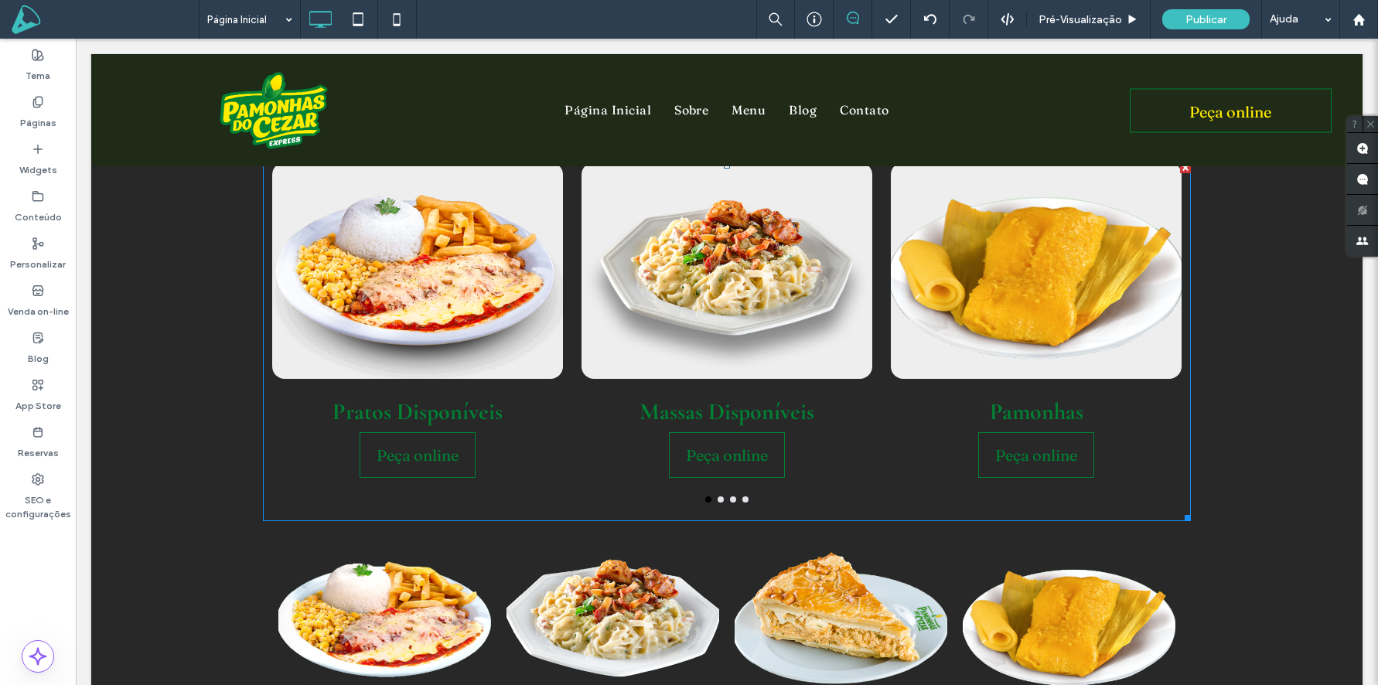
click at [885, 251] on div "Pamonhas Peça online Peça online" at bounding box center [1036, 320] width 309 height 316
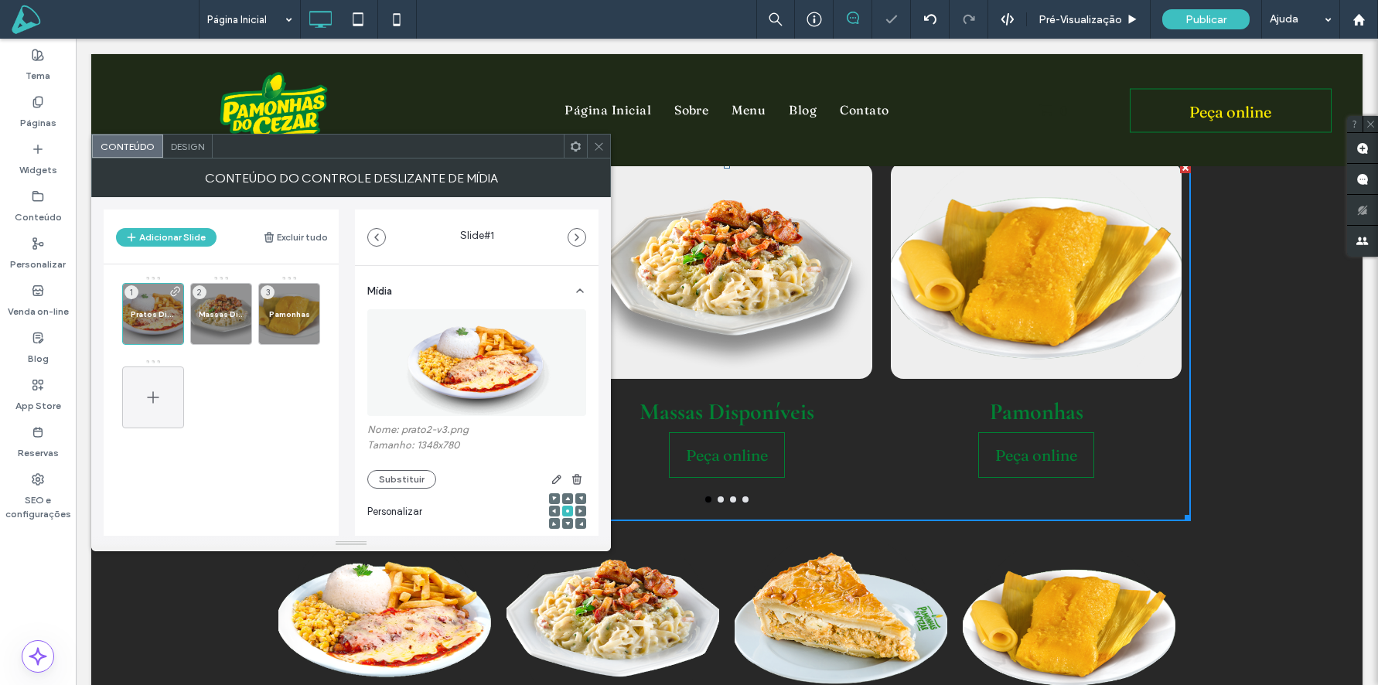
click at [159, 395] on icon at bounding box center [153, 397] width 19 height 19
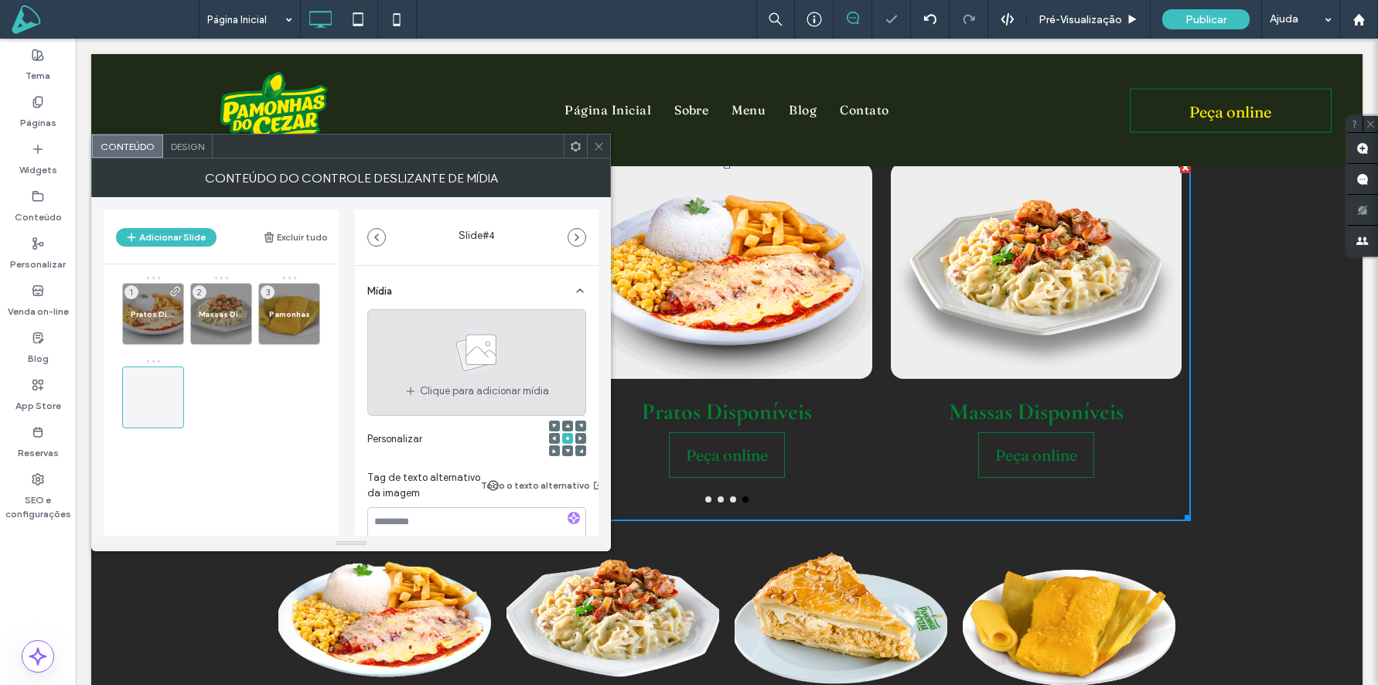
click at [428, 369] on div "Clique para adicionar mídia" at bounding box center [476, 362] width 219 height 107
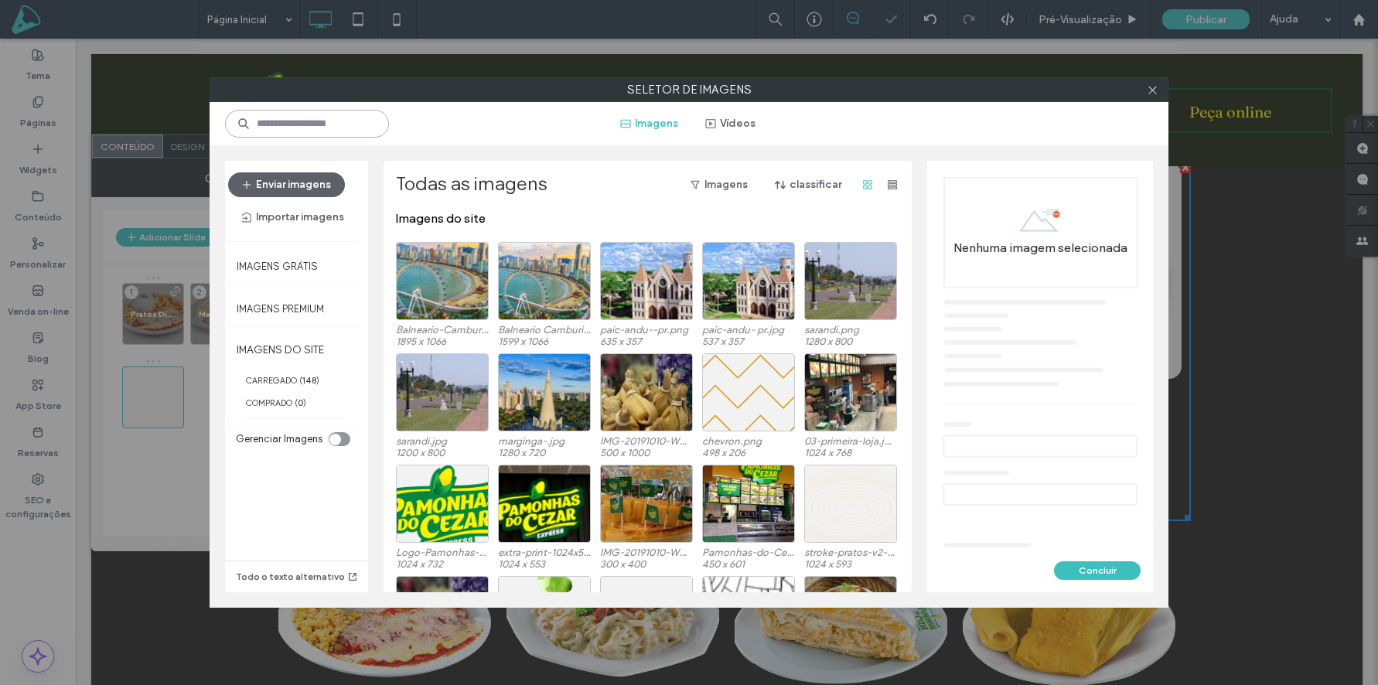
click at [270, 123] on input at bounding box center [307, 124] width 164 height 28
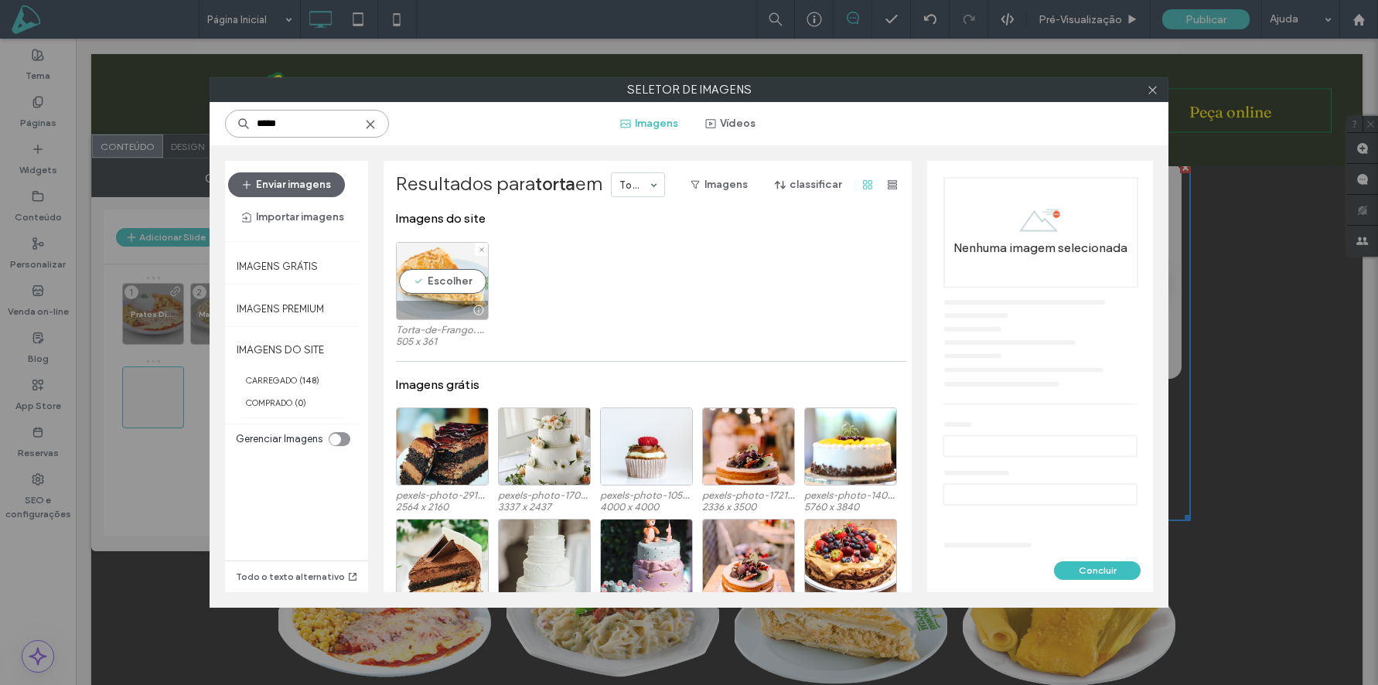
type input "*****"
click at [442, 266] on div "Escolher" at bounding box center [442, 281] width 93 height 78
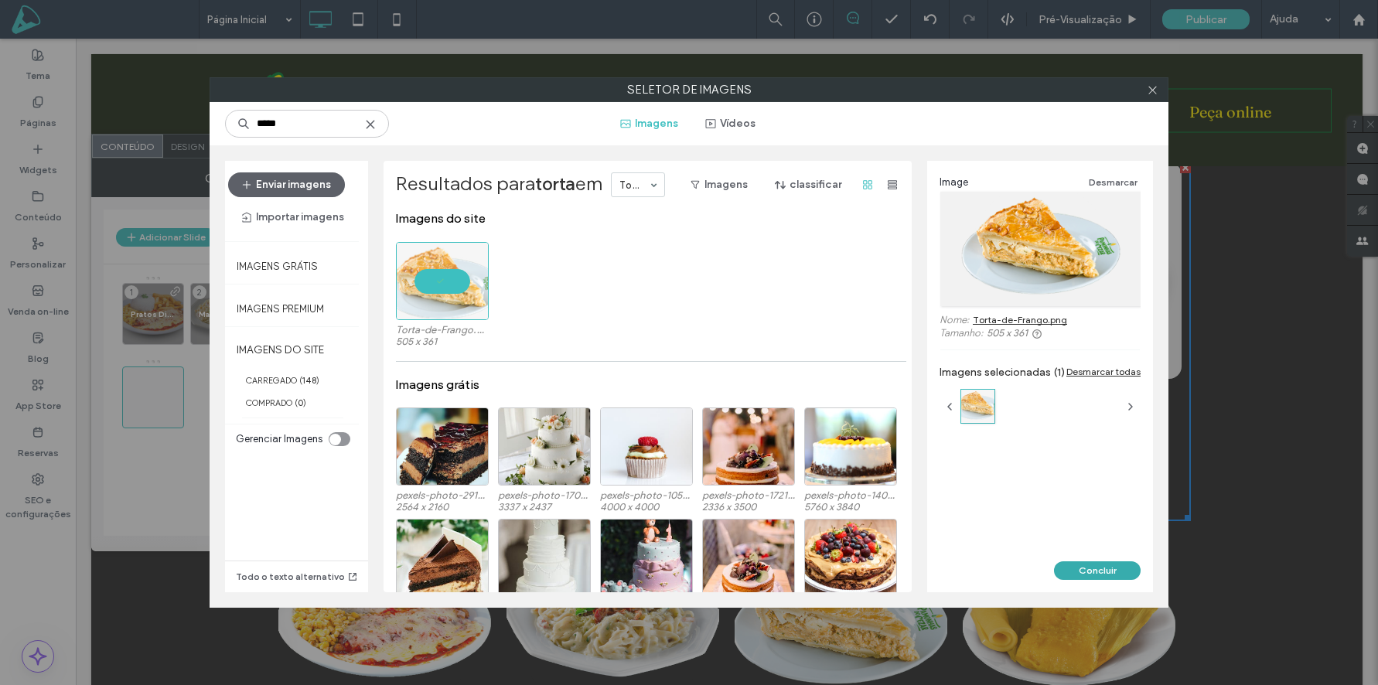
drag, startPoint x: 1111, startPoint y: 569, endPoint x: 1034, endPoint y: 531, distance: 85.8
click at [1111, 569] on button "Concluir" at bounding box center [1097, 570] width 87 height 19
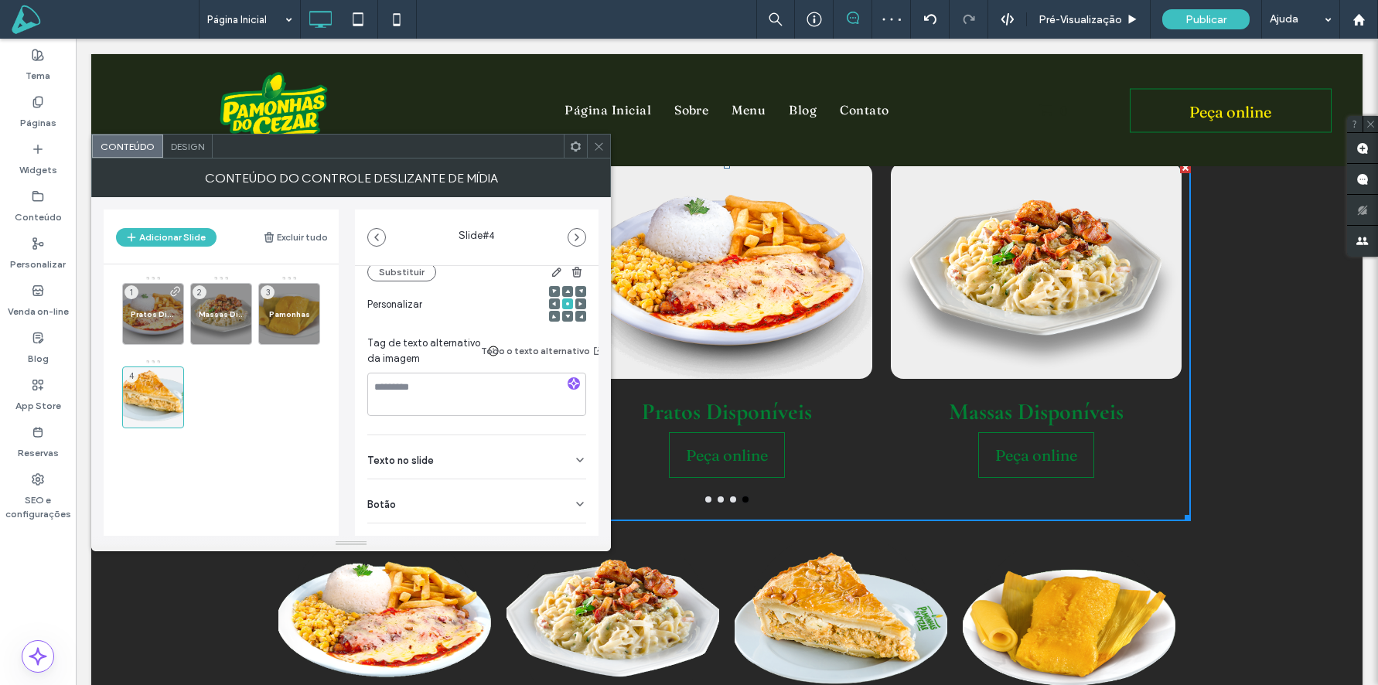
scroll to position [244, 0]
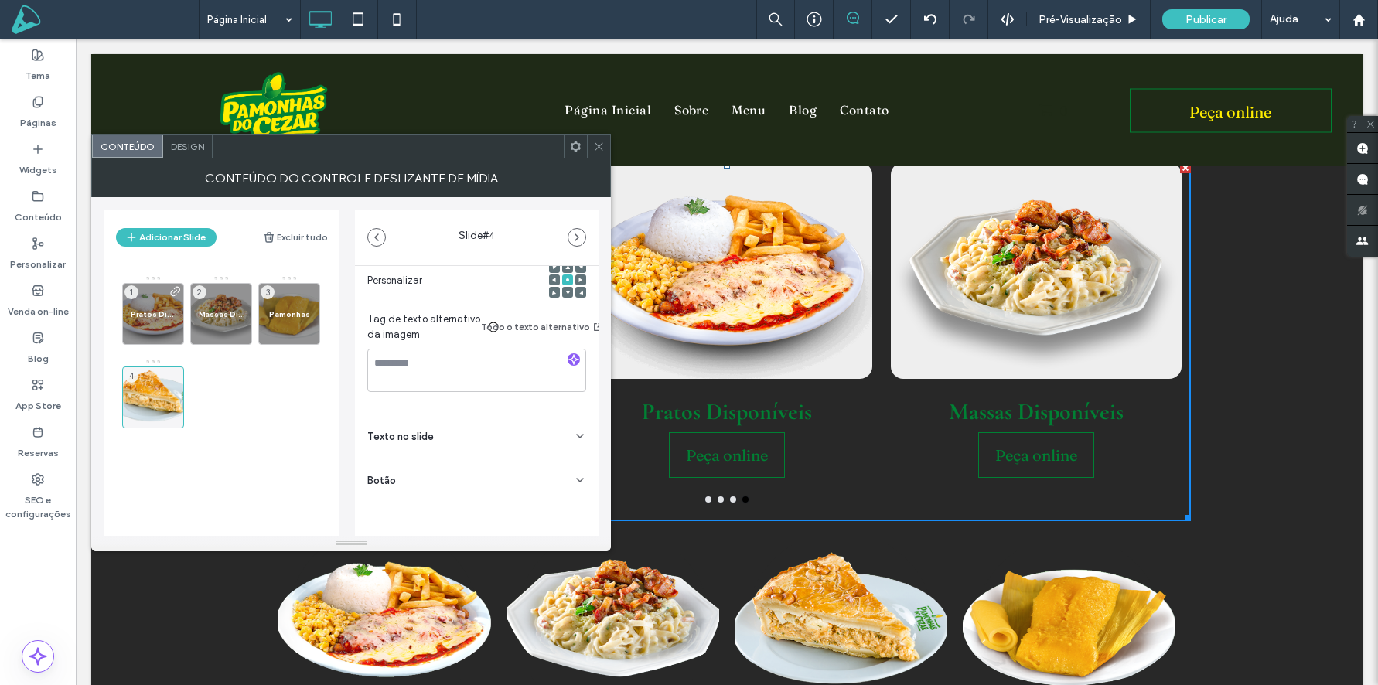
click at [413, 432] on span "Texto no slide" at bounding box center [400, 437] width 67 height 10
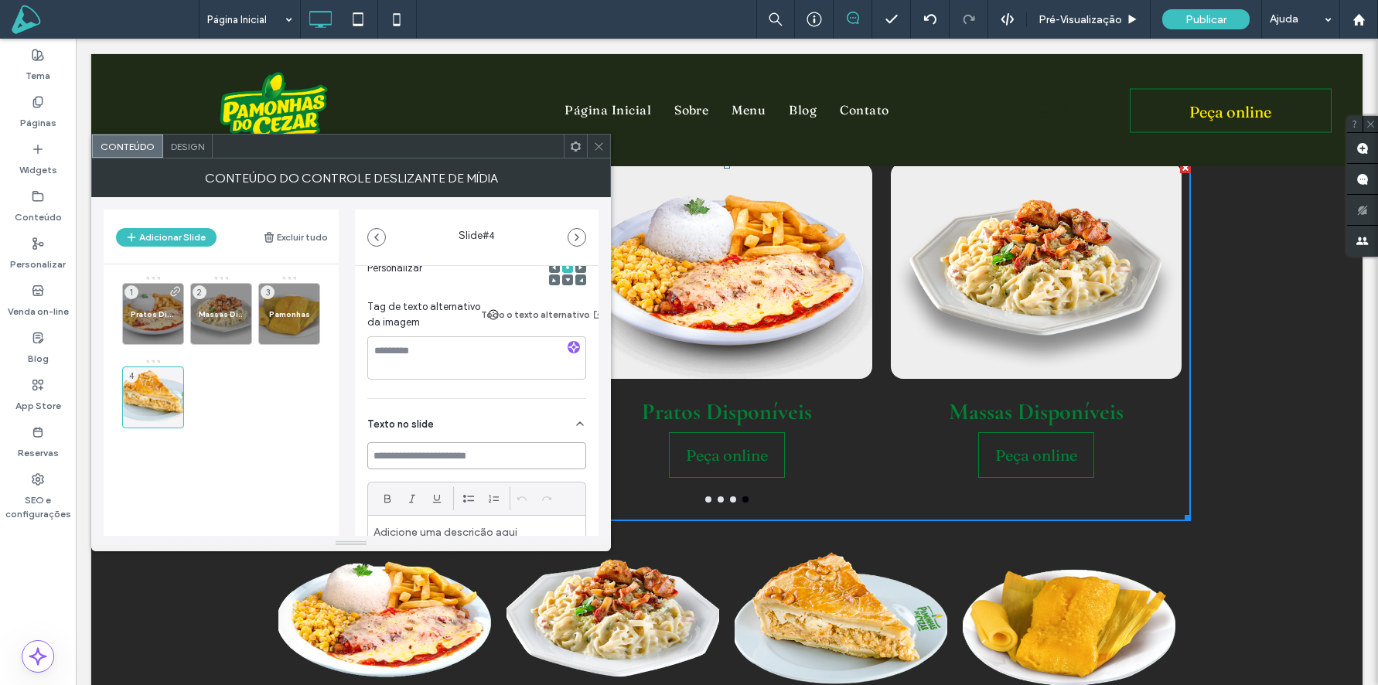
click at [432, 450] on input at bounding box center [476, 455] width 219 height 27
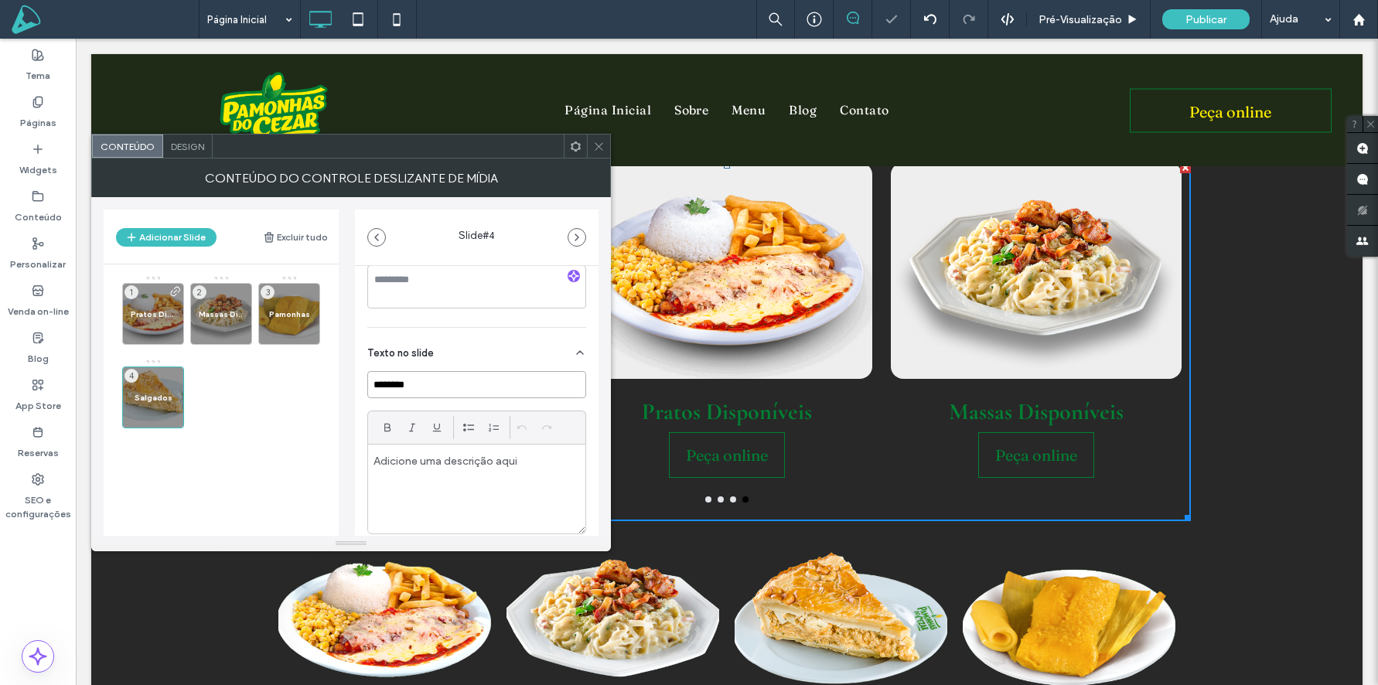
scroll to position [376, 0]
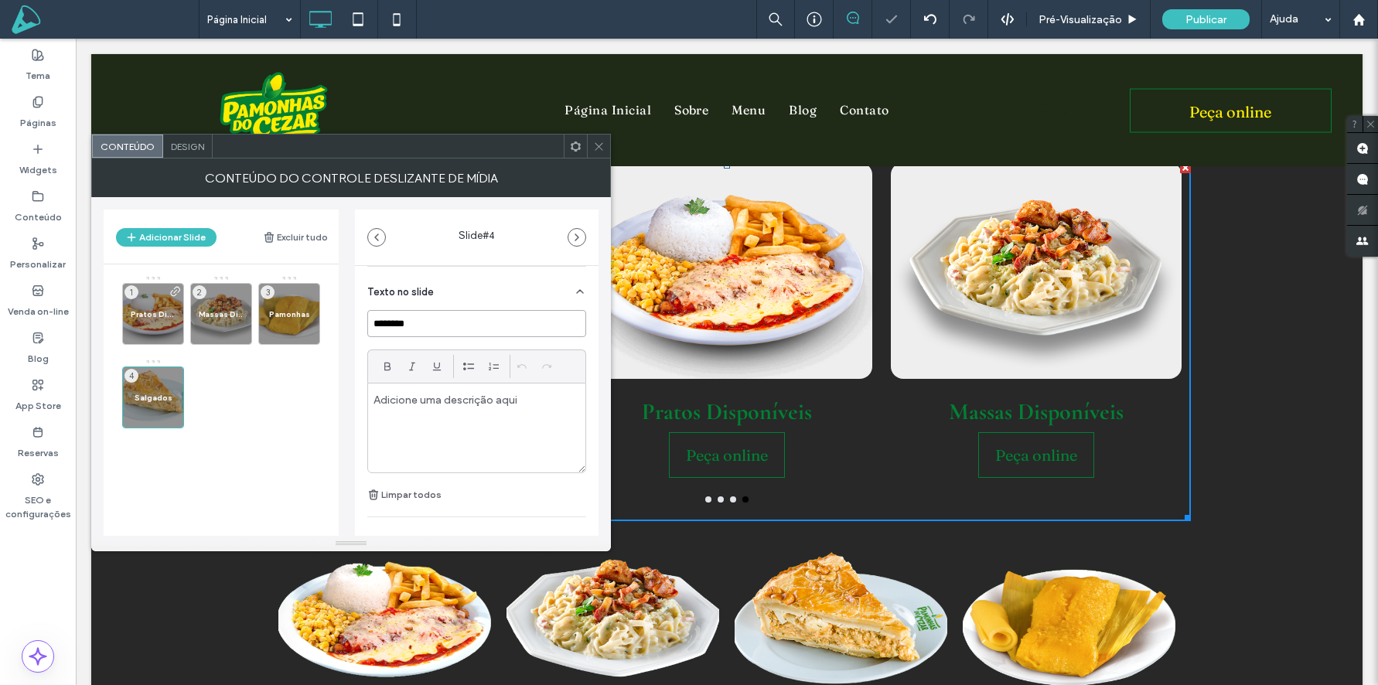
type input "********"
click at [475, 398] on p at bounding box center [477, 400] width 207 height 14
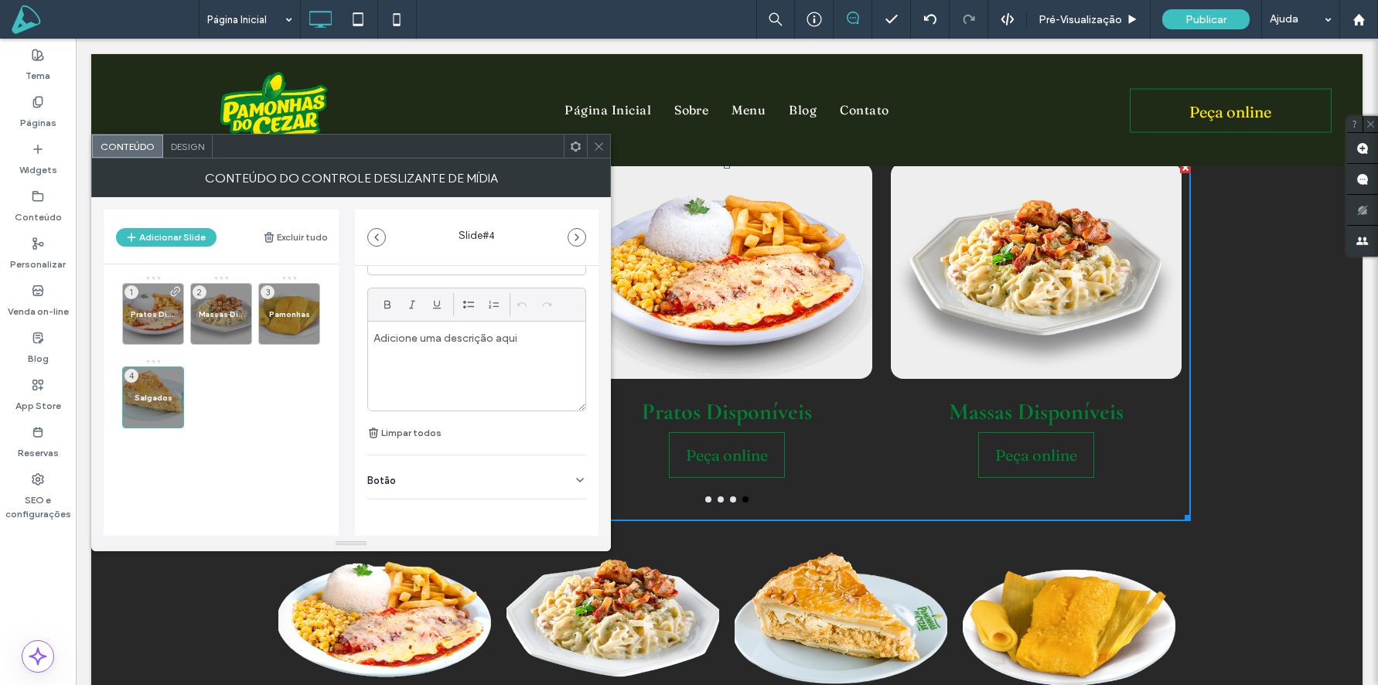
click at [438, 467] on div "Botão" at bounding box center [476, 477] width 219 height 43
click at [445, 503] on input "*****" at bounding box center [459, 499] width 185 height 27
type input "**********"
click at [272, 398] on div "Pratos Disponíveis 1 Massas Disponíveis 2 Pamonhas 3 Salgados 4" at bounding box center [230, 355] width 217 height 161
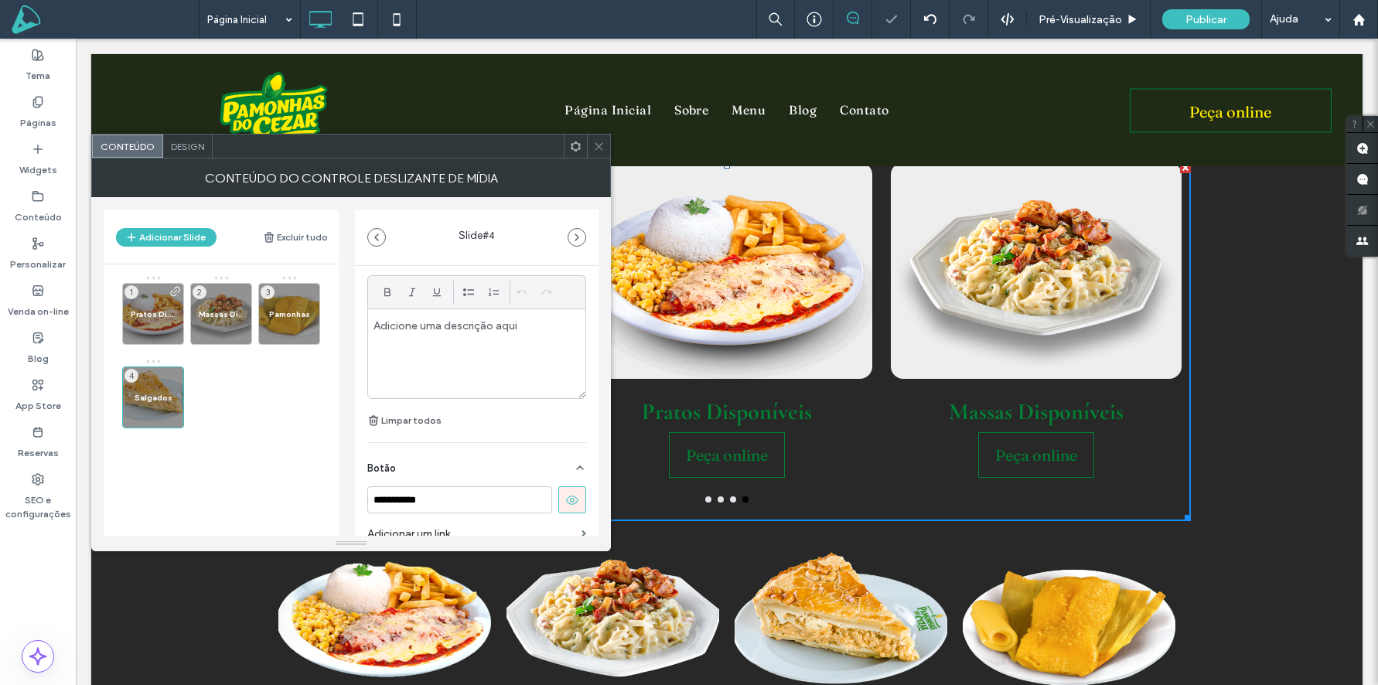
click at [597, 145] on use at bounding box center [599, 146] width 8 height 8
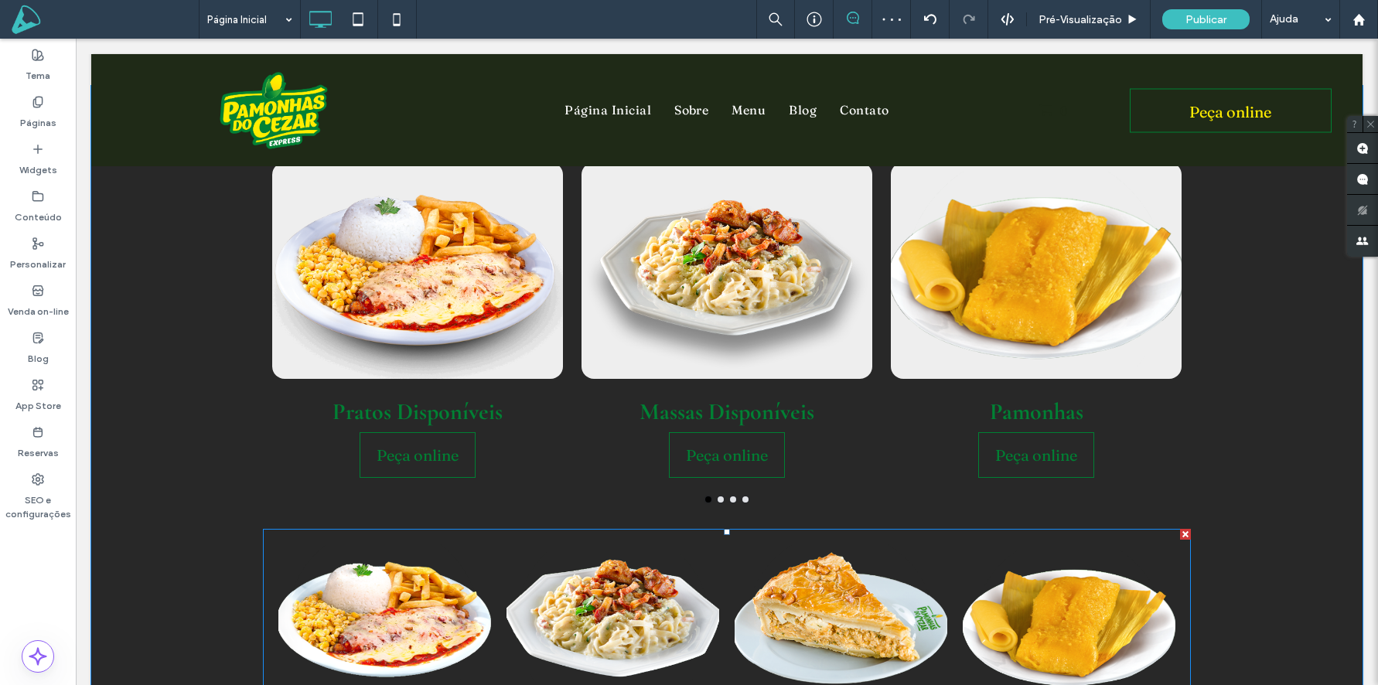
drag, startPoint x: 1185, startPoint y: 534, endPoint x: 1128, endPoint y: 573, distance: 69.5
click at [1185, 534] on div at bounding box center [1185, 534] width 11 height 11
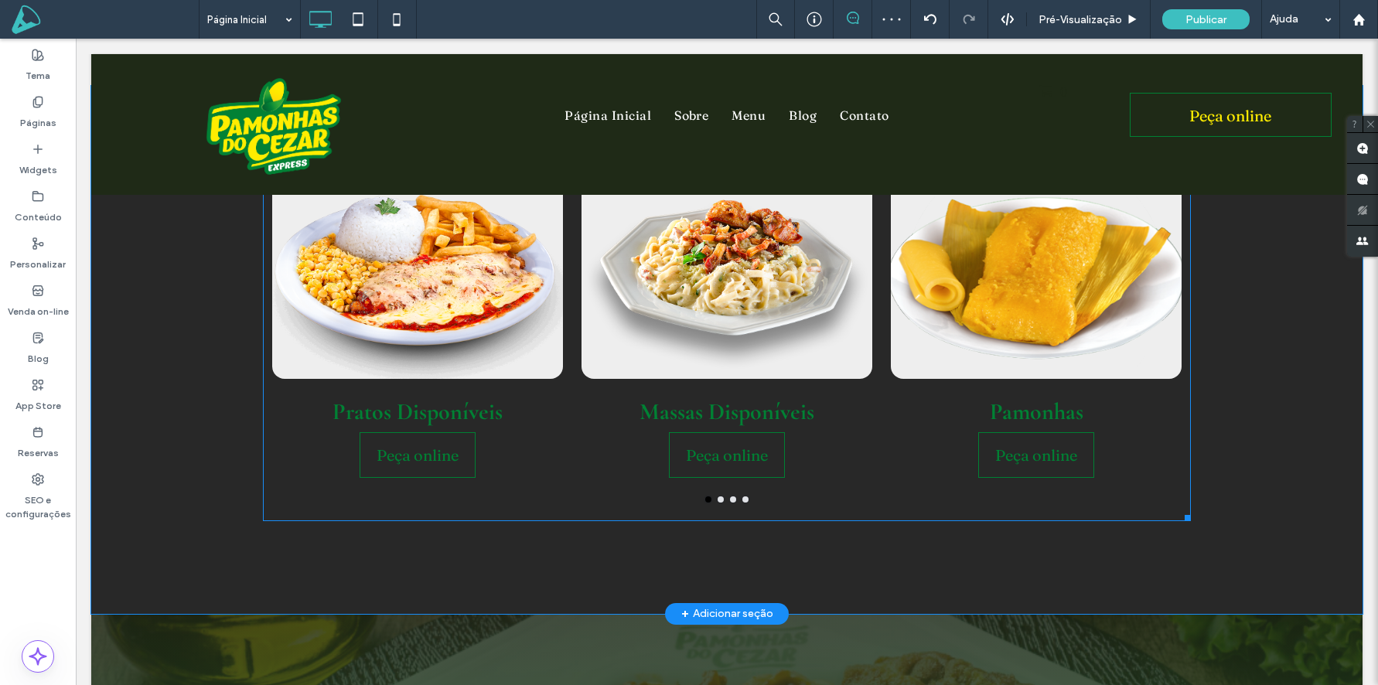
click at [577, 409] on div "Massas Disponíveis Peça online Peça online" at bounding box center [726, 320] width 309 height 316
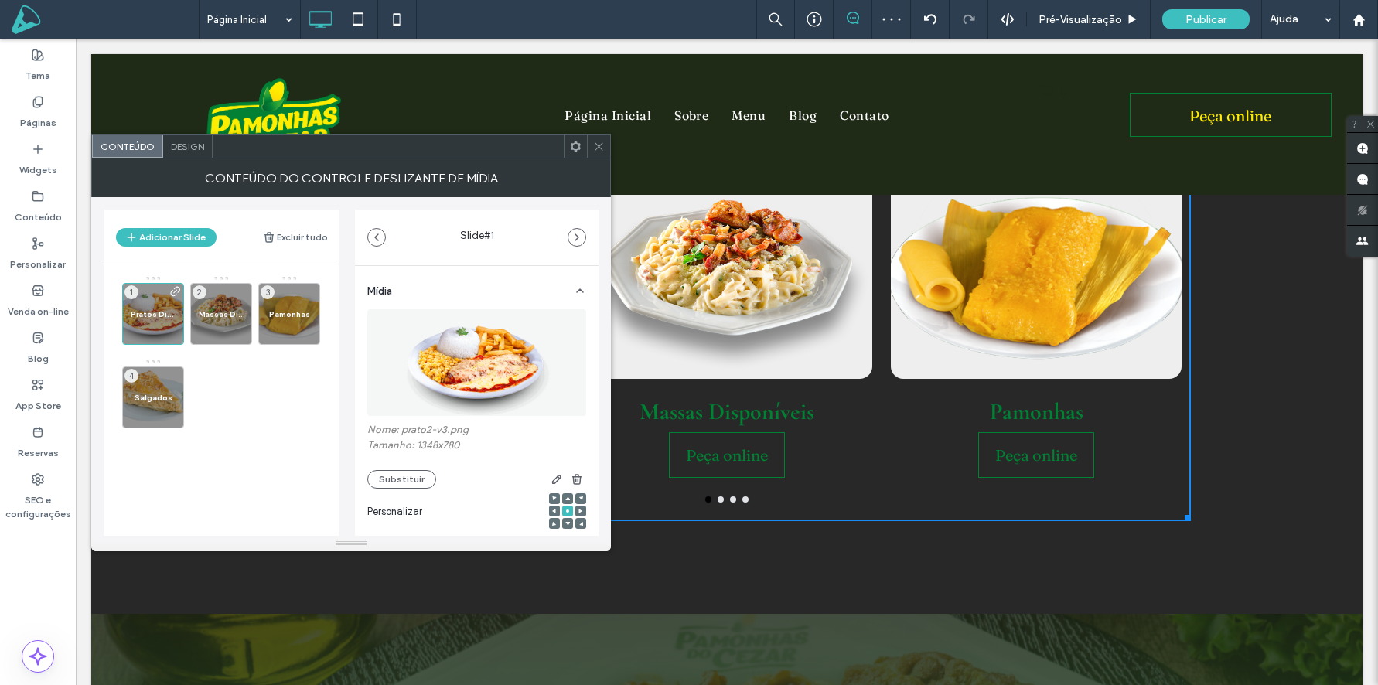
click at [196, 147] on span "Design" at bounding box center [187, 147] width 33 height 12
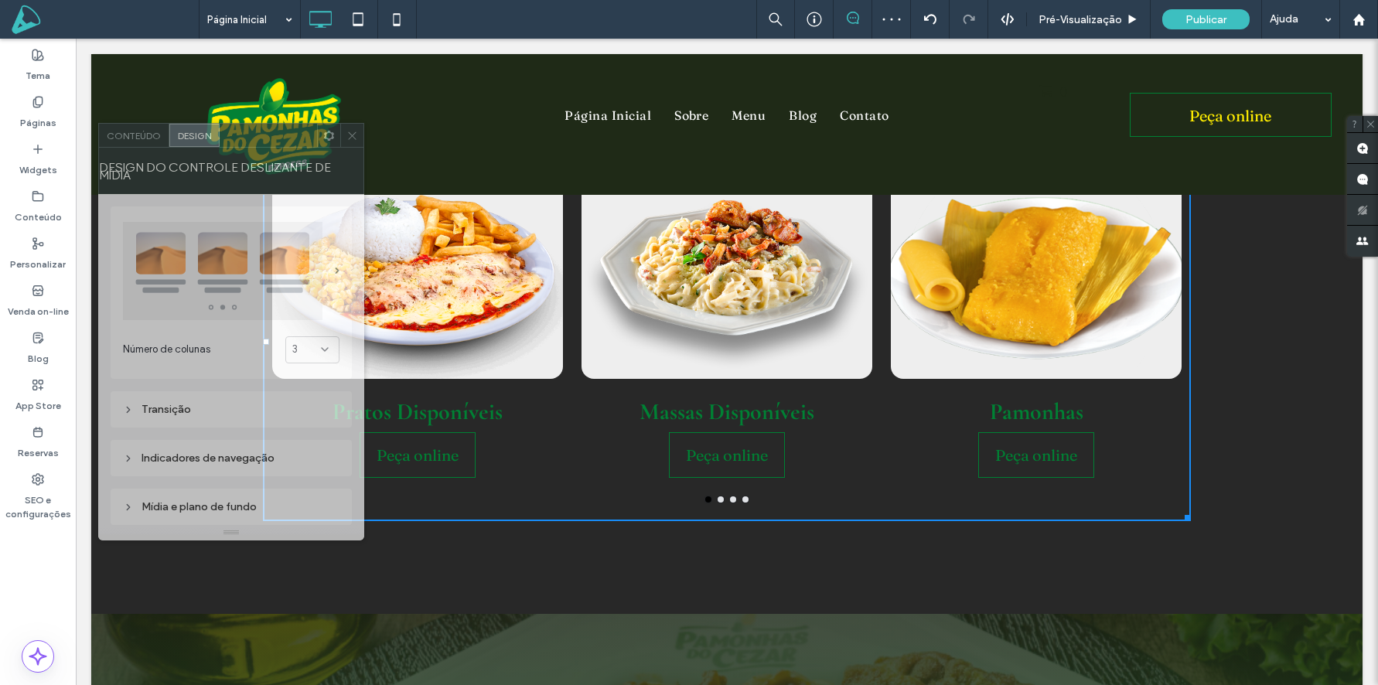
drag, startPoint x: 275, startPoint y: 138, endPoint x: 316, endPoint y: 151, distance: 42.8
click at [317, 124] on div at bounding box center [268, 135] width 97 height 23
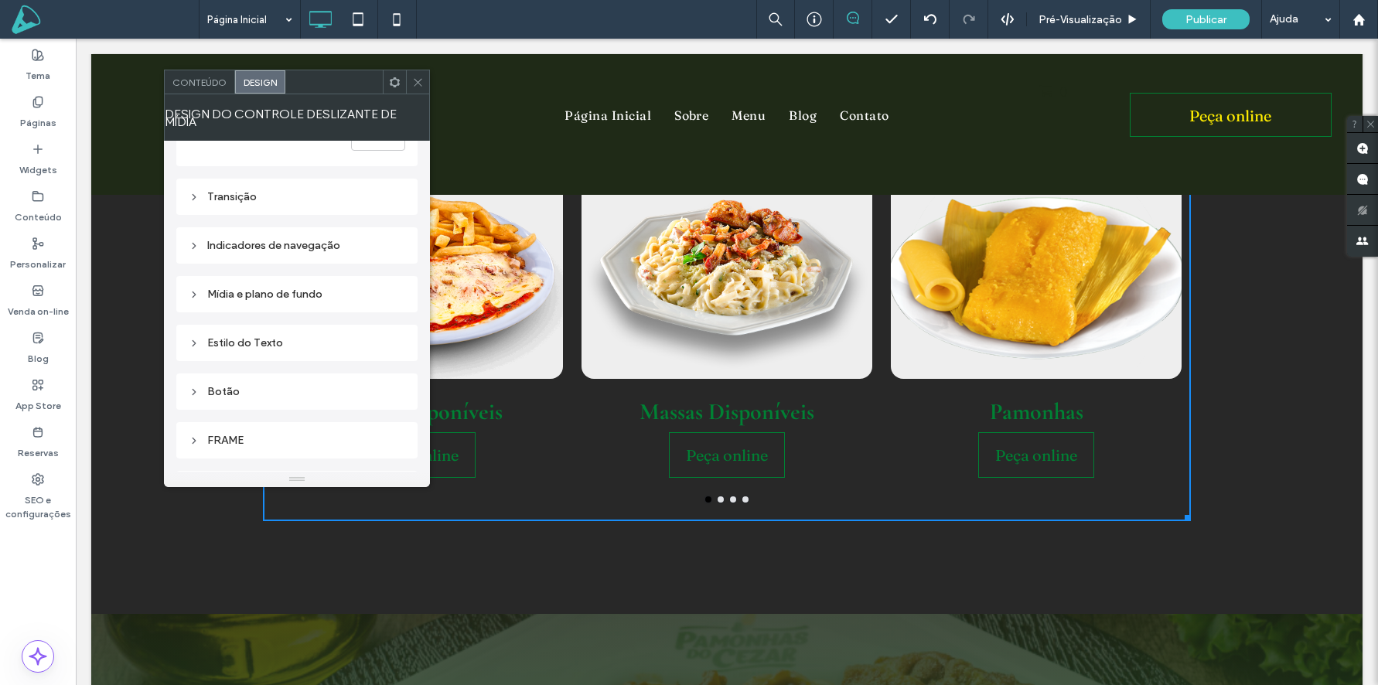
scroll to position [160, 0]
click at [222, 384] on div "Botão" at bounding box center [297, 390] width 217 height 13
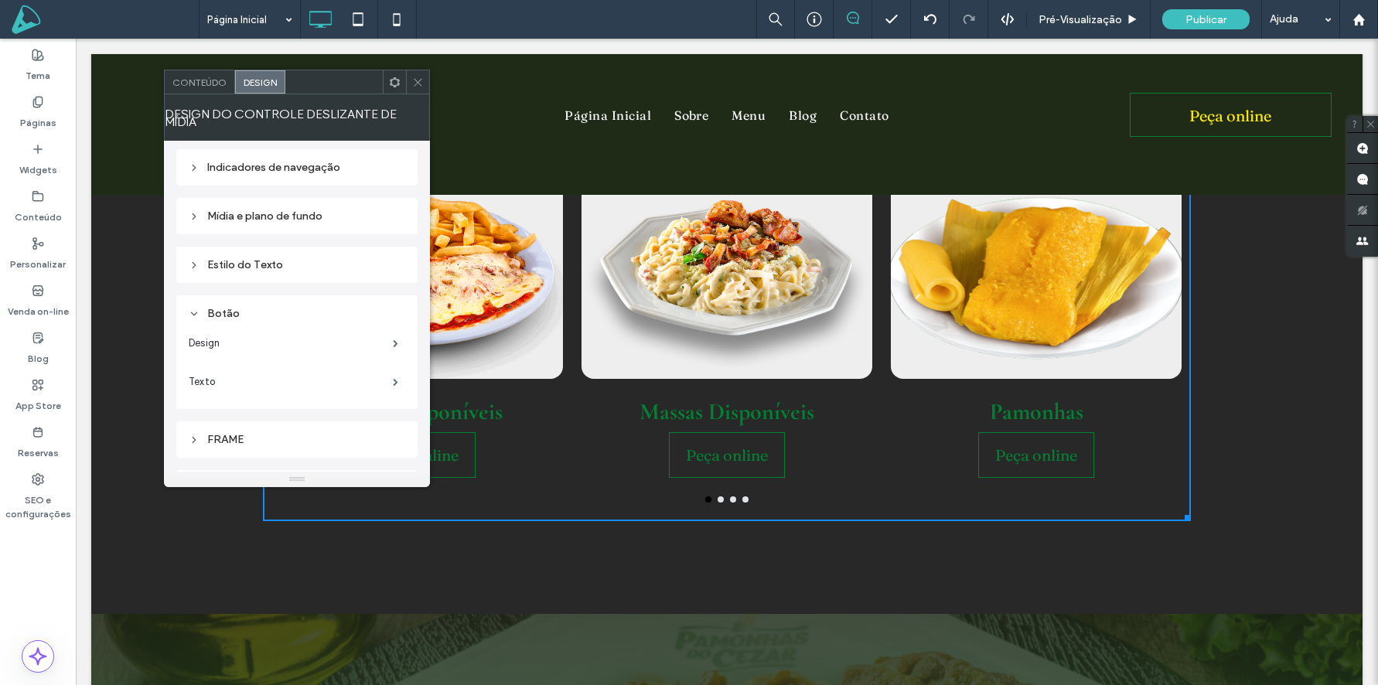
scroll to position [238, 0]
click at [251, 336] on label "Design" at bounding box center [291, 342] width 204 height 31
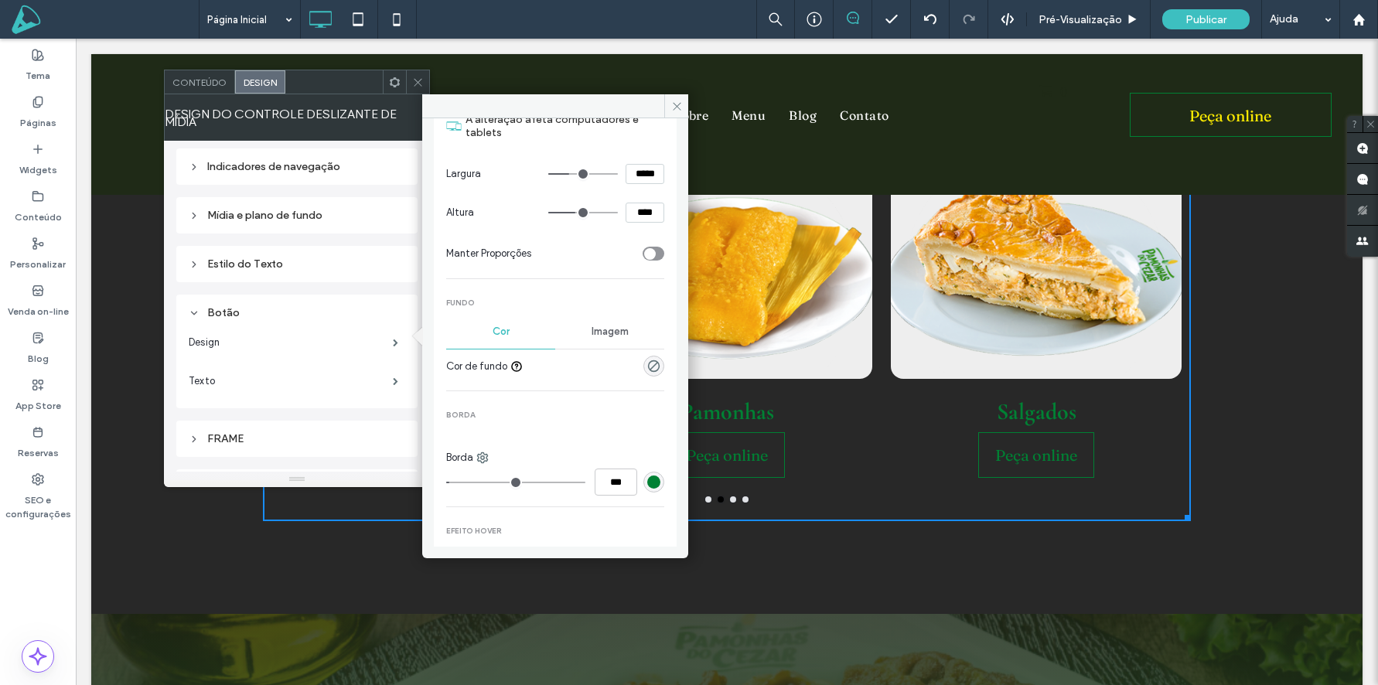
scroll to position [264, 0]
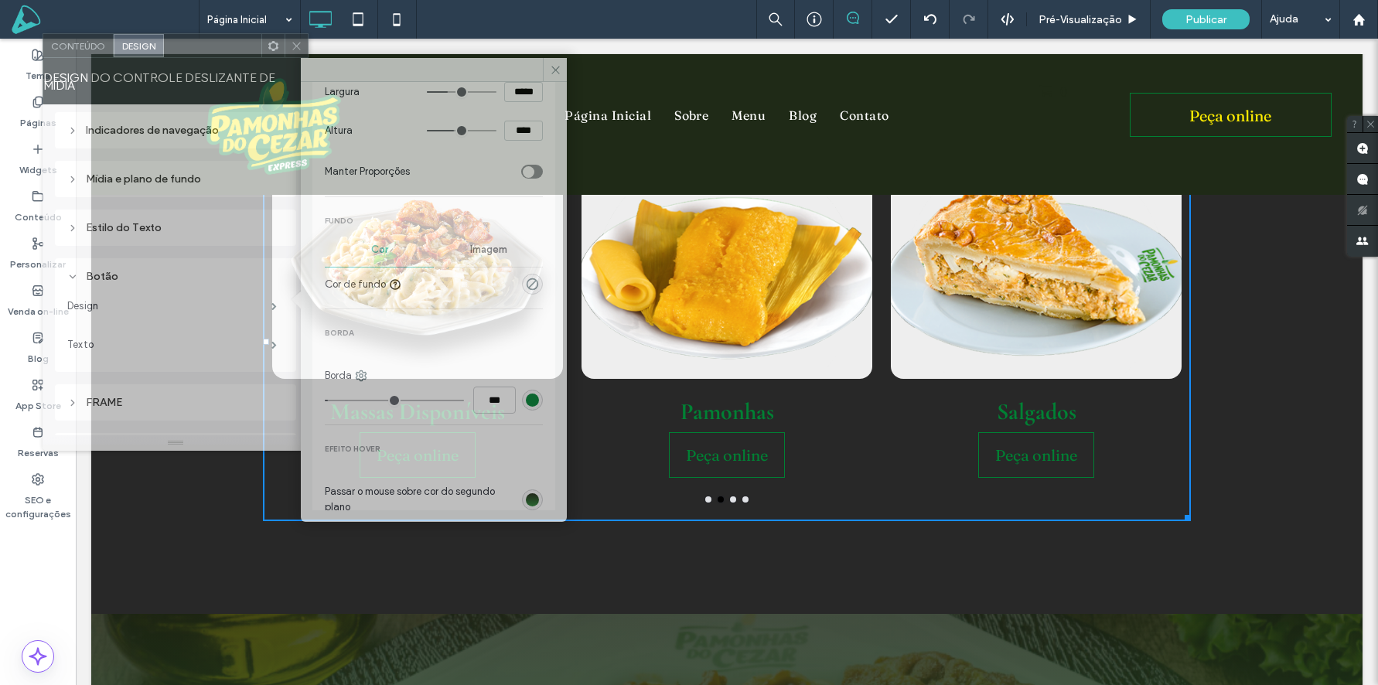
drag, startPoint x: 223, startPoint y: 54, endPoint x: 203, endPoint y: 53, distance: 19.4
click at [201, 47] on div at bounding box center [212, 45] width 97 height 23
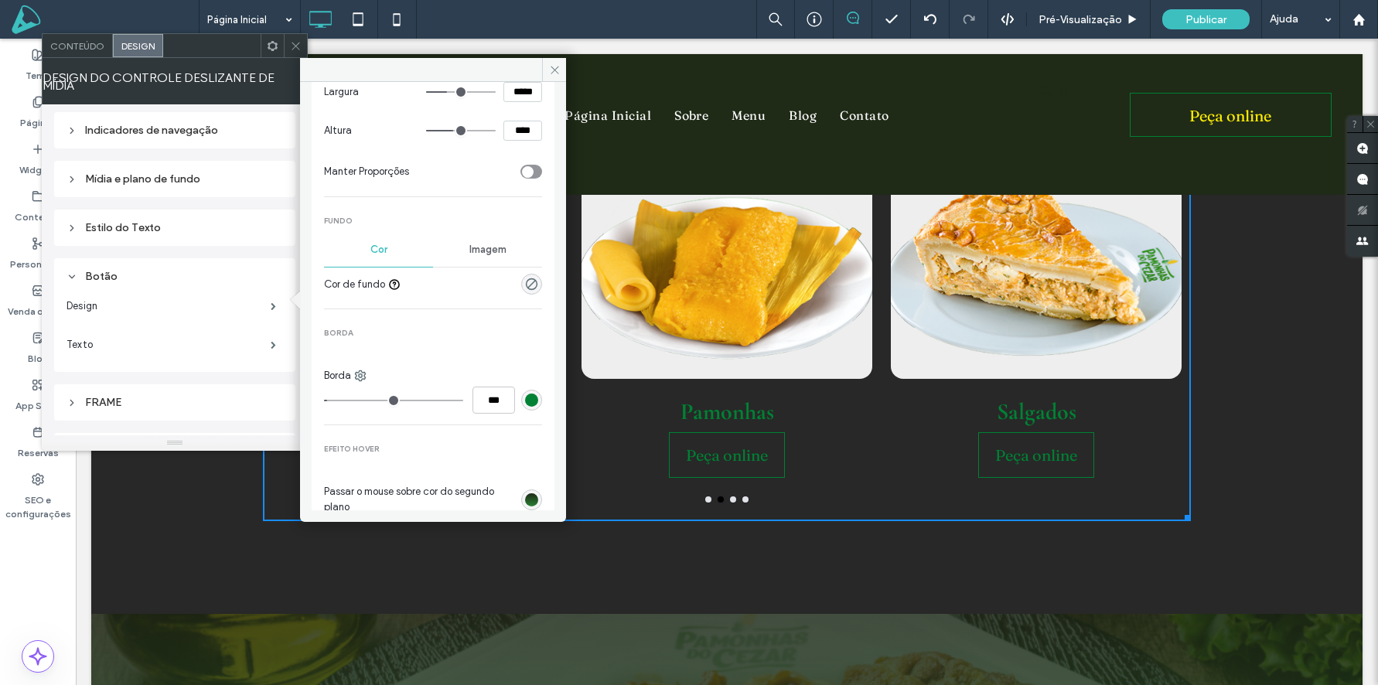
click at [527, 399] on div "rgb(0, 129, 52)" at bounding box center [531, 400] width 13 height 13
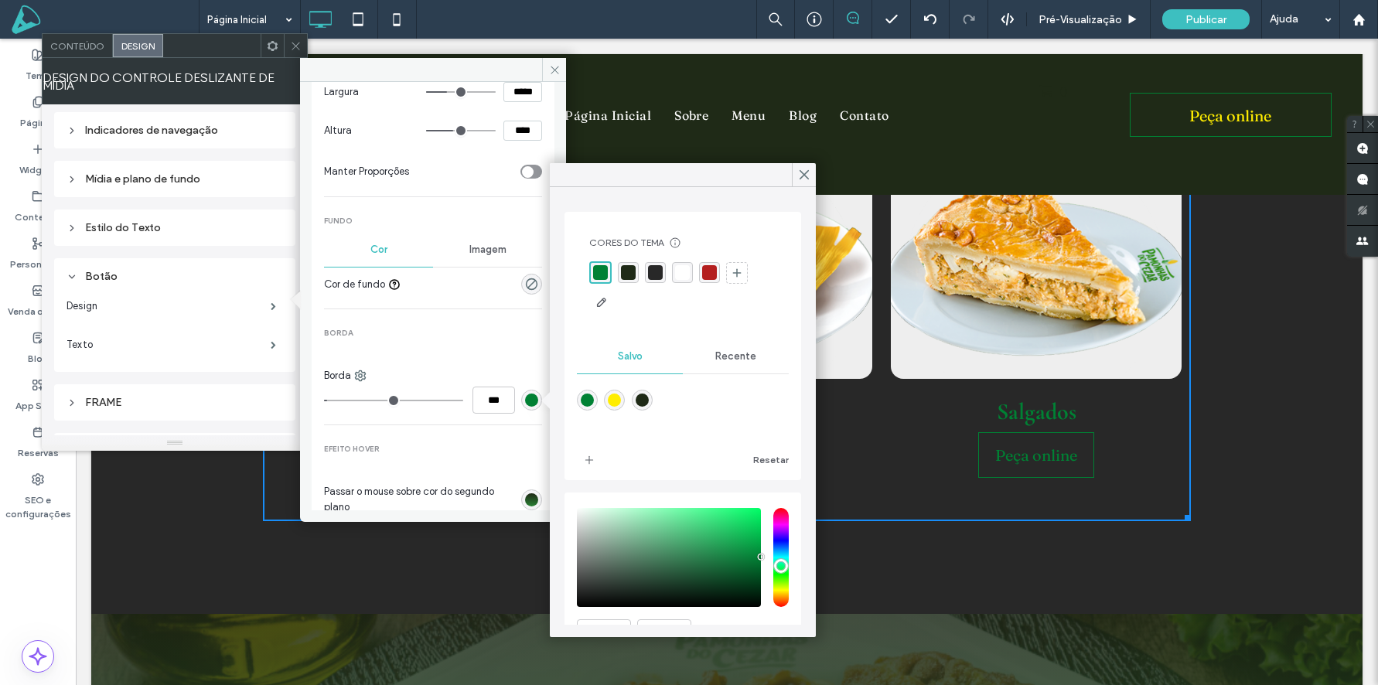
click at [612, 401] on div "rgba(255,237,0,1)" at bounding box center [614, 400] width 13 height 13
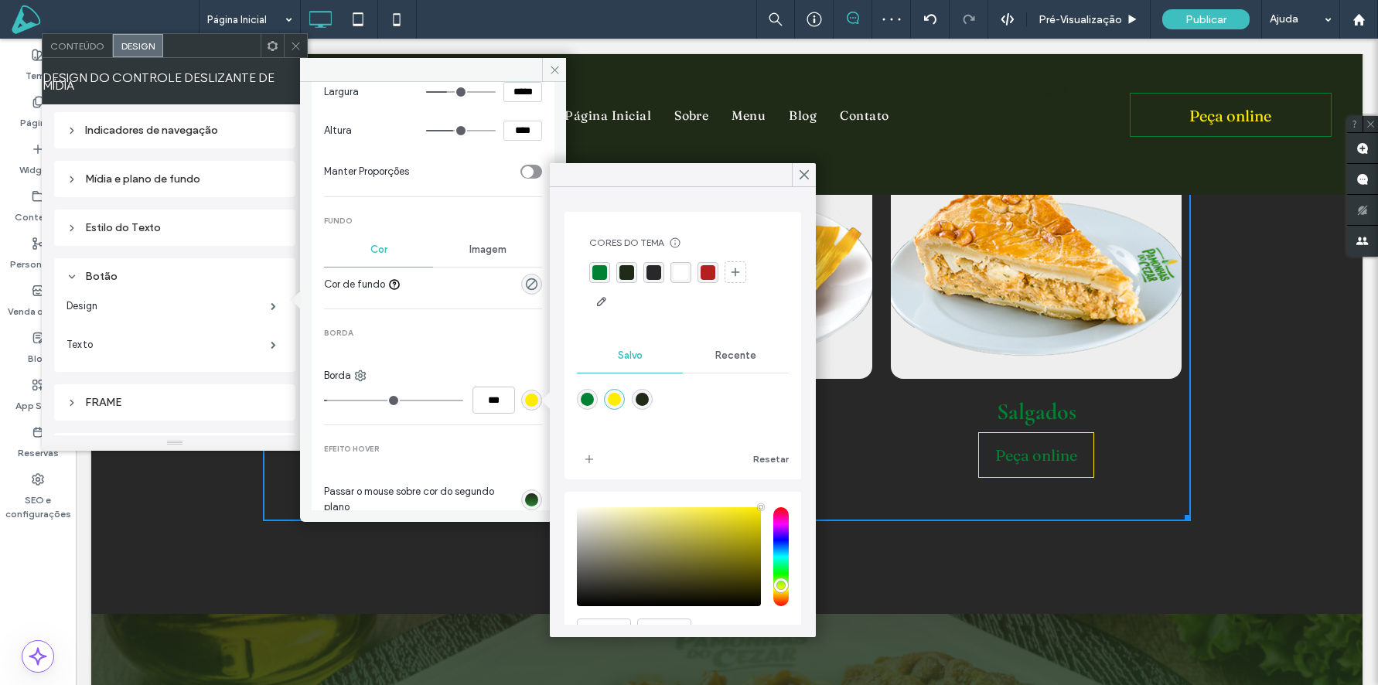
click at [679, 273] on div "rgba(255,255,255,1)" at bounding box center [681, 272] width 15 height 15
click at [588, 404] on div "rgba(0,129,52,1)" at bounding box center [587, 400] width 13 height 13
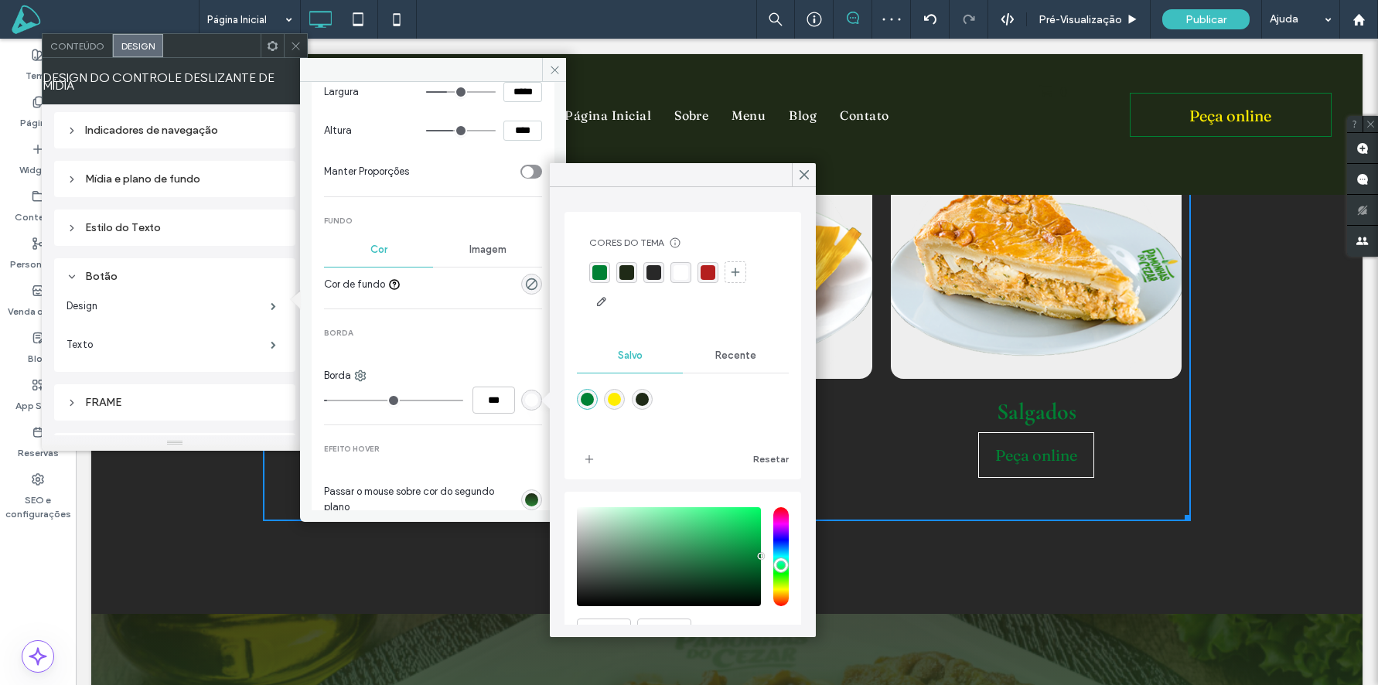
type input "*******"
drag, startPoint x: 802, startPoint y: 176, endPoint x: 490, endPoint y: 198, distance: 312.5
click at [802, 176] on use at bounding box center [804, 175] width 8 height 9
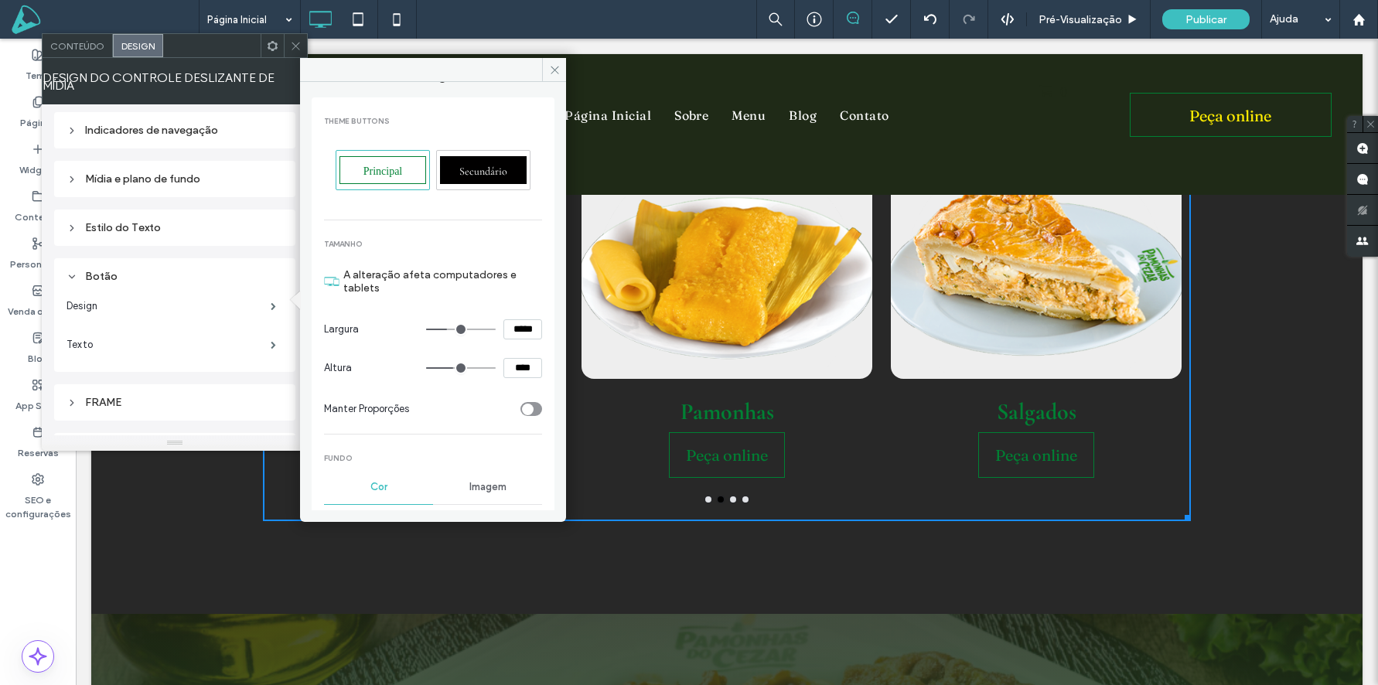
scroll to position [0, 0]
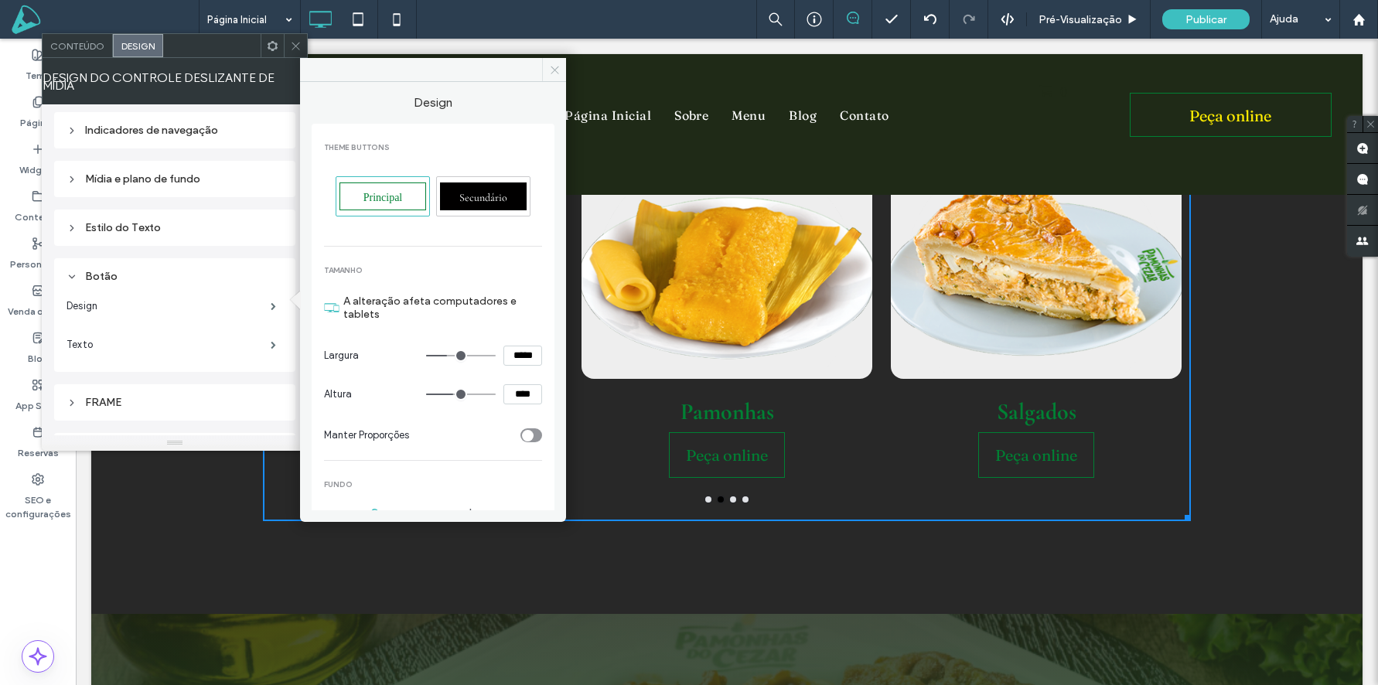
click at [555, 73] on icon at bounding box center [555, 70] width 12 height 12
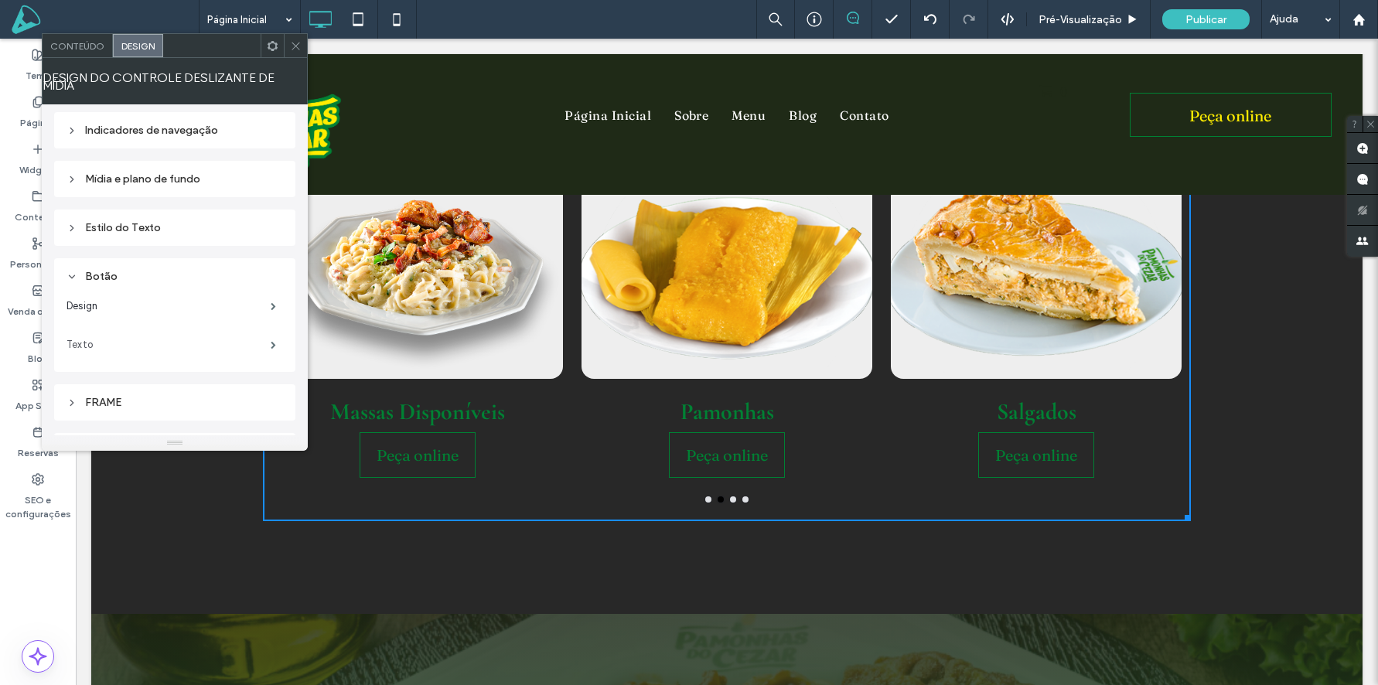
click at [109, 333] on label "Texto" at bounding box center [169, 344] width 204 height 31
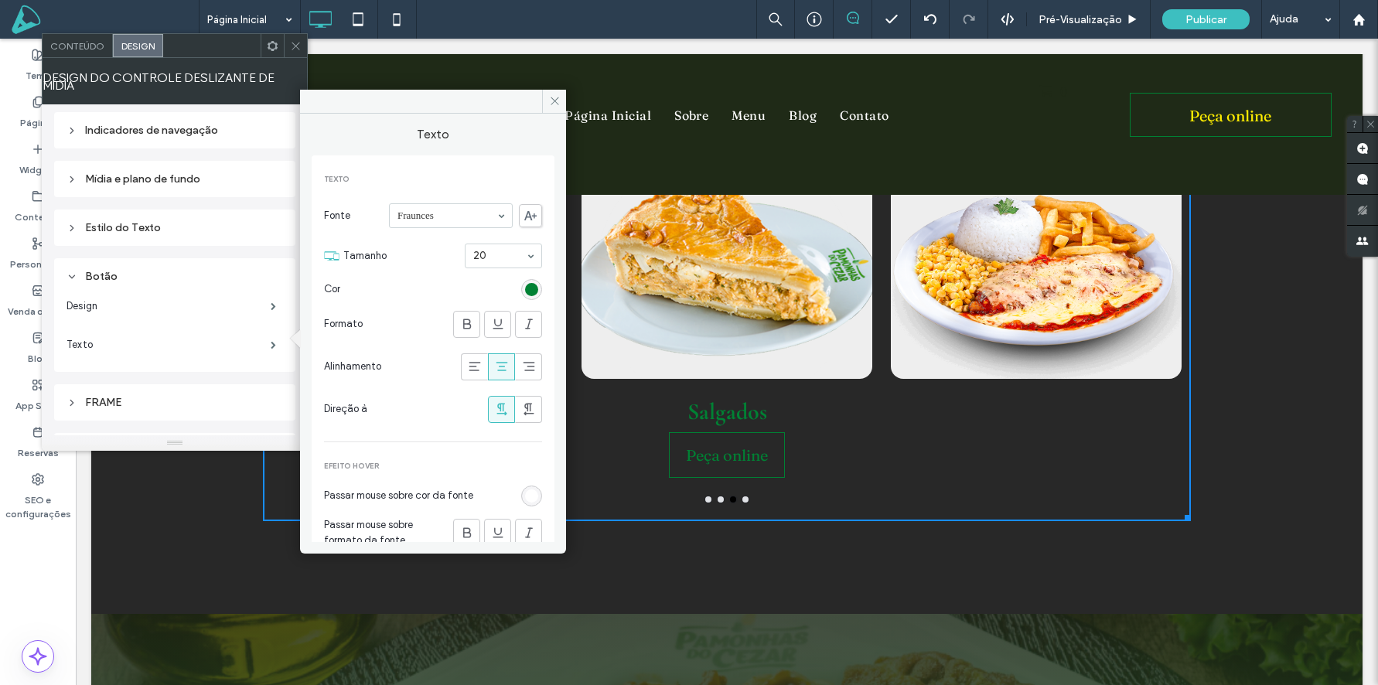
click at [525, 290] on div "rgb(0, 129, 52)" at bounding box center [531, 289] width 13 height 13
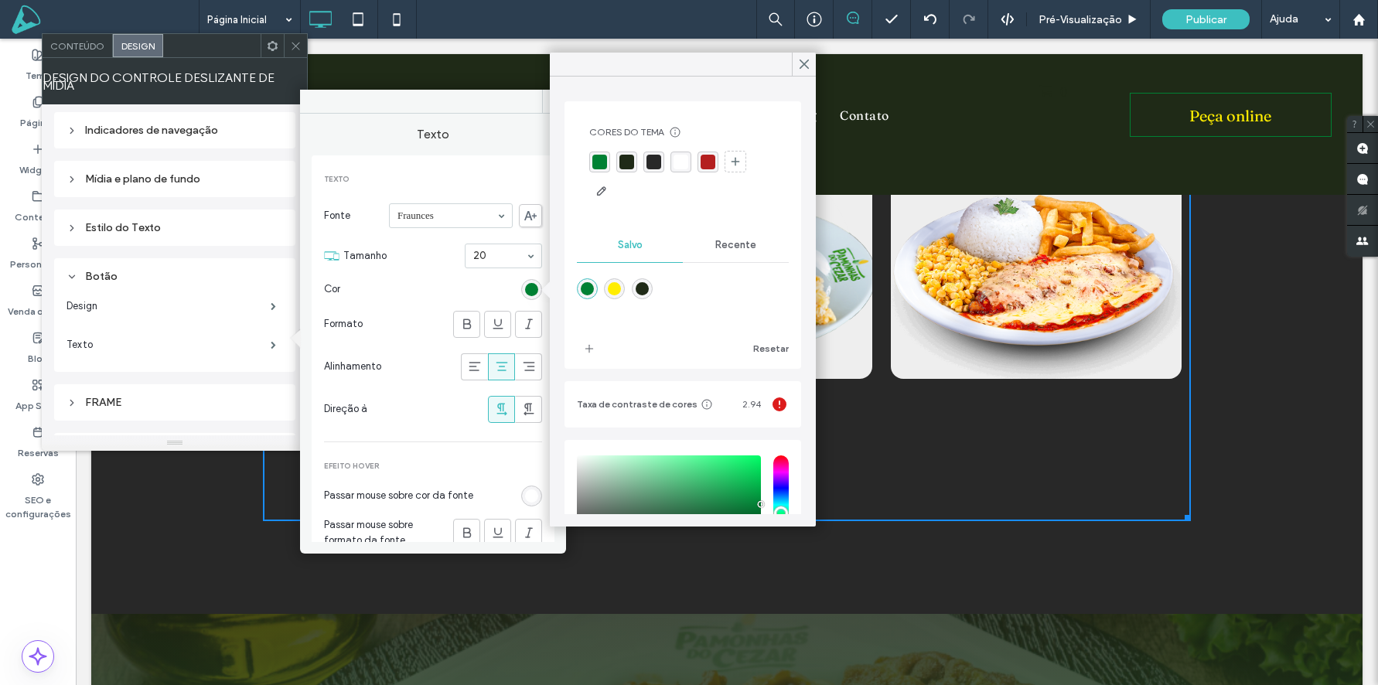
click at [616, 293] on div "rgba(255,237,0,1)" at bounding box center [614, 288] width 13 height 13
type input "*******"
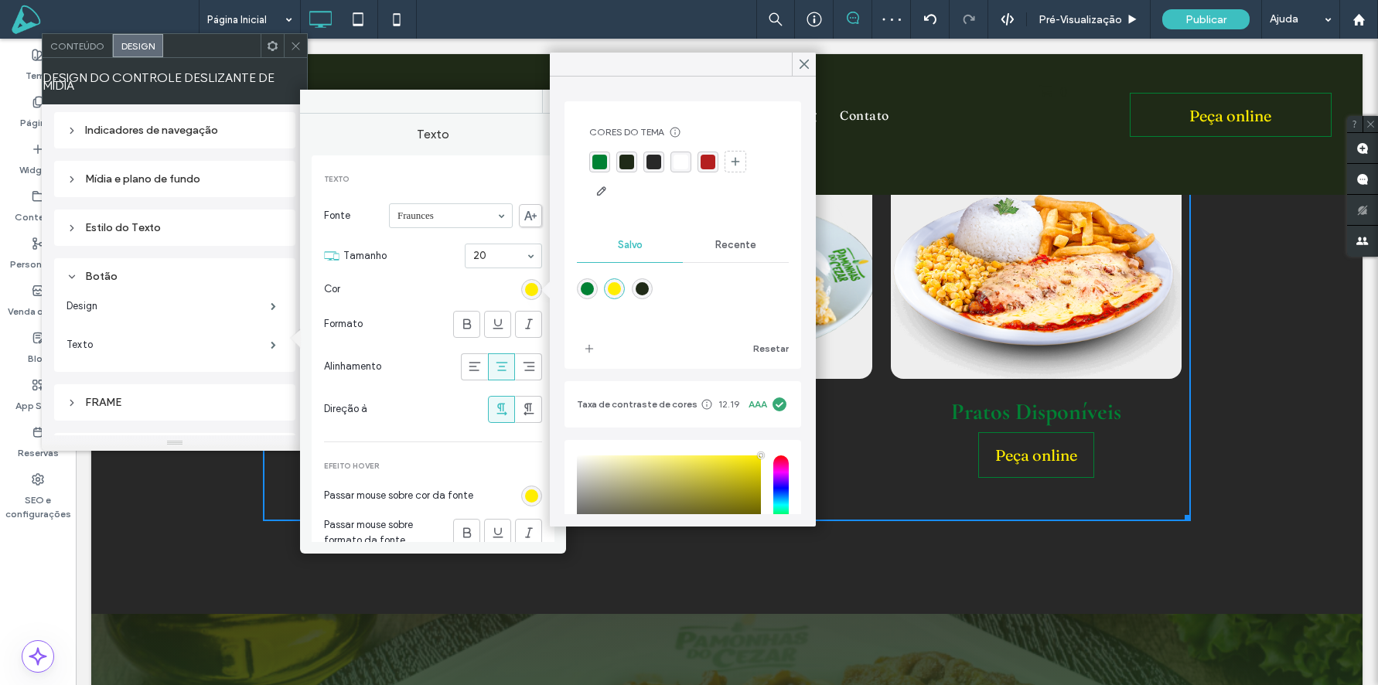
click at [683, 155] on div "rgba(255,255,255,1)" at bounding box center [681, 162] width 15 height 15
click at [801, 64] on icon at bounding box center [804, 64] width 14 height 14
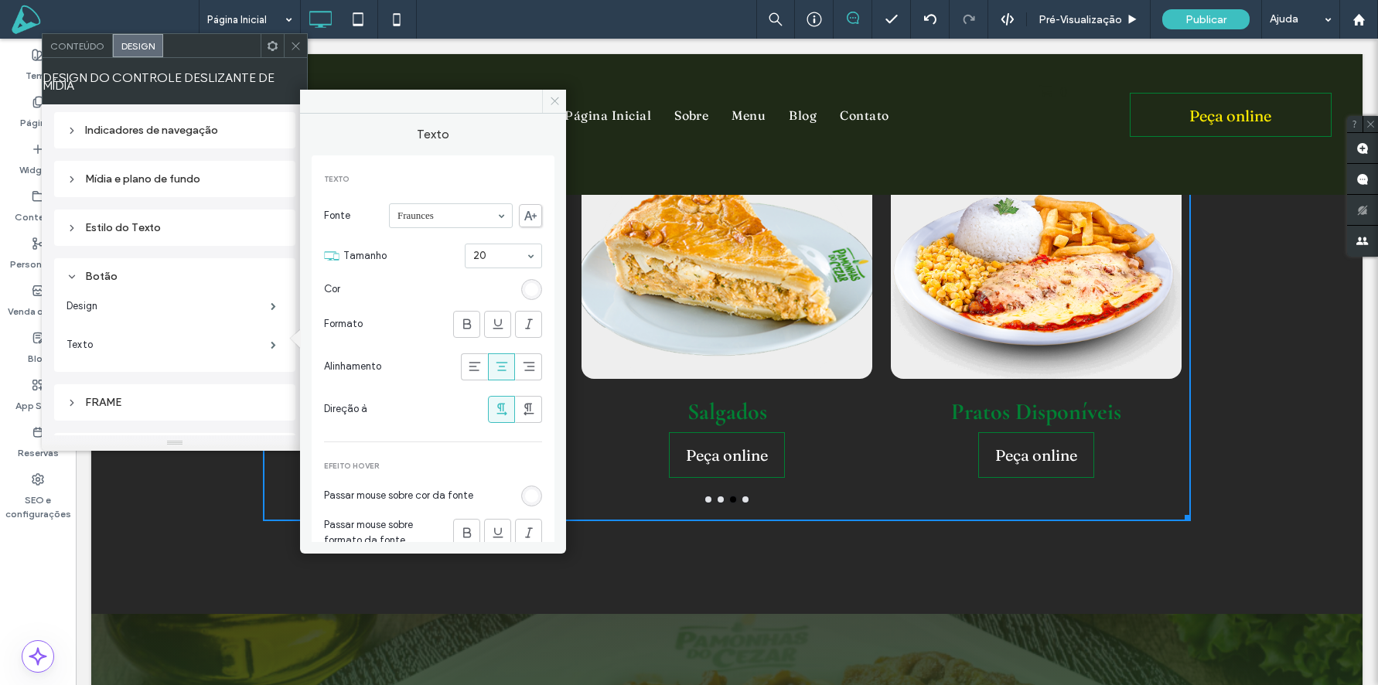
click at [554, 101] on use at bounding box center [555, 101] width 8 height 8
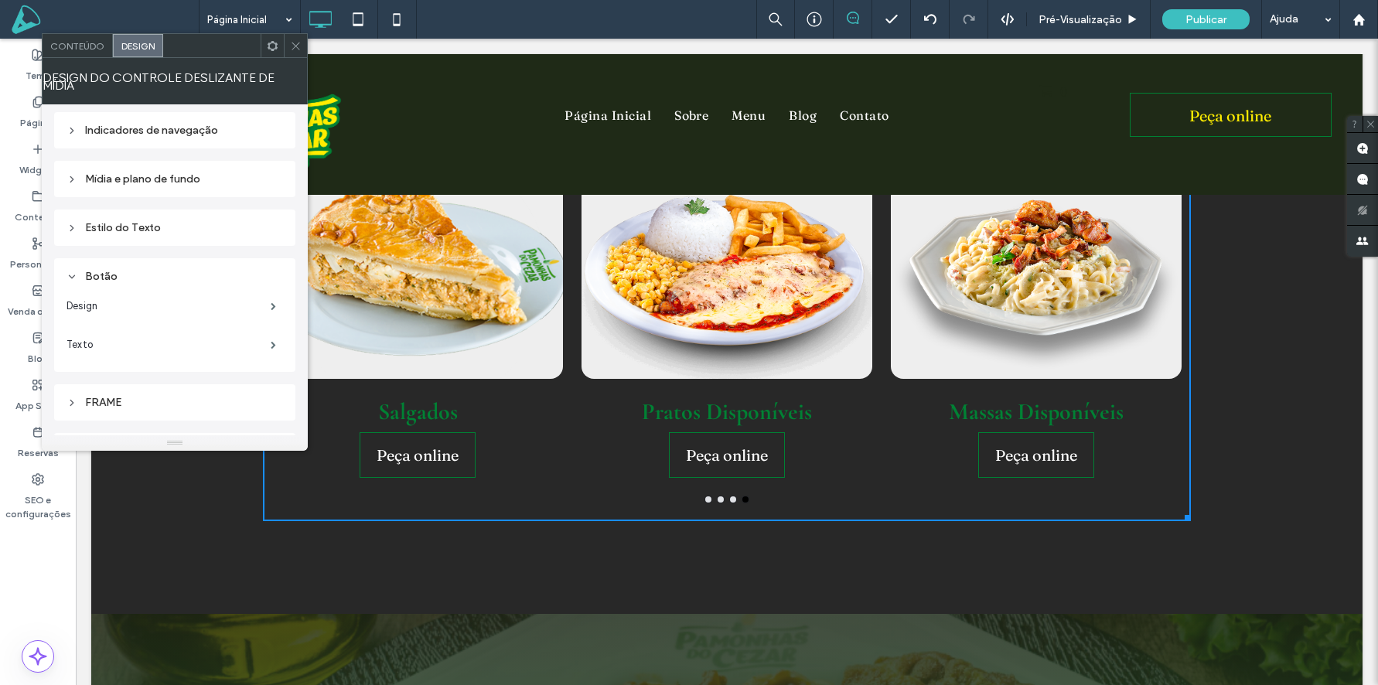
click at [299, 45] on icon at bounding box center [296, 46] width 12 height 12
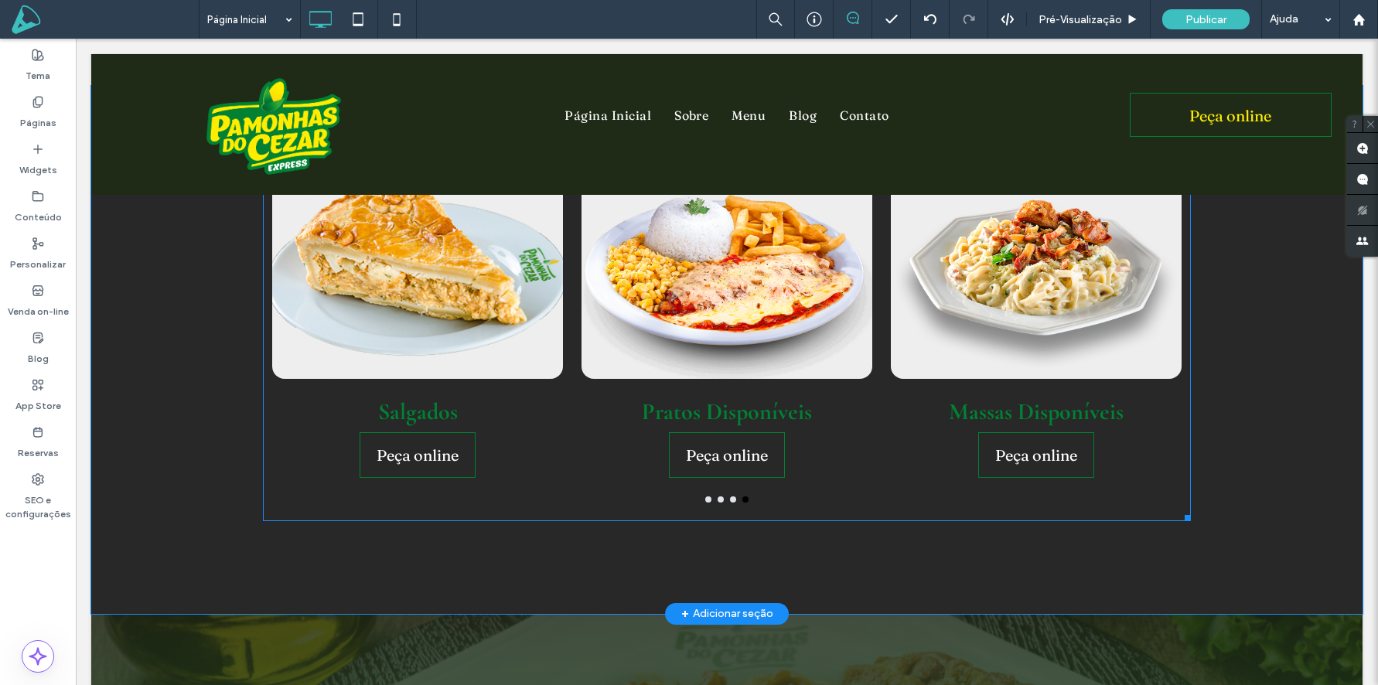
click at [1053, 338] on div at bounding box center [1036, 270] width 291 height 217
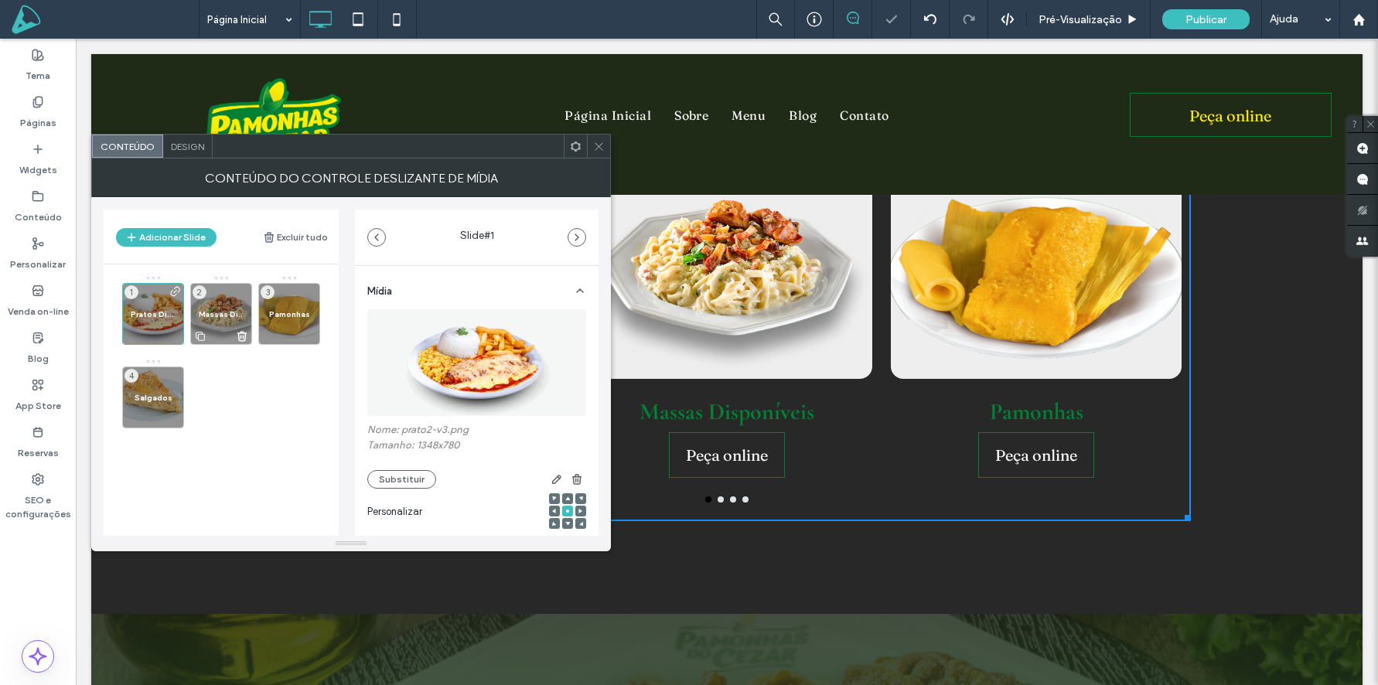
click at [224, 305] on div "Massas Disponíveis 2" at bounding box center [221, 314] width 62 height 62
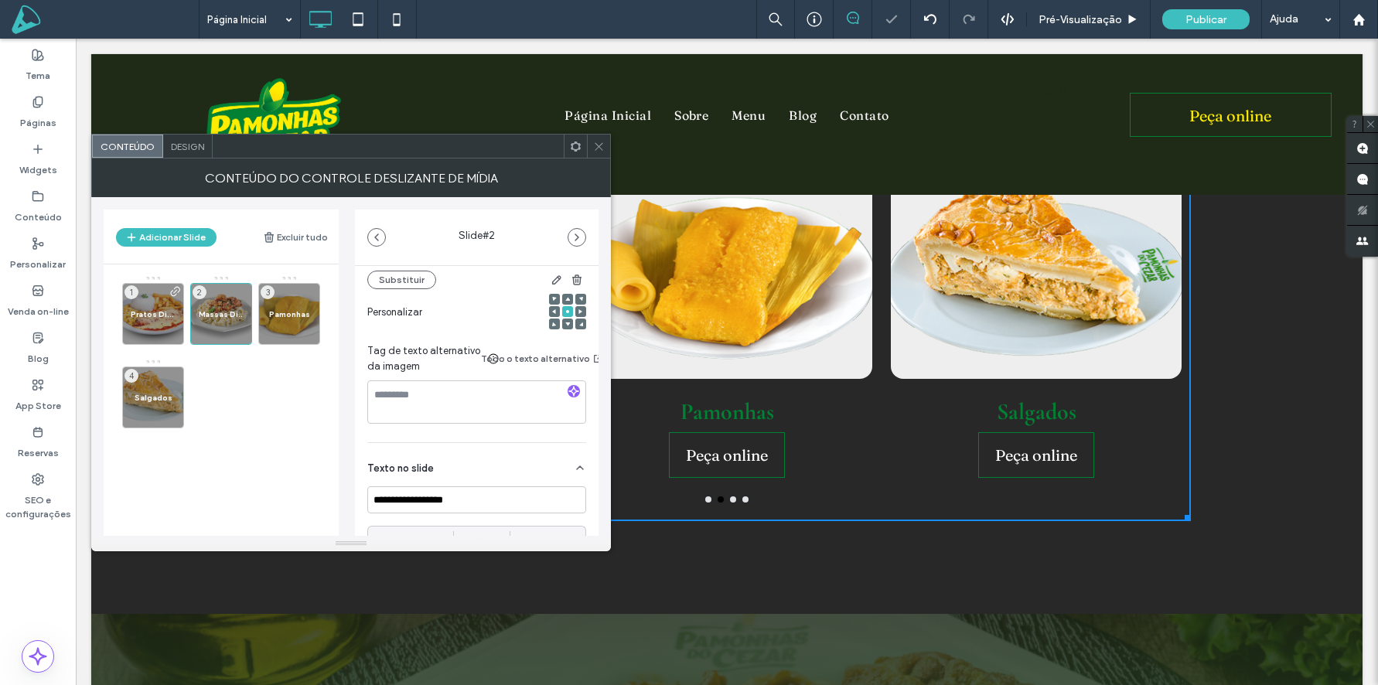
scroll to position [202, 0]
drag, startPoint x: 413, startPoint y: 498, endPoint x: 475, endPoint y: 499, distance: 61.9
click at [475, 499] on input "**********" at bounding box center [476, 497] width 219 height 27
type input "******"
click at [143, 304] on div "Pratos Disponíveis 1" at bounding box center [153, 314] width 62 height 62
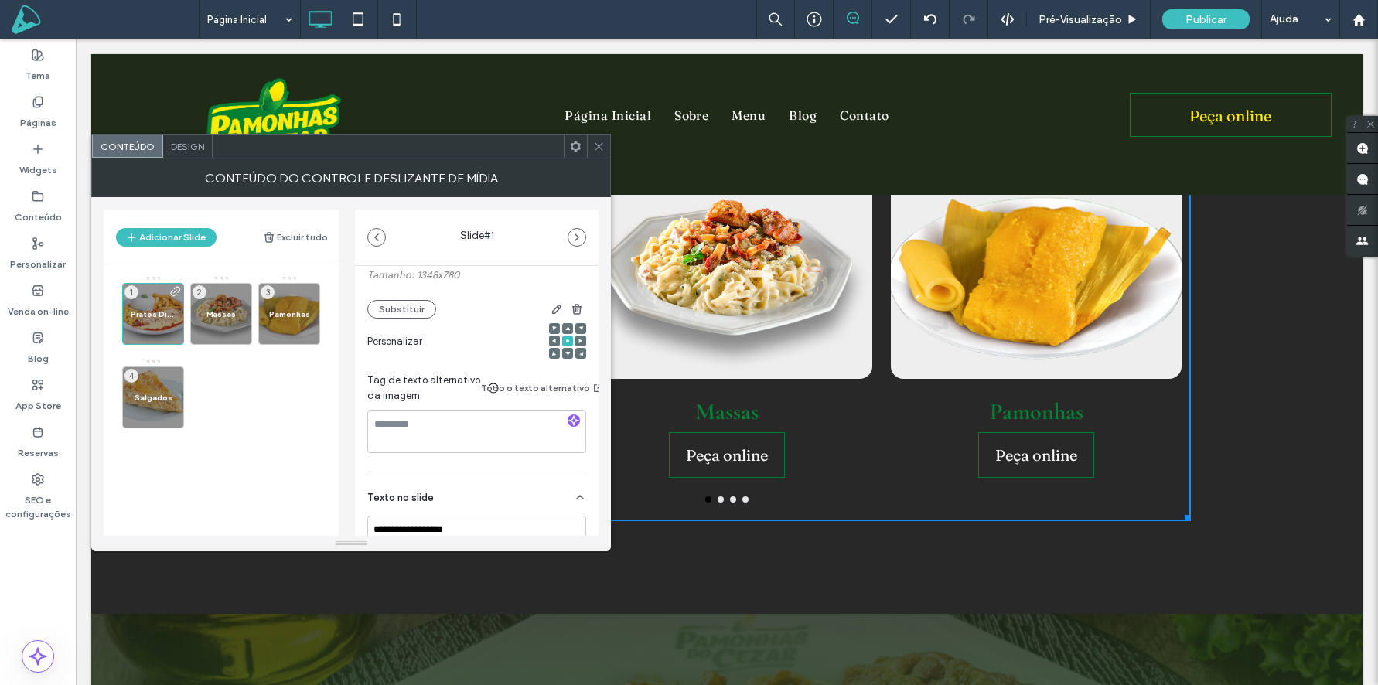
scroll to position [209, 0]
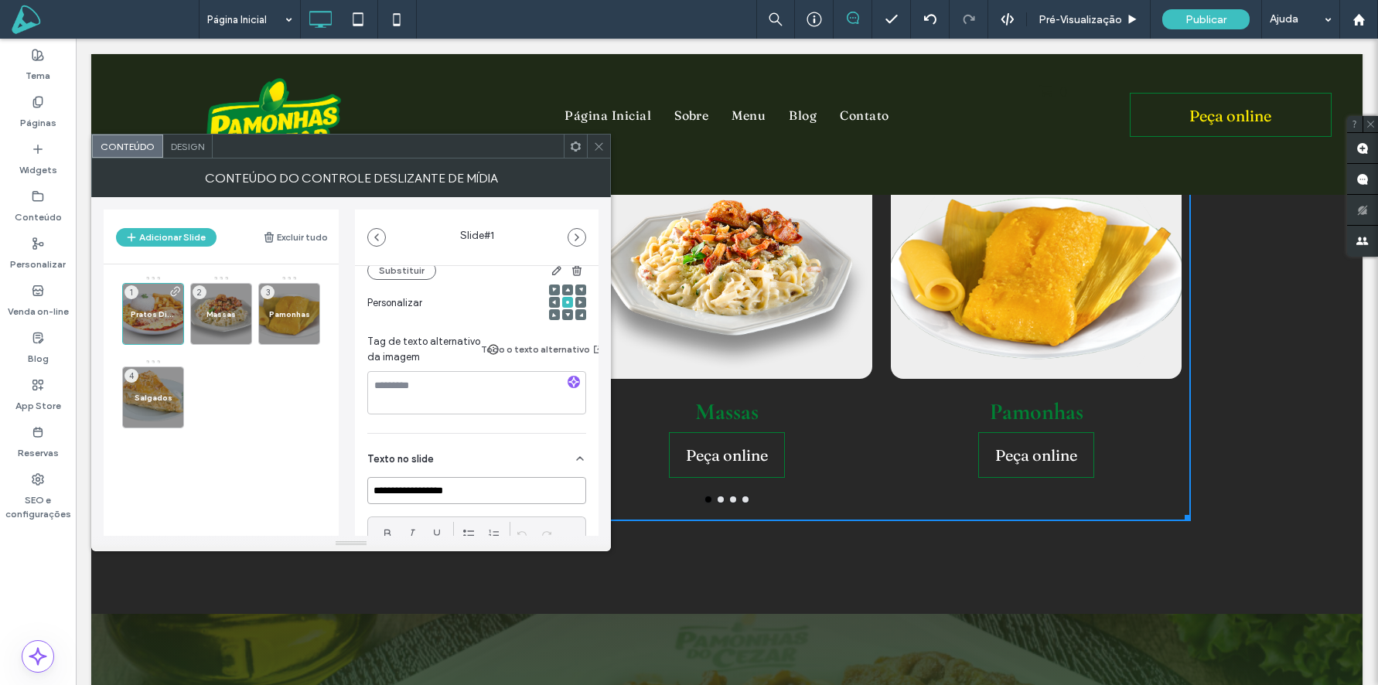
drag, startPoint x: 407, startPoint y: 489, endPoint x: 528, endPoint y: 491, distance: 121.4
click at [529, 491] on input "**********" at bounding box center [476, 490] width 219 height 27
type input "******"
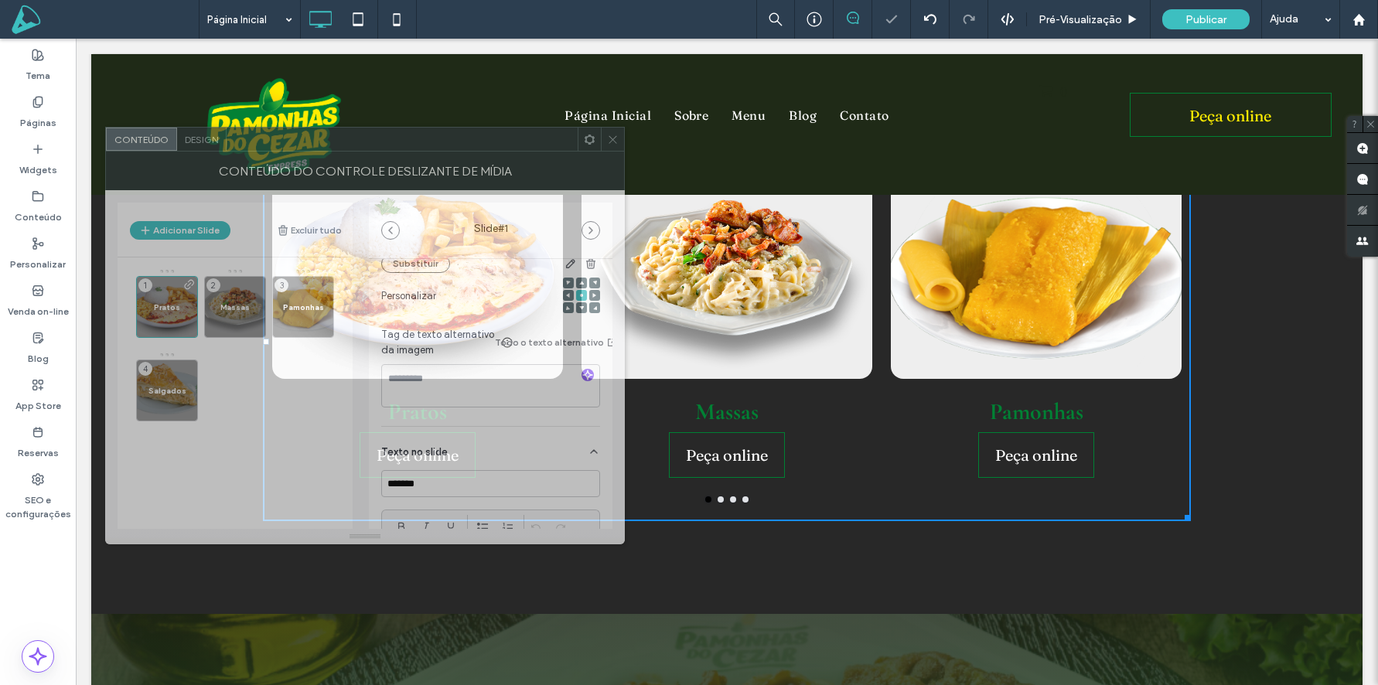
drag, startPoint x: 497, startPoint y: 148, endPoint x: 512, endPoint y: 145, distance: 15.0
click at [512, 145] on div at bounding box center [402, 139] width 351 height 23
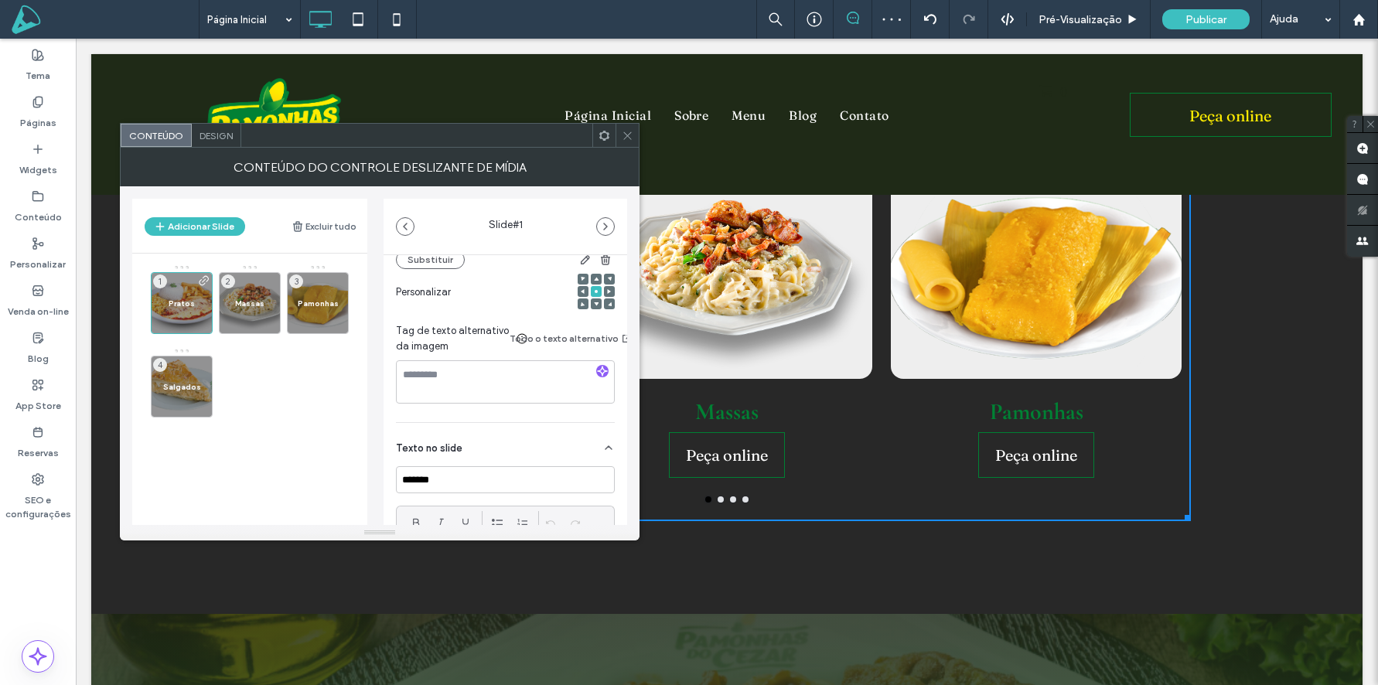
click at [626, 138] on icon at bounding box center [628, 136] width 12 height 12
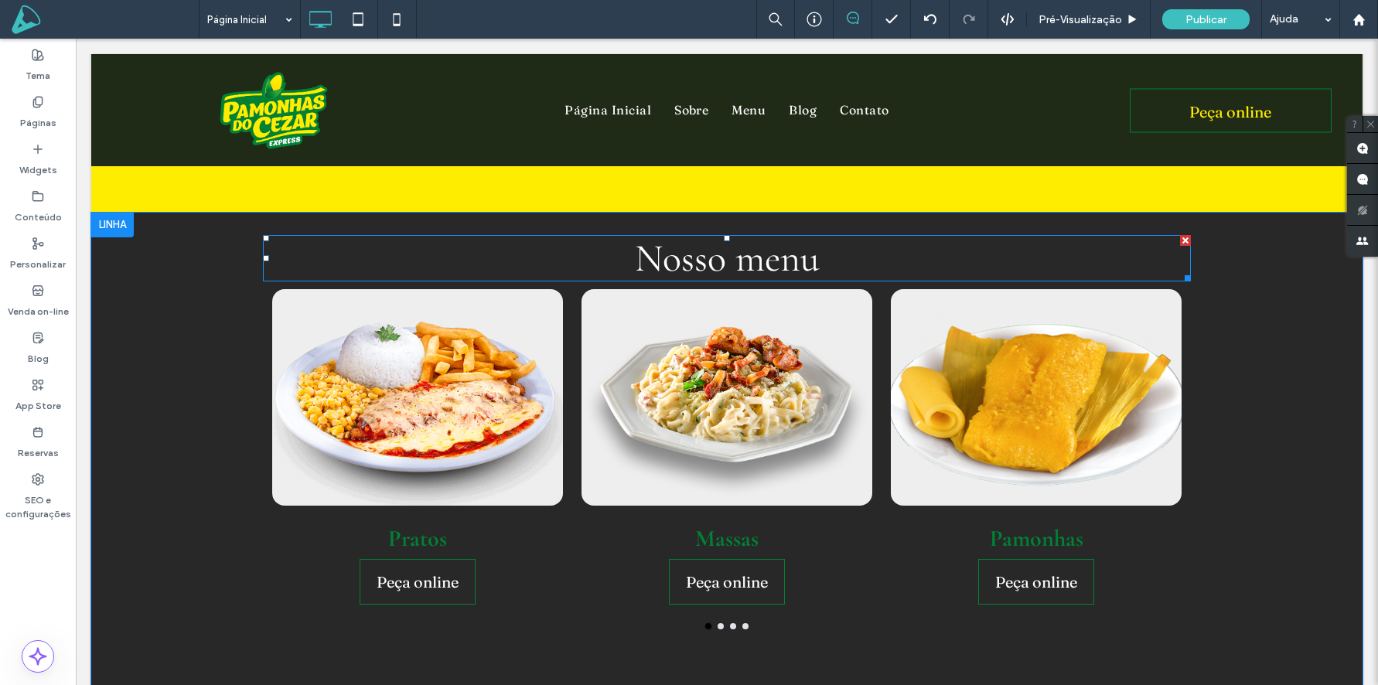
scroll to position [925, 0]
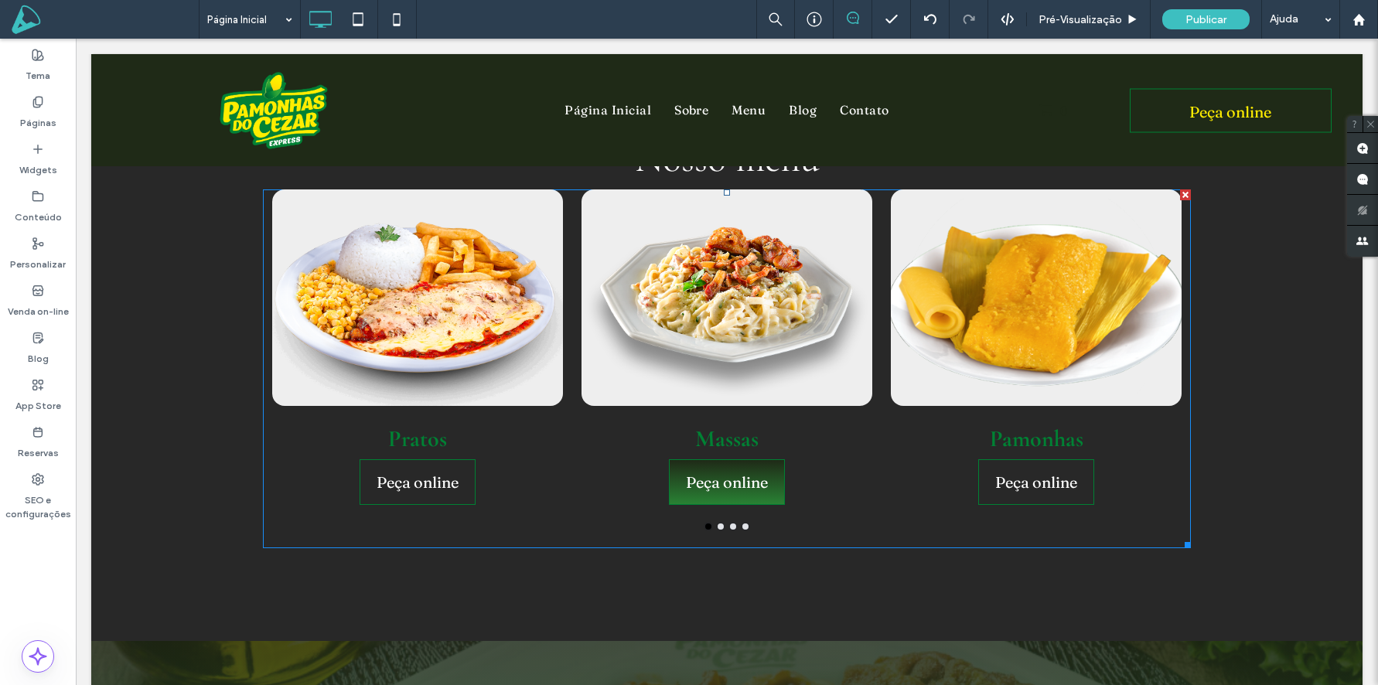
click at [742, 473] on span "Peça online" at bounding box center [727, 482] width 84 height 44
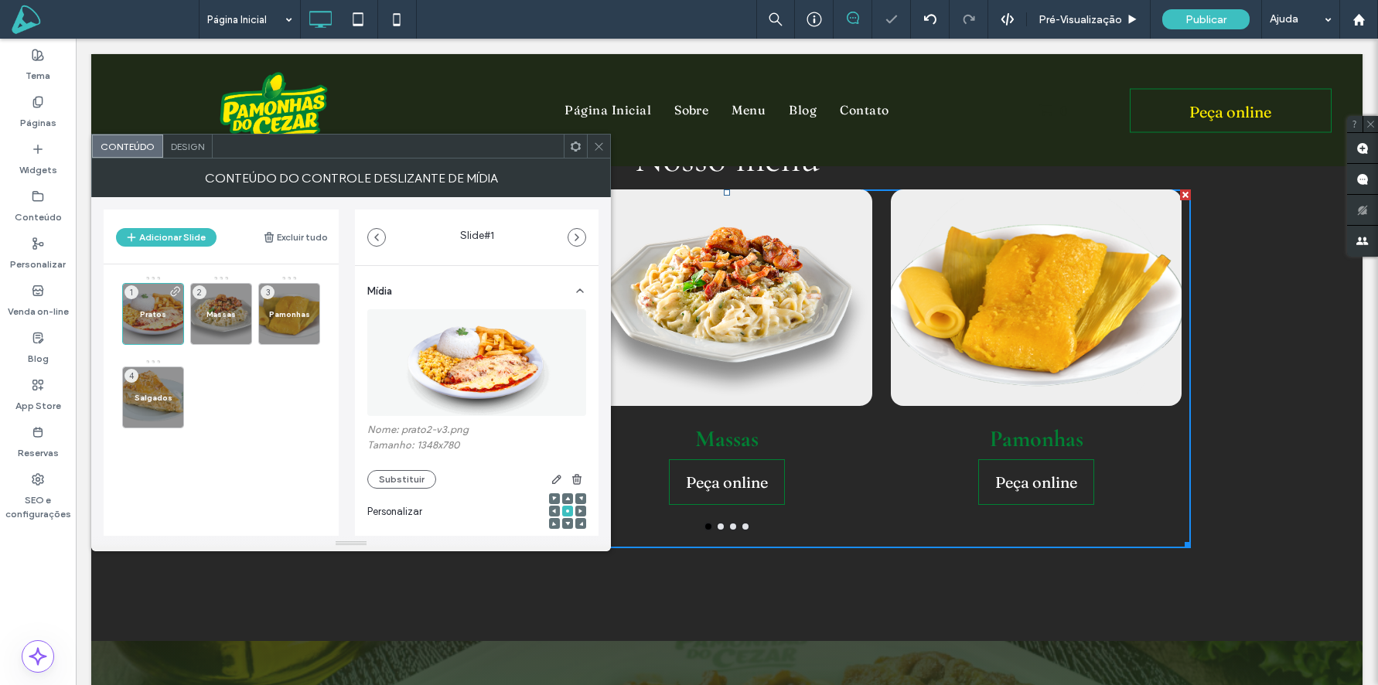
click at [175, 144] on span "Design" at bounding box center [187, 147] width 33 height 12
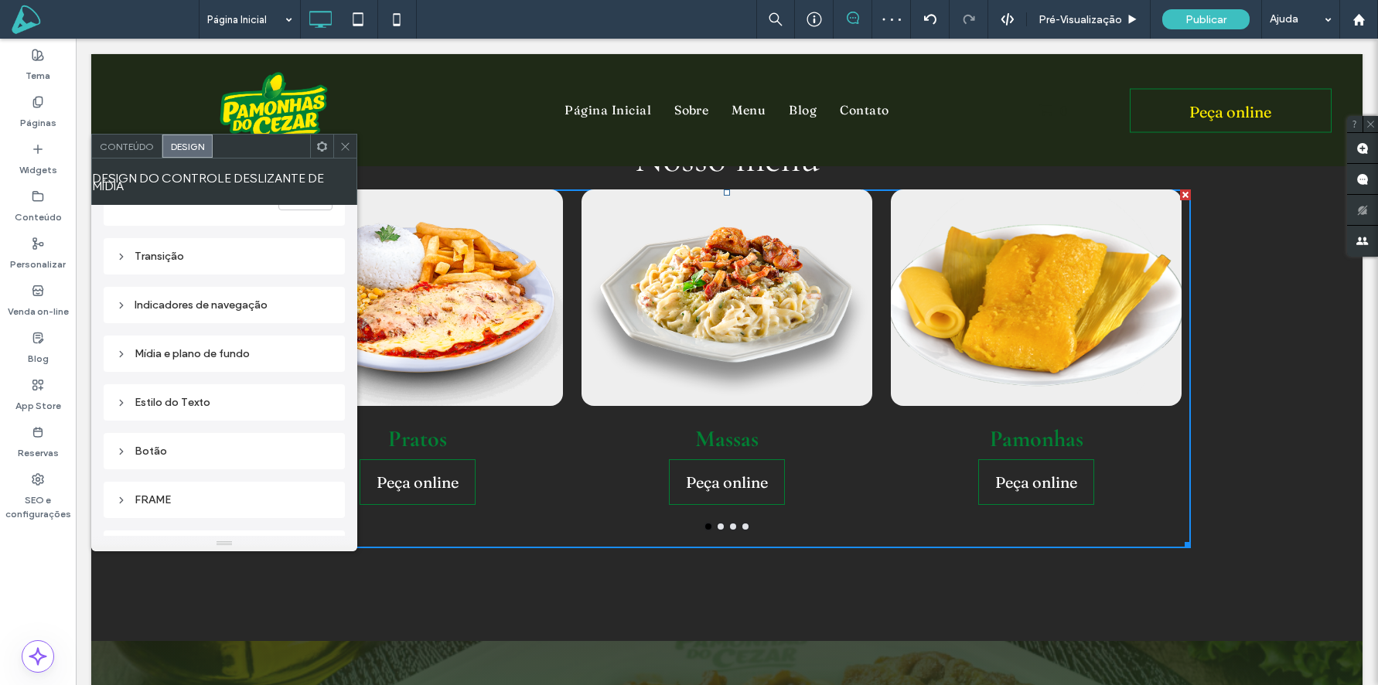
scroll to position [236, 0]
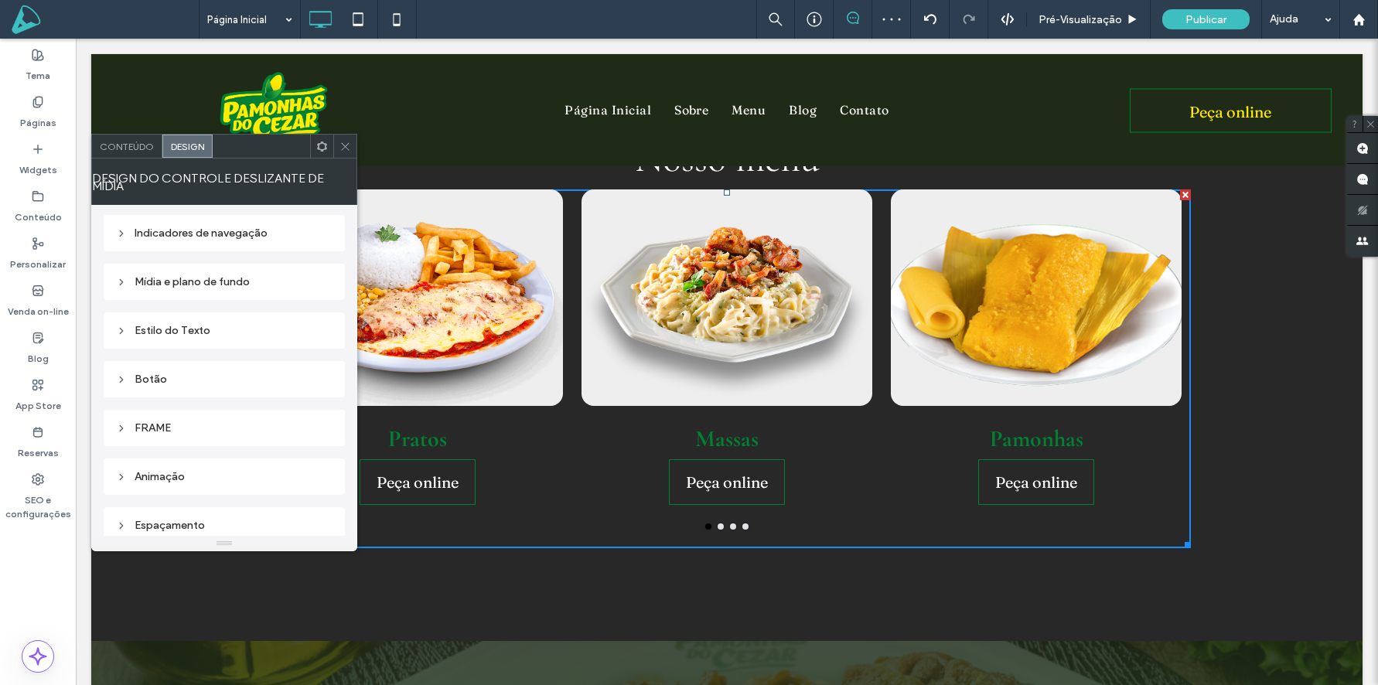
click at [228, 373] on div "Botão" at bounding box center [224, 379] width 217 height 13
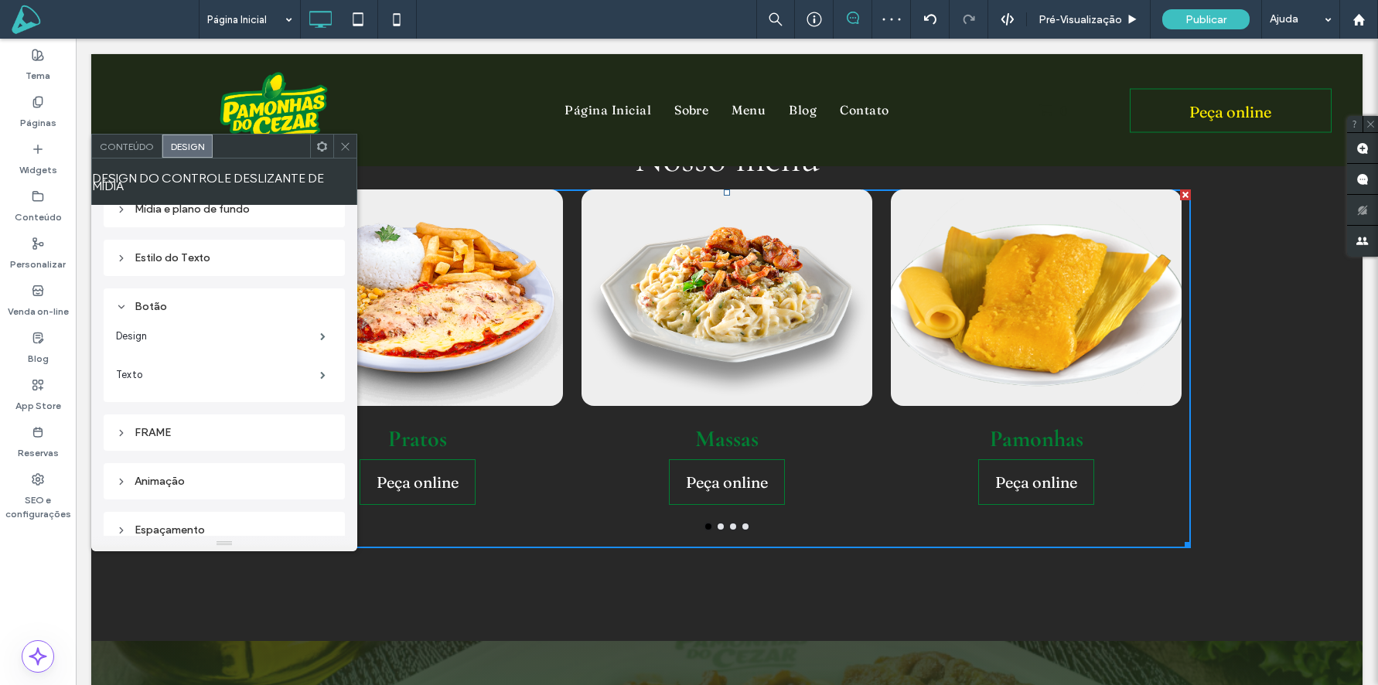
scroll to position [313, 0]
click at [203, 323] on label "Design" at bounding box center [218, 331] width 204 height 31
click at [200, 319] on label "Design" at bounding box center [218, 331] width 204 height 31
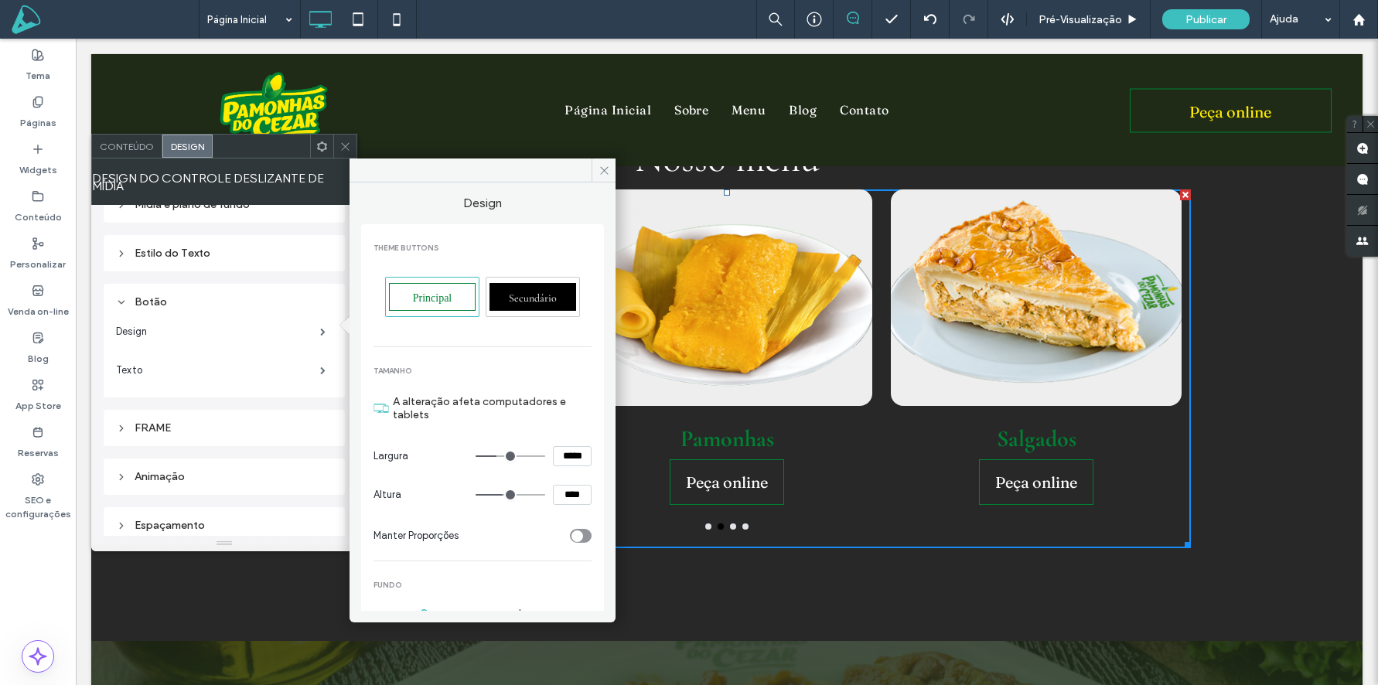
click at [486, 456] on input "range" at bounding box center [511, 457] width 70 height 2
click at [485, 456] on input "range" at bounding box center [511, 457] width 70 height 2
type input "***"
click at [452, 429] on section "A alteração afeta computadores e tablets" at bounding box center [483, 408] width 218 height 57
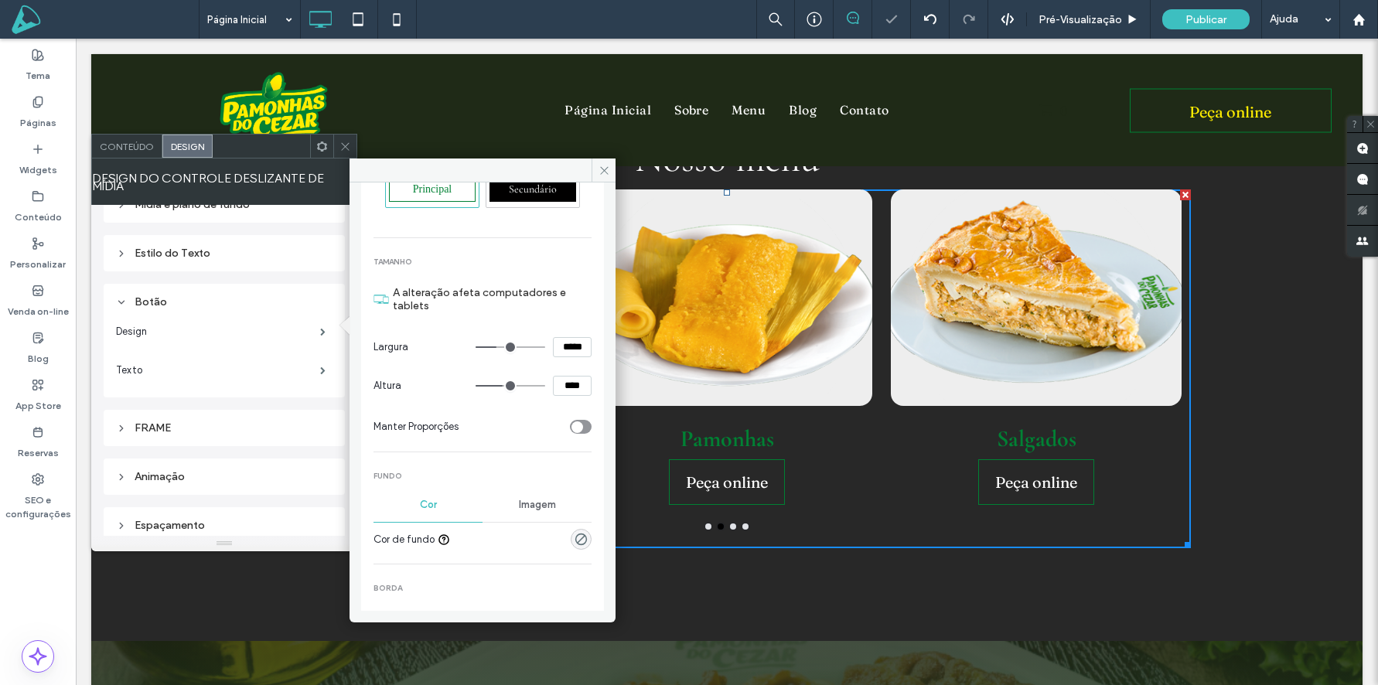
scroll to position [111, 0]
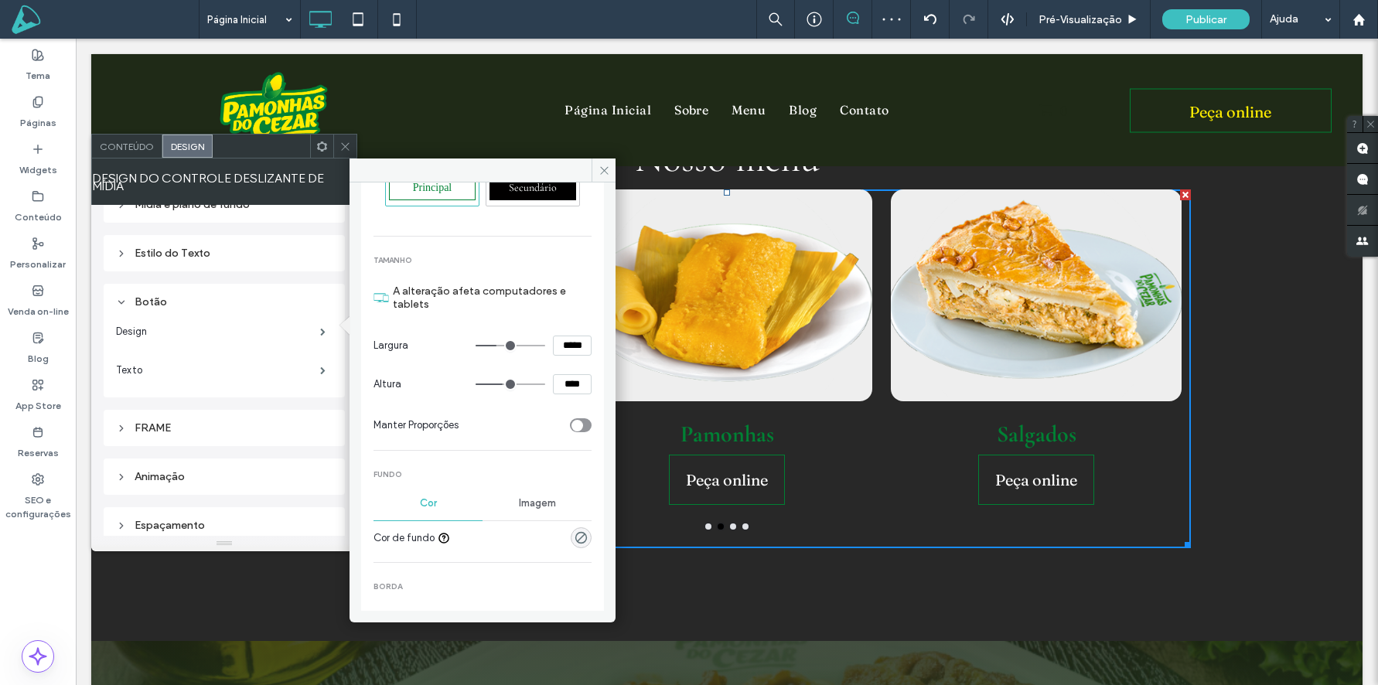
type input "**"
type input "****"
type input "**"
type input "****"
type input "**"
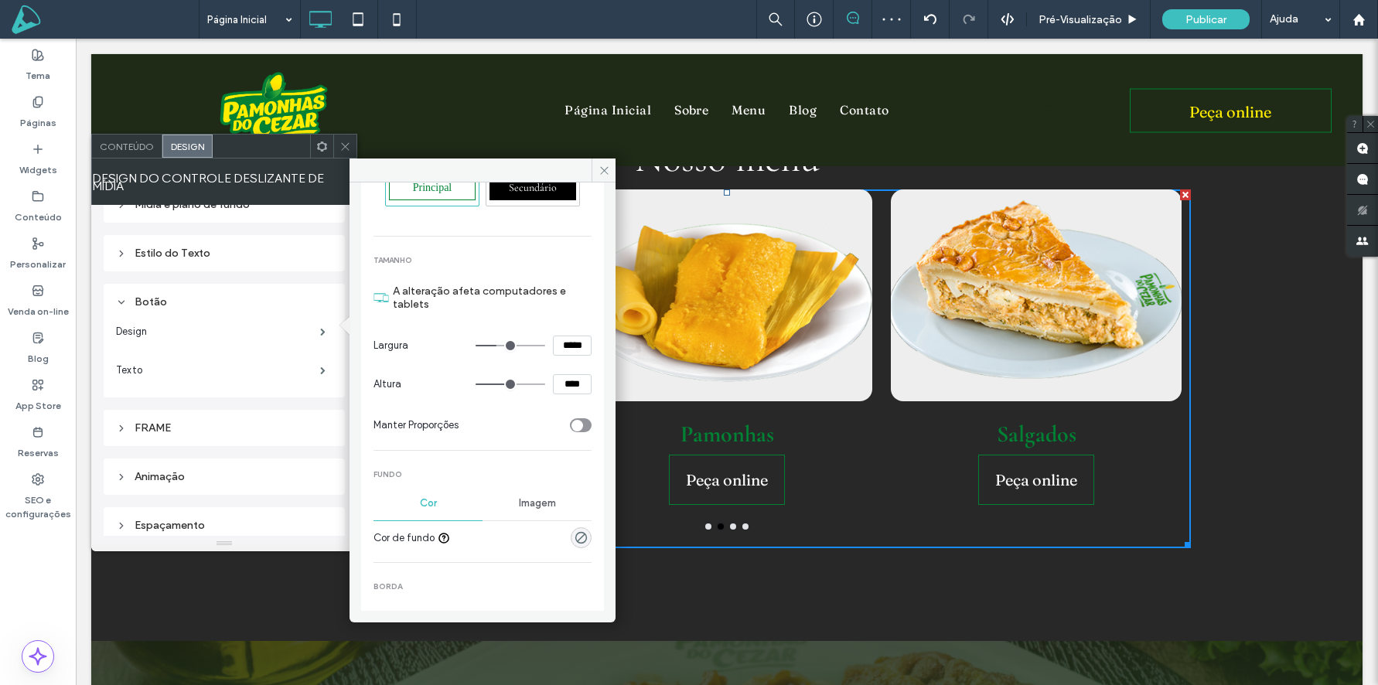
type input "****"
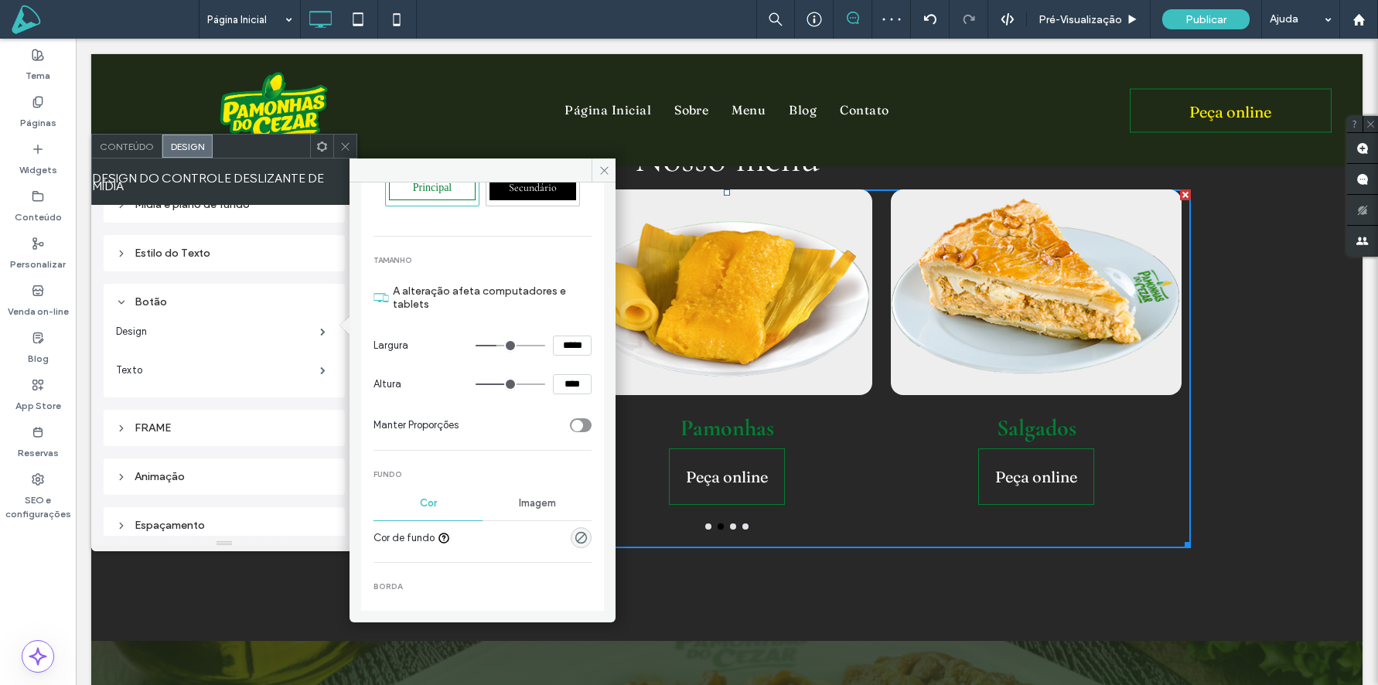
type input "**"
type input "****"
type input "**"
type input "****"
type input "**"
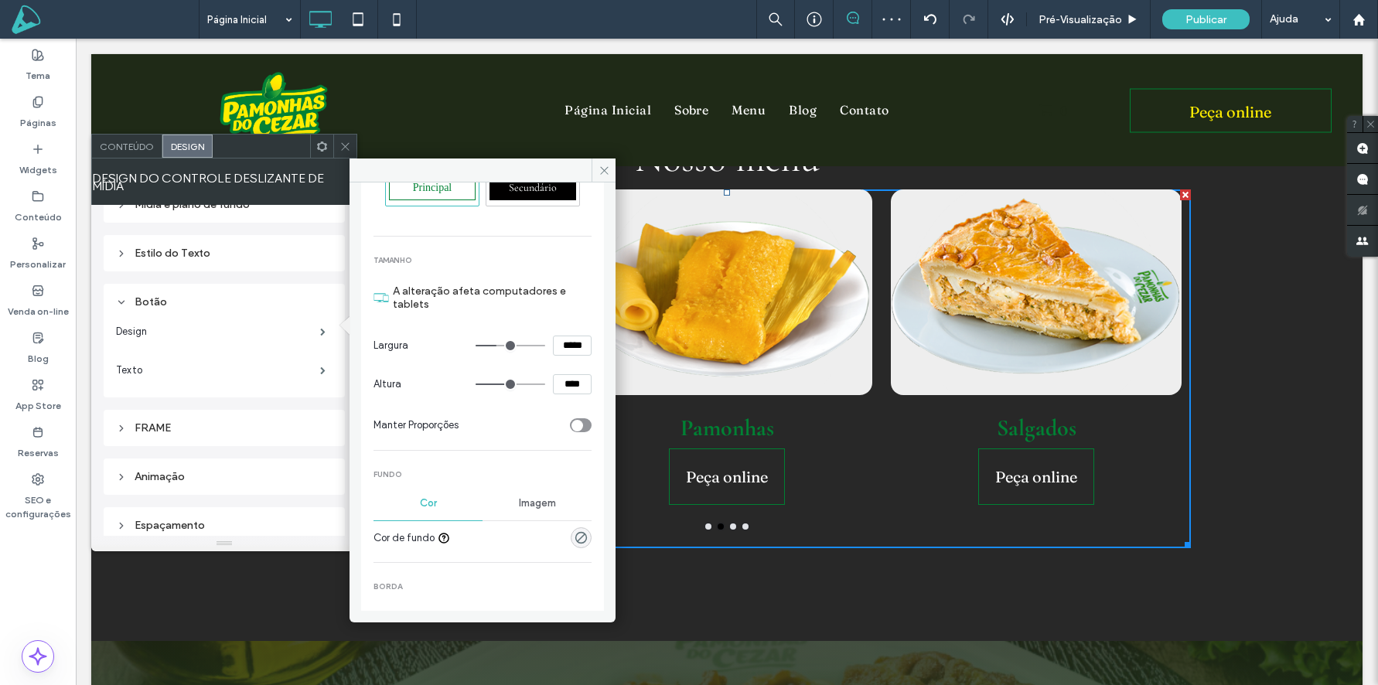
type input "****"
type input "**"
type input "****"
type input "**"
type input "****"
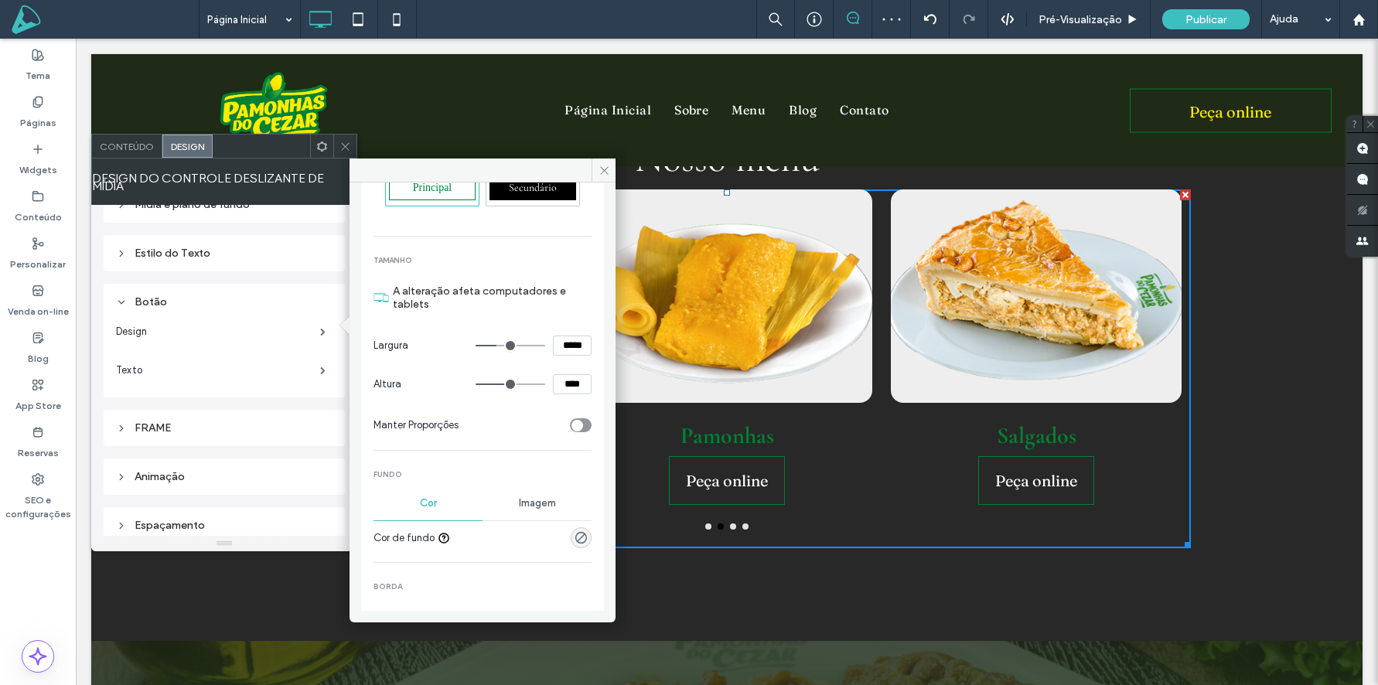
type input "**"
type input "****"
type input "**"
type input "****"
type input "**"
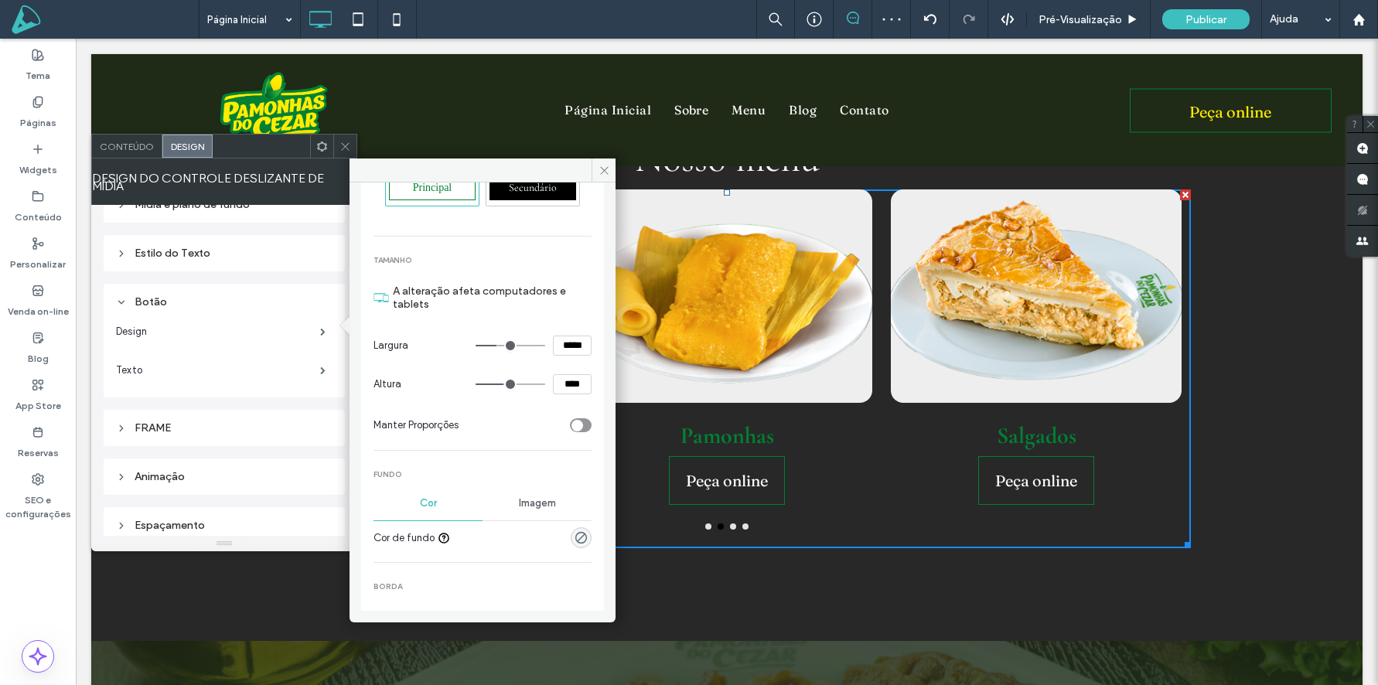
type input "****"
type input "**"
type input "****"
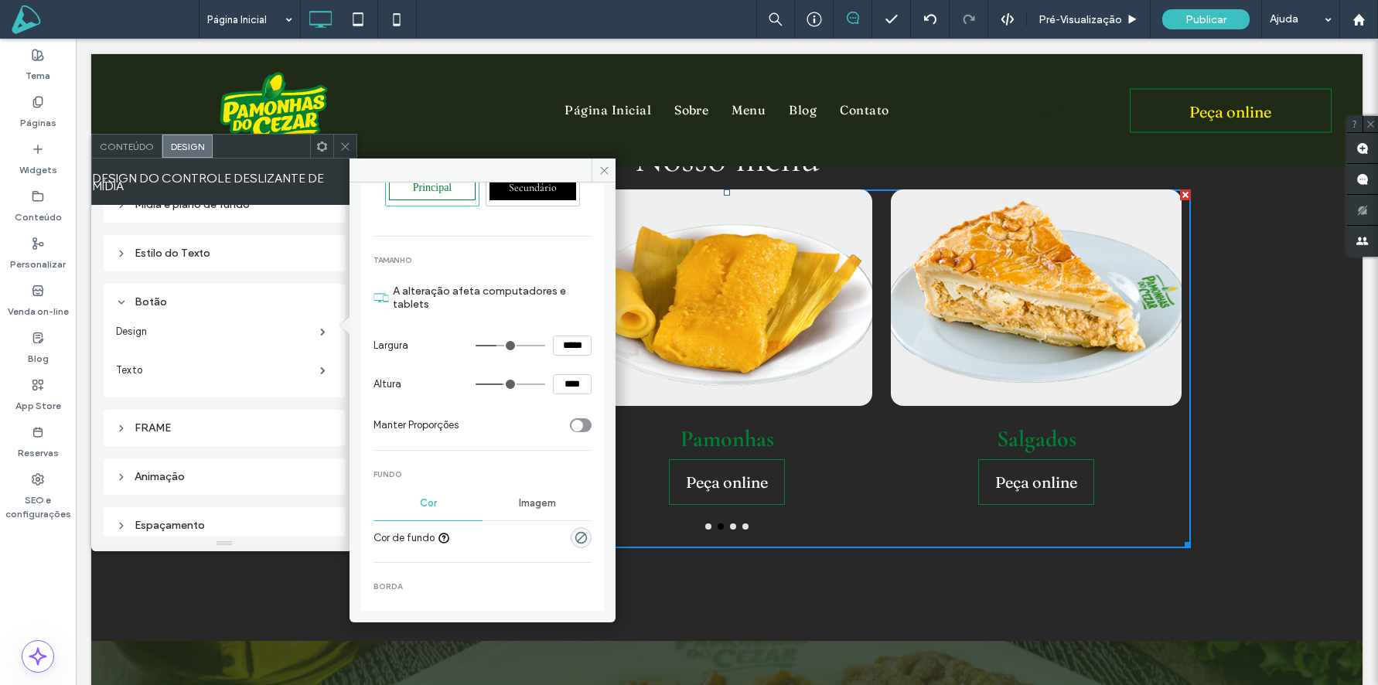
click at [480, 385] on input "range" at bounding box center [511, 385] width 70 height 2
drag, startPoint x: 484, startPoint y: 385, endPoint x: 467, endPoint y: 383, distance: 17.2
click at [467, 384] on section "Altura ****" at bounding box center [483, 384] width 218 height 39
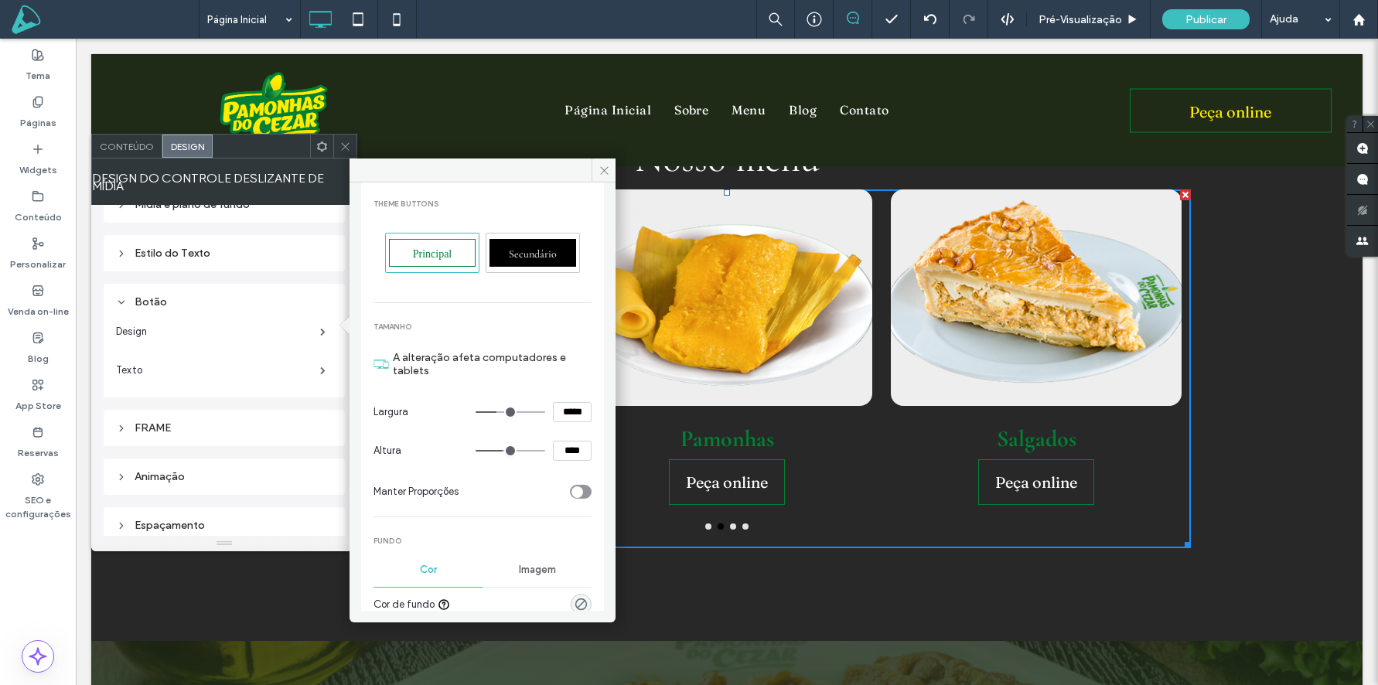
scroll to position [0, 0]
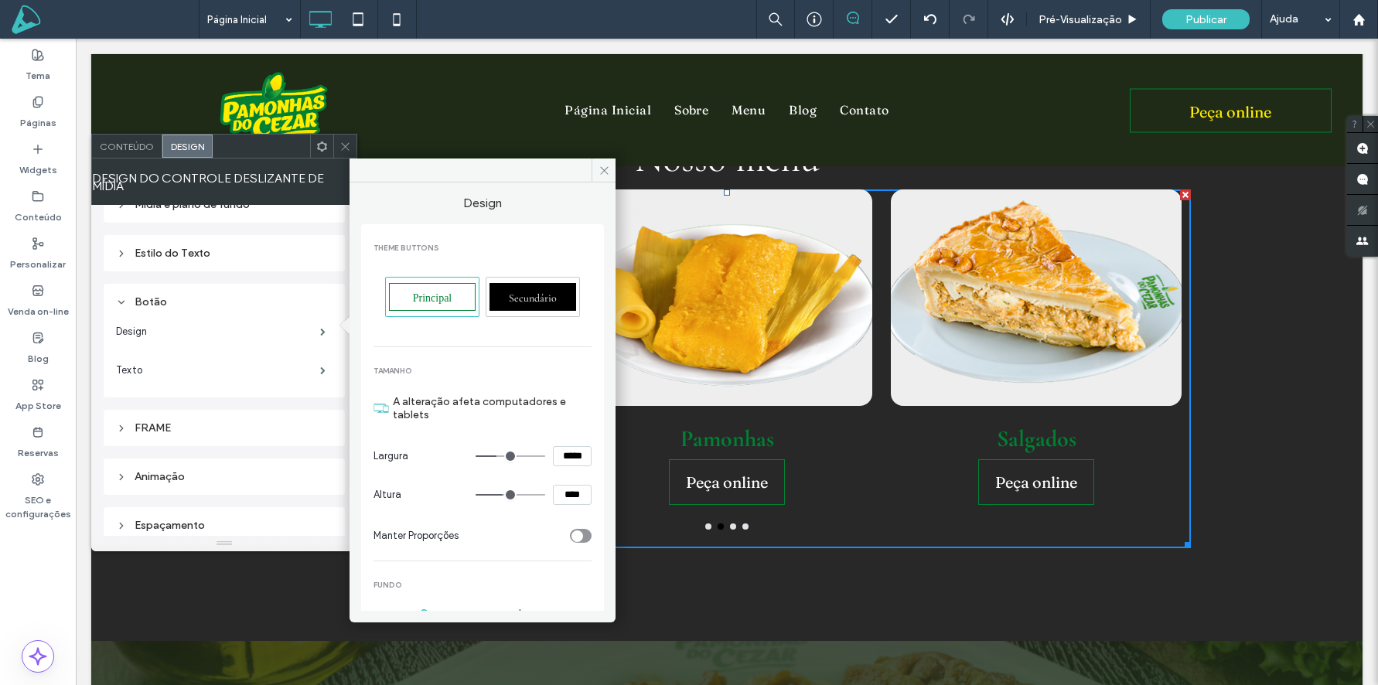
click at [435, 301] on span "Principal" at bounding box center [432, 298] width 39 height 12
click at [521, 299] on span "Secundário" at bounding box center [533, 298] width 48 height 13
type input "**"
type input "****"
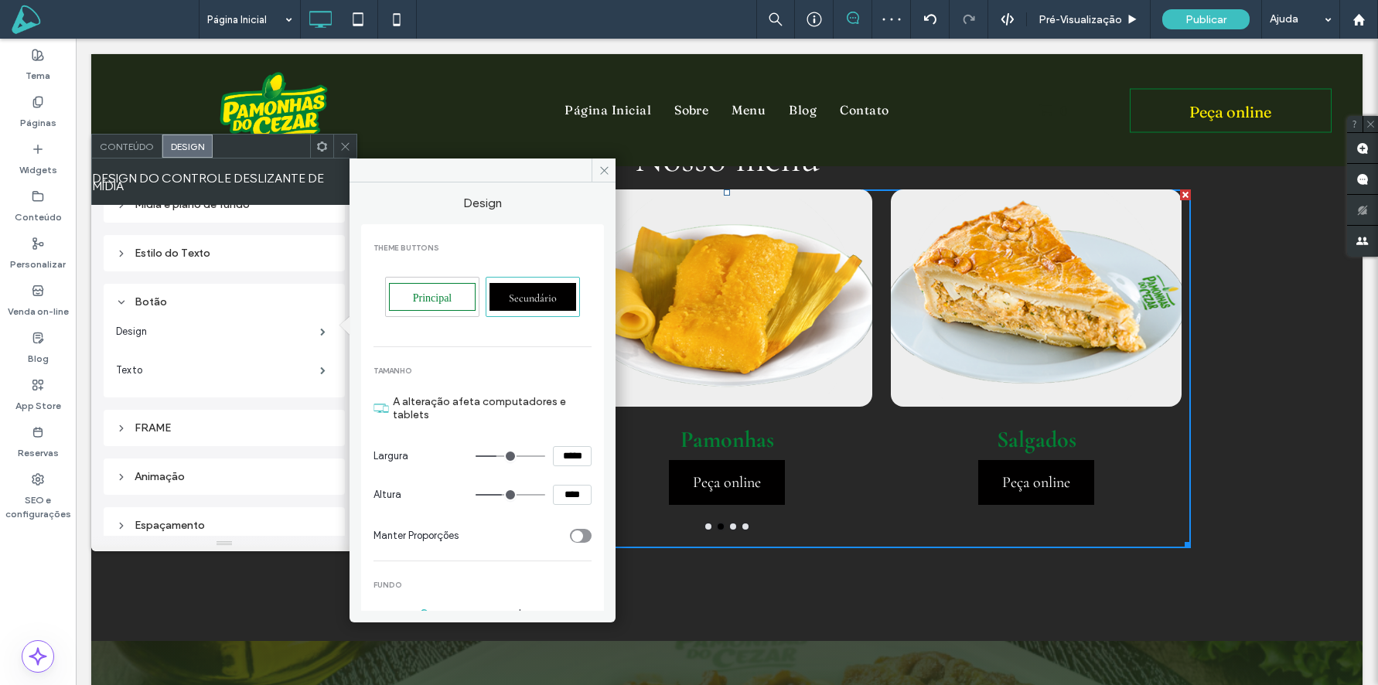
type input "***"
type input "*****"
type input "***"
type input "*****"
drag, startPoint x: 492, startPoint y: 457, endPoint x: 482, endPoint y: 457, distance: 10.1
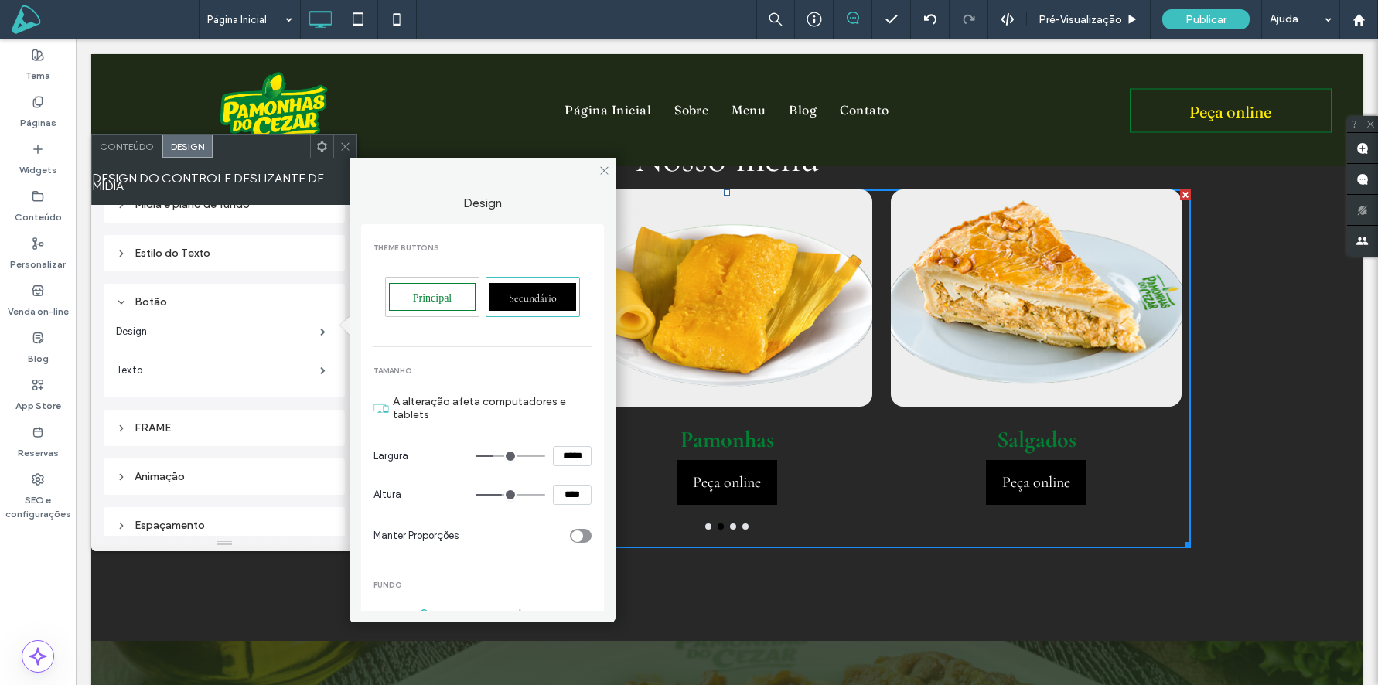
type input "***"
click at [482, 457] on input "range" at bounding box center [511, 457] width 70 height 2
type input "**"
drag, startPoint x: 484, startPoint y: 494, endPoint x: 475, endPoint y: 493, distance: 9.3
click at [476, 494] on input "range" at bounding box center [511, 495] width 70 height 2
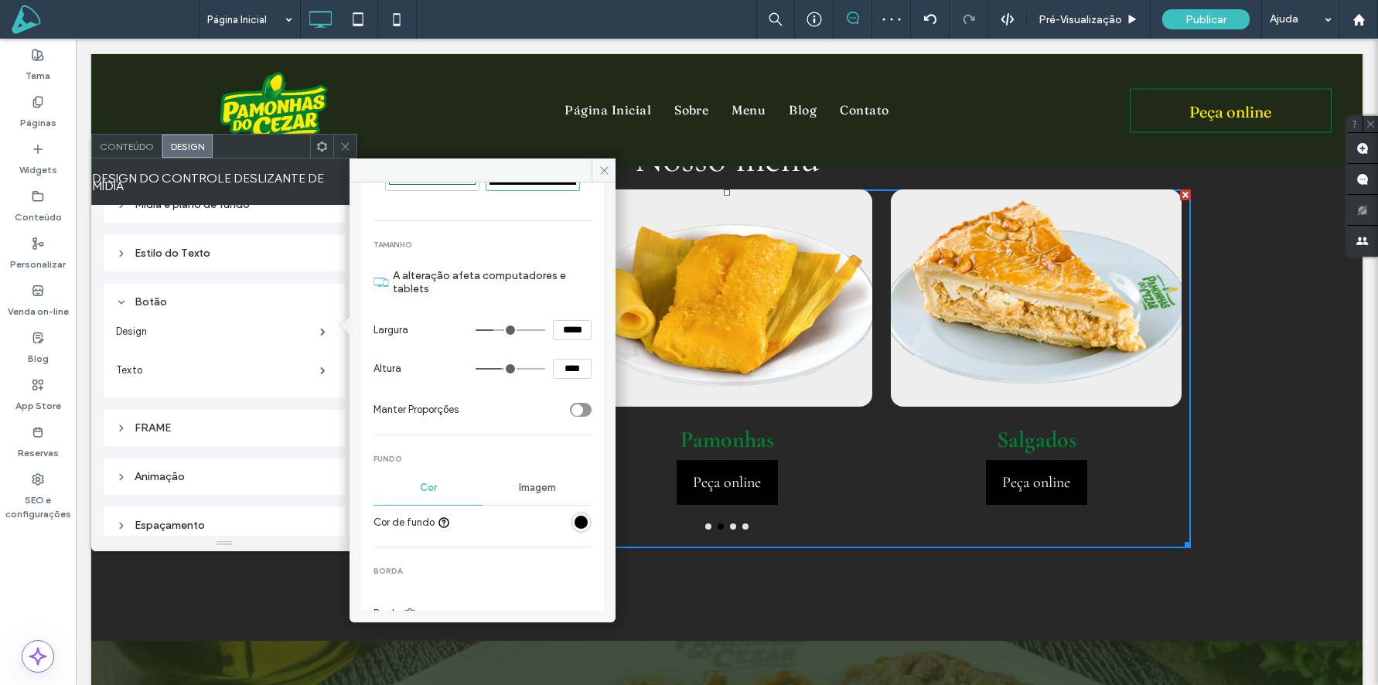
scroll to position [164, 0]
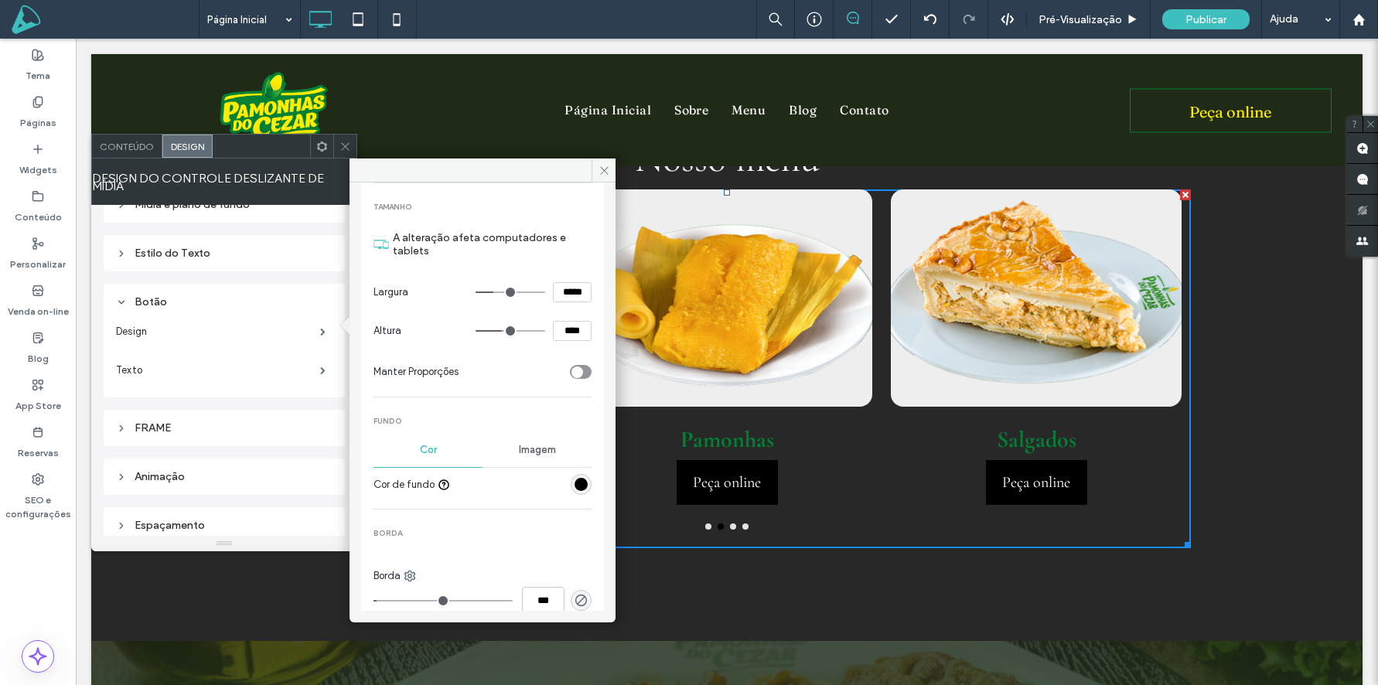
click at [575, 481] on div "rgb(1, 0, 0)" at bounding box center [581, 484] width 13 height 13
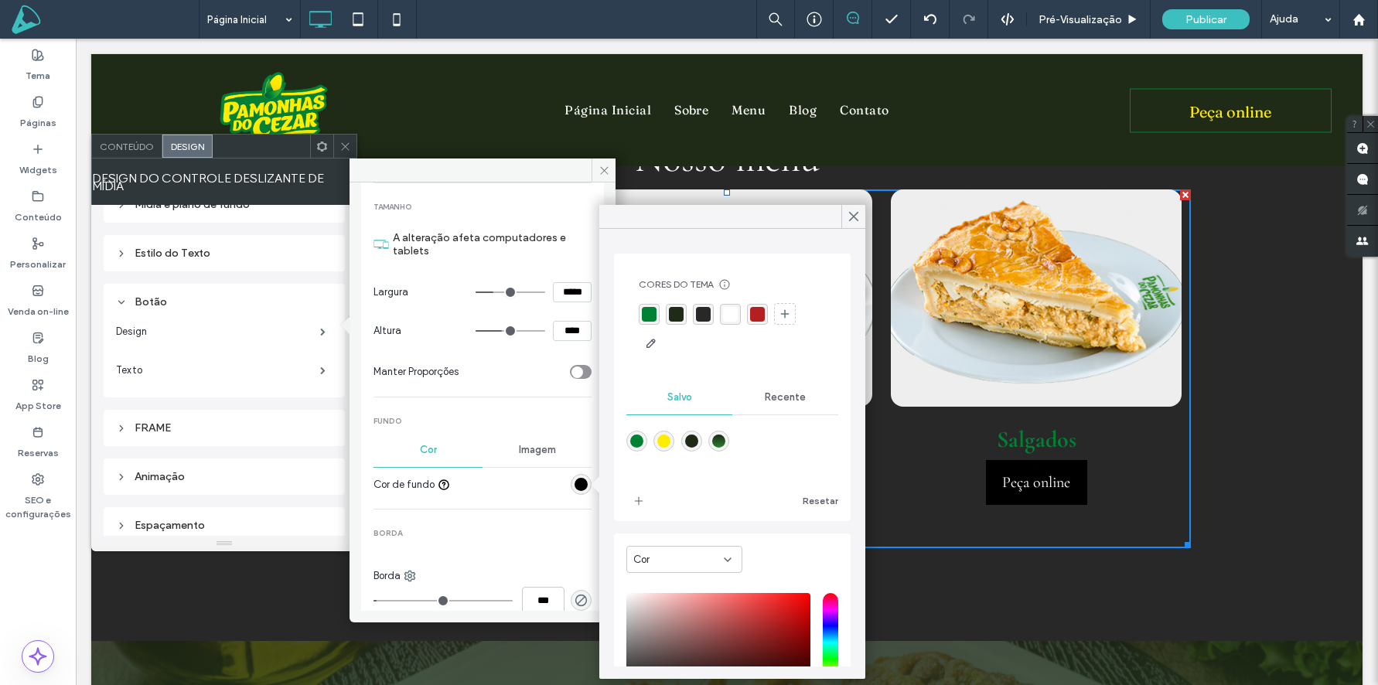
click at [719, 439] on div "linear-gradient(0deg,rgba(41,129,52,1) 0%,rgba(31,42,23,1) 100%)" at bounding box center [718, 441] width 13 height 13
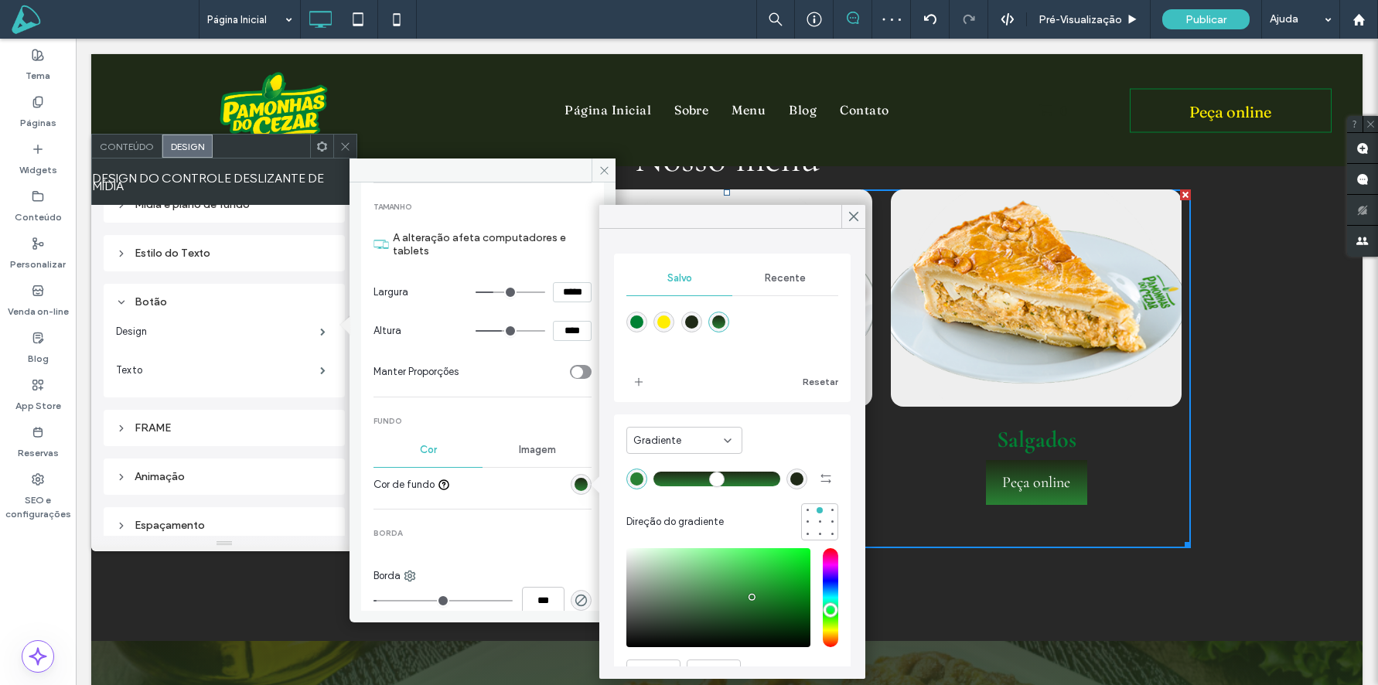
click at [662, 328] on div "rgba(255,237,0,1)" at bounding box center [663, 322] width 13 height 13
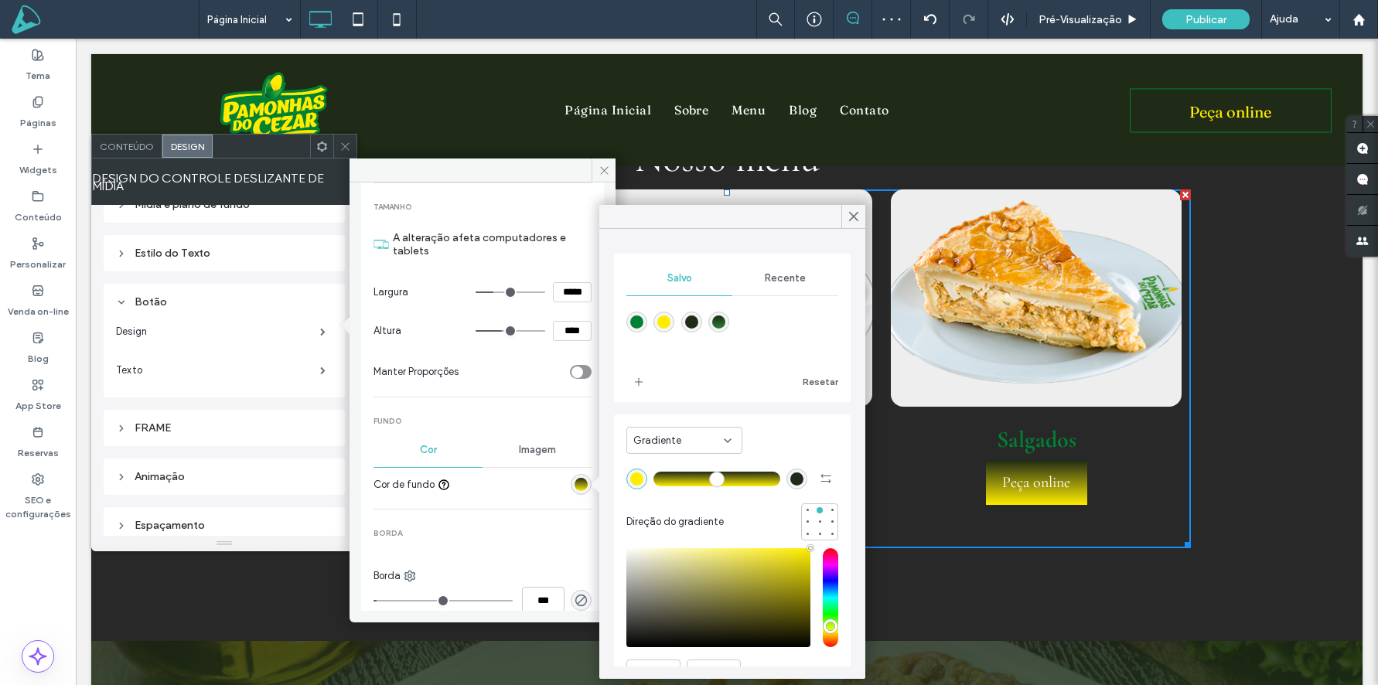
click at [638, 326] on div "rgba(0,129,52,1)" at bounding box center [636, 322] width 13 height 13
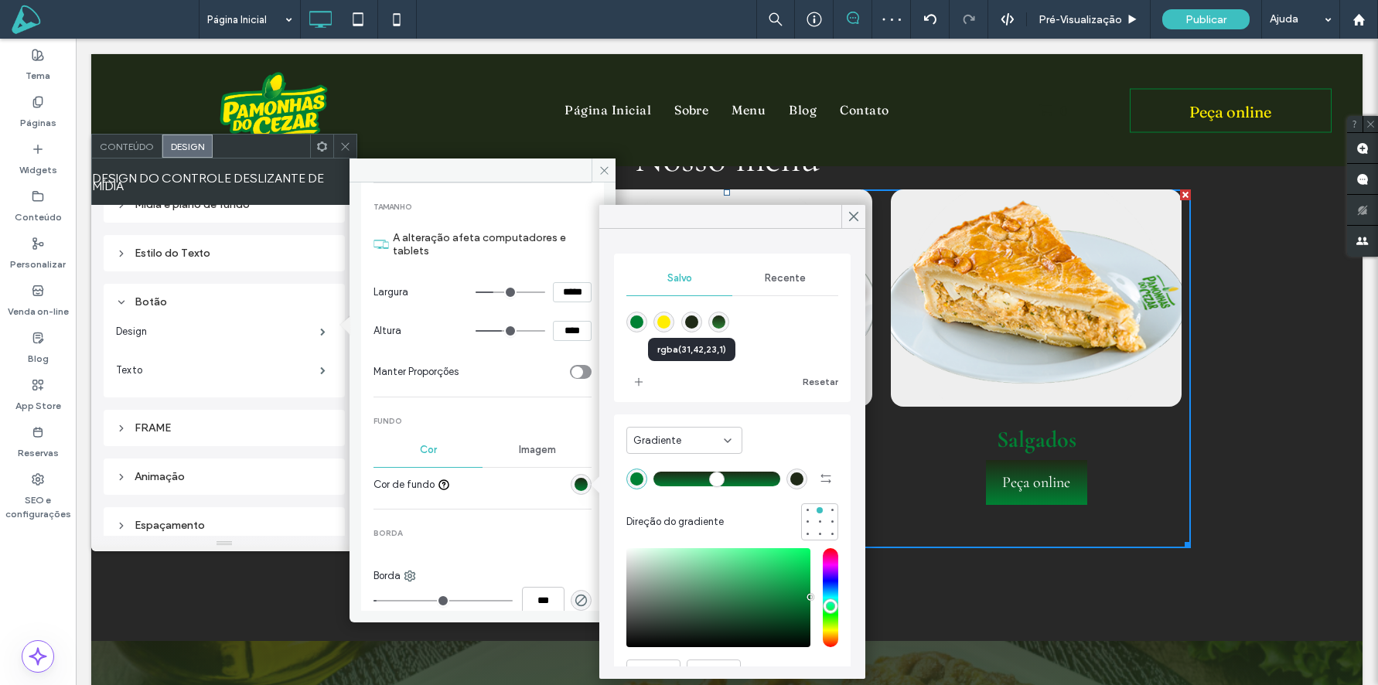
click at [692, 323] on div "rgba(31,42,23,1)" at bounding box center [691, 322] width 13 height 13
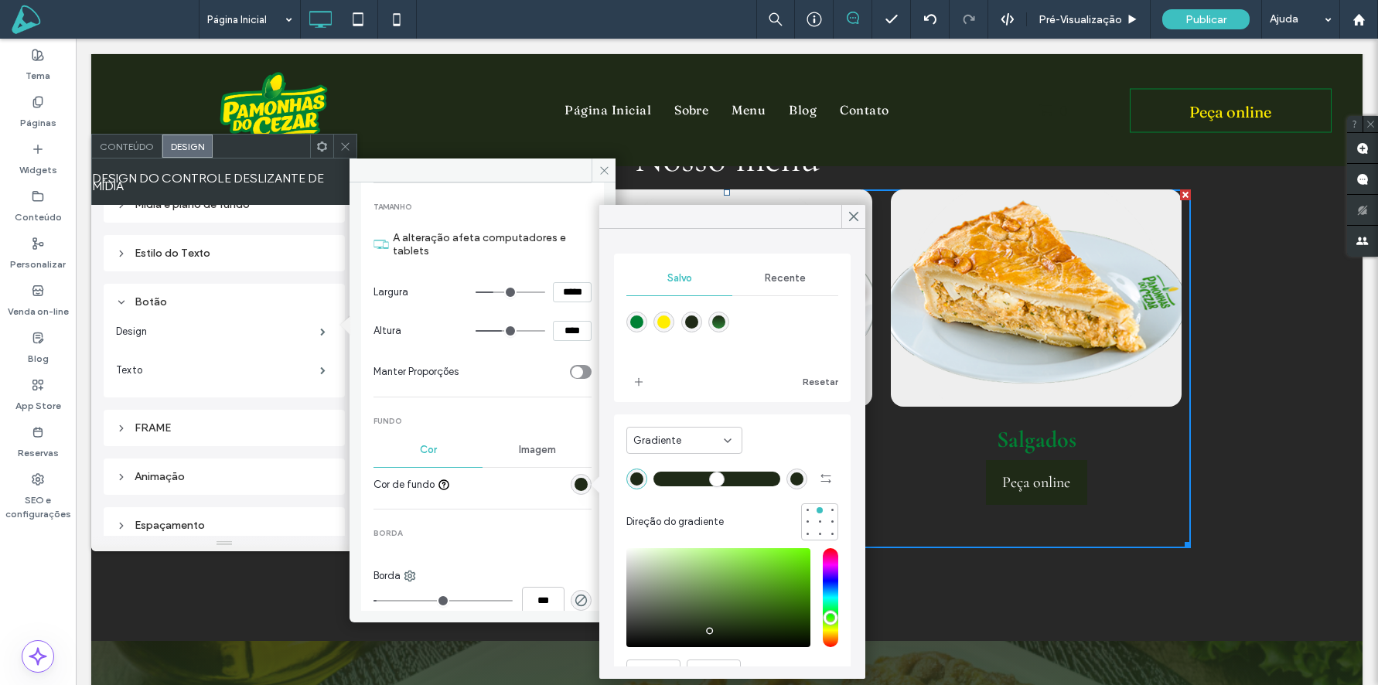
drag, startPoint x: 592, startPoint y: 207, endPoint x: 432, endPoint y: 152, distance: 168.5
drag, startPoint x: 492, startPoint y: 205, endPoint x: 466, endPoint y: 156, distance: 55.0
click at [665, 433] on span "Gradiente" at bounding box center [657, 440] width 48 height 15
click at [663, 470] on div "Cor" at bounding box center [684, 467] width 114 height 27
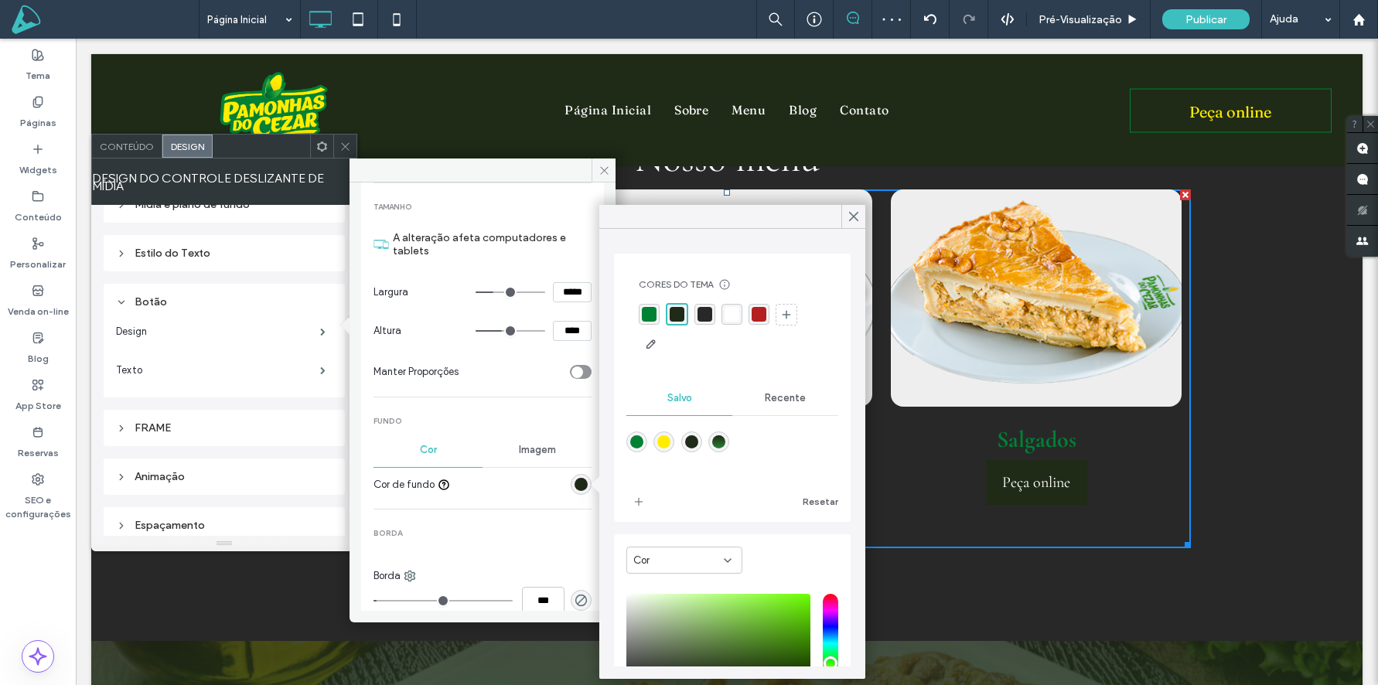
click at [632, 442] on div "rgba(0,129,52,1)" at bounding box center [636, 441] width 13 height 13
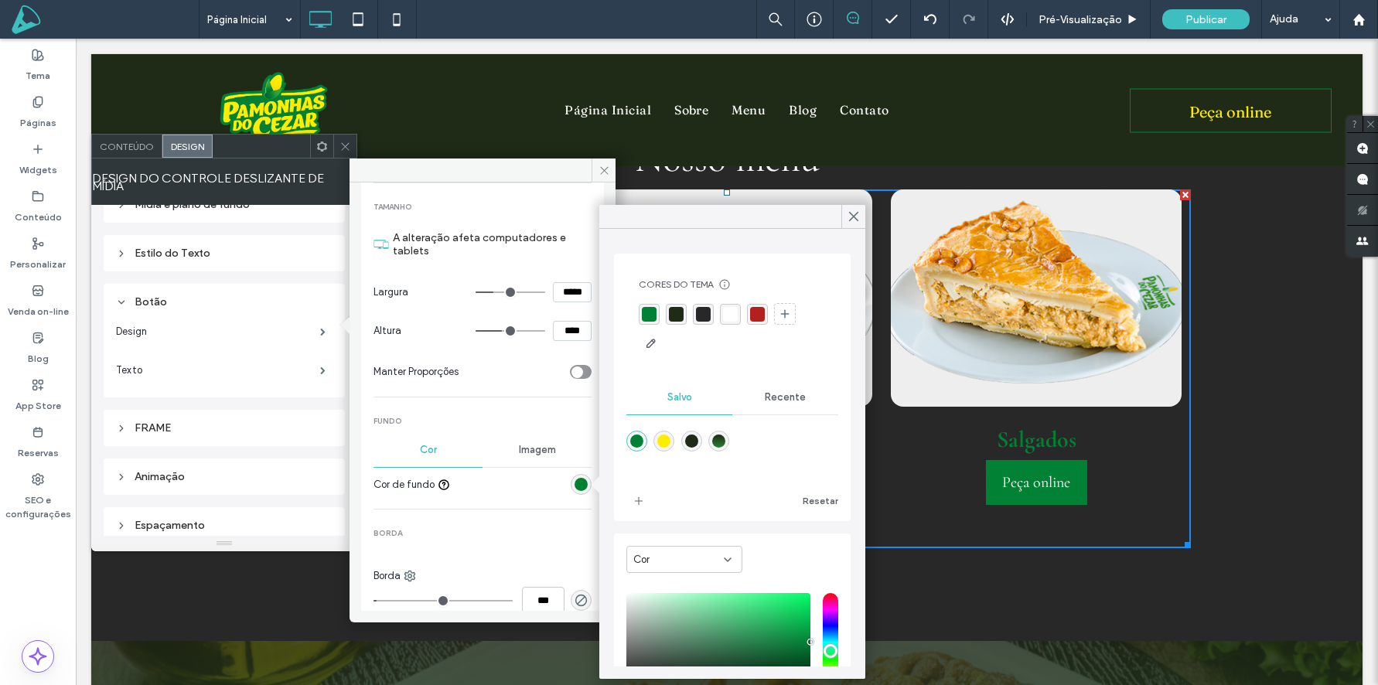
click at [662, 441] on div "rgba(255,237,0,1)" at bounding box center [663, 441] width 13 height 13
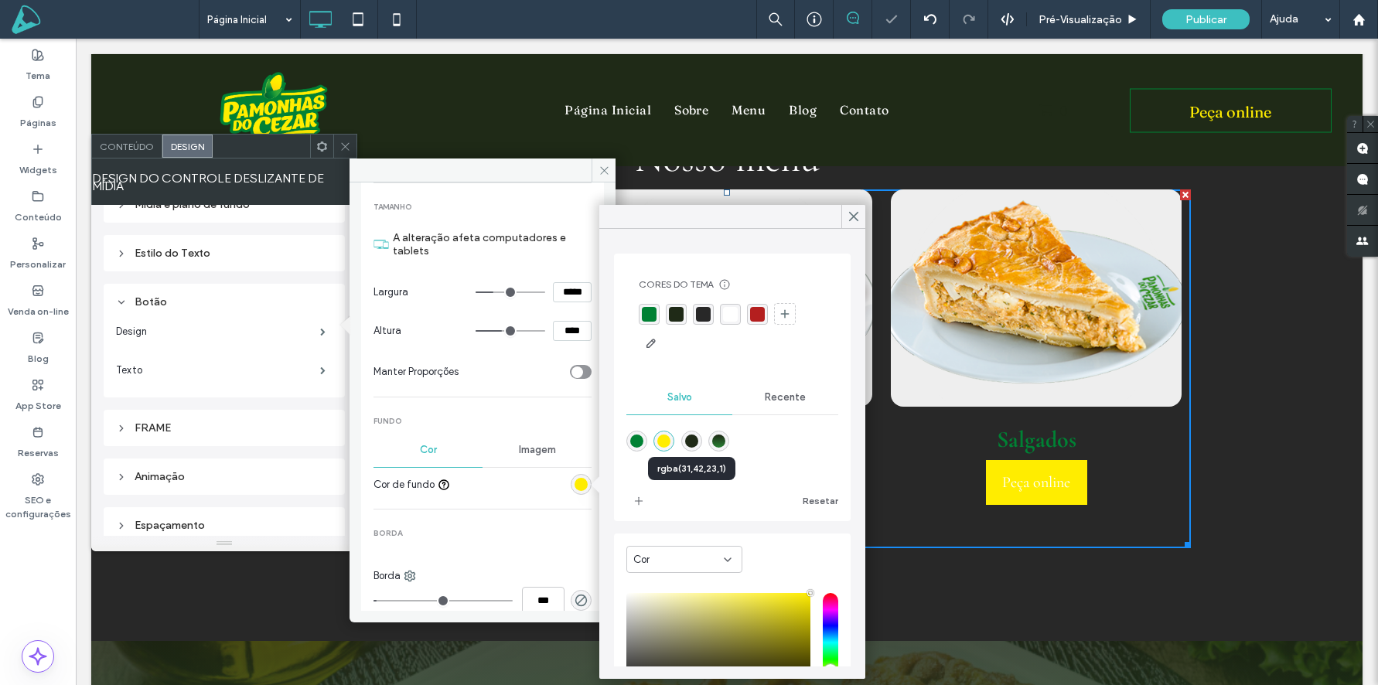
click at [695, 438] on div "rgba(31,42,23,1)" at bounding box center [691, 441] width 13 height 13
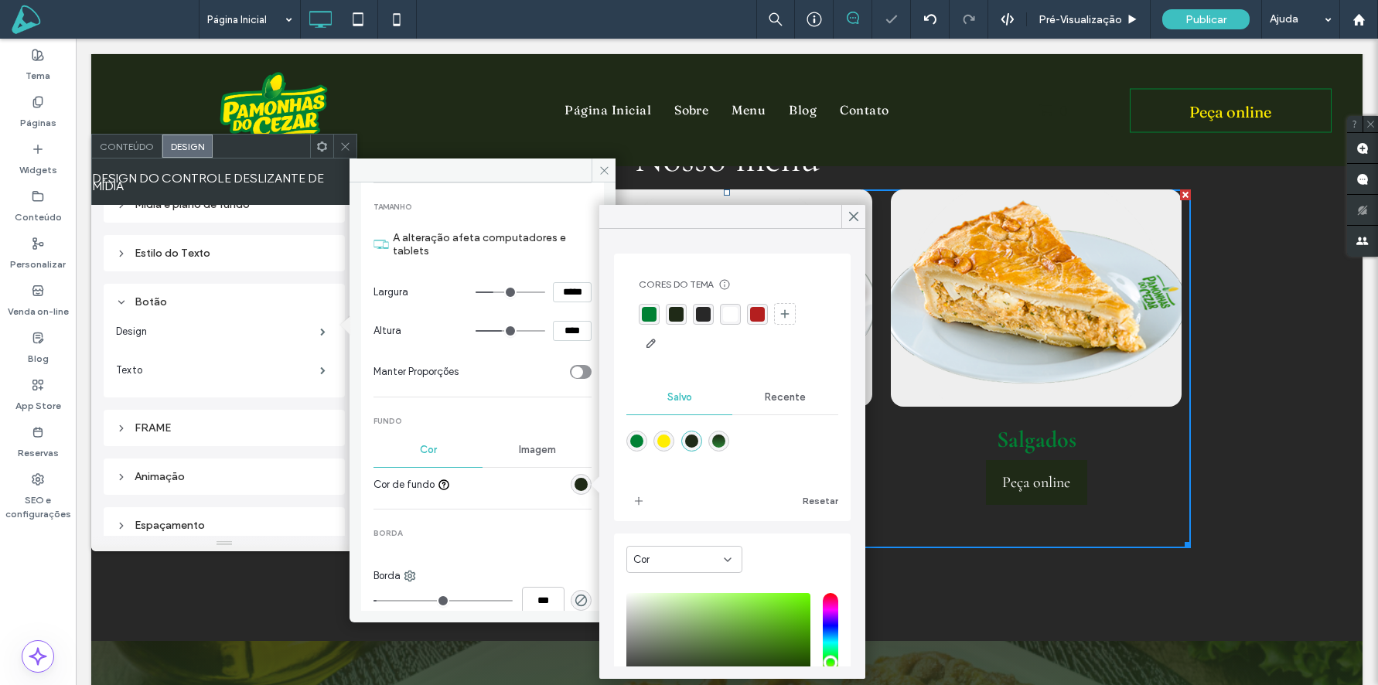
click at [722, 438] on div "linear-gradient(0deg,rgba(41,129,52,1) 0%,rgba(31,42,23,1) 100%)" at bounding box center [718, 441] width 13 height 13
type input "*******"
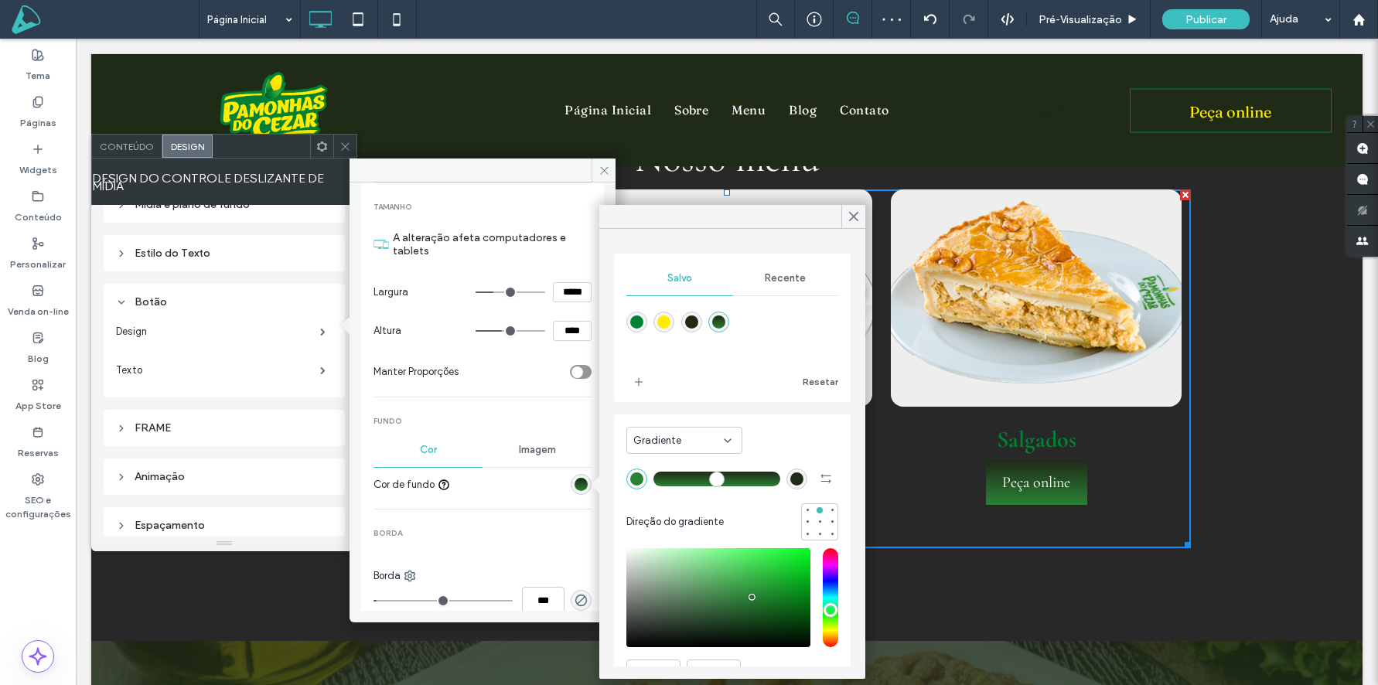
click at [715, 318] on div "linear-gradient(0deg,rgba(41,129,52,1) 0%,rgba(31,42,23,1) 100%)" at bounding box center [718, 322] width 13 height 13
click at [862, 210] on div at bounding box center [853, 216] width 24 height 23
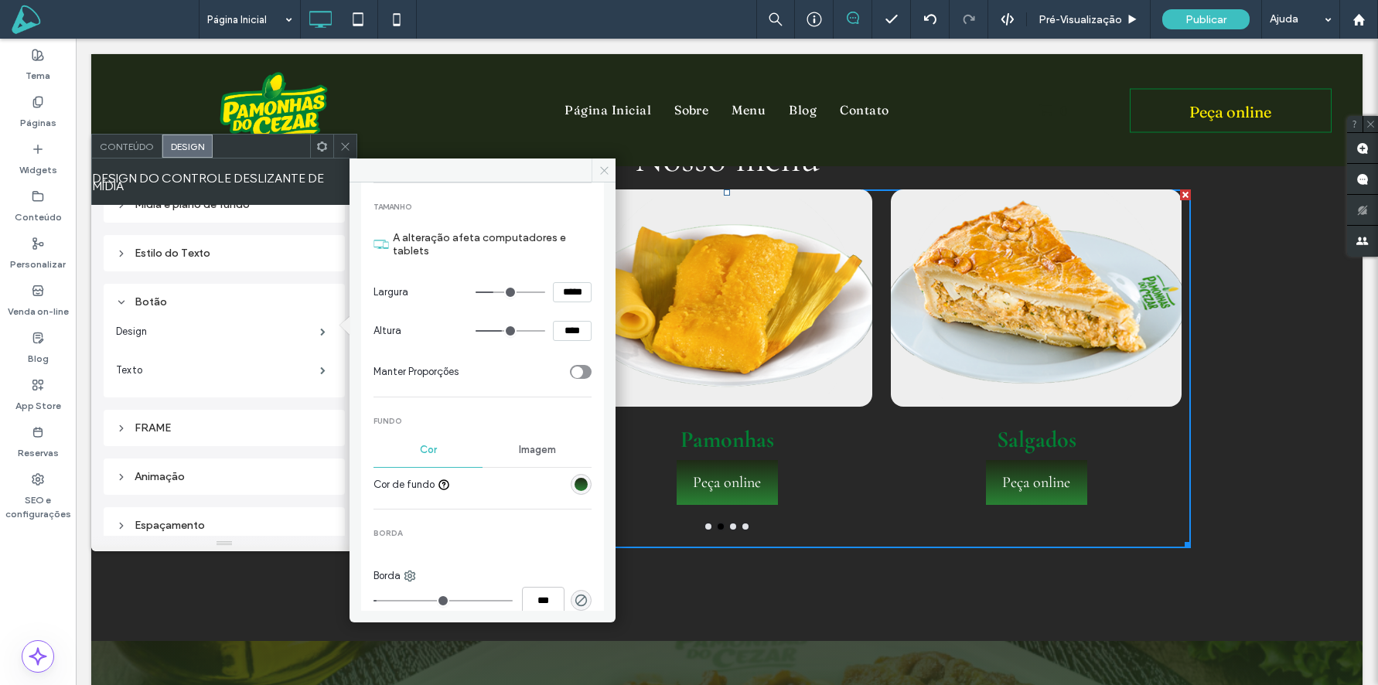
click at [608, 167] on icon at bounding box center [605, 171] width 12 height 12
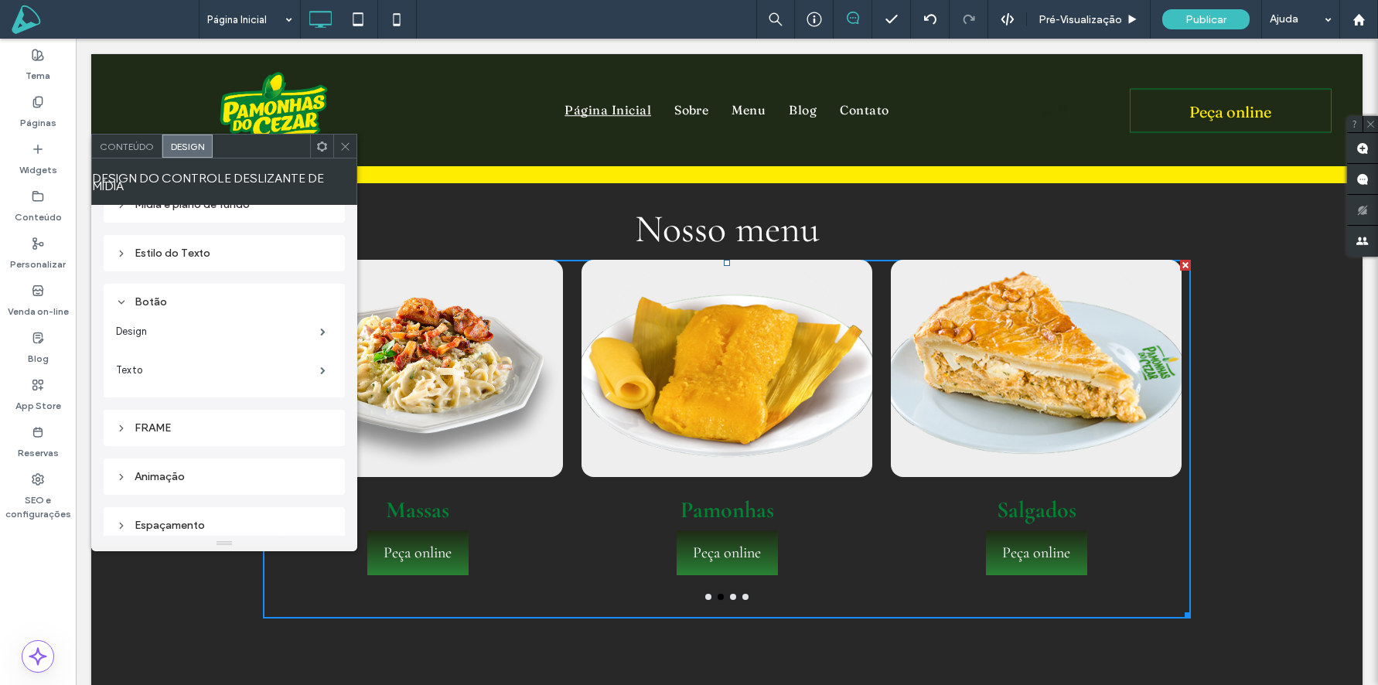
scroll to position [749, 0]
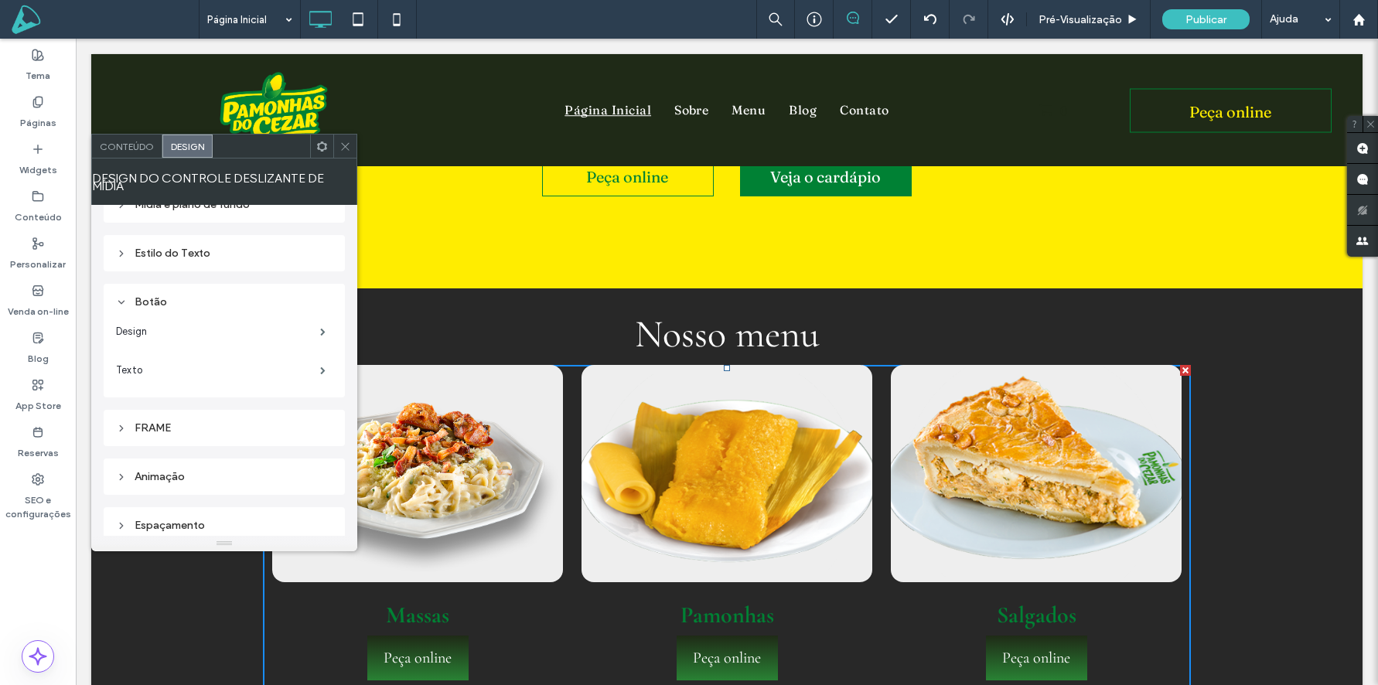
click at [577, 473] on div "Pamonhas Peça online Peça online" at bounding box center [726, 523] width 309 height 316
click at [220, 327] on label "Design" at bounding box center [218, 331] width 204 height 31
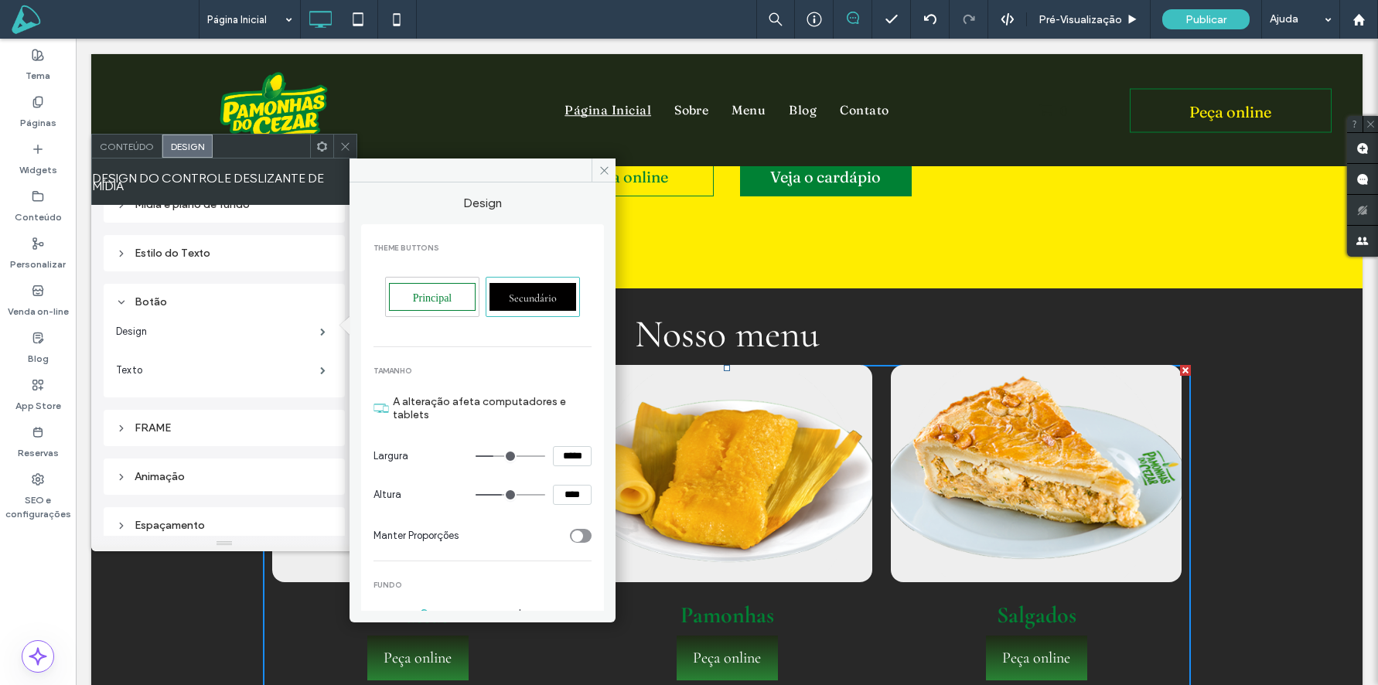
click at [422, 297] on span "Principal" at bounding box center [432, 298] width 39 height 12
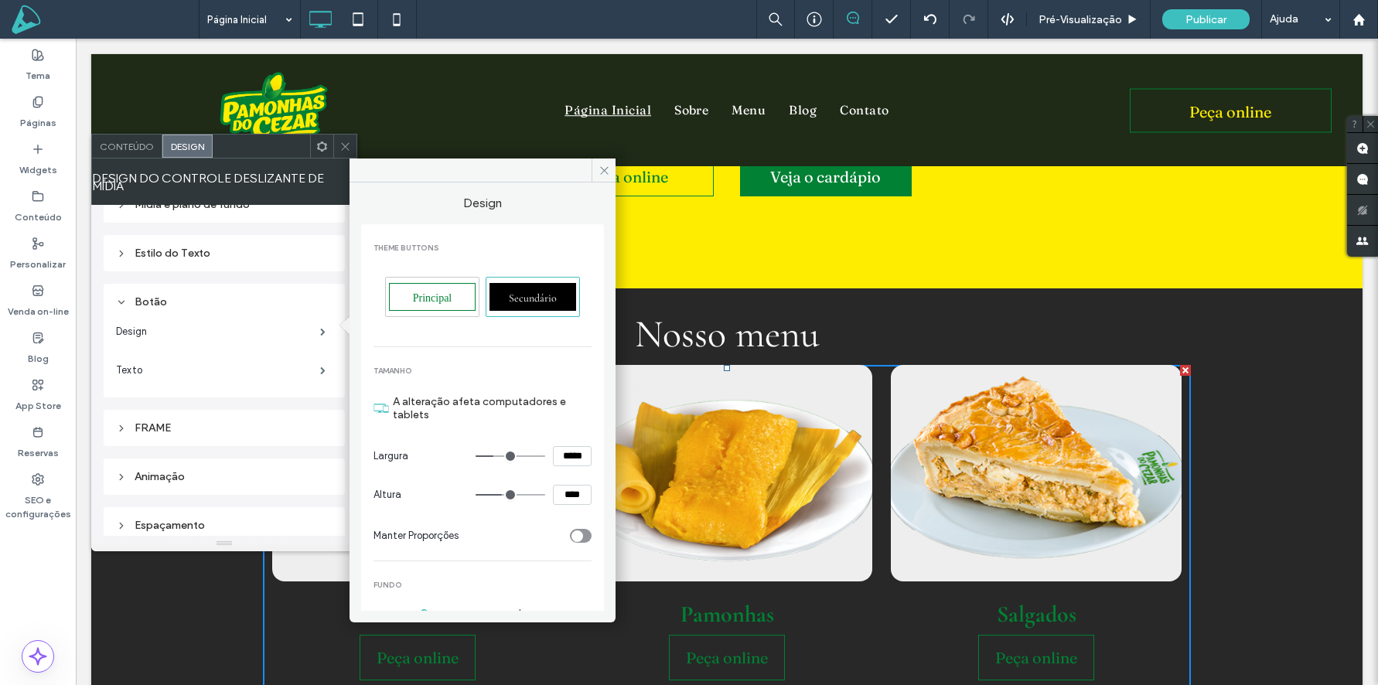
type input "***"
type input "*****"
type input "**"
type input "****"
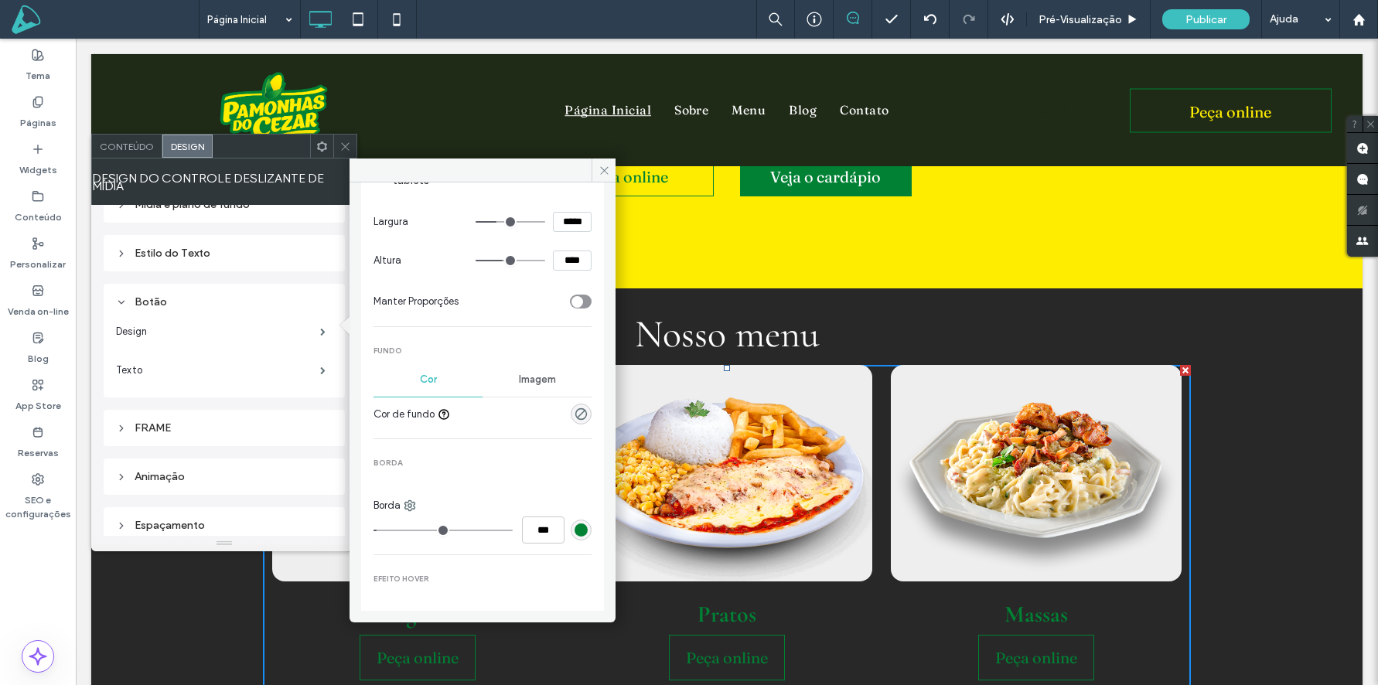
scroll to position [218, 0]
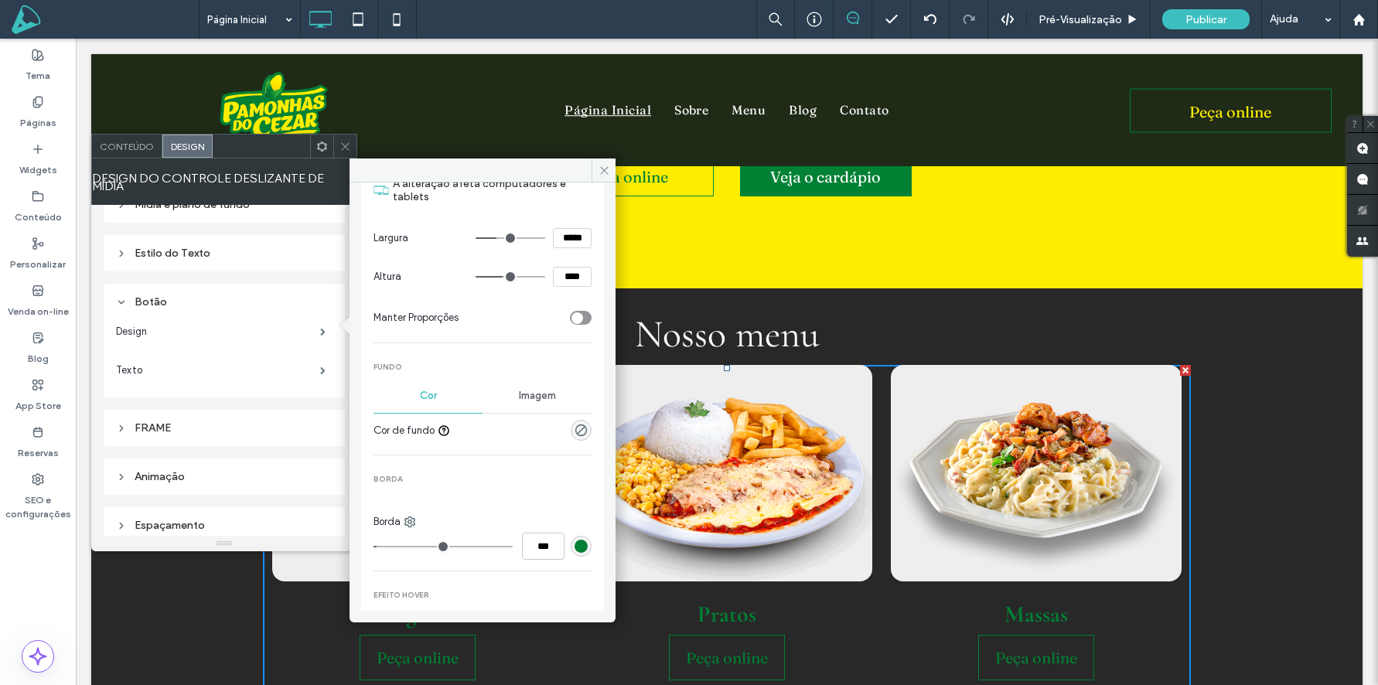
click at [529, 390] on span "Imagem" at bounding box center [537, 396] width 37 height 12
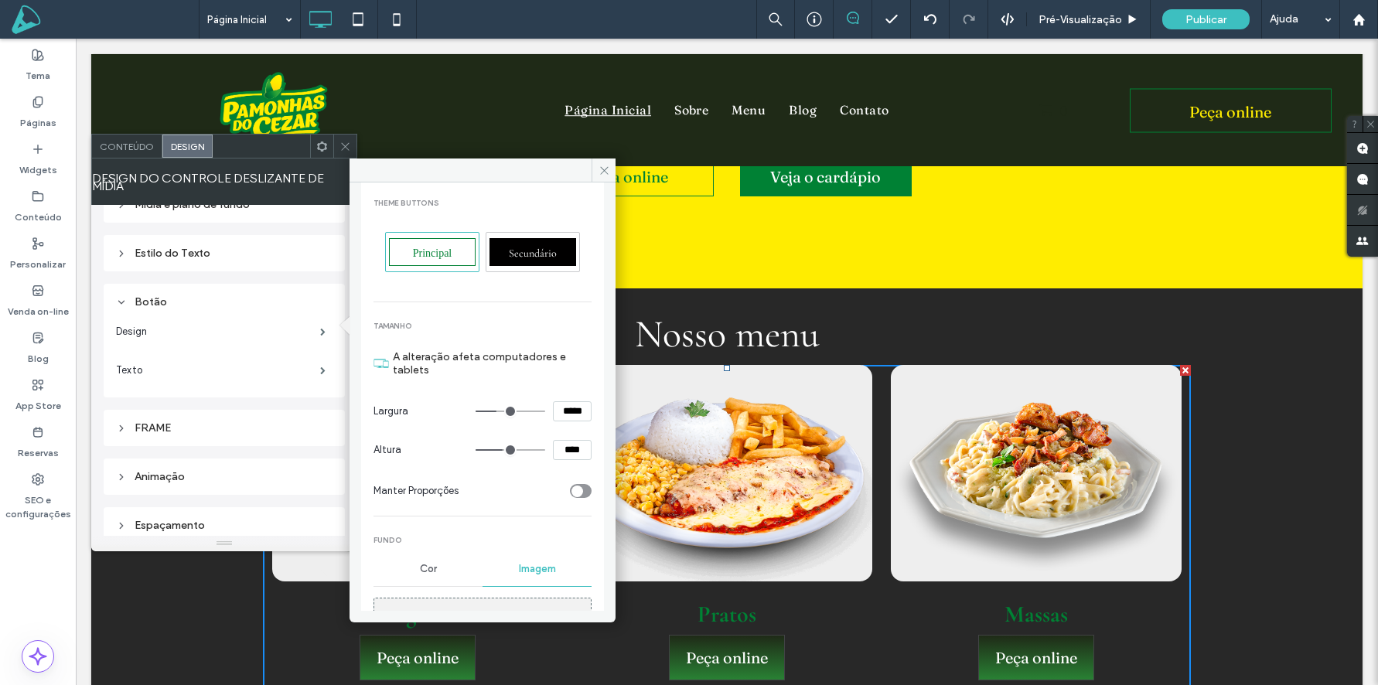
scroll to position [0, 0]
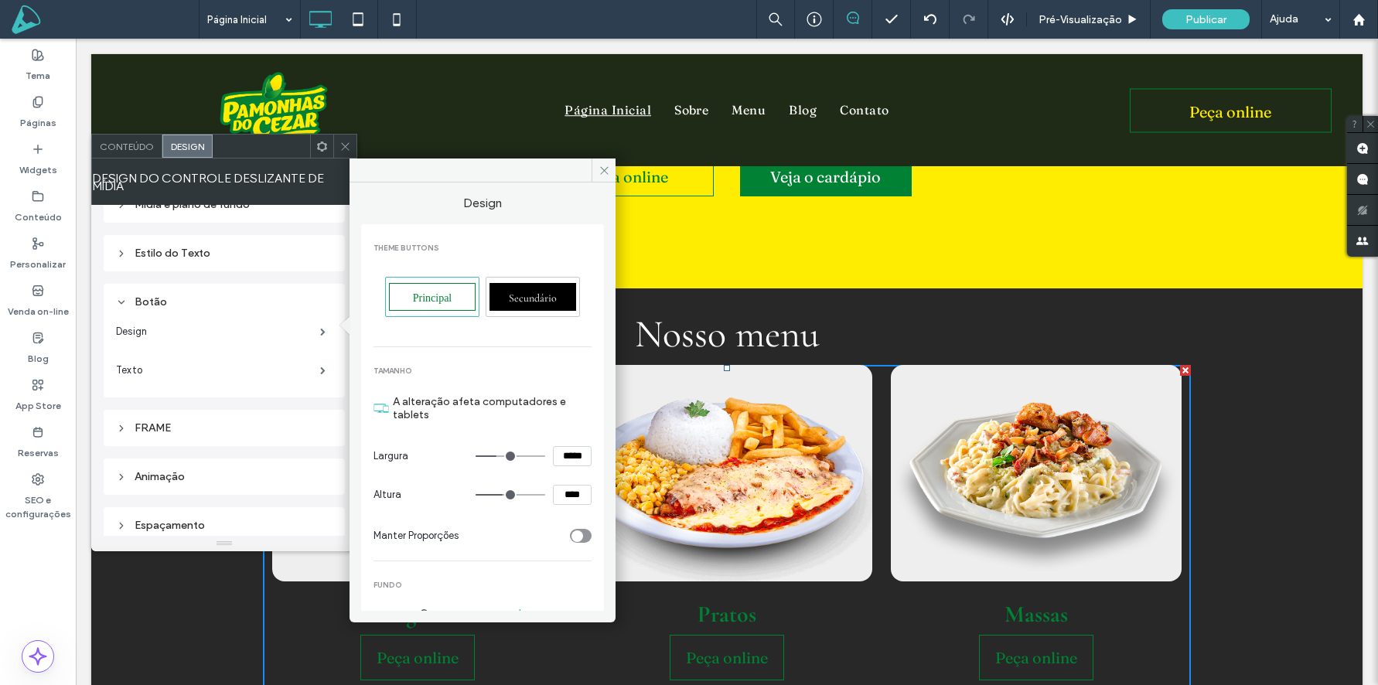
click at [486, 457] on input "range" at bounding box center [511, 457] width 70 height 2
type input "***"
drag, startPoint x: 491, startPoint y: 456, endPoint x: 479, endPoint y: 456, distance: 12.4
click at [478, 456] on input "range" at bounding box center [511, 457] width 70 height 2
drag, startPoint x: 490, startPoint y: 493, endPoint x: 478, endPoint y: 492, distance: 12.5
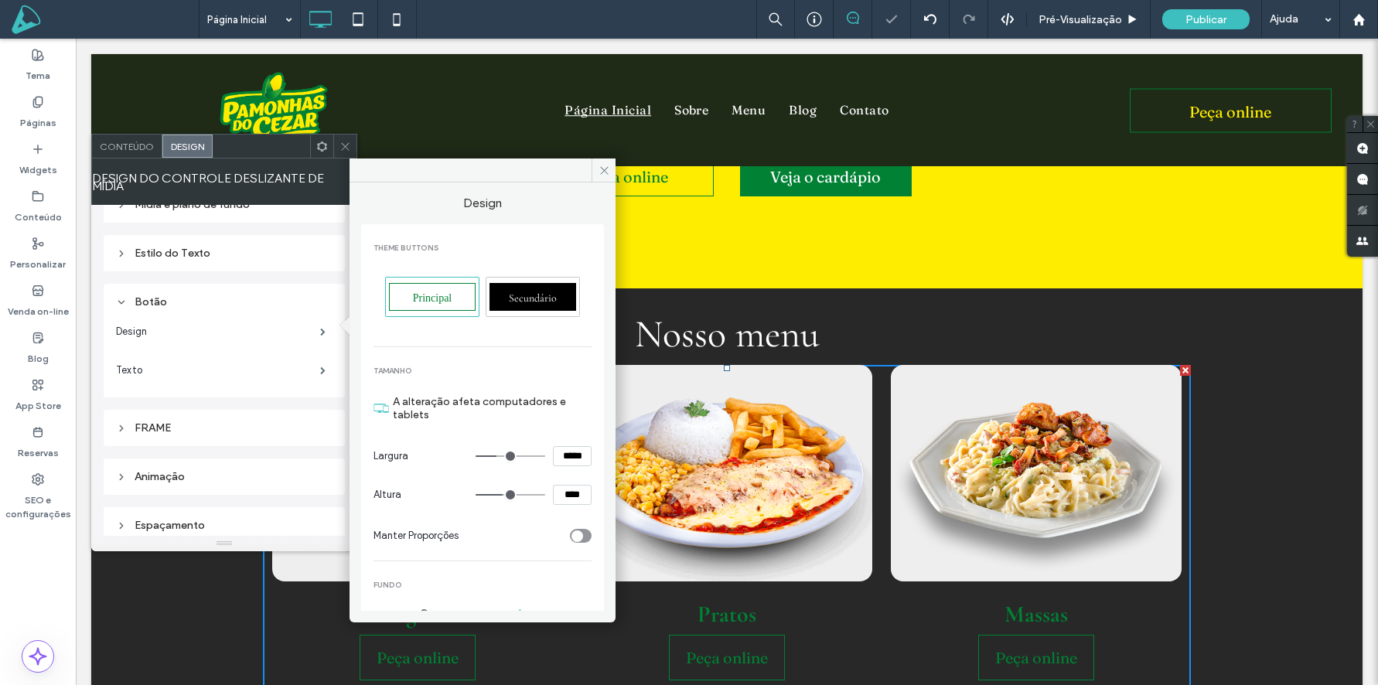
click at [478, 494] on input "range" at bounding box center [511, 495] width 70 height 2
type input "**"
click at [411, 275] on div "Principal Secundário" at bounding box center [483, 300] width 218 height 71
click at [408, 297] on div "Principal" at bounding box center [432, 297] width 87 height 28
click at [235, 364] on label "Texto" at bounding box center [218, 370] width 204 height 31
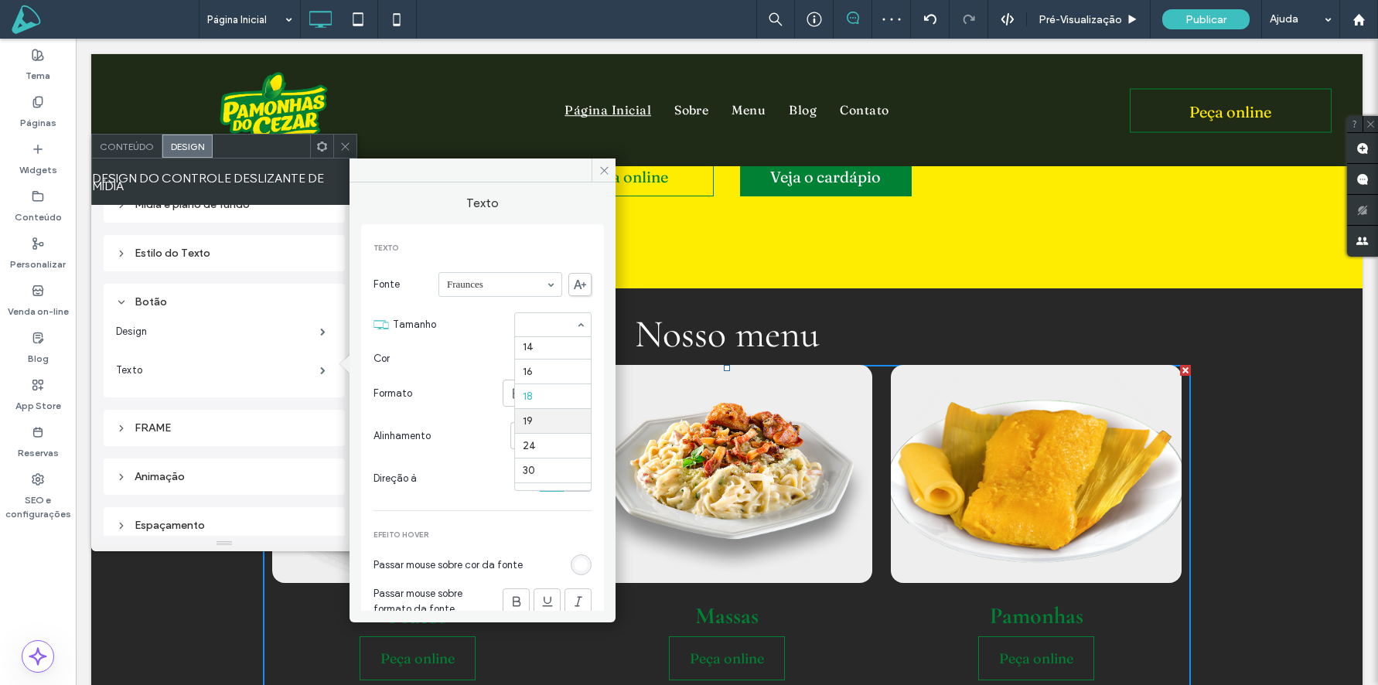
scroll to position [125, 0]
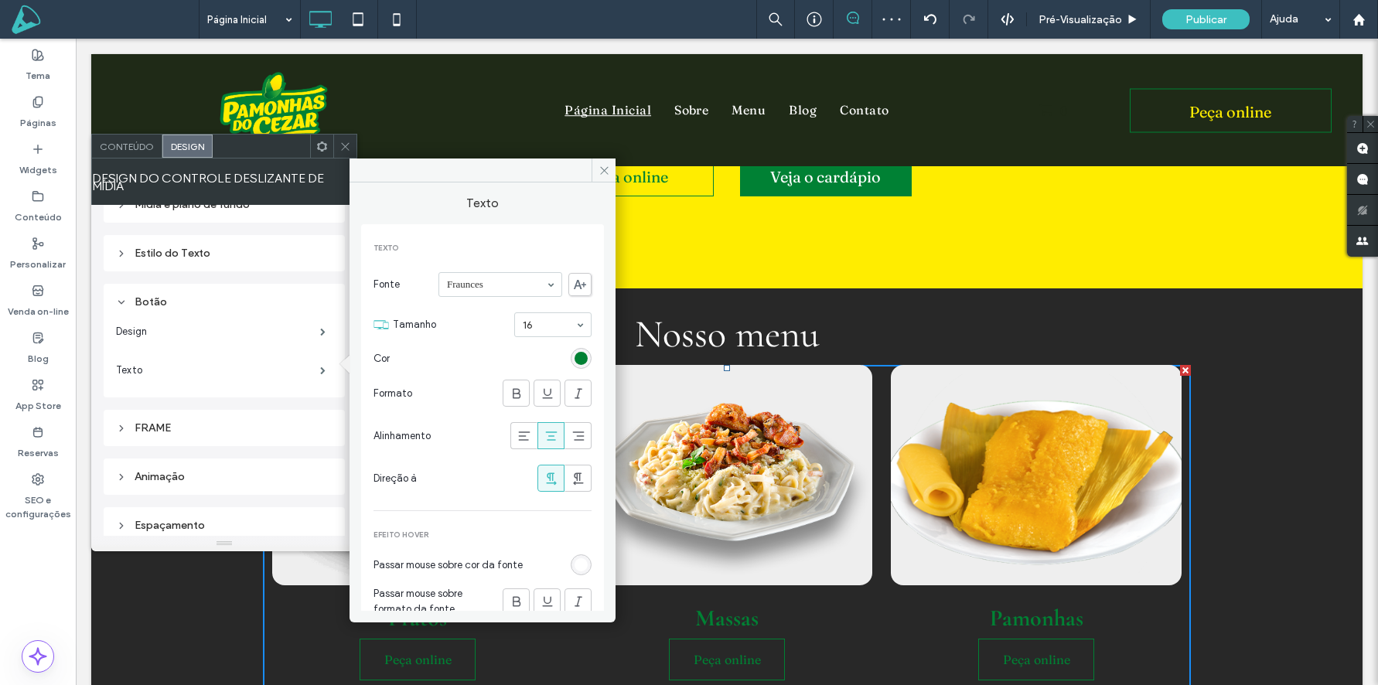
click at [538, 328] on input at bounding box center [549, 324] width 53 height 11
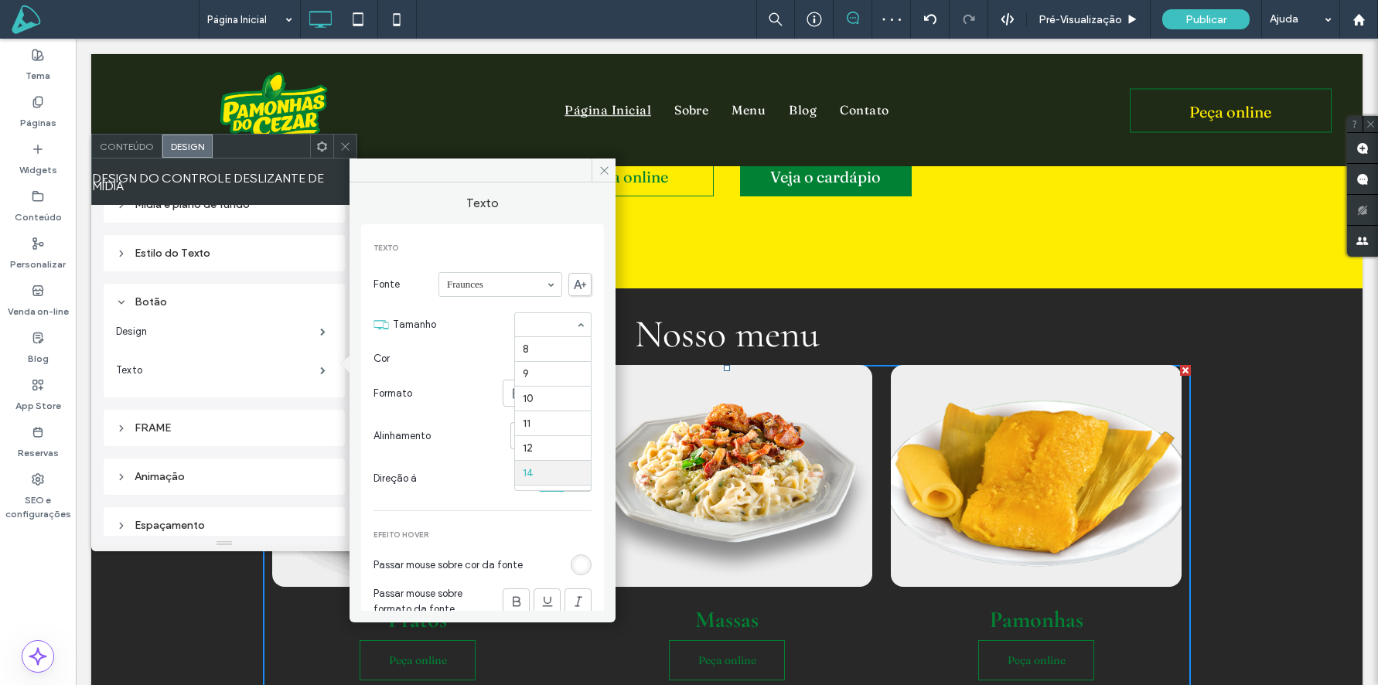
click at [544, 323] on input at bounding box center [549, 324] width 53 height 11
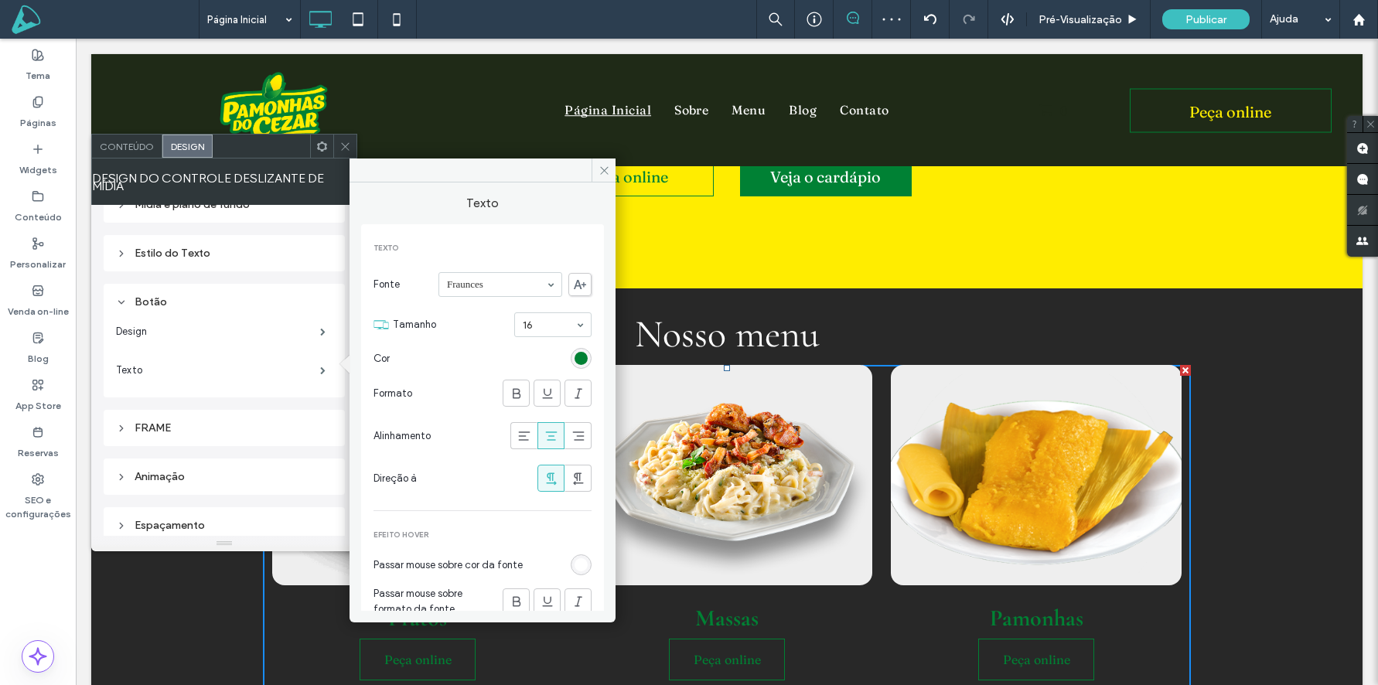
scroll to position [81, 0]
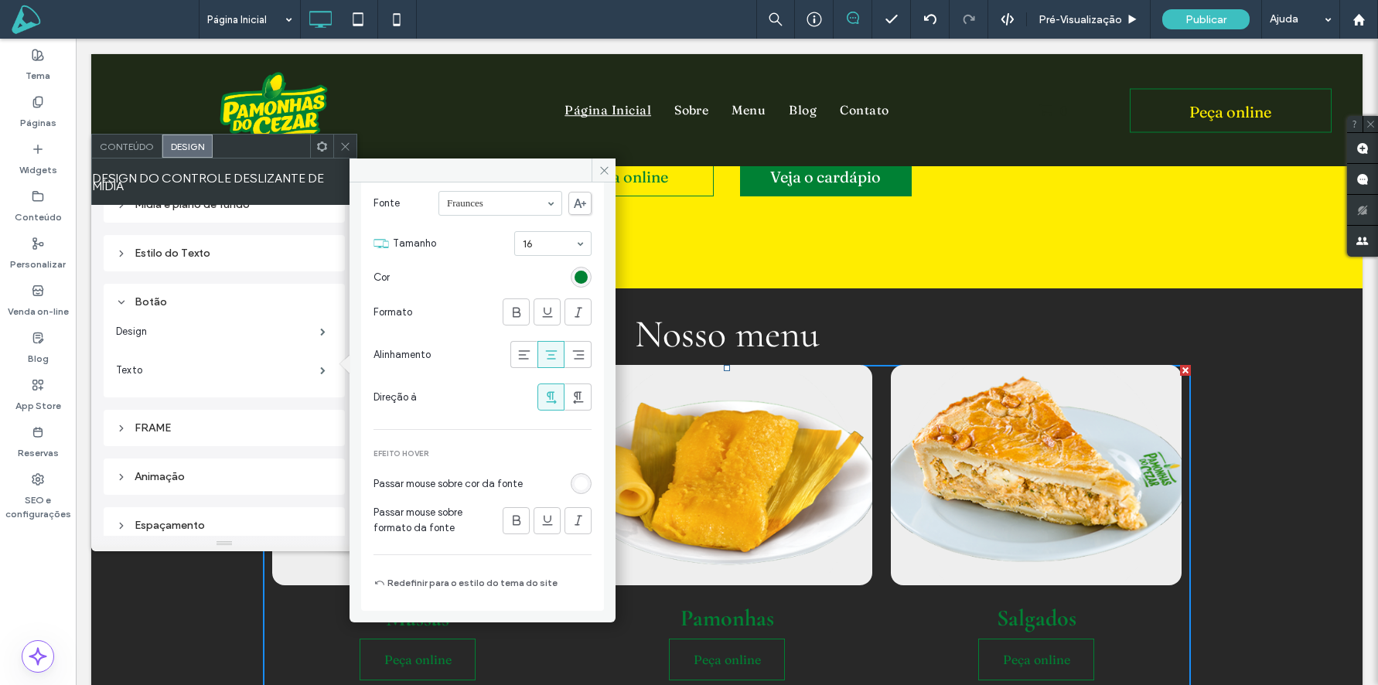
click at [575, 279] on div "rgb(0, 129, 52)" at bounding box center [581, 277] width 13 height 13
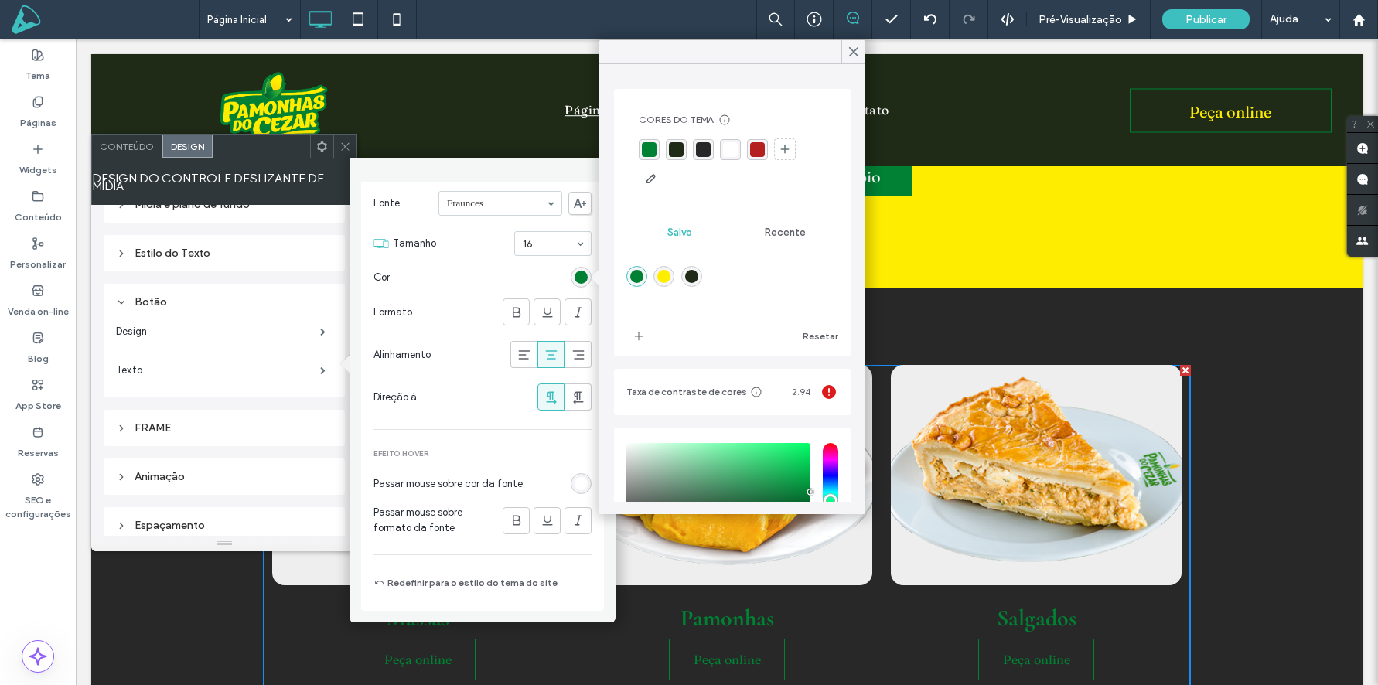
click at [726, 156] on div "rgba(255,255,255,1)" at bounding box center [730, 149] width 21 height 21
click at [855, 48] on icon at bounding box center [854, 52] width 14 height 14
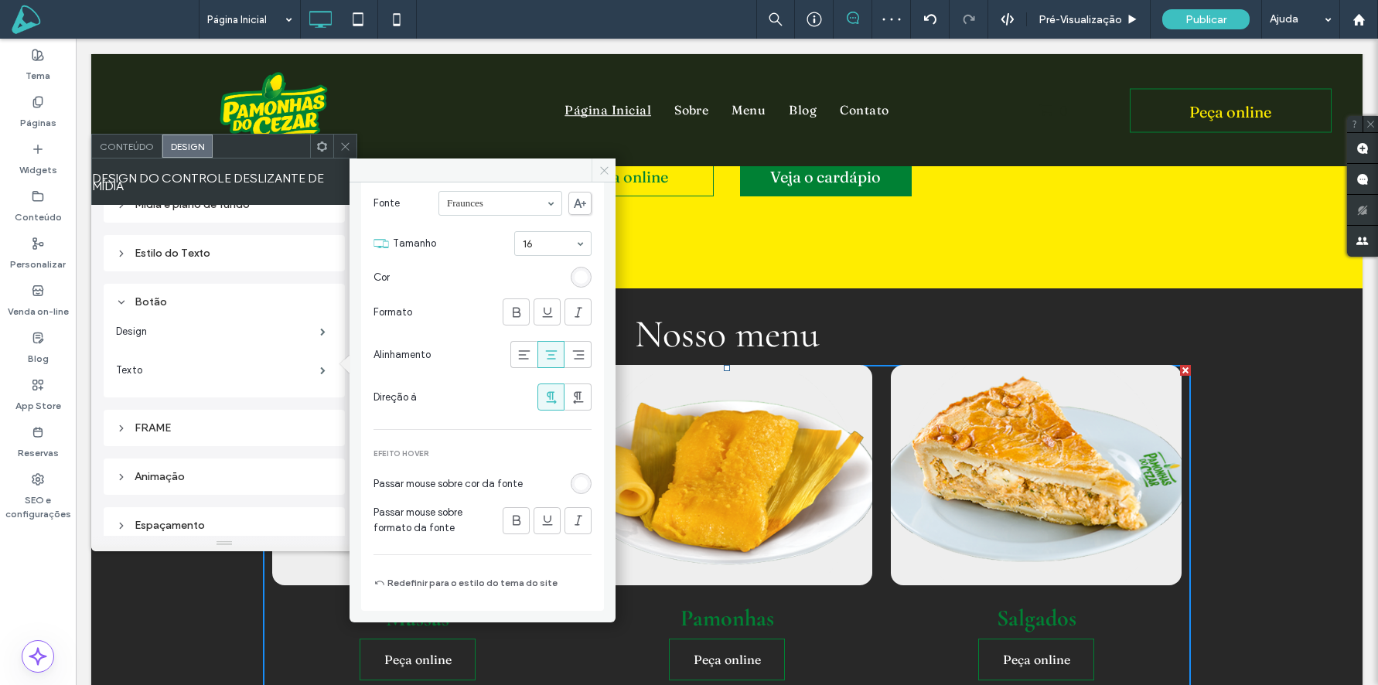
click at [602, 166] on icon at bounding box center [605, 171] width 12 height 12
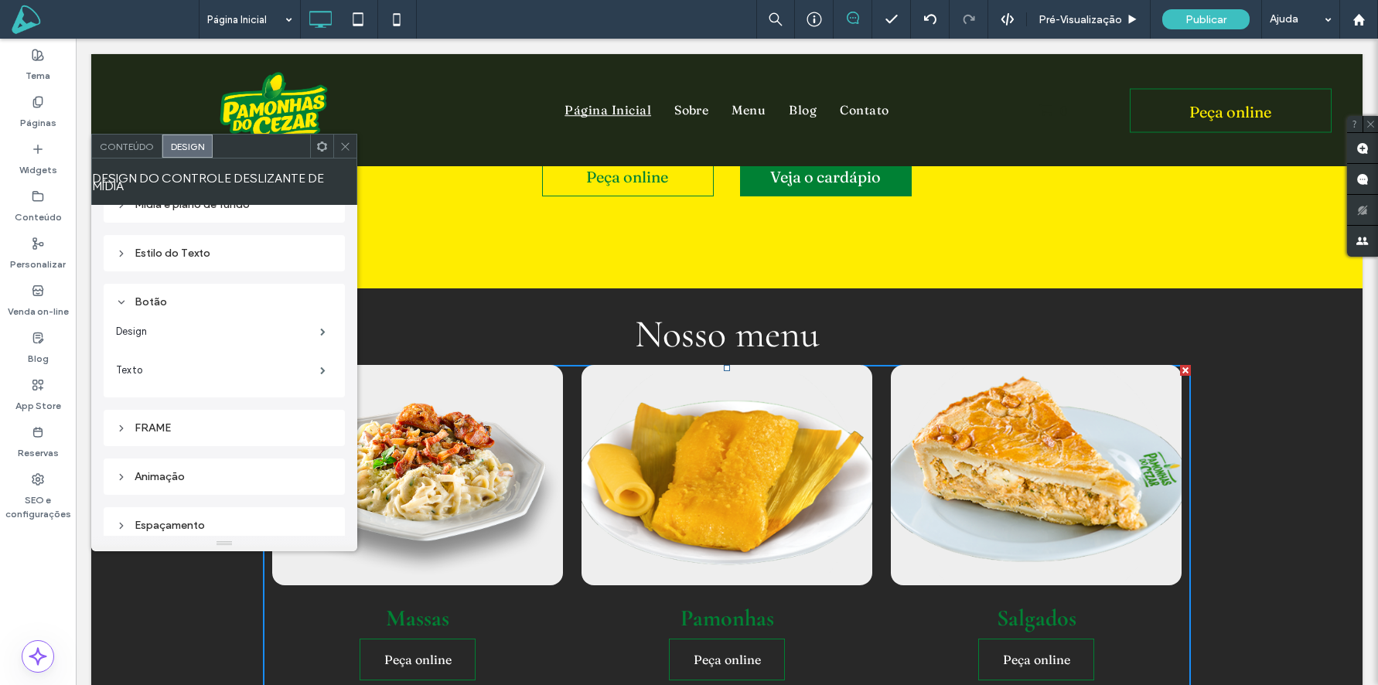
drag, startPoint x: 340, startPoint y: 146, endPoint x: 347, endPoint y: 215, distance: 69.2
click at [340, 146] on icon at bounding box center [346, 147] width 12 height 12
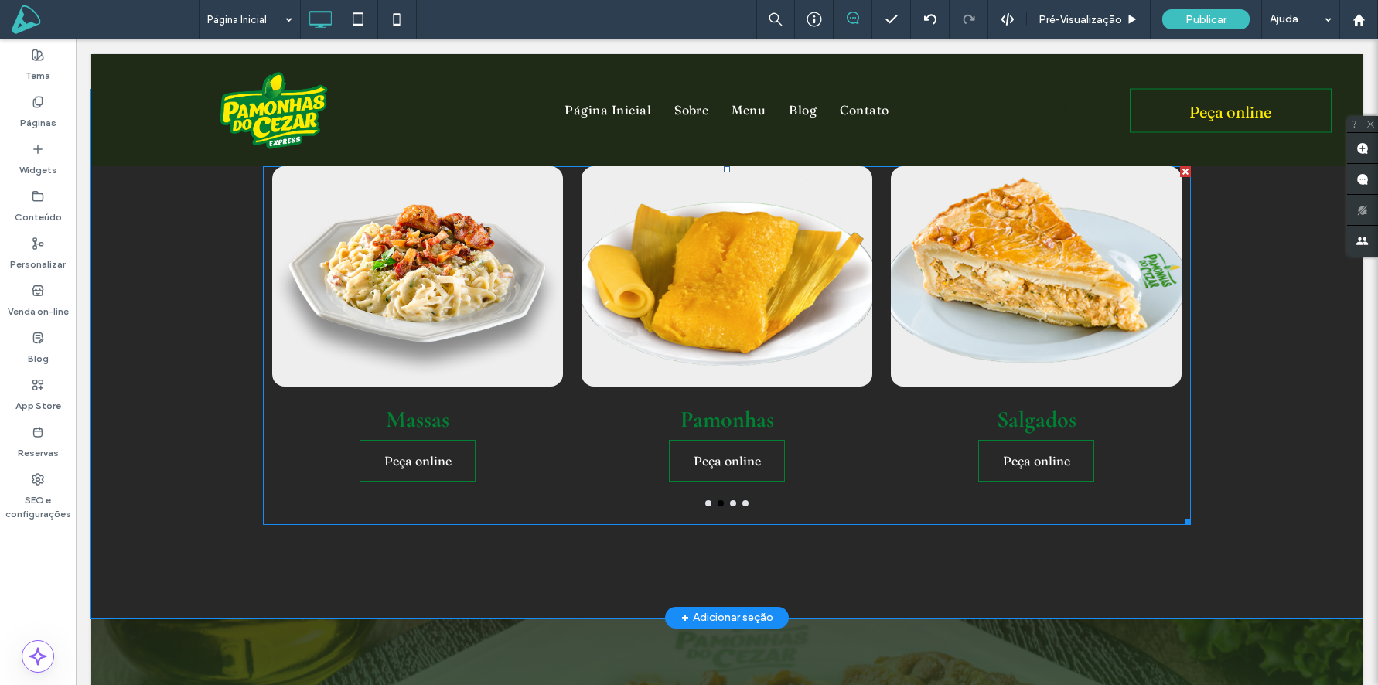
scroll to position [990, 0]
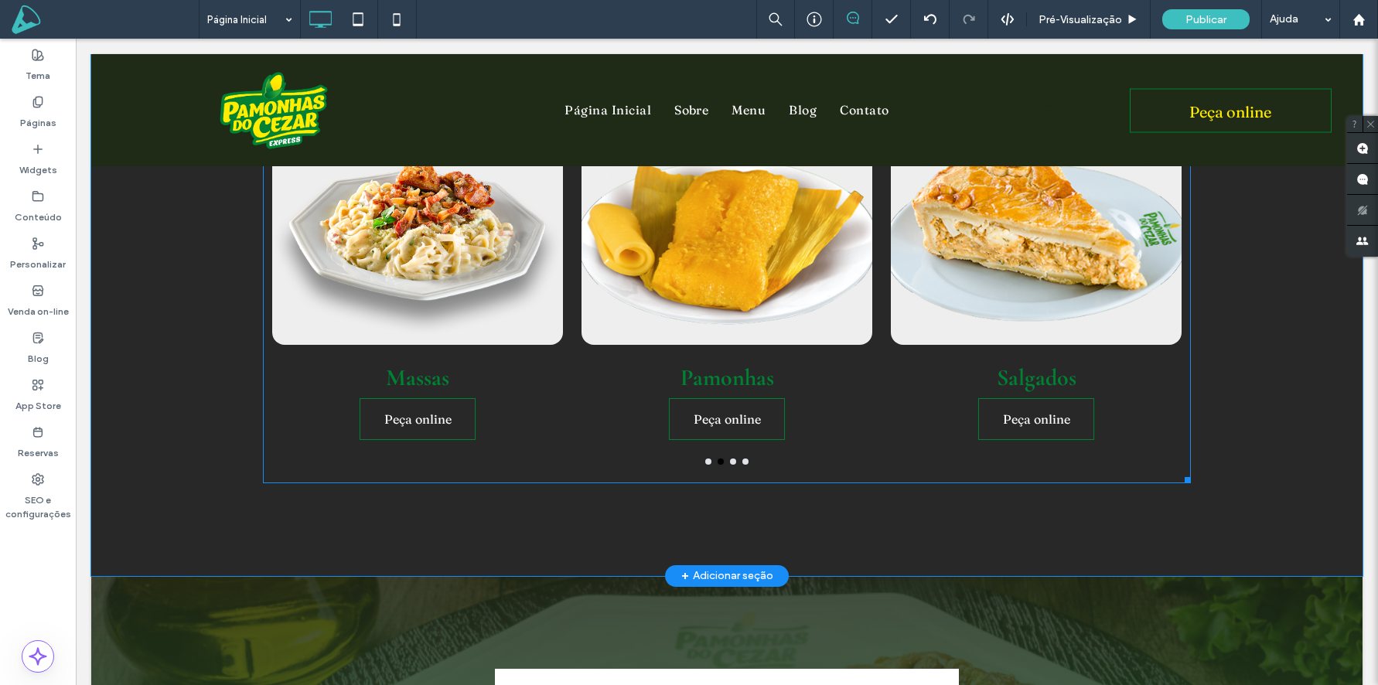
click at [420, 323] on div at bounding box center [417, 235] width 291 height 220
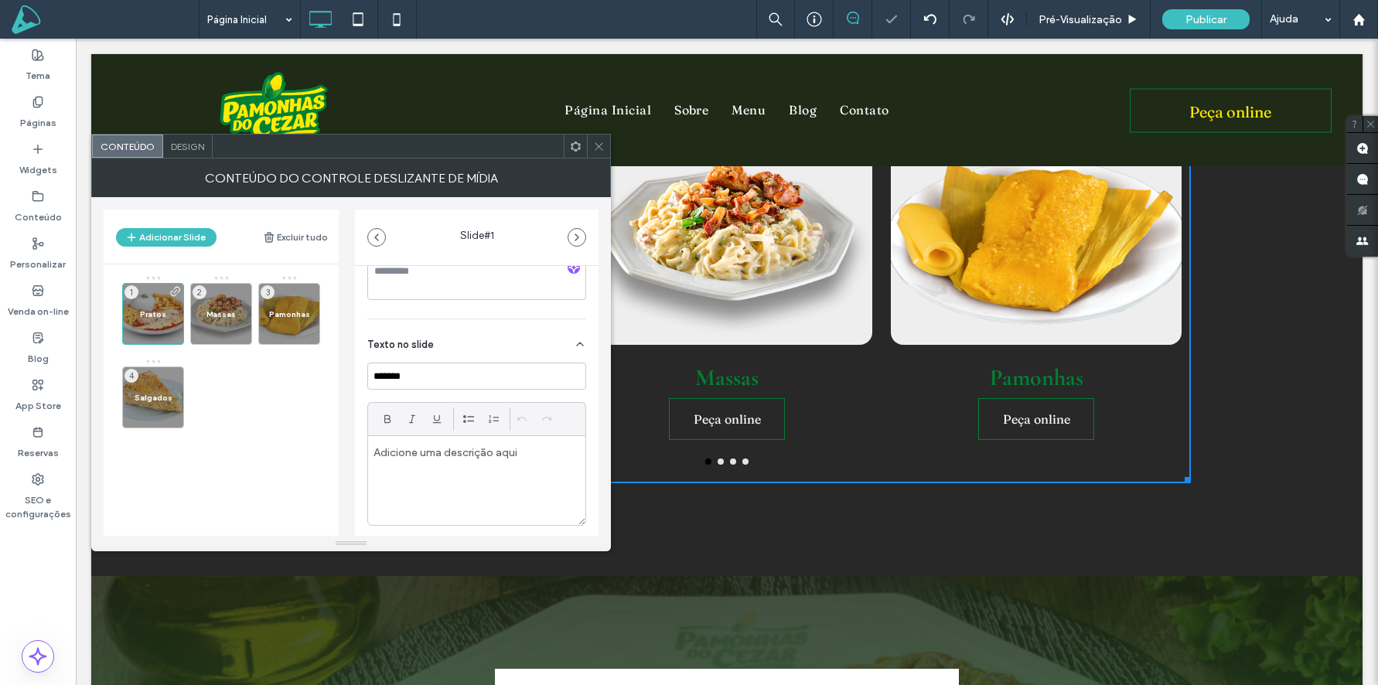
scroll to position [326, 0]
click at [186, 145] on span "Design" at bounding box center [187, 147] width 33 height 12
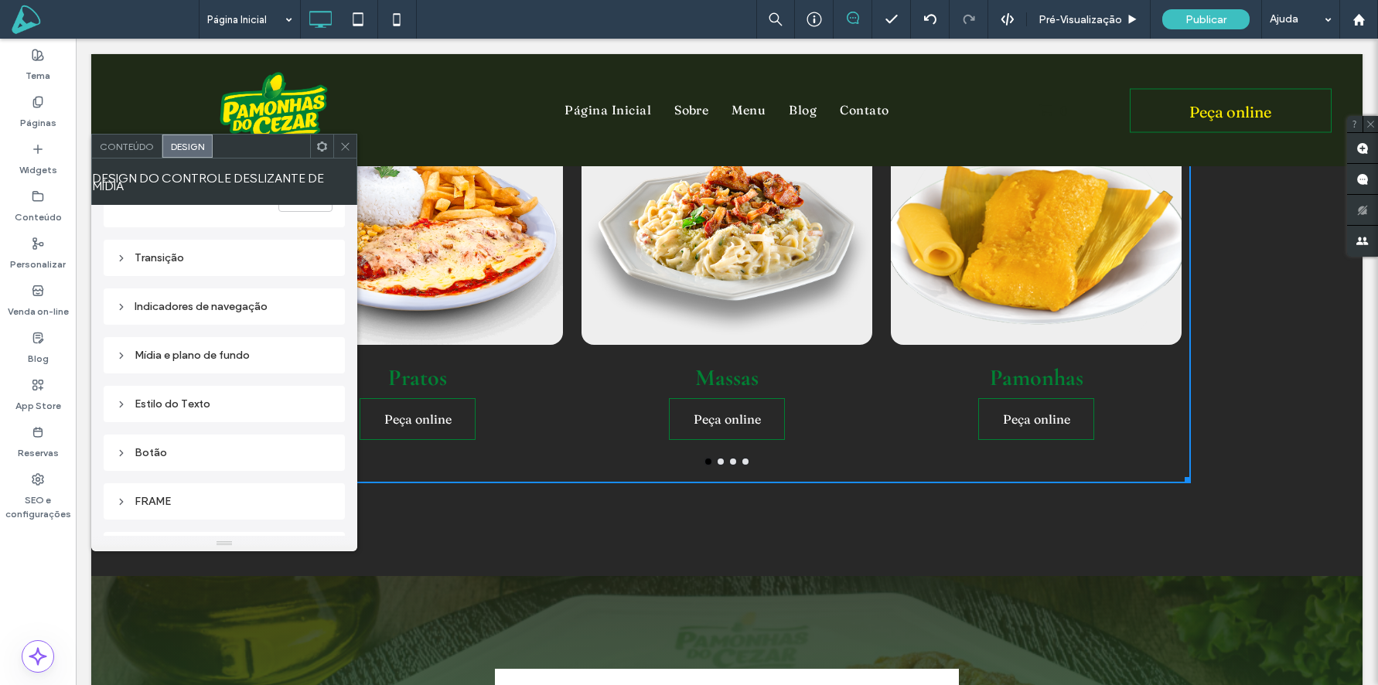
scroll to position [164, 0]
click at [183, 400] on div "Estilo do Texto" at bounding box center [224, 402] width 217 height 13
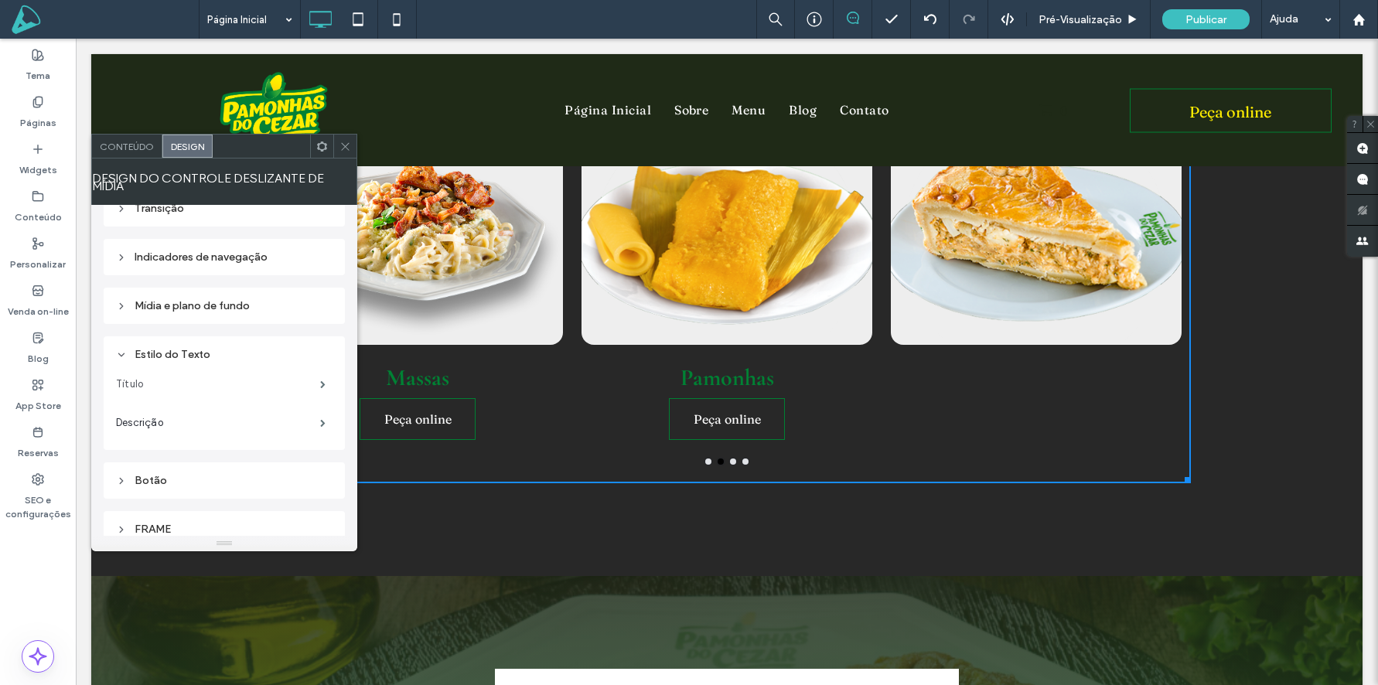
click at [154, 371] on label "Título" at bounding box center [218, 384] width 204 height 31
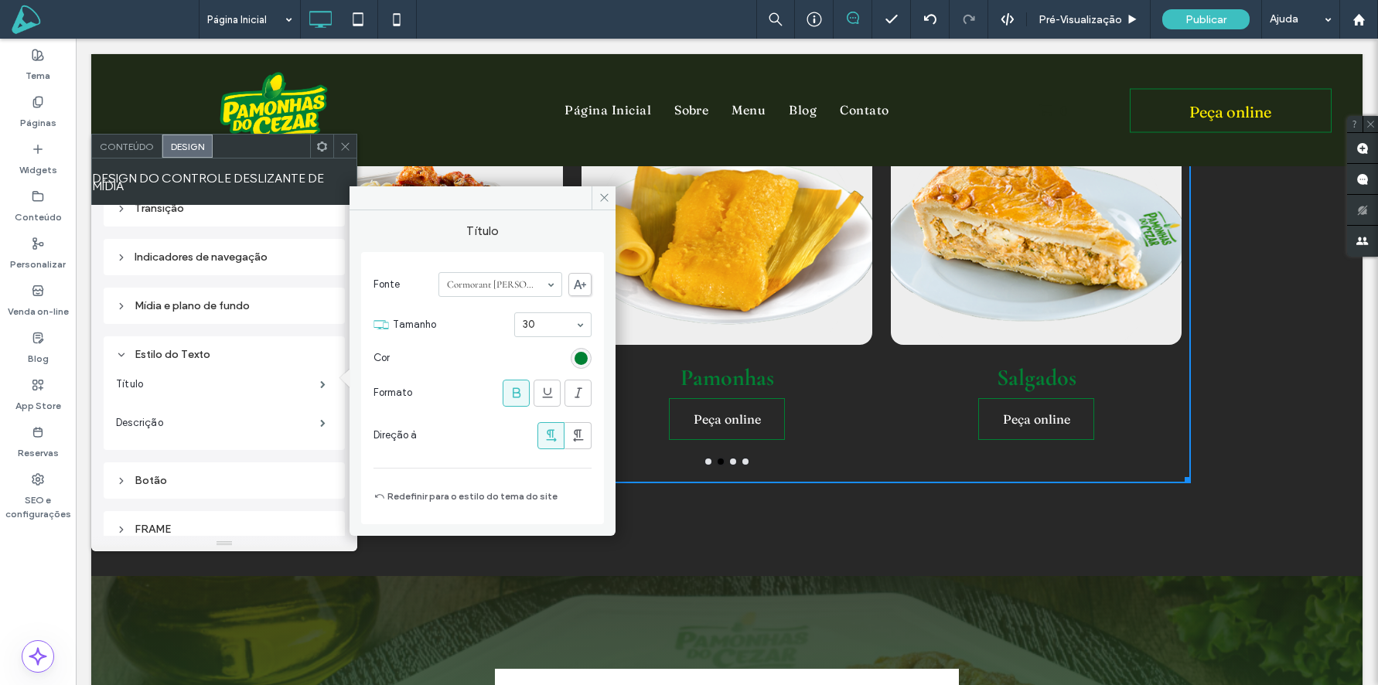
click at [583, 353] on div "rgb(0, 129, 52)" at bounding box center [581, 358] width 13 height 13
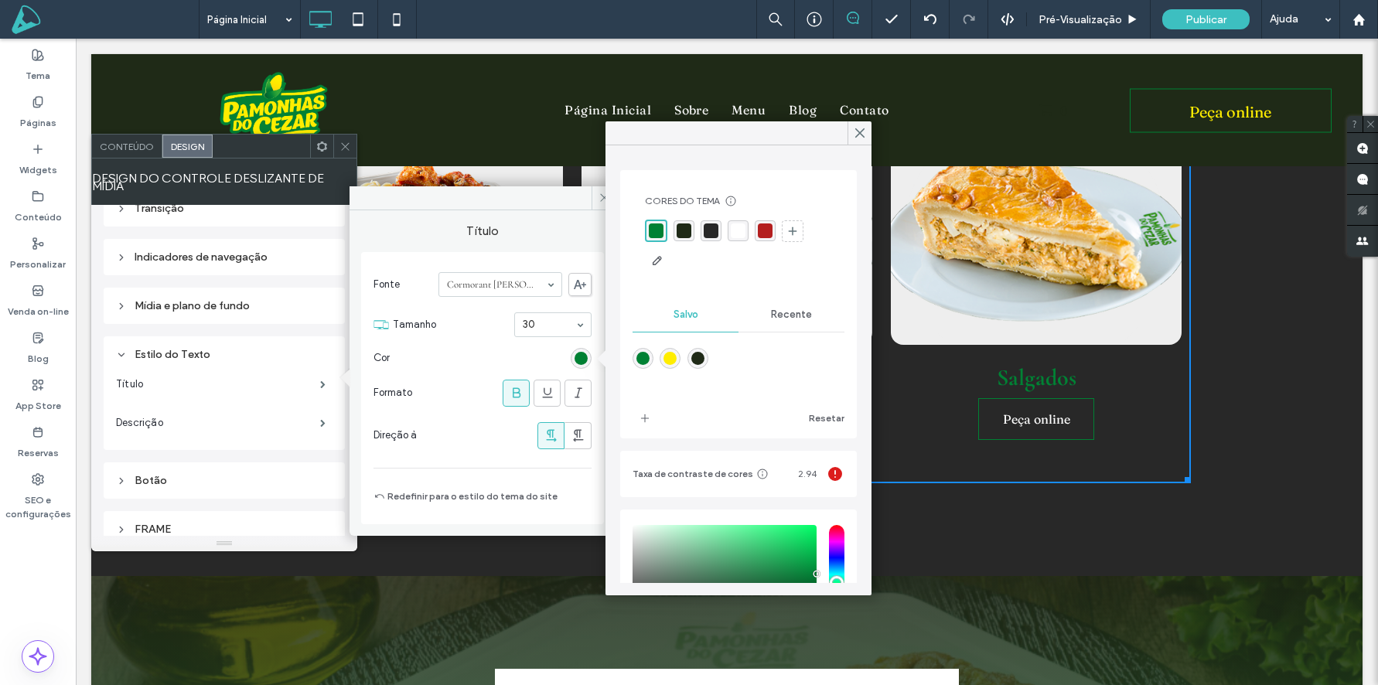
click at [739, 232] on div "rgba(255,255,255,1)" at bounding box center [738, 231] width 15 height 15
drag, startPoint x: 855, startPoint y: 133, endPoint x: 673, endPoint y: 133, distance: 182.5
click at [855, 133] on icon at bounding box center [860, 133] width 14 height 14
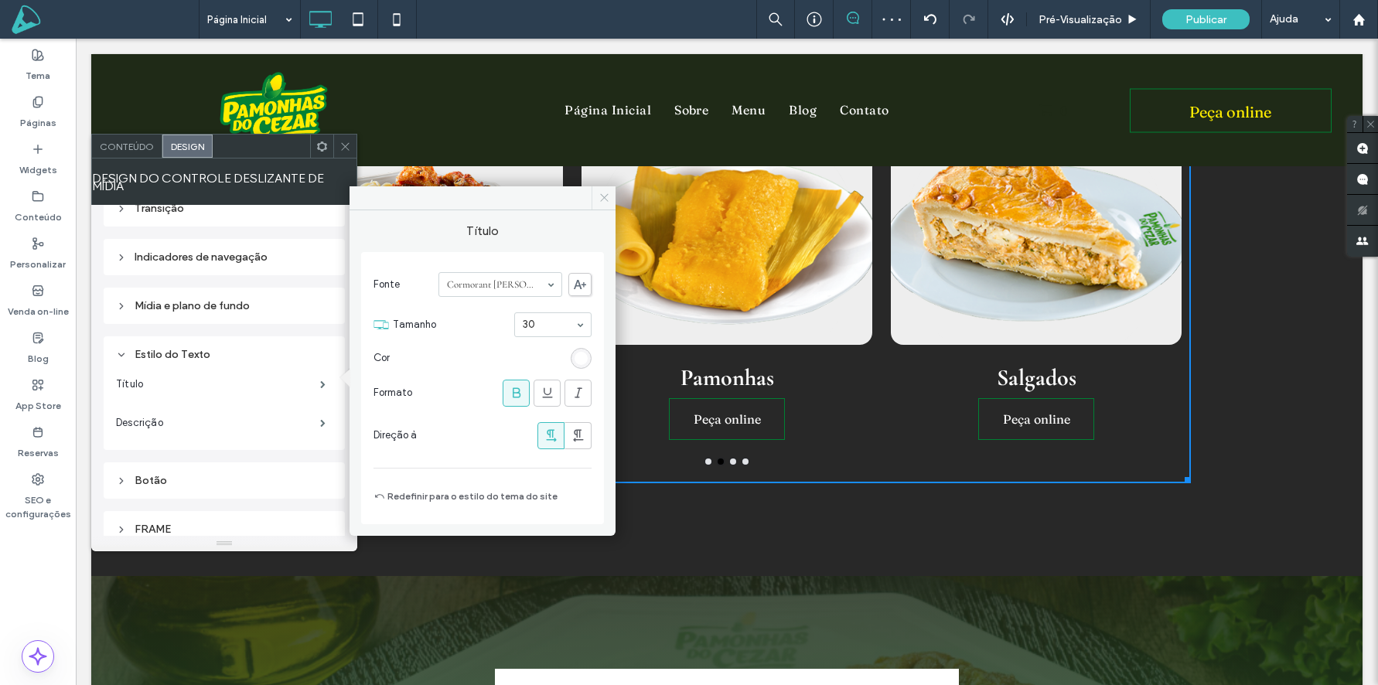
drag, startPoint x: 596, startPoint y: 202, endPoint x: 521, endPoint y: 163, distance: 85.1
click at [596, 202] on span at bounding box center [604, 197] width 24 height 23
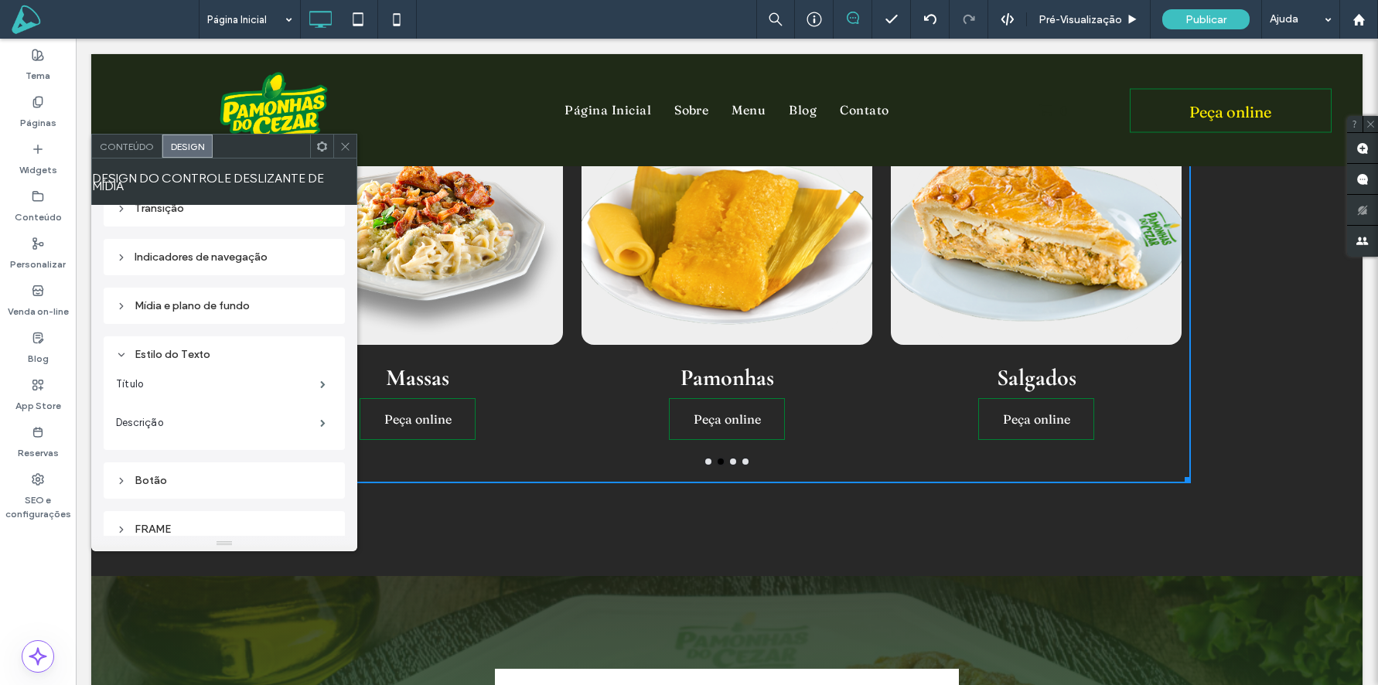
click at [345, 146] on use at bounding box center [345, 146] width 8 height 8
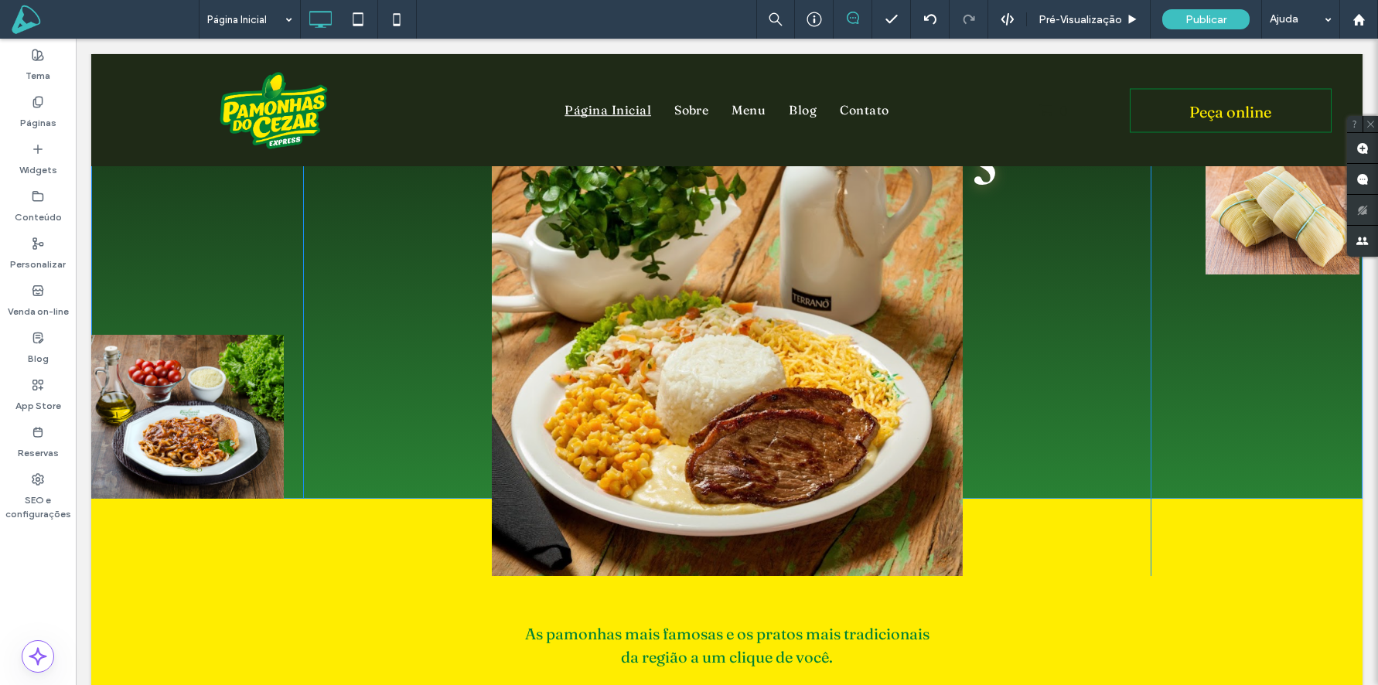
scroll to position [0, 0]
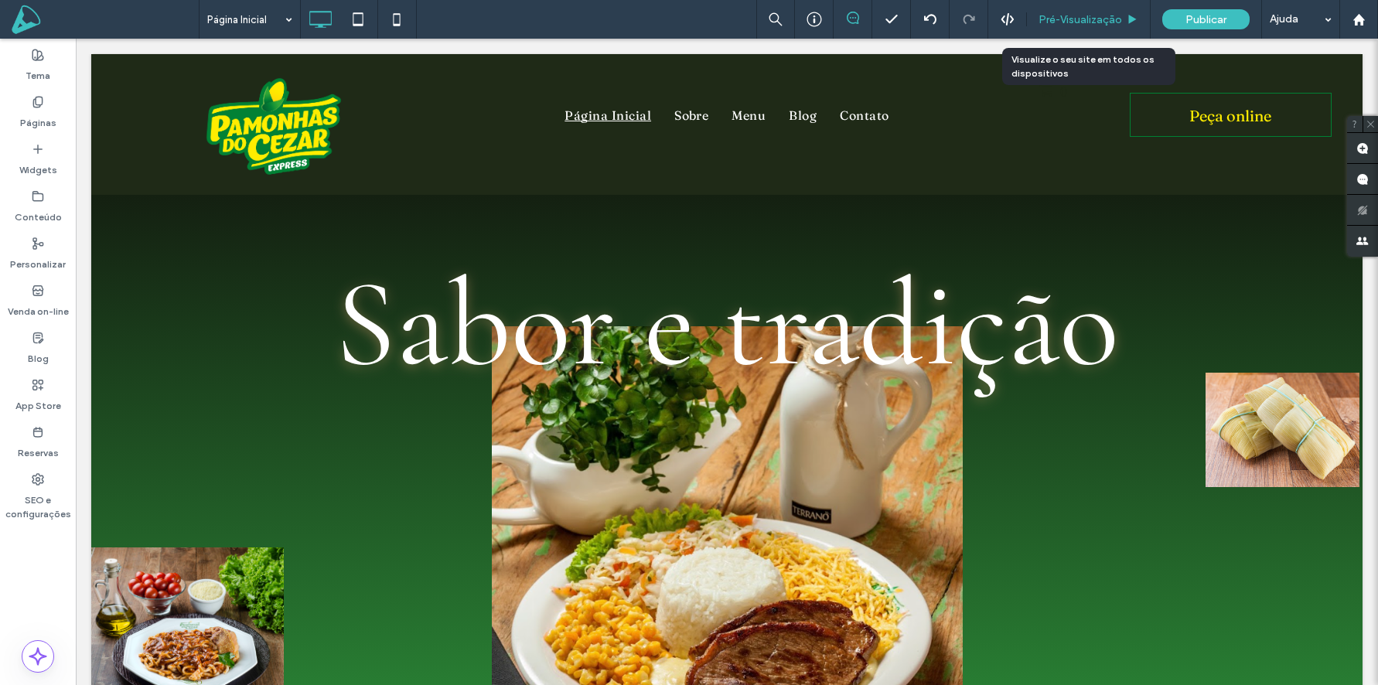
click at [1070, 19] on span "Pré-Visualizaçāo" at bounding box center [1081, 19] width 84 height 13
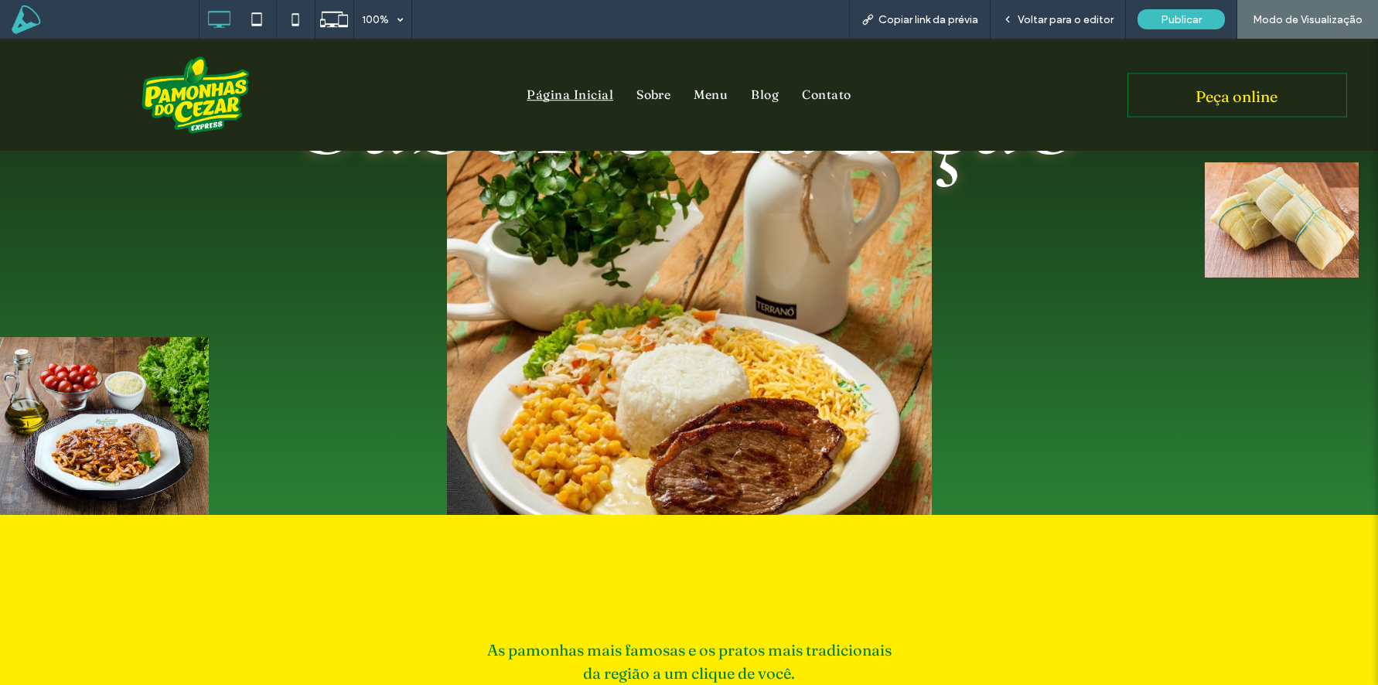
scroll to position [61, 0]
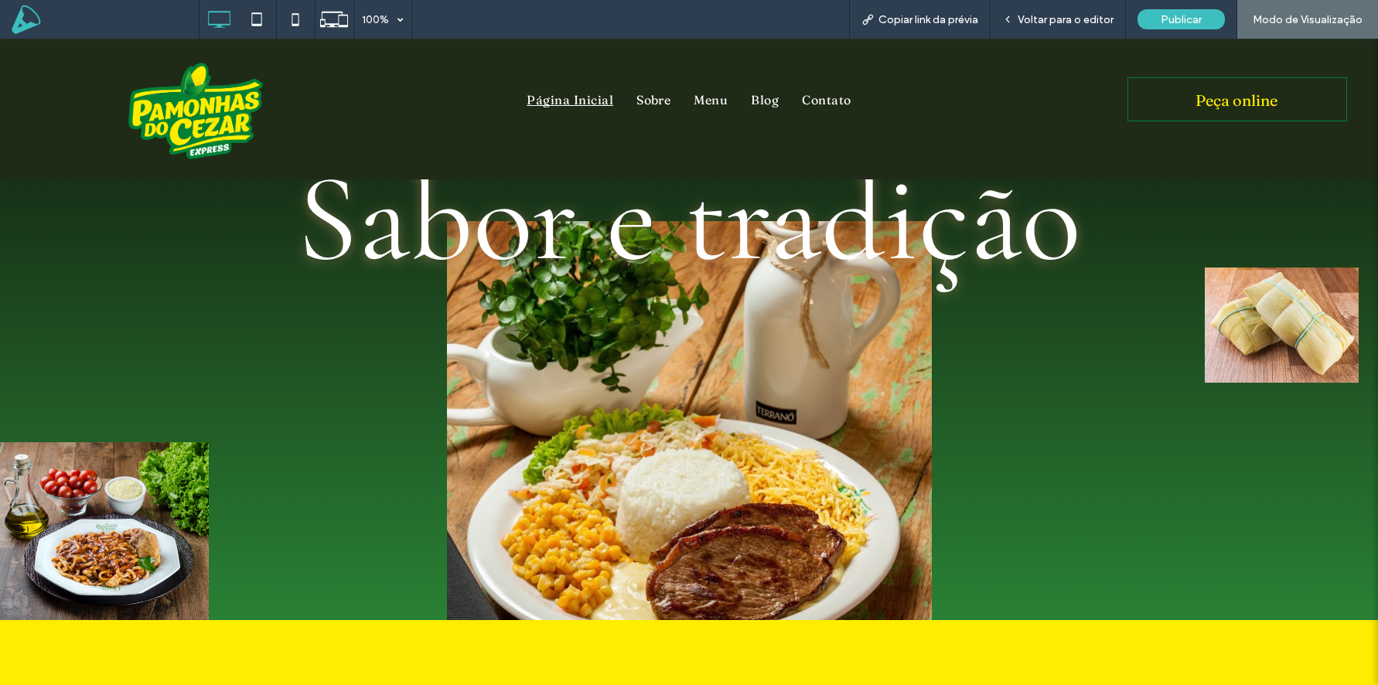
click at [1010, 534] on div "Sabor e tradição Click To Paste" at bounding box center [689, 459] width 919 height 476
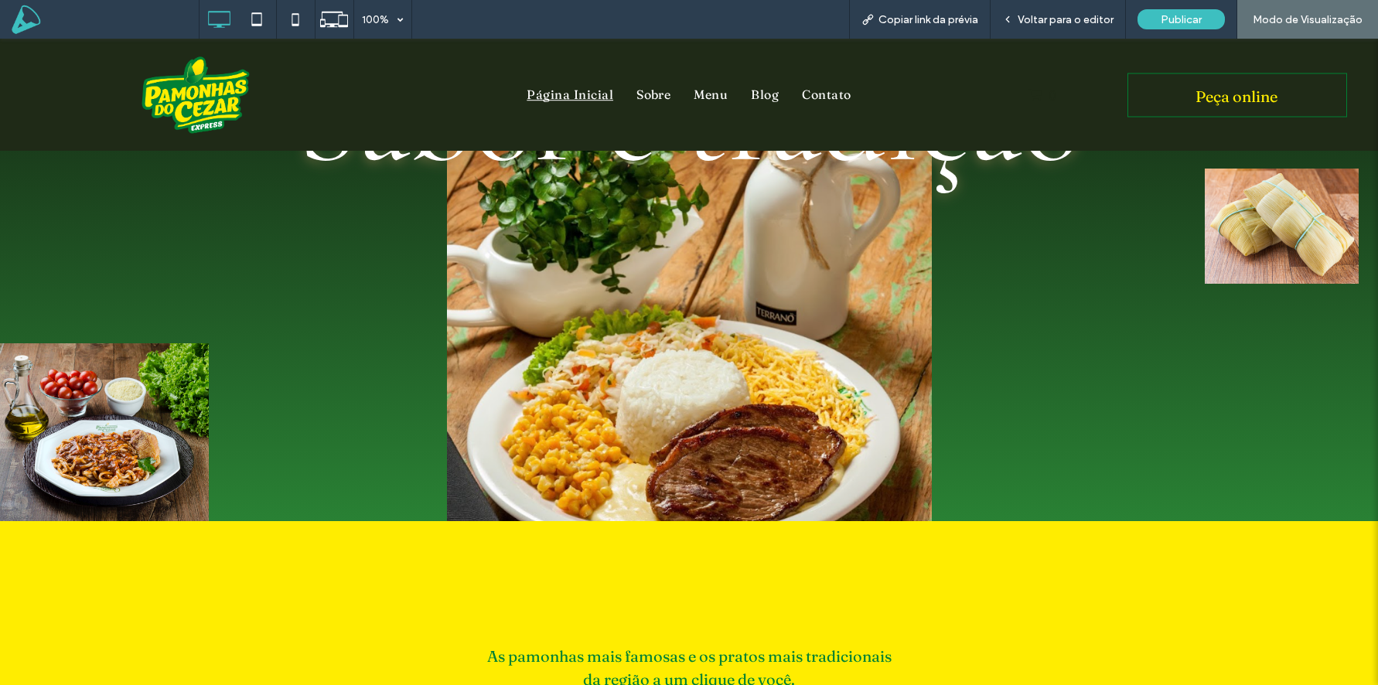
scroll to position [300, 0]
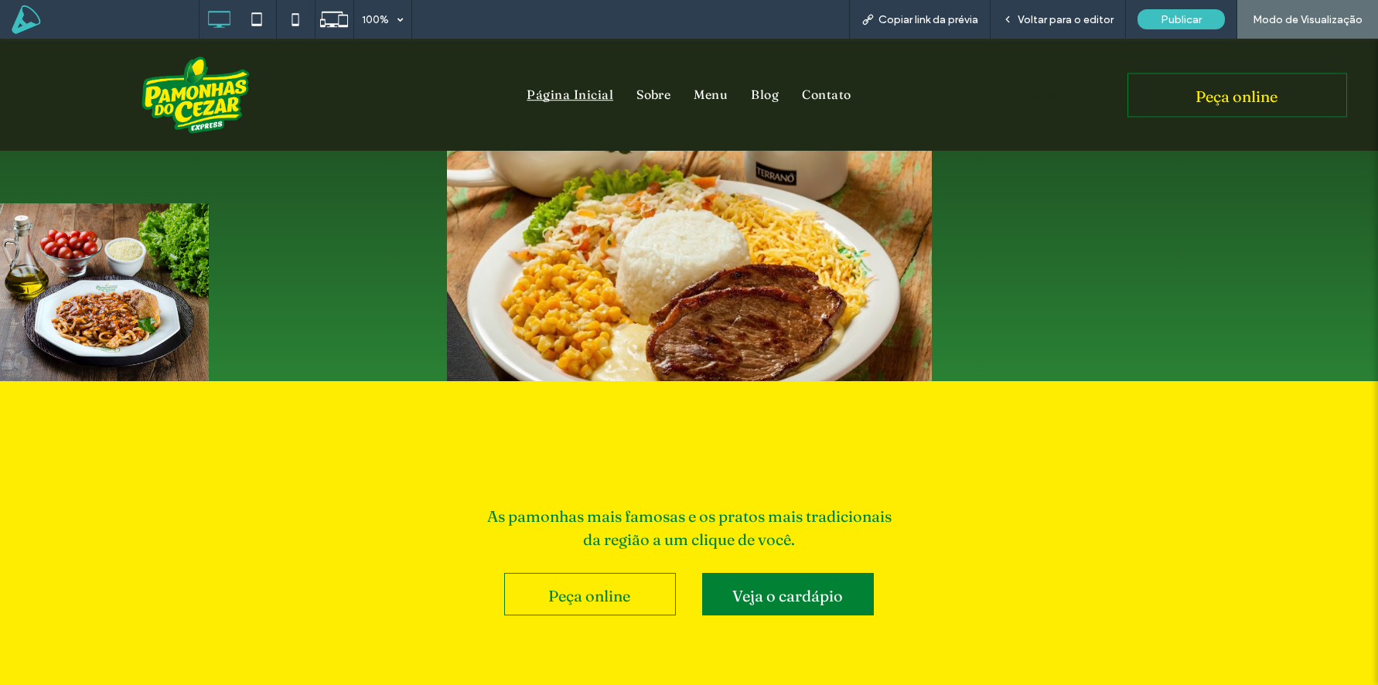
click at [723, 482] on div "As pamonhas mais famosas e os pratos mais tradicionais da região a um clique de…" at bounding box center [689, 544] width 1378 height 326
drag, startPoint x: 577, startPoint y: 526, endPoint x: 623, endPoint y: 524, distance: 46.5
click at [581, 526] on h4 "As pamonhas mais famosas e os pratos mais tradicionais" at bounding box center [689, 517] width 470 height 23
drag, startPoint x: 624, startPoint y: 523, endPoint x: 759, endPoint y: 517, distance: 134.7
click at [759, 517] on span "As pamonhas mais famosas e os pratos mais tradicionais" at bounding box center [689, 516] width 404 height 19
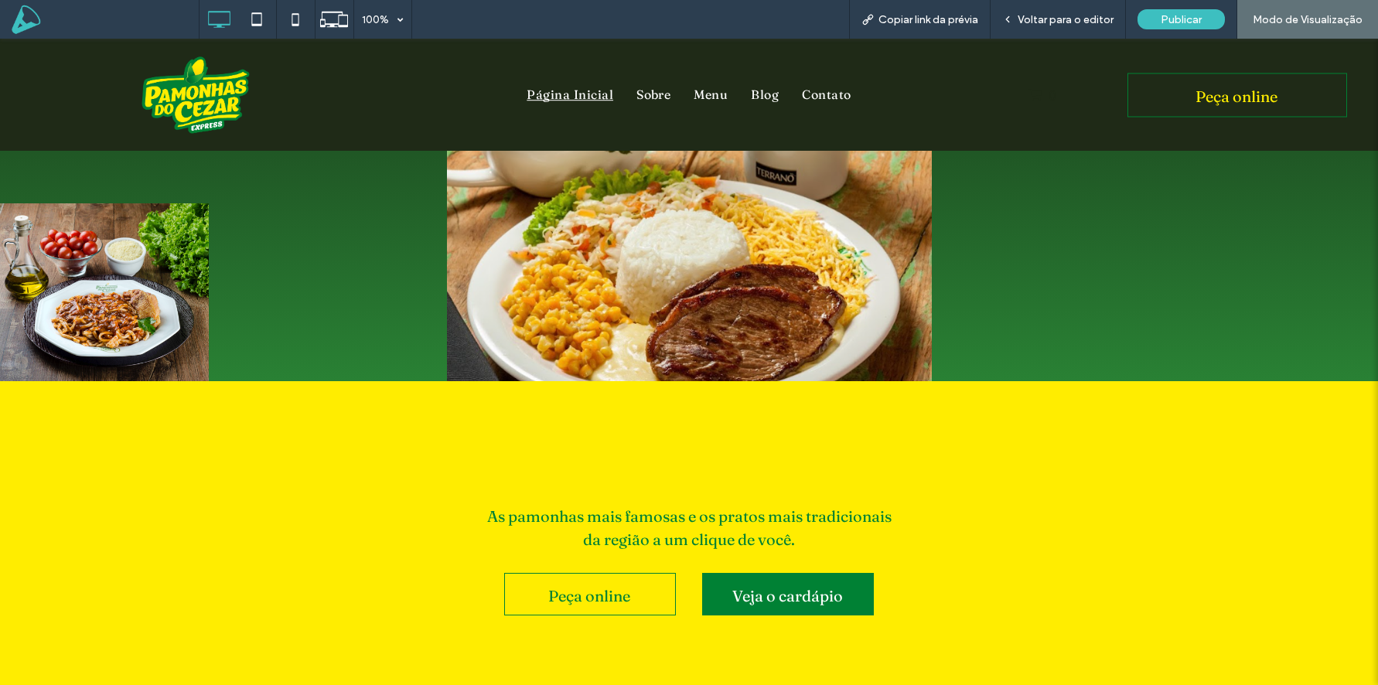
click at [809, 398] on div "As pamonhas mais famosas e os pratos mais tradicionais da região a um clique de…" at bounding box center [689, 544] width 1378 height 326
click at [1043, 29] on div "Voltar para o editor" at bounding box center [1058, 19] width 135 height 39
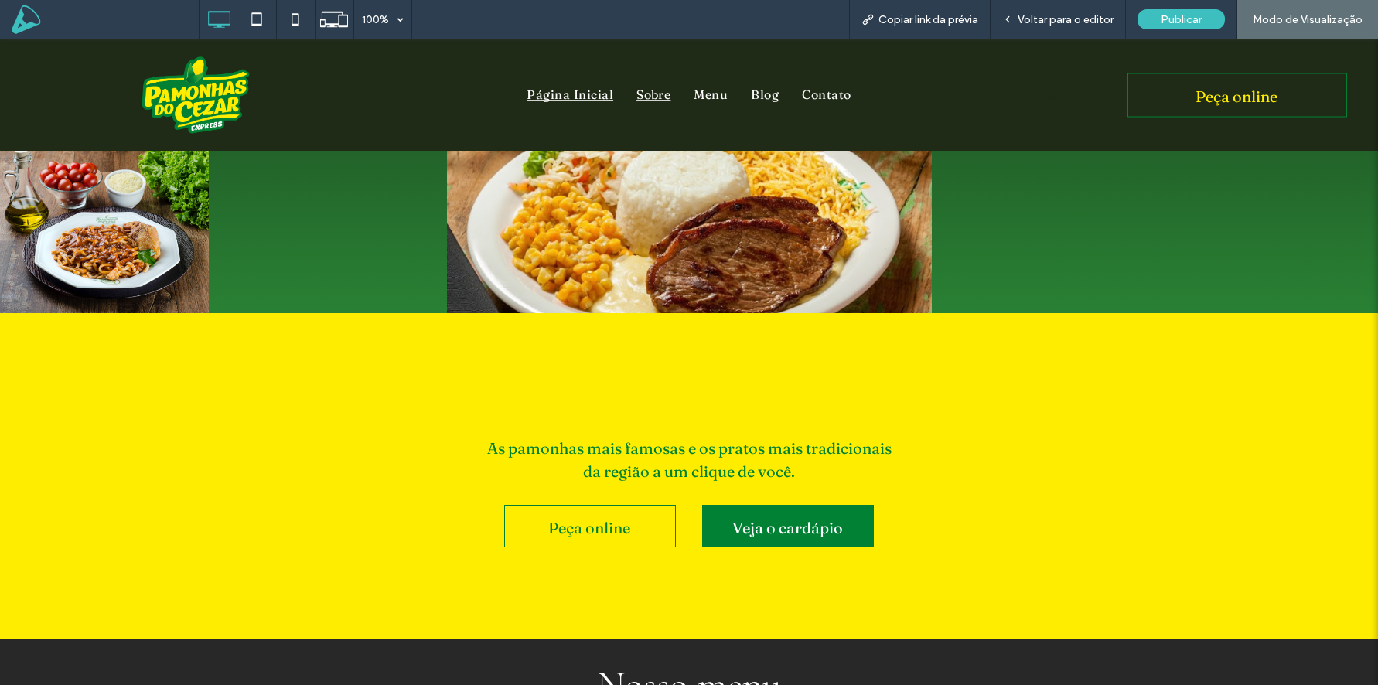
click at [646, 94] on span "Sobre" at bounding box center [654, 95] width 34 height 25
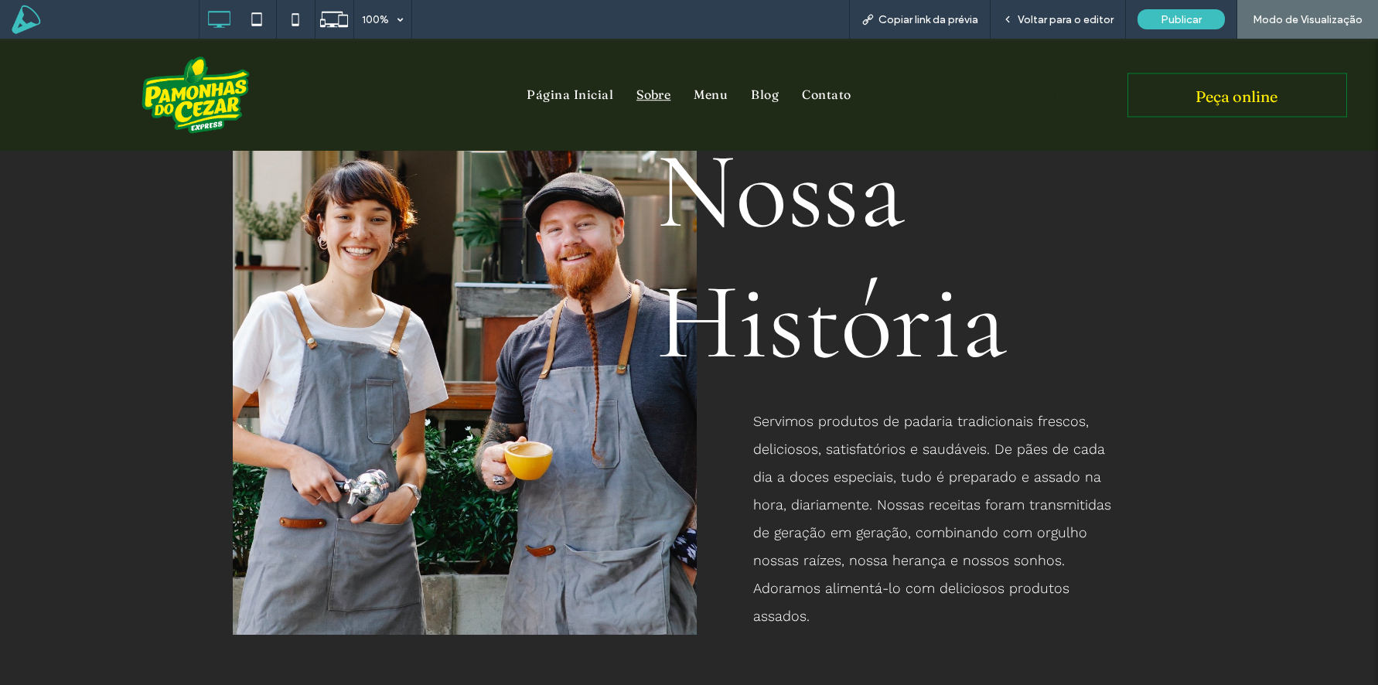
scroll to position [234, 0]
